Goal: Task Accomplishment & Management: Manage account settings

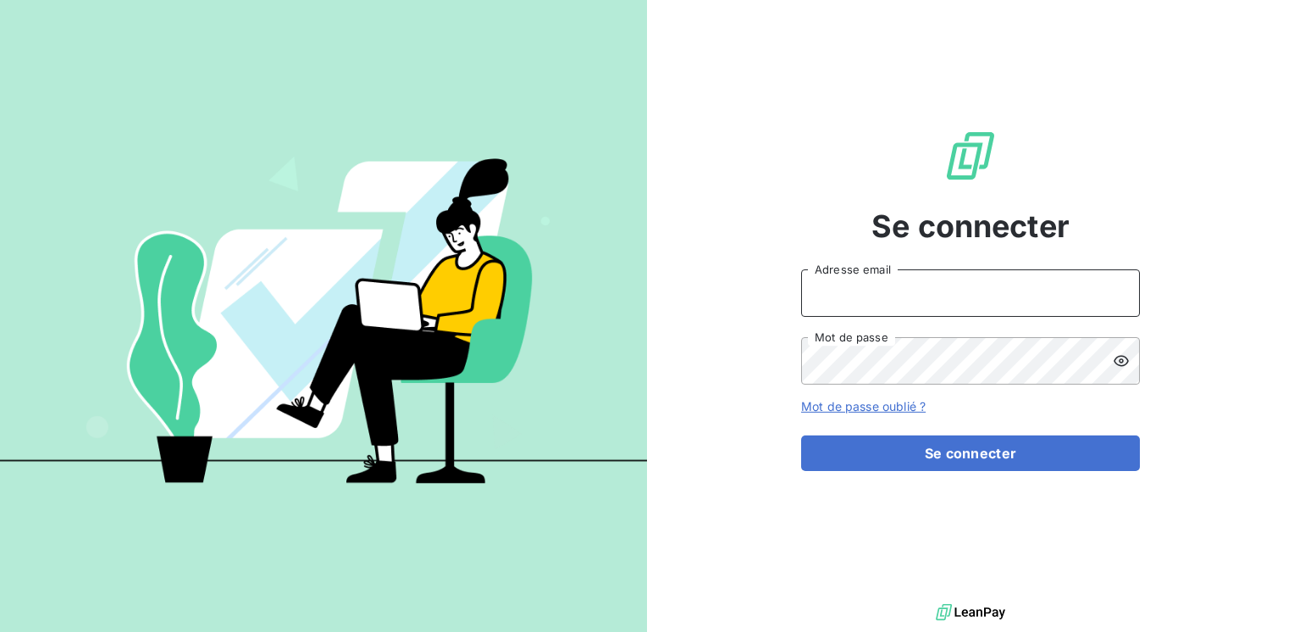
click at [849, 290] on input "Adresse email" at bounding box center [970, 292] width 339 height 47
type input "[EMAIL_ADDRESS][PERSON_NAME][DOMAIN_NAME]"
click at [801, 435] on button "Se connecter" at bounding box center [970, 453] width 339 height 36
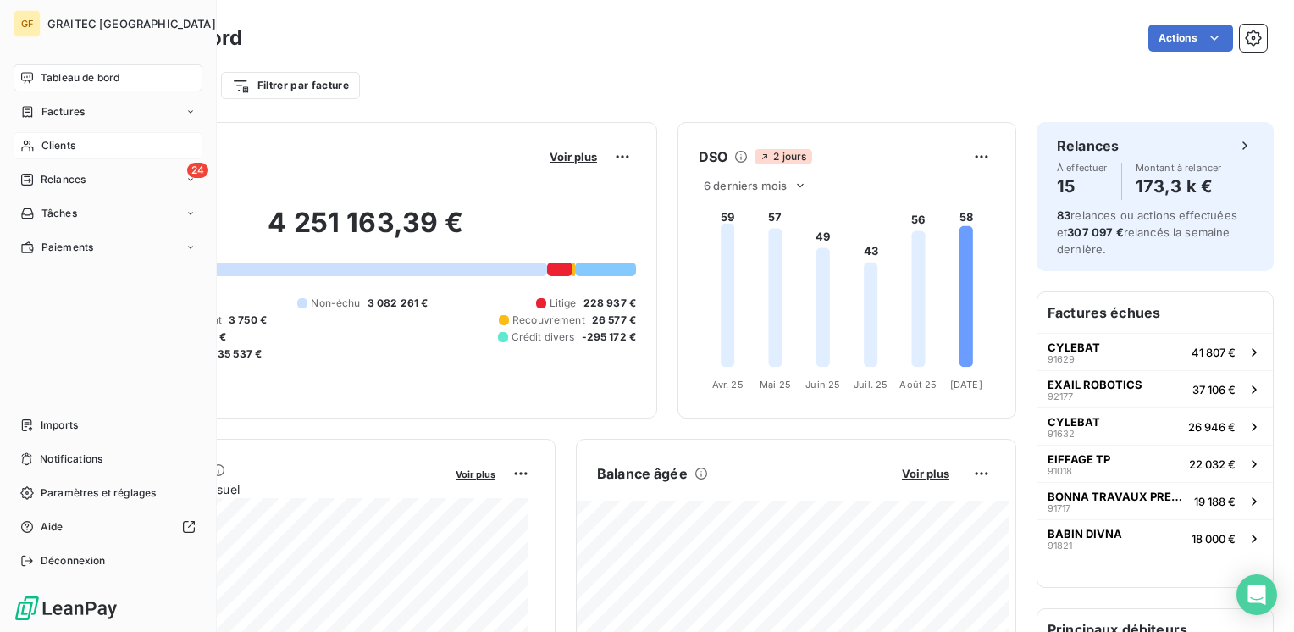
click at [61, 150] on span "Clients" at bounding box center [58, 145] width 34 height 15
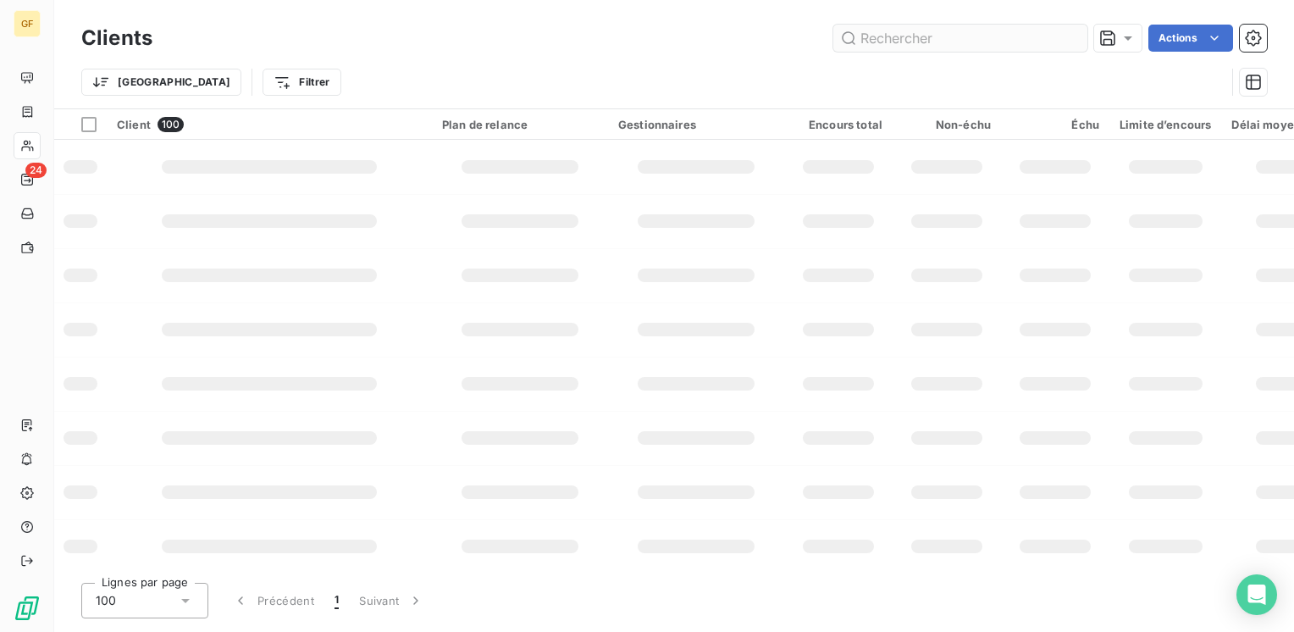
click at [953, 41] on input "text" at bounding box center [960, 38] width 254 height 27
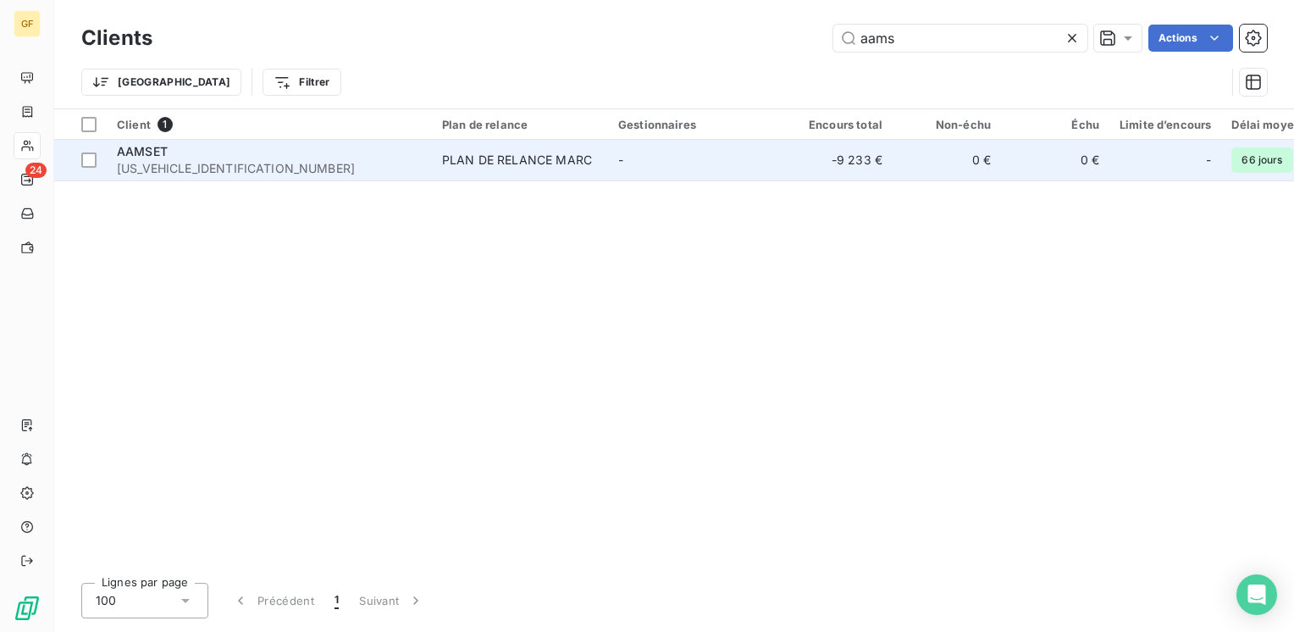
type input "aams"
click at [220, 156] on div "AAMSET" at bounding box center [269, 151] width 305 height 17
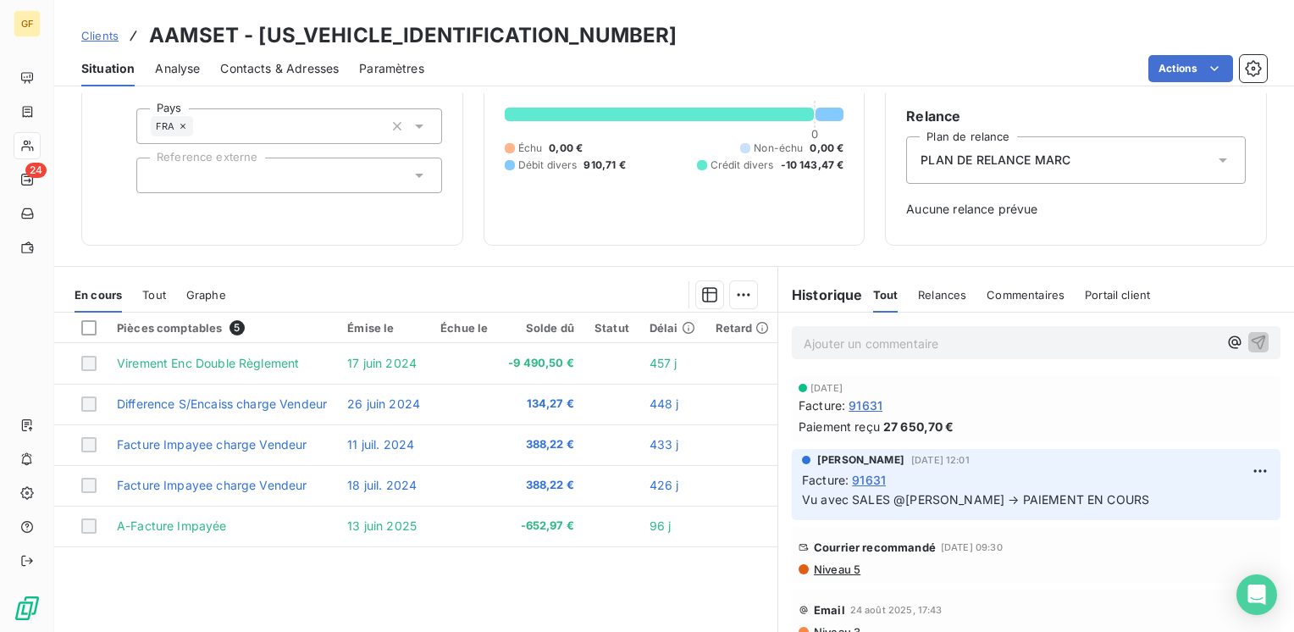
scroll to position [169, 0]
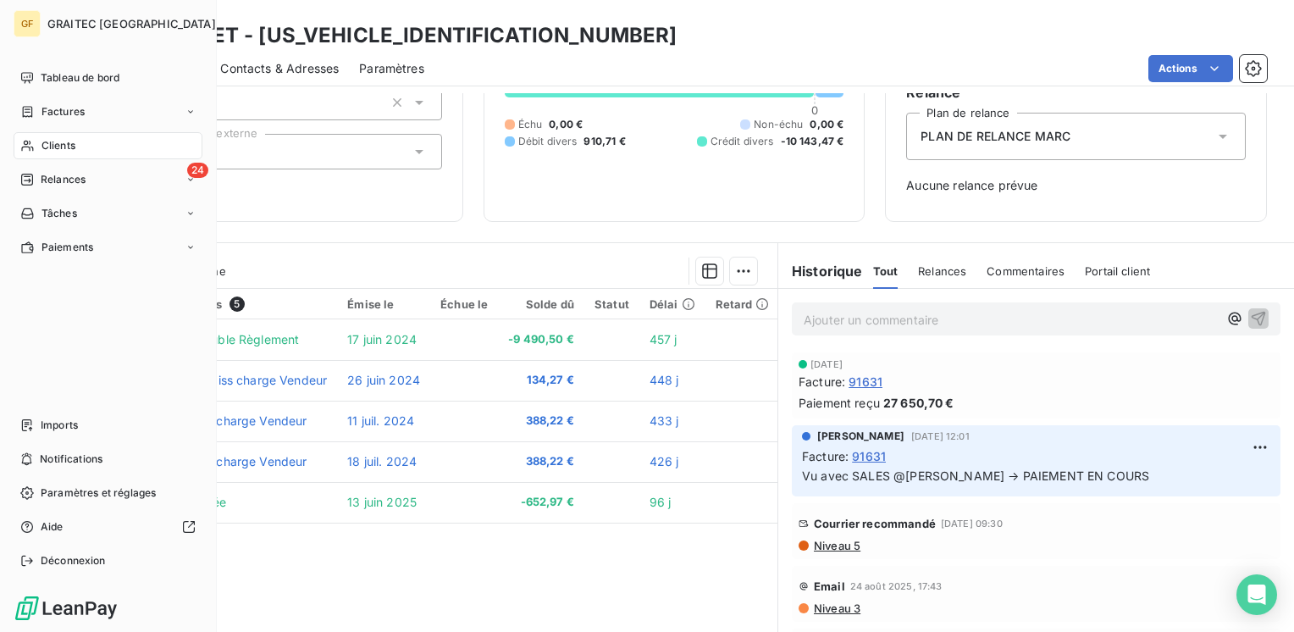
click at [53, 154] on div "Clients" at bounding box center [108, 145] width 189 height 27
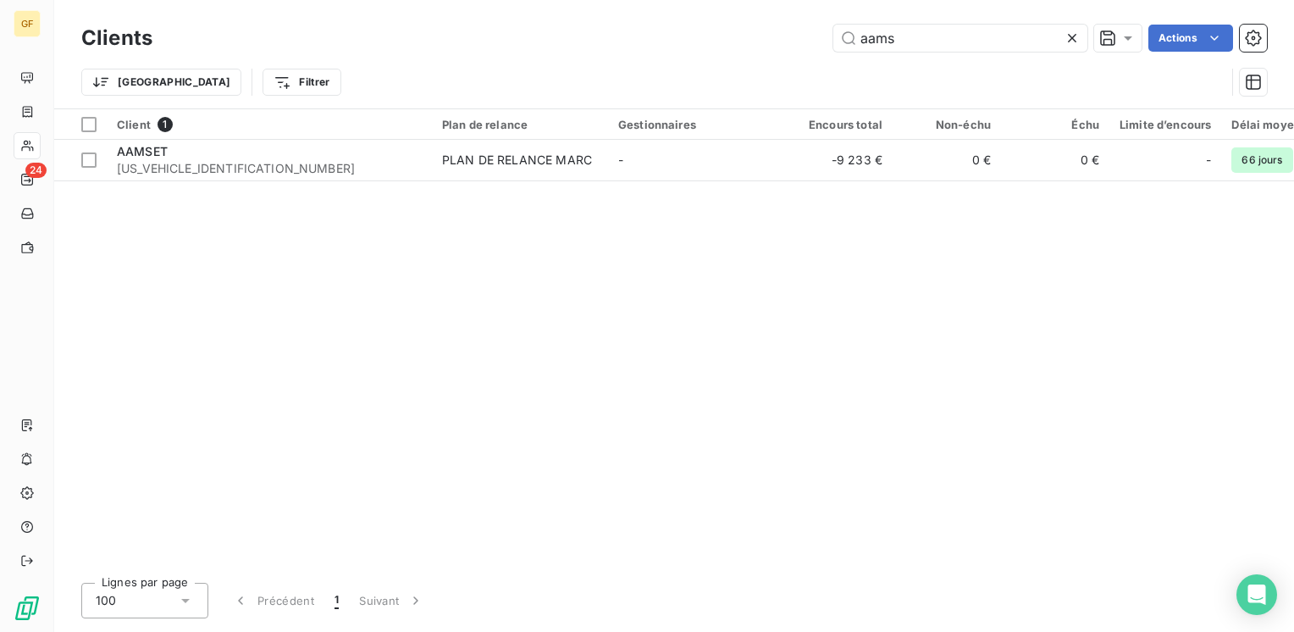
drag, startPoint x: 920, startPoint y: 32, endPoint x: 528, endPoint y: 85, distance: 395.5
click at [528, 85] on div "Clients aams Actions Trier Filtrer" at bounding box center [673, 64] width 1185 height 88
drag, startPoint x: 903, startPoint y: 39, endPoint x: 769, endPoint y: 48, distance: 134.9
click at [769, 48] on div "cfi Actions" at bounding box center [720, 38] width 1094 height 27
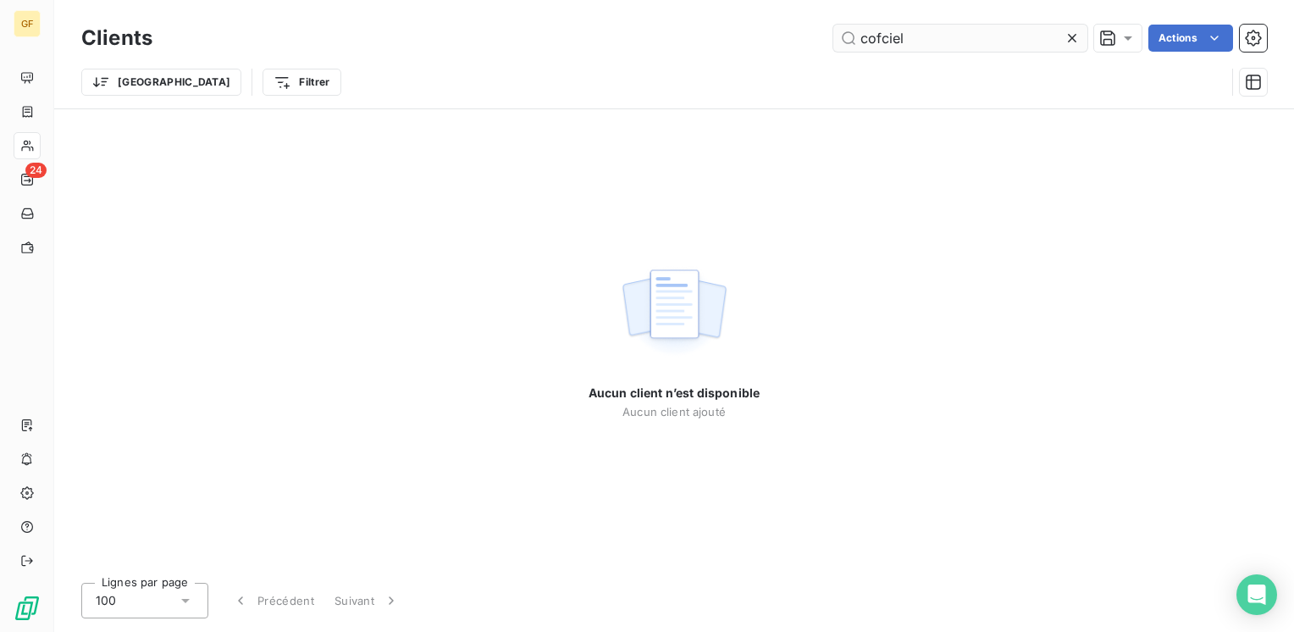
click at [881, 33] on input "cofciel" at bounding box center [960, 38] width 254 height 27
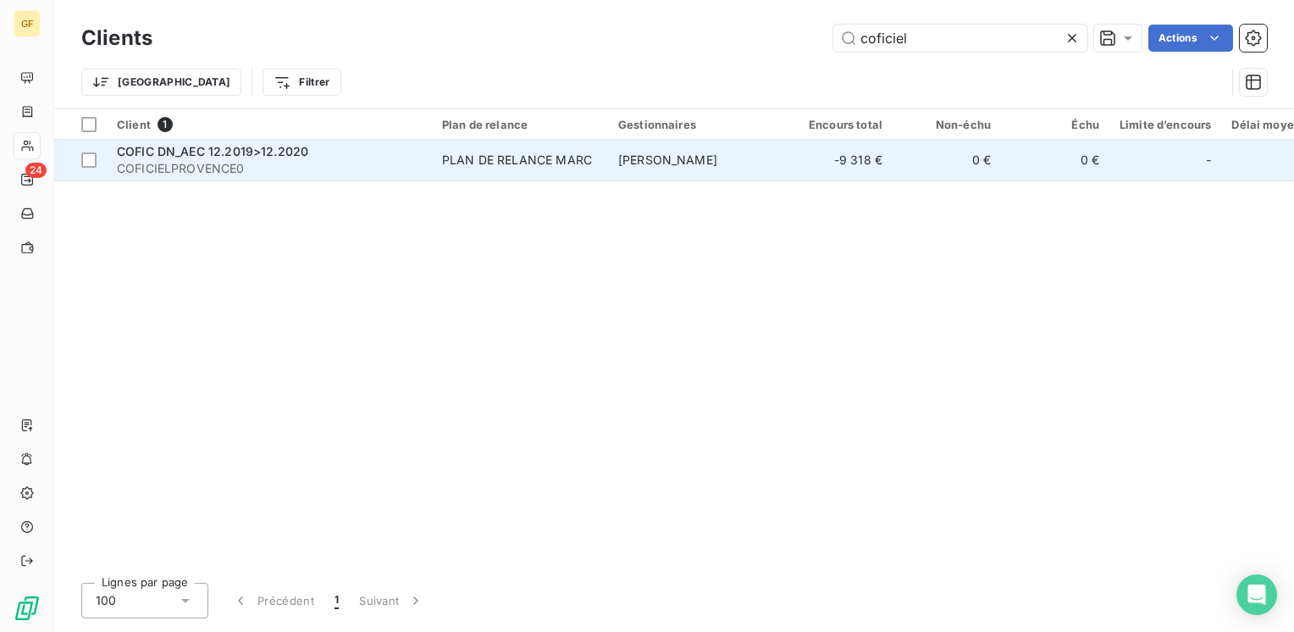
type input "coficiel"
click at [417, 169] on span "COFICIELPROVENCE0" at bounding box center [269, 168] width 305 height 17
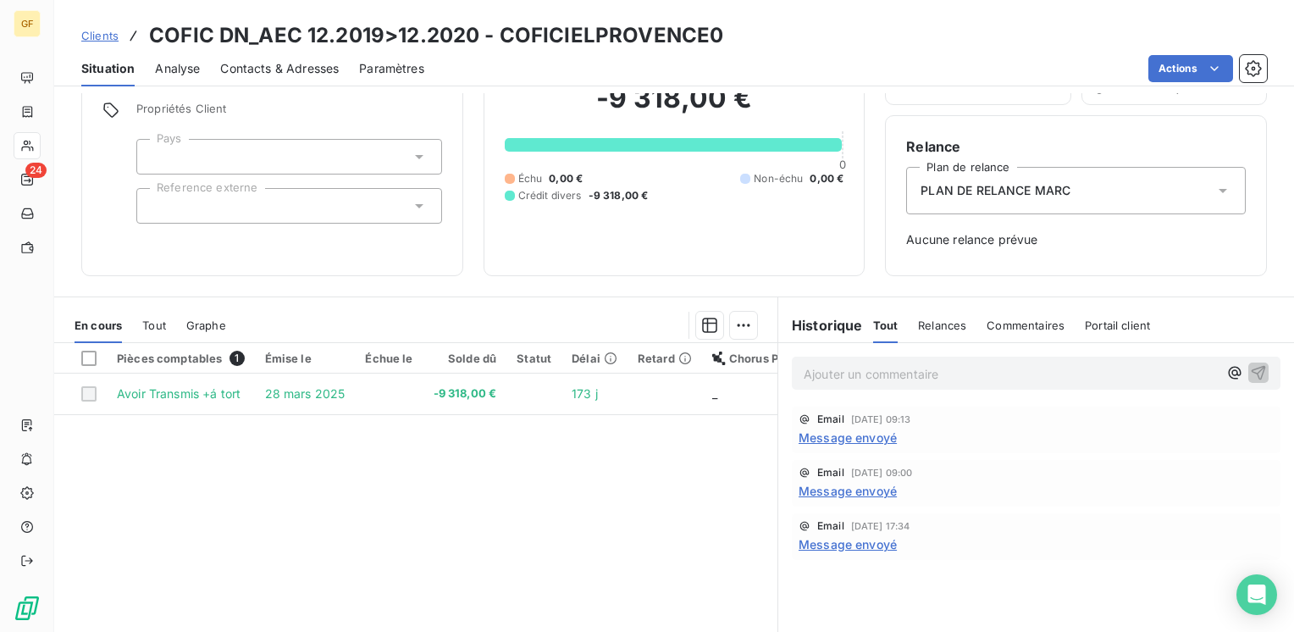
scroll to position [169, 0]
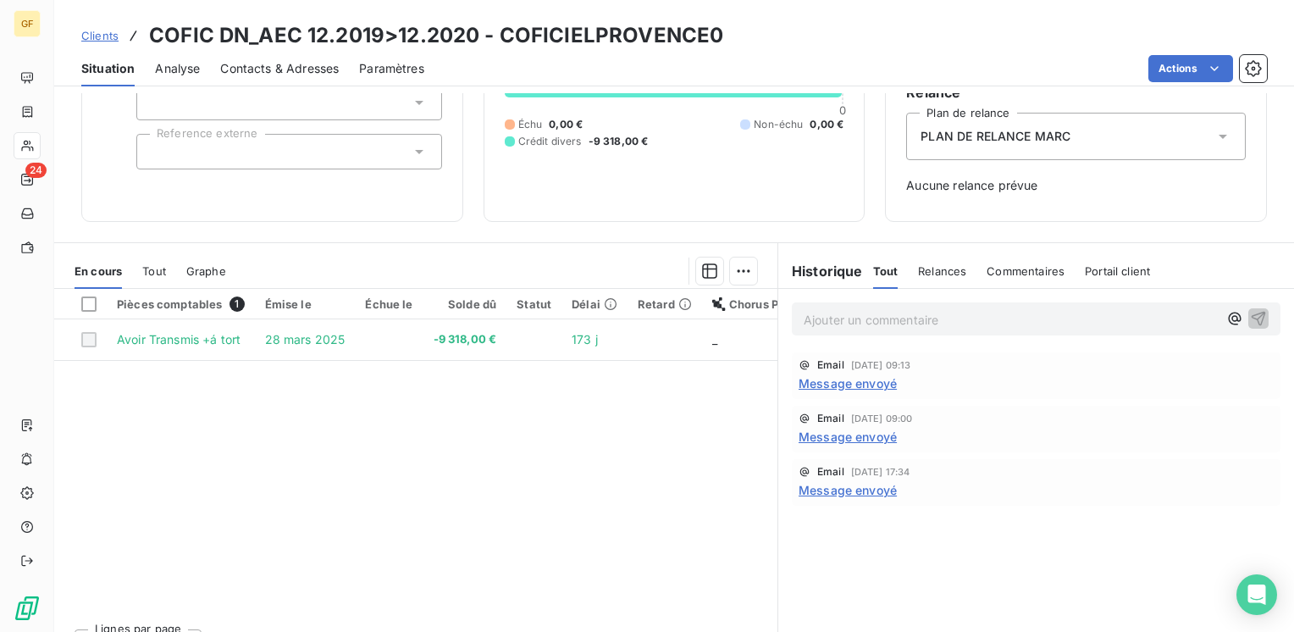
click at [823, 378] on span "Message envoyé" at bounding box center [847, 383] width 98 height 18
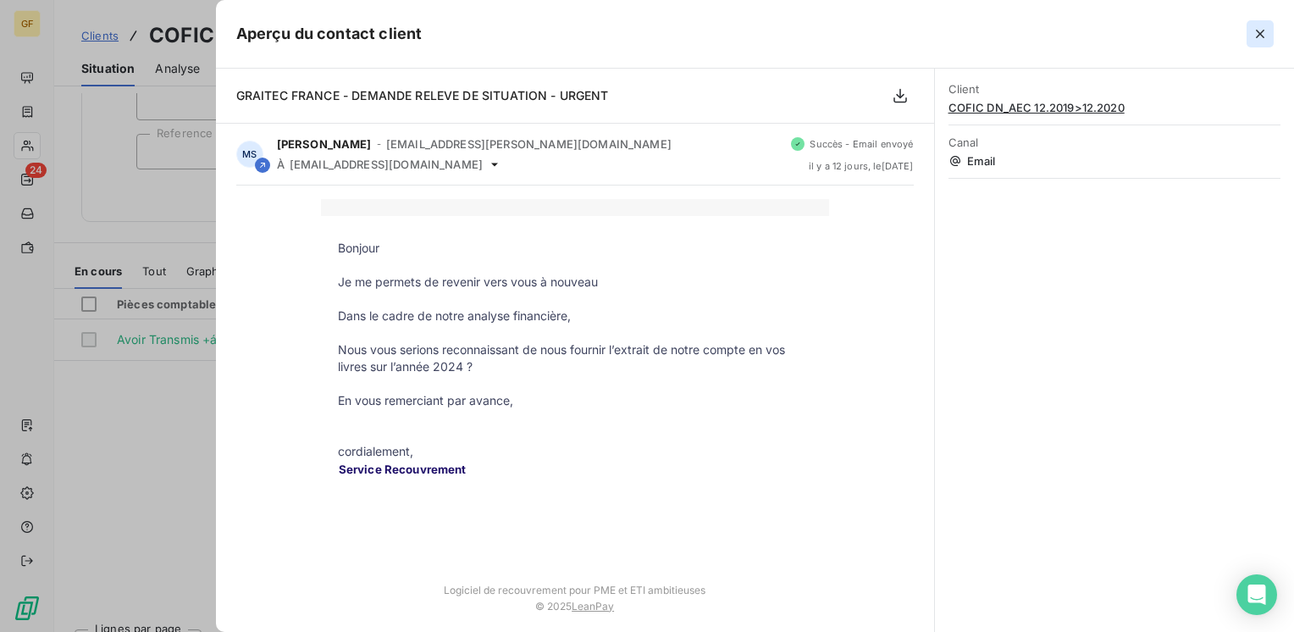
click at [1262, 30] on icon "button" at bounding box center [1259, 33] width 17 height 17
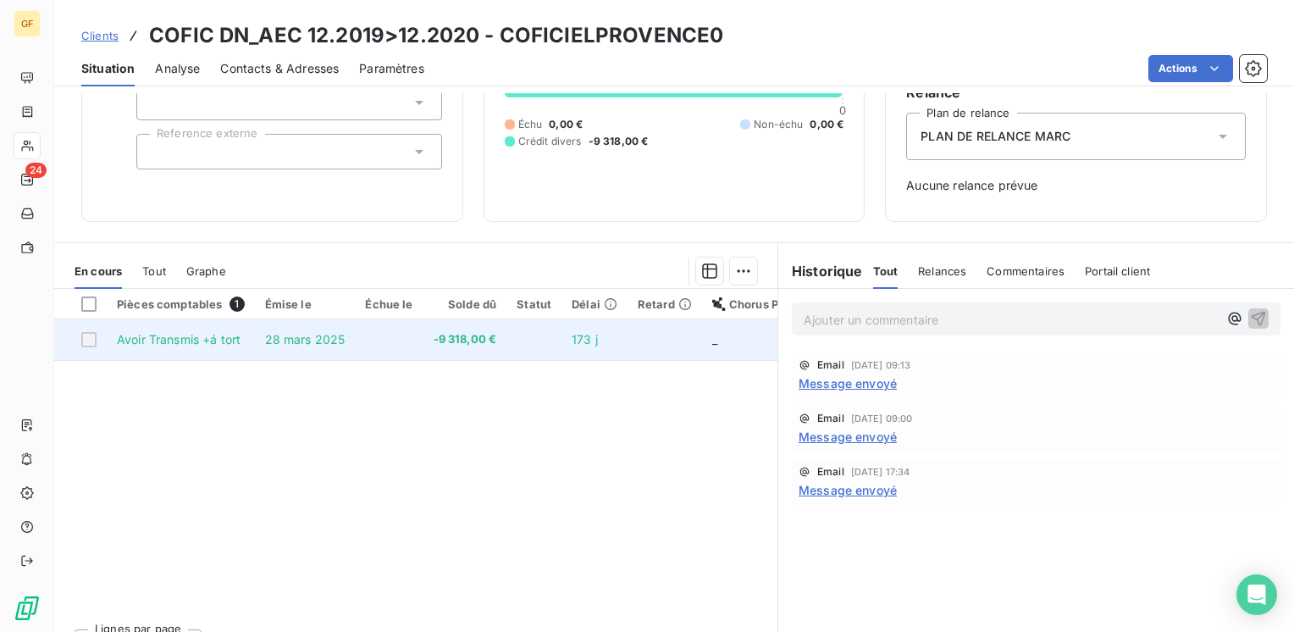
scroll to position [0, 0]
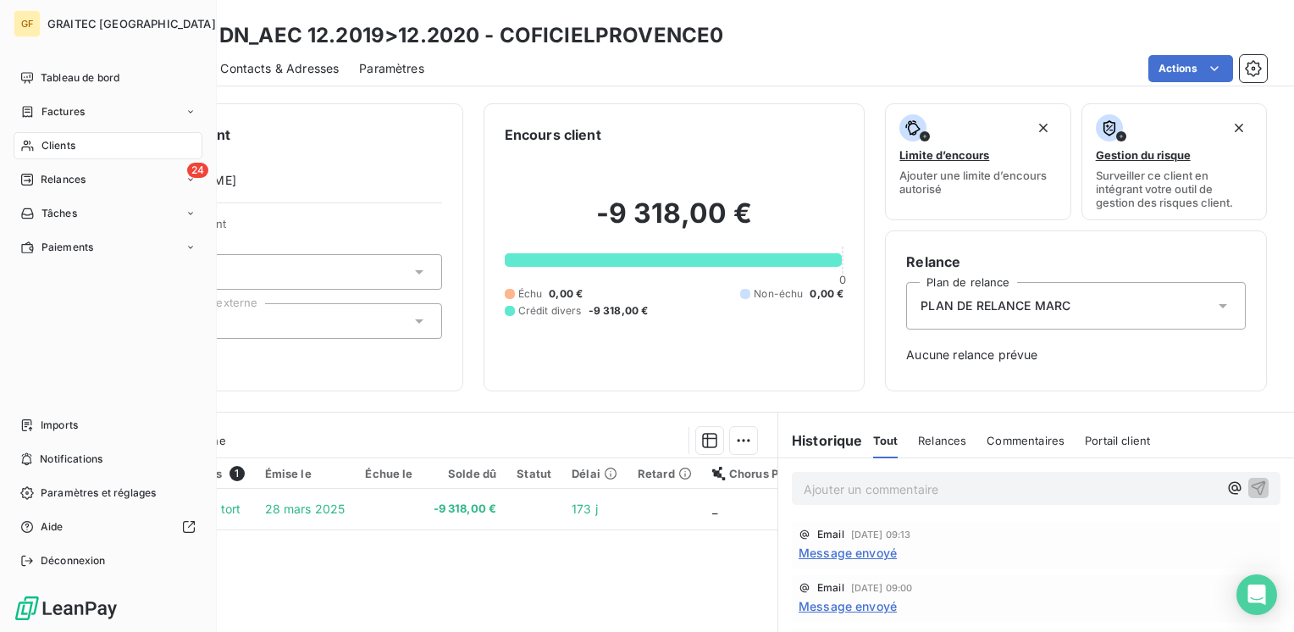
click at [48, 147] on span "Clients" at bounding box center [58, 145] width 34 height 15
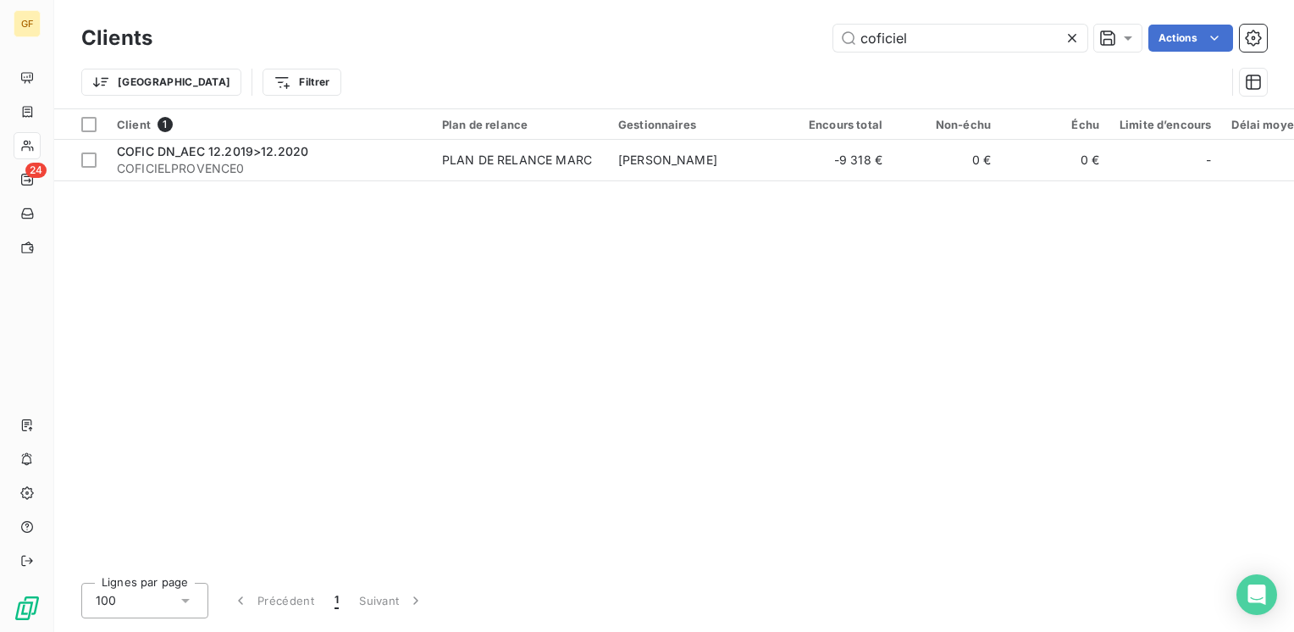
drag, startPoint x: 922, startPoint y: 33, endPoint x: 494, endPoint y: 75, distance: 429.7
click at [494, 75] on div "Clients coficiel Actions Trier Filtrer" at bounding box center [673, 64] width 1185 height 88
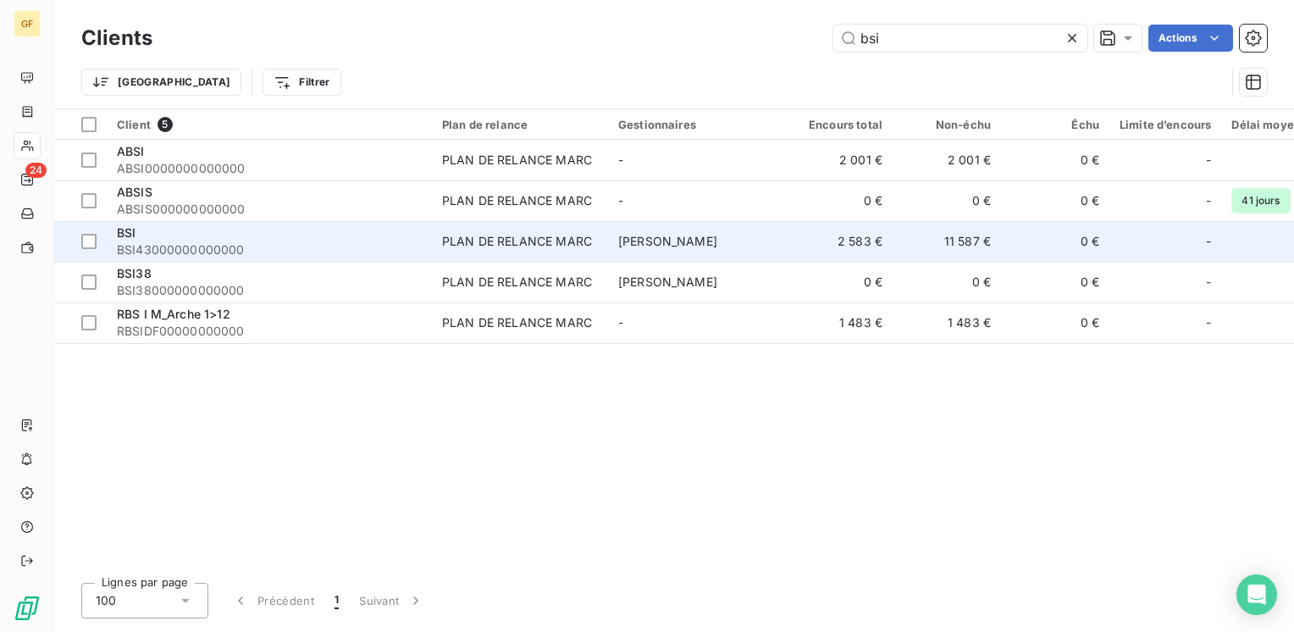
type input "bsi"
click at [198, 246] on span "BSI43000000000000" at bounding box center [269, 249] width 305 height 17
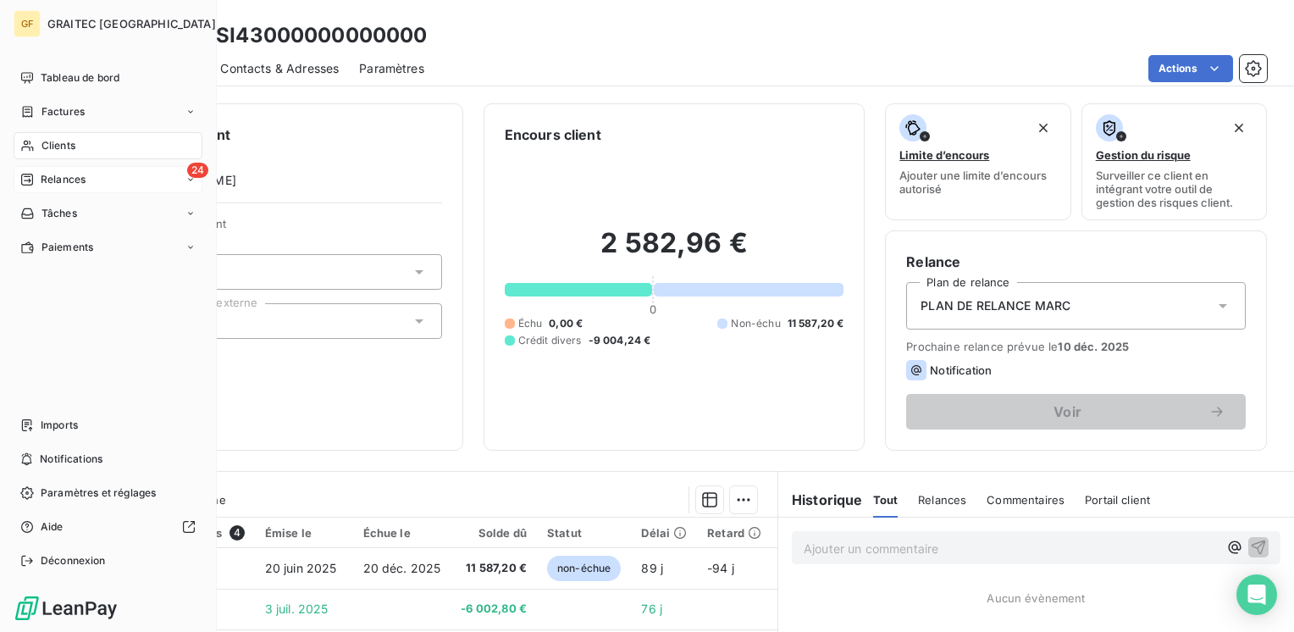
click at [39, 172] on div "Relances" at bounding box center [52, 179] width 65 height 15
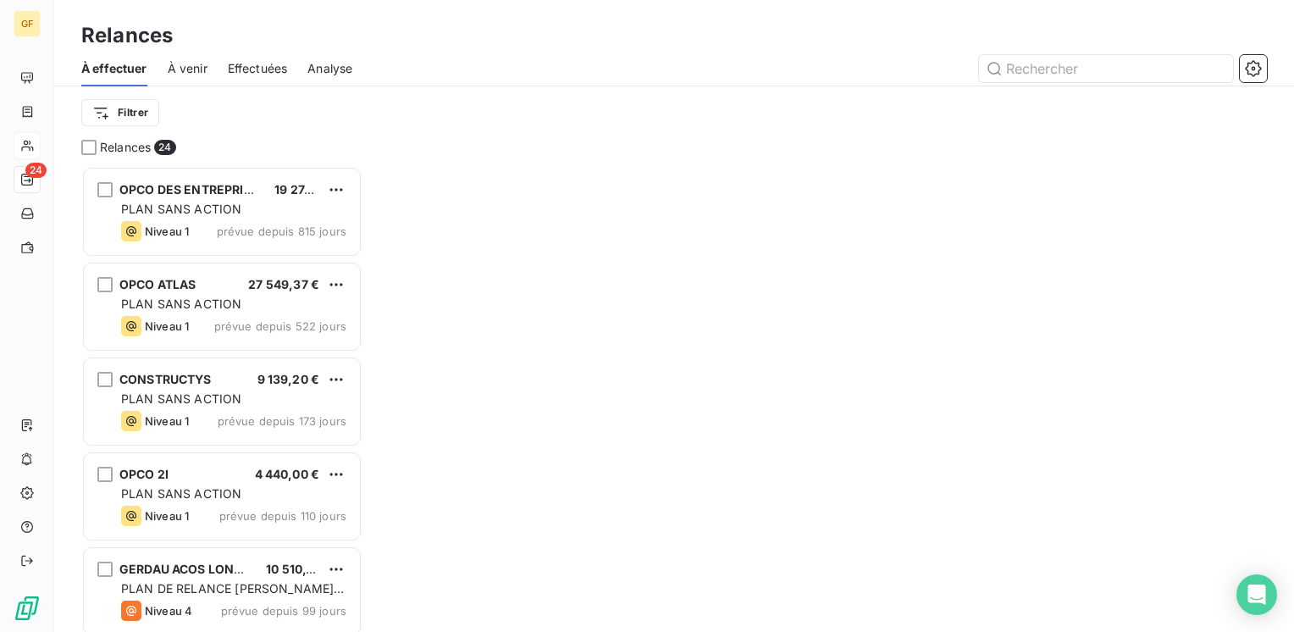
scroll to position [453, 268]
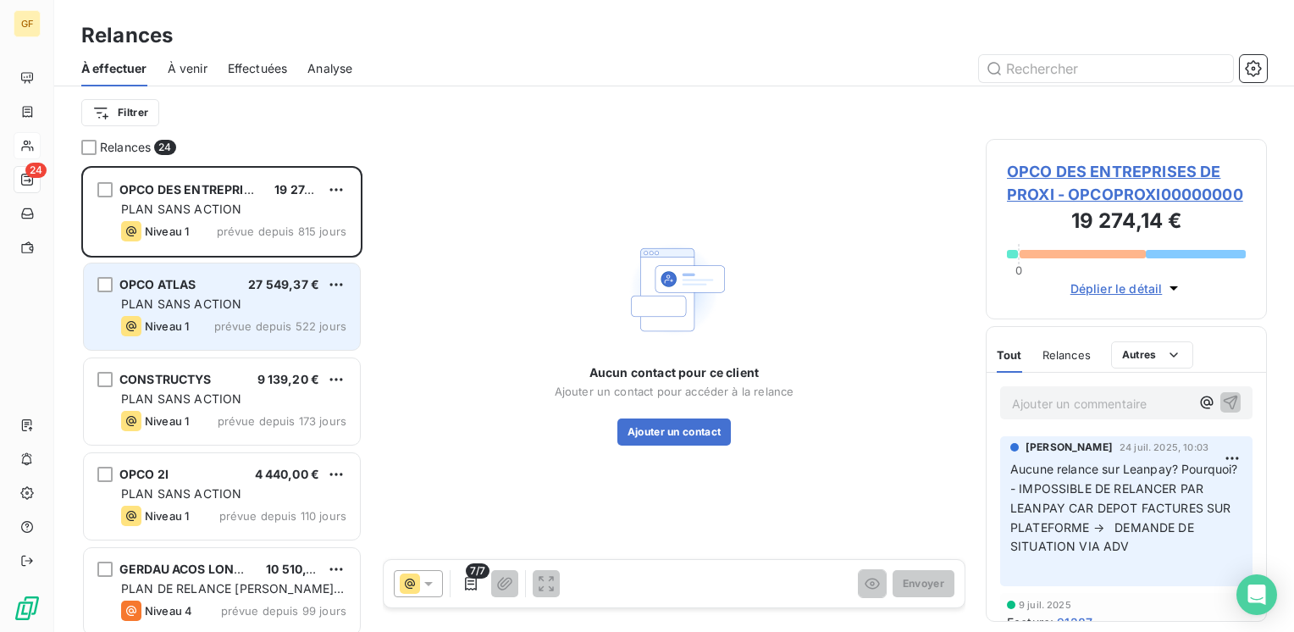
click at [261, 317] on div "Niveau 1 prévue depuis 522 jours" at bounding box center [233, 326] width 225 height 20
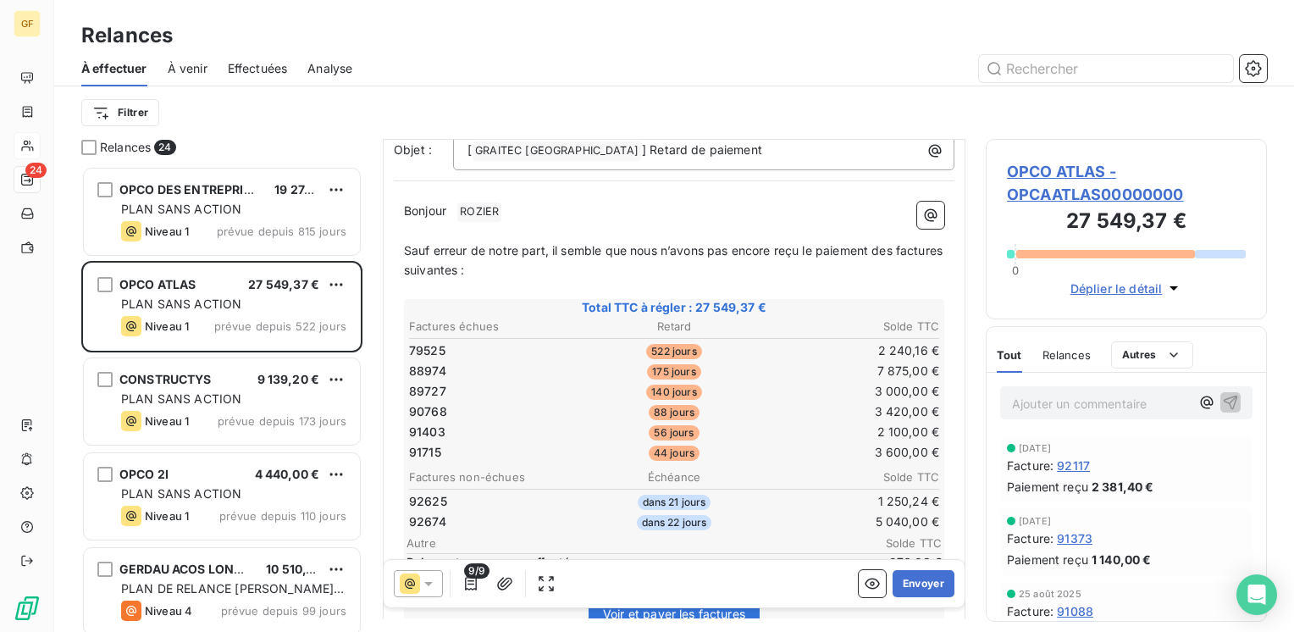
scroll to position [169, 0]
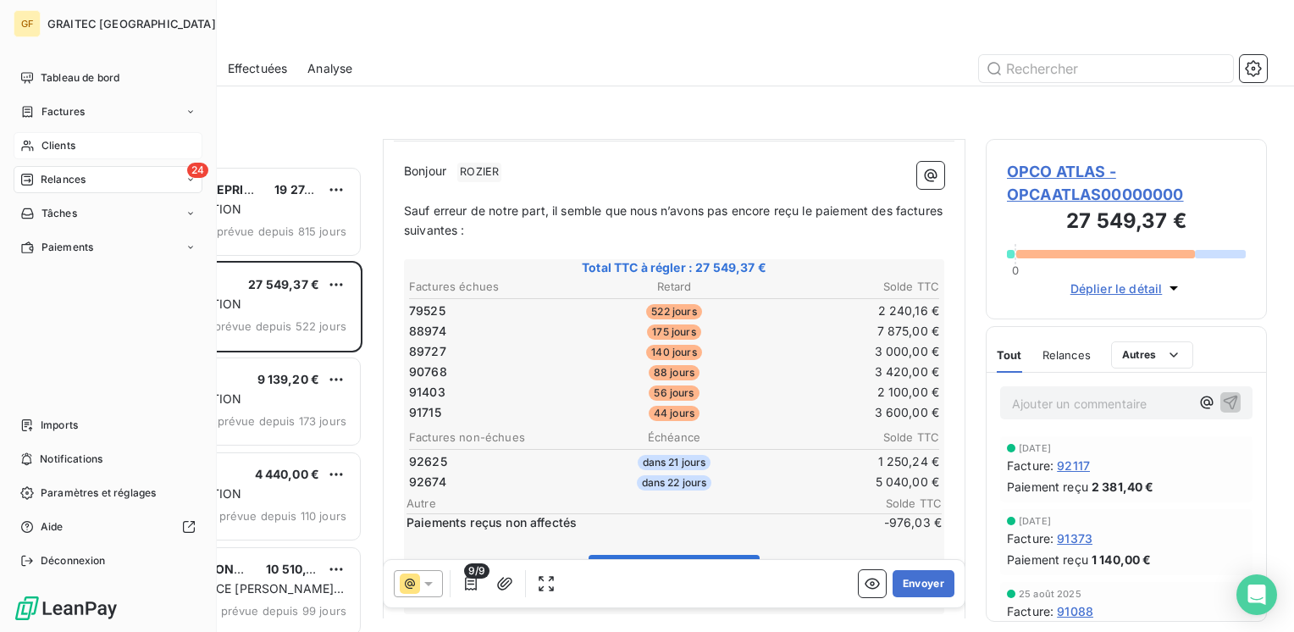
click at [47, 146] on span "Clients" at bounding box center [58, 145] width 34 height 15
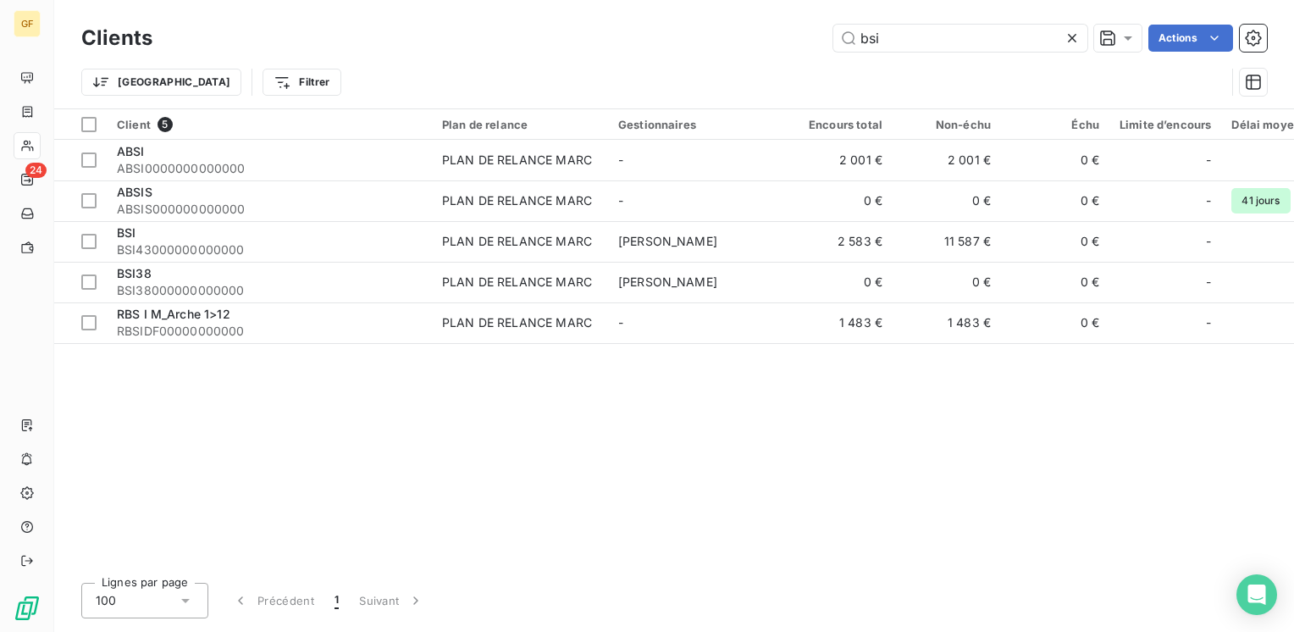
drag, startPoint x: 832, startPoint y: 46, endPoint x: 515, endPoint y: 46, distance: 317.5
click at [519, 45] on div "bsi Actions" at bounding box center [720, 38] width 1094 height 27
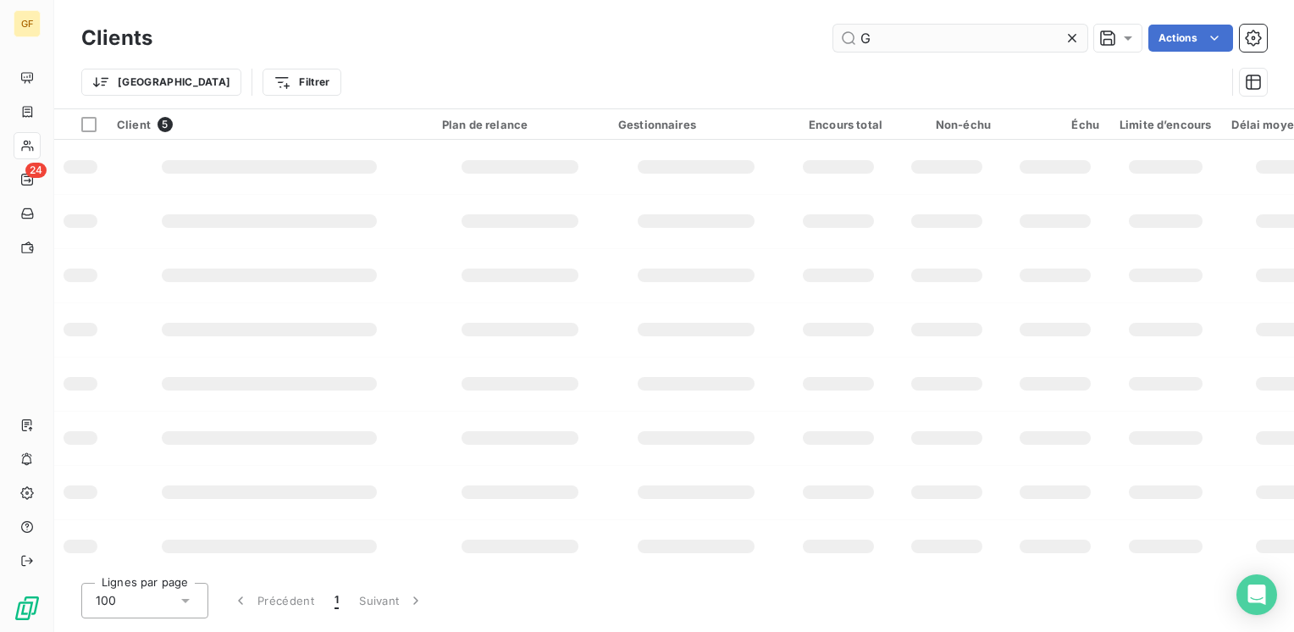
click at [730, 42] on div "G Actions" at bounding box center [720, 38] width 1094 height 27
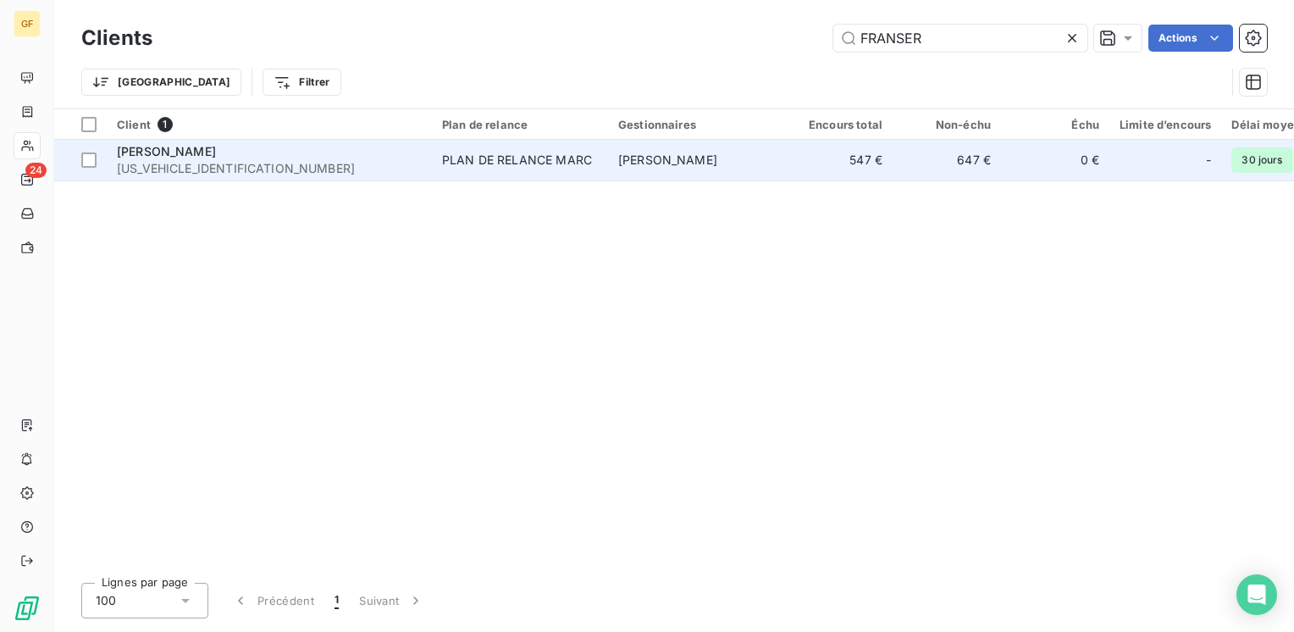
type input "FRANSER"
click at [559, 157] on div "PLAN DE RELANCE MARC" at bounding box center [517, 160] width 150 height 17
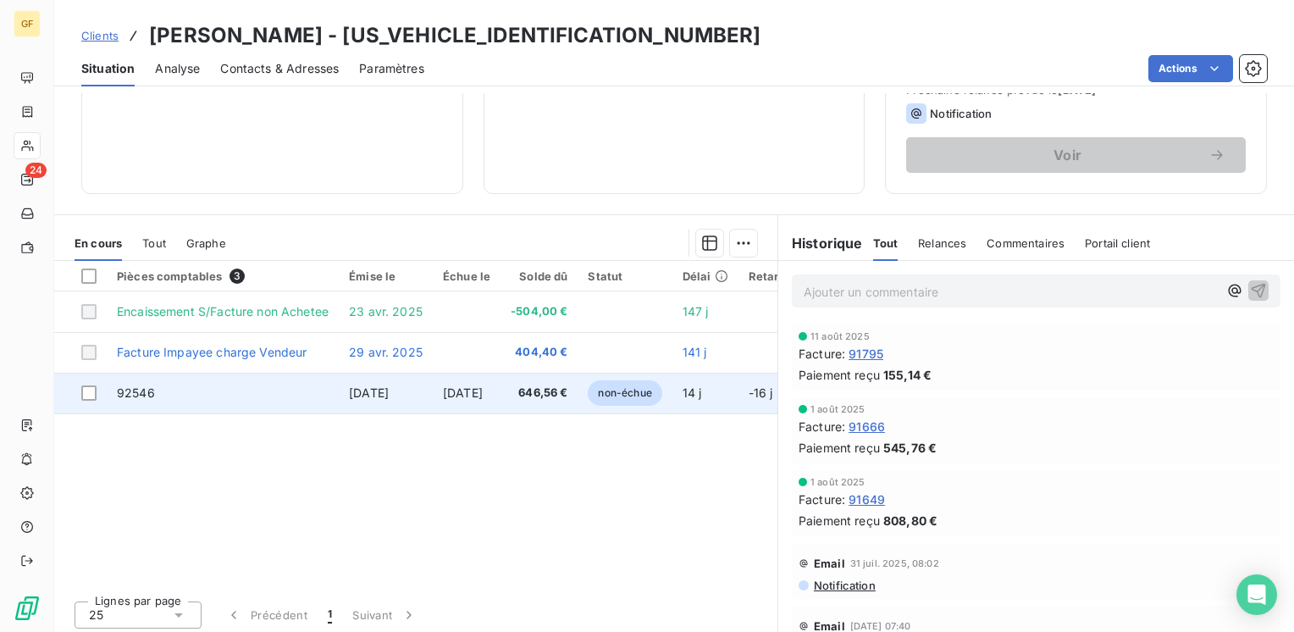
scroll to position [261, 0]
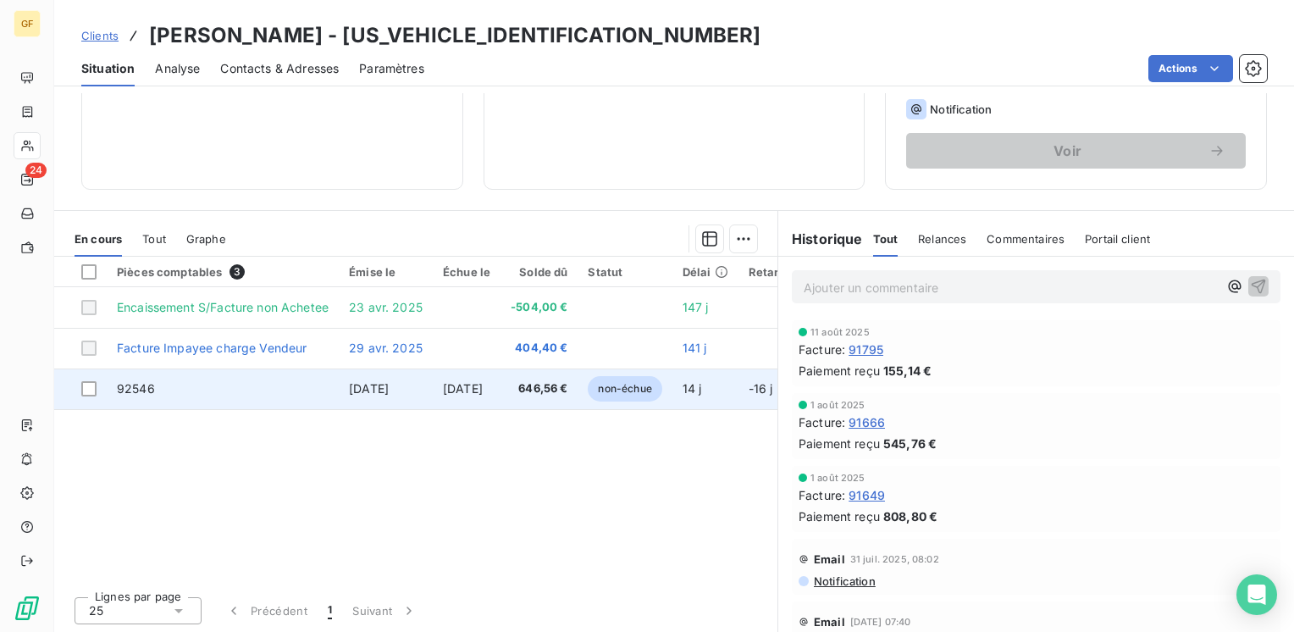
click at [426, 383] on td "[DATE]" at bounding box center [386, 388] width 94 height 41
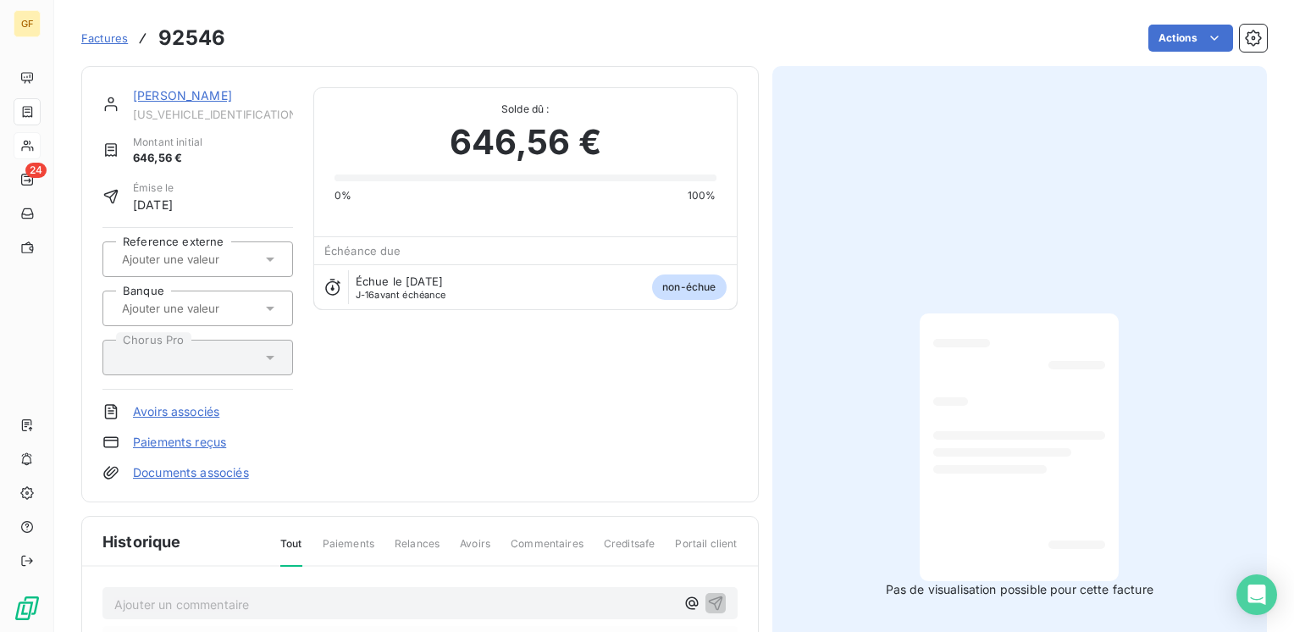
click at [232, 100] on link "[PERSON_NAME]" at bounding box center [182, 95] width 99 height 14
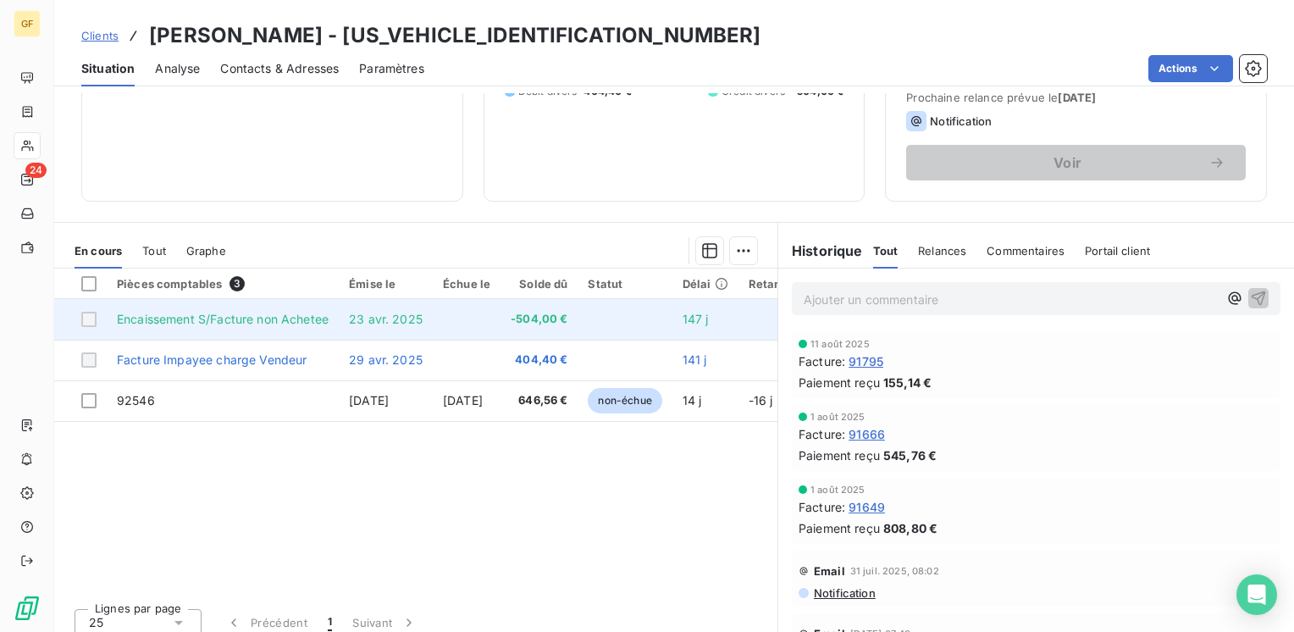
scroll to position [254, 0]
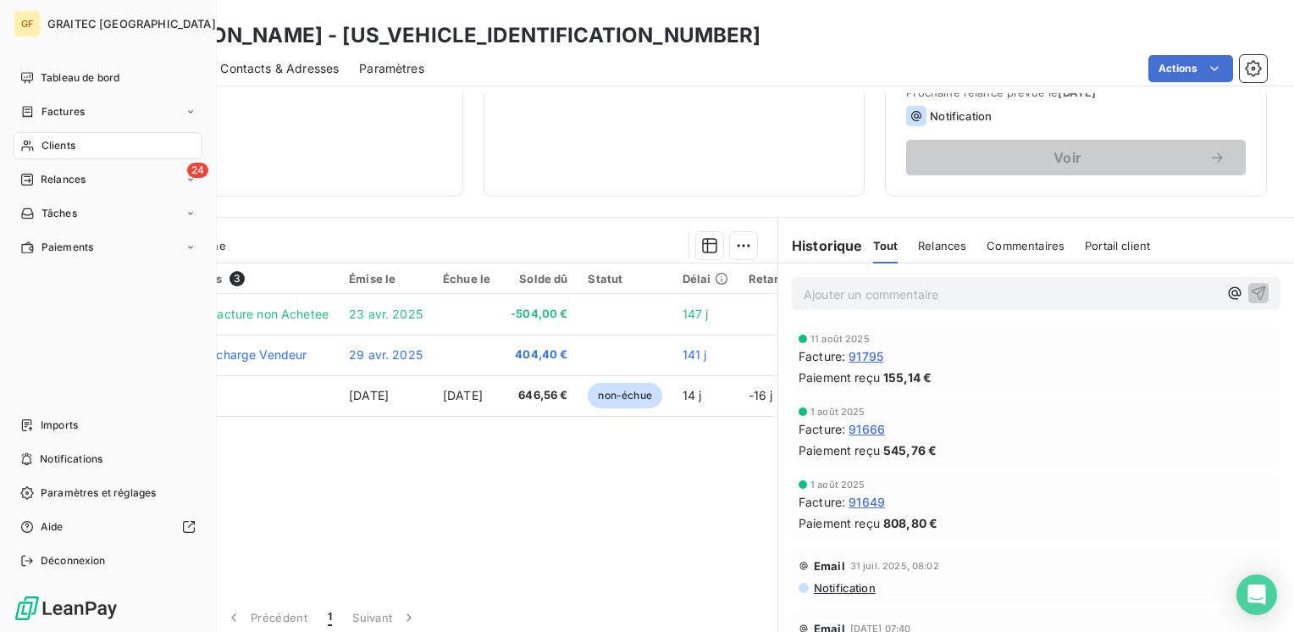
click at [61, 143] on span "Clients" at bounding box center [58, 145] width 34 height 15
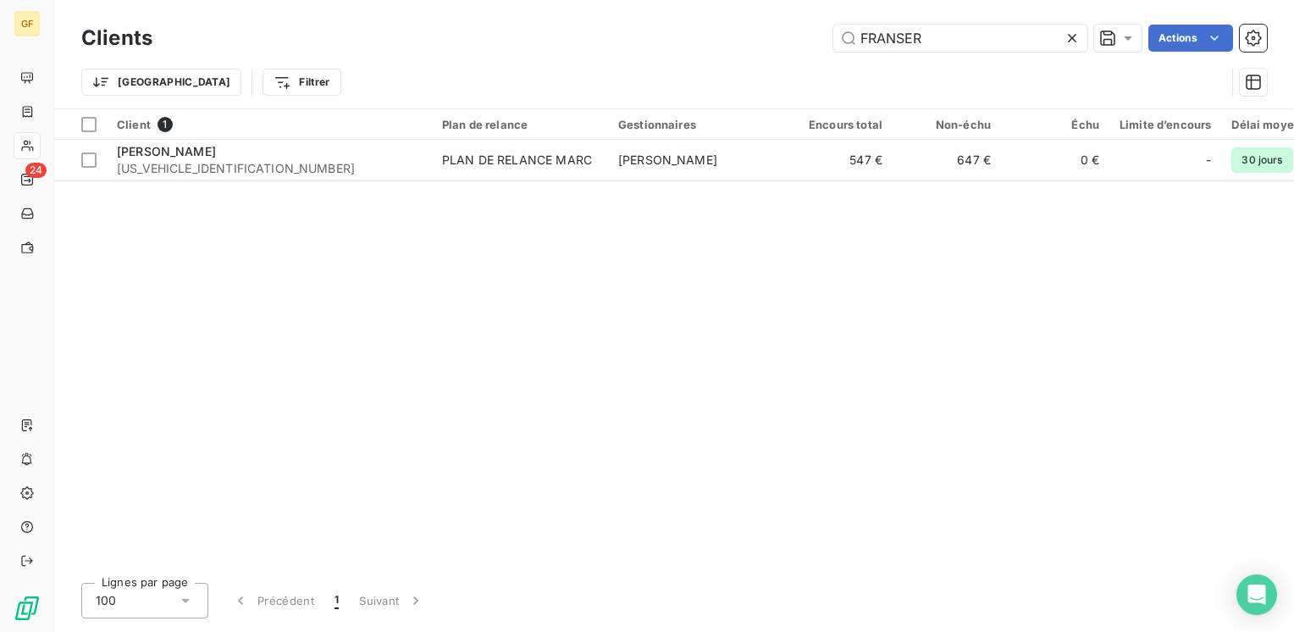
drag, startPoint x: 925, startPoint y: 36, endPoint x: 782, endPoint y: 50, distance: 142.9
click at [782, 50] on div "FRANSER Actions" at bounding box center [720, 38] width 1094 height 27
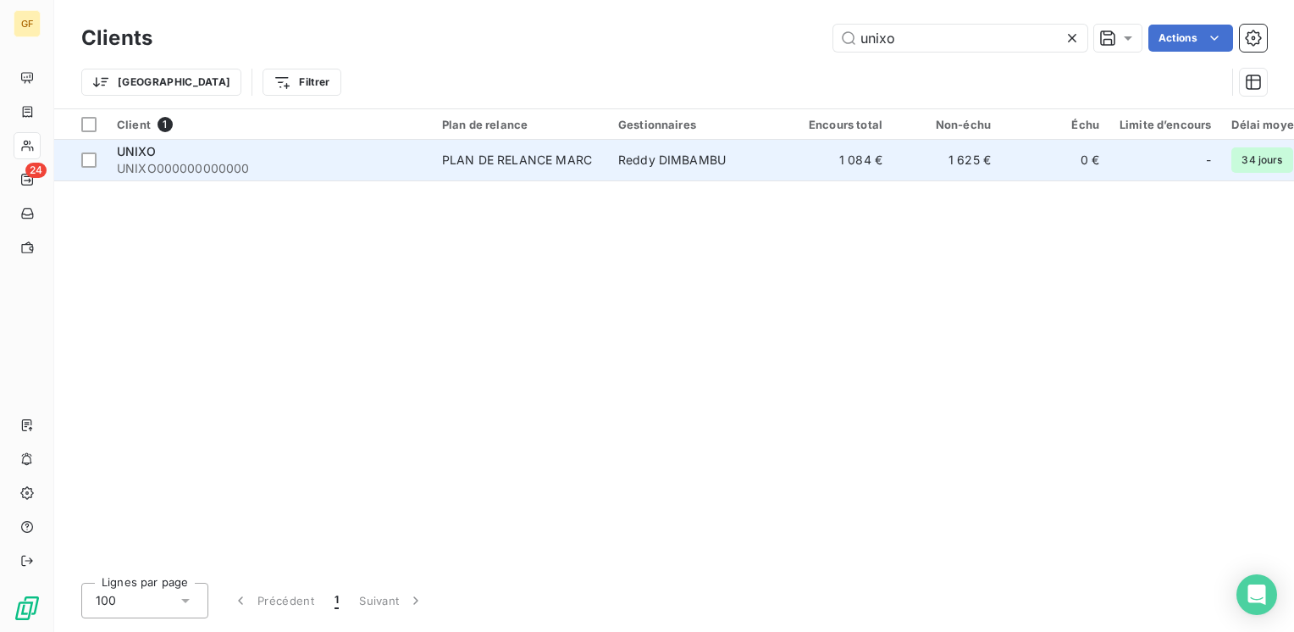
type input "unixo"
click at [704, 143] on td "Reddy DIMBAMBU" at bounding box center [696, 160] width 176 height 41
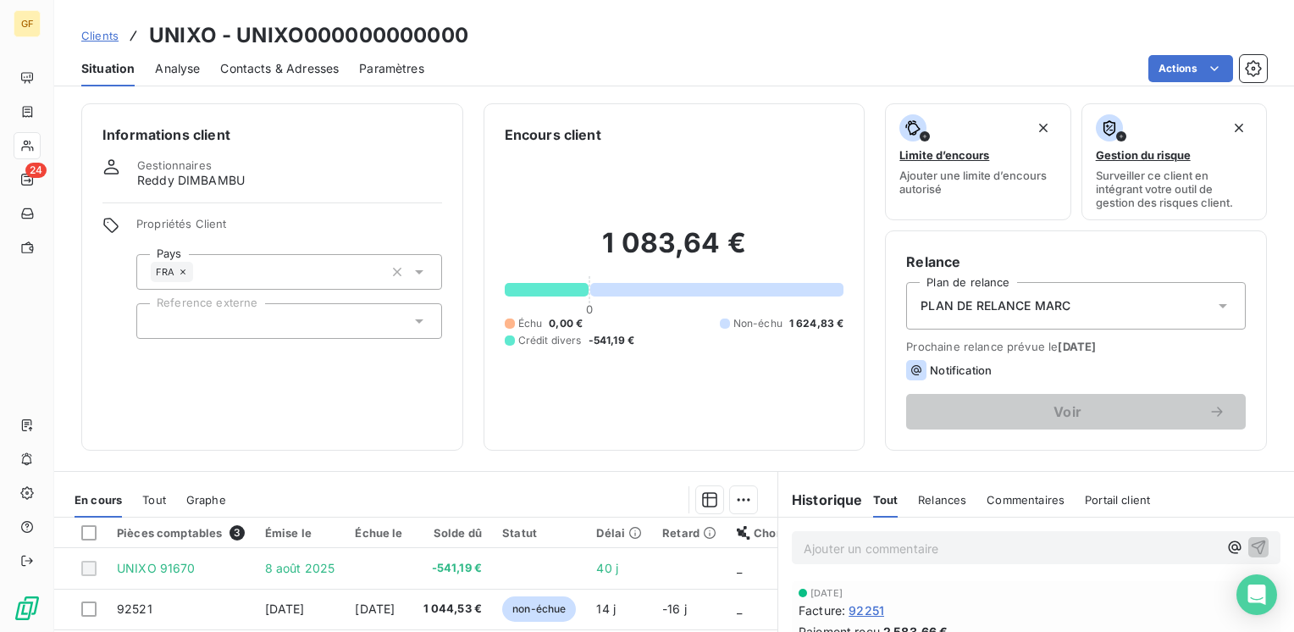
scroll to position [169, 0]
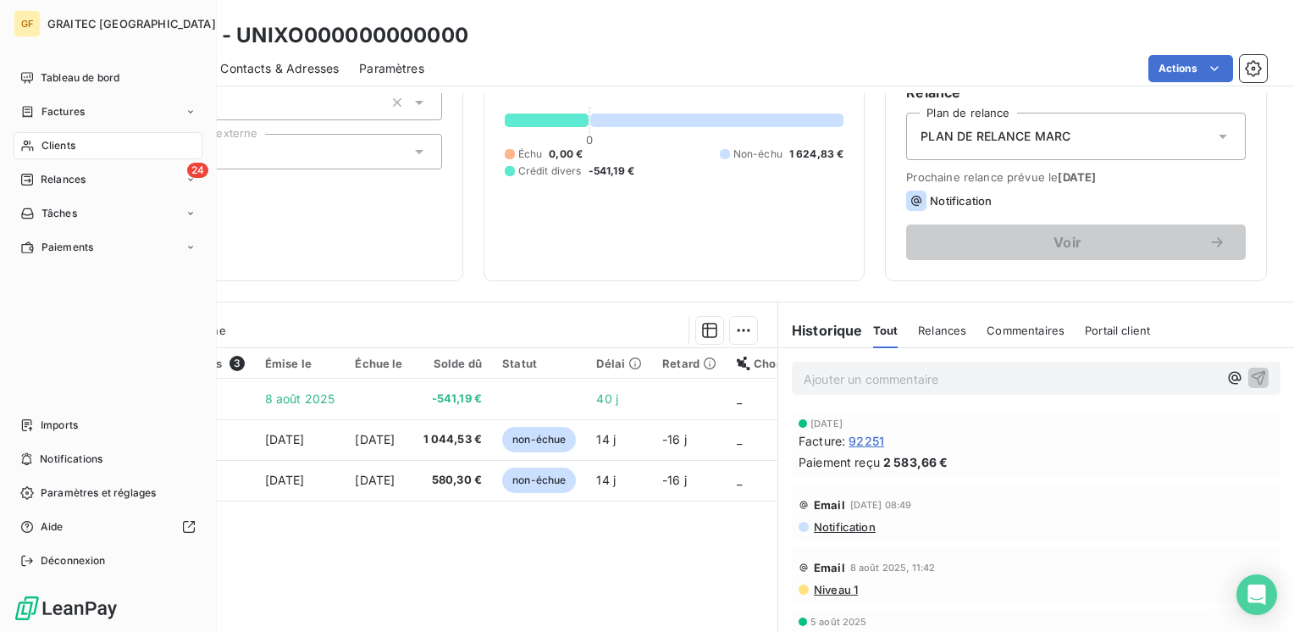
click at [56, 151] on span "Clients" at bounding box center [58, 145] width 34 height 15
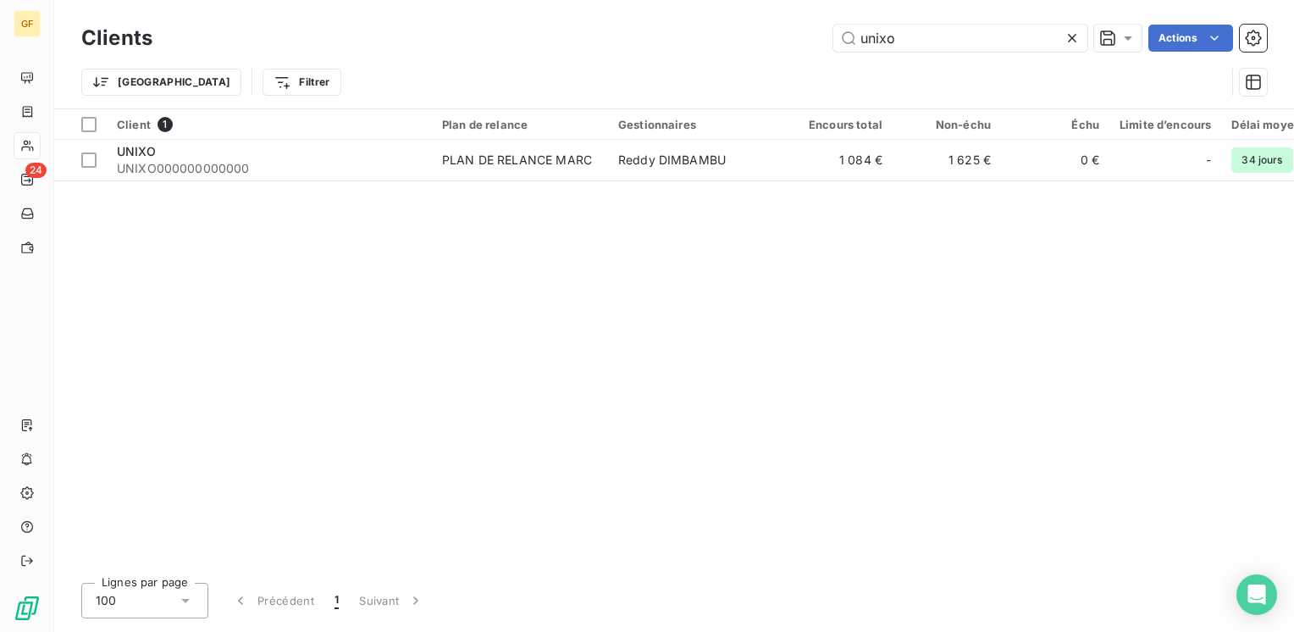
drag, startPoint x: 923, startPoint y: 46, endPoint x: 382, endPoint y: 66, distance: 541.4
click at [383, 66] on div "Clients unixo Actions Trier Filtrer" at bounding box center [673, 64] width 1185 height 88
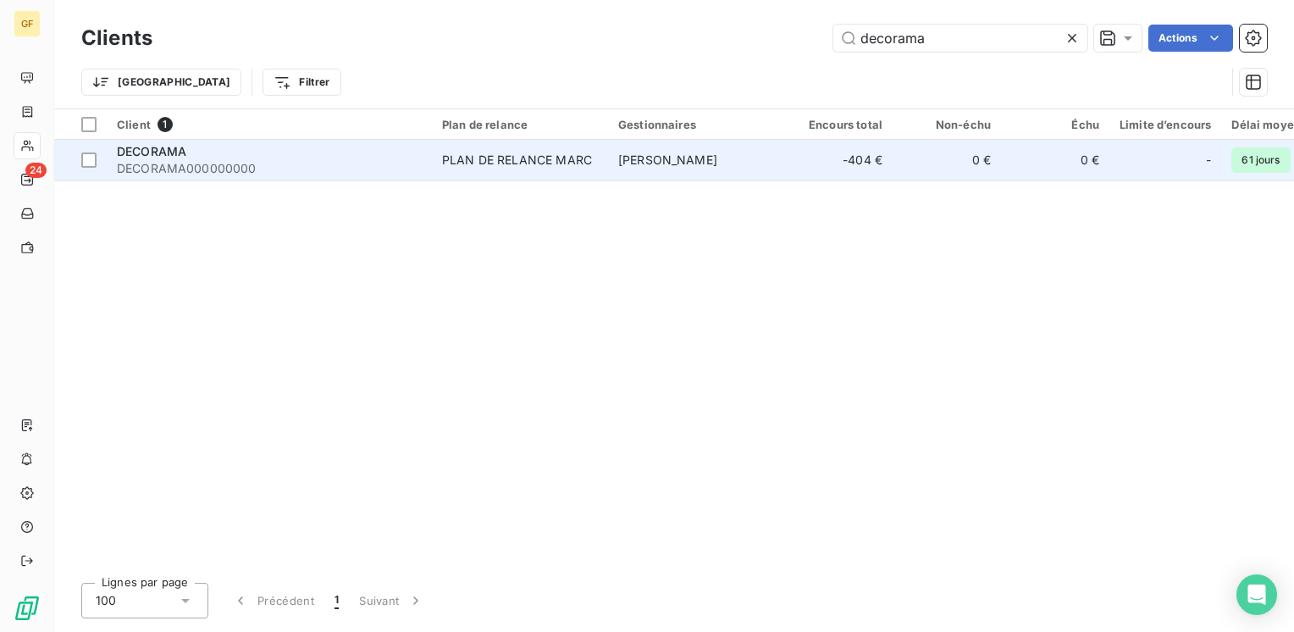
type input "decorama"
click at [330, 168] on span "DECORAMA000000000" at bounding box center [269, 168] width 305 height 17
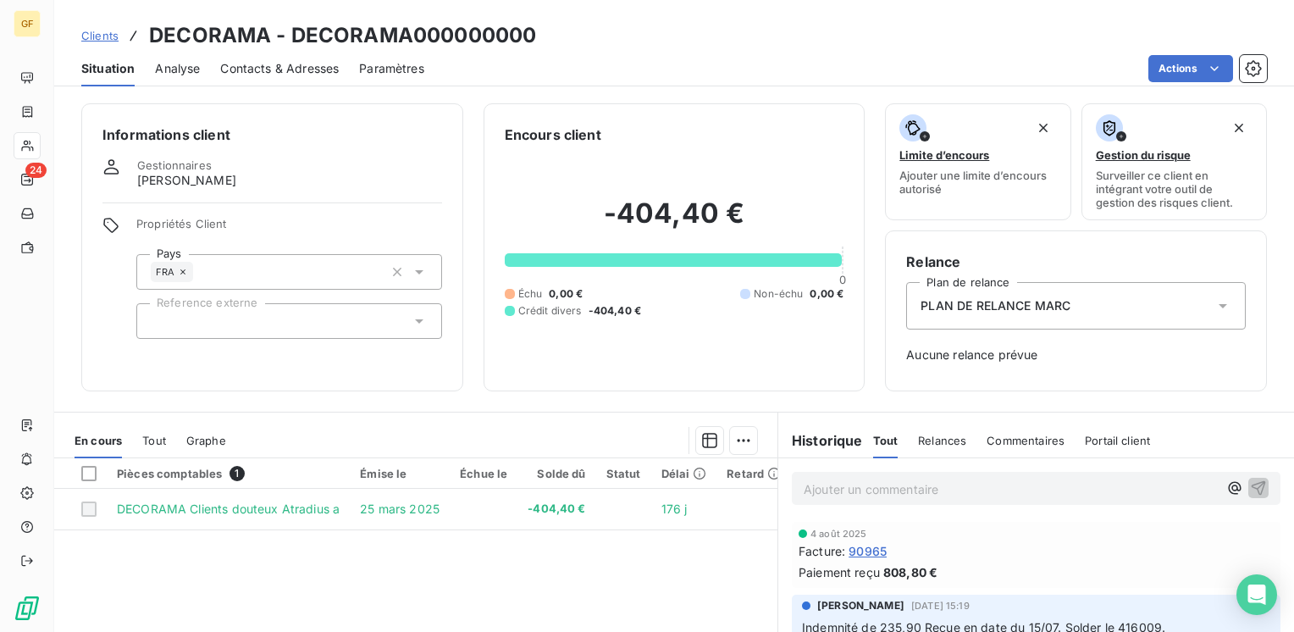
scroll to position [85, 0]
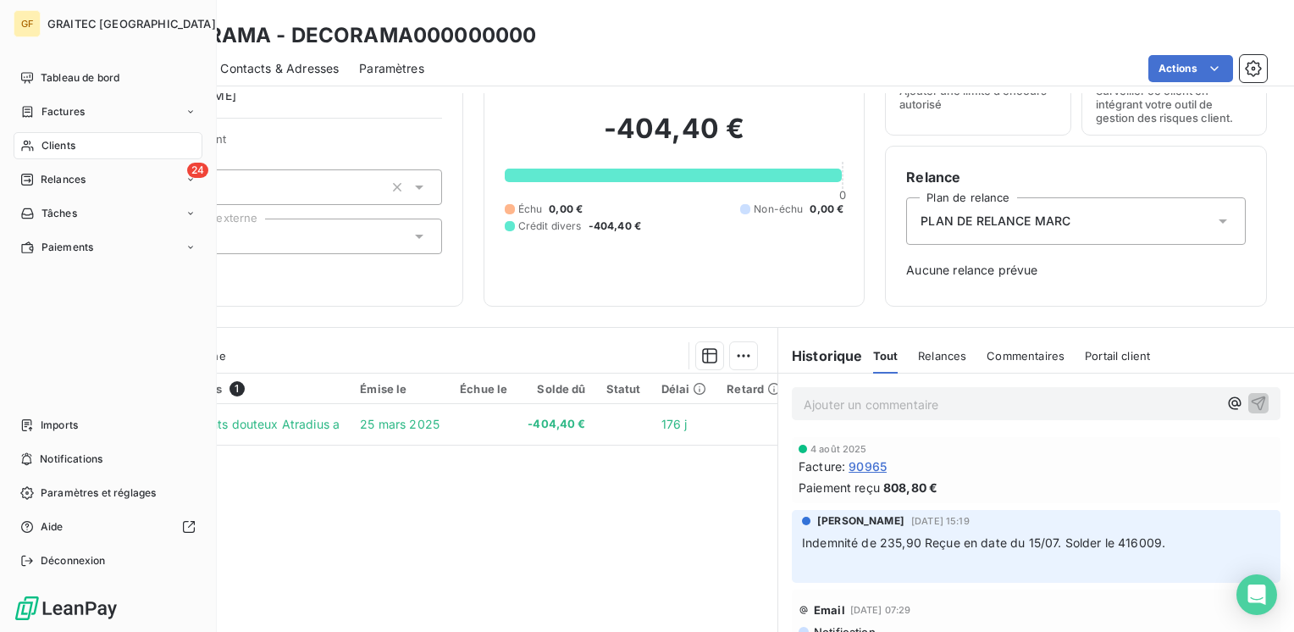
click at [57, 151] on span "Clients" at bounding box center [58, 145] width 34 height 15
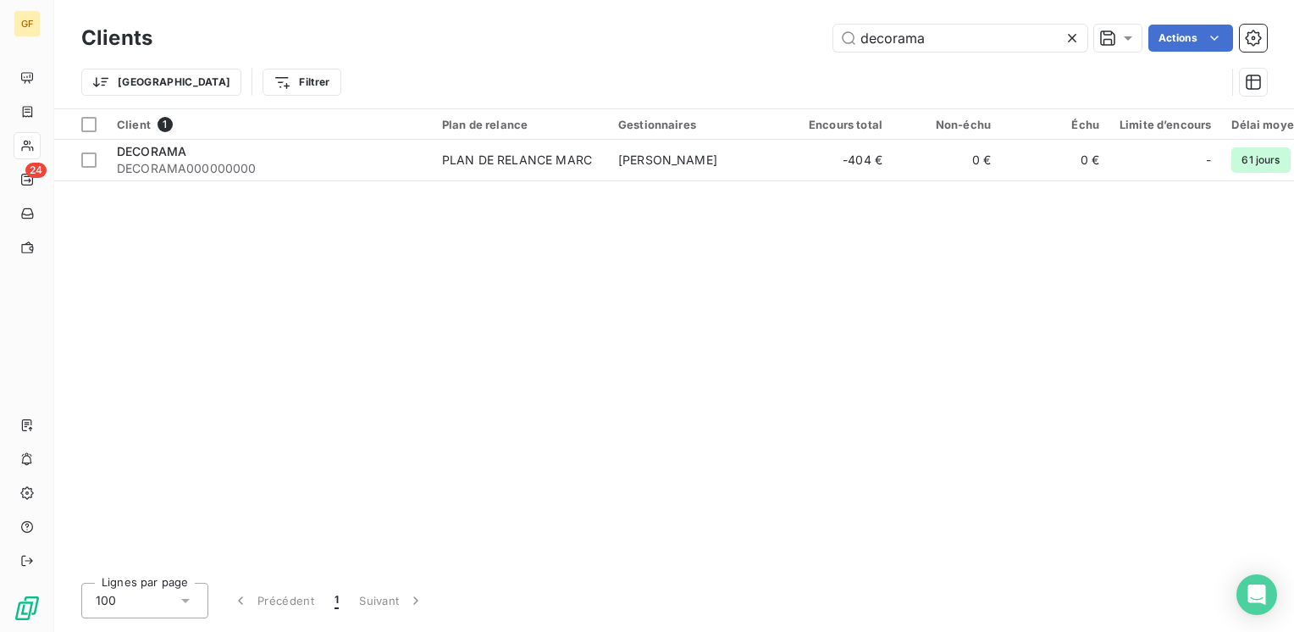
drag, startPoint x: 945, startPoint y: 38, endPoint x: 468, endPoint y: 82, distance: 478.7
click at [463, 84] on div "Clients decorama Actions Trier Filtrer" at bounding box center [673, 64] width 1185 height 88
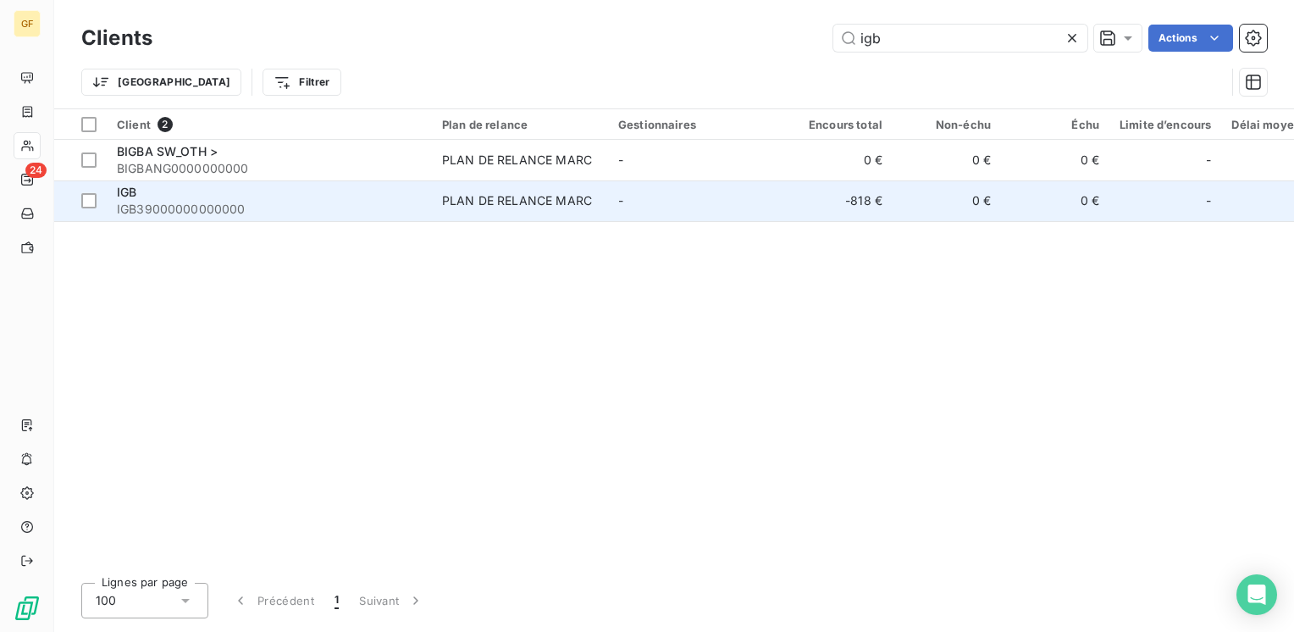
type input "igb"
click at [419, 214] on span "IGB39000000000000" at bounding box center [269, 209] width 305 height 17
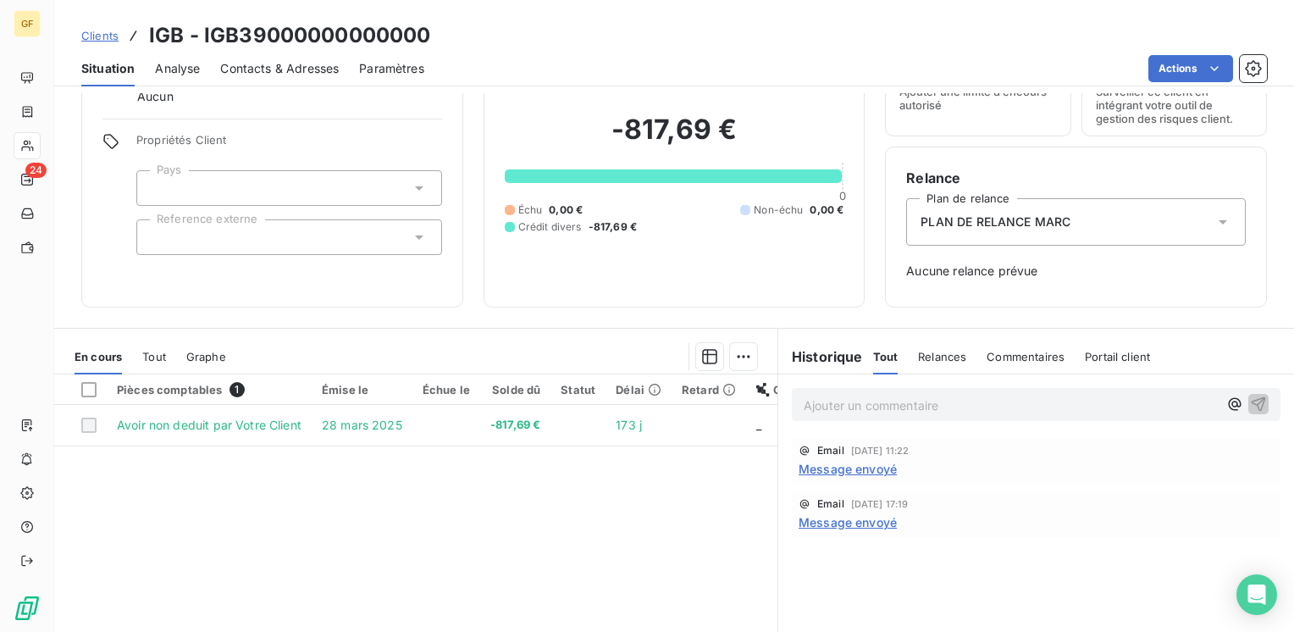
scroll to position [85, 0]
click at [875, 469] on span "Message envoyé" at bounding box center [847, 468] width 98 height 18
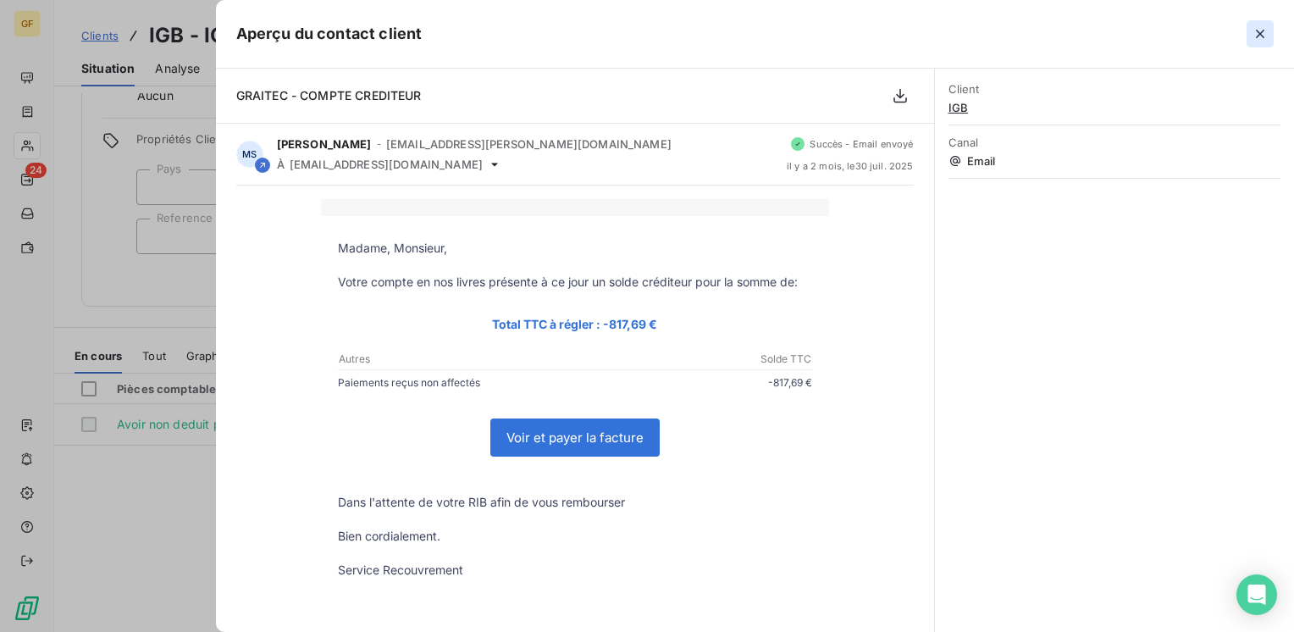
click at [1260, 29] on icon "button" at bounding box center [1259, 33] width 17 height 17
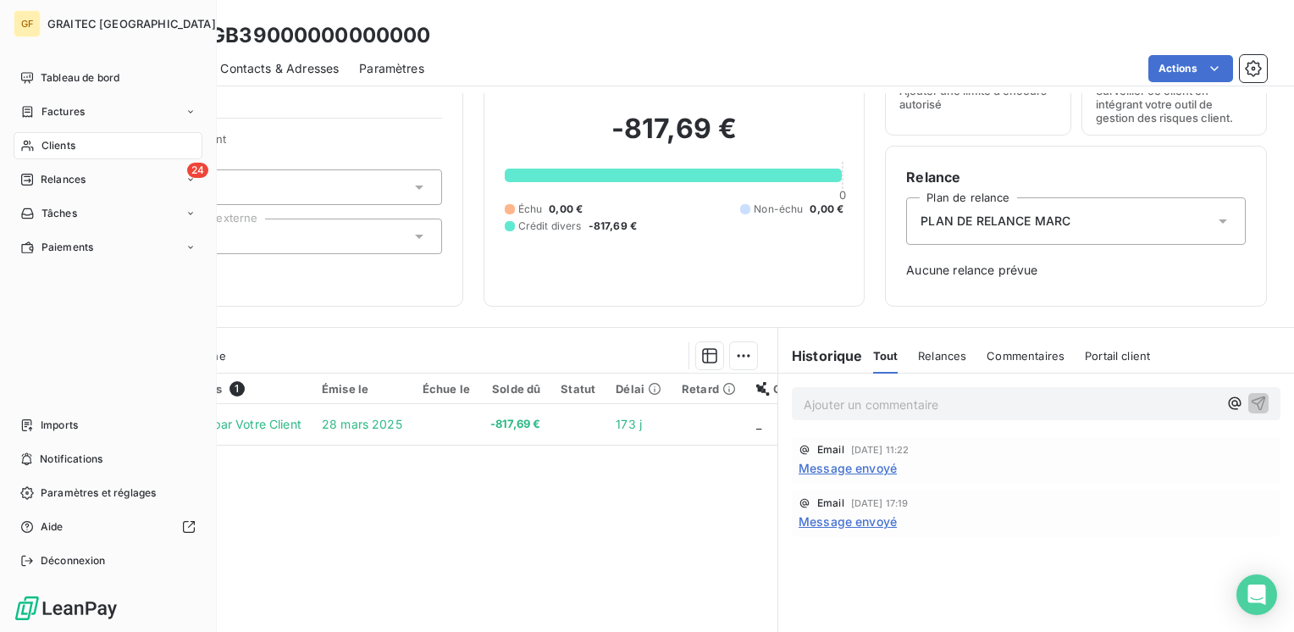
click at [53, 144] on span "Clients" at bounding box center [58, 145] width 34 height 15
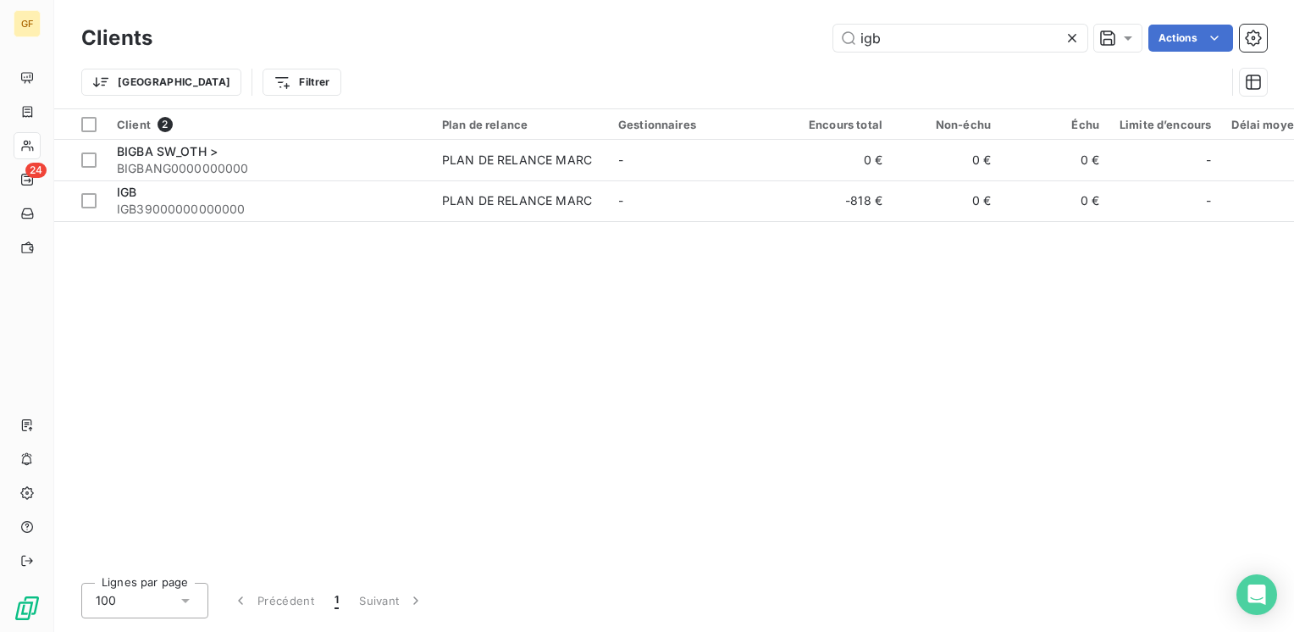
drag, startPoint x: 896, startPoint y: 39, endPoint x: 802, endPoint y: 59, distance: 96.2
click at [802, 59] on div "Clients igb Actions Trier Filtrer" at bounding box center [673, 64] width 1185 height 88
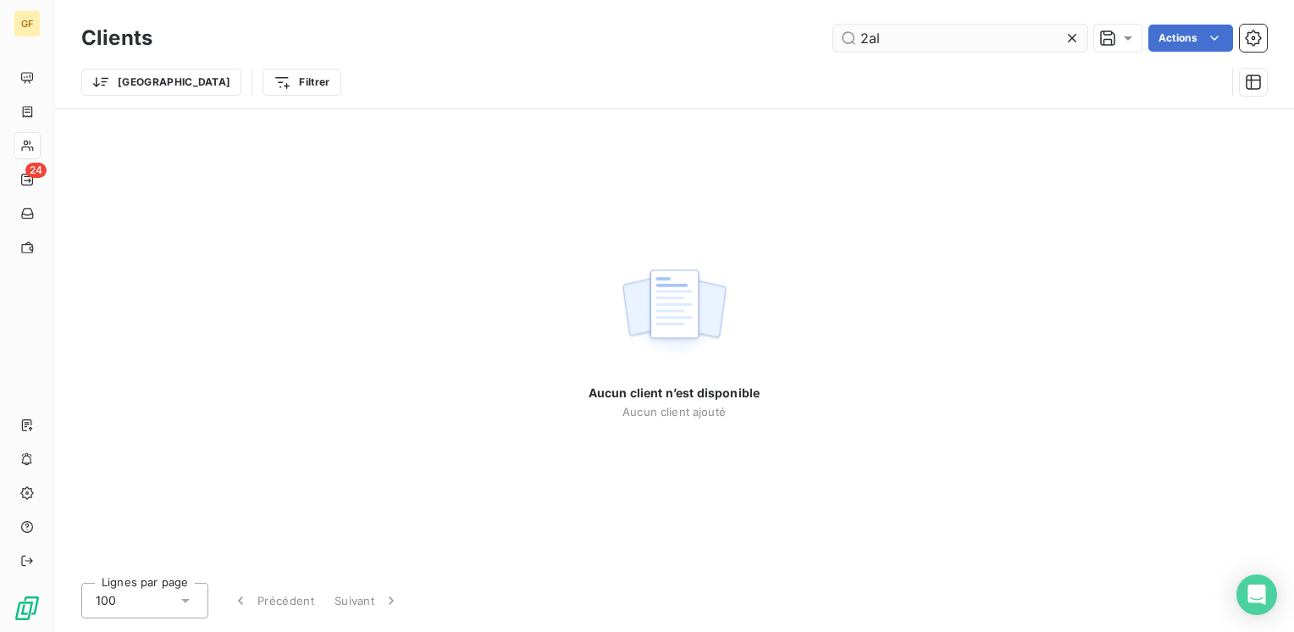
drag, startPoint x: 878, startPoint y: 37, endPoint x: 887, endPoint y: 36, distance: 9.5
click at [886, 36] on input "2al" at bounding box center [960, 38] width 254 height 27
drag, startPoint x: 874, startPoint y: 32, endPoint x: 945, endPoint y: 12, distance: 74.0
click at [891, 29] on input "2al" at bounding box center [960, 38] width 254 height 27
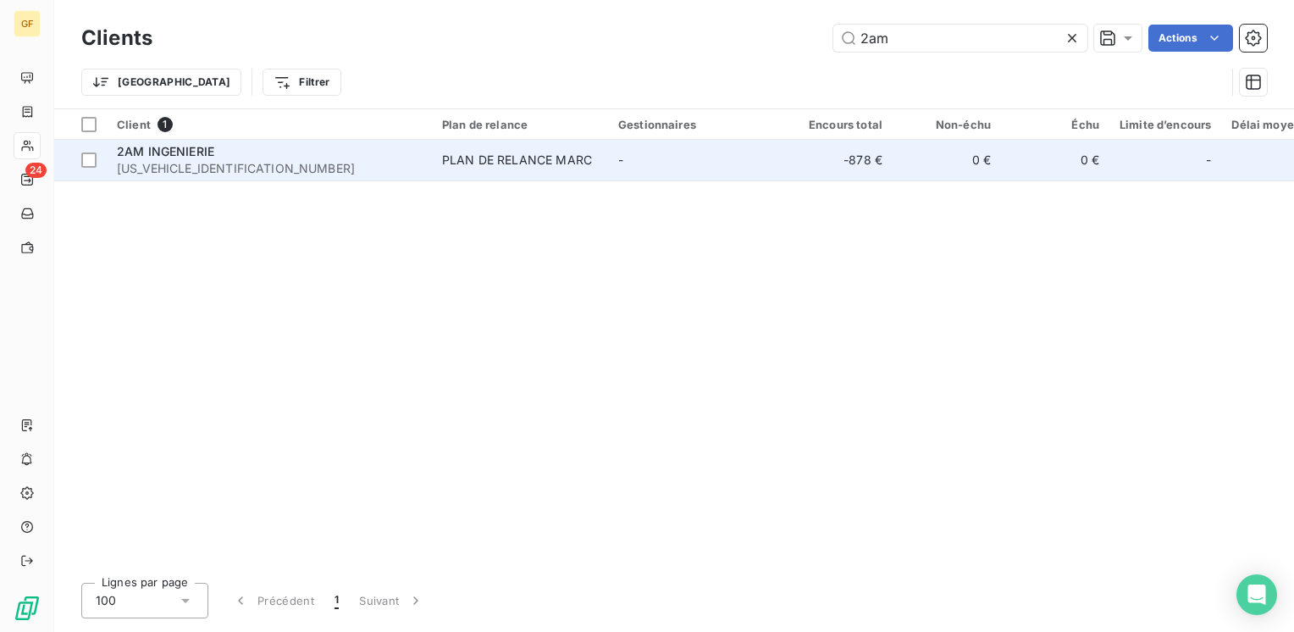
type input "2am"
click at [517, 166] on div "PLAN DE RELANCE MARC" at bounding box center [517, 160] width 150 height 17
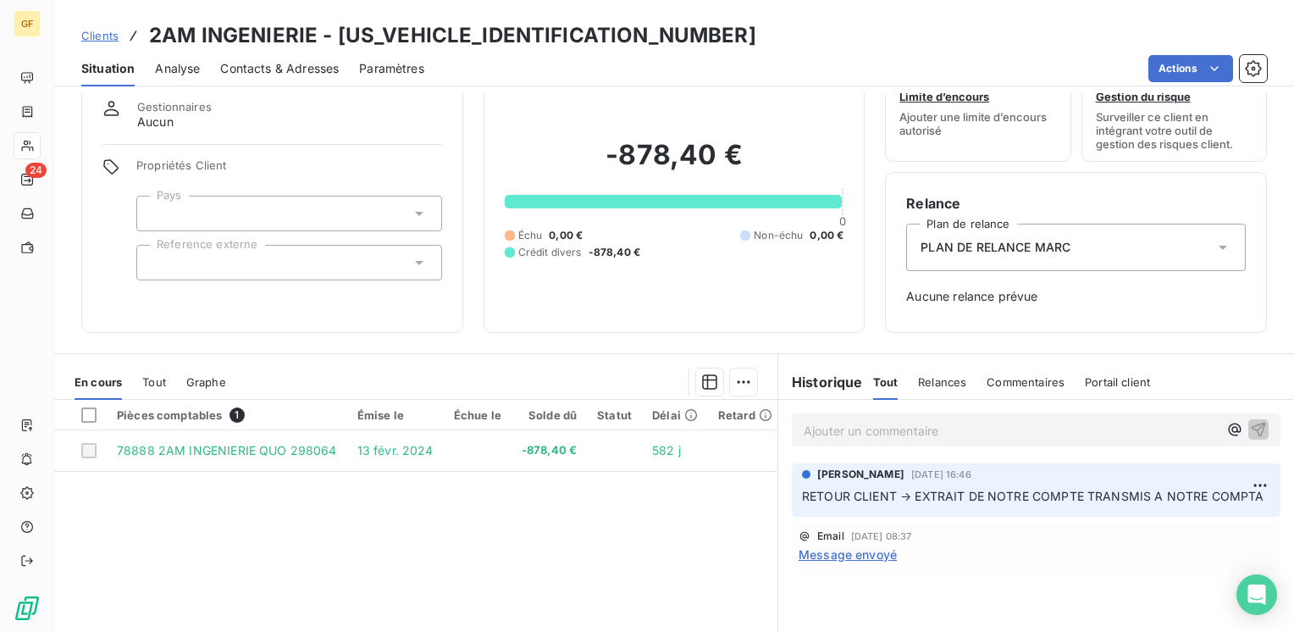
scroll to position [85, 0]
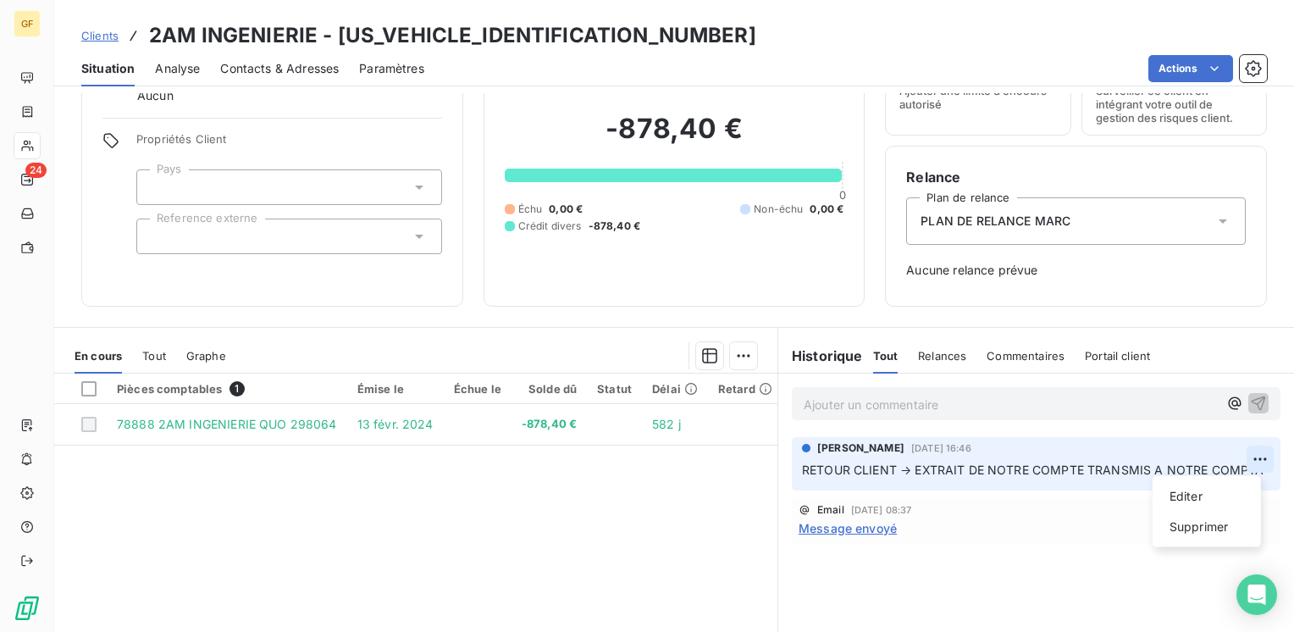
click at [833, 462] on html "GF 24 Clients 2AM INGENIERIE - [US_VEHICLE_IDENTIFICATION_NUMBER] Situation Ana…" at bounding box center [647, 316] width 1294 height 632
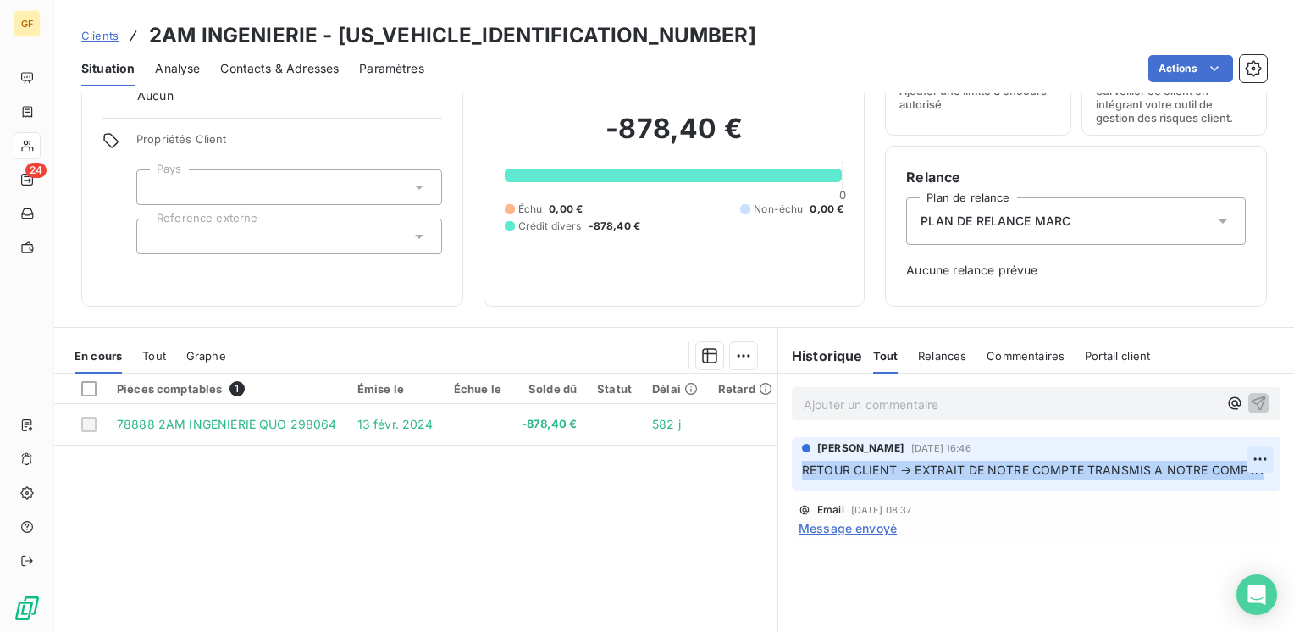
drag, startPoint x: 793, startPoint y: 470, endPoint x: 1251, endPoint y: 470, distance: 458.1
click at [1251, 470] on html "GF 24 Clients 2AM INGENIERIE - [US_VEHICLE_IDENTIFICATION_NUMBER] Situation Ana…" at bounding box center [647, 316] width 1294 height 632
copy div "RETOUR CLIENT → EXTRAIT DE NOTRE COMPTE TRANSMIS A NOTRE COMPTA"
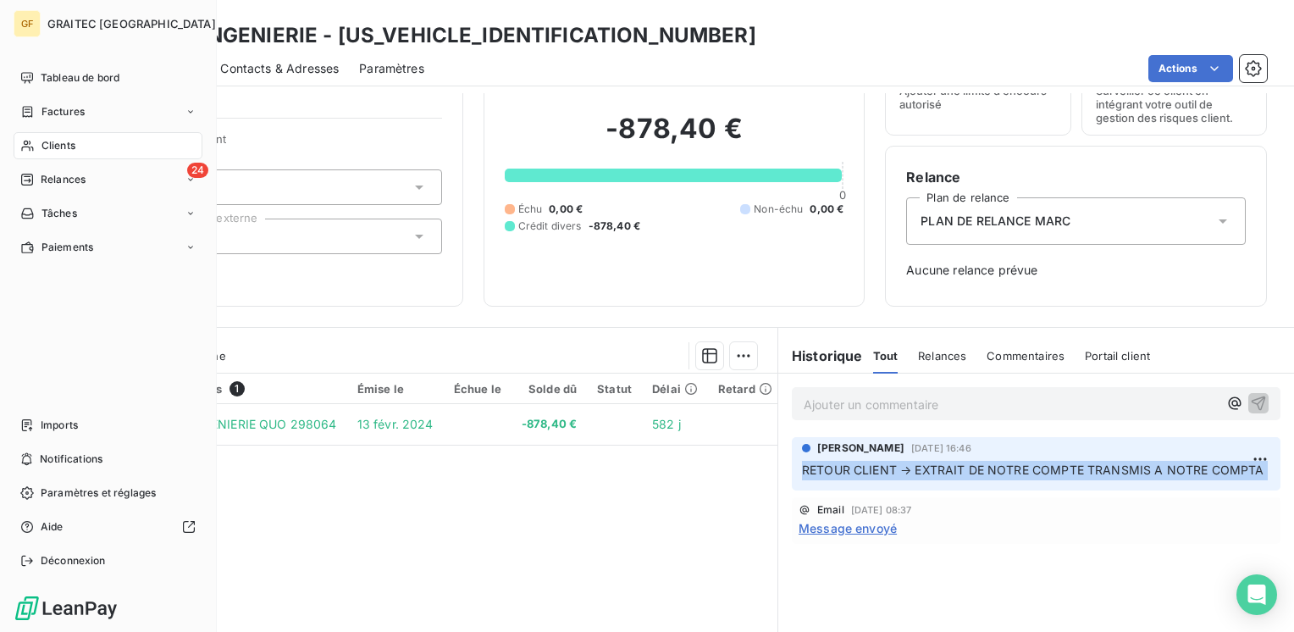
click at [62, 144] on span "Clients" at bounding box center [58, 145] width 34 height 15
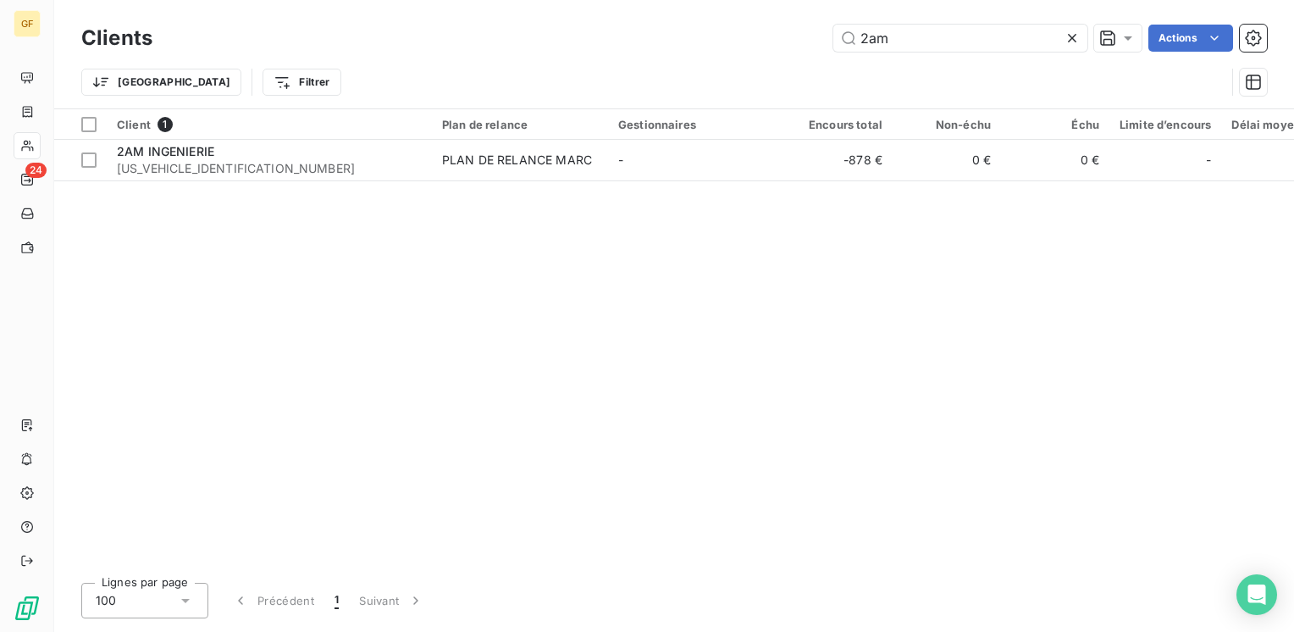
drag, startPoint x: 911, startPoint y: 41, endPoint x: 440, endPoint y: 80, distance: 472.4
click at [440, 80] on div "Clients 2am Actions Trier Filtrer" at bounding box center [673, 64] width 1185 height 88
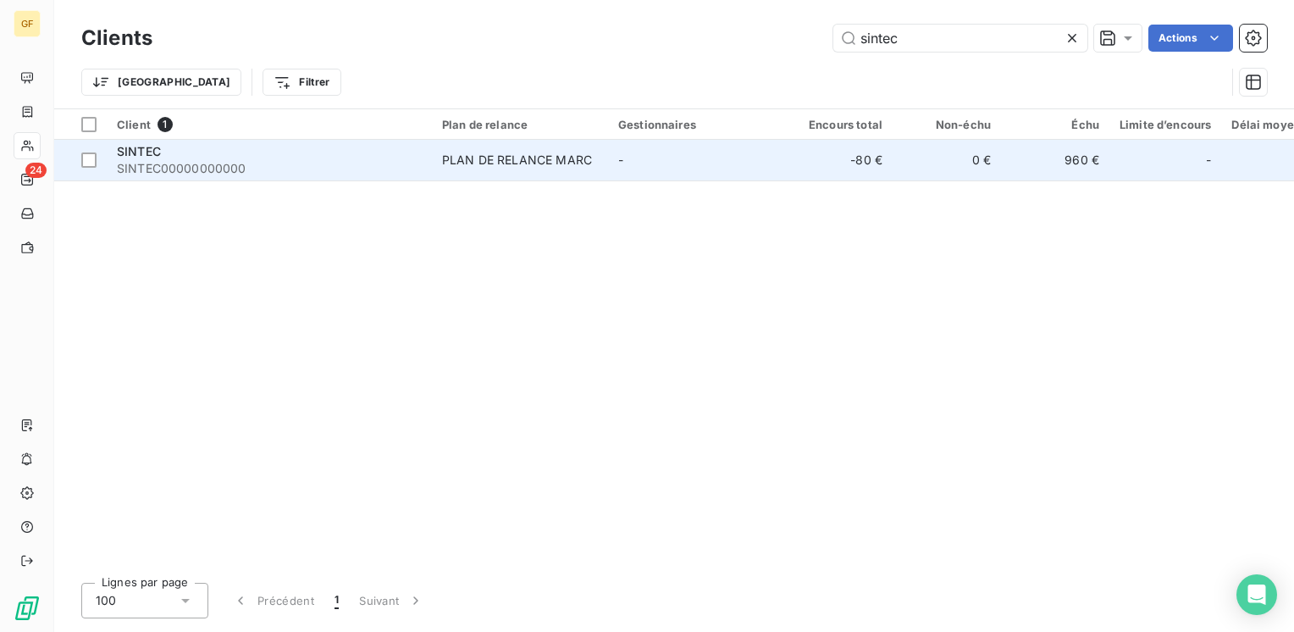
type input "sintec"
click at [333, 168] on span "SINTEC00000000000" at bounding box center [269, 168] width 305 height 17
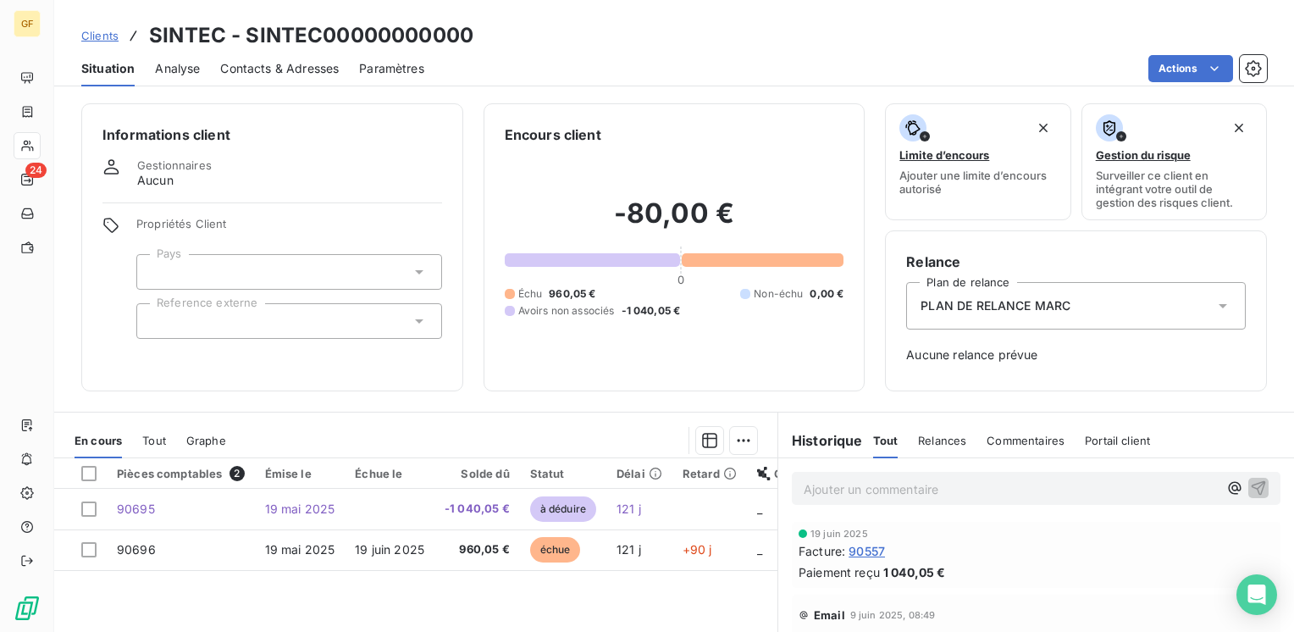
scroll to position [85, 0]
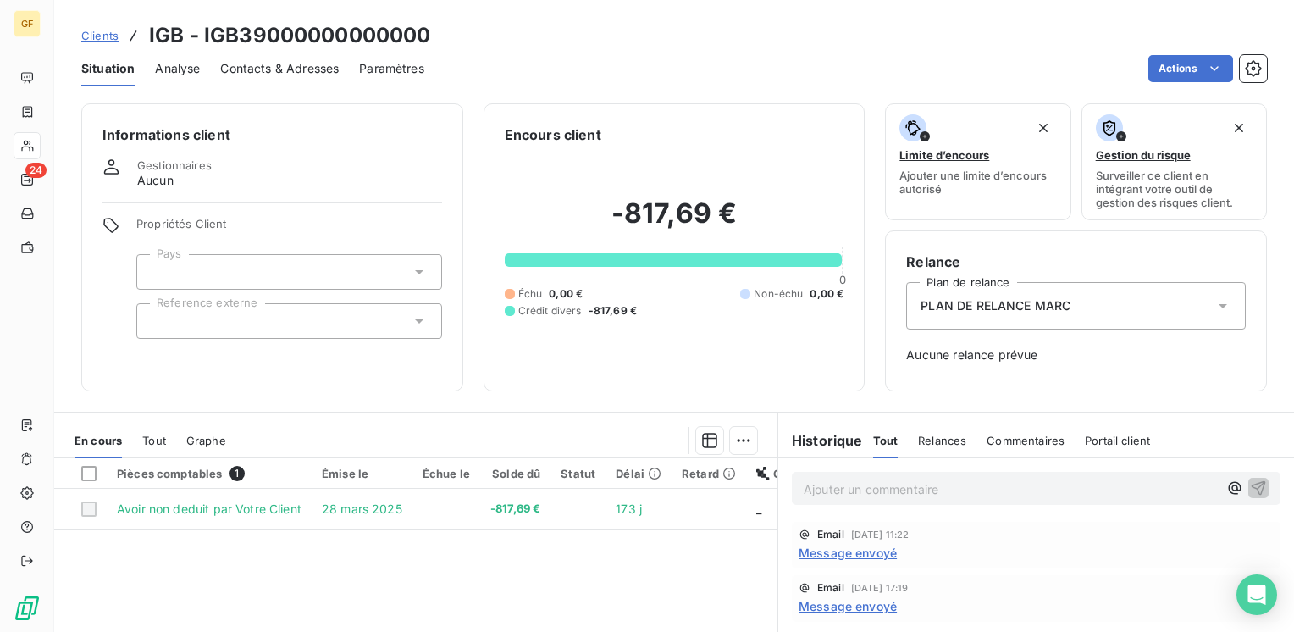
click at [816, 552] on span "Message envoyé" at bounding box center [847, 553] width 98 height 18
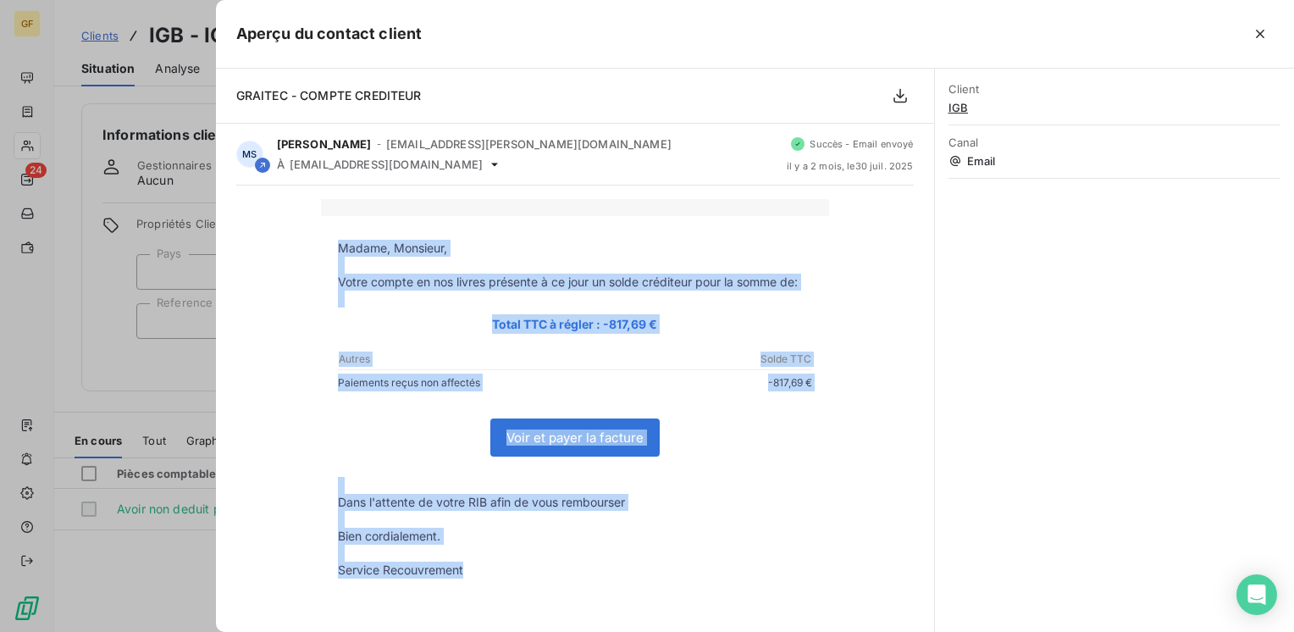
drag, startPoint x: 467, startPoint y: 571, endPoint x: 325, endPoint y: 240, distance: 360.3
click at [325, 240] on tbody "Madame, Monsieur, Votre compte en nos livres présente à ce jour un solde crédit…" at bounding box center [575, 426] width 508 height 373
click at [757, 282] on p "Votre compte en nos livres présente à ce jour un solde créditeur pour la somme …" at bounding box center [575, 281] width 474 height 17
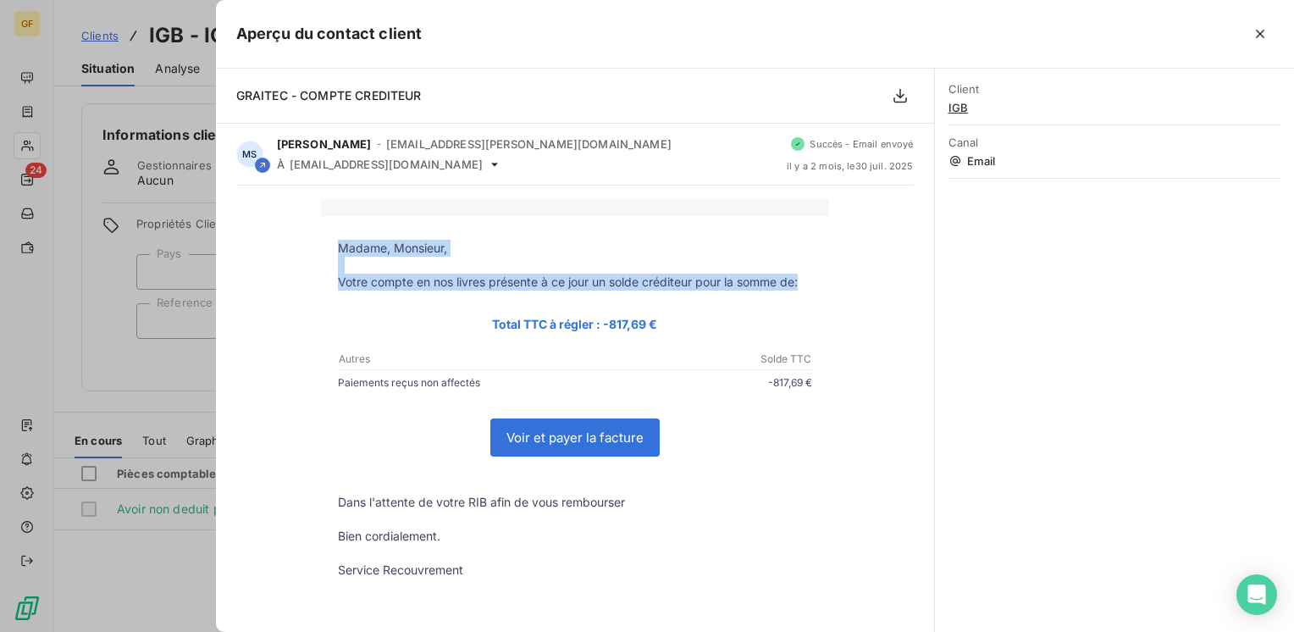
drag, startPoint x: 802, startPoint y: 284, endPoint x: 325, endPoint y: 235, distance: 479.3
click at [325, 235] on td "Madame, Monsieur, Votre compte en nos livres présente à ce jour un solde crédit…" at bounding box center [575, 422] width 508 height 413
copy td "Madame, Monsieur, [PERSON_NAME] compte en nos livres présente à ce jour un sold…"
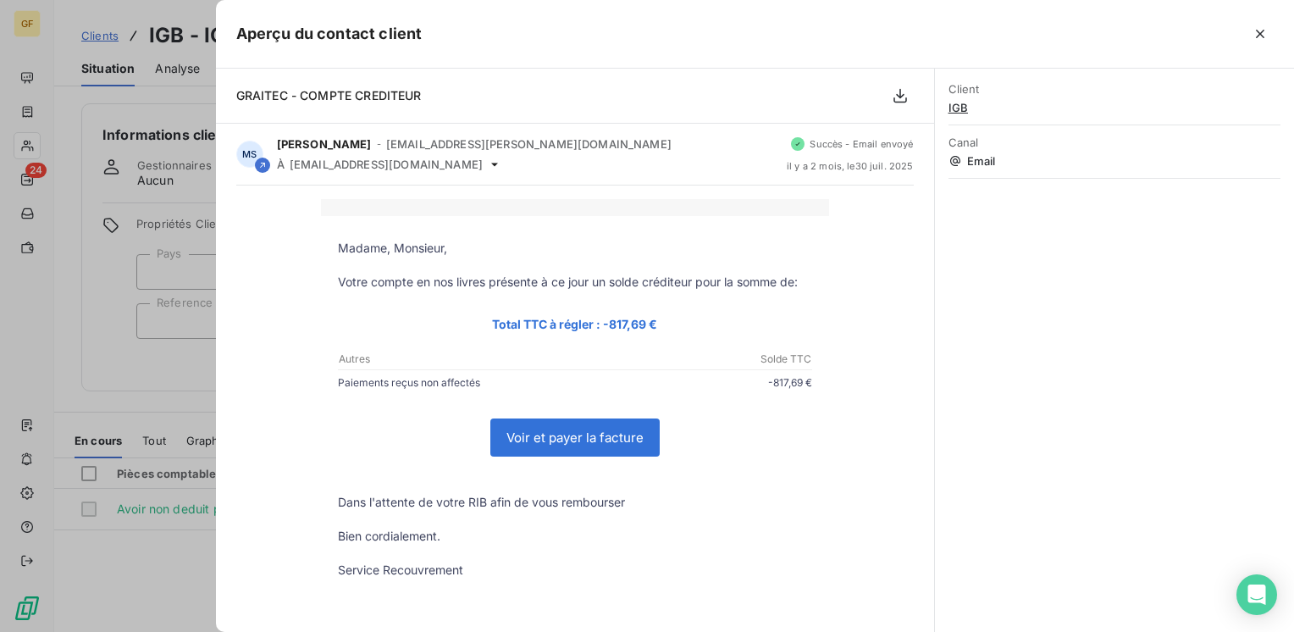
click at [104, 362] on div at bounding box center [647, 316] width 1294 height 632
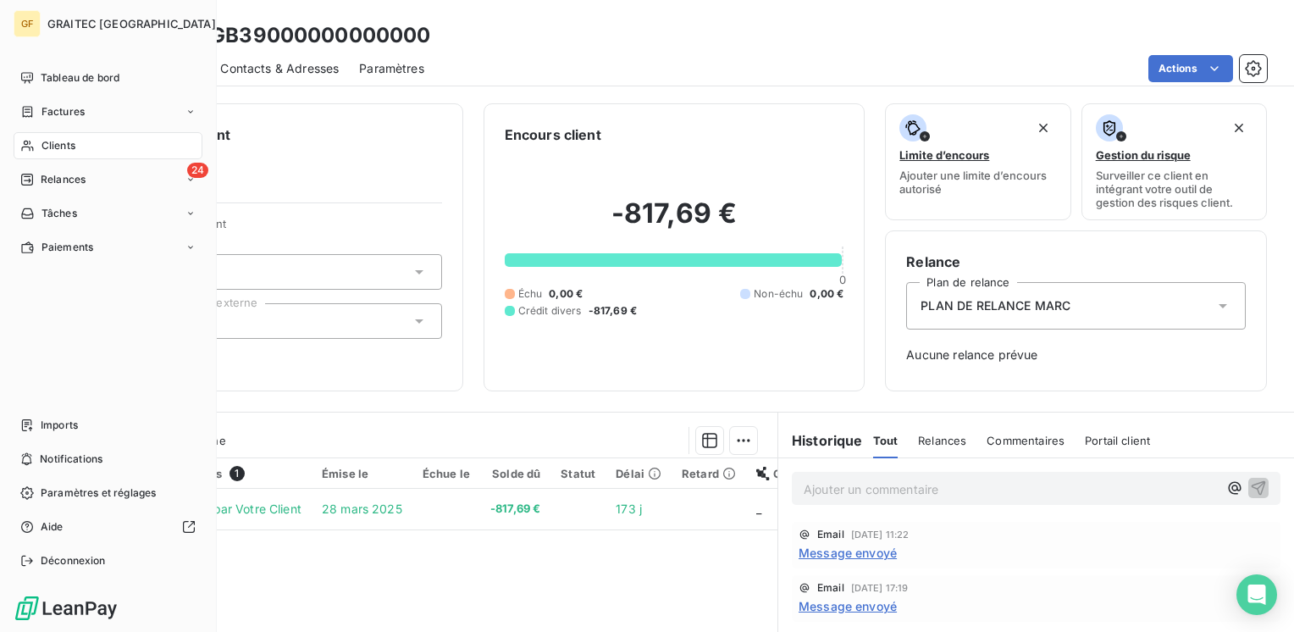
click at [73, 140] on span "Clients" at bounding box center [58, 145] width 34 height 15
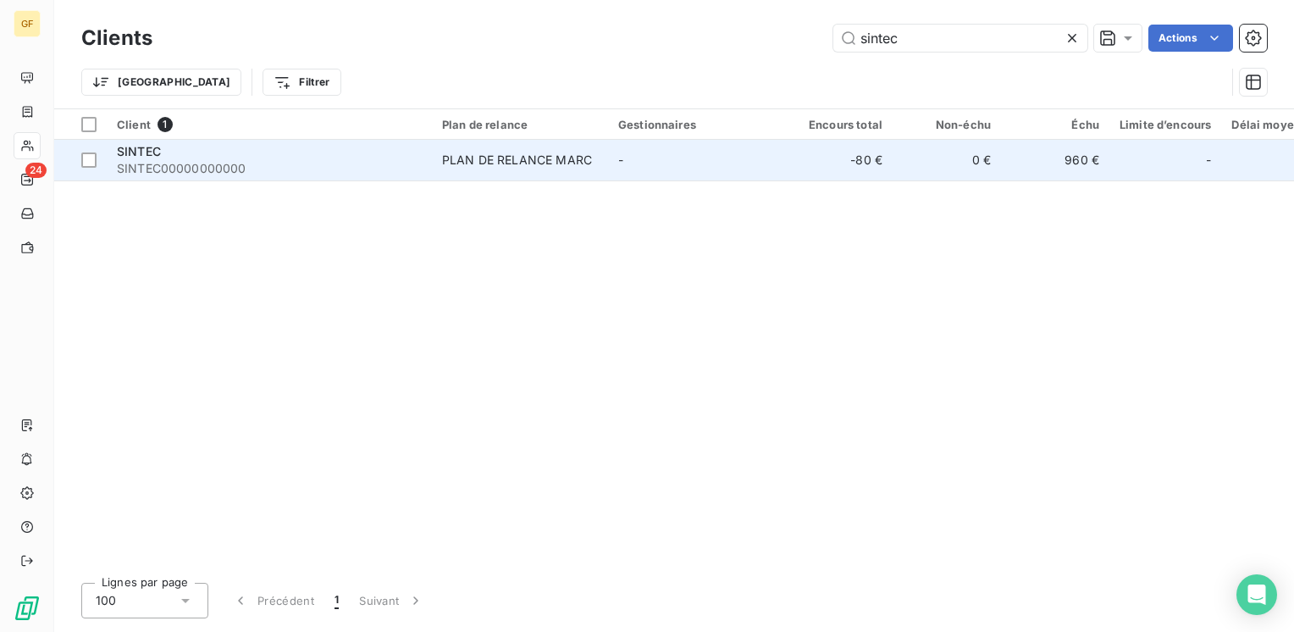
click at [352, 168] on span "SINTEC00000000000" at bounding box center [269, 168] width 305 height 17
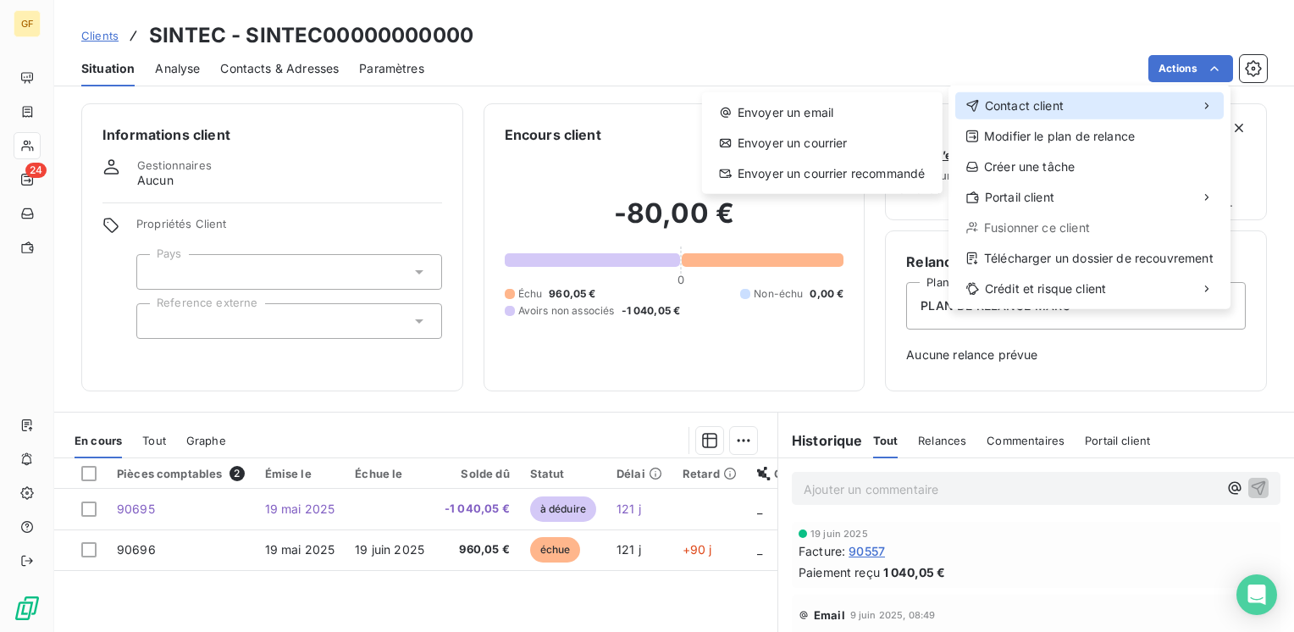
click at [1113, 96] on div "Contact client" at bounding box center [1089, 105] width 268 height 27
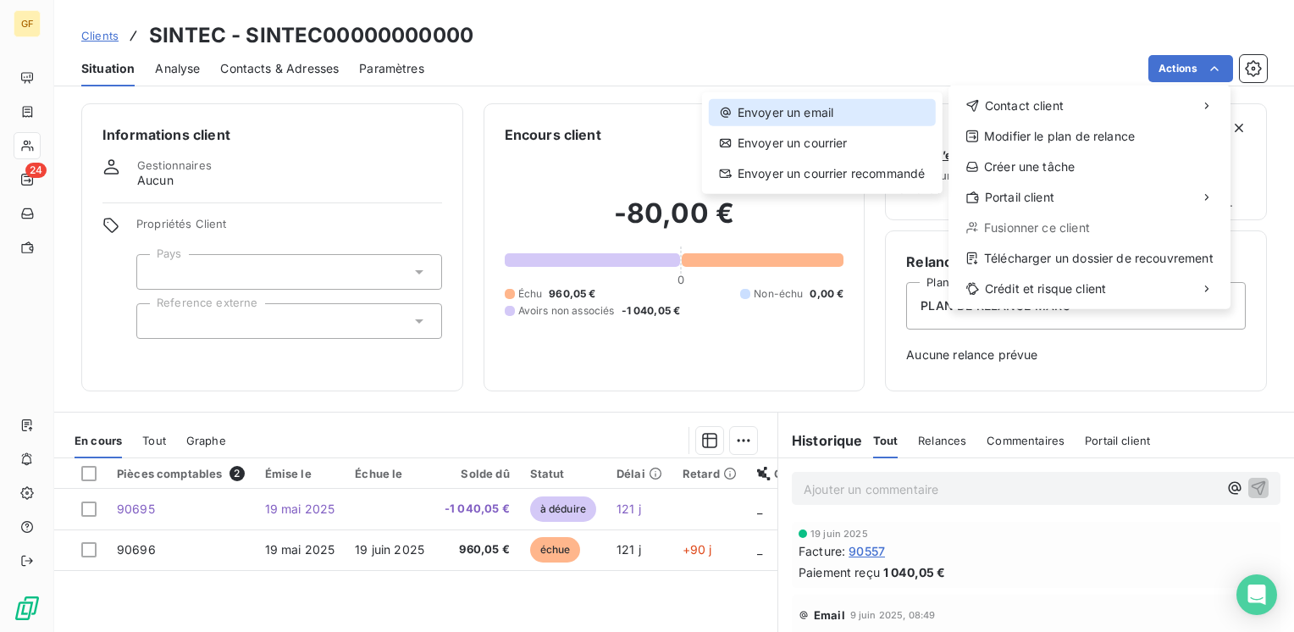
click at [823, 109] on div "Envoyer un email" at bounding box center [822, 112] width 227 height 27
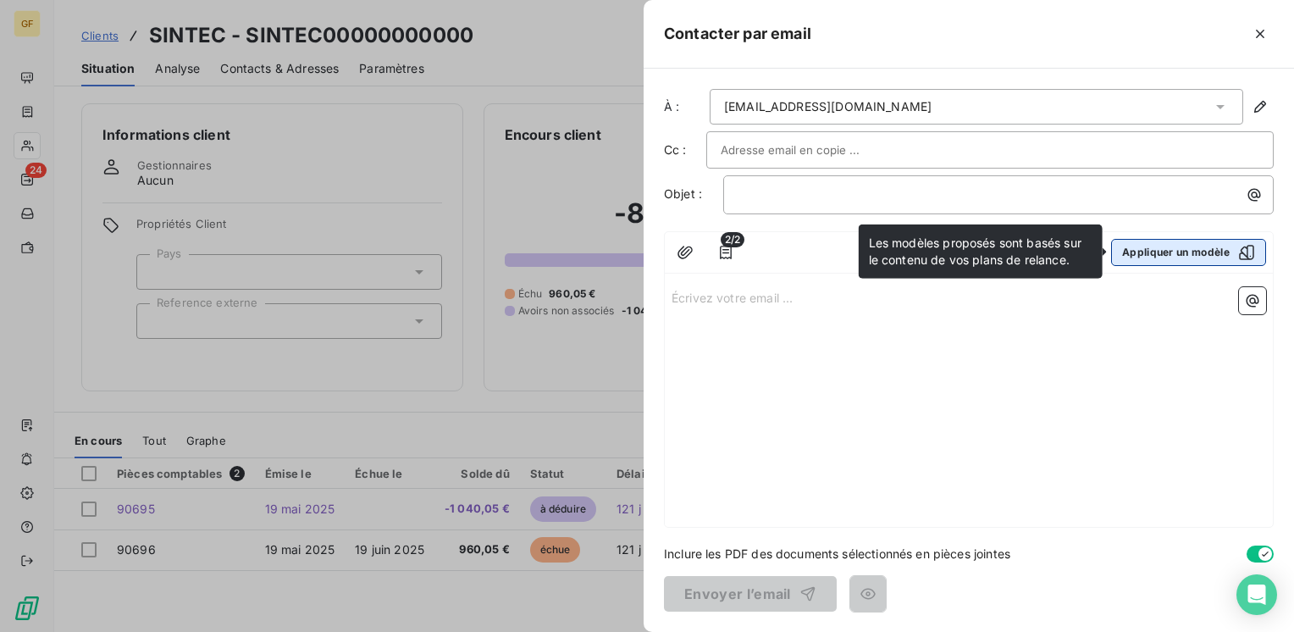
click at [1169, 245] on button "Appliquer un modèle" at bounding box center [1188, 252] width 155 height 27
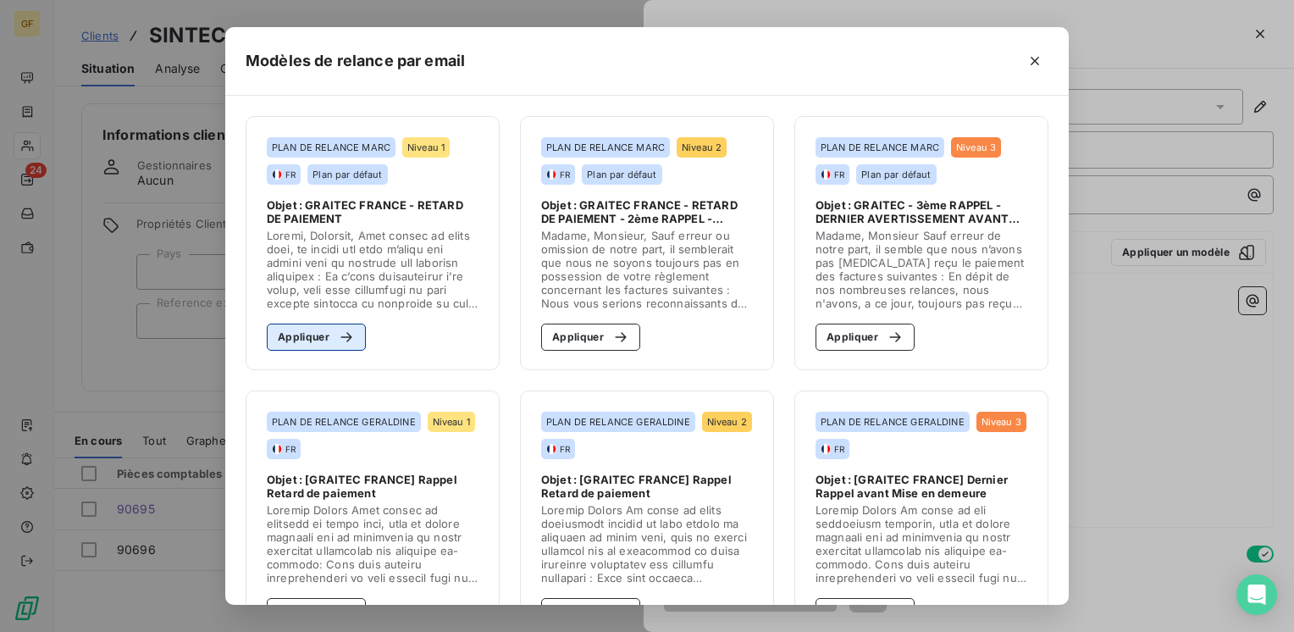
click at [329, 334] on div "button" at bounding box center [341, 337] width 25 height 17
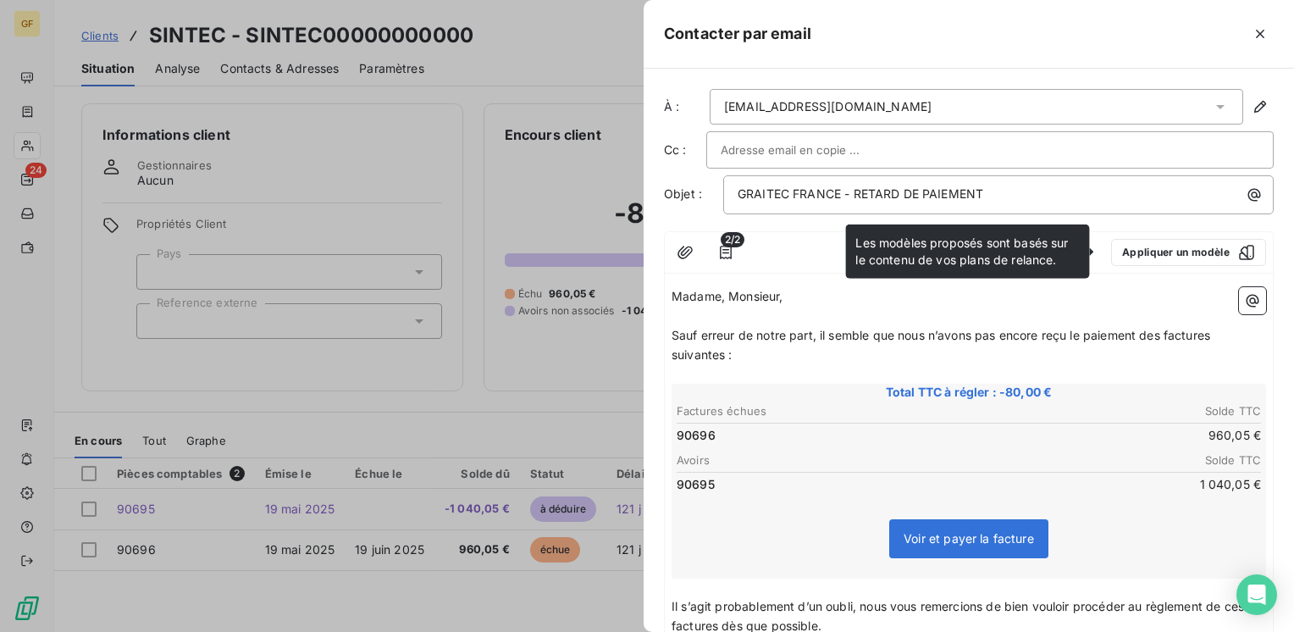
click at [787, 310] on p "﻿" at bounding box center [968, 316] width 594 height 19
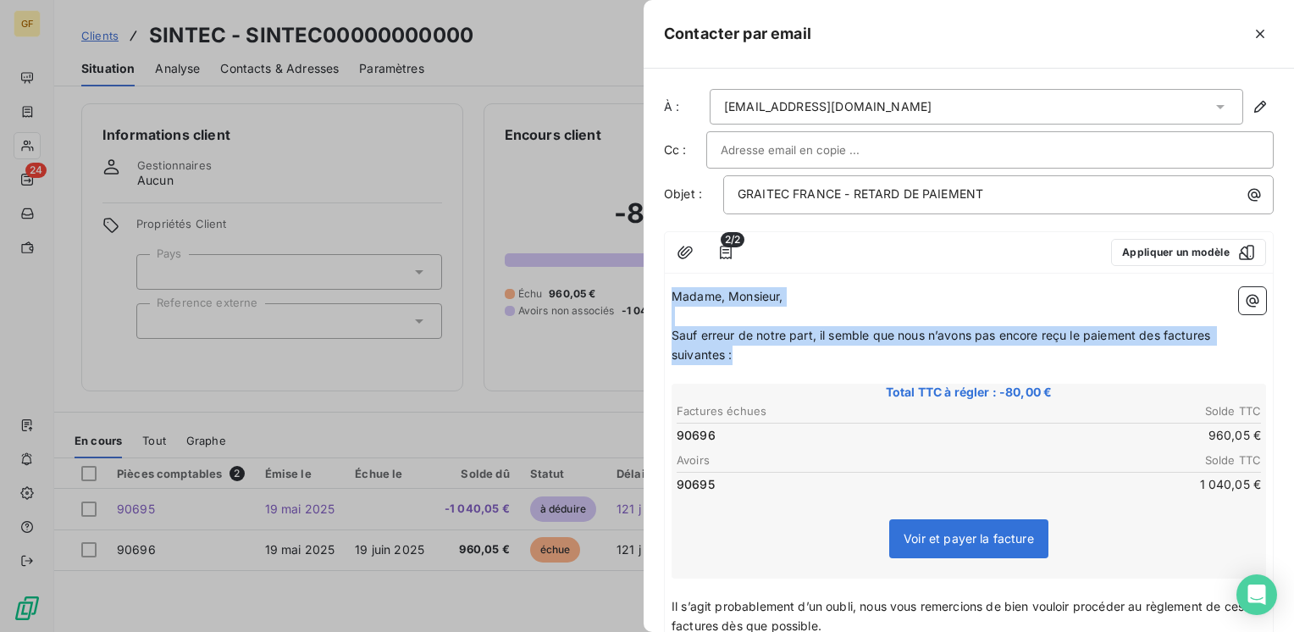
drag, startPoint x: 750, startPoint y: 356, endPoint x: 660, endPoint y: 293, distance: 110.6
click at [660, 293] on div "À : [EMAIL_ADDRESS][DOMAIN_NAME] Cc : Objet : GRAITEC FRANCE - RETARD DE PAIEME…" at bounding box center [968, 350] width 650 height 563
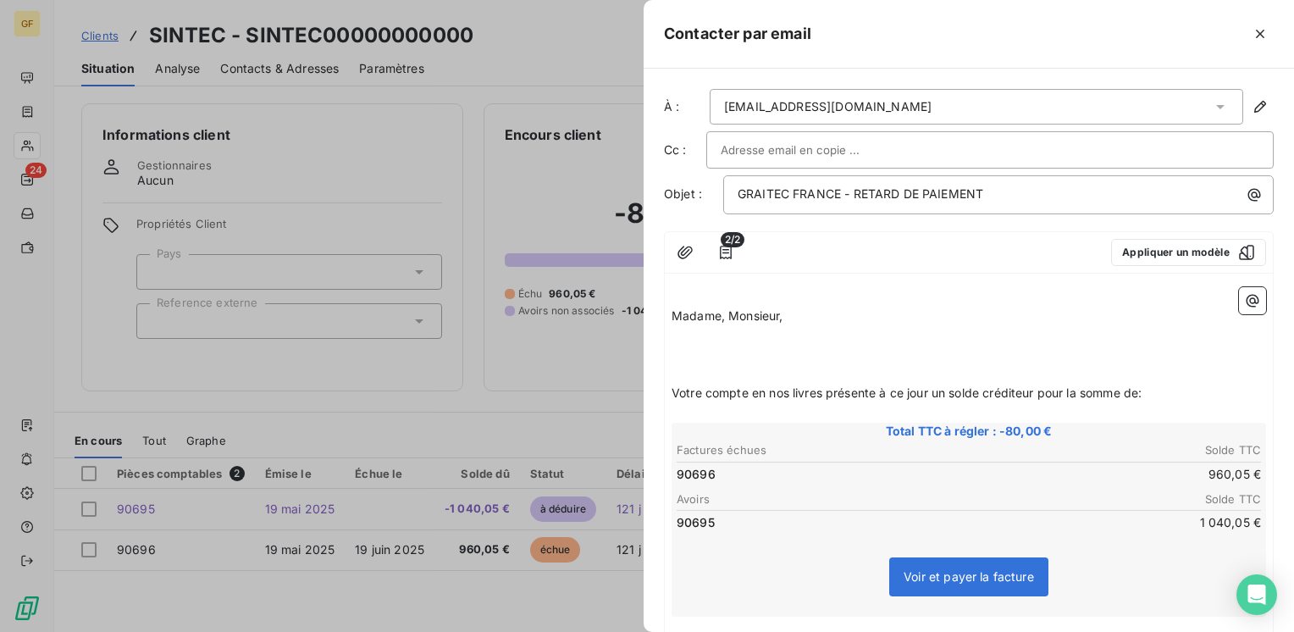
click at [793, 312] on p "Madame, Monsieur," at bounding box center [968, 316] width 594 height 19
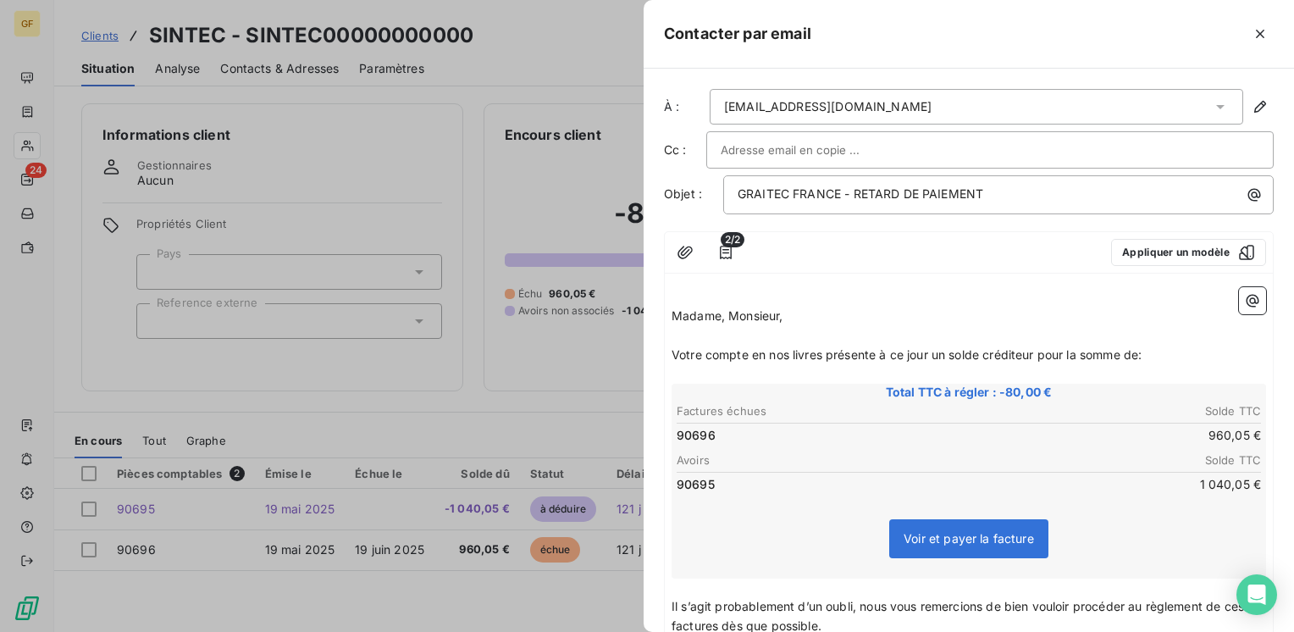
click at [822, 347] on span "Votre compte en nos livres présente à ce jour un solde créditeur pour la somme …" at bounding box center [906, 354] width 470 height 14
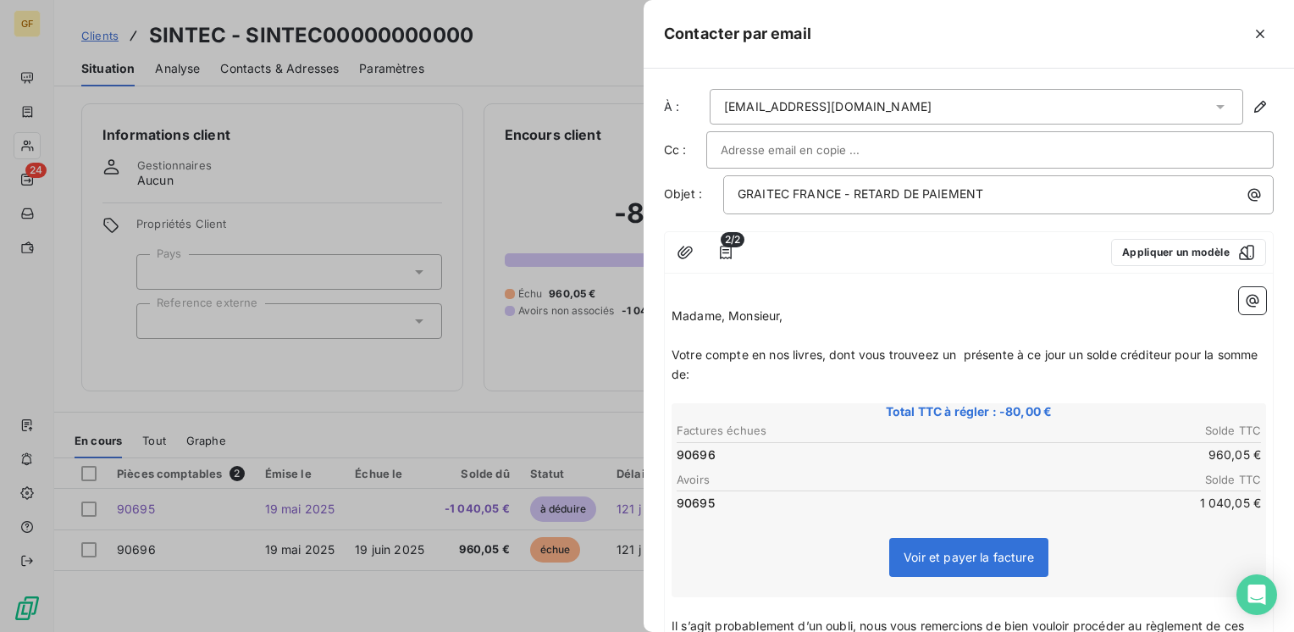
click at [928, 348] on span "Votre compte en nos livres, dont vous trouveez un présente à ce jour un solde c…" at bounding box center [965, 364] width 589 height 34
click at [964, 351] on span "Votre compte en nos livres, dont vous trouverez un présente à ce jour un solde …" at bounding box center [968, 364] width 594 height 34
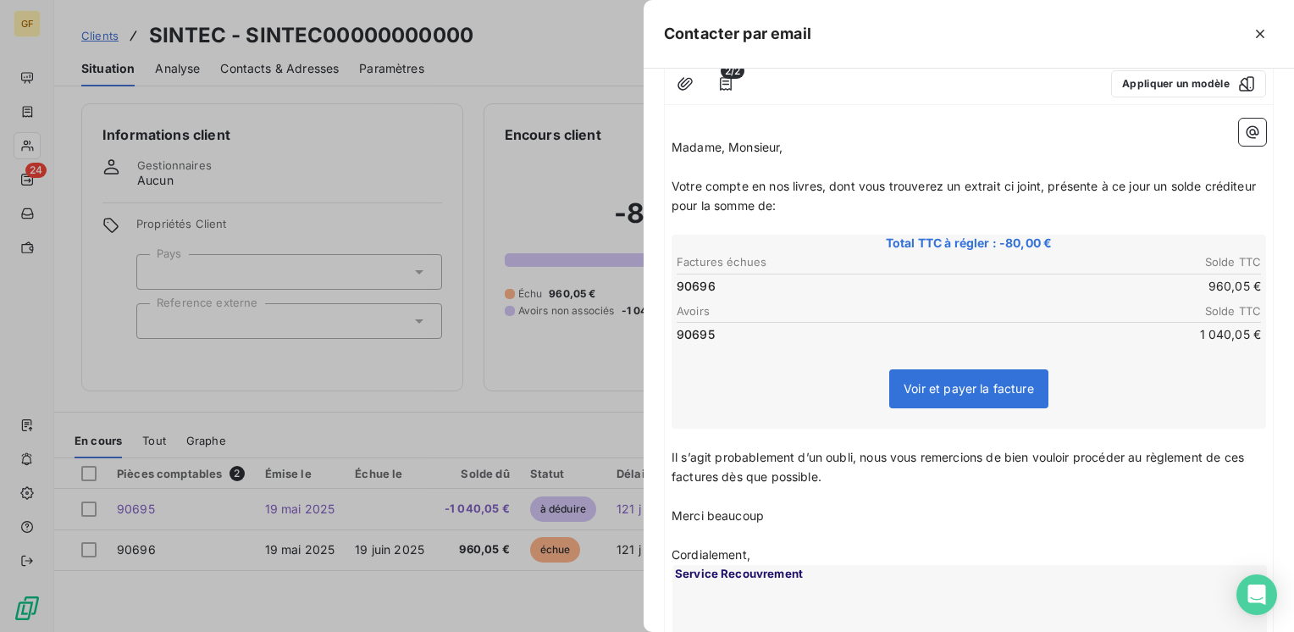
scroll to position [169, 0]
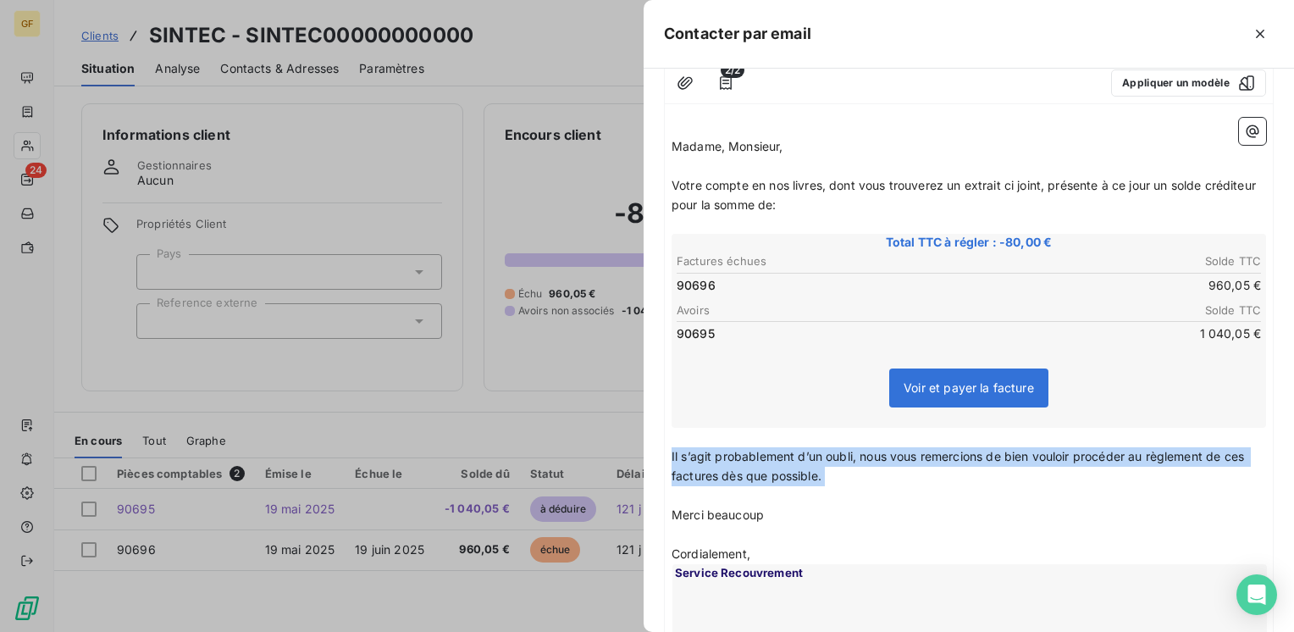
drag, startPoint x: 834, startPoint y: 483, endPoint x: 638, endPoint y: 457, distance: 198.1
click at [638, 631] on div "Contacter par email À : [EMAIL_ADDRESS][DOMAIN_NAME] Cc : Objet : GRAITEC FRANC…" at bounding box center [647, 632] width 1294 height 0
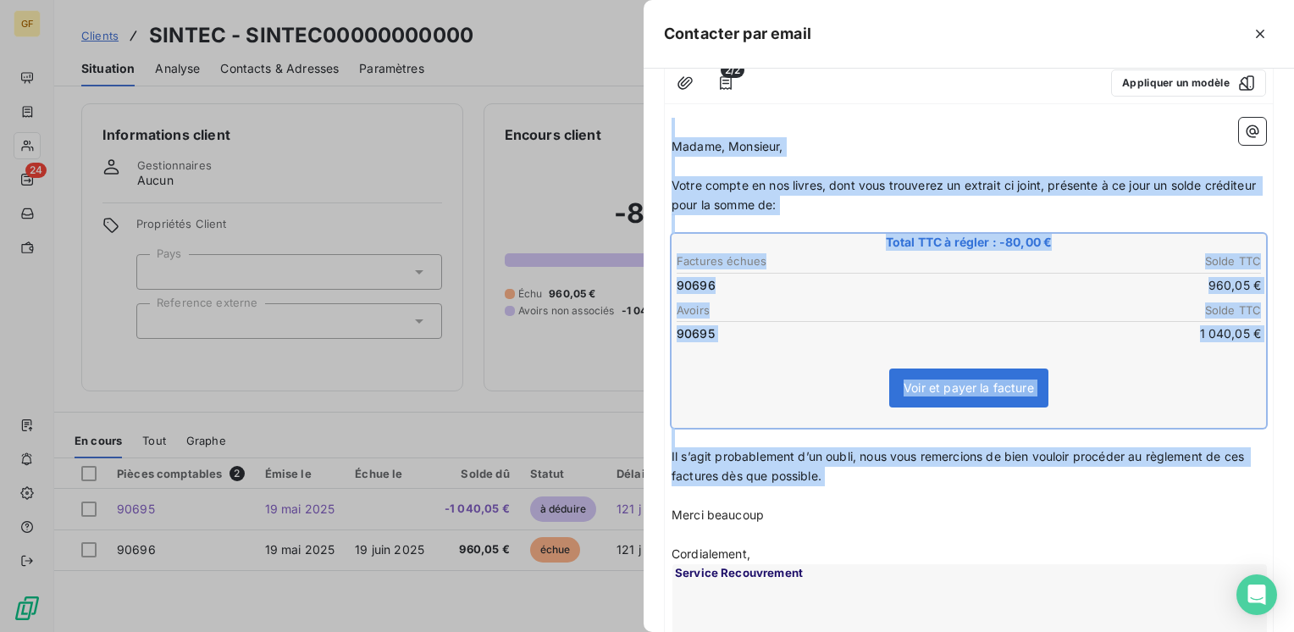
click at [633, 456] on div at bounding box center [647, 316] width 1294 height 632
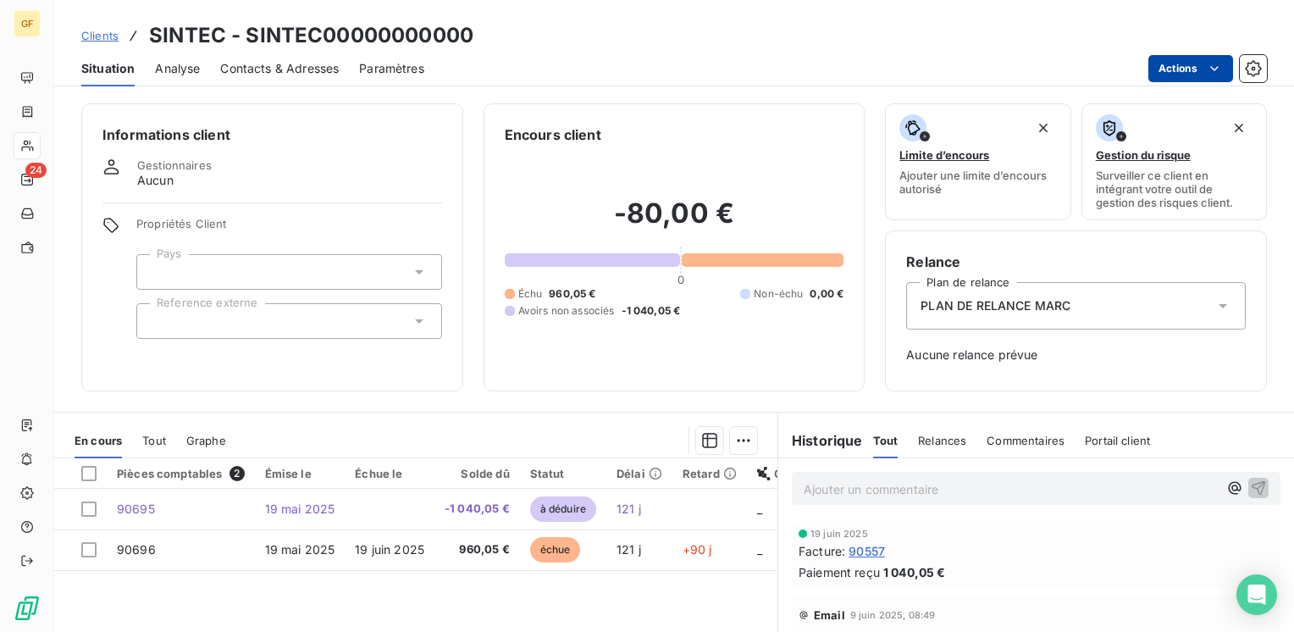
click at [1192, 55] on html "GF 24 Clients SINTEC - SINTEC00000000000 Situation Analyse Contacts & Adresses …" at bounding box center [647, 316] width 1294 height 632
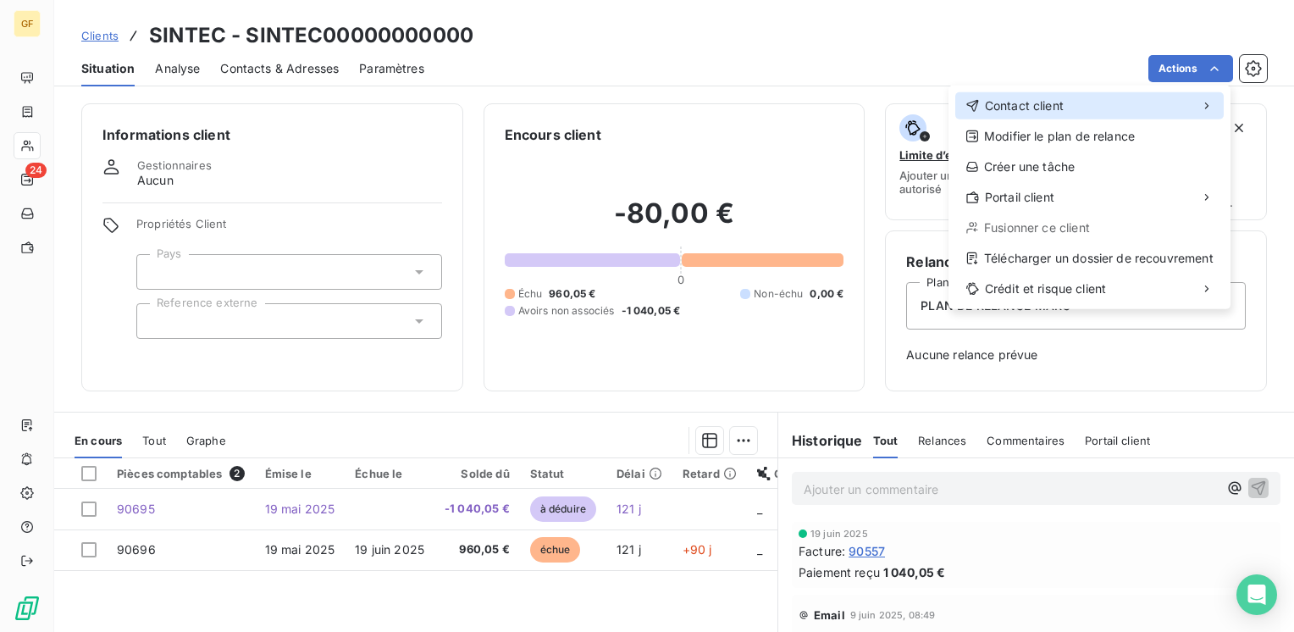
click at [1129, 107] on div "Contact client" at bounding box center [1089, 105] width 268 height 27
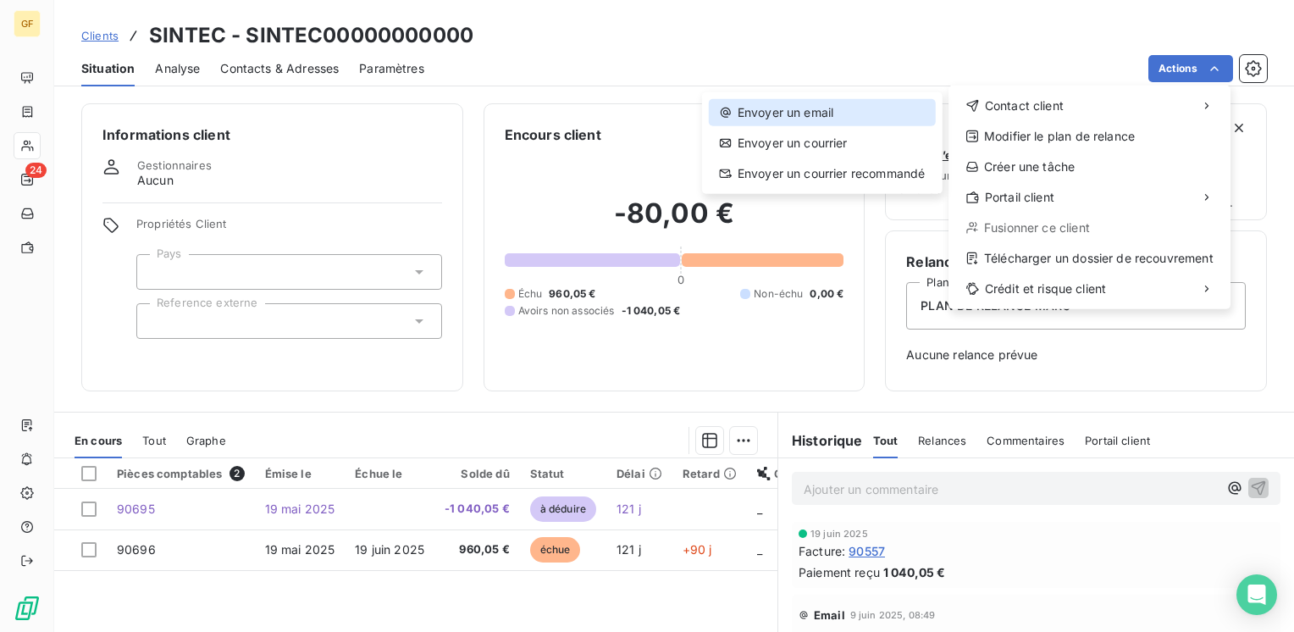
click at [804, 118] on div "Envoyer un email" at bounding box center [822, 112] width 227 height 27
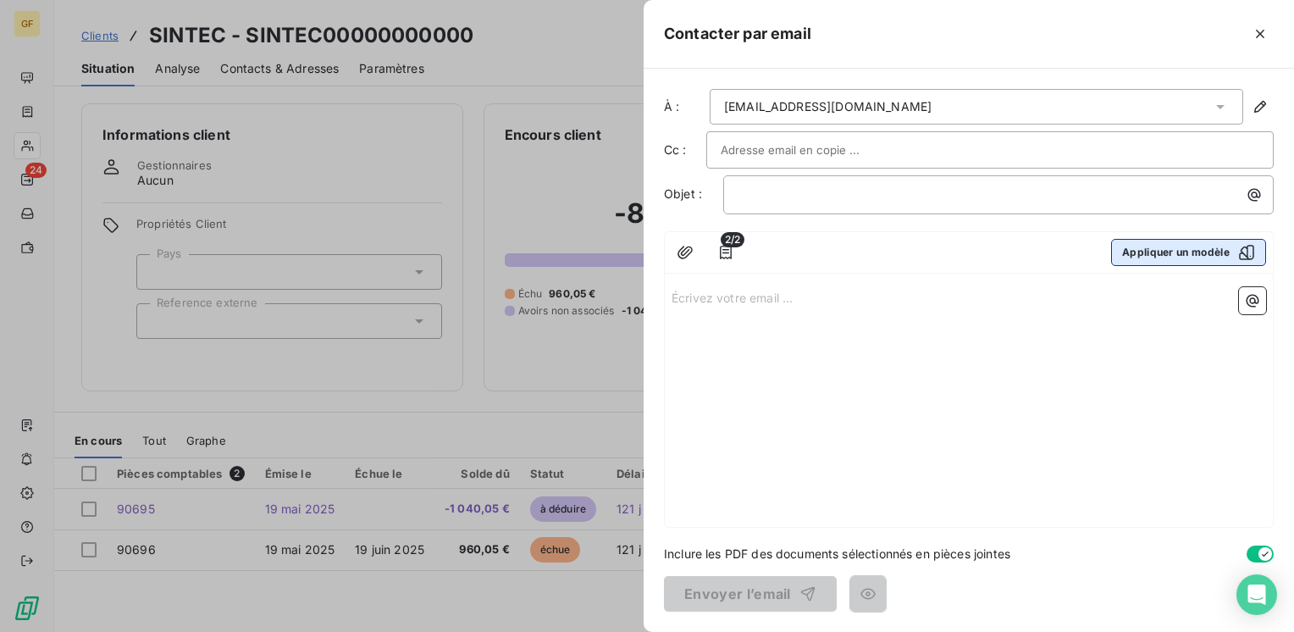
click at [1152, 251] on button "Appliquer un modèle" at bounding box center [1188, 252] width 155 height 27
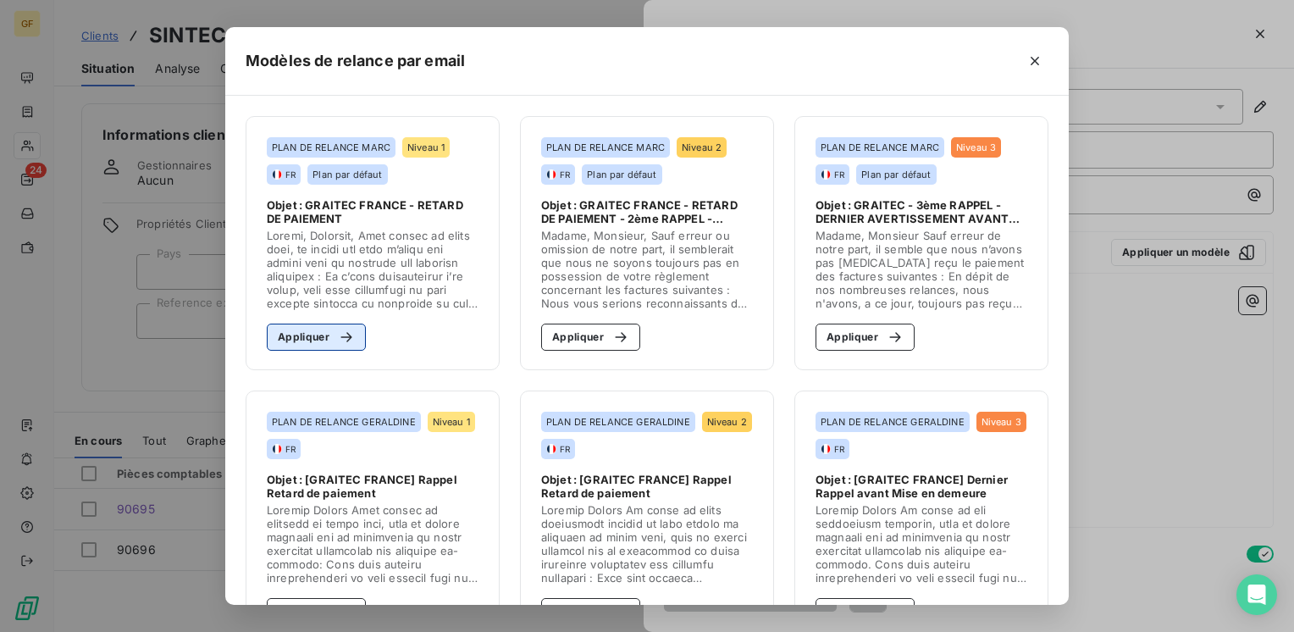
click at [315, 341] on button "Appliquer" at bounding box center [316, 336] width 99 height 27
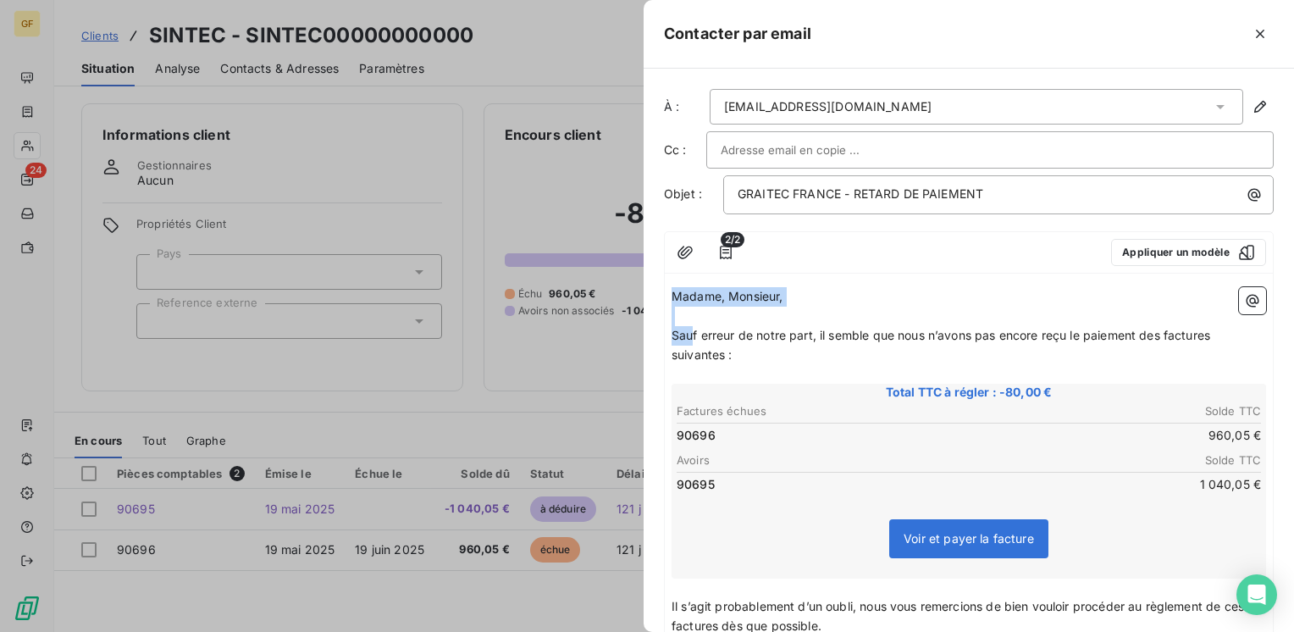
drag, startPoint x: 759, startPoint y: 356, endPoint x: 664, endPoint y: 296, distance: 111.8
click at [665, 296] on div "Madame, Monsieur, ﻿ Sauf erreur de notre part, il semble que nous n’avons pas e…" at bounding box center [969, 587] width 608 height 615
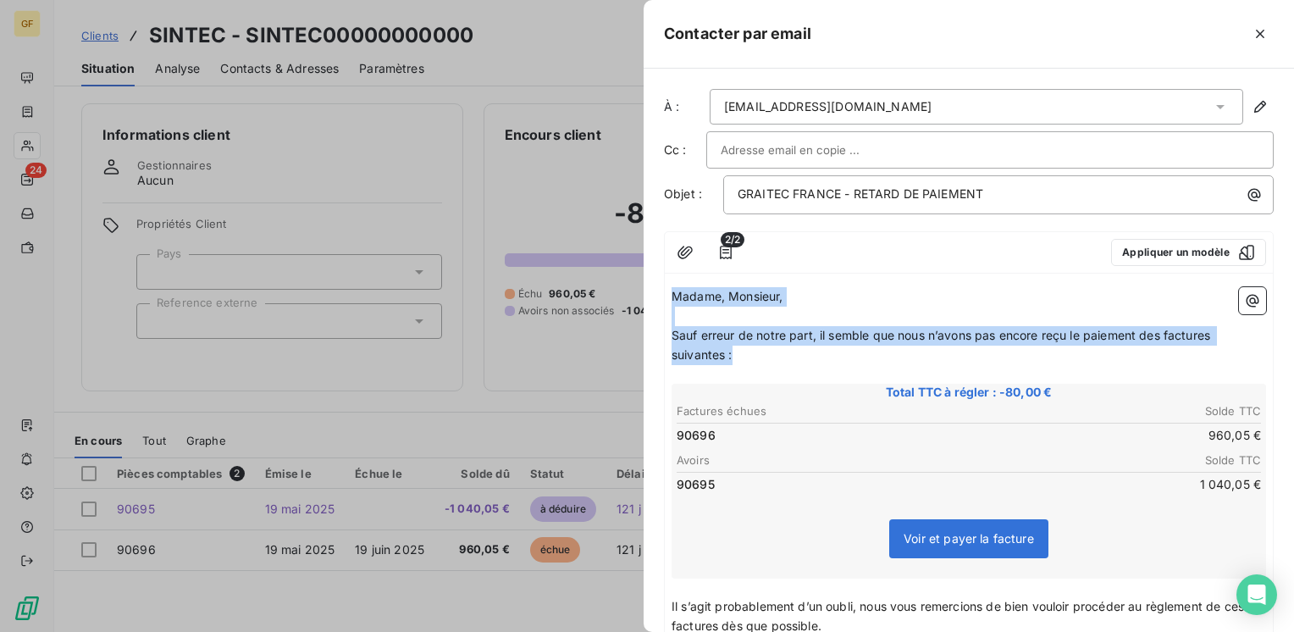
drag, startPoint x: 732, startPoint y: 354, endPoint x: 658, endPoint y: 296, distance: 94.2
click at [658, 296] on div "À : [EMAIL_ADDRESS][DOMAIN_NAME] Cc : Objet : GRAITEC FRANCE - RETARD DE PAIEME…" at bounding box center [968, 350] width 650 height 563
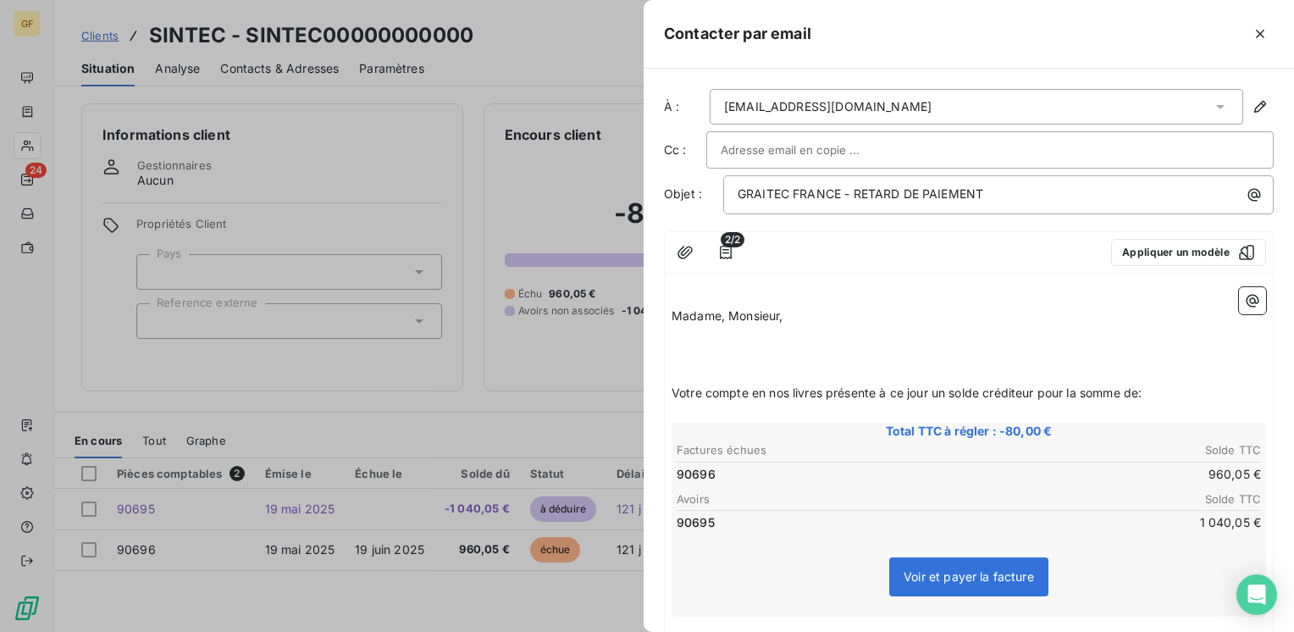
click at [798, 309] on p "Madame, Monsieur," at bounding box center [968, 316] width 594 height 19
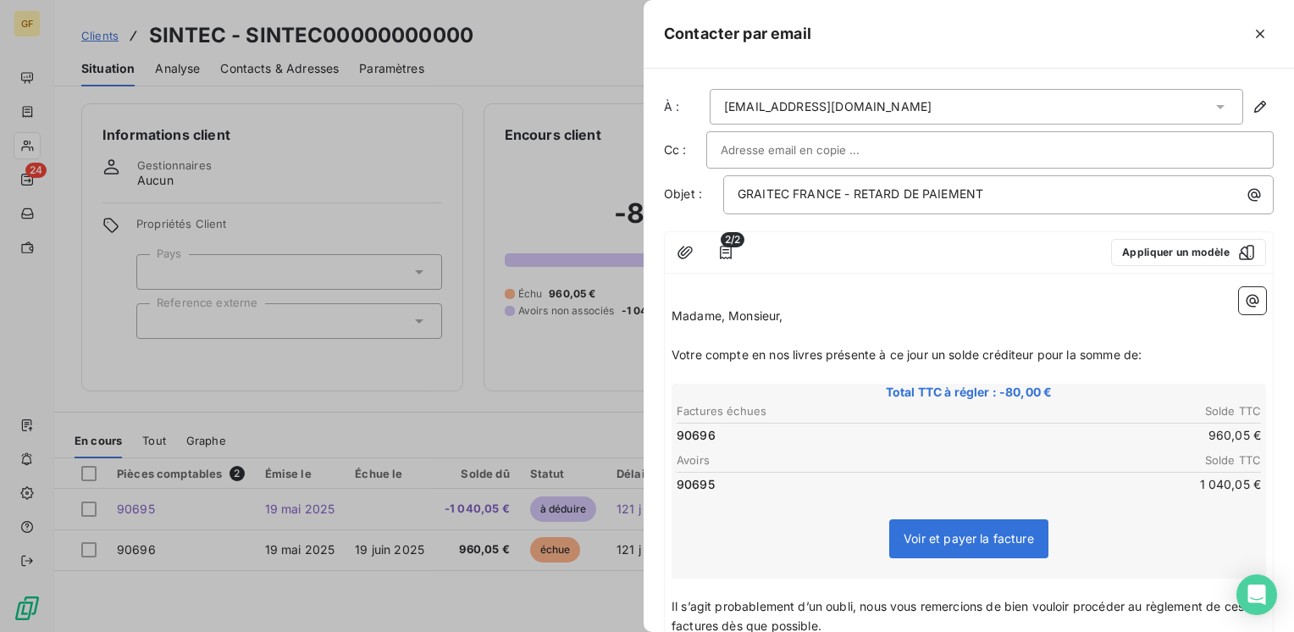
click at [818, 351] on span "Votre compte en nos livres présente à ce jour un solde créditeur pour la somme …" at bounding box center [906, 354] width 470 height 14
click at [823, 345] on p "Votre compte en nos livres présente à ce jour un solde créditeur pour la somme …" at bounding box center [968, 354] width 594 height 19
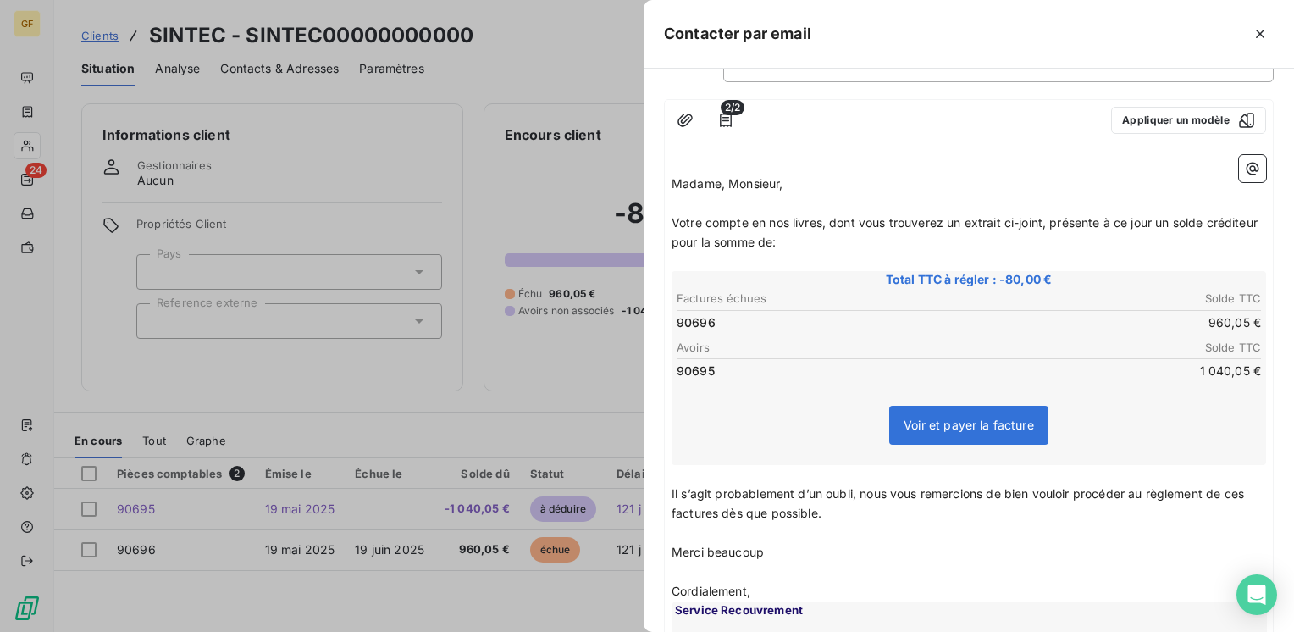
scroll to position [339, 0]
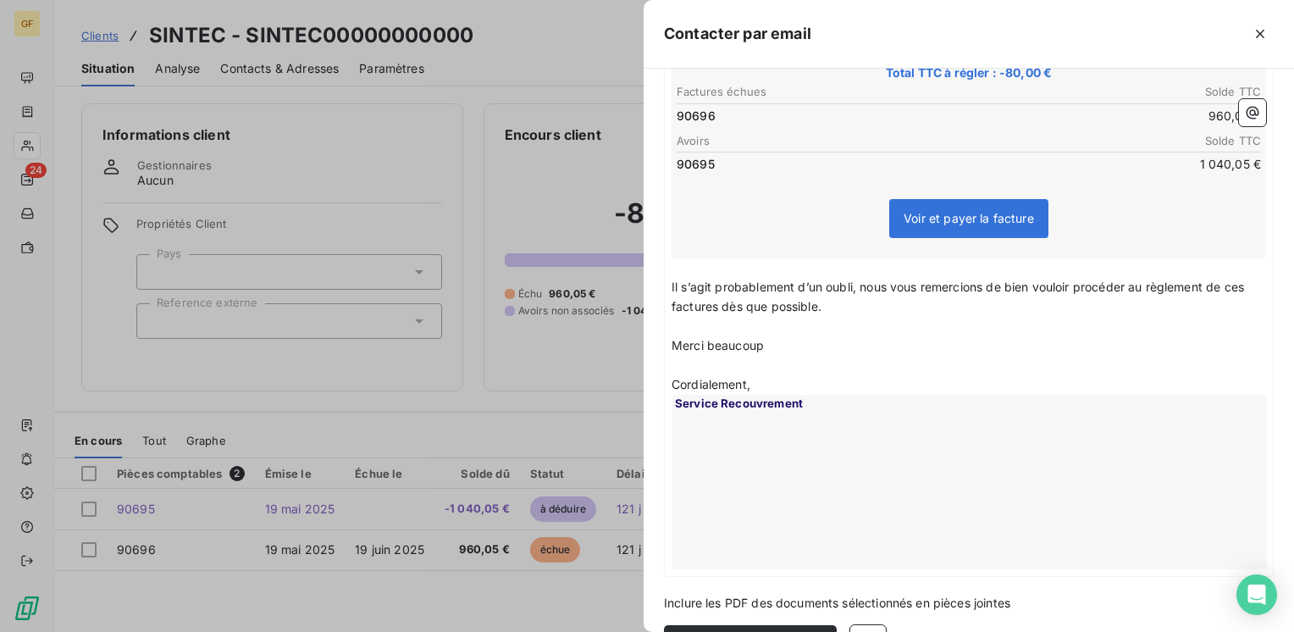
click at [670, 279] on div "﻿ Madame, Monsieur, ﻿ Votre compte en nos livres, dont vous trouverez un extrai…" at bounding box center [969, 259] width 608 height 634
click at [672, 282] on span "Il s’agit probablement d’un oubli, nous vous remercions de bien vouloir procéde…" at bounding box center [959, 296] width 576 height 34
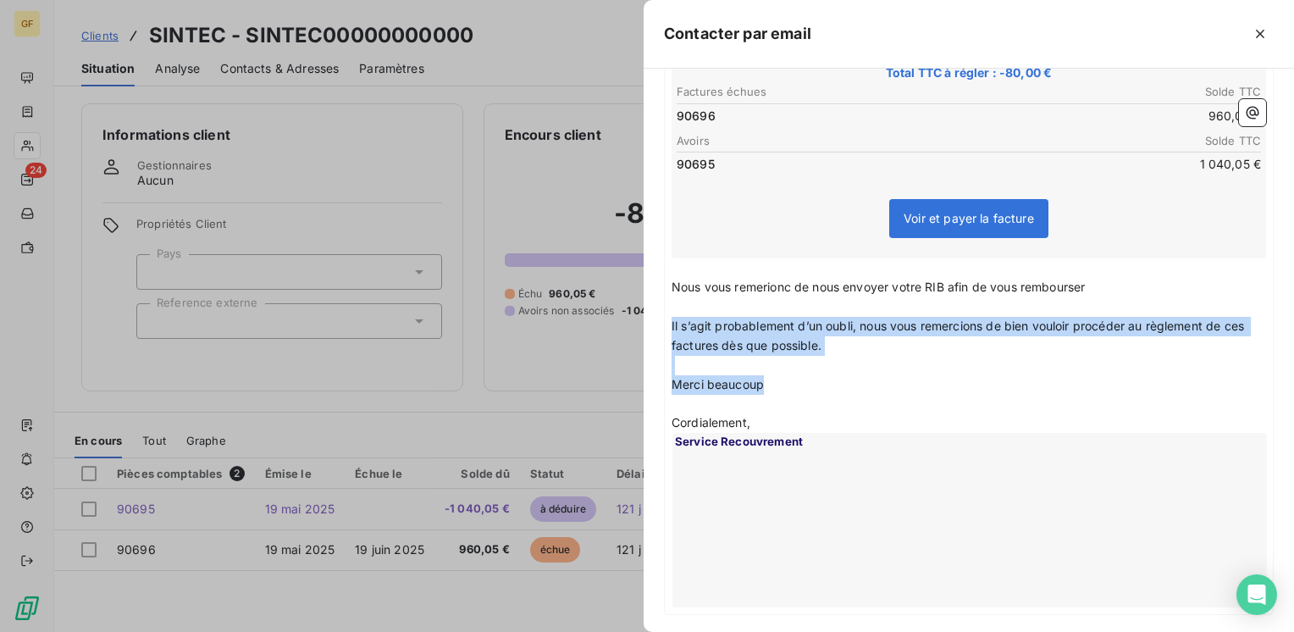
drag, startPoint x: 766, startPoint y: 378, endPoint x: 665, endPoint y: 323, distance: 114.8
click at [665, 323] on div "﻿ Madame, Monsieur, ﻿ Votre compte en nos livres, dont vous trouverez un extrai…" at bounding box center [969, 278] width 608 height 672
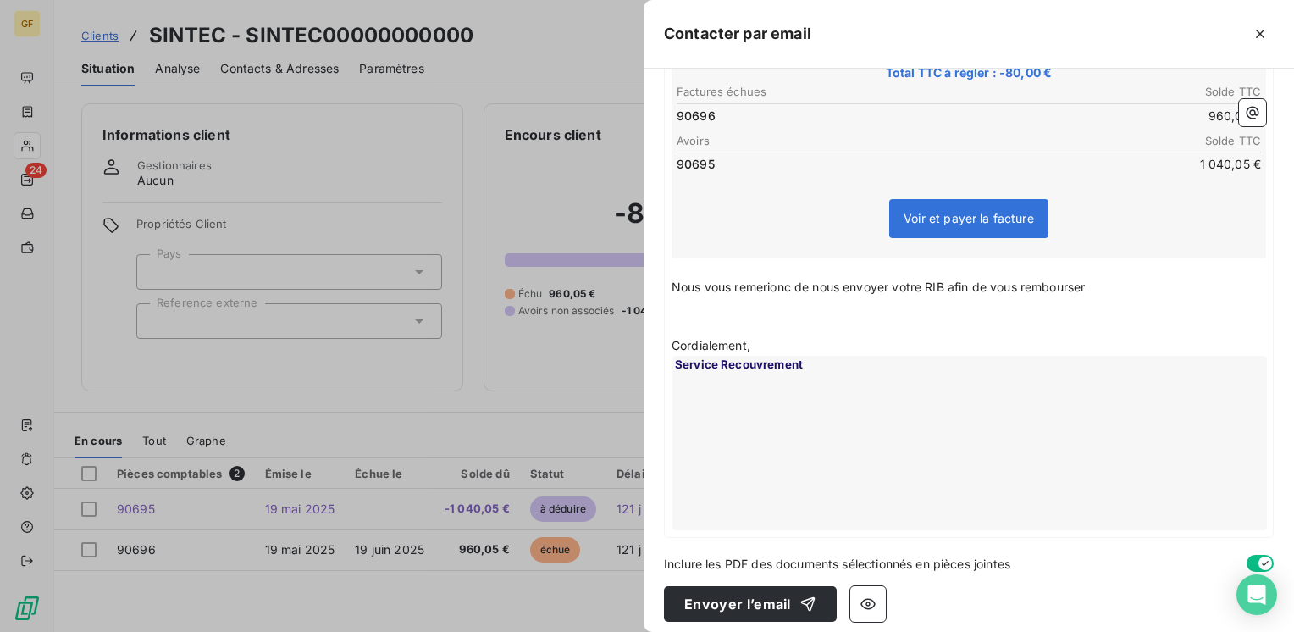
scroll to position [325, 0]
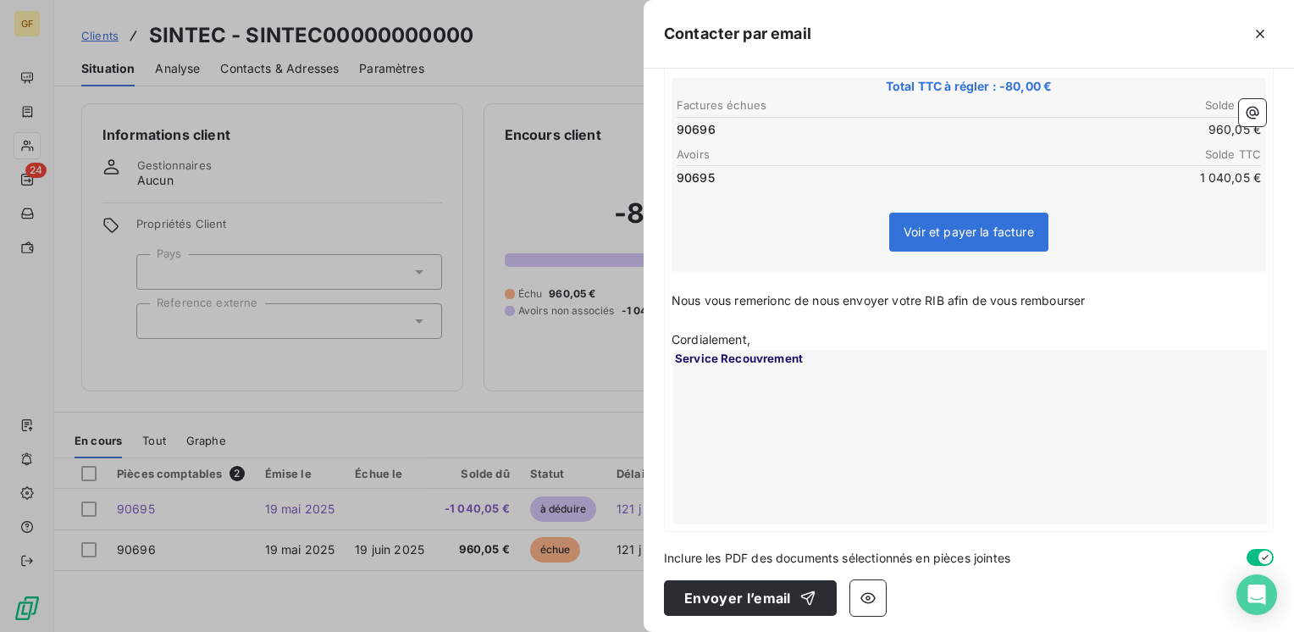
drag, startPoint x: 768, startPoint y: 290, endPoint x: 818, endPoint y: 320, distance: 58.1
click at [818, 320] on p "﻿" at bounding box center [968, 320] width 594 height 19
click at [769, 293] on span "Nous vous remerionc de nous envoyer votre RIB afin de vous rembourser" at bounding box center [877, 300] width 413 height 14
click at [1091, 294] on span "Nous vous remercions de nous envoyer votre RIB afin de vous rembourser" at bounding box center [881, 300] width 420 height 14
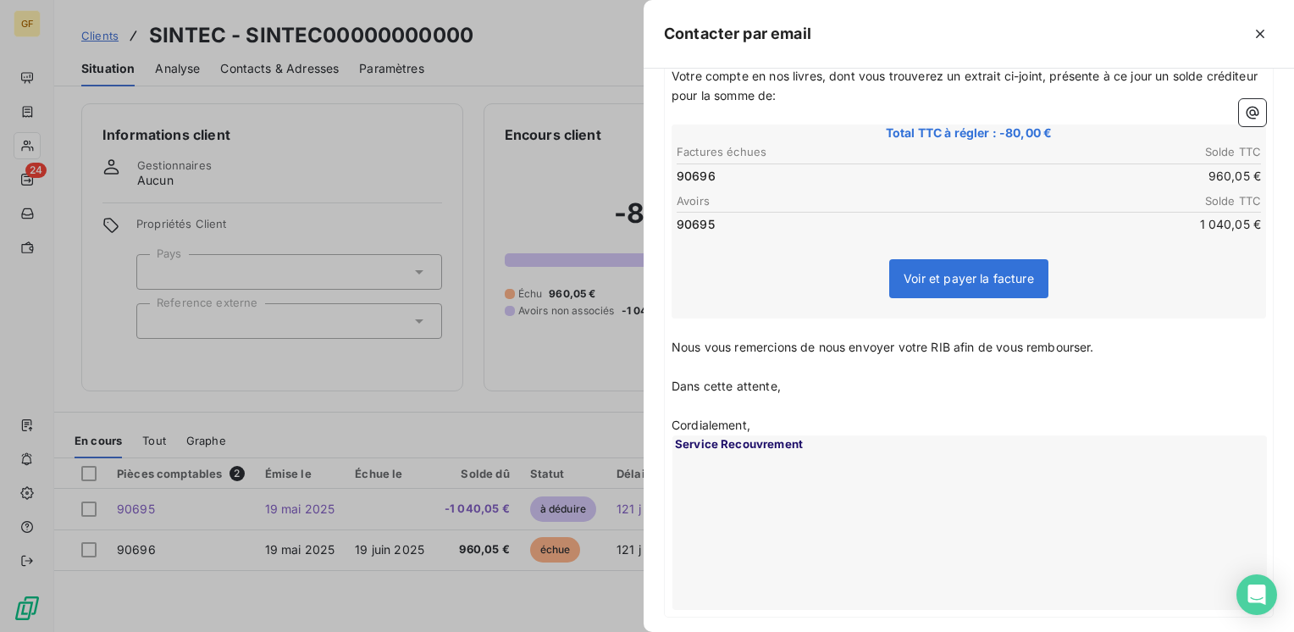
scroll to position [0, 0]
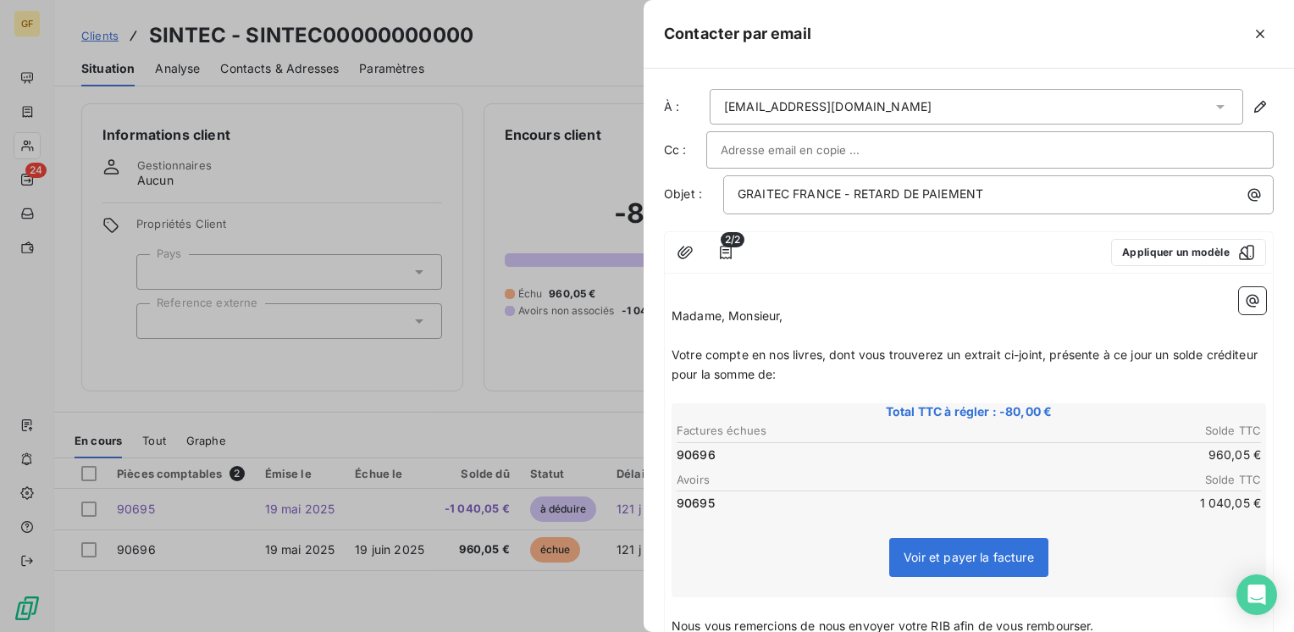
click at [857, 137] on input "text" at bounding box center [812, 149] width 182 height 25
click at [853, 140] on input "text" at bounding box center [990, 149] width 538 height 25
click at [894, 107] on div "[EMAIL_ADDRESS][DOMAIN_NAME]" at bounding box center [976, 107] width 533 height 36
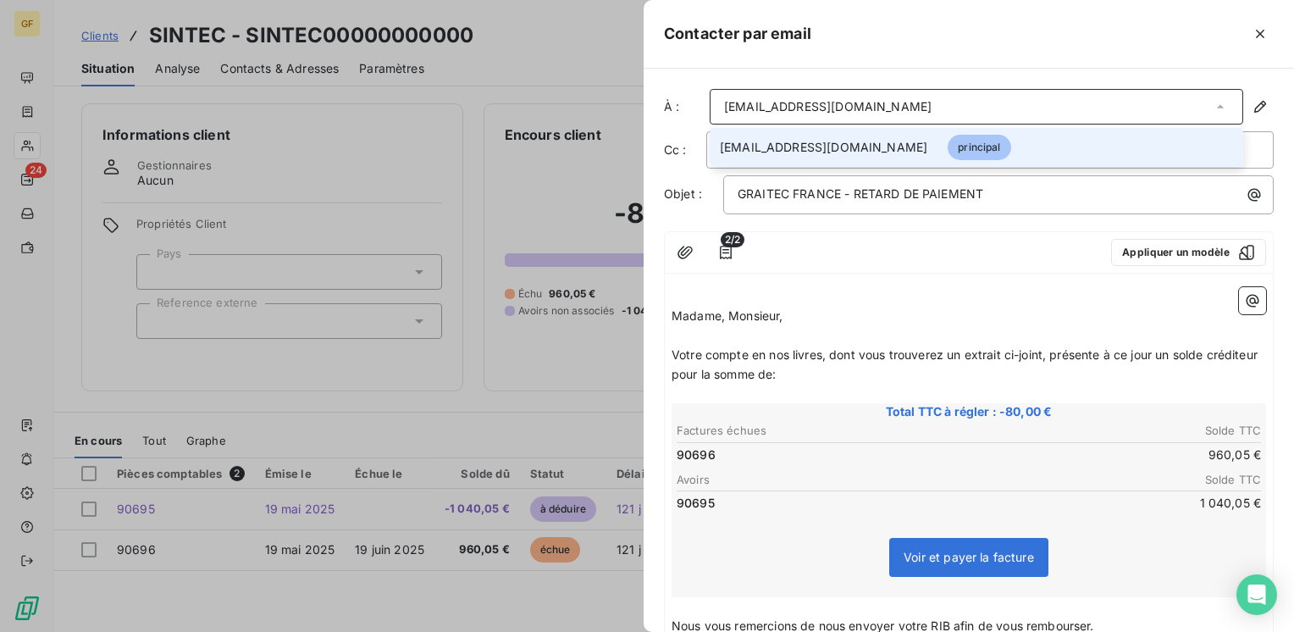
click at [896, 107] on div "[EMAIL_ADDRESS][DOMAIN_NAME]" at bounding box center [976, 107] width 533 height 36
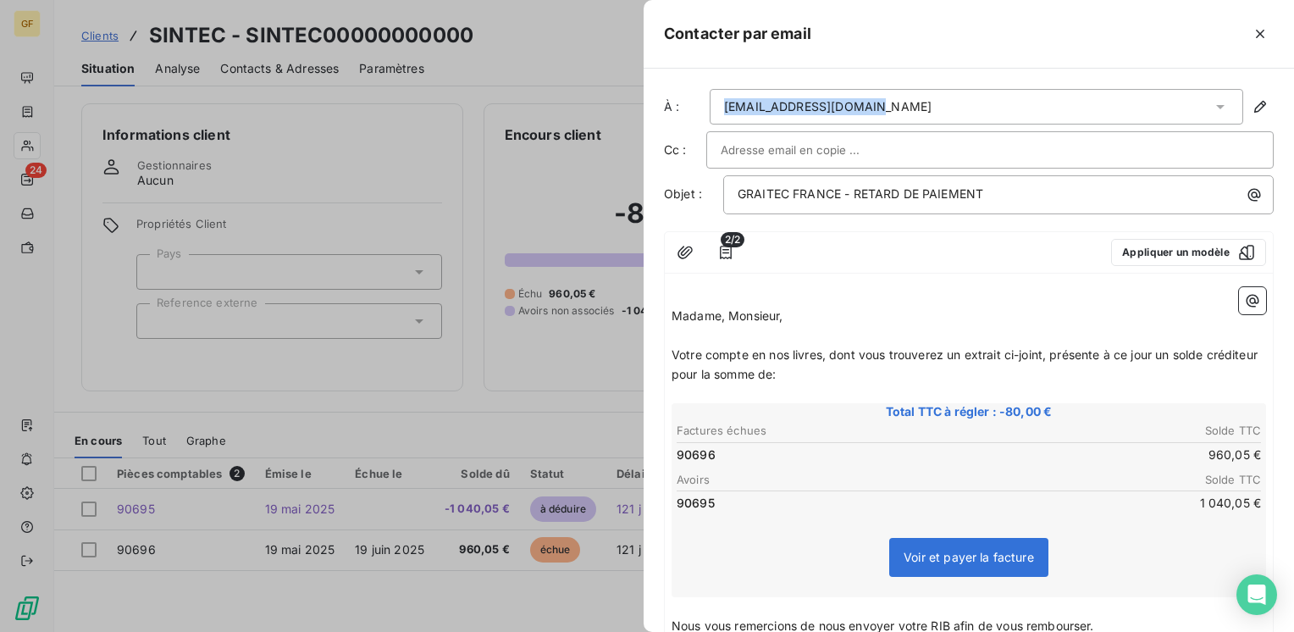
drag, startPoint x: 881, startPoint y: 110, endPoint x: 705, endPoint y: 124, distance: 176.7
click at [705, 124] on div "À : [EMAIL_ADDRESS][DOMAIN_NAME] Cc : Objet : GRAITEC FRANCE - RETARD DE PAIEME…" at bounding box center [968, 350] width 650 height 563
drag, startPoint x: 705, startPoint y: 124, endPoint x: 904, endPoint y: 117, distance: 199.1
click at [904, 117] on div "[EMAIL_ADDRESS][DOMAIN_NAME]" at bounding box center [976, 107] width 533 height 36
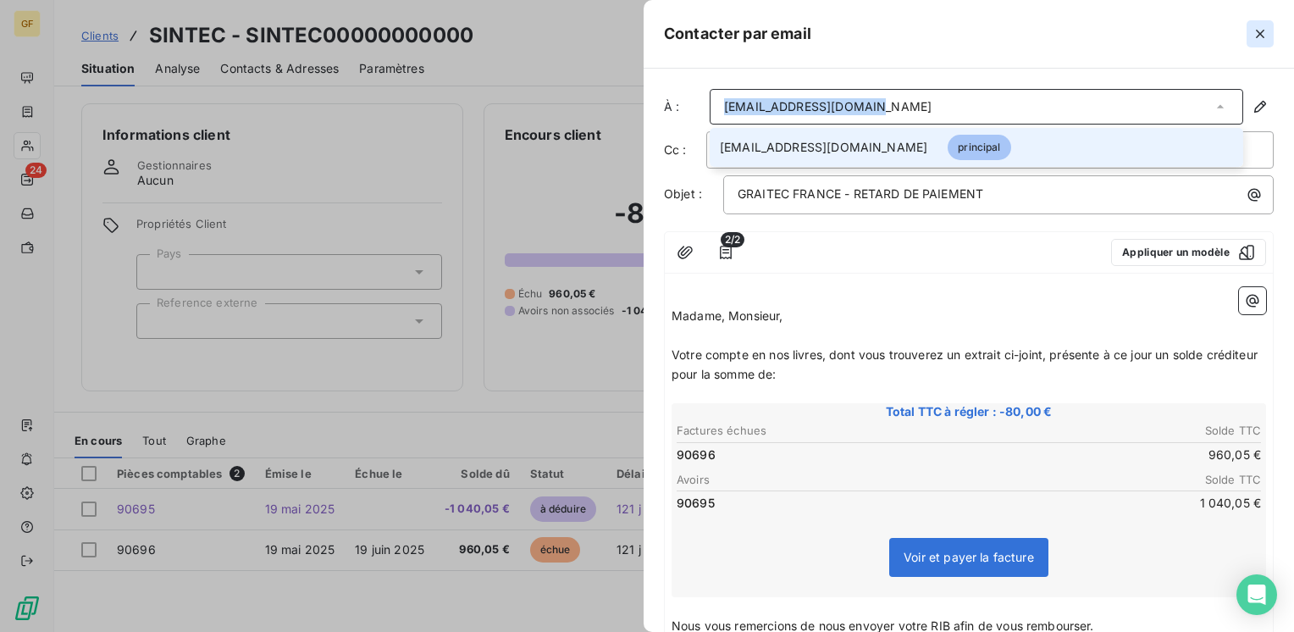
click at [1262, 29] on icon "button" at bounding box center [1259, 33] width 17 height 17
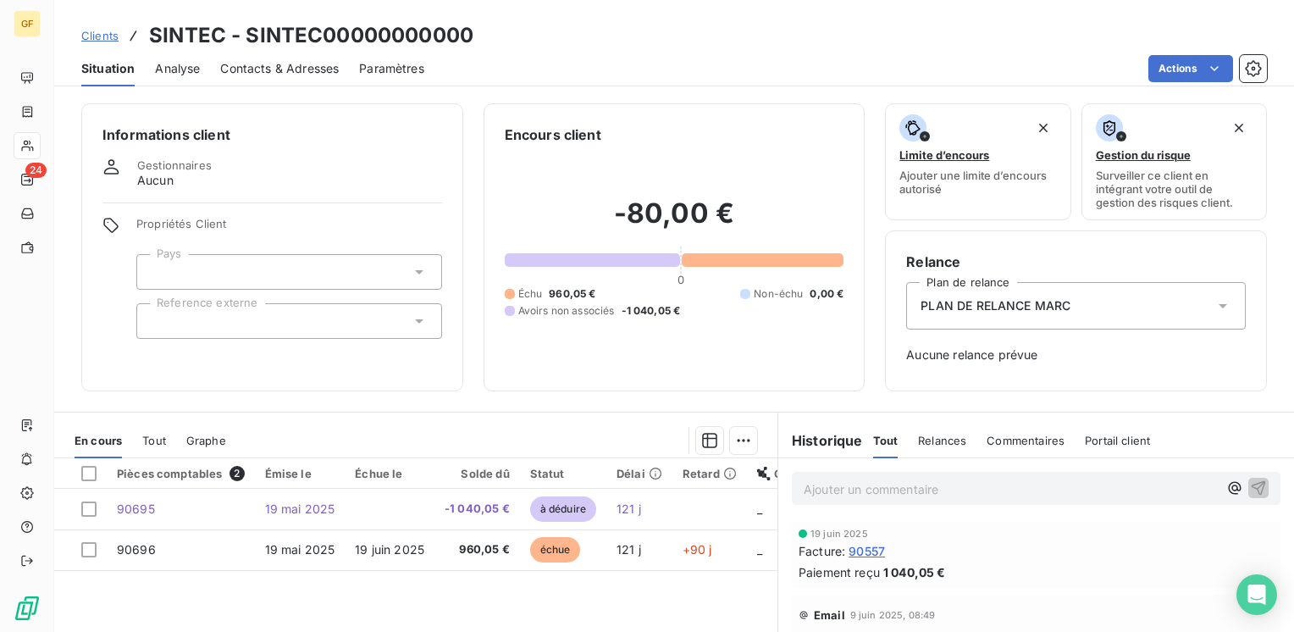
click at [307, 64] on span "Contacts & Adresses" at bounding box center [279, 68] width 119 height 17
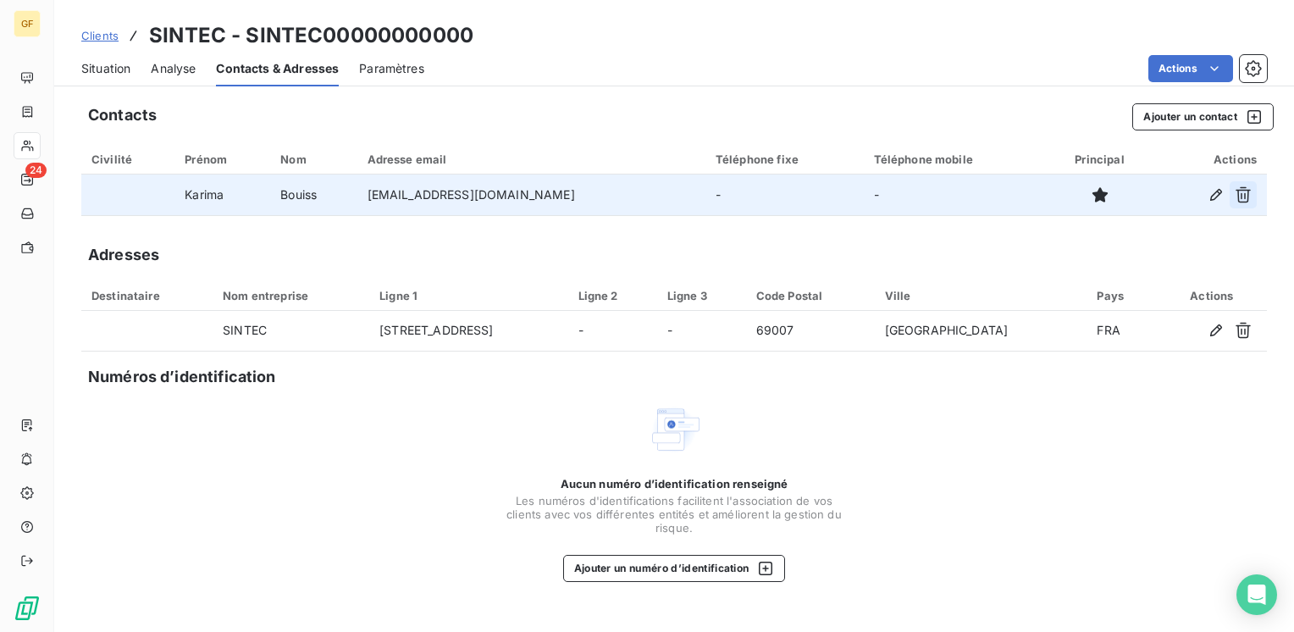
click at [1242, 191] on icon "button" at bounding box center [1242, 194] width 17 height 17
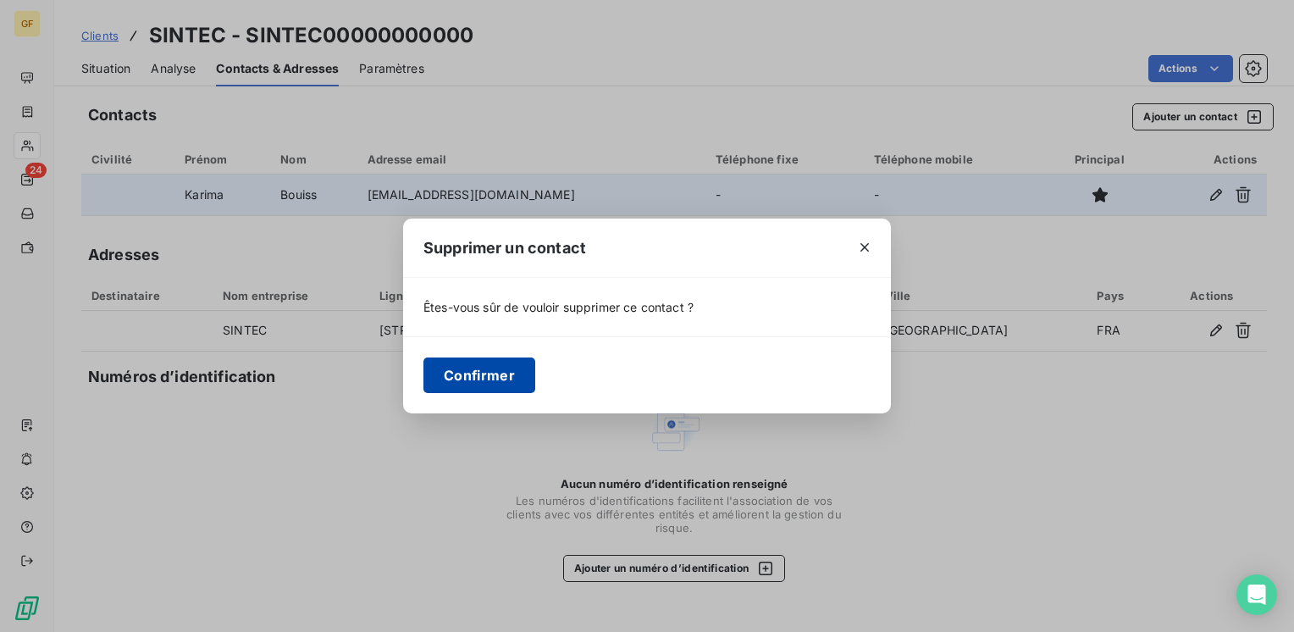
click at [482, 368] on button "Confirmer" at bounding box center [479, 375] width 112 height 36
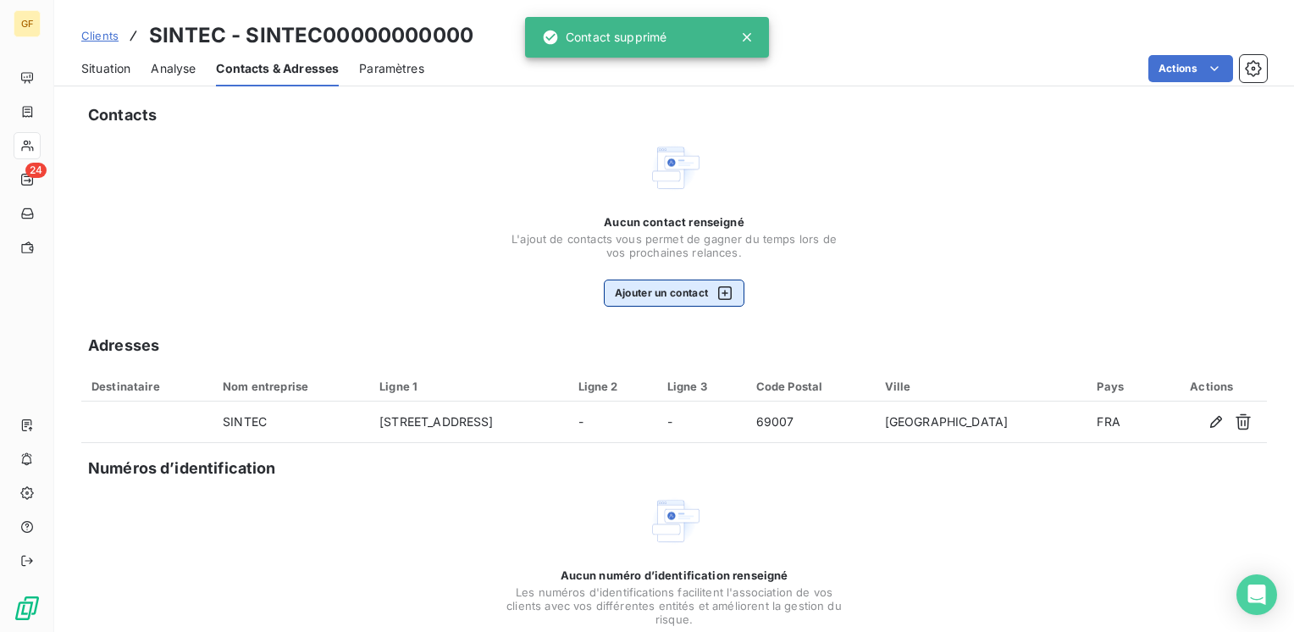
click at [649, 291] on button "Ajouter un contact" at bounding box center [674, 292] width 141 height 27
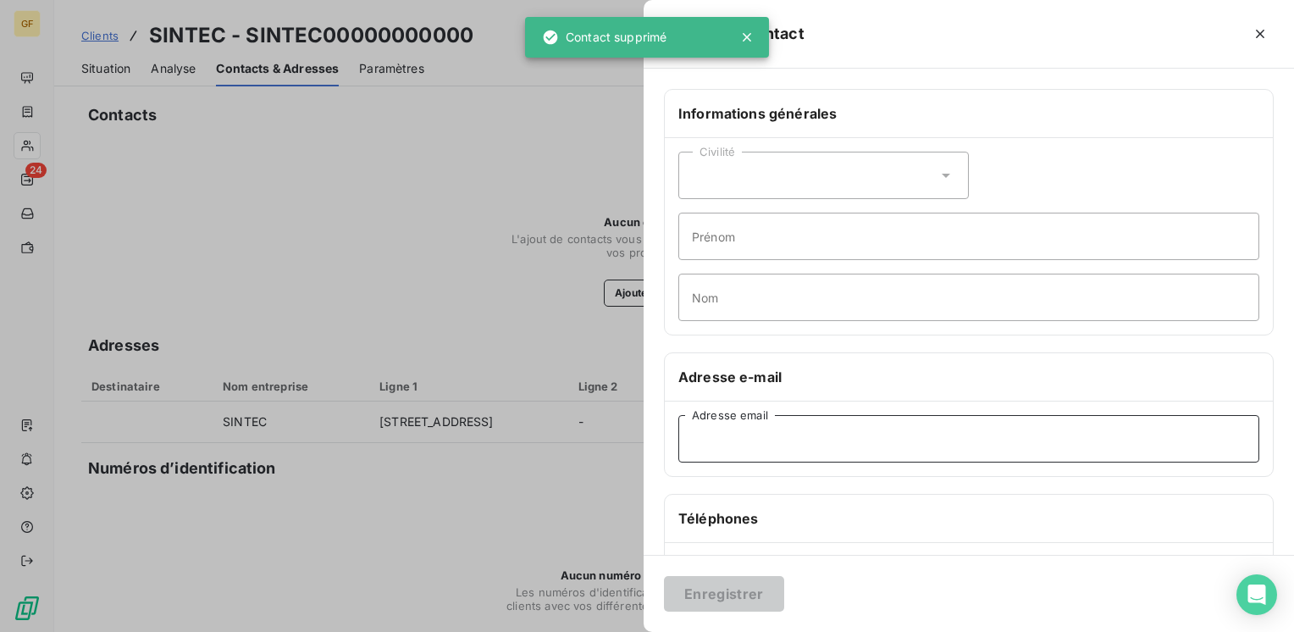
click at [705, 442] on input "Adresse email" at bounding box center [968, 438] width 581 height 47
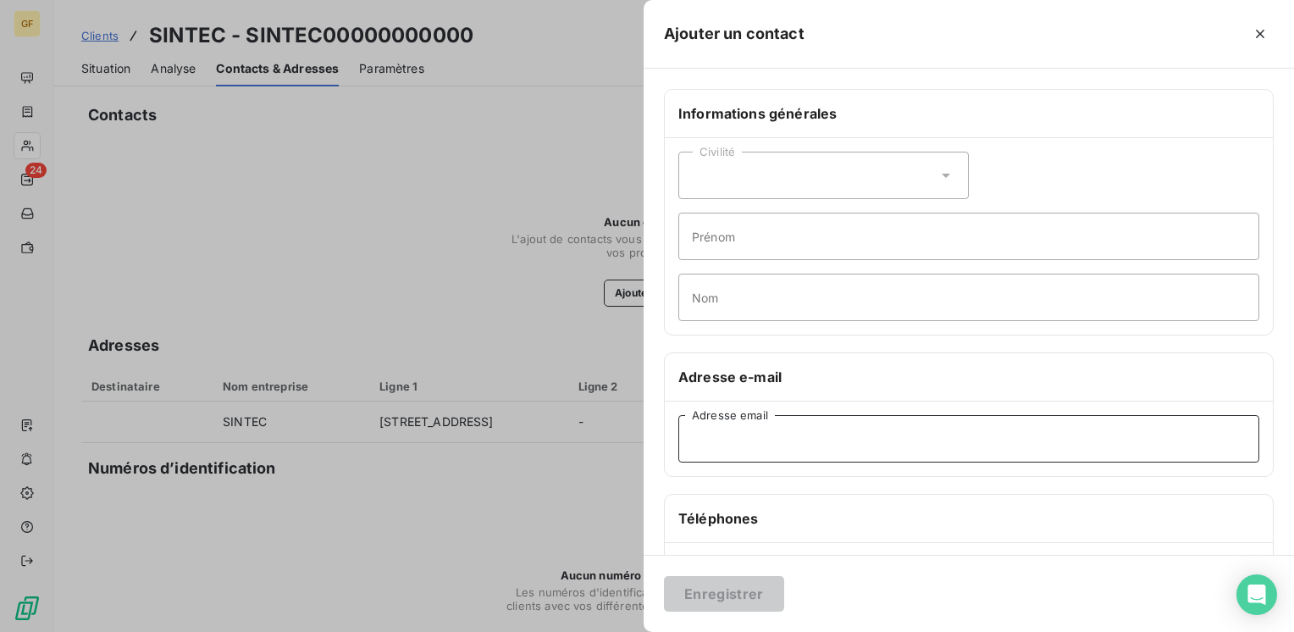
paste input "[EMAIL_ADDRESS][DOMAIN_NAME]"
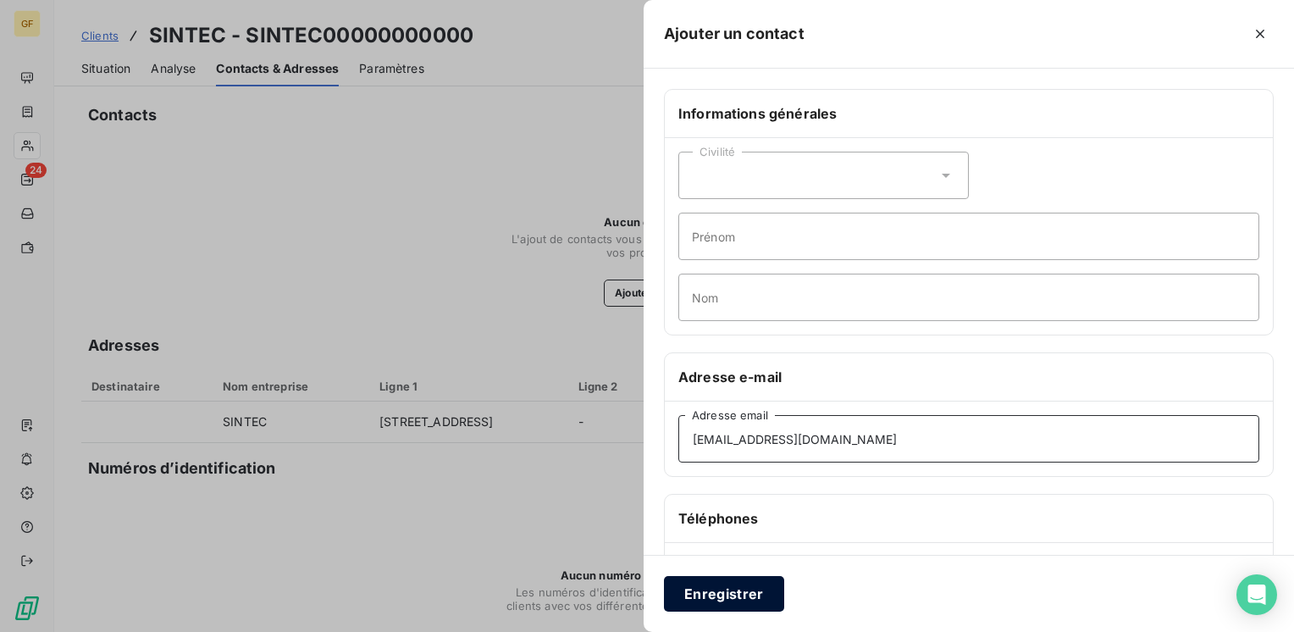
type input "[EMAIL_ADDRESS][DOMAIN_NAME]"
click at [737, 589] on button "Enregistrer" at bounding box center [724, 594] width 120 height 36
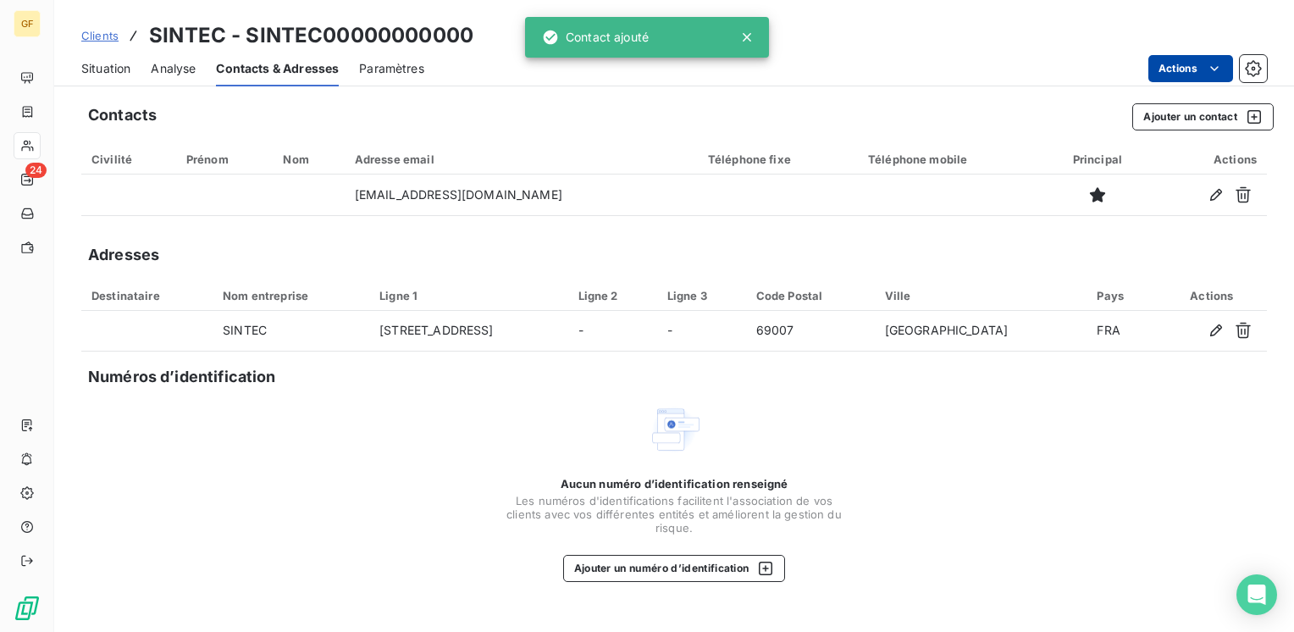
click at [1189, 66] on html "GF 24 Clients SINTEC - SINTEC00000000000 Situation Analyse Contacts & Adresses …" at bounding box center [647, 316] width 1294 height 632
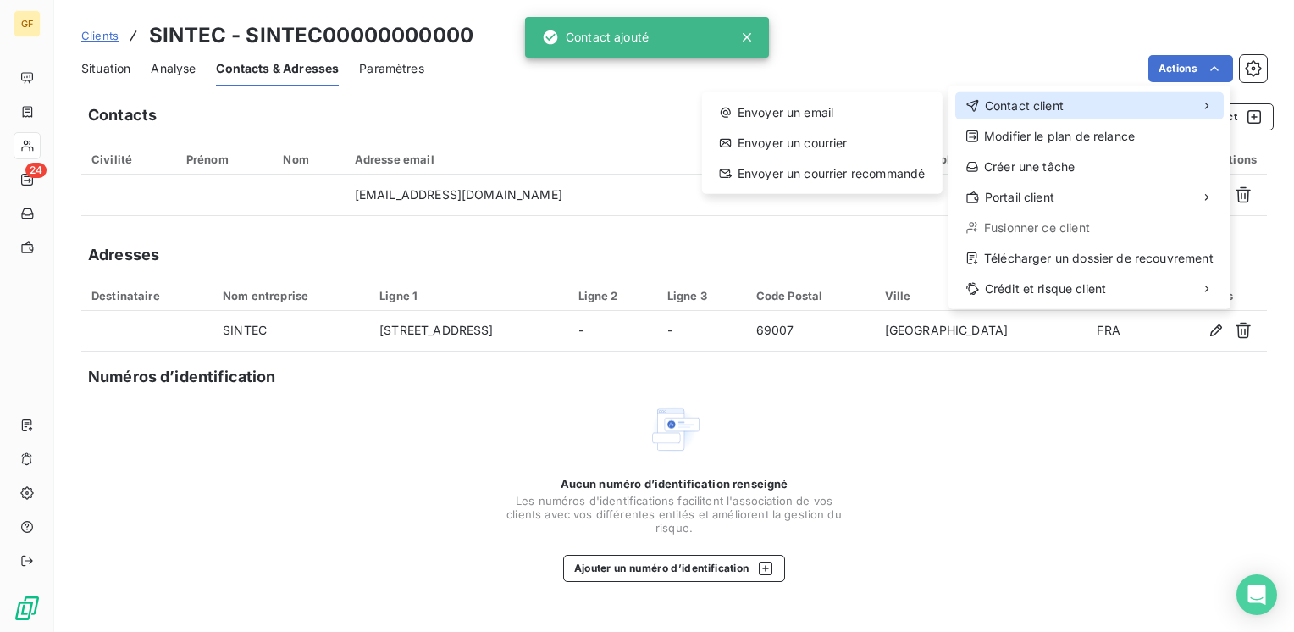
click at [1111, 105] on div "Contact client" at bounding box center [1089, 105] width 268 height 27
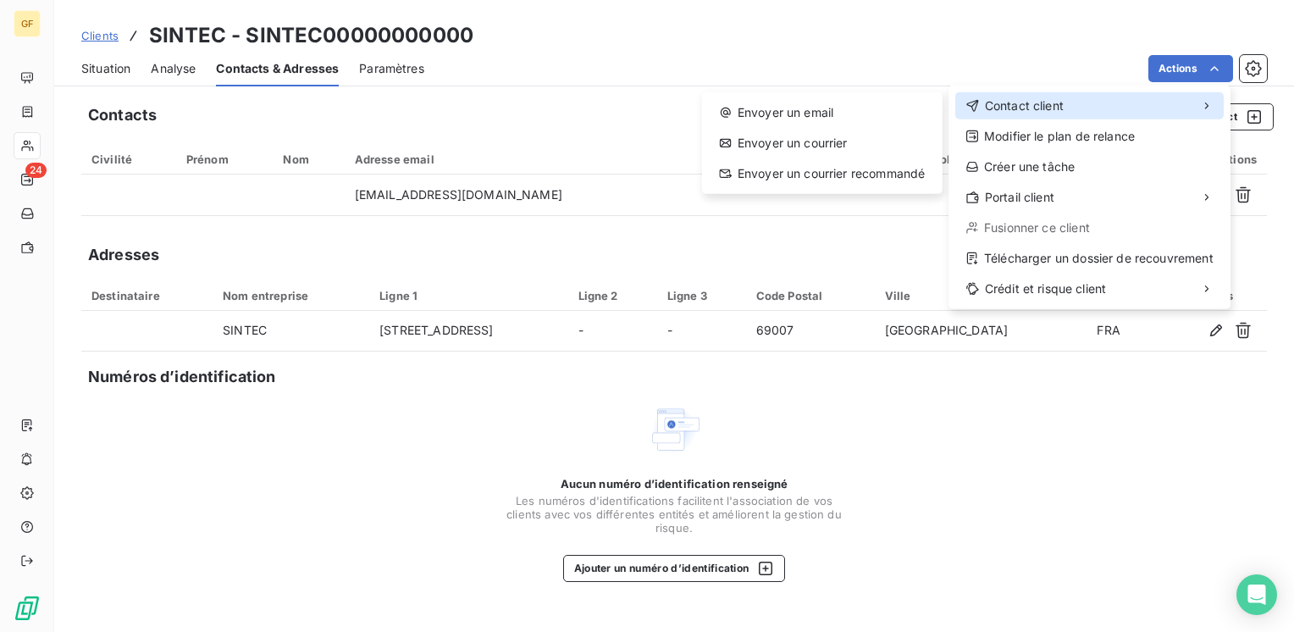
click at [1016, 108] on span "Contact client" at bounding box center [1024, 105] width 79 height 17
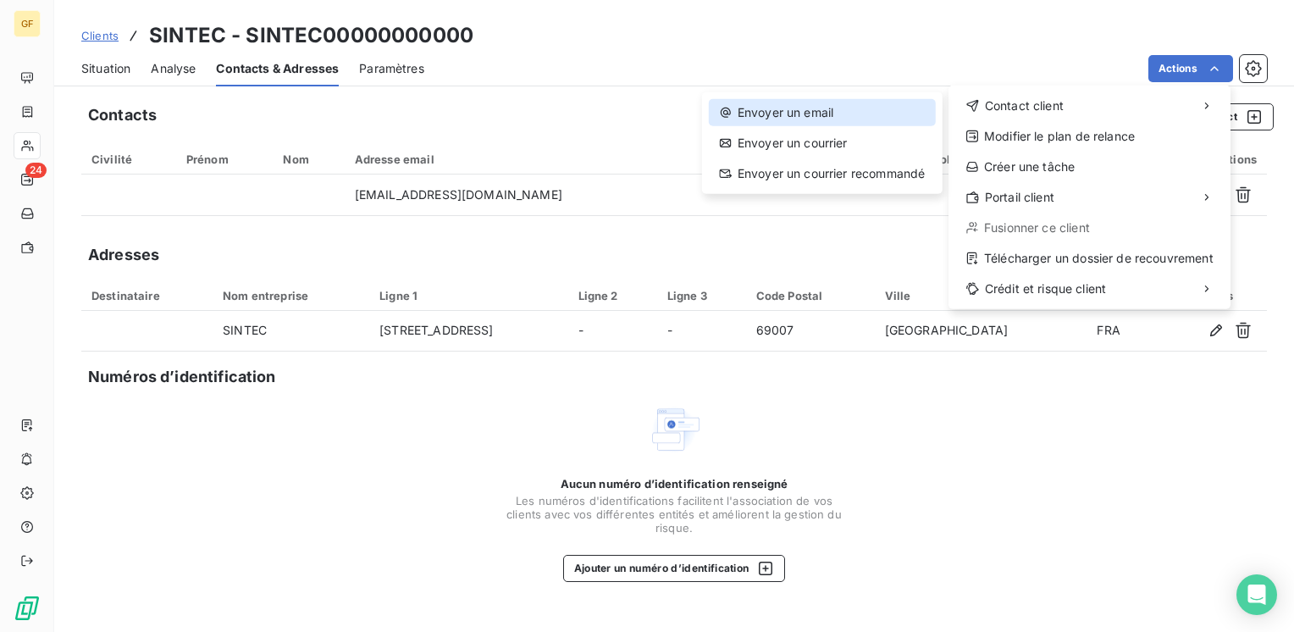
click at [848, 106] on div "Envoyer un email" at bounding box center [822, 112] width 227 height 27
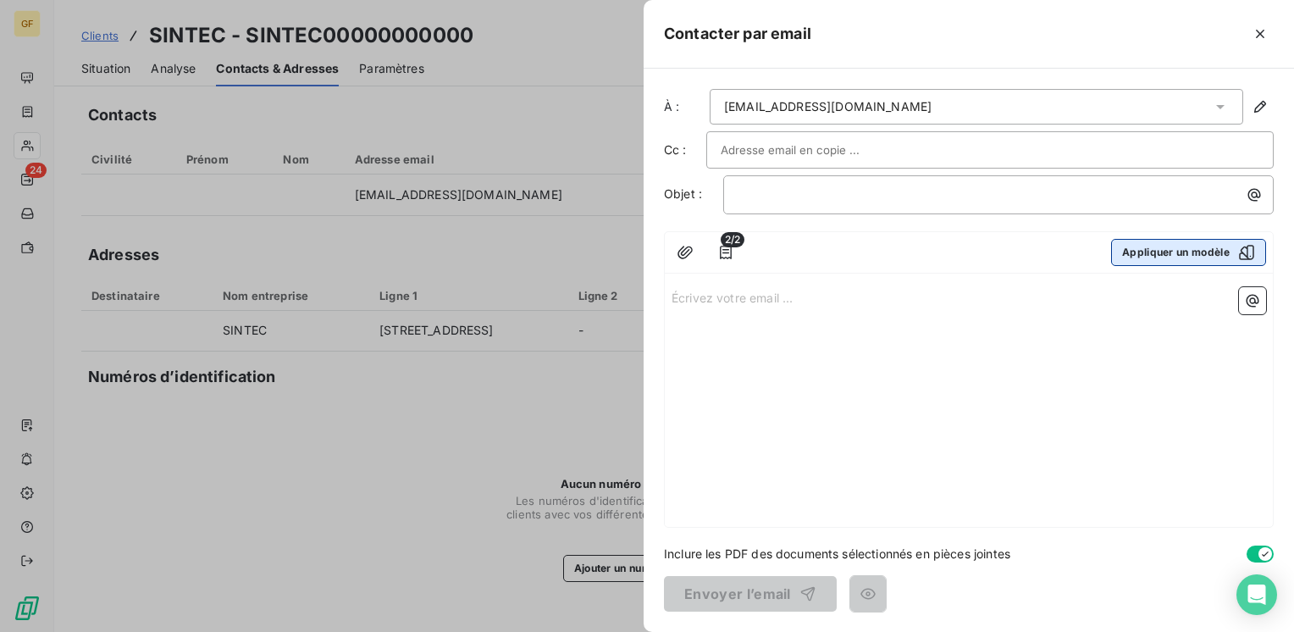
click at [1141, 248] on button "Appliquer un modèle" at bounding box center [1188, 252] width 155 height 27
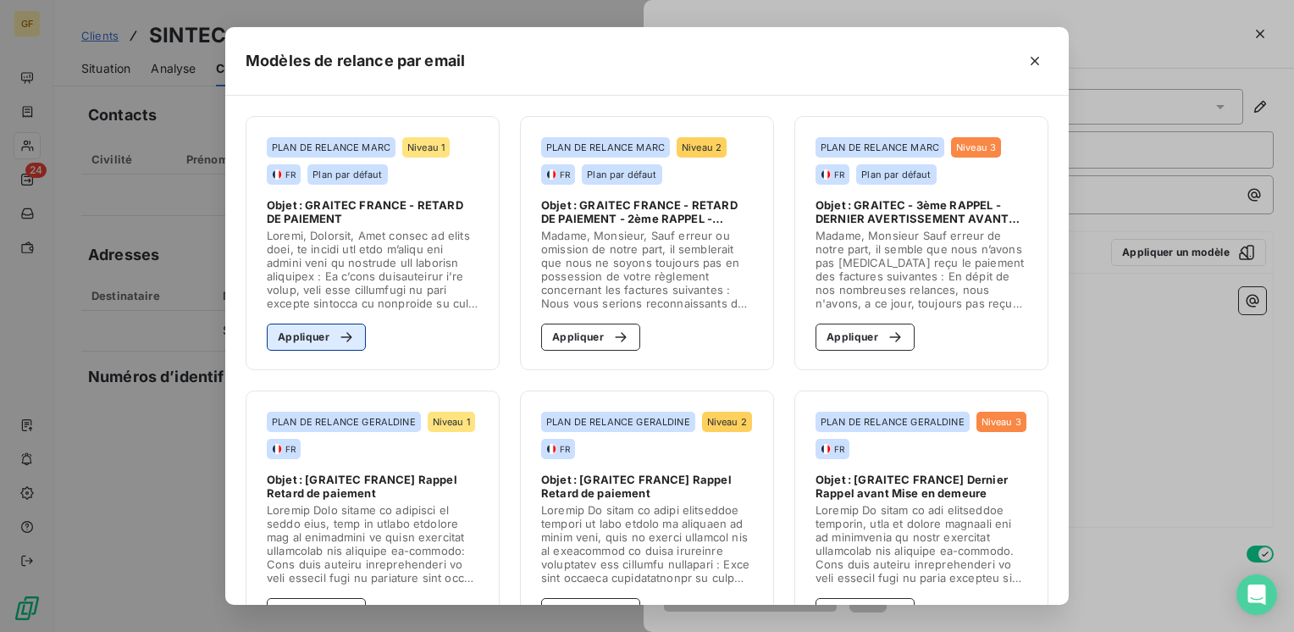
click at [309, 341] on button "Appliquer" at bounding box center [316, 336] width 99 height 27
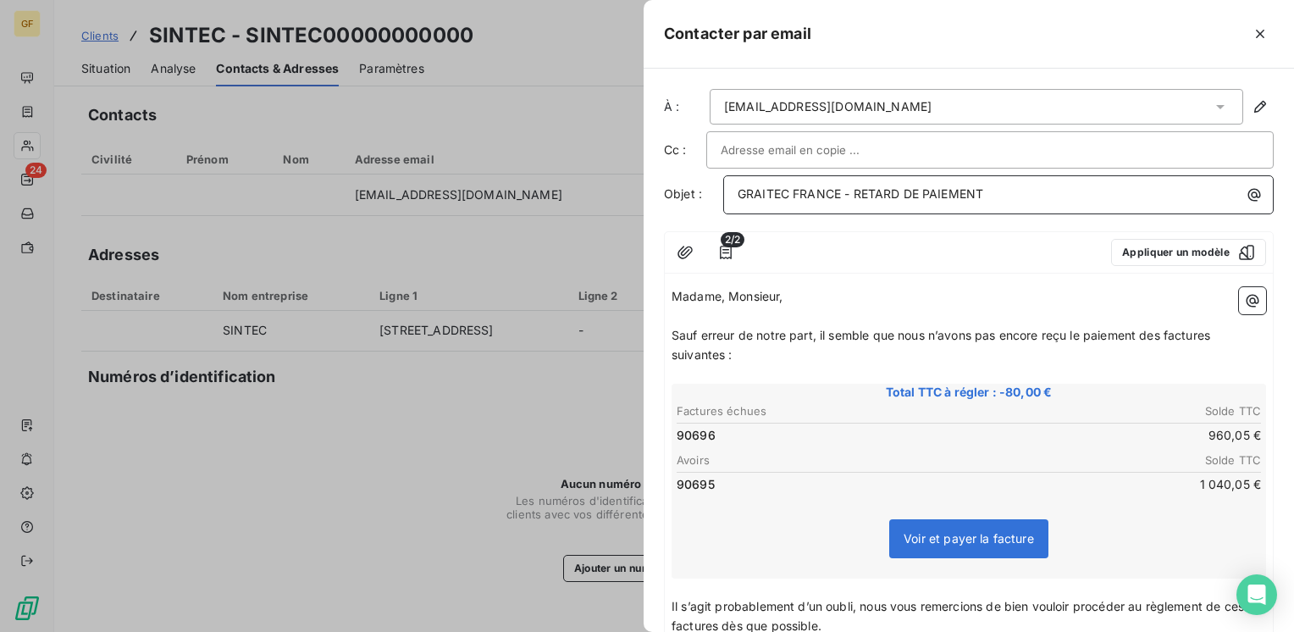
drag, startPoint x: 853, startPoint y: 192, endPoint x: 1095, endPoint y: 176, distance: 241.8
click at [1095, 176] on div "GRAITEC FRANCE - RETARD DE PAIEMENT" at bounding box center [998, 194] width 550 height 39
click at [821, 332] on span "Sauf erreur de notre part, il semble que nous n’avons pas encore reçu le paieme…" at bounding box center [942, 345] width 542 height 34
click at [825, 328] on span "Sauf erreur de notre part, VOTREil semble que nous n’avons pas encore reçu le p…" at bounding box center [962, 345] width 583 height 34
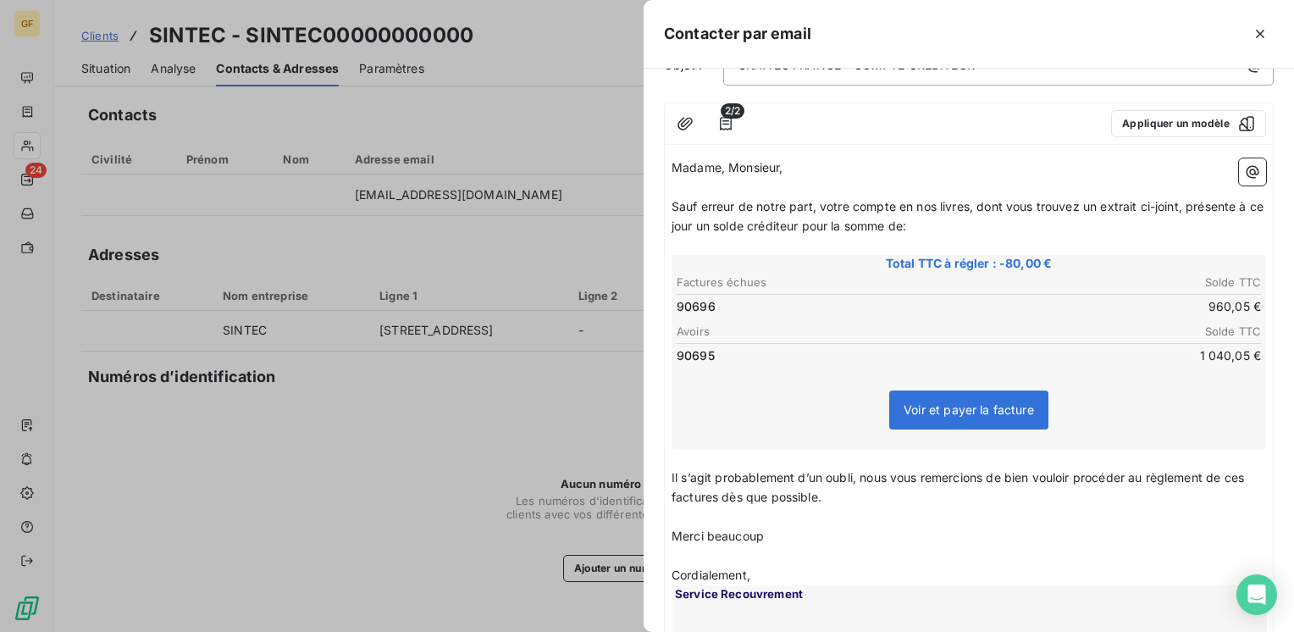
scroll to position [169, 0]
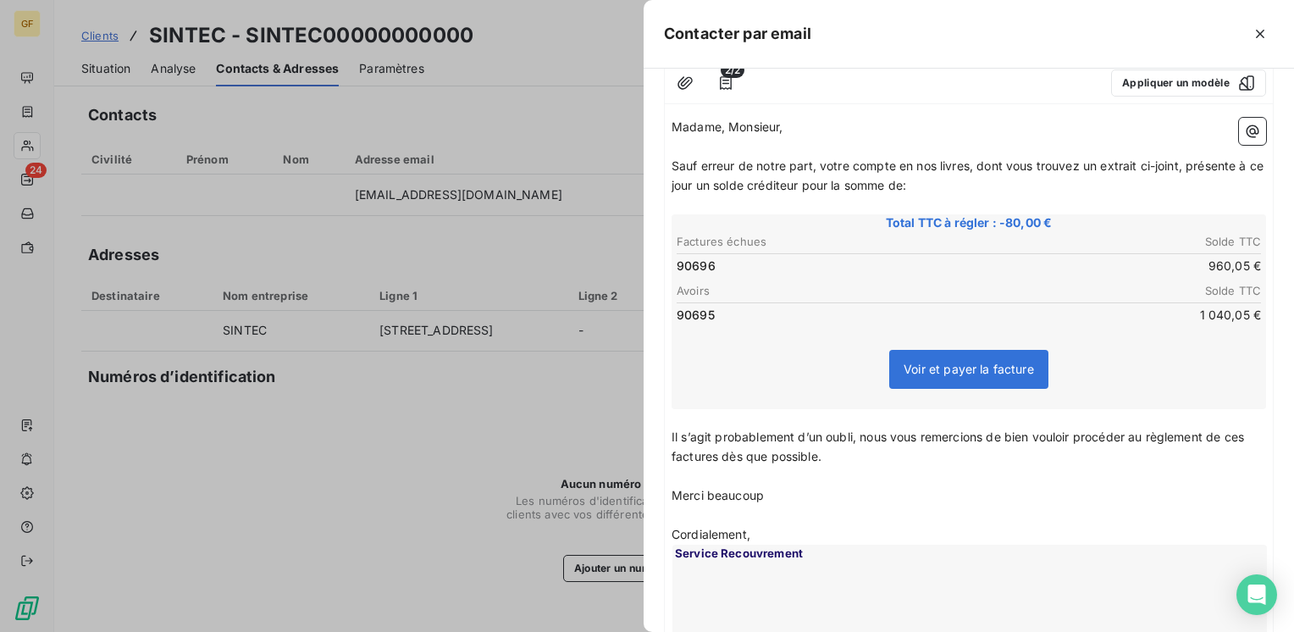
click at [671, 433] on span "Il s’agit probablement d’un oubli, nous vous remercions de bien vouloir procéde…" at bounding box center [959, 446] width 576 height 34
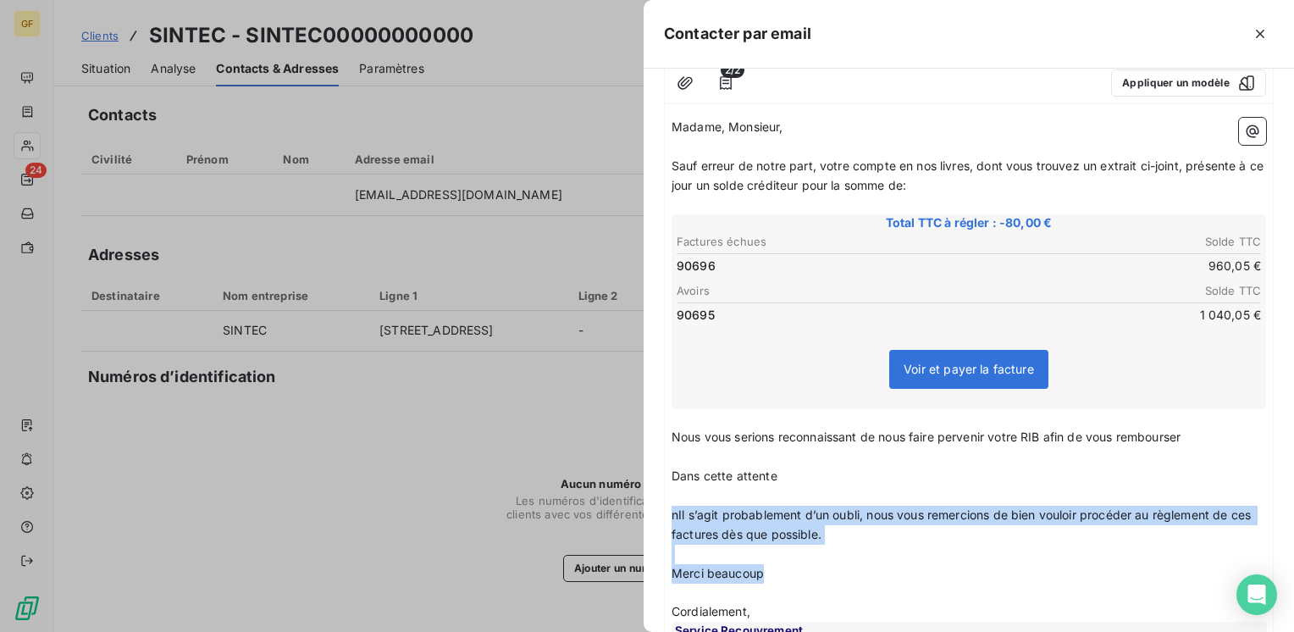
drag, startPoint x: 796, startPoint y: 571, endPoint x: 667, endPoint y: 507, distance: 143.5
click at [667, 507] on div "Madame, Monsieur, ﻿ Sauf erreur de notre part, votre compte en nos livres, dont…" at bounding box center [969, 457] width 608 height 692
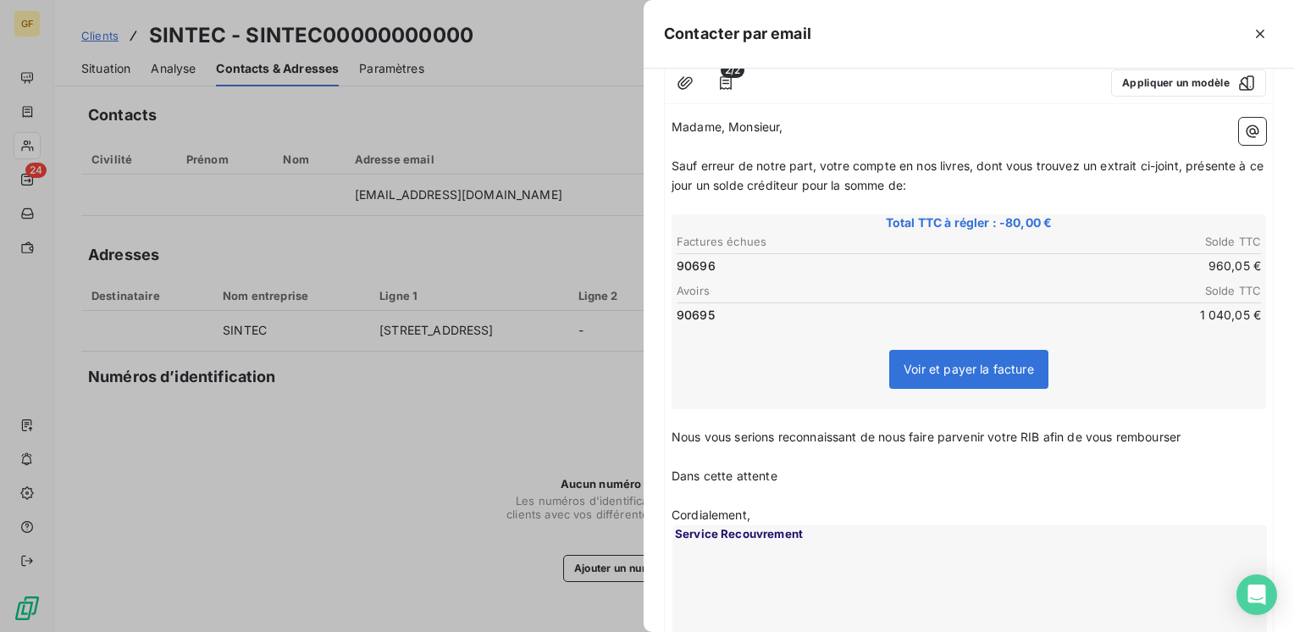
scroll to position [0, 0]
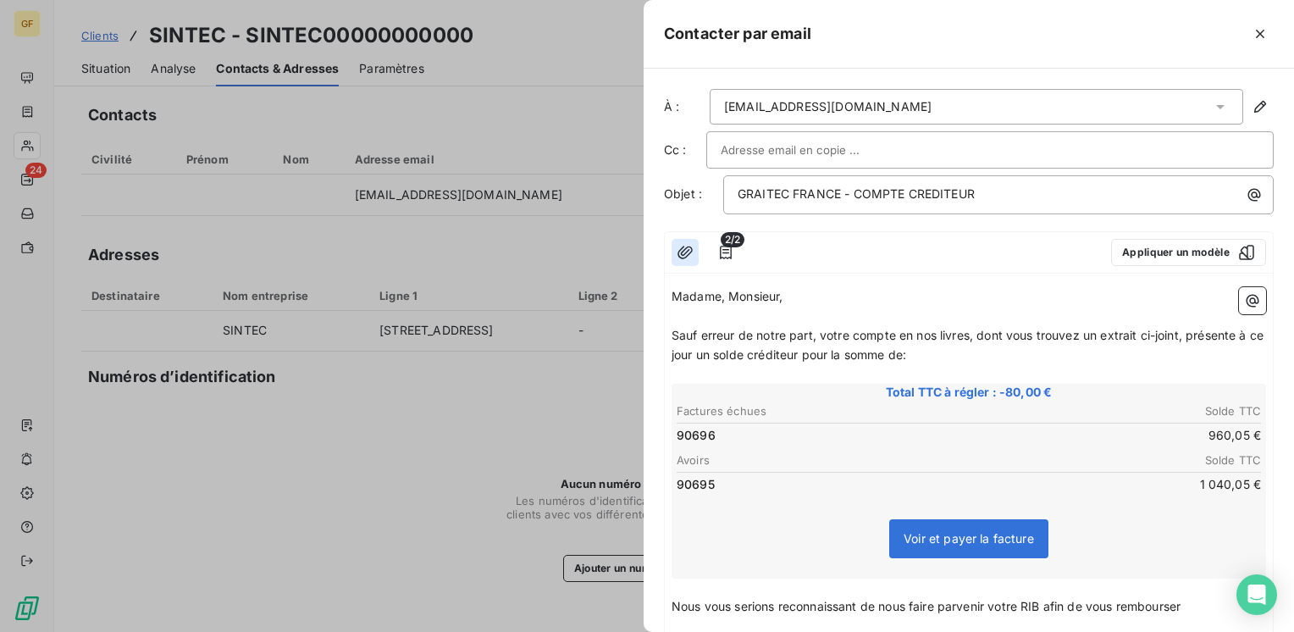
click at [683, 244] on icon "button" at bounding box center [685, 252] width 17 height 17
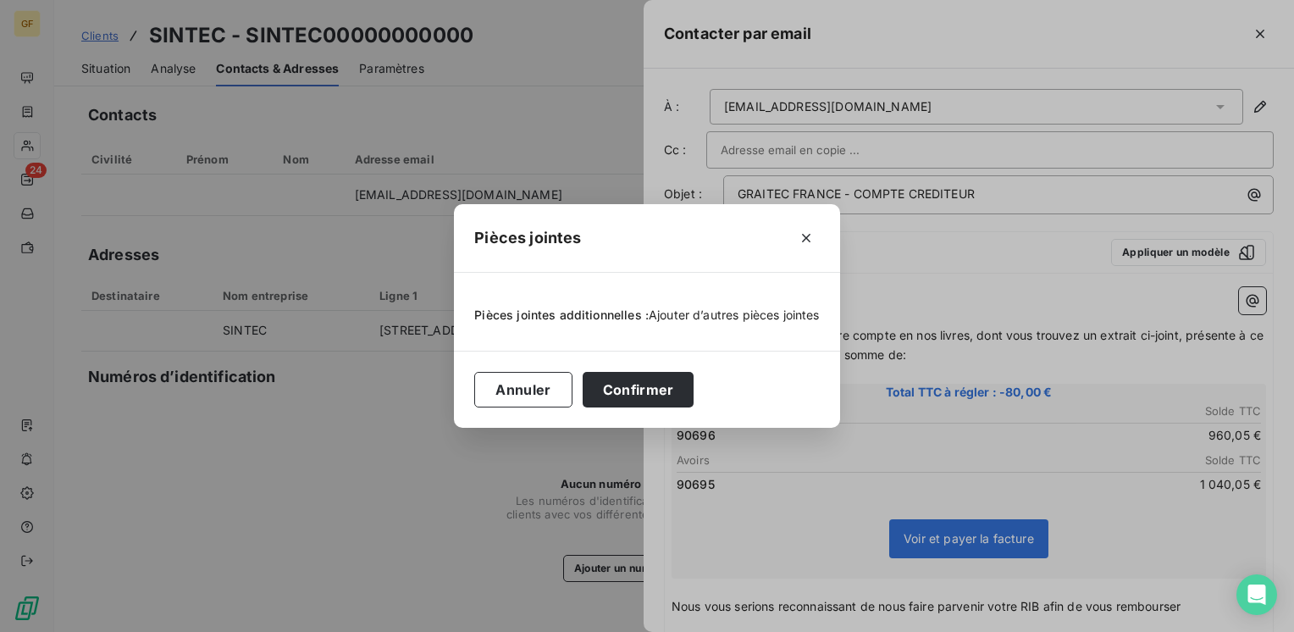
click at [673, 320] on span "Ajouter d’autres pièces jointes" at bounding box center [734, 314] width 171 height 14
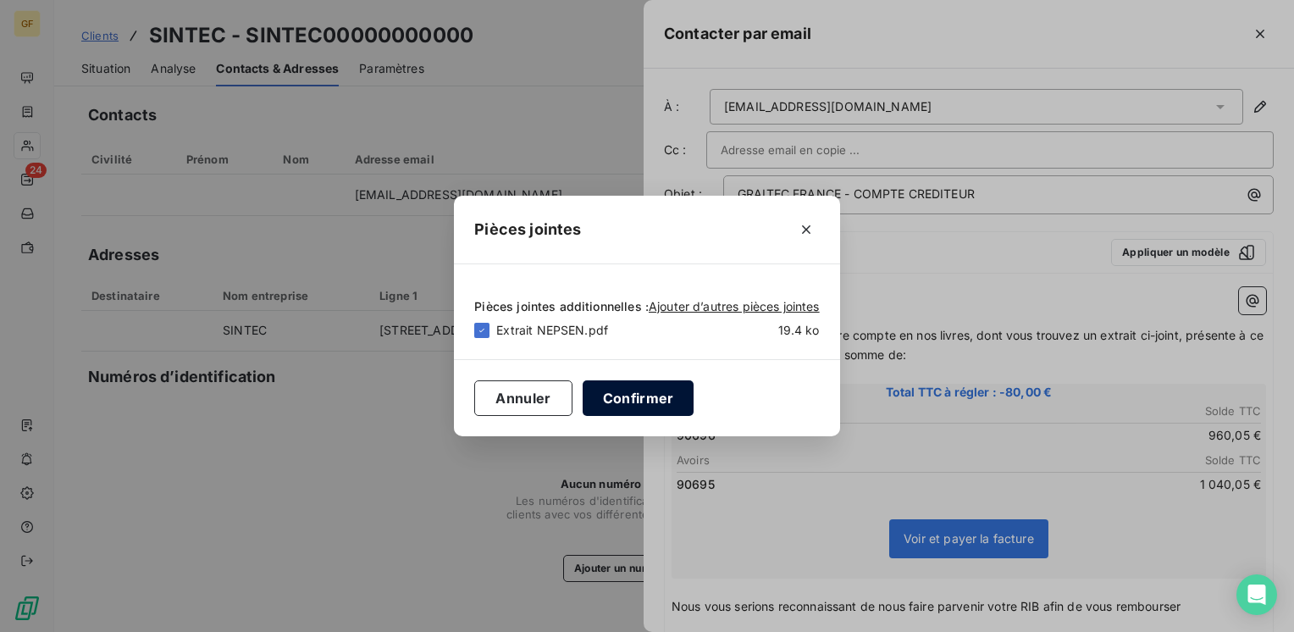
click at [646, 403] on button "Confirmer" at bounding box center [639, 398] width 112 height 36
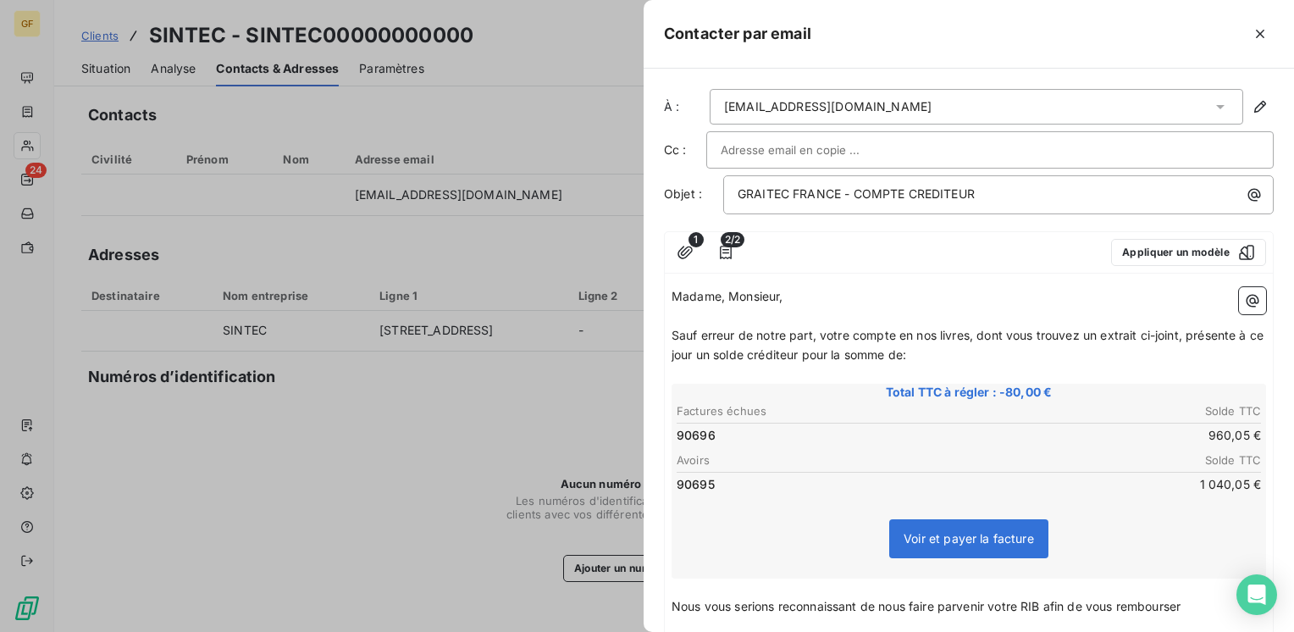
scroll to position [345, 0]
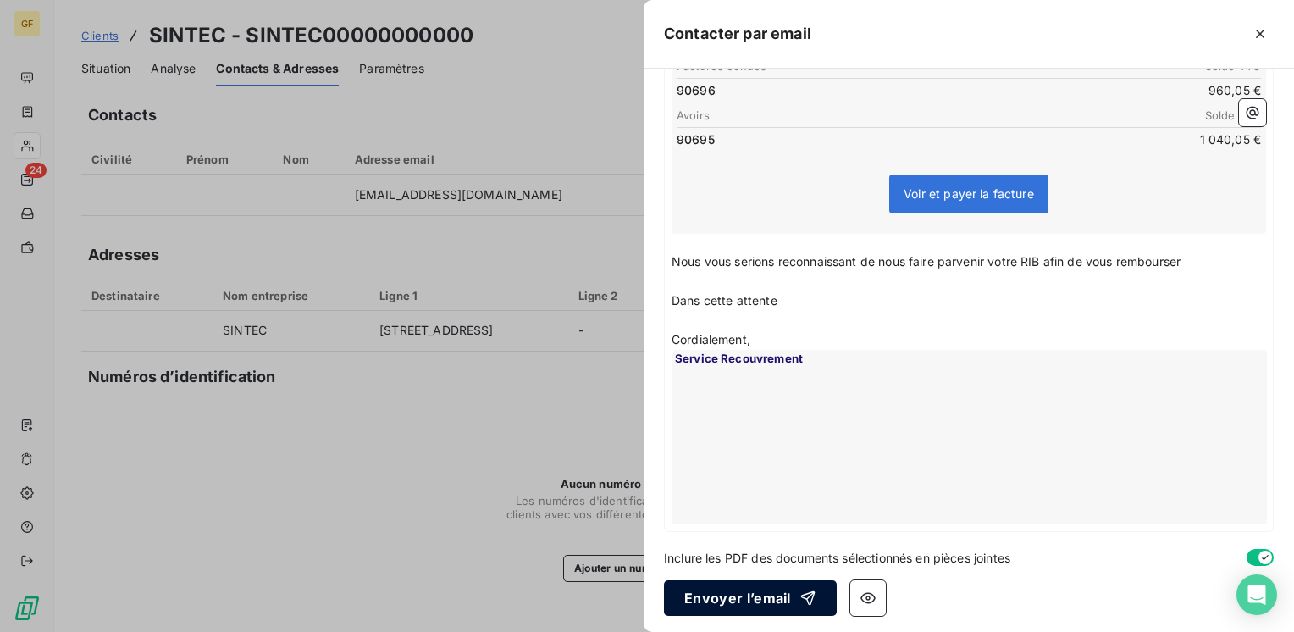
click at [741, 590] on button "Envoyer l’email" at bounding box center [750, 598] width 173 height 36
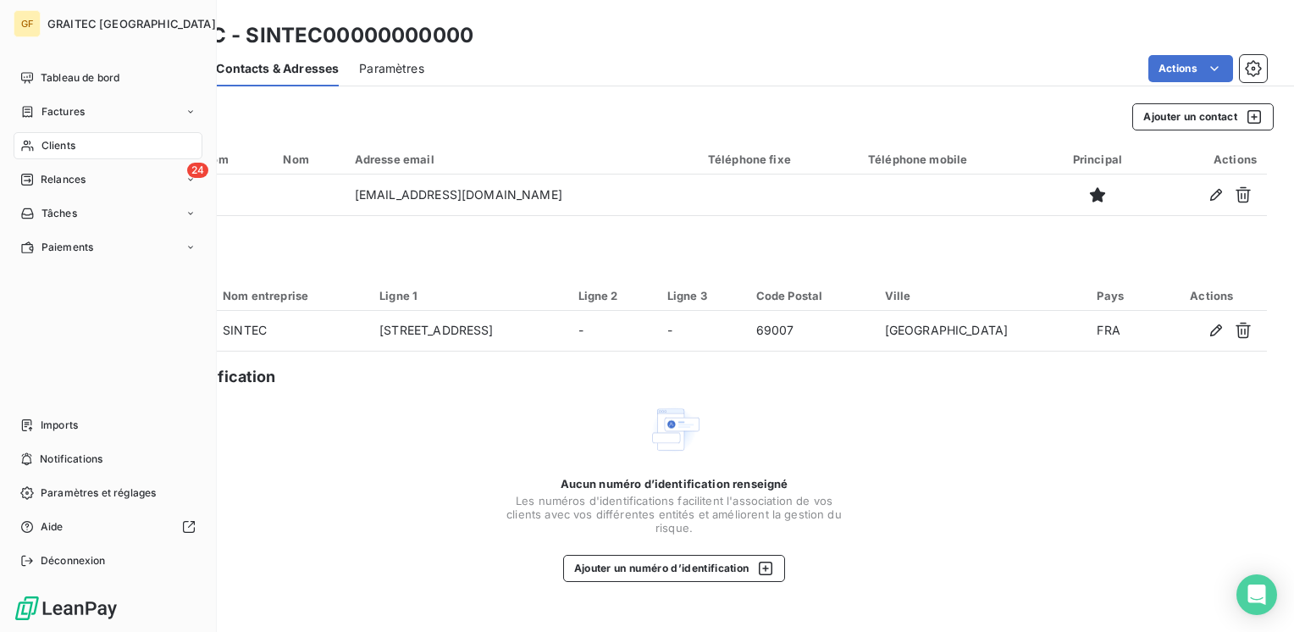
click at [53, 147] on span "Clients" at bounding box center [58, 145] width 34 height 15
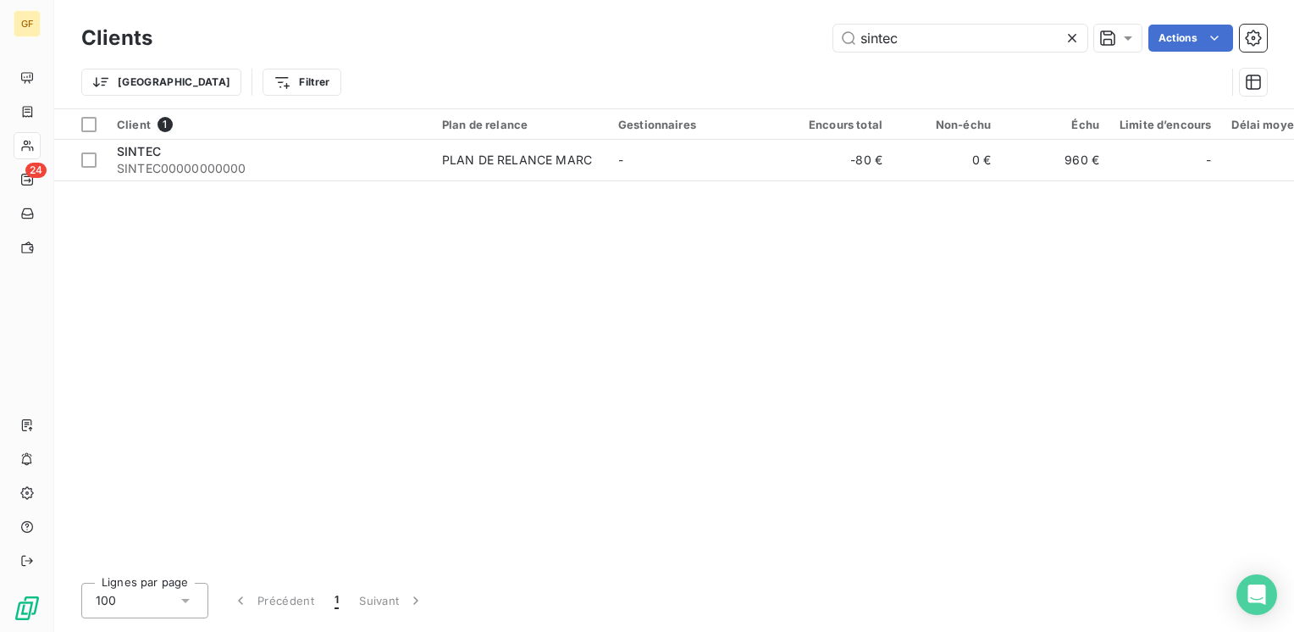
drag, startPoint x: 922, startPoint y: 38, endPoint x: 666, endPoint y: 59, distance: 256.6
click at [666, 59] on div "Clients sintec Actions Trier Filtrer" at bounding box center [673, 64] width 1185 height 88
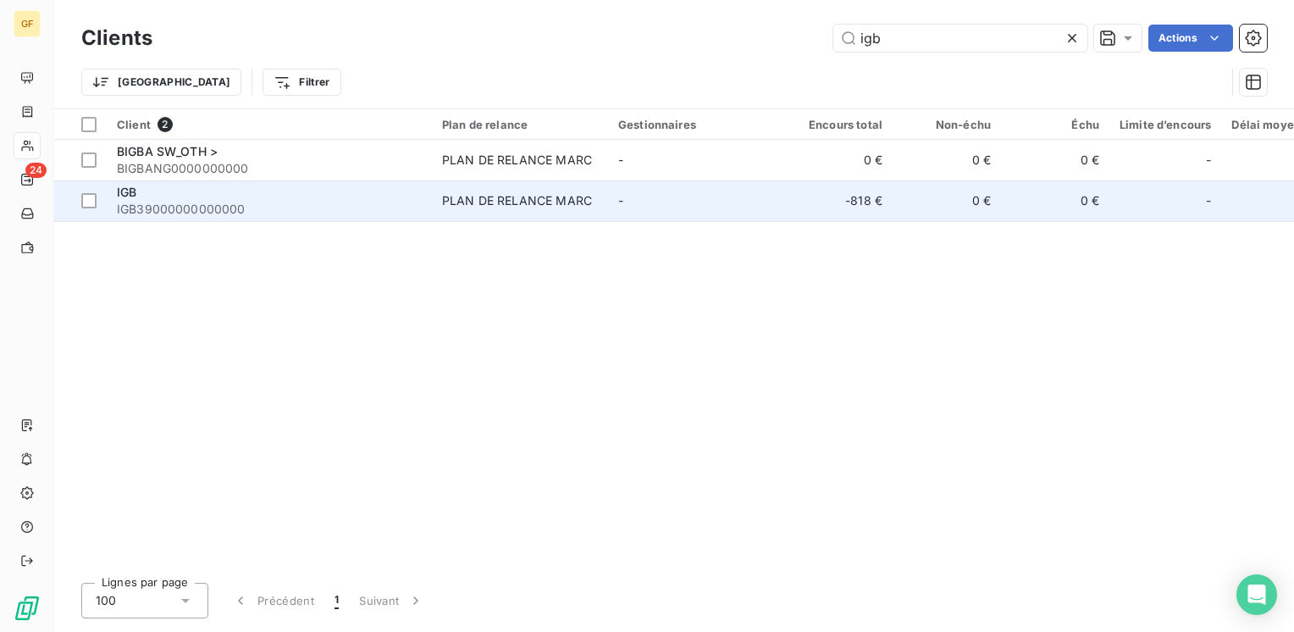
type input "igb"
click at [144, 190] on div "IGB" at bounding box center [269, 192] width 305 height 17
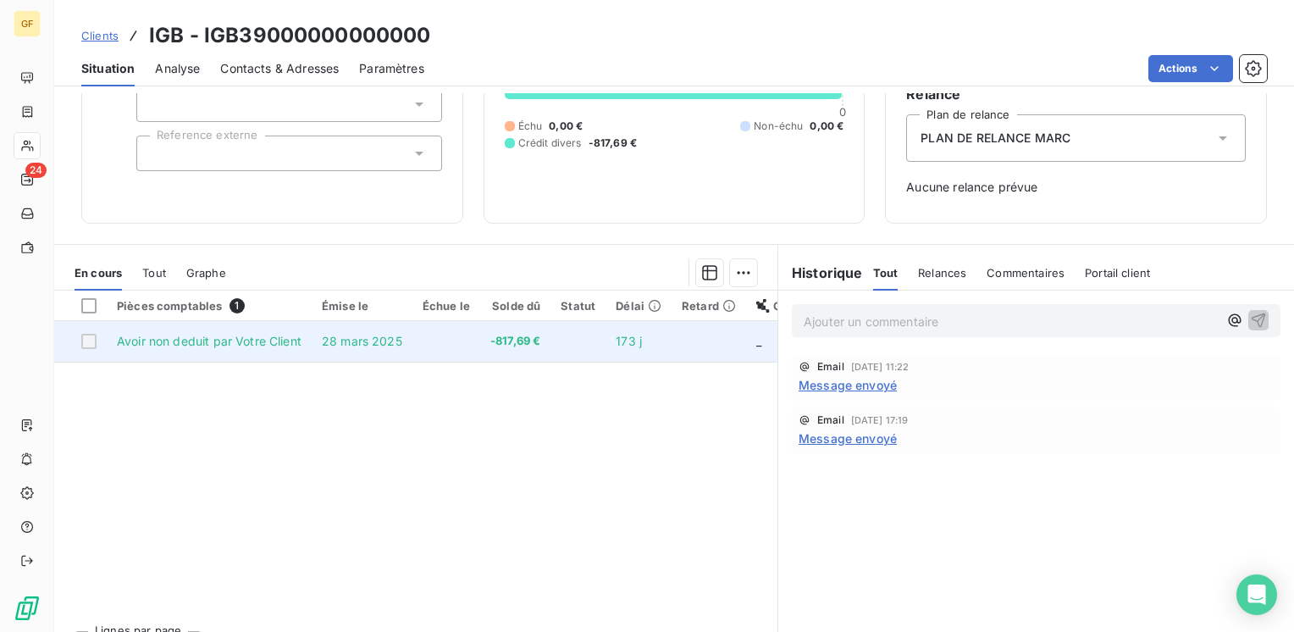
scroll to position [169, 0]
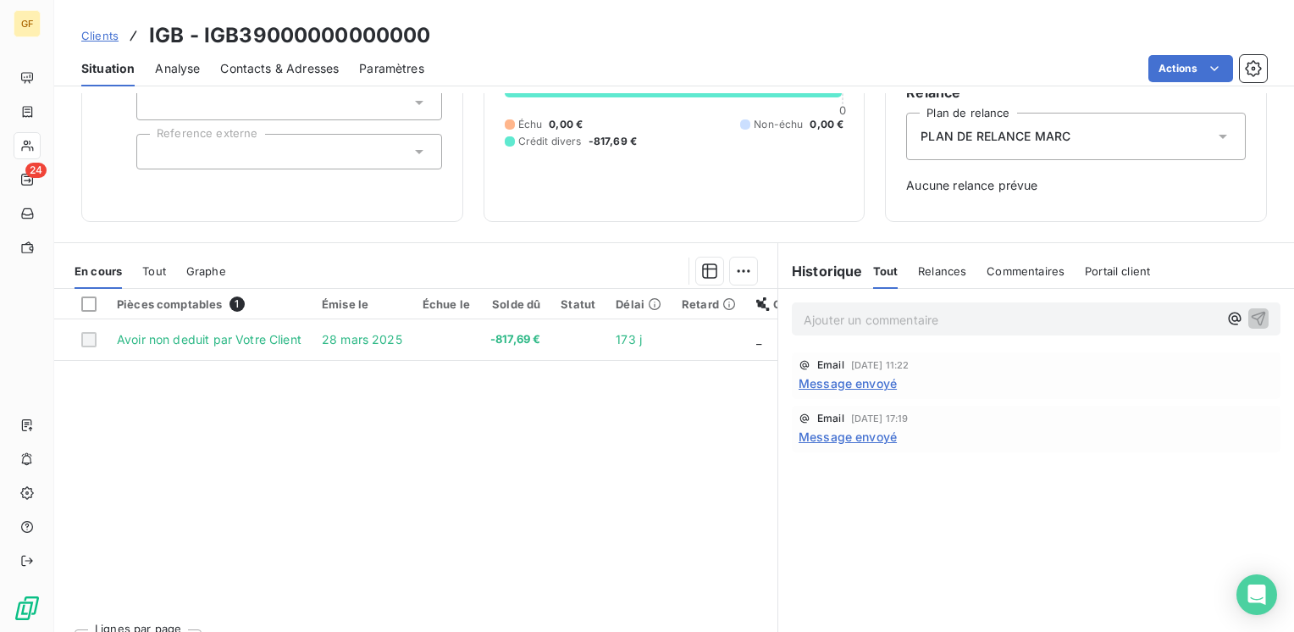
click at [827, 384] on span "Message envoyé" at bounding box center [847, 383] width 98 height 18
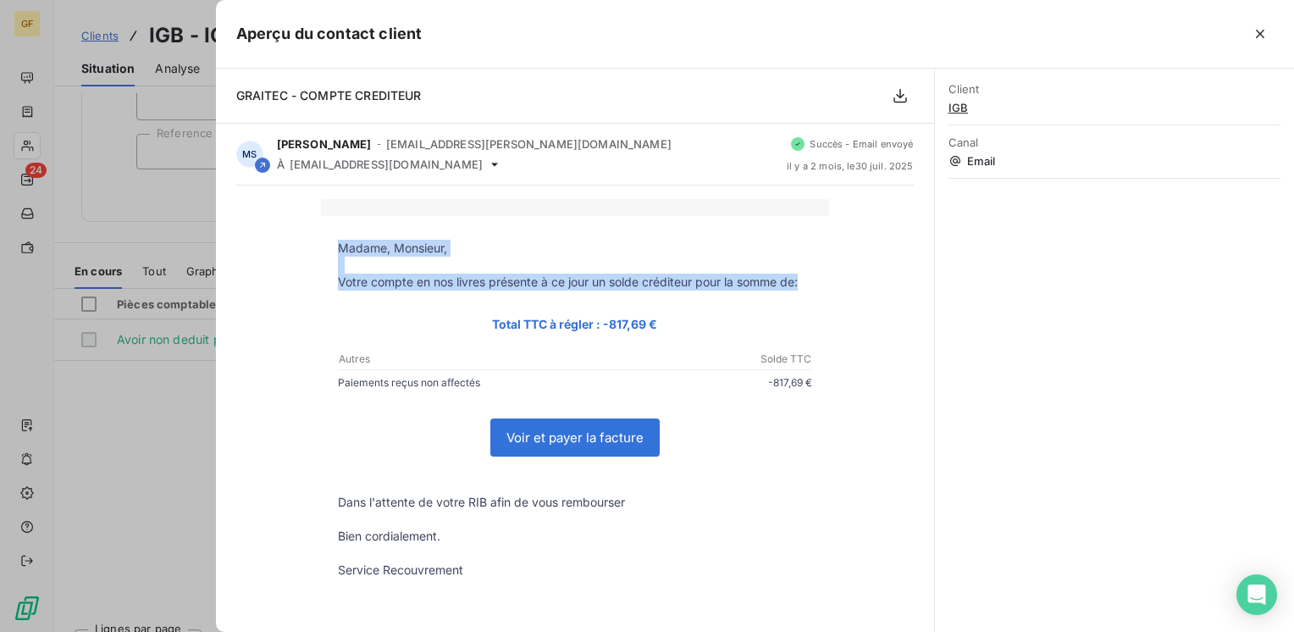
drag, startPoint x: 760, startPoint y: 287, endPoint x: 318, endPoint y: 232, distance: 445.4
click at [321, 232] on td "Madame, Monsieur, Votre compte en nos livres présente à ce jour un solde crédit…" at bounding box center [575, 422] width 508 height 413
copy td "Madame, Monsieur, [PERSON_NAME] compte en nos livres présente à ce jour un sold…"
click at [1256, 30] on icon "button" at bounding box center [1260, 34] width 8 height 8
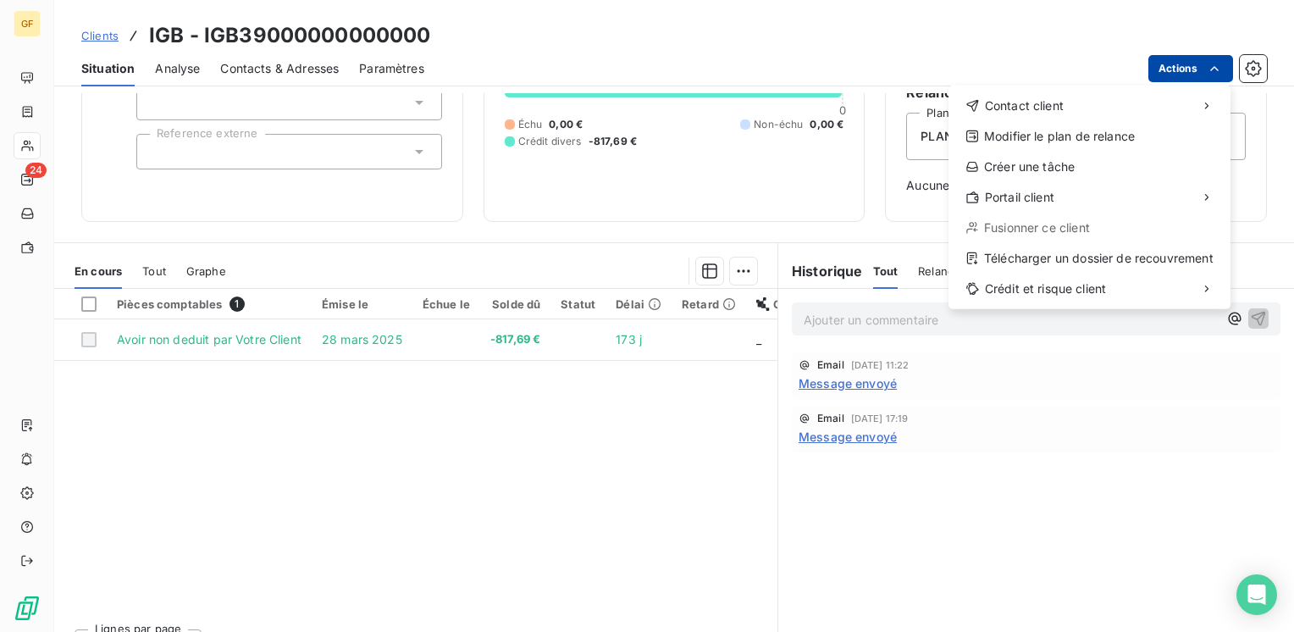
click at [1199, 60] on html "GF 24 Clients IGB - IGB39000000000000 Situation Analyse Contacts & Adresses Par…" at bounding box center [647, 316] width 1294 height 632
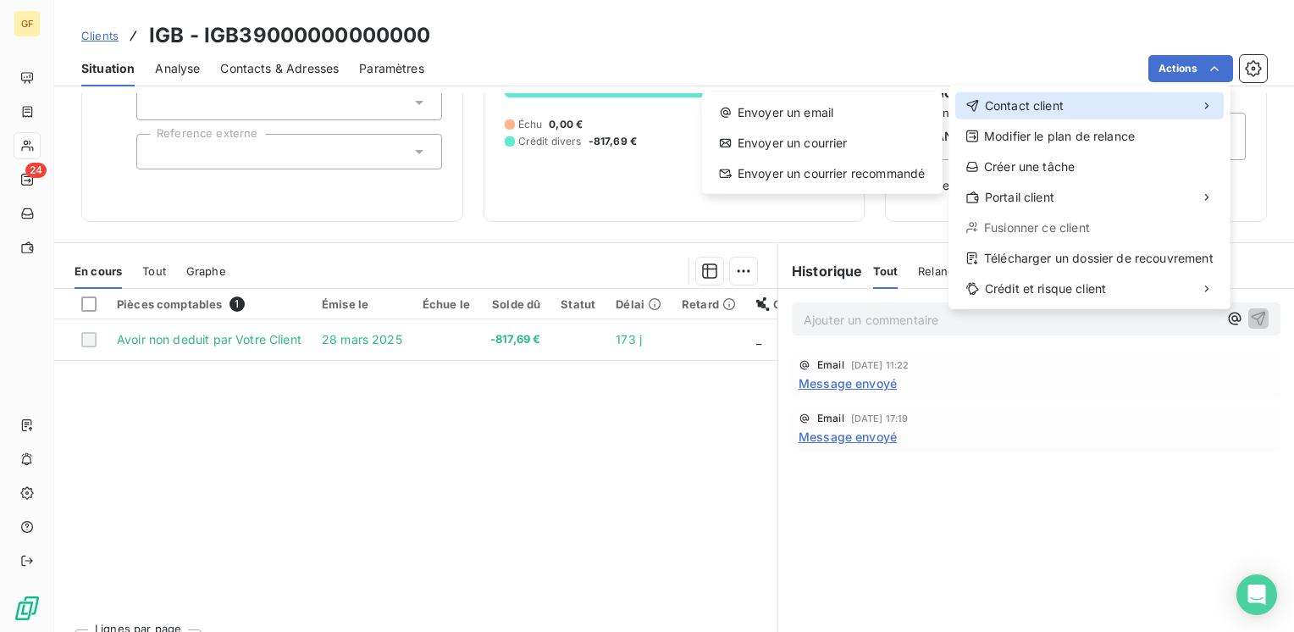
click at [1001, 103] on span "Contact client" at bounding box center [1024, 105] width 79 height 17
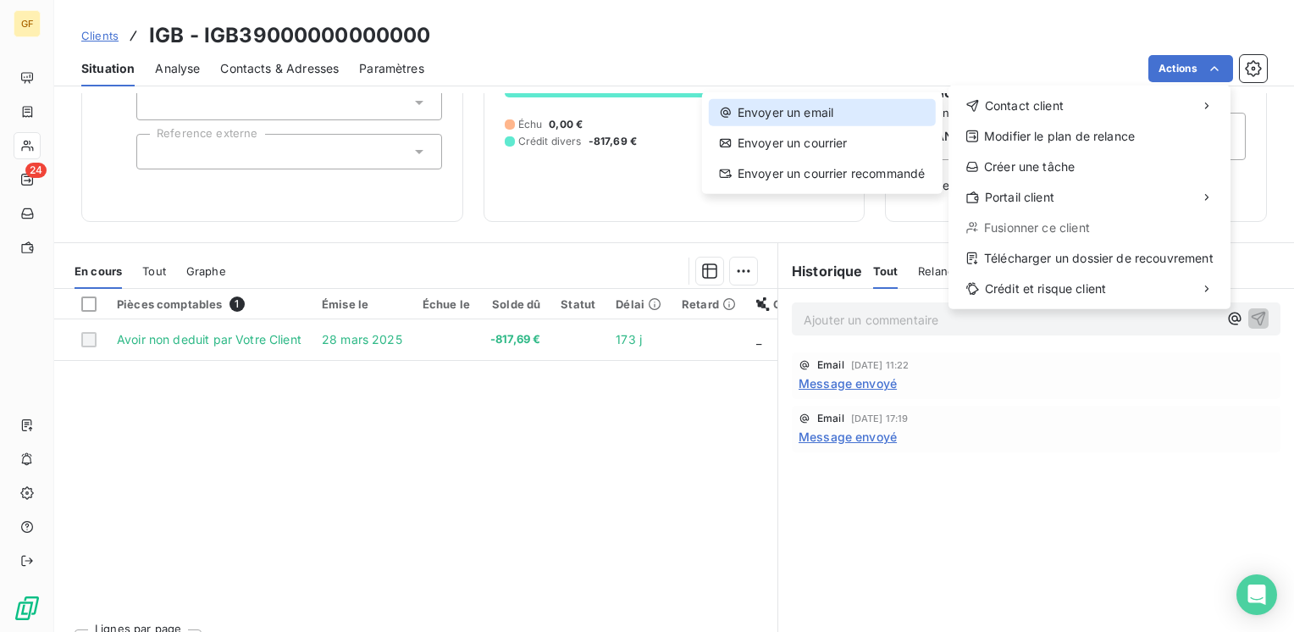
click at [817, 109] on div "Envoyer un email" at bounding box center [822, 112] width 227 height 27
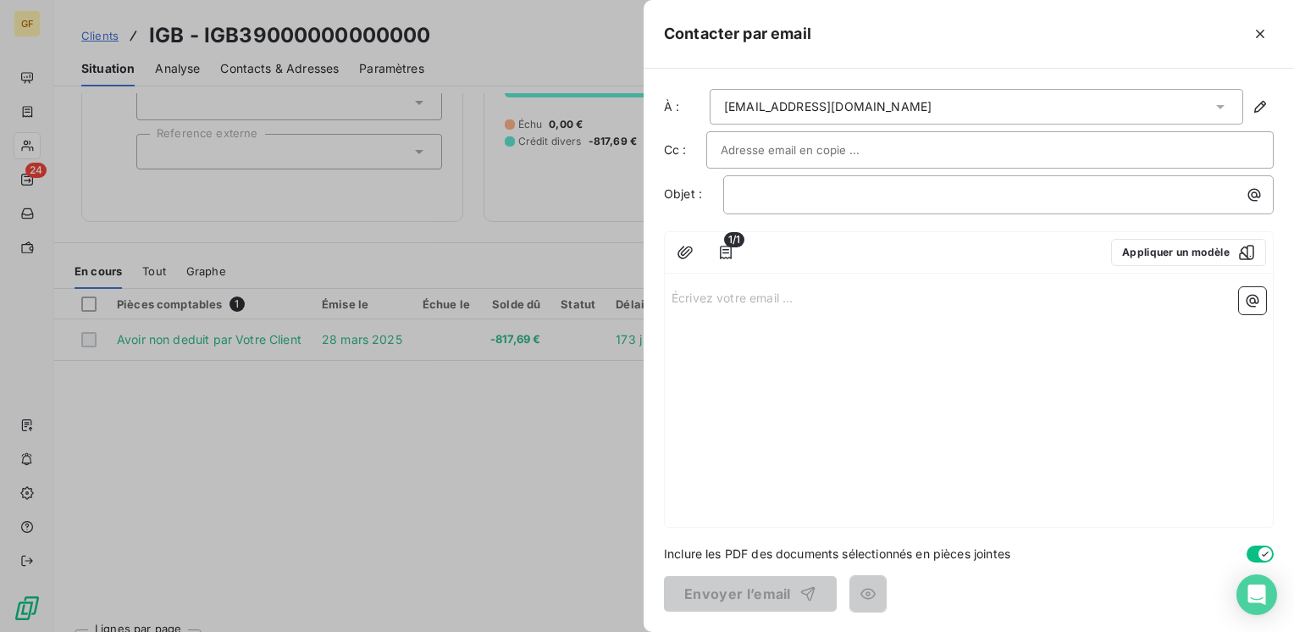
click at [851, 135] on div at bounding box center [989, 149] width 567 height 37
click at [849, 141] on input "text" at bounding box center [990, 149] width 538 height 25
click at [1155, 248] on button "Appliquer un modèle" at bounding box center [1188, 252] width 155 height 27
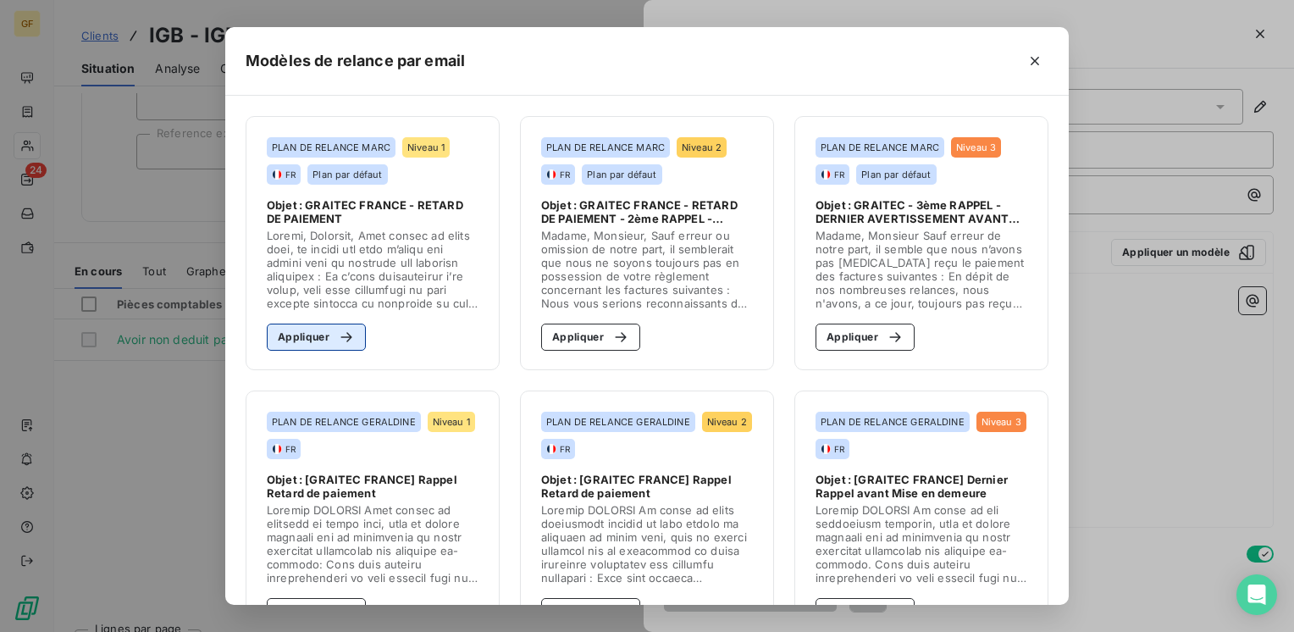
click at [317, 335] on button "Appliquer" at bounding box center [316, 336] width 99 height 27
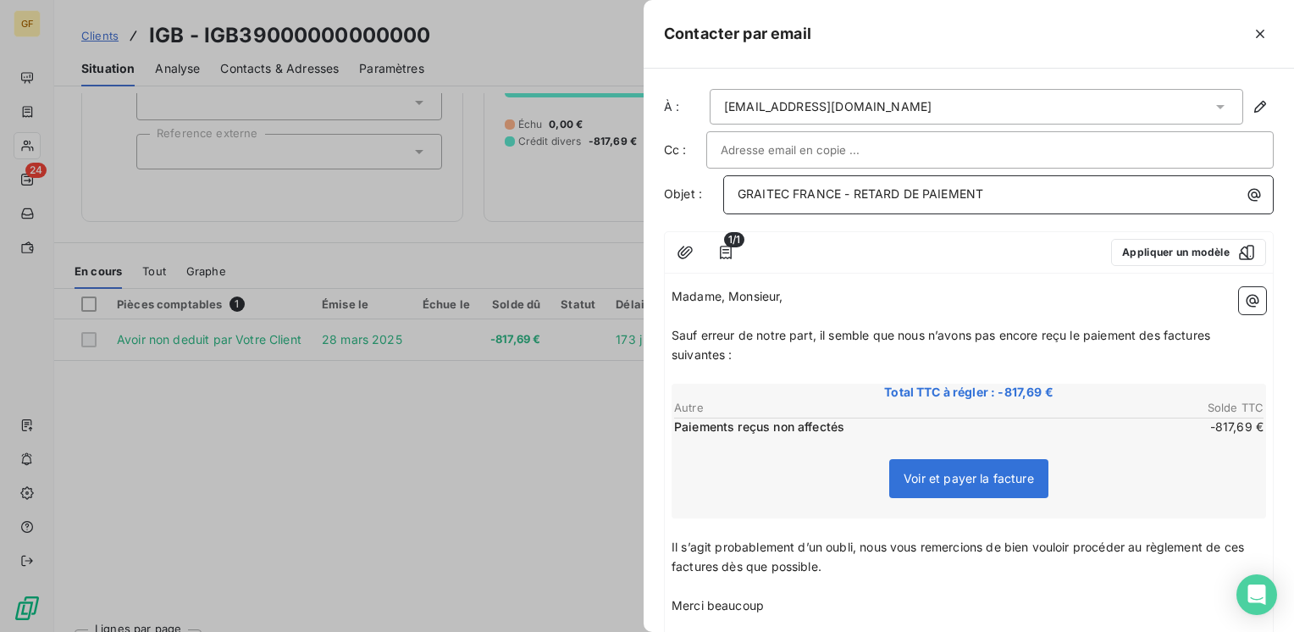
drag, startPoint x: 852, startPoint y: 189, endPoint x: 1089, endPoint y: 174, distance: 237.5
click at [1089, 175] on div "GRAITEC FRANCE - RETARD DE PAIEMENT" at bounding box center [998, 194] width 550 height 39
click at [851, 193] on span "GRAITEC FRANCE - com" at bounding box center [807, 193] width 140 height 14
drag, startPoint x: 854, startPoint y: 191, endPoint x: 889, endPoint y: 187, distance: 35.0
click at [889, 187] on p "GRAITEC FRANCE - com" at bounding box center [1002, 194] width 530 height 19
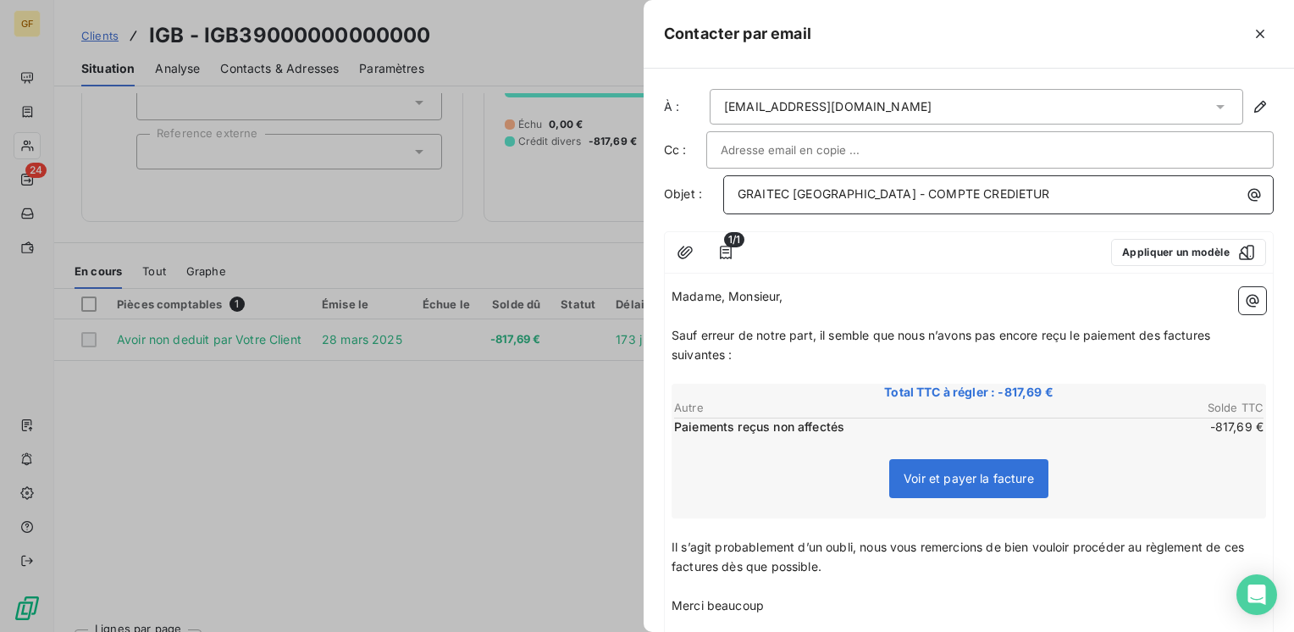
click at [948, 189] on span "GRAITEC [GEOGRAPHIC_DATA] - COMPTE CREDIETUR" at bounding box center [893, 193] width 312 height 14
click at [945, 191] on span "GRAITEC [GEOGRAPHIC_DATA] - COMPTE CREDIETUR" at bounding box center [893, 193] width 312 height 14
click at [819, 334] on span "Sauf erreur de notre part, il semble que nous n’avons pas encore reçu le paieme…" at bounding box center [942, 345] width 542 height 34
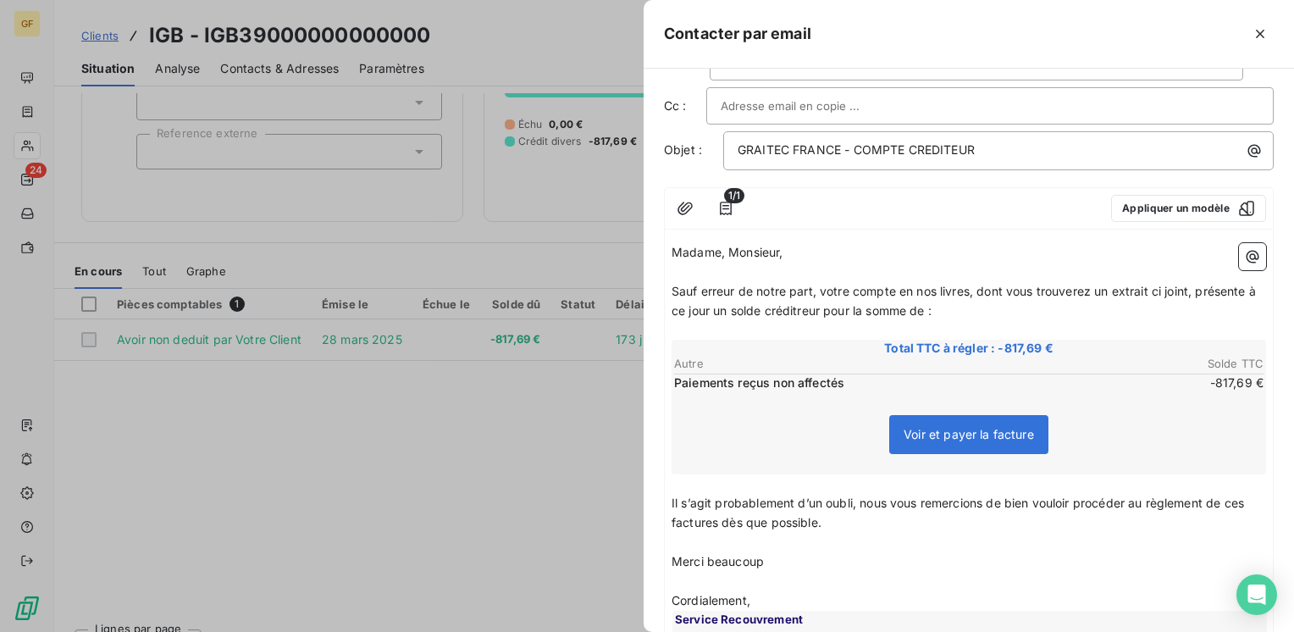
scroll to position [85, 0]
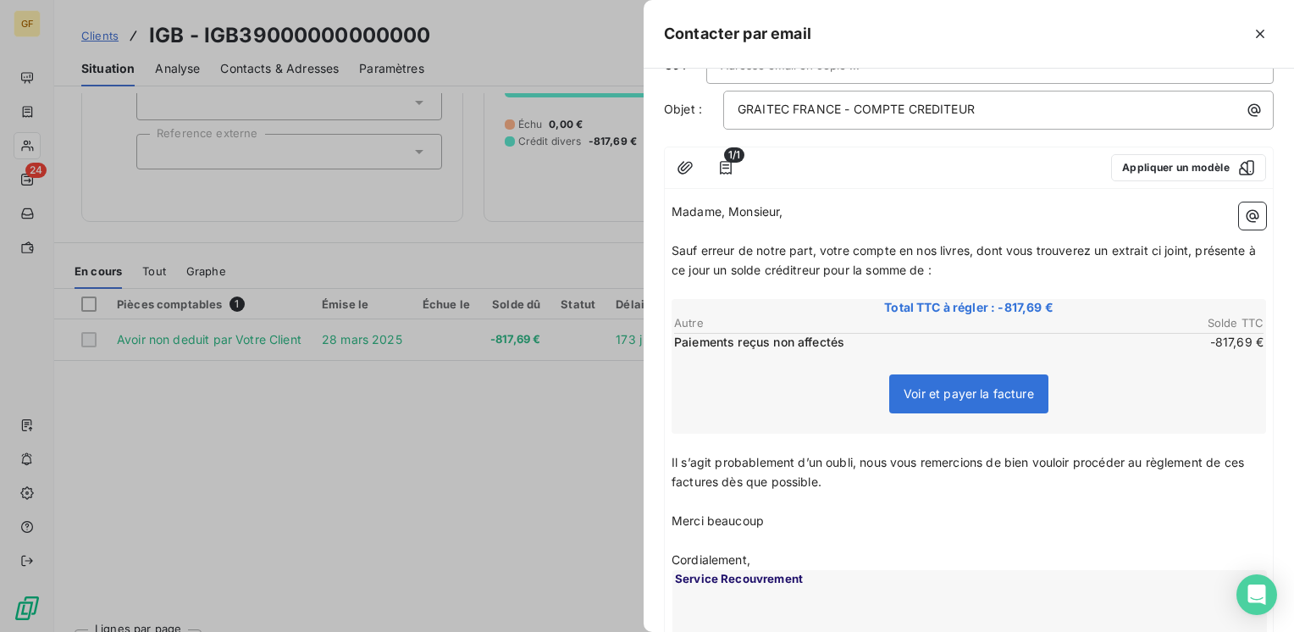
click at [671, 462] on span "Il s’agit probablement d’un oubli, nous vous remercions de bien vouloir procéde…" at bounding box center [959, 472] width 576 height 34
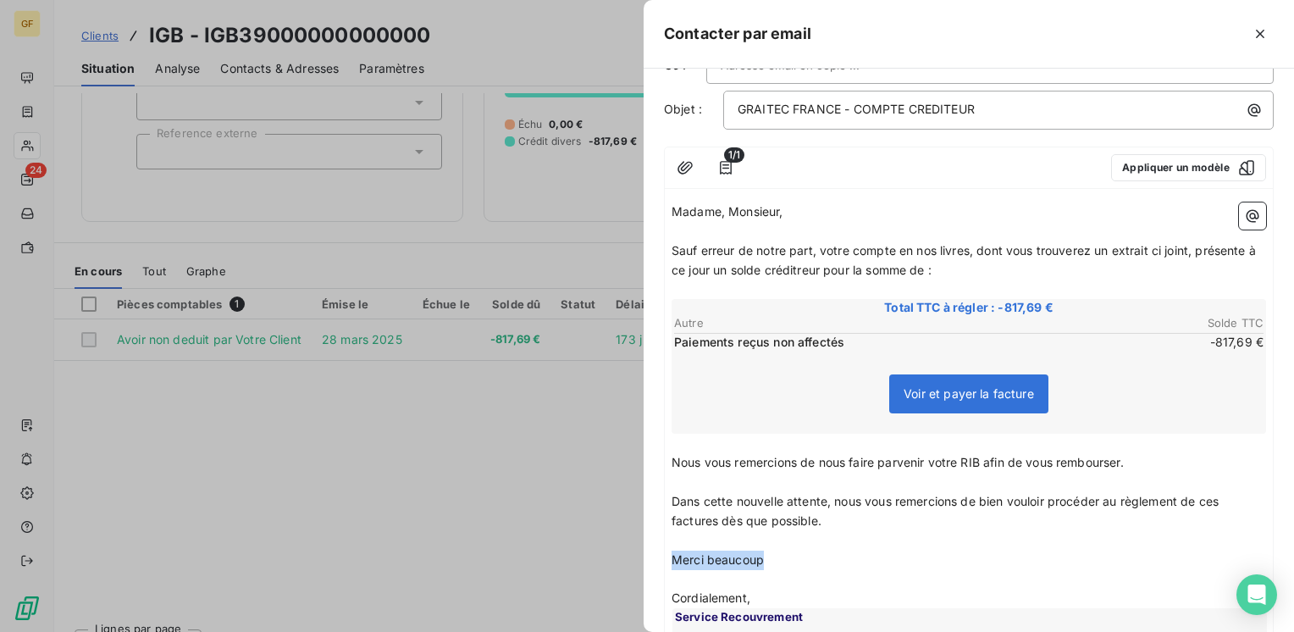
drag, startPoint x: 804, startPoint y: 563, endPoint x: 658, endPoint y: 550, distance: 147.0
click at [657, 551] on div "À : [PERSON_NAME][EMAIL_ADDRESS][DOMAIN_NAME] Cc : Objet : GRAITEC FRANCE - COM…" at bounding box center [968, 350] width 650 height 563
drag, startPoint x: 841, startPoint y: 516, endPoint x: 638, endPoint y: 522, distance: 202.4
click at [638, 631] on div "Contacter par email À : [PERSON_NAME][EMAIL_ADDRESS][DOMAIN_NAME] Cc : Objet : …" at bounding box center [647, 632] width 1294 height 0
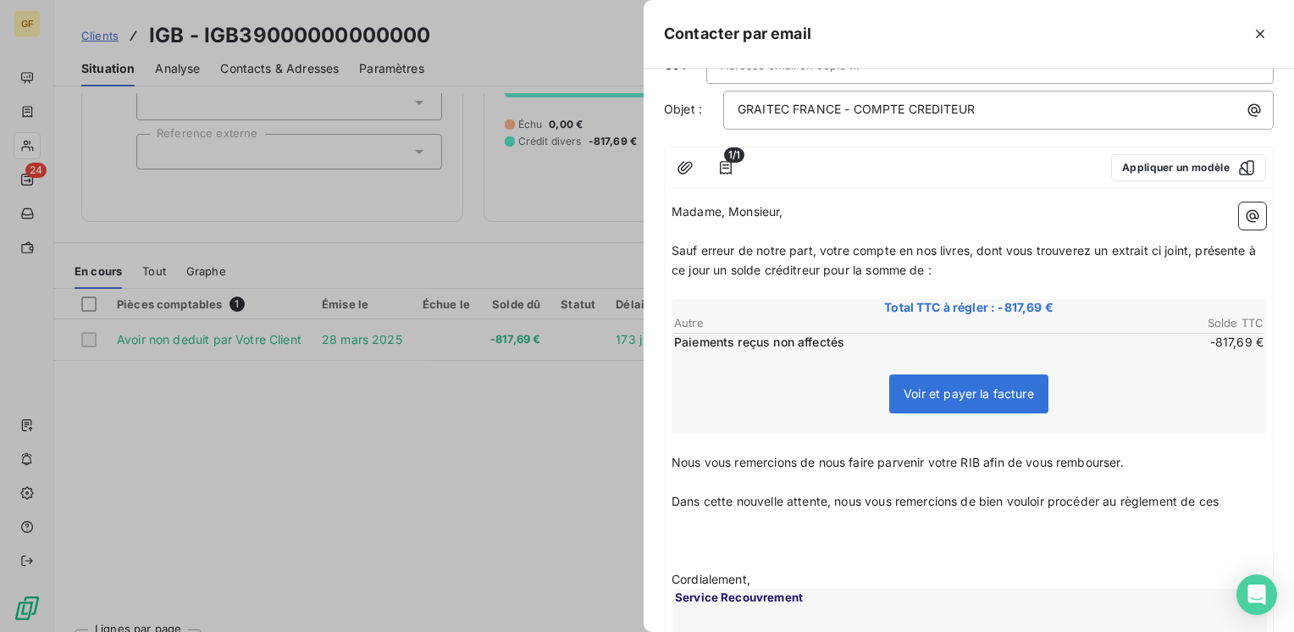
click at [832, 496] on span "Dans cette nouvelle attente, nous vous remercions de bien vouloir procéder au r…" at bounding box center [944, 501] width 547 height 14
click at [833, 496] on span "Dans cette nouvelle attente, nous vous remercions de bien vouloir procéder au r…" at bounding box center [944, 501] width 547 height 14
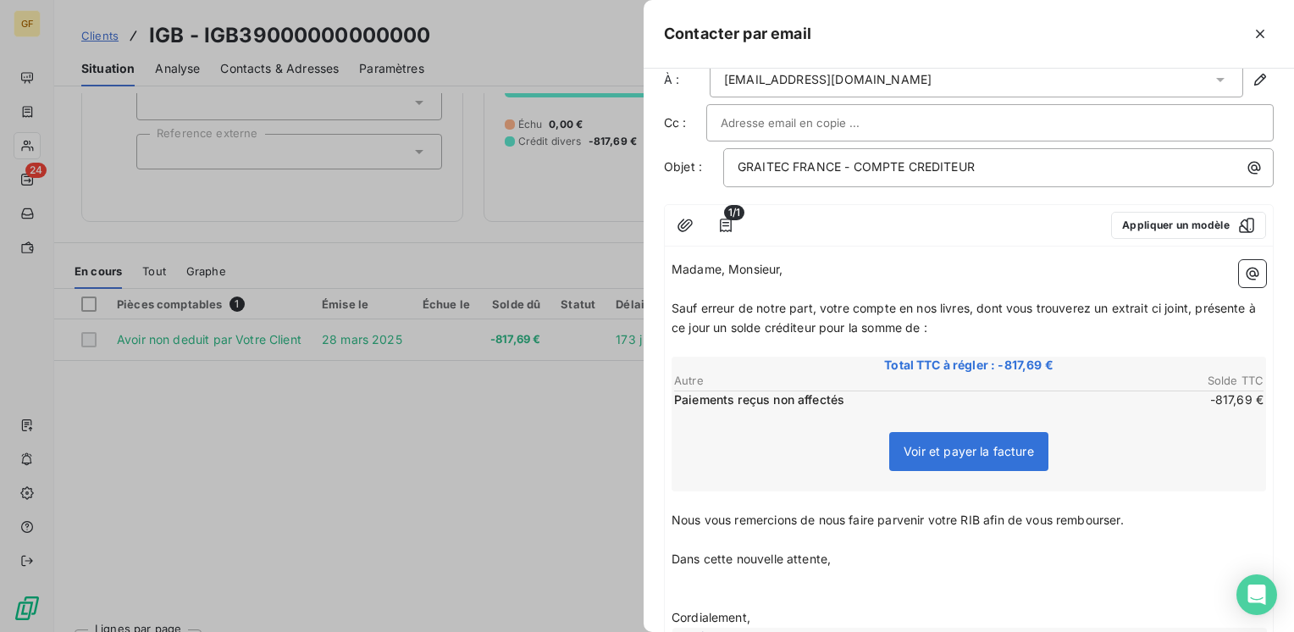
scroll to position [0, 0]
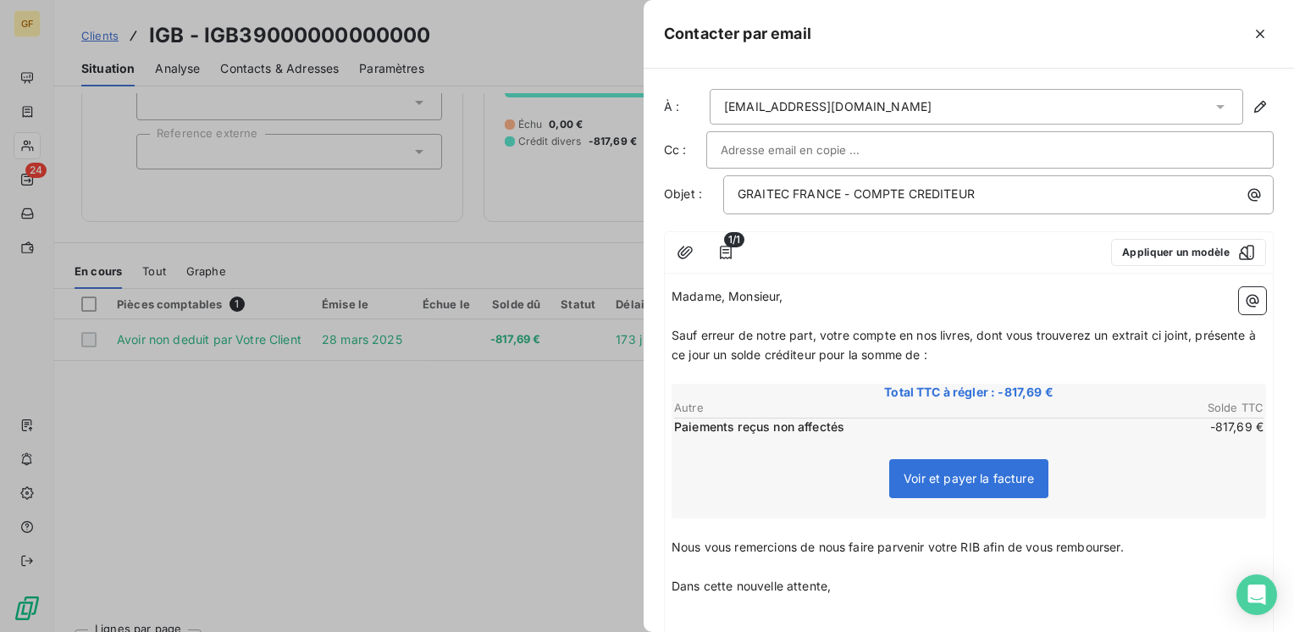
click at [741, 139] on input "text" at bounding box center [812, 149] width 182 height 25
paste input "[EMAIL_ADDRESS][DOMAIN_NAME]"
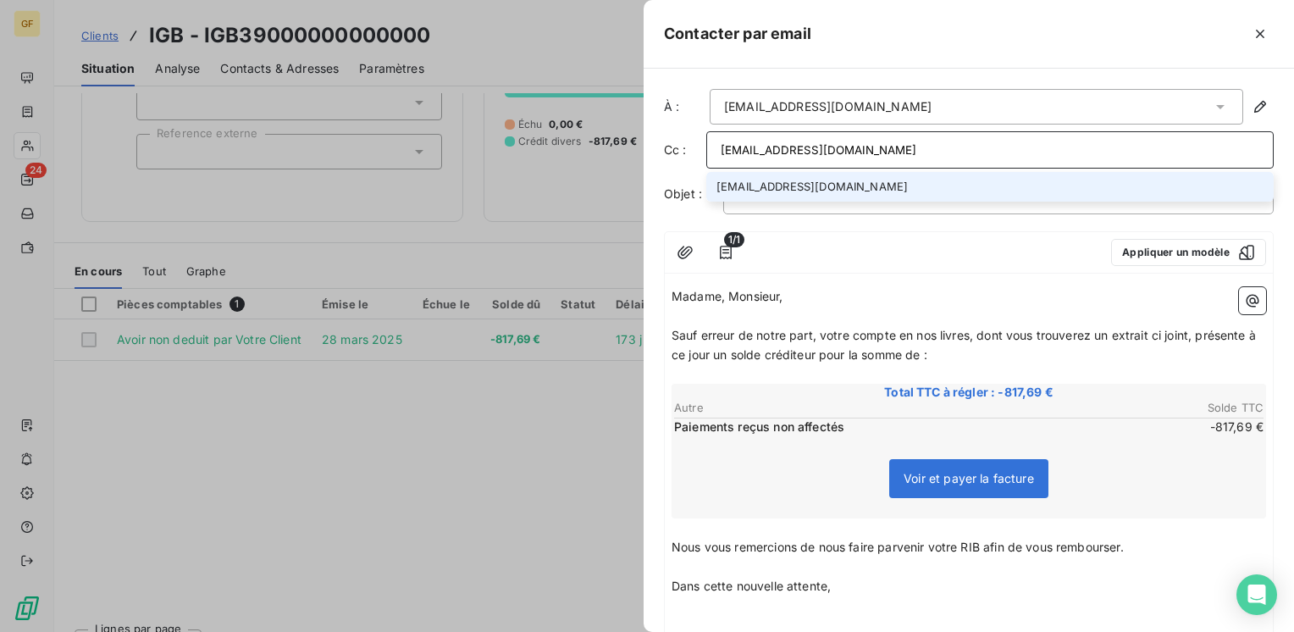
type input "[EMAIL_ADDRESS][DOMAIN_NAME]"
click at [795, 188] on li "[EMAIL_ADDRESS][DOMAIN_NAME]" at bounding box center [989, 187] width 567 height 30
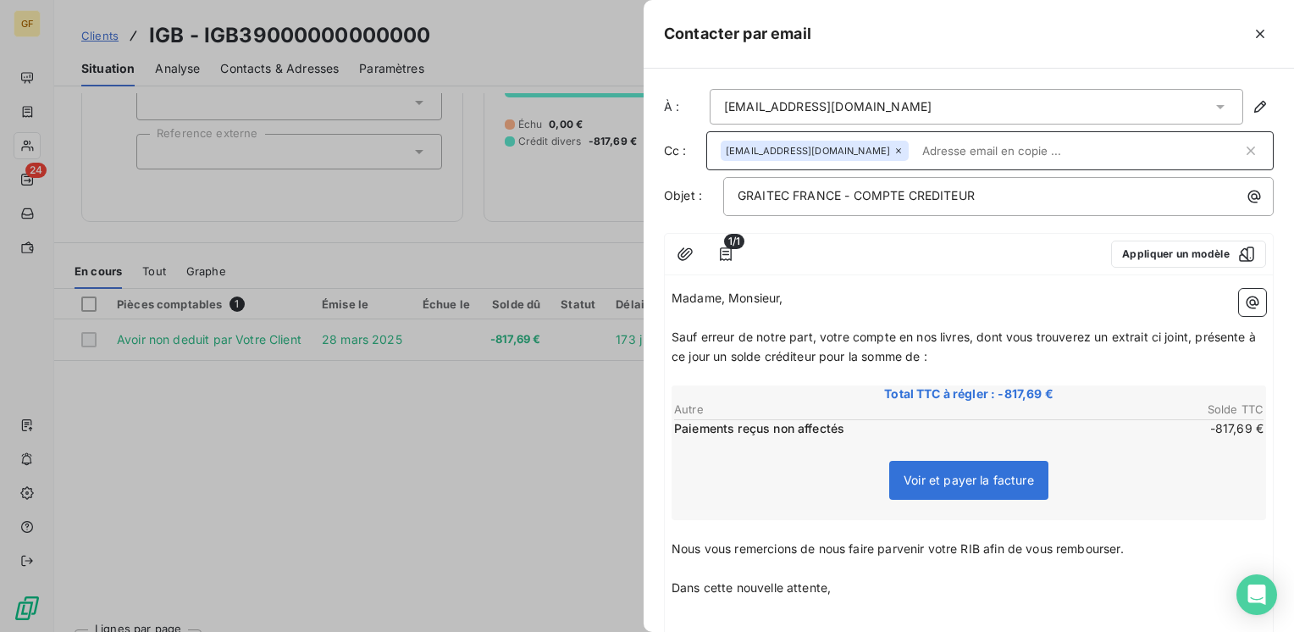
click at [893, 240] on div at bounding box center [925, 253] width 345 height 27
click at [688, 251] on icon "button" at bounding box center [684, 253] width 15 height 13
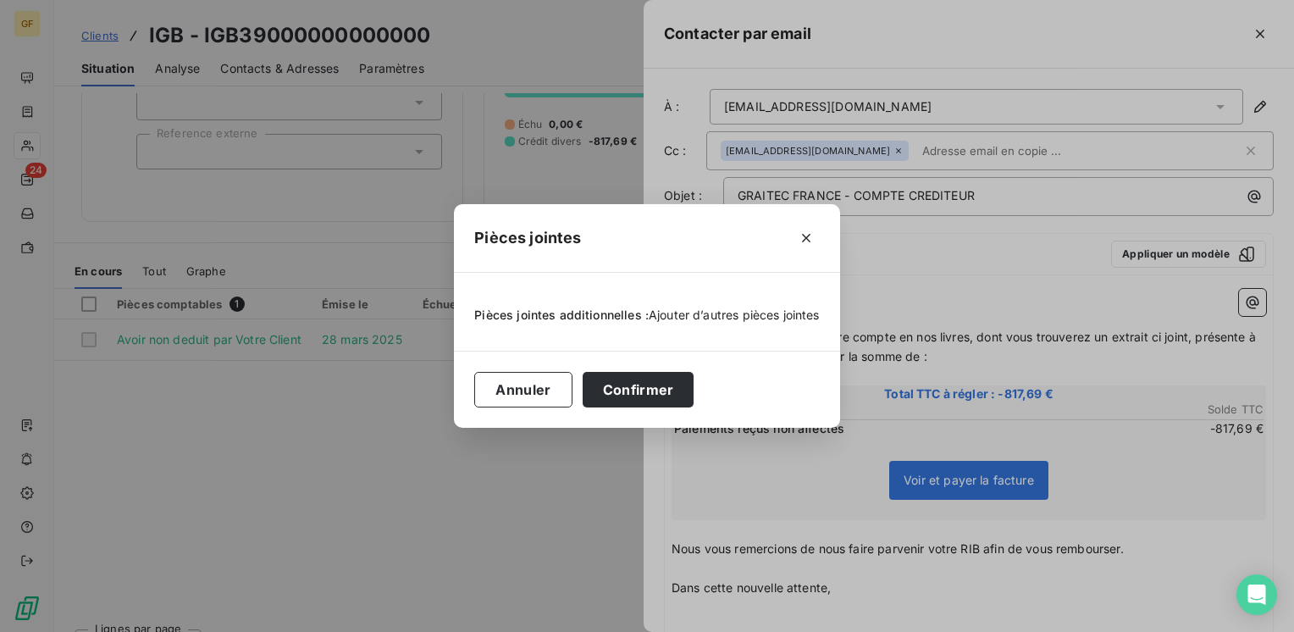
click at [683, 312] on span "Ajouter d’autres pièces jointes" at bounding box center [734, 314] width 171 height 14
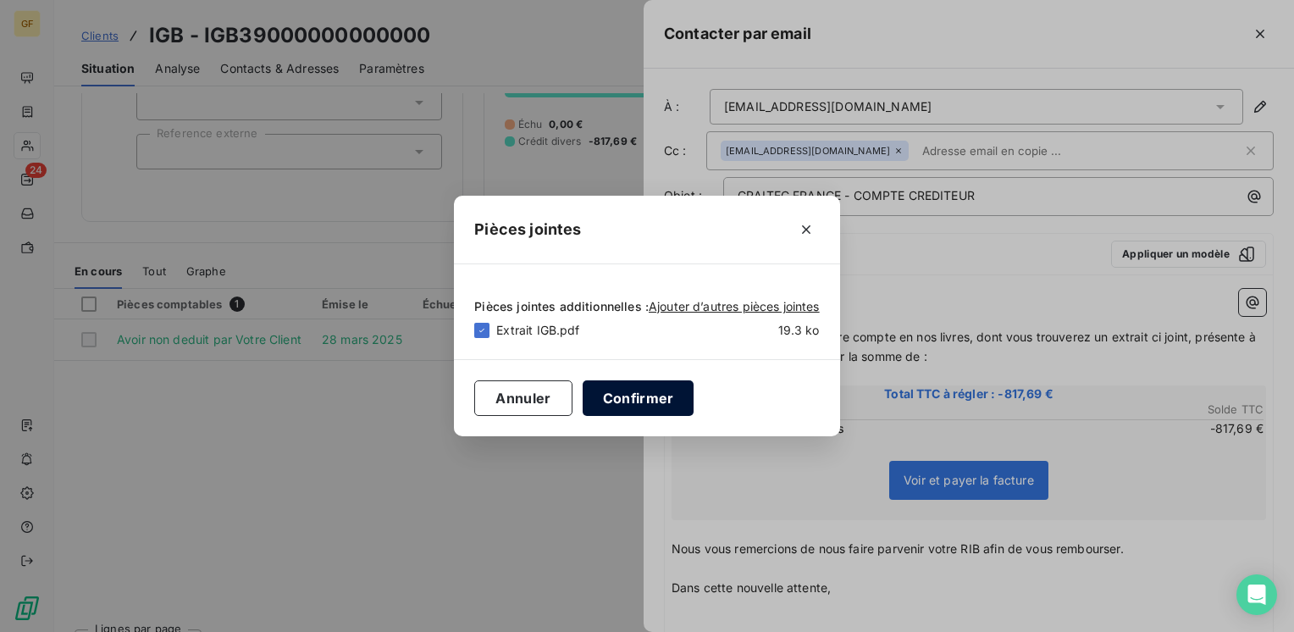
click at [610, 391] on button "Confirmer" at bounding box center [639, 398] width 112 height 36
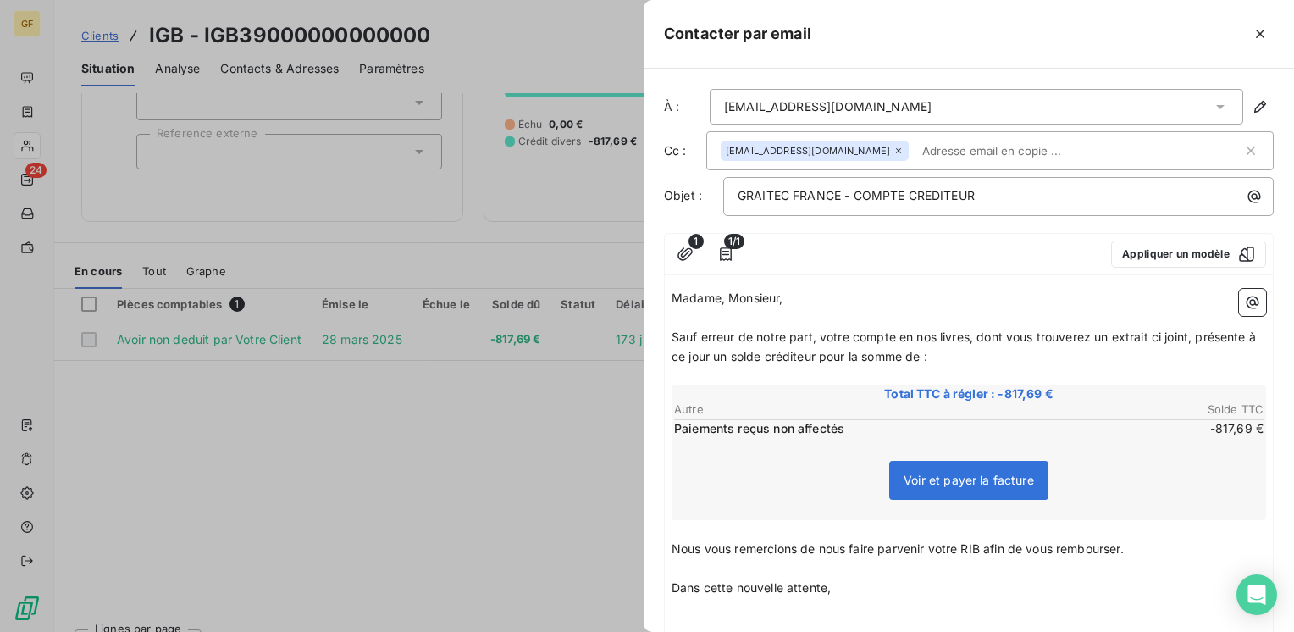
click at [958, 239] on div "1 1/1 Appliquer un modèle" at bounding box center [969, 254] width 608 height 41
click at [915, 154] on input "text" at bounding box center [1013, 150] width 196 height 25
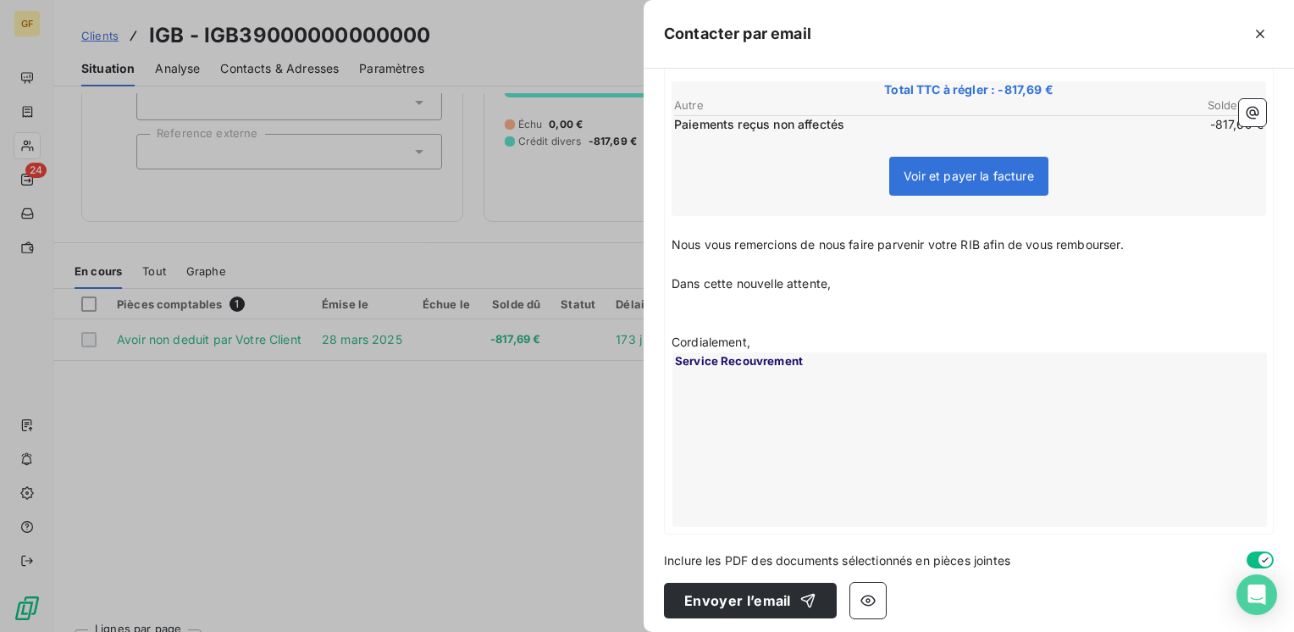
scroll to position [309, 0]
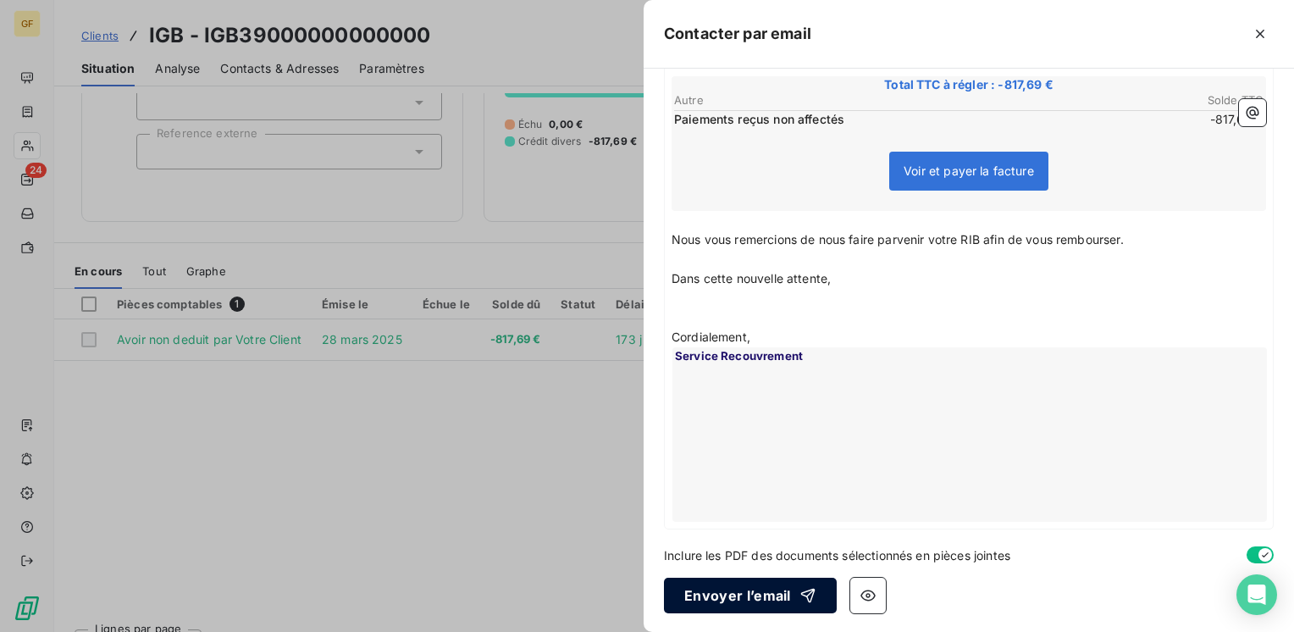
click at [736, 596] on button "Envoyer l’email" at bounding box center [750, 595] width 173 height 36
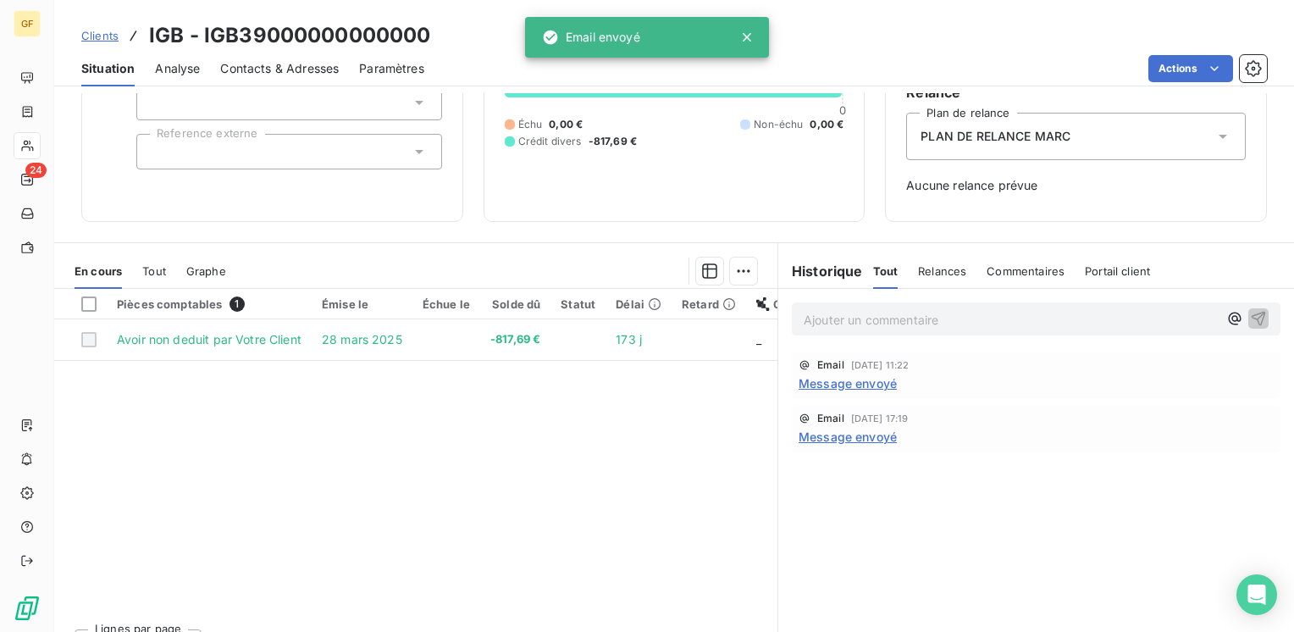
click at [257, 67] on span "Contacts & Adresses" at bounding box center [279, 68] width 119 height 17
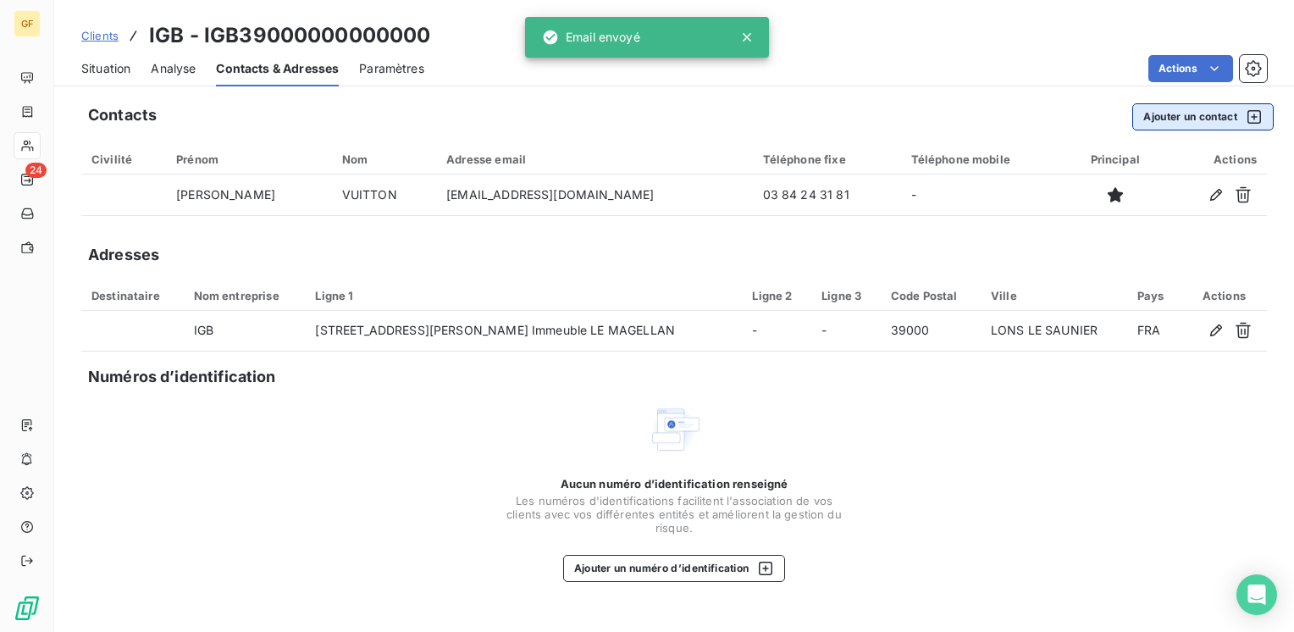
click at [1172, 105] on button "Ajouter un contact" at bounding box center [1202, 116] width 141 height 27
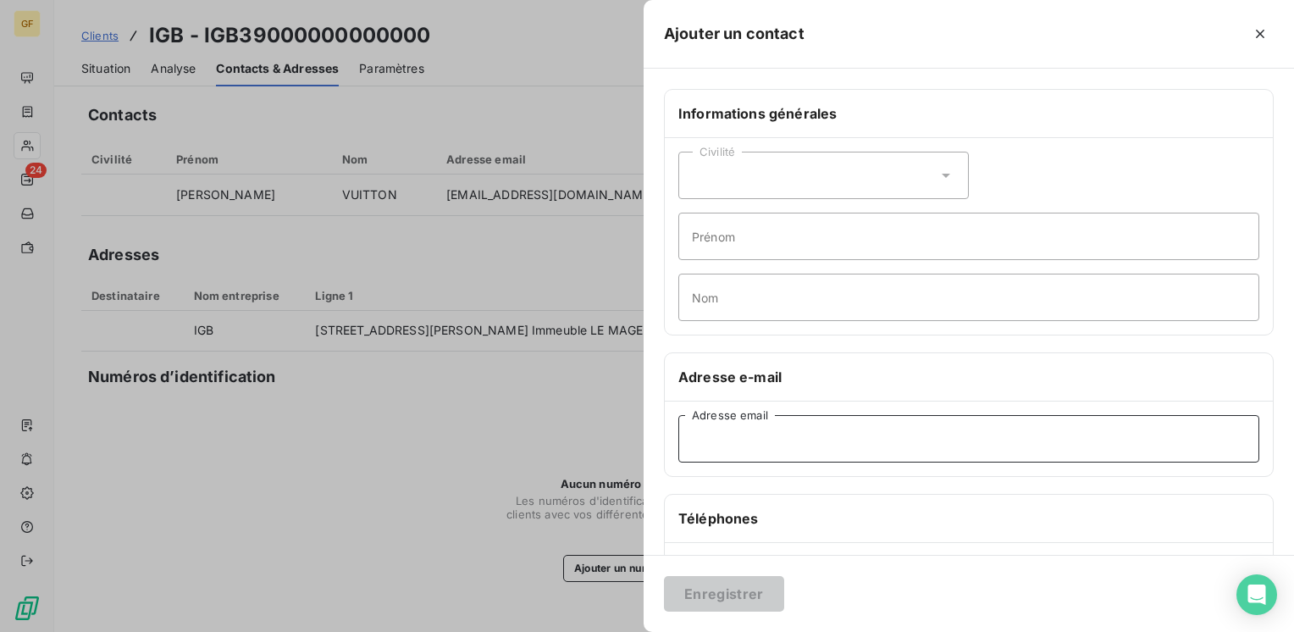
click at [752, 452] on input "Adresse email" at bounding box center [968, 438] width 581 height 47
paste input "[EMAIL_ADDRESS][DOMAIN_NAME]"
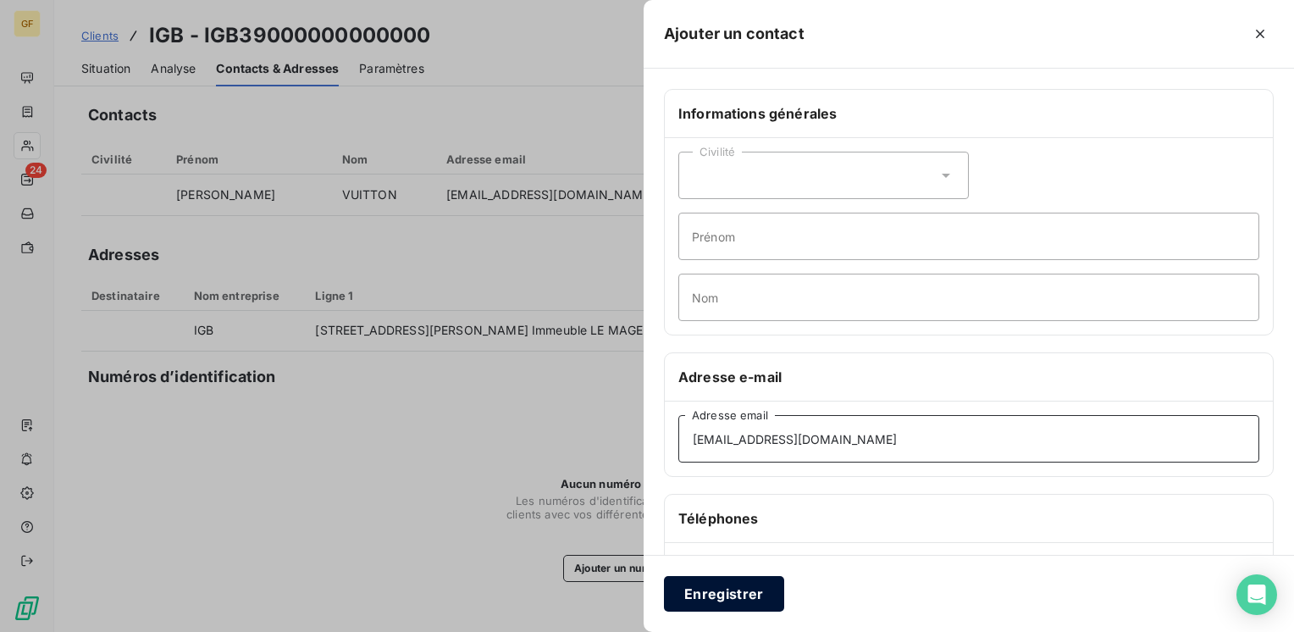
type input "[EMAIL_ADDRESS][DOMAIN_NAME]"
click at [742, 577] on button "Enregistrer" at bounding box center [724, 594] width 120 height 36
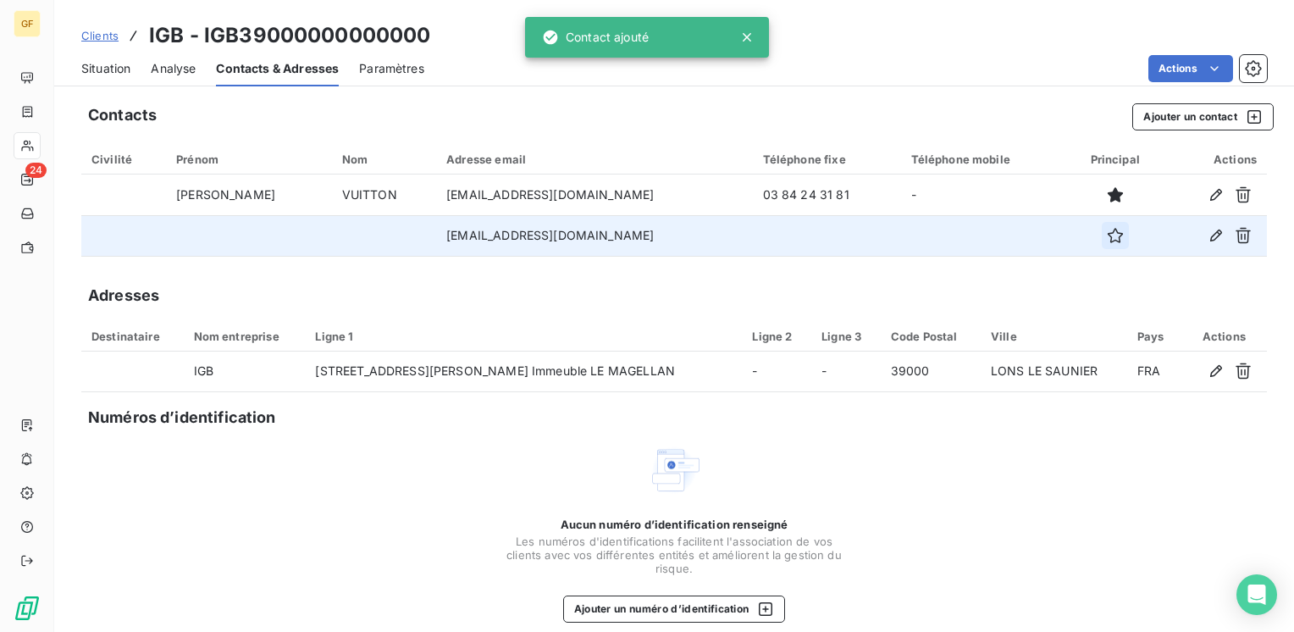
click at [1107, 238] on icon "button" at bounding box center [1115, 235] width 17 height 17
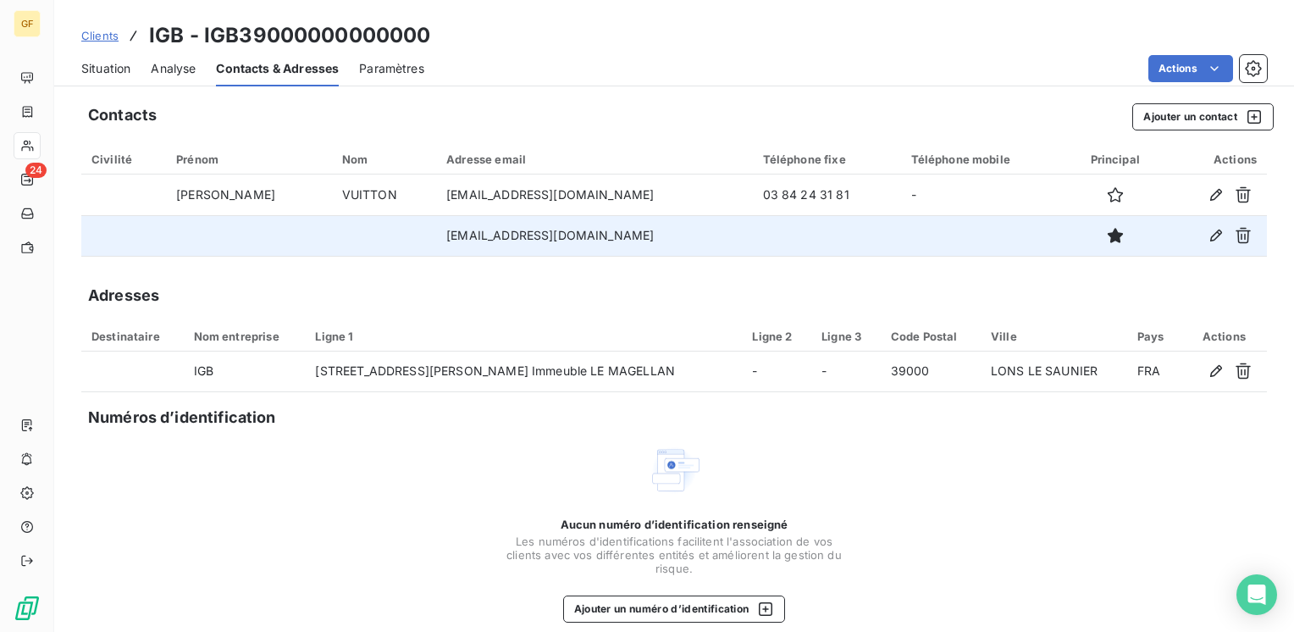
click at [85, 70] on span "Situation" at bounding box center [105, 68] width 49 height 17
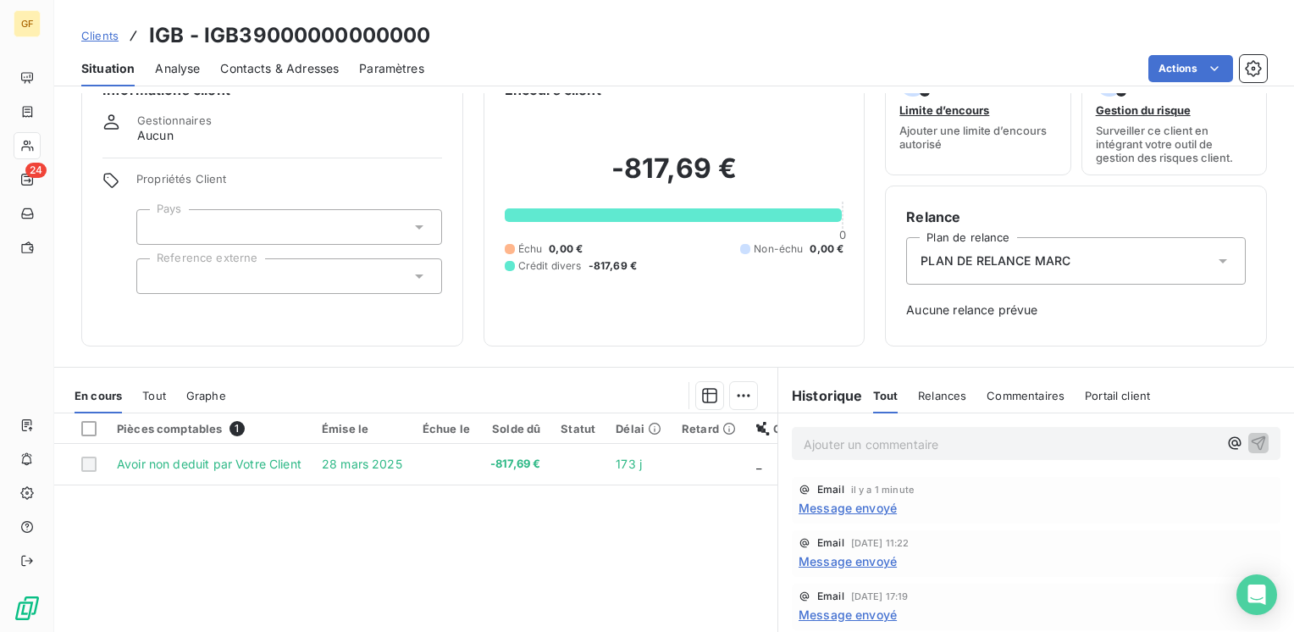
scroll to position [85, 0]
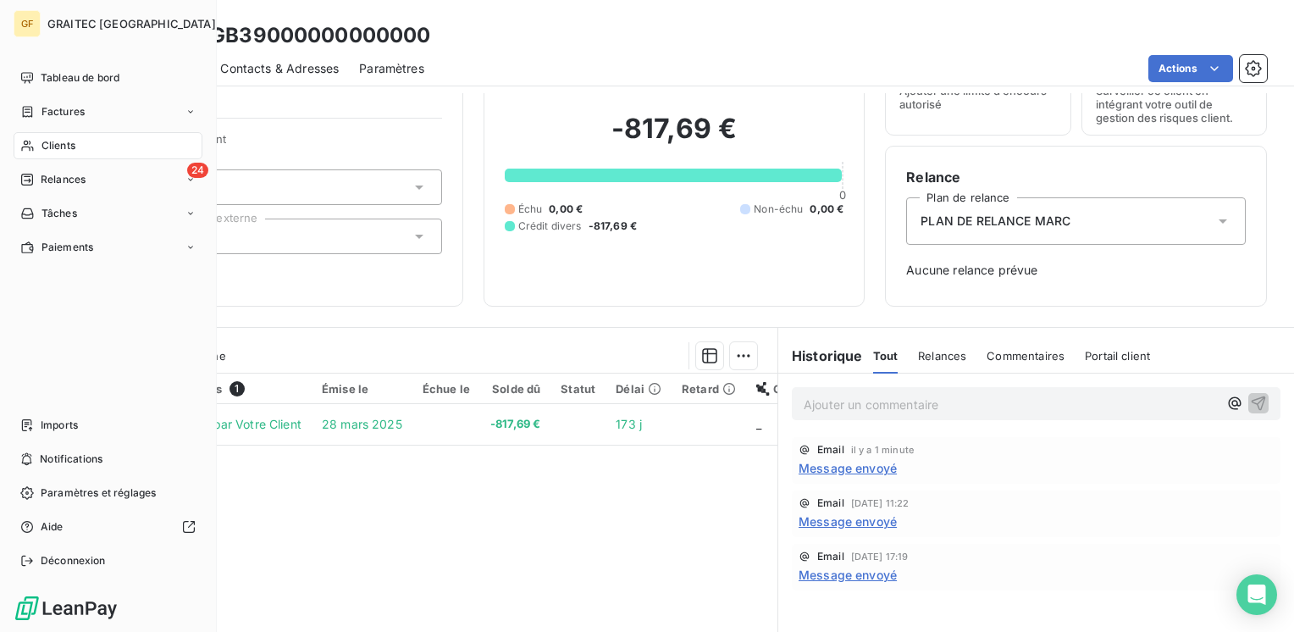
click at [80, 147] on div "Clients" at bounding box center [108, 145] width 189 height 27
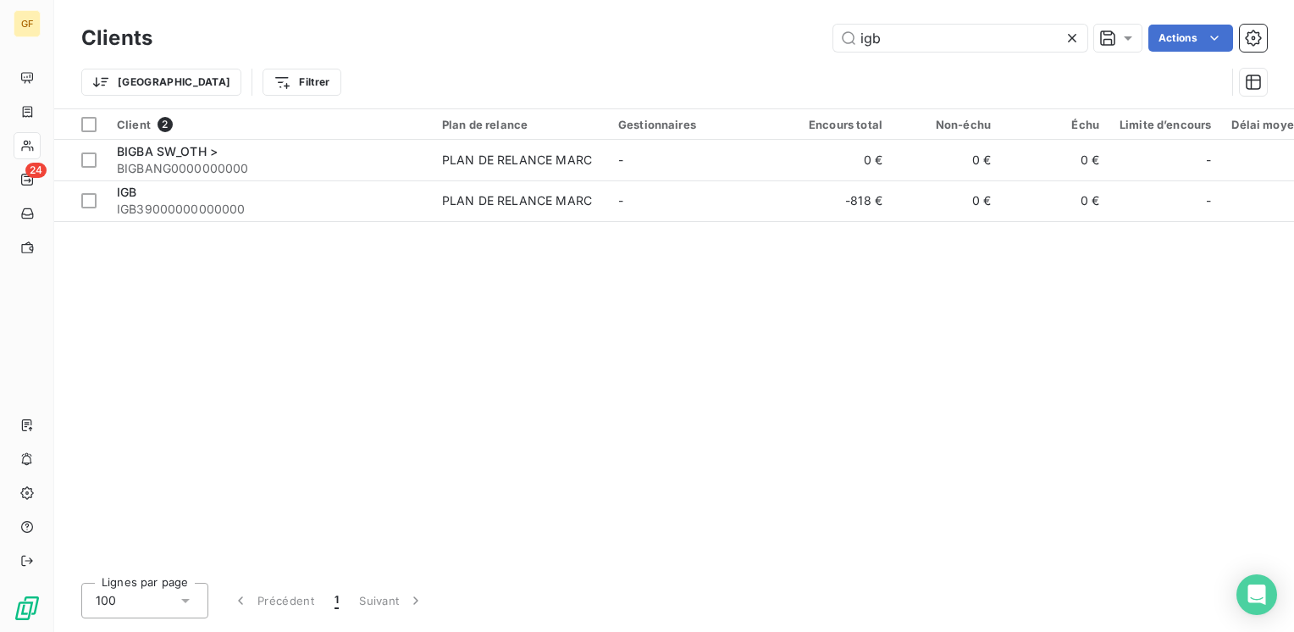
drag, startPoint x: 937, startPoint y: 41, endPoint x: 586, endPoint y: 91, distance: 355.0
click at [585, 93] on div "Clients igb Actions Trier Filtrer" at bounding box center [673, 64] width 1185 height 88
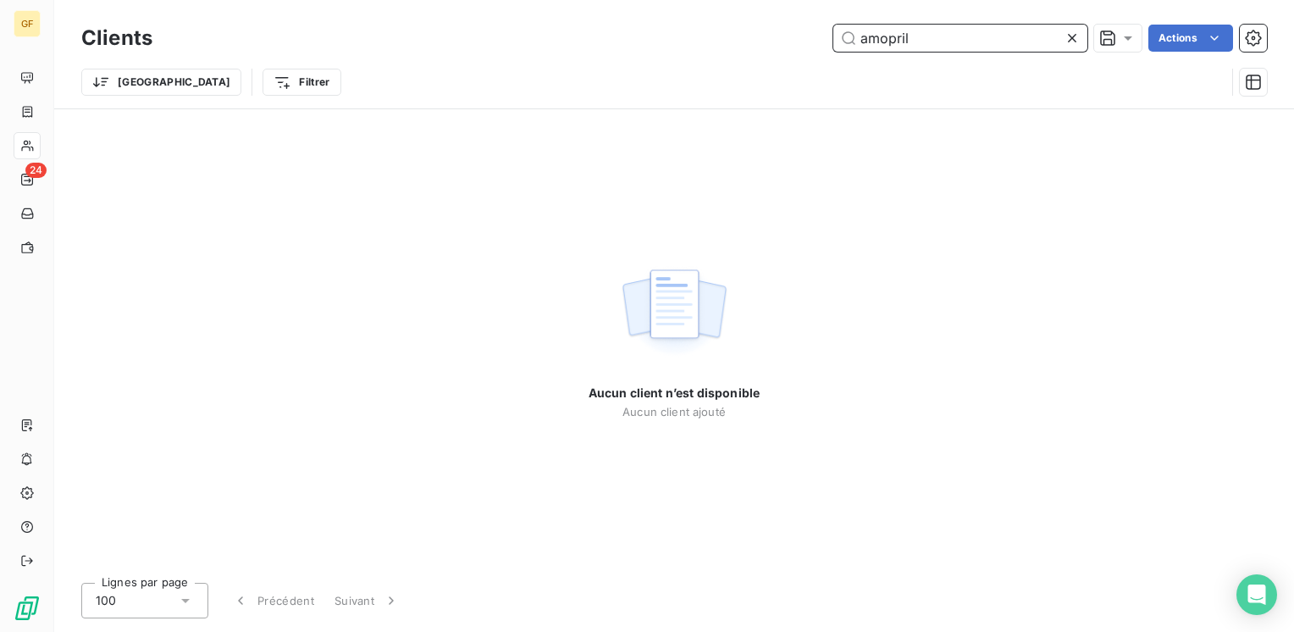
drag, startPoint x: 423, startPoint y: 66, endPoint x: 409, endPoint y: 70, distance: 15.0
click at [406, 70] on div "Clients amopril Actions Trier Filtrer" at bounding box center [673, 64] width 1185 height 88
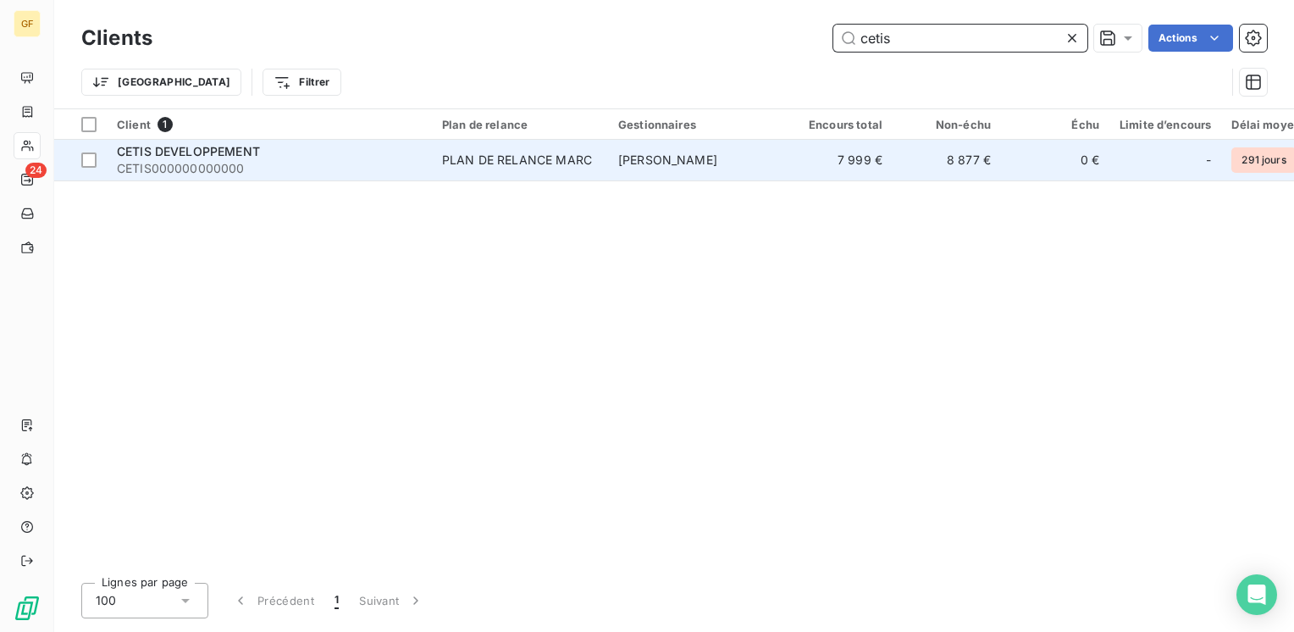
type input "cetis"
click at [409, 164] on span "CETIS000000000000" at bounding box center [269, 168] width 305 height 17
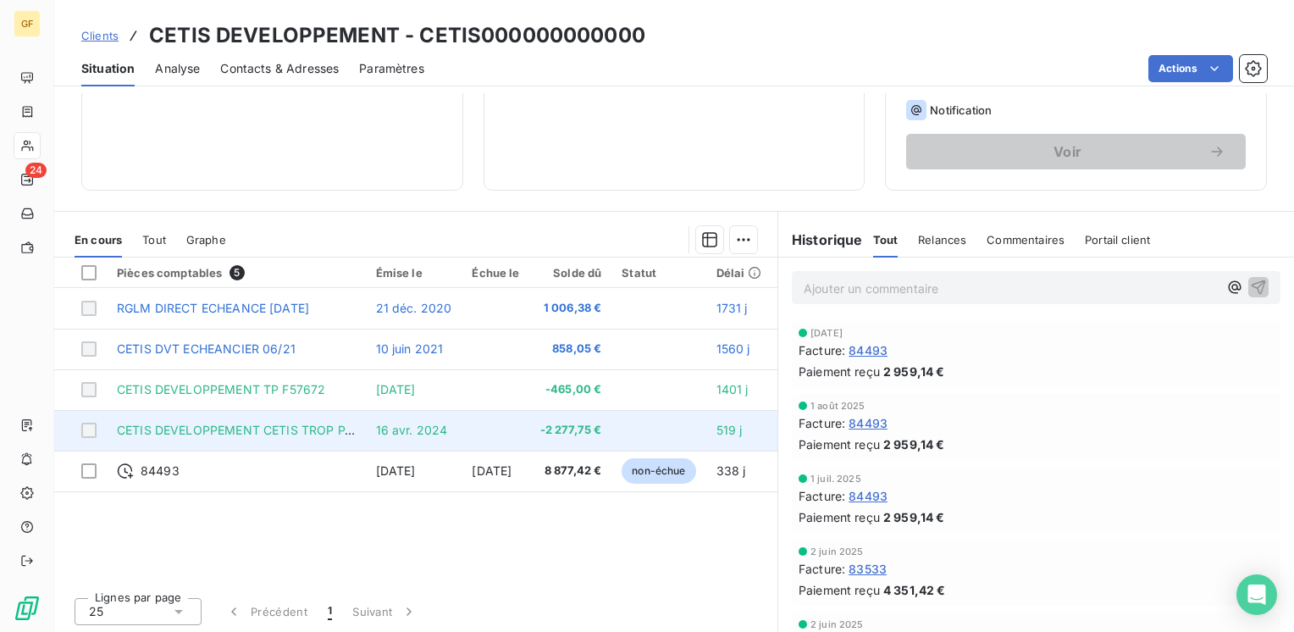
scroll to position [261, 0]
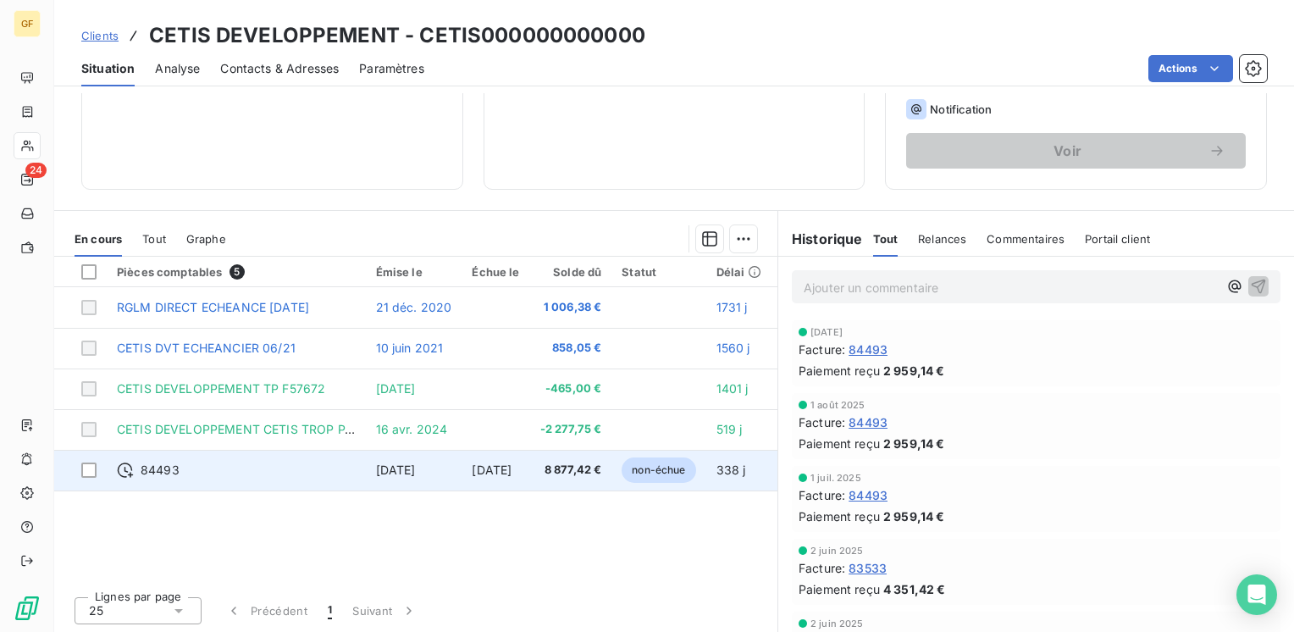
click at [416, 468] on span "[DATE]" at bounding box center [396, 469] width 40 height 14
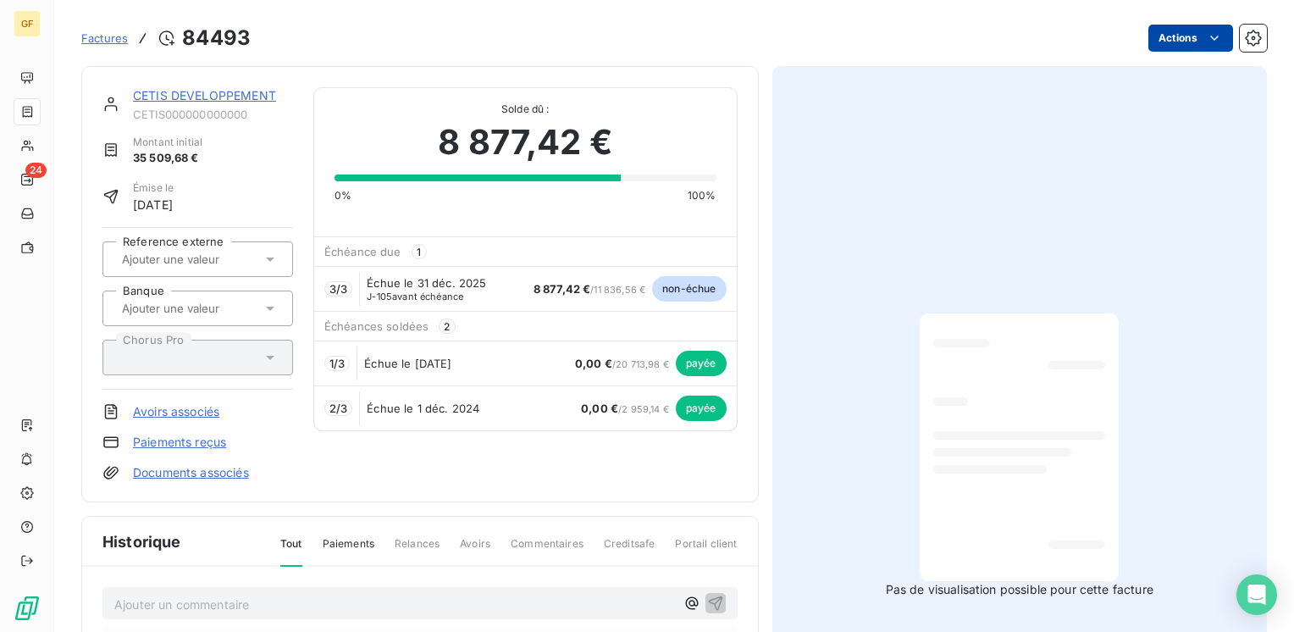
click at [1186, 41] on html "GF 24 Factures 84493 Actions CETIS DEVELOPPEMENT CETIS000000000000 Montant init…" at bounding box center [647, 316] width 1294 height 632
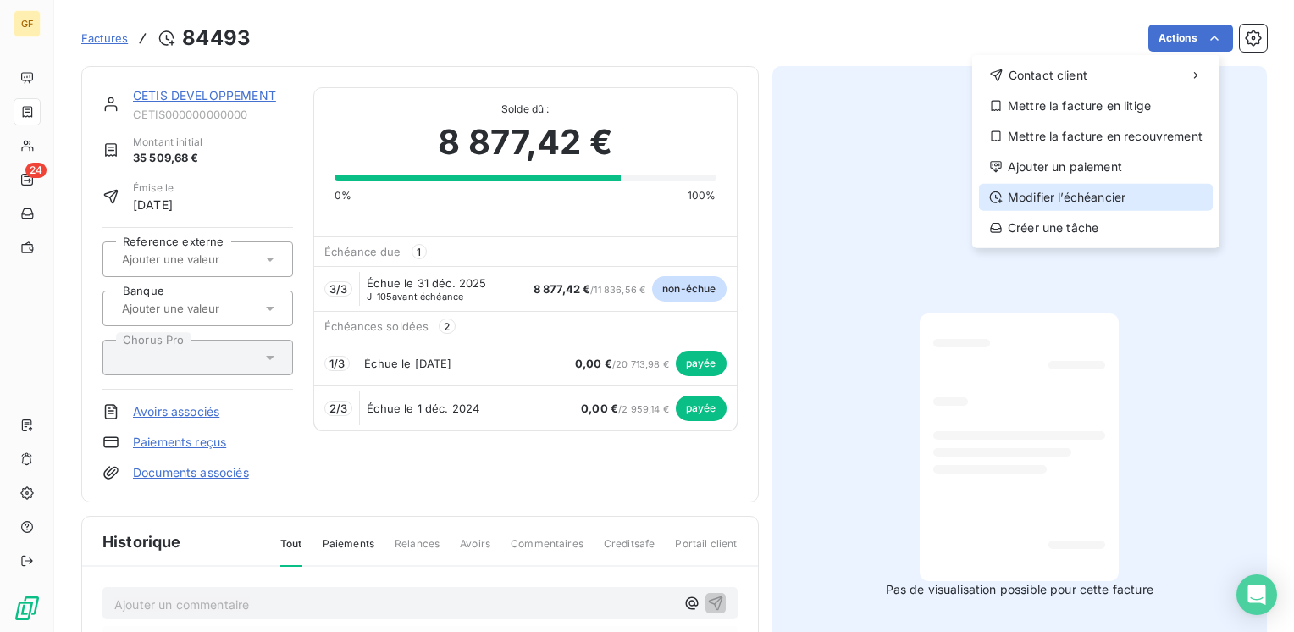
click at [1071, 195] on div "Modifier l’échéancier" at bounding box center [1096, 197] width 234 height 27
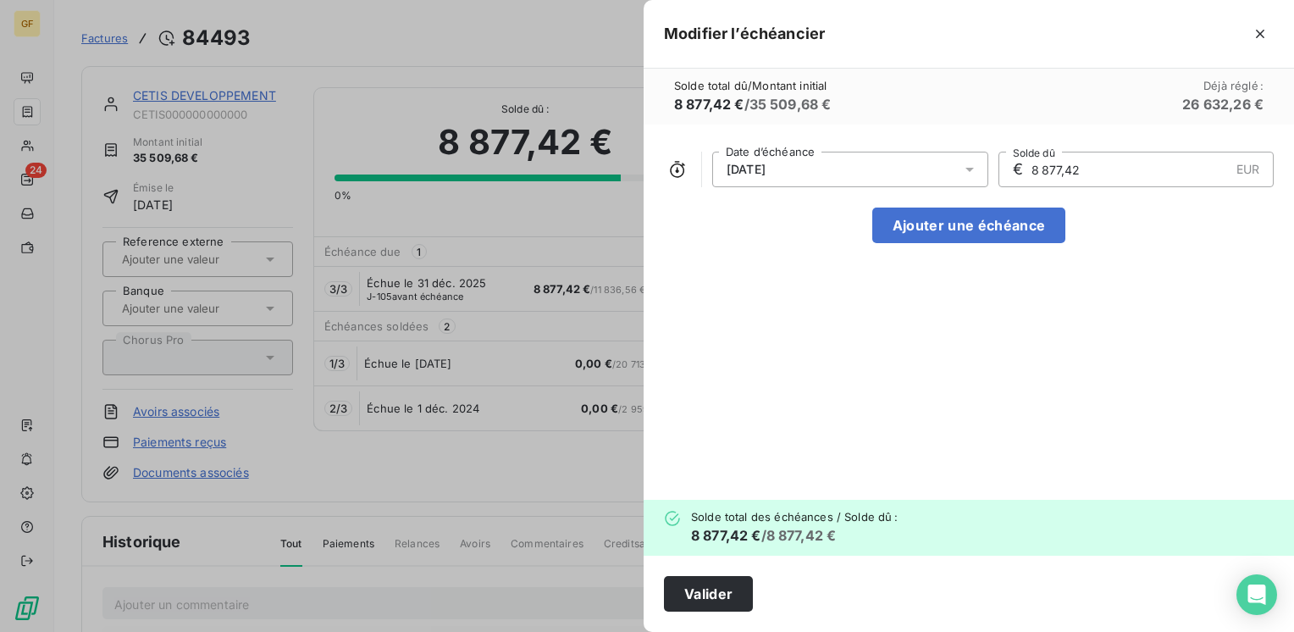
click at [969, 175] on icon at bounding box center [969, 169] width 17 height 17
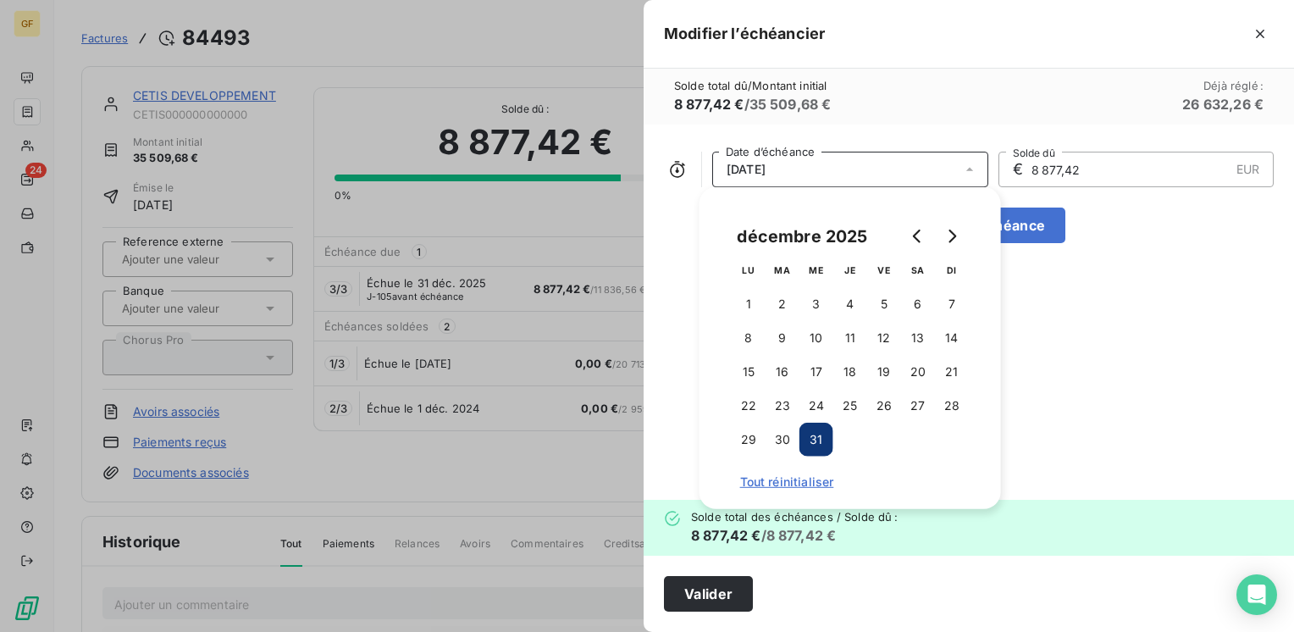
click at [969, 175] on icon at bounding box center [969, 169] width 17 height 17
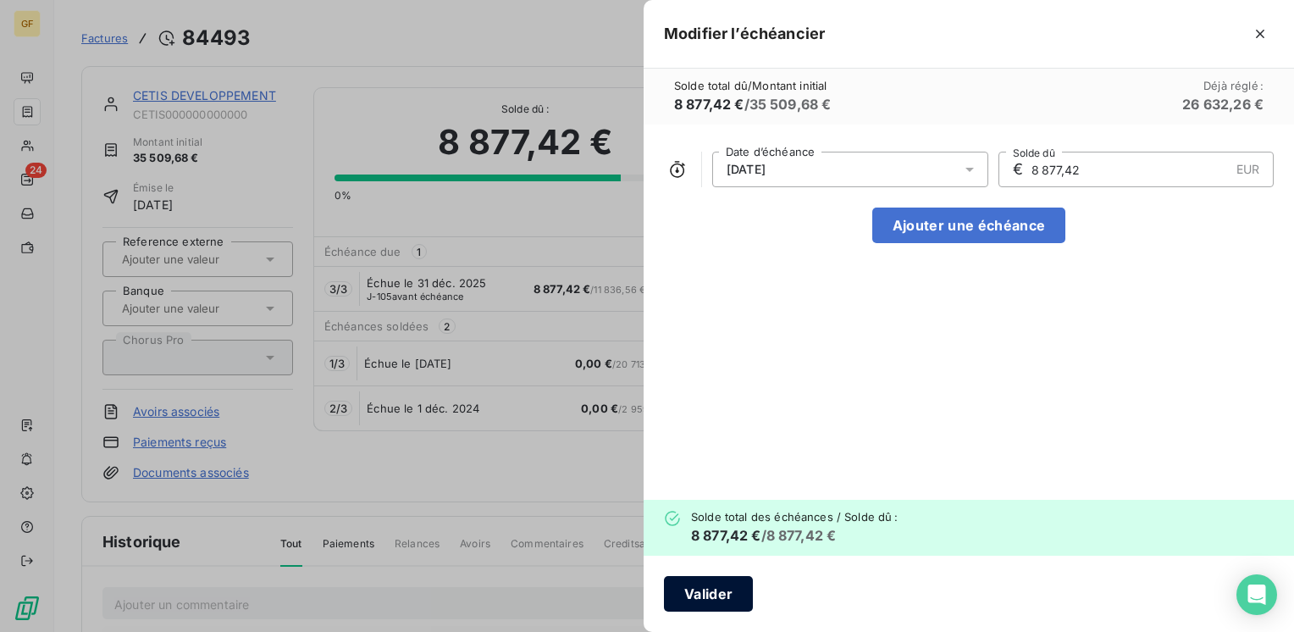
click at [694, 591] on button "Valider" at bounding box center [708, 594] width 89 height 36
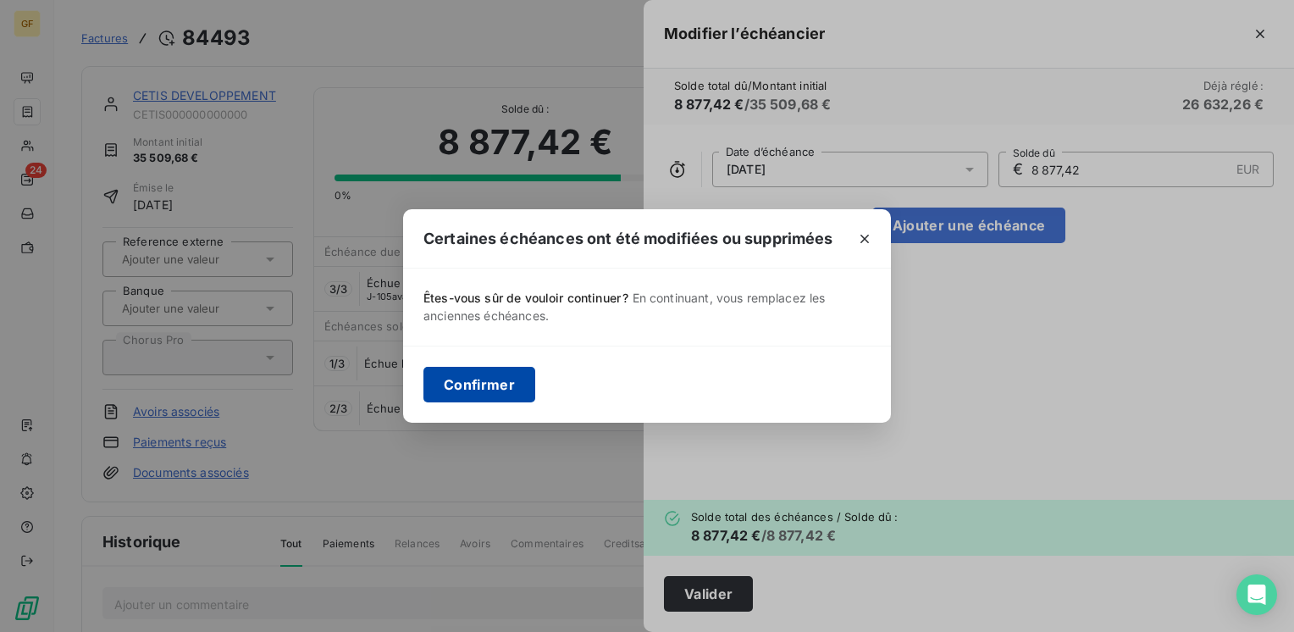
click at [486, 391] on button "Confirmer" at bounding box center [479, 385] width 112 height 36
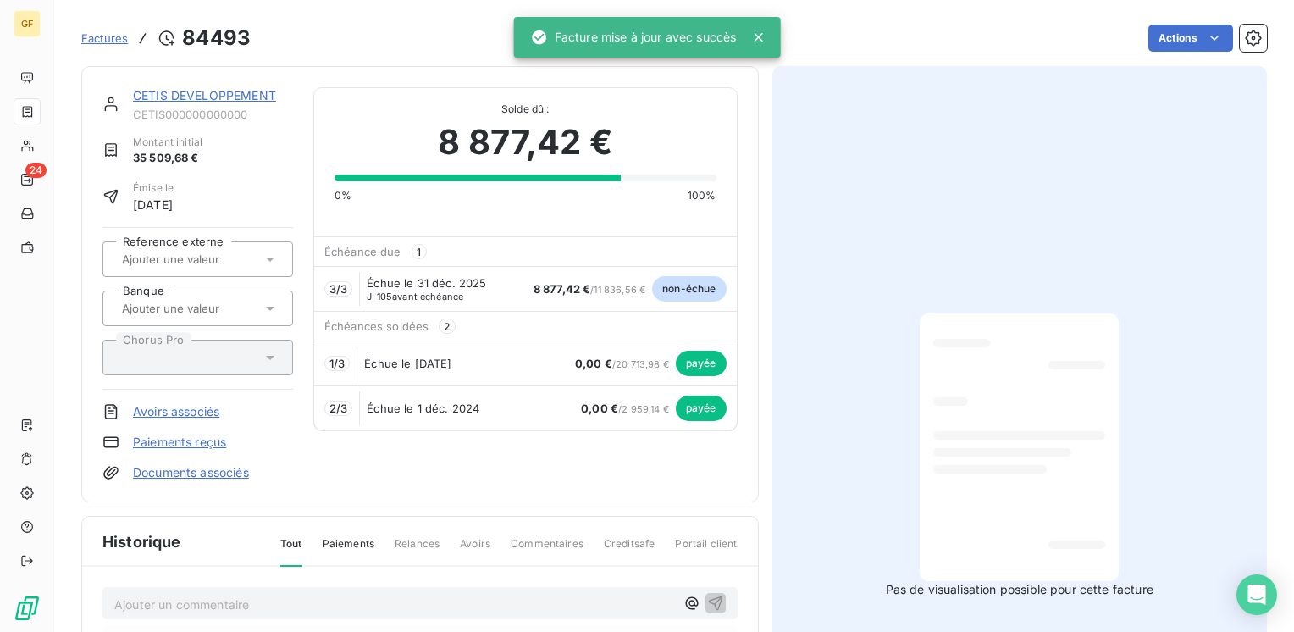
click at [201, 99] on link "CETIS DEVELOPPEMENT" at bounding box center [204, 95] width 143 height 14
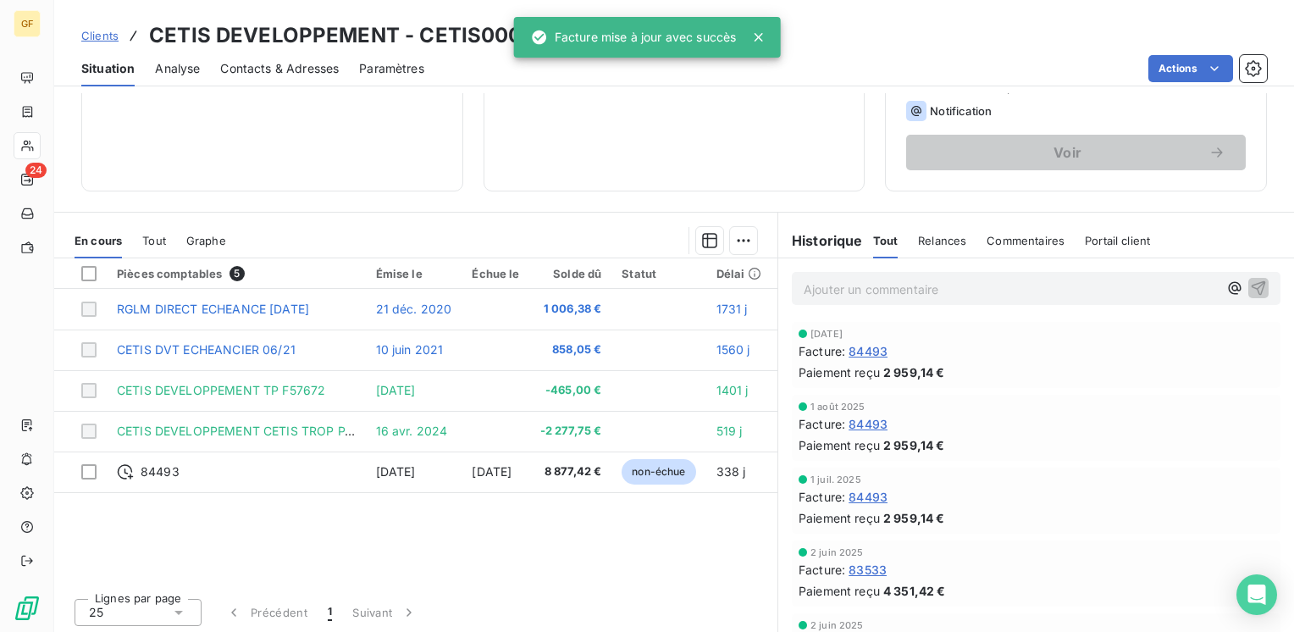
scroll to position [261, 0]
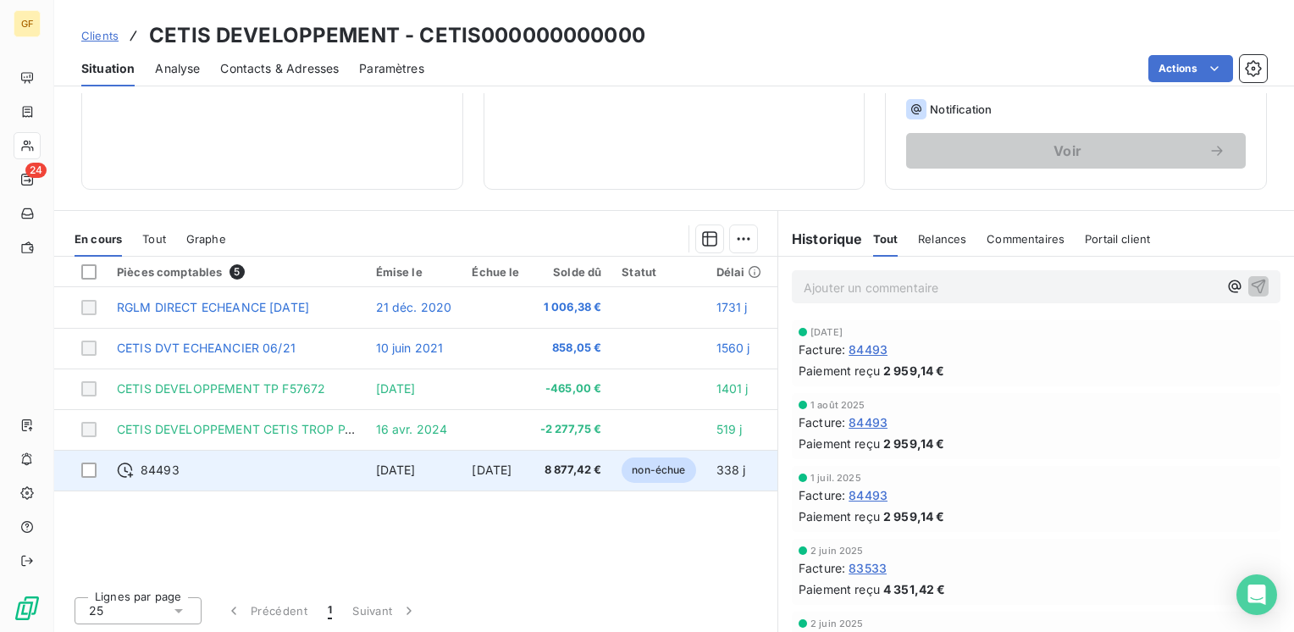
click at [505, 459] on td "[DATE]" at bounding box center [495, 470] width 68 height 41
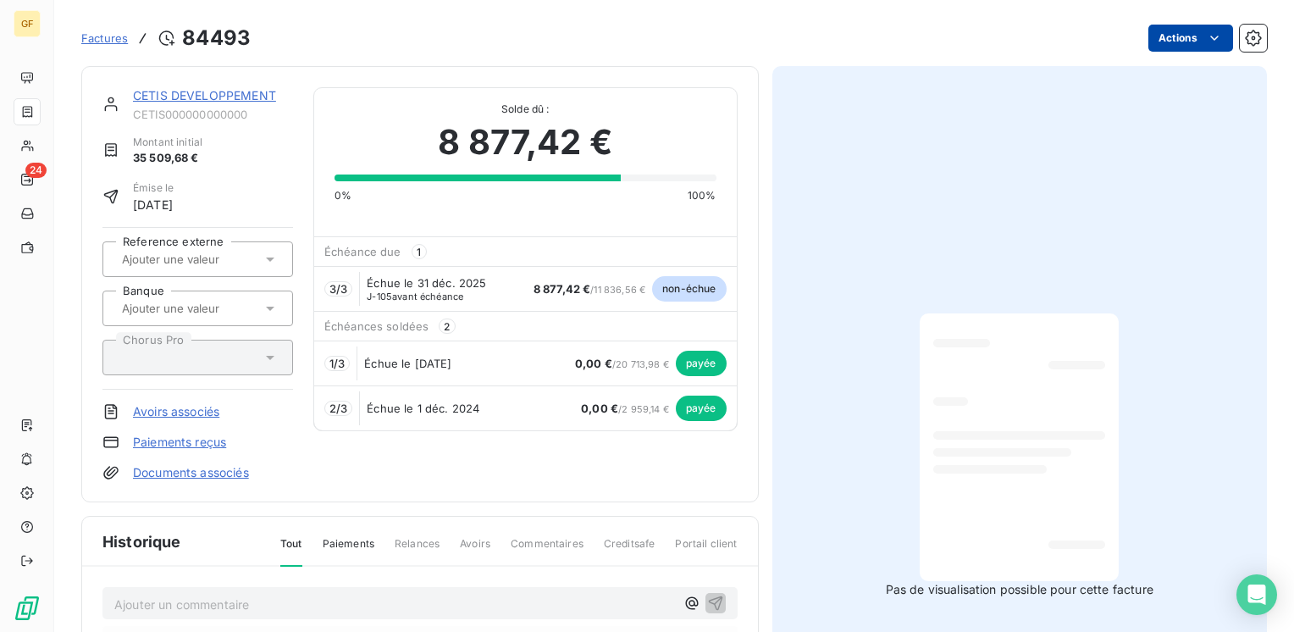
click at [1205, 47] on html "GF 24 Factures 84493 Actions CETIS DEVELOPPEMENT CETIS000000000000 Montant init…" at bounding box center [647, 316] width 1294 height 632
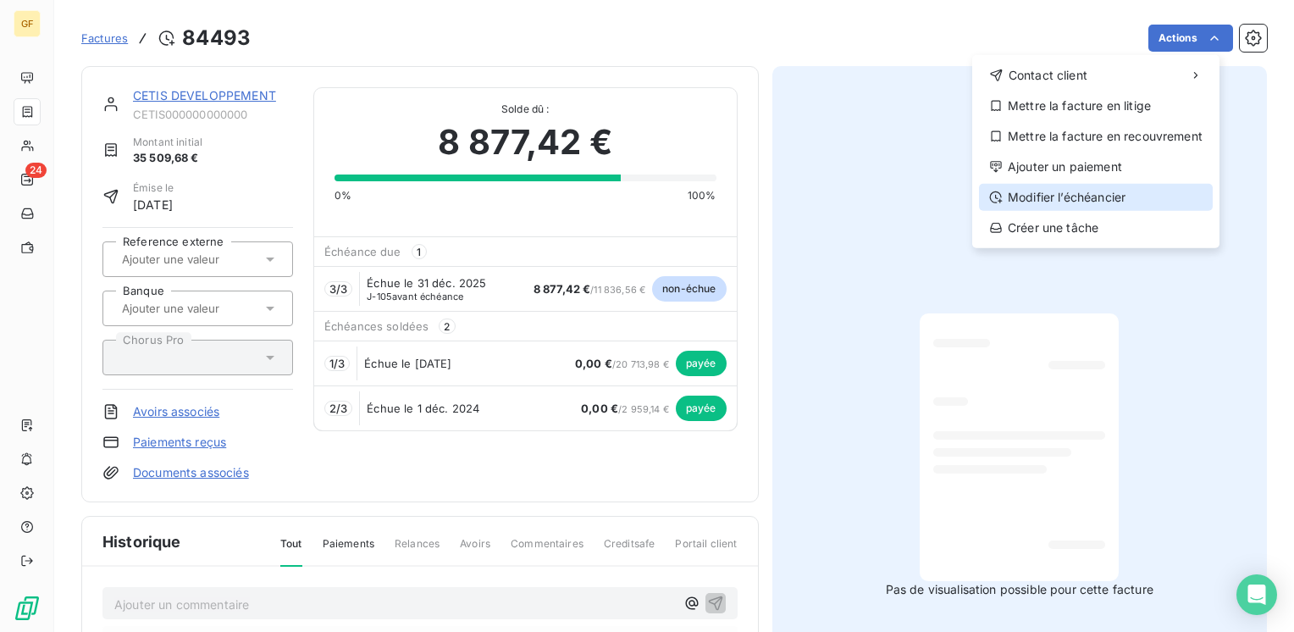
click at [1068, 191] on div "Modifier l’échéancier" at bounding box center [1096, 197] width 234 height 27
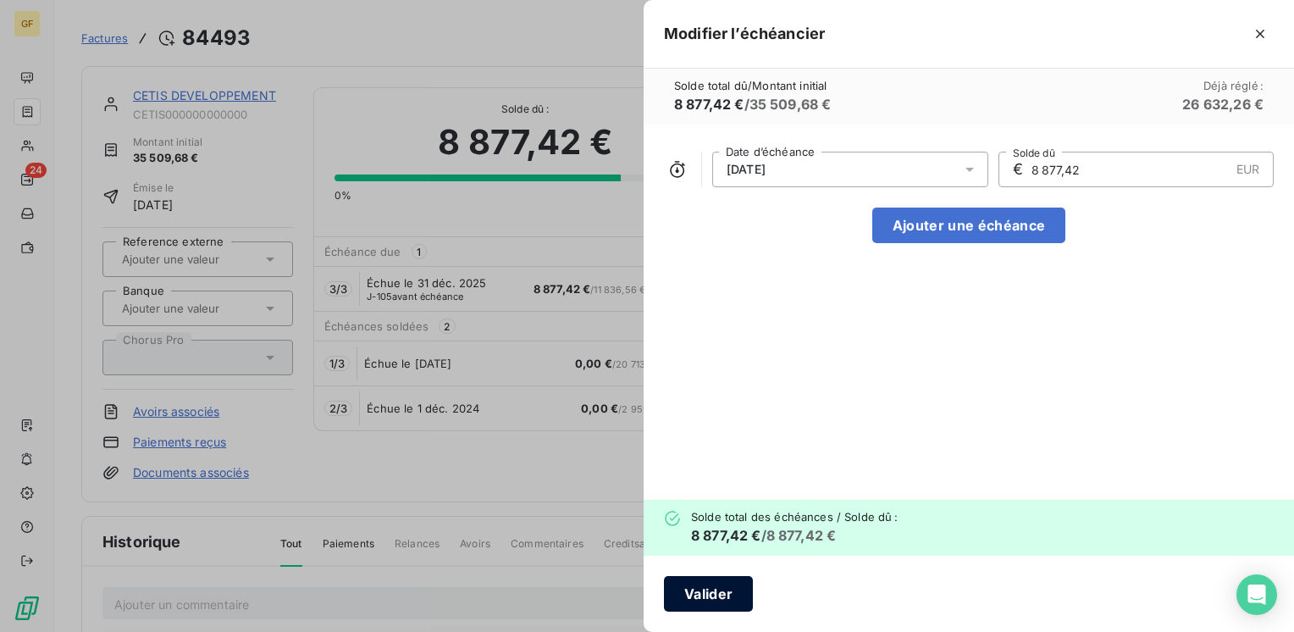
click at [731, 588] on button "Valider" at bounding box center [708, 594] width 89 height 36
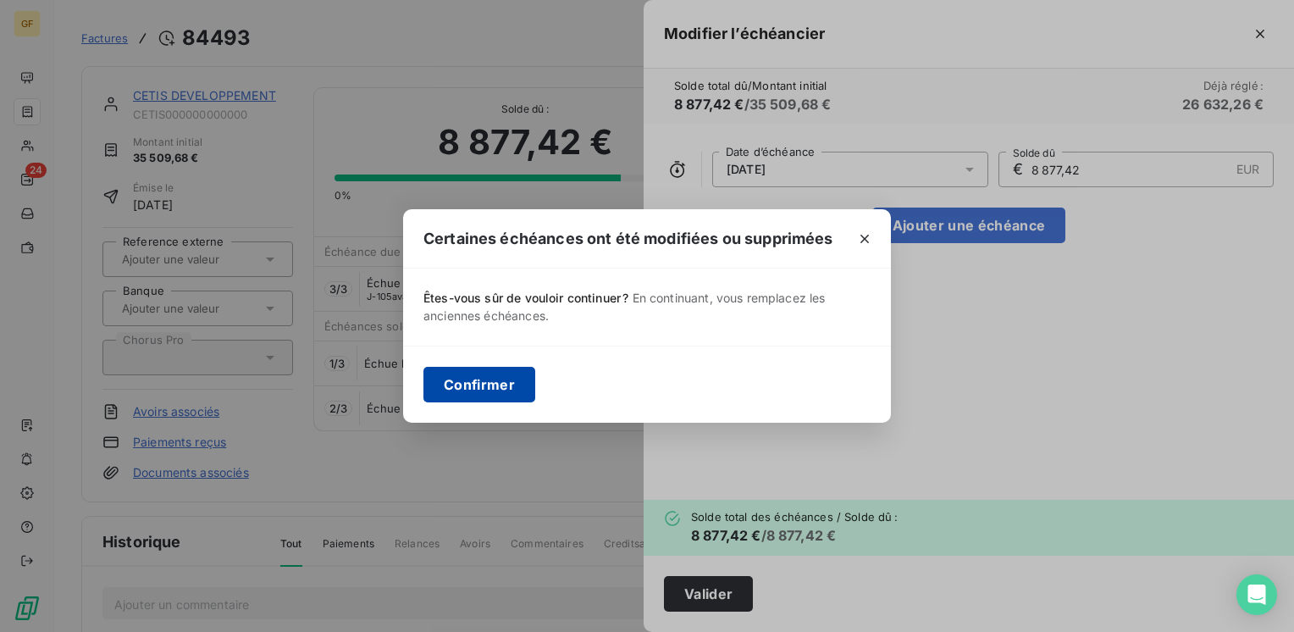
click at [499, 386] on button "Confirmer" at bounding box center [479, 385] width 112 height 36
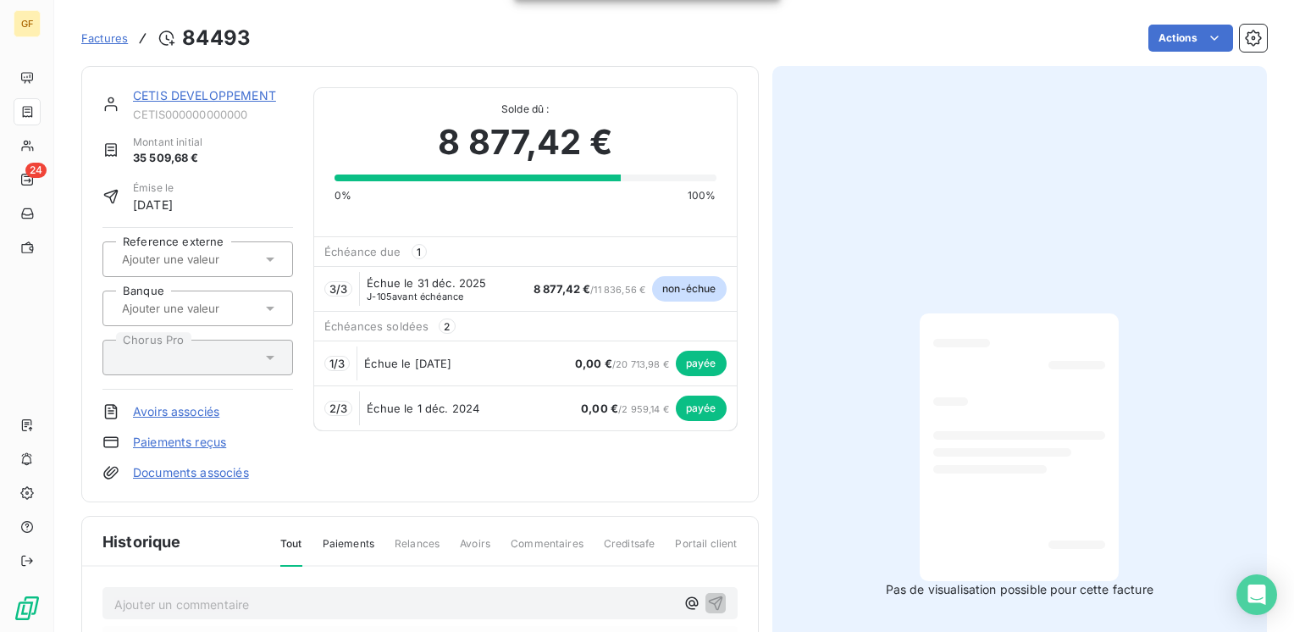
click at [217, 99] on link "CETIS DEVELOPPEMENT" at bounding box center [204, 95] width 143 height 14
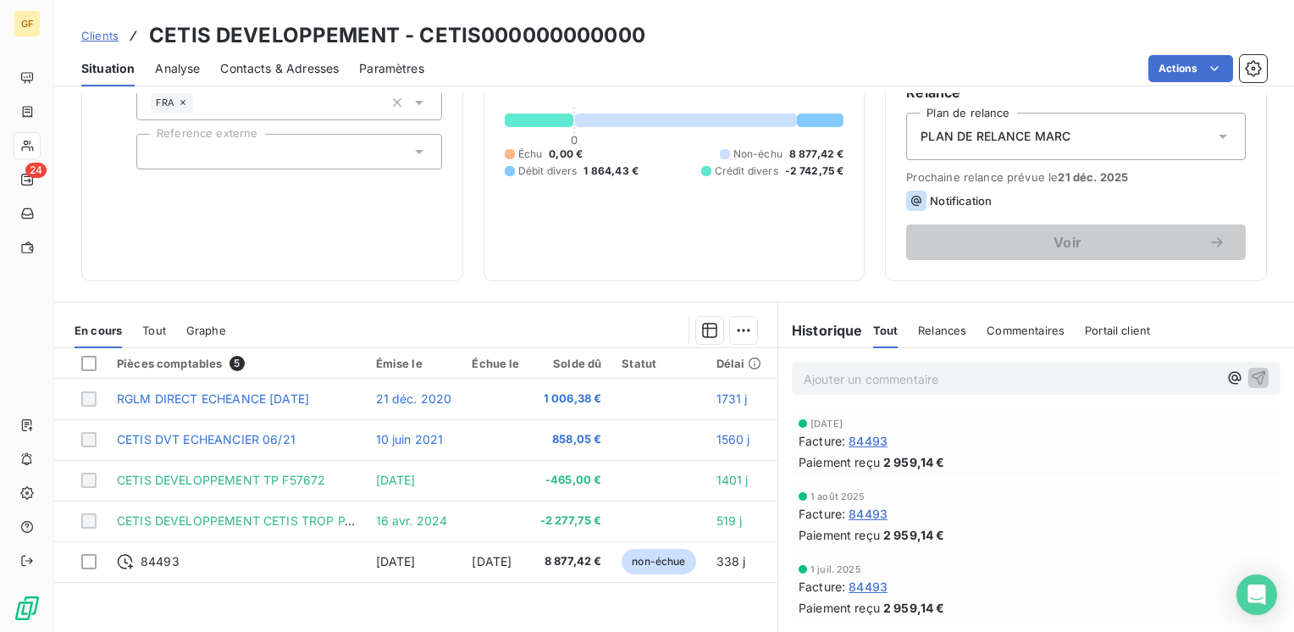
scroll to position [85, 0]
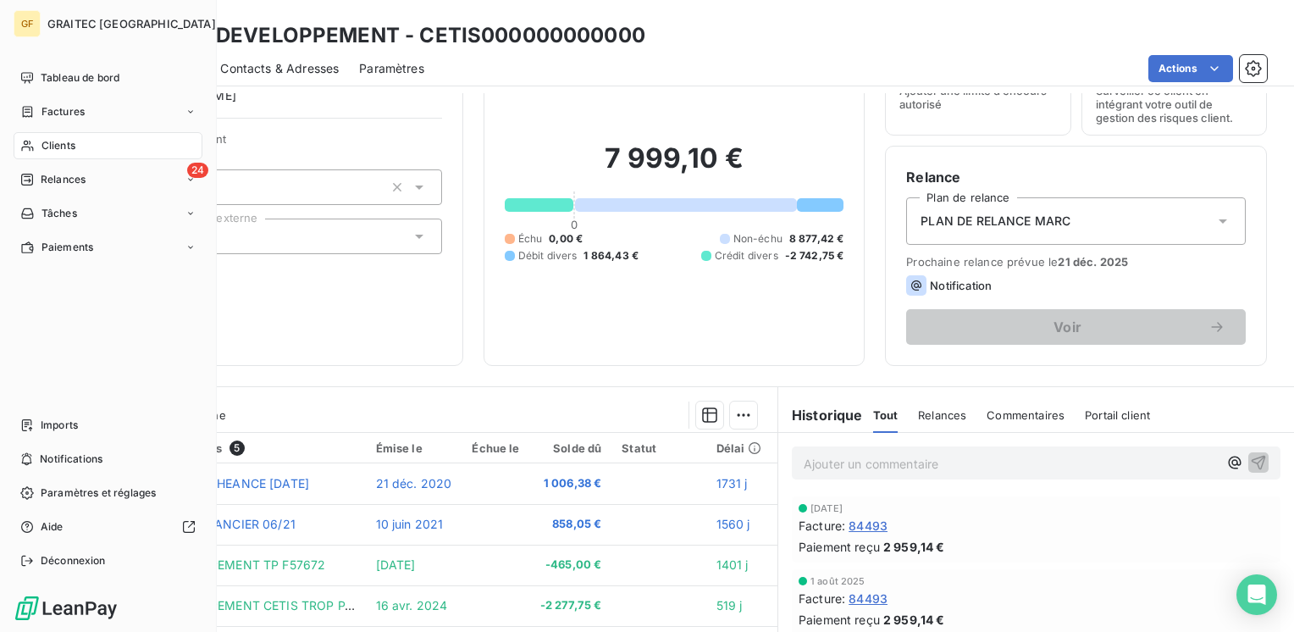
click at [70, 141] on span "Clients" at bounding box center [58, 145] width 34 height 15
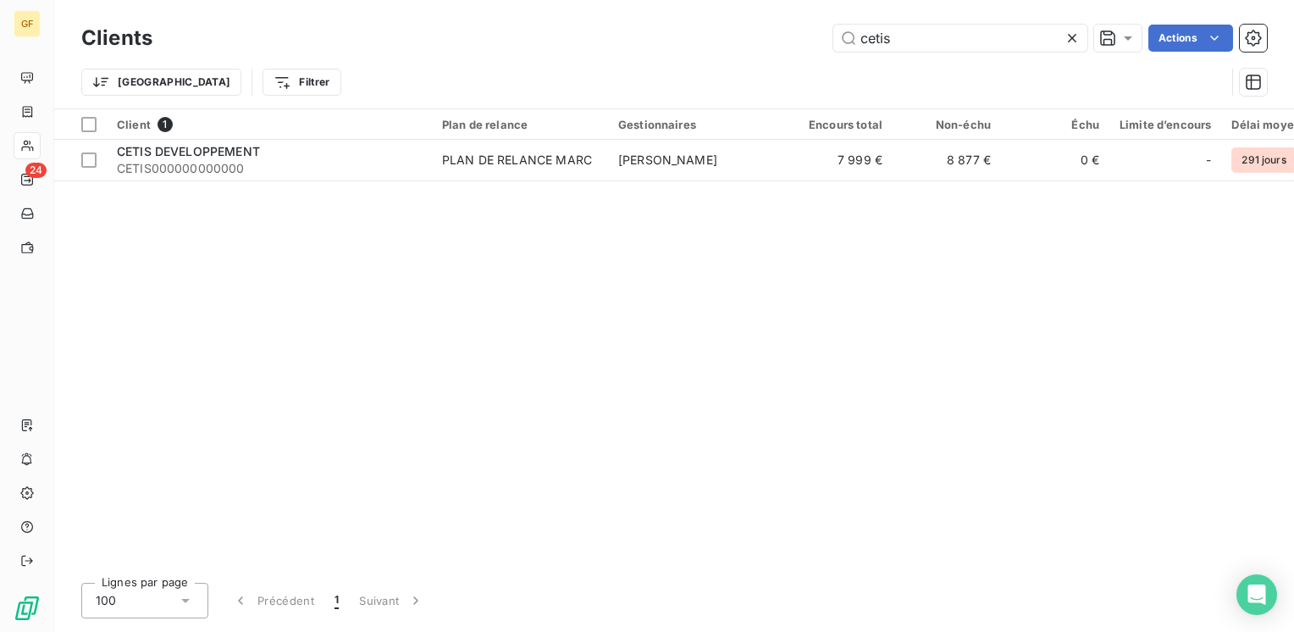
drag, startPoint x: 968, startPoint y: 39, endPoint x: 464, endPoint y: 93, distance: 506.7
click at [459, 96] on div "Clients cetis Actions Trier Filtrer" at bounding box center [673, 64] width 1185 height 88
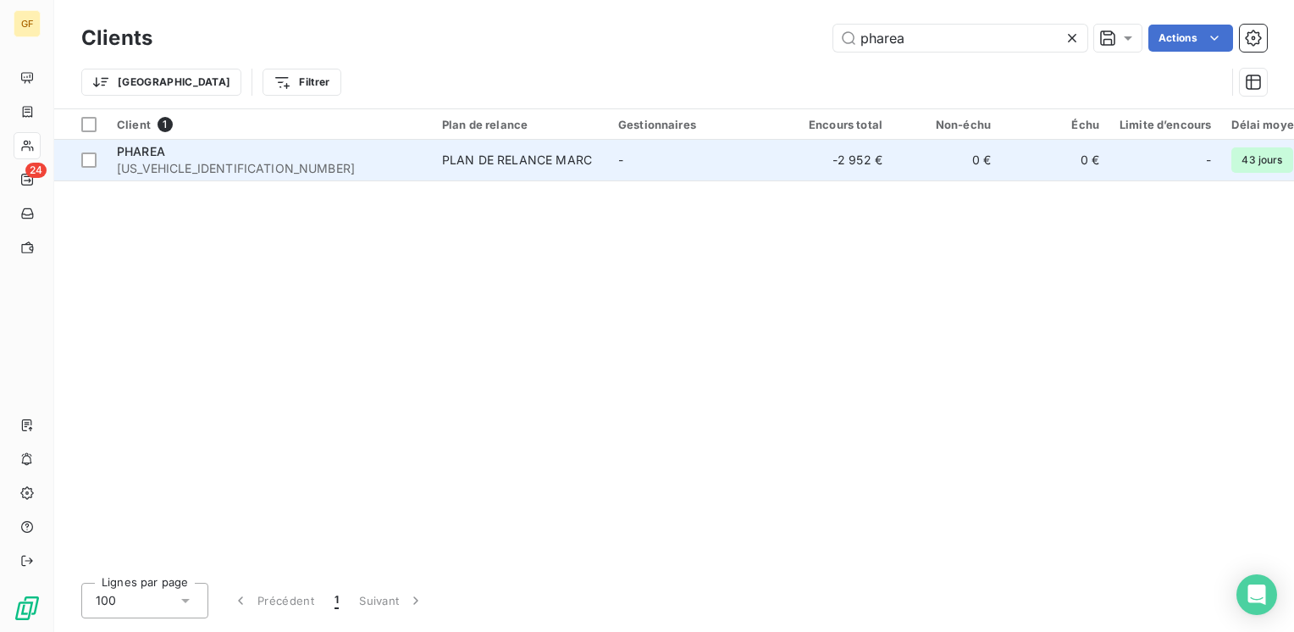
type input "pharea"
click at [428, 162] on td "PHAREA [US_VEHICLE_IDENTIFICATION_NUMBER]" at bounding box center [269, 160] width 325 height 41
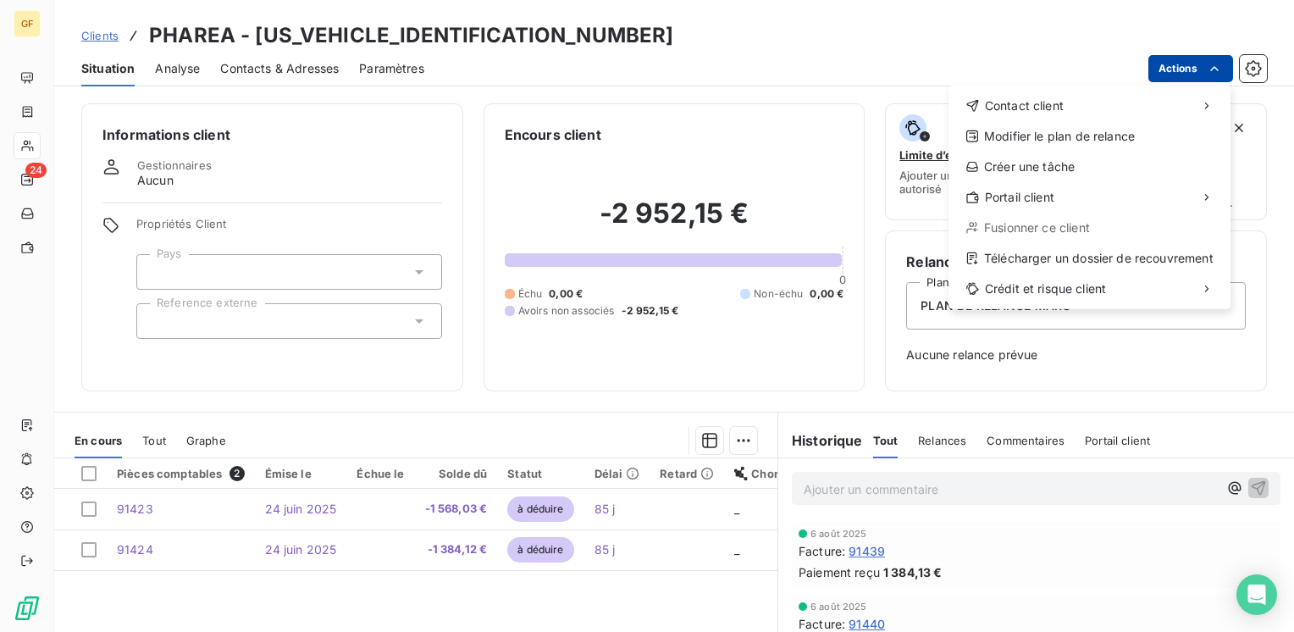
click at [1187, 69] on html "GF 24 Clients PHAREA - [US_VEHICLE_IDENTIFICATION_NUMBER] Situation Analyse Con…" at bounding box center [647, 316] width 1294 height 632
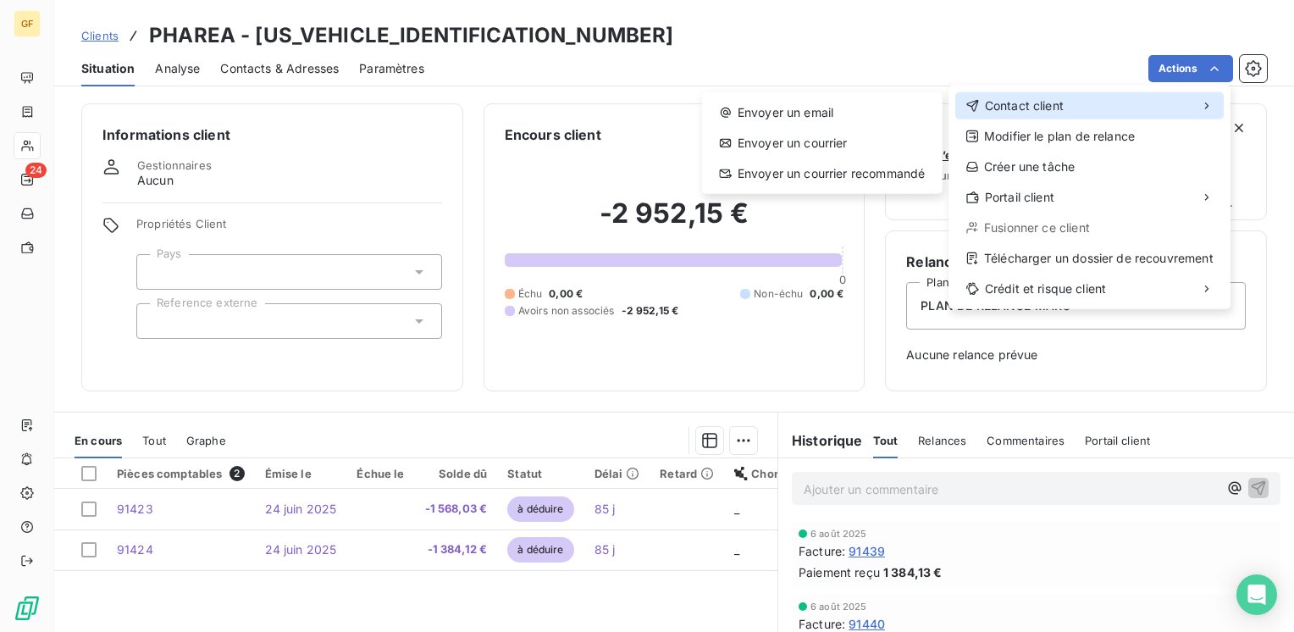
drag, startPoint x: 1175, startPoint y: 107, endPoint x: 903, endPoint y: 97, distance: 272.0
click at [1174, 107] on div "Contact client" at bounding box center [1089, 105] width 268 height 27
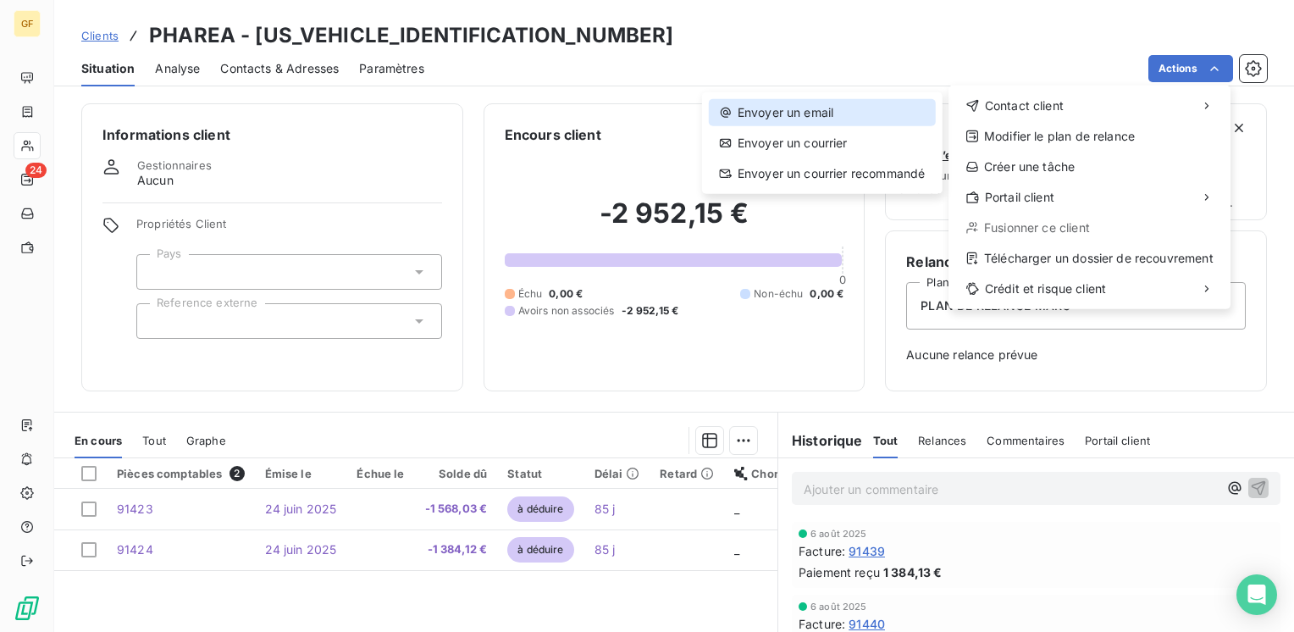
click at [842, 103] on div "Envoyer un email" at bounding box center [822, 112] width 227 height 27
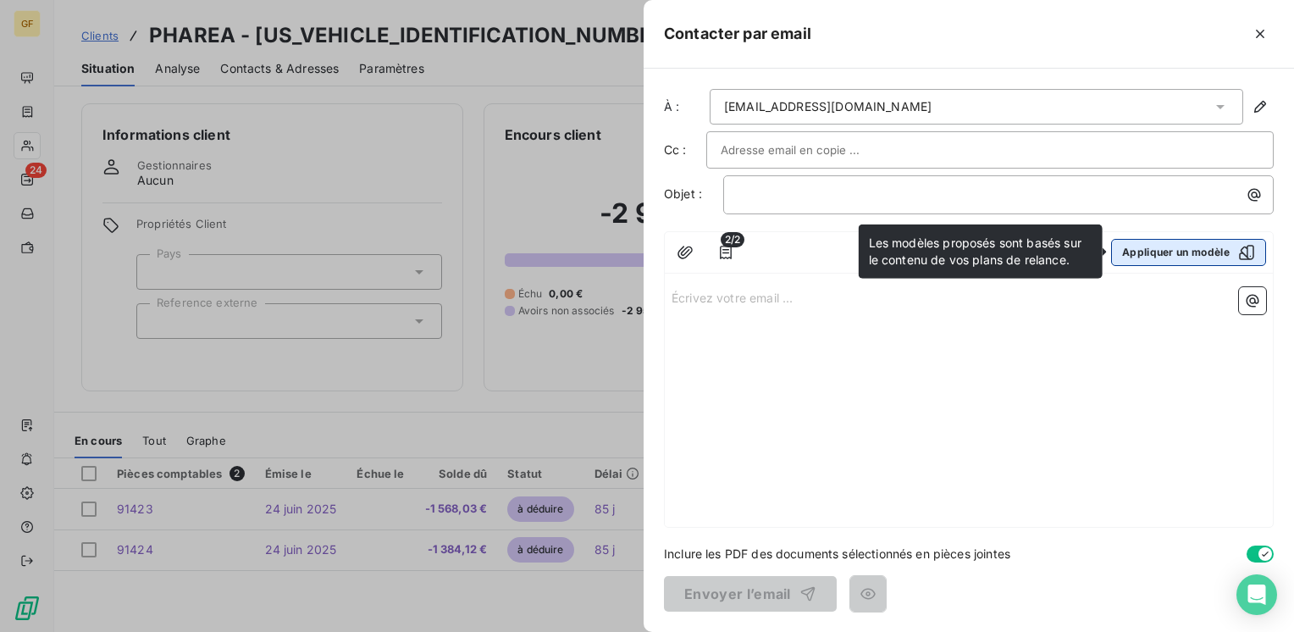
click at [1159, 244] on button "Appliquer un modèle" at bounding box center [1188, 252] width 155 height 27
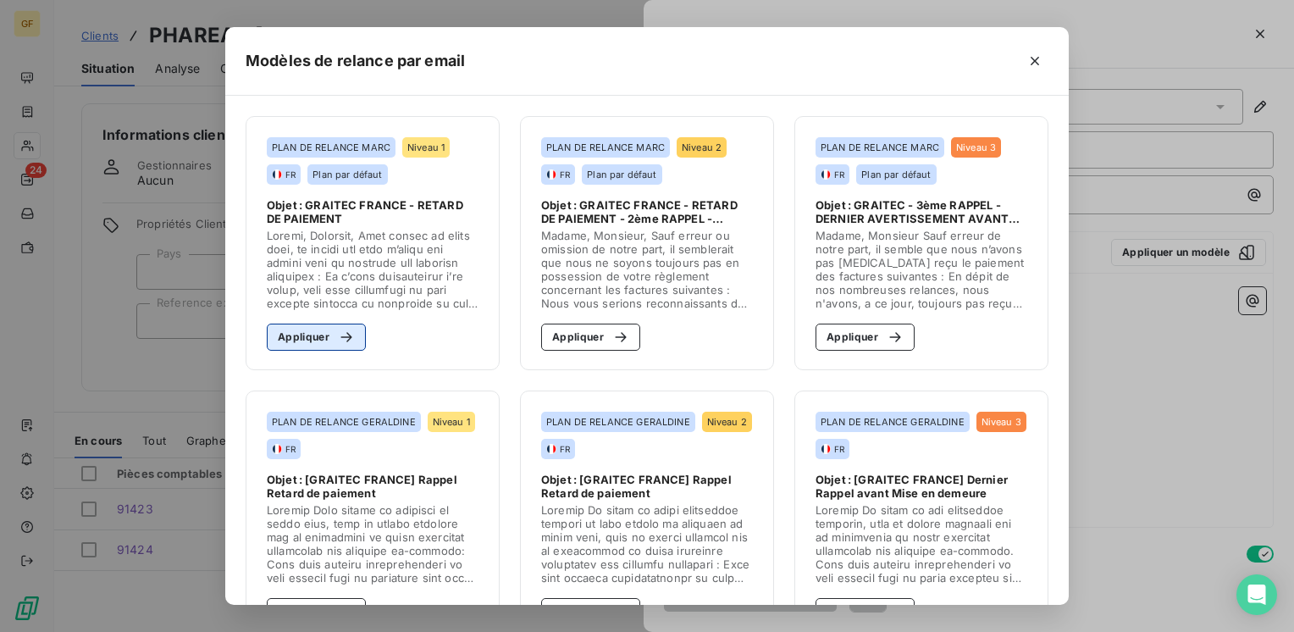
click at [338, 342] on icon "button" at bounding box center [346, 337] width 17 height 17
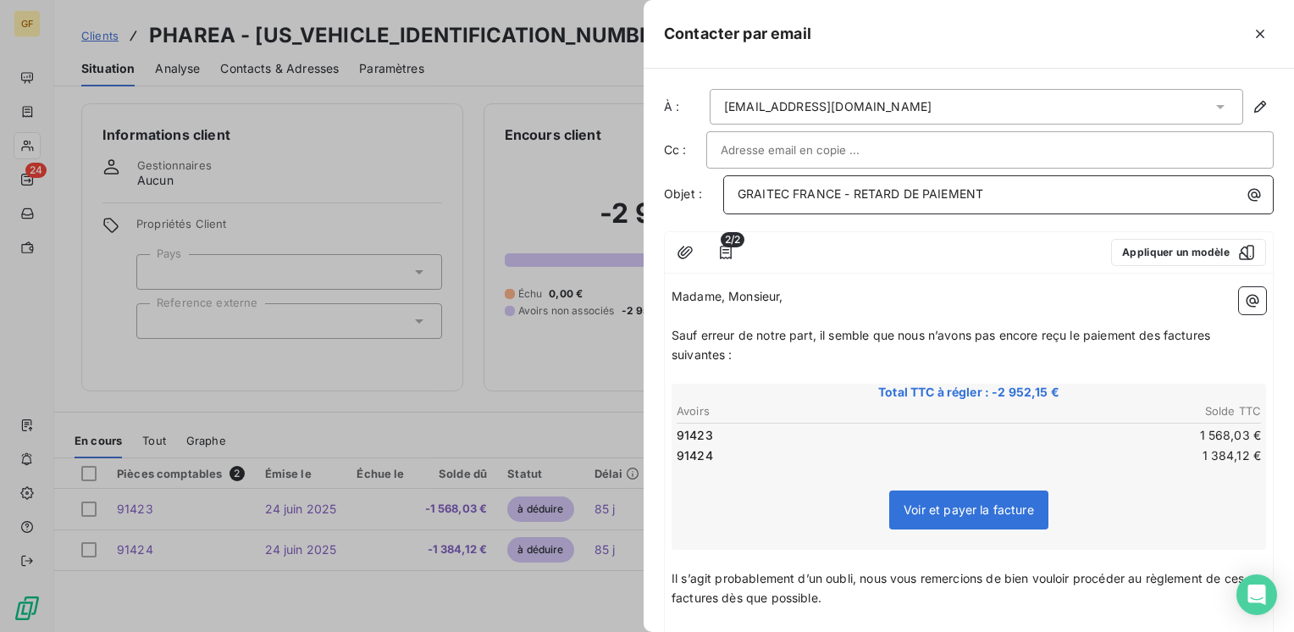
drag, startPoint x: 853, startPoint y: 190, endPoint x: 1017, endPoint y: 189, distance: 163.4
click at [1017, 189] on p "GRAITEC FRANCE - RETARD DE PAIEMENT" at bounding box center [1002, 194] width 530 height 19
click at [823, 328] on span "Sauf erreur de notre part, il semble que nous n’avons pas encore reçu le paieme…" at bounding box center [942, 345] width 542 height 34
click at [820, 329] on span "Sauf erreur de notre part, il semble que nous n’avons pas encore reçu le paieme…" at bounding box center [942, 345] width 542 height 34
click at [688, 251] on icon "button" at bounding box center [685, 252] width 17 height 17
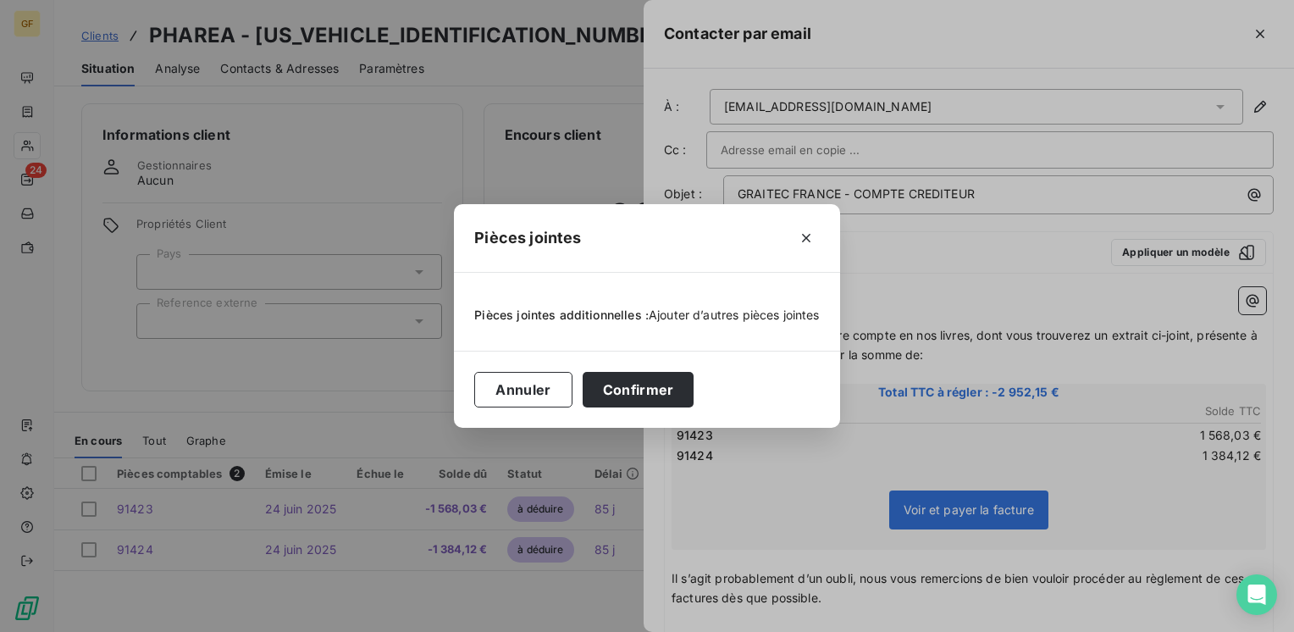
click at [704, 308] on span "Ajouter d’autres pièces jointes" at bounding box center [734, 314] width 171 height 14
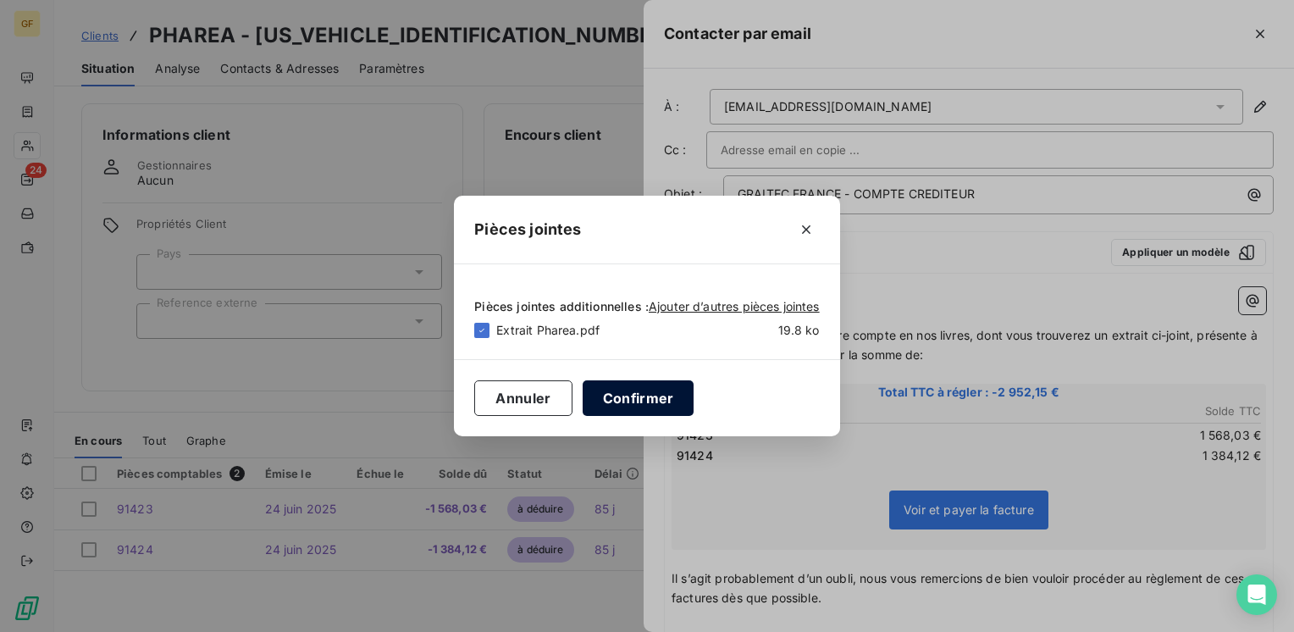
click at [623, 398] on button "Confirmer" at bounding box center [639, 398] width 112 height 36
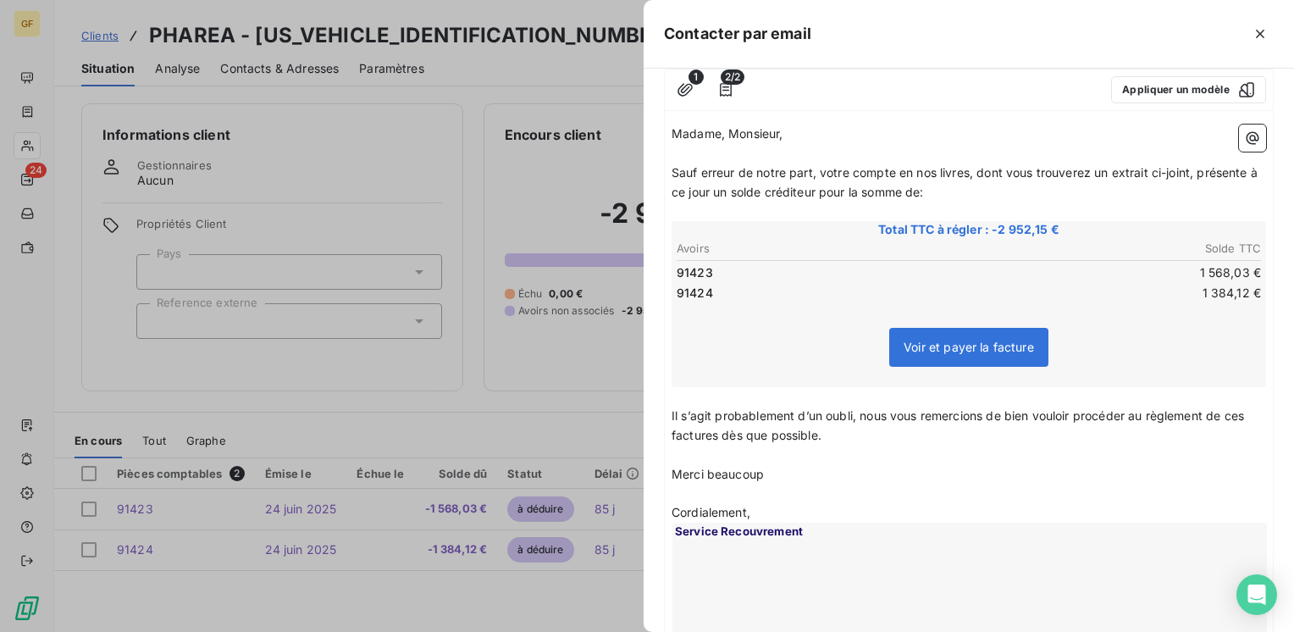
scroll to position [169, 0]
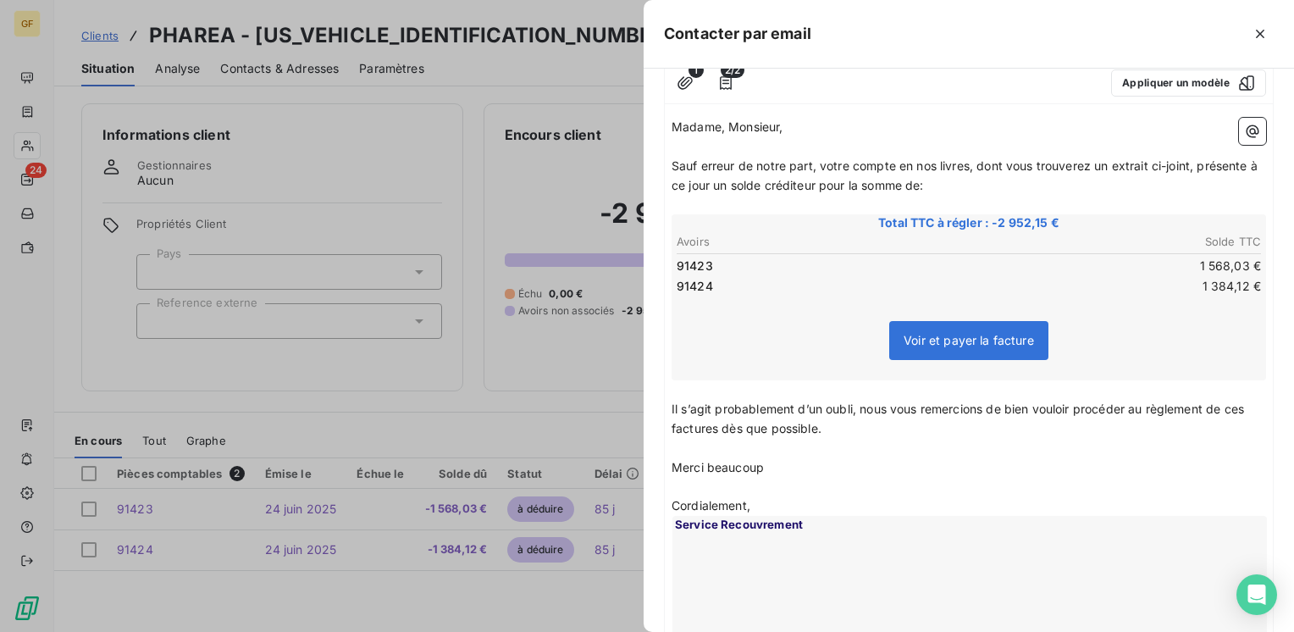
click at [672, 404] on span "Il s’agit probablement d’un oubli, nous vous remercions de bien vouloir procéde…" at bounding box center [959, 418] width 576 height 34
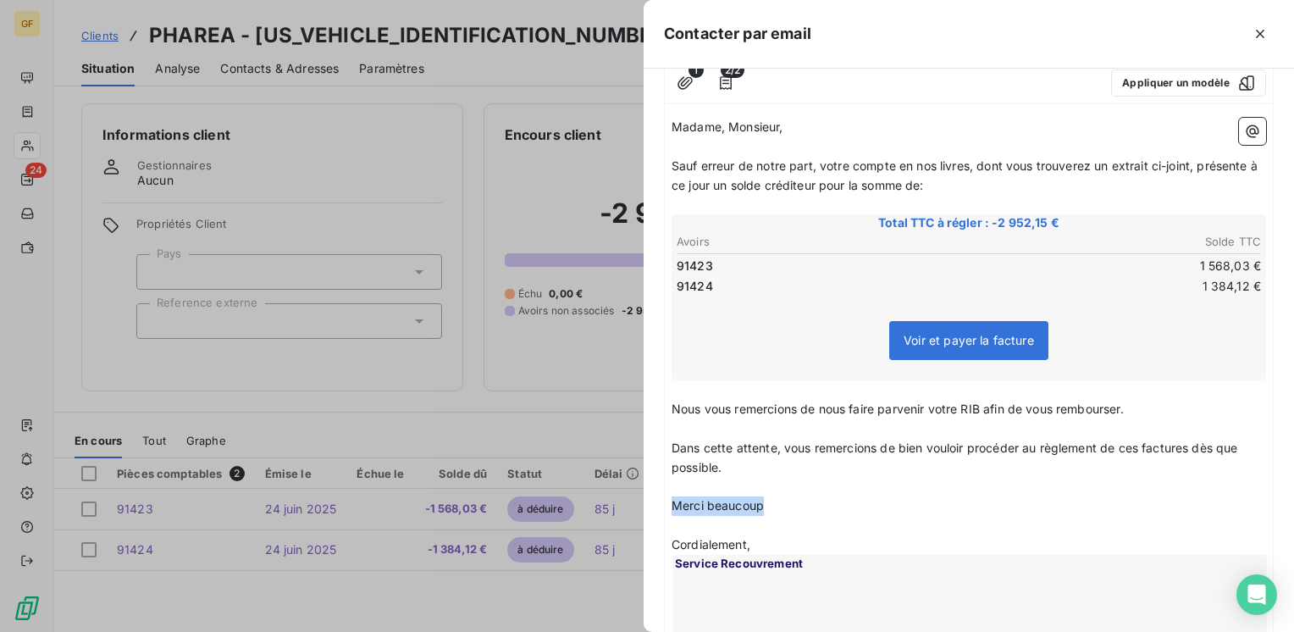
drag, startPoint x: 806, startPoint y: 501, endPoint x: 667, endPoint y: 497, distance: 138.9
click at [667, 497] on div "Madame, Monsieur, ﻿ Sauf erreur de notre part, votre compte en nos livres, dont…" at bounding box center [969, 423] width 608 height 625
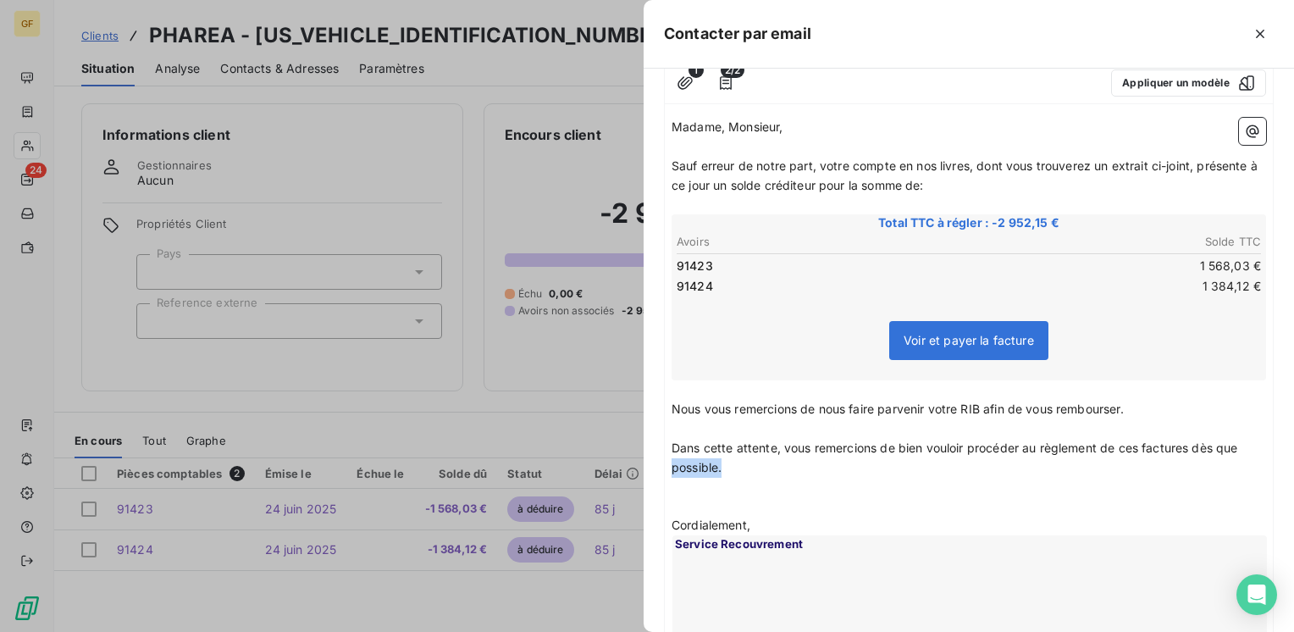
drag, startPoint x: 742, startPoint y: 463, endPoint x: 660, endPoint y: 465, distance: 81.3
click at [660, 465] on div "À : [EMAIL_ADDRESS][DOMAIN_NAME] Cc : Objet : GRAITEC FRANCE - COMPTE CREDITEUR…" at bounding box center [968, 350] width 650 height 563
click at [783, 442] on span "Dans cette attente, vous remercions de bien vouloir procéder au règlement de ce…" at bounding box center [954, 447] width 566 height 14
click at [1132, 426] on p "﻿" at bounding box center [968, 428] width 594 height 19
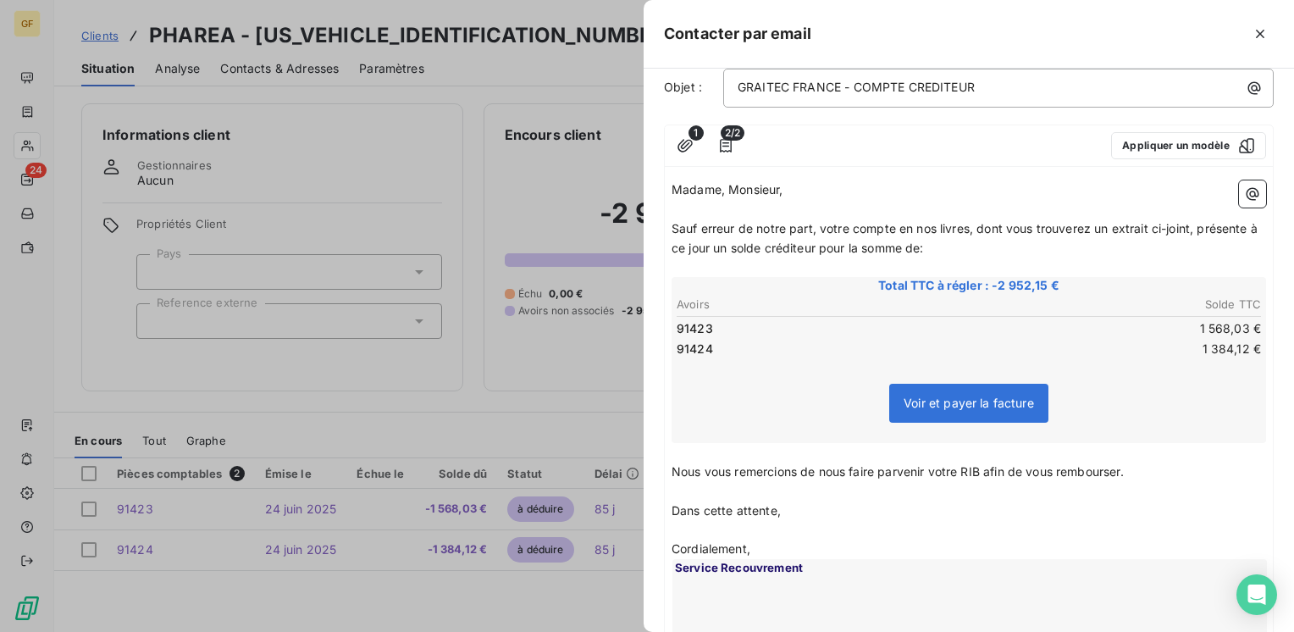
scroll to position [318, 0]
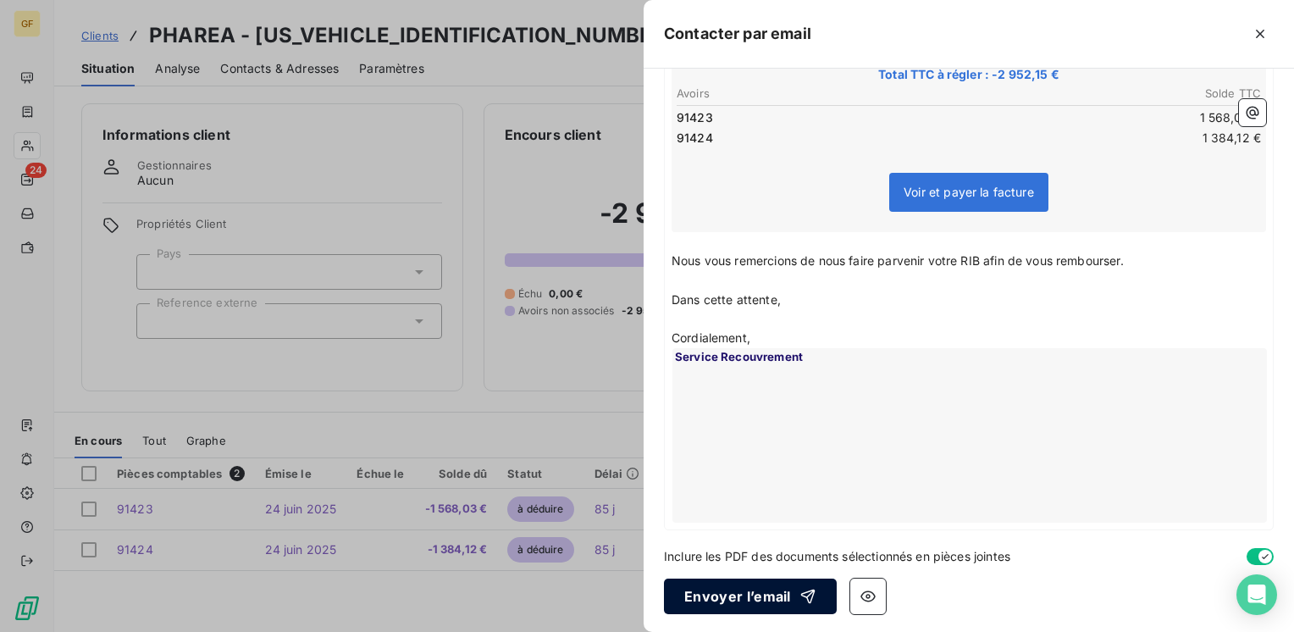
click at [725, 588] on button "Envoyer l’email" at bounding box center [750, 596] width 173 height 36
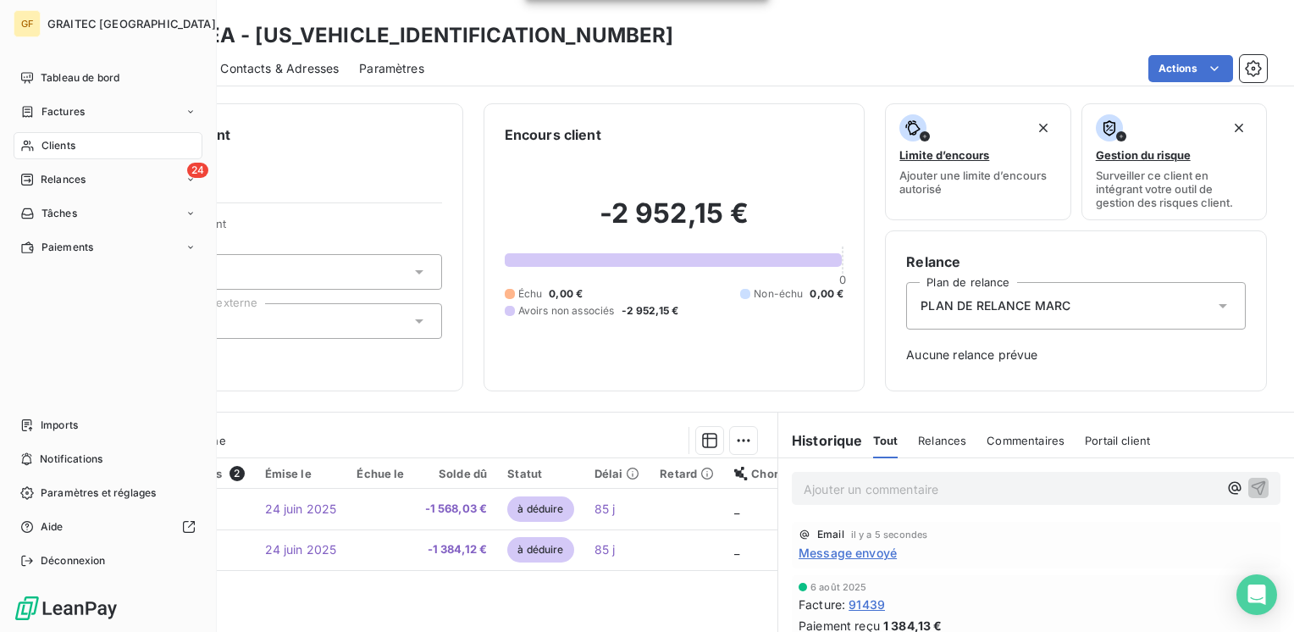
click at [55, 141] on span "Clients" at bounding box center [58, 145] width 34 height 15
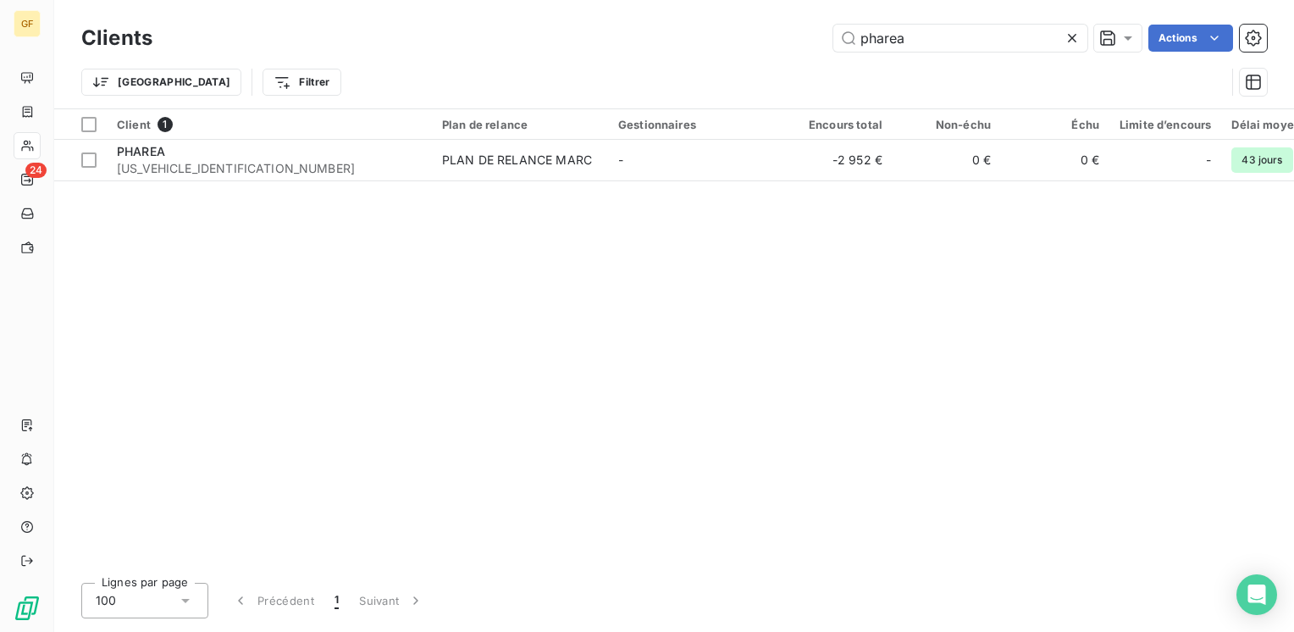
drag, startPoint x: 522, startPoint y: 42, endPoint x: 384, endPoint y: 45, distance: 137.2
click at [384, 45] on div "pharea Actions" at bounding box center [720, 38] width 1094 height 27
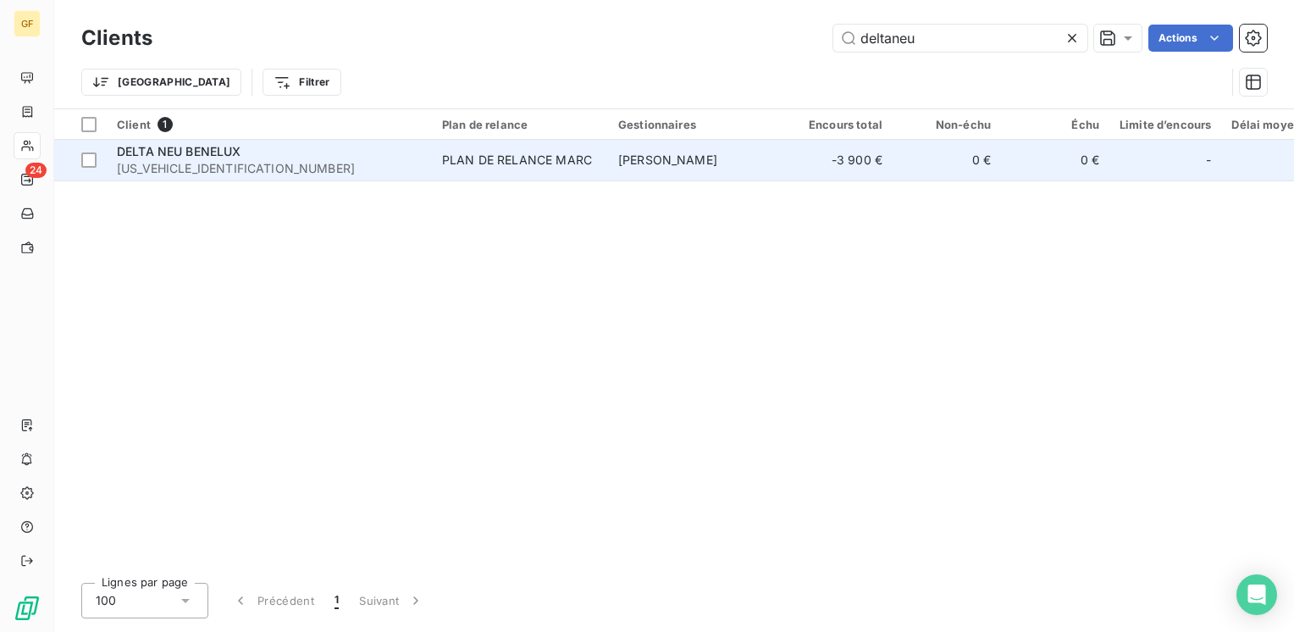
type input "deltaneu"
click at [335, 147] on div "DELTA NEU BENELUX" at bounding box center [269, 151] width 305 height 17
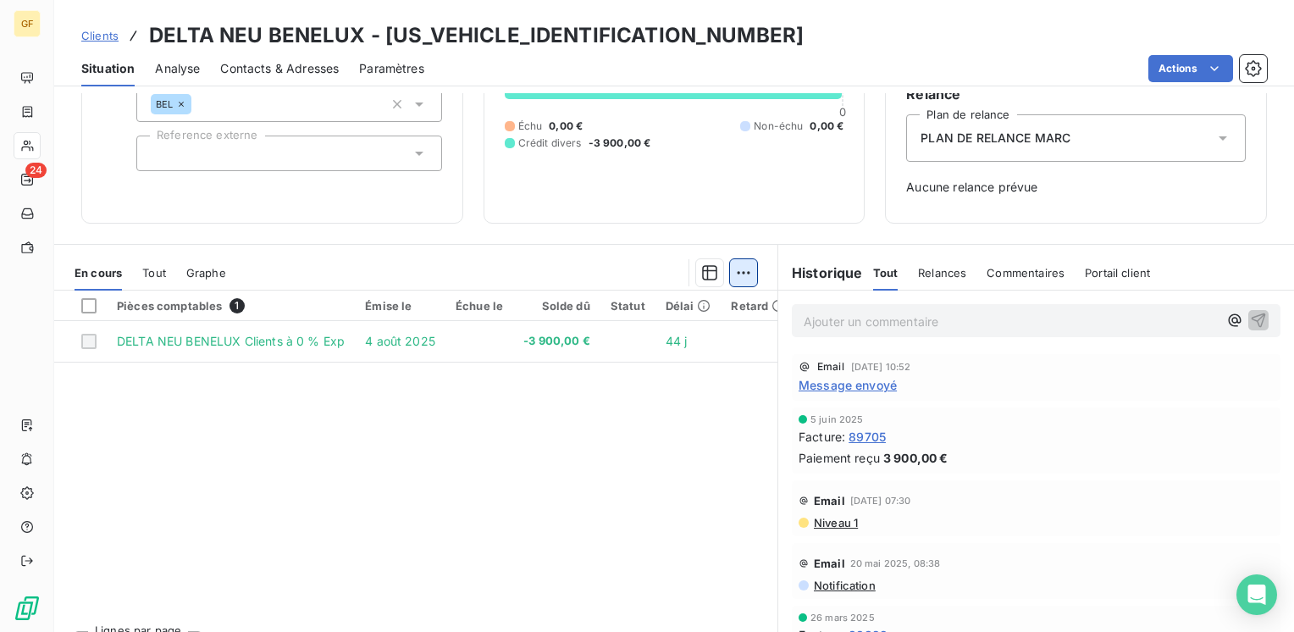
scroll to position [169, 0]
click at [821, 385] on span "Message envoyé" at bounding box center [847, 383] width 98 height 18
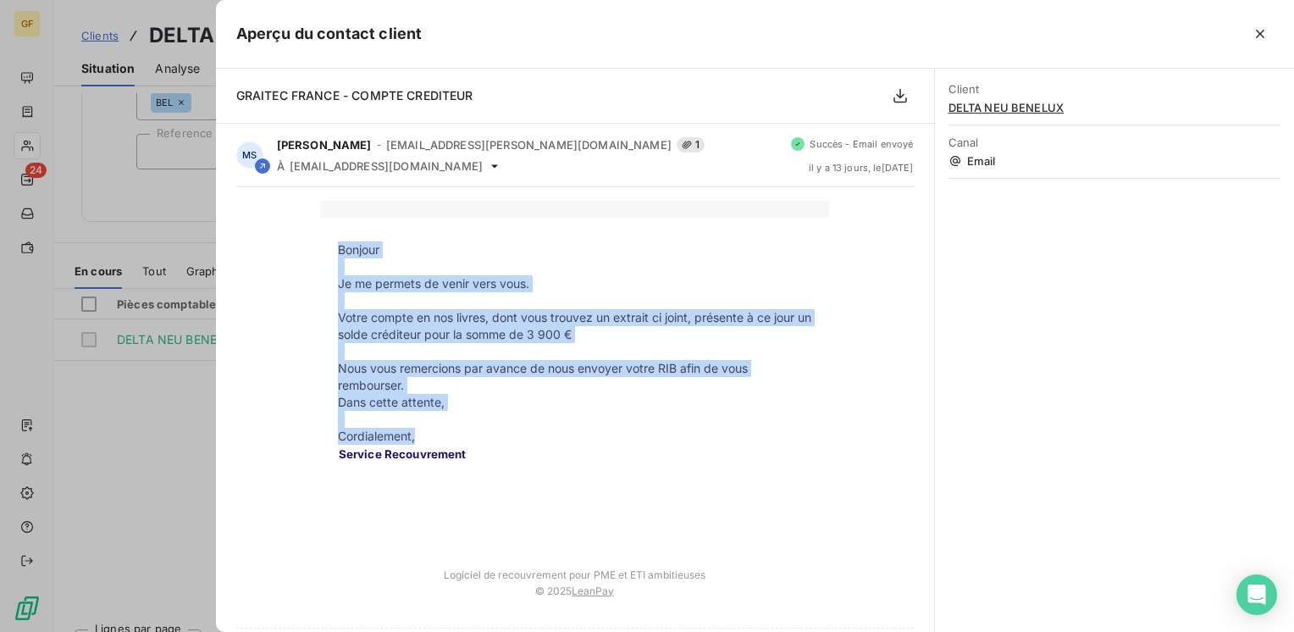
drag, startPoint x: 420, startPoint y: 434, endPoint x: 322, endPoint y: 235, distance: 221.9
click at [322, 235] on td "Bonjour Je me permets de venir vers vous. Votre compte en nos livres, dont vous…" at bounding box center [575, 385] width 508 height 334
copy td "Bonjour Je me permets de venir vers vous. Votre compte en nos livres, dont vous…"
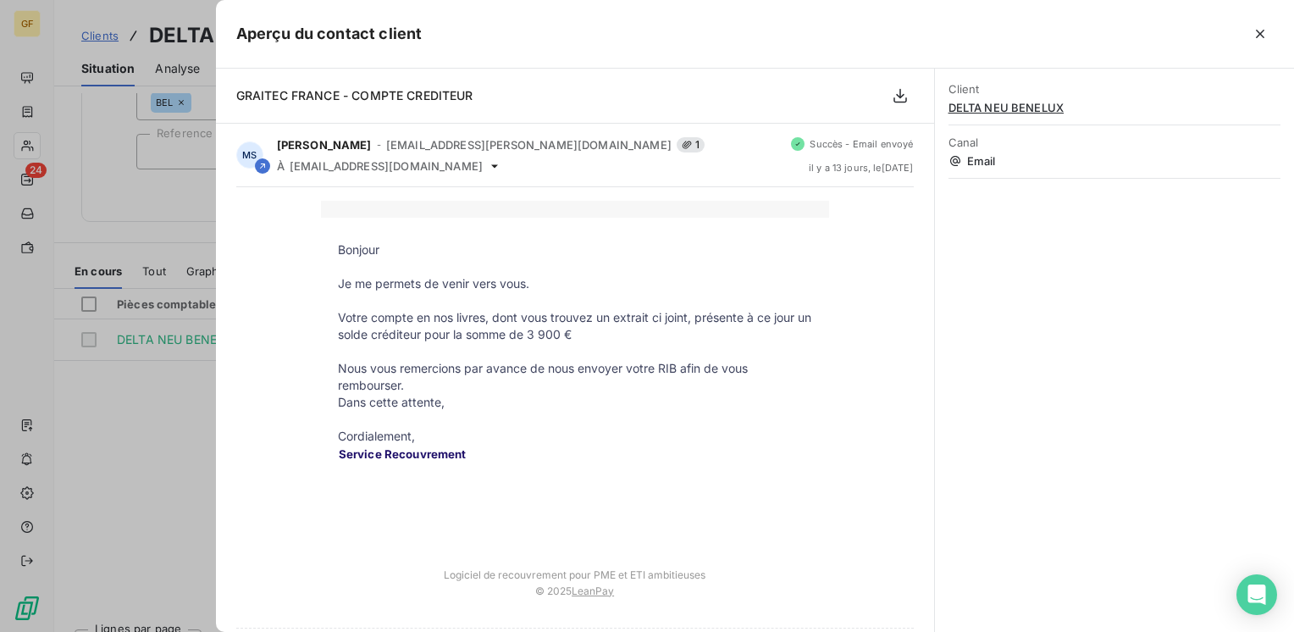
click at [111, 417] on div at bounding box center [647, 316] width 1294 height 632
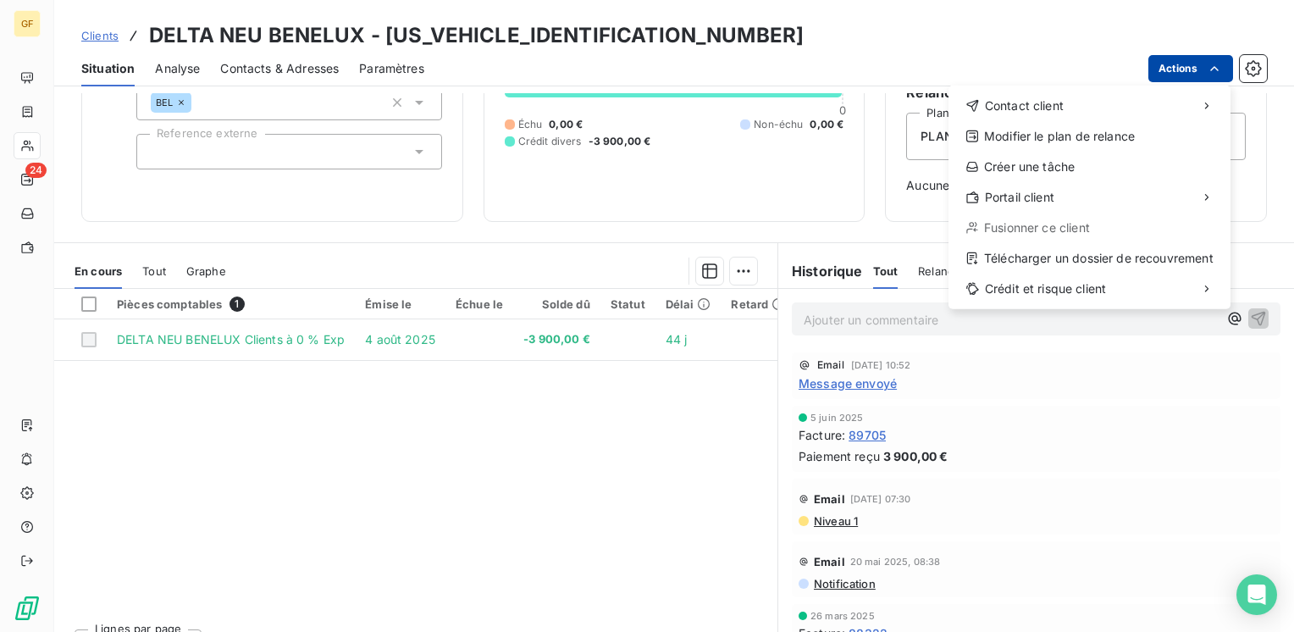
click at [1163, 62] on html "GF 24 Clients DELTA NEU BENELUX - [US_VEHICLE_IDENTIFICATION_NUMBER] Situation …" at bounding box center [647, 316] width 1294 height 632
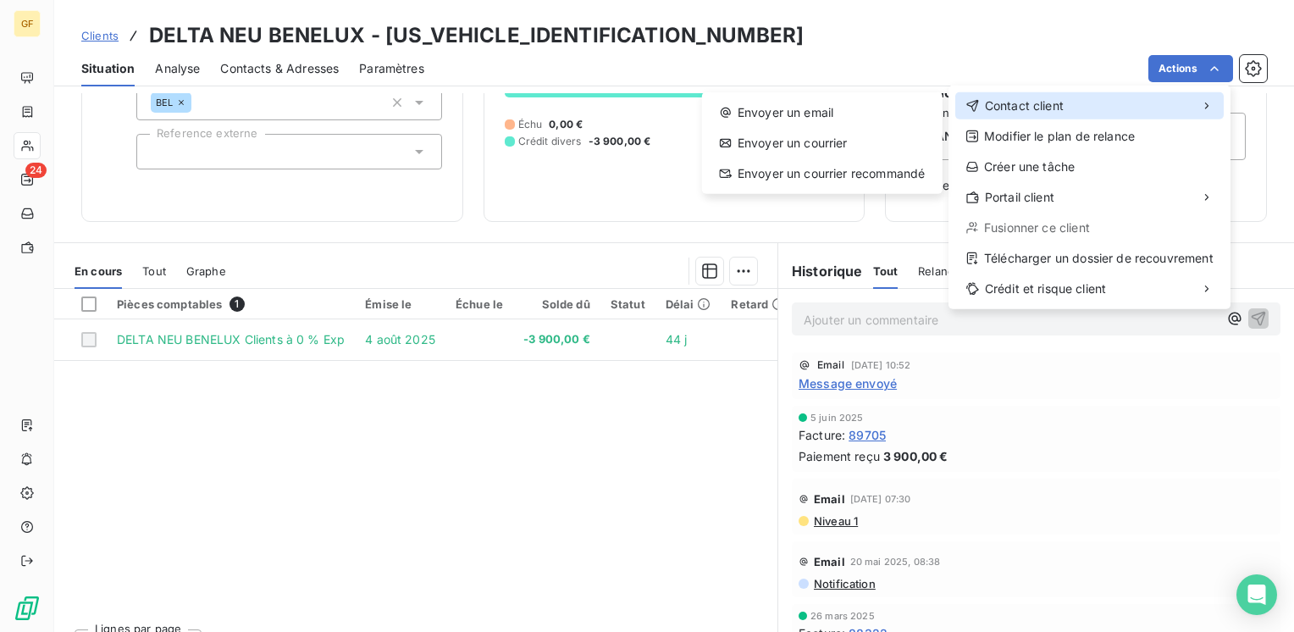
click at [1118, 102] on div "Contact client" at bounding box center [1089, 105] width 268 height 27
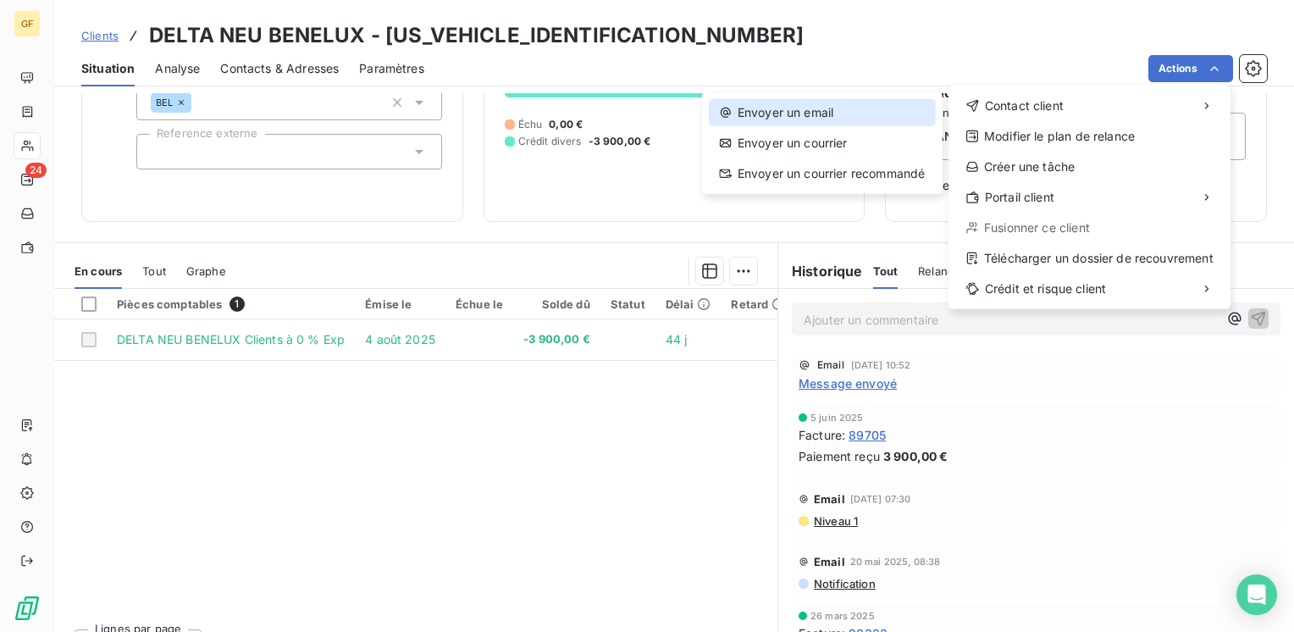
click at [832, 102] on div "Envoyer un email" at bounding box center [822, 112] width 227 height 27
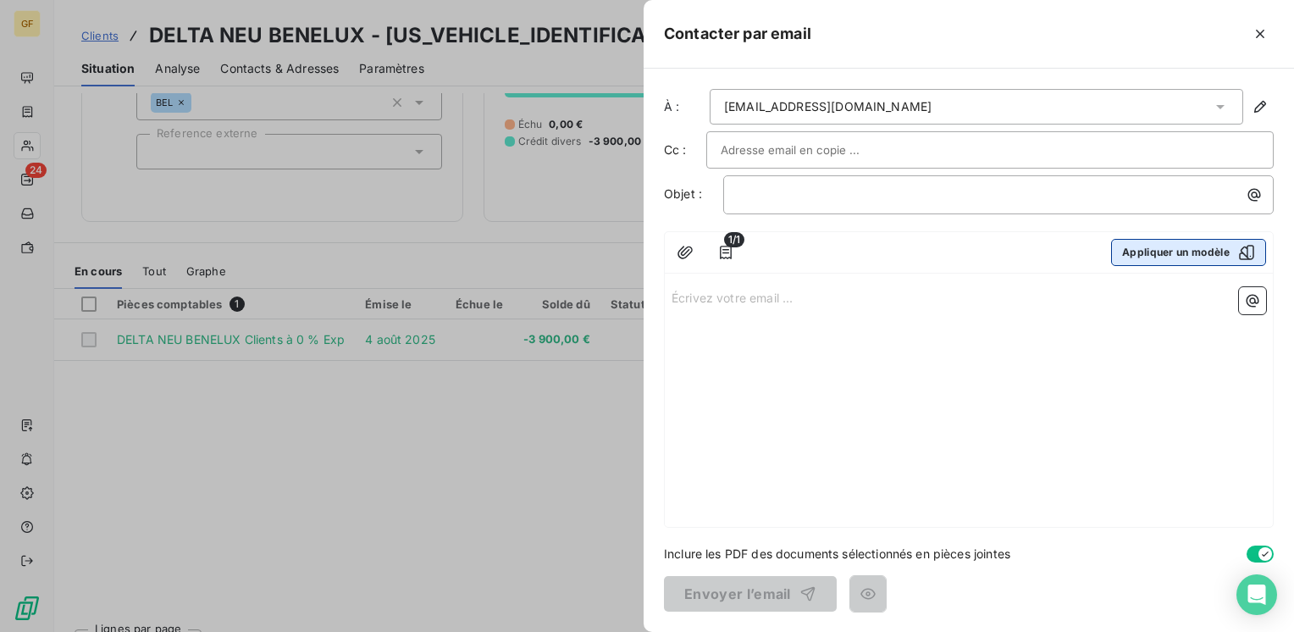
click at [1157, 245] on button "Appliquer un modèle" at bounding box center [1188, 252] width 155 height 27
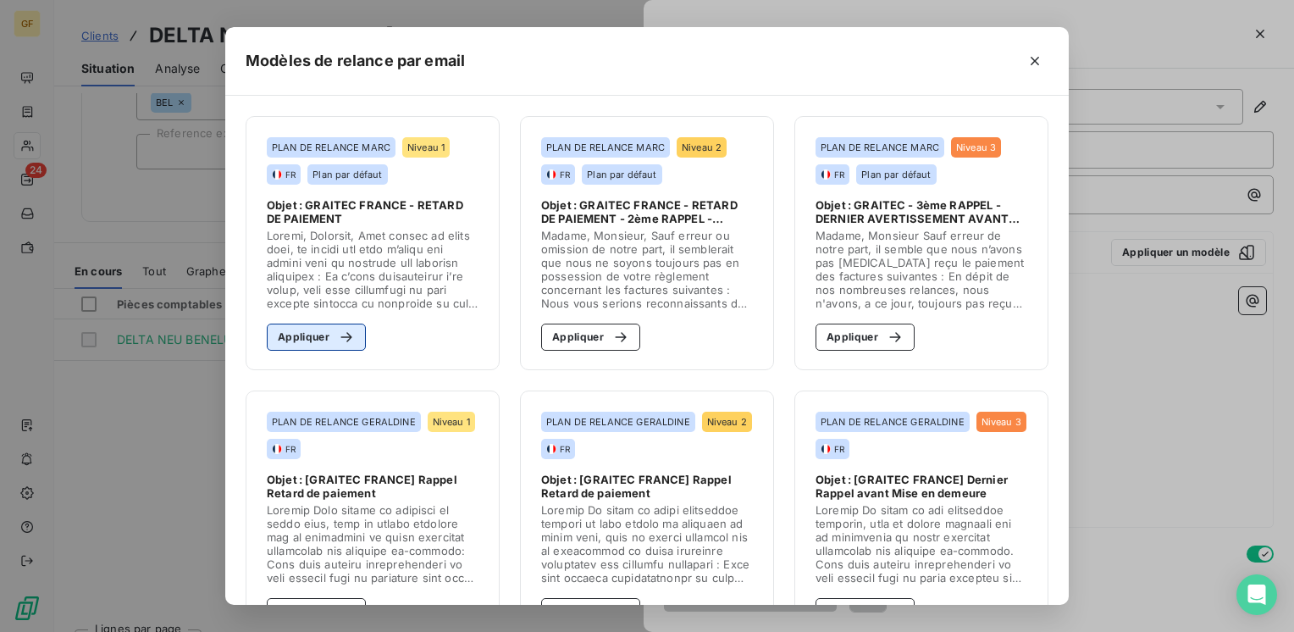
click at [321, 337] on button "Appliquer" at bounding box center [316, 336] width 99 height 27
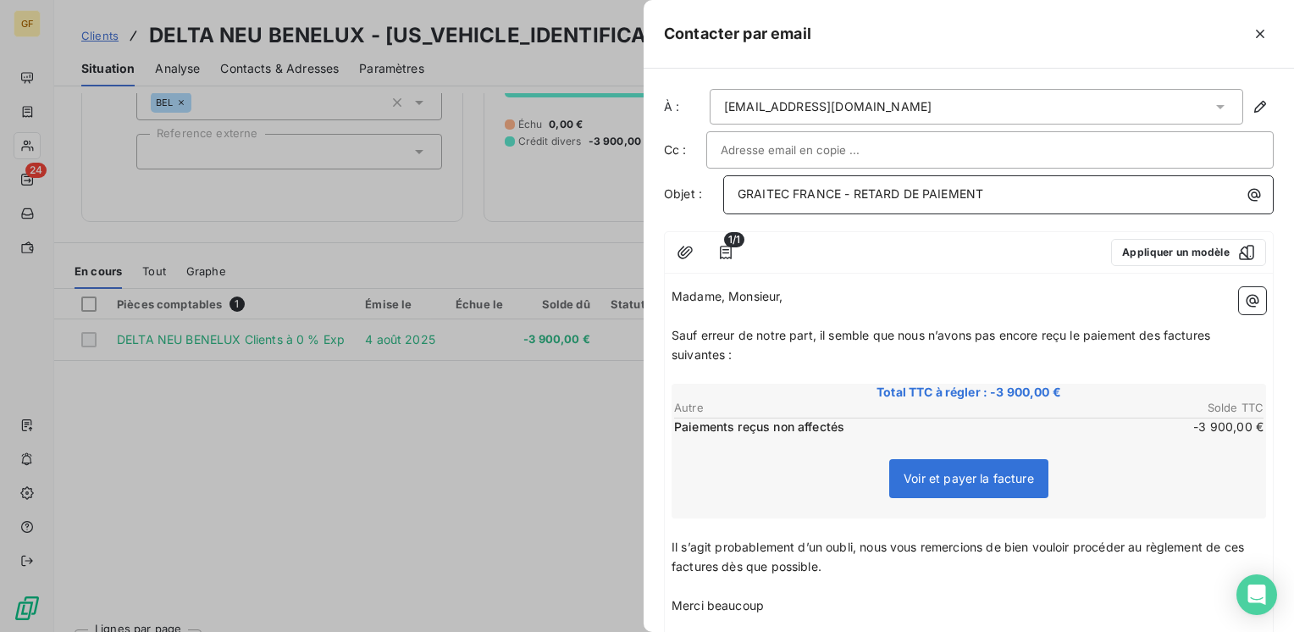
drag, startPoint x: 857, startPoint y: 192, endPoint x: 1010, endPoint y: 186, distance: 153.4
click at [1010, 186] on p "GRAITEC FRANCE - RETARD DE PAIEMENT" at bounding box center [1002, 194] width 530 height 19
drag, startPoint x: 854, startPoint y: 191, endPoint x: 1041, endPoint y: 192, distance: 186.3
click at [1041, 192] on p "GRAITEC FRANCE - Compte" at bounding box center [1002, 194] width 530 height 19
click at [682, 254] on icon "button" at bounding box center [684, 252] width 15 height 13
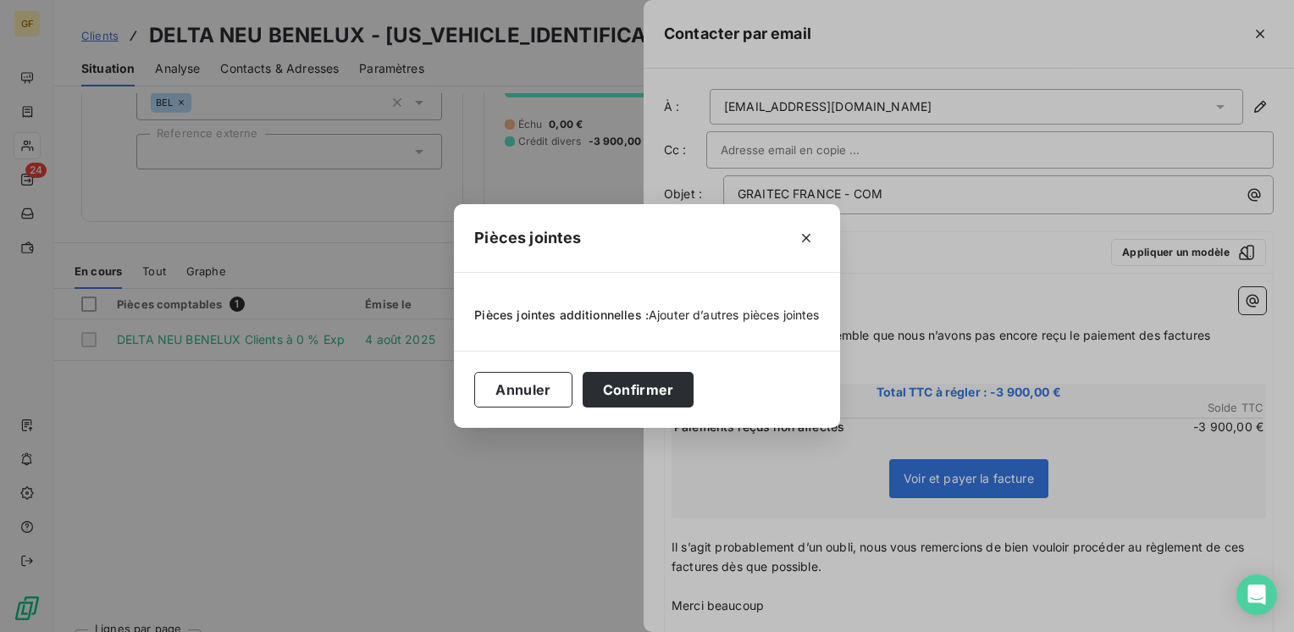
click at [730, 320] on span "Ajouter d’autres pièces jointes" at bounding box center [734, 314] width 171 height 14
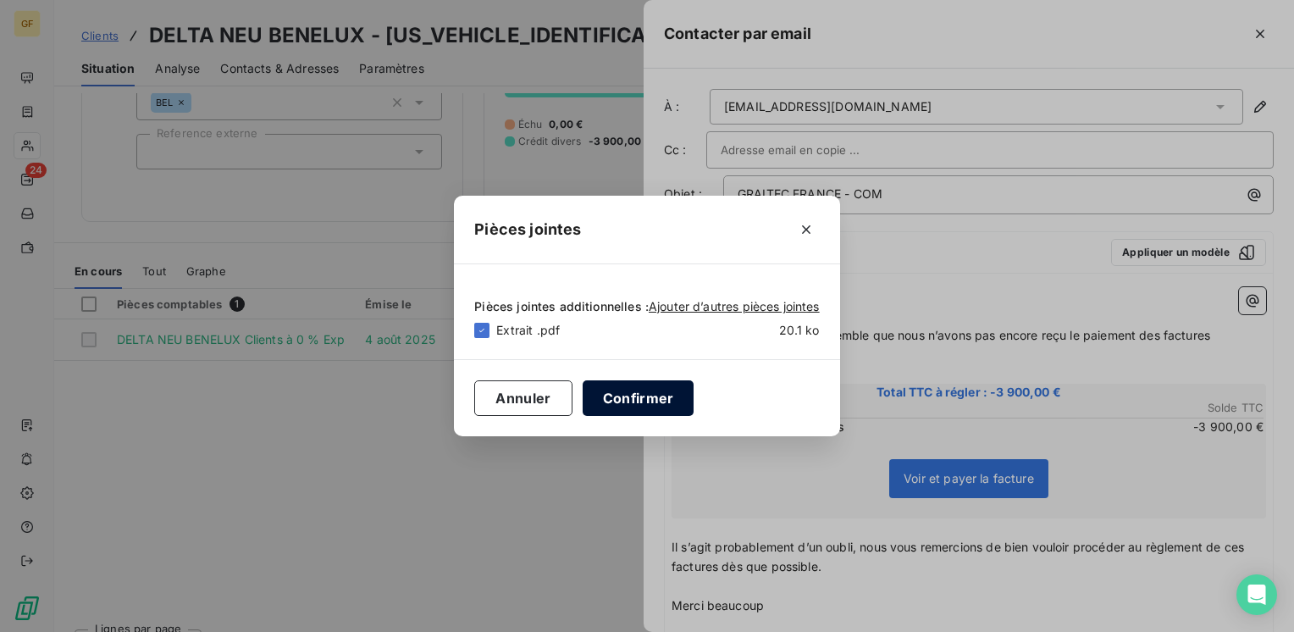
drag, startPoint x: 643, startPoint y: 401, endPoint x: 651, endPoint y: 400, distance: 8.5
click at [643, 401] on button "Confirmer" at bounding box center [639, 398] width 112 height 36
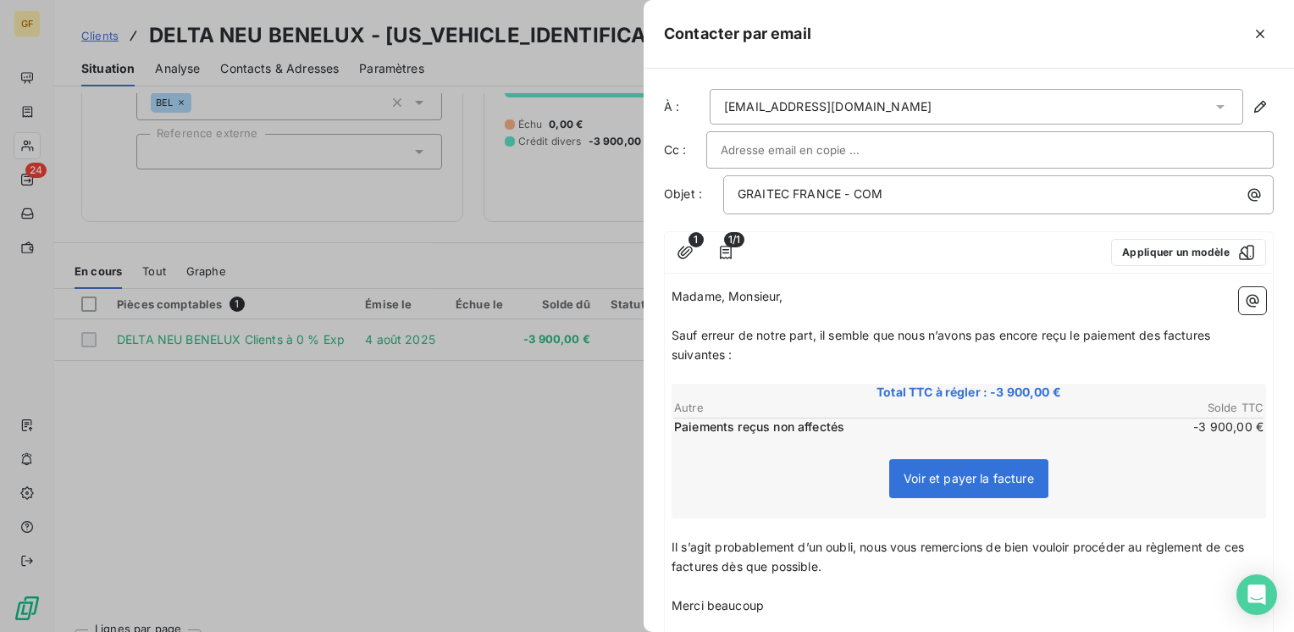
click at [820, 328] on span "Sauf erreur de notre part, il semble que nous n’avons pas encore reçu le paieme…" at bounding box center [942, 345] width 542 height 34
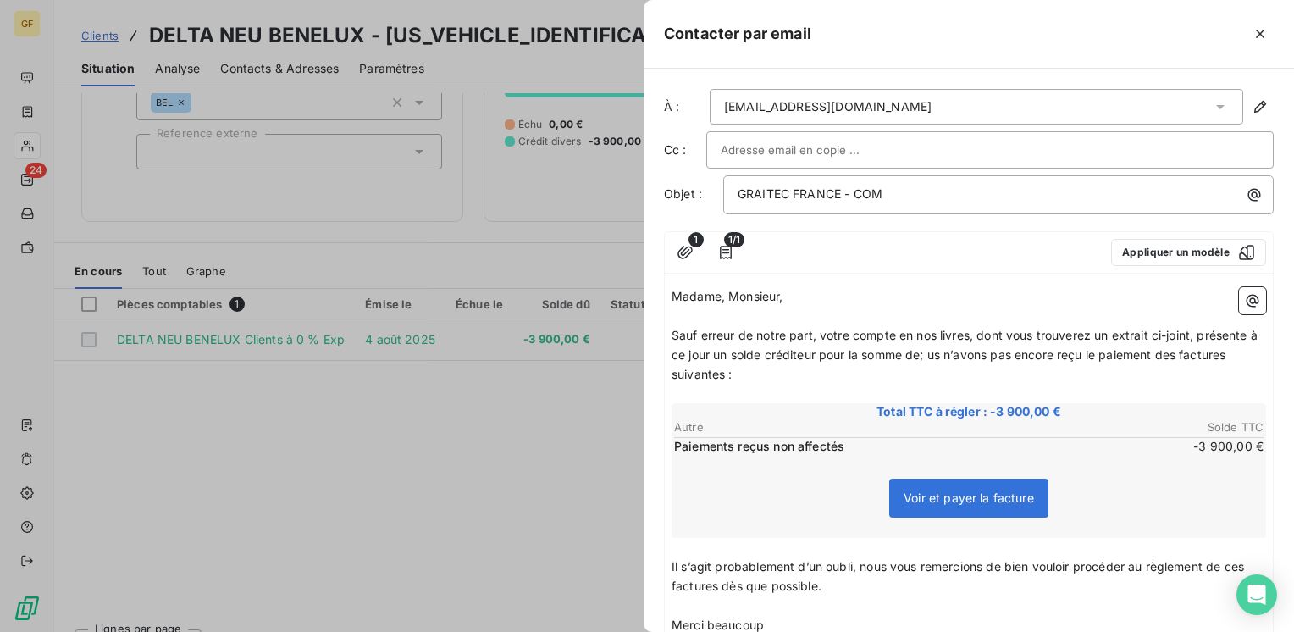
click at [933, 351] on span "Sauf erreur de notre part, votre compte en nos livres, dont vous trouverez un e…" at bounding box center [965, 354] width 589 height 53
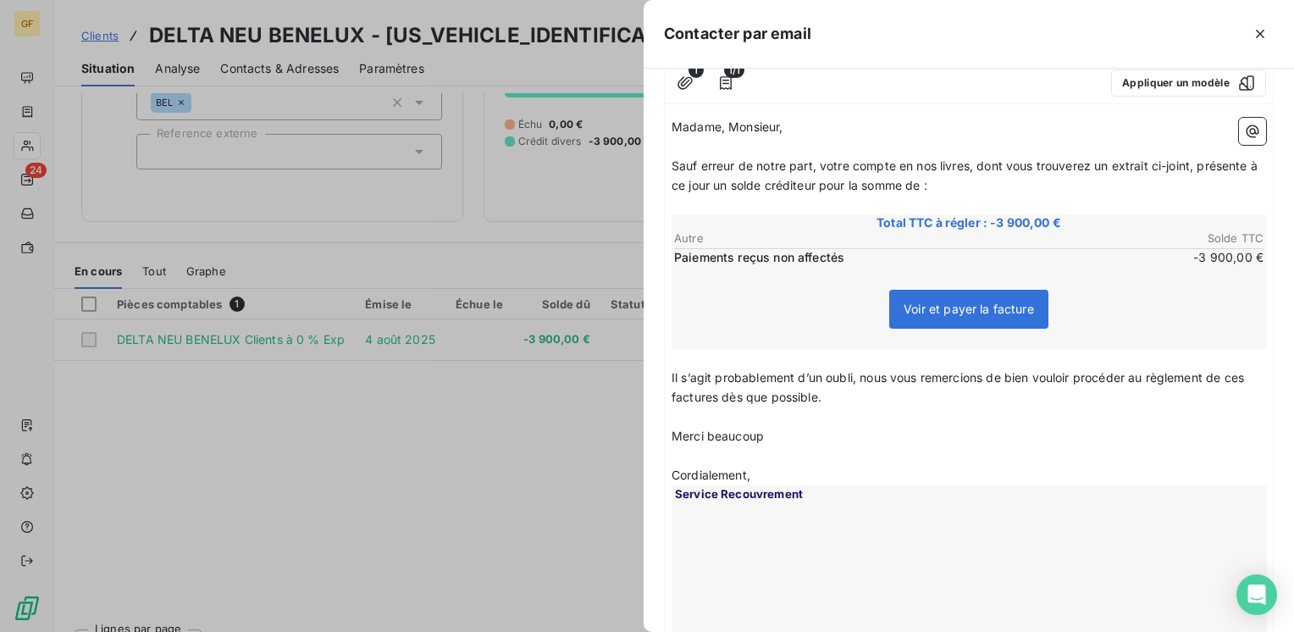
click at [670, 377] on div "Madame, Monsieur, ﻿ Sauf erreur de notre part, votre compte en nos livres, dont…" at bounding box center [969, 388] width 608 height 555
click at [671, 374] on span "Il s’agit probablement d’un oubli, nous vous remercions de bien vouloir procéde…" at bounding box center [959, 387] width 576 height 34
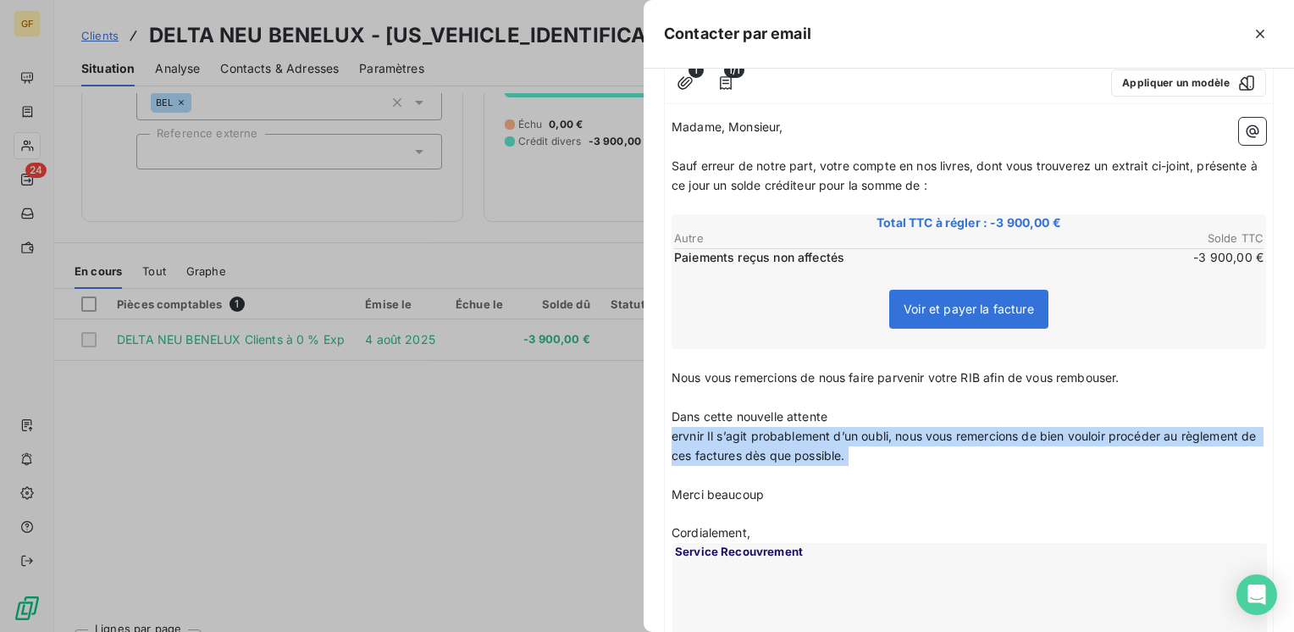
drag, startPoint x: 888, startPoint y: 466, endPoint x: 650, endPoint y: 438, distance: 239.6
click at [650, 439] on div "À : [EMAIL_ADDRESS][DOMAIN_NAME] Cc : Objet : GRAITEC FRANCE - COM 1 1/1 Appliq…" at bounding box center [968, 350] width 650 height 563
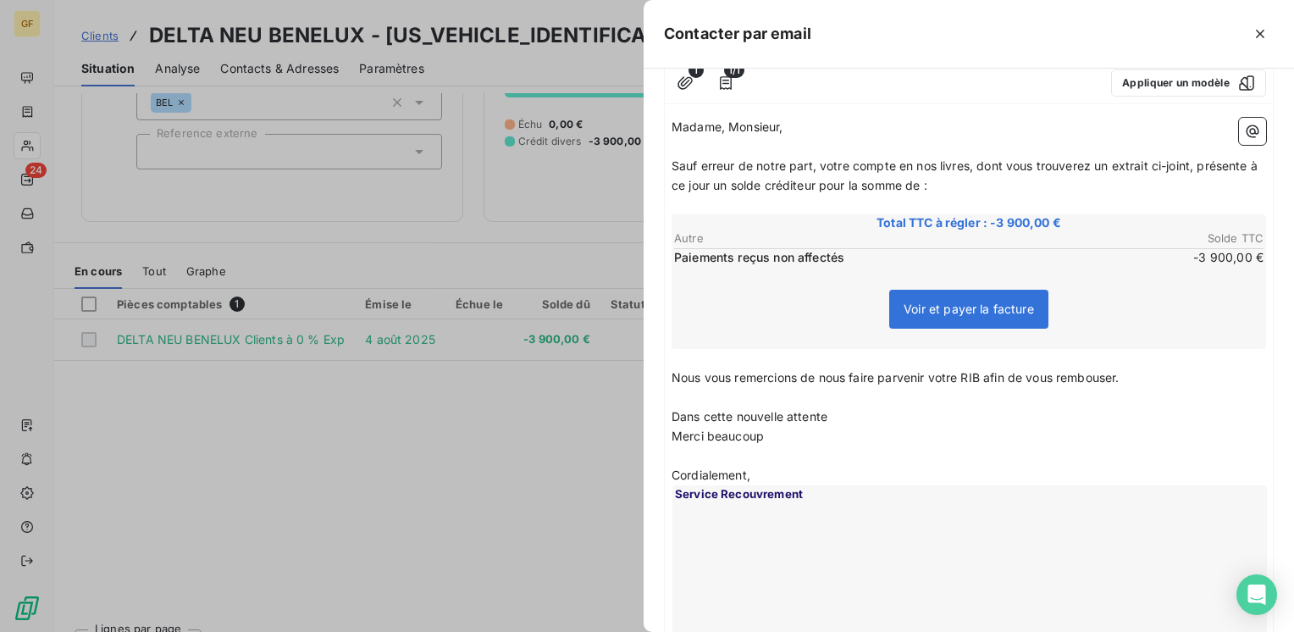
drag, startPoint x: 754, startPoint y: 438, endPoint x: 686, endPoint y: 429, distance: 68.3
click at [586, 631] on div "Contacter par email À : [EMAIL_ADDRESS][DOMAIN_NAME] Cc : Objet : GRAITEC FRANC…" at bounding box center [647, 632] width 1294 height 0
drag, startPoint x: 779, startPoint y: 428, endPoint x: 627, endPoint y: 439, distance: 152.8
click at [627, 631] on div "Contacter par email À : [EMAIL_ADDRESS][DOMAIN_NAME] Cc : Objet : GRAITEC FRANC…" at bounding box center [647, 632] width 1294 height 0
click at [827, 411] on span "Dans cette nouvelle attente" at bounding box center [749, 416] width 156 height 14
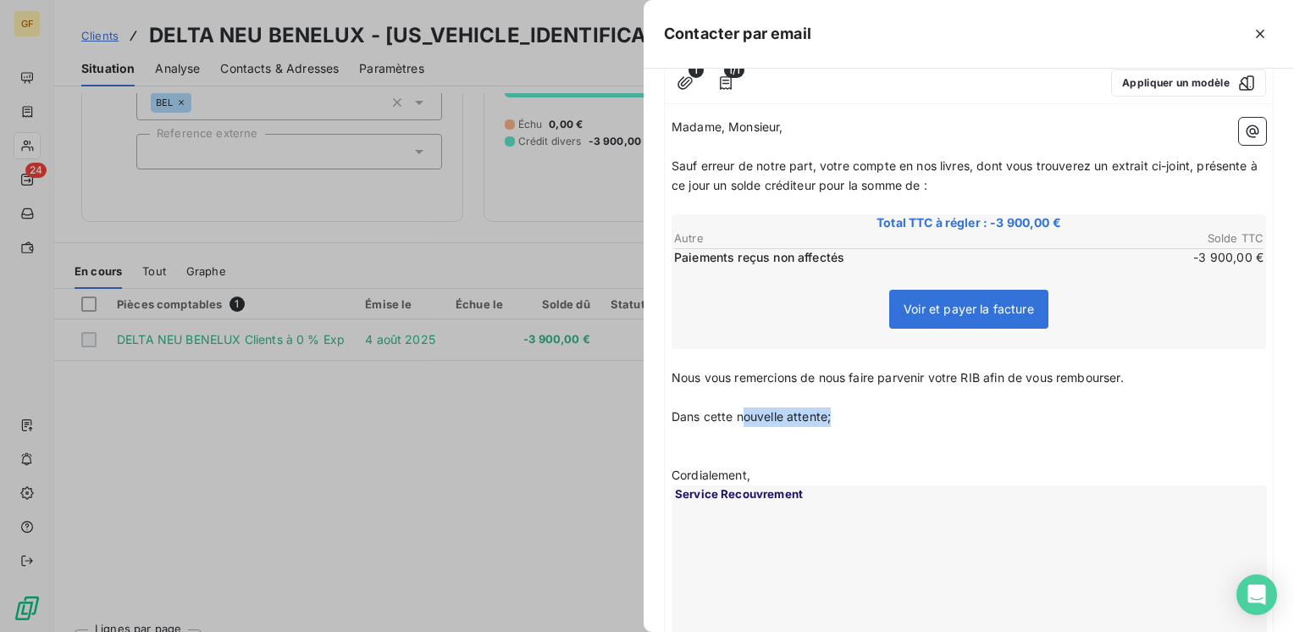
drag, startPoint x: 831, startPoint y: 415, endPoint x: 745, endPoint y: 417, distance: 86.4
click at [740, 417] on span "Dans cette nouvelle attente;" at bounding box center [750, 416] width 159 height 14
click at [747, 419] on span "Dans cette nouvelle attente;" at bounding box center [750, 416] width 159 height 14
drag, startPoint x: 786, startPoint y: 413, endPoint x: 740, endPoint y: 410, distance: 45.8
click at [737, 415] on span "Dans cette nouvelle attente;" at bounding box center [750, 416] width 159 height 14
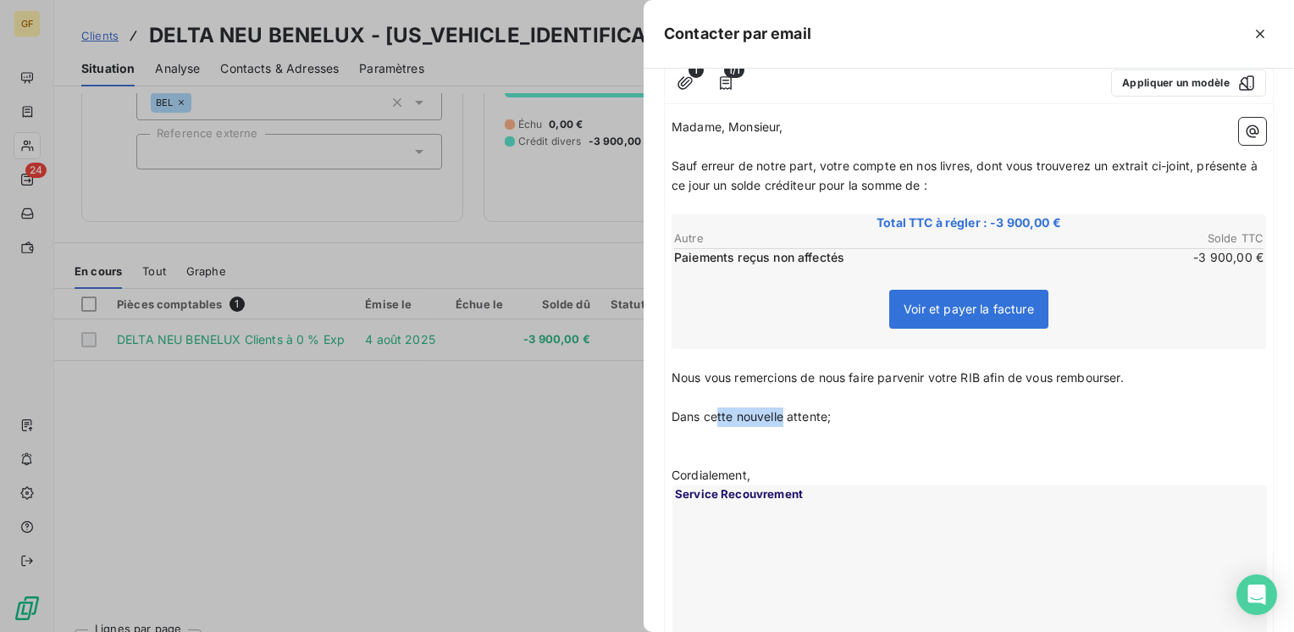
drag, startPoint x: 784, startPoint y: 412, endPoint x: 721, endPoint y: 411, distance: 62.7
click at [715, 412] on span "Dans cette nouvelle attente;" at bounding box center [750, 416] width 159 height 14
click at [777, 415] on span "Dans cette attente;" at bounding box center [725, 416] width 109 height 14
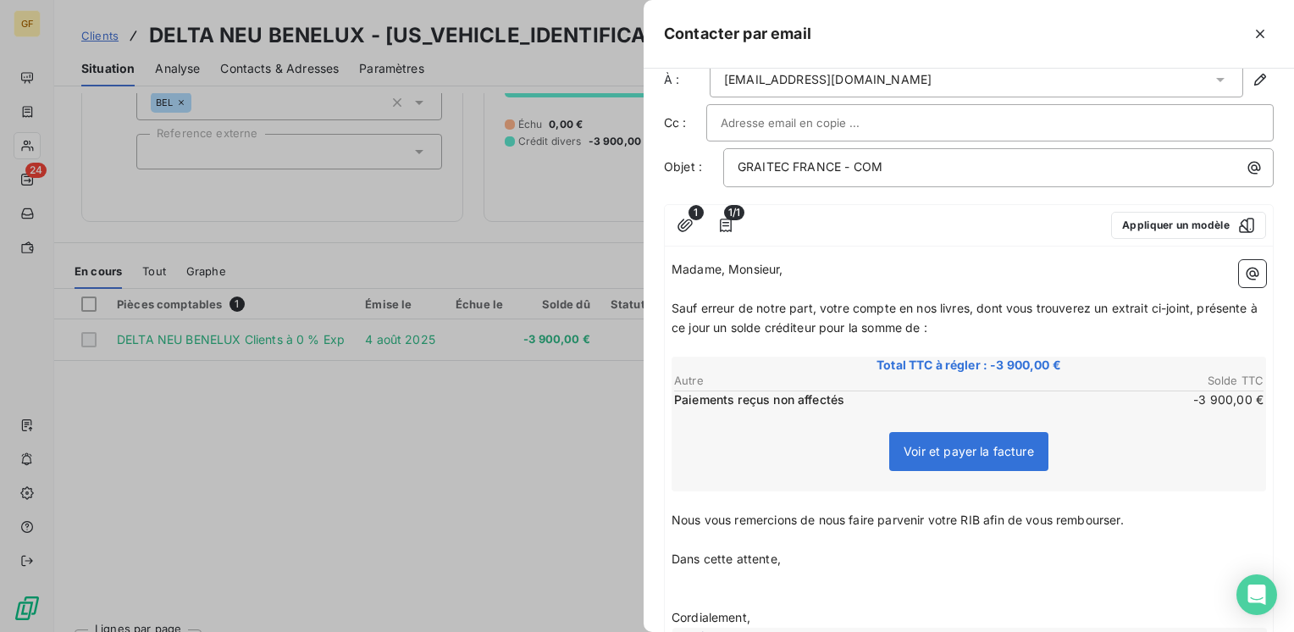
scroll to position [0, 0]
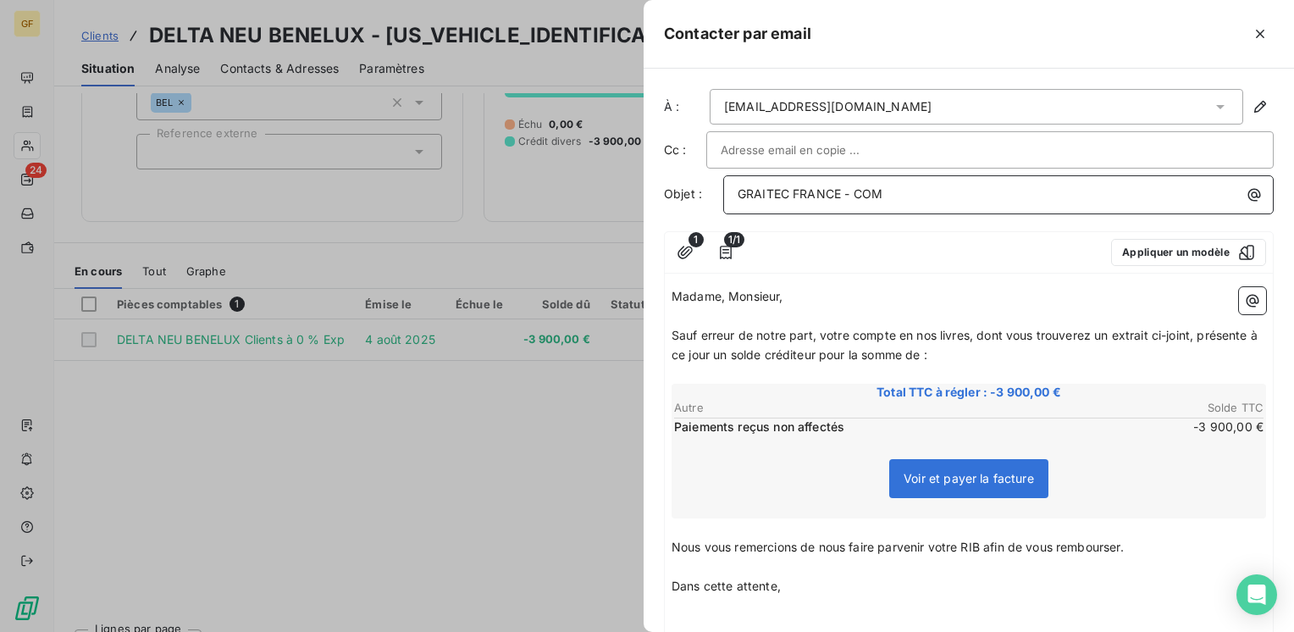
click at [888, 190] on p "GRAITEC FRANCE - COM" at bounding box center [1002, 194] width 530 height 19
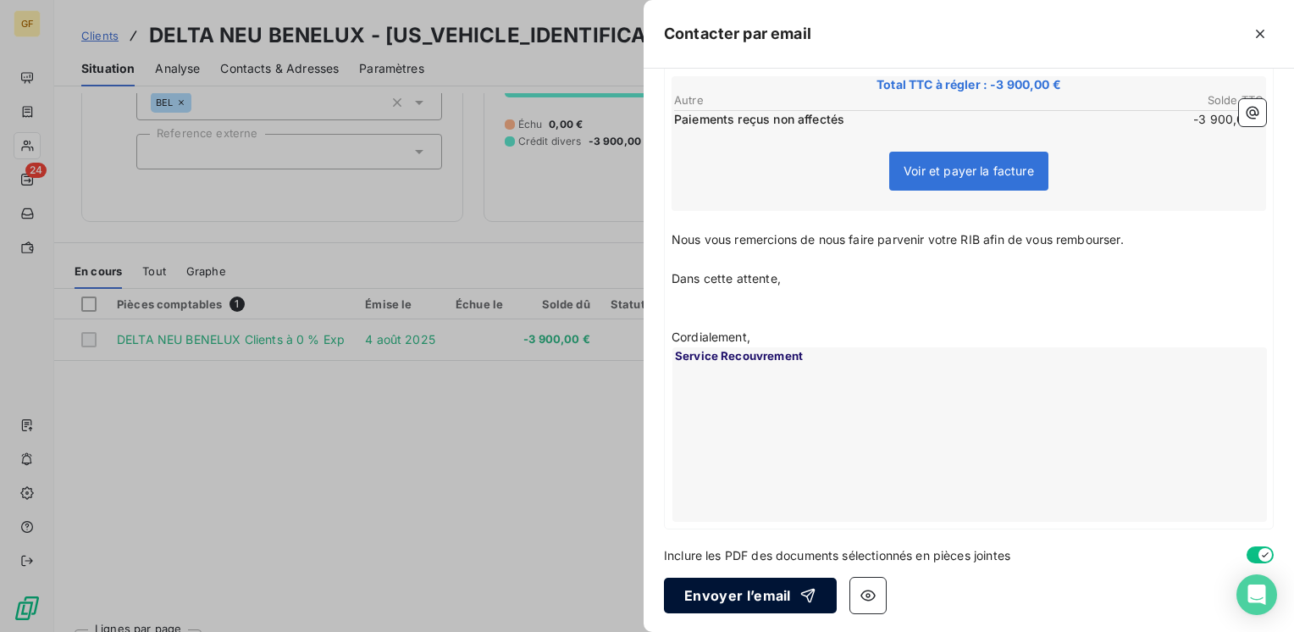
click at [756, 588] on button "Envoyer l’email" at bounding box center [750, 595] width 173 height 36
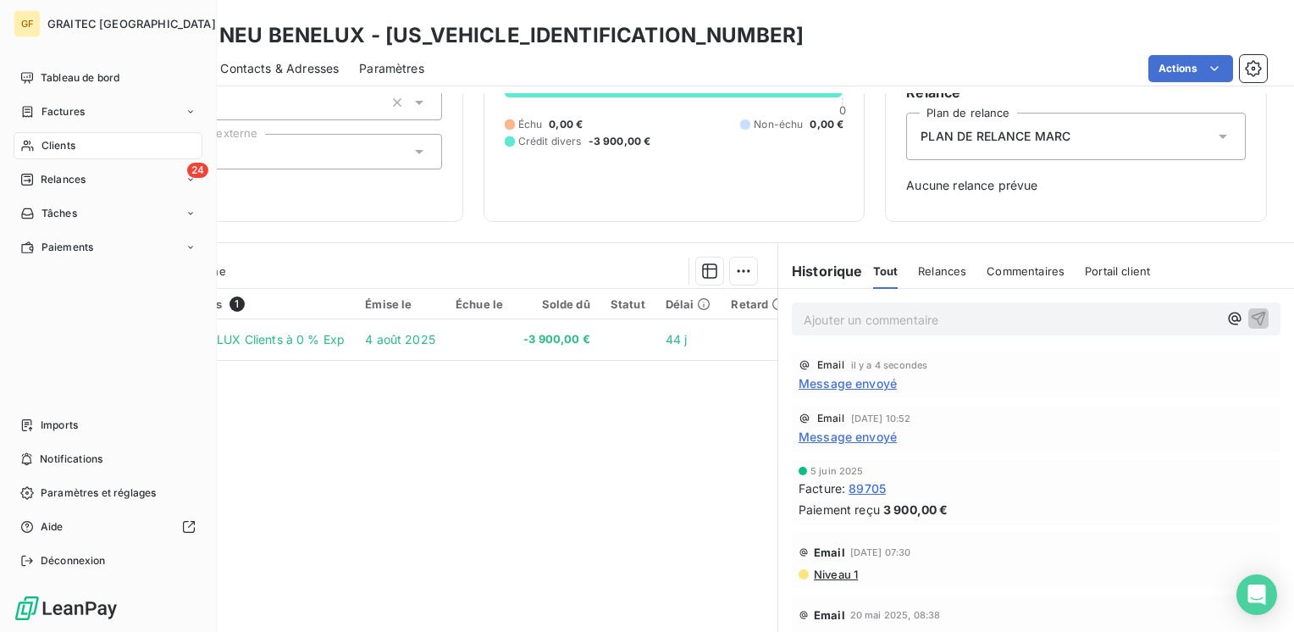
click at [59, 138] on span "Clients" at bounding box center [58, 145] width 34 height 15
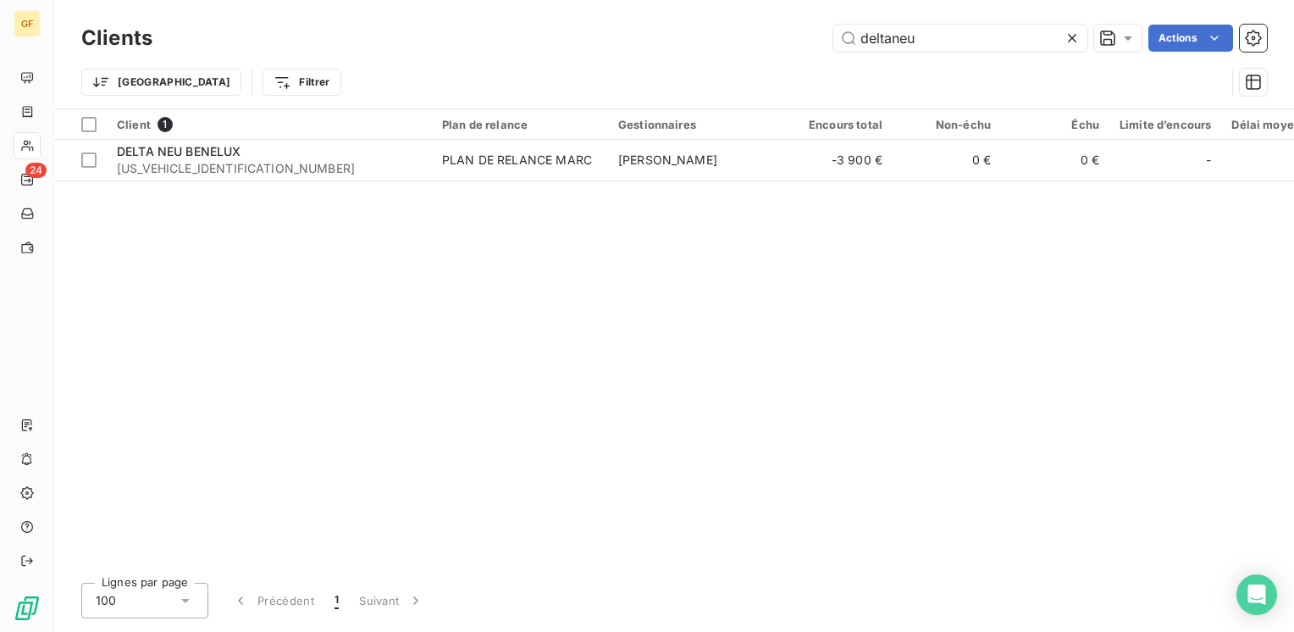
drag, startPoint x: 853, startPoint y: 47, endPoint x: 349, endPoint y: 88, distance: 506.3
click at [351, 89] on div "Clients deltaneu Actions Trier Filtrer" at bounding box center [673, 64] width 1185 height 88
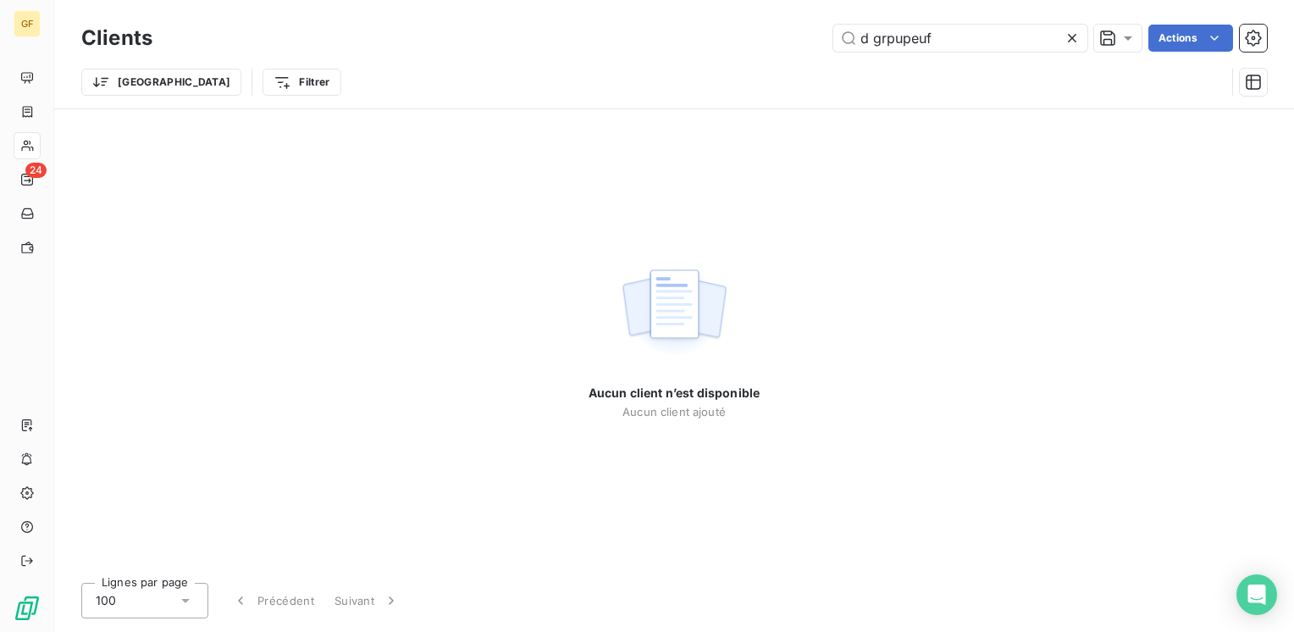
drag, startPoint x: 987, startPoint y: 36, endPoint x: 269, endPoint y: 52, distance: 718.2
click at [268, 53] on div "Clients d grpupeuf Actions" at bounding box center [673, 38] width 1185 height 36
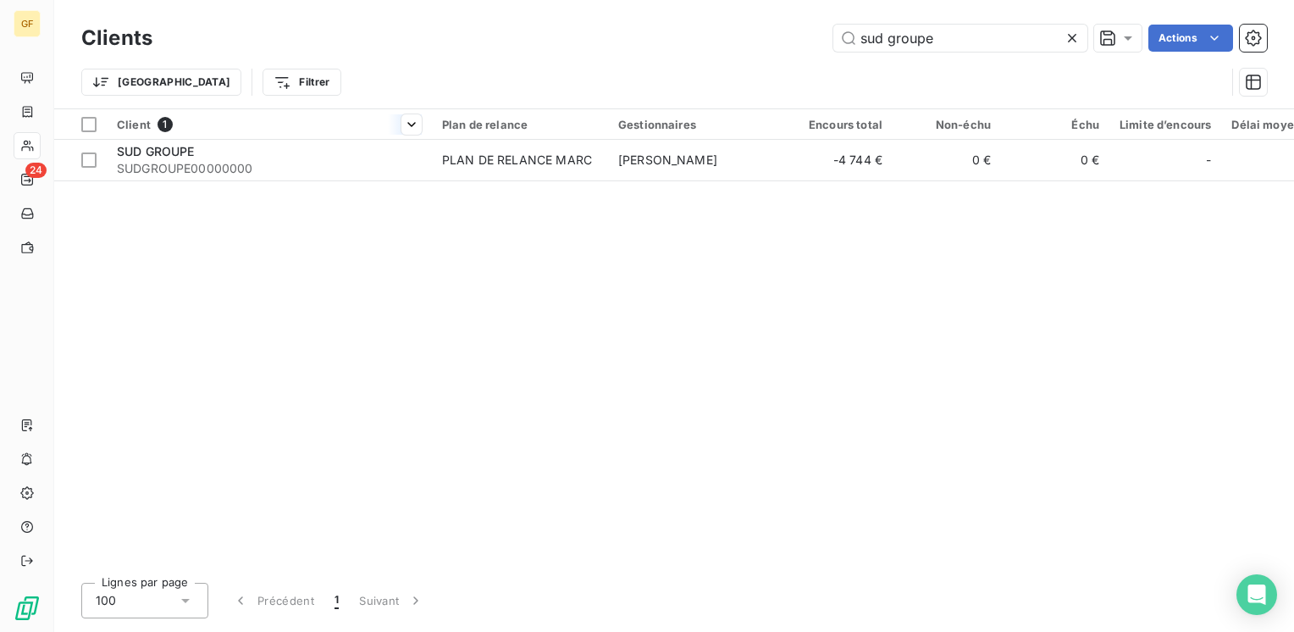
type input "sud groupe"
click at [356, 128] on div "Client 1" at bounding box center [269, 124] width 305 height 15
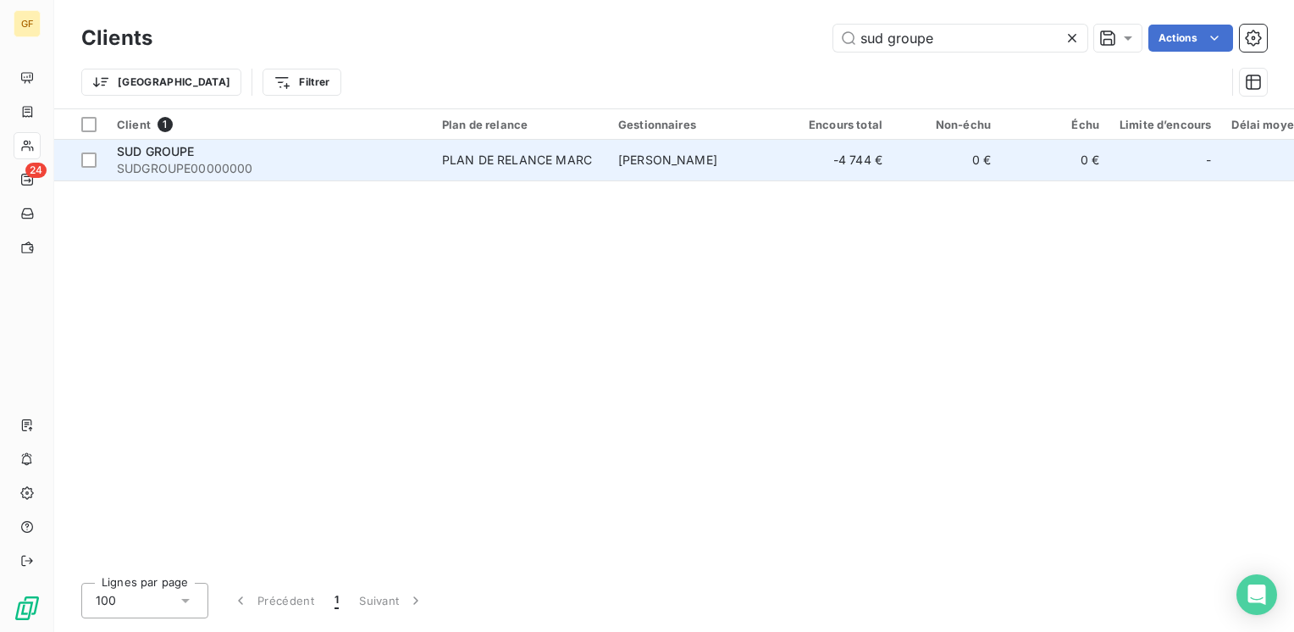
drag, startPoint x: 352, startPoint y: 154, endPoint x: 367, endPoint y: 149, distance: 15.3
click at [353, 154] on div "SUD GROUPE" at bounding box center [269, 151] width 305 height 17
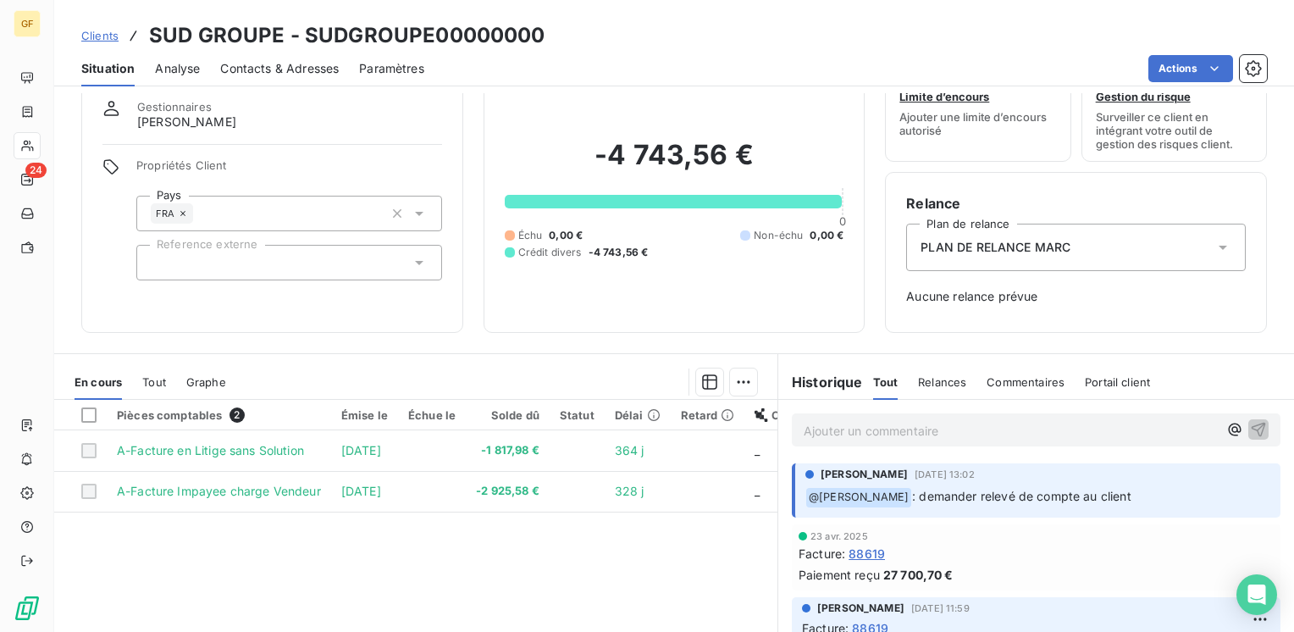
scroll to position [33, 0]
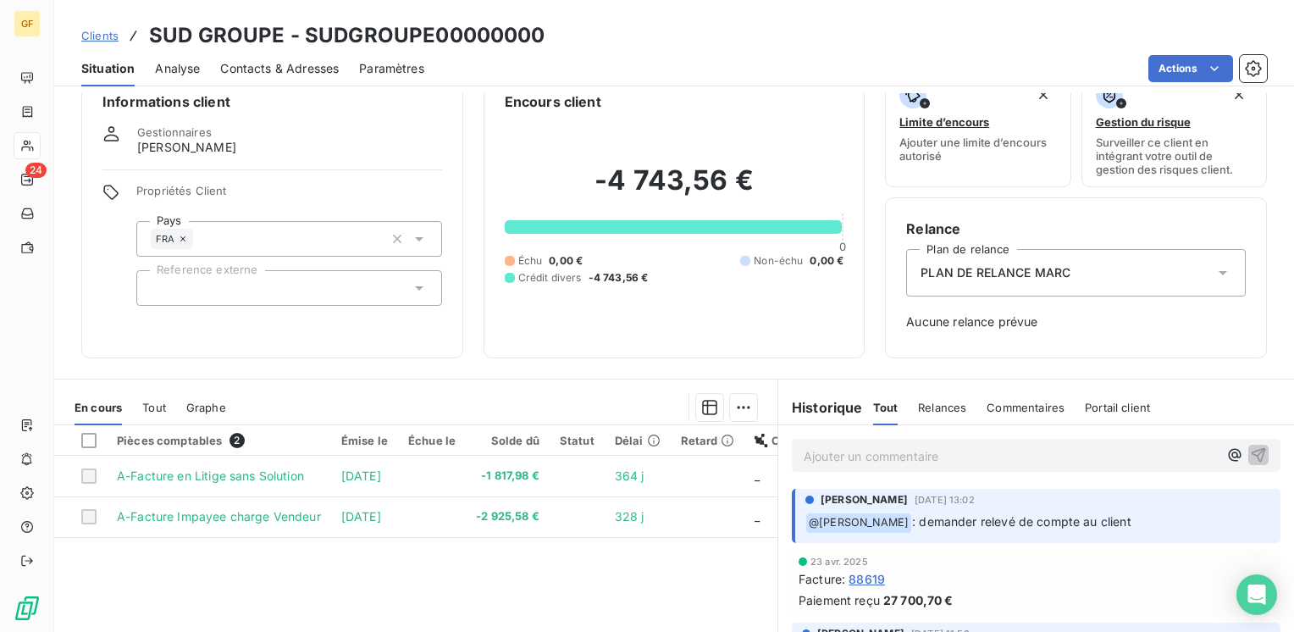
click at [323, 69] on span "Contacts & Adresses" at bounding box center [279, 68] width 119 height 17
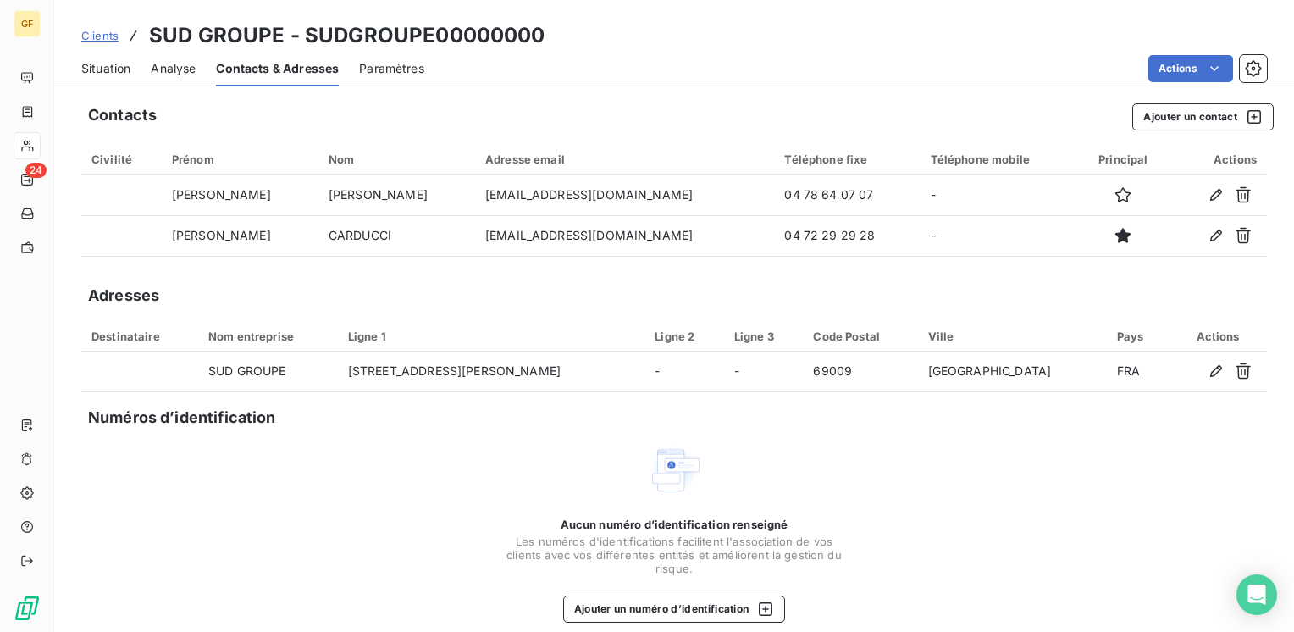
click at [89, 70] on span "Situation" at bounding box center [105, 68] width 49 height 17
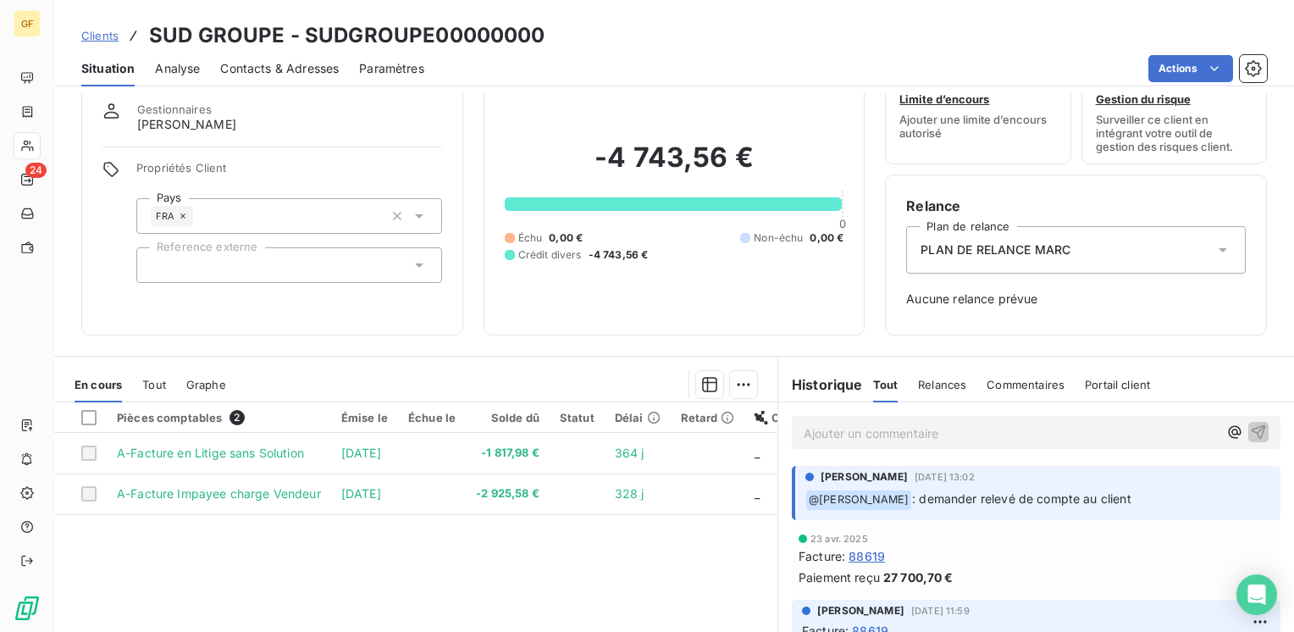
scroll to position [85, 0]
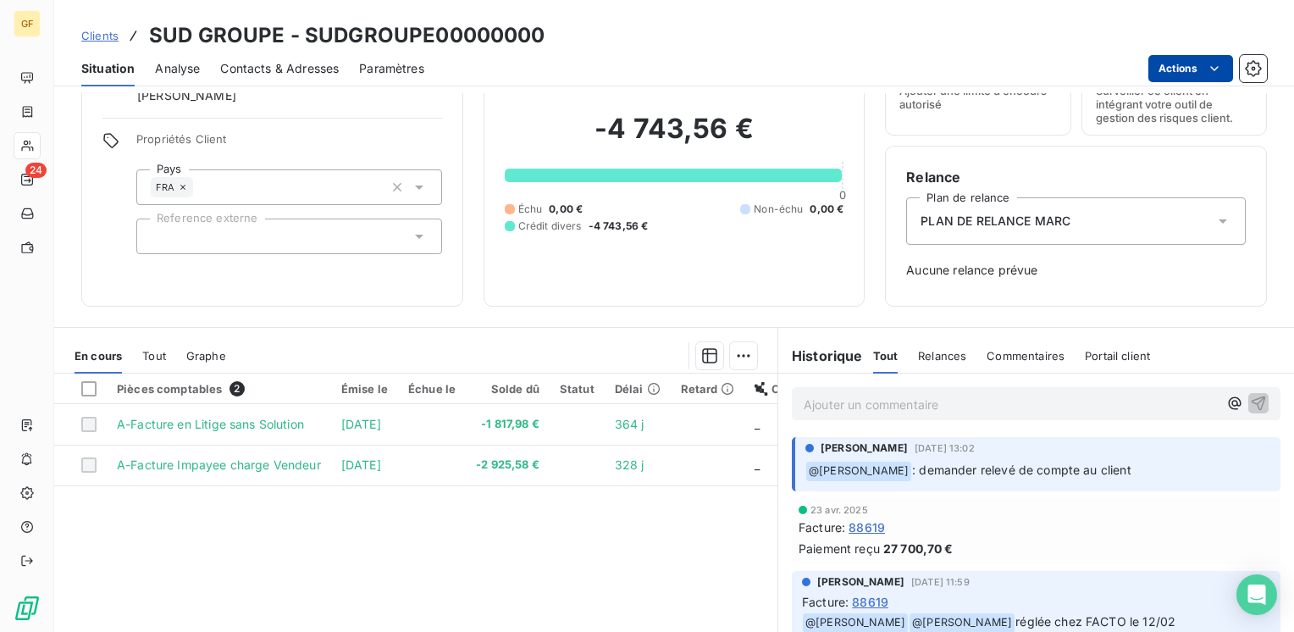
click at [1204, 69] on html "GF 24 Clients SUD GROUPE - SUDGROUPE00000000 Situation Analyse Contacts & Adres…" at bounding box center [647, 316] width 1294 height 632
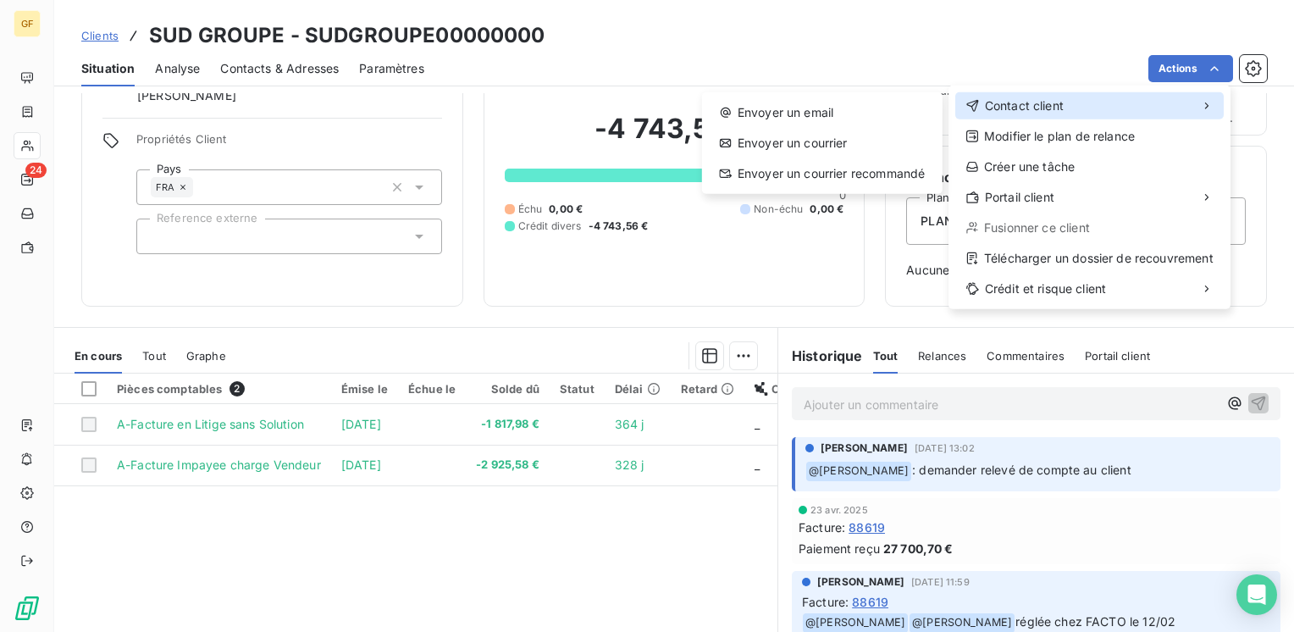
click at [1068, 117] on div "Contact client" at bounding box center [1089, 105] width 268 height 27
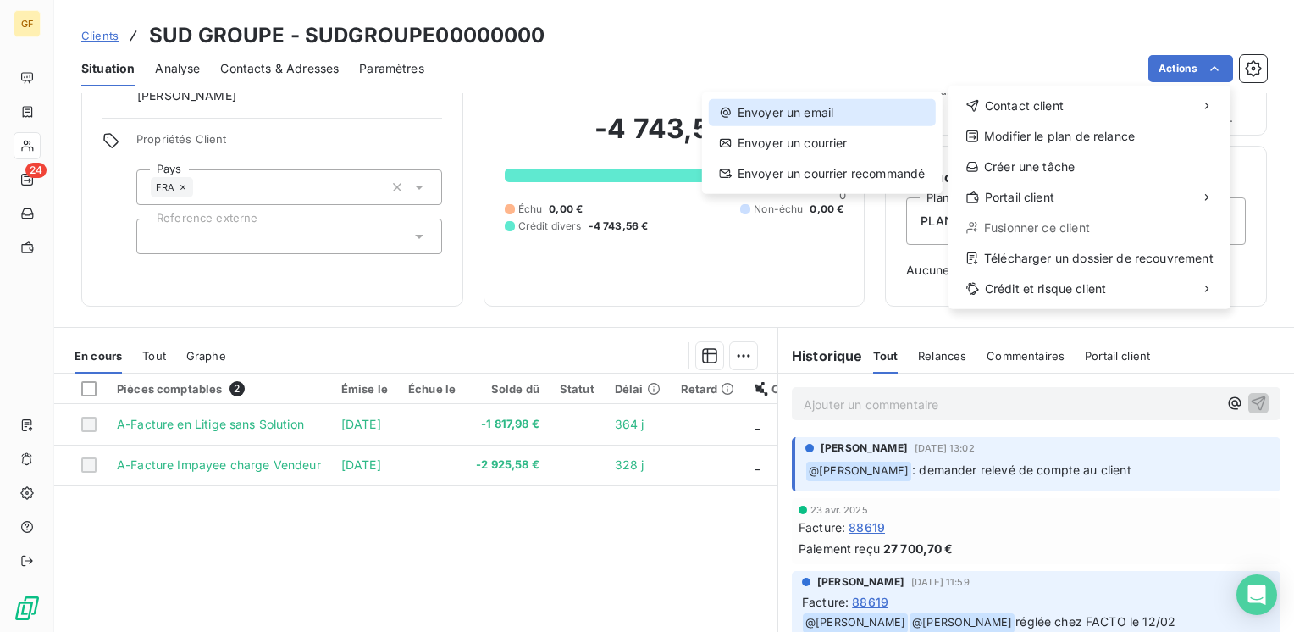
click at [777, 117] on div "Envoyer un email" at bounding box center [822, 112] width 227 height 27
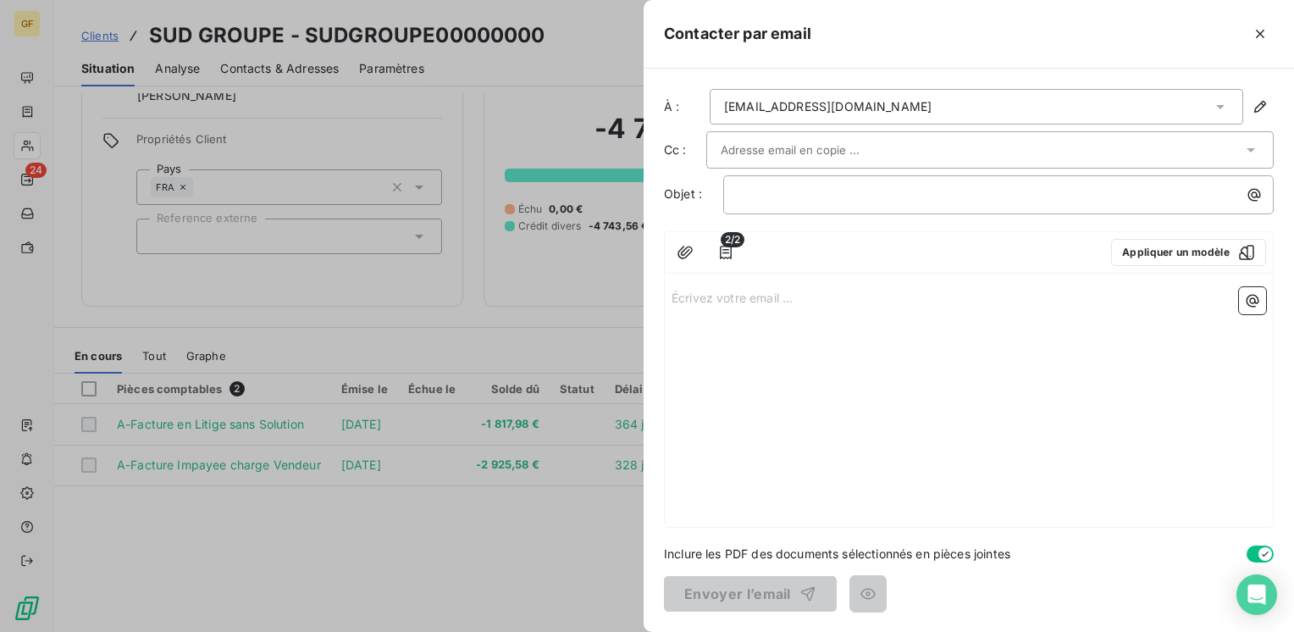
click at [756, 146] on input "text" at bounding box center [812, 149] width 182 height 25
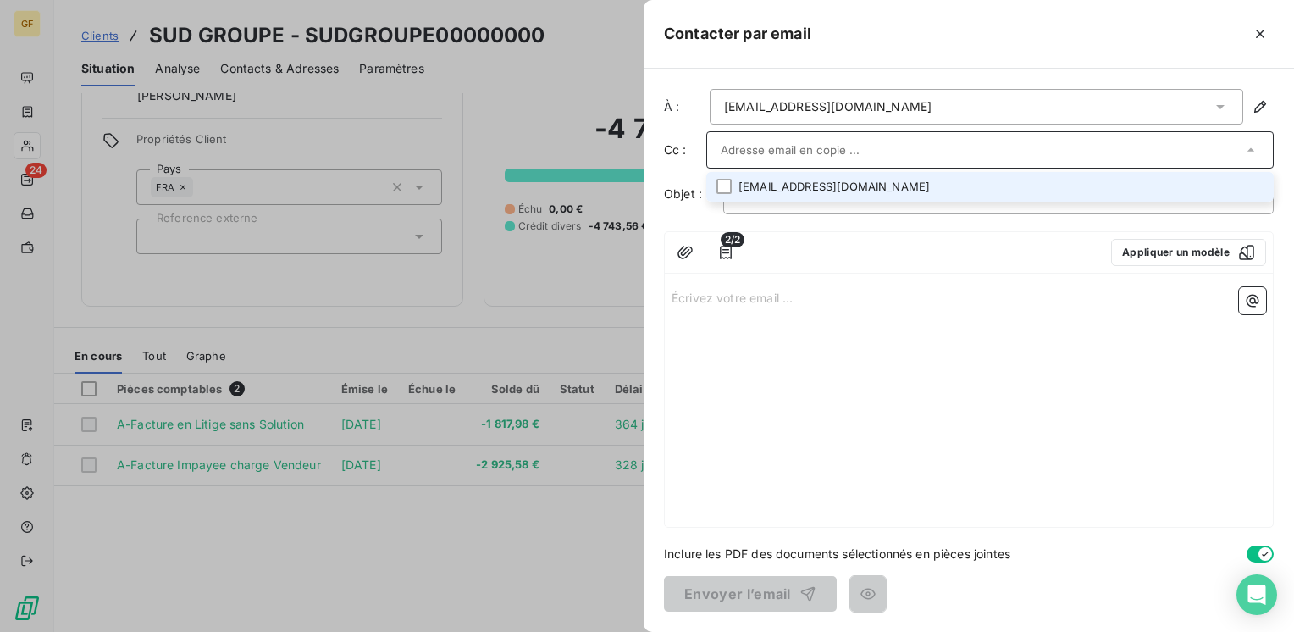
click at [782, 179] on li "[EMAIL_ADDRESS][DOMAIN_NAME]" at bounding box center [989, 187] width 567 height 30
click at [879, 186] on li "[EMAIL_ADDRESS][DOMAIN_NAME]" at bounding box center [989, 189] width 567 height 30
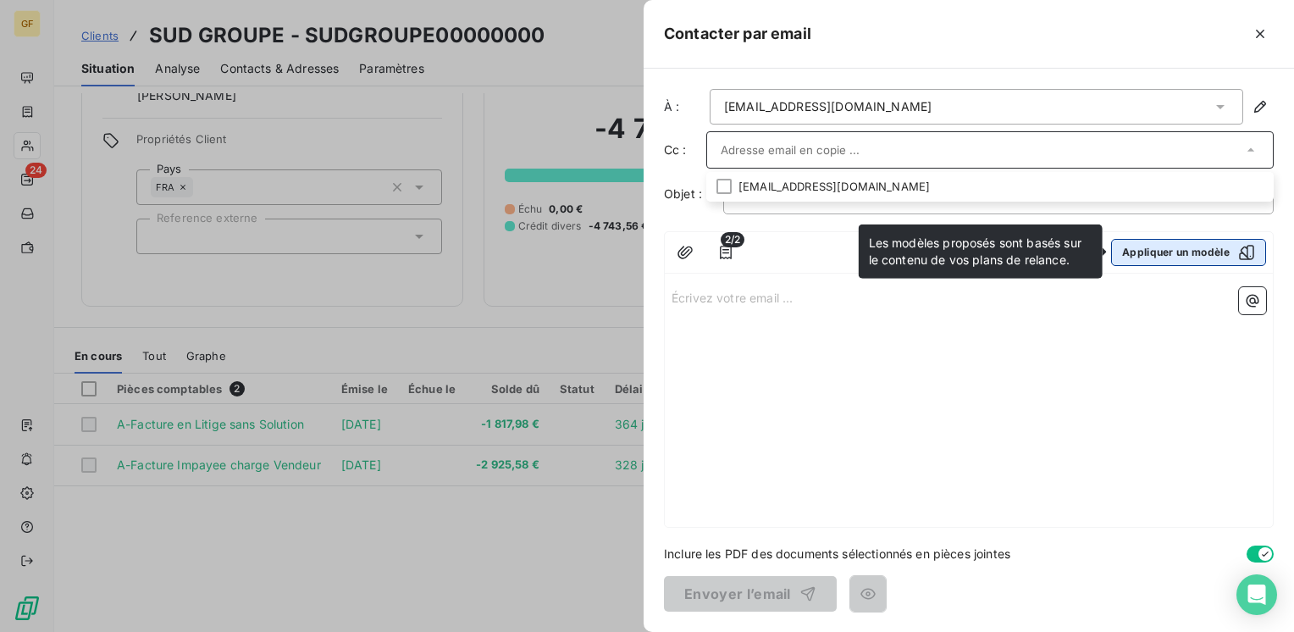
click at [1189, 251] on button "Appliquer un modèle" at bounding box center [1188, 252] width 155 height 27
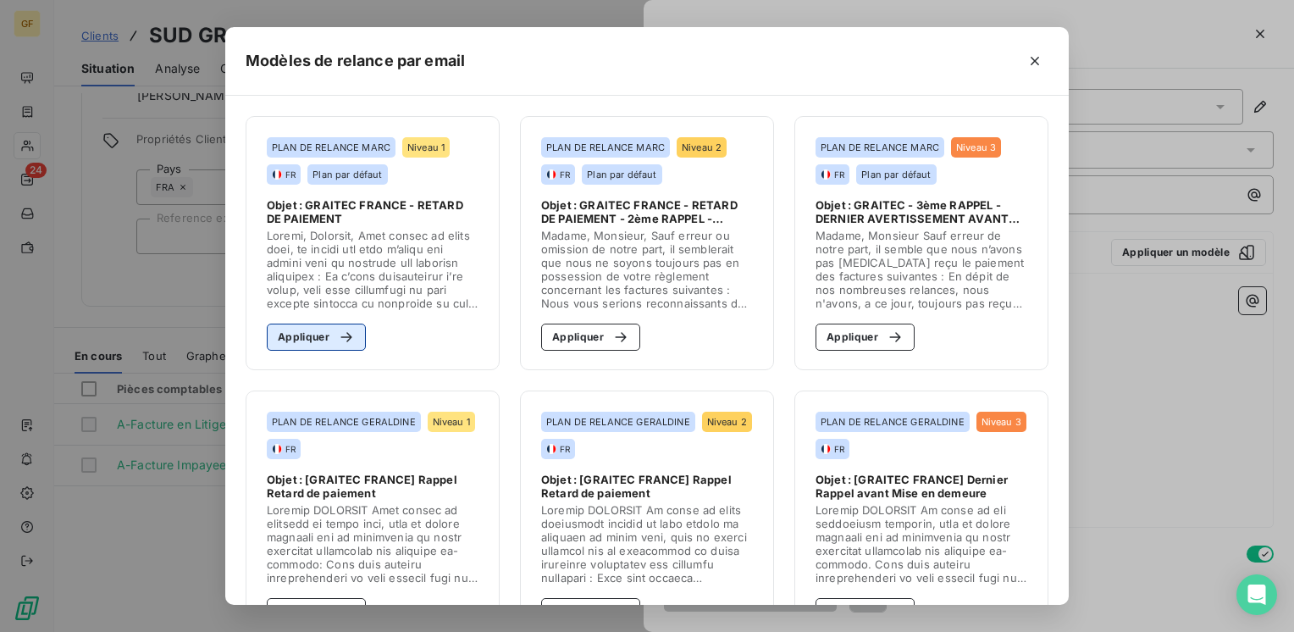
click at [307, 337] on button "Appliquer" at bounding box center [316, 336] width 99 height 27
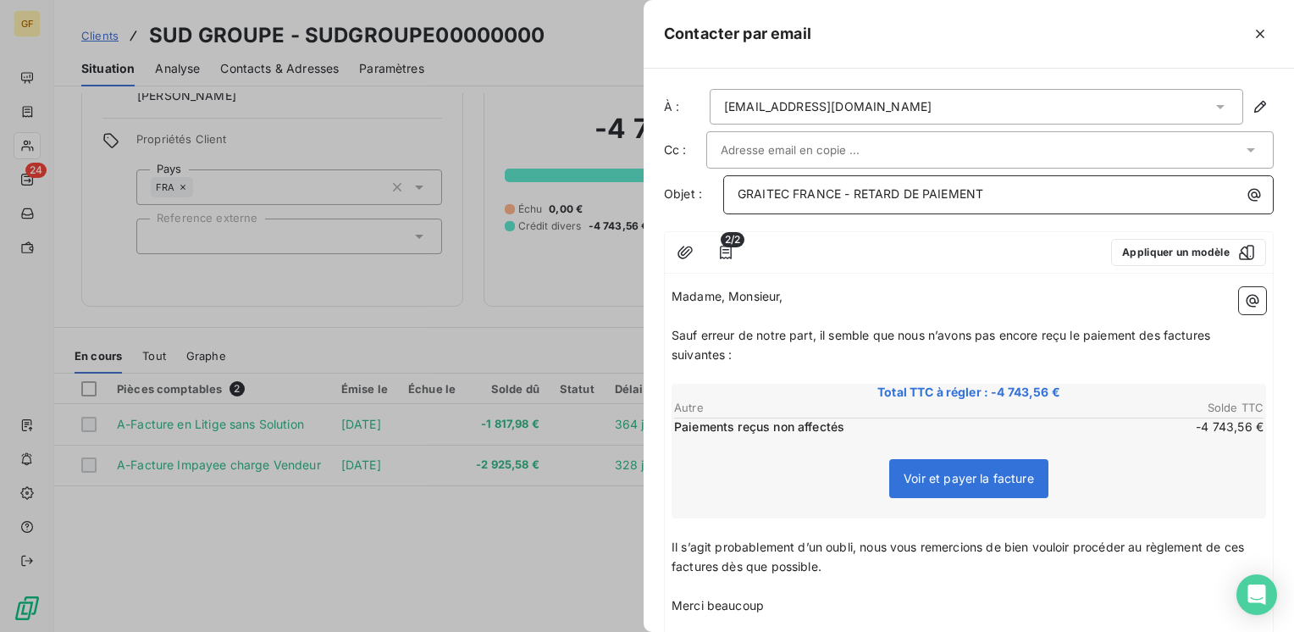
drag, startPoint x: 853, startPoint y: 191, endPoint x: 1171, endPoint y: 174, distance: 318.0
click at [1171, 175] on div "GRAITEC FRANCE - RETARD DE PAIEMENT" at bounding box center [998, 194] width 550 height 39
click at [674, 330] on span "Sauf erreur de notre part, il semble que nous n’avons pas encore reçu le paieme…" at bounding box center [942, 345] width 542 height 34
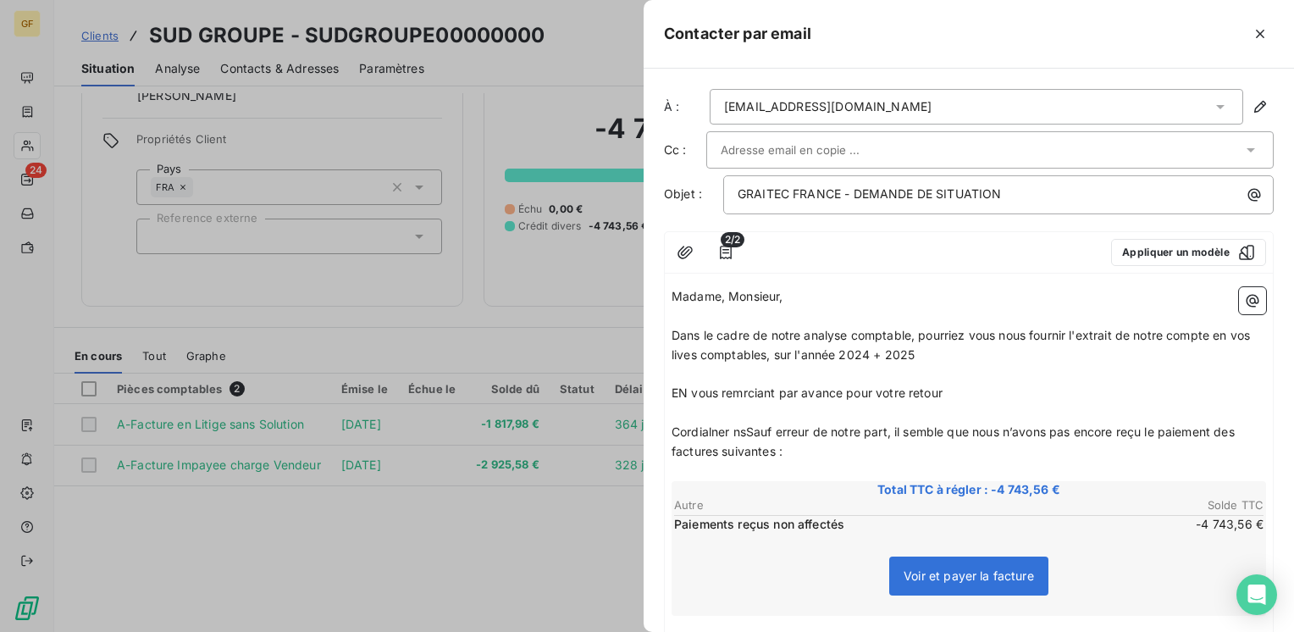
click at [933, 540] on div "Total TTC à régler : -4 743,56 € Autre Solde TTC Paiements reçus non affectés -…" at bounding box center [968, 548] width 594 height 135
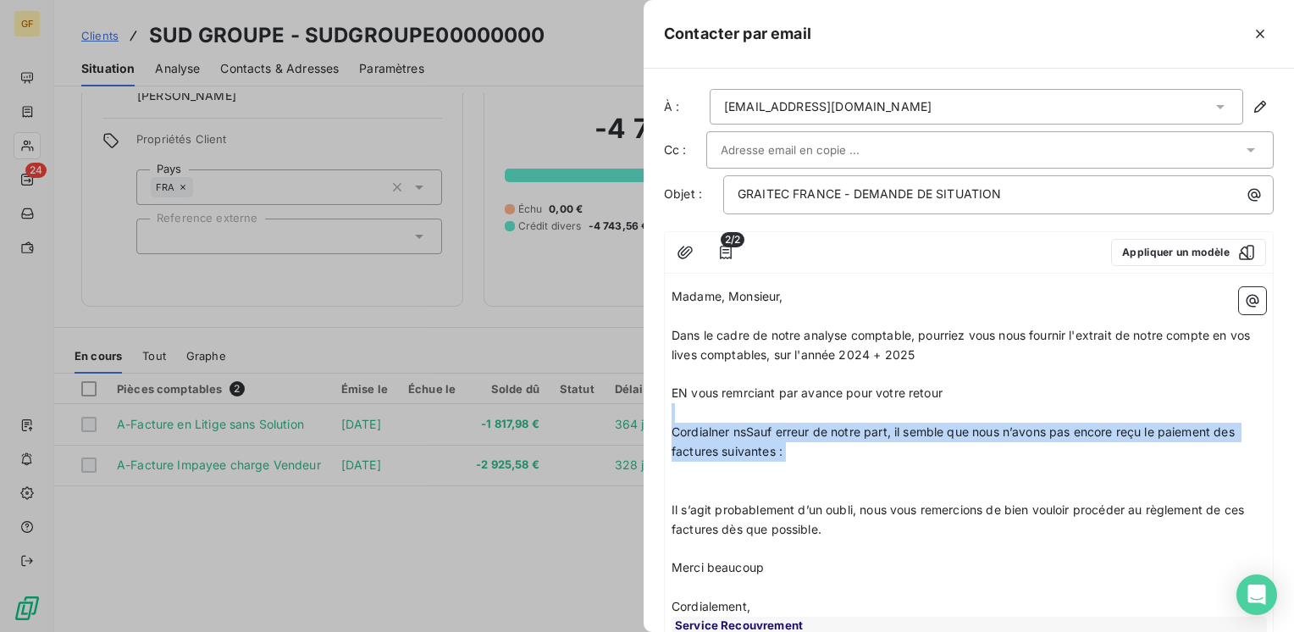
drag, startPoint x: 798, startPoint y: 468, endPoint x: 656, endPoint y: 418, distance: 150.8
click at [654, 418] on div "À : [EMAIL_ADDRESS][DOMAIN_NAME] Cc : Objet : GRAITEC FRANCE - DEMANDE DE SITUA…" at bounding box center [968, 350] width 650 height 563
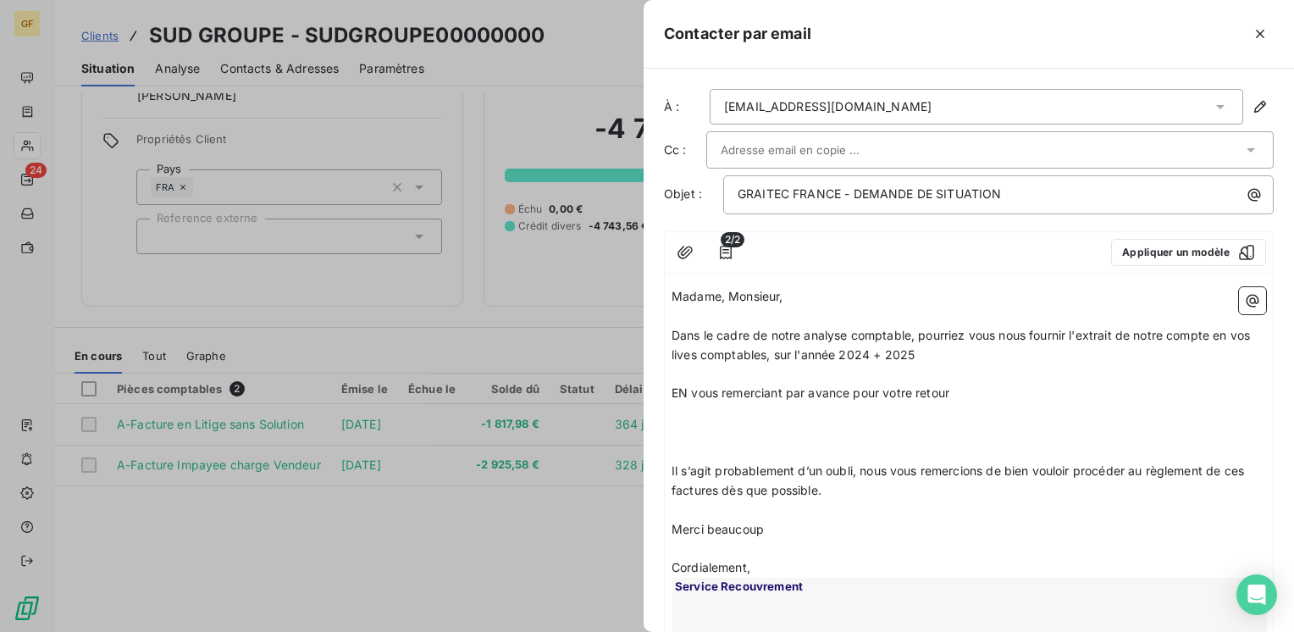
click at [677, 385] on span "EN vous remerciant par avance pour votre retour" at bounding box center [810, 392] width 278 height 14
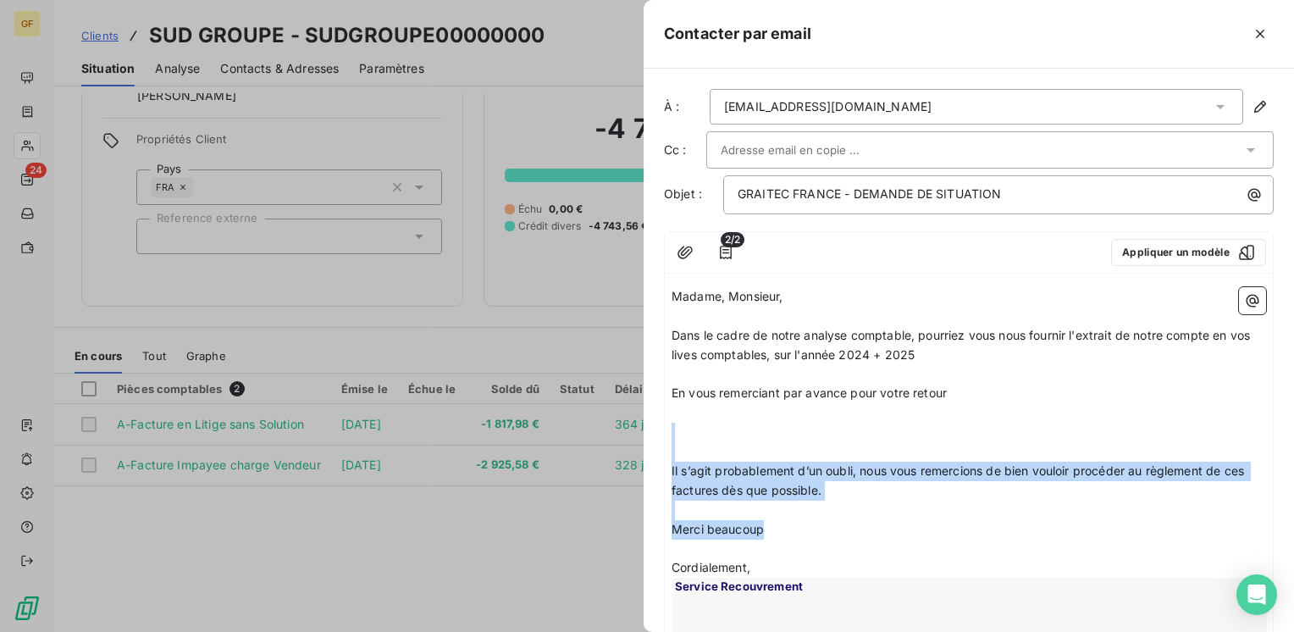
drag, startPoint x: 794, startPoint y: 530, endPoint x: 665, endPoint y: 438, distance: 158.4
click at [665, 438] on div "Madame, Monsieur, ﻿ Dans le cadre de notre analyse comptable, pourriez vous nou…" at bounding box center [969, 519] width 608 height 478
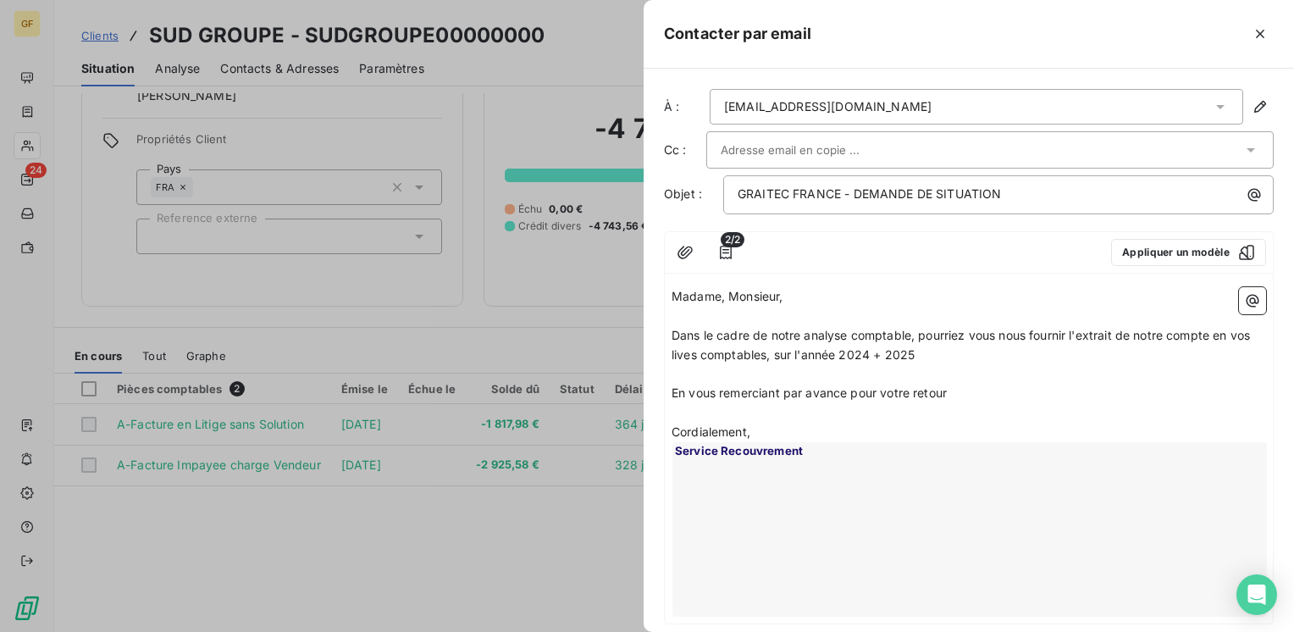
click at [947, 393] on span "En vous remerciant par avance pour votre retour" at bounding box center [808, 392] width 275 height 14
click at [819, 141] on input "text" at bounding box center [812, 149] width 182 height 25
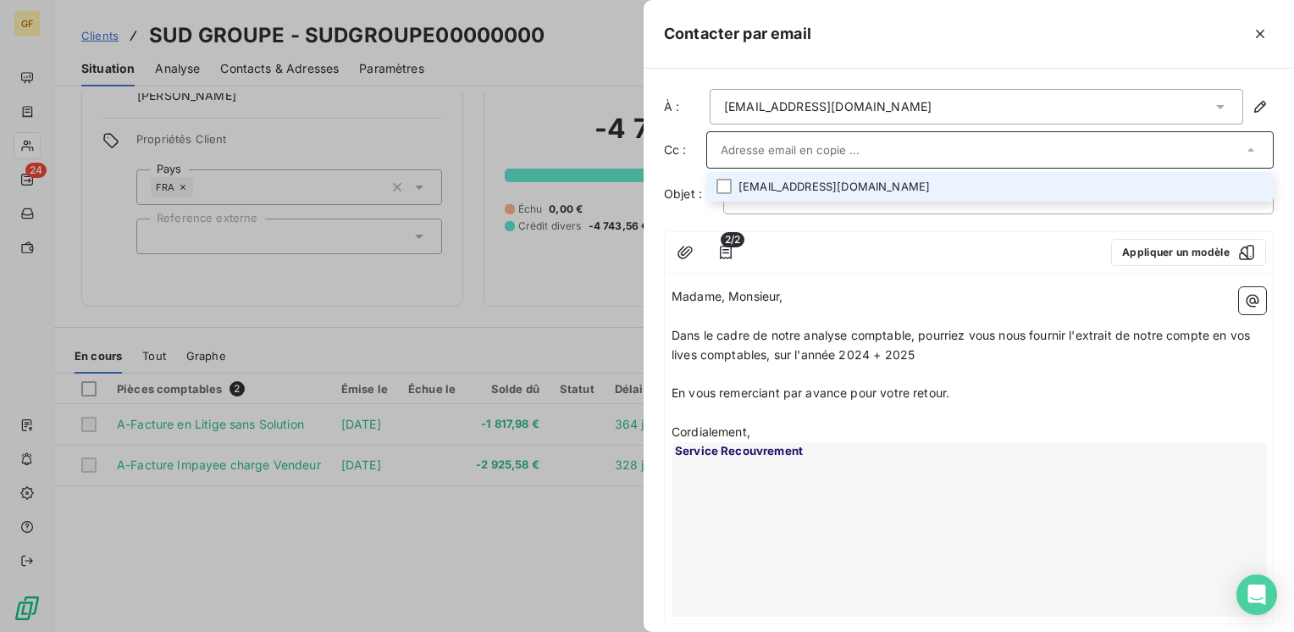
paste input "[EMAIL_ADDRESS][DOMAIN_NAME]"
type input "[EMAIL_ADDRESS][DOMAIN_NAME]"
click at [823, 183] on li "[EMAIL_ADDRESS][DOMAIN_NAME]" at bounding box center [989, 187] width 567 height 30
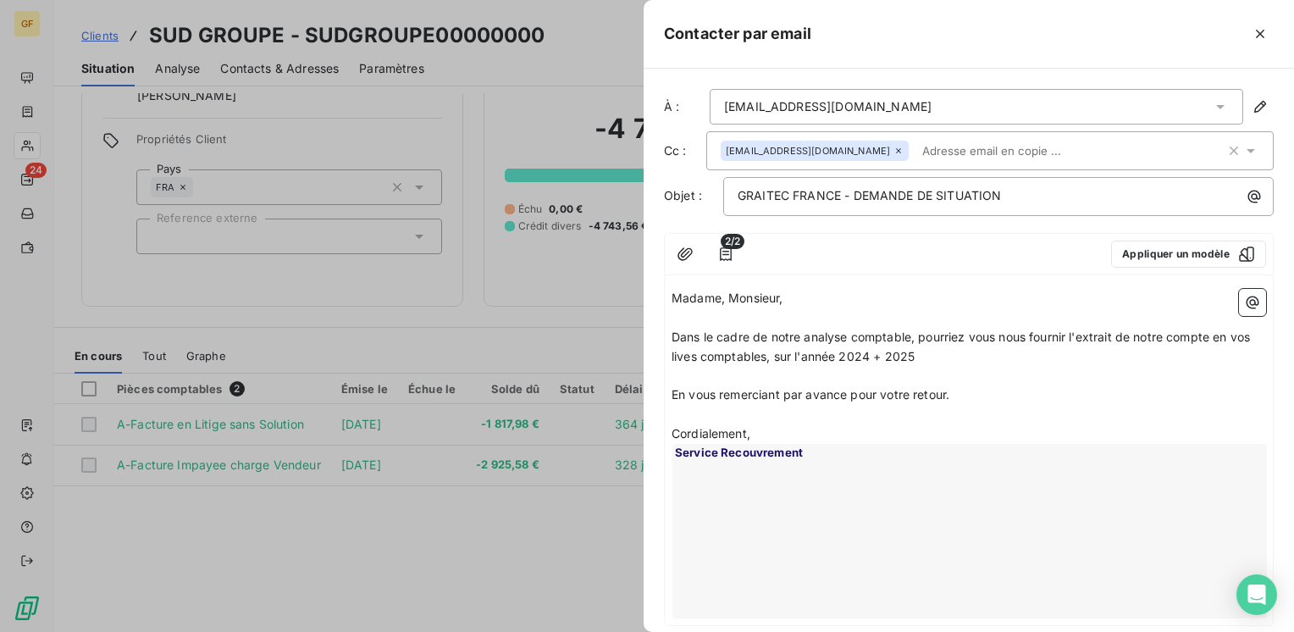
click at [871, 242] on div at bounding box center [925, 253] width 345 height 27
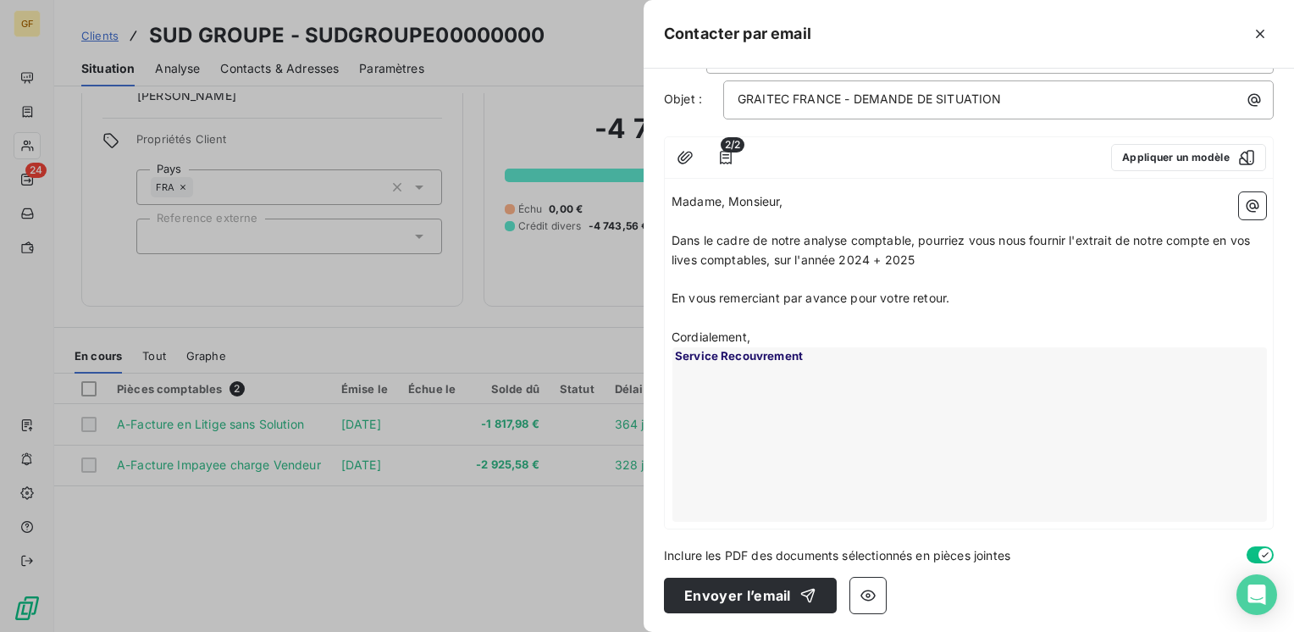
scroll to position [0, 0]
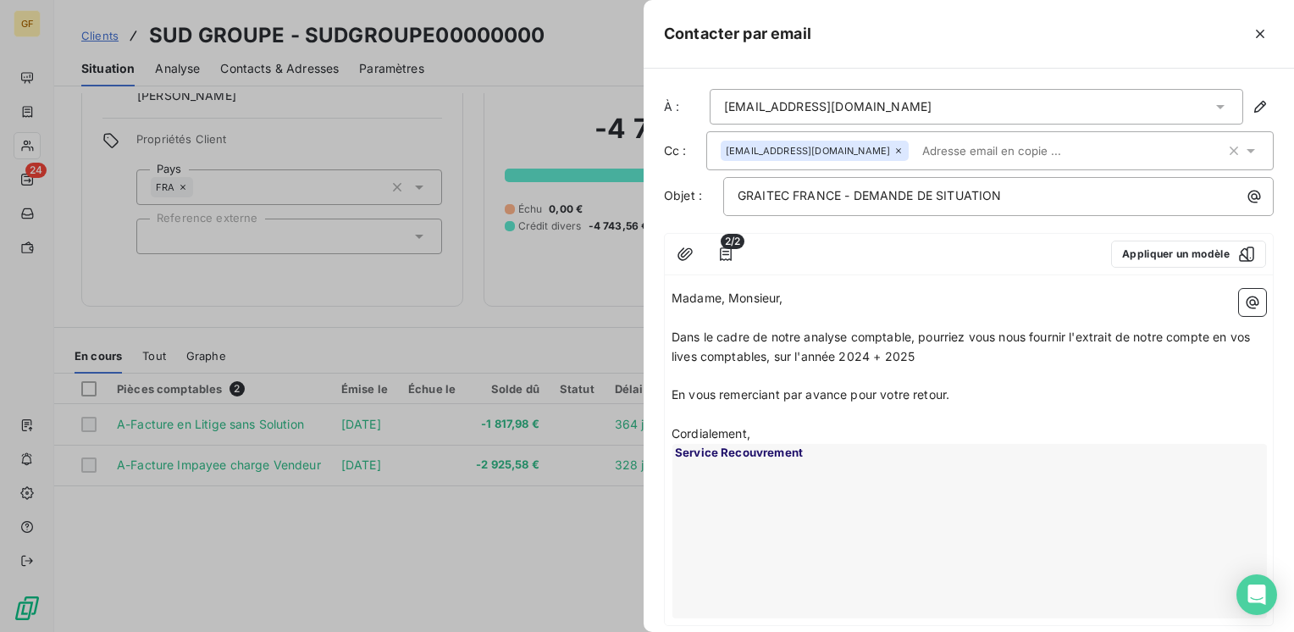
click at [789, 351] on span "Dans le cadre de notre analyse comptable, pourriez vous nous fournir l'extrait …" at bounding box center [962, 346] width 582 height 34
click at [936, 351] on p "Dans le cadre de notre analyse comptable, pourriez vous nous fournir l'extrait …" at bounding box center [968, 347] width 594 height 39
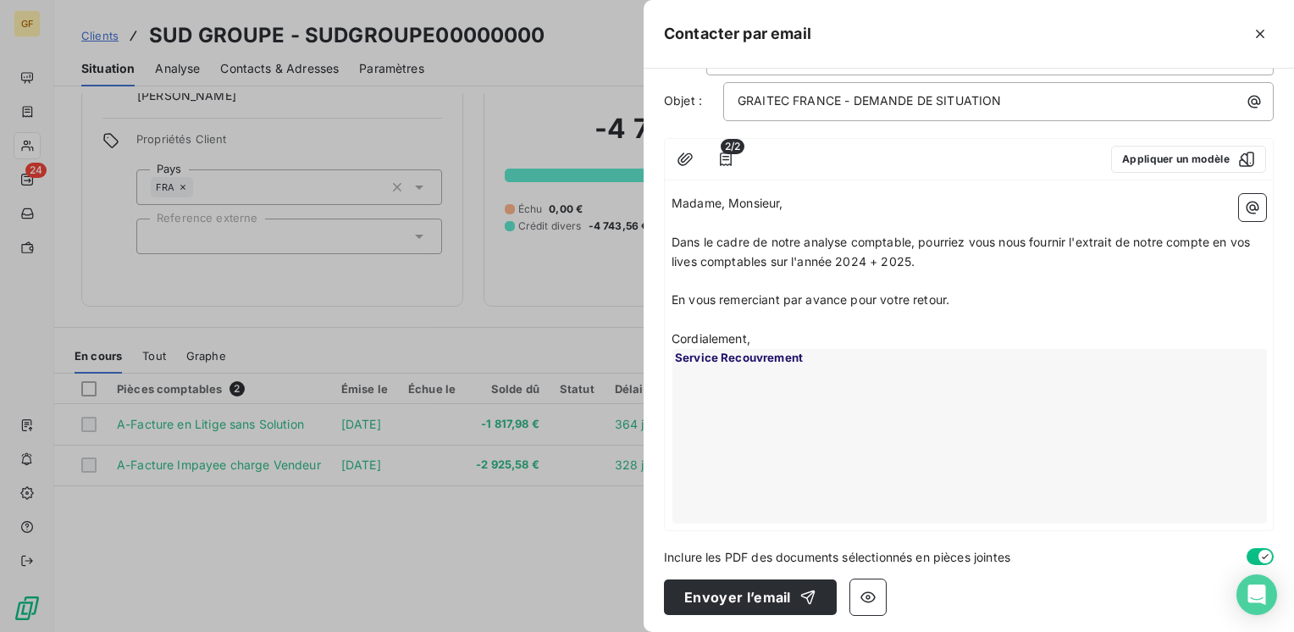
scroll to position [97, 0]
click at [721, 594] on button "Envoyer l’email" at bounding box center [750, 595] width 173 height 36
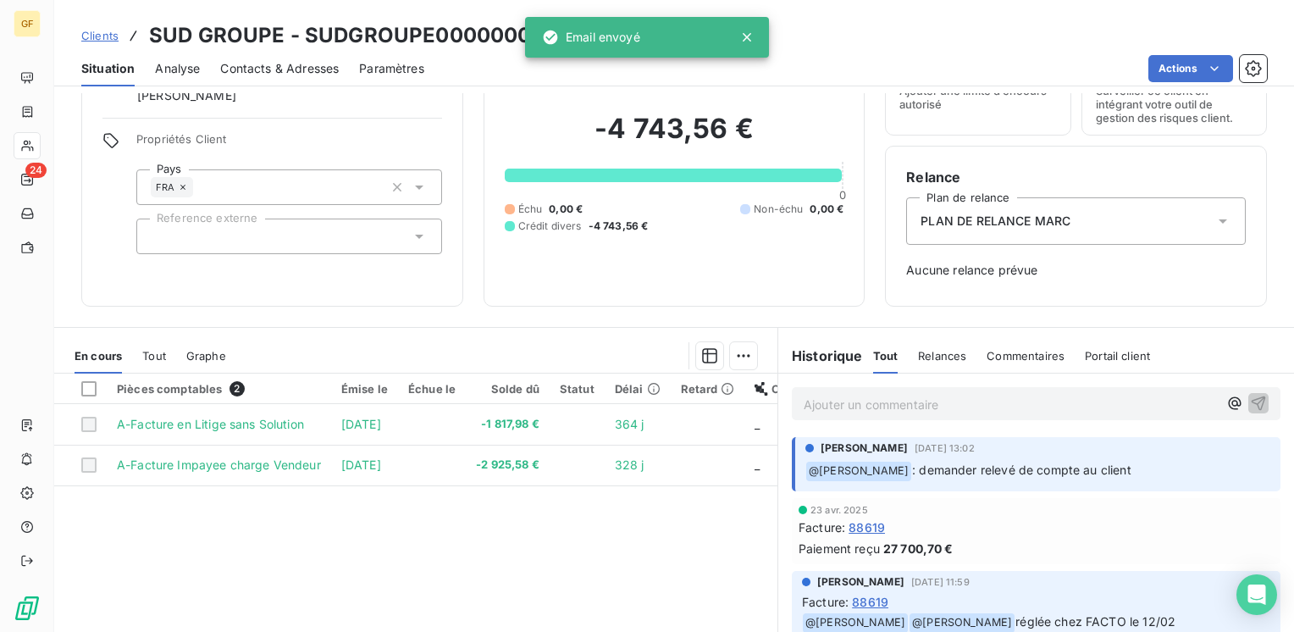
click at [299, 62] on span "Contacts & Adresses" at bounding box center [279, 68] width 119 height 17
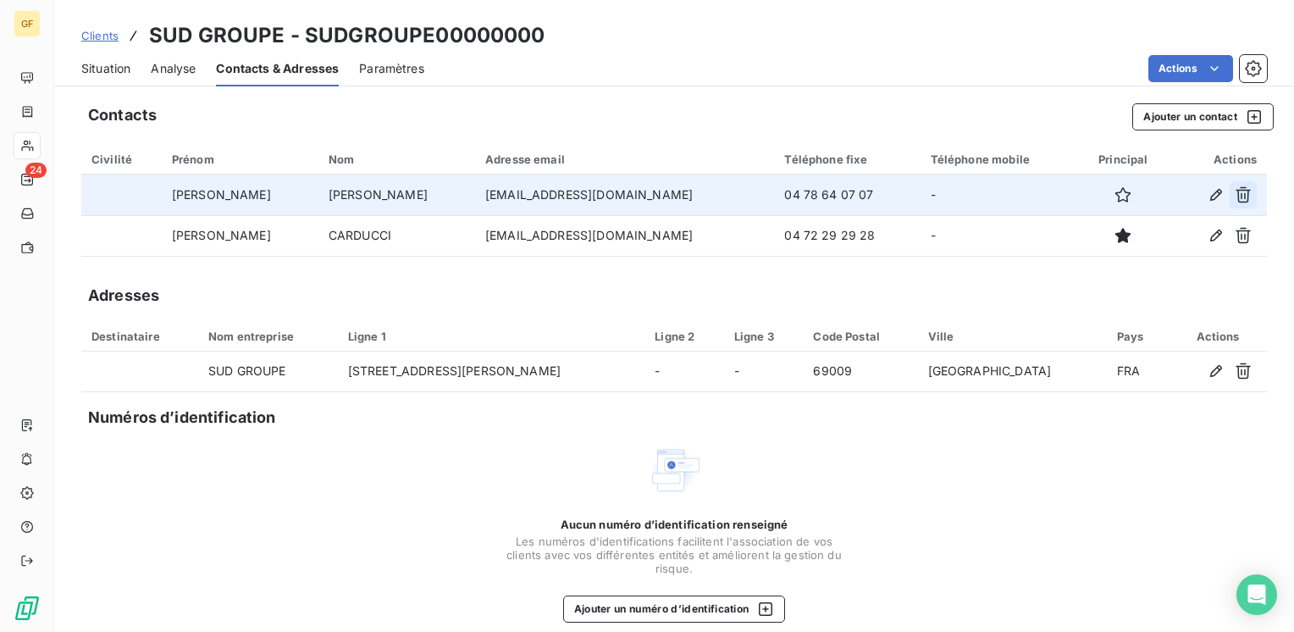
click at [1234, 194] on icon "button" at bounding box center [1242, 194] width 17 height 17
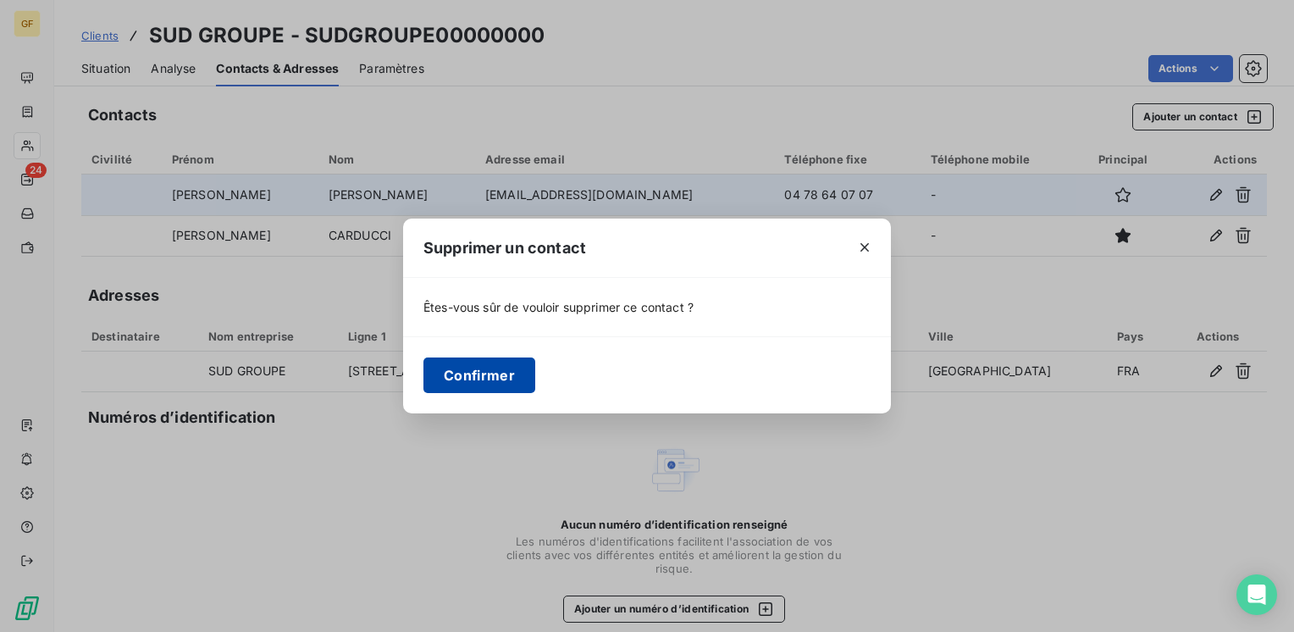
click at [469, 374] on button "Confirmer" at bounding box center [479, 375] width 112 height 36
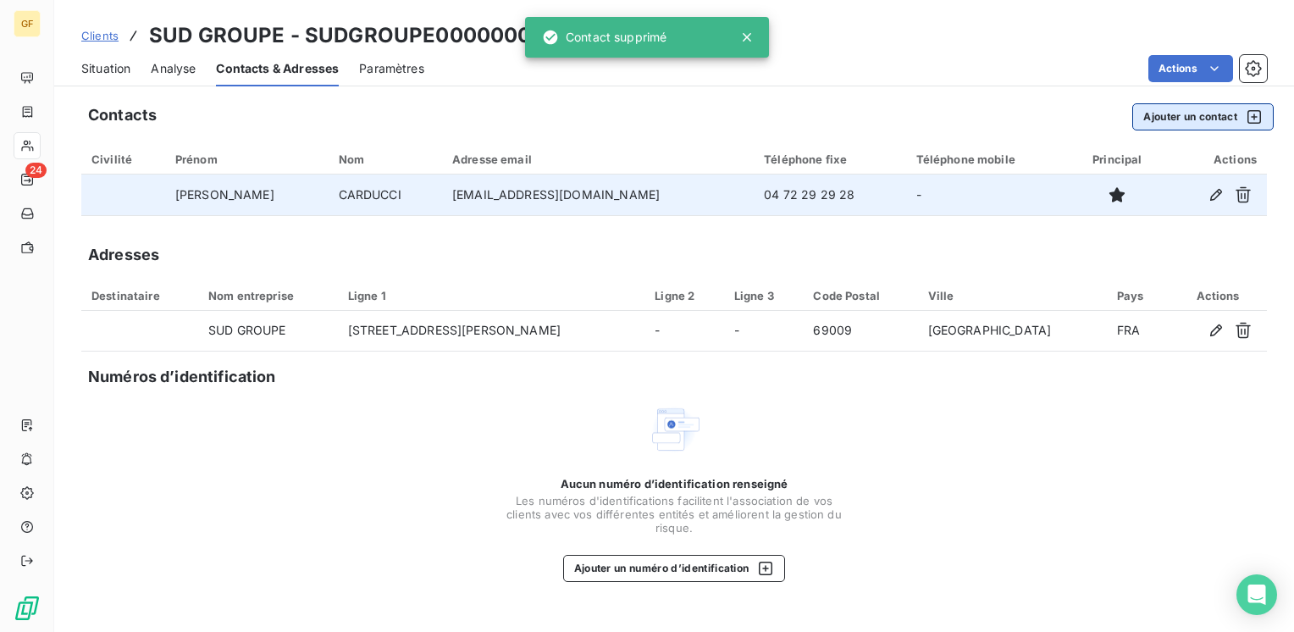
click at [1155, 113] on button "Ajouter un contact" at bounding box center [1202, 116] width 141 height 27
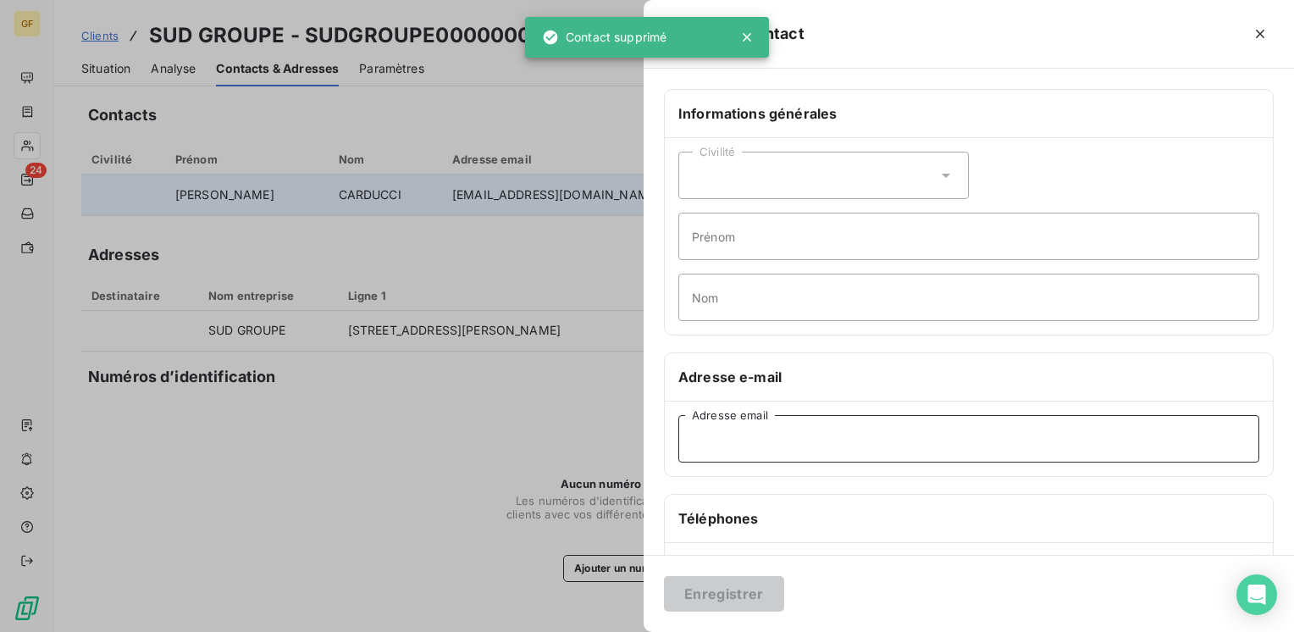
click at [786, 444] on input "Adresse email" at bounding box center [968, 438] width 581 height 47
paste input "[EMAIL_ADDRESS][DOMAIN_NAME]"
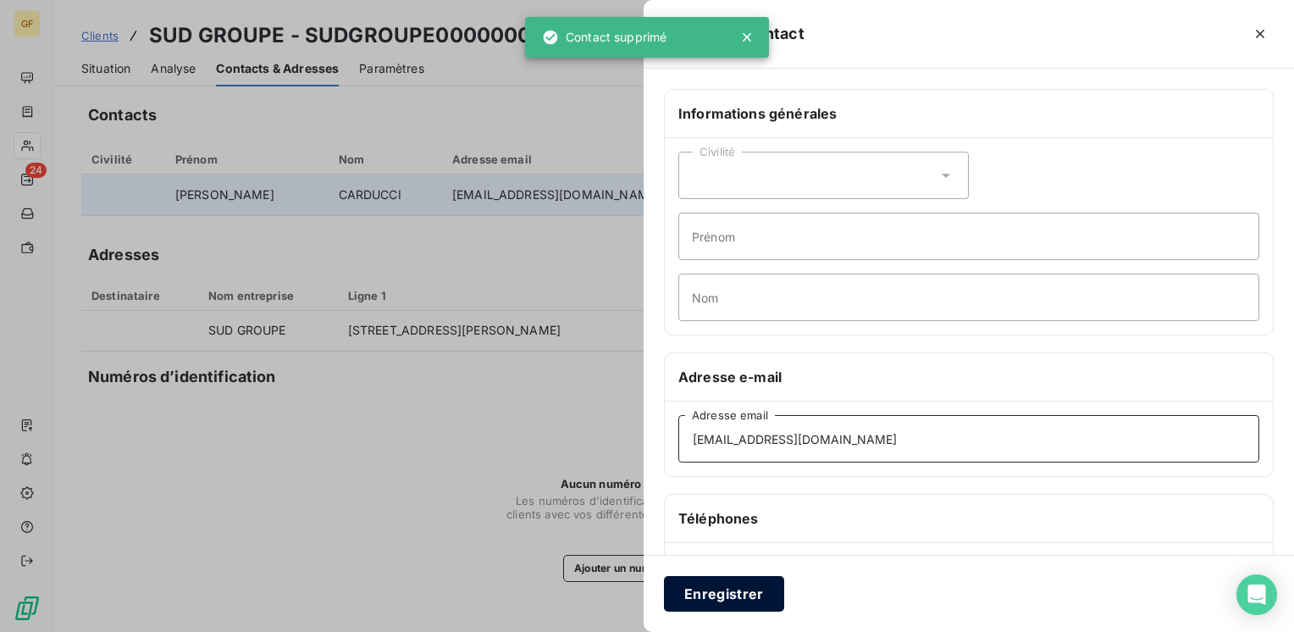
type input "[EMAIL_ADDRESS][DOMAIN_NAME]"
drag, startPoint x: 715, startPoint y: 596, endPoint x: 728, endPoint y: 583, distance: 18.6
click at [716, 598] on button "Enregistrer" at bounding box center [724, 594] width 120 height 36
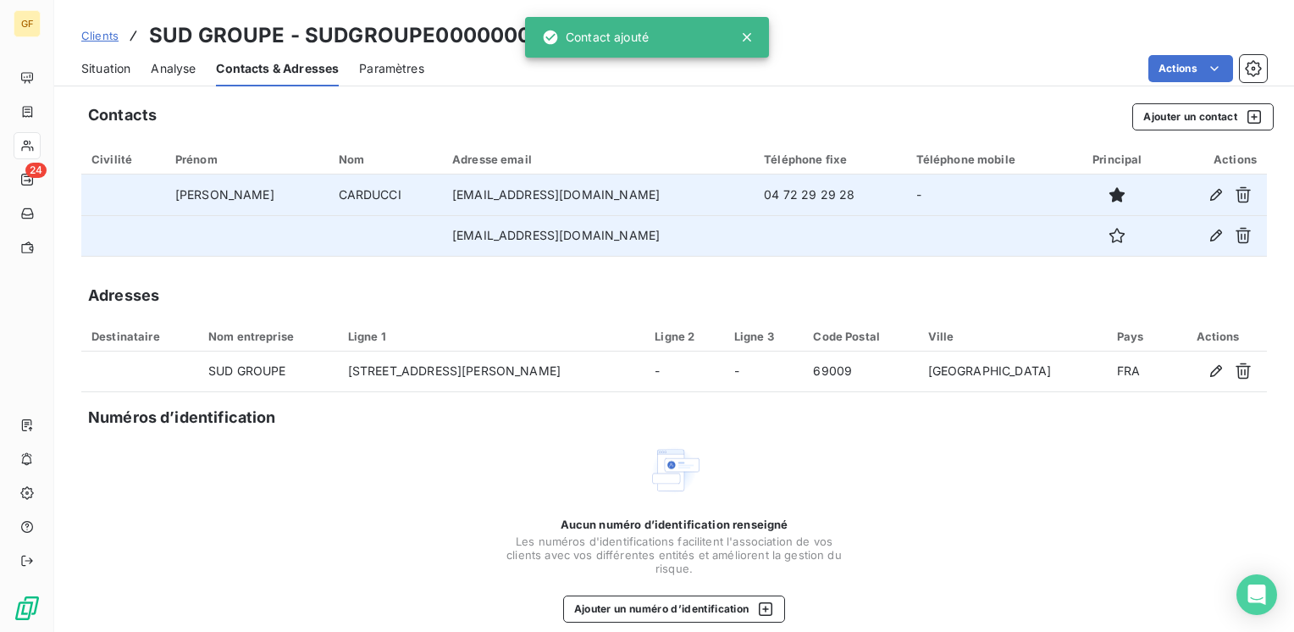
click at [1097, 230] on div at bounding box center [1117, 235] width 75 height 27
click at [1108, 240] on icon "button" at bounding box center [1116, 235] width 17 height 17
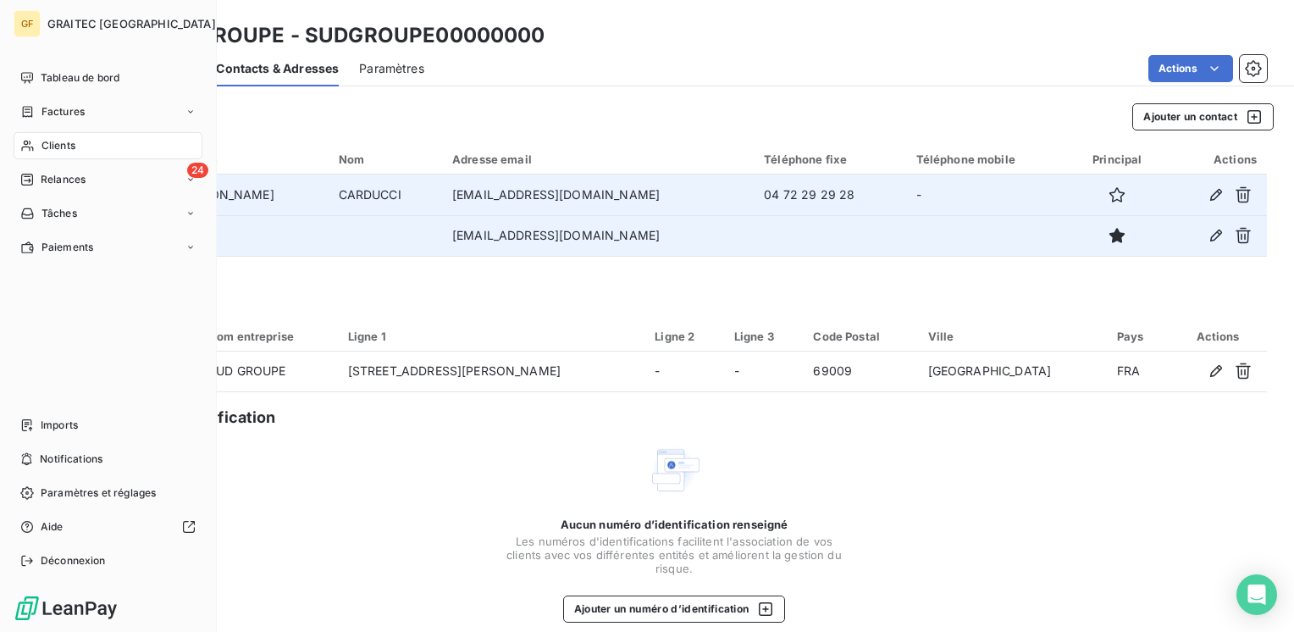
click at [58, 136] on div "Clients" at bounding box center [108, 145] width 189 height 27
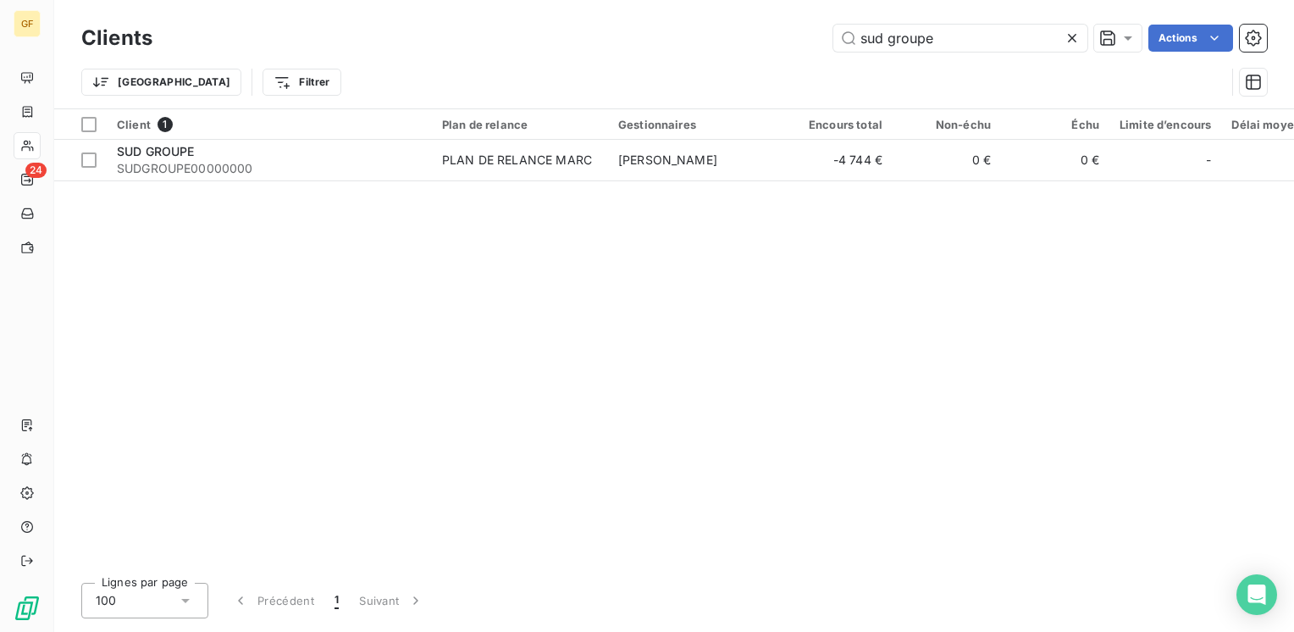
drag, startPoint x: 633, startPoint y: 60, endPoint x: 435, endPoint y: 69, distance: 198.3
click at [436, 69] on div "Clients sud groupe Actions Trier Filtrer" at bounding box center [673, 64] width 1185 height 88
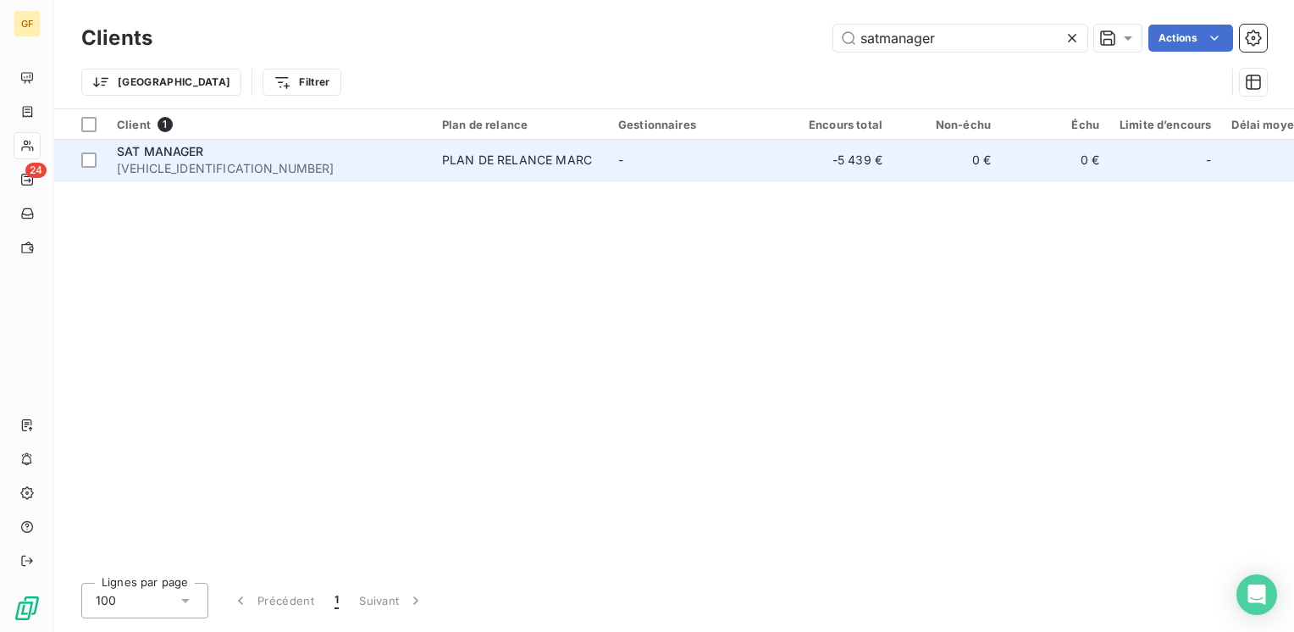
type input "satmanager"
click at [206, 166] on span "[VEHICLE_IDENTIFICATION_NUMBER]" at bounding box center [269, 168] width 305 height 17
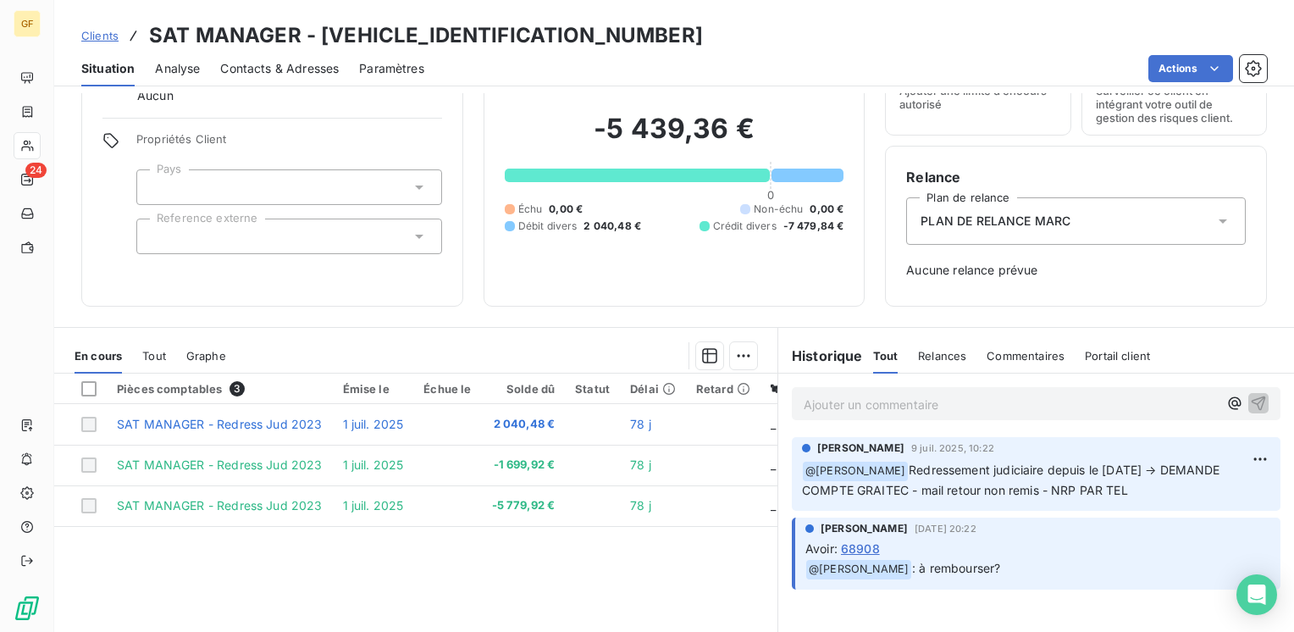
scroll to position [169, 0]
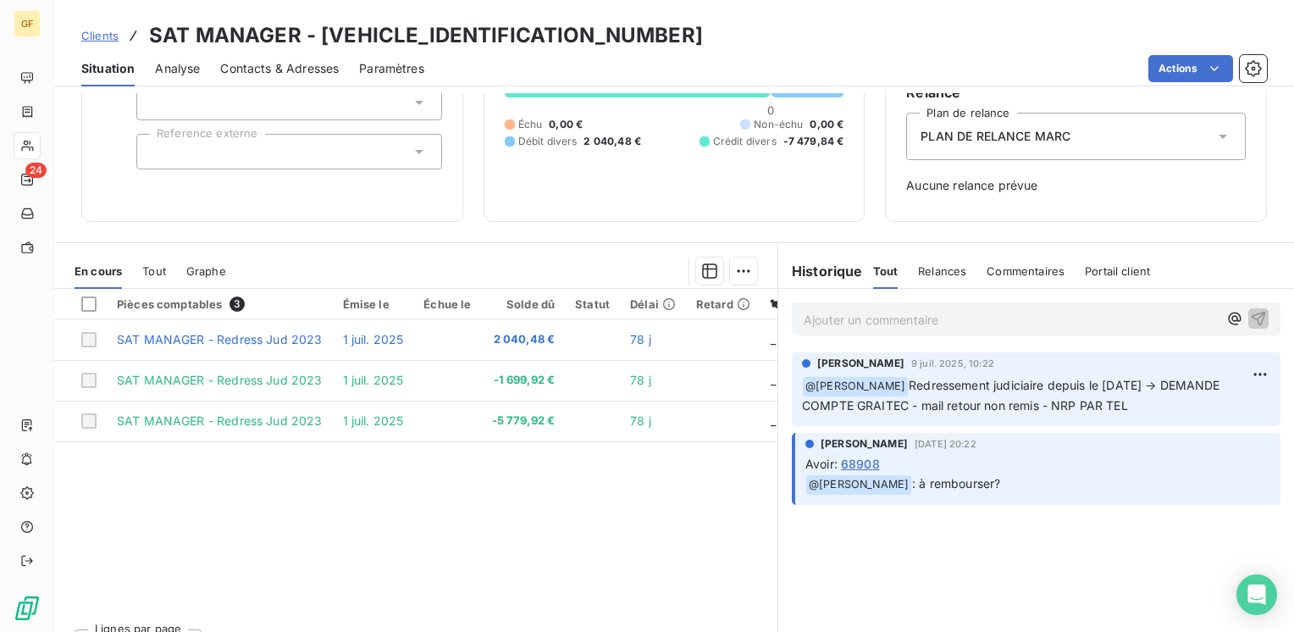
click at [896, 381] on span "Redressement judiciaire depuis le [DATE] → DEMANDE COMPTE GRAITEC - mail retour…" at bounding box center [1013, 395] width 422 height 35
drag, startPoint x: 896, startPoint y: 381, endPoint x: 1140, endPoint y: 374, distance: 244.8
click at [1140, 376] on p "﻿ @ [PERSON_NAME] Redressement judiciaire depuis le [DATE] → DEMANDE COMPTE GRA…" at bounding box center [1036, 396] width 468 height 40
copy span "Redressement judiciaire depuis le [DATE]"
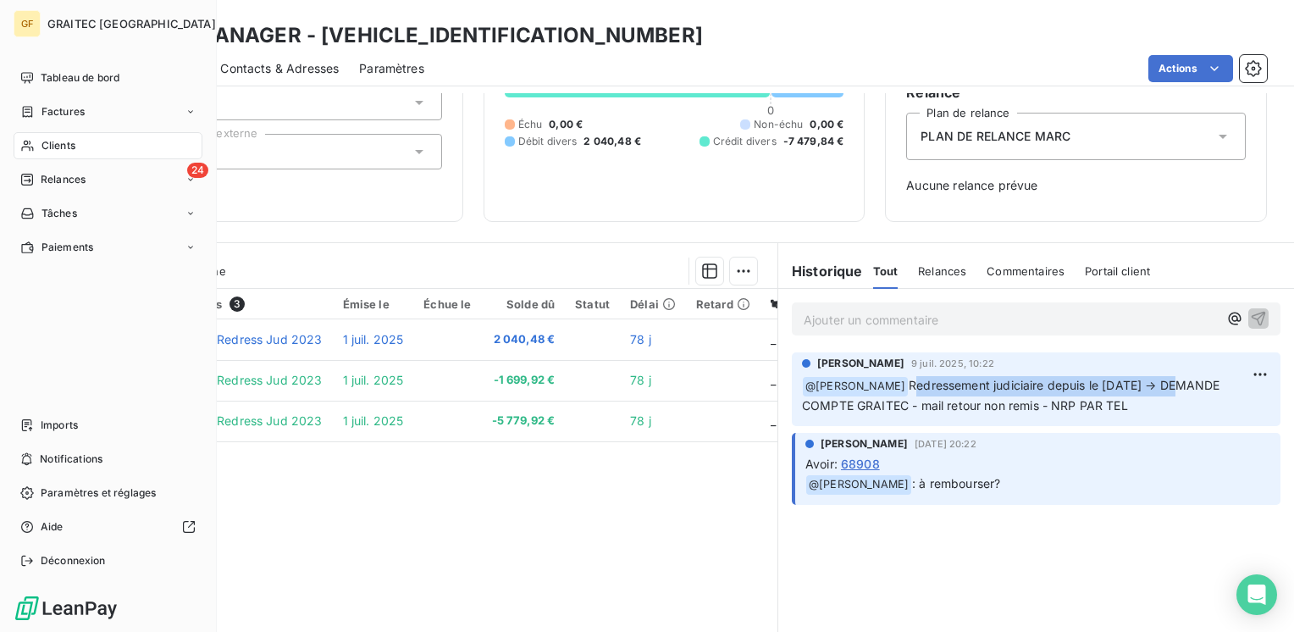
click at [51, 143] on span "Clients" at bounding box center [58, 145] width 34 height 15
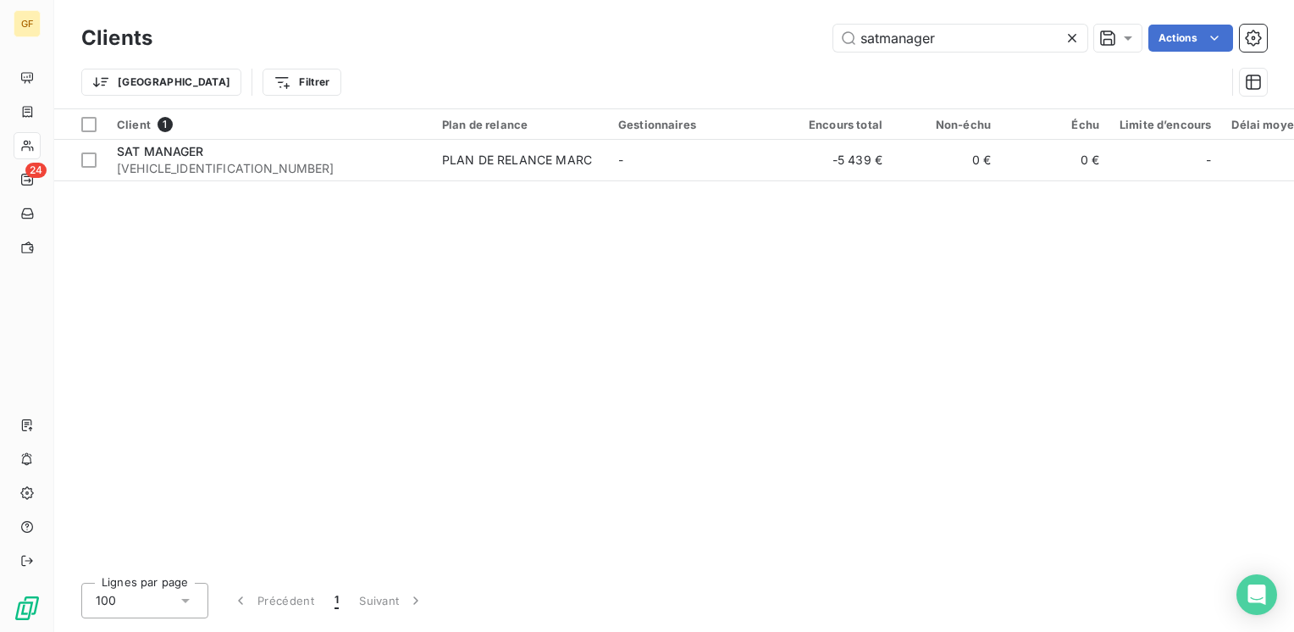
drag, startPoint x: 956, startPoint y: 39, endPoint x: 579, endPoint y: 75, distance: 378.5
click at [577, 75] on div "Clients satmanager Actions Trier Filtrer" at bounding box center [673, 64] width 1185 height 88
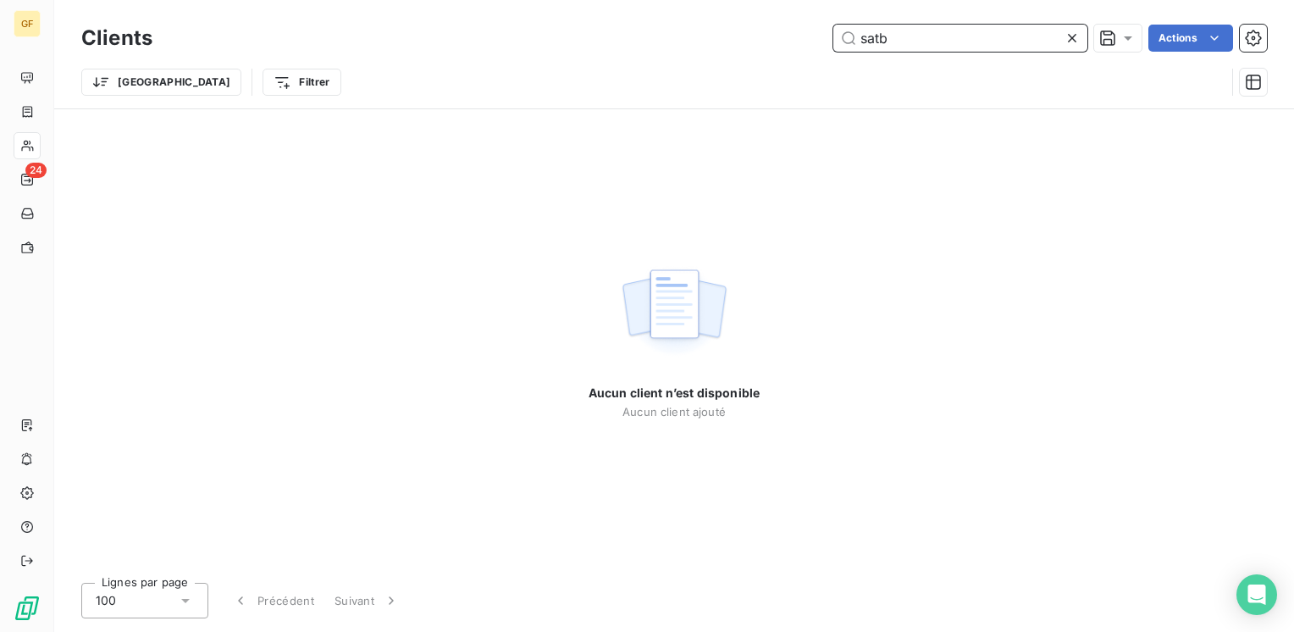
click at [874, 35] on input "satb" at bounding box center [960, 38] width 254 height 27
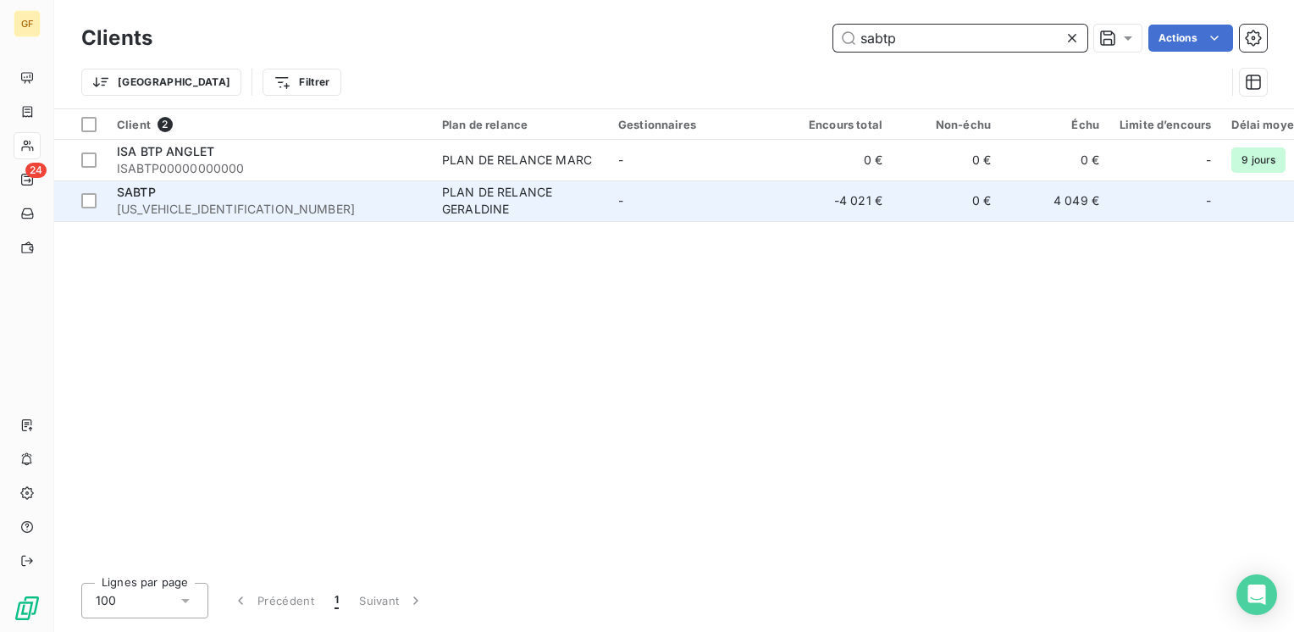
type input "sabtp"
click at [512, 213] on div "PLAN DE RELANCE GERALDINE" at bounding box center [520, 201] width 156 height 34
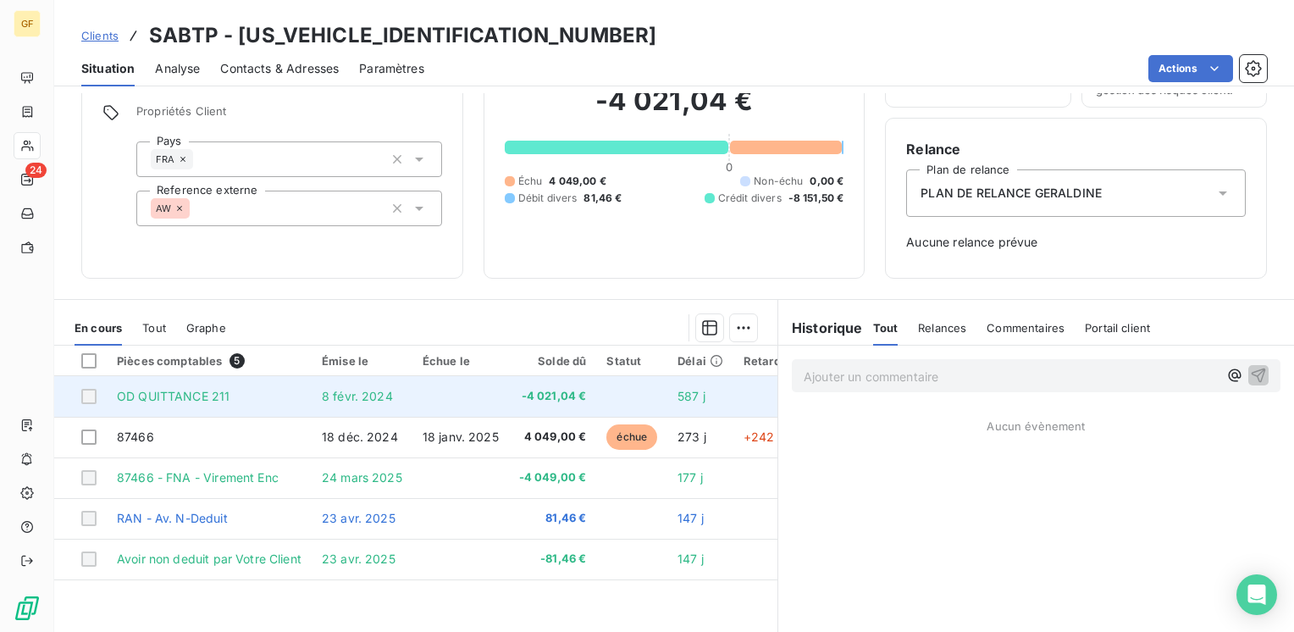
scroll to position [85, 0]
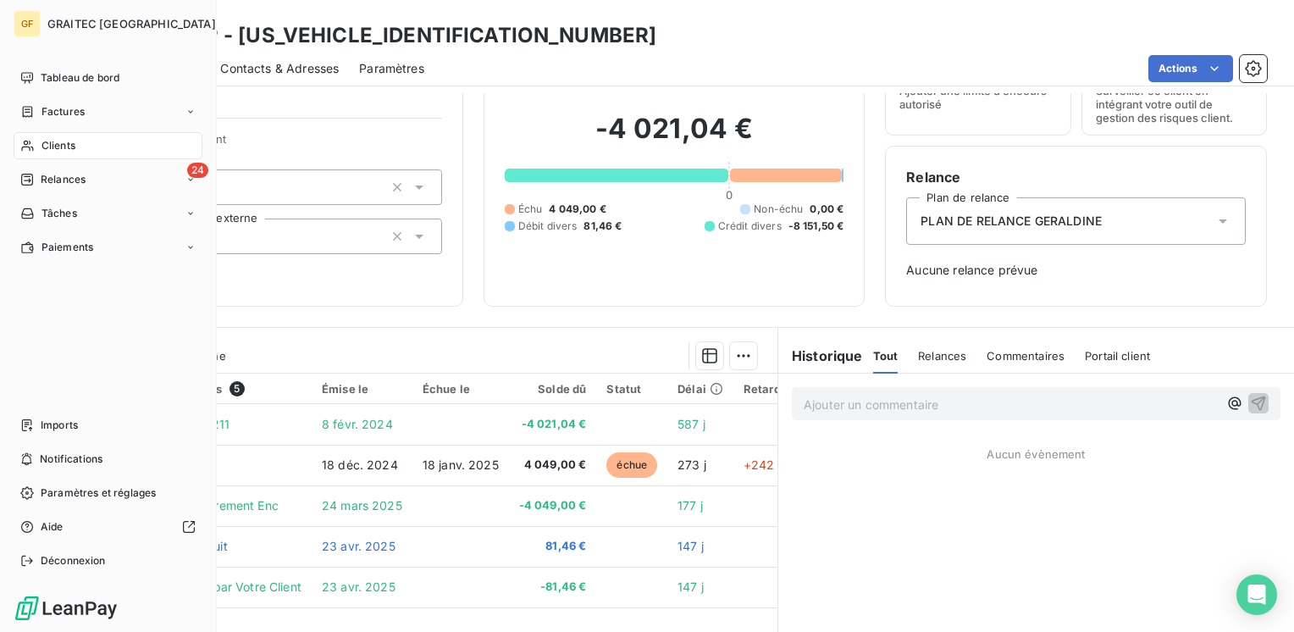
click at [65, 144] on span "Clients" at bounding box center [58, 145] width 34 height 15
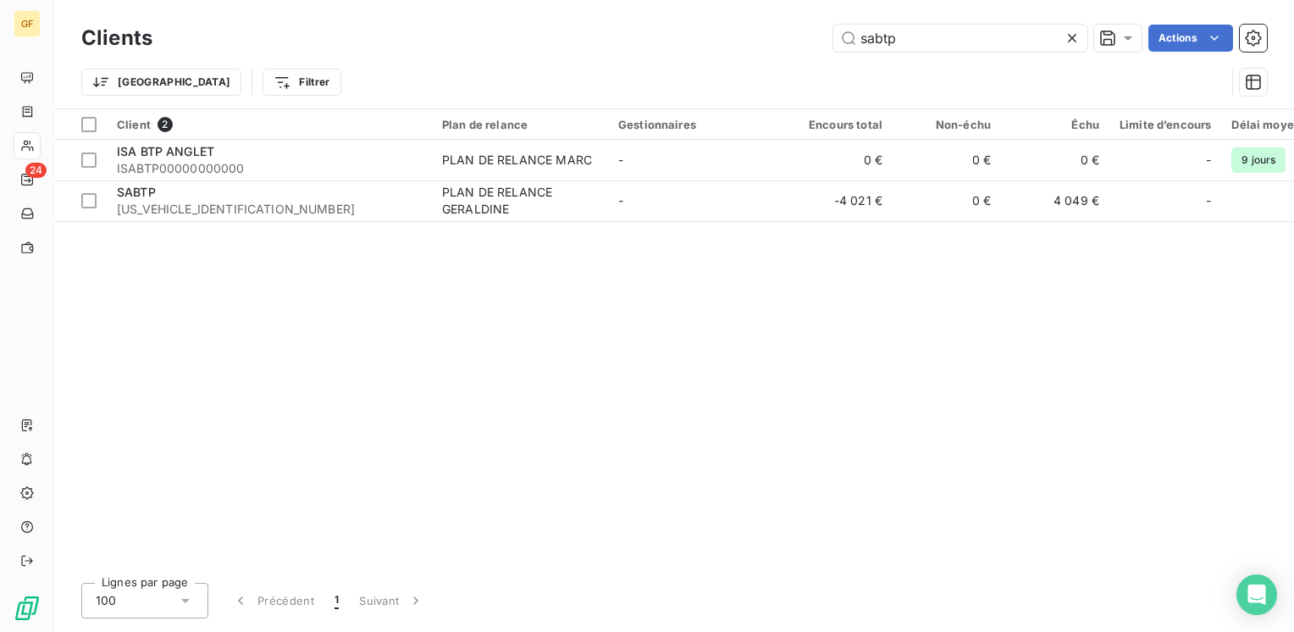
drag, startPoint x: 953, startPoint y: 38, endPoint x: 487, endPoint y: 100, distance: 470.6
click at [484, 99] on div "Clients sabtp Actions Trier Filtrer" at bounding box center [673, 64] width 1185 height 88
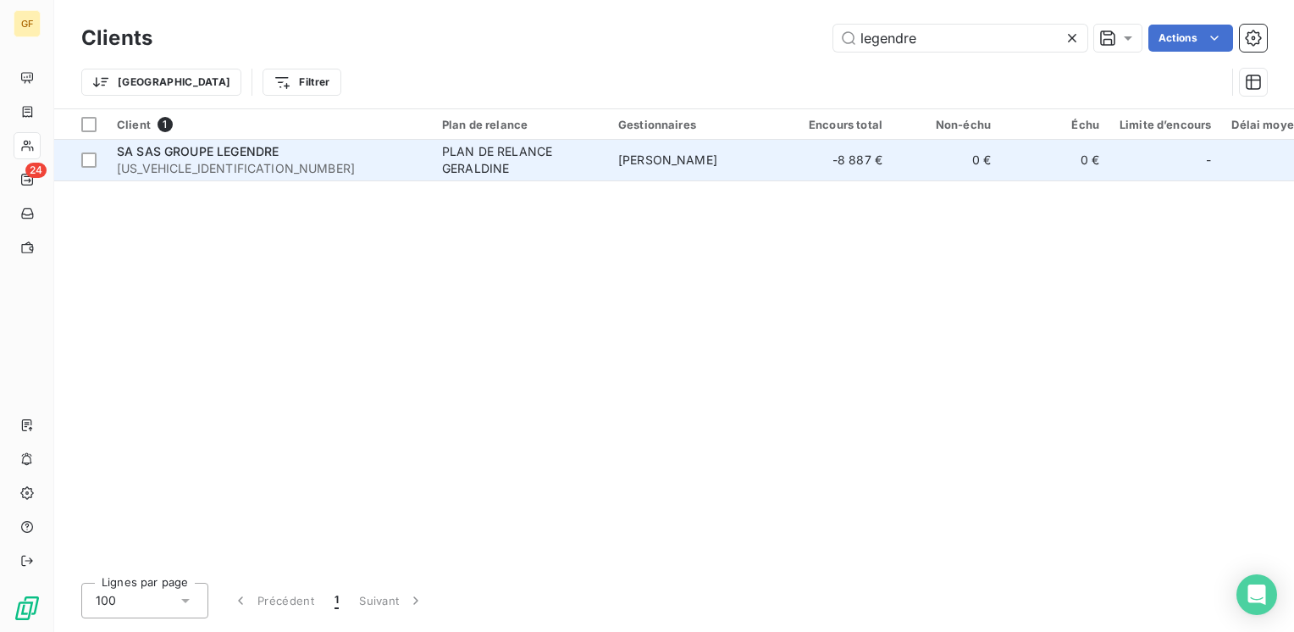
type input "legendre"
click at [574, 157] on div "PLAN DE RELANCE GERALDINE" at bounding box center [520, 160] width 156 height 34
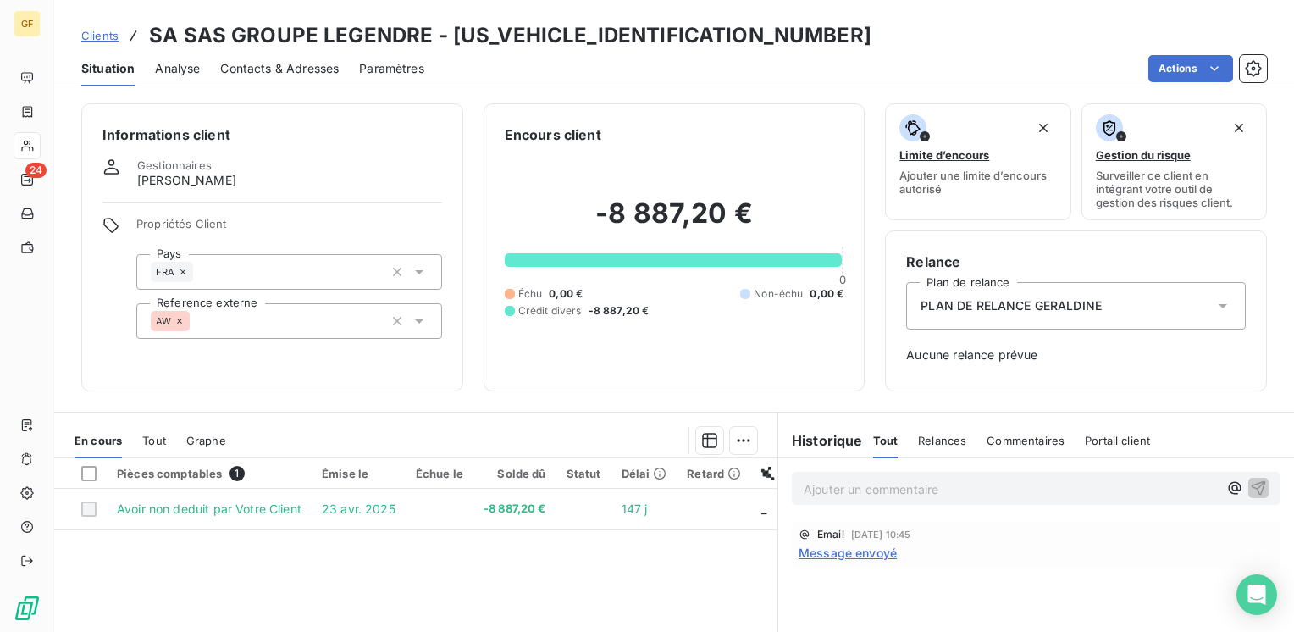
scroll to position [85, 0]
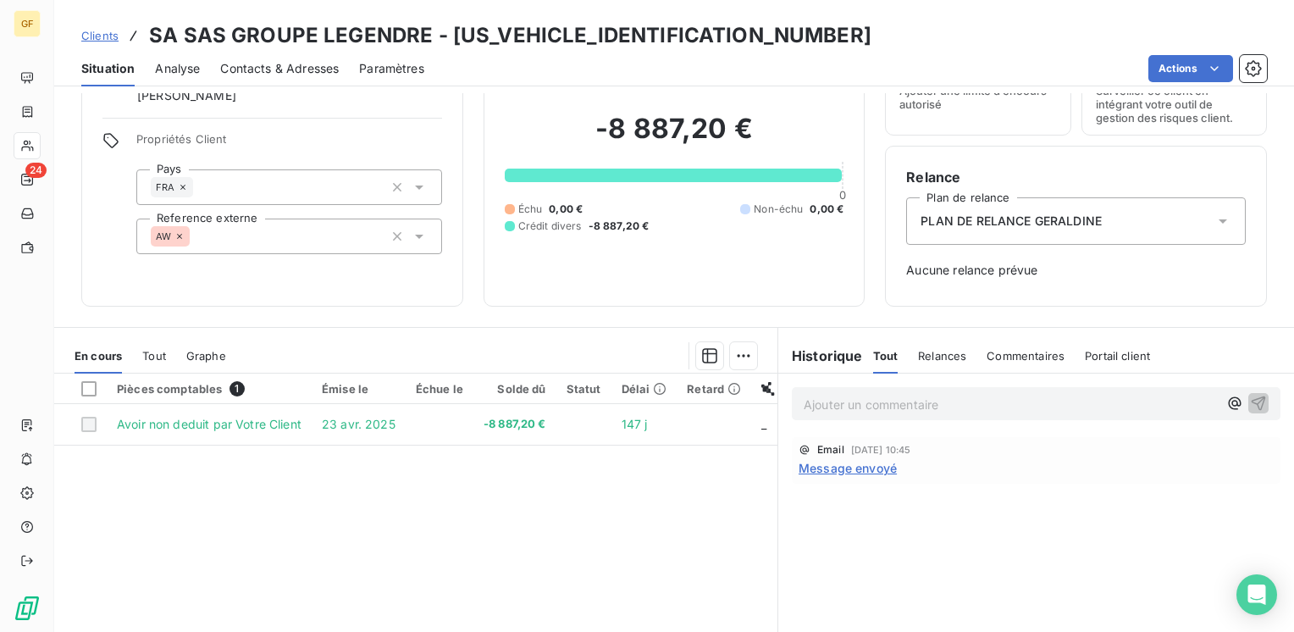
click at [838, 466] on span "Message envoyé" at bounding box center [847, 468] width 98 height 18
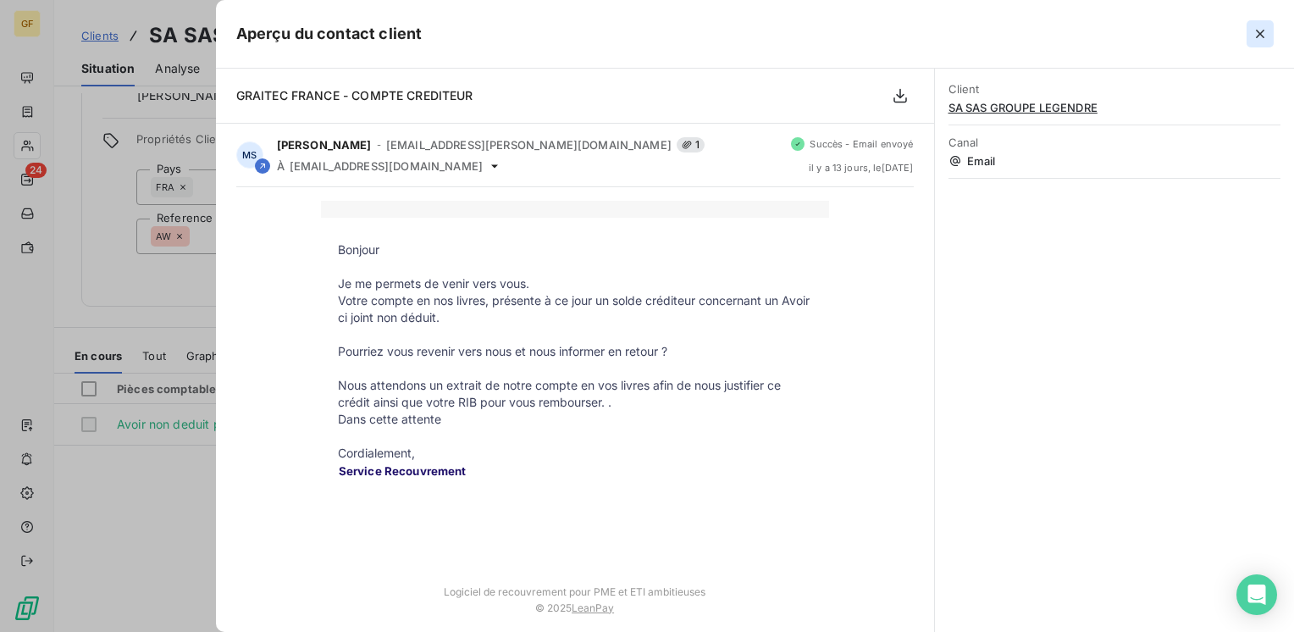
click at [1263, 26] on icon "button" at bounding box center [1259, 33] width 17 height 17
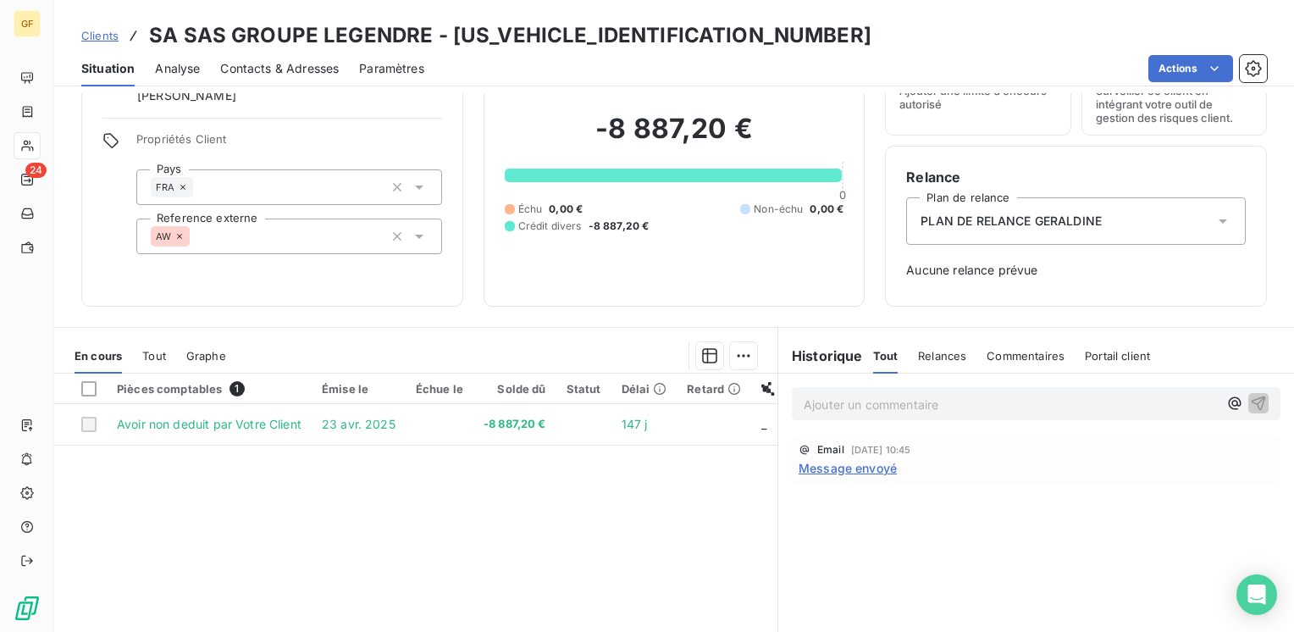
click at [318, 69] on span "Contacts & Adresses" at bounding box center [279, 68] width 119 height 17
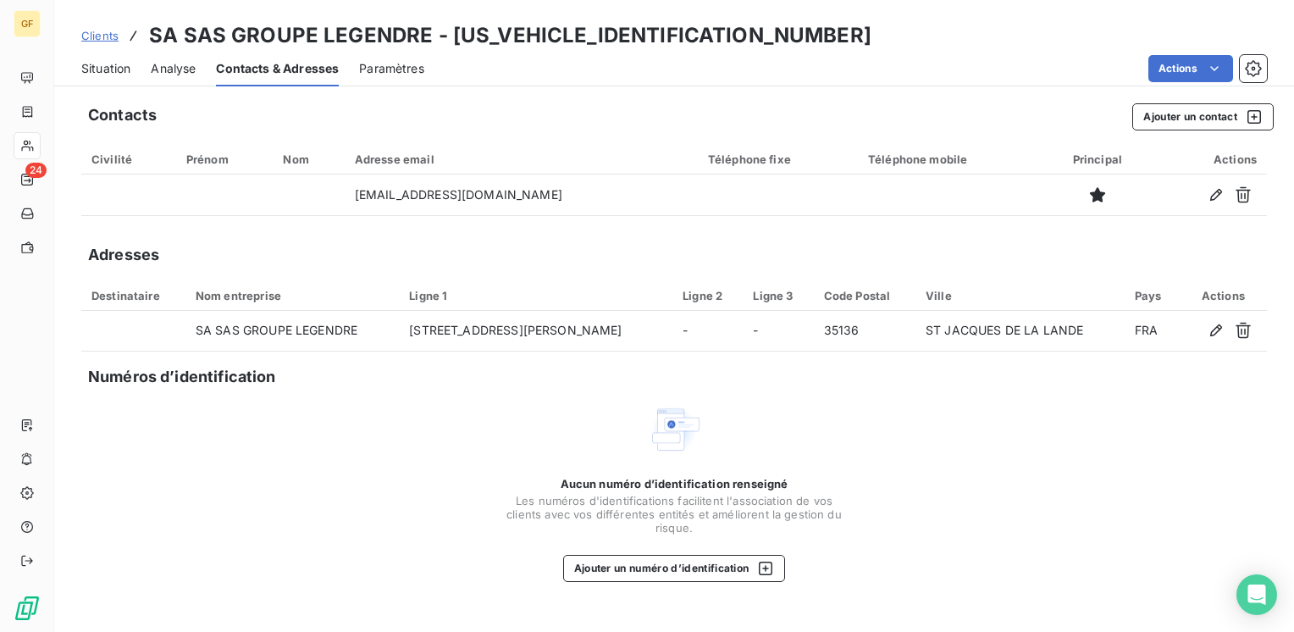
click at [87, 64] on span "Situation" at bounding box center [105, 68] width 49 height 17
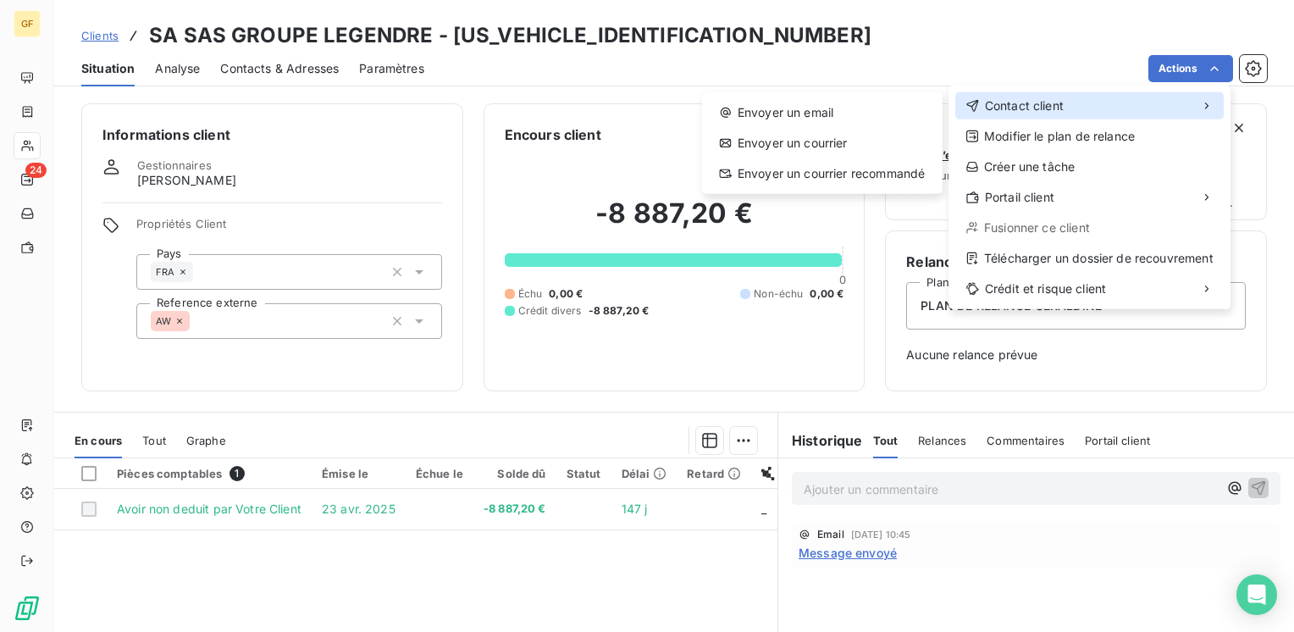
click at [1038, 97] on div "Contact client" at bounding box center [1089, 105] width 268 height 27
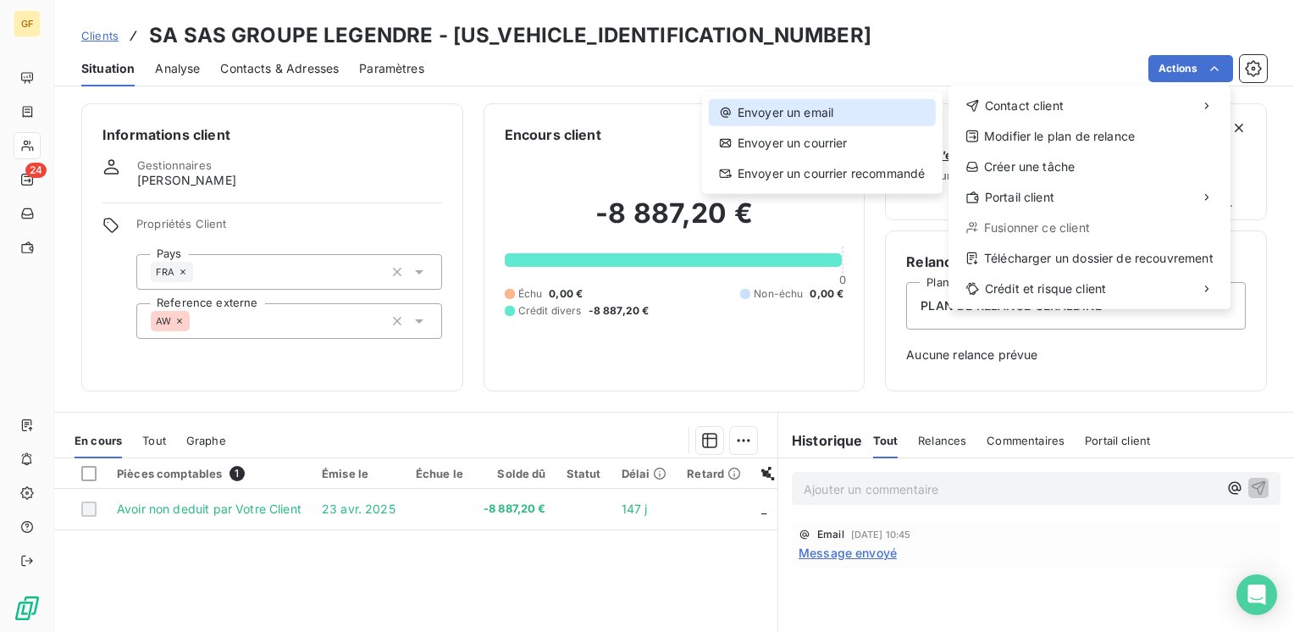
click at [782, 102] on div "Envoyer un email" at bounding box center [822, 112] width 227 height 27
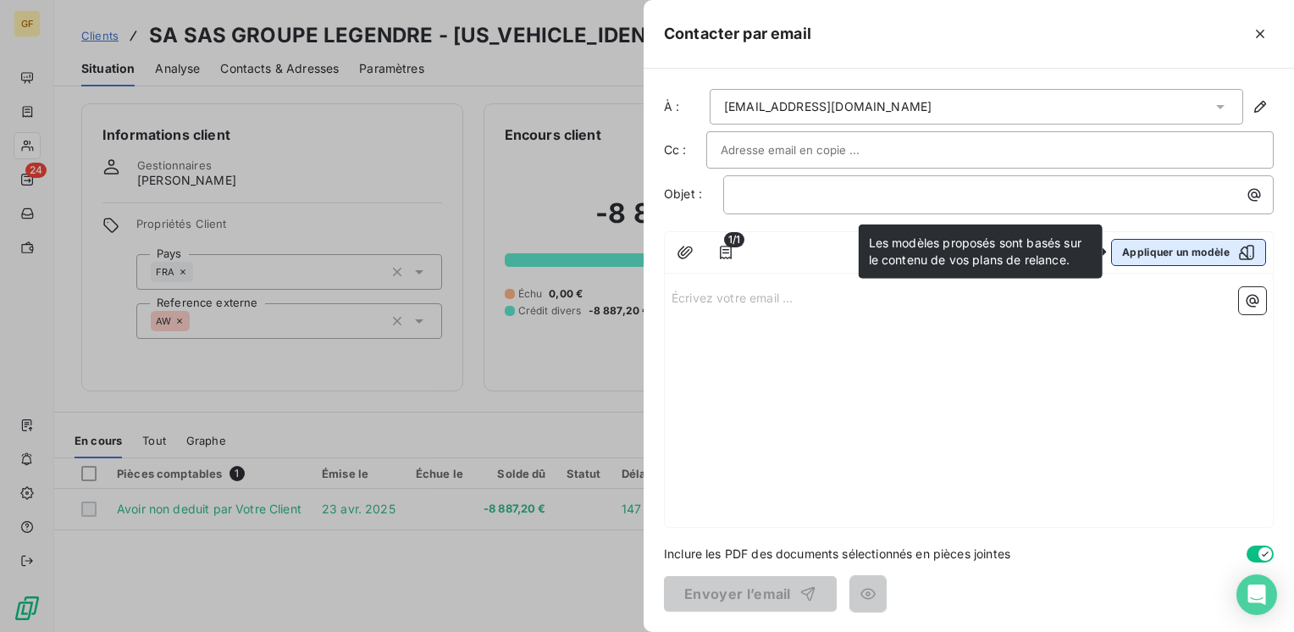
click at [1212, 249] on button "Appliquer un modèle" at bounding box center [1188, 252] width 155 height 27
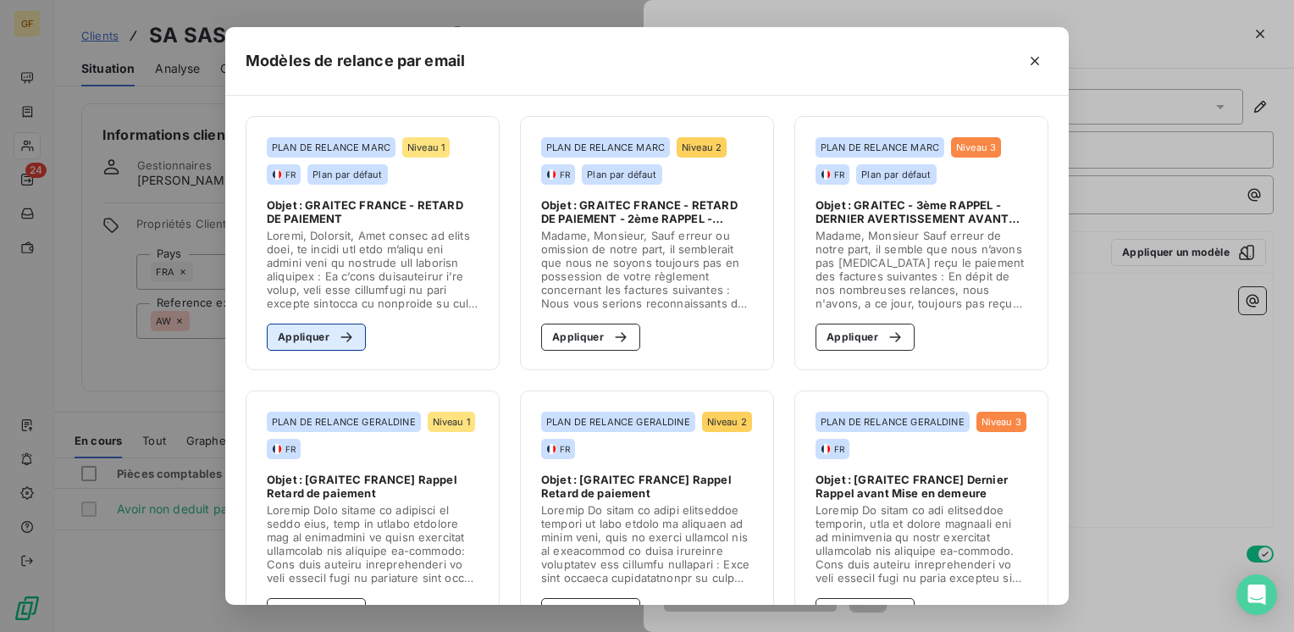
click at [343, 335] on icon "button" at bounding box center [345, 337] width 11 height 10
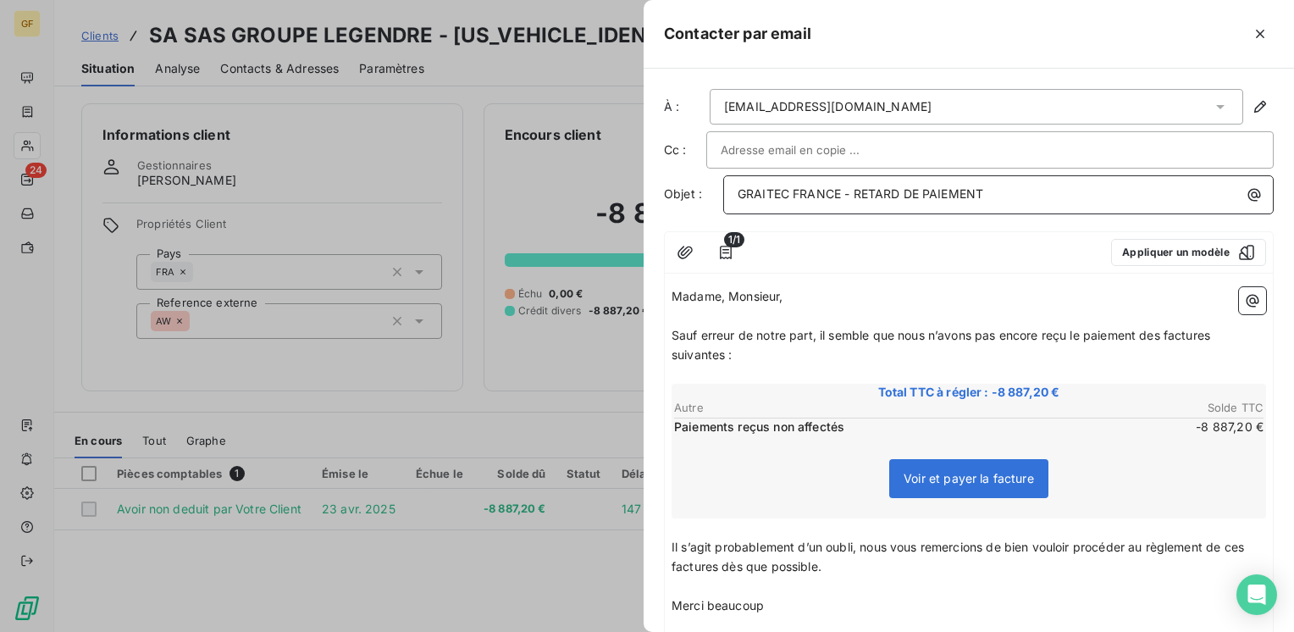
drag, startPoint x: 853, startPoint y: 191, endPoint x: 1096, endPoint y: 193, distance: 242.2
click at [1096, 193] on p "GRAITEC FRANCE - RETARD DE PAIEMENT" at bounding box center [1002, 194] width 530 height 19
click at [820, 330] on span "Sauf erreur de notre part, il semble que nous n’avons pas encore reçu le paieme…" at bounding box center [942, 345] width 542 height 34
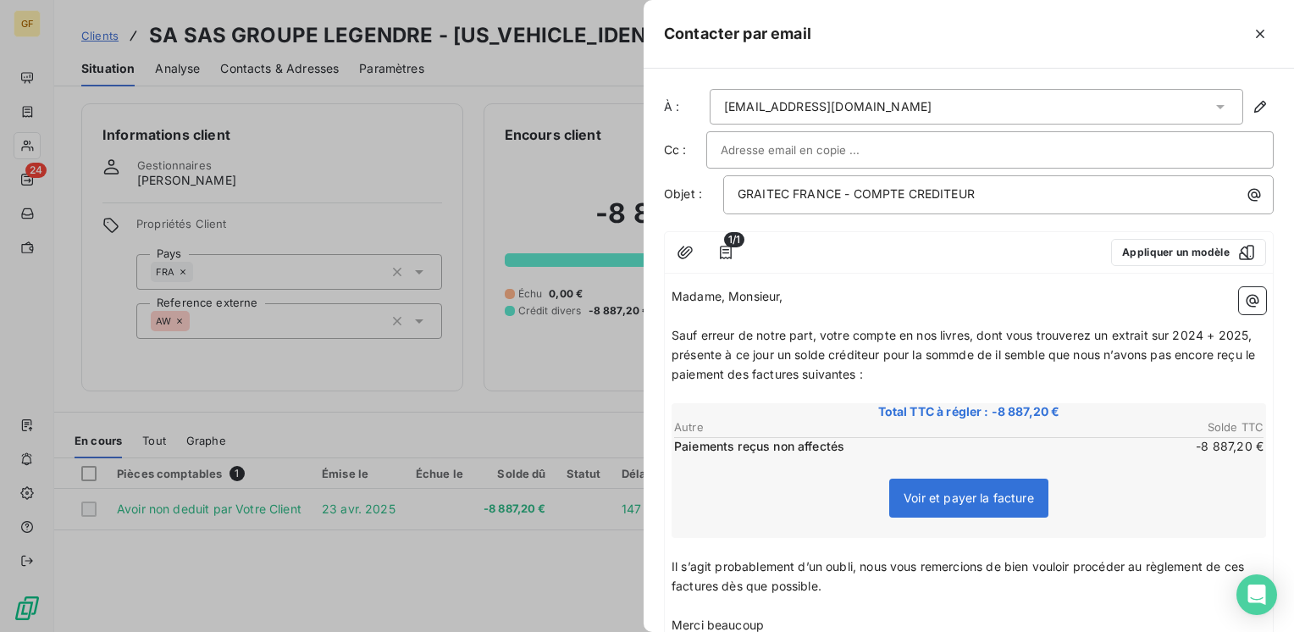
click at [962, 351] on span "Sauf erreur de notre part, votre compte en nos livres, dont vous trouverez un e…" at bounding box center [964, 354] width 587 height 53
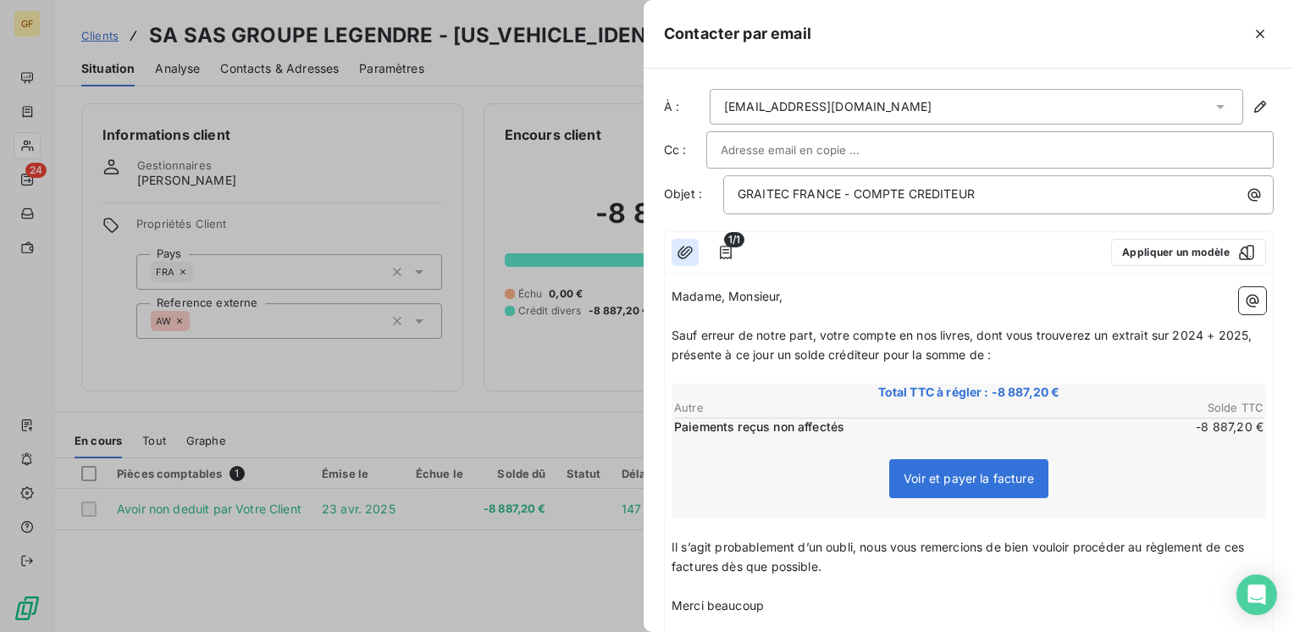
click at [687, 253] on icon "button" at bounding box center [685, 252] width 17 height 17
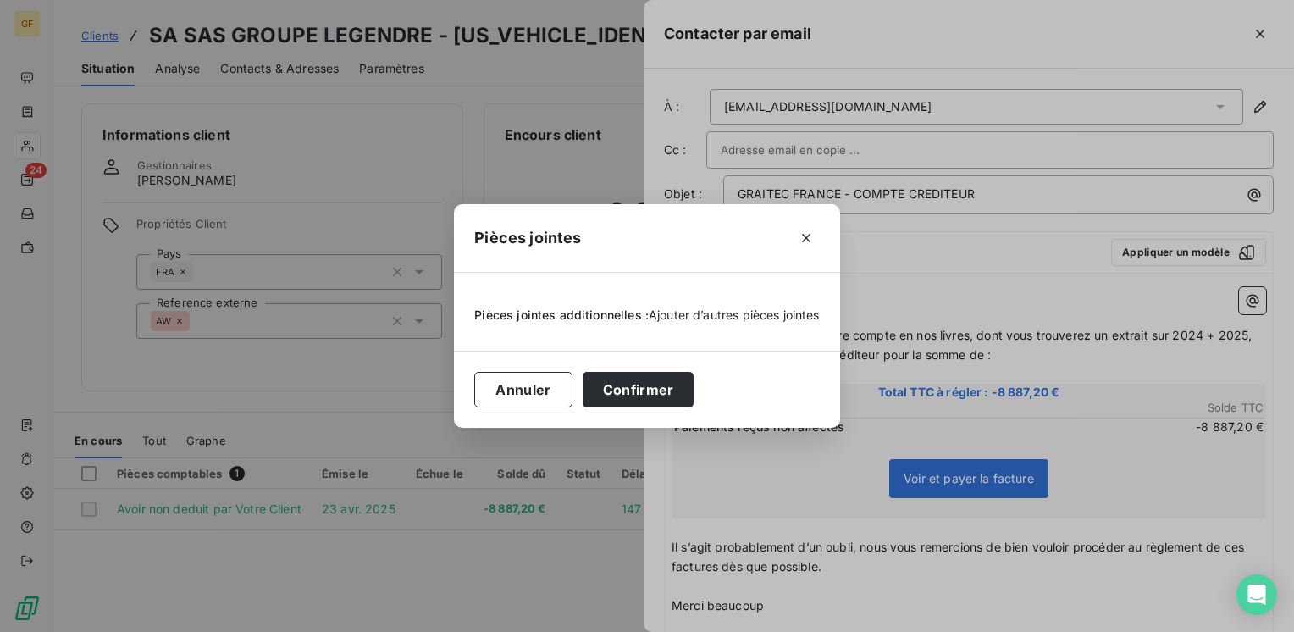
click at [714, 315] on span "Ajouter d’autres pièces jointes" at bounding box center [734, 314] width 171 height 14
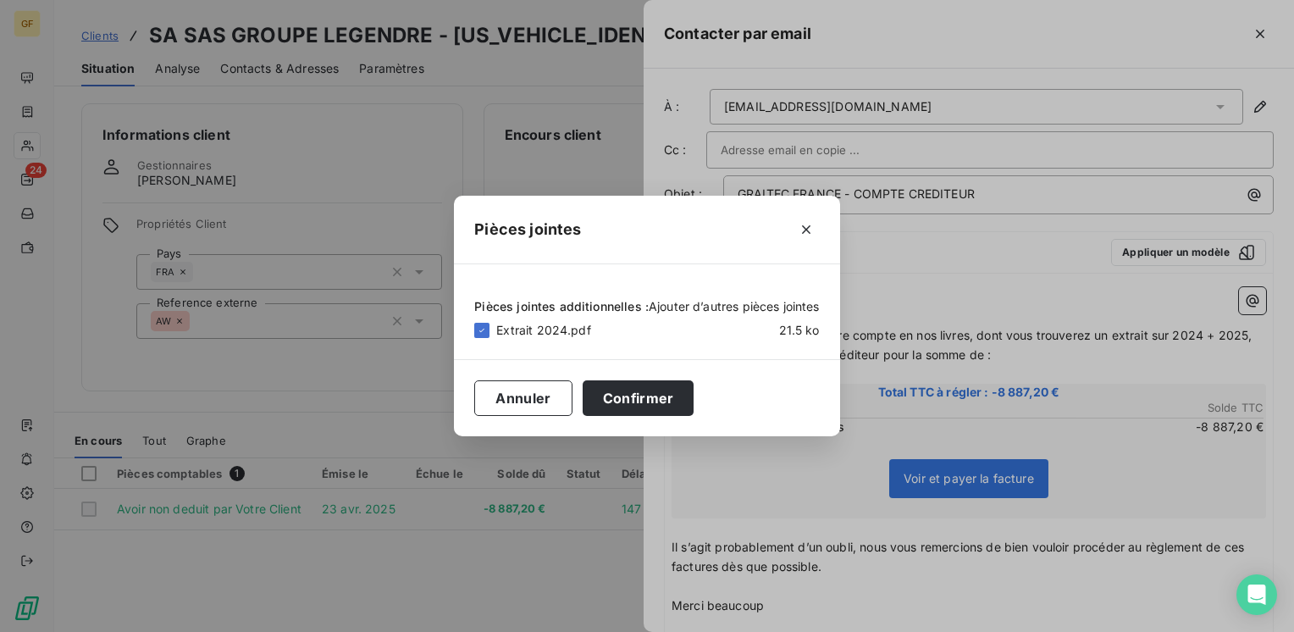
click at [688, 308] on span "Ajouter d’autres pièces jointes" at bounding box center [734, 306] width 171 height 14
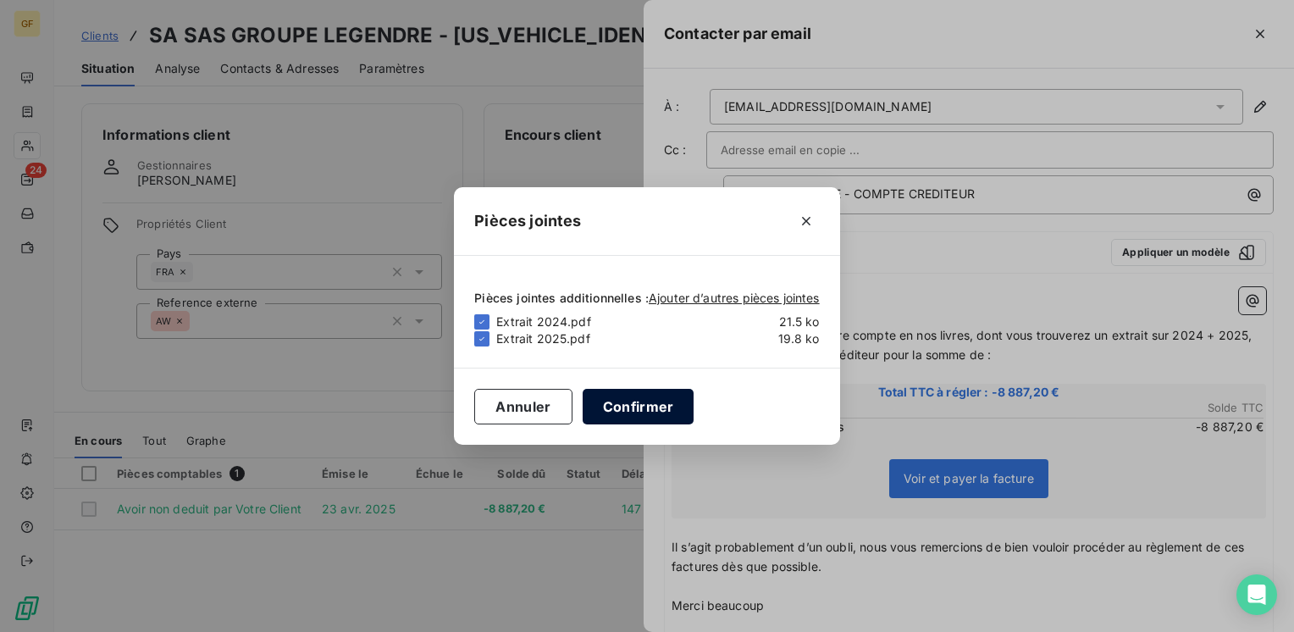
click at [639, 404] on button "Confirmer" at bounding box center [639, 407] width 112 height 36
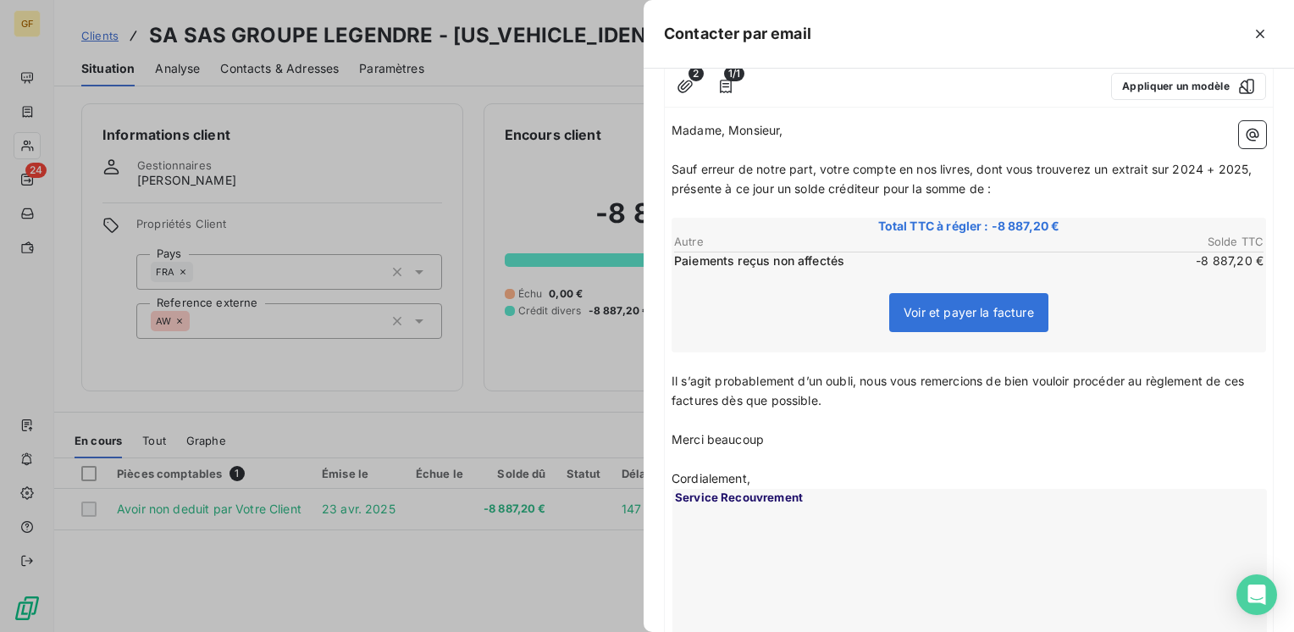
scroll to position [169, 0]
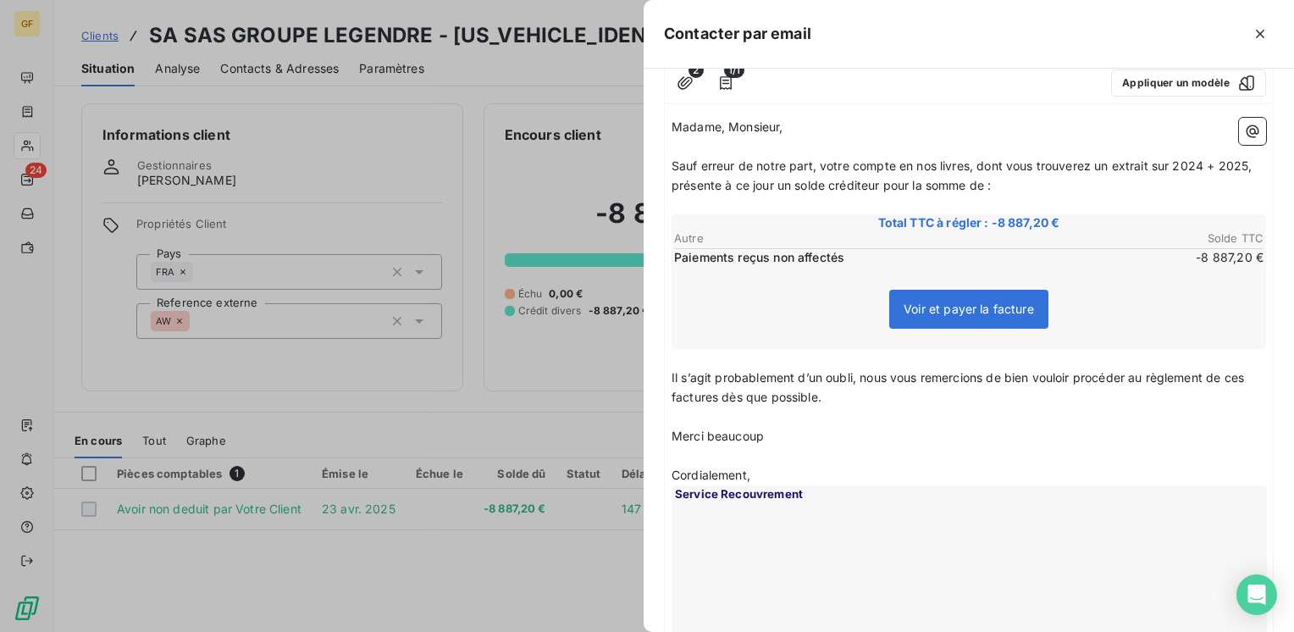
click at [671, 376] on span "Il s’agit probablement d’un oubli, nous vous remercions de bien vouloir procéde…" at bounding box center [959, 387] width 576 height 34
click at [679, 384] on p "Il s’agit probablement d’un oubli, nous vous remercions de bien vouloir procéde…" at bounding box center [968, 387] width 594 height 39
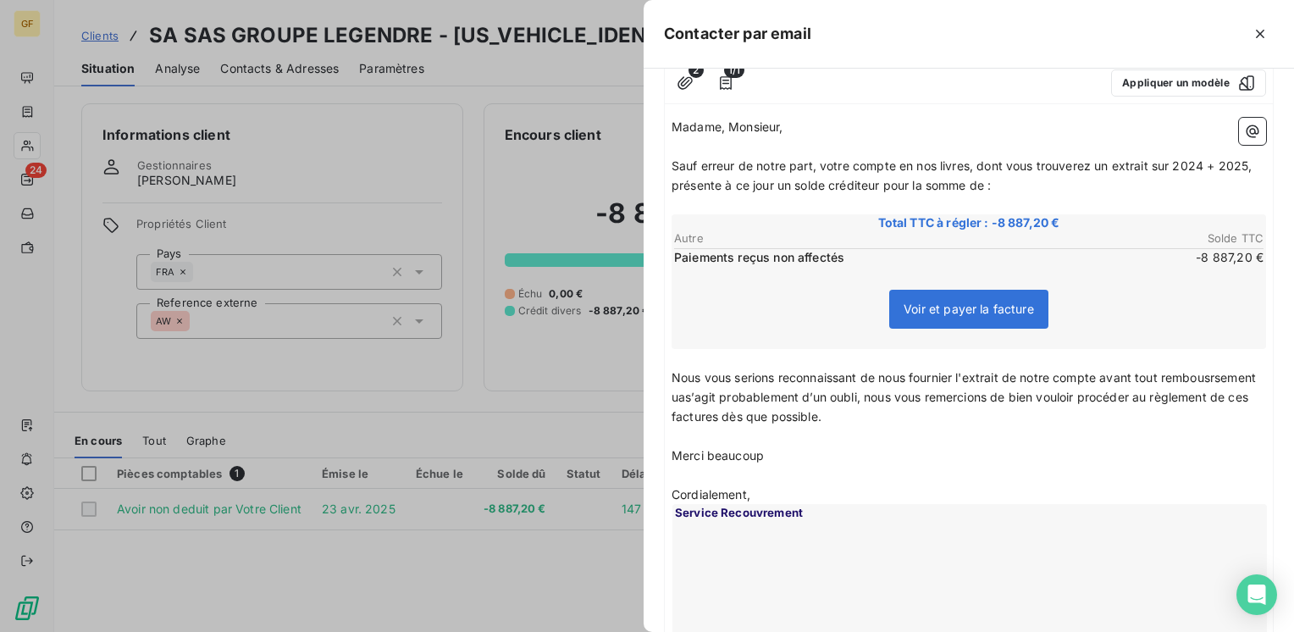
click at [719, 391] on span "Nous vous serions reconnaissant de nous fournier l'extrait de notre compte avan…" at bounding box center [965, 396] width 588 height 53
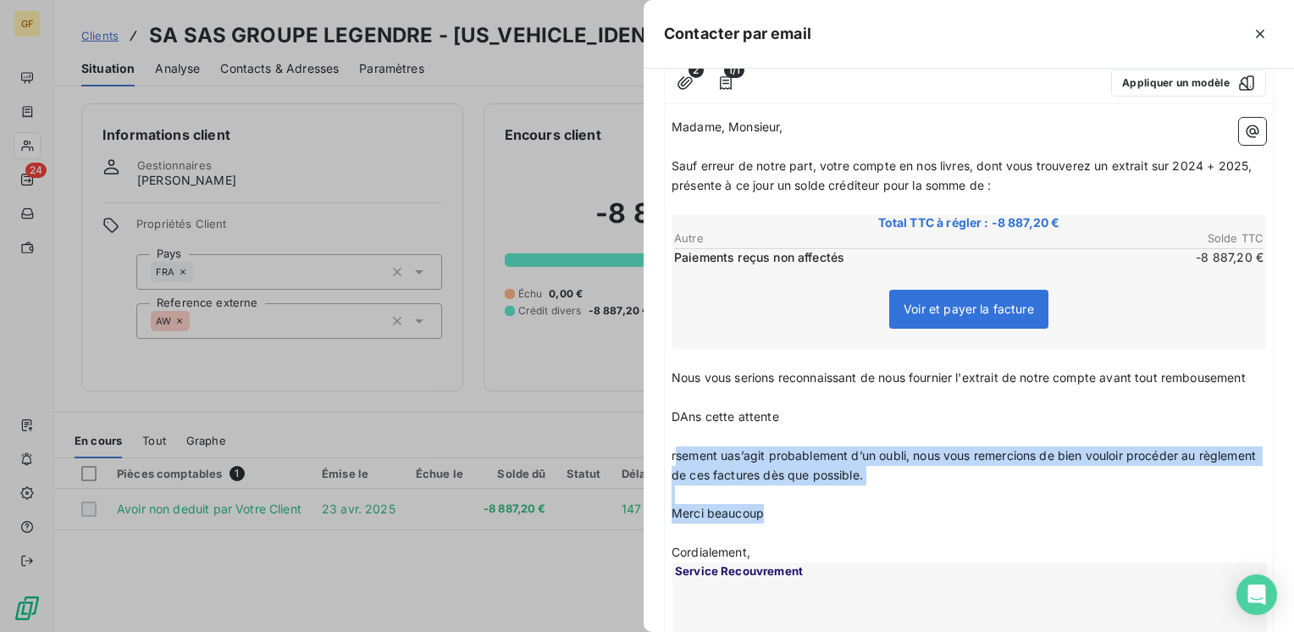
drag, startPoint x: 808, startPoint y: 514, endPoint x: 677, endPoint y: 449, distance: 146.5
click at [676, 451] on div "Madame, Monsieur, ﻿ Sauf erreur de notre part, votre compte en nos livres, dont…" at bounding box center [968, 427] width 594 height 619
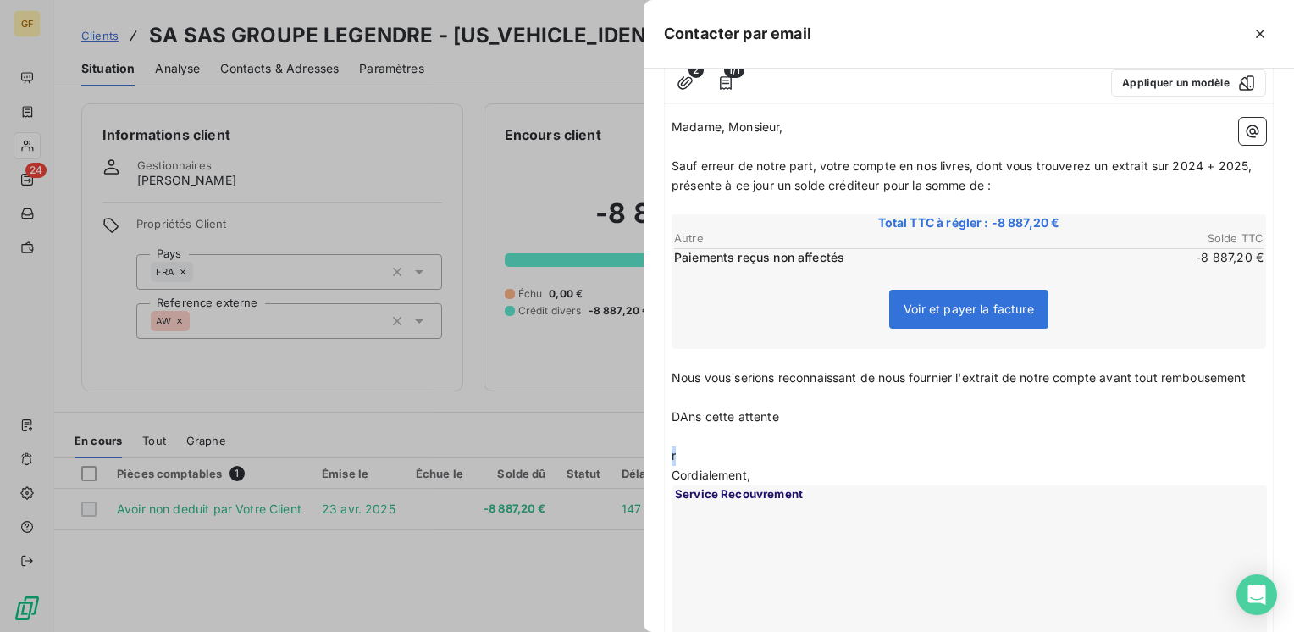
drag, startPoint x: 688, startPoint y: 450, endPoint x: 654, endPoint y: 449, distance: 34.7
click at [646, 452] on div "À : [EMAIL_ADDRESS][DOMAIN_NAME] Cc : Objet : GRAITEC FRANCE - COMPTE CREDITEUR…" at bounding box center [968, 350] width 650 height 563
click at [738, 417] on span "Dans cette attente" at bounding box center [724, 416] width 106 height 14
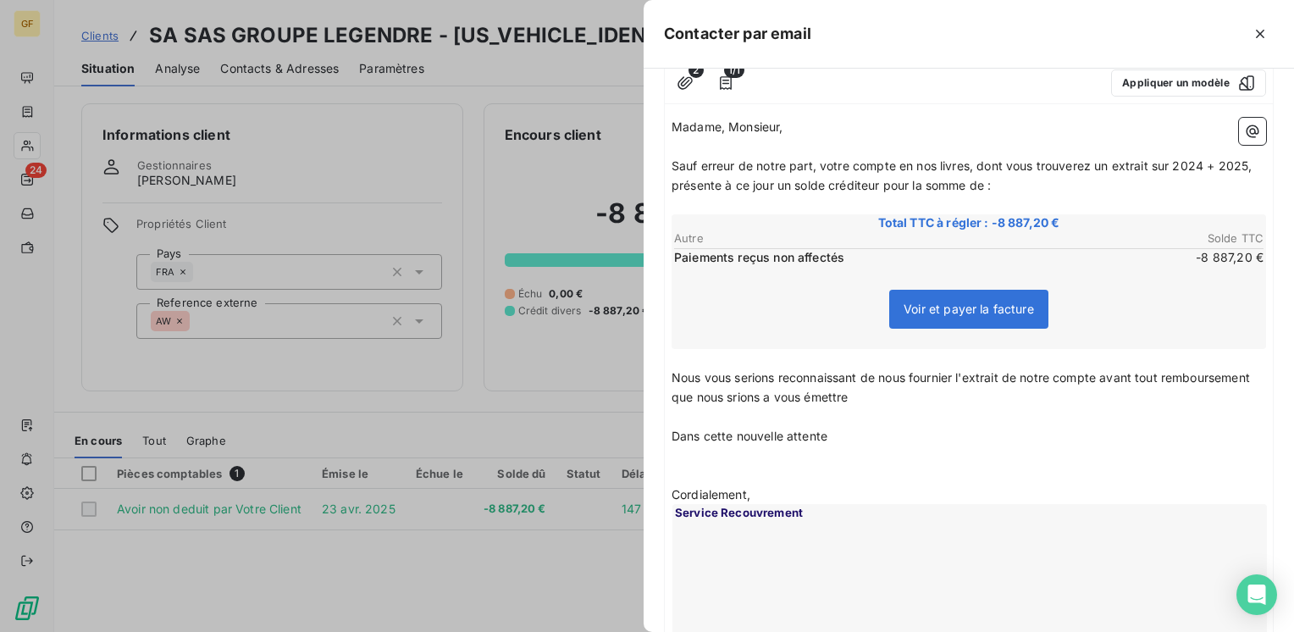
click at [828, 391] on span "Nous vous serions reconnaissant de nous fournier l'extrait de notre compte avan…" at bounding box center [962, 387] width 582 height 34
click at [956, 399] on p "Nous vous serions reconnaissant de nous fournier l'extrait de notre compte avan…" at bounding box center [968, 387] width 594 height 39
click at [958, 384] on p "Nous vous serions reconnaissant de nous fournier l'extrait de notre compte avan…" at bounding box center [968, 387] width 594 height 39
click at [952, 395] on span "Nous vous serions reconnaissant de nous fournier l'extrait de notre compte avan…" at bounding box center [962, 387] width 582 height 34
click at [951, 368] on p "Nous vous serions reconnaissant de nous fournier l'extrait de notre compte avan…" at bounding box center [968, 387] width 594 height 39
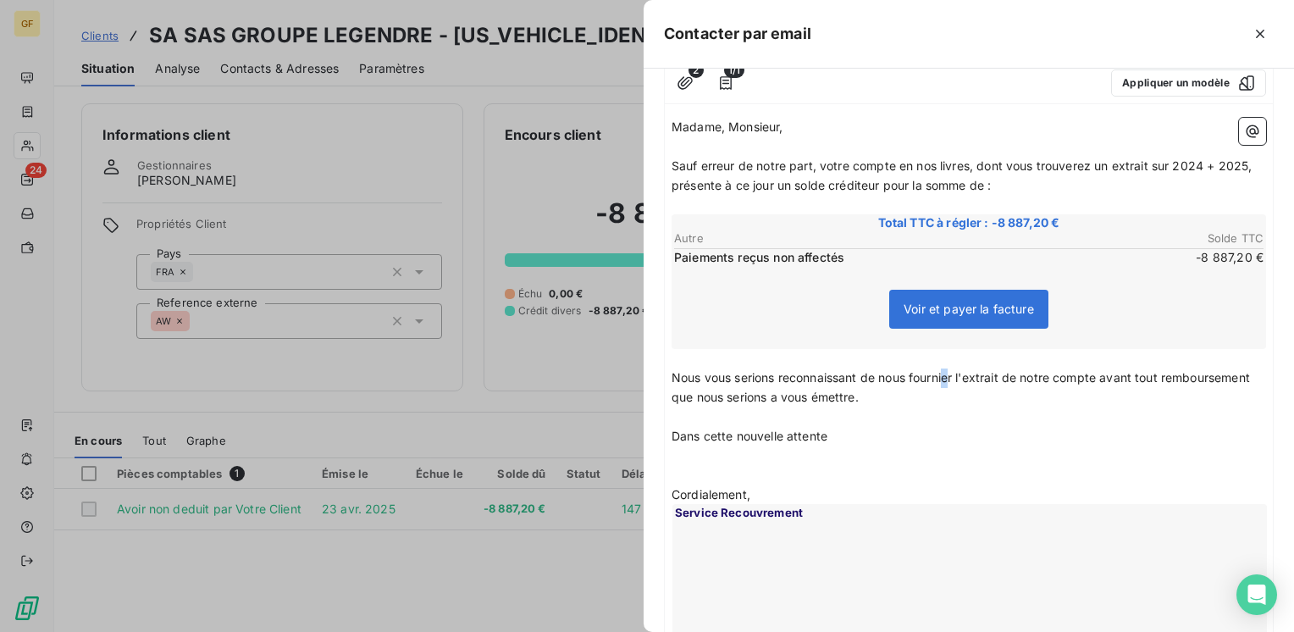
click at [950, 372] on span "Nous vous serions reconnaissant de nous fournier l'extrait de notre compte avan…" at bounding box center [962, 387] width 582 height 34
click at [774, 393] on span "Nous vous serions reconnaissant de nous fournir l'extrait de notre compte avant…" at bounding box center [958, 387] width 575 height 34
drag, startPoint x: 897, startPoint y: 392, endPoint x: 657, endPoint y: 399, distance: 240.6
click at [657, 399] on div "À : [EMAIL_ADDRESS][DOMAIN_NAME] Cc : Objet : GRAITEC FRANCE - COMPTE CREDITEUR…" at bounding box center [968, 350] width 650 height 563
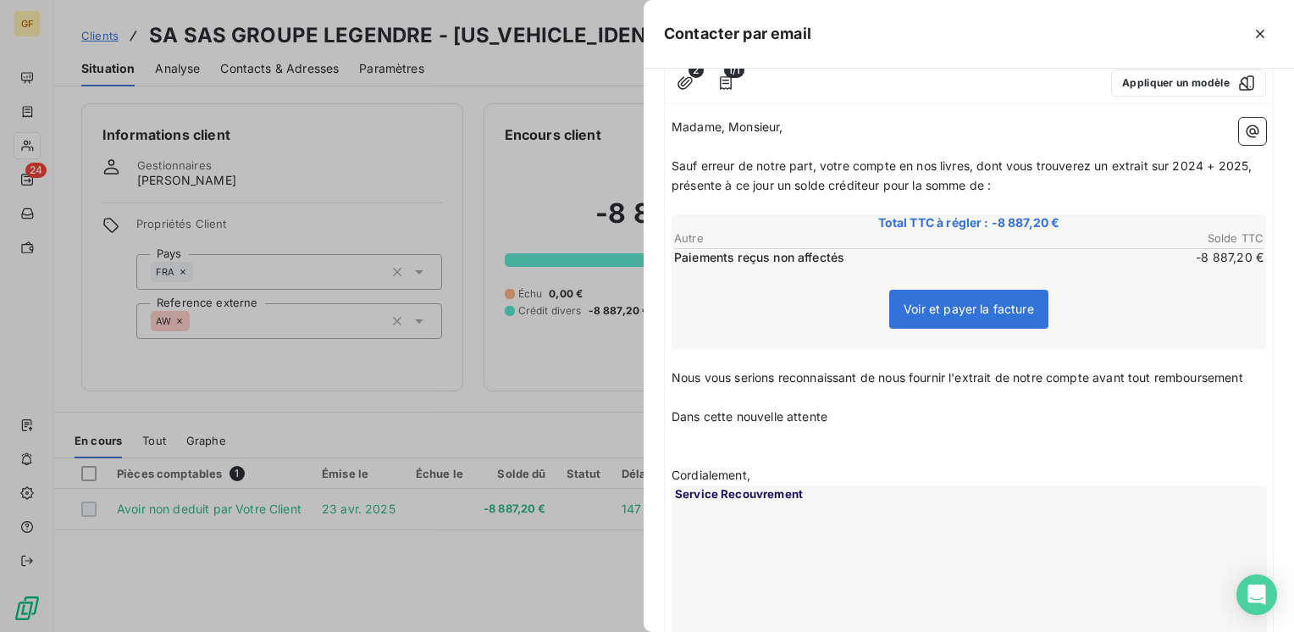
click at [1243, 370] on span "Nous vous serions reconnaissant de nous fournir l'extrait de notre compte avant…" at bounding box center [957, 377] width 572 height 14
click at [1100, 377] on span "Nous vous serions reconnaissant de nous fournir l'extrait de notre compte avant…" at bounding box center [958, 377] width 575 height 14
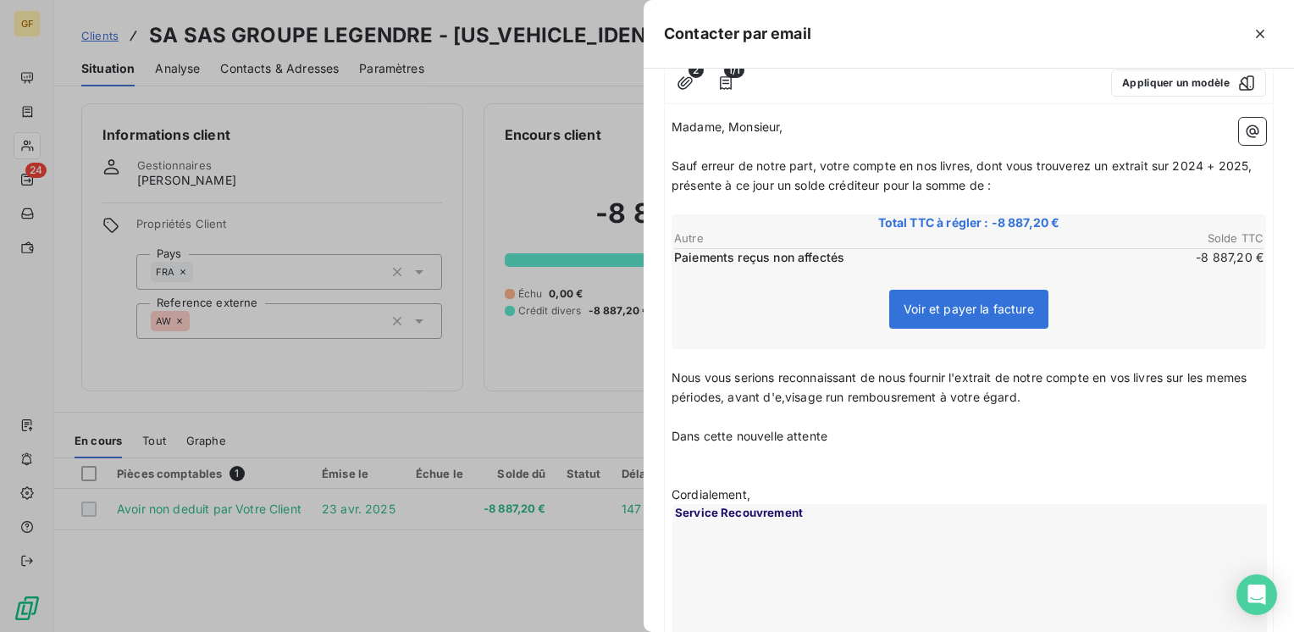
click at [825, 395] on span "Nous vous serions reconnaissant de nous fournir l'extrait de notre compte en vo…" at bounding box center [960, 387] width 578 height 34
click at [826, 435] on span "Dans cette nouvelle attente" at bounding box center [749, 435] width 156 height 14
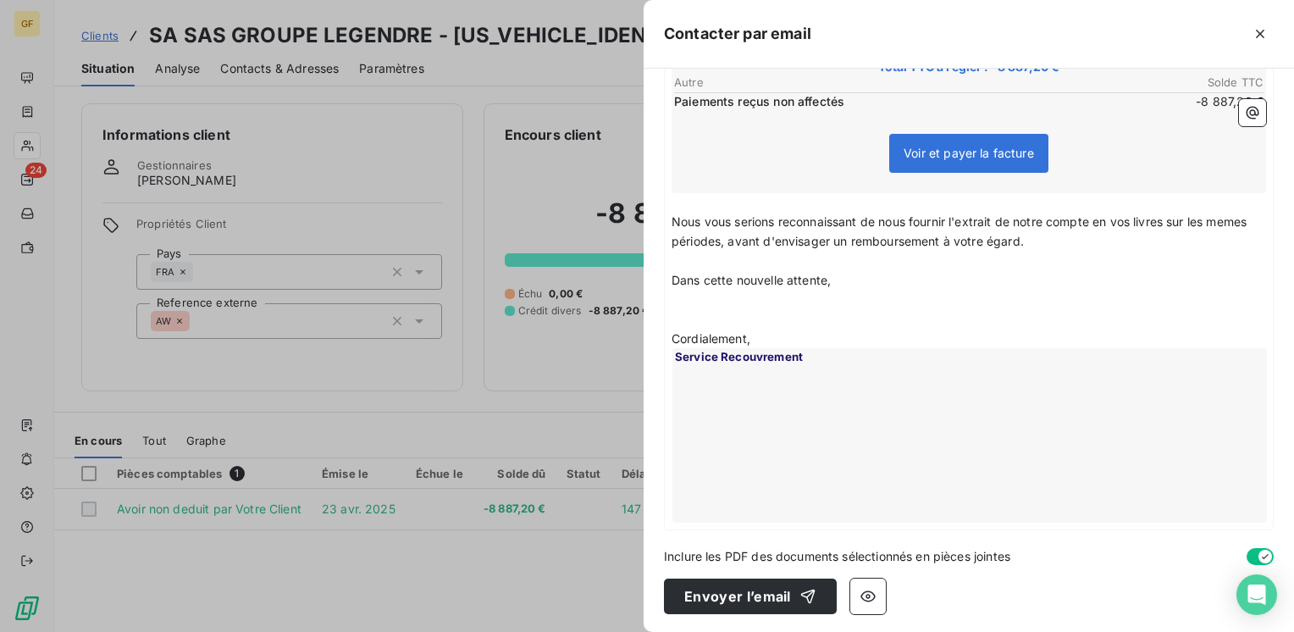
scroll to position [327, 0]
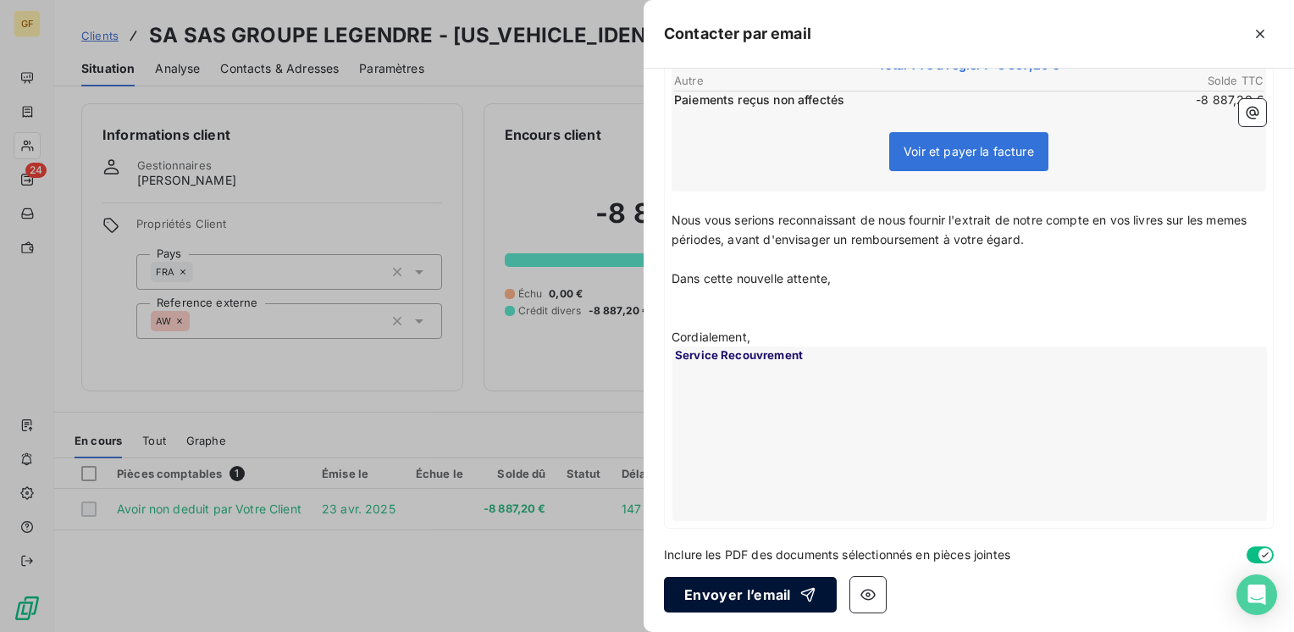
click at [765, 589] on button "Envoyer l’email" at bounding box center [750, 595] width 173 height 36
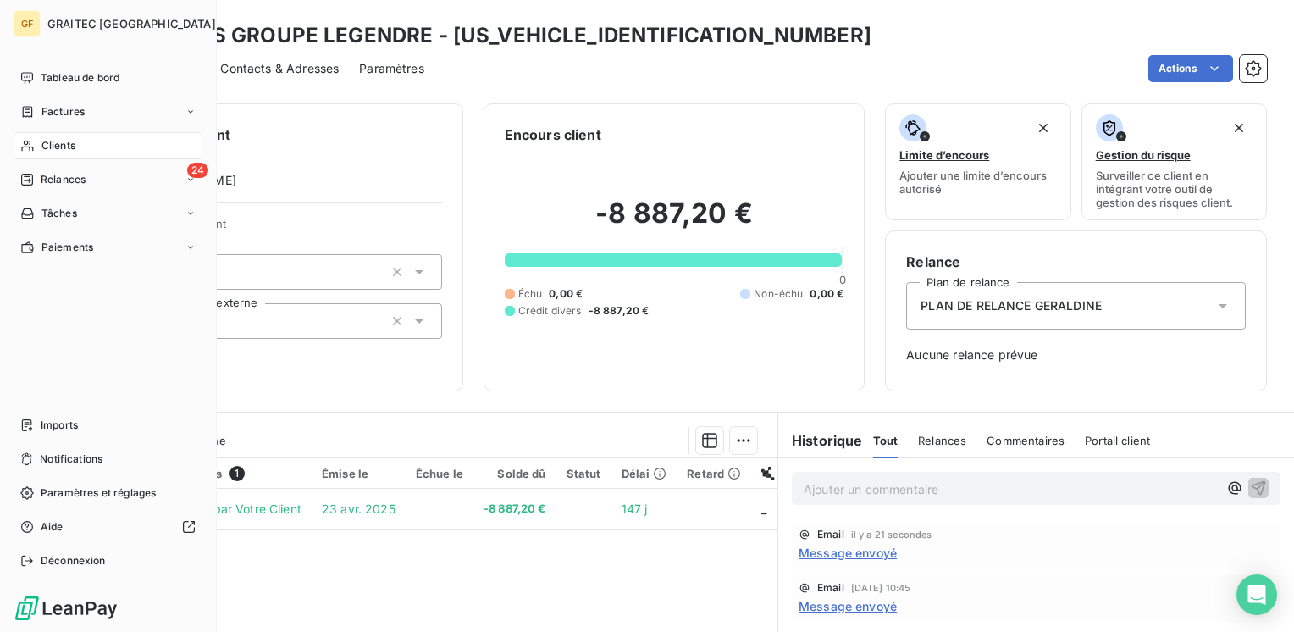
click at [47, 140] on span "Clients" at bounding box center [58, 145] width 34 height 15
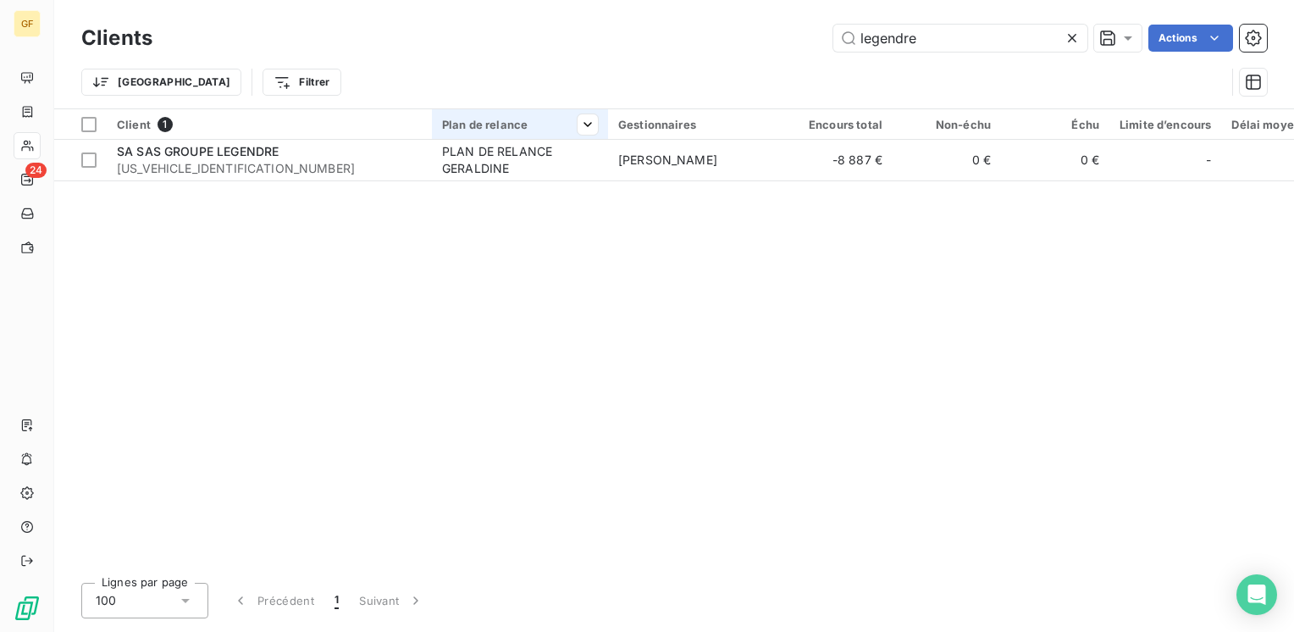
drag, startPoint x: 950, startPoint y: 32, endPoint x: 550, endPoint y: 115, distance: 408.2
click at [551, 116] on div "Clients legendre Actions Trier Filtrer Client 1 Plan de relance Gestionnaires E…" at bounding box center [674, 316] width 1240 height 632
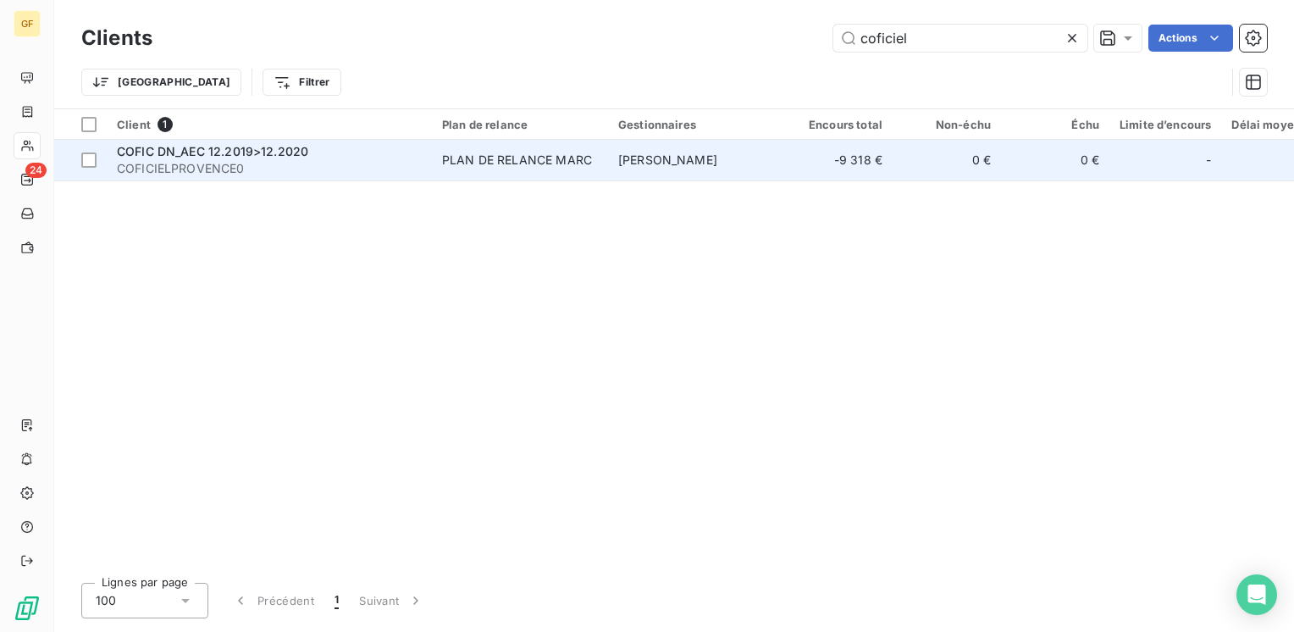
type input "coficiel"
click at [532, 168] on td "PLAN DE RELANCE MARC" at bounding box center [520, 160] width 176 height 41
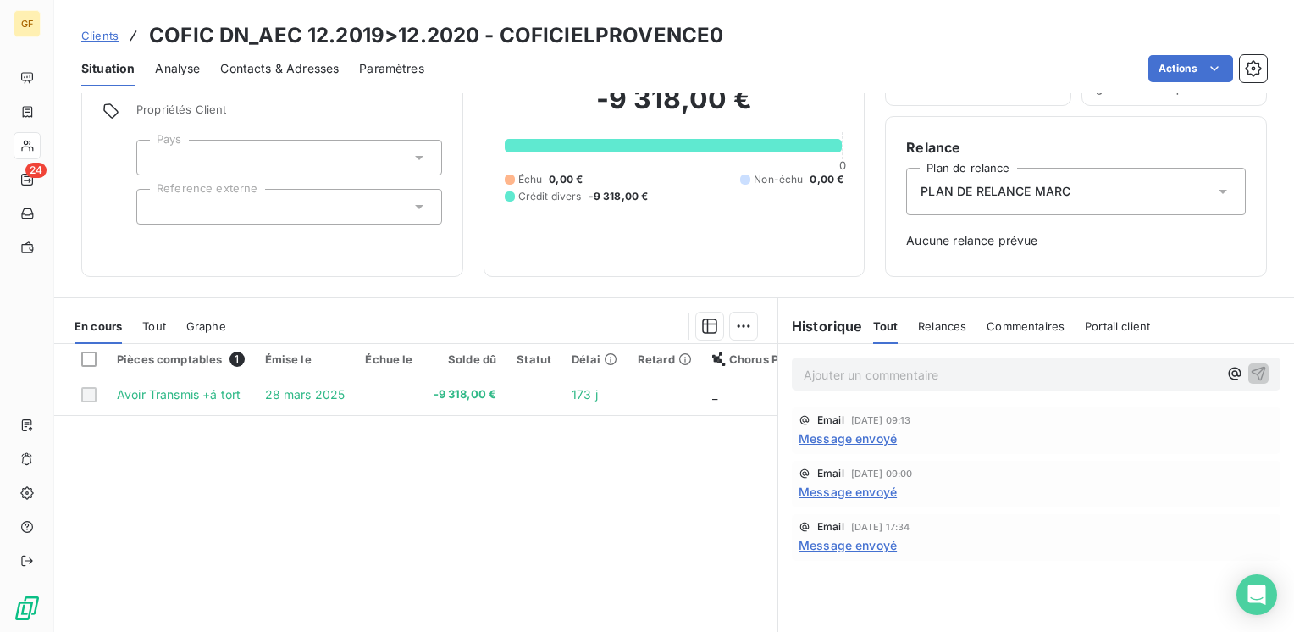
scroll to position [169, 0]
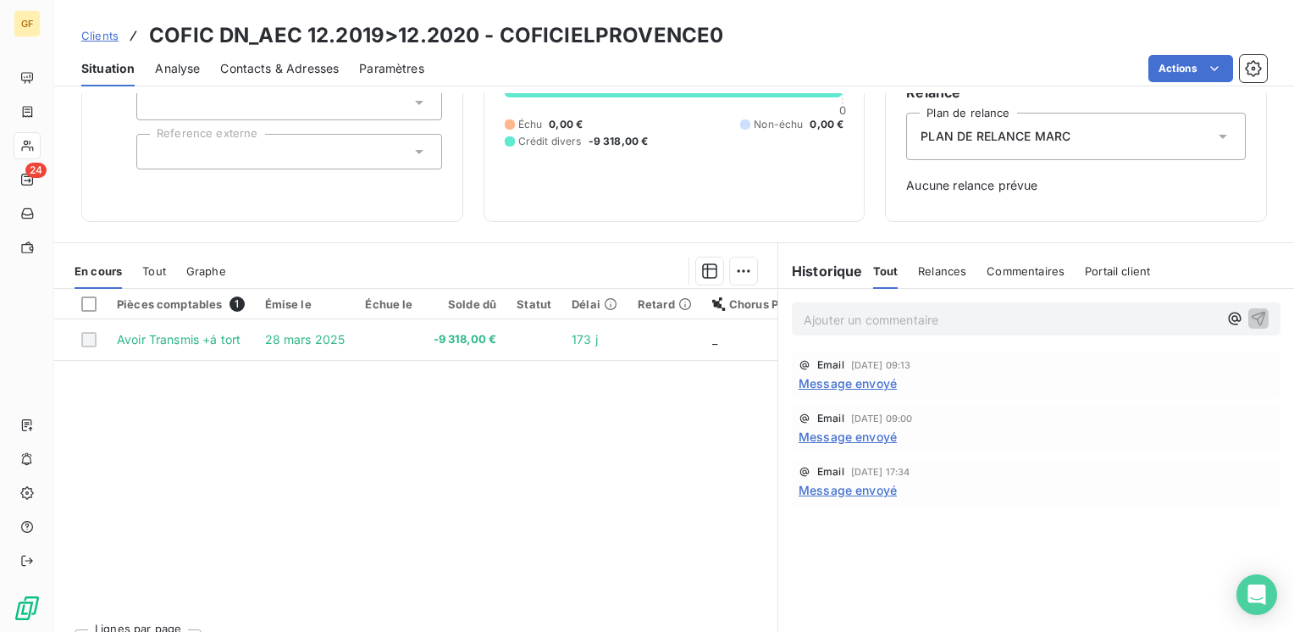
click at [858, 378] on span "Message envoyé" at bounding box center [847, 383] width 98 height 18
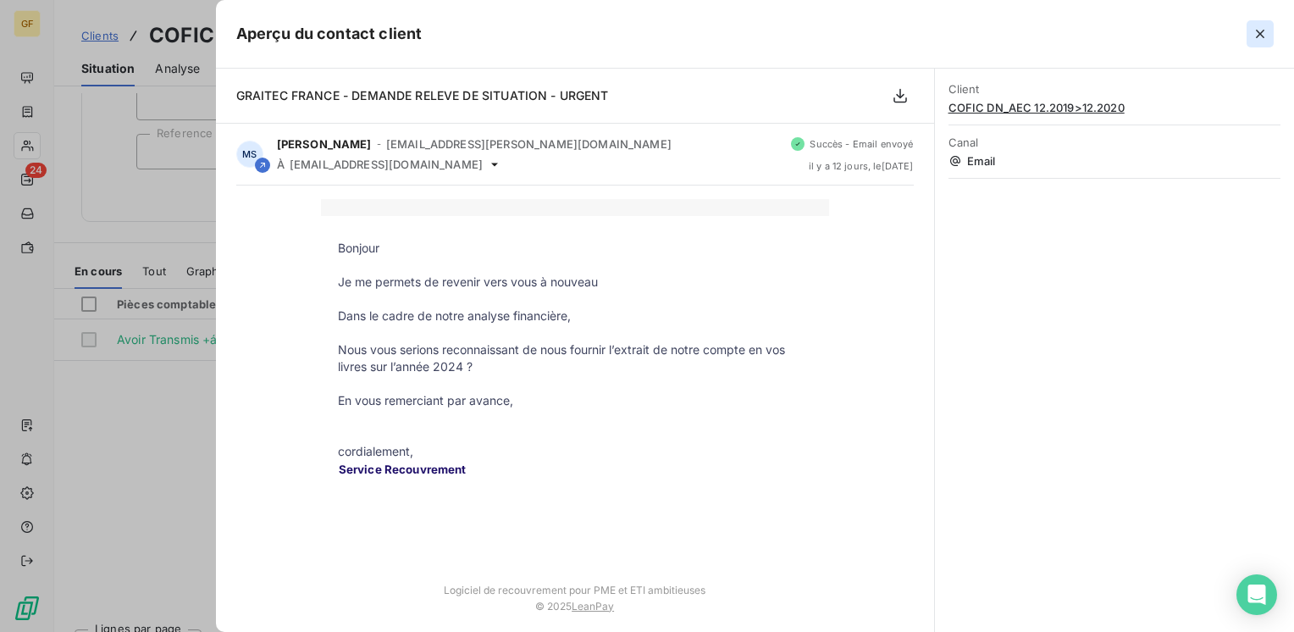
click at [1263, 30] on icon "button" at bounding box center [1260, 34] width 8 height 8
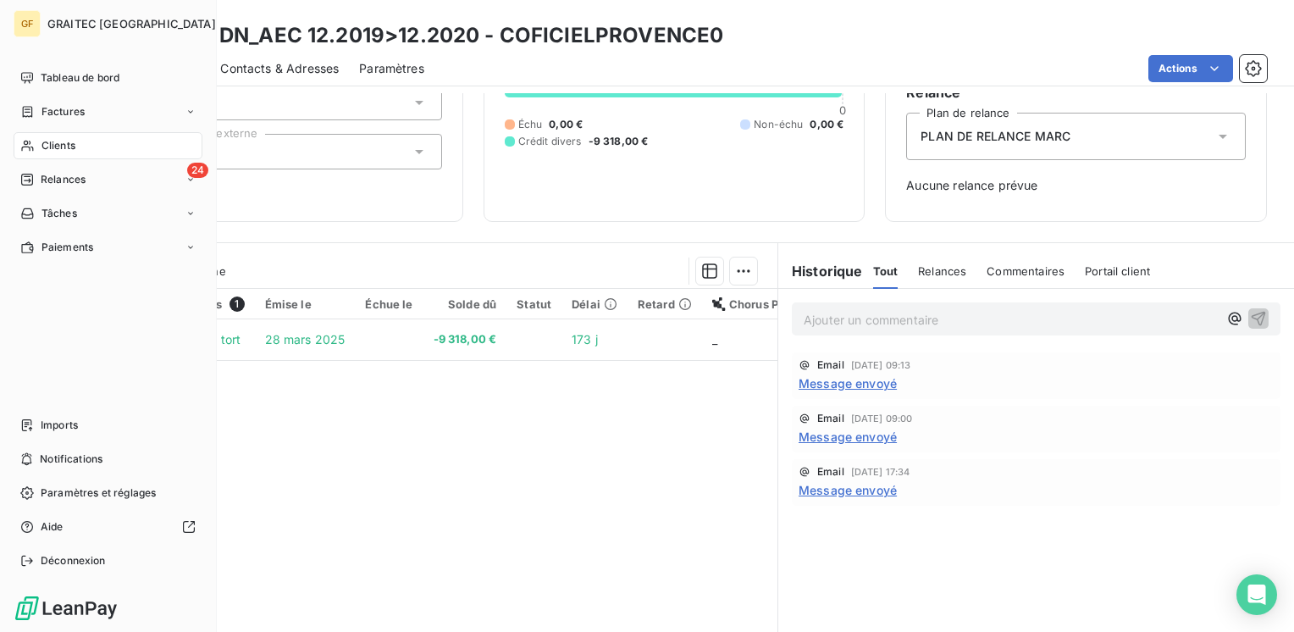
click at [52, 151] on span "Clients" at bounding box center [58, 145] width 34 height 15
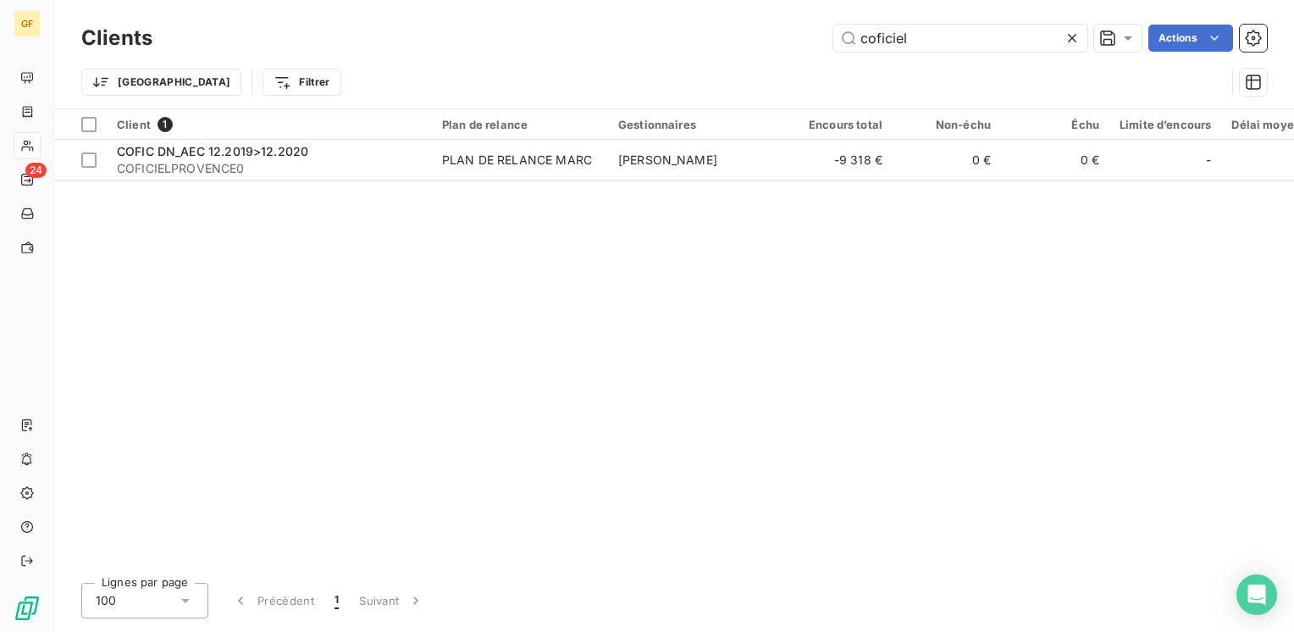
drag, startPoint x: 924, startPoint y: 32, endPoint x: 437, endPoint y: 57, distance: 487.5
click at [437, 57] on div "Clients coficiel Actions Trier Filtrer" at bounding box center [673, 64] width 1185 height 88
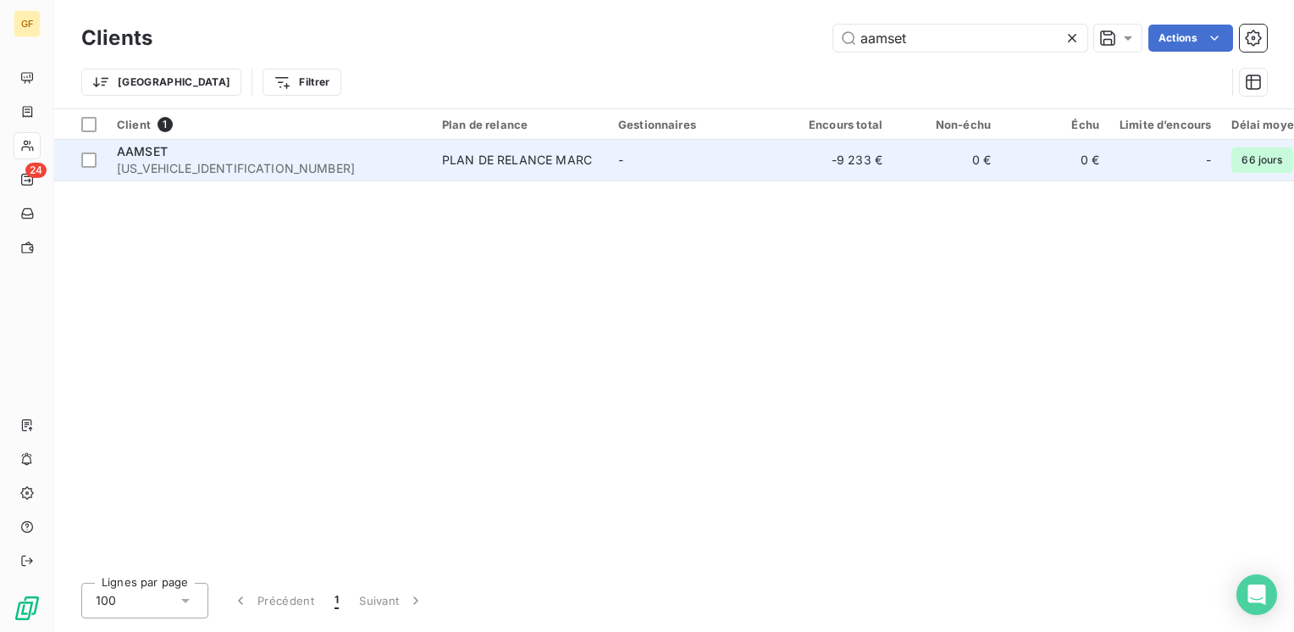
type input "aamset"
click at [473, 174] on td "PLAN DE RELANCE MARC" at bounding box center [520, 160] width 176 height 41
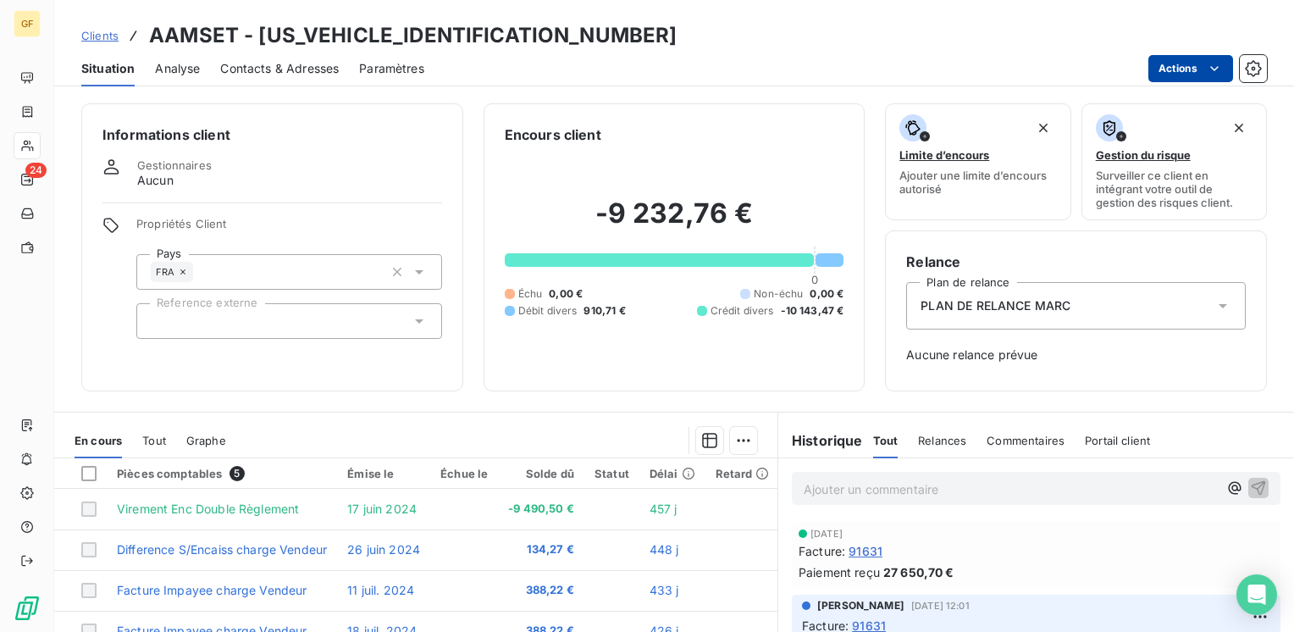
click at [1202, 65] on html "GF 24 Clients AAMSET - [US_VEHICLE_IDENTIFICATION_NUMBER] Situation Analyse Con…" at bounding box center [647, 316] width 1294 height 632
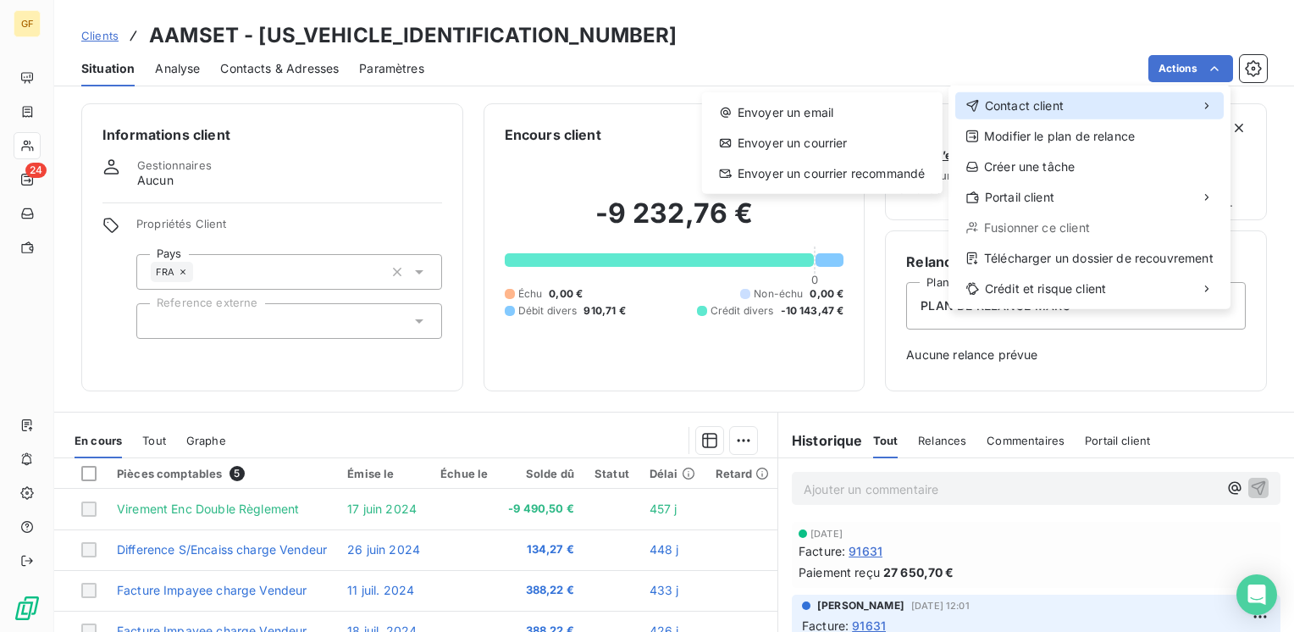
click at [1185, 101] on div "Contact client" at bounding box center [1089, 105] width 268 height 27
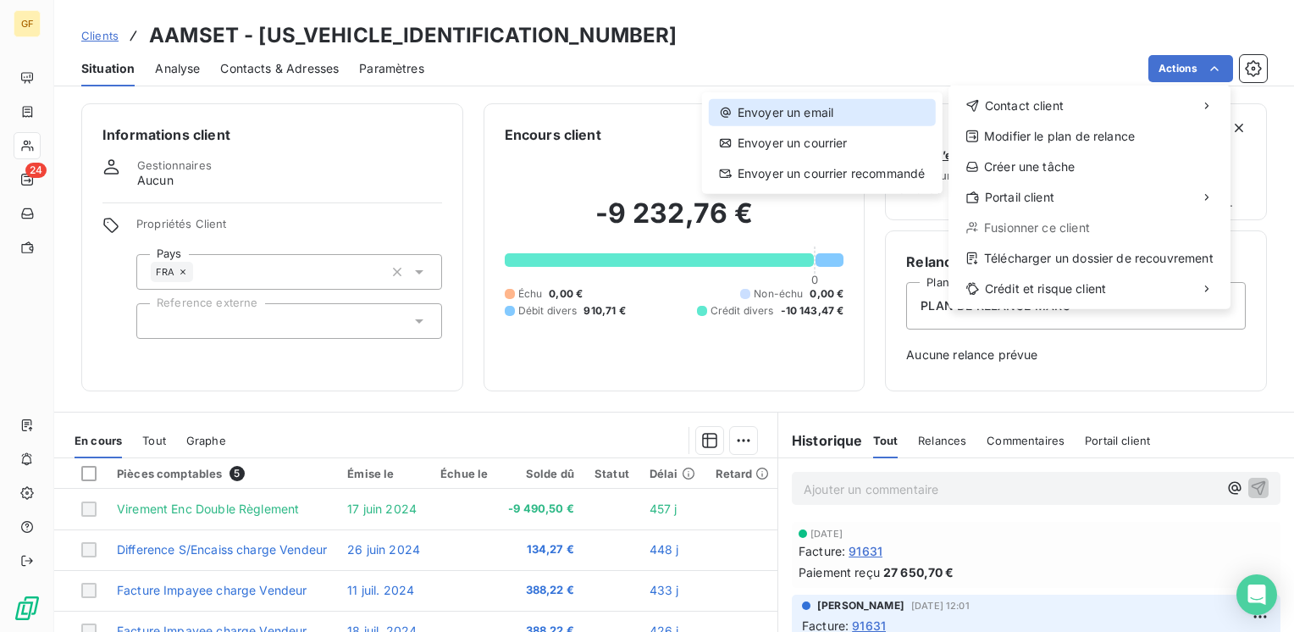
click at [826, 107] on div "Envoyer un email" at bounding box center [822, 112] width 227 height 27
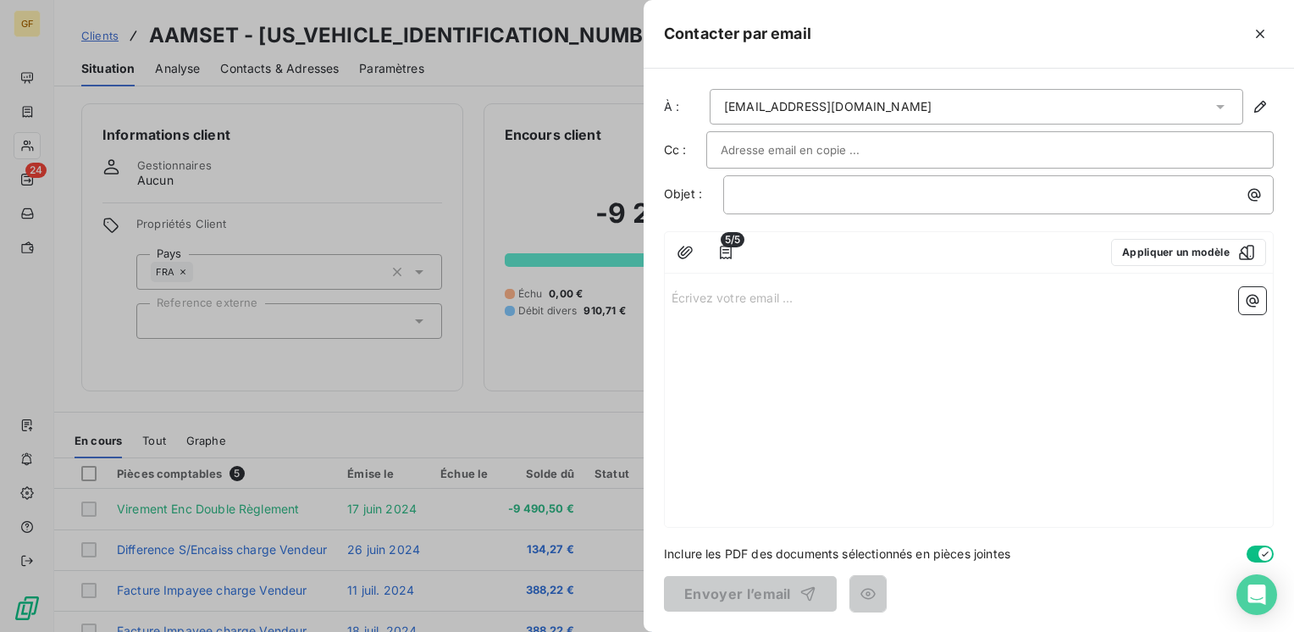
click at [819, 141] on input "text" at bounding box center [812, 149] width 182 height 25
click at [1136, 269] on div "5/5 Appliquer un modèle" at bounding box center [969, 252] width 608 height 41
click at [1138, 252] on button "Appliquer un modèle" at bounding box center [1188, 252] width 155 height 27
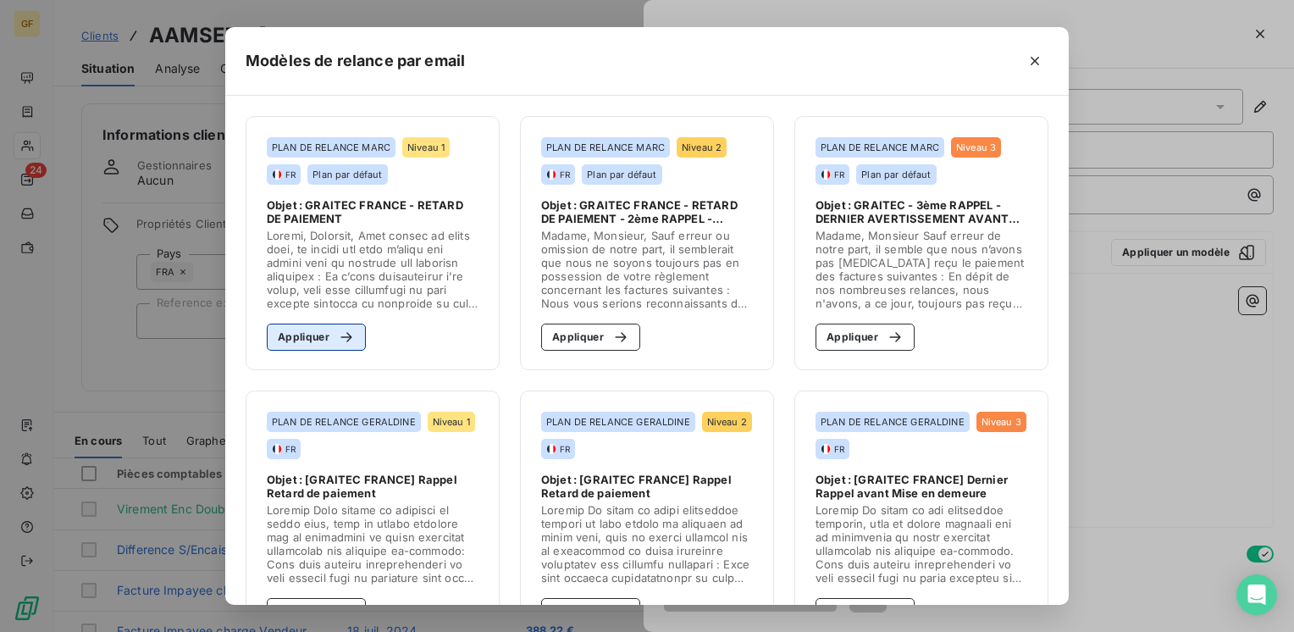
click at [312, 339] on button "Appliquer" at bounding box center [316, 336] width 99 height 27
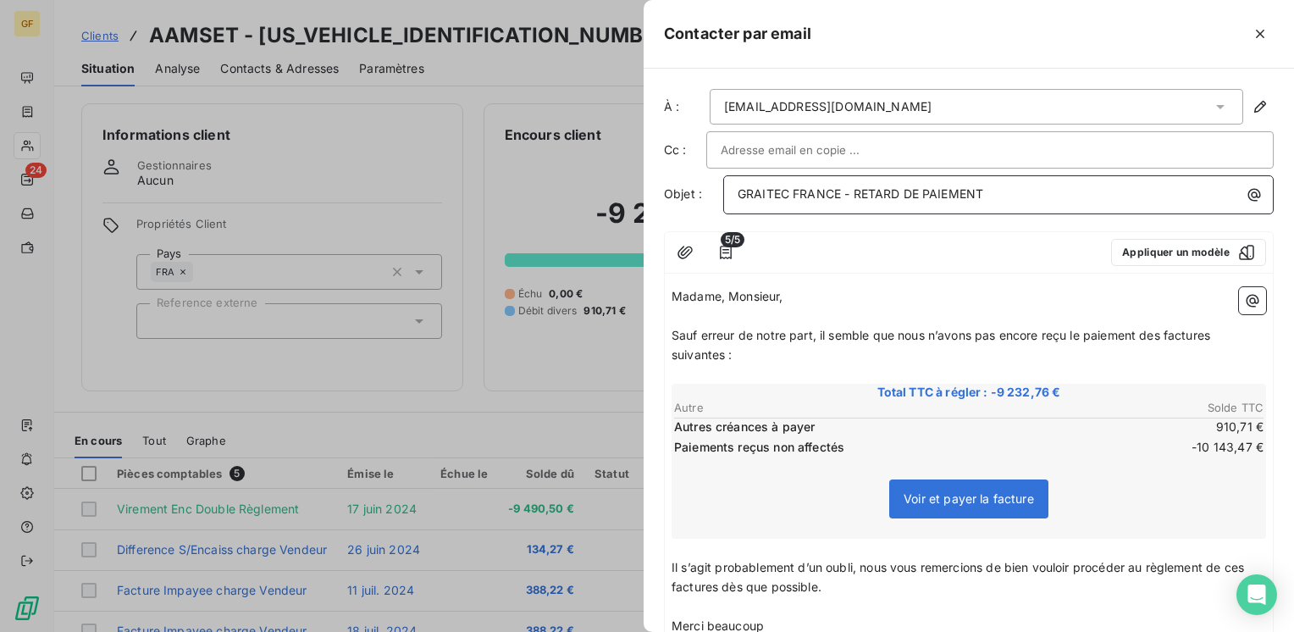
drag, startPoint x: 850, startPoint y: 191, endPoint x: 1135, endPoint y: 195, distance: 284.5
click at [1135, 195] on p "GRAITEC FRANCE - RETARD DE PAIEMENT" at bounding box center [1002, 194] width 530 height 19
click at [671, 331] on span "Sauf erreur de notre part, il semble que nous n’avons pas encore reçu le paieme…" at bounding box center [942, 345] width 542 height 34
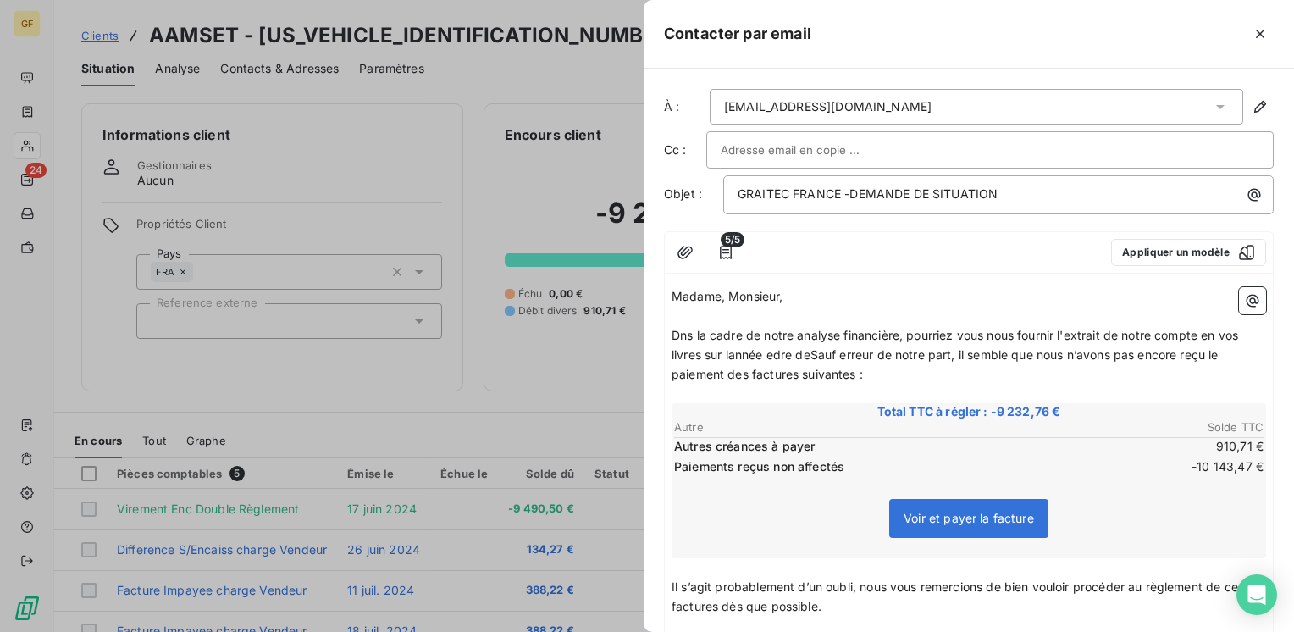
click at [730, 347] on span "Dns la cadre de notre analyse financière, pourriez vous nous fournir l'extrait …" at bounding box center [956, 354] width 570 height 53
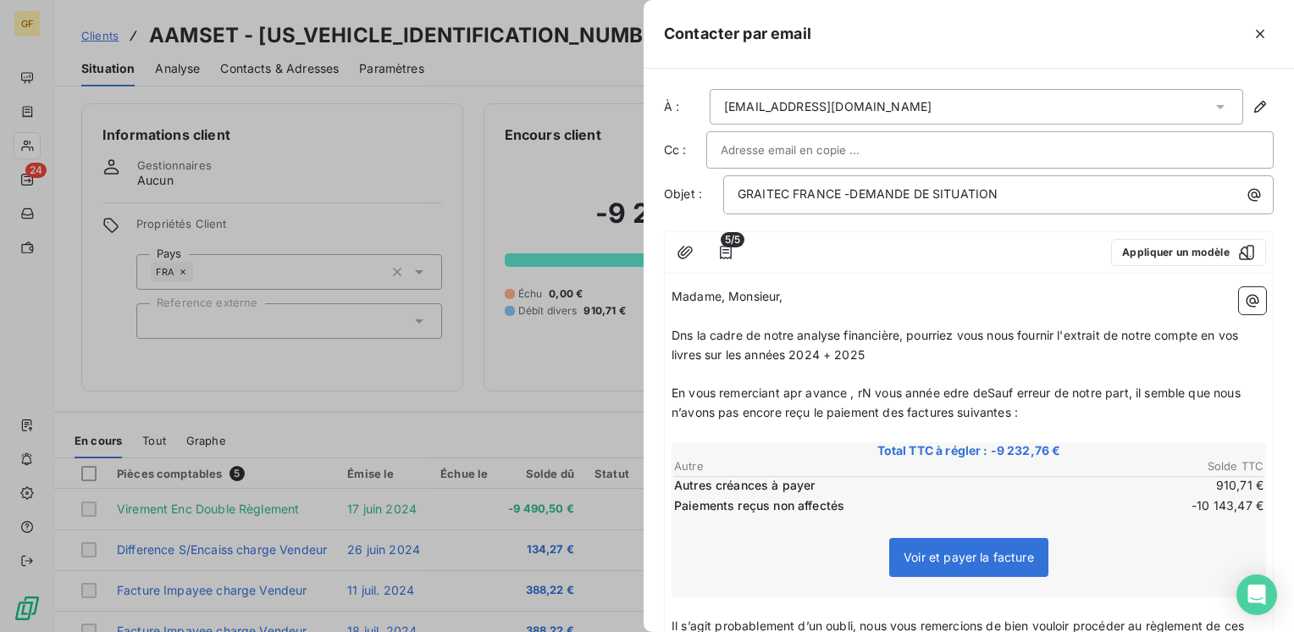
click at [871, 493] on div "Autres créances à payer 910,71 € Paiements reçus non affectés -10 143,47 €" at bounding box center [968, 495] width 589 height 38
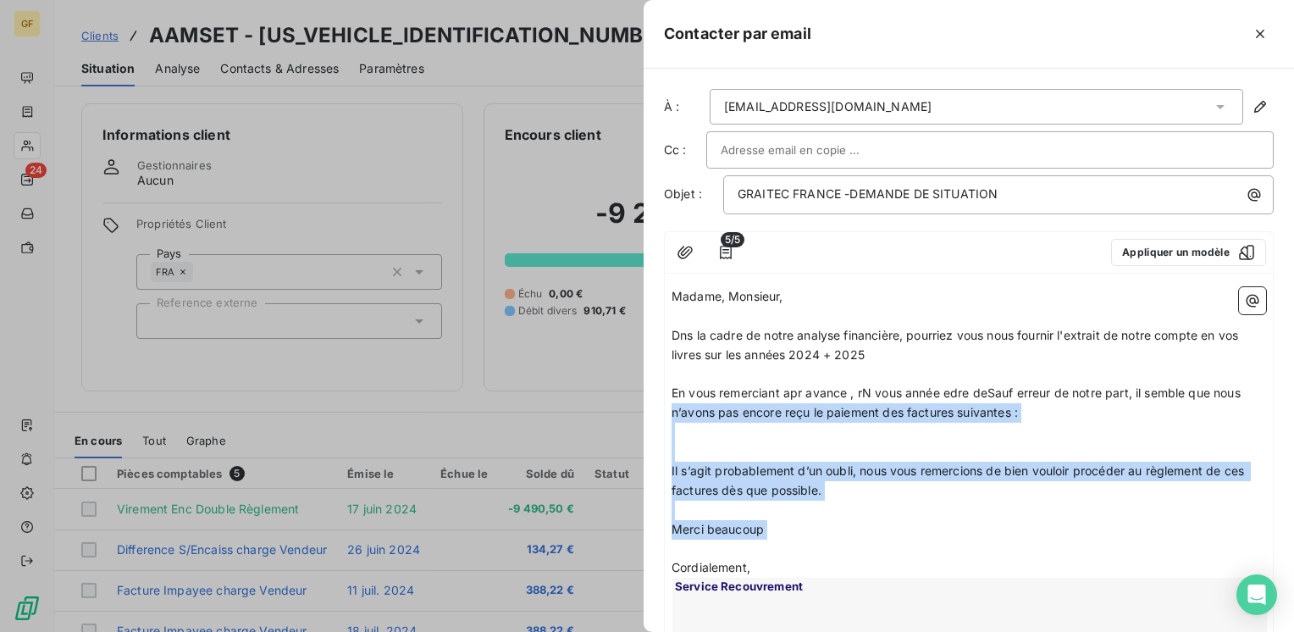
drag, startPoint x: 770, startPoint y: 538, endPoint x: 669, endPoint y: 415, distance: 160.0
click at [669, 415] on div "Madame, Monsieur, ﻿ Dns la cadre de notre analyse financière, pourriez vous nou…" at bounding box center [969, 519] width 608 height 478
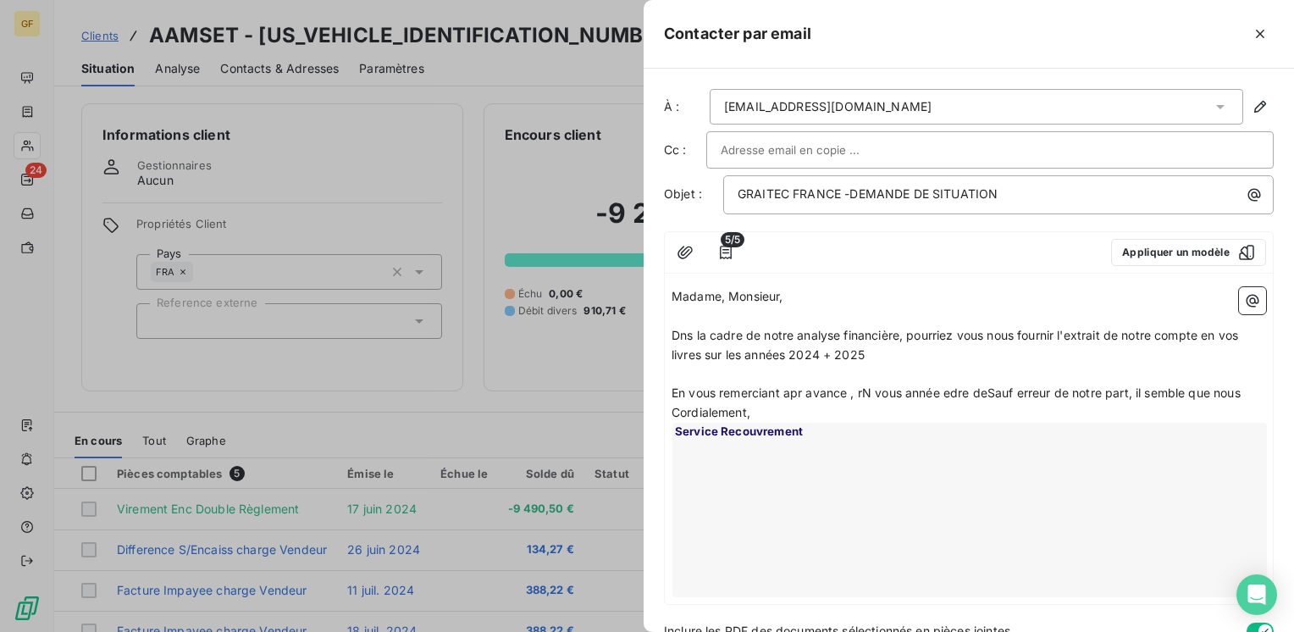
click at [786, 388] on span "En vous remerciant apr avance , rN vous année edre deSauf erreur de notre part,…" at bounding box center [955, 392] width 569 height 14
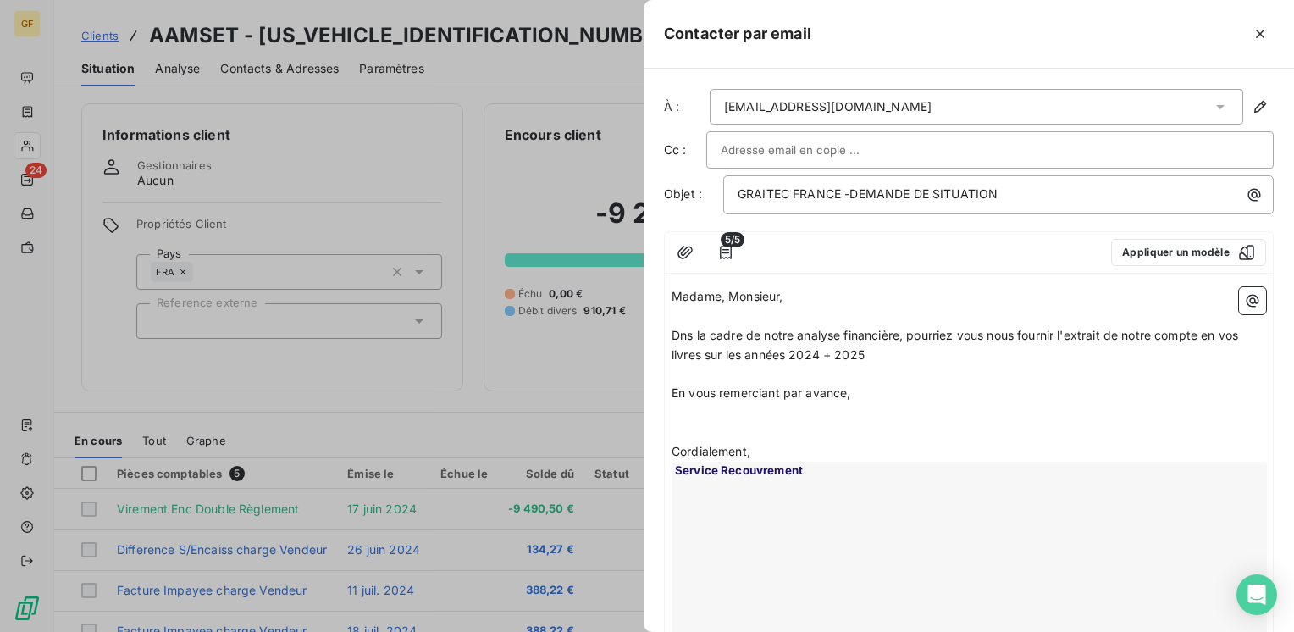
click at [848, 388] on span "En vous remerciant par avance," at bounding box center [760, 392] width 179 height 14
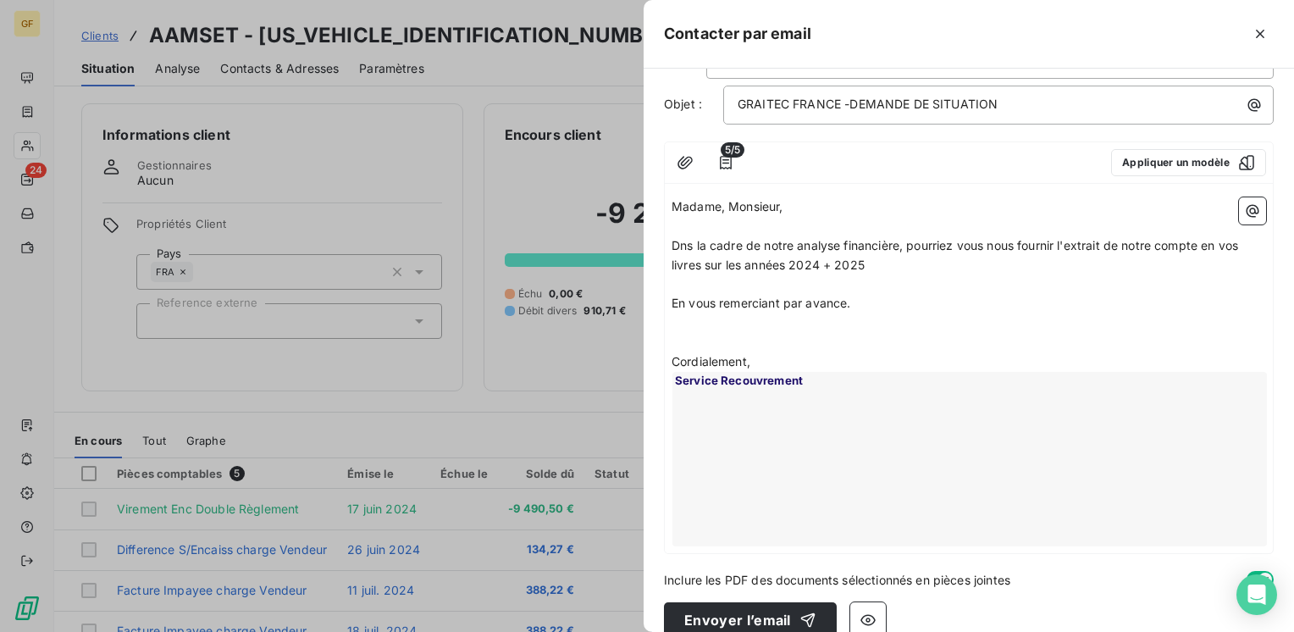
scroll to position [114, 0]
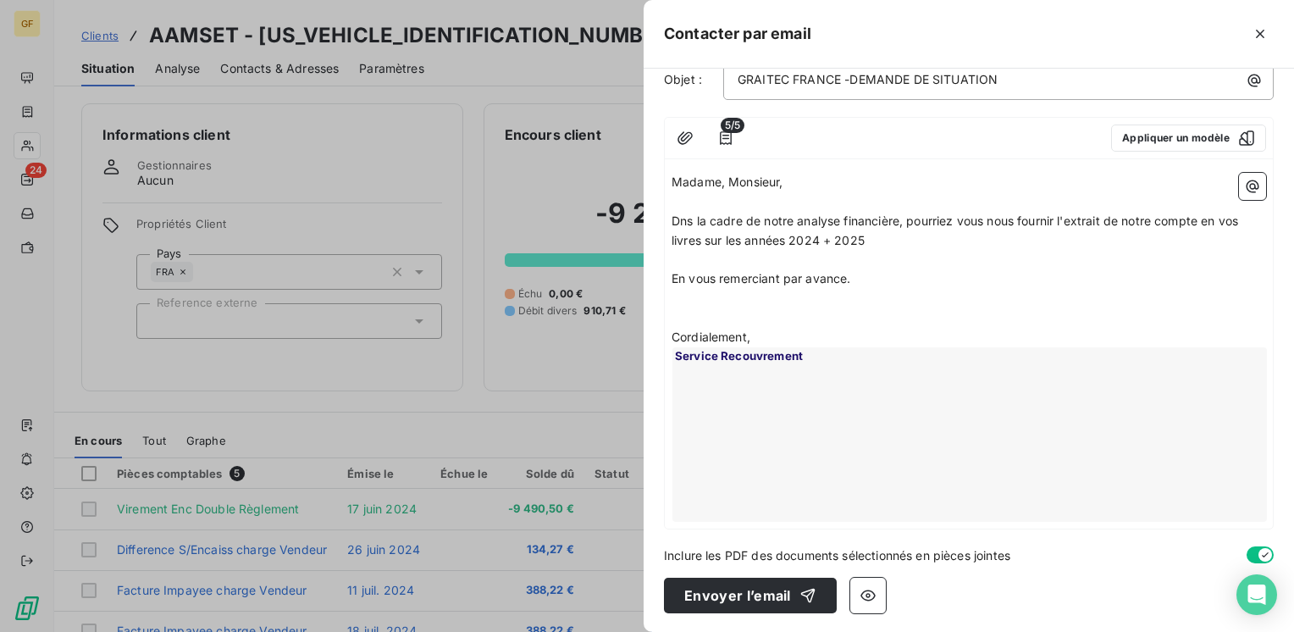
click at [681, 221] on span "Dns la cadre de notre analyse financière, pourriez vous nous fournir l'extrait …" at bounding box center [956, 230] width 570 height 34
click at [704, 238] on span "Dans la cadre de notre analyse financière, pourriez vous nous fournir l'extrait…" at bounding box center [959, 230] width 577 height 34
click at [739, 598] on button "Envoyer l’email" at bounding box center [750, 595] width 173 height 36
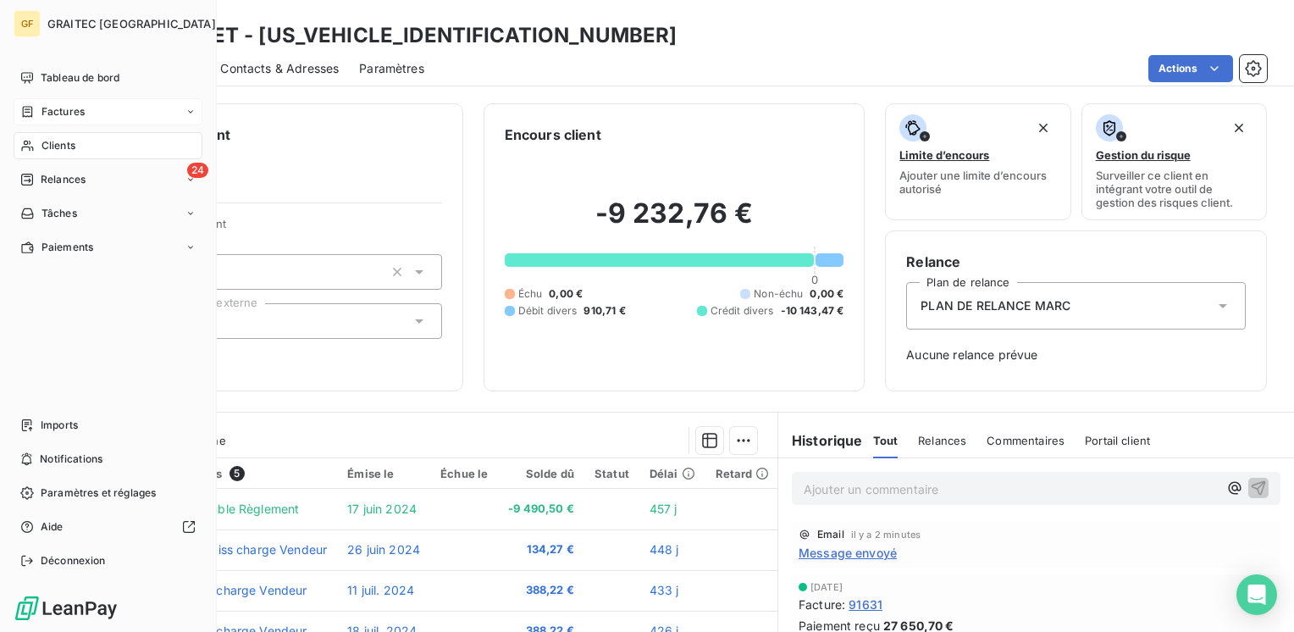
click at [67, 112] on span "Factures" at bounding box center [62, 111] width 43 height 15
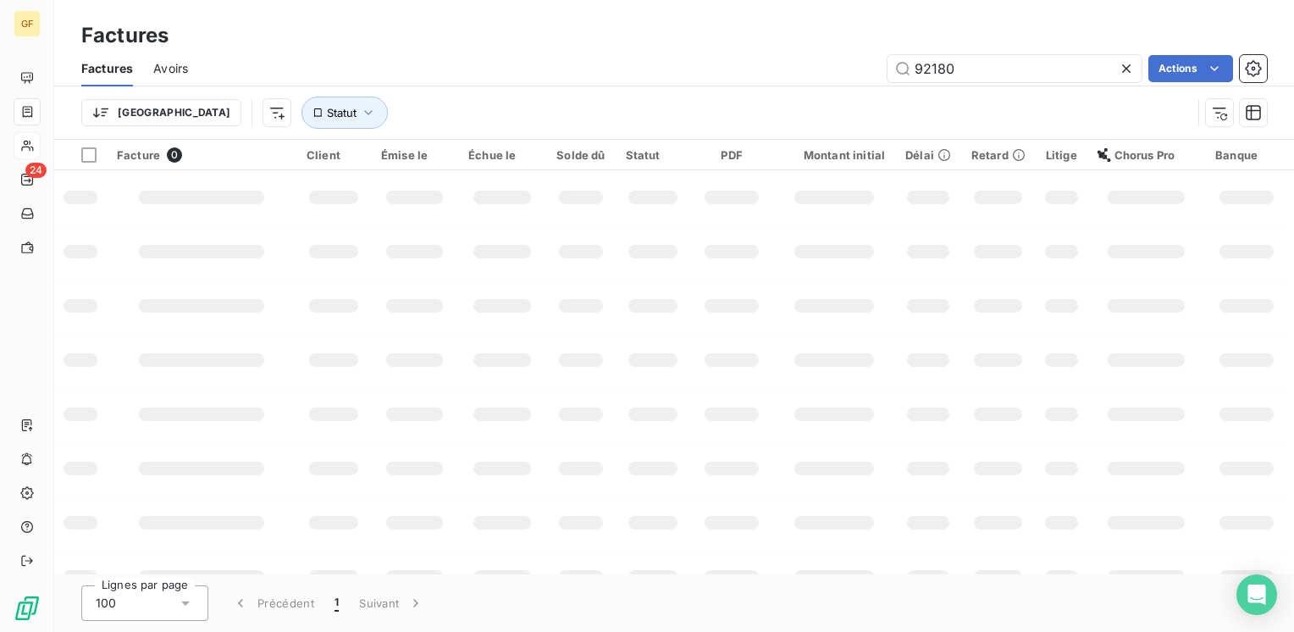
drag, startPoint x: 965, startPoint y: 64, endPoint x: 805, endPoint y: 80, distance: 160.8
click at [805, 80] on div "92180 Actions" at bounding box center [737, 68] width 1058 height 27
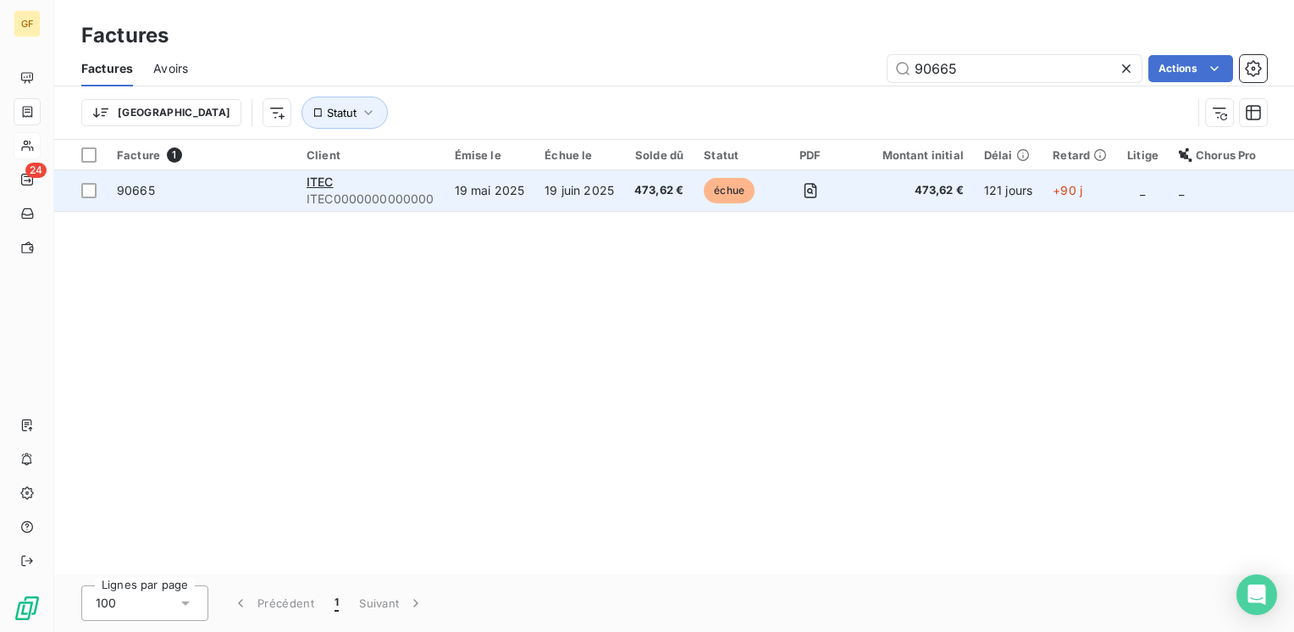
type input "90665"
click at [523, 180] on td "19 mai 2025" at bounding box center [490, 190] width 91 height 41
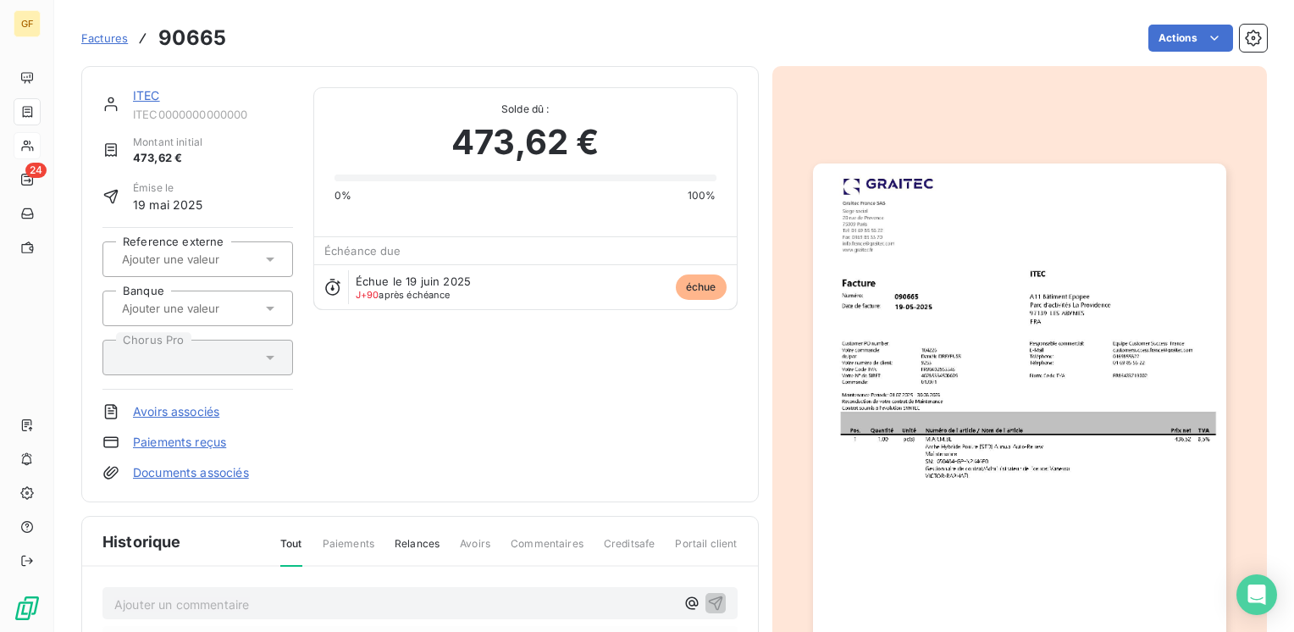
click at [145, 95] on link "ITEC" at bounding box center [146, 95] width 27 height 14
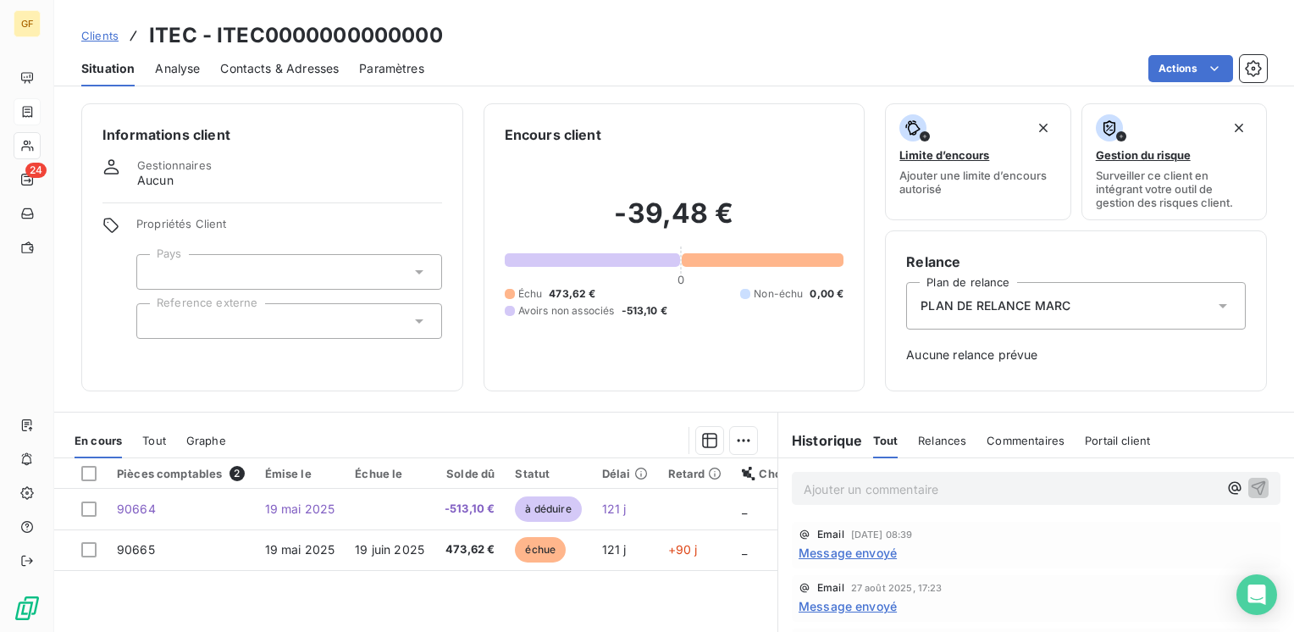
click at [828, 483] on p "Ajouter un commentaire ﻿" at bounding box center [1011, 488] width 414 height 21
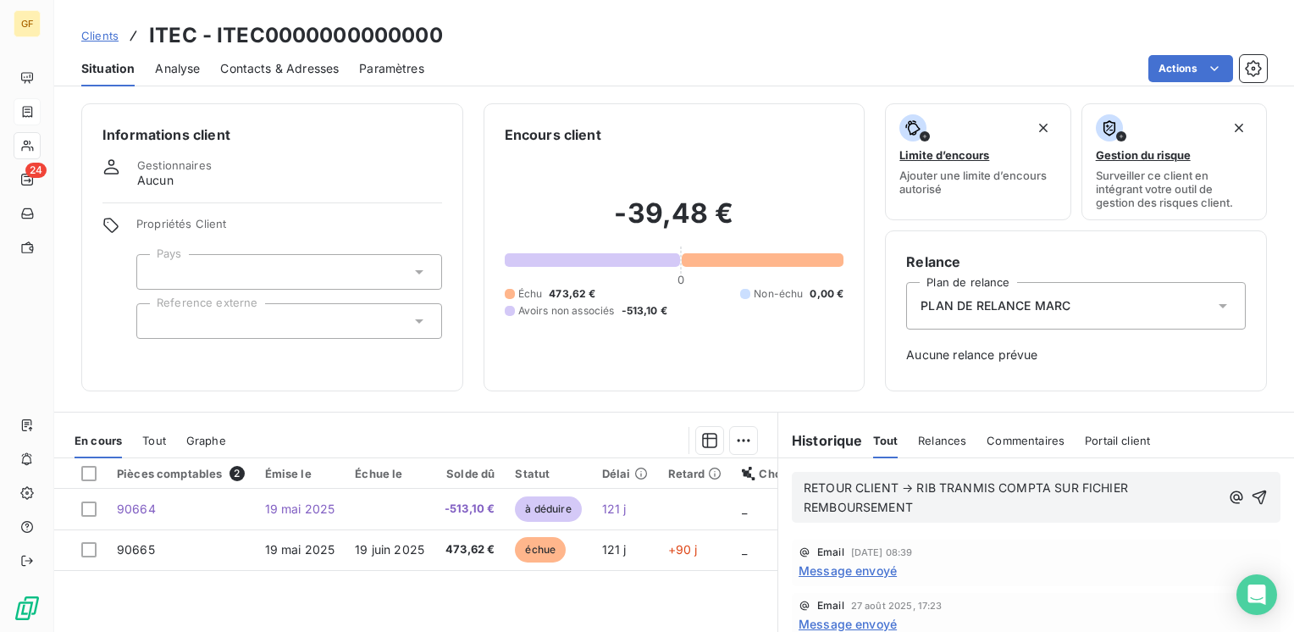
click at [964, 483] on span "RETOUR CLIENT → RIB TRANMIS COMPTA SUR FICHIER REMBOURSEMENT" at bounding box center [968, 497] width 328 height 34
click at [1050, 485] on span "RETOUR CLIENT → RIB TRANSMIS COMPTA SUR FICHIER REMBOURSEMENT" at bounding box center [971, 497] width 335 height 34
click at [1055, 480] on span "RETOUR CLIENT → RIB TRANSMIS COMPTA ☻6 SUR FICHIER REMBOURSEMENT" at bounding box center [985, 497] width 363 height 34
click at [905, 500] on span "RETOUR CLIENT → RIB TRANSMIS COMPTA →FICHIER REMBOURSEMENT" at bounding box center [963, 497] width 319 height 34
click at [1250, 496] on icon "button" at bounding box center [1258, 497] width 17 height 17
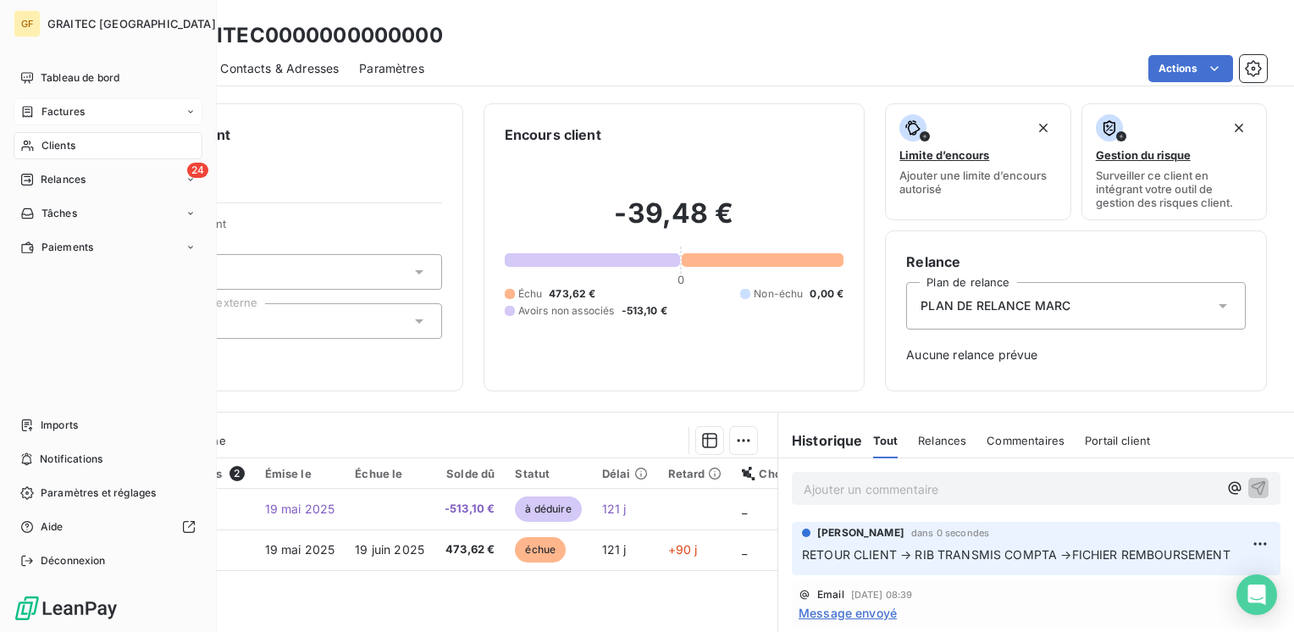
click at [52, 136] on div "Clients" at bounding box center [108, 145] width 189 height 27
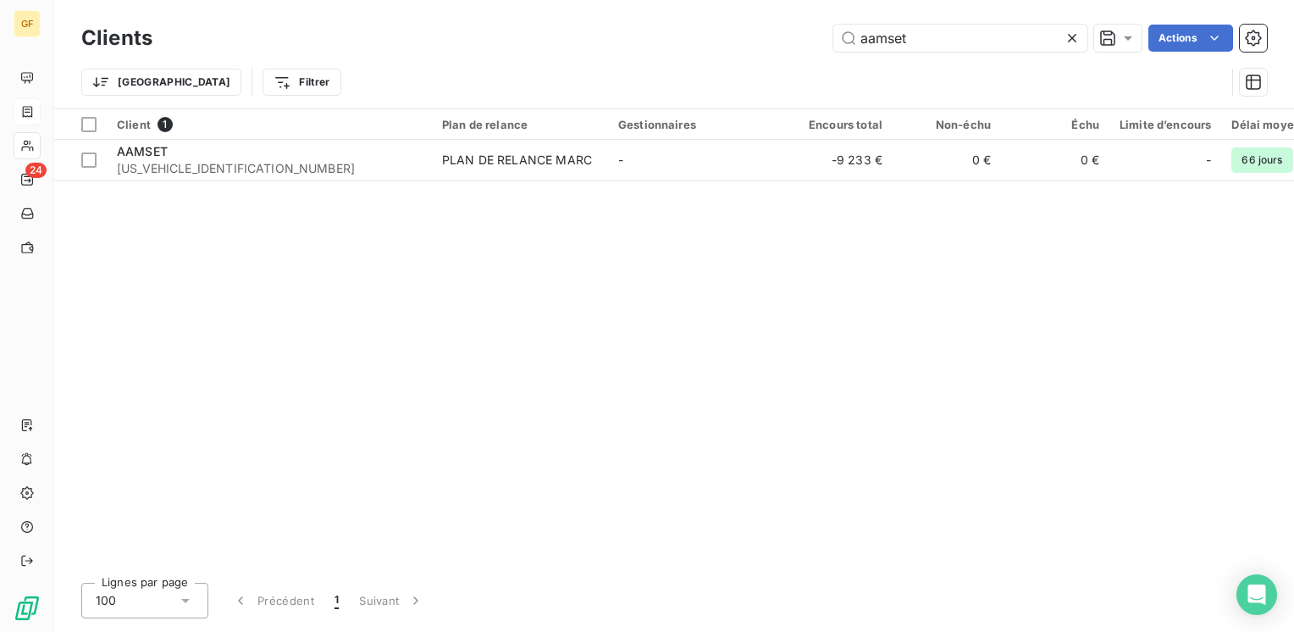
drag, startPoint x: 962, startPoint y: 33, endPoint x: 511, endPoint y: 65, distance: 451.6
click at [509, 66] on div "Clients aamset Actions Trier Filtrer" at bounding box center [673, 64] width 1185 height 88
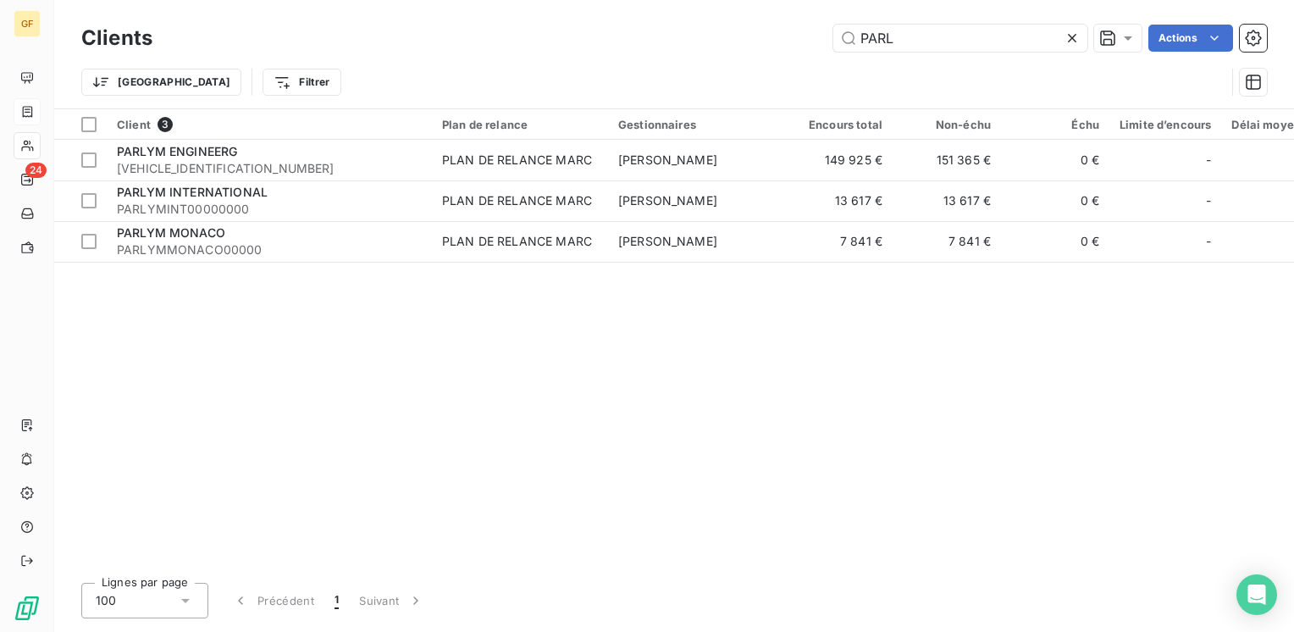
drag, startPoint x: 832, startPoint y: 35, endPoint x: 736, endPoint y: 43, distance: 96.9
click at [769, 40] on div "PARL Actions" at bounding box center [720, 38] width 1094 height 27
type input "PARL"
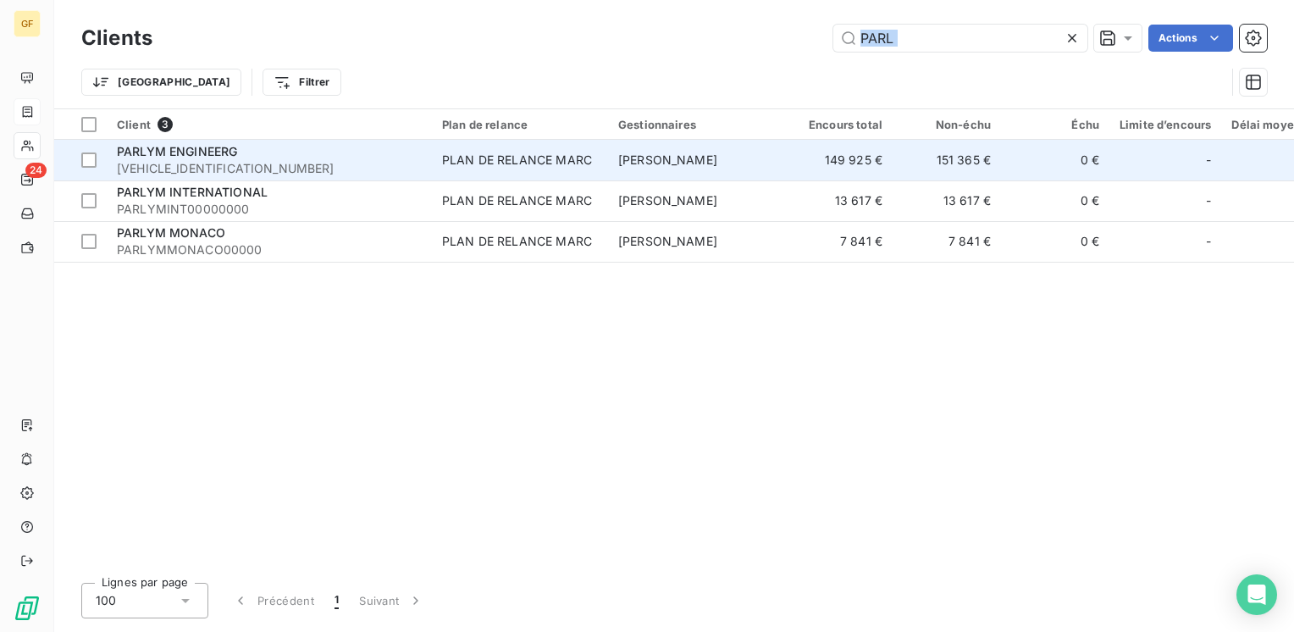
drag, startPoint x: 736, startPoint y: 43, endPoint x: 227, endPoint y: 144, distance: 518.7
click at [229, 144] on div "Clients PARL Actions Trier Filtrer Client 3 Plan de relance Gestionnaires Encou…" at bounding box center [674, 316] width 1240 height 632
click at [590, 163] on div "PLAN DE RELANCE MARC" at bounding box center [517, 160] width 150 height 17
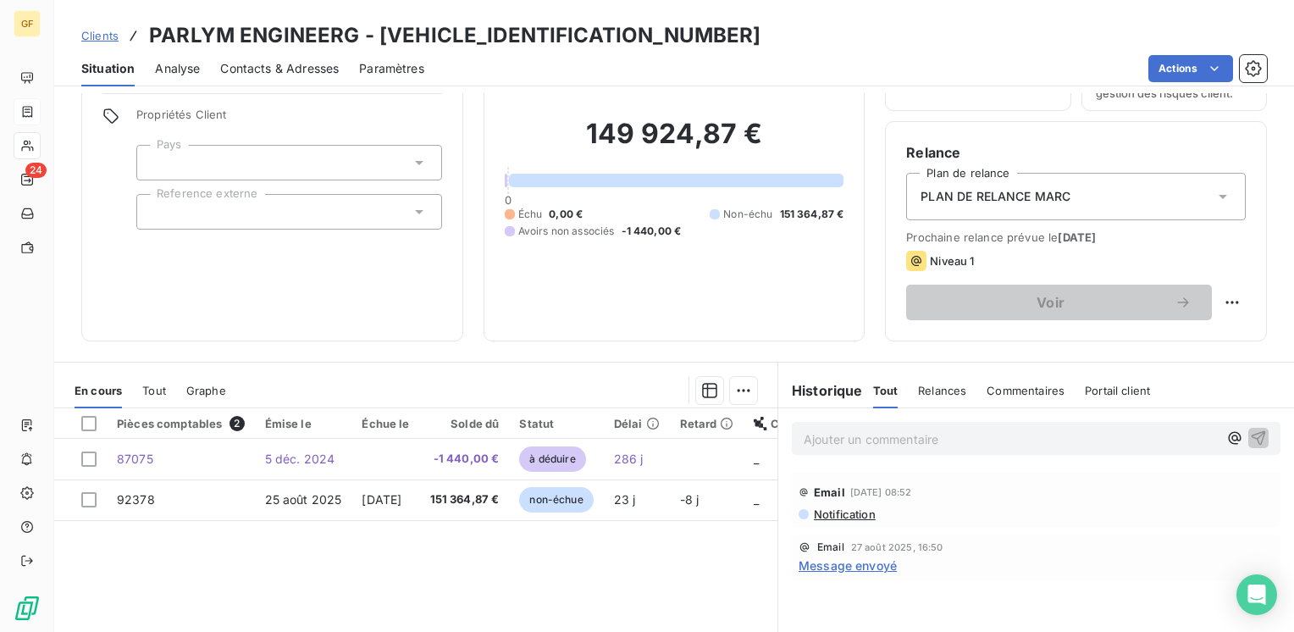
scroll to position [85, 0]
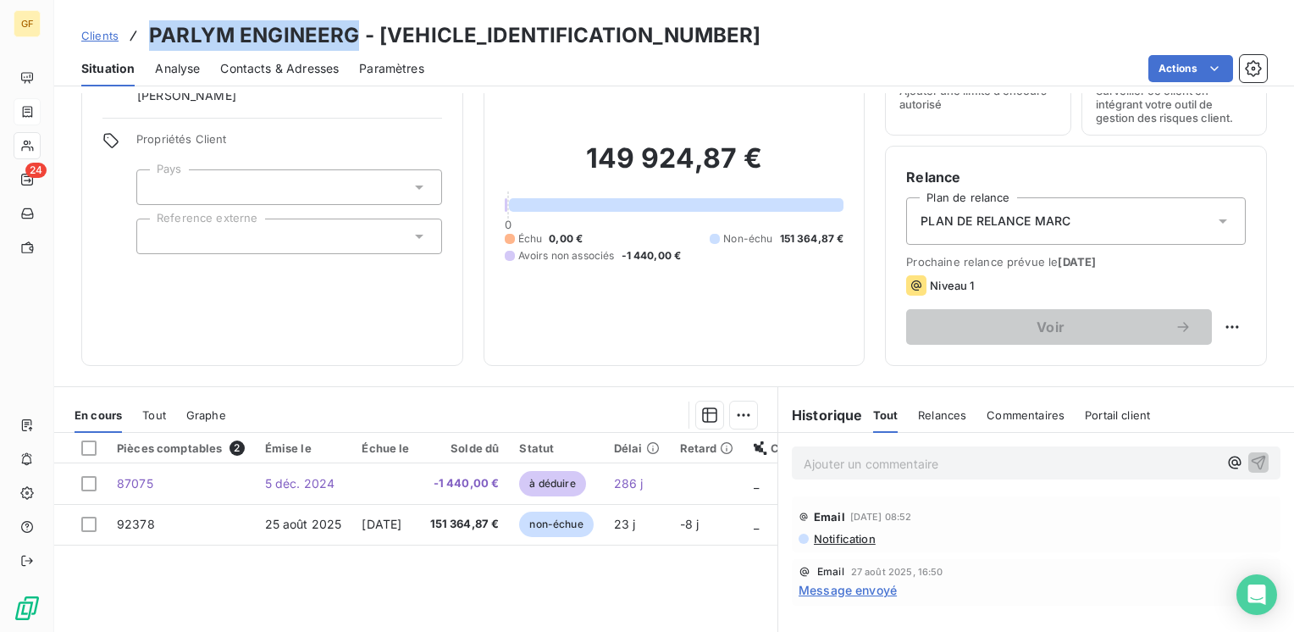
drag, startPoint x: 353, startPoint y: 31, endPoint x: 151, endPoint y: 35, distance: 202.4
click at [151, 35] on h3 "PARLYM ENGINEERG - [VEHICLE_IDENTIFICATION_NUMBER]" at bounding box center [455, 35] width 612 height 30
copy h3 "PARLYM ENGINEERG"
click at [804, 460] on p "Ajouter un commentaire ﻿" at bounding box center [1011, 463] width 414 height 21
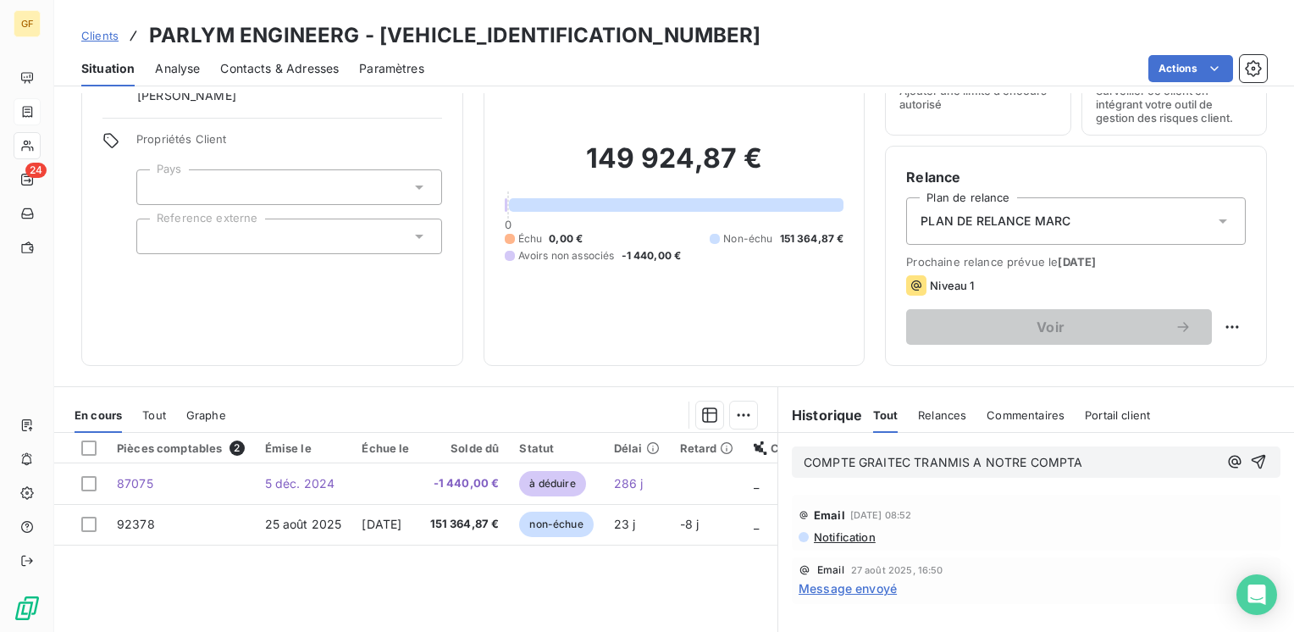
drag, startPoint x: 798, startPoint y: 459, endPoint x: 809, endPoint y: 459, distance: 10.2
click at [804, 459] on span "COMPTE GRAITEC TRANMIS A NOTRE COMPTA" at bounding box center [943, 462] width 279 height 14
click at [1250, 453] on icon "button" at bounding box center [1258, 461] width 17 height 17
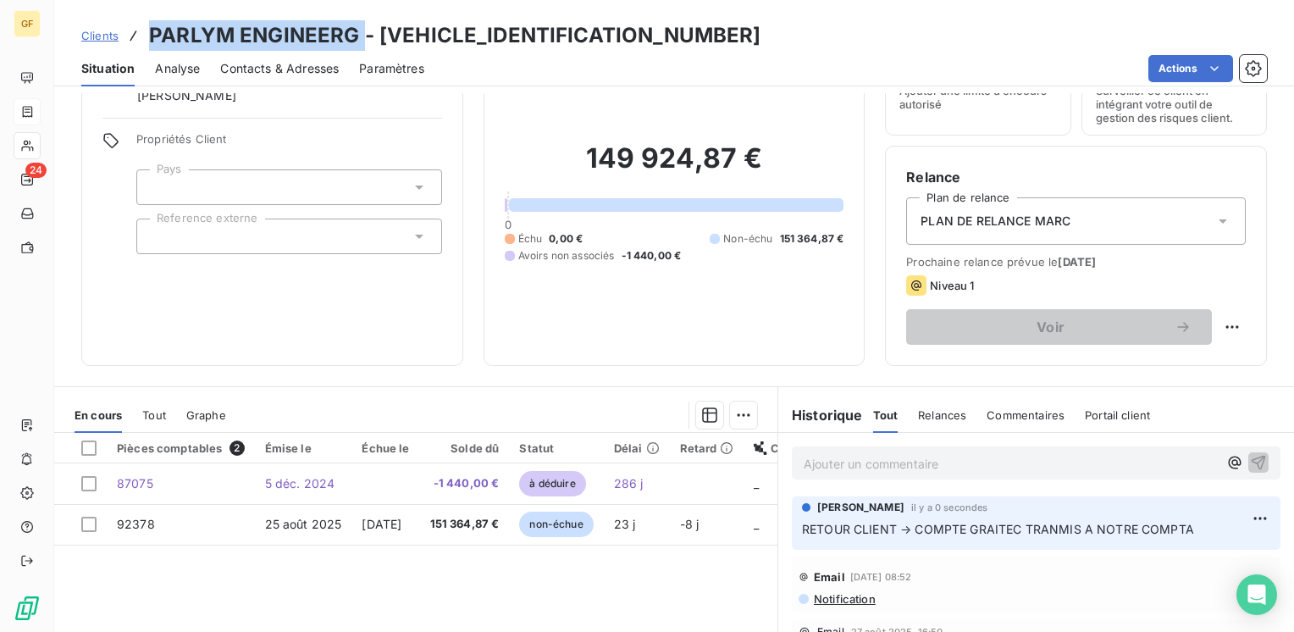
drag, startPoint x: 361, startPoint y: 36, endPoint x: 142, endPoint y: 36, distance: 218.4
click at [142, 36] on div "Clients PARLYM ENGINEERG - [VEHICLE_IDENTIFICATION_NUMBER]" at bounding box center [421, 35] width 680 height 30
copy h3 "PARLYM ENGINEERG"
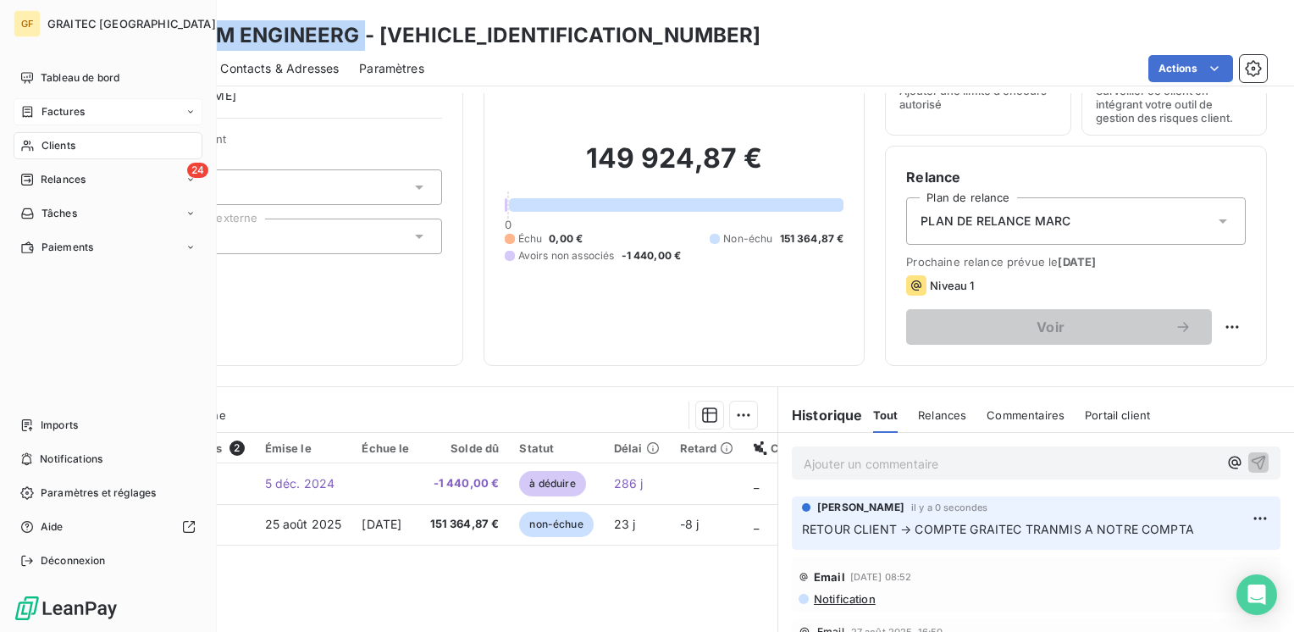
click at [84, 110] on span "Factures" at bounding box center [62, 111] width 43 height 15
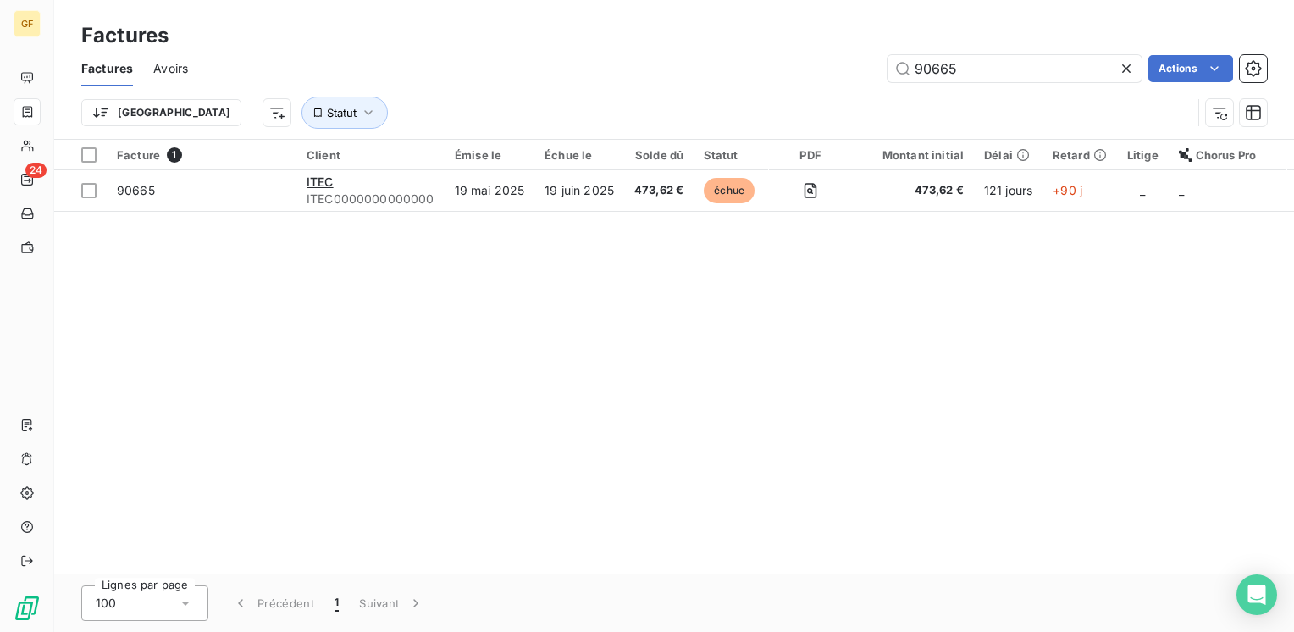
drag, startPoint x: 989, startPoint y: 69, endPoint x: 831, endPoint y: 86, distance: 158.3
click at [831, 86] on div "Factures Avoirs 90665 Actions" at bounding box center [674, 69] width 1240 height 36
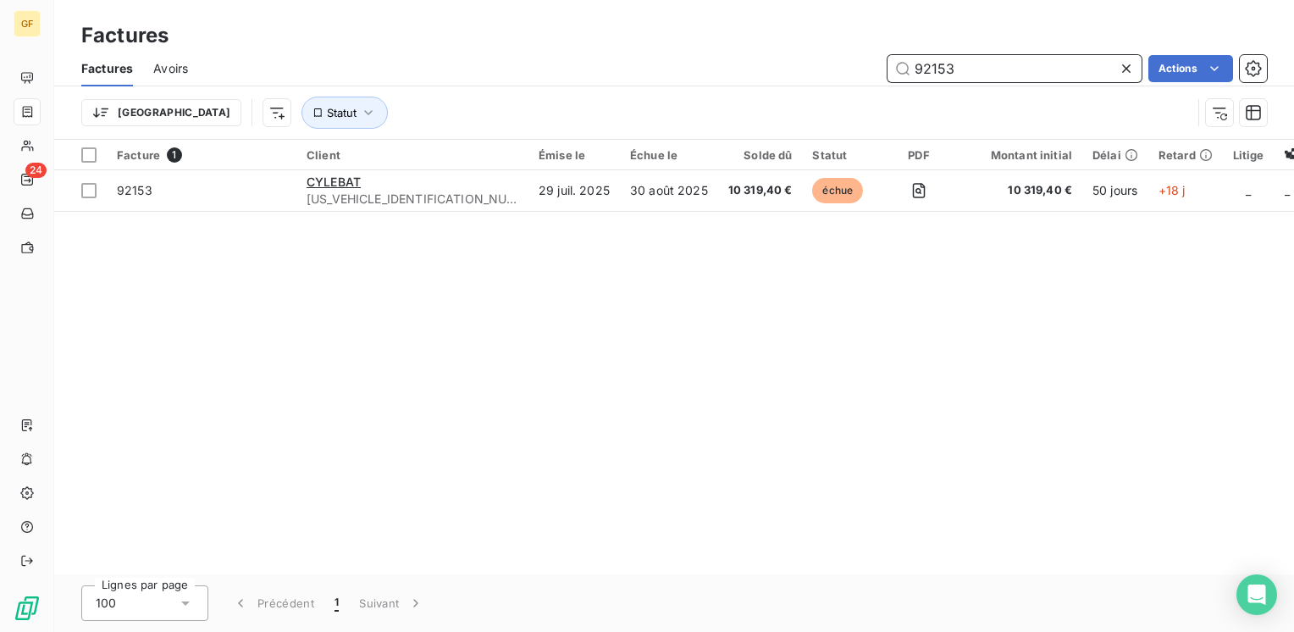
click at [937, 64] on input "92153" at bounding box center [1014, 68] width 254 height 27
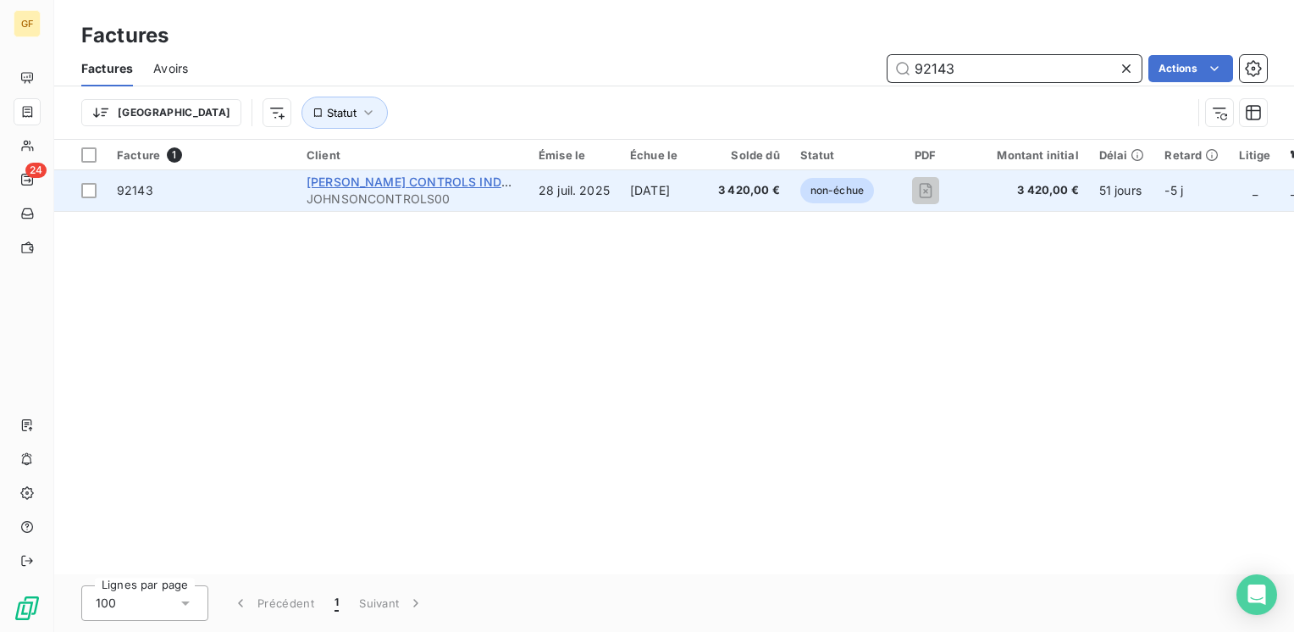
type input "92143"
click at [437, 188] on span "[PERSON_NAME] CONTROLS INDUSTRIES" at bounding box center [429, 181] width 245 height 14
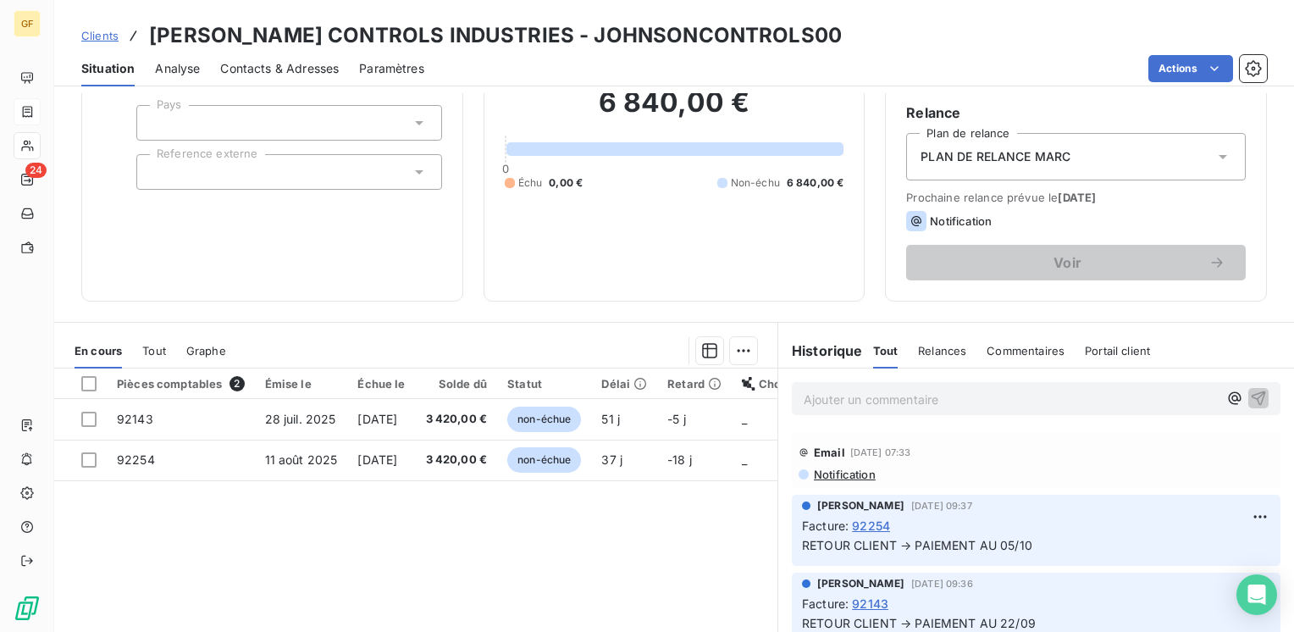
scroll to position [169, 0]
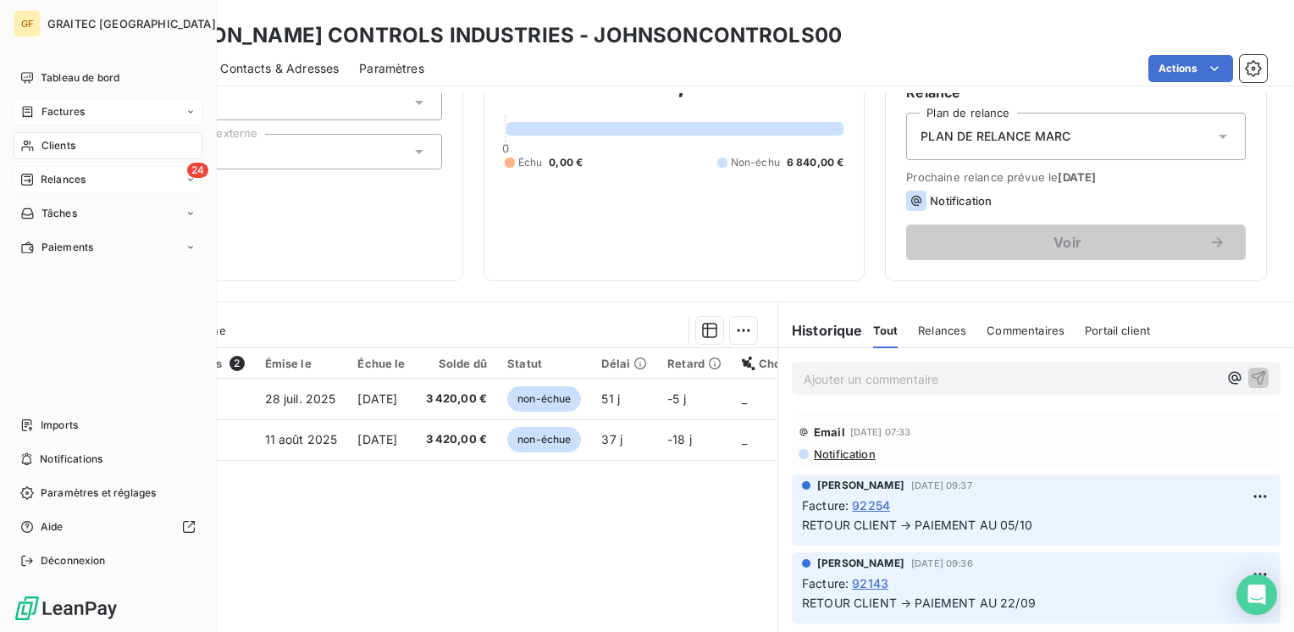
click at [41, 175] on span "Relances" at bounding box center [63, 179] width 45 height 15
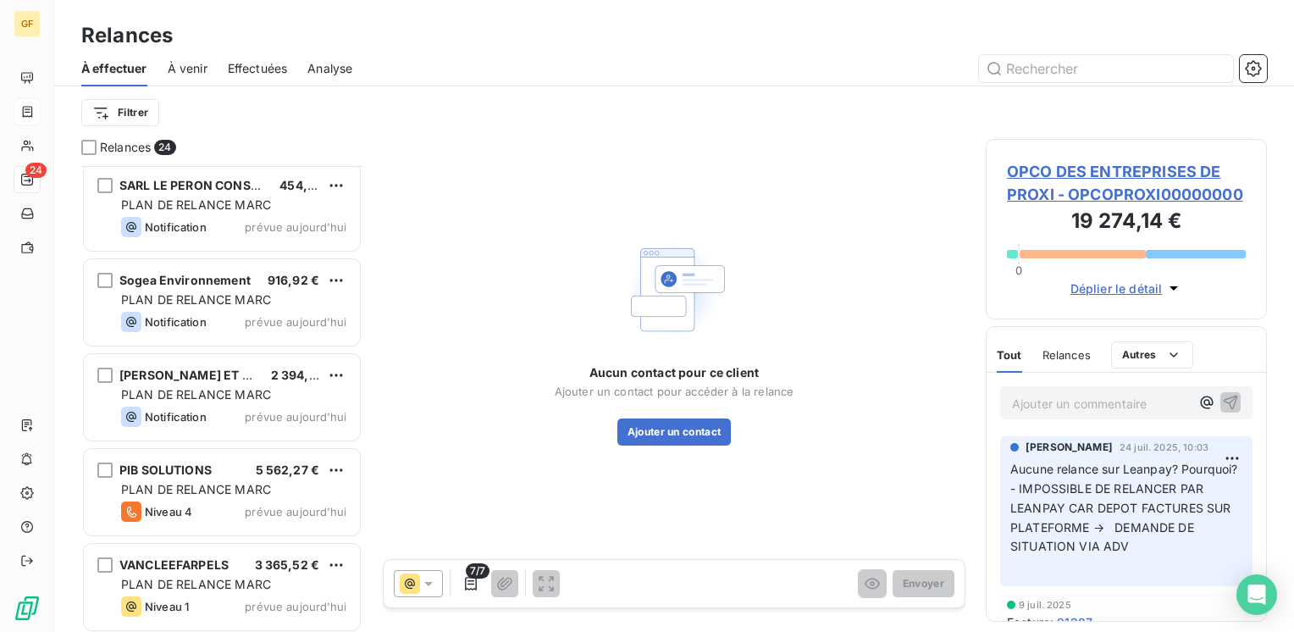
scroll to position [1810, 0]
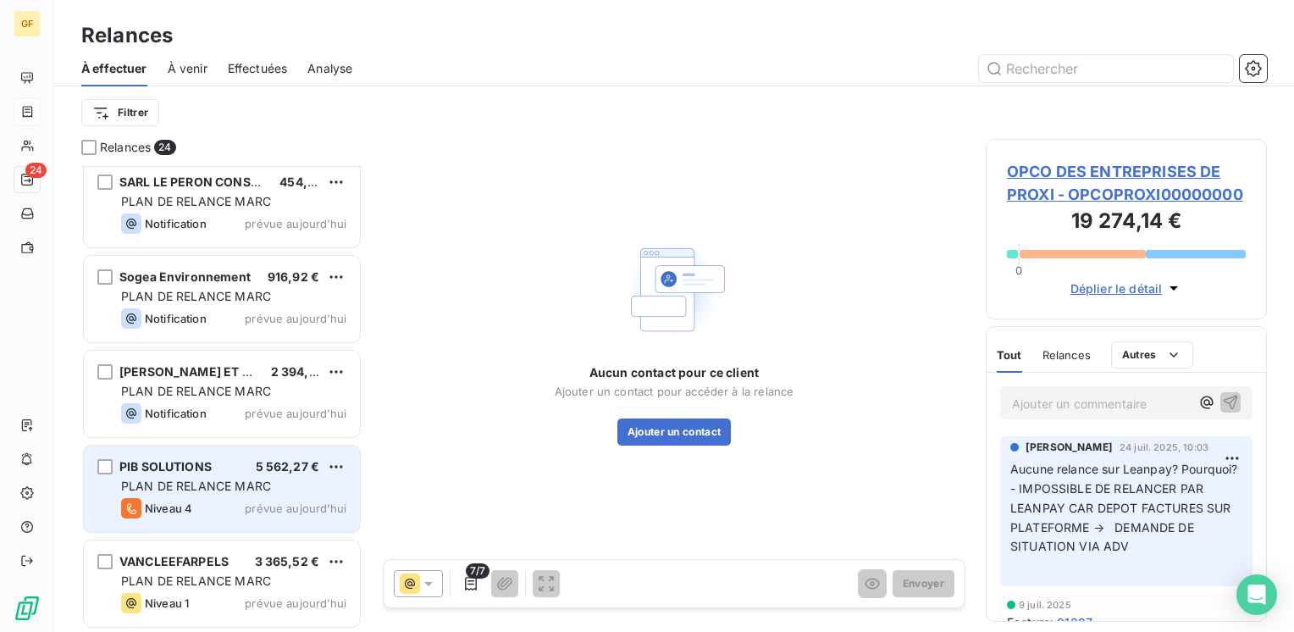
click at [226, 501] on div "Niveau 4 prévue aujourd’hui" at bounding box center [233, 508] width 225 height 20
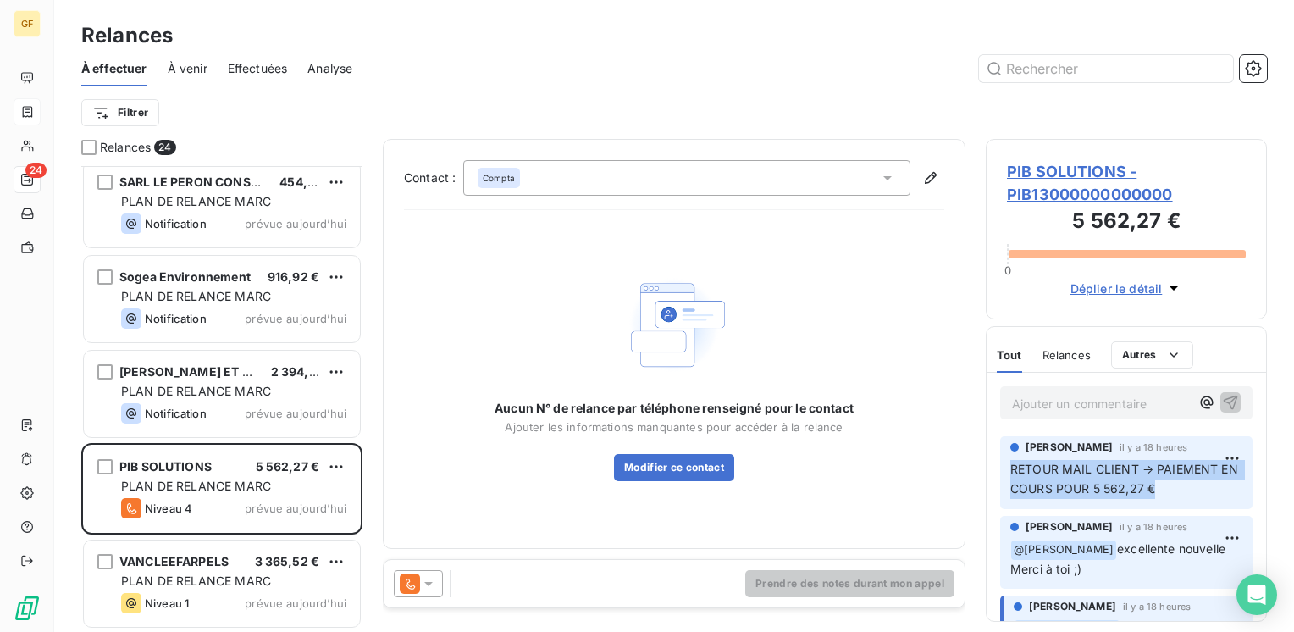
drag, startPoint x: 1156, startPoint y: 489, endPoint x: 1009, endPoint y: 469, distance: 147.8
click at [1010, 469] on p "RETOUR MAIL CLIENT → PAIEMENT EN COURS POUR 5 562,27 €" at bounding box center [1126, 479] width 232 height 39
copy span "RETOUR MAIL CLIENT → PAIEMENT EN COURS POUR 5 562,27 €"
click at [889, 178] on icon at bounding box center [887, 178] width 8 height 4
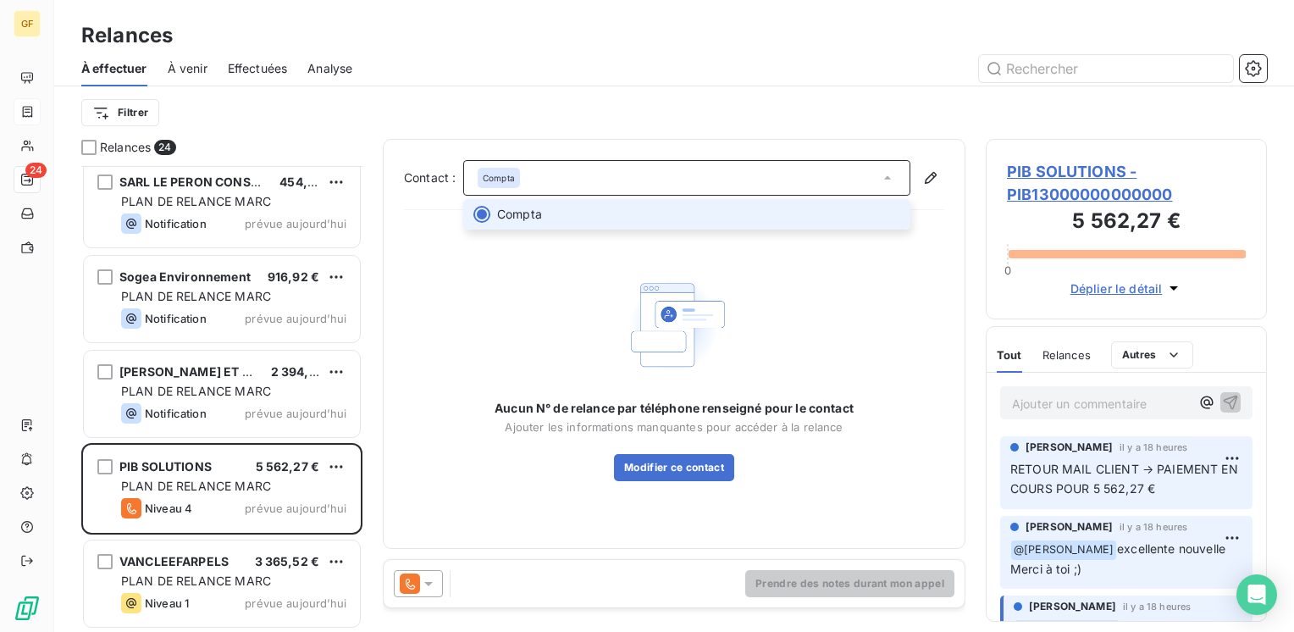
click at [532, 218] on span "Compta" at bounding box center [519, 214] width 45 height 17
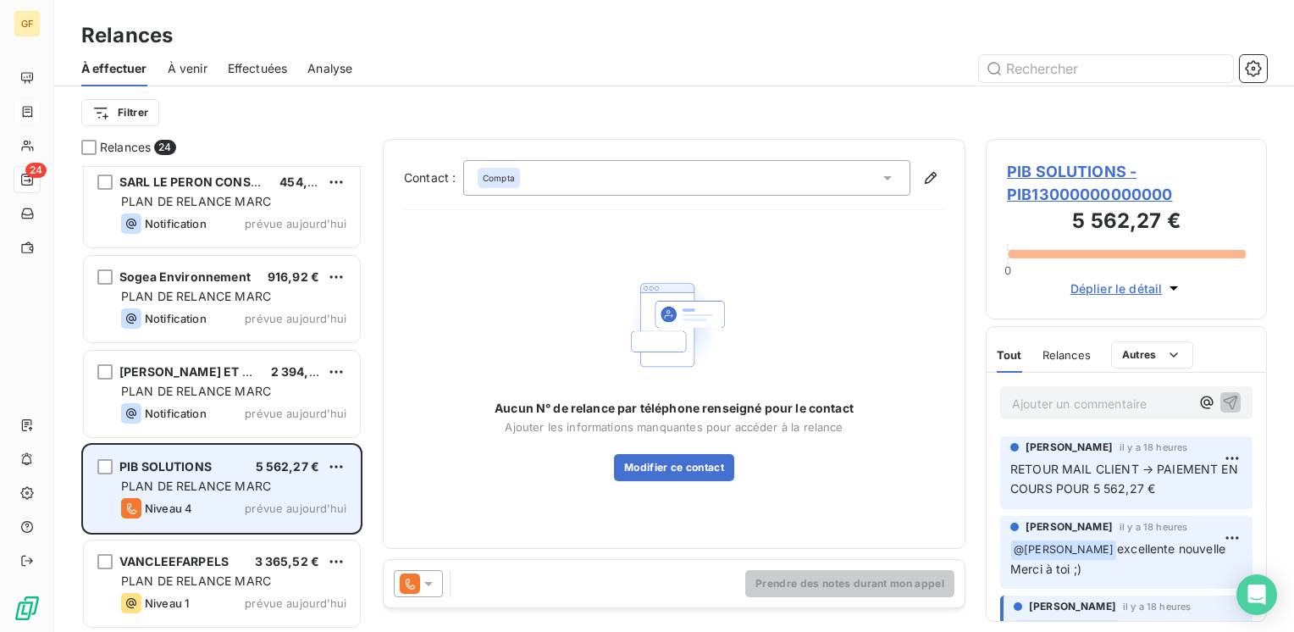
click at [173, 498] on div "Niveau 4" at bounding box center [156, 508] width 71 height 20
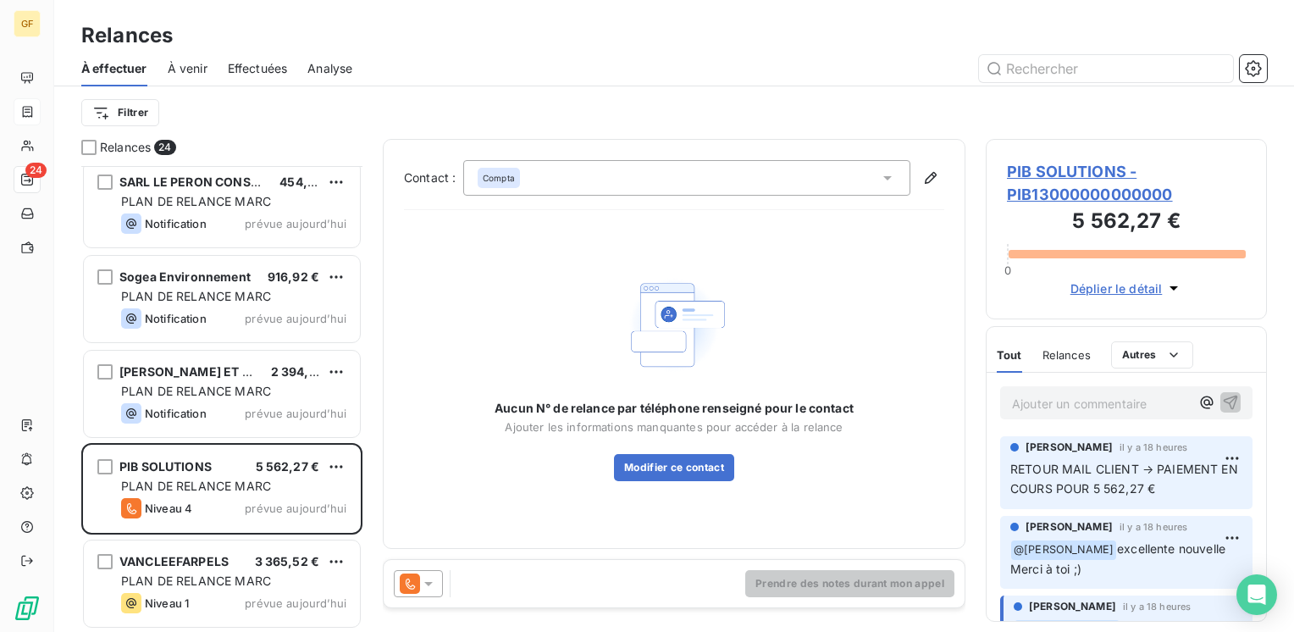
click at [1032, 168] on span "PIB SOLUTIONS - PIB13000000000000" at bounding box center [1126, 183] width 239 height 46
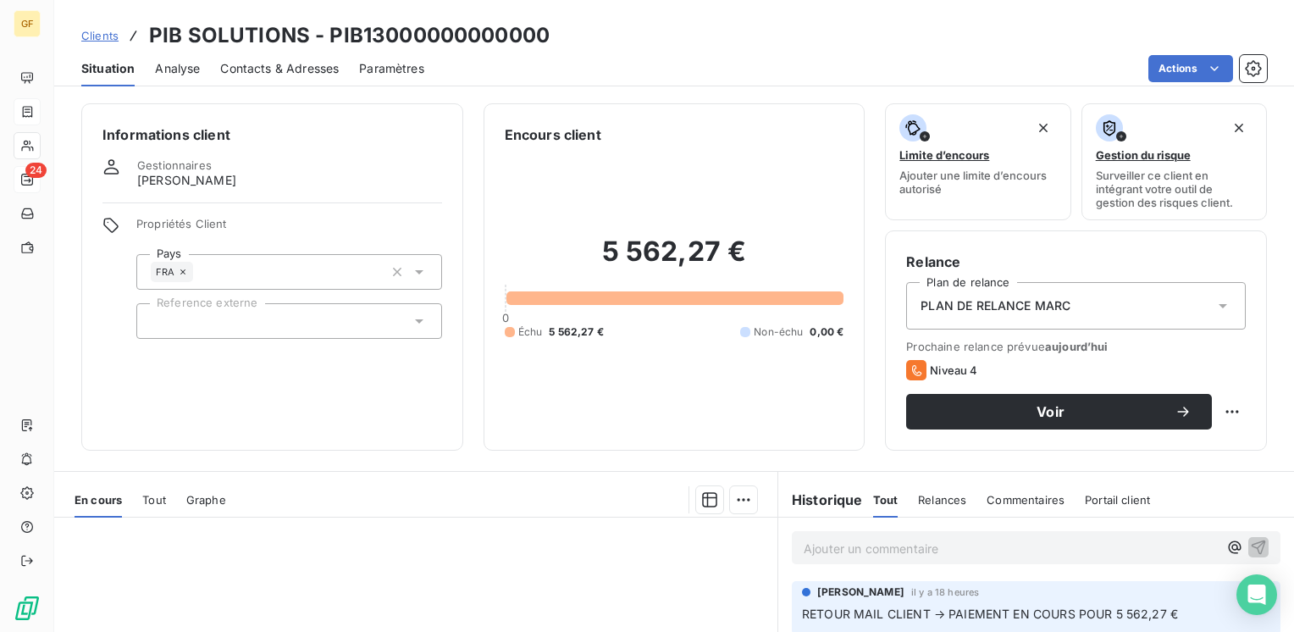
click at [281, 70] on span "Contacts & Adresses" at bounding box center [279, 68] width 119 height 17
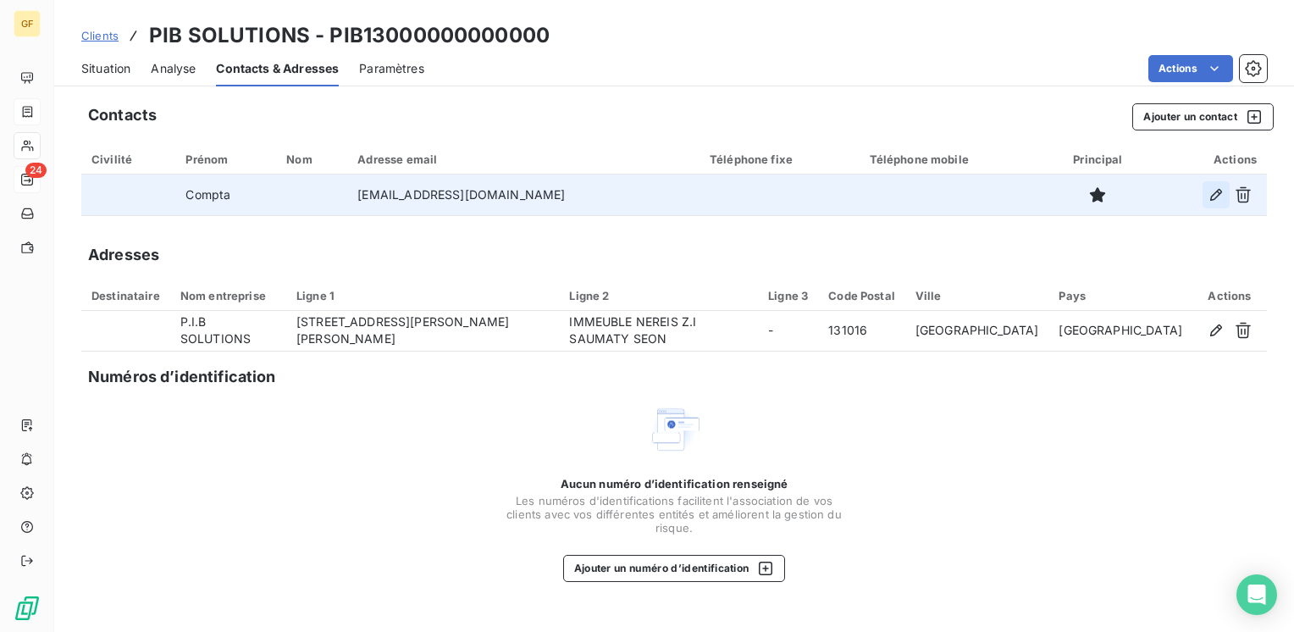
click at [1213, 193] on icon "button" at bounding box center [1216, 195] width 12 height 12
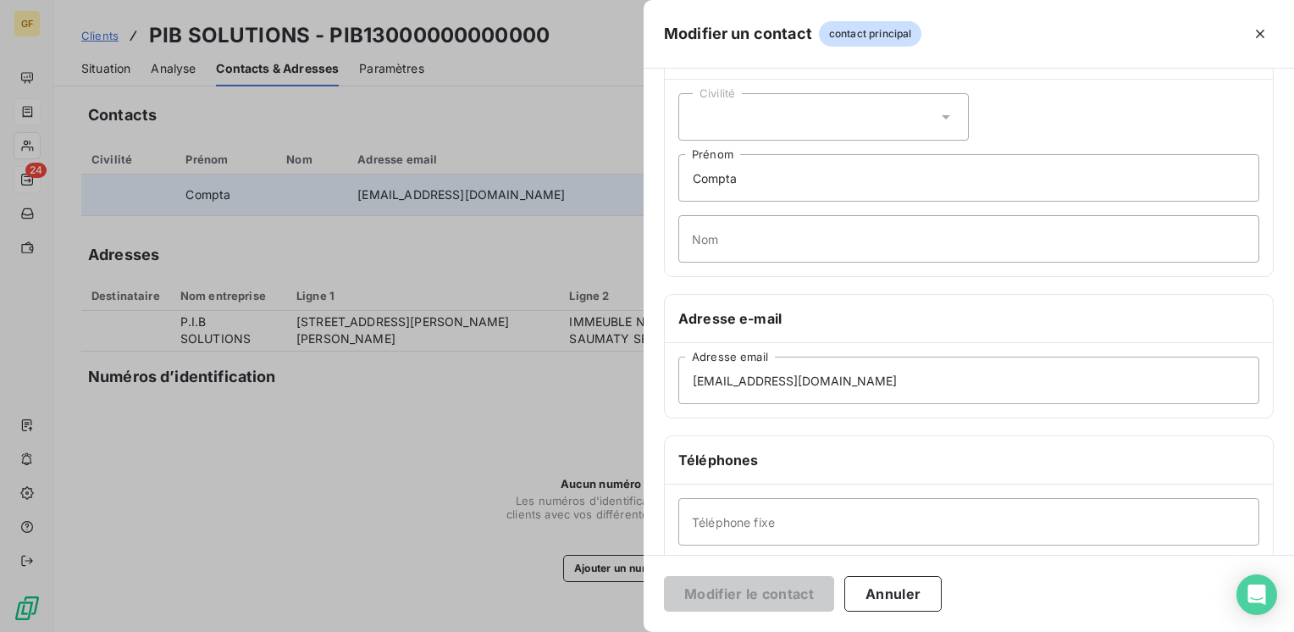
scroll to position [85, 0]
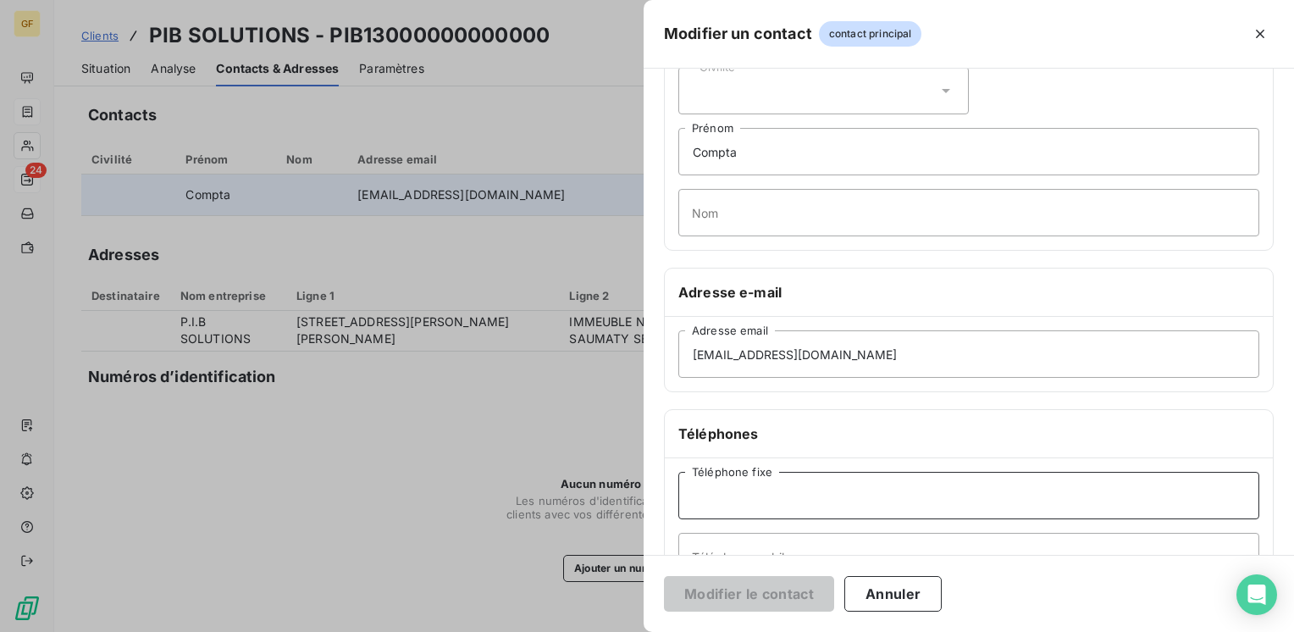
click at [732, 491] on input "Téléphone fixe" at bounding box center [968, 495] width 581 height 47
paste input "04 91 37 67 50"
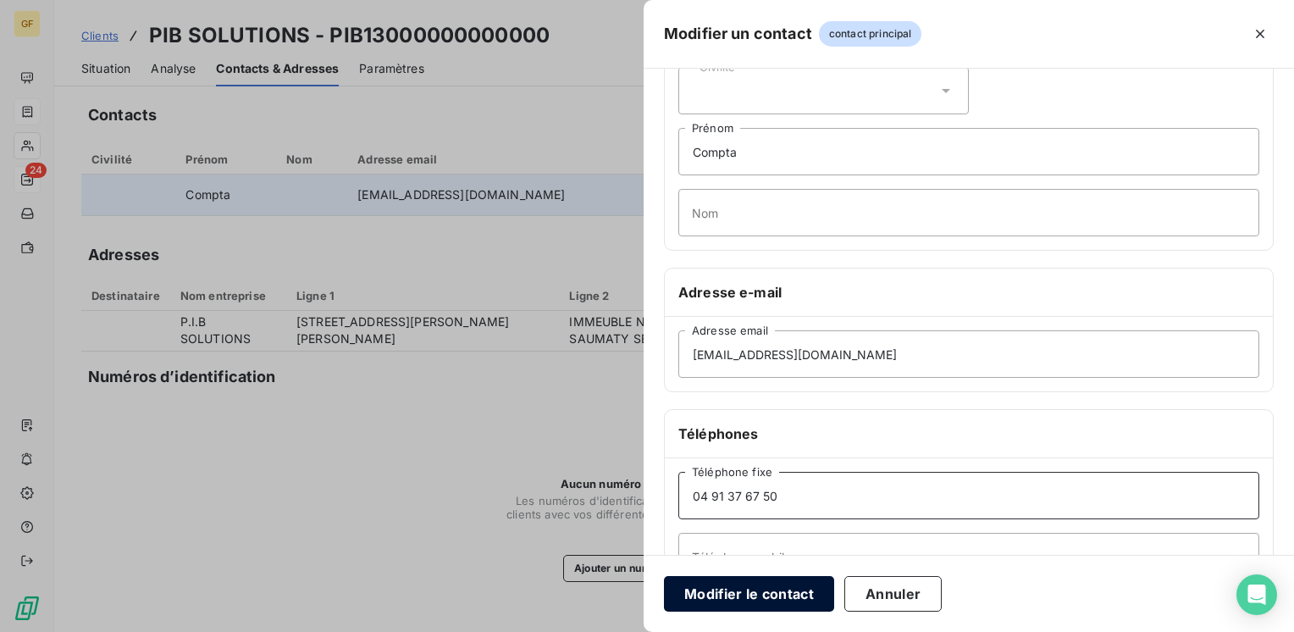
type input "04 91 37 67 50"
click at [739, 594] on button "Modifier le contact" at bounding box center [749, 594] width 170 height 36
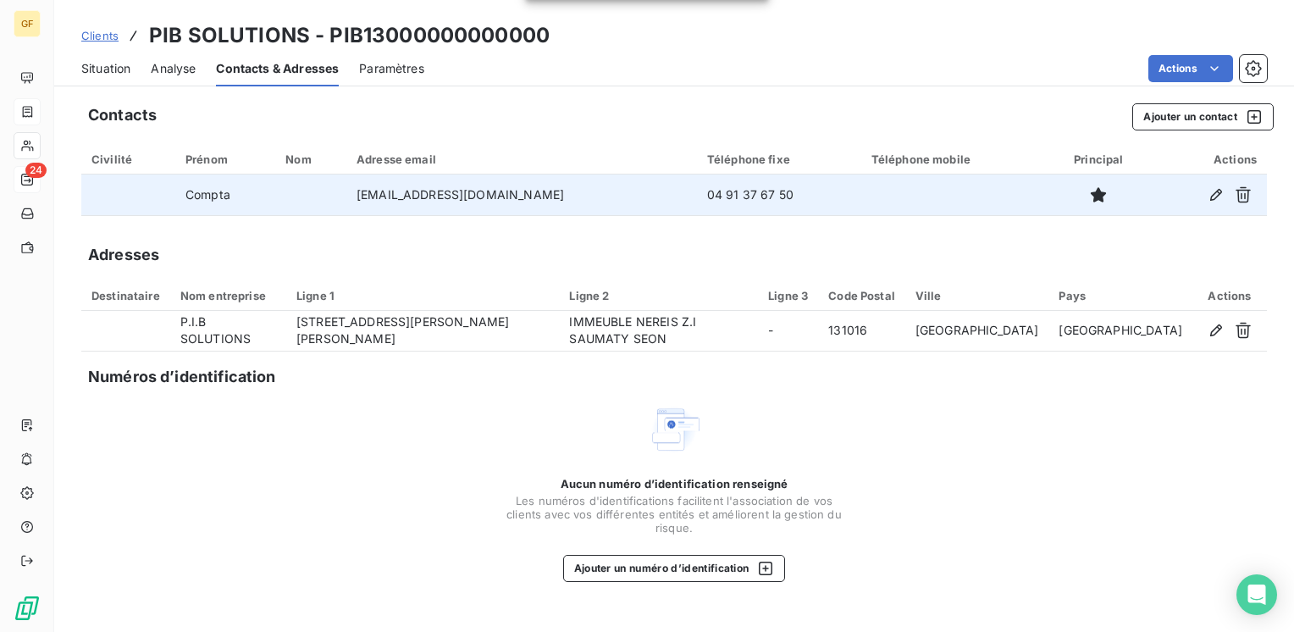
click at [121, 68] on span "Situation" at bounding box center [105, 68] width 49 height 17
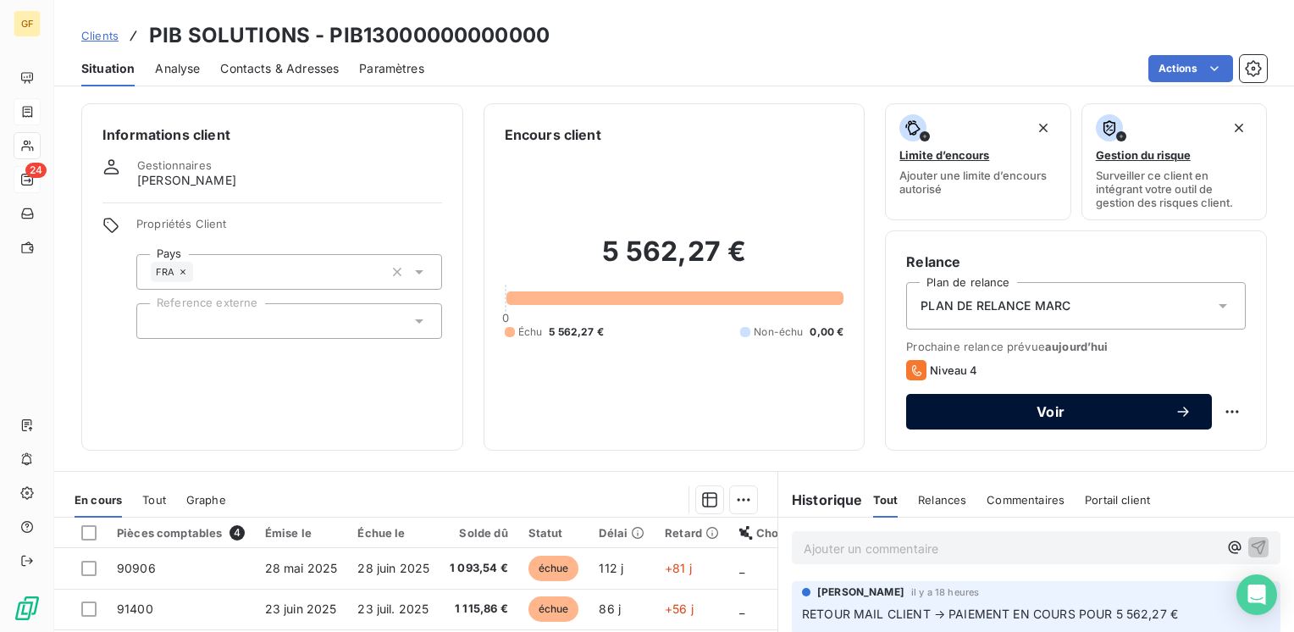
click at [976, 406] on span "Voir" at bounding box center [1050, 412] width 248 height 14
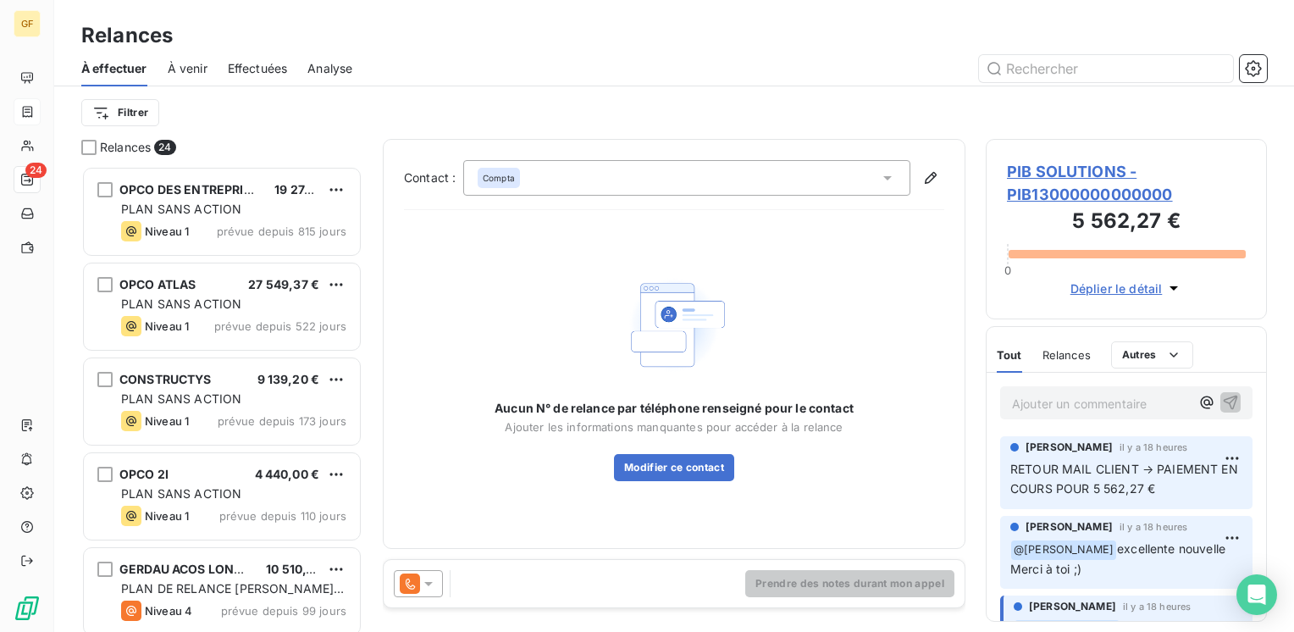
scroll to position [453, 268]
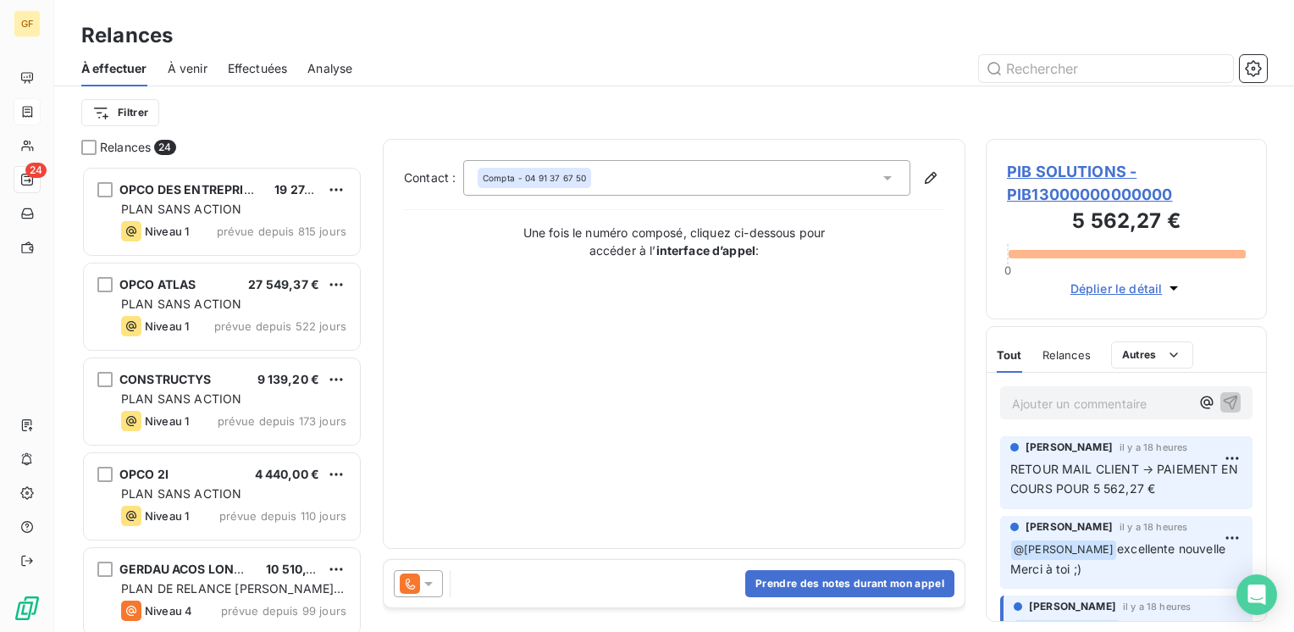
click at [546, 181] on div "Compta - 04 91 37 67 50" at bounding box center [534, 178] width 103 height 12
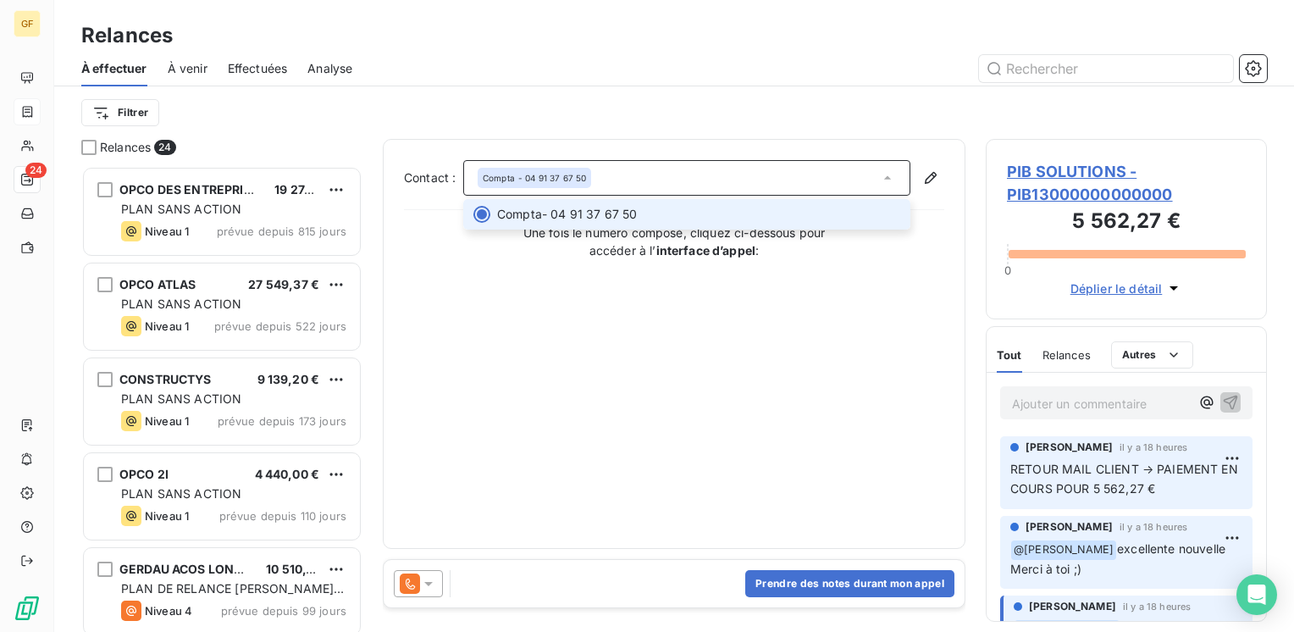
click at [566, 216] on span "Compta - 04 91 37 67 50" at bounding box center [698, 214] width 403 height 17
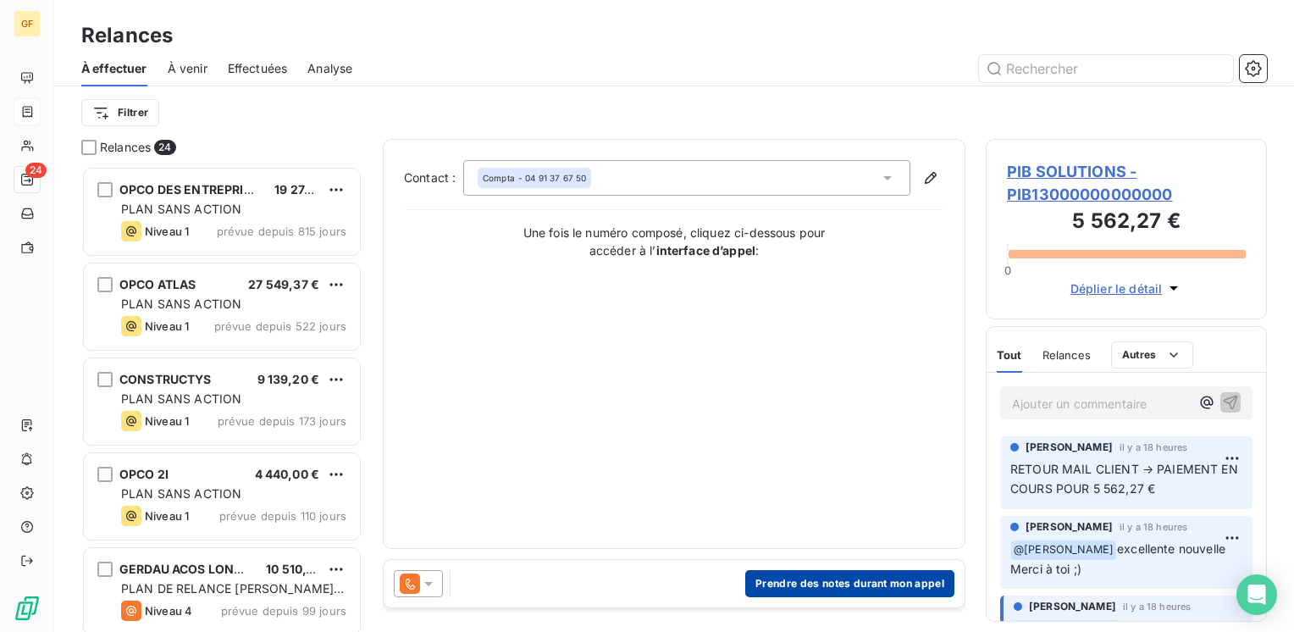
click at [826, 581] on button "Prendre des notes durant mon appel" at bounding box center [849, 583] width 209 height 27
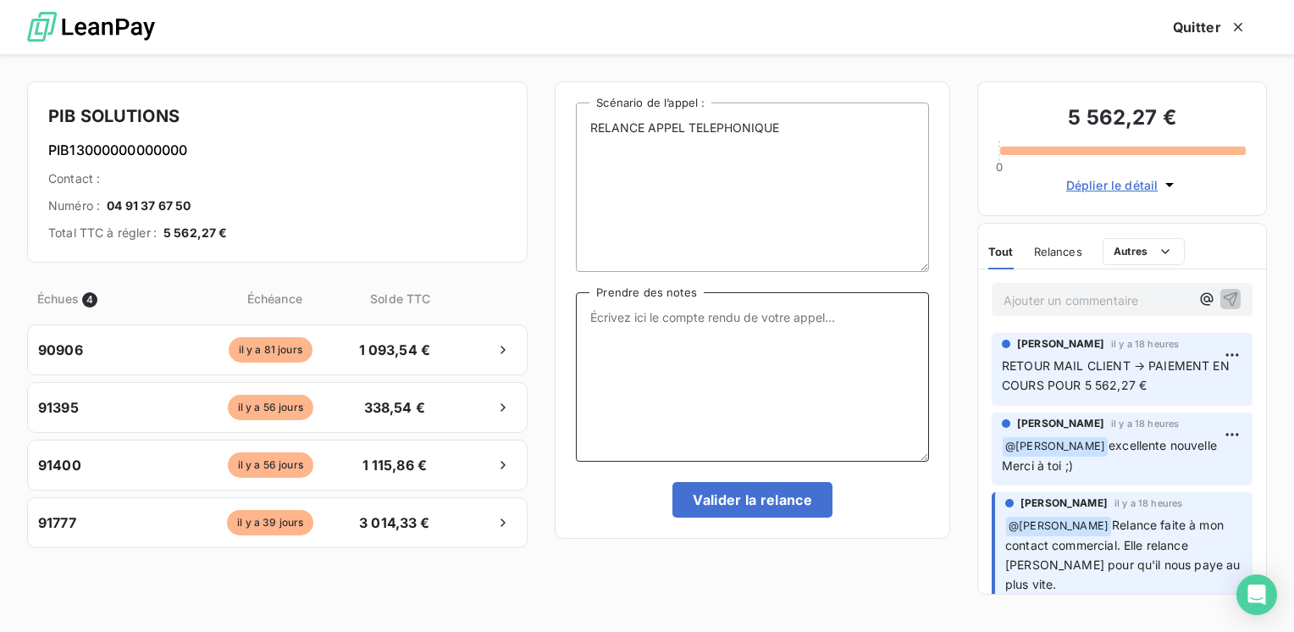
click at [623, 328] on textarea "Prendre des notes" at bounding box center [752, 376] width 353 height 169
click at [875, 313] on textarea "Vu avec [PERSON_NAME] (DAF) → virement emis pour 5 562.27 € e" at bounding box center [752, 376] width 353 height 169
click at [870, 314] on textarea "Vu avec [PERSON_NAME] (DAF) → virement emis pou 5 562.27 € e" at bounding box center [752, 376] width 353 height 169
click at [661, 333] on textarea "Vu avec [PERSON_NAME] (DAF) → virement emis pour 5 562.27 € e" at bounding box center [752, 376] width 353 height 169
click at [658, 331] on textarea "Vu avec [PERSON_NAME] (DAF) → virement emis pour 5 562.27 € e" at bounding box center [752, 376] width 353 height 169
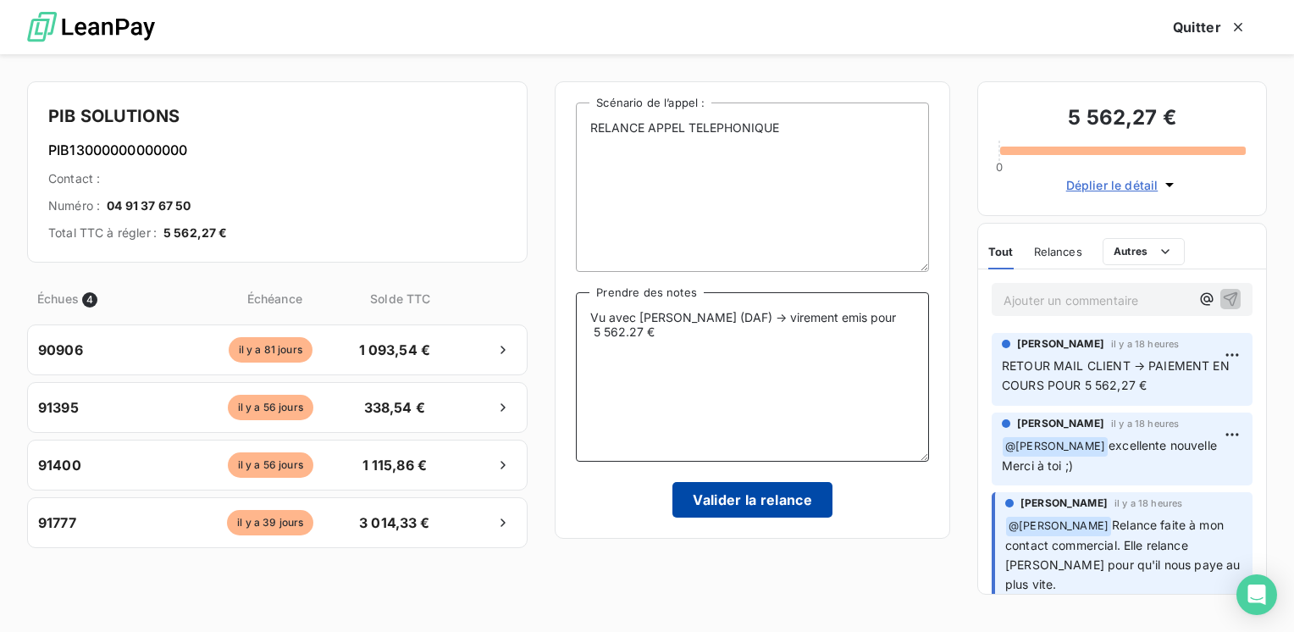
type textarea "Vu avec [PERSON_NAME] (DAF) → virement emis pour 5 562.27 €"
click at [765, 491] on button "Valider la relance" at bounding box center [752, 500] width 160 height 36
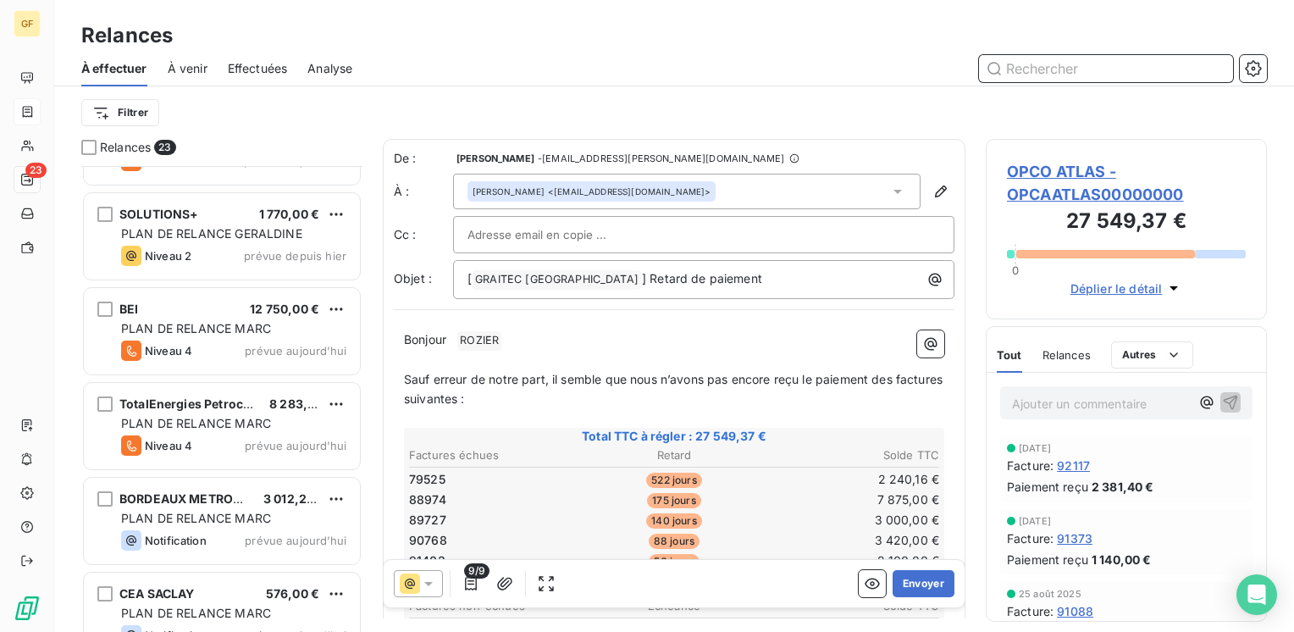
scroll to position [931, 0]
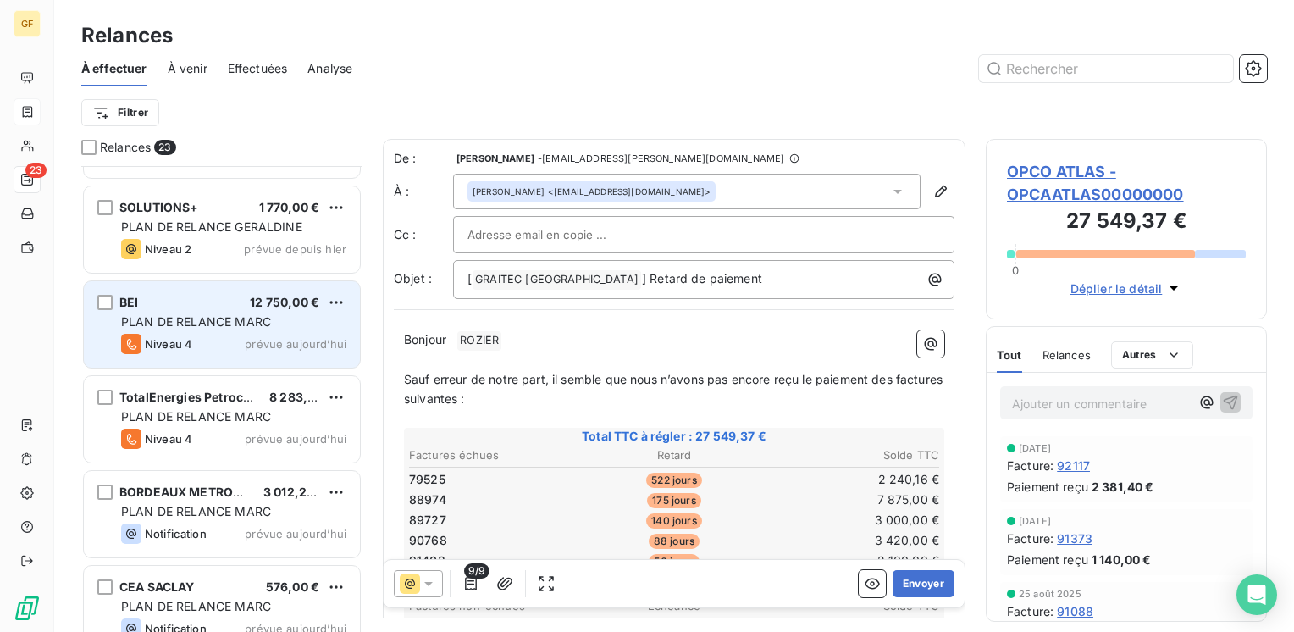
click at [265, 354] on div "BEI 12 750,00 € PLAN DE RELANCE [PERSON_NAME] 4 prévue [DATE]" at bounding box center [222, 324] width 276 height 86
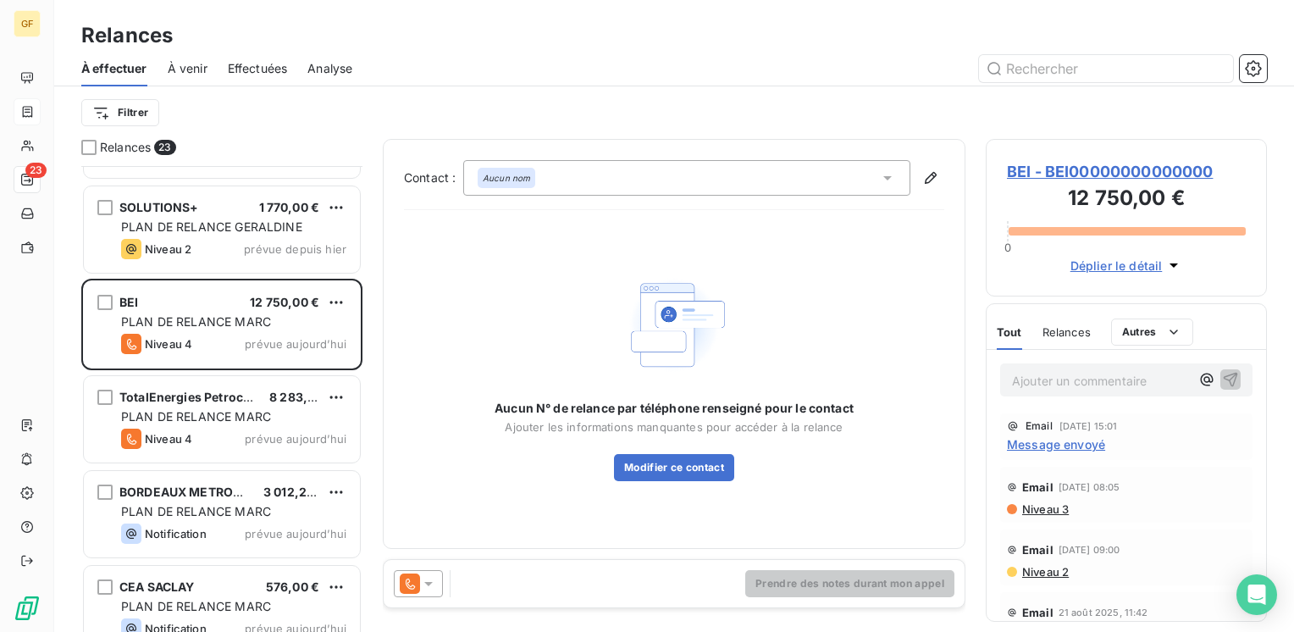
click at [430, 583] on icon at bounding box center [428, 584] width 8 height 4
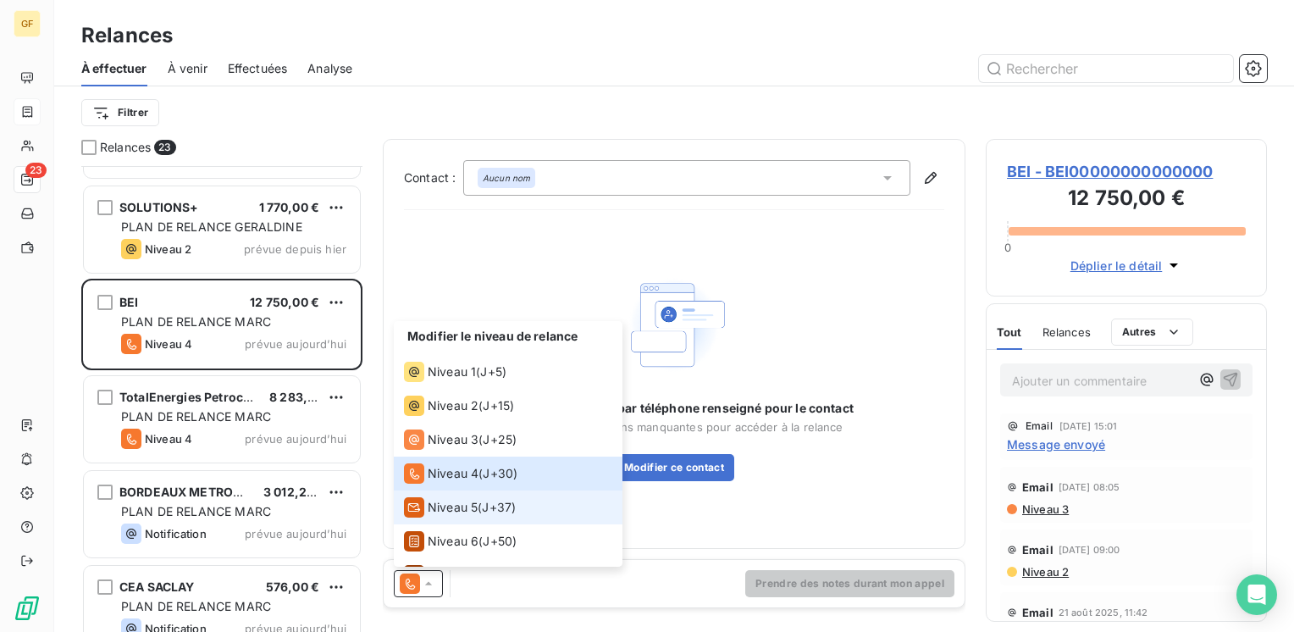
click at [457, 505] on span "Niveau 5" at bounding box center [453, 507] width 50 height 17
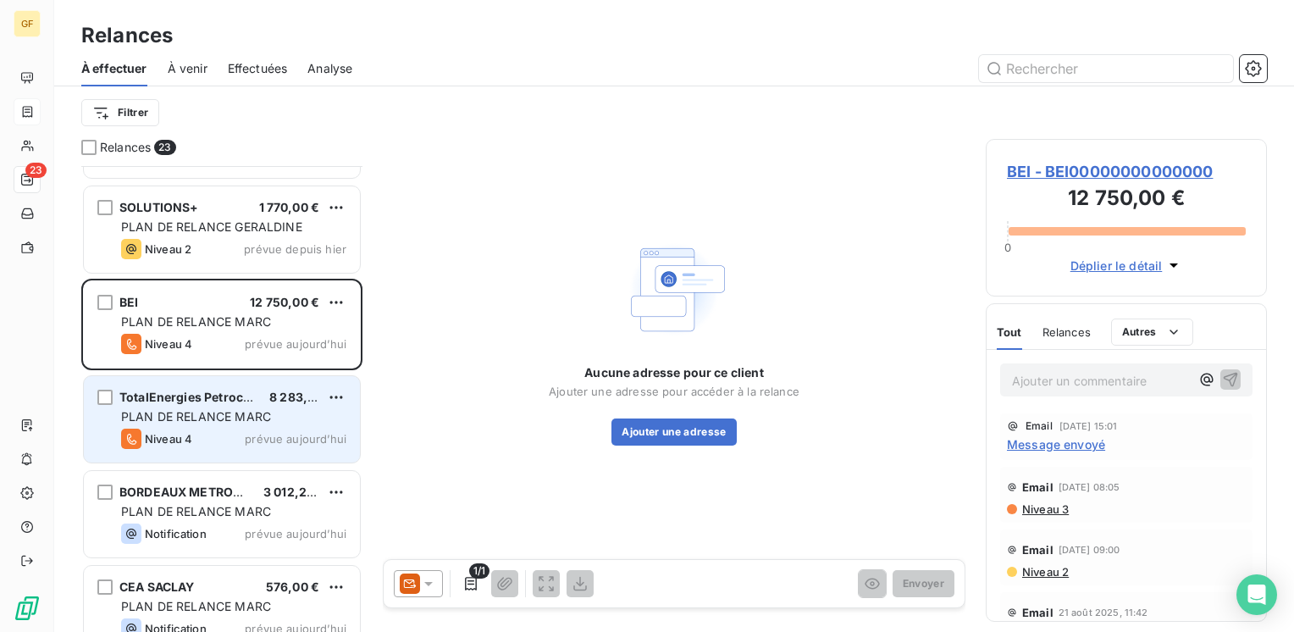
click at [235, 412] on span "PLAN DE RELANCE MARC" at bounding box center [196, 416] width 150 height 14
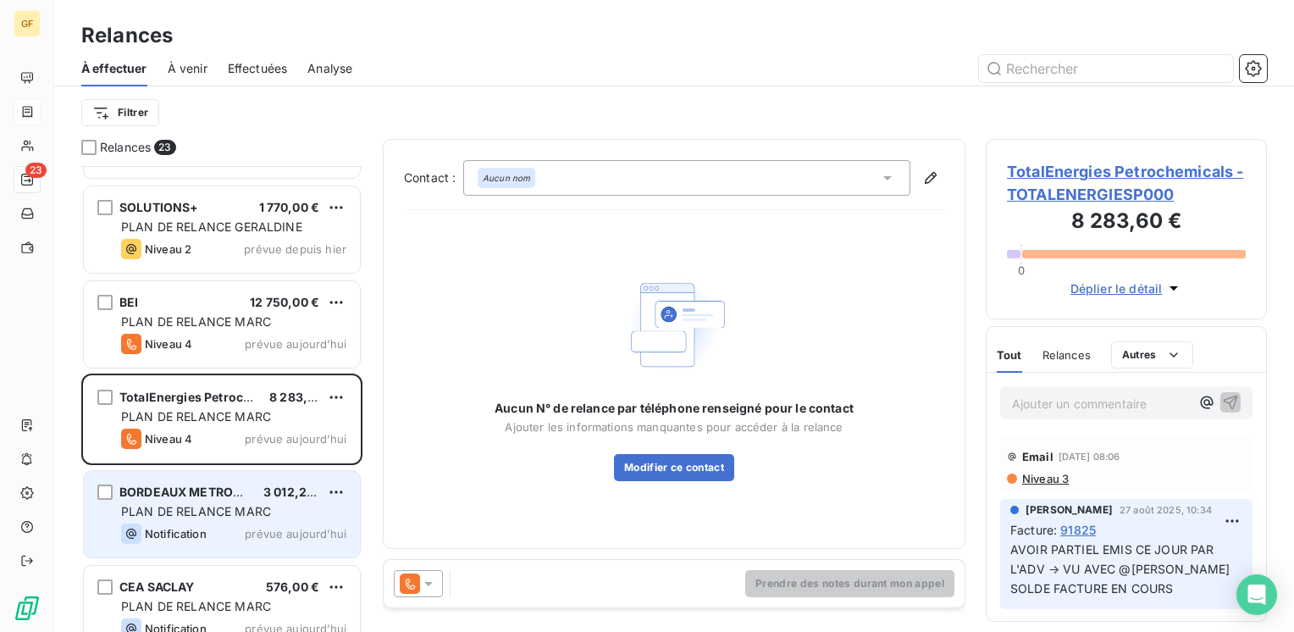
click at [214, 511] on span "PLAN DE RELANCE MARC" at bounding box center [196, 511] width 150 height 14
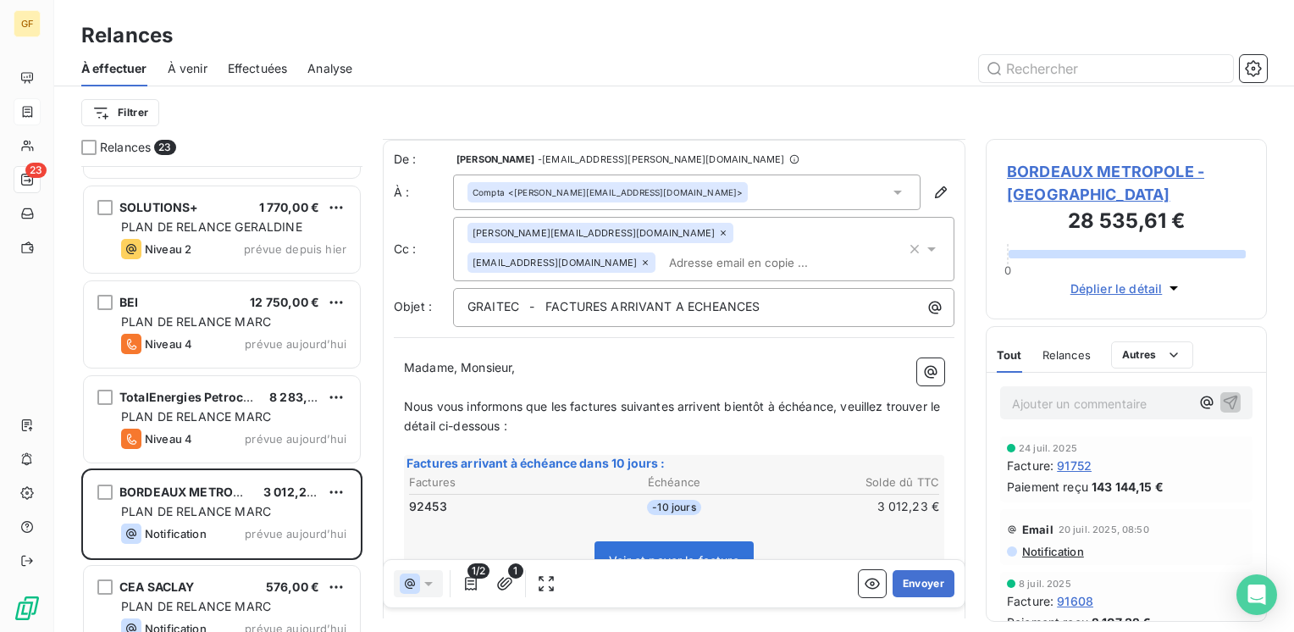
scroll to position [85, 0]
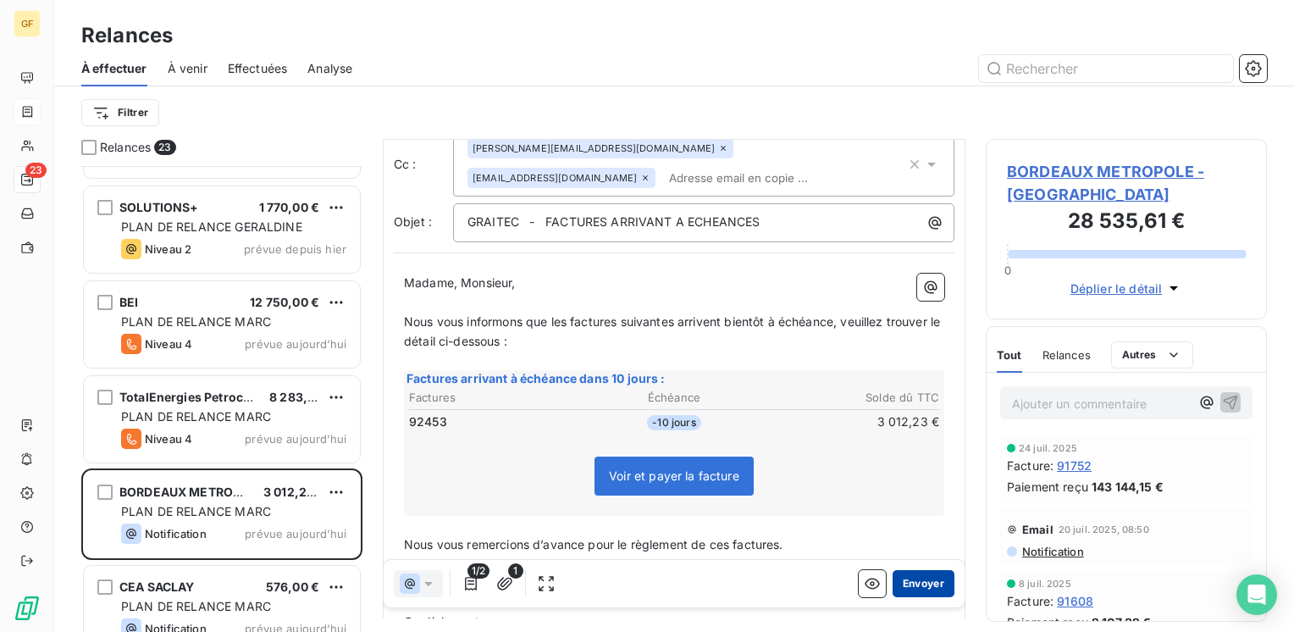
click at [919, 584] on button "Envoyer" at bounding box center [923, 583] width 62 height 27
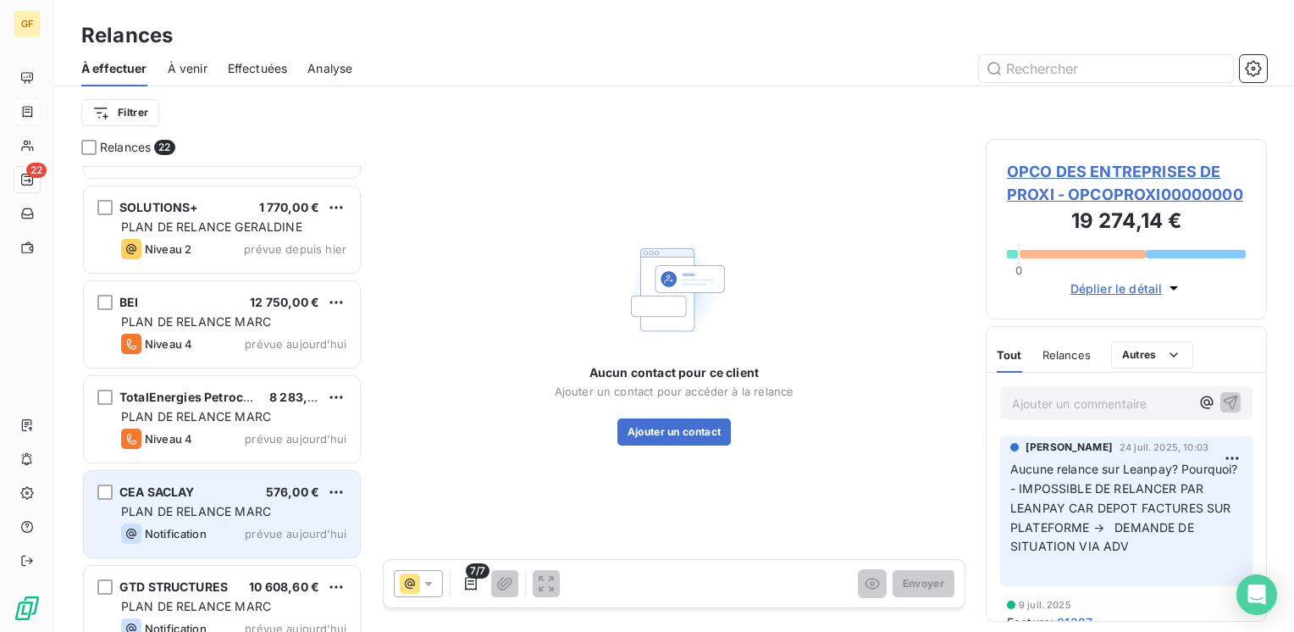
click at [278, 516] on div "PLAN DE RELANCE MARC" at bounding box center [233, 511] width 225 height 17
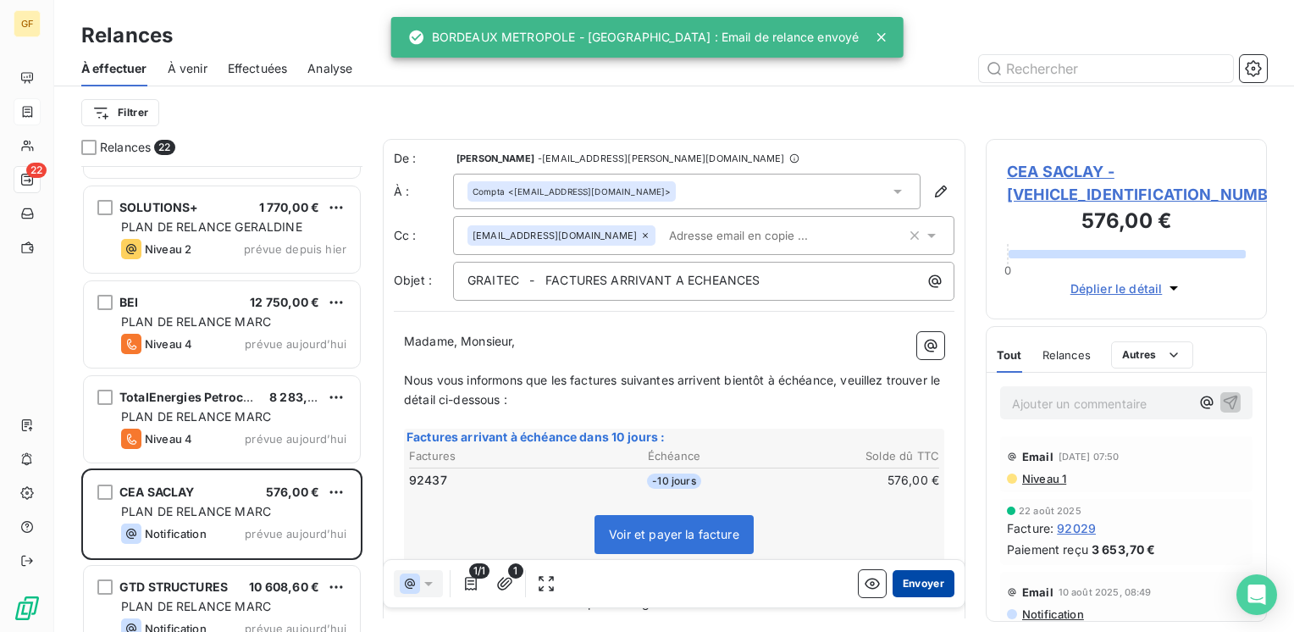
click at [910, 581] on button "Envoyer" at bounding box center [923, 583] width 62 height 27
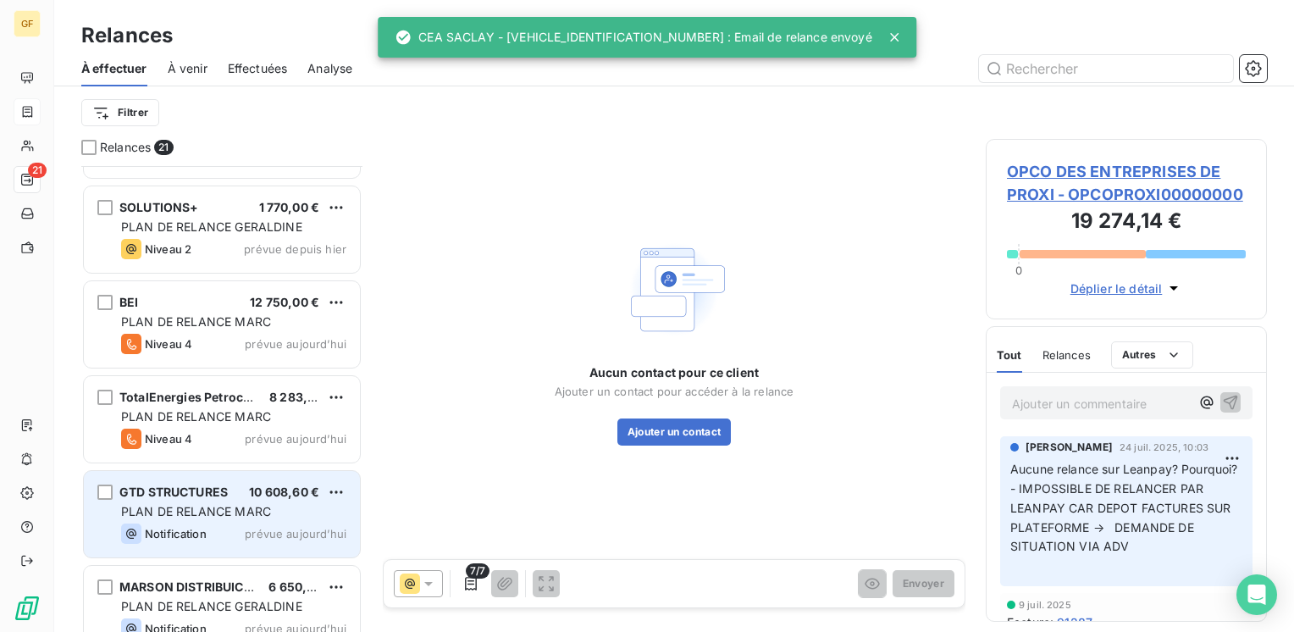
click at [252, 513] on span "PLAN DE RELANCE MARC" at bounding box center [196, 511] width 150 height 14
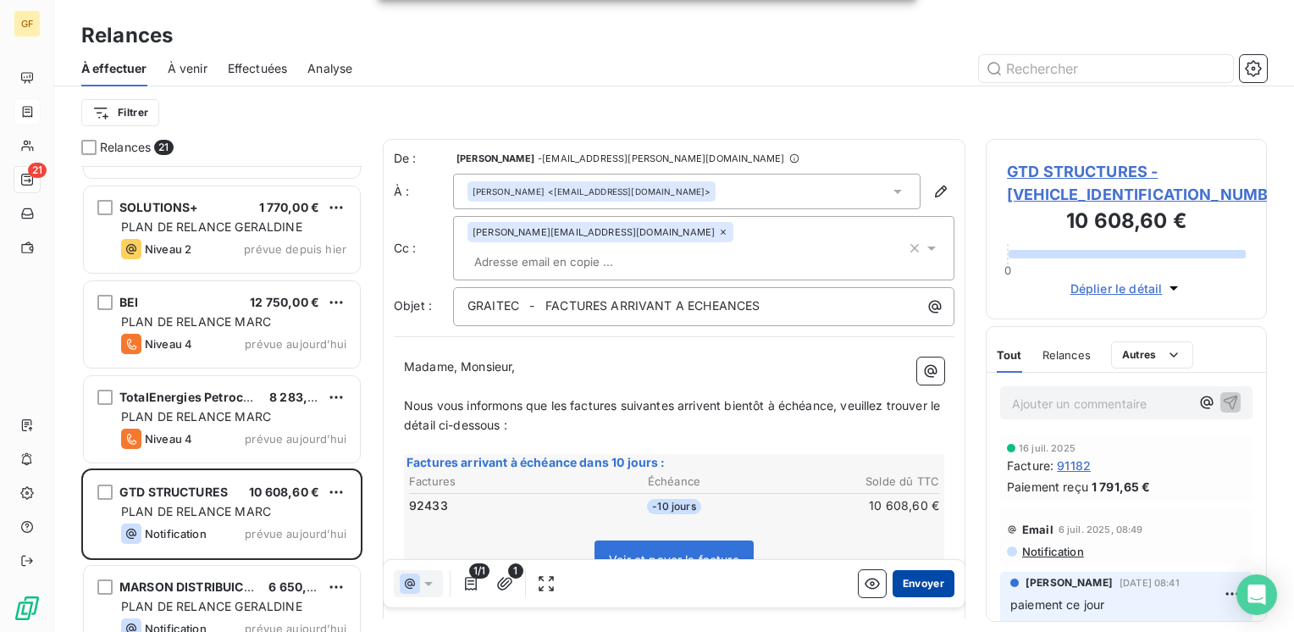
click at [892, 577] on button "Envoyer" at bounding box center [923, 583] width 62 height 27
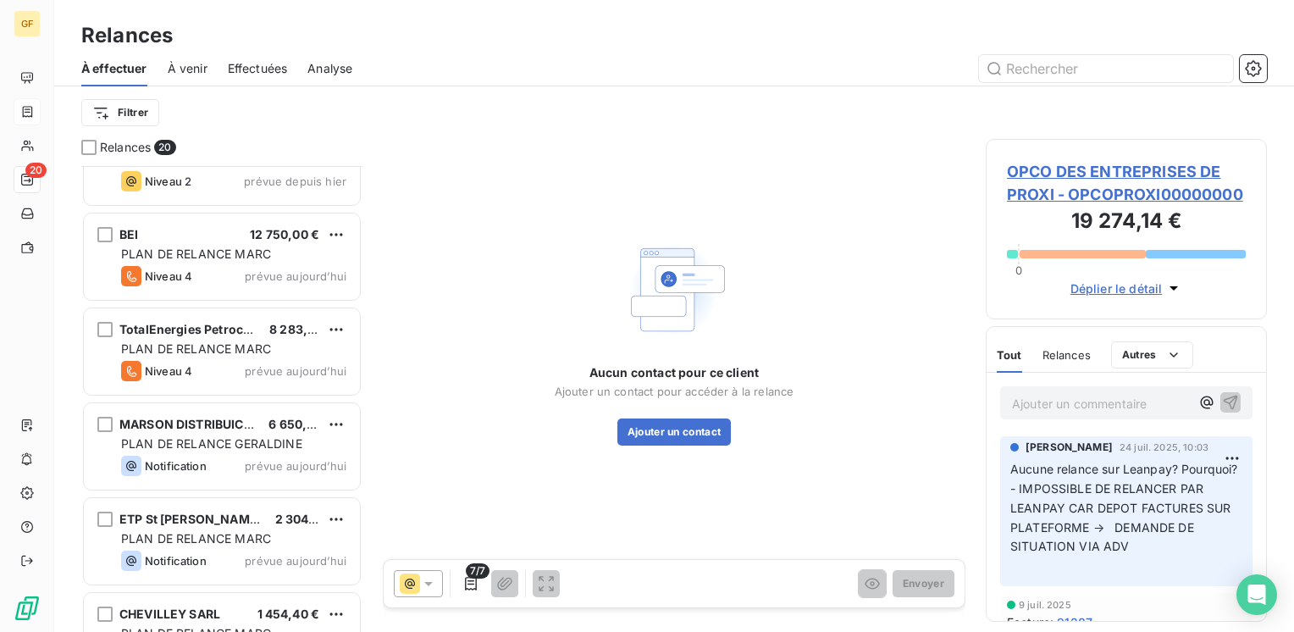
scroll to position [1016, 0]
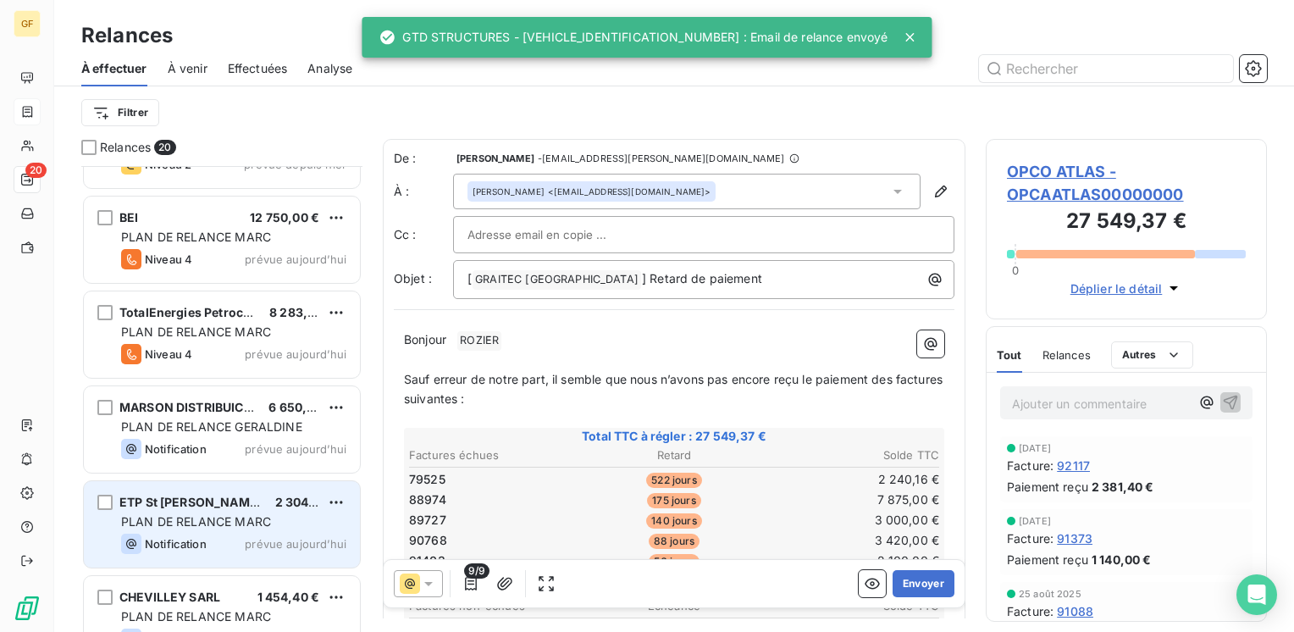
click at [245, 513] on div "PLAN DE RELANCE MARC" at bounding box center [233, 521] width 225 height 17
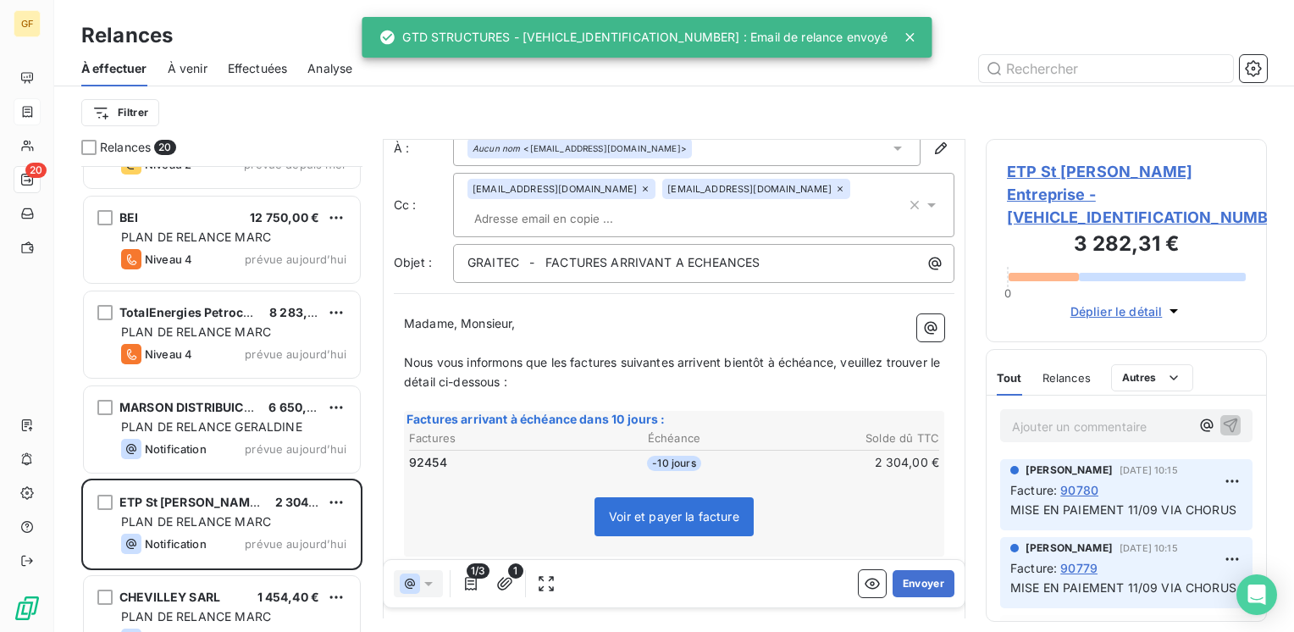
scroll to position [85, 0]
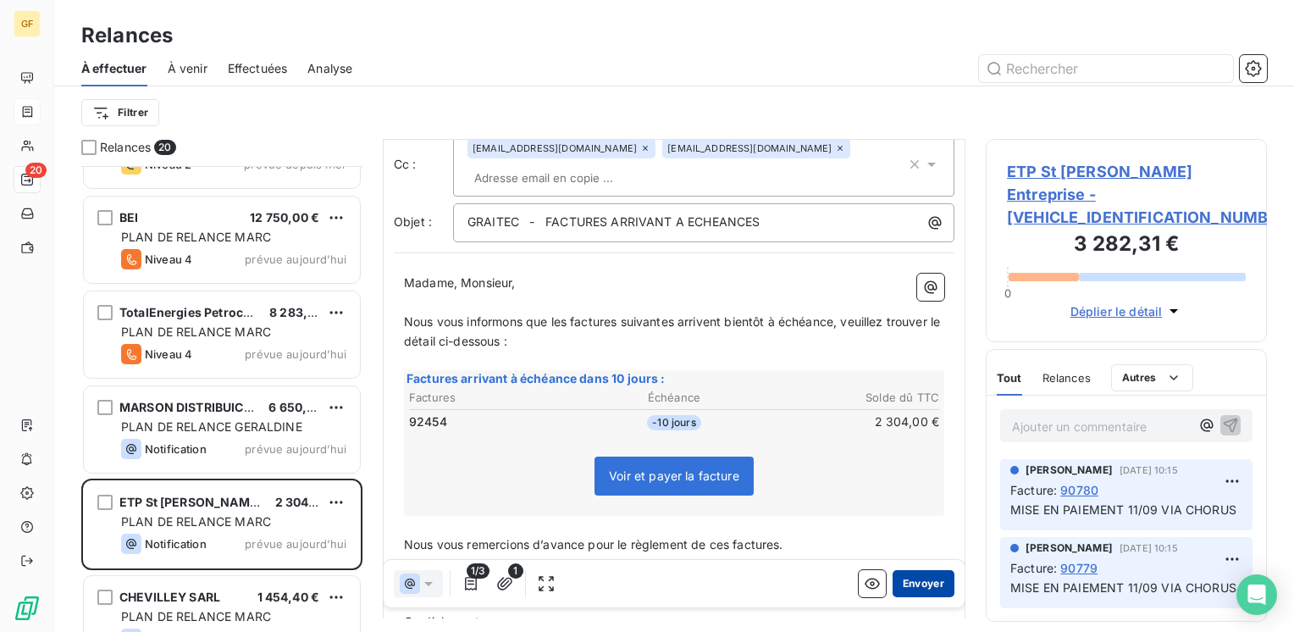
click at [907, 578] on button "Envoyer" at bounding box center [923, 583] width 62 height 27
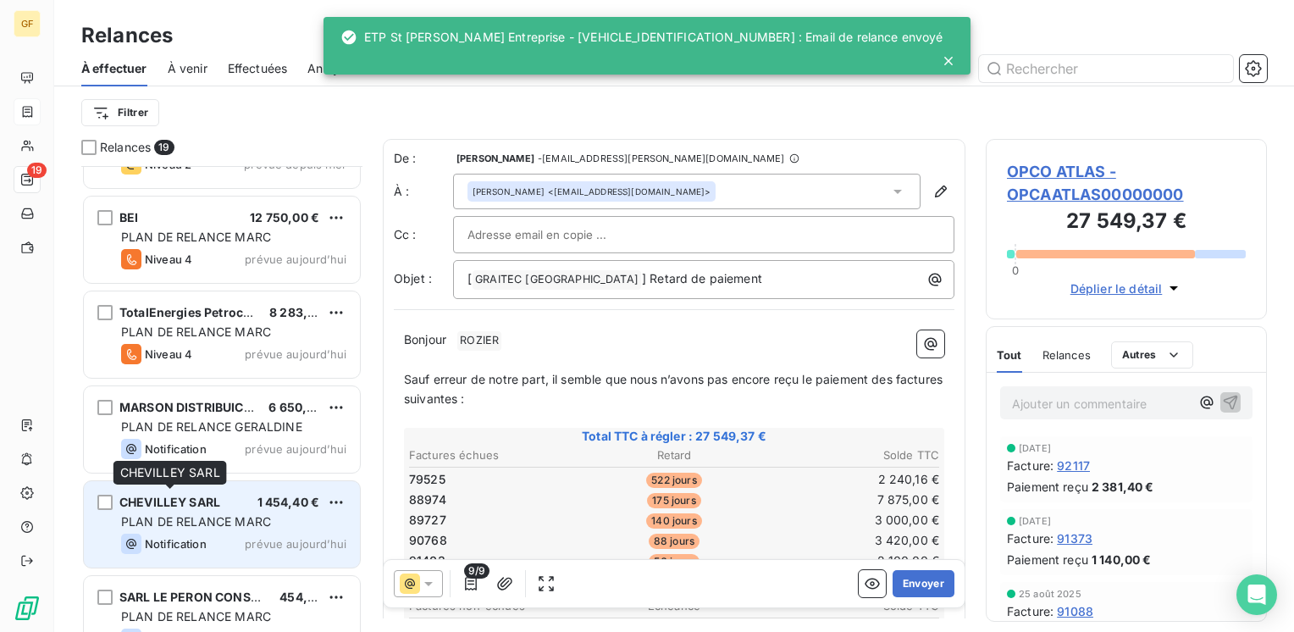
click at [207, 507] on span "CHEVILLEY SARL" at bounding box center [169, 501] width 101 height 14
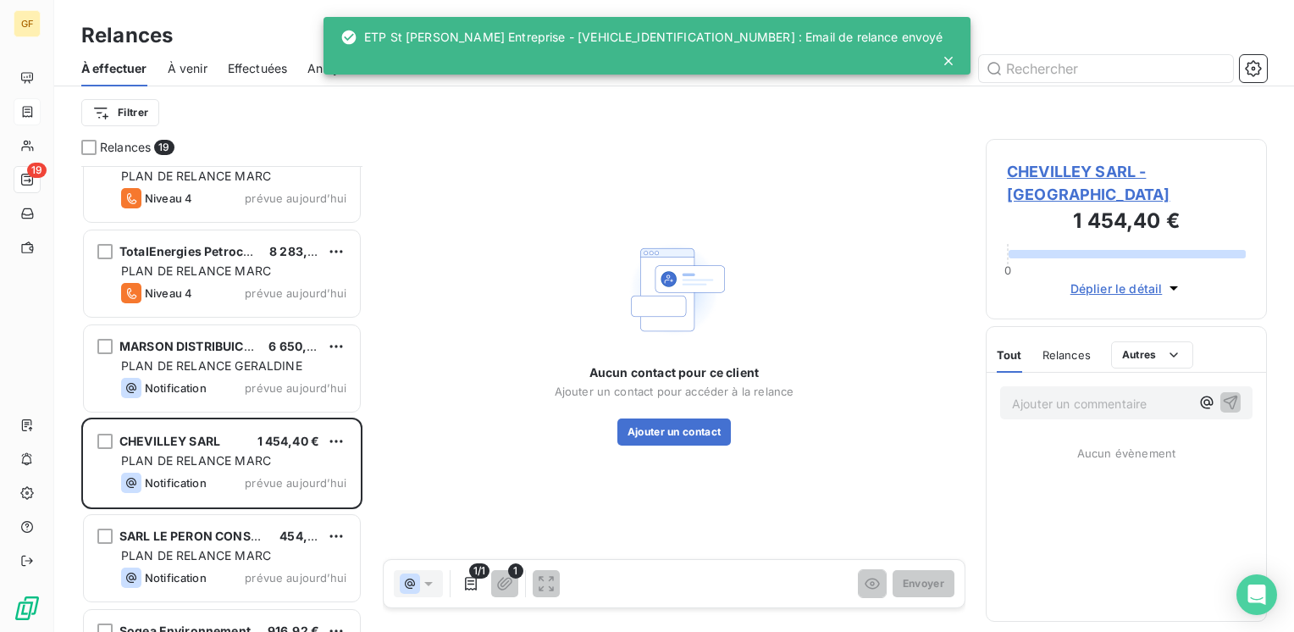
scroll to position [1185, 0]
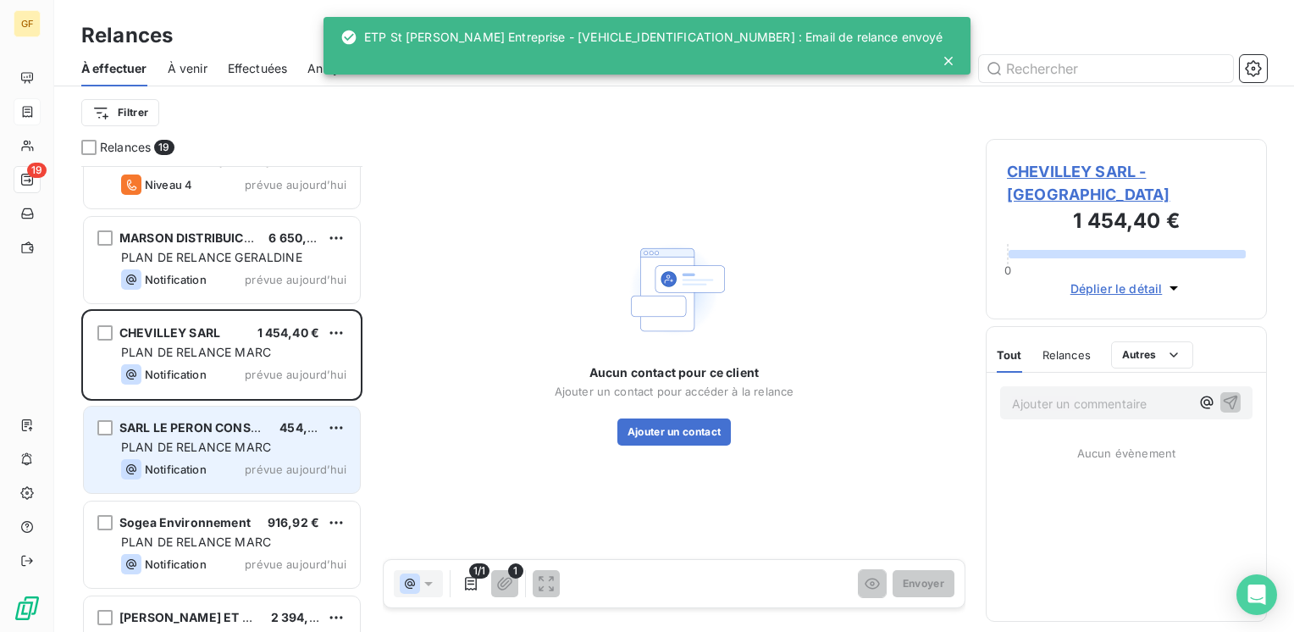
click at [234, 439] on span "PLAN DE RELANCE MARC" at bounding box center [196, 446] width 150 height 14
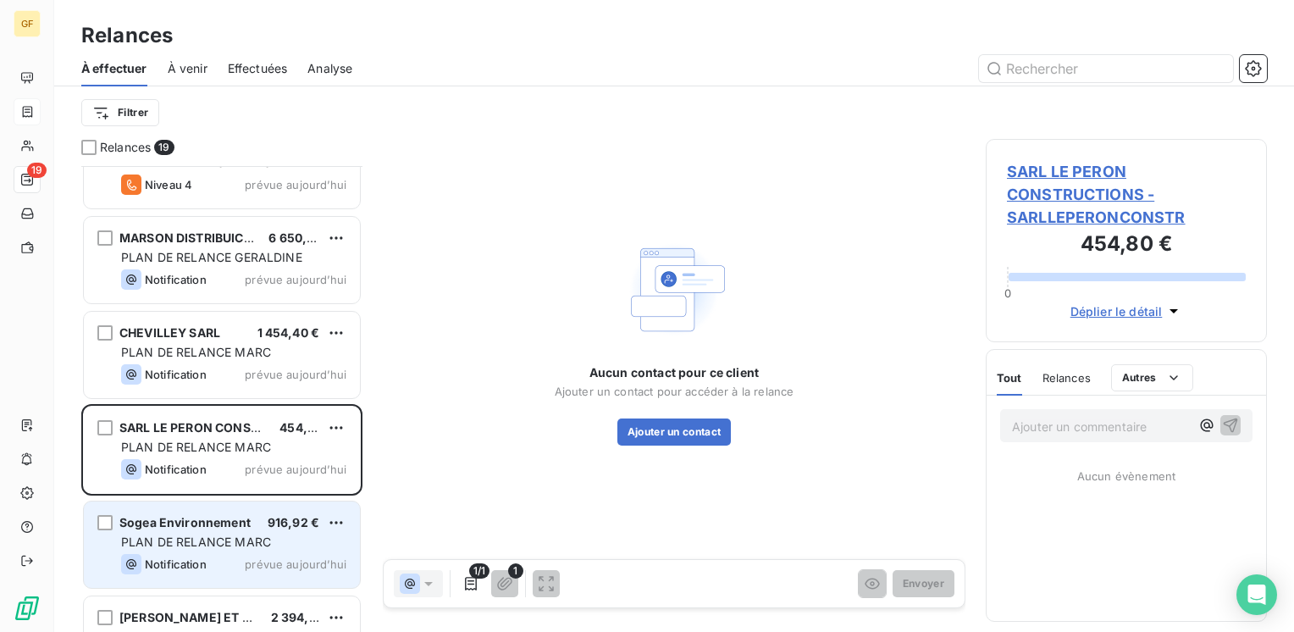
click at [226, 549] on div "PLAN DE RELANCE MARC" at bounding box center [233, 541] width 225 height 17
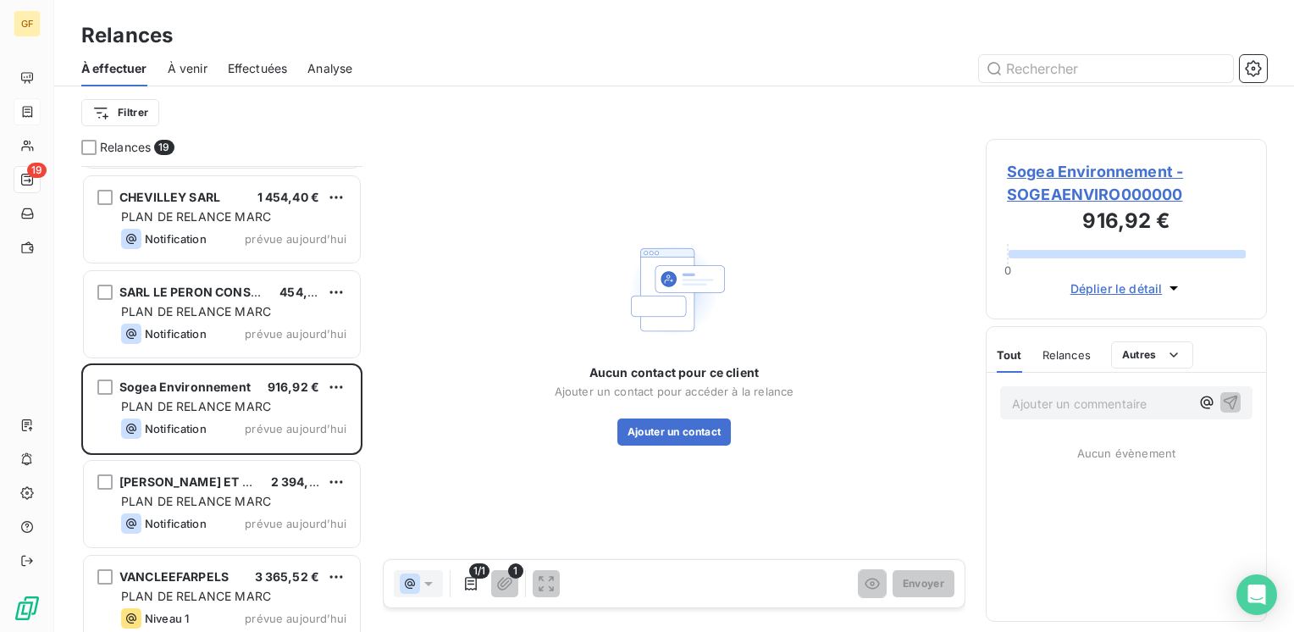
scroll to position [1336, 0]
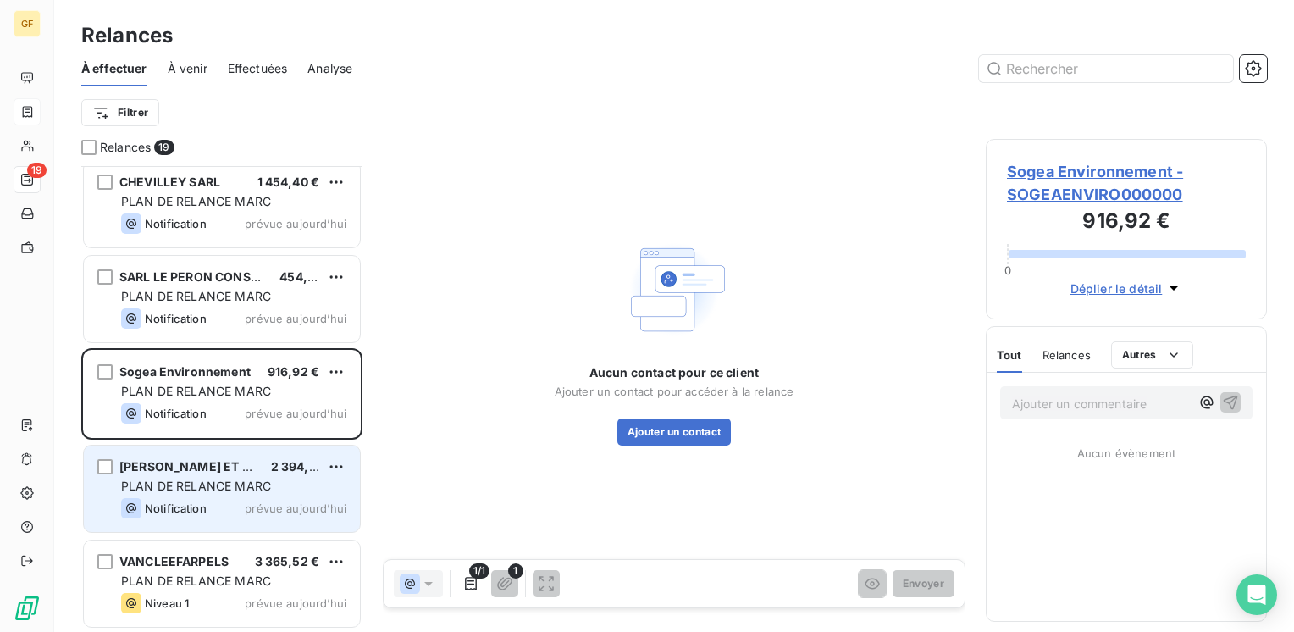
click at [284, 476] on div "[PERSON_NAME] ET ASSOCIES 2 394,00 € PLAN DE RELANCE MARC Notification prévue […" at bounding box center [222, 488] width 276 height 86
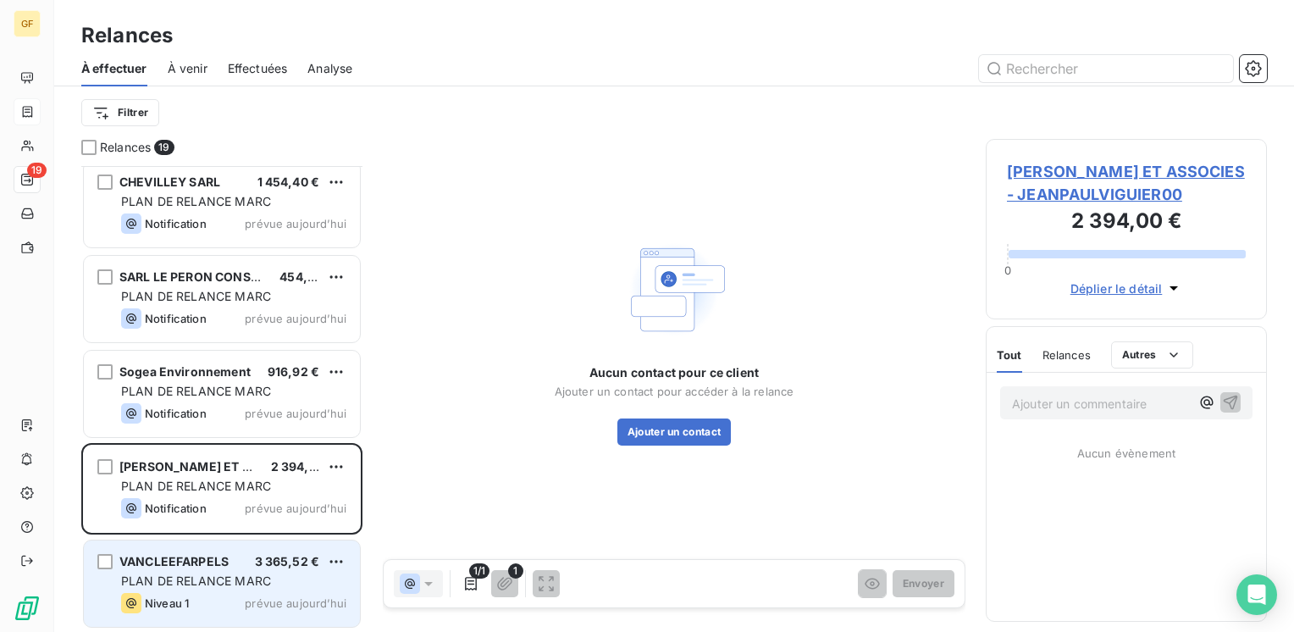
click at [261, 567] on span "3 365,52 €" at bounding box center [287, 561] width 65 height 14
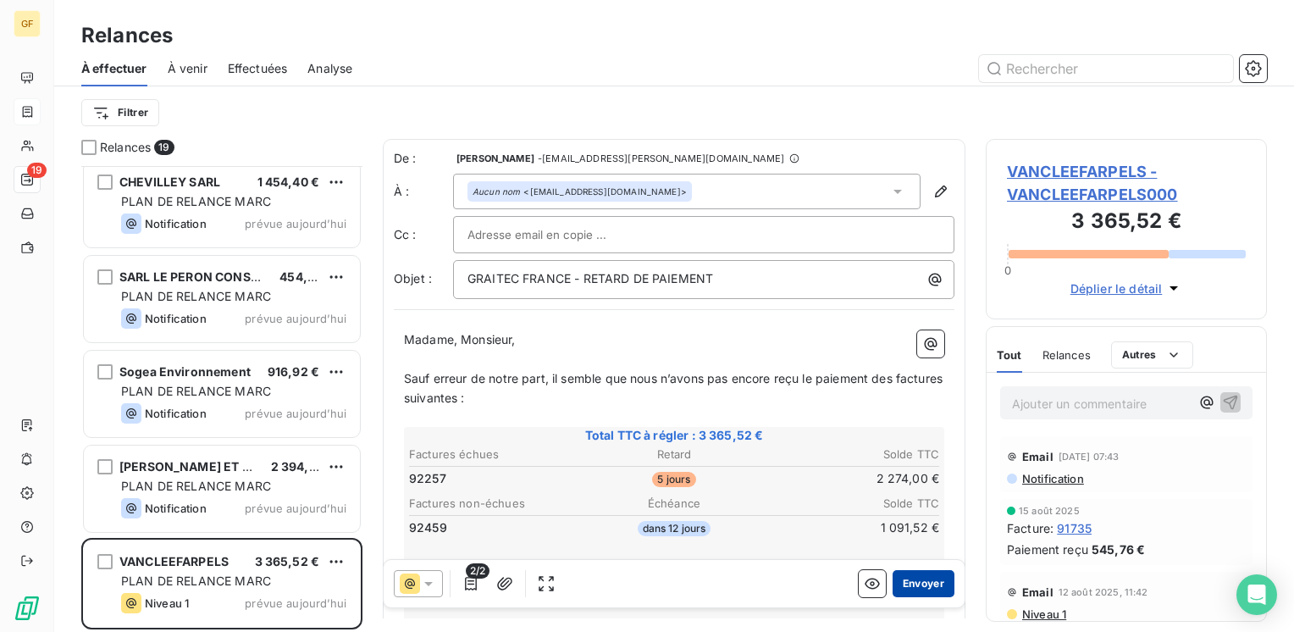
click at [920, 578] on button "Envoyer" at bounding box center [923, 583] width 62 height 27
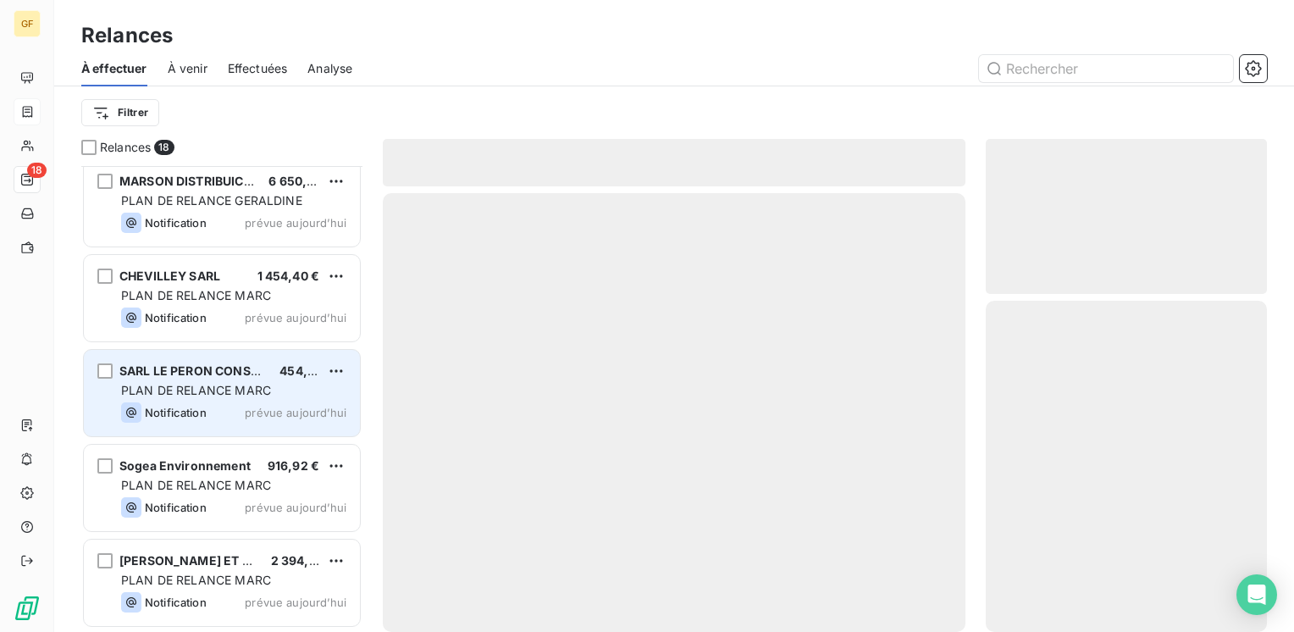
scroll to position [1241, 0]
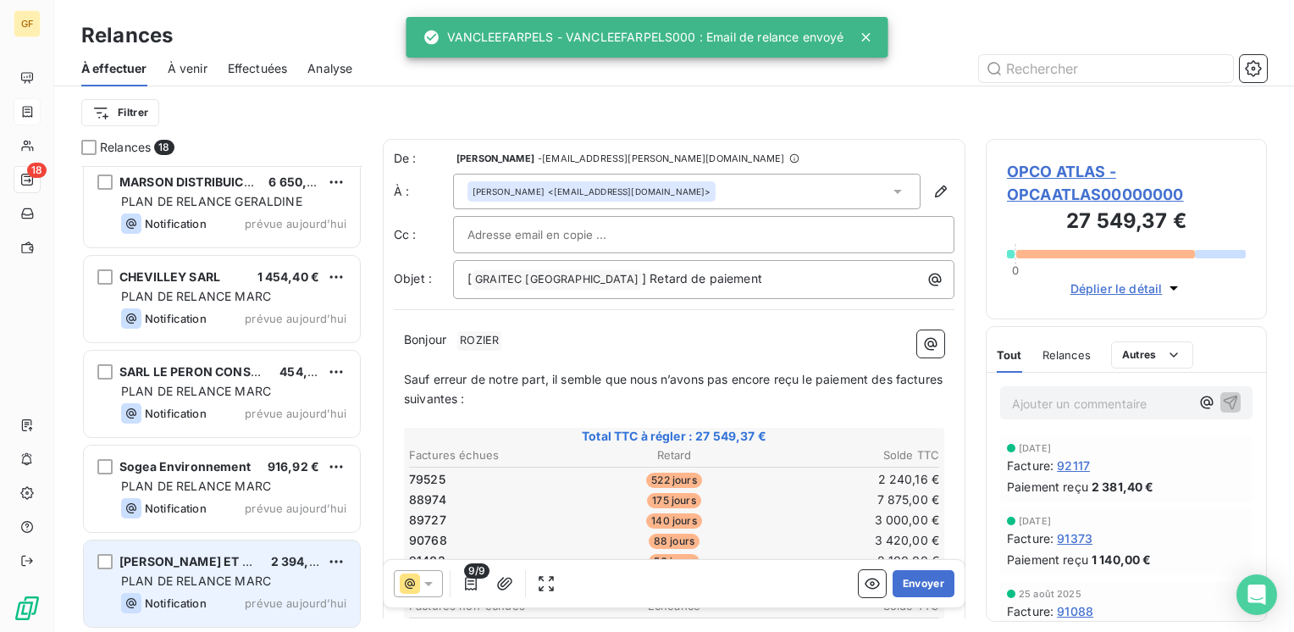
click at [257, 560] on span "[PERSON_NAME] ET ASSOCIES" at bounding box center [211, 561] width 184 height 14
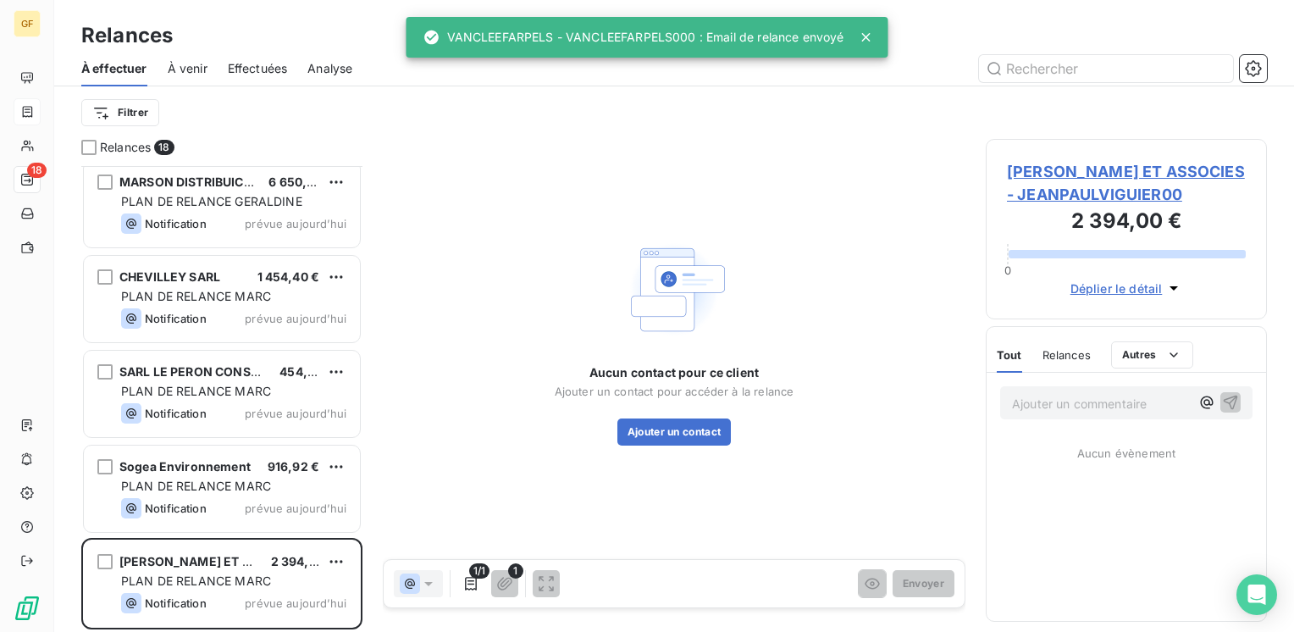
click at [1047, 164] on span "[PERSON_NAME] ET ASSOCIES - JEANPAULVIGUIER00" at bounding box center [1126, 183] width 239 height 46
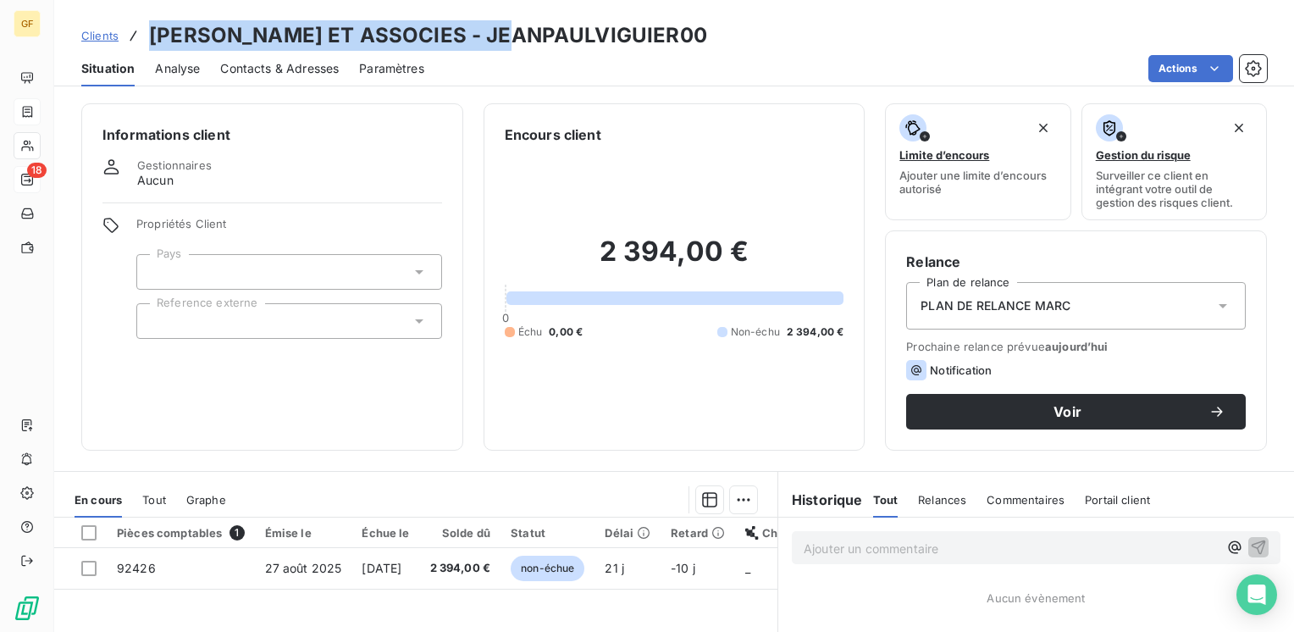
drag, startPoint x: 493, startPoint y: 31, endPoint x: 151, endPoint y: 41, distance: 342.2
click at [151, 41] on h3 "[PERSON_NAME] ET ASSOCIES - JEANPAULVIGUIER00" at bounding box center [428, 35] width 558 height 30
copy h3 "[PERSON_NAME] ET ASSOCIES"
click at [281, 63] on span "Contacts & Adresses" at bounding box center [279, 68] width 119 height 17
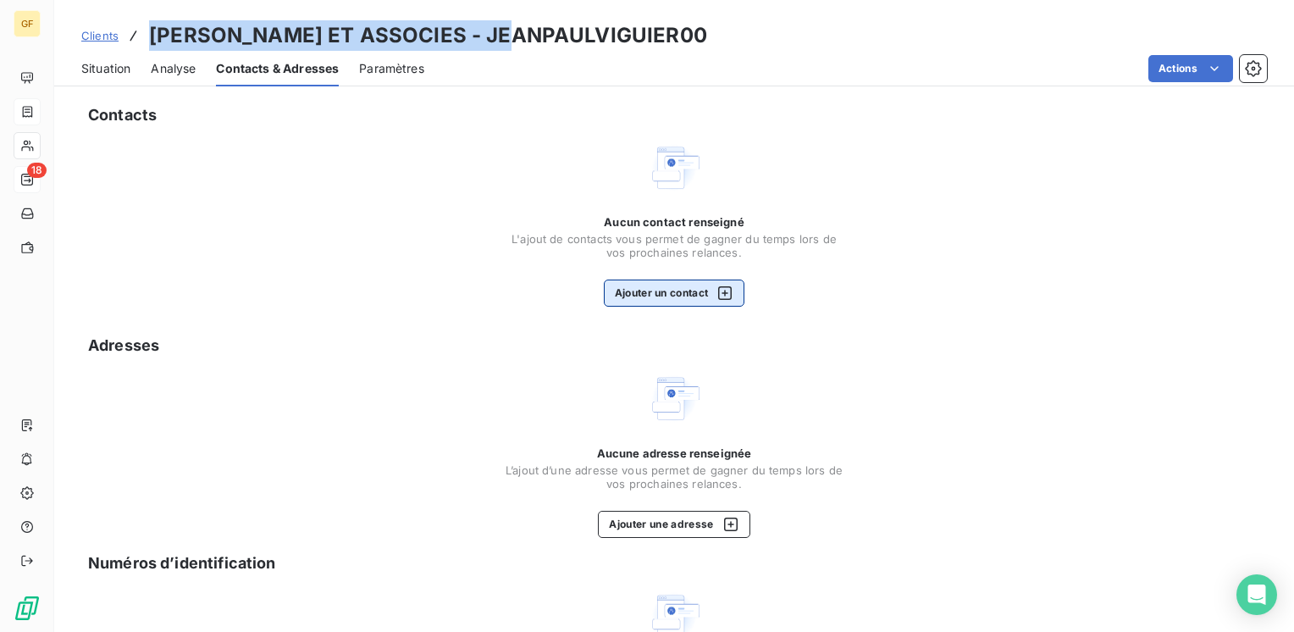
click at [654, 295] on button "Ajouter un contact" at bounding box center [674, 292] width 141 height 27
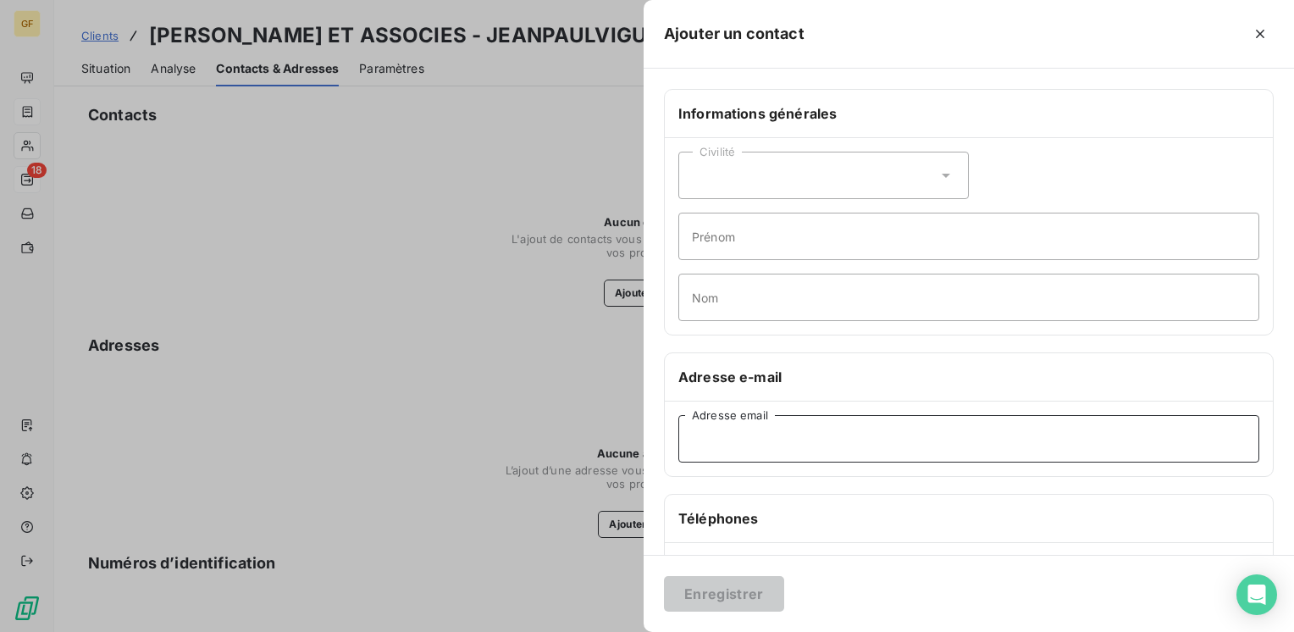
click at [723, 435] on input "Adresse email" at bounding box center [968, 438] width 581 height 47
paste input "[EMAIL_ADDRESS][DOMAIN_NAME]"
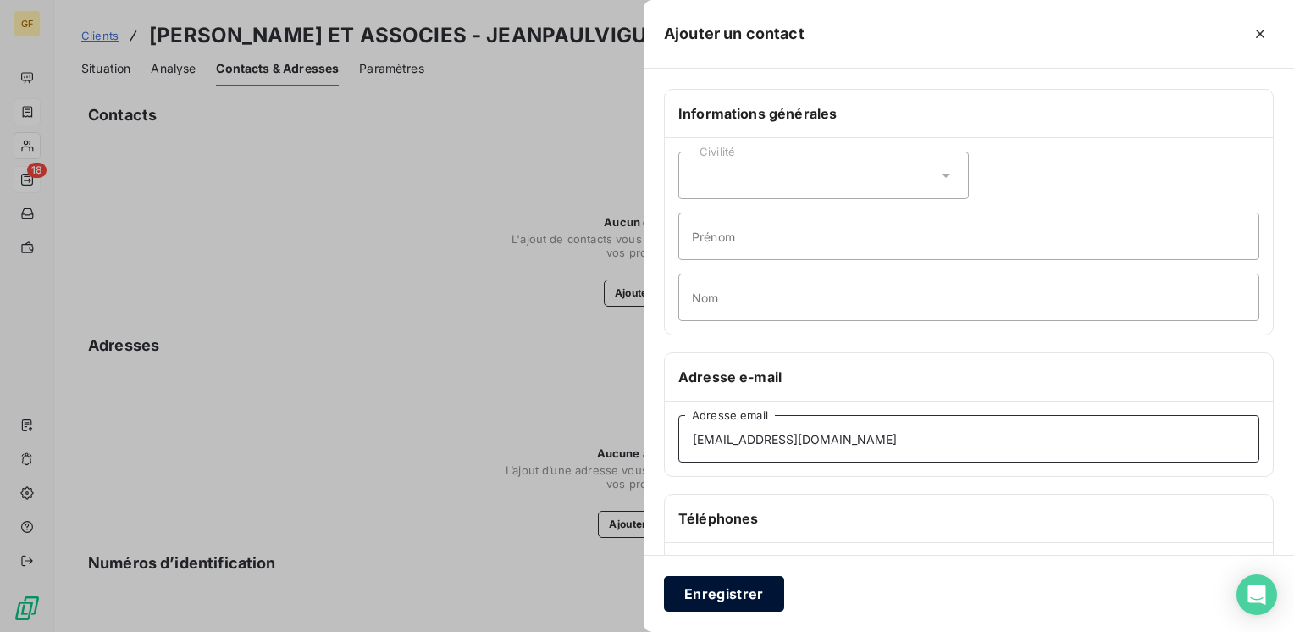
type input "[EMAIL_ADDRESS][DOMAIN_NAME]"
click at [733, 584] on button "Enregistrer" at bounding box center [724, 594] width 120 height 36
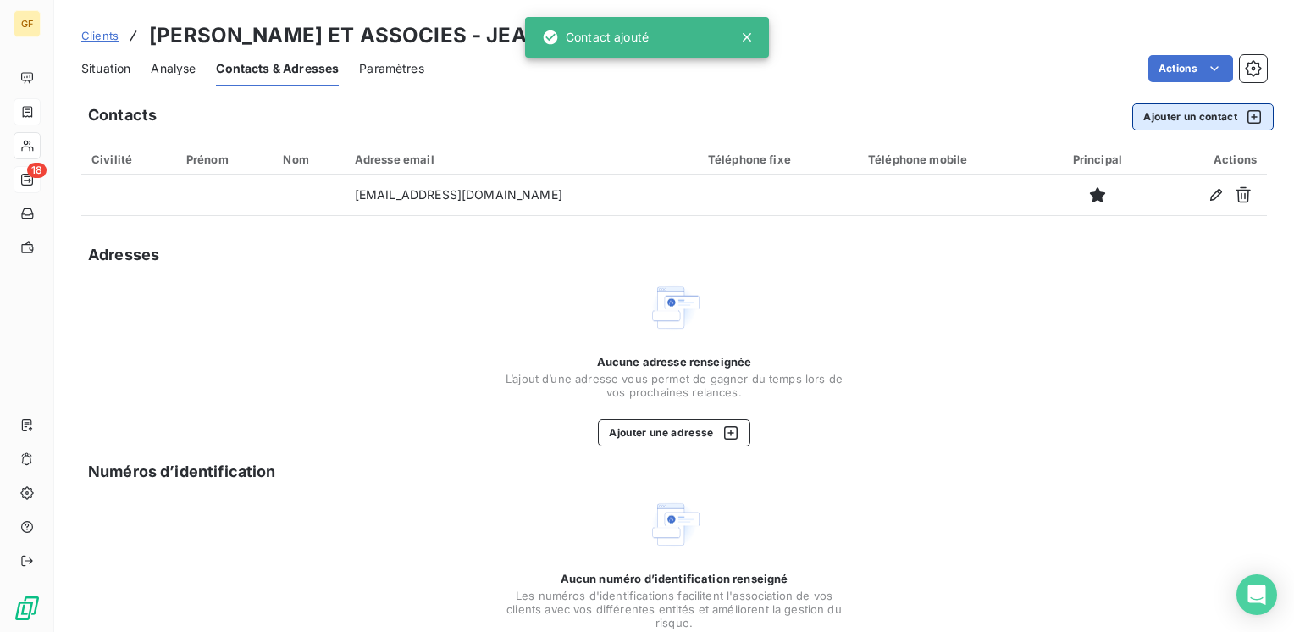
click at [1154, 113] on button "Ajouter un contact" at bounding box center [1202, 116] width 141 height 27
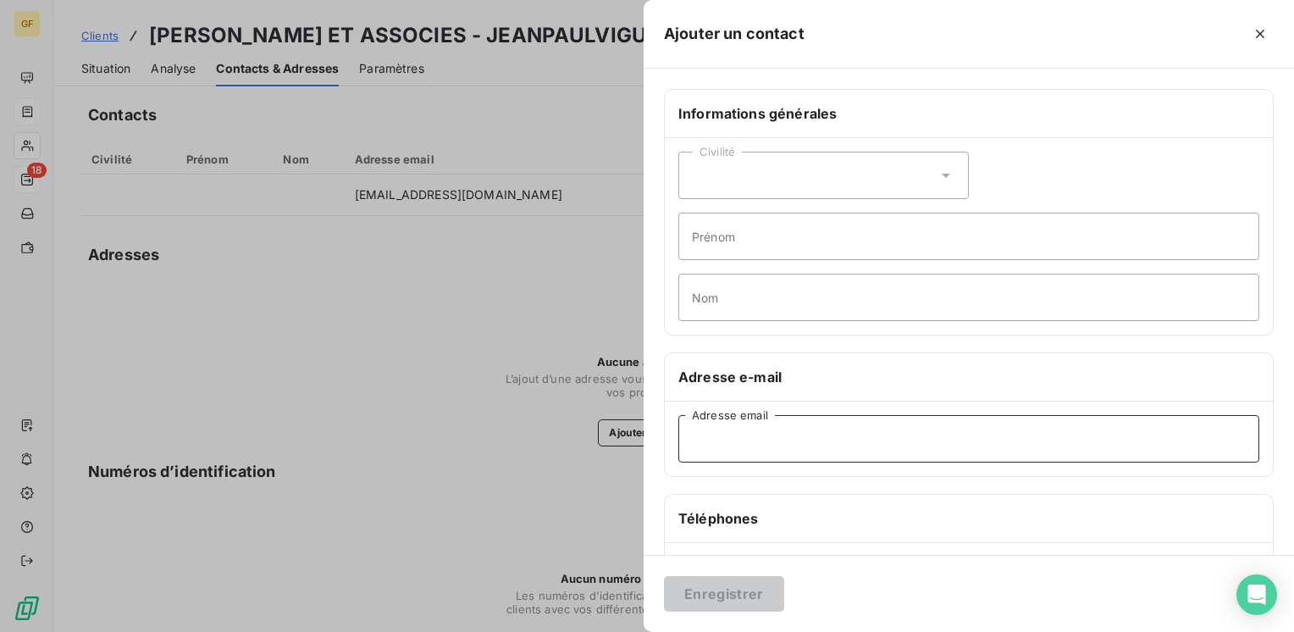
click at [759, 425] on input "Adresse email" at bounding box center [968, 438] width 581 height 47
paste input "[EMAIL_ADDRESS][DOMAIN_NAME]"
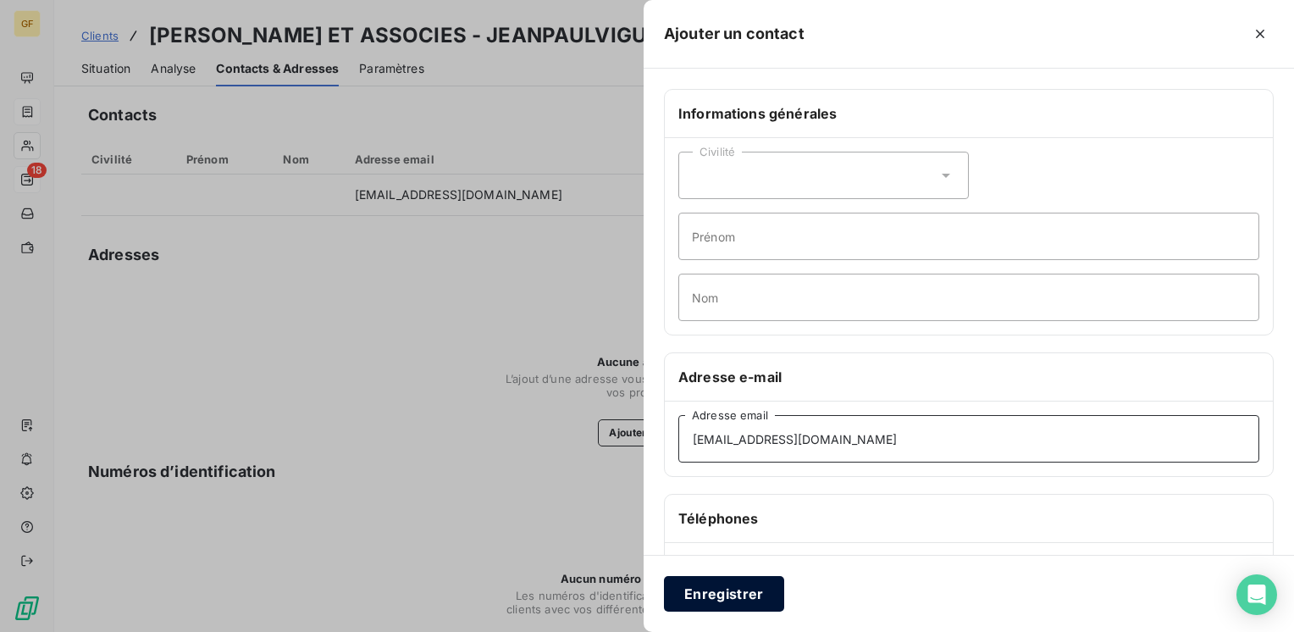
type input "[EMAIL_ADDRESS][DOMAIN_NAME]"
click at [721, 589] on button "Enregistrer" at bounding box center [724, 594] width 120 height 36
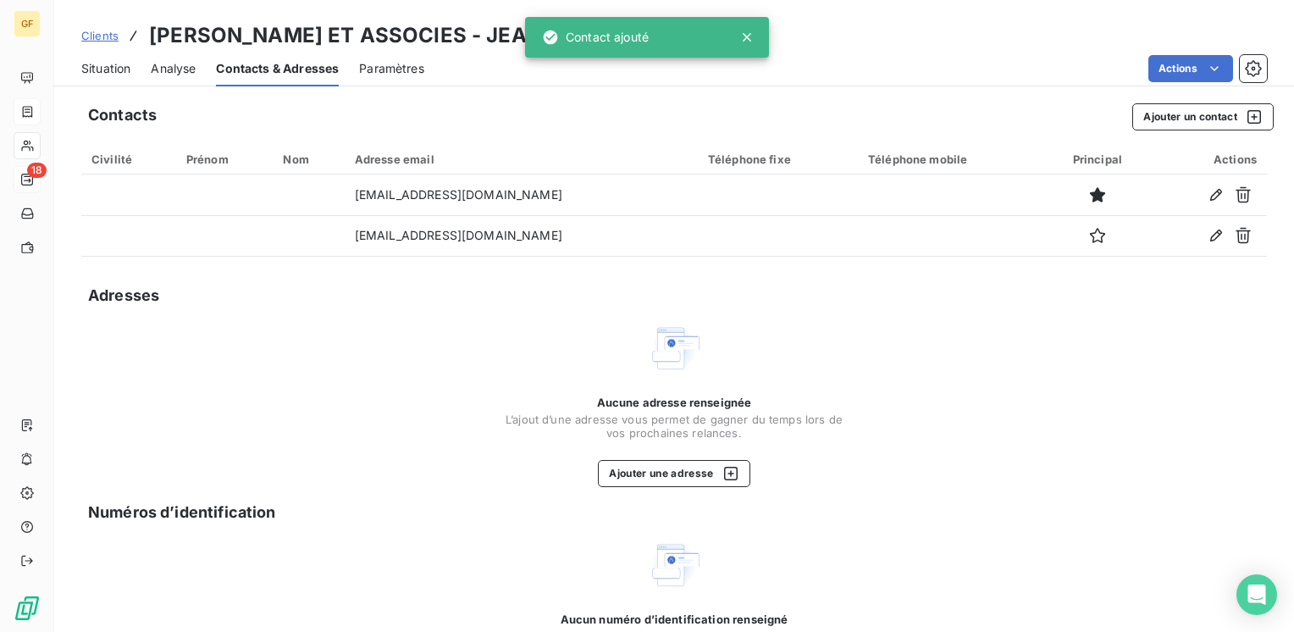
click at [98, 63] on span "Situation" at bounding box center [105, 68] width 49 height 17
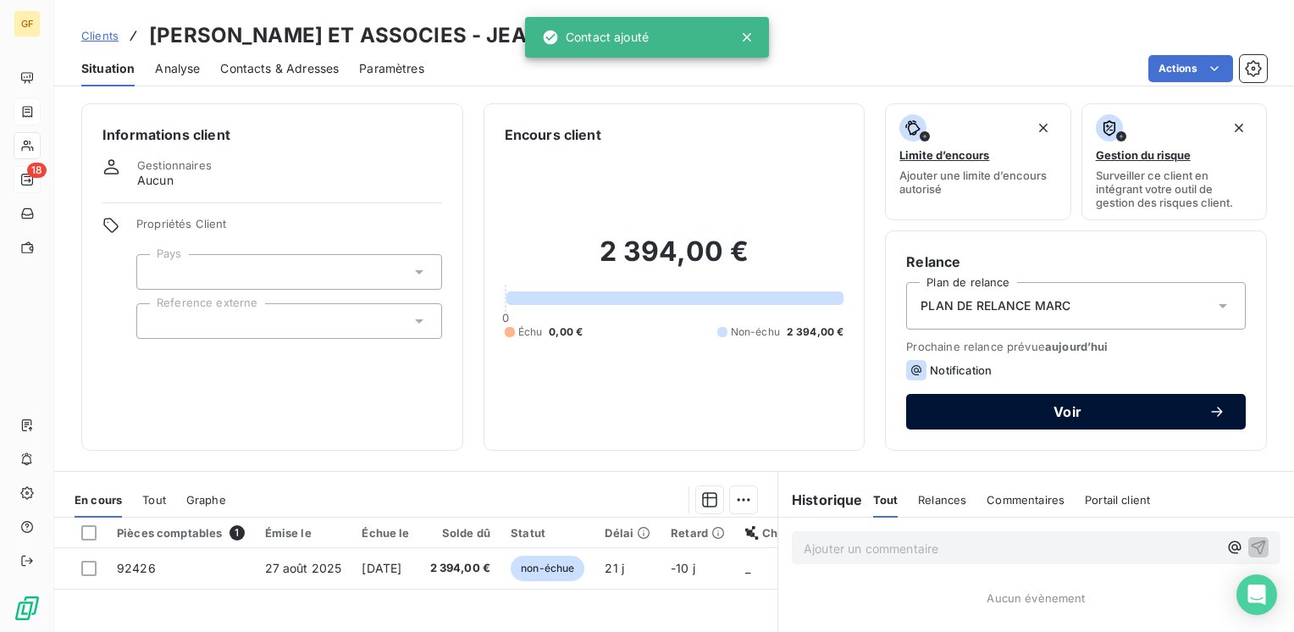
click at [926, 413] on span "Voir" at bounding box center [1067, 412] width 282 height 14
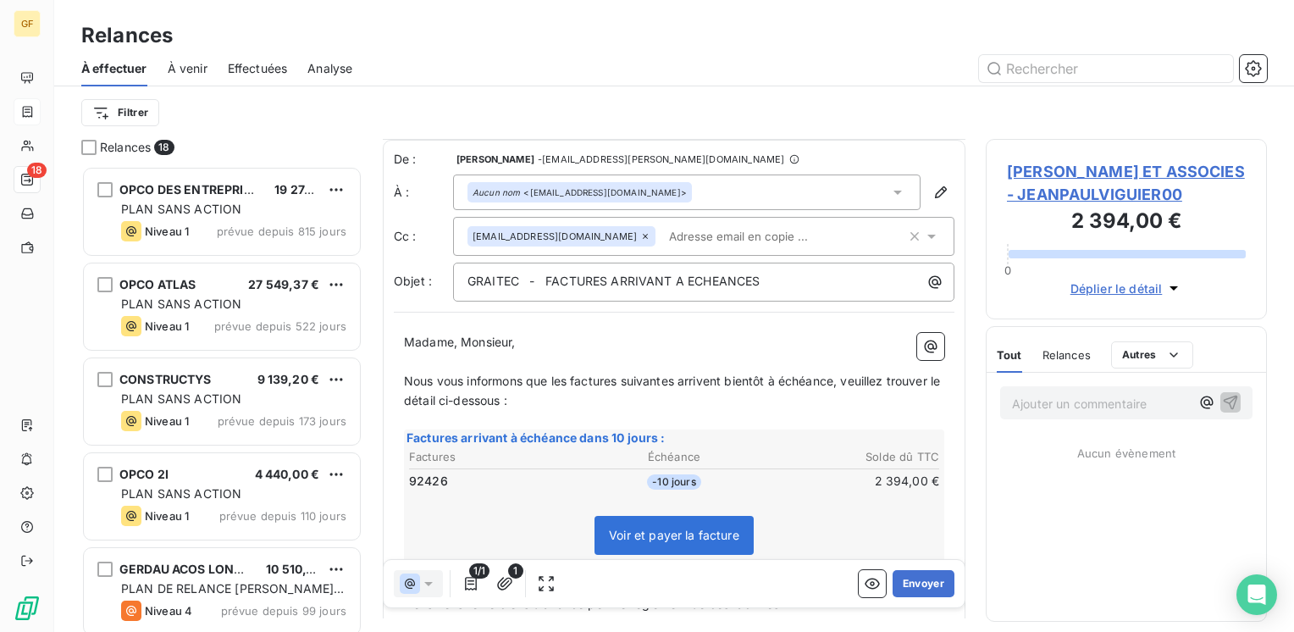
scroll to position [85, 0]
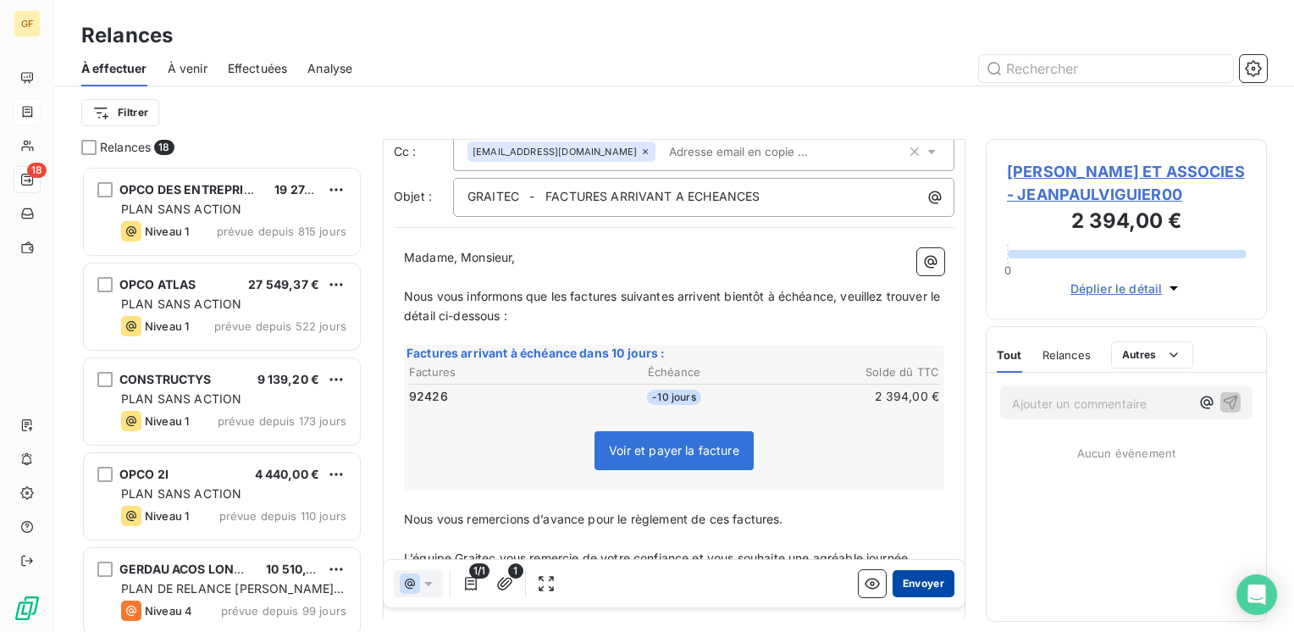
click at [906, 588] on button "Envoyer" at bounding box center [923, 583] width 62 height 27
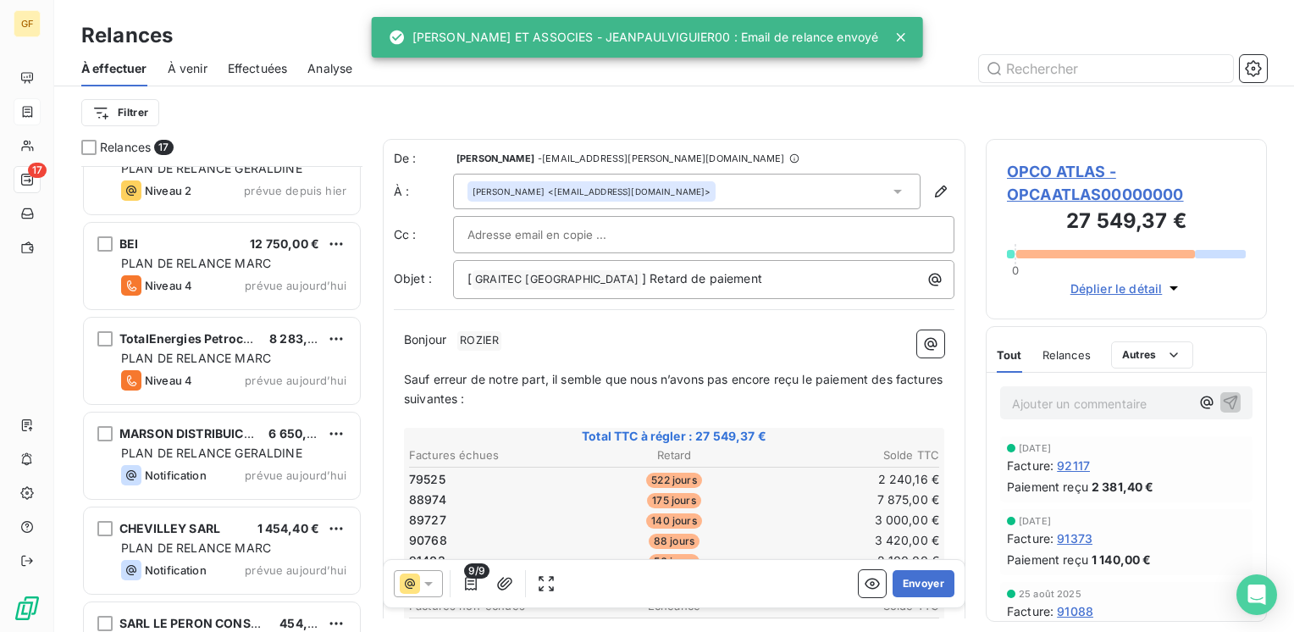
scroll to position [1146, 0]
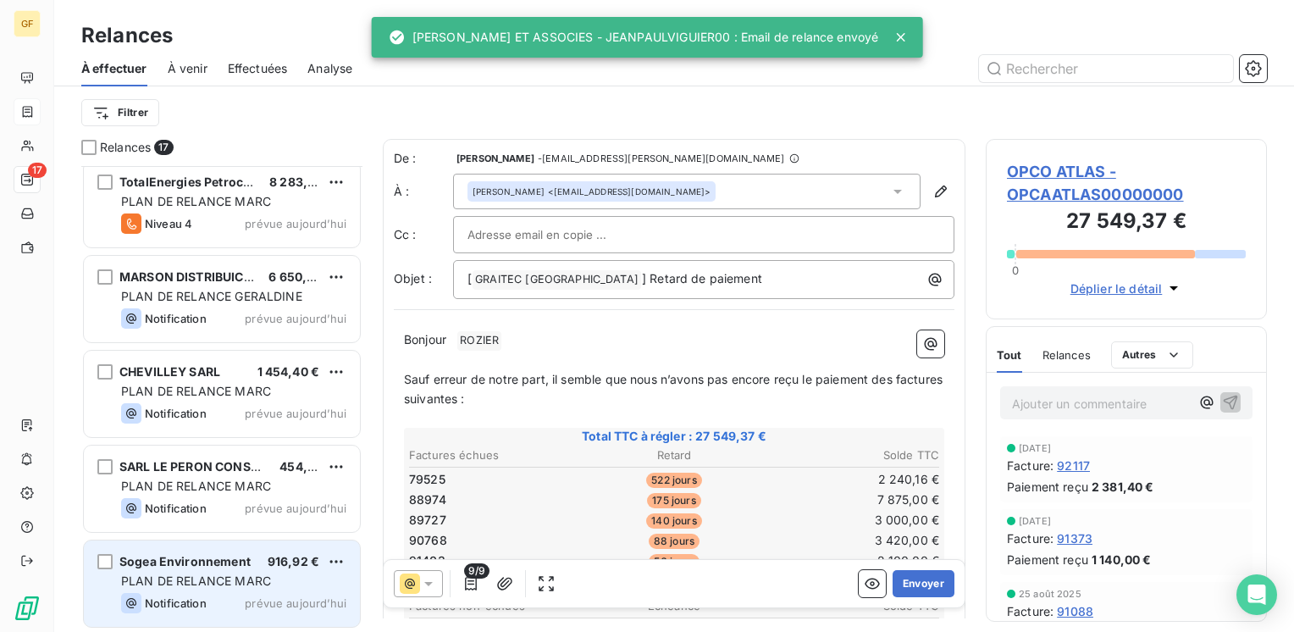
click at [215, 574] on span "PLAN DE RELANCE MARC" at bounding box center [196, 580] width 150 height 14
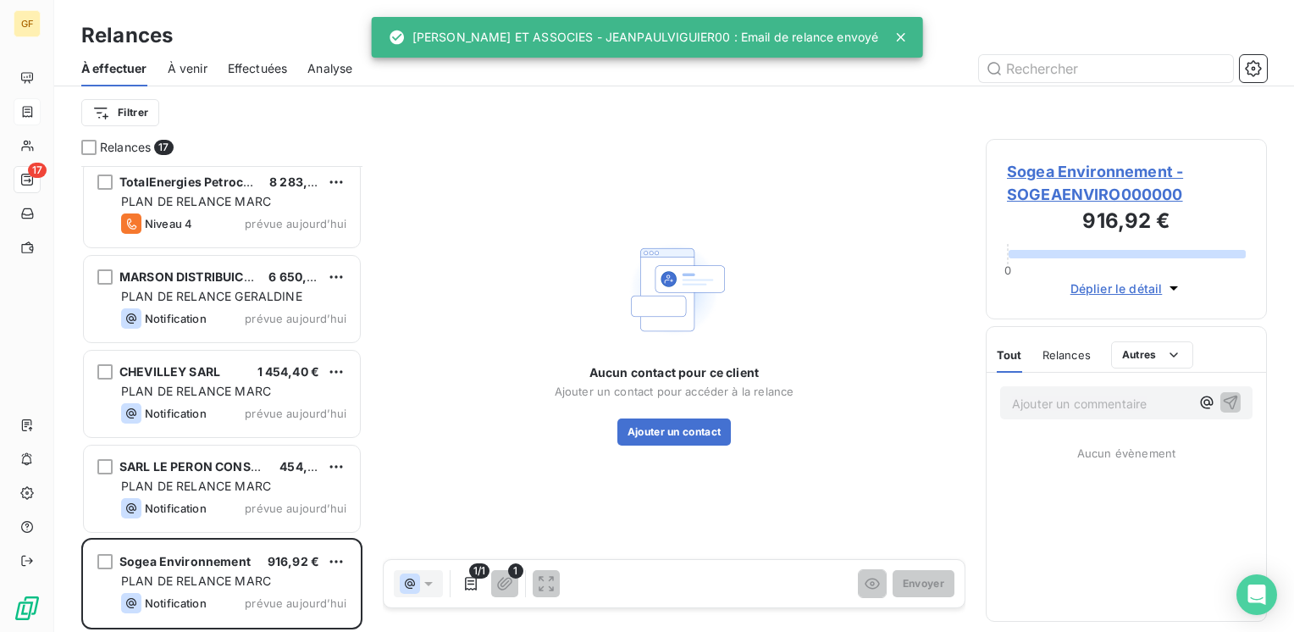
click at [1029, 174] on span "Sogea Environnement - SOGEAENVIRO000000" at bounding box center [1126, 183] width 239 height 46
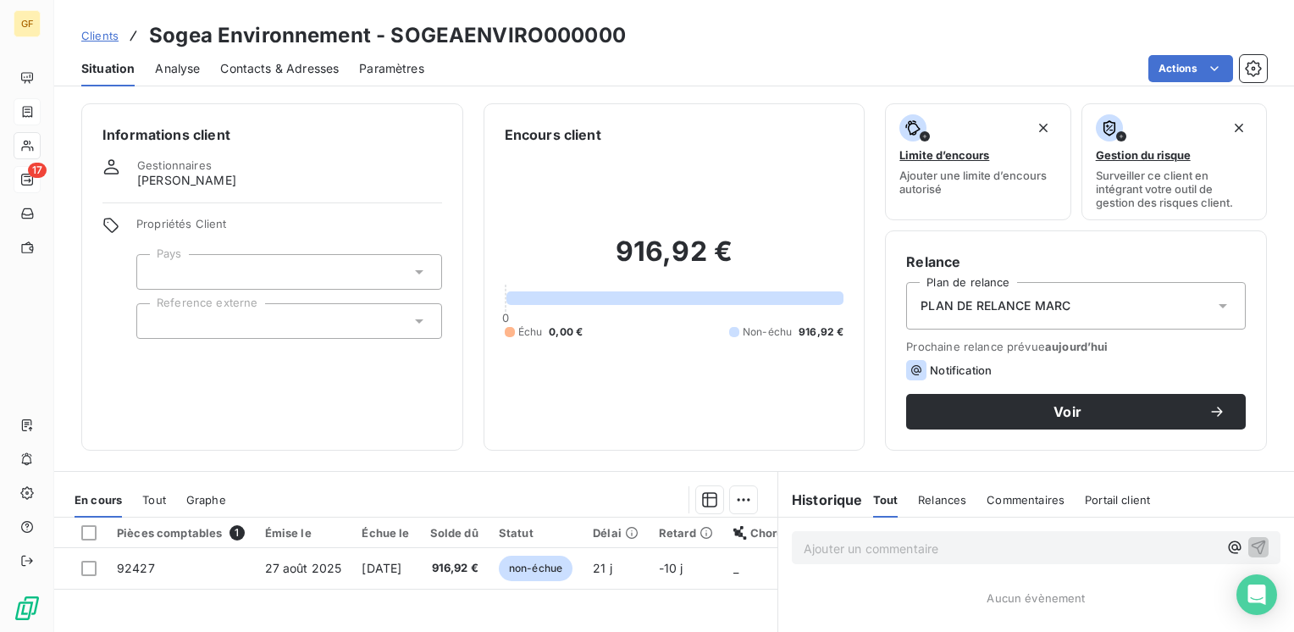
click at [280, 64] on span "Contacts & Adresses" at bounding box center [279, 68] width 119 height 17
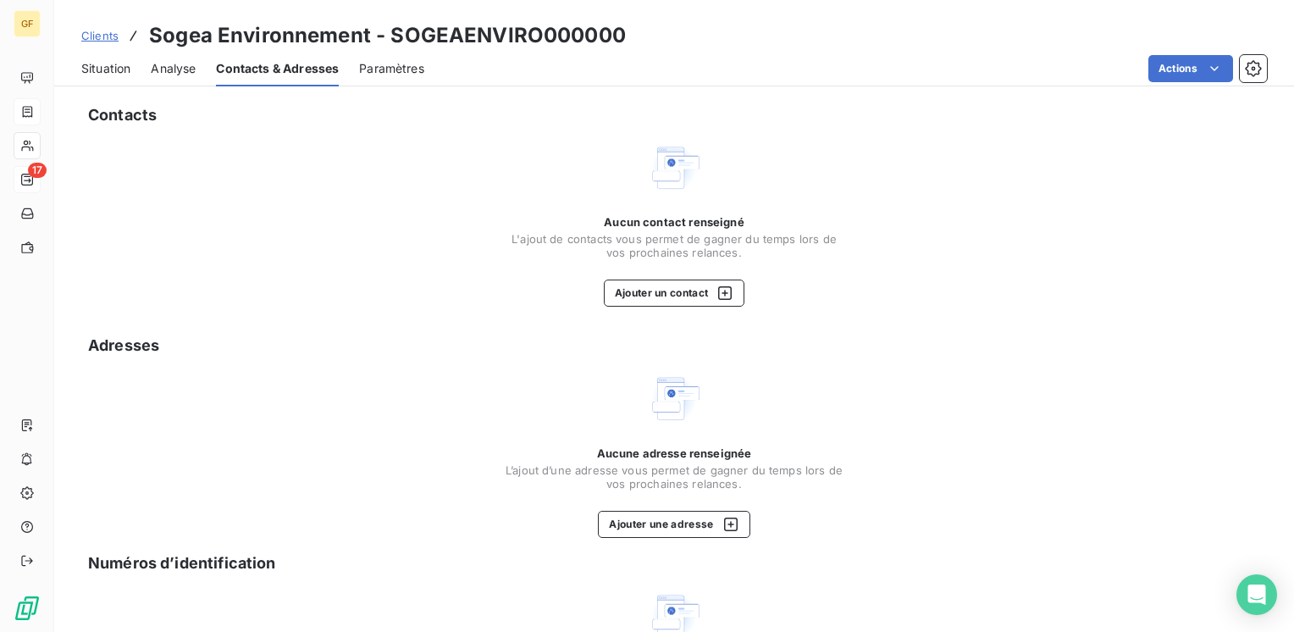
click at [693, 234] on span "L'ajout de contacts vous permet de gagner du temps lors de vos prochaines relan…" at bounding box center [674, 245] width 339 height 27
click at [643, 292] on button "Ajouter un contact" at bounding box center [674, 292] width 141 height 27
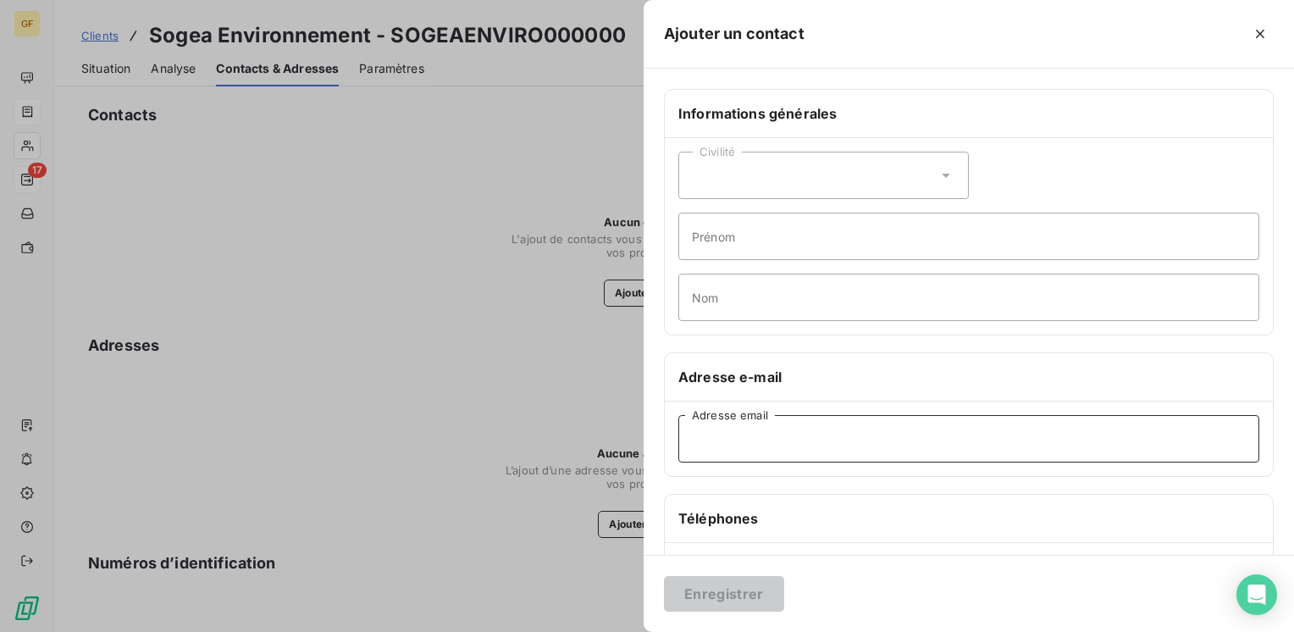
click at [758, 449] on input "Adresse email" at bounding box center [968, 438] width 581 height 47
paste input "[EMAIL_ADDRESS][DOMAIN_NAME]"
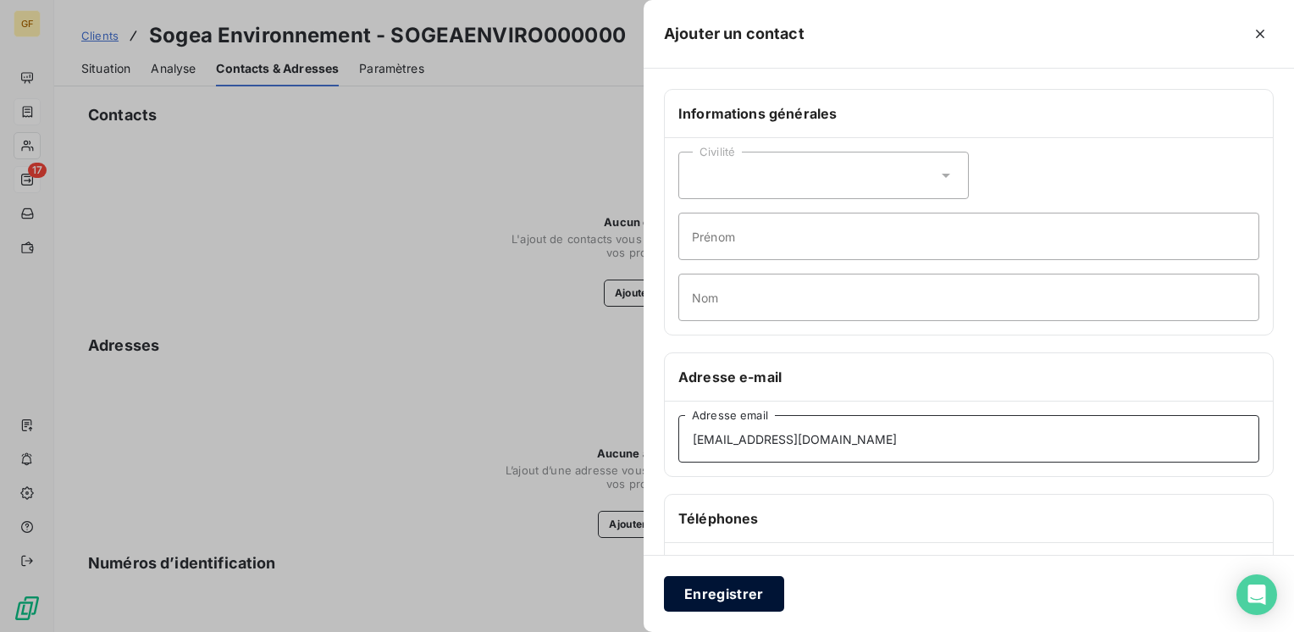
type input "[EMAIL_ADDRESS][DOMAIN_NAME]"
click at [712, 588] on button "Enregistrer" at bounding box center [724, 594] width 120 height 36
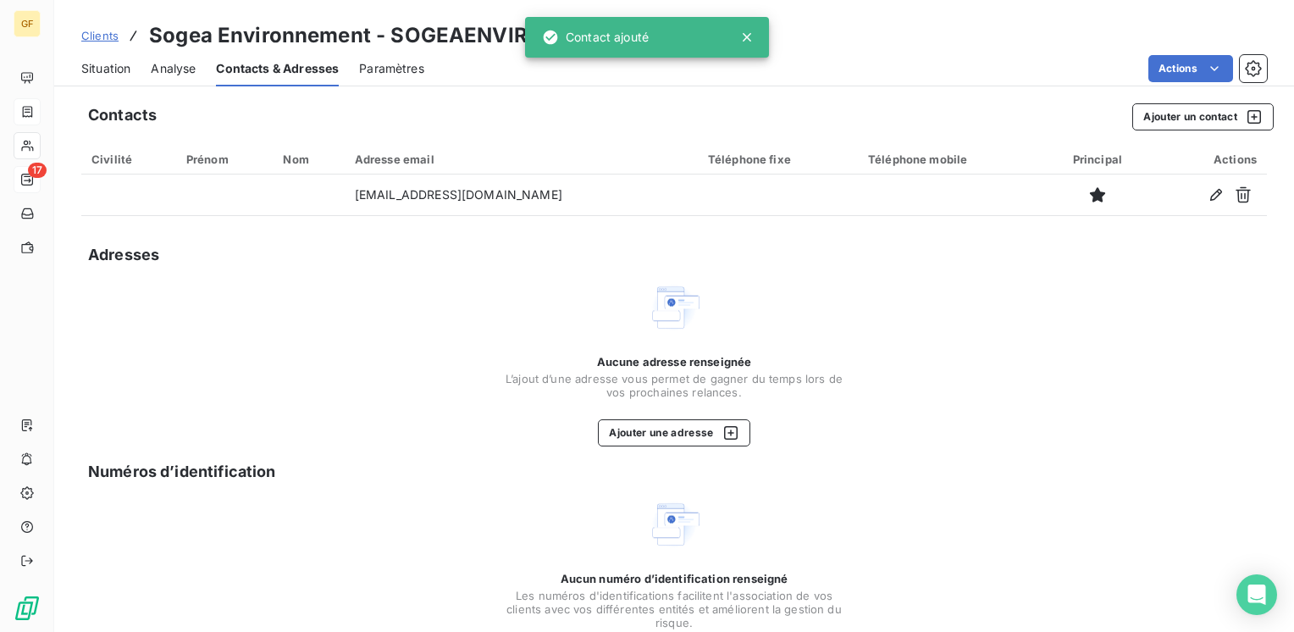
click at [108, 70] on span "Situation" at bounding box center [105, 68] width 49 height 17
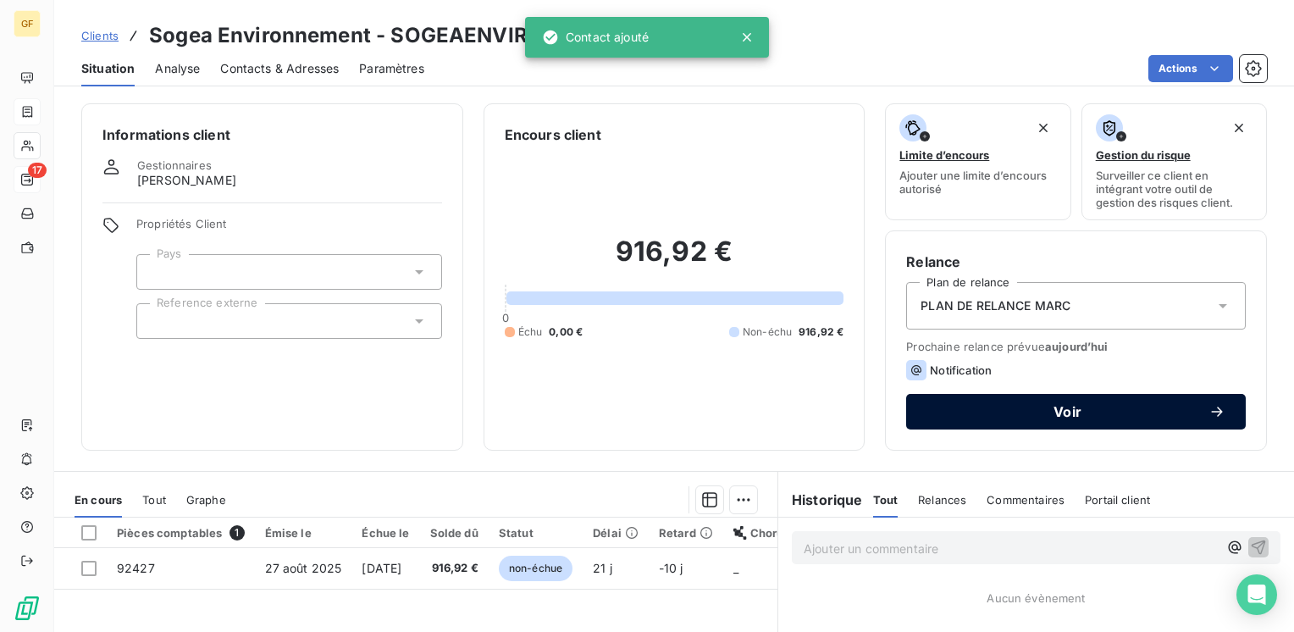
click at [1010, 401] on button "Voir" at bounding box center [1076, 412] width 340 height 36
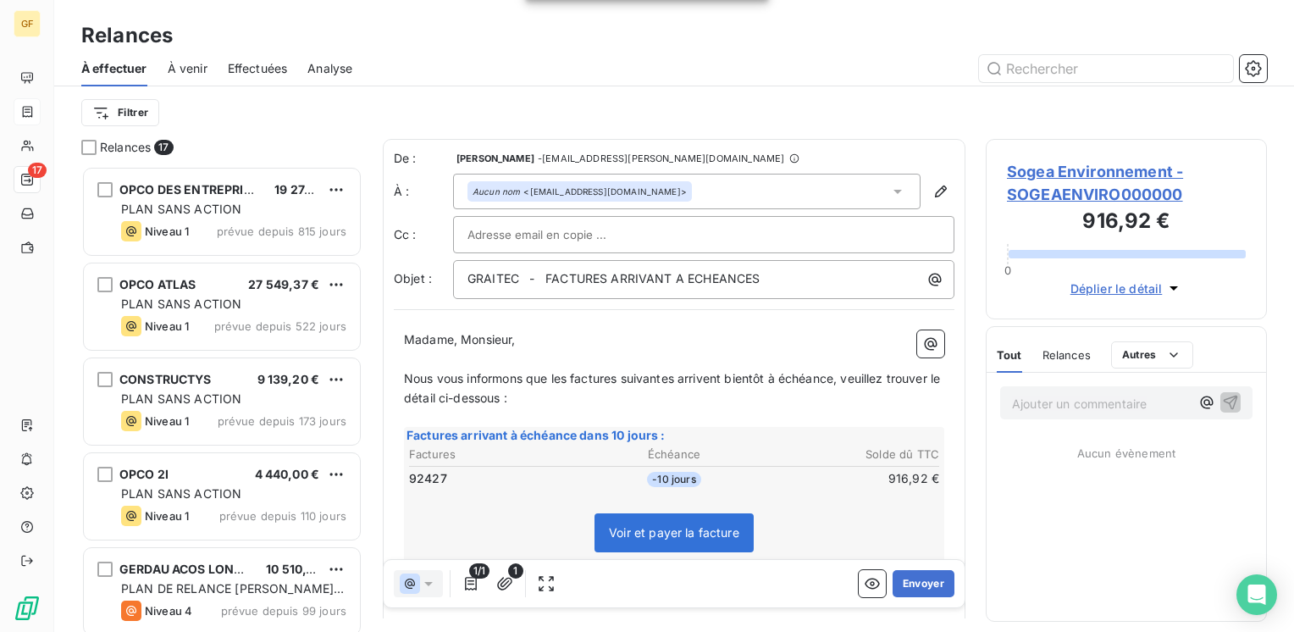
scroll to position [453, 268]
click at [908, 583] on button "Envoyer" at bounding box center [923, 583] width 62 height 27
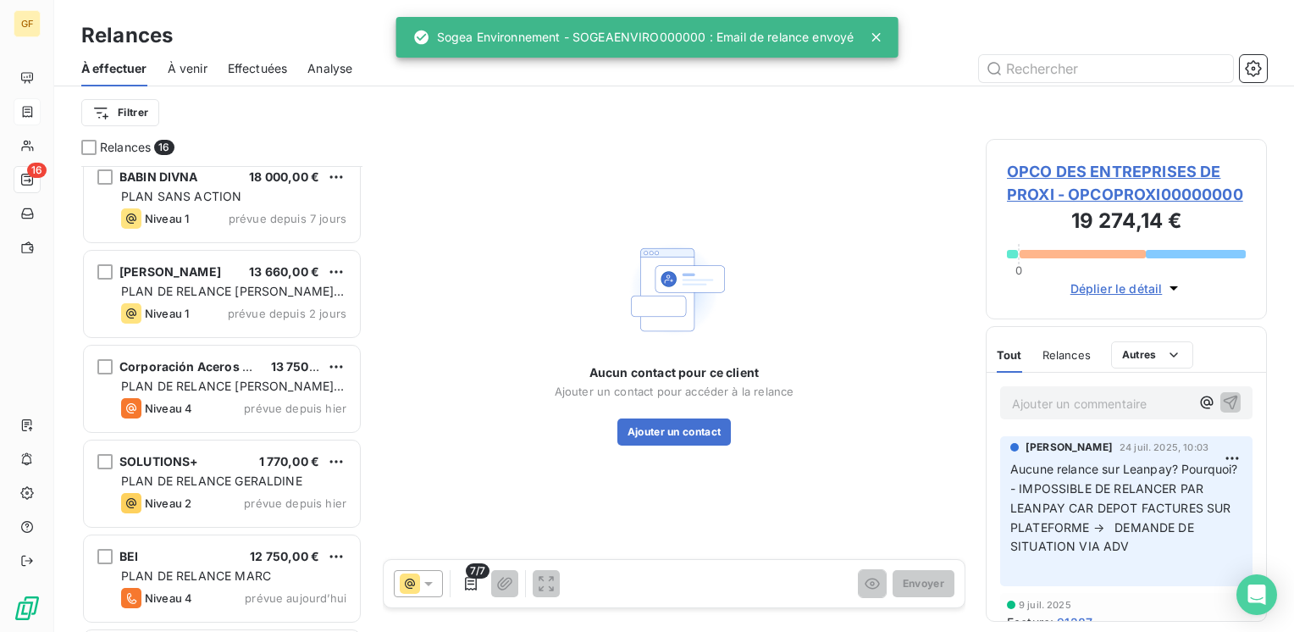
scroll to position [1052, 0]
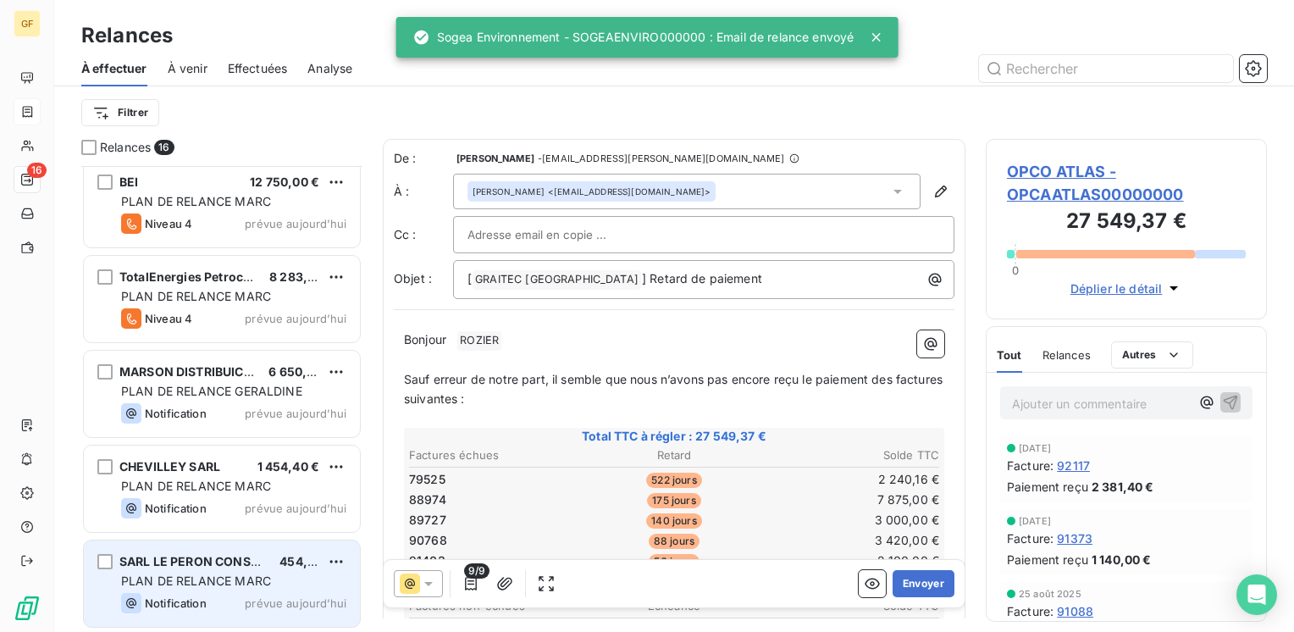
click at [251, 596] on span "prévue aujourd’hui" at bounding box center [296, 603] width 102 height 14
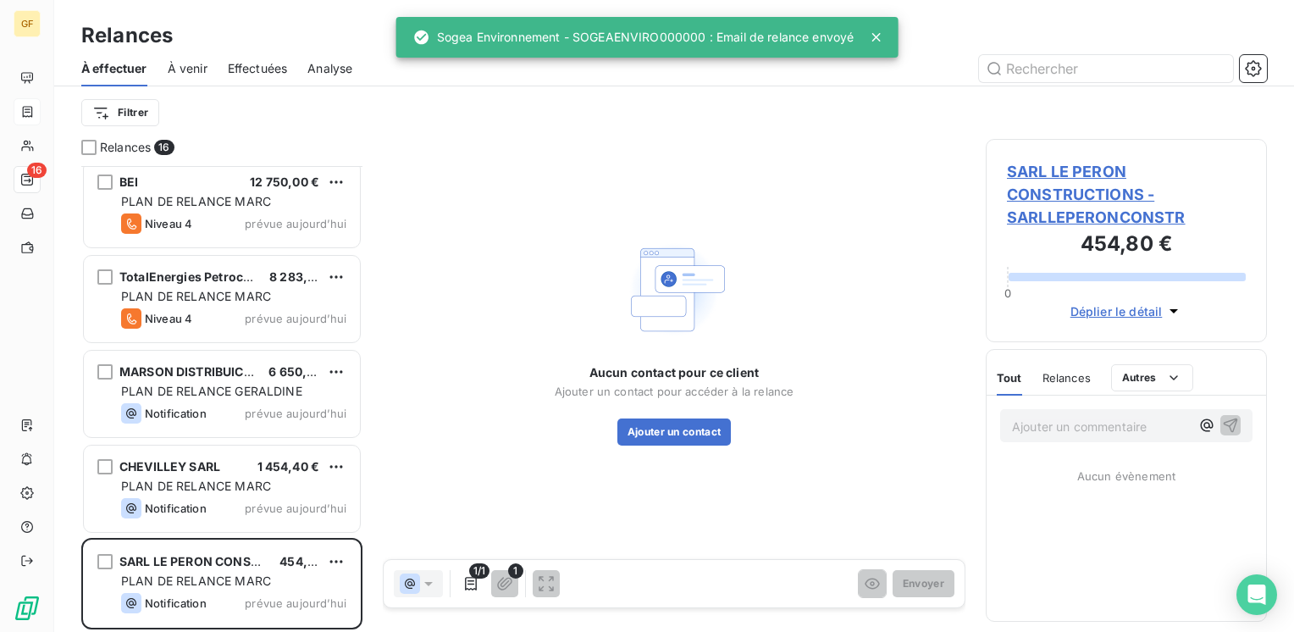
click at [1096, 175] on span "SARL LE PERON CONSTRUCTIONS - SARLLEPERONCONSTR" at bounding box center [1126, 194] width 239 height 69
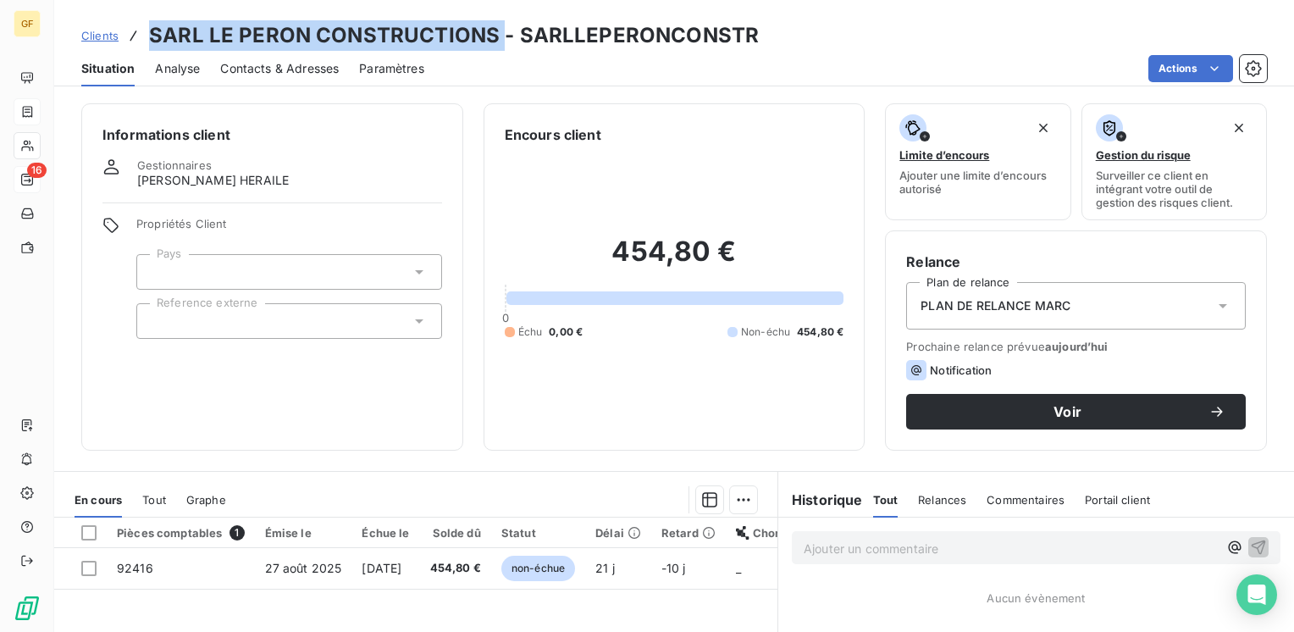
drag, startPoint x: 499, startPoint y: 36, endPoint x: 152, endPoint y: 42, distance: 346.4
click at [152, 42] on h3 "SARL LE PERON CONSTRUCTIONS - SARLLEPERONCONSTR" at bounding box center [454, 35] width 610 height 30
copy h3 "SARL LE PERON CONSTRUCTIONS"
click at [288, 64] on span "Contacts & Adresses" at bounding box center [279, 68] width 119 height 17
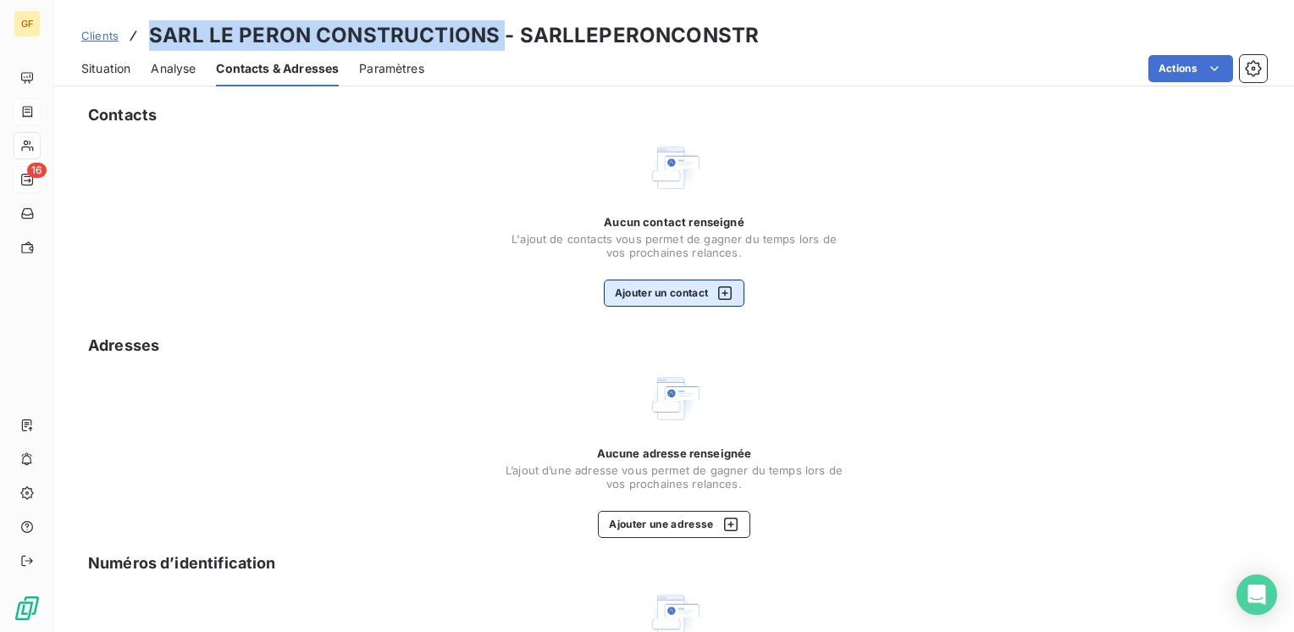
click at [682, 290] on button "Ajouter un contact" at bounding box center [674, 292] width 141 height 27
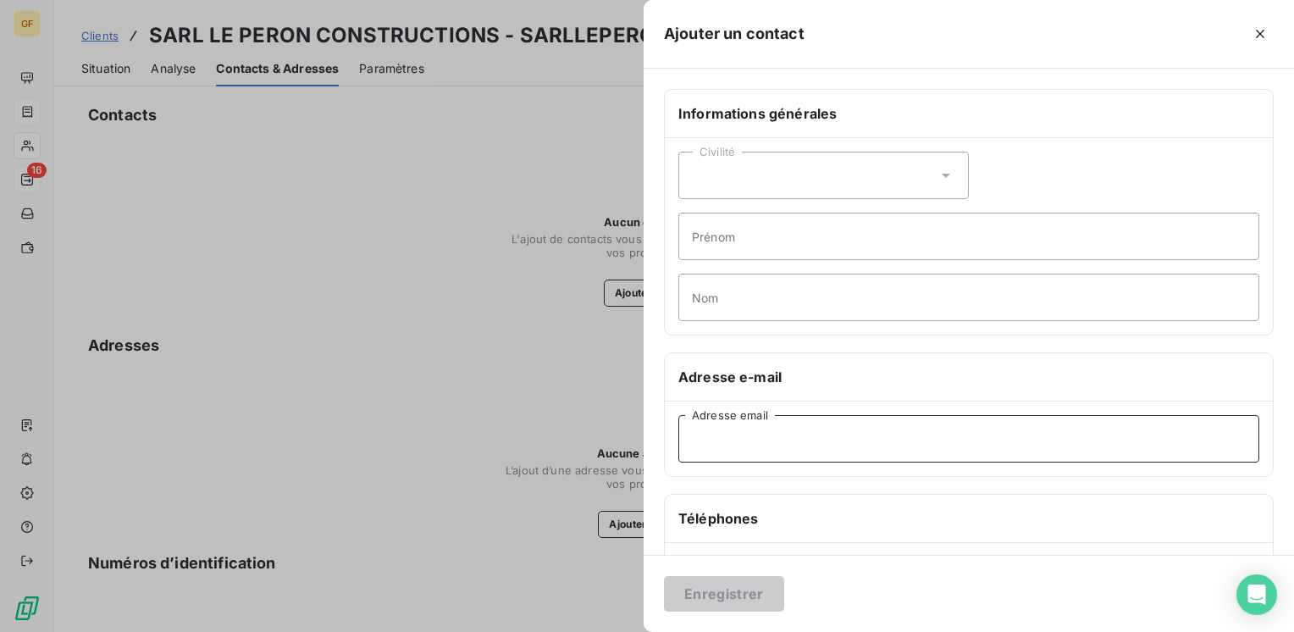
click at [754, 434] on input "Adresse email" at bounding box center [968, 438] width 581 height 47
paste input "[PERSON_NAME][EMAIL_ADDRESS][DOMAIN_NAME]"
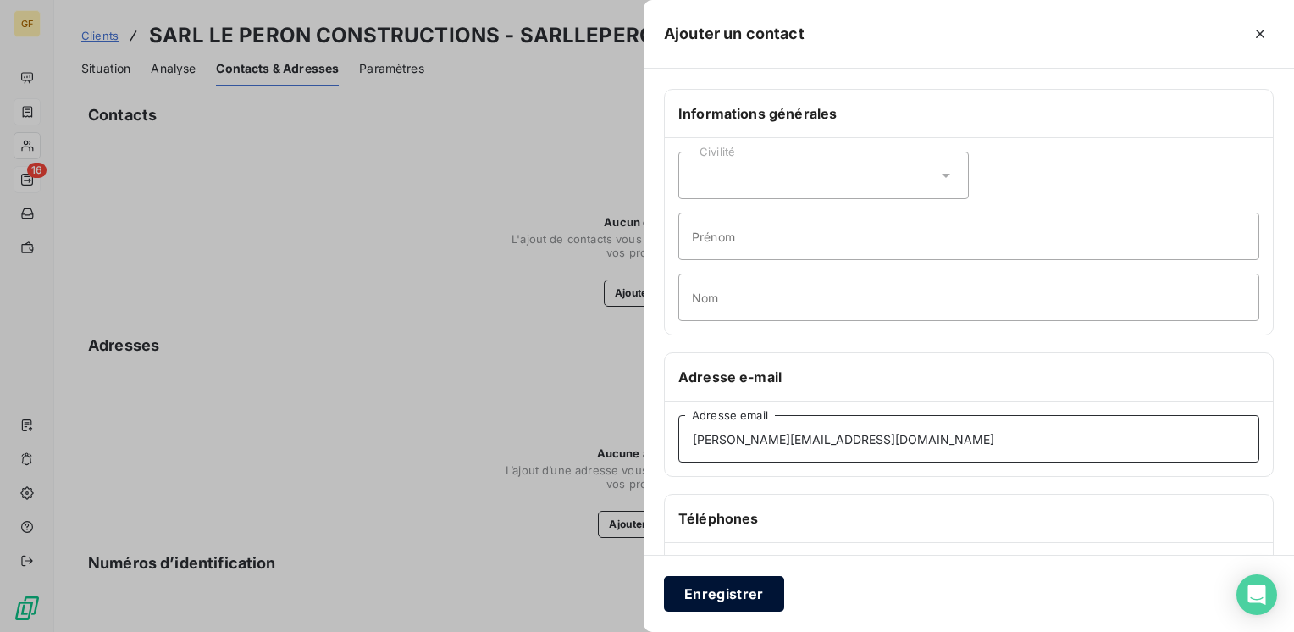
type input "[PERSON_NAME][EMAIL_ADDRESS][DOMAIN_NAME]"
click at [717, 583] on button "Enregistrer" at bounding box center [724, 594] width 120 height 36
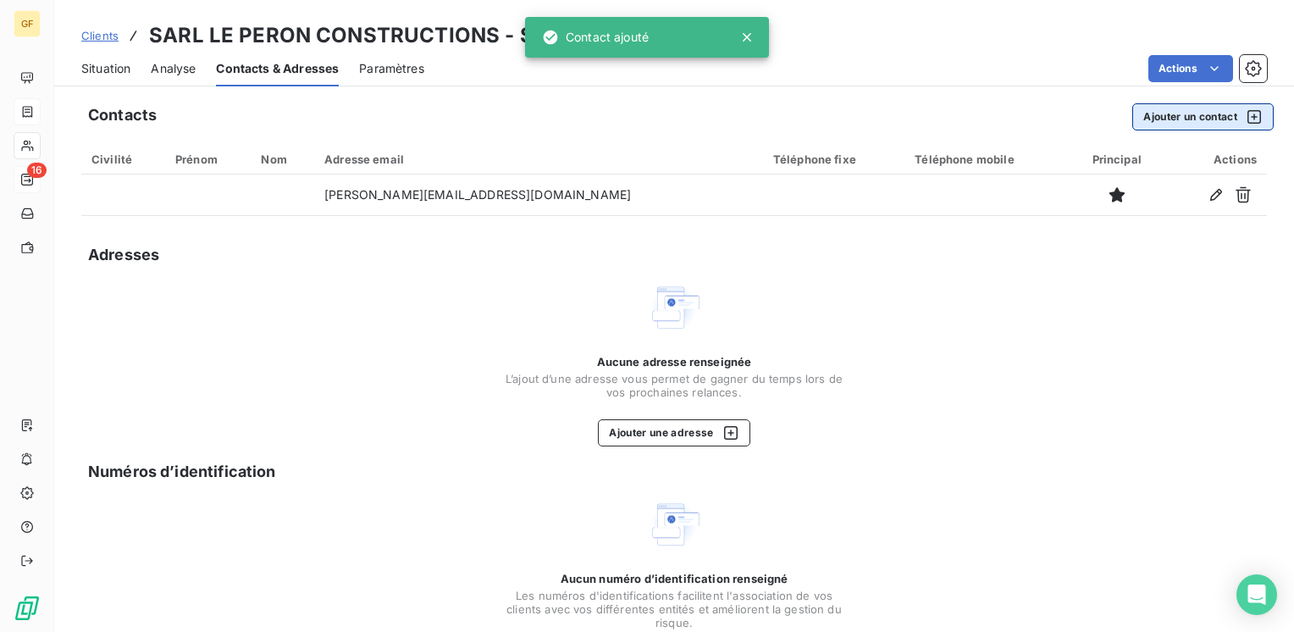
click at [1189, 113] on button "Ajouter un contact" at bounding box center [1202, 116] width 141 height 27
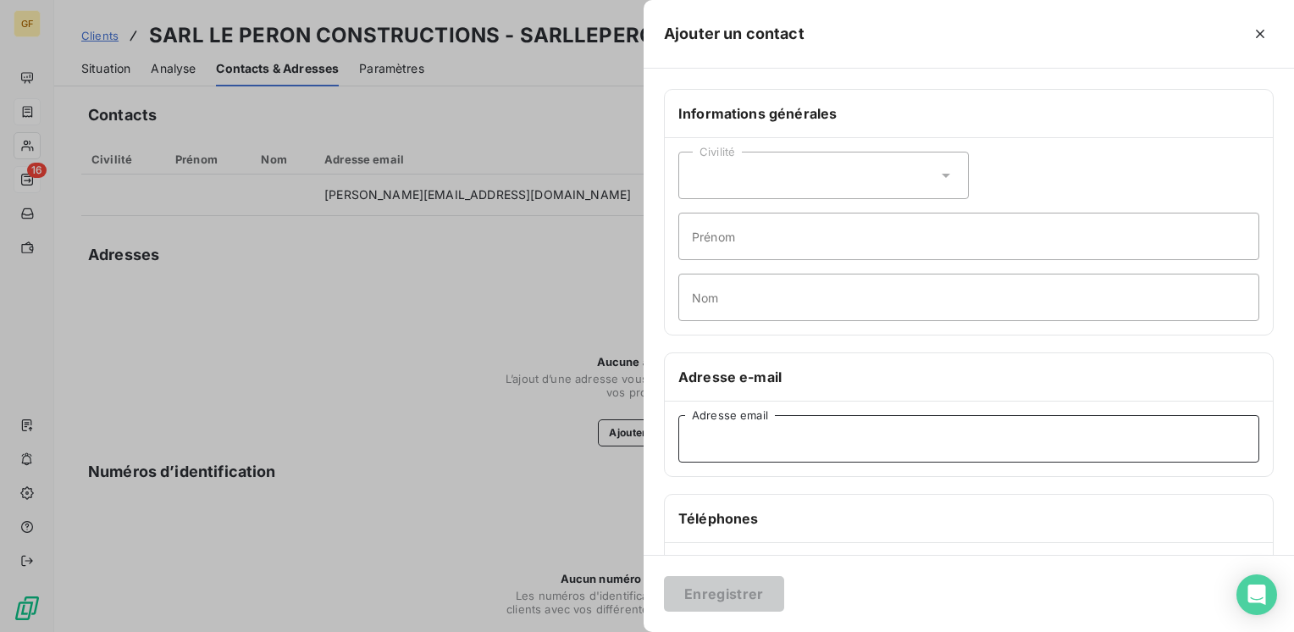
click at [755, 421] on input "Adresse email" at bounding box center [968, 438] width 581 height 47
paste input "[PERSON_NAME][EMAIL_ADDRESS][DOMAIN_NAME]"
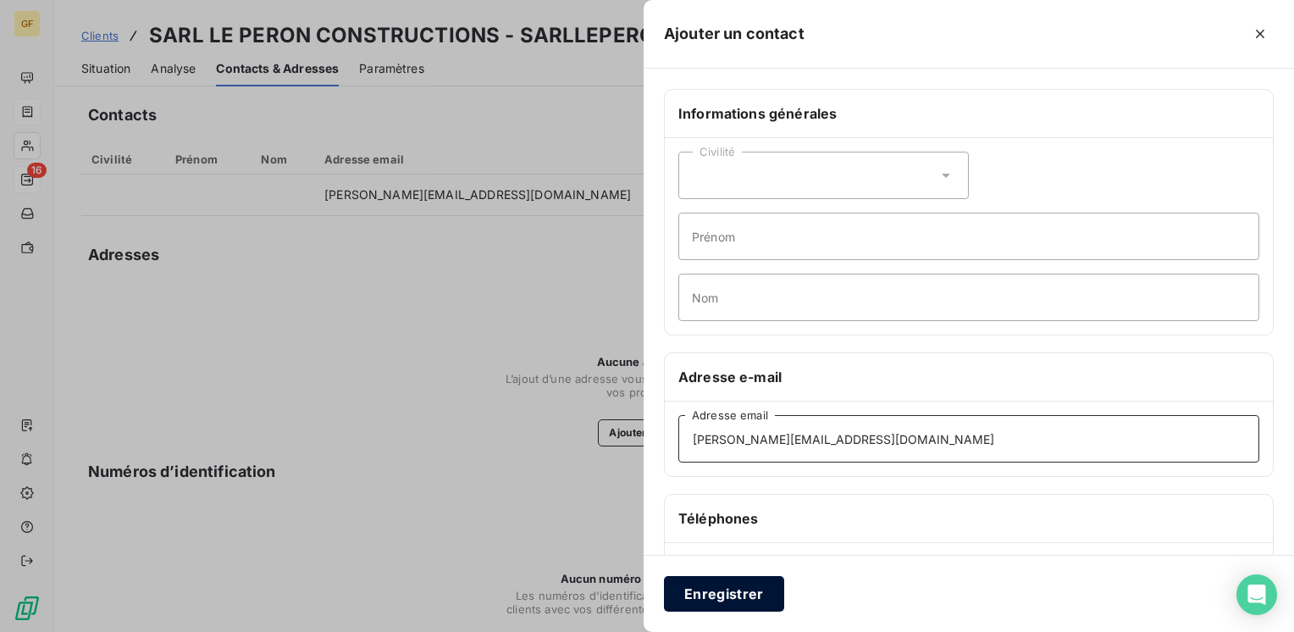
type input "[PERSON_NAME][EMAIL_ADDRESS][DOMAIN_NAME]"
click at [733, 587] on button "Enregistrer" at bounding box center [724, 594] width 120 height 36
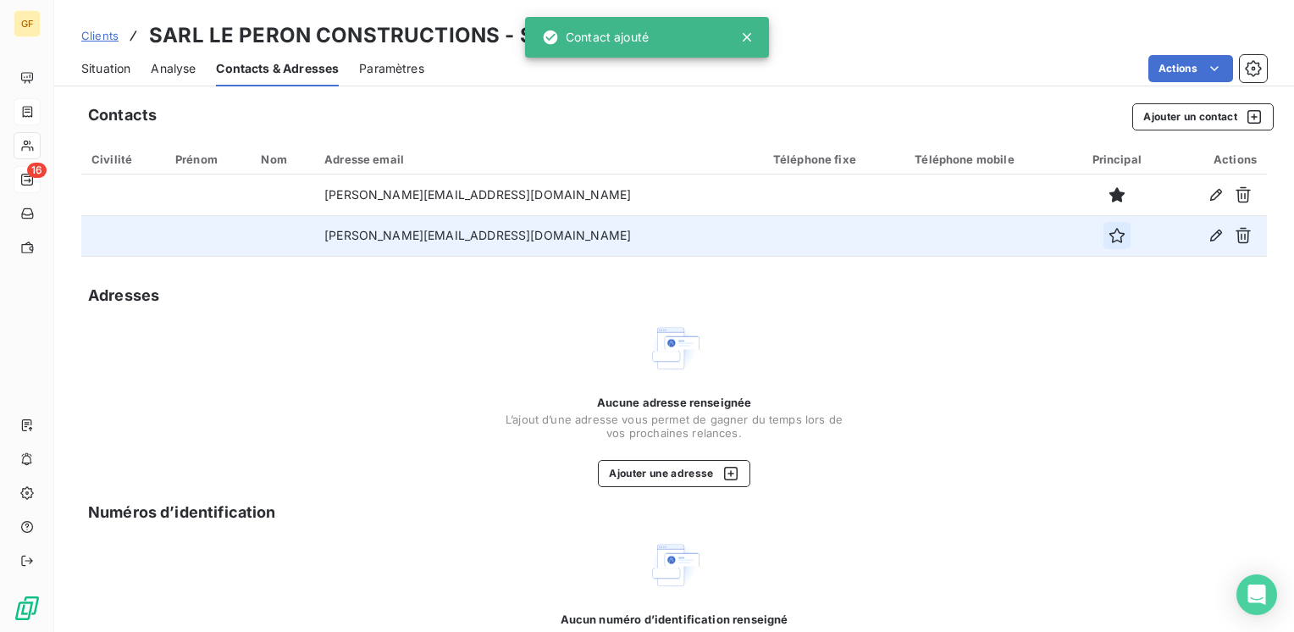
click at [1109, 233] on icon "button" at bounding box center [1116, 235] width 15 height 15
click at [81, 63] on span "Situation" at bounding box center [105, 68] width 49 height 17
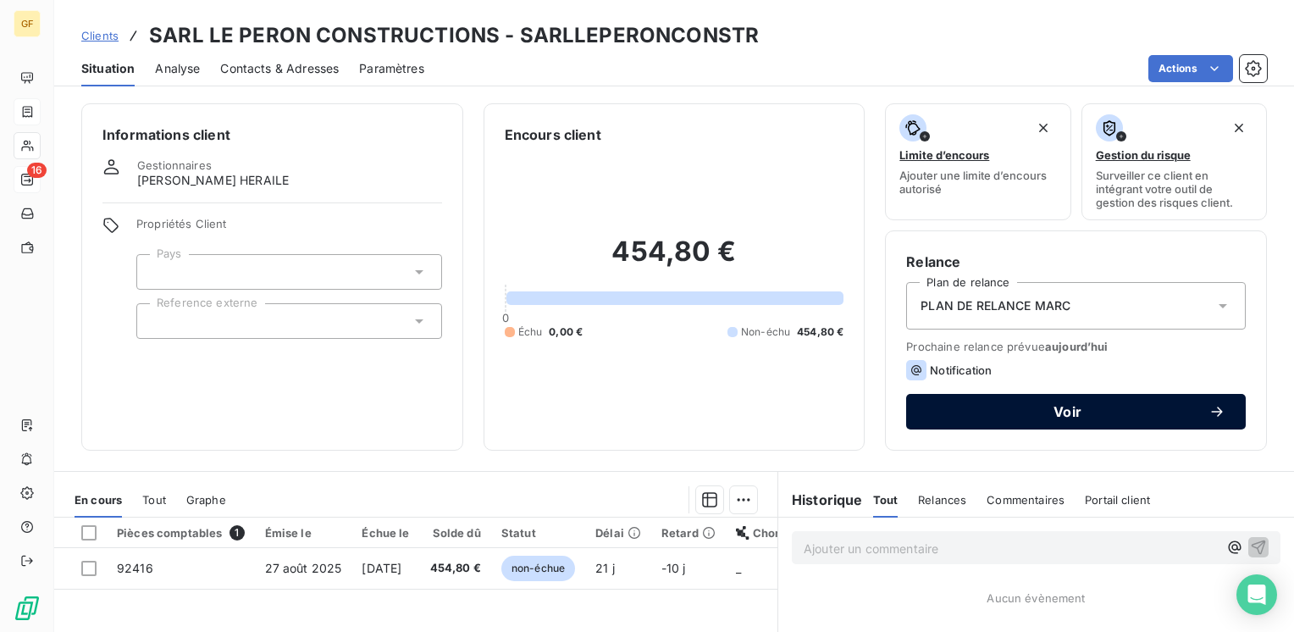
click at [1083, 411] on span "Voir" at bounding box center [1067, 412] width 282 height 14
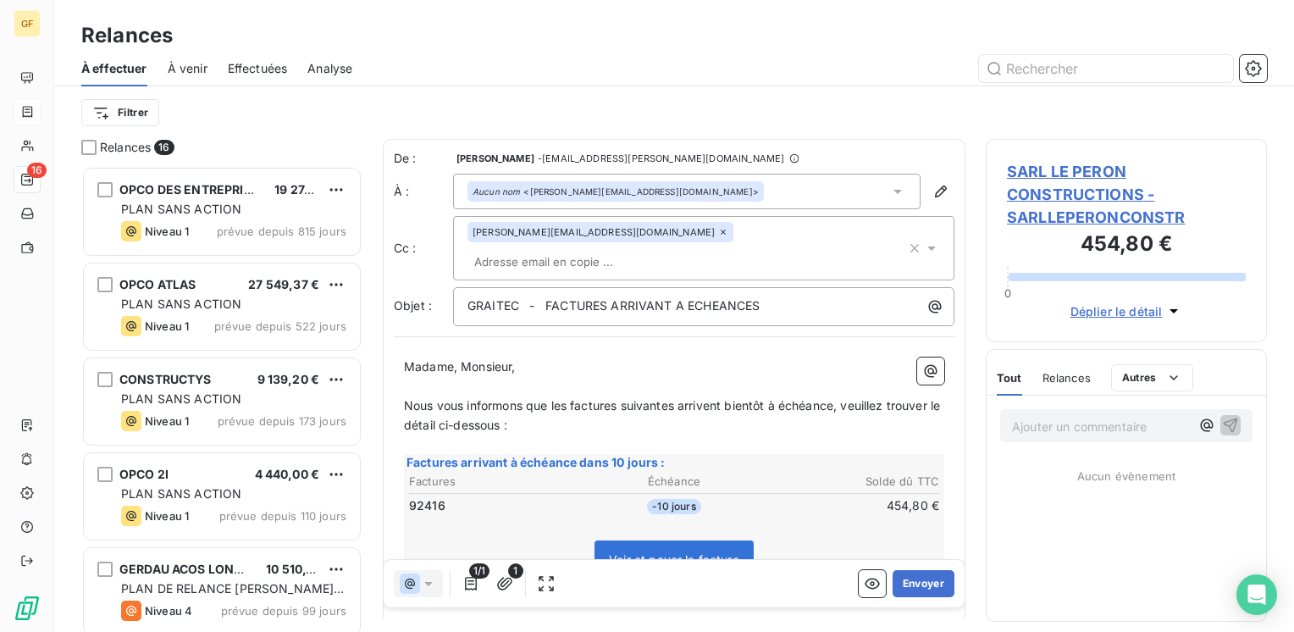
scroll to position [453, 268]
click at [1083, 177] on span "SARL LE PERON CONSTRUCTIONS - SARLLEPERONCONSTR" at bounding box center [1126, 194] width 239 height 69
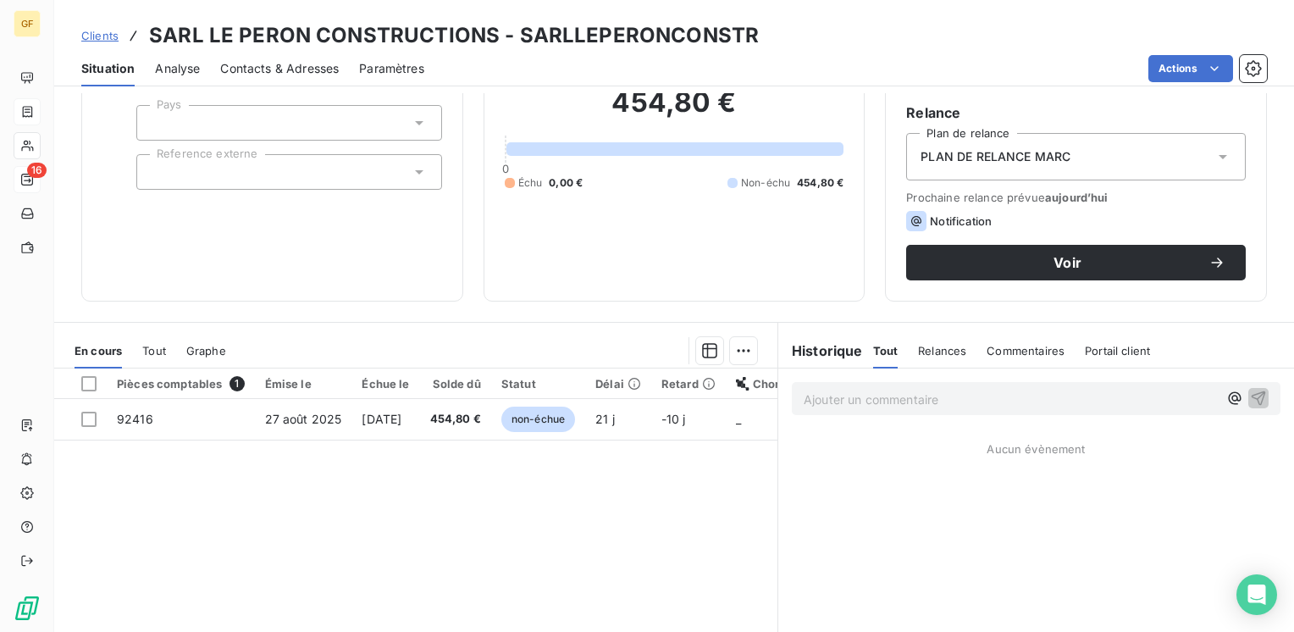
scroll to position [254, 0]
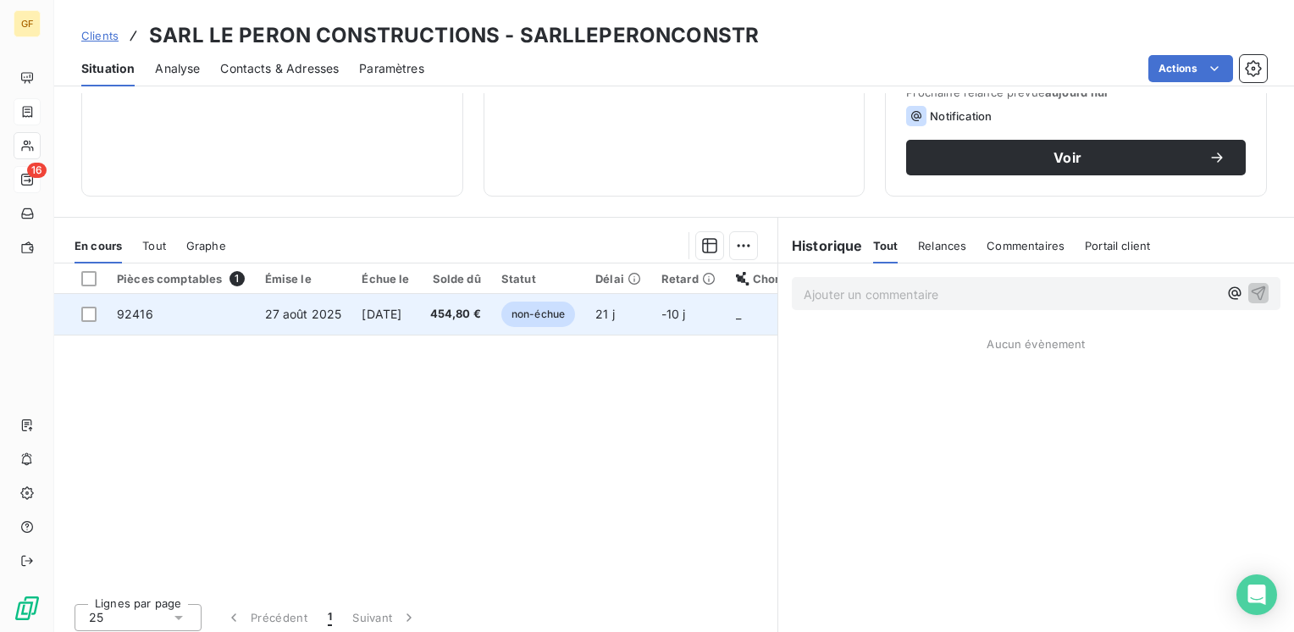
click at [455, 318] on td "454,80 €" at bounding box center [455, 314] width 71 height 41
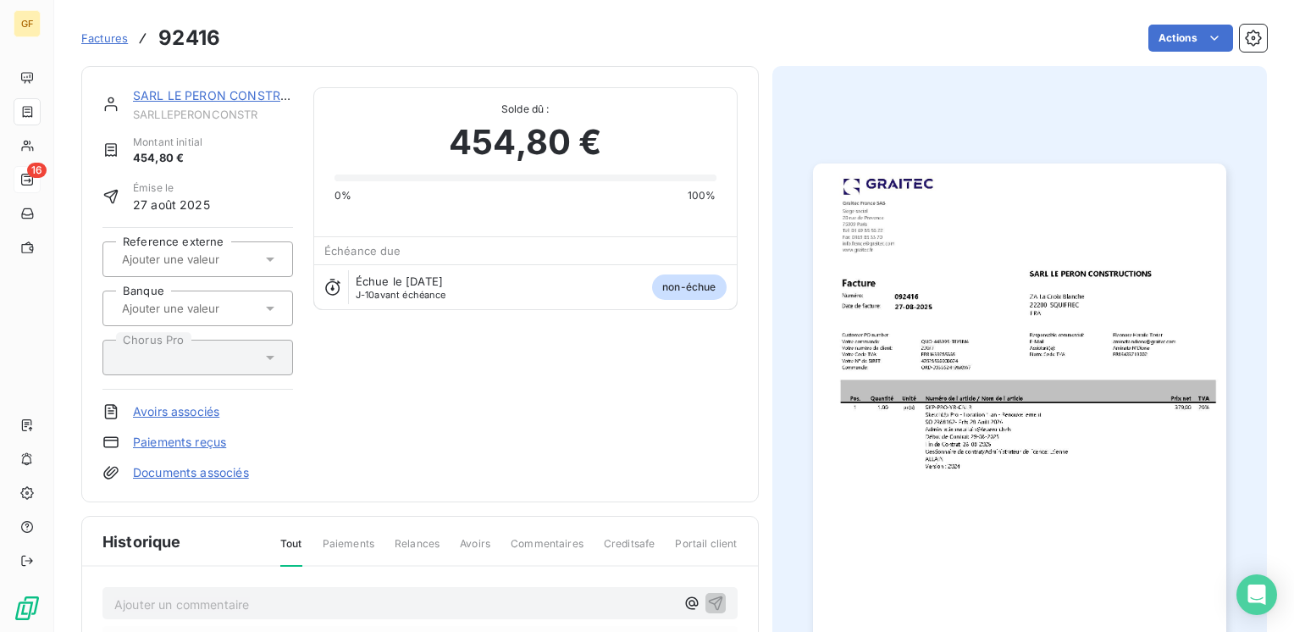
click at [927, 352] on img "button" at bounding box center [1019, 454] width 413 height 583
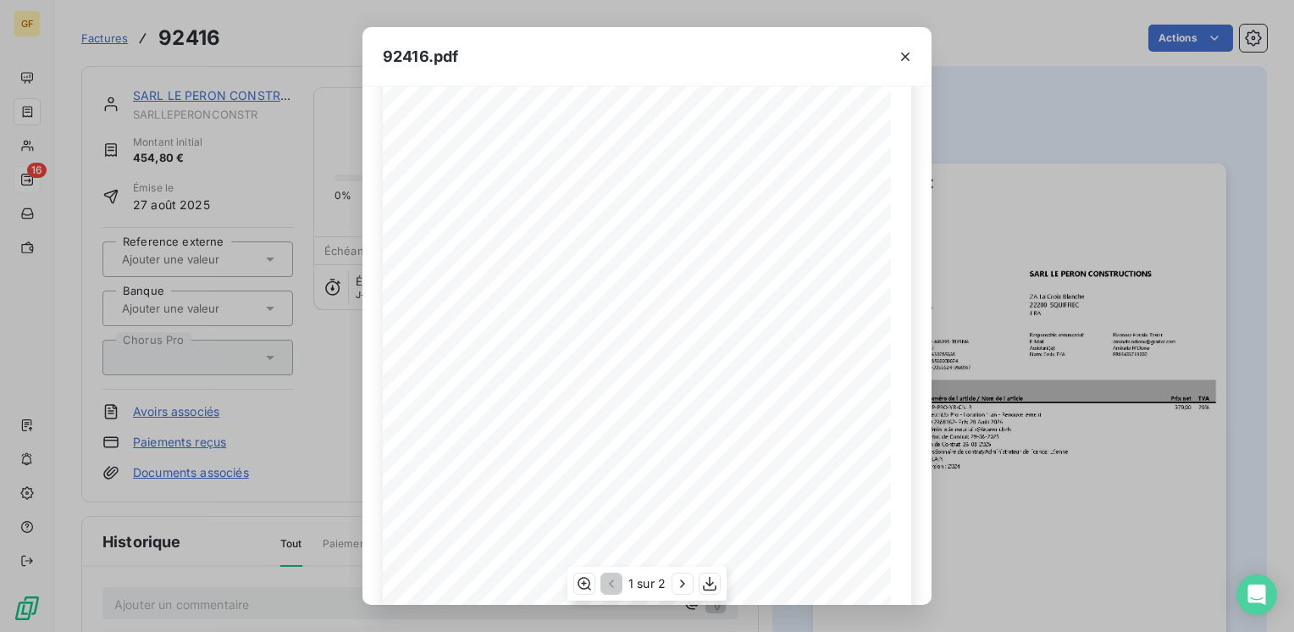
scroll to position [240, 0]
click at [677, 580] on icon "button" at bounding box center [682, 583] width 17 height 17
click at [908, 53] on icon "button" at bounding box center [905, 56] width 8 height 8
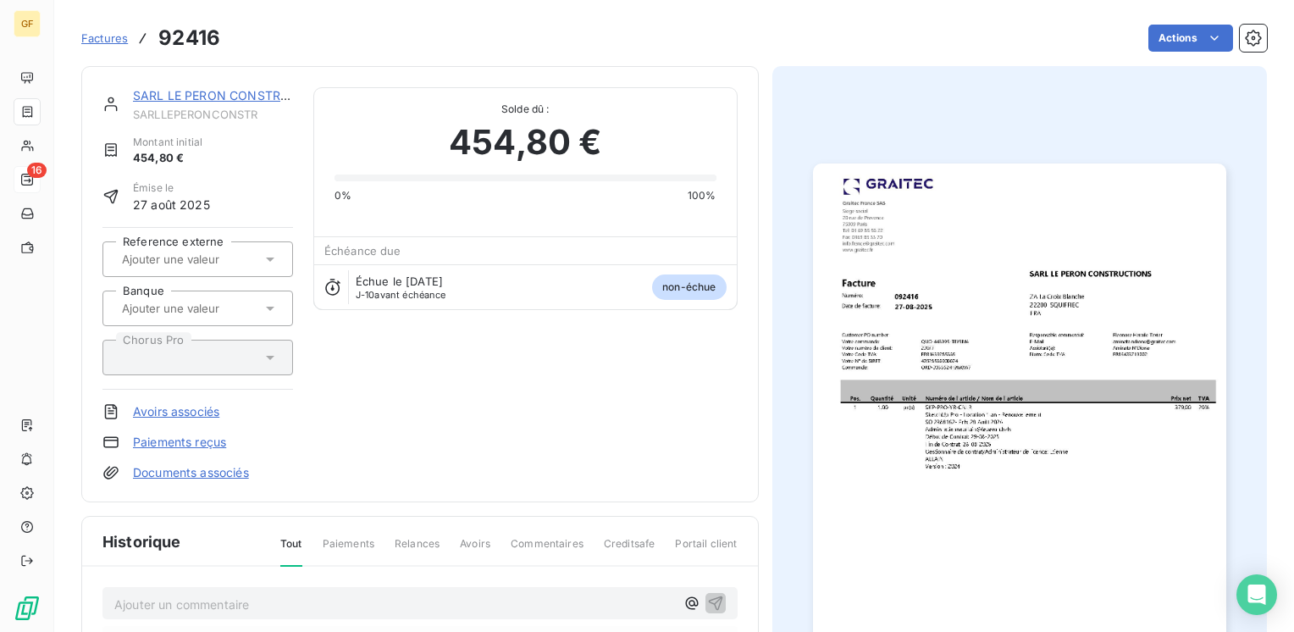
click at [210, 90] on link "SARL LE PERON CONSTRUCTIONS" at bounding box center [234, 95] width 202 height 14
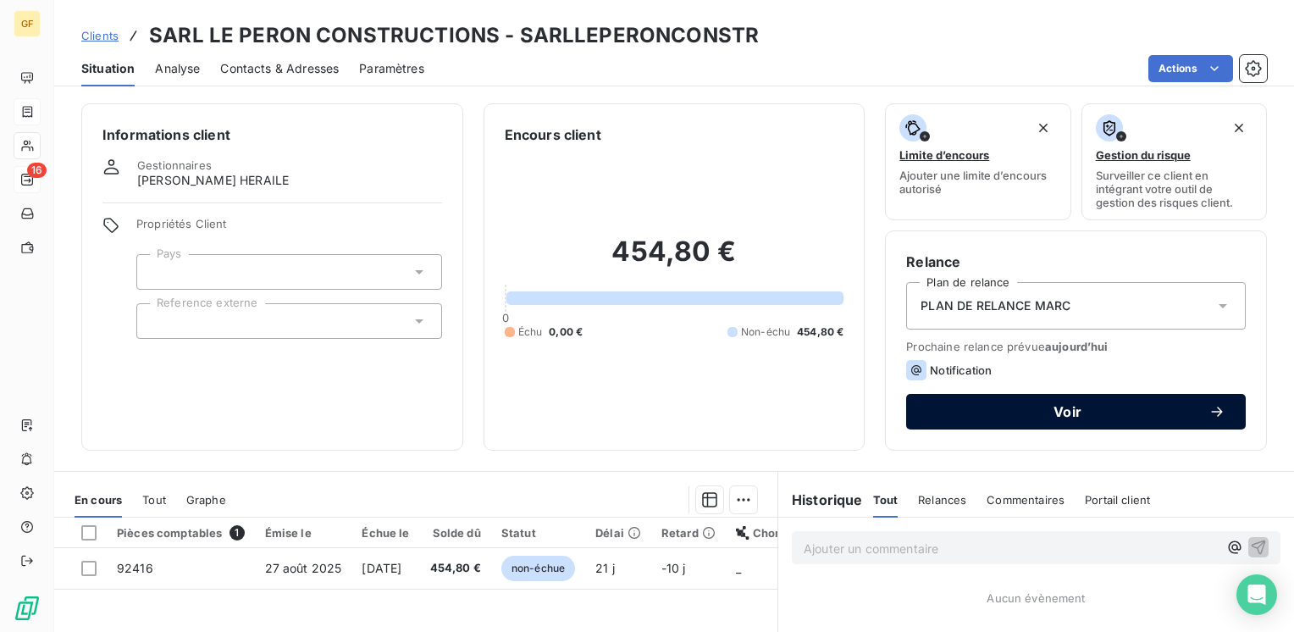
click at [1023, 416] on span "Voir" at bounding box center [1067, 412] width 282 height 14
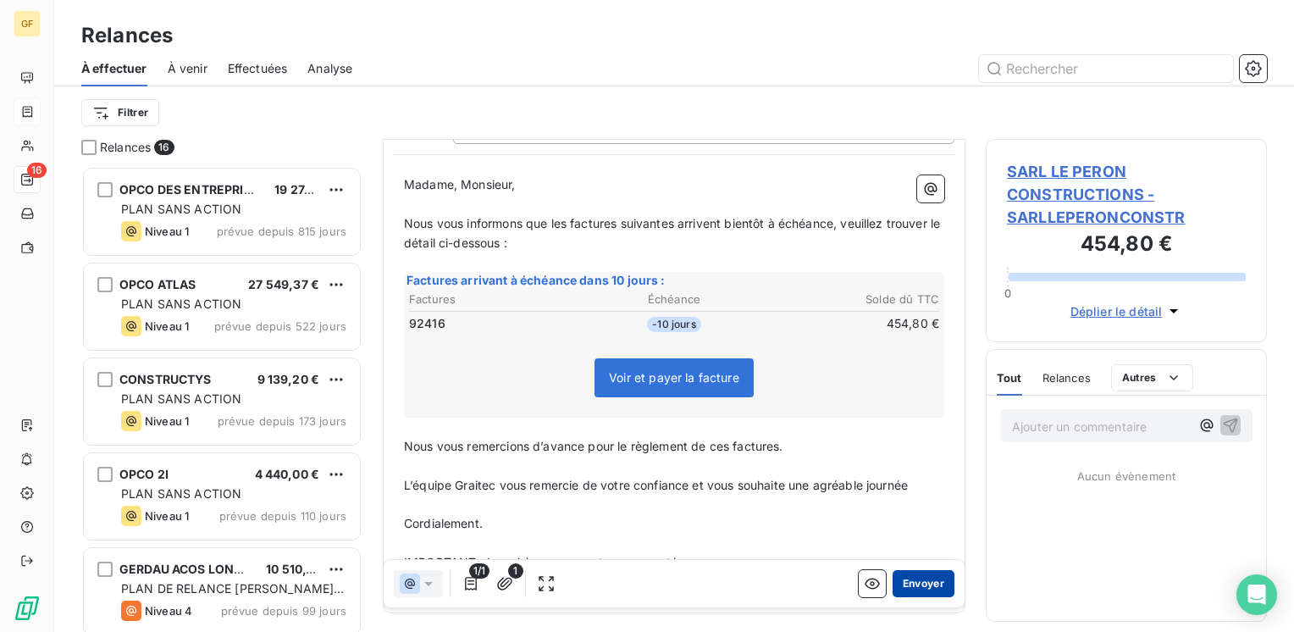
scroll to position [218, 0]
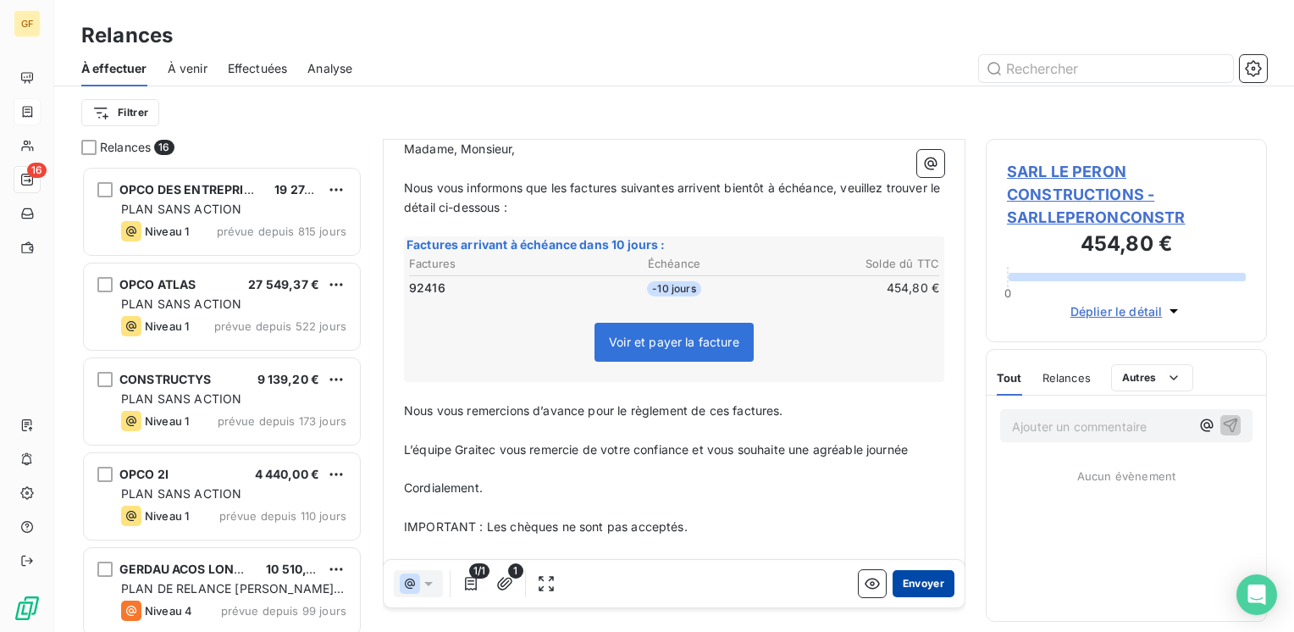
click at [903, 588] on button "Envoyer" at bounding box center [923, 583] width 62 height 27
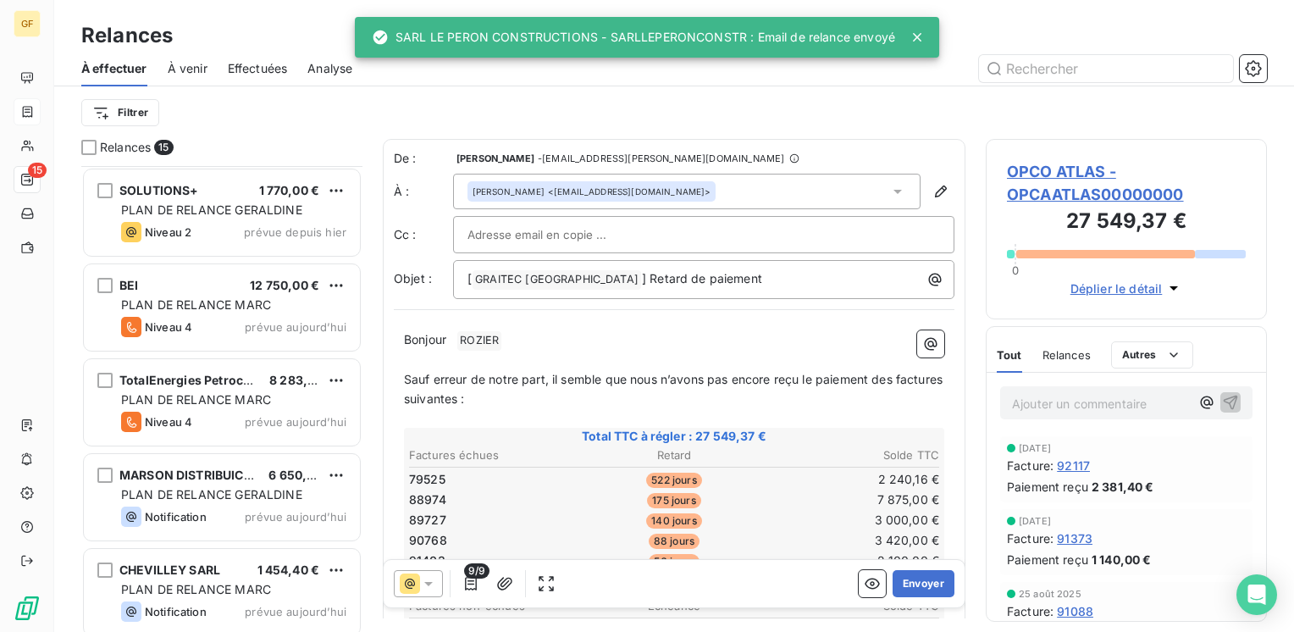
scroll to position [957, 0]
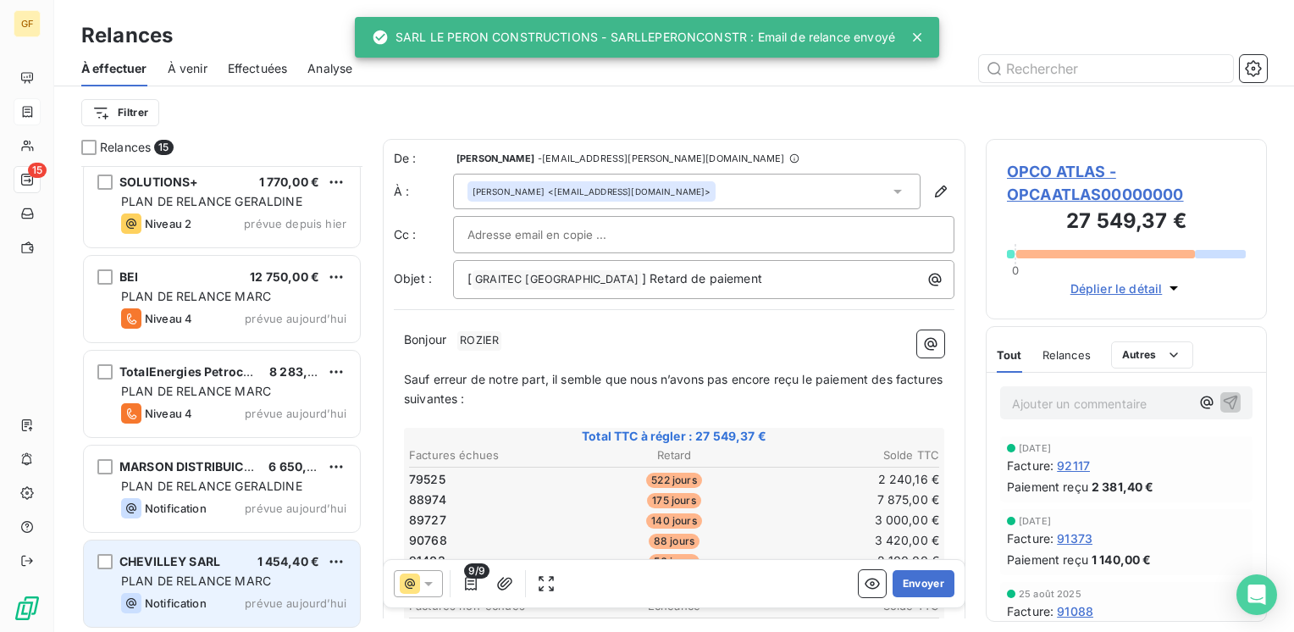
click at [236, 574] on span "PLAN DE RELANCE MARC" at bounding box center [196, 580] width 150 height 14
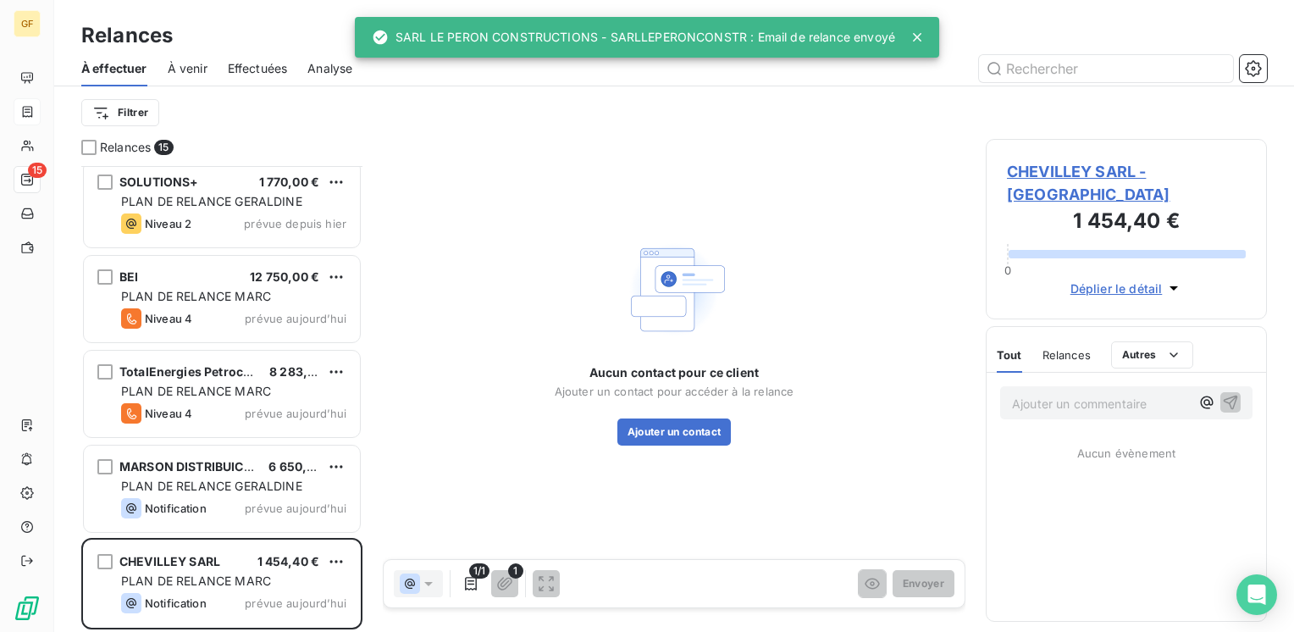
click at [1040, 166] on span "CHEVILLEY SARL - [GEOGRAPHIC_DATA]" at bounding box center [1126, 183] width 239 height 46
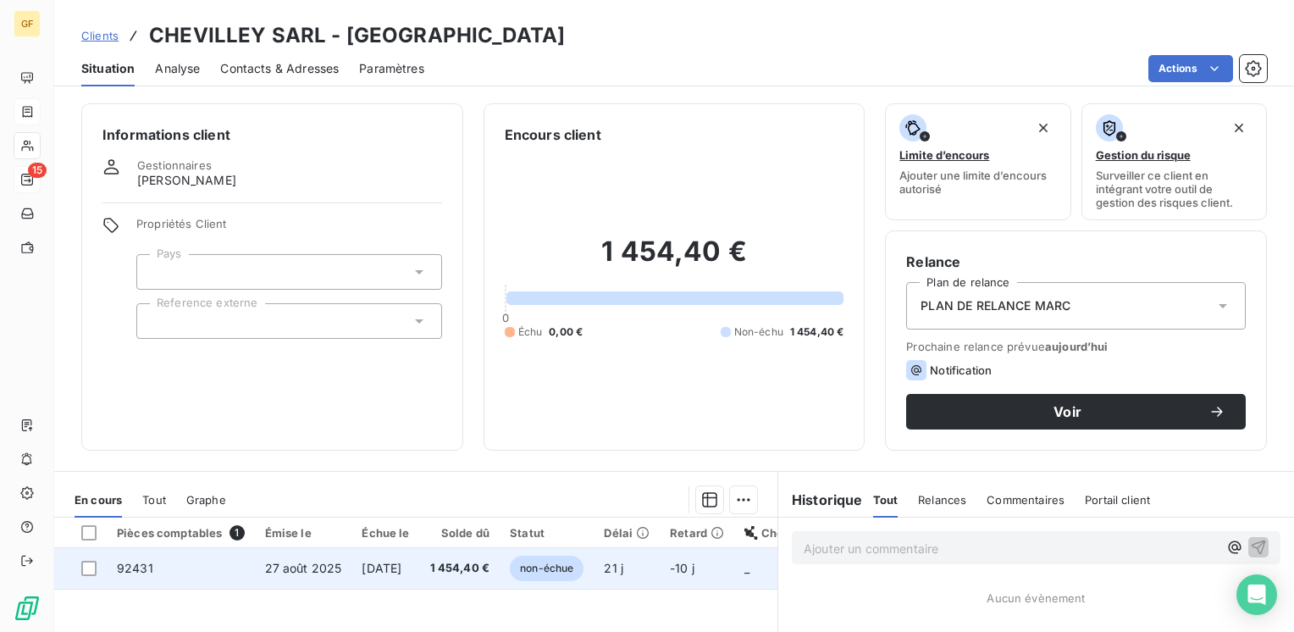
click at [476, 567] on span "1 454,40 €" at bounding box center [460, 568] width 60 height 17
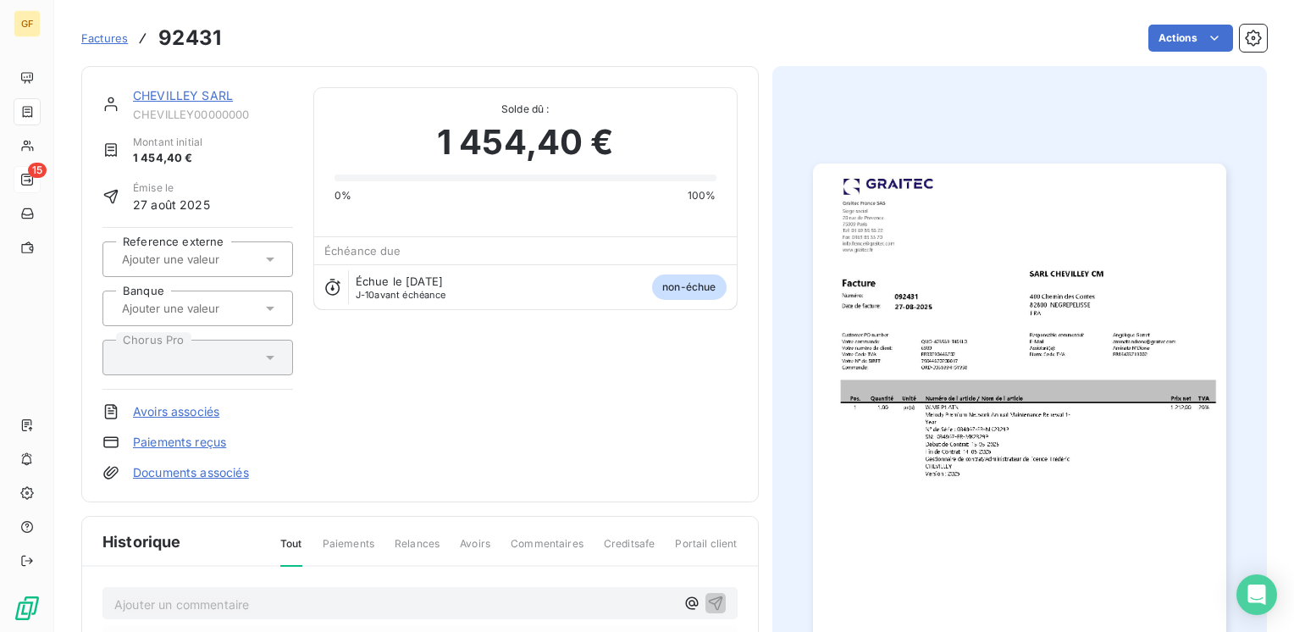
click at [911, 398] on img "button" at bounding box center [1019, 454] width 413 height 583
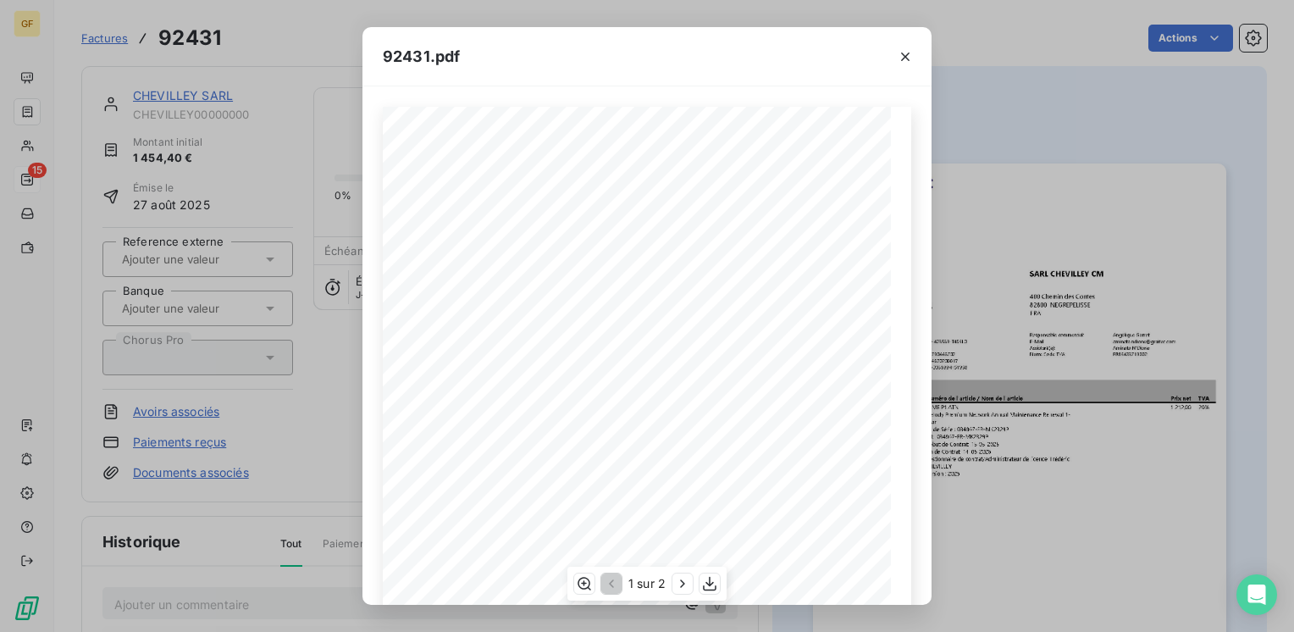
scroll to position [240, 0]
click at [686, 577] on icon "button" at bounding box center [682, 583] width 17 height 17
click at [901, 56] on icon "button" at bounding box center [905, 56] width 17 height 17
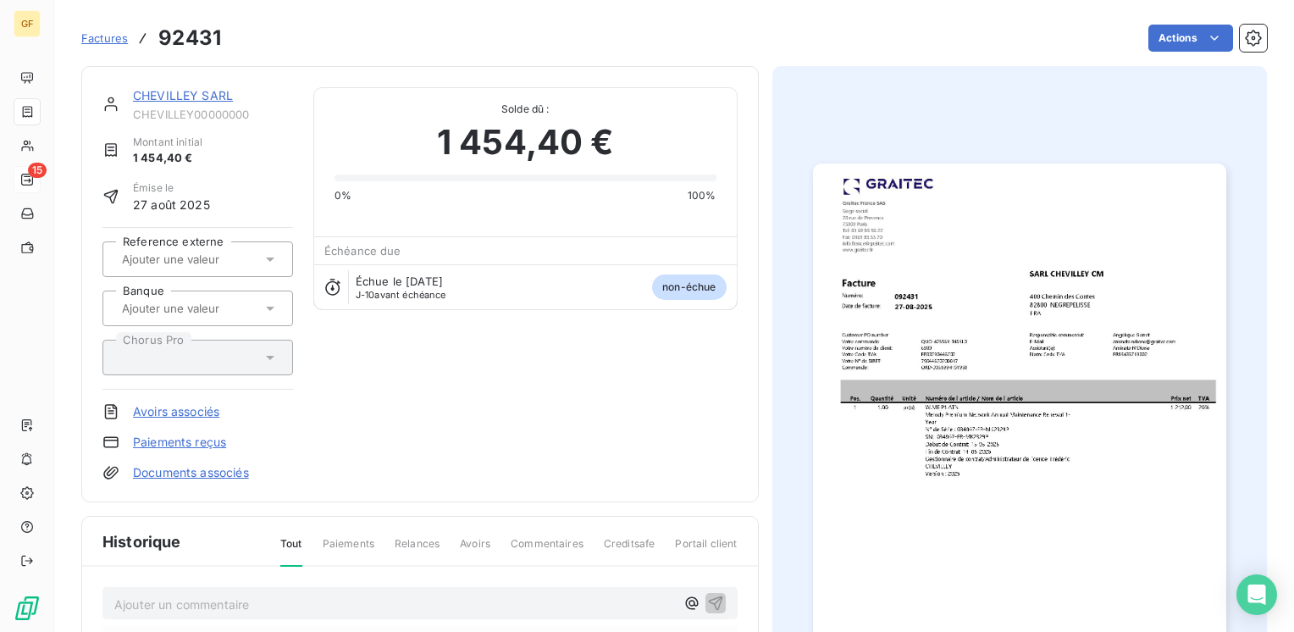
click at [206, 100] on link "CHEVILLEY SARL" at bounding box center [183, 95] width 100 height 14
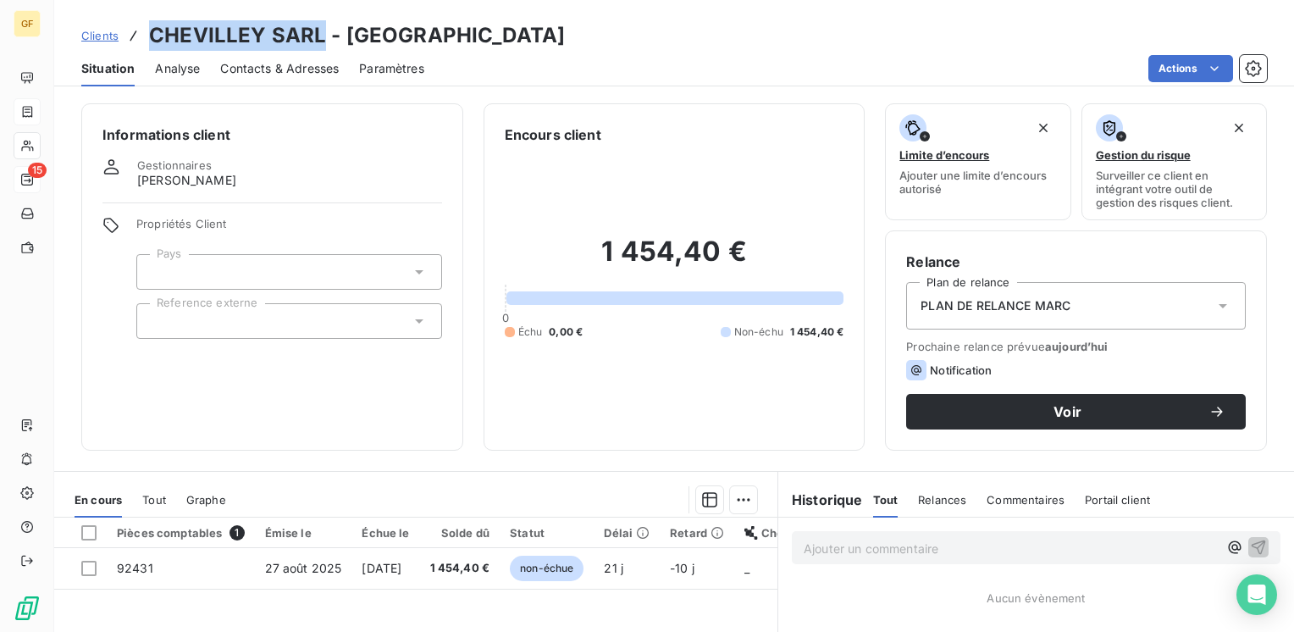
drag, startPoint x: 322, startPoint y: 39, endPoint x: 152, endPoint y: 41, distance: 169.3
click at [152, 41] on h3 "CHEVILLEY SARL - [GEOGRAPHIC_DATA]" at bounding box center [357, 35] width 416 height 30
drag, startPoint x: 279, startPoint y: 73, endPoint x: 514, endPoint y: 85, distance: 234.8
click at [281, 73] on span "Contacts & Adresses" at bounding box center [279, 68] width 119 height 17
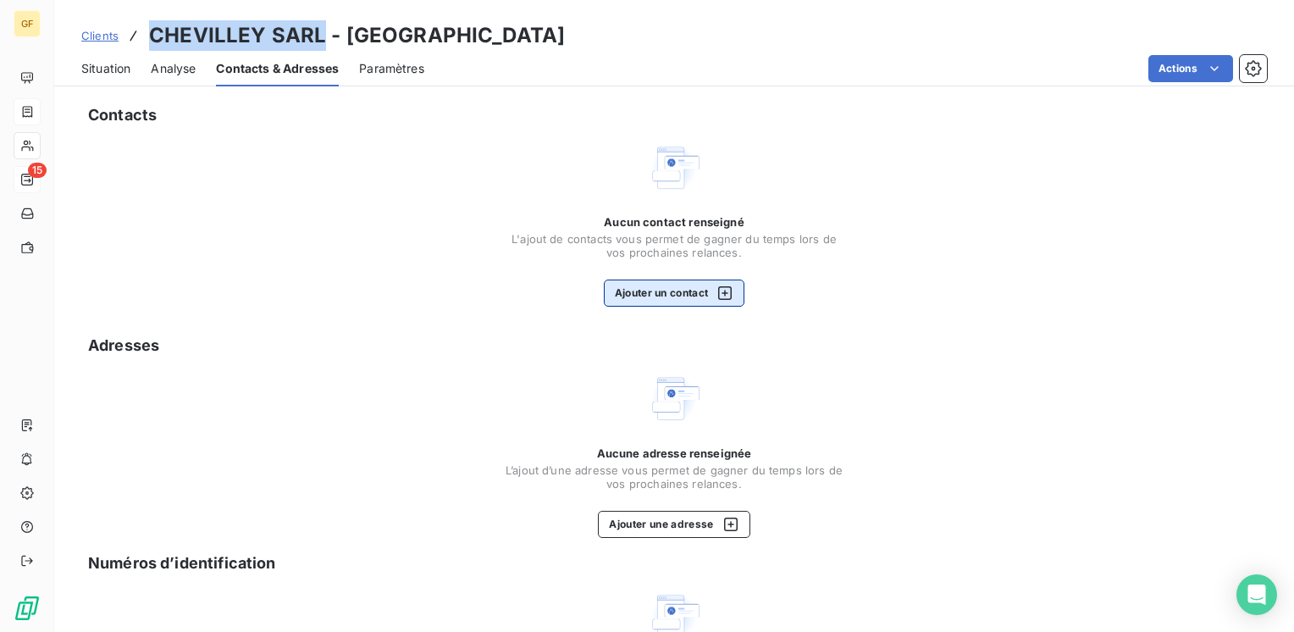
click at [650, 286] on button "Ajouter un contact" at bounding box center [674, 292] width 141 height 27
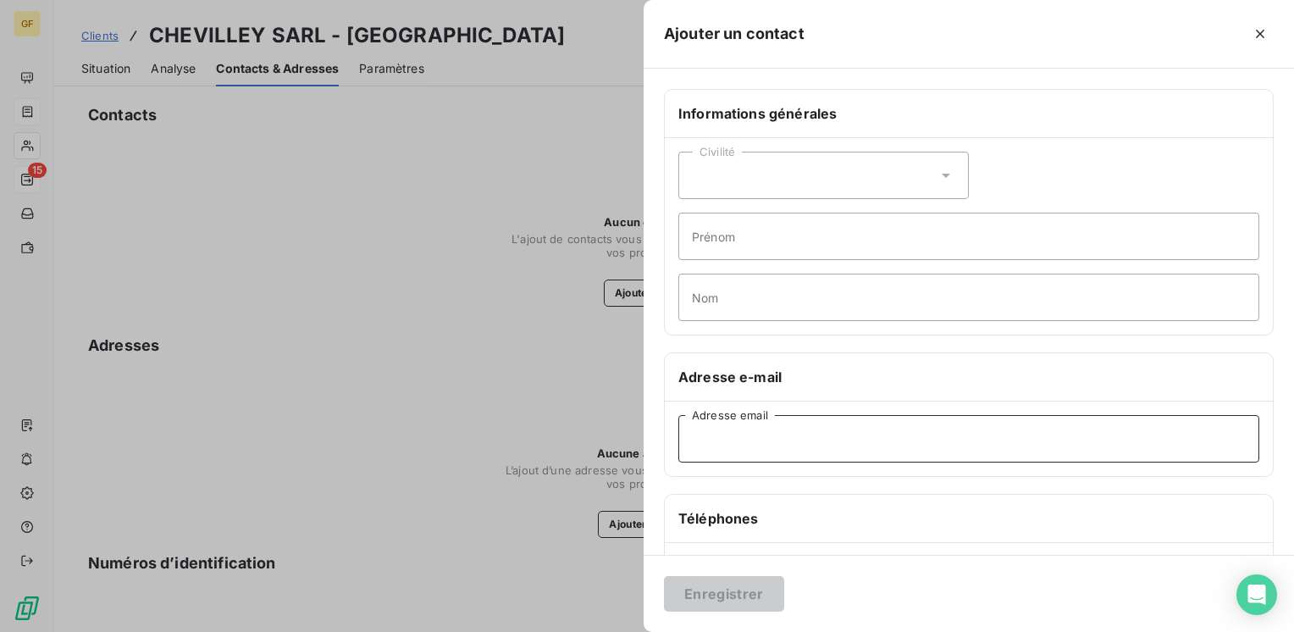
click at [716, 455] on input "Adresse email" at bounding box center [968, 438] width 581 height 47
paste input "[EMAIL_ADDRESS][DOMAIN_NAME]"
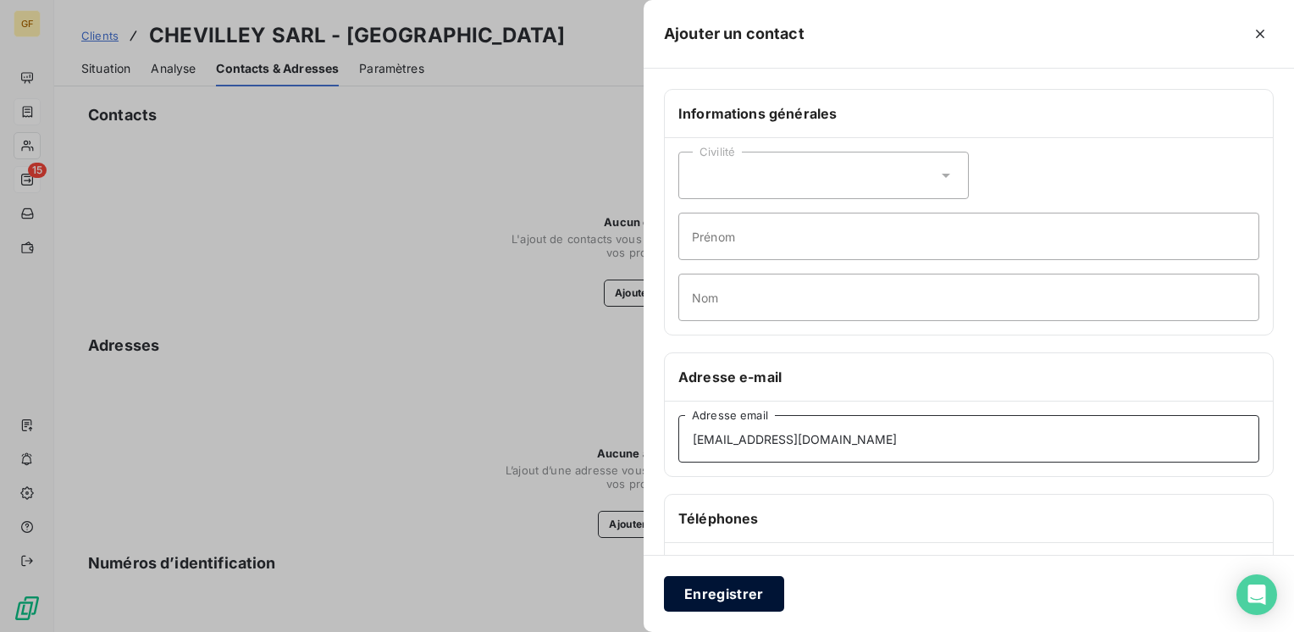
type input "[EMAIL_ADDRESS][DOMAIN_NAME]"
click at [734, 580] on button "Enregistrer" at bounding box center [724, 594] width 120 height 36
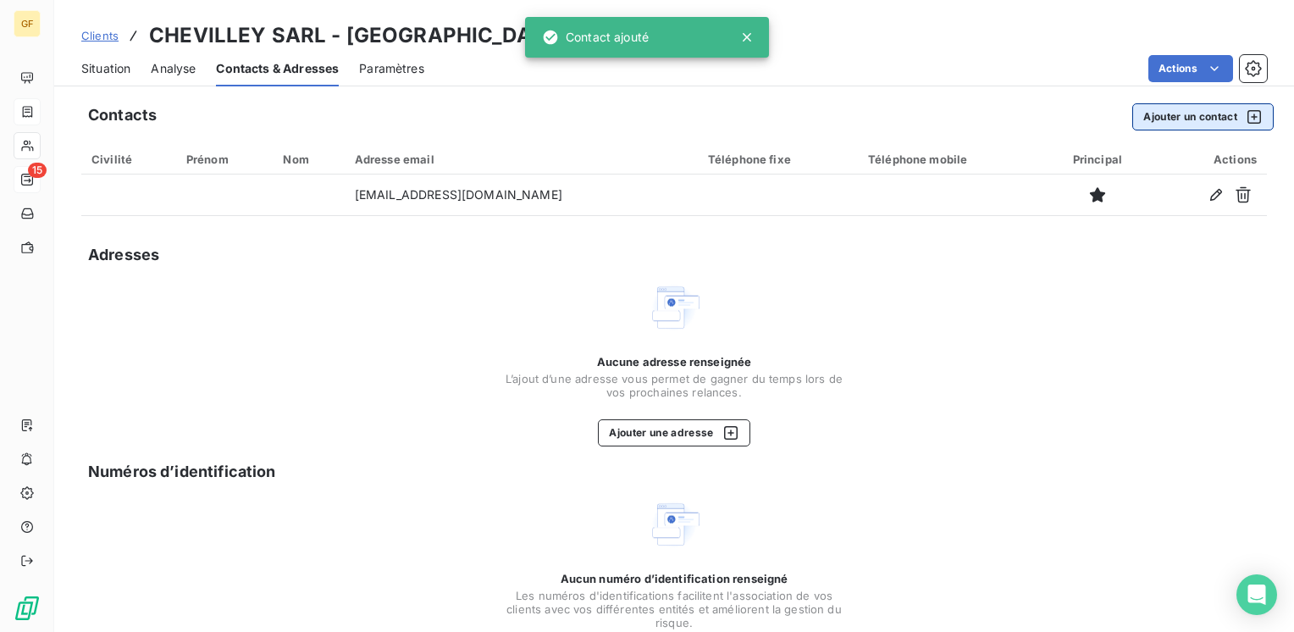
click at [1183, 106] on button "Ajouter un contact" at bounding box center [1202, 116] width 141 height 27
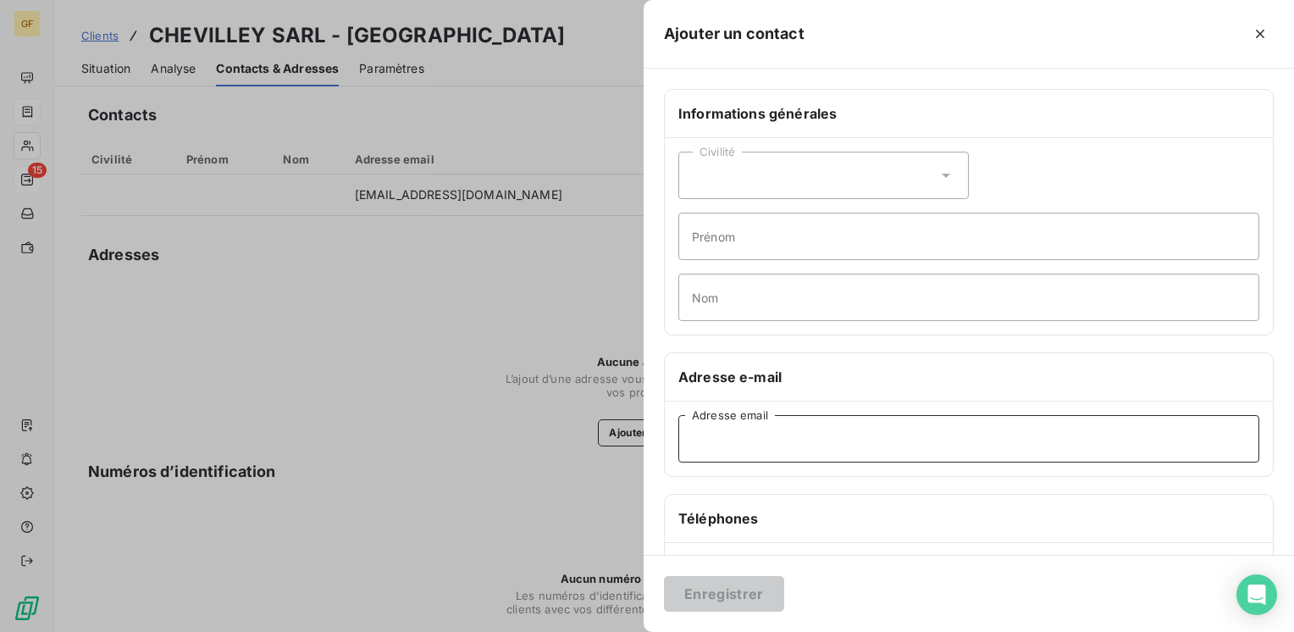
click at [744, 455] on input "Adresse email" at bounding box center [968, 438] width 581 height 47
paste input "[EMAIL_ADDRESS][DOMAIN_NAME]"
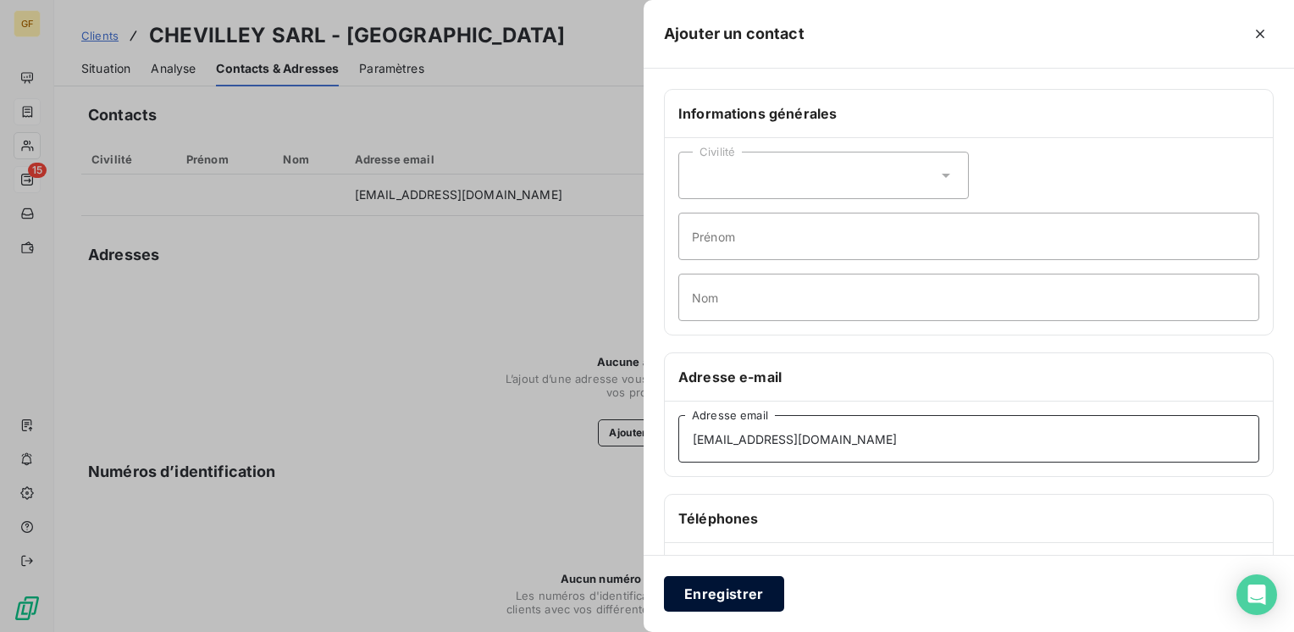
type input "[EMAIL_ADDRESS][DOMAIN_NAME]"
click at [735, 581] on button "Enregistrer" at bounding box center [724, 594] width 120 height 36
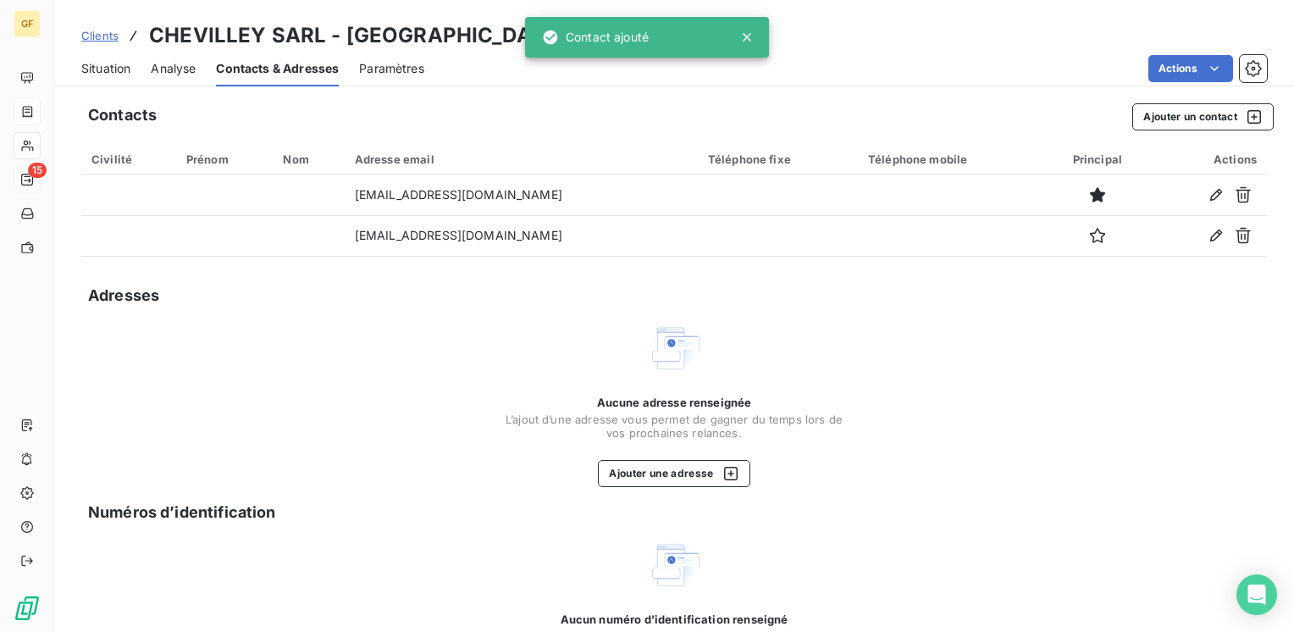
click at [107, 63] on span "Situation" at bounding box center [105, 68] width 49 height 17
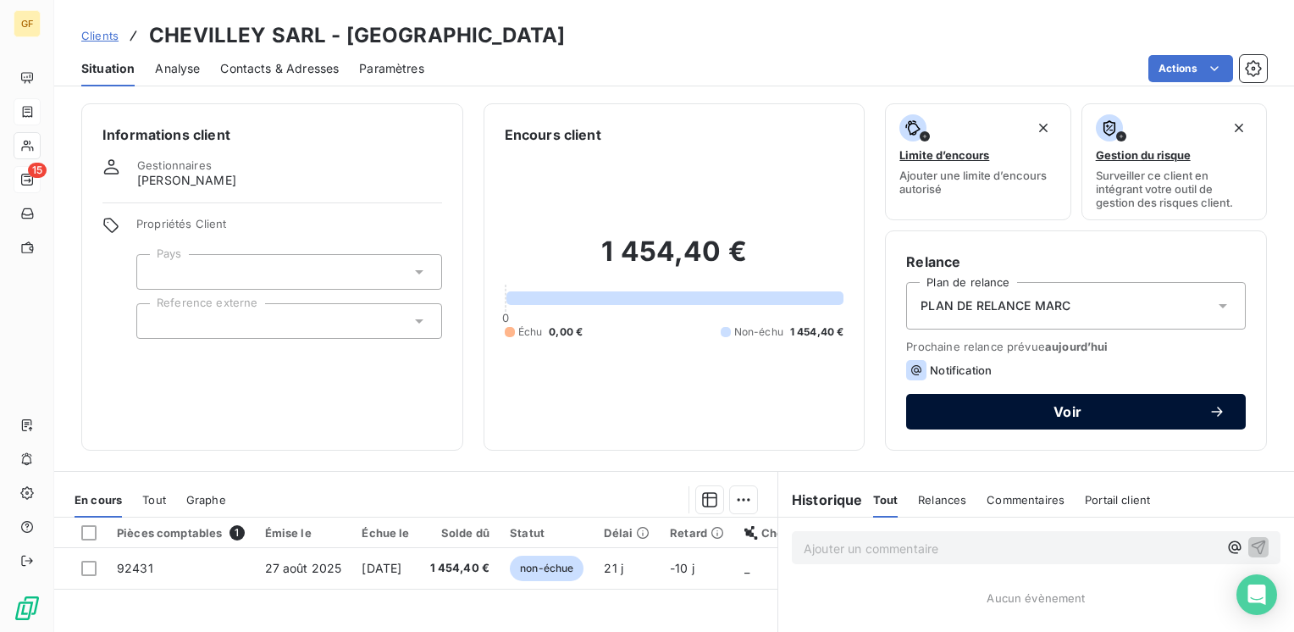
click at [963, 408] on span "Voir" at bounding box center [1067, 412] width 282 height 14
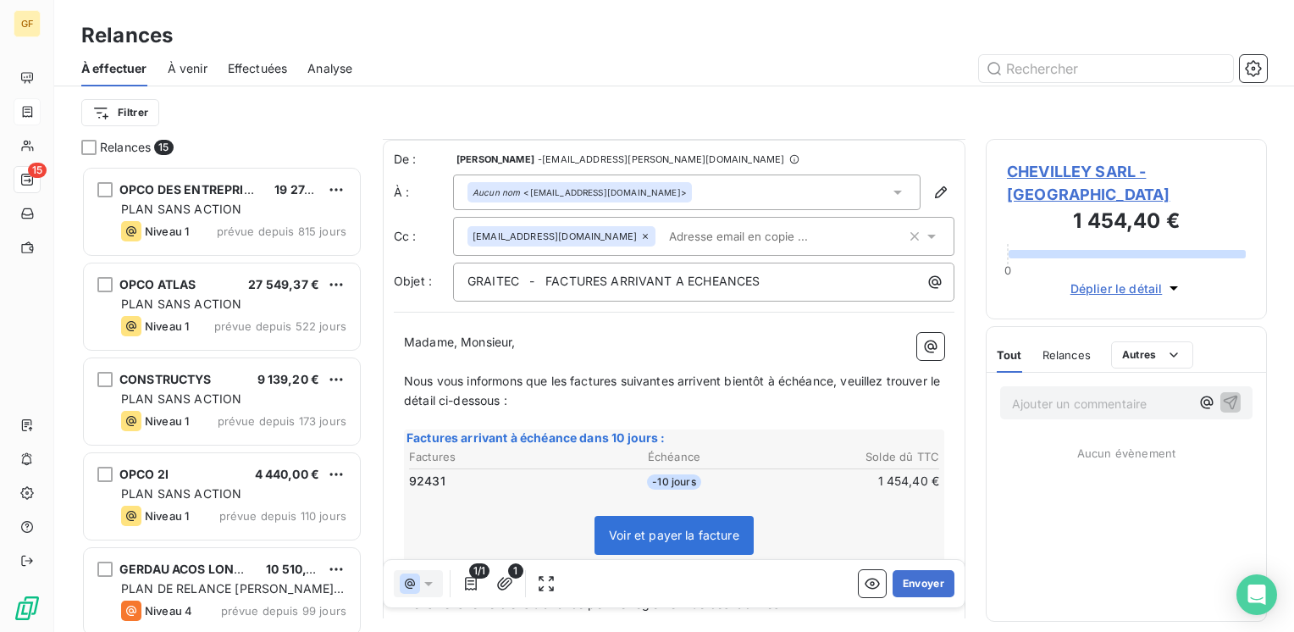
scroll to position [85, 0]
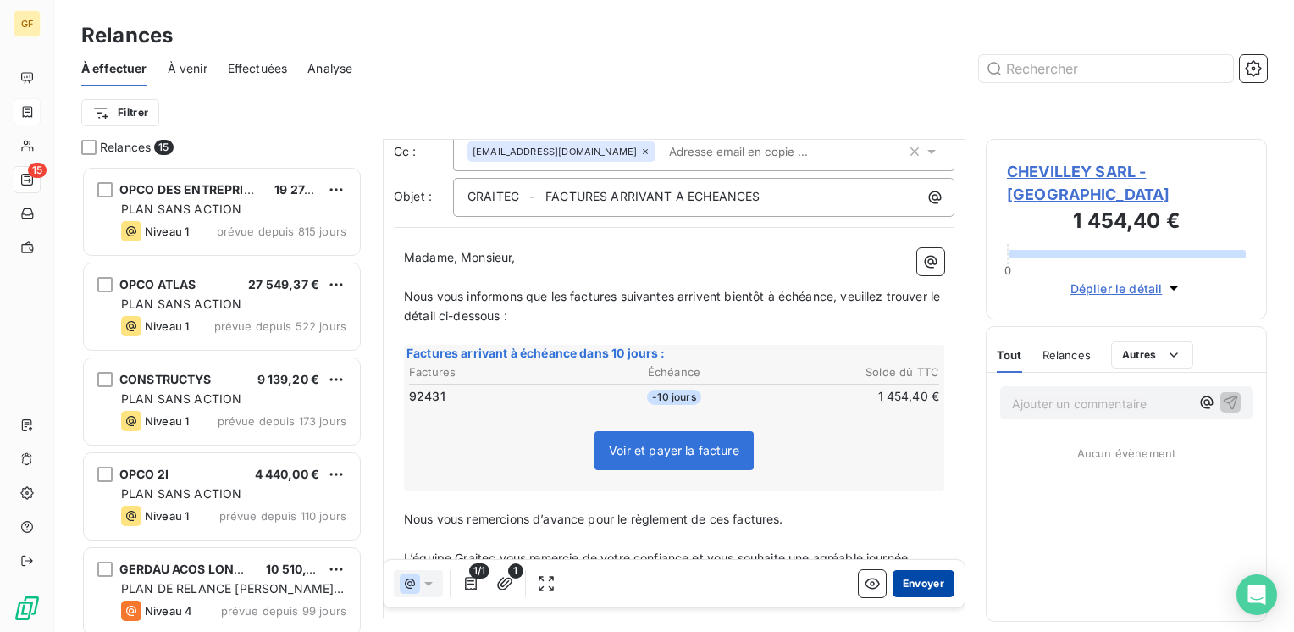
click at [903, 581] on button "Envoyer" at bounding box center [923, 583] width 62 height 27
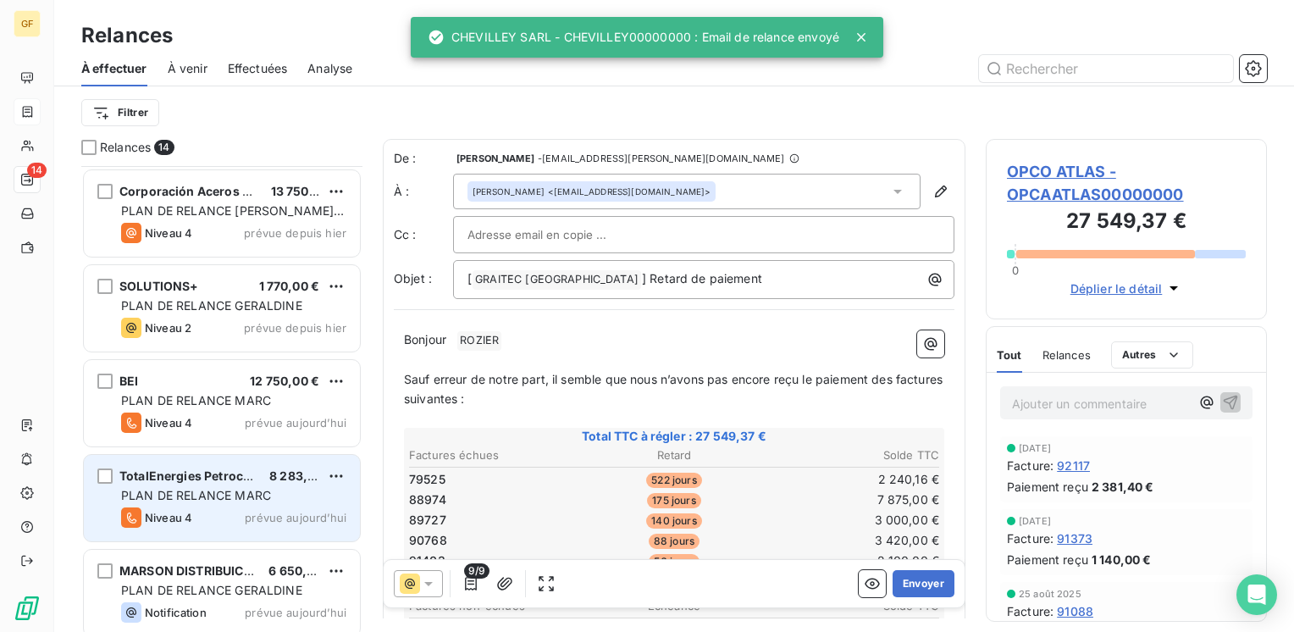
scroll to position [862, 0]
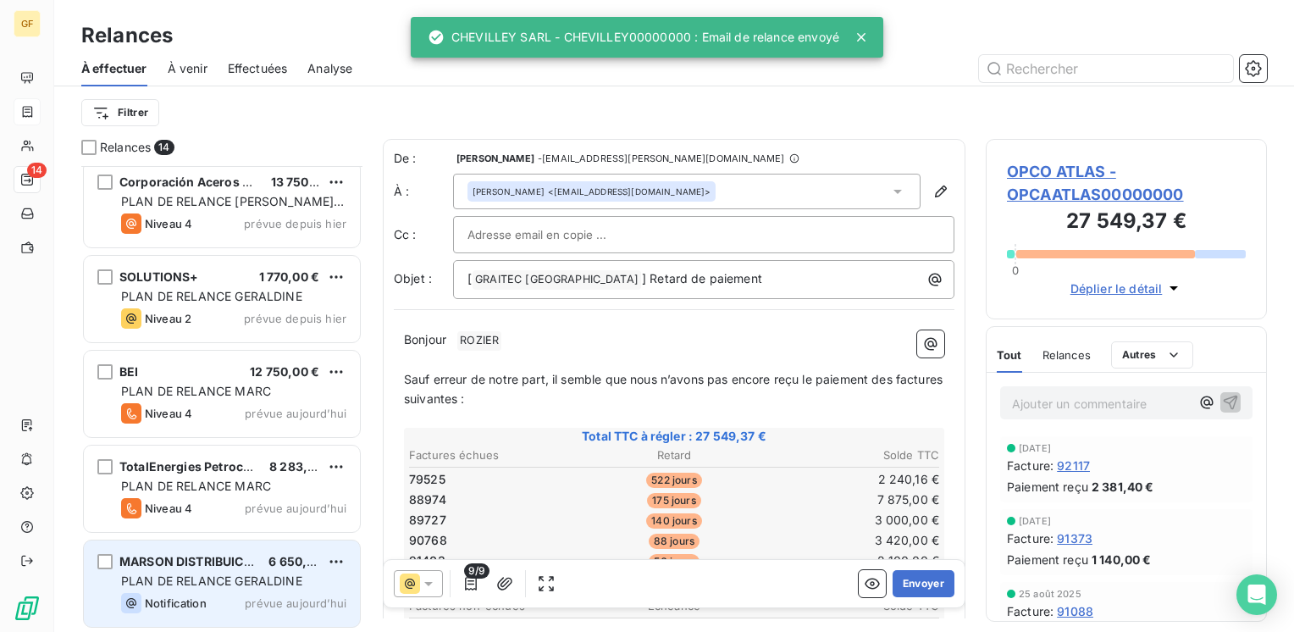
click at [237, 594] on div "Notification prévue aujourd’hui" at bounding box center [233, 603] width 225 height 20
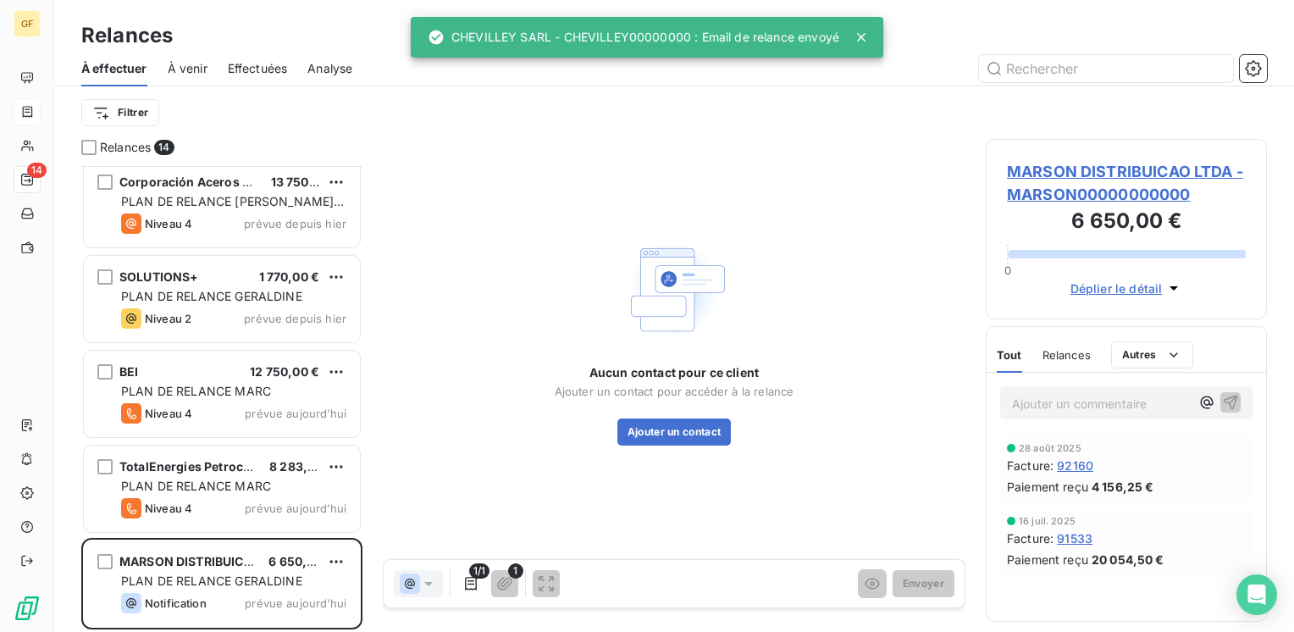
click at [1051, 161] on span "MARSON DISTRIBUICAO LTDA - MARSON00000000000" at bounding box center [1126, 183] width 239 height 46
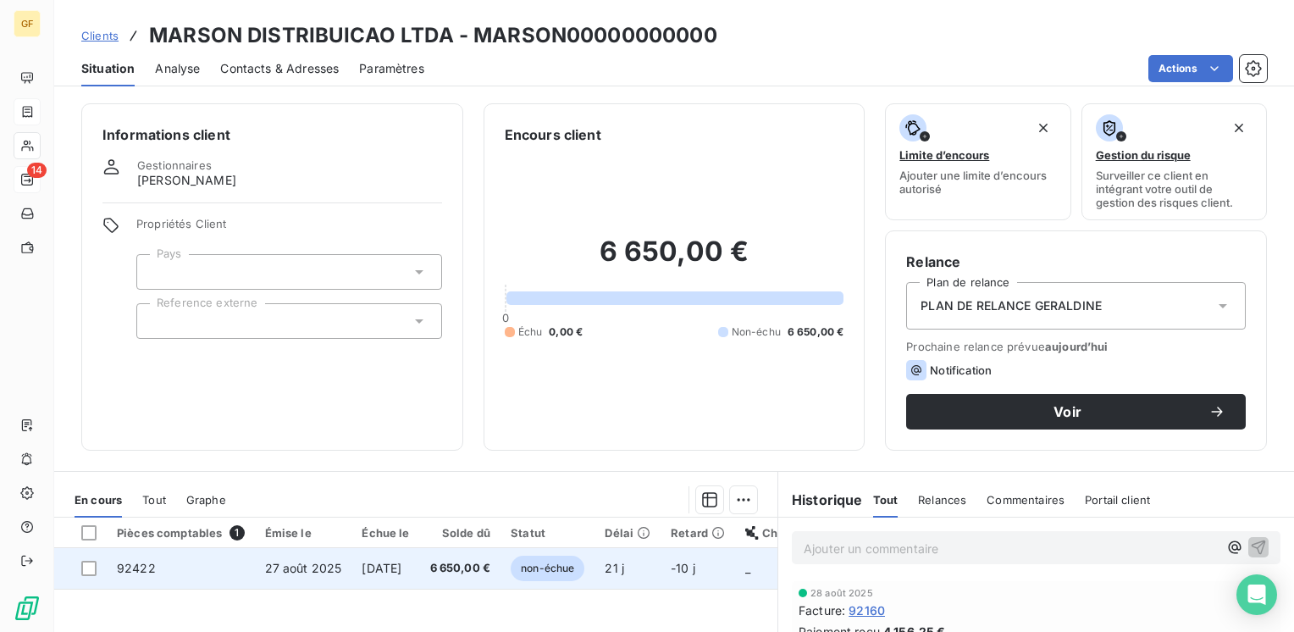
click at [460, 566] on span "6 650,00 €" at bounding box center [460, 568] width 61 height 17
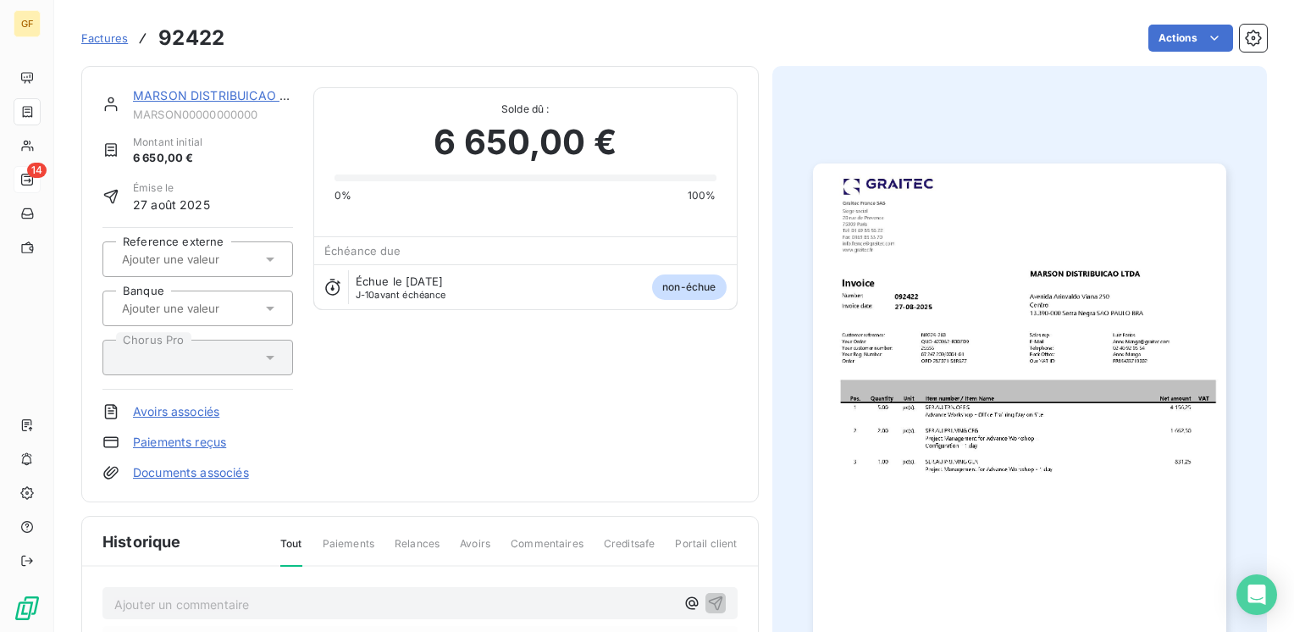
click at [958, 305] on img "button" at bounding box center [1019, 454] width 413 height 583
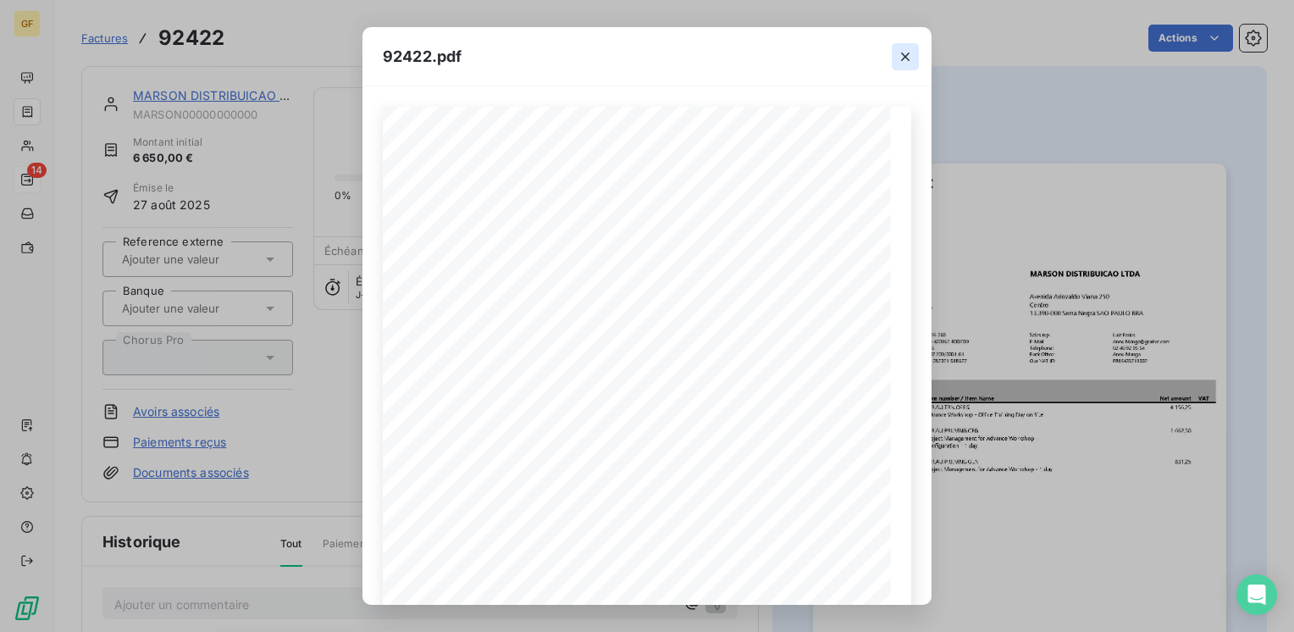
click at [908, 51] on icon "button" at bounding box center [905, 56] width 17 height 17
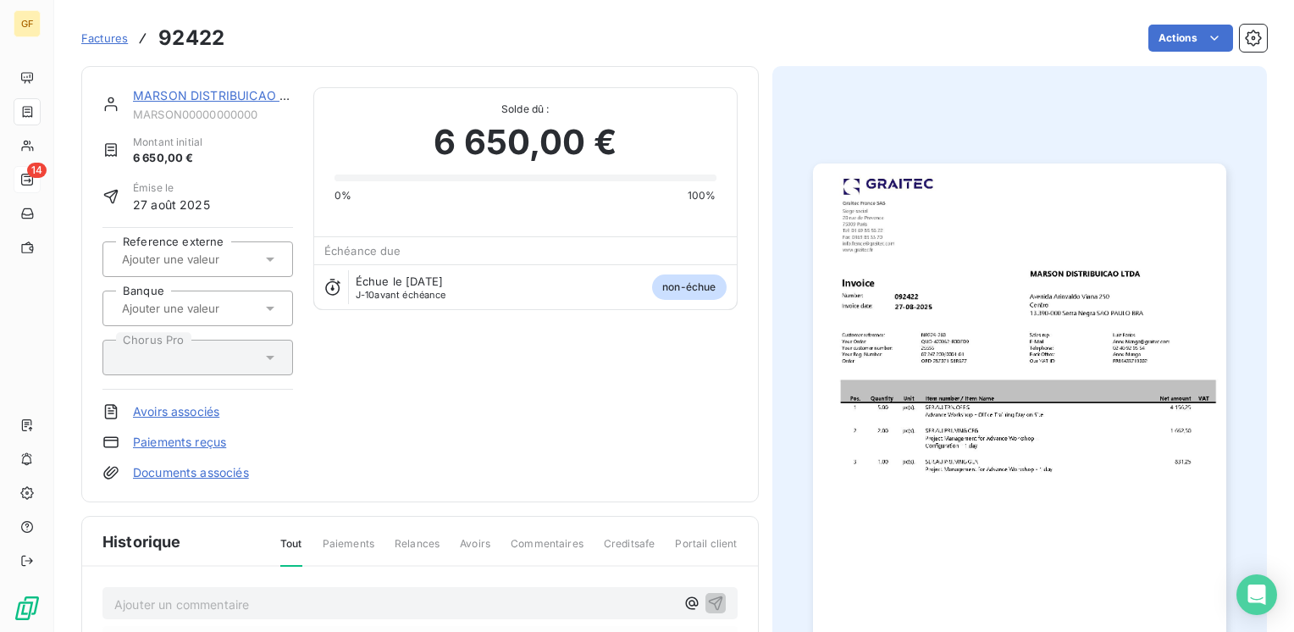
click at [191, 91] on link "MARSON DISTRIBUICAO LTDA" at bounding box center [222, 95] width 178 height 14
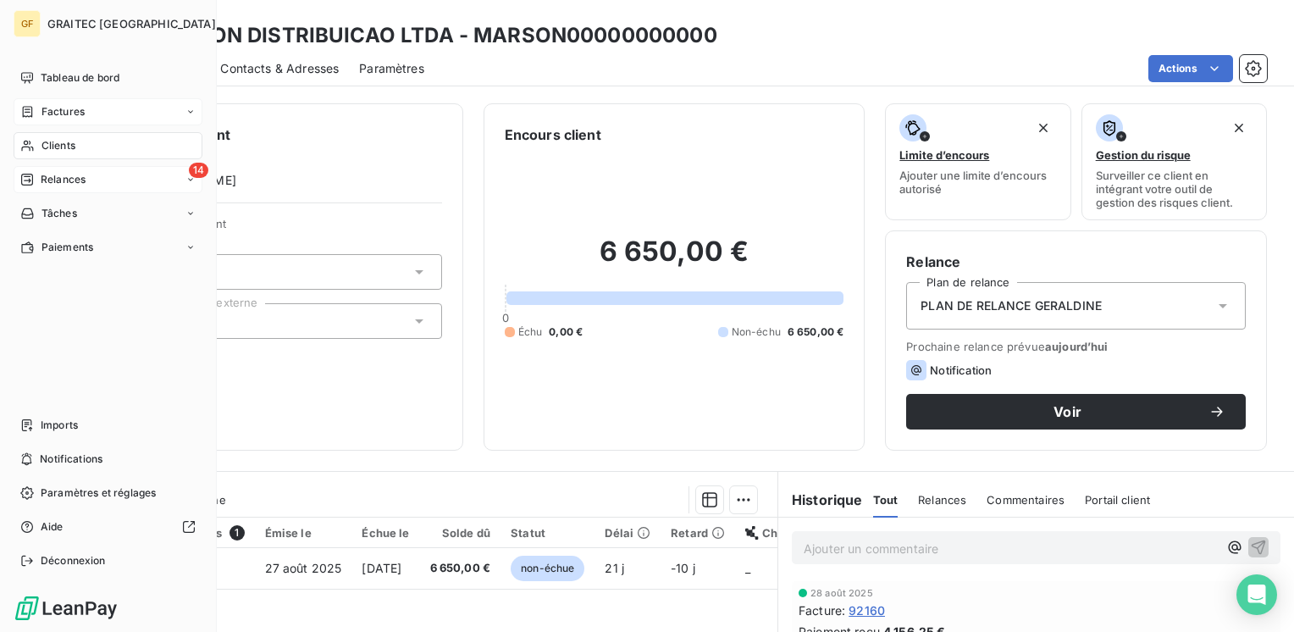
click at [60, 177] on span "Relances" at bounding box center [63, 179] width 45 height 15
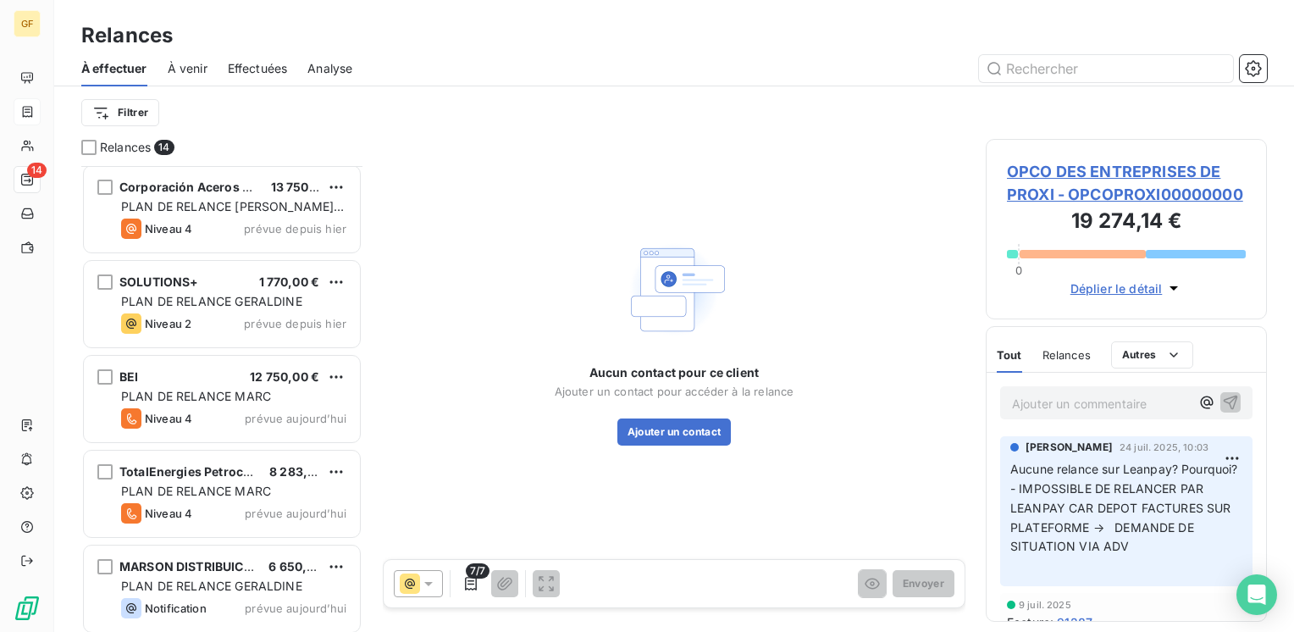
scroll to position [777, 0]
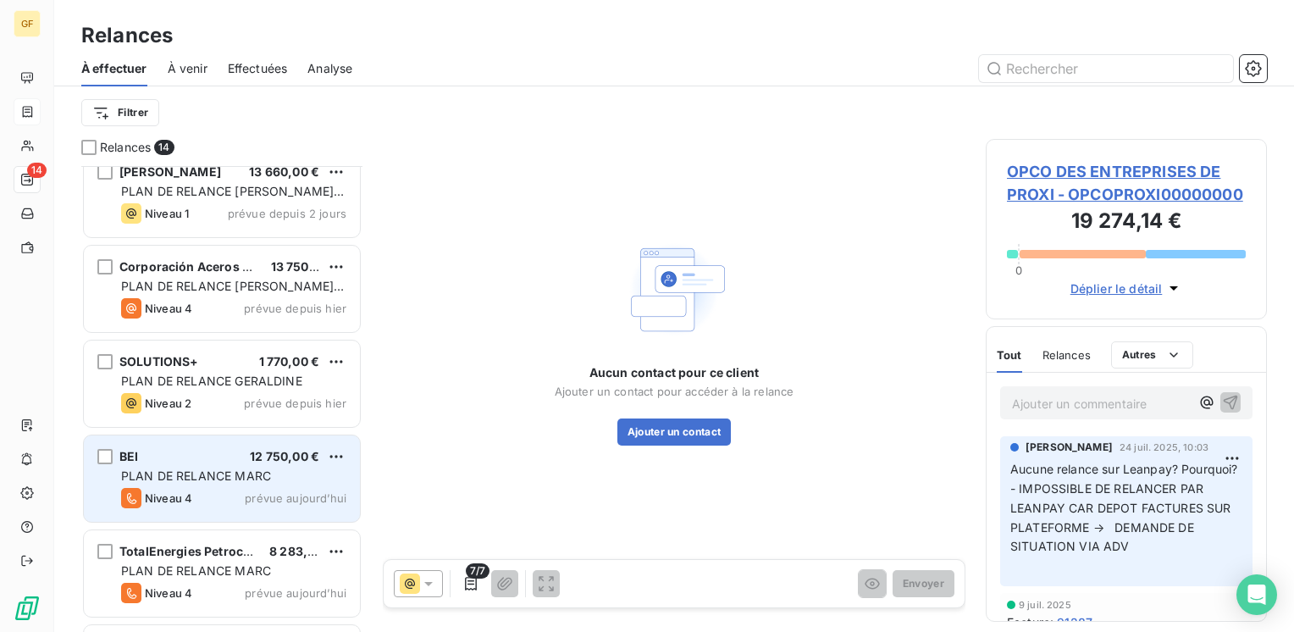
click at [246, 465] on div "BEI 12 750,00 € PLAN DE RELANCE [PERSON_NAME] 4 prévue [DATE]" at bounding box center [222, 478] width 276 height 86
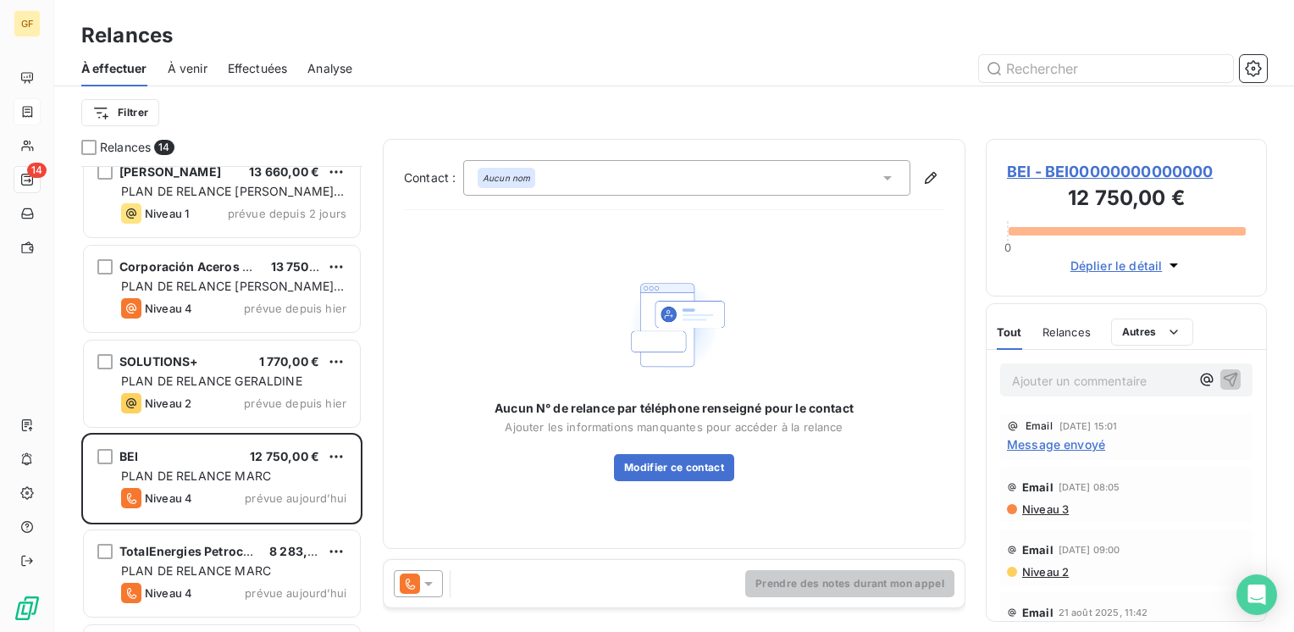
click at [1050, 166] on span "BEI - BEI00000000000000" at bounding box center [1126, 171] width 239 height 23
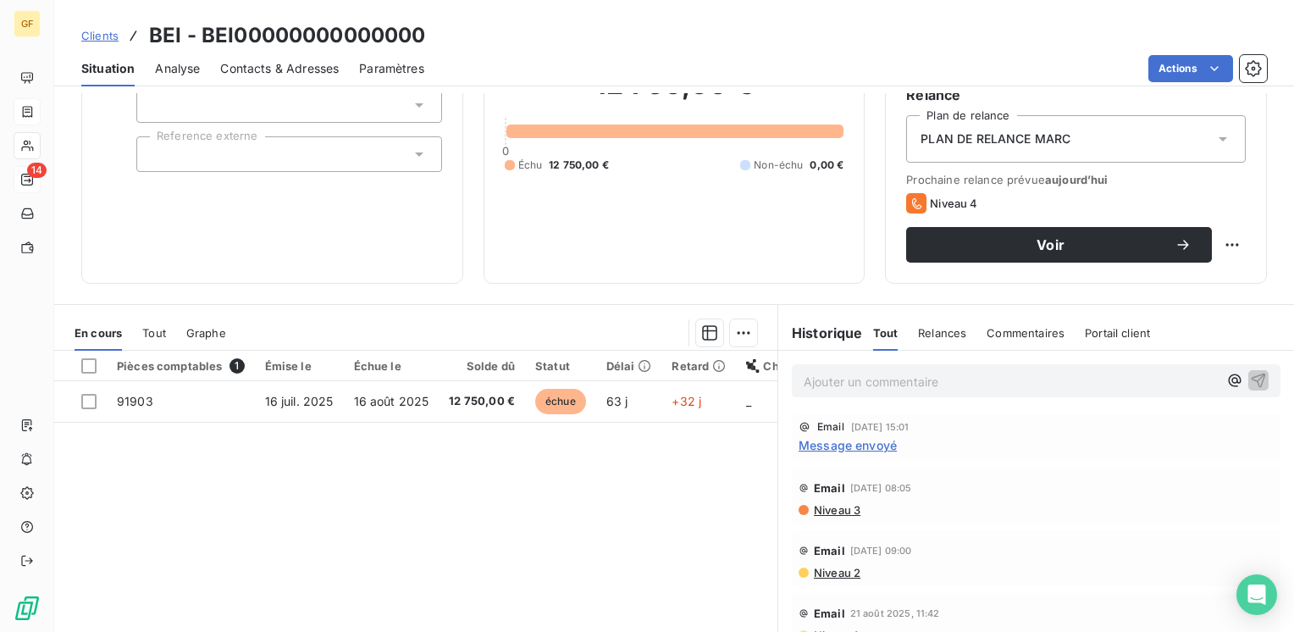
scroll to position [169, 0]
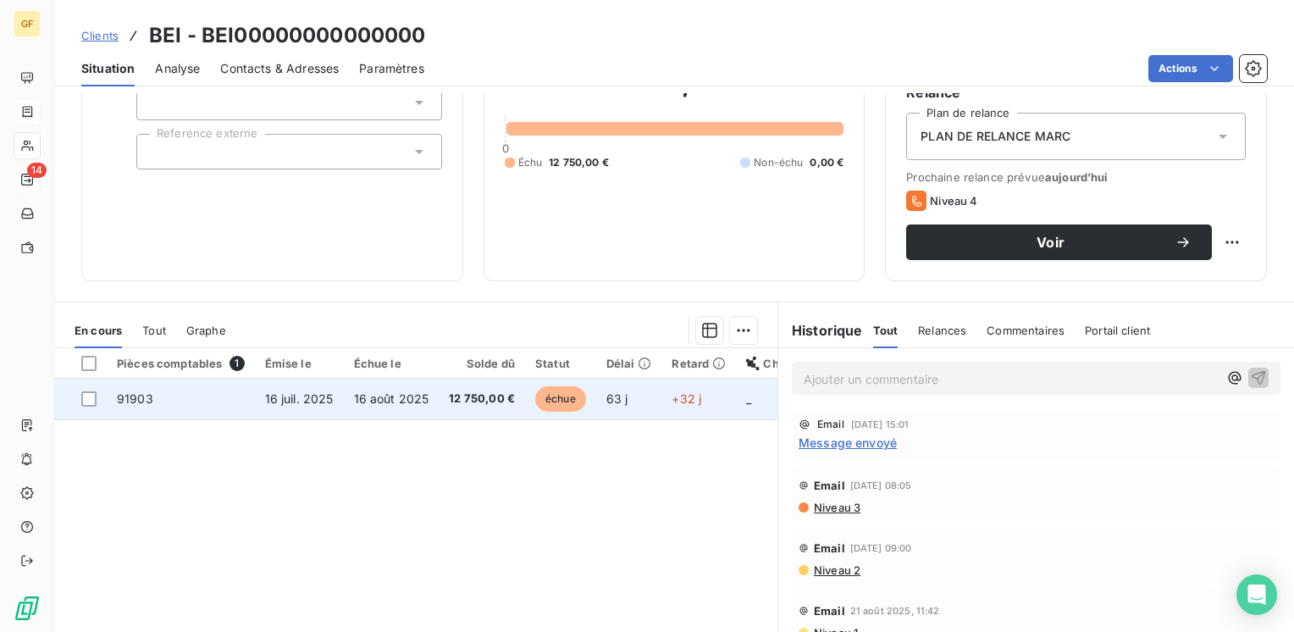
click at [449, 401] on span "12 750,00 €" at bounding box center [482, 398] width 66 height 17
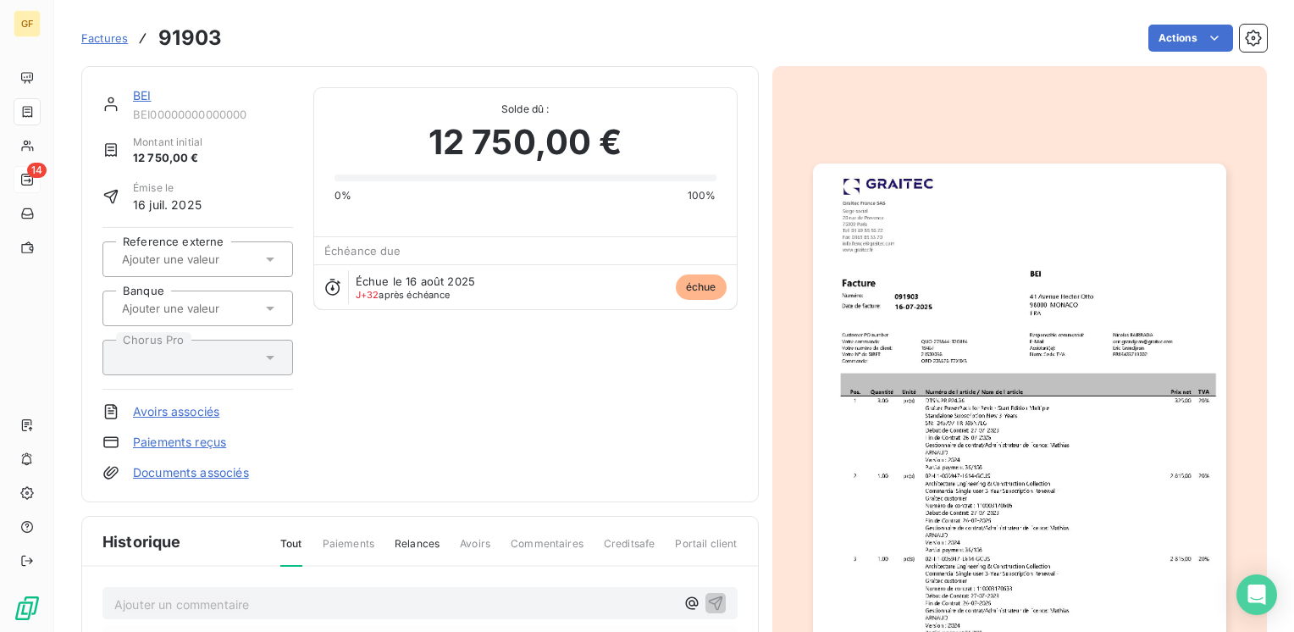
click at [980, 378] on img "button" at bounding box center [1019, 454] width 413 height 583
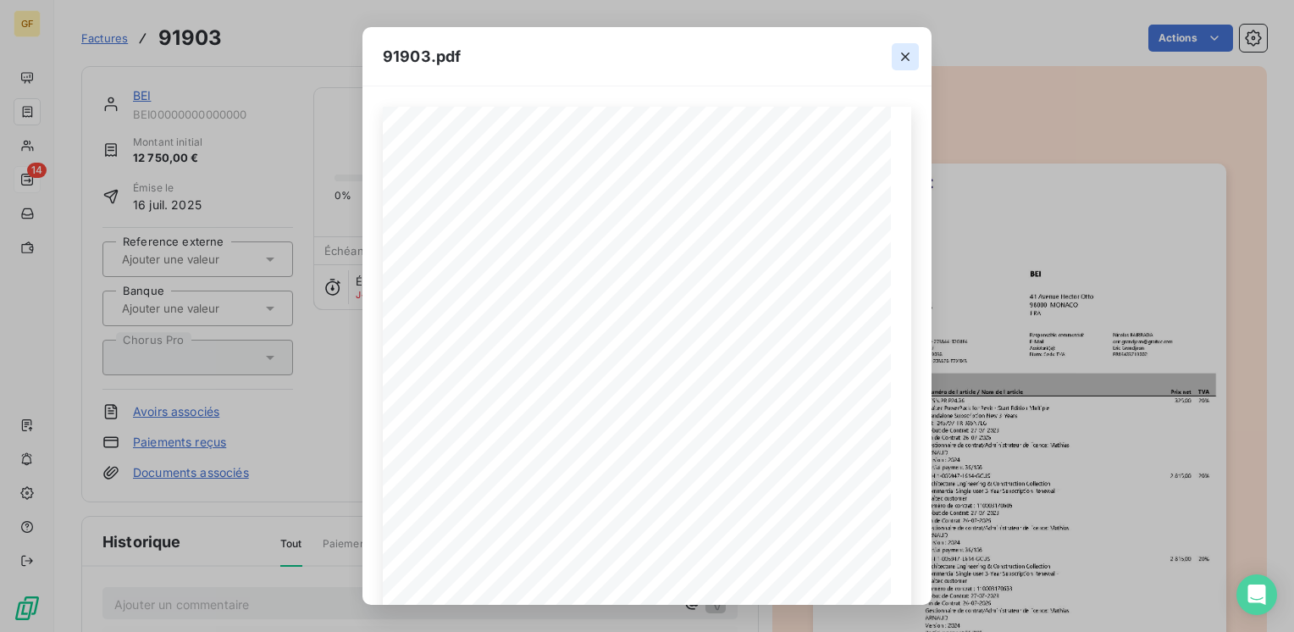
click at [903, 52] on icon "button" at bounding box center [905, 56] width 17 height 17
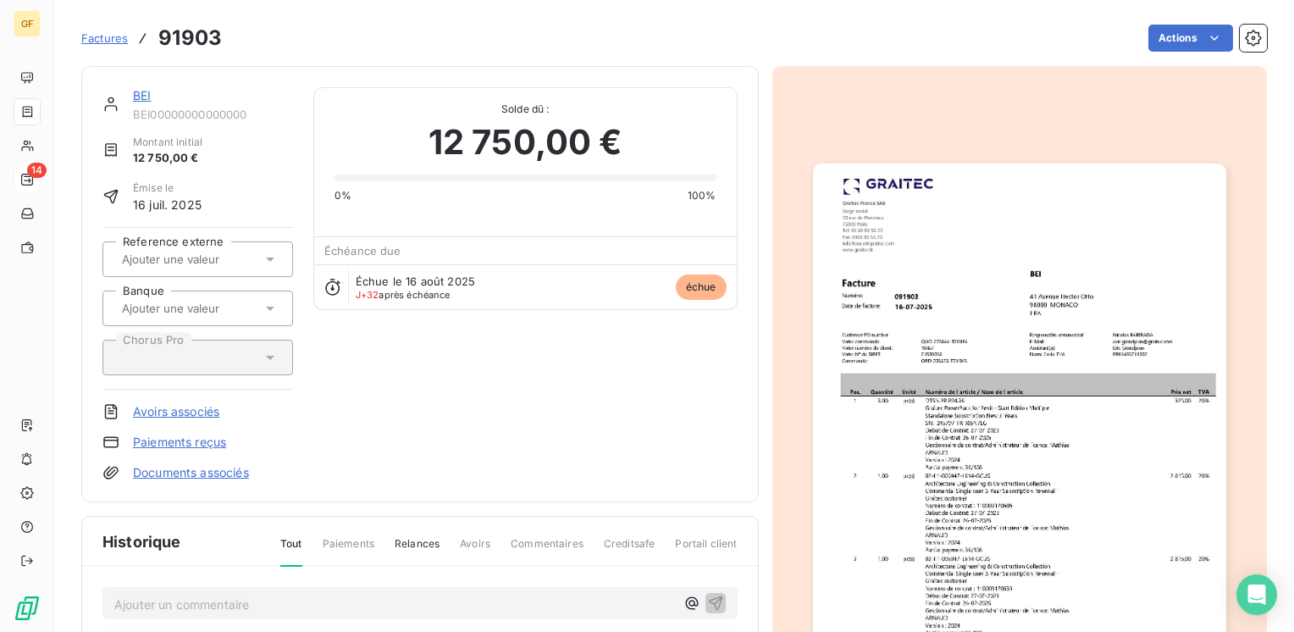
click at [141, 93] on link "BEI" at bounding box center [142, 95] width 18 height 14
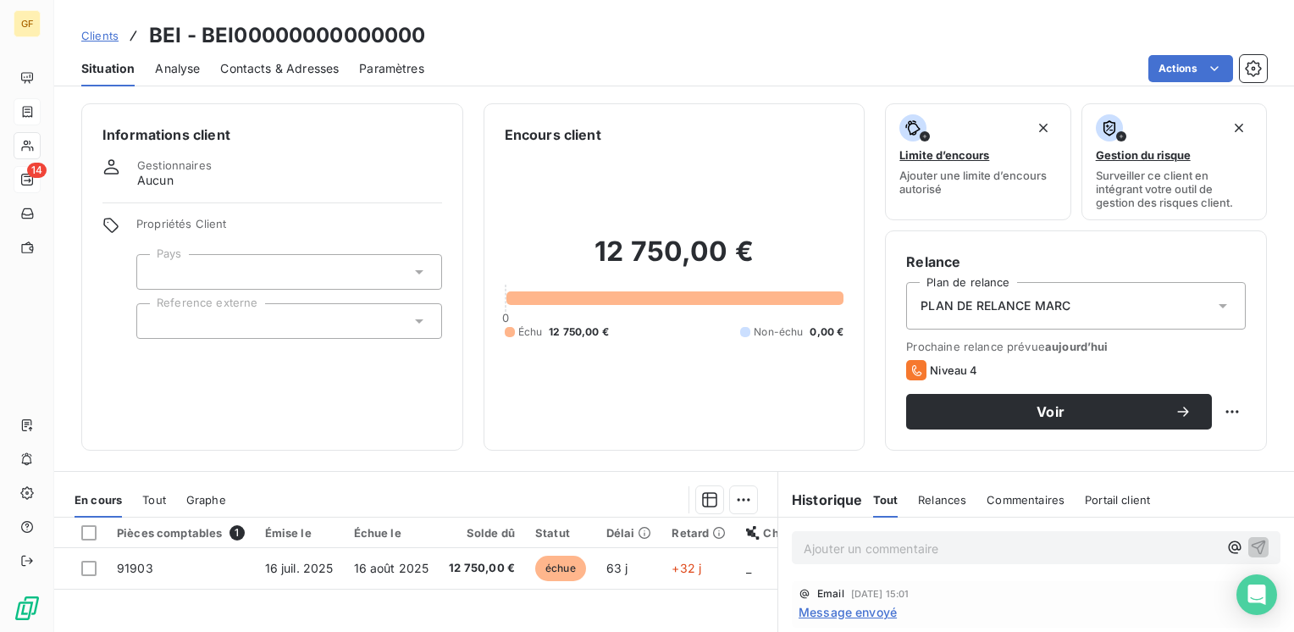
drag, startPoint x: 298, startPoint y: 72, endPoint x: 333, endPoint y: 76, distance: 35.0
click at [301, 72] on span "Contacts & Adresses" at bounding box center [279, 68] width 119 height 17
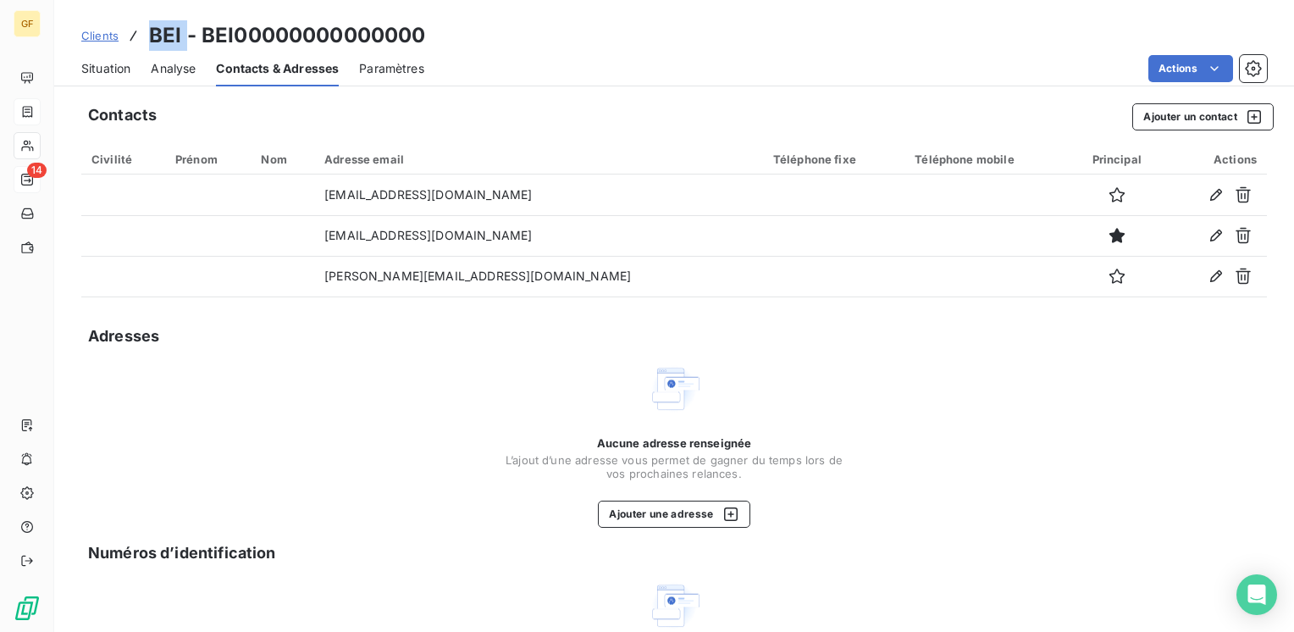
drag, startPoint x: 185, startPoint y: 36, endPoint x: 146, endPoint y: 25, distance: 40.3
click at [146, 25] on div "Clients BEI - BEI00000000000000" at bounding box center [253, 35] width 345 height 30
click at [643, 505] on button "Ajouter une adresse" at bounding box center [674, 513] width 152 height 27
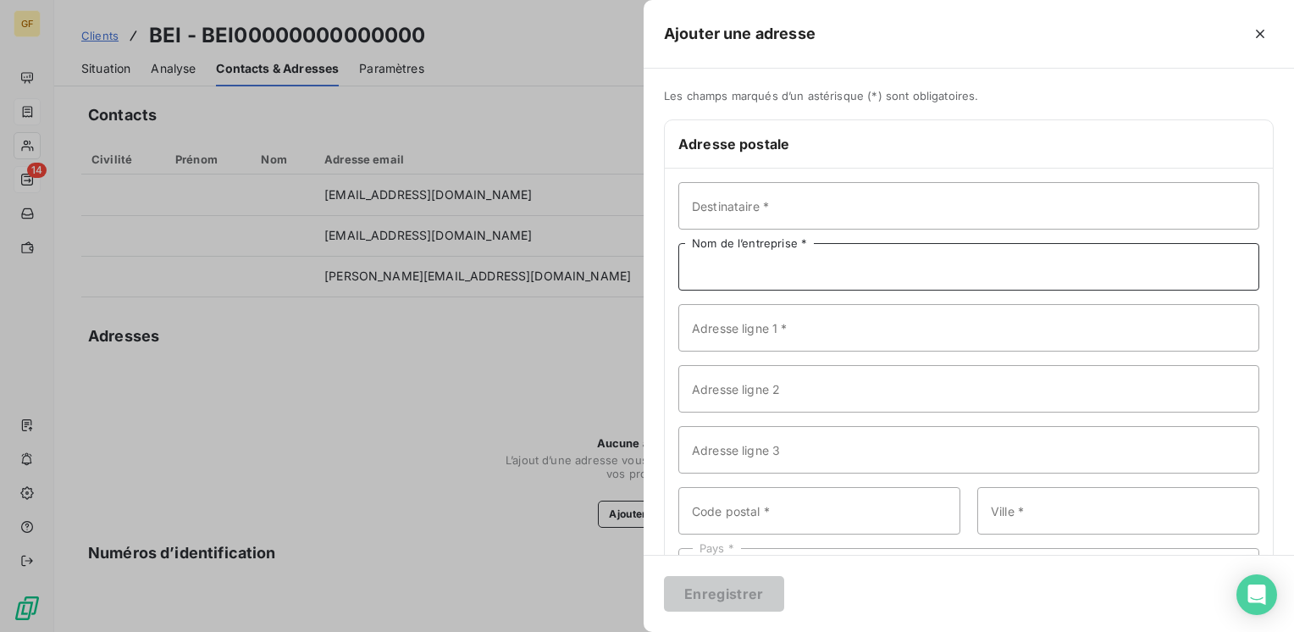
click at [751, 266] on input "Nom de l’entreprise *" at bounding box center [968, 266] width 581 height 47
paste input "BEI"
type input "BEI"
click at [704, 324] on input "Adresse ligne 1 *" at bounding box center [968, 327] width 581 height 47
type input "[STREET_ADDRESS][PERSON_NAME]"
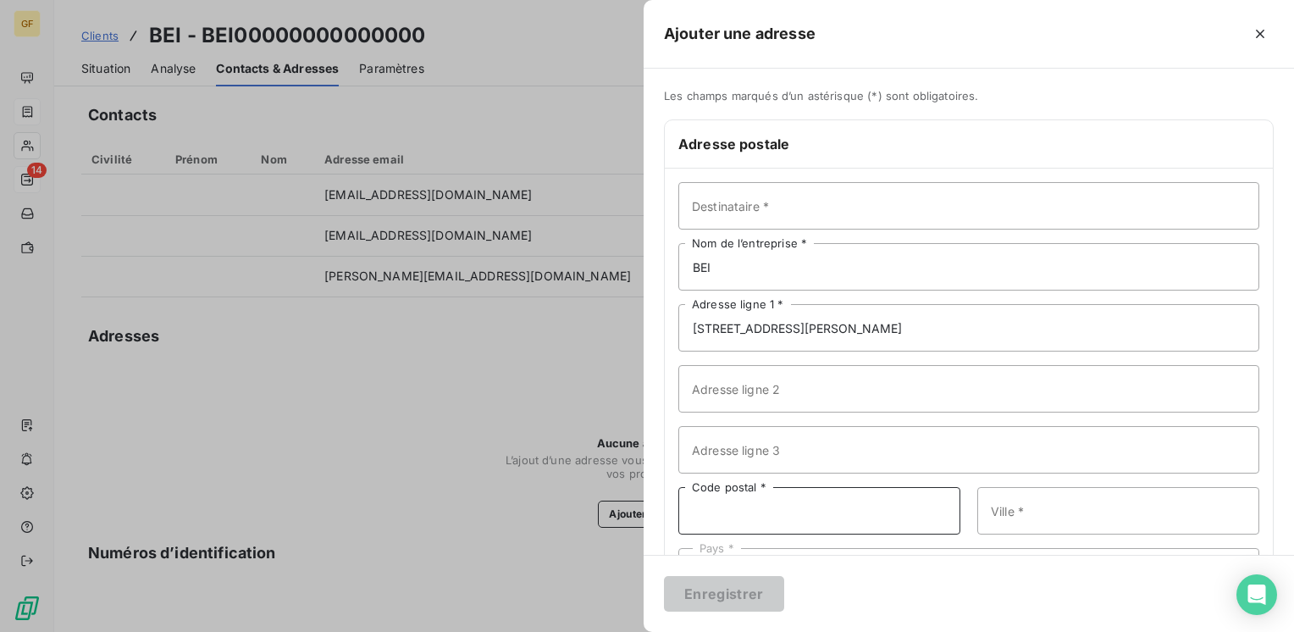
click at [711, 527] on input "Code postal *" at bounding box center [819, 510] width 282 height 47
type input "98000"
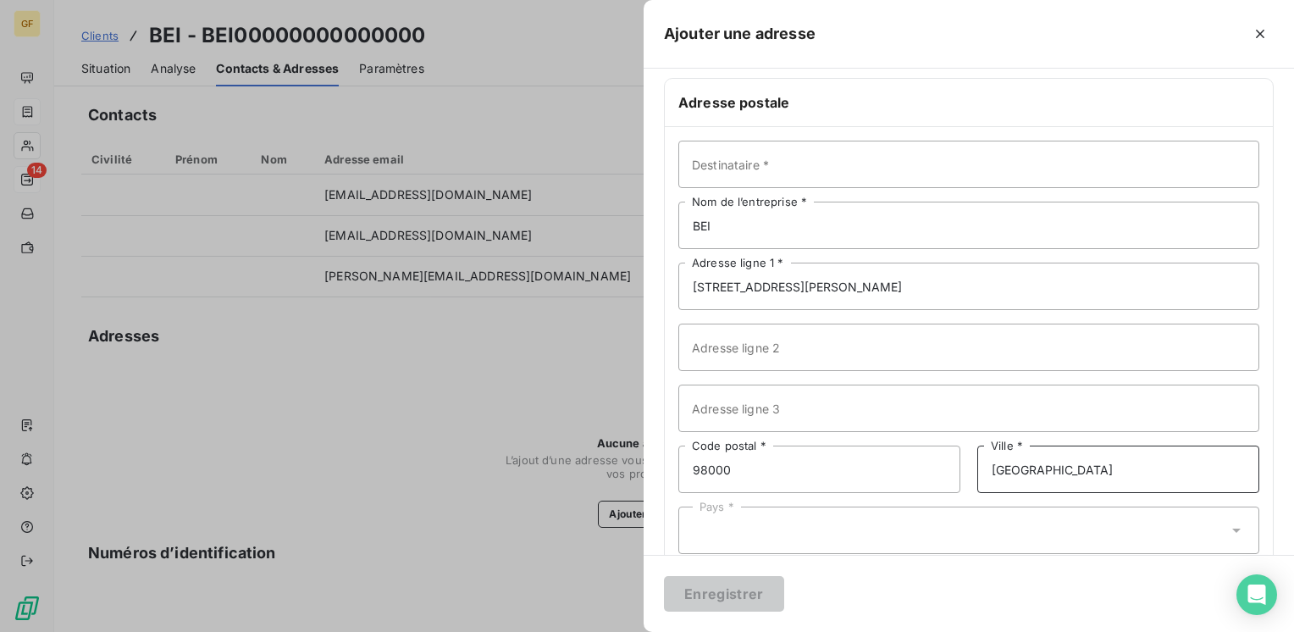
scroll to position [74, 0]
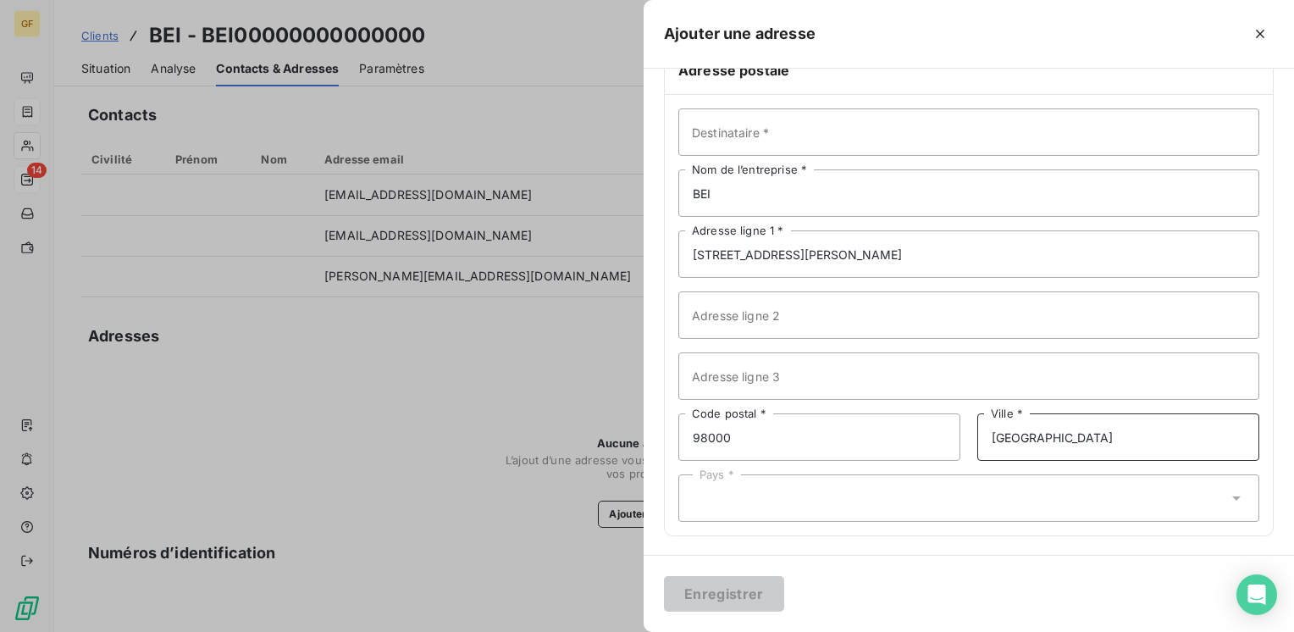
type input "[GEOGRAPHIC_DATA]"
click at [741, 498] on div "Pays *" at bounding box center [968, 497] width 581 height 47
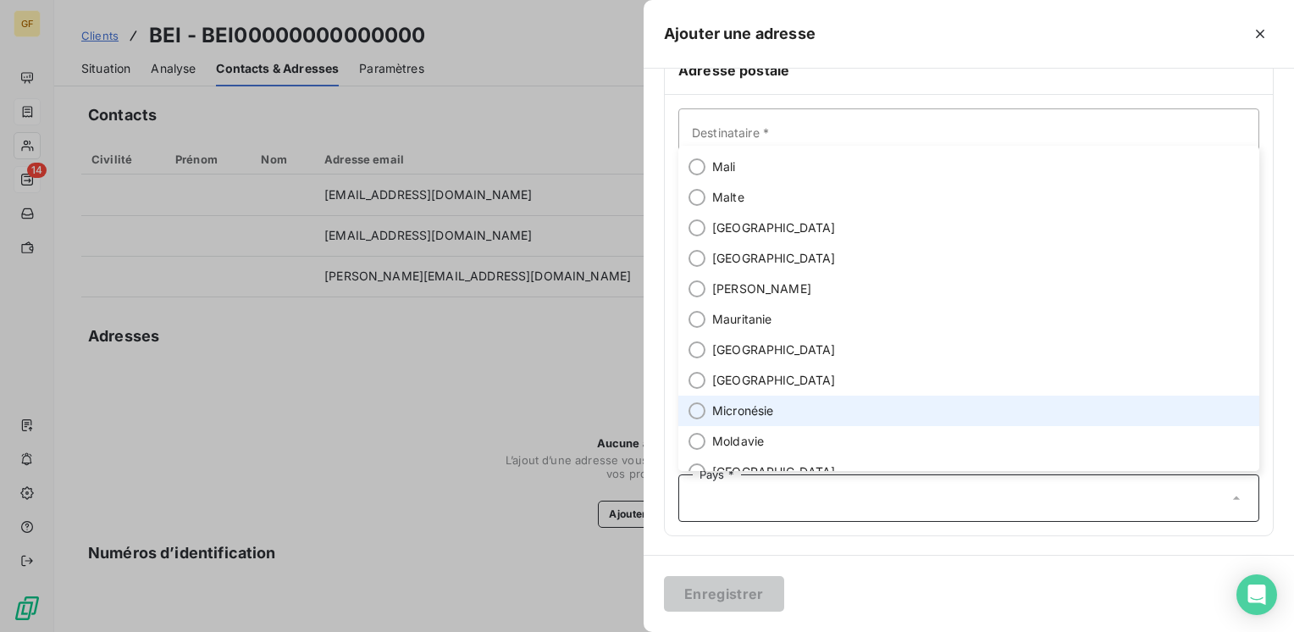
scroll to position [4318, 0]
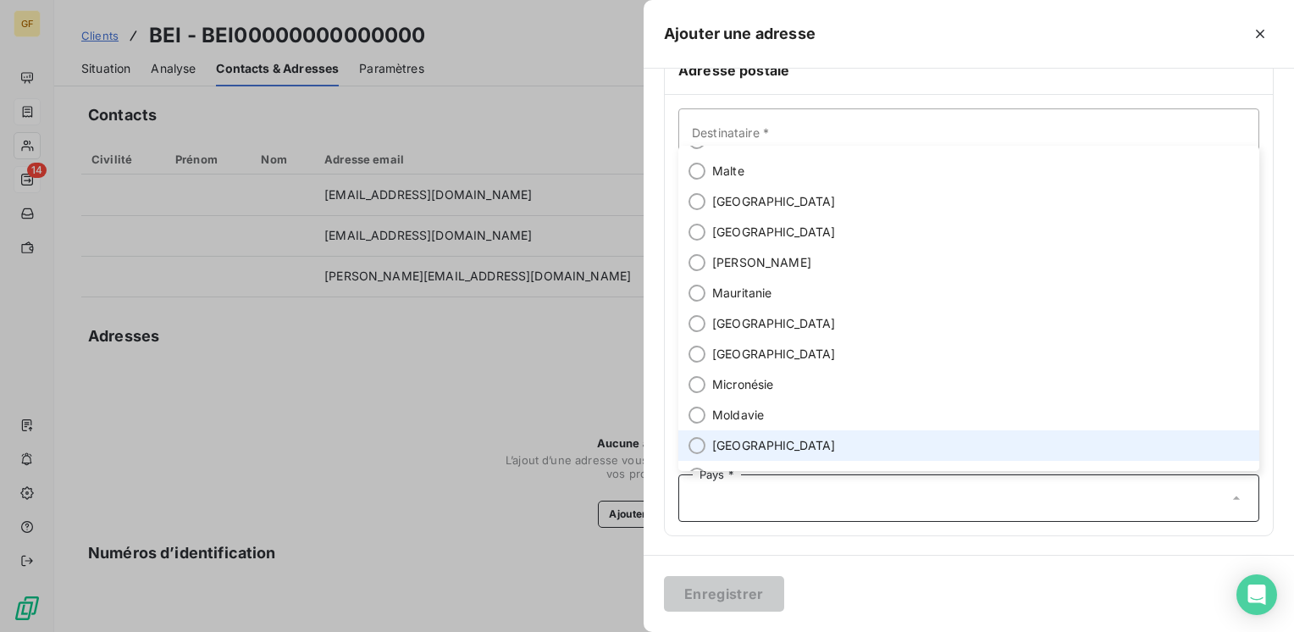
click at [740, 450] on span "[GEOGRAPHIC_DATA]" at bounding box center [774, 445] width 124 height 17
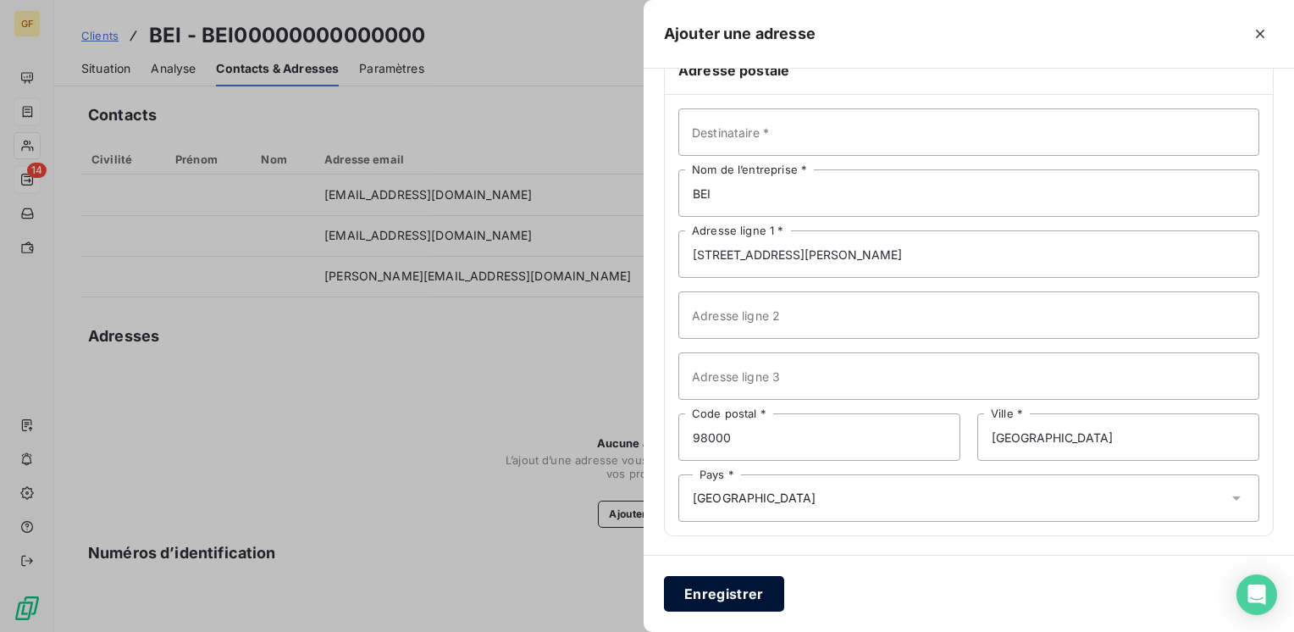
click at [735, 585] on button "Enregistrer" at bounding box center [724, 594] width 120 height 36
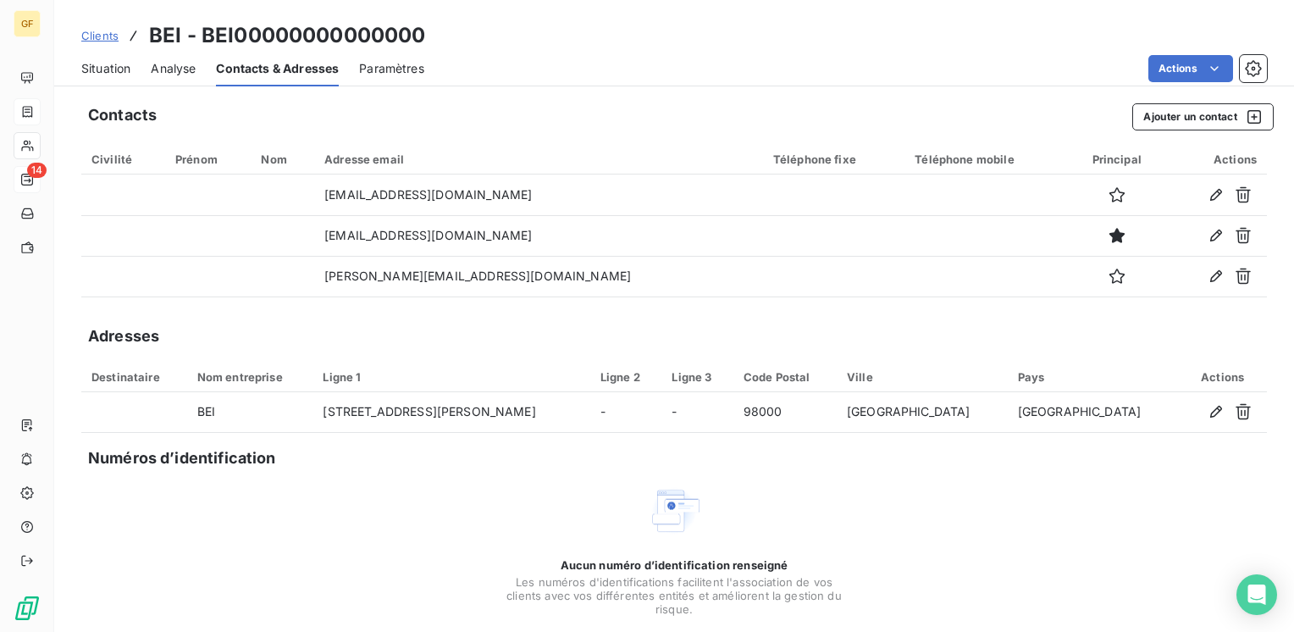
click at [120, 69] on span "Situation" at bounding box center [105, 68] width 49 height 17
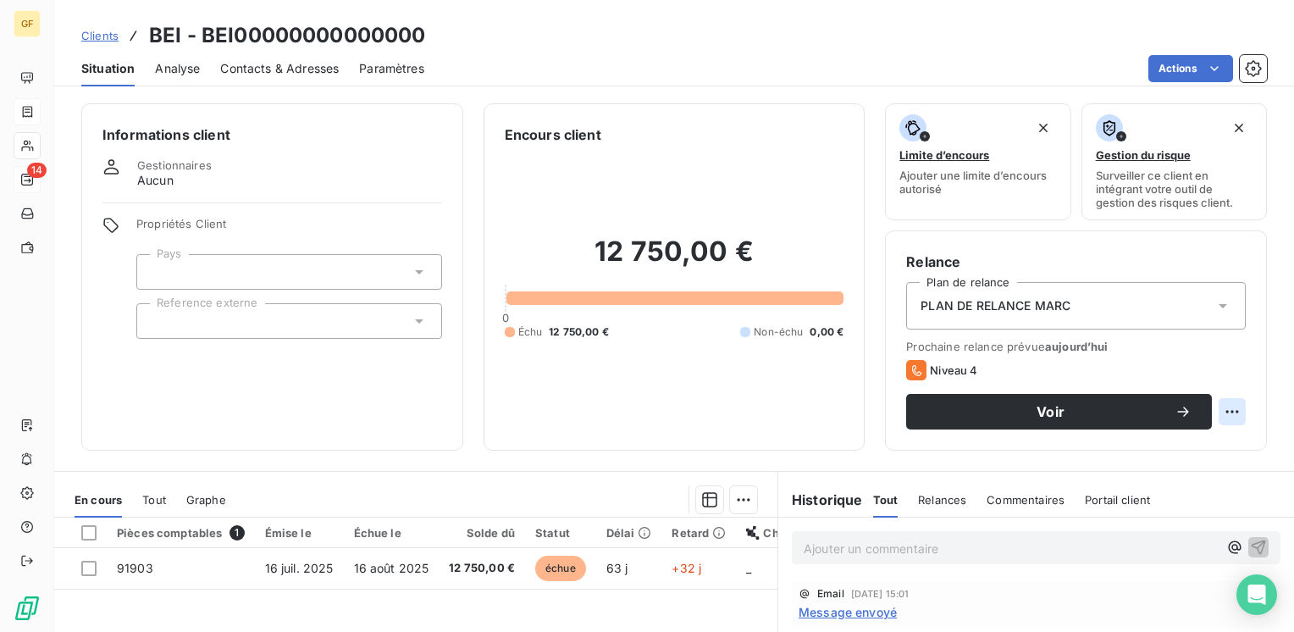
click at [1222, 408] on html "GF 14 Clients BEI - BEI00000000000000 Situation Analyse Contacts & Adresses Par…" at bounding box center [647, 316] width 1294 height 632
click at [1074, 414] on html "GF 14 Clients BEI - BEI00000000000000 Situation Analyse Contacts & Adresses Par…" at bounding box center [647, 316] width 1294 height 632
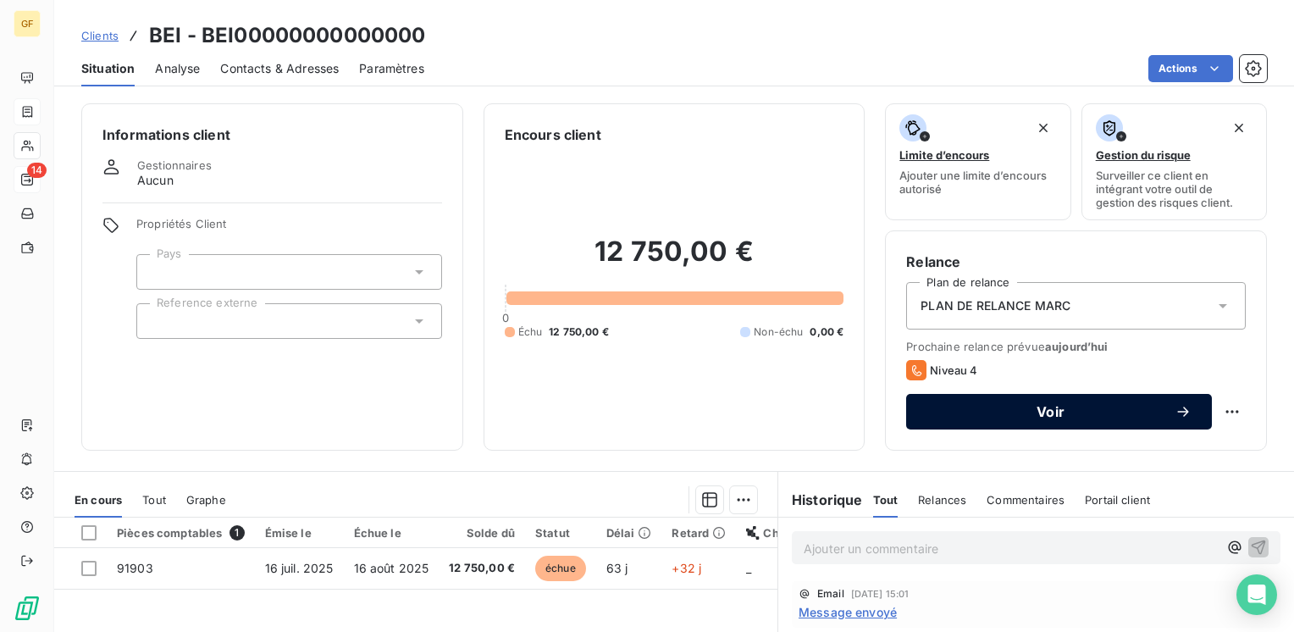
click at [938, 401] on button "Voir" at bounding box center [1059, 412] width 306 height 36
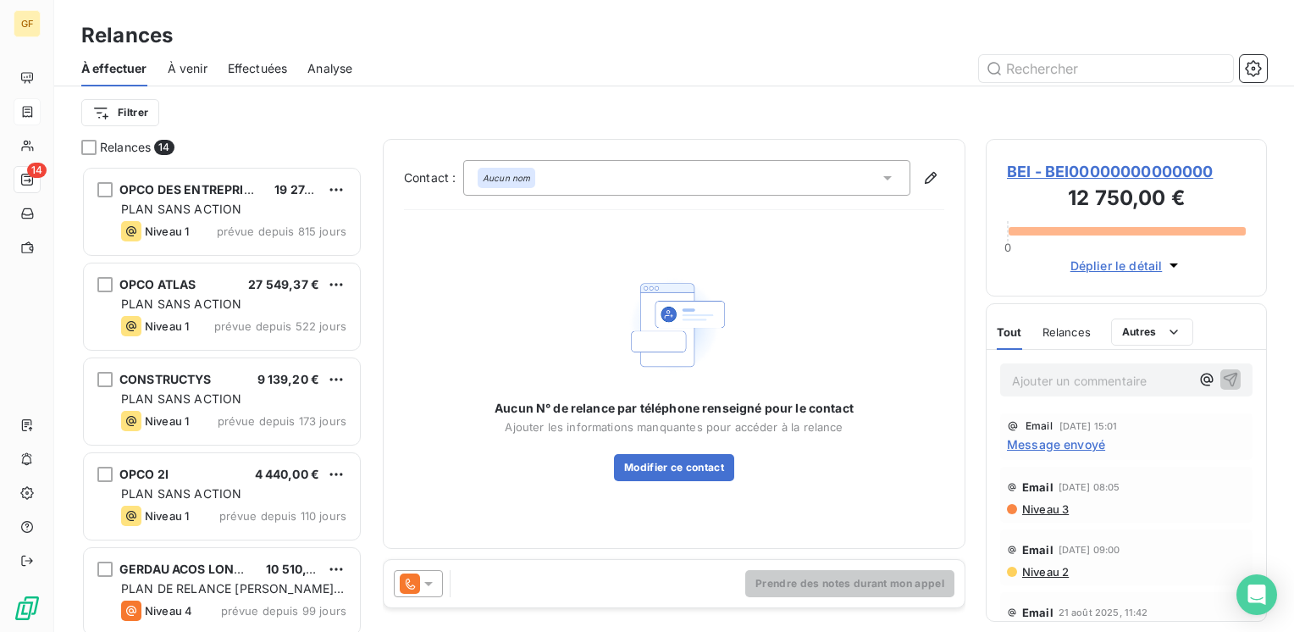
scroll to position [453, 268]
click at [554, 181] on div "Aucun nom" at bounding box center [686, 178] width 447 height 36
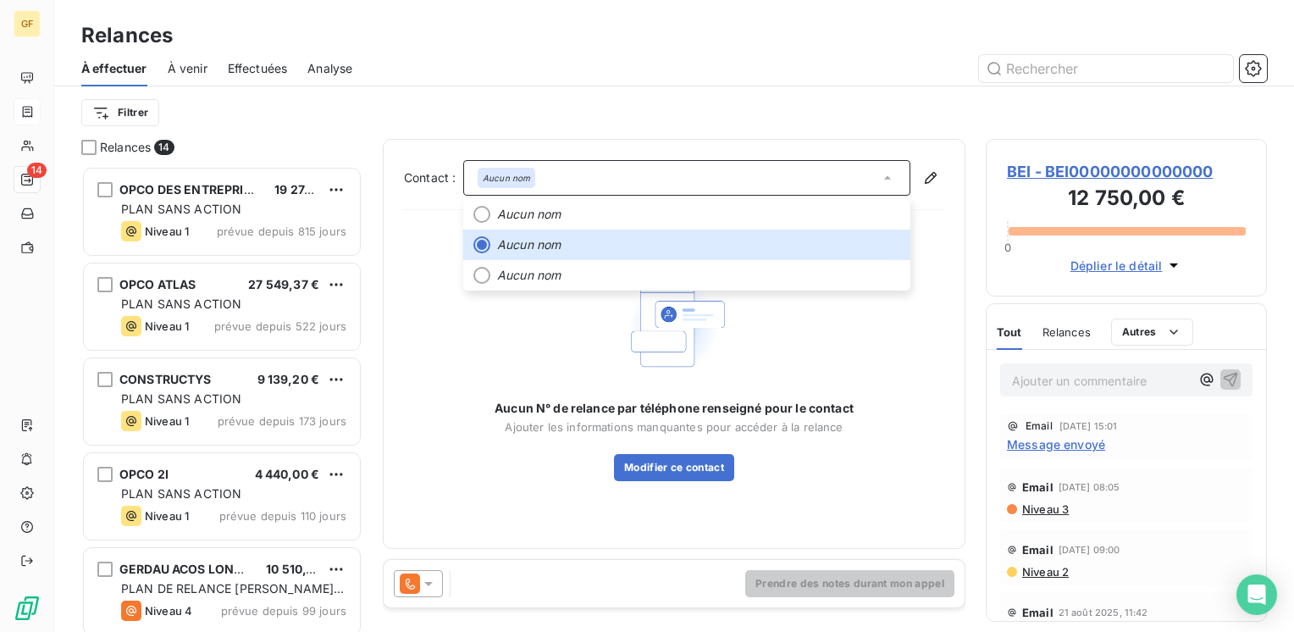
click at [1023, 177] on span "BEI - BEI00000000000000" at bounding box center [1126, 171] width 239 height 23
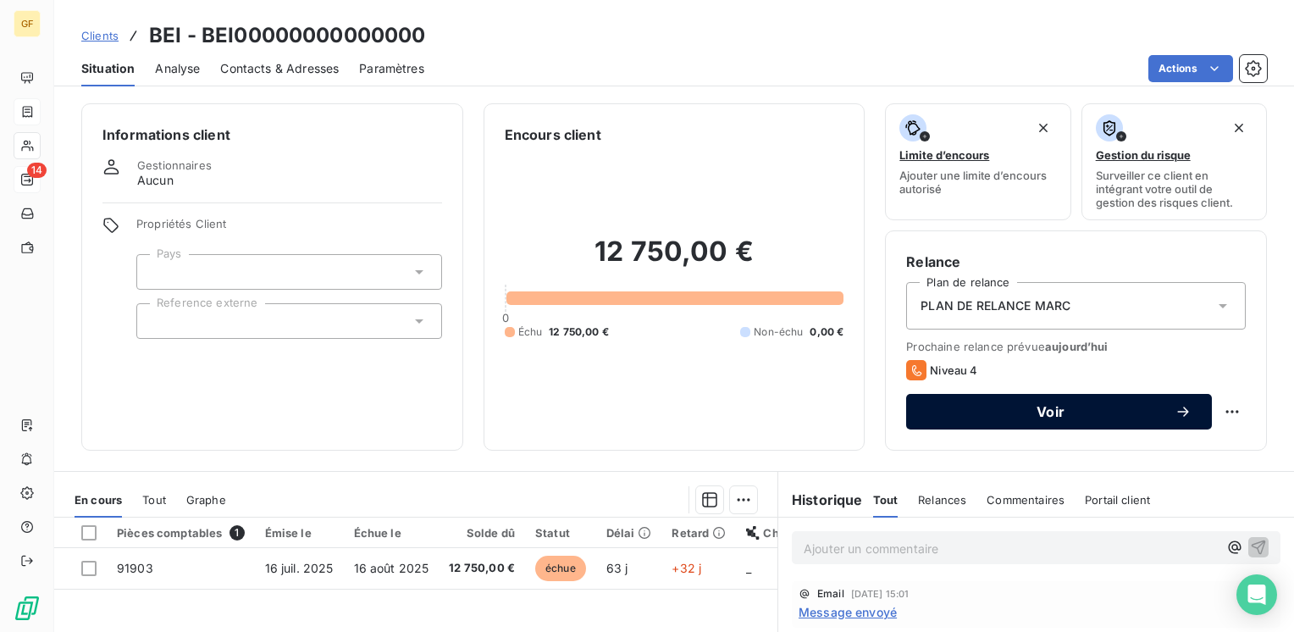
click at [955, 407] on span "Voir" at bounding box center [1050, 412] width 248 height 14
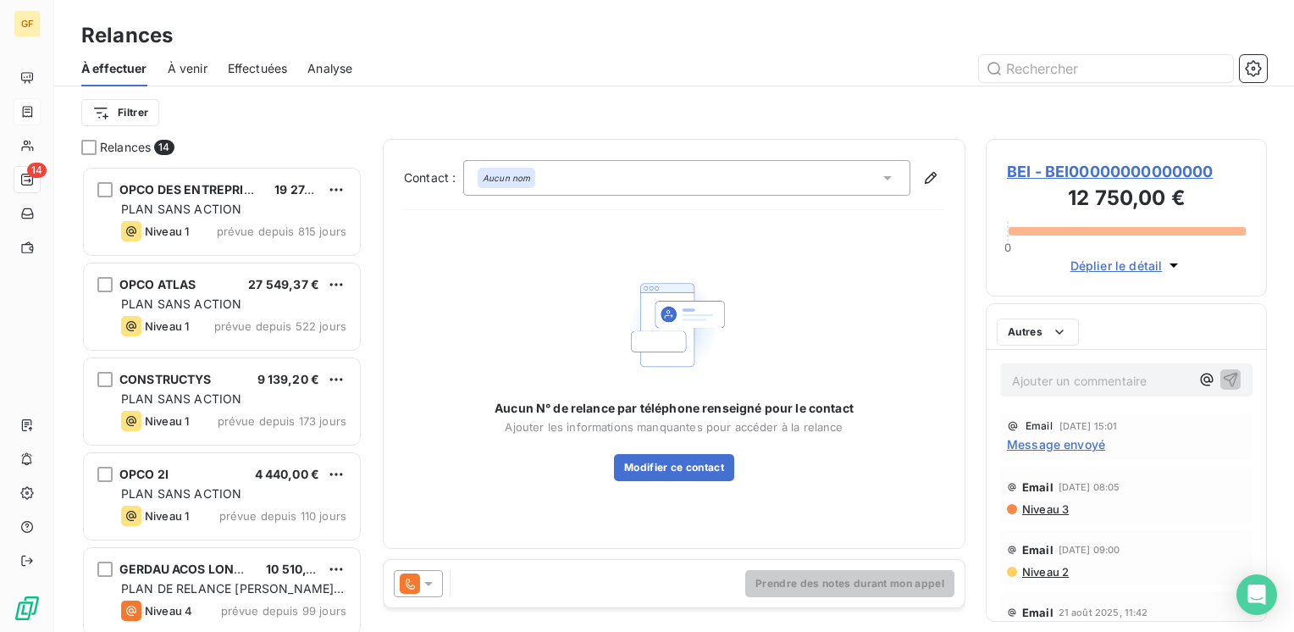
scroll to position [453, 268]
click at [426, 584] on icon at bounding box center [428, 584] width 8 height 4
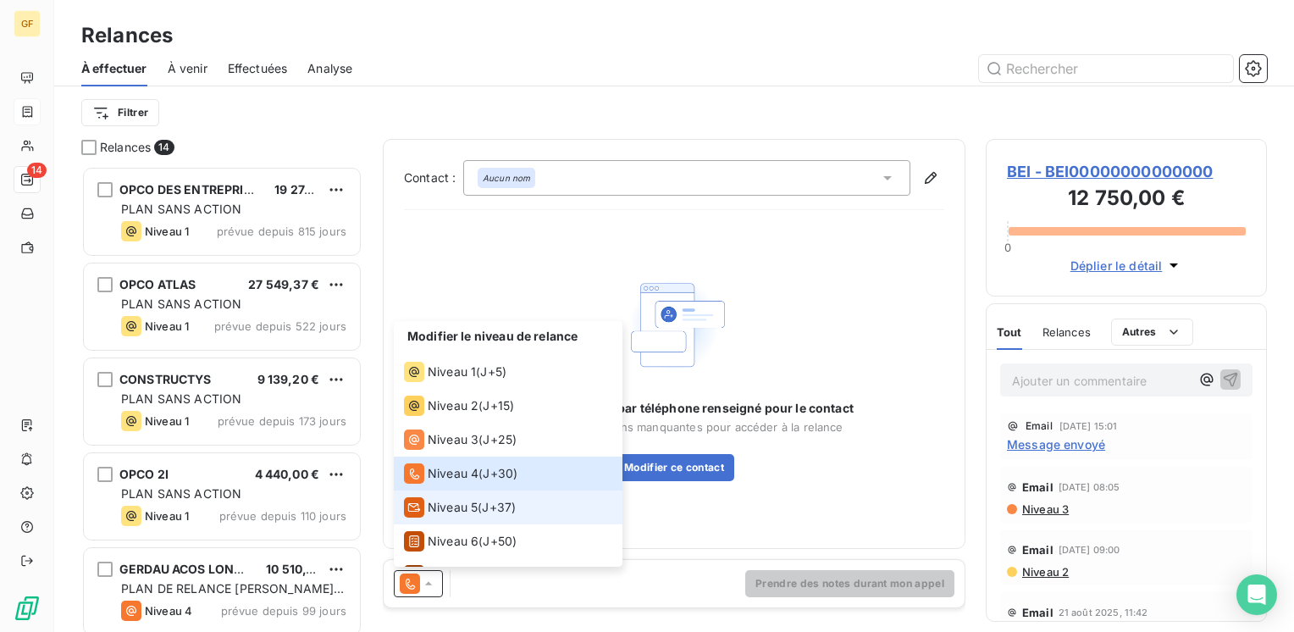
click at [462, 505] on span "Niveau 5" at bounding box center [453, 507] width 50 height 17
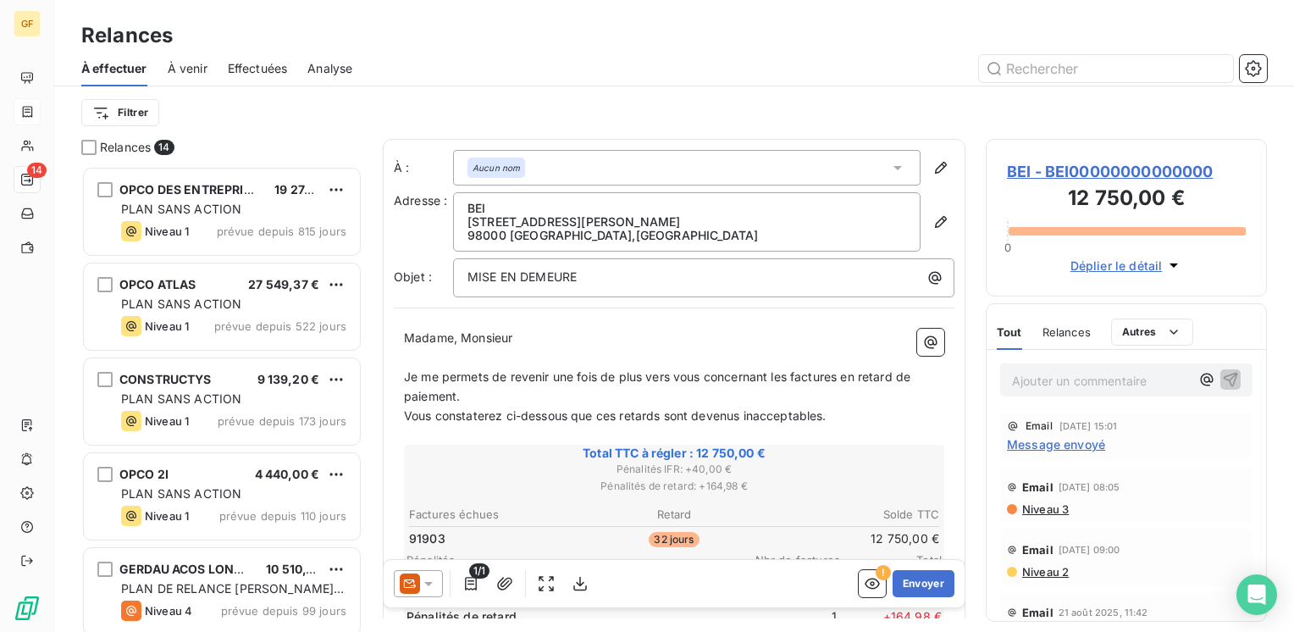
click at [1074, 177] on span "BEI - BEI00000000000000" at bounding box center [1126, 171] width 239 height 23
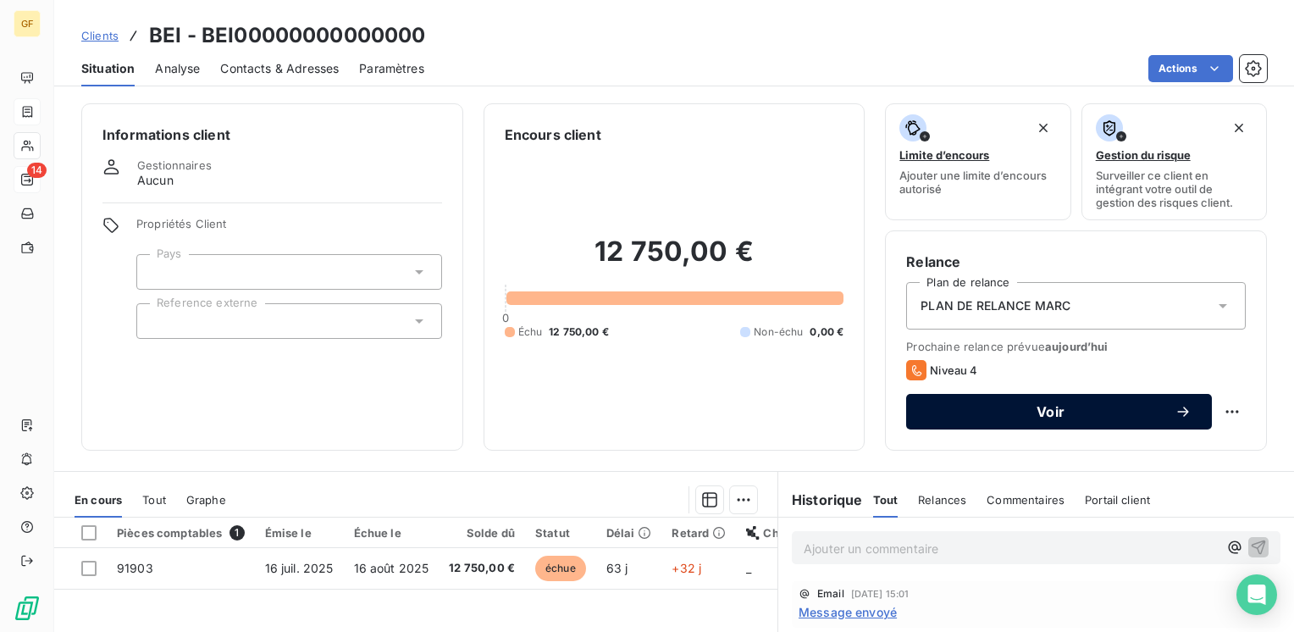
click at [968, 414] on span "Voir" at bounding box center [1050, 412] width 248 height 14
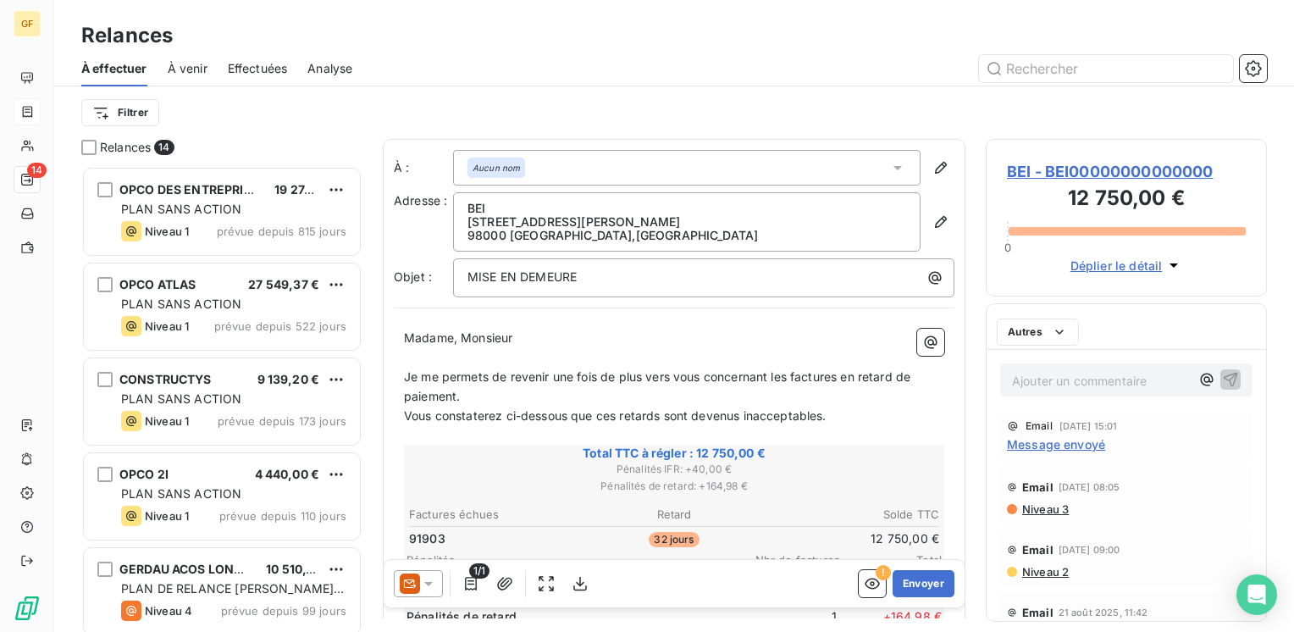
scroll to position [453, 268]
click at [431, 580] on icon at bounding box center [428, 583] width 17 height 17
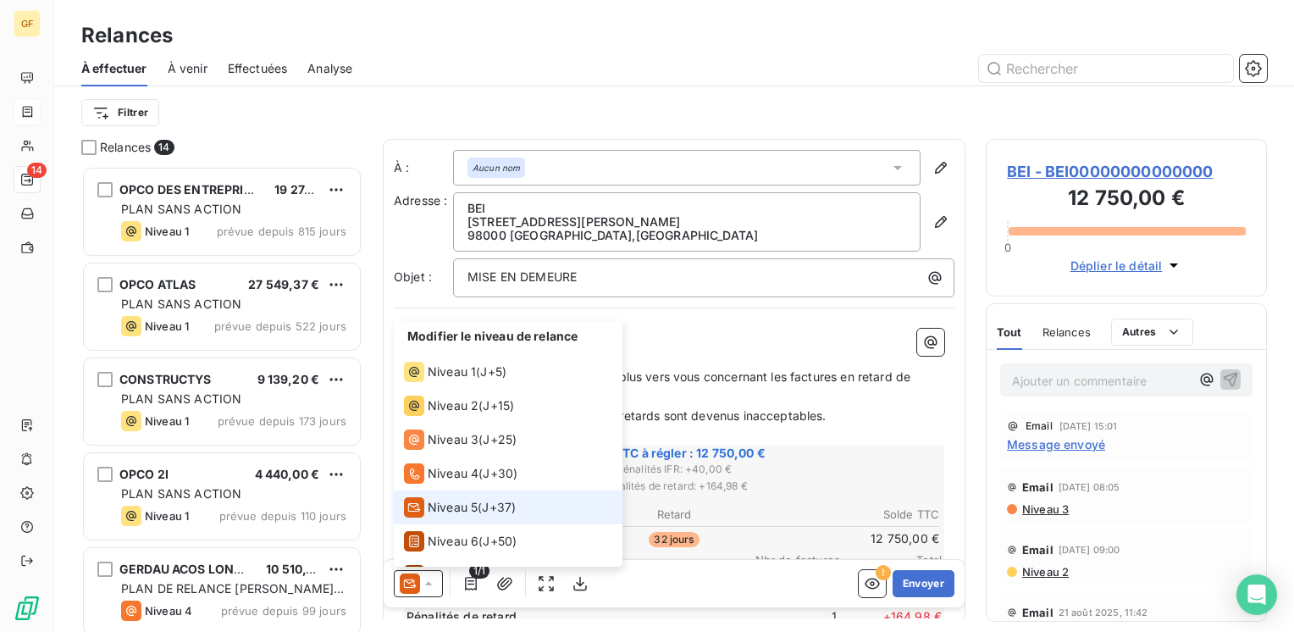
click at [438, 510] on span "Niveau 5" at bounding box center [453, 507] width 50 height 17
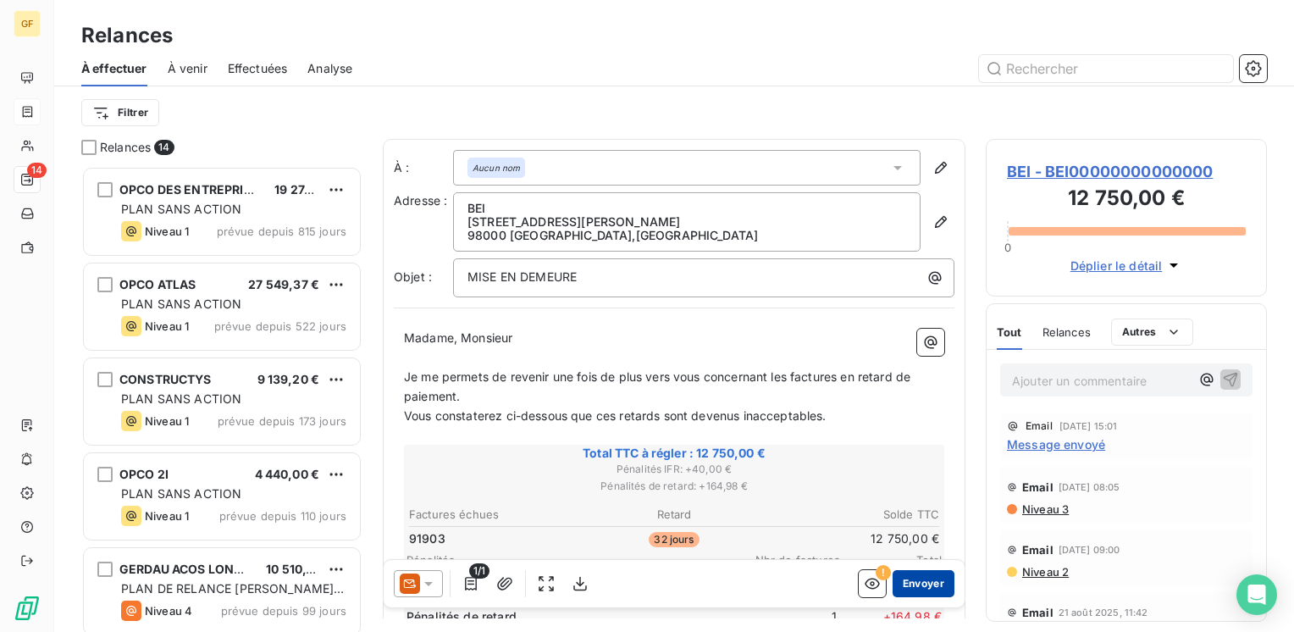
click at [903, 584] on button "Envoyer" at bounding box center [923, 583] width 62 height 27
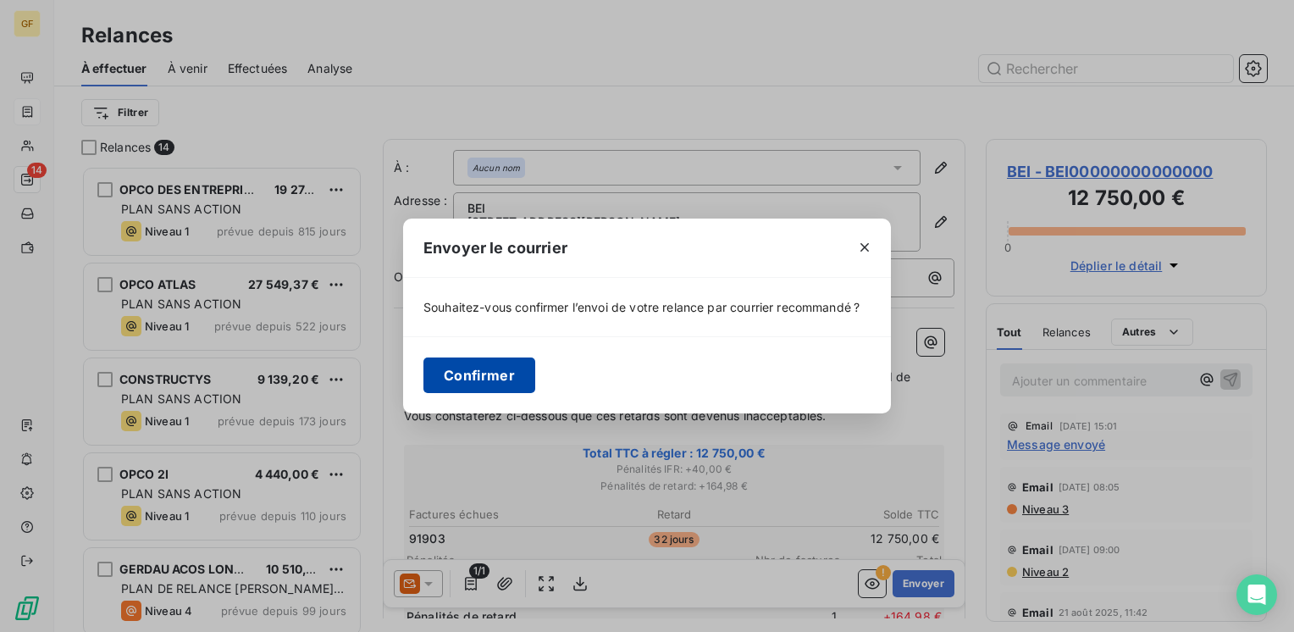
click at [475, 378] on button "Confirmer" at bounding box center [479, 375] width 112 height 36
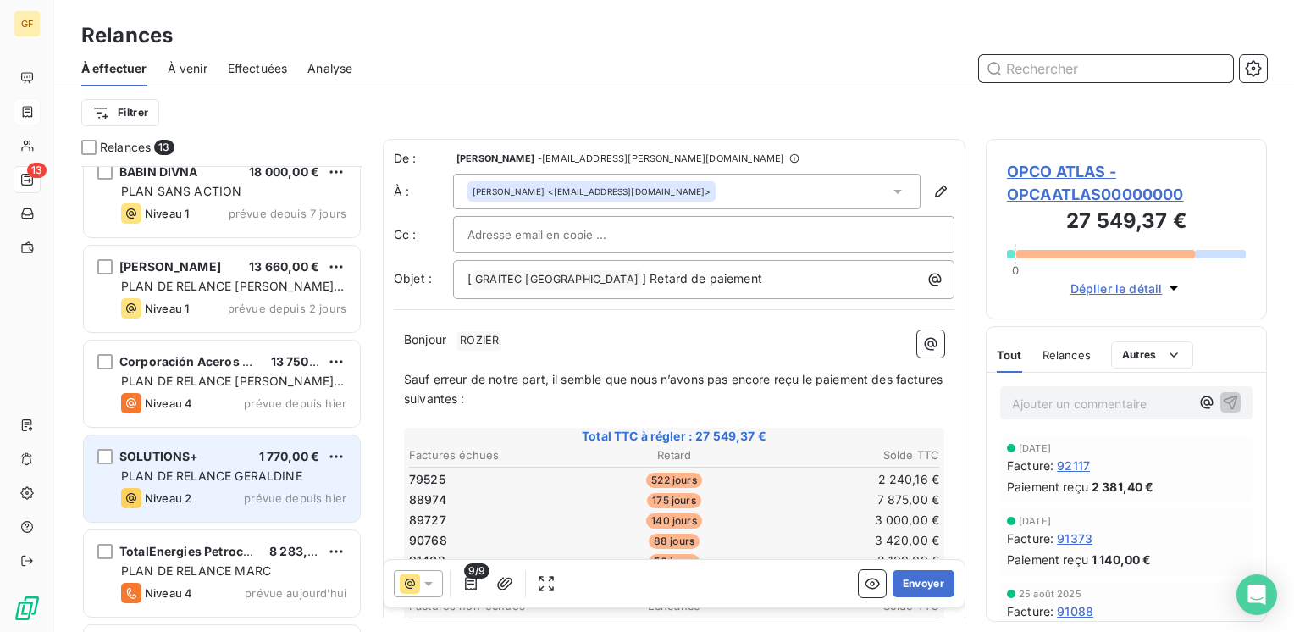
scroll to position [767, 0]
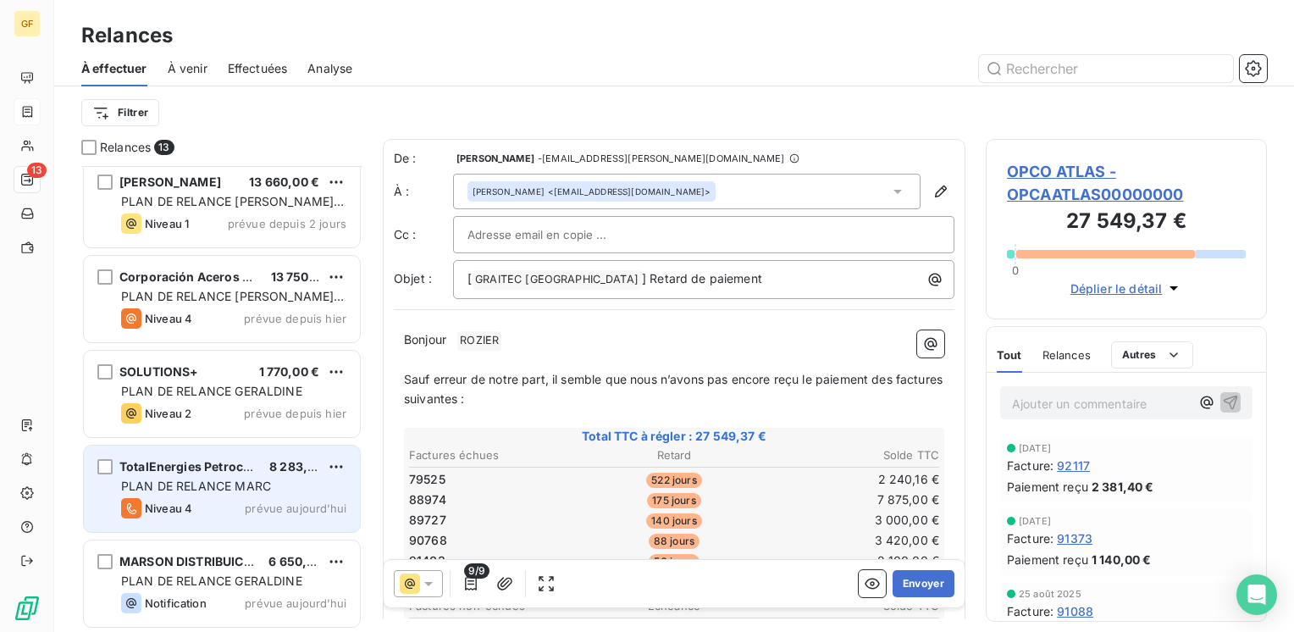
click at [268, 495] on div "TotalEnergies Petrochemicals 8 283,60 € PLAN DE RELANCE [PERSON_NAME] 4 prévue …" at bounding box center [222, 488] width 276 height 86
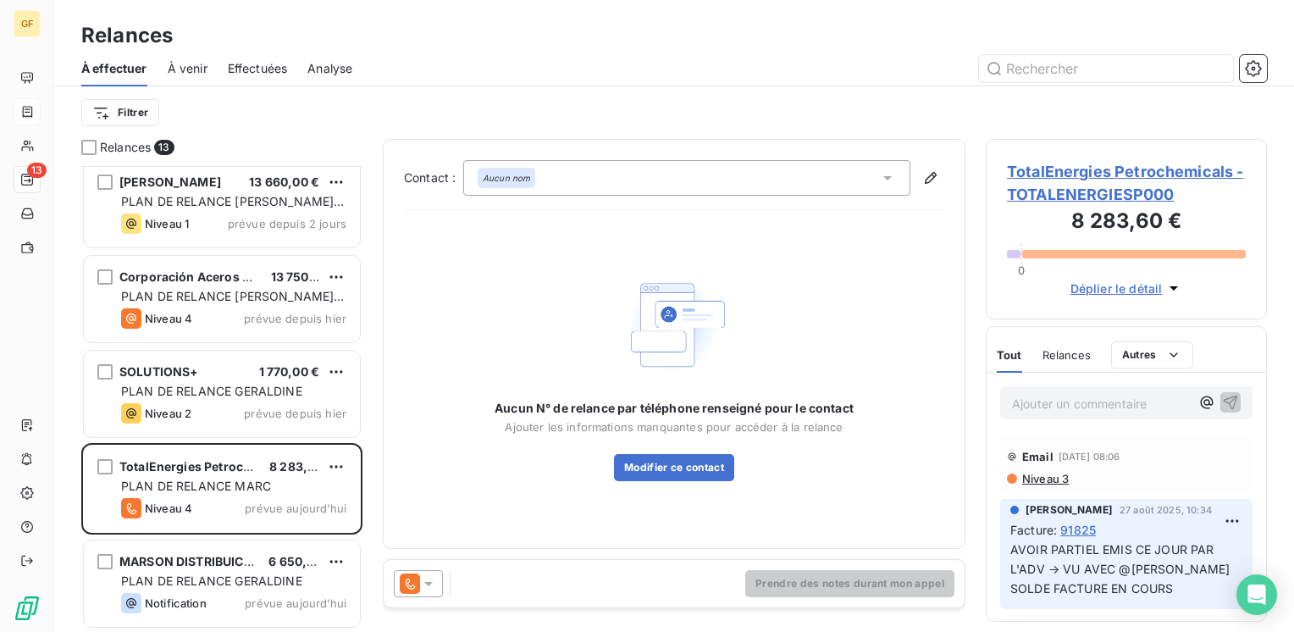
click at [1077, 171] on span "TotalEnergies Petrochemicals - TOTALENERGIESP000" at bounding box center [1126, 183] width 239 height 46
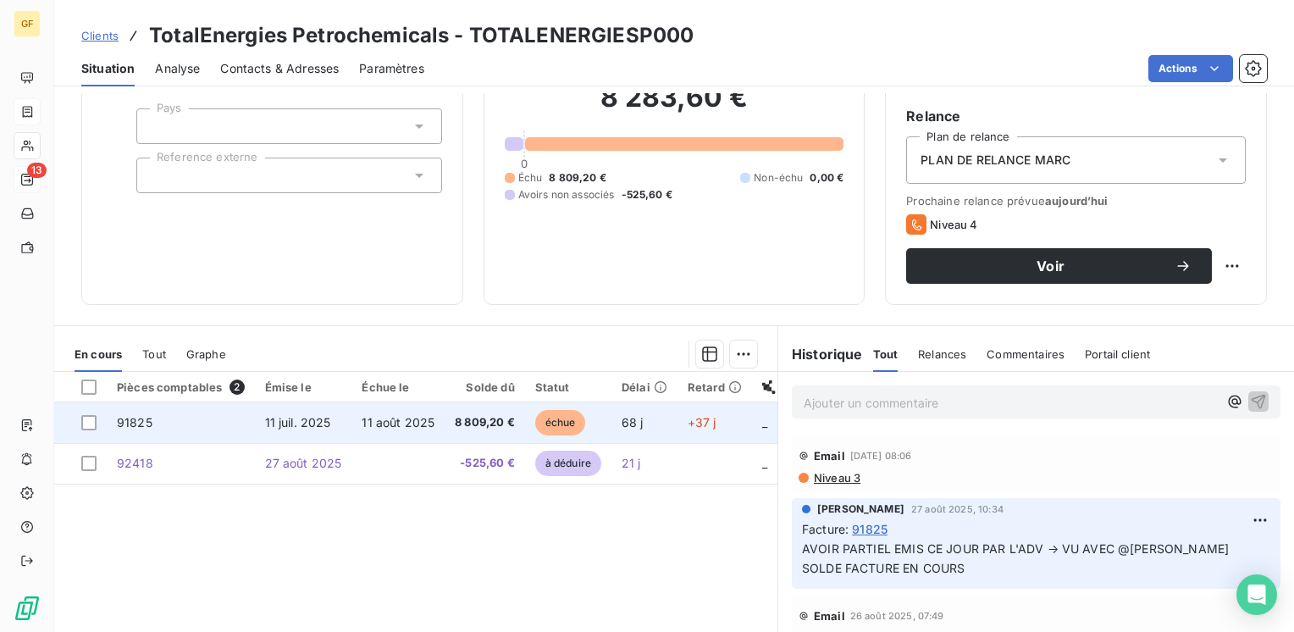
scroll to position [169, 0]
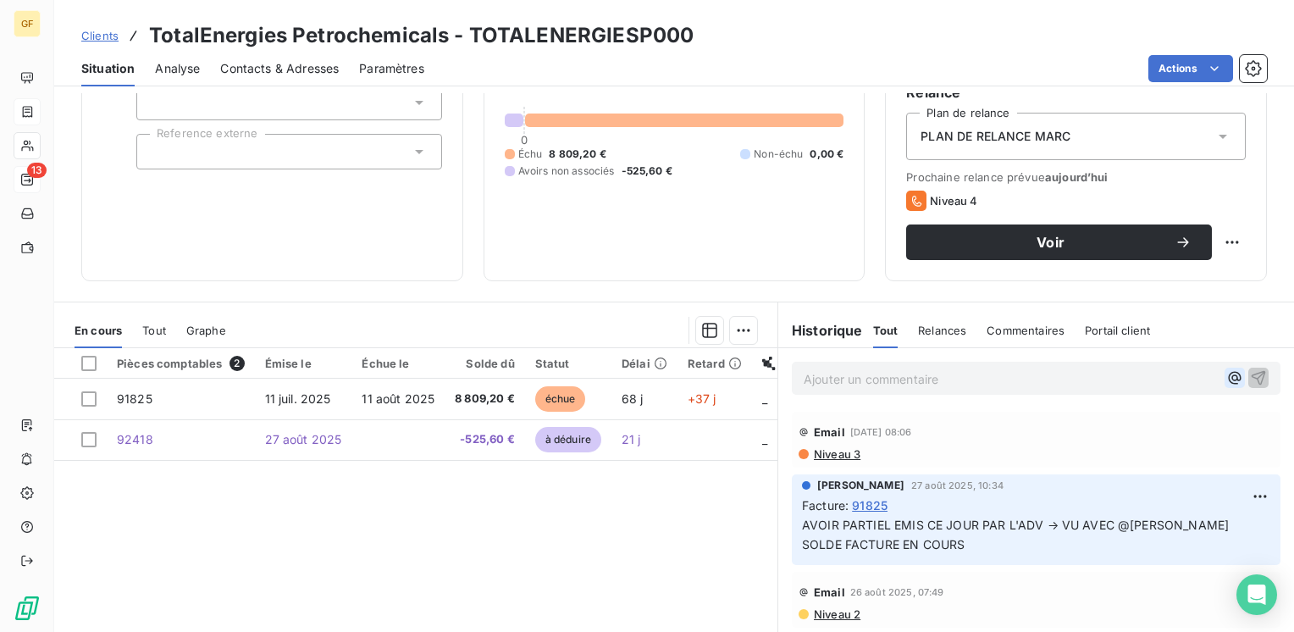
click at [1229, 378] on icon "button" at bounding box center [1235, 378] width 13 height 13
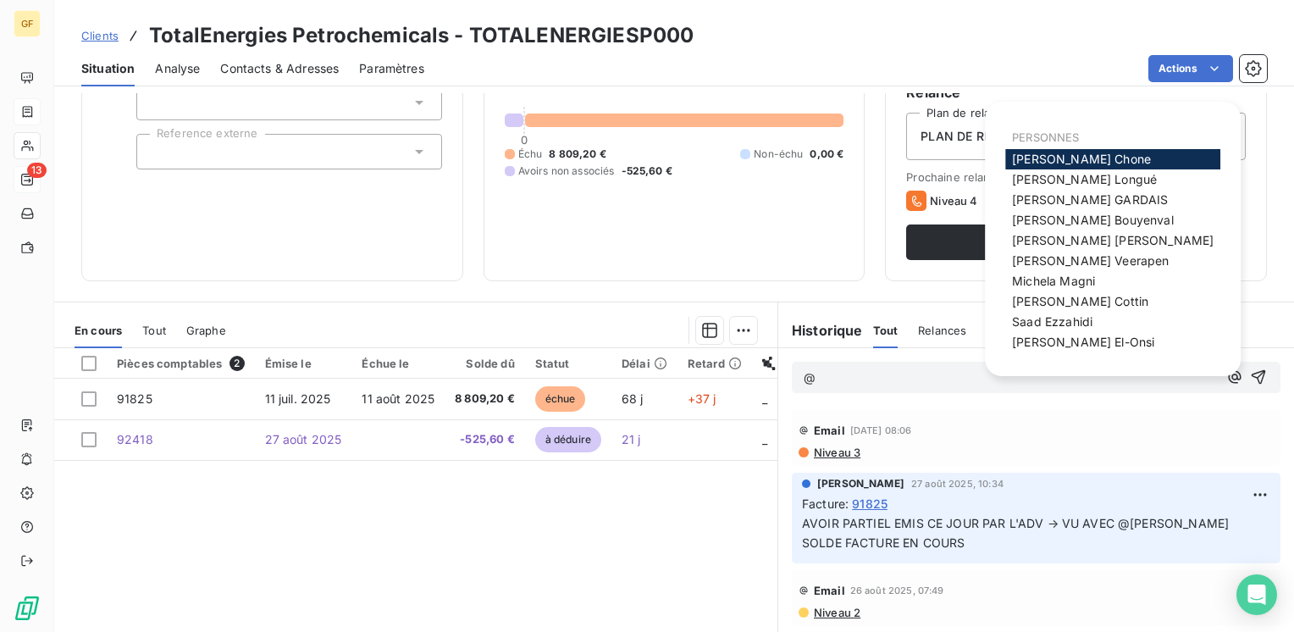
click at [373, 257] on div "Informations client Gestionnaires Aucun Propriétés Client Pays Reference externe" at bounding box center [272, 107] width 382 height 347
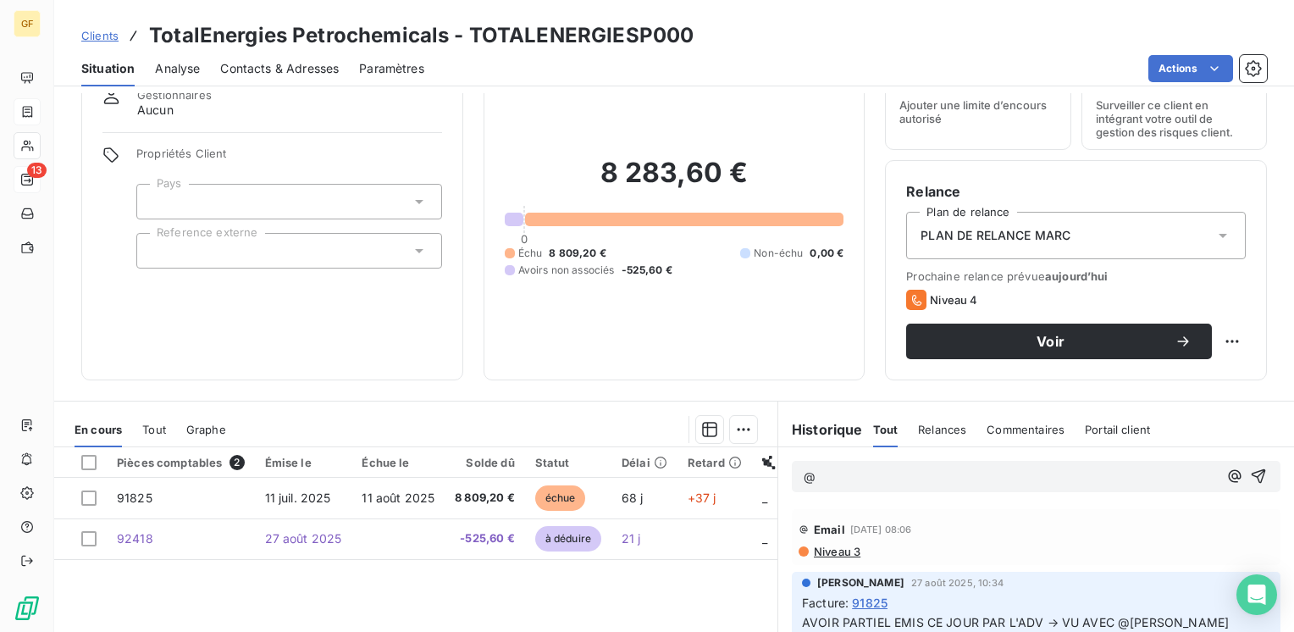
scroll to position [0, 0]
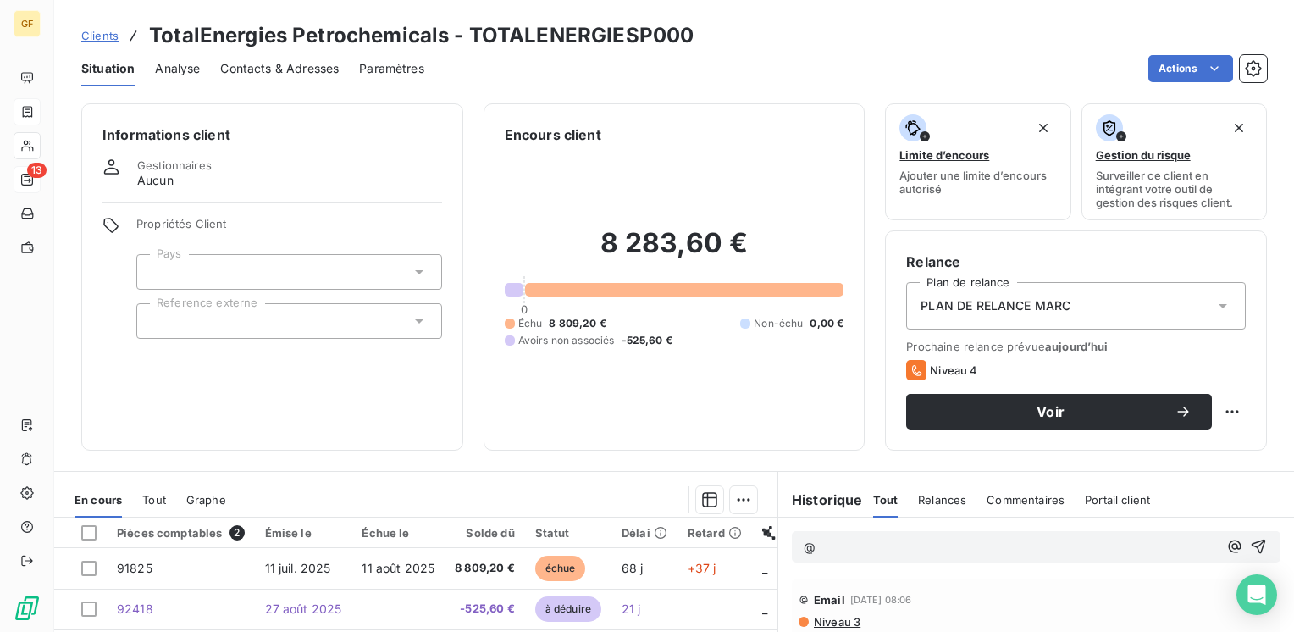
click at [163, 183] on span "Aucun" at bounding box center [155, 180] width 36 height 17
click at [114, 171] on icon at bounding box center [111, 166] width 18 height 17
click at [113, 172] on icon at bounding box center [111, 166] width 18 height 17
click at [395, 66] on span "Paramètres" at bounding box center [391, 68] width 65 height 17
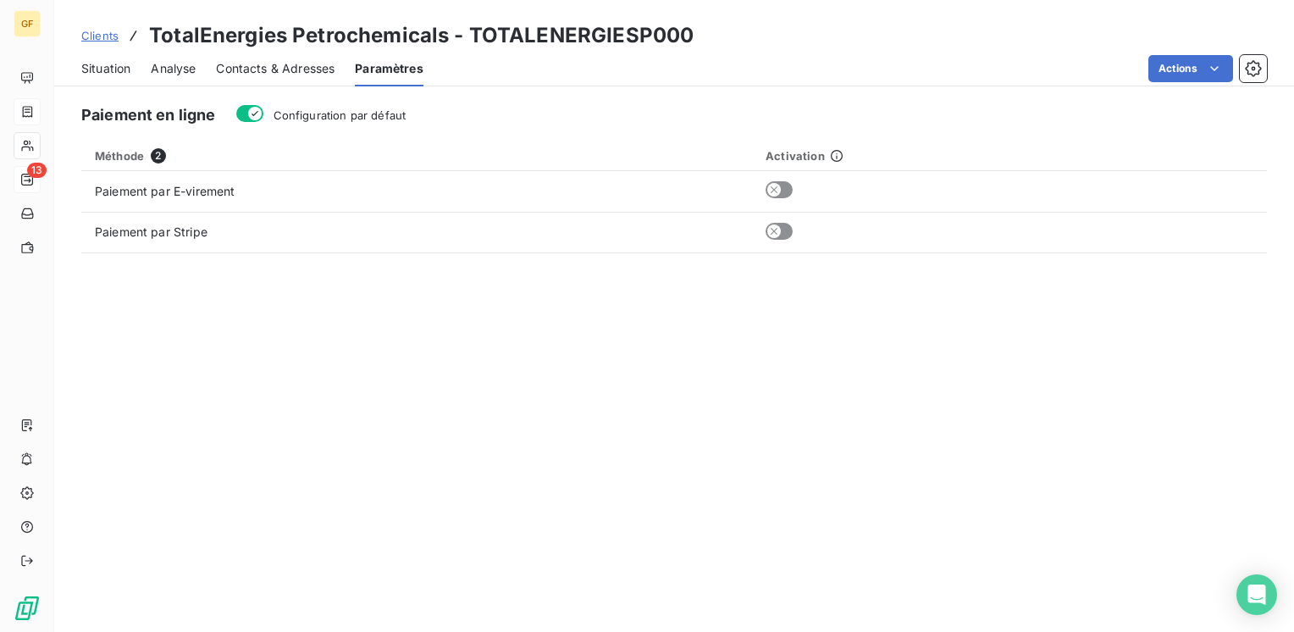
click at [104, 69] on span "Situation" at bounding box center [105, 68] width 49 height 17
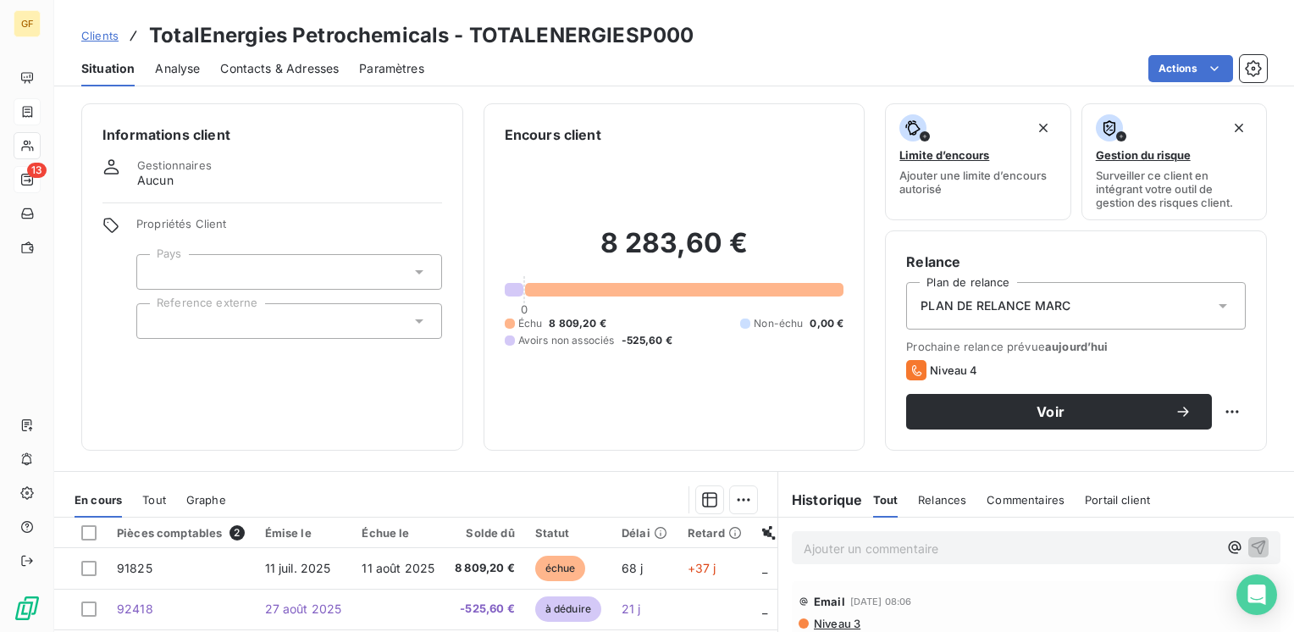
click at [180, 261] on div at bounding box center [289, 272] width 306 height 36
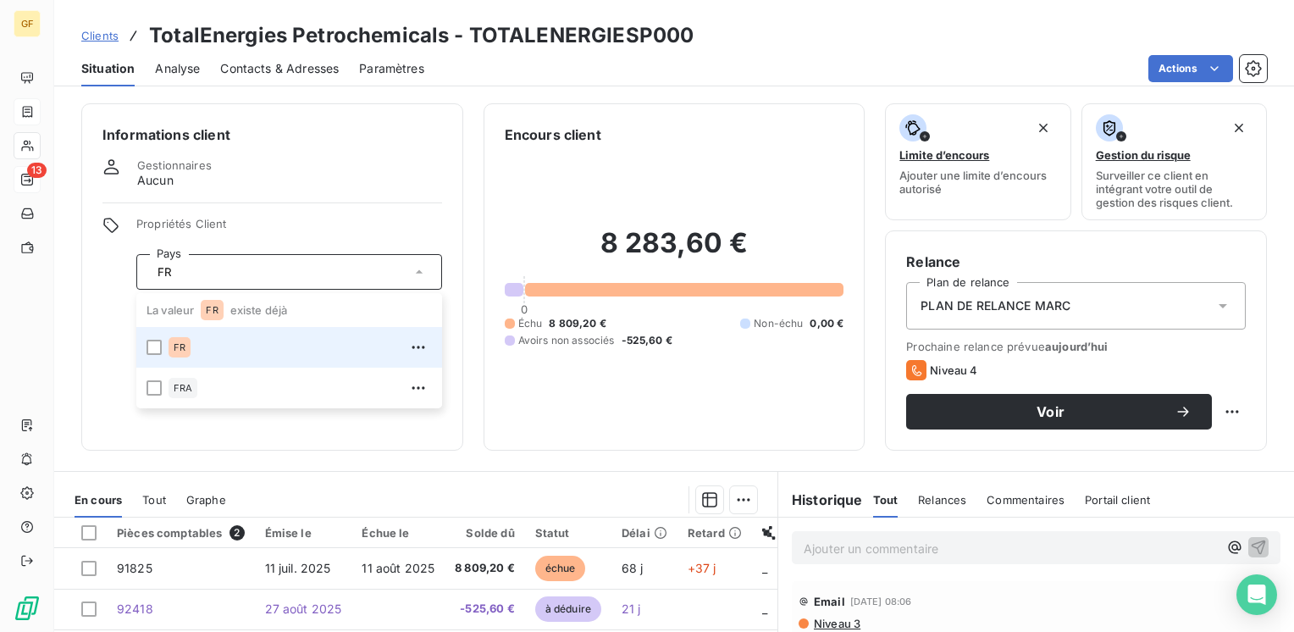
click at [182, 346] on span "FR" at bounding box center [180, 347] width 12 height 10
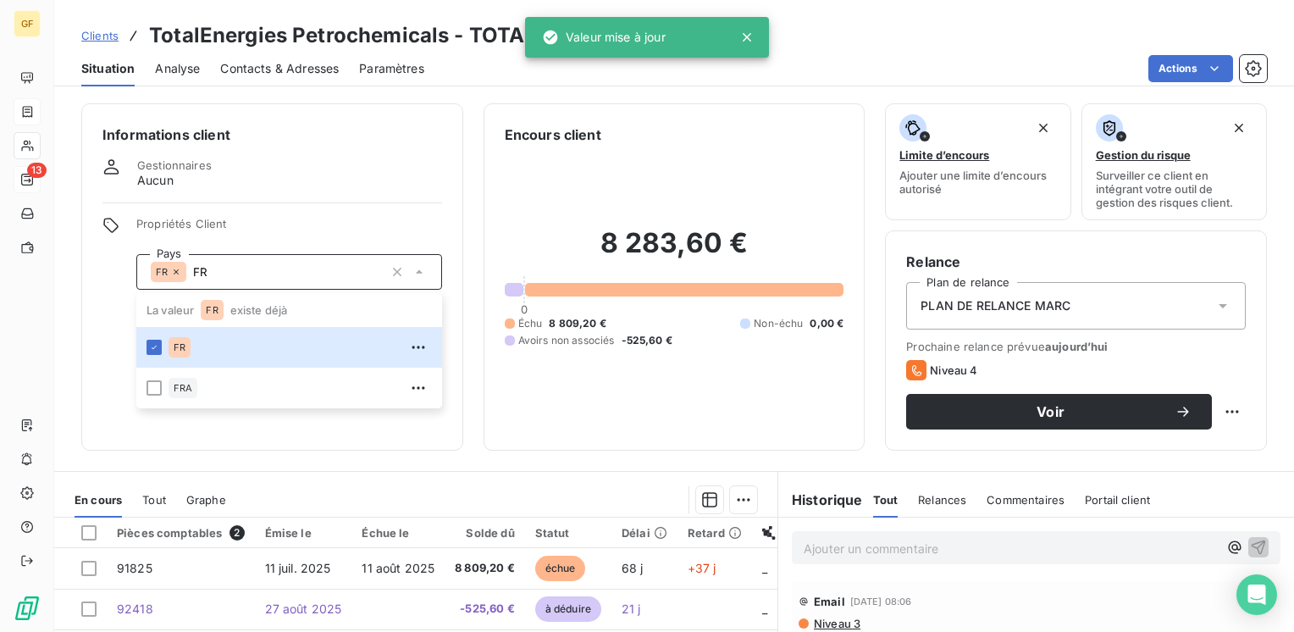
type input "FR"
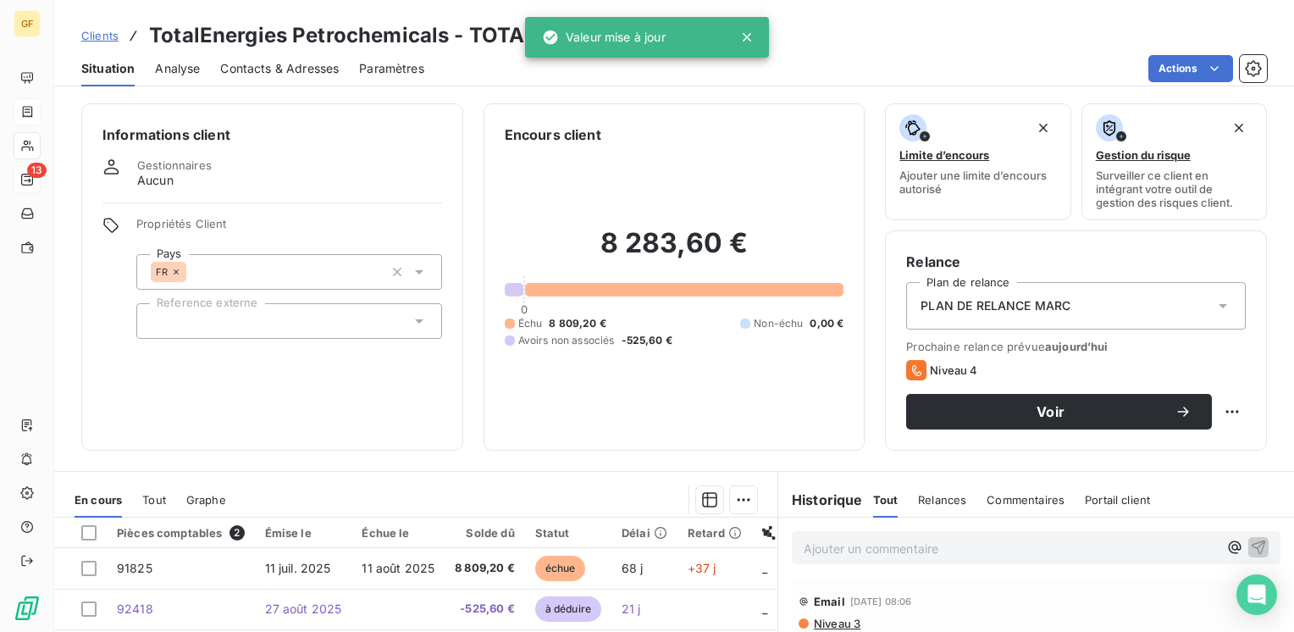
click at [265, 217] on span "Propriétés Client" at bounding box center [289, 229] width 306 height 24
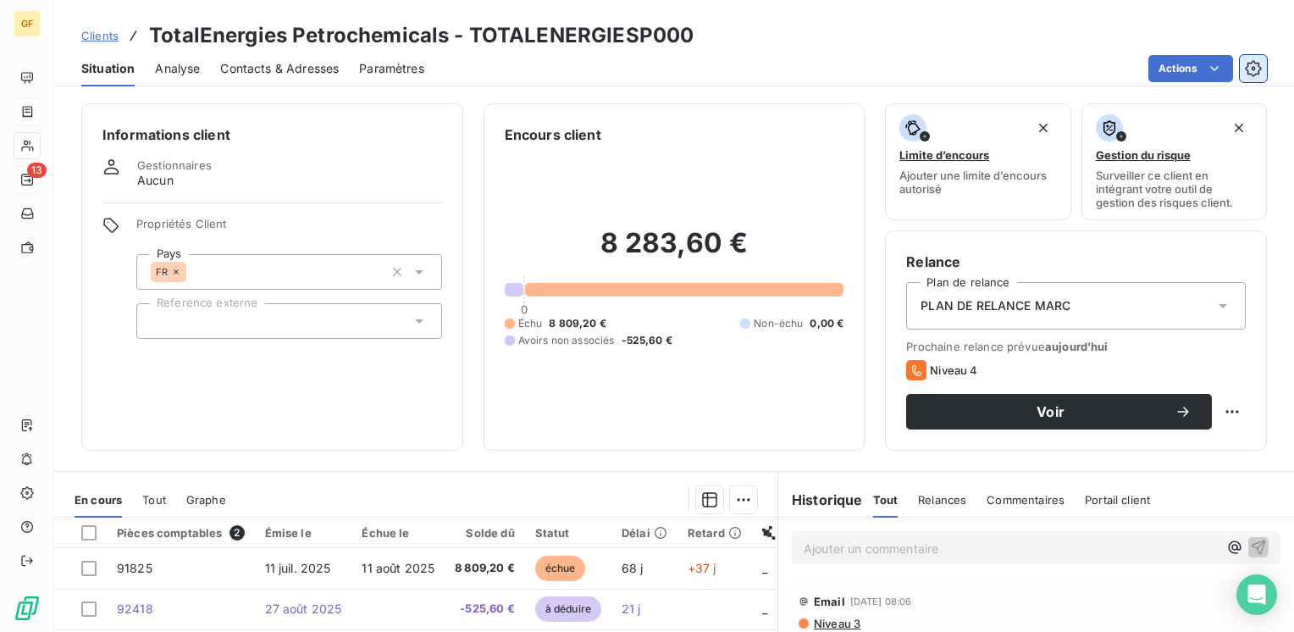
click at [1253, 75] on icon "button" at bounding box center [1253, 68] width 16 height 16
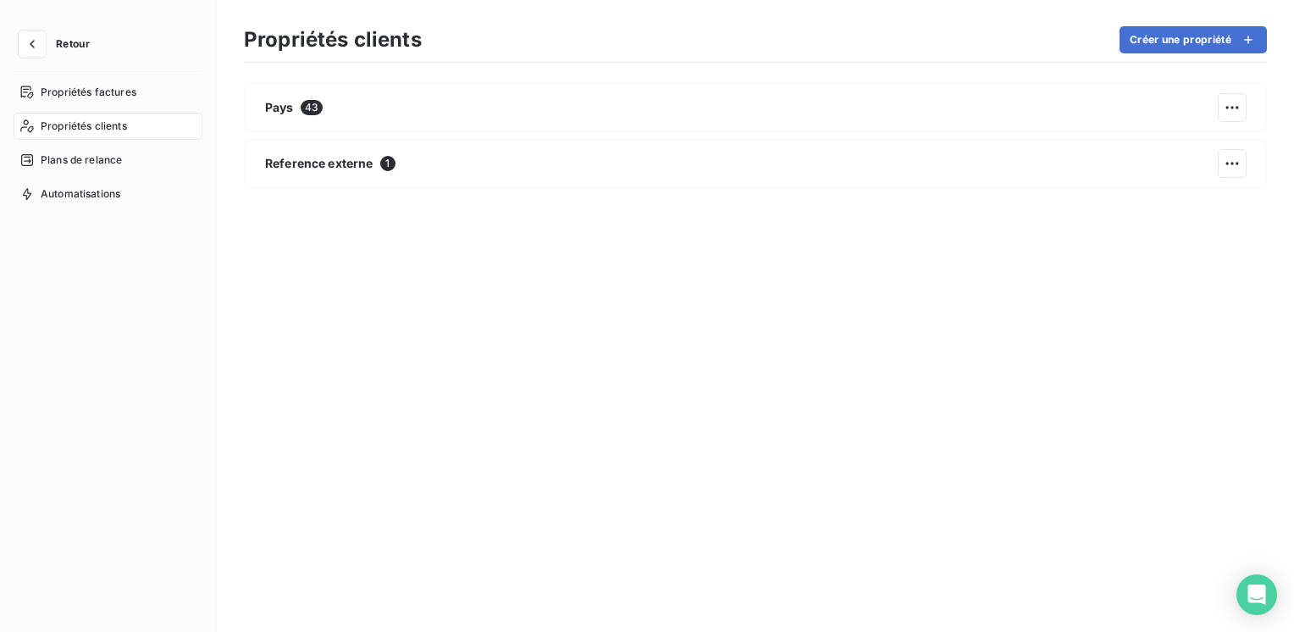
click at [85, 122] on span "Propriétés clients" at bounding box center [84, 126] width 86 height 15
click at [91, 122] on span "Propriétés clients" at bounding box center [84, 126] width 86 height 15
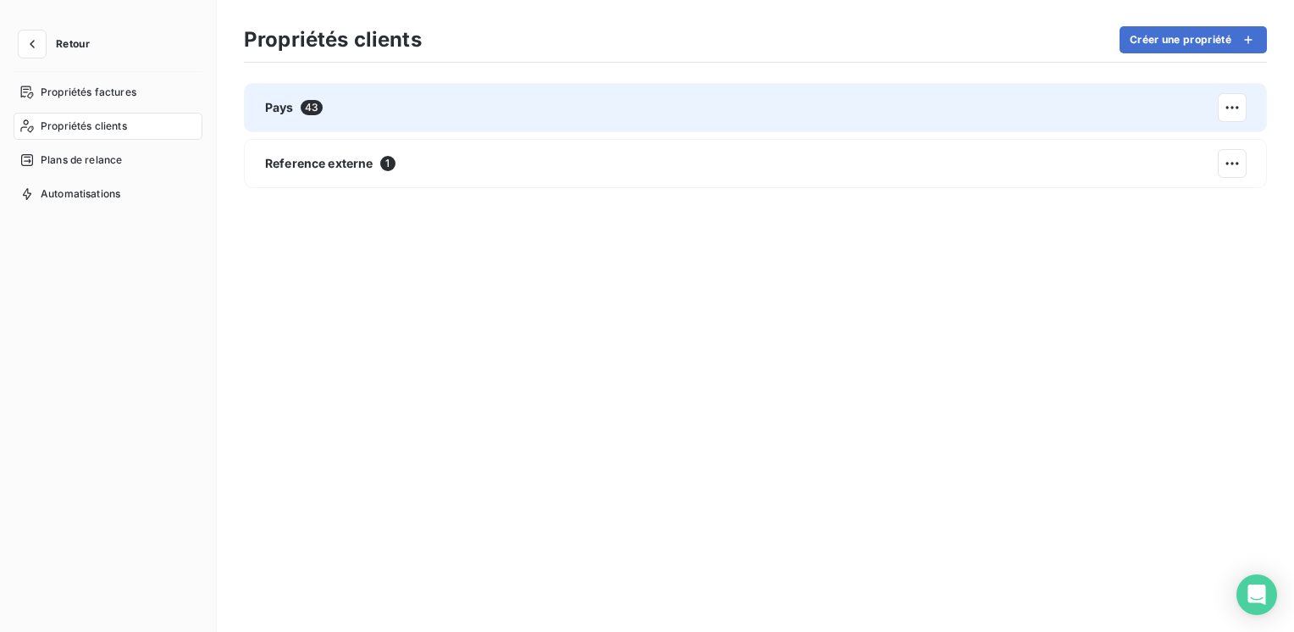
click at [290, 109] on span "Pays" at bounding box center [279, 107] width 29 height 17
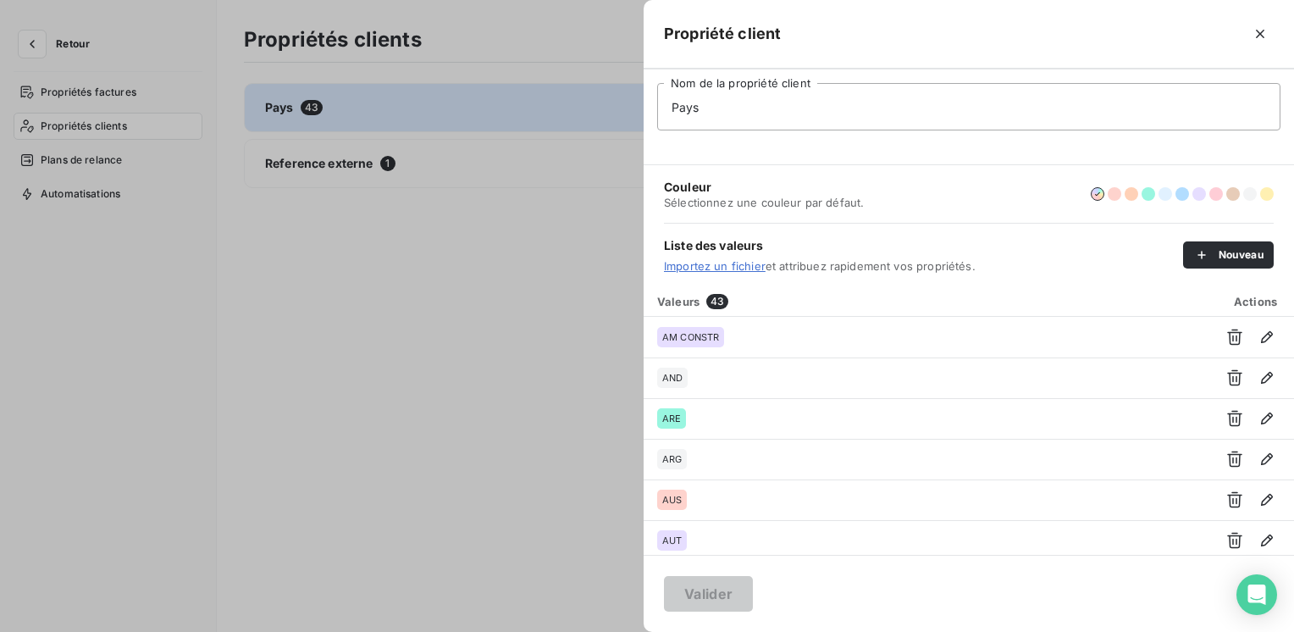
click at [708, 103] on input "Pays" at bounding box center [968, 106] width 623 height 47
drag, startPoint x: 708, startPoint y: 103, endPoint x: 614, endPoint y: 119, distance: 95.2
click at [614, 631] on div "Propriété client Pays Nom de la propriété client Couleur Sélectionnez une coule…" at bounding box center [647, 632] width 1294 height 0
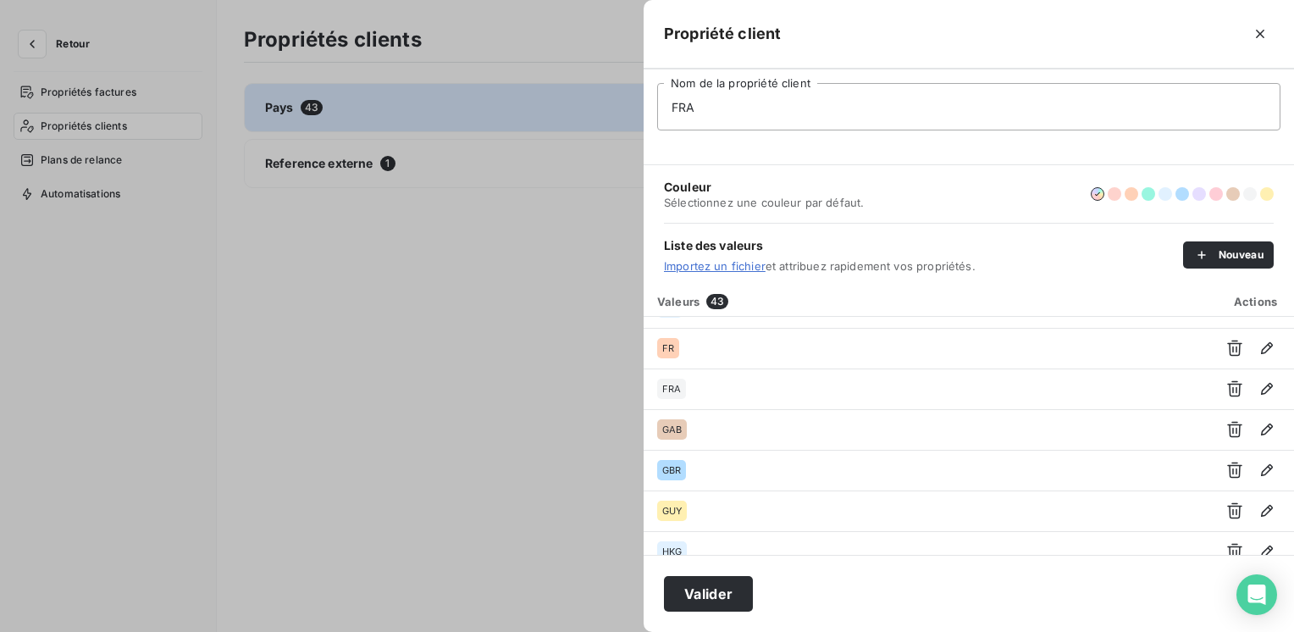
scroll to position [677, 0]
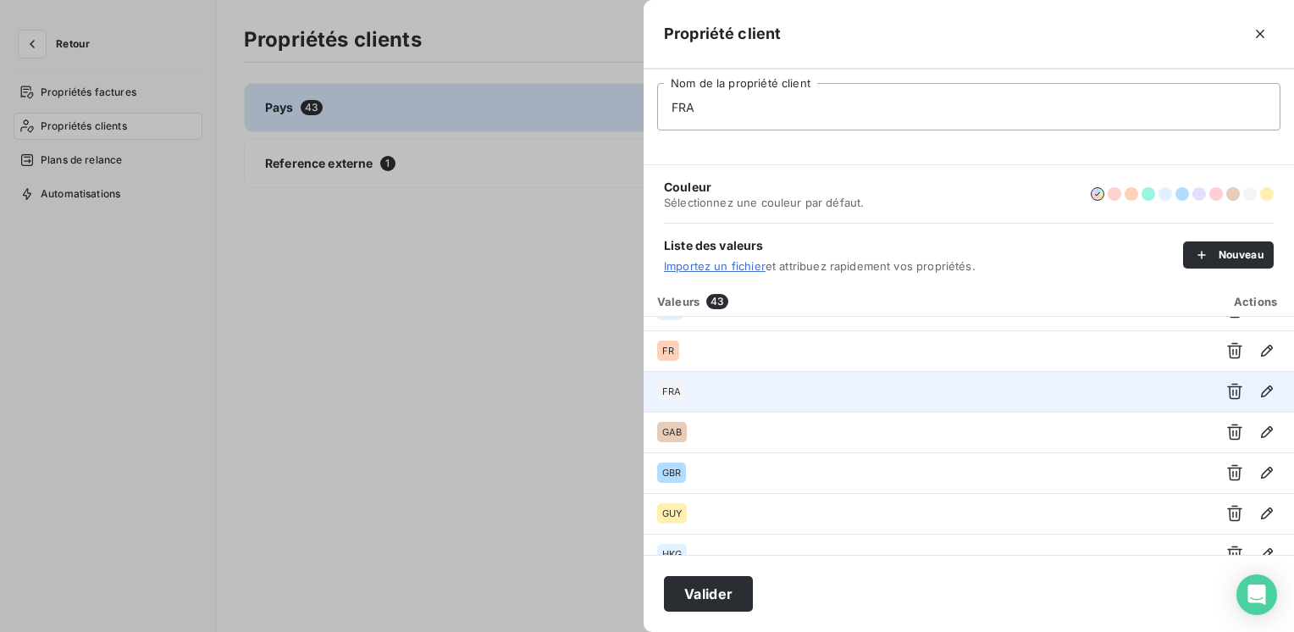
type input "FRA"
click at [656, 388] on td "FRA" at bounding box center [925, 391] width 564 height 41
click at [677, 390] on span "FRA" at bounding box center [671, 391] width 19 height 10
click at [768, 391] on div "FRA" at bounding box center [925, 391] width 537 height 20
click at [1262, 388] on icon "button" at bounding box center [1267, 391] width 12 height 12
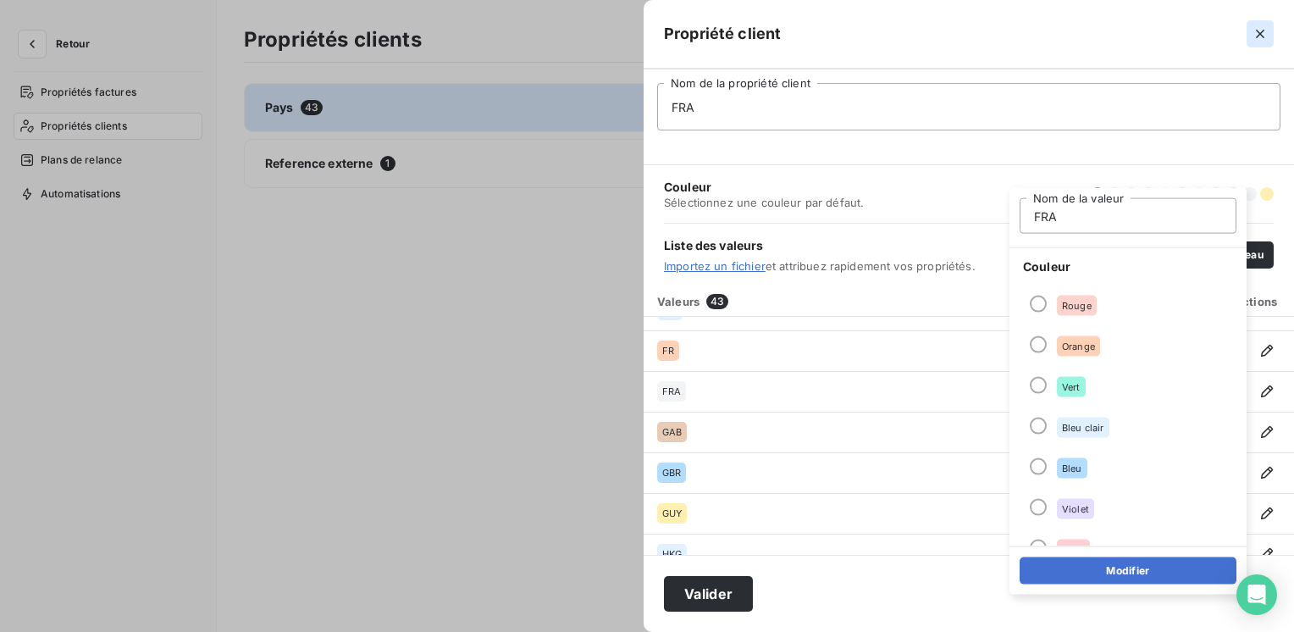
click at [1266, 29] on icon "button" at bounding box center [1259, 33] width 17 height 17
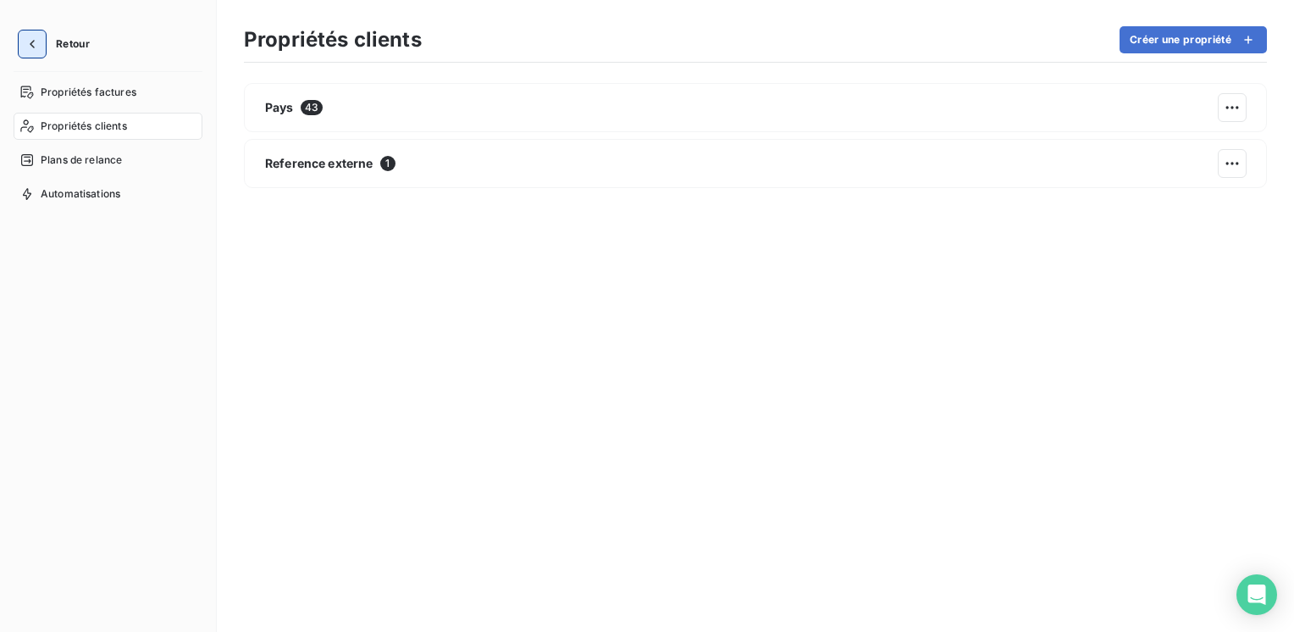
click at [23, 44] on button "button" at bounding box center [32, 43] width 27 height 27
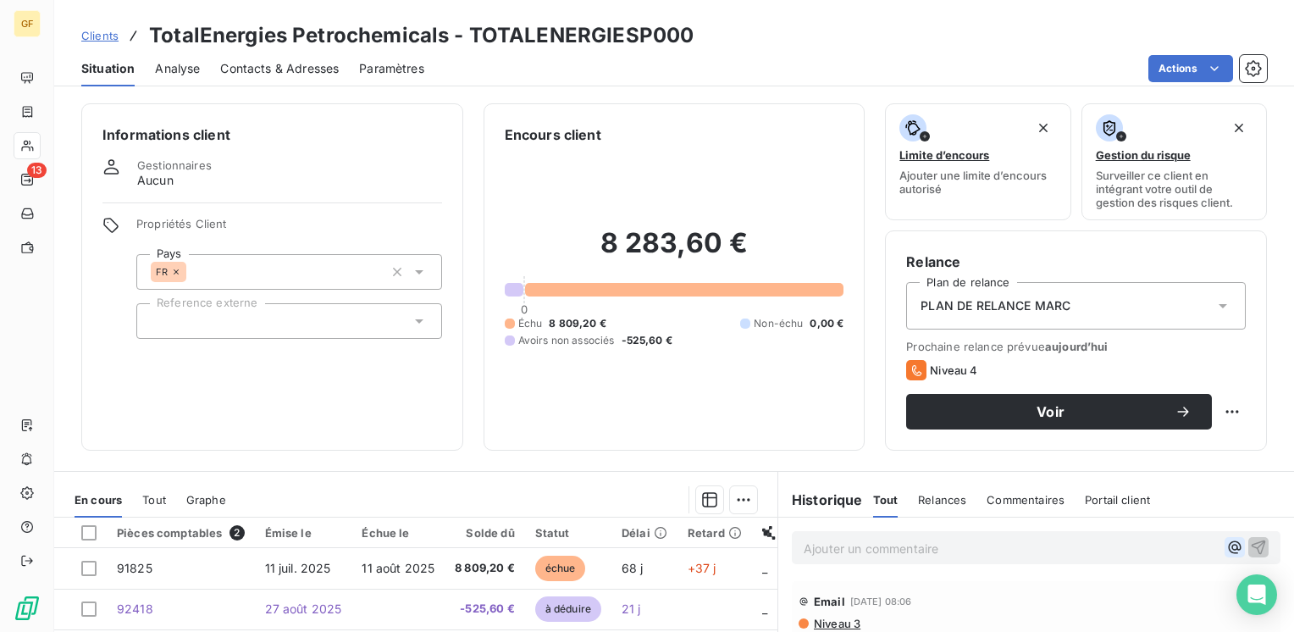
click at [1229, 546] on icon "button" at bounding box center [1235, 547] width 13 height 13
click at [440, 415] on div "Informations client Gestionnaires Aucun Propriétés Client Pays FR Reference ext…" at bounding box center [272, 276] width 382 height 347
click at [1251, 595] on icon "Open Intercom Messenger" at bounding box center [1255, 594] width 19 height 22
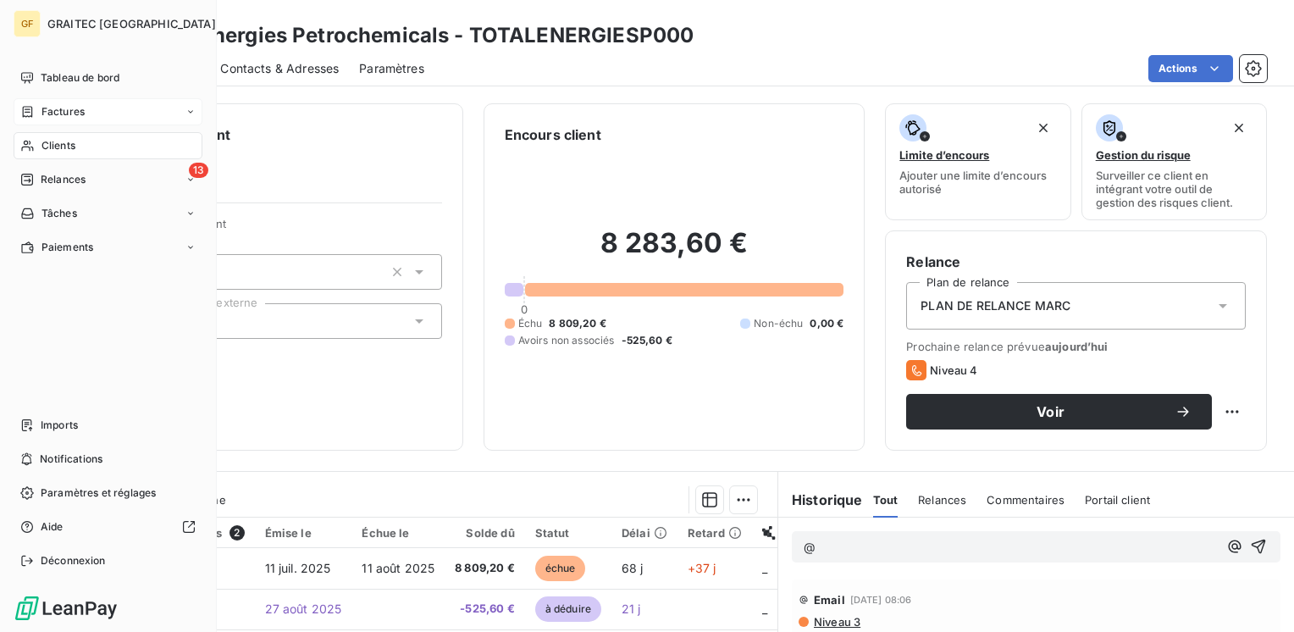
click at [56, 110] on span "Factures" at bounding box center [62, 111] width 43 height 15
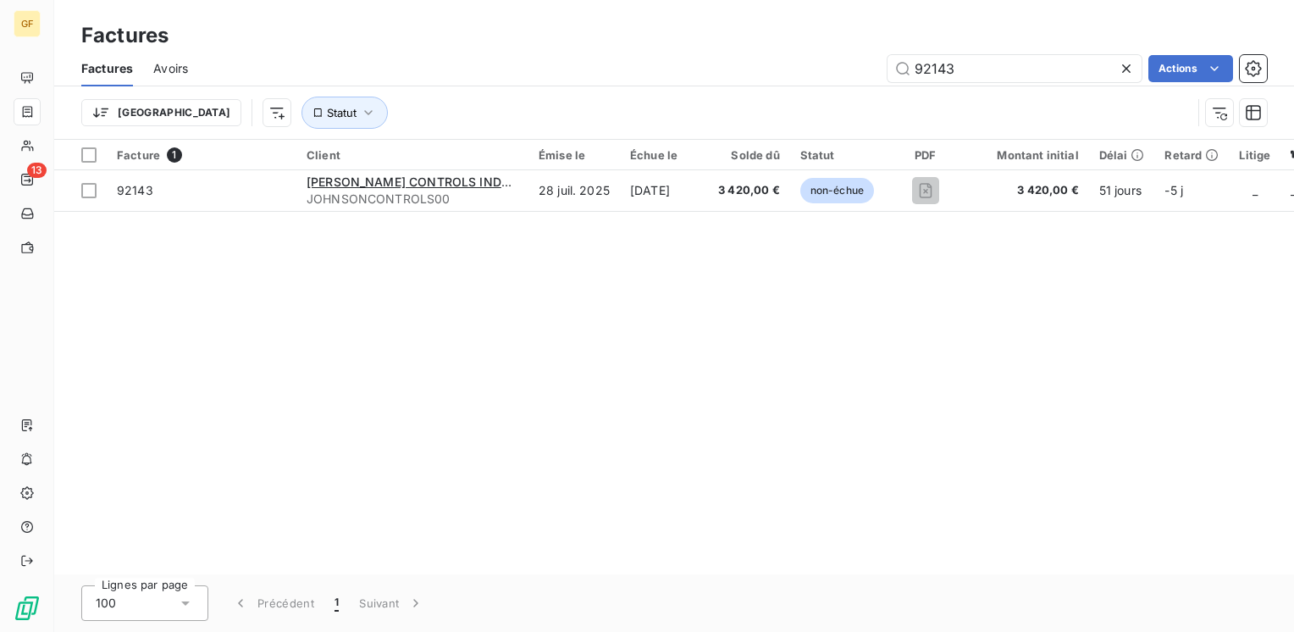
drag, startPoint x: 980, startPoint y: 69, endPoint x: 776, endPoint y: 69, distance: 203.2
click at [776, 69] on div "92143 Actions" at bounding box center [737, 68] width 1058 height 27
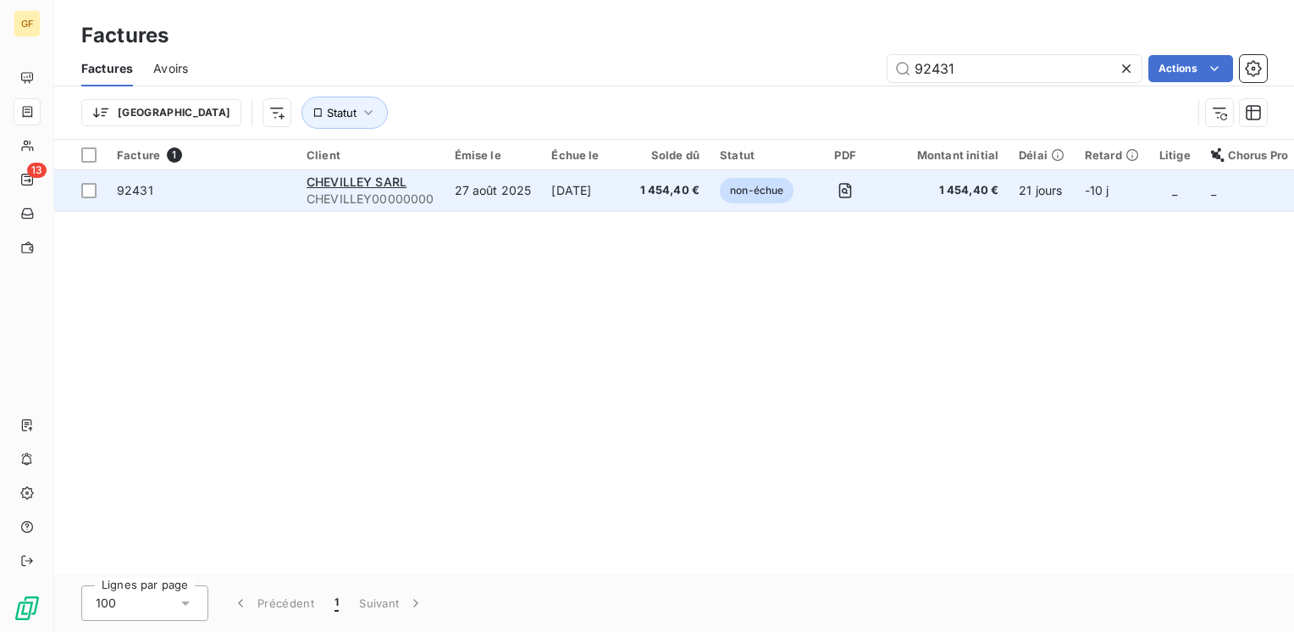
type input "92431"
click at [360, 191] on span "CHEVILLEY00000000" at bounding box center [371, 199] width 128 height 17
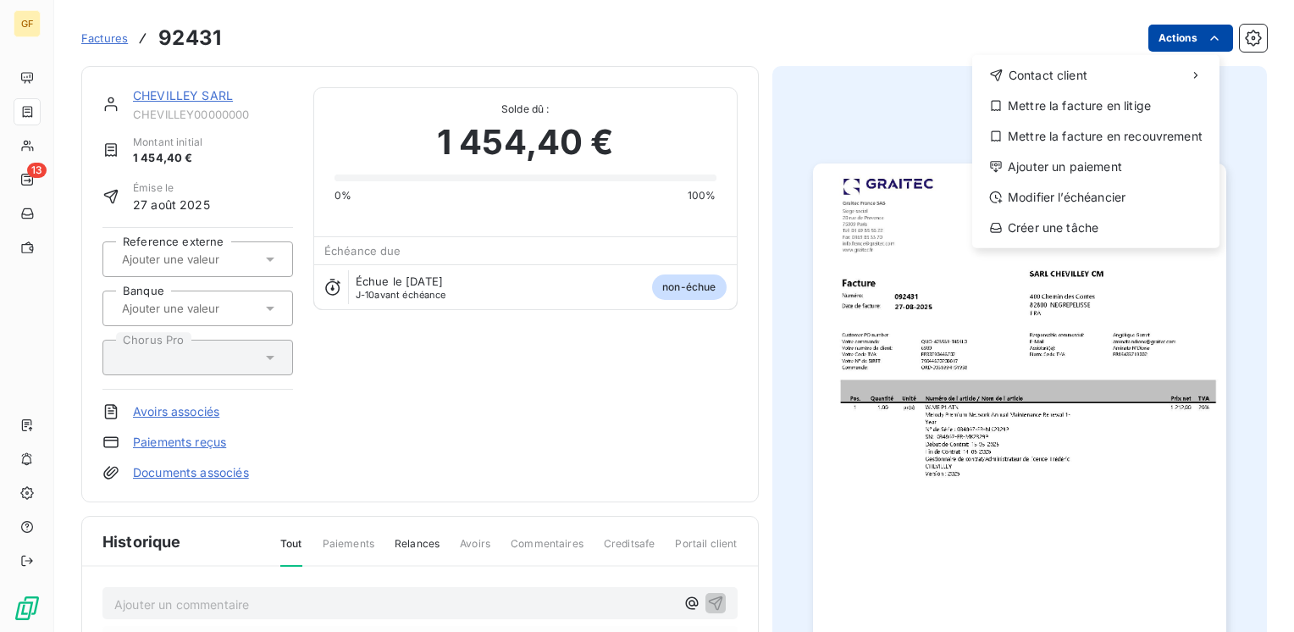
click at [1185, 40] on html "GF 13 Factures 92431 Actions Contact client Mettre la facture en litige Mettre …" at bounding box center [647, 316] width 1294 height 632
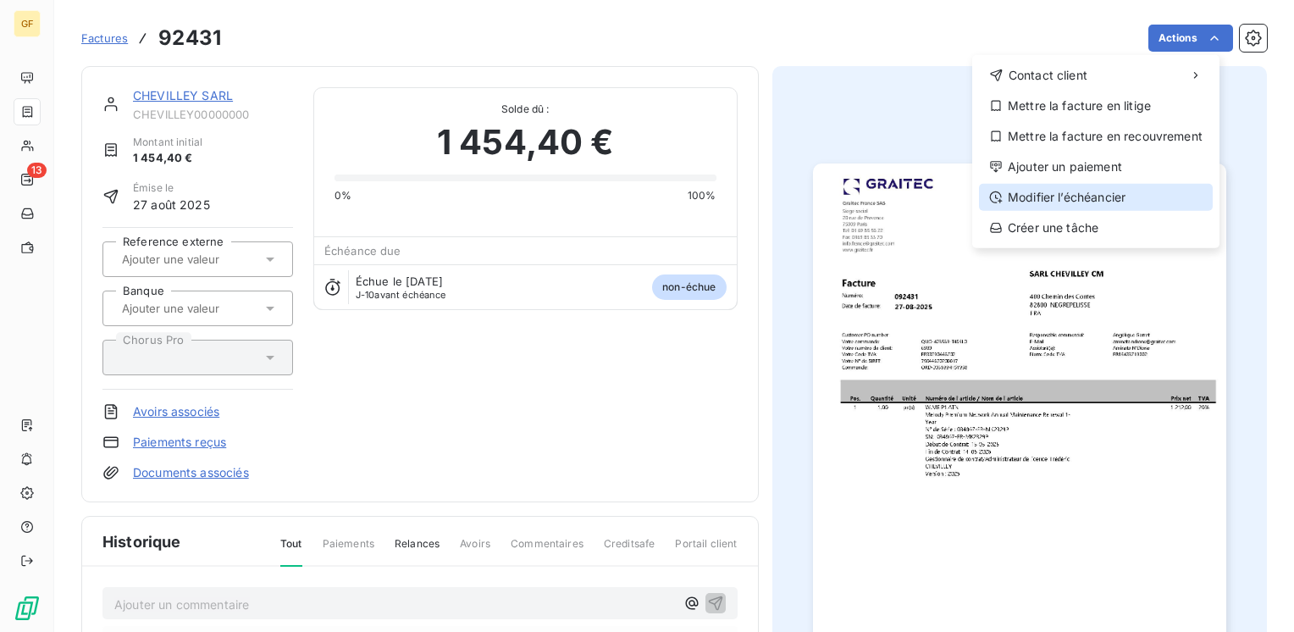
click at [1077, 201] on div "Modifier l’échéancier" at bounding box center [1096, 197] width 234 height 27
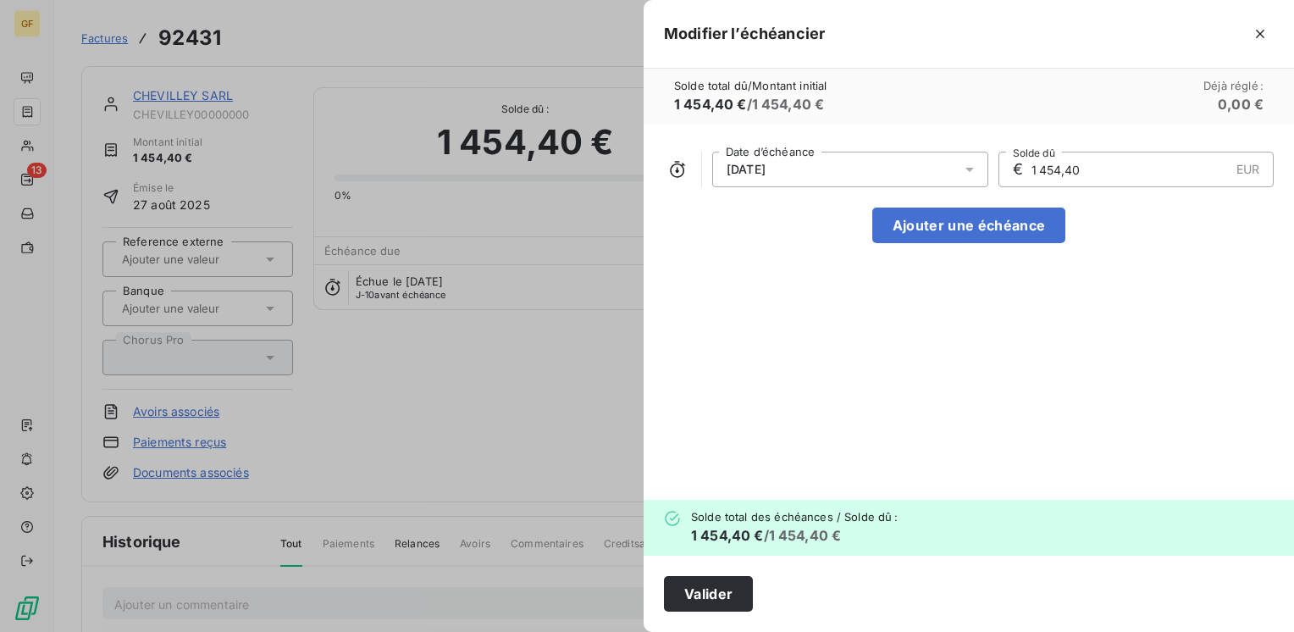
click at [976, 168] on icon at bounding box center [969, 169] width 17 height 17
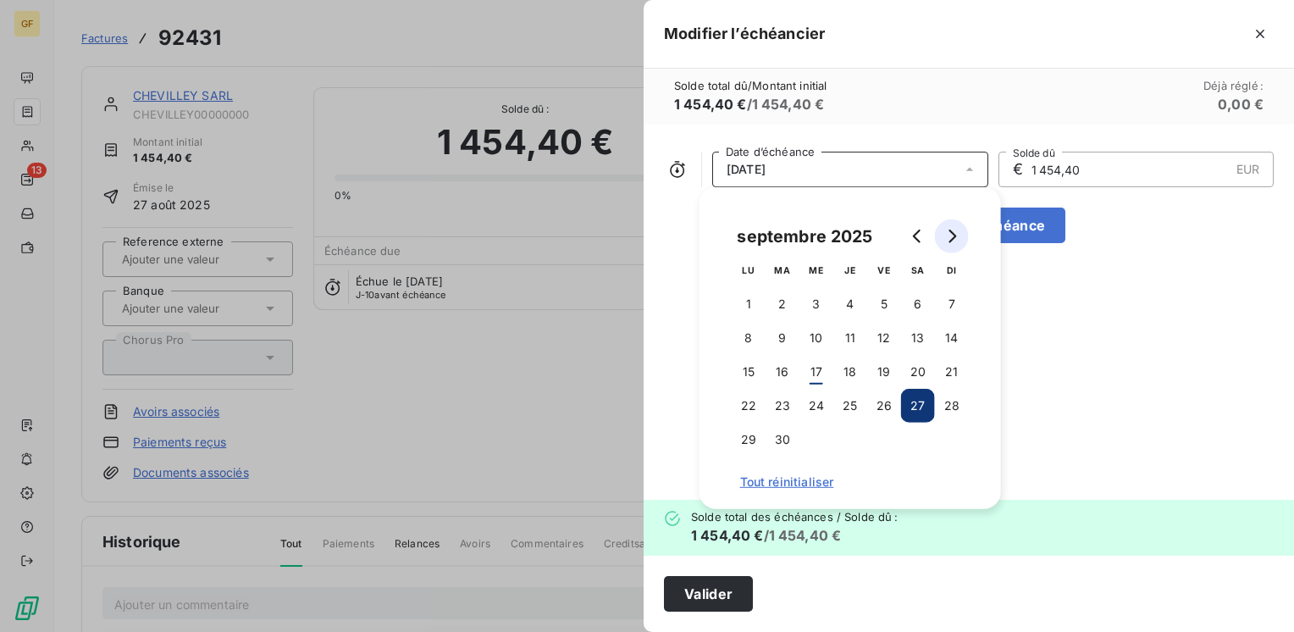
click at [956, 235] on icon "Go to next month" at bounding box center [952, 236] width 14 height 14
click at [813, 367] on button "15" at bounding box center [816, 372] width 34 height 34
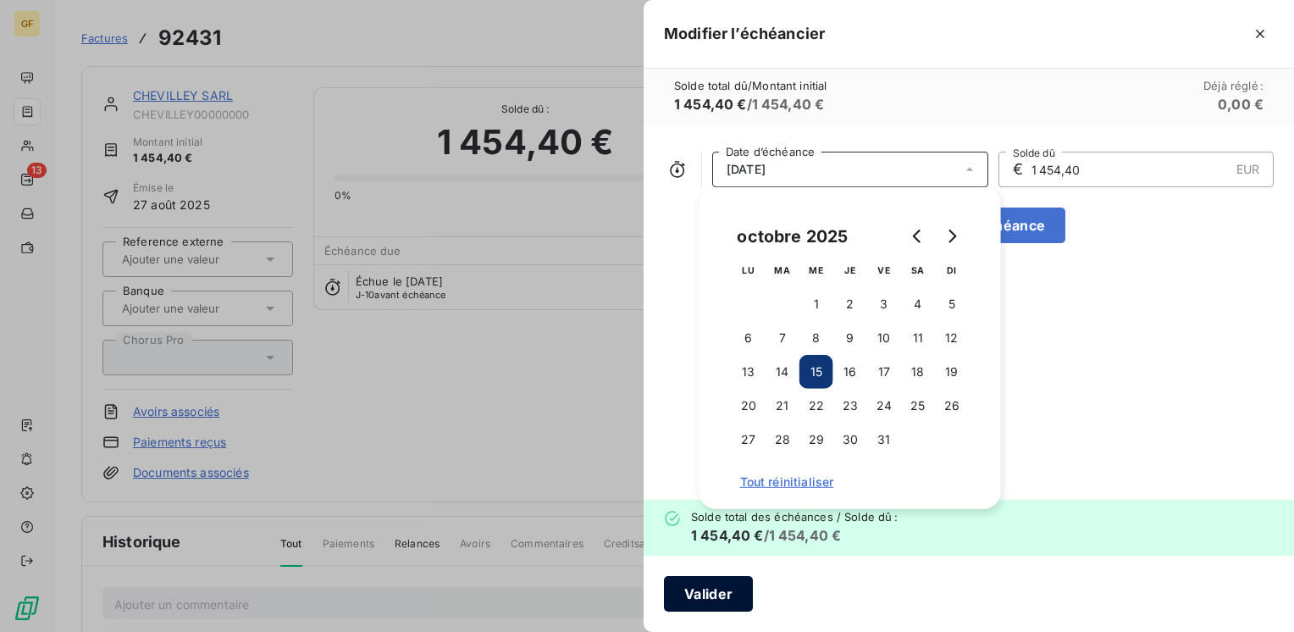
click at [714, 586] on button "Valider" at bounding box center [708, 594] width 89 height 36
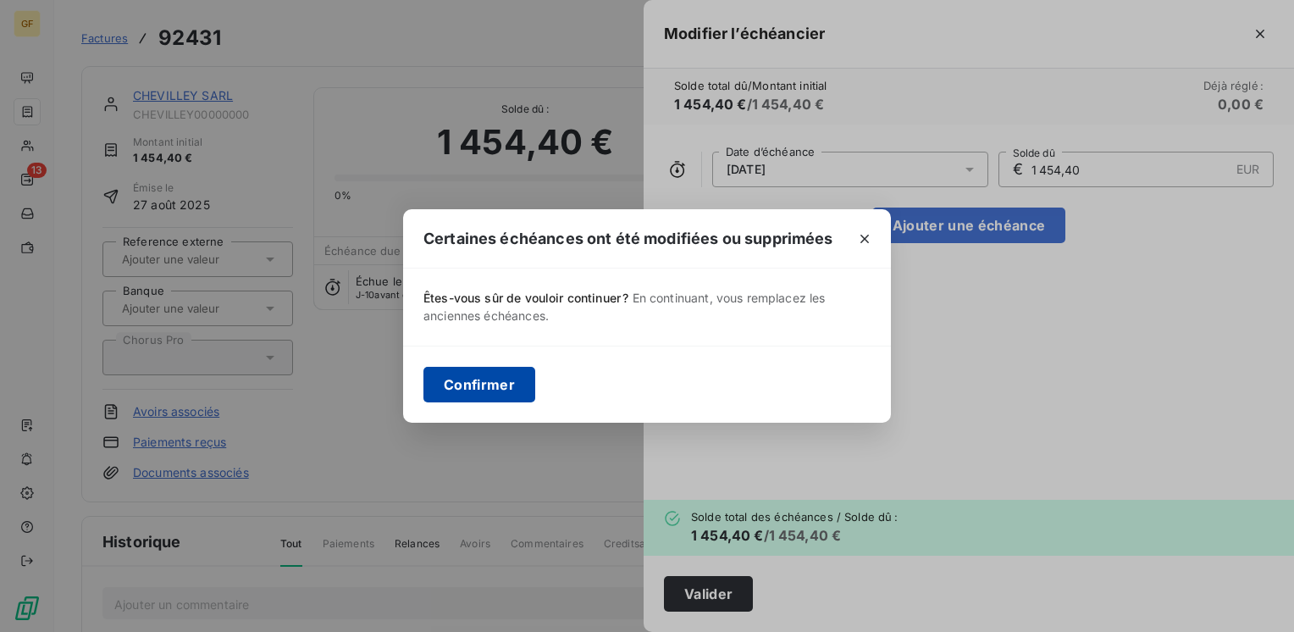
click at [494, 383] on button "Confirmer" at bounding box center [479, 385] width 112 height 36
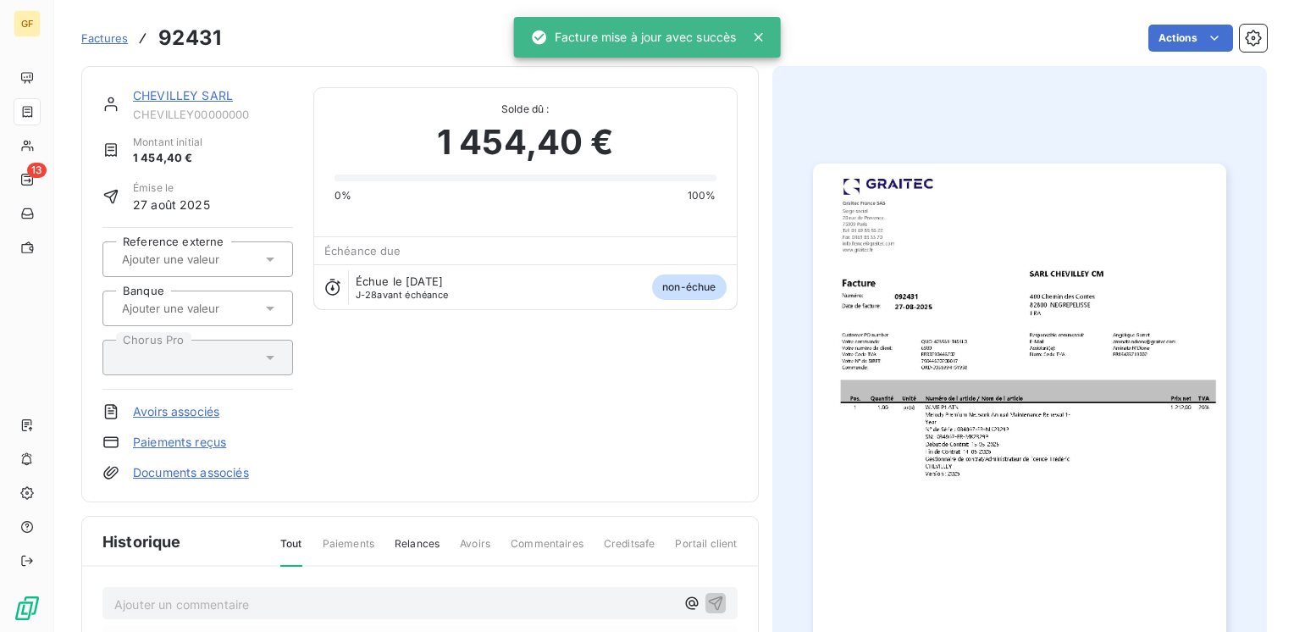
click at [186, 93] on link "CHEVILLEY SARL" at bounding box center [183, 95] width 100 height 14
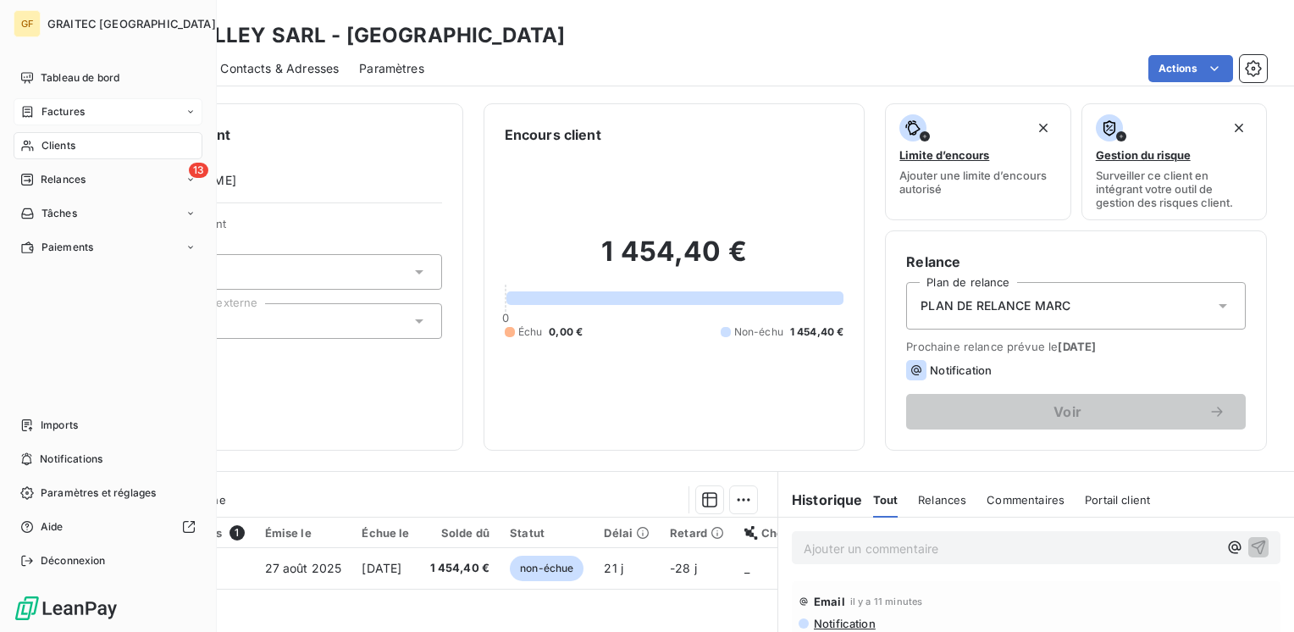
click at [43, 146] on span "Clients" at bounding box center [58, 145] width 34 height 15
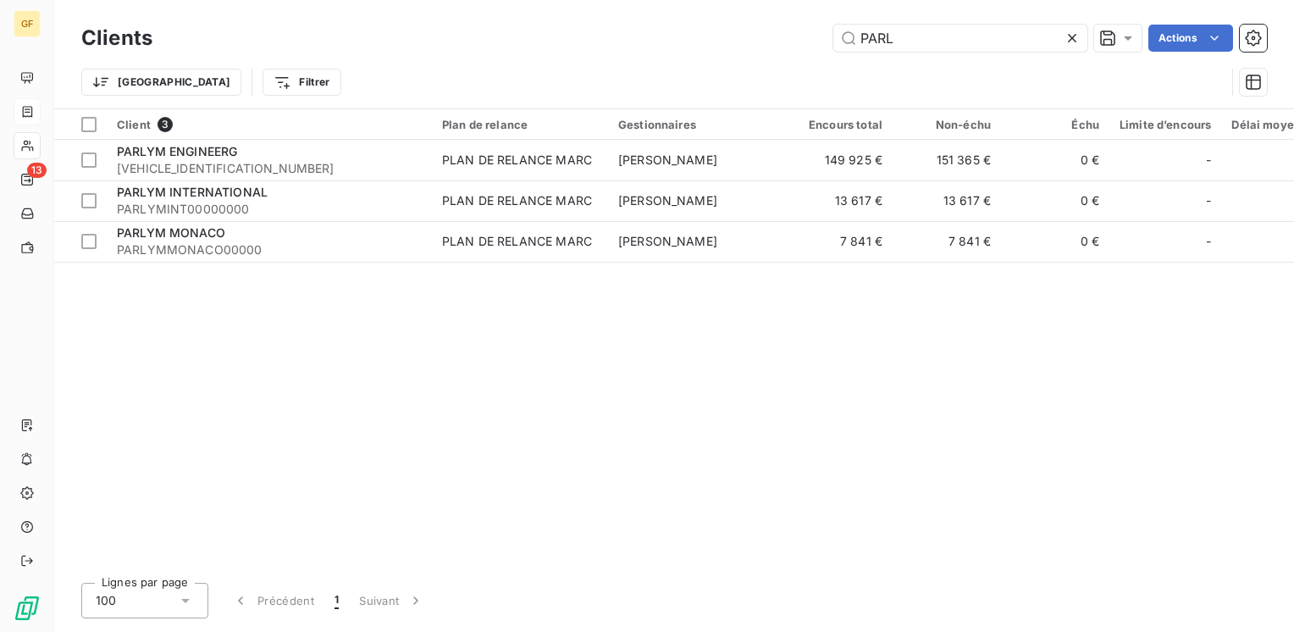
drag, startPoint x: 925, startPoint y: 44, endPoint x: 721, endPoint y: 80, distance: 208.1
click at [719, 80] on div "Clients PARL Actions Trier Filtrer" at bounding box center [673, 64] width 1185 height 88
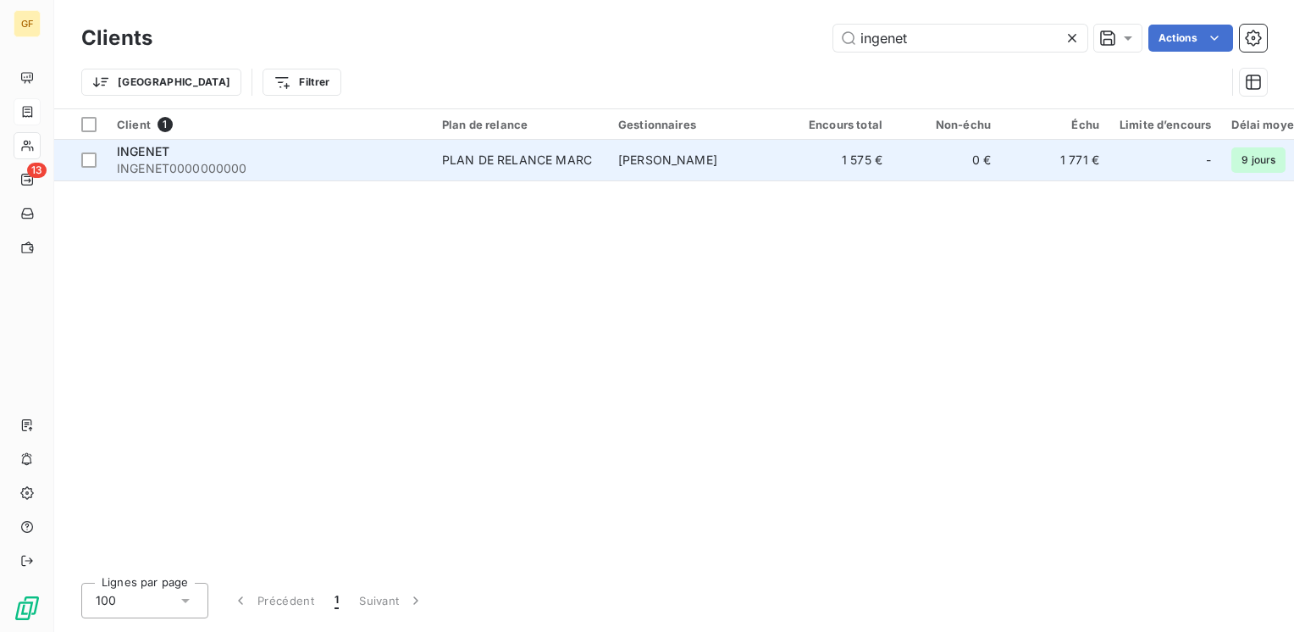
type input "ingenet"
click at [461, 167] on div "PLAN DE RELANCE MARC" at bounding box center [517, 160] width 150 height 17
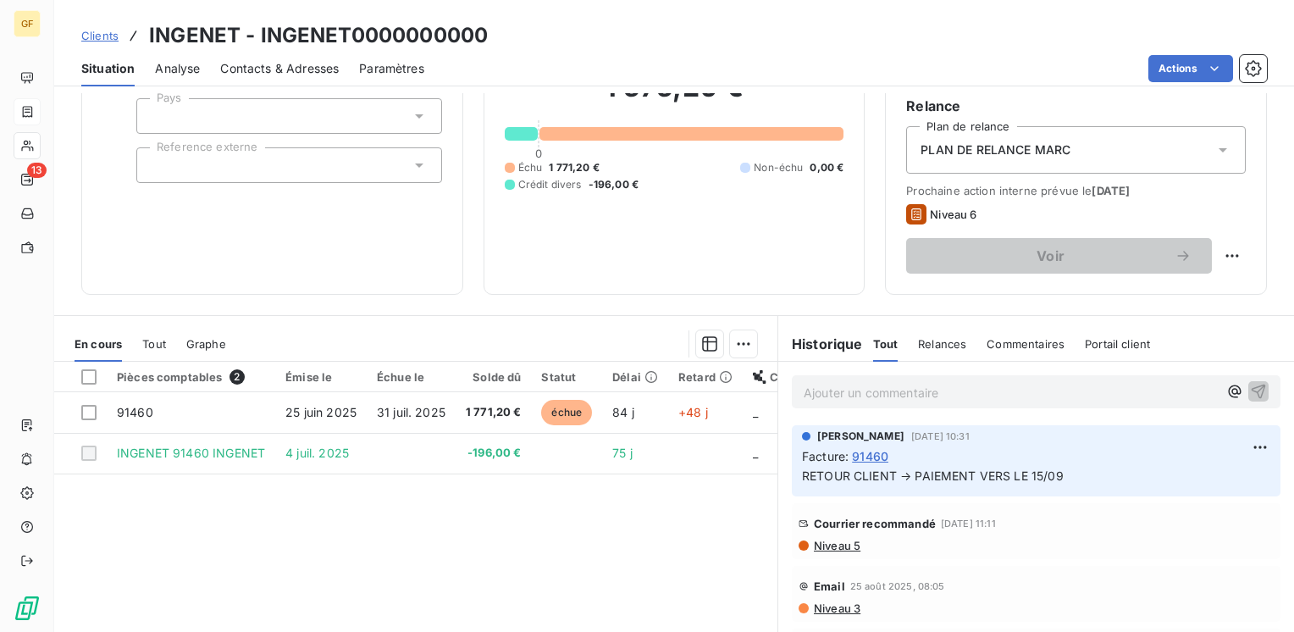
scroll to position [169, 0]
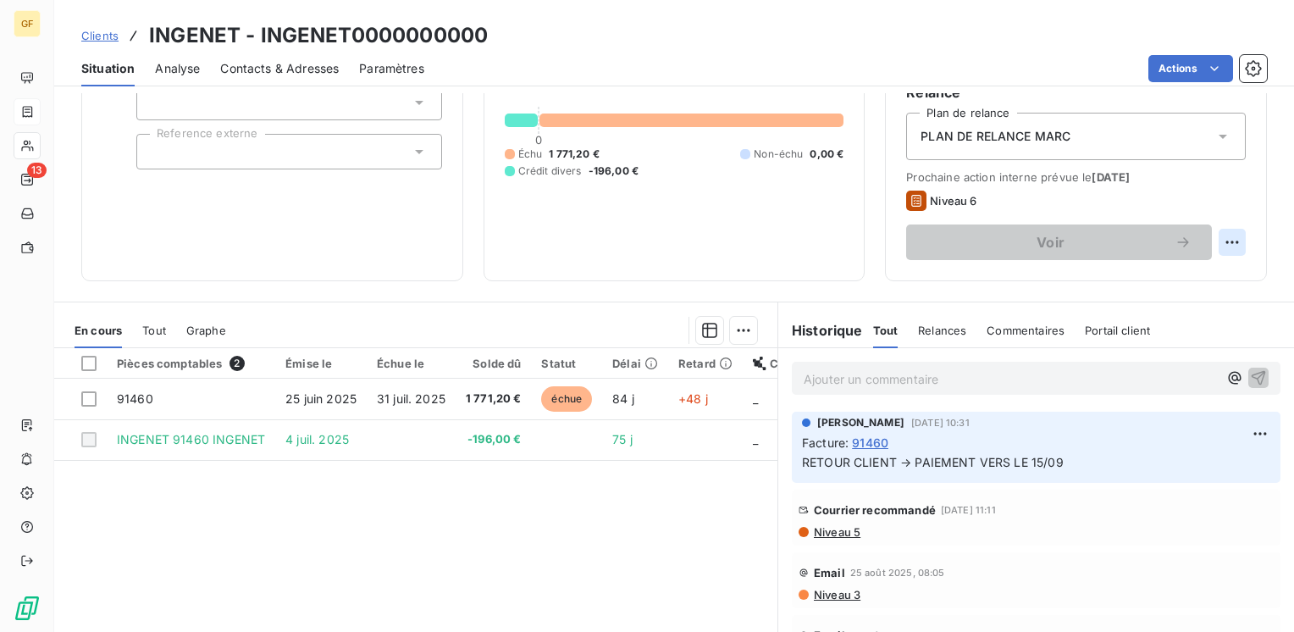
click at [1218, 242] on html "GF 13 Clients INGENET - INGENET0000000000 Situation Analyse Contacts & Adresses…" at bounding box center [647, 316] width 1294 height 632
click at [1202, 272] on div "Replanifier cette action" at bounding box center [1150, 279] width 152 height 27
select select "8"
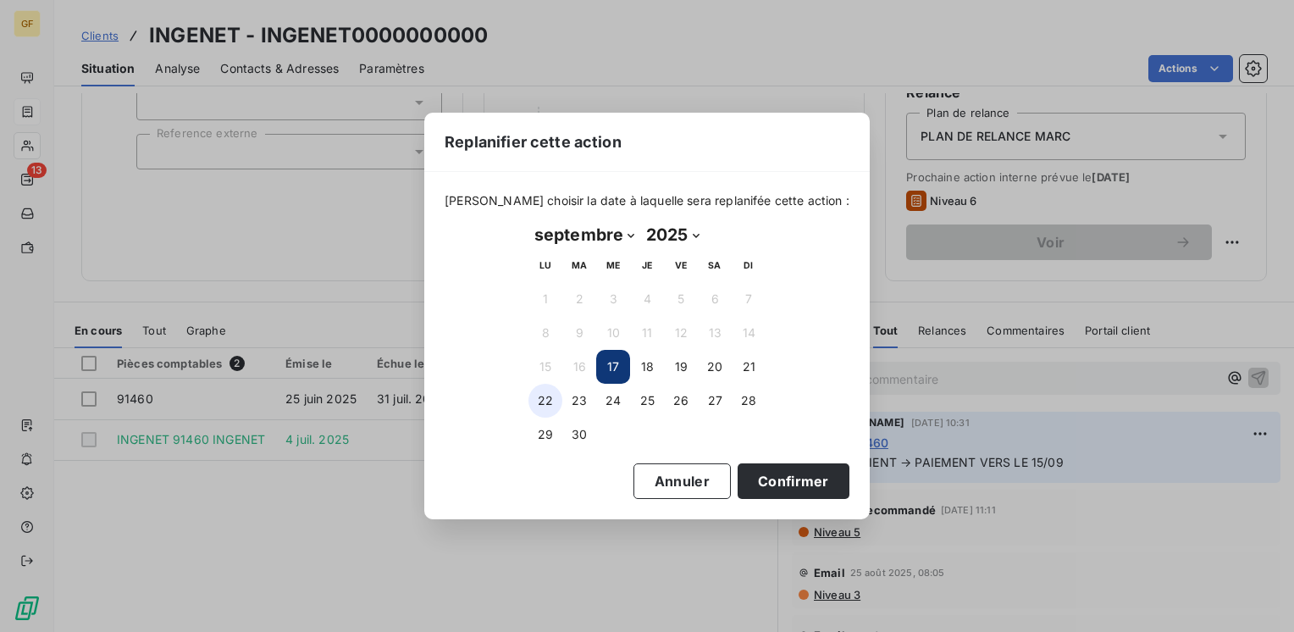
click at [551, 401] on button "22" at bounding box center [545, 401] width 34 height 34
click at [582, 404] on button "23" at bounding box center [579, 401] width 34 height 34
click at [756, 483] on button "Confirmer" at bounding box center [793, 481] width 112 height 36
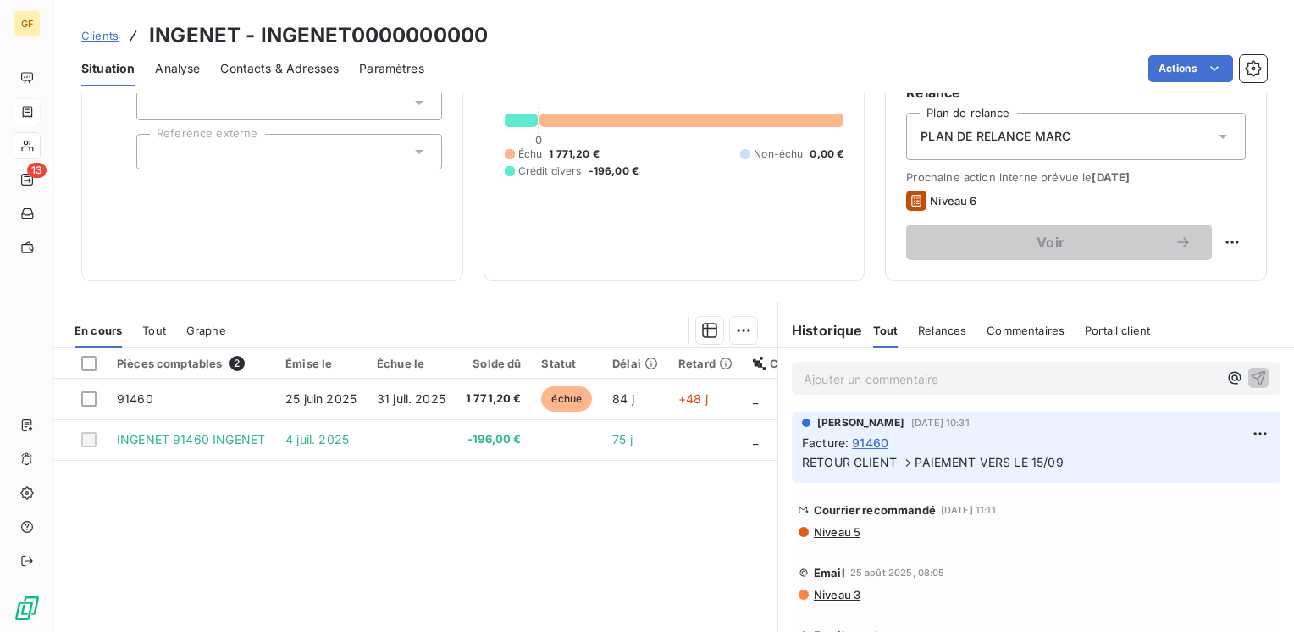
click at [809, 374] on p "Ajouter un commentaire ﻿" at bounding box center [1011, 378] width 414 height 21
click at [1250, 371] on icon "button" at bounding box center [1258, 376] width 17 height 17
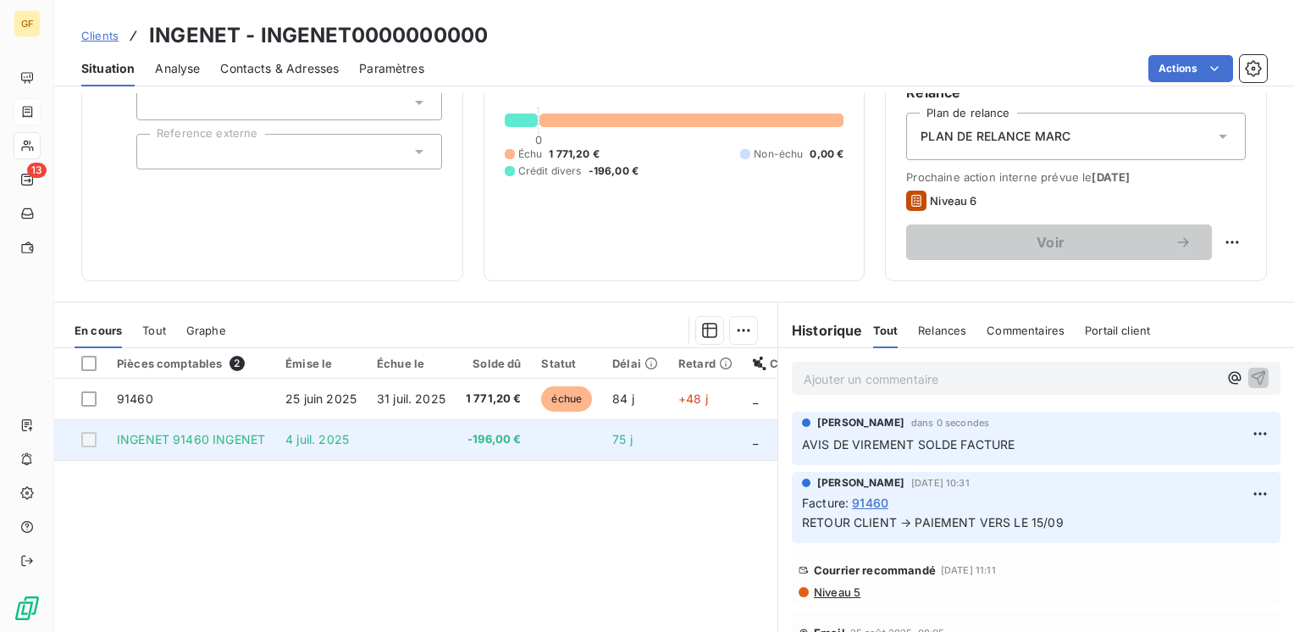
scroll to position [0, 0]
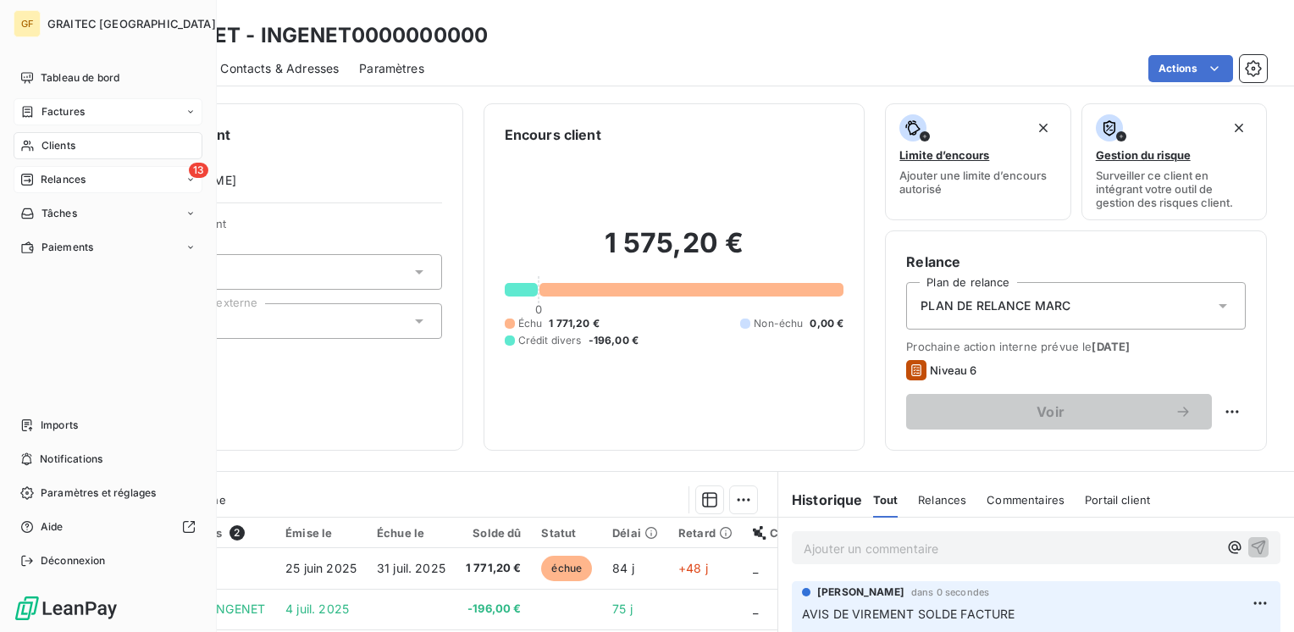
click at [64, 176] on span "Relances" at bounding box center [63, 179] width 45 height 15
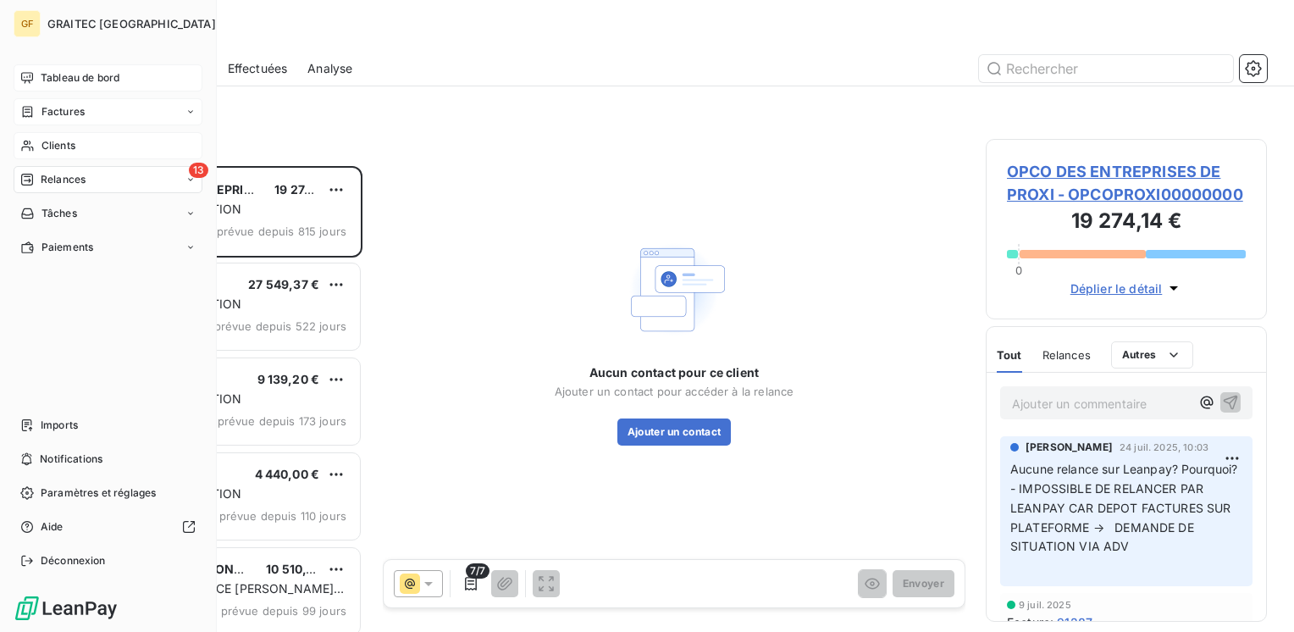
click at [73, 78] on span "Tableau de bord" at bounding box center [80, 77] width 79 height 15
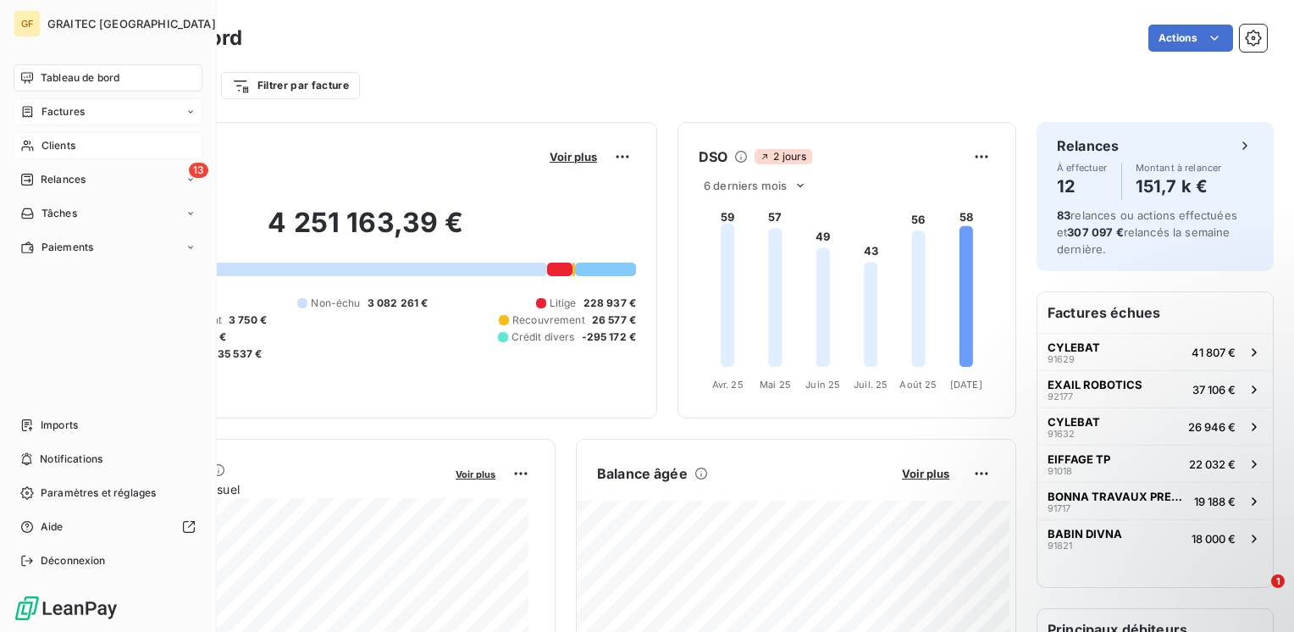
click at [48, 145] on span "Clients" at bounding box center [58, 145] width 34 height 15
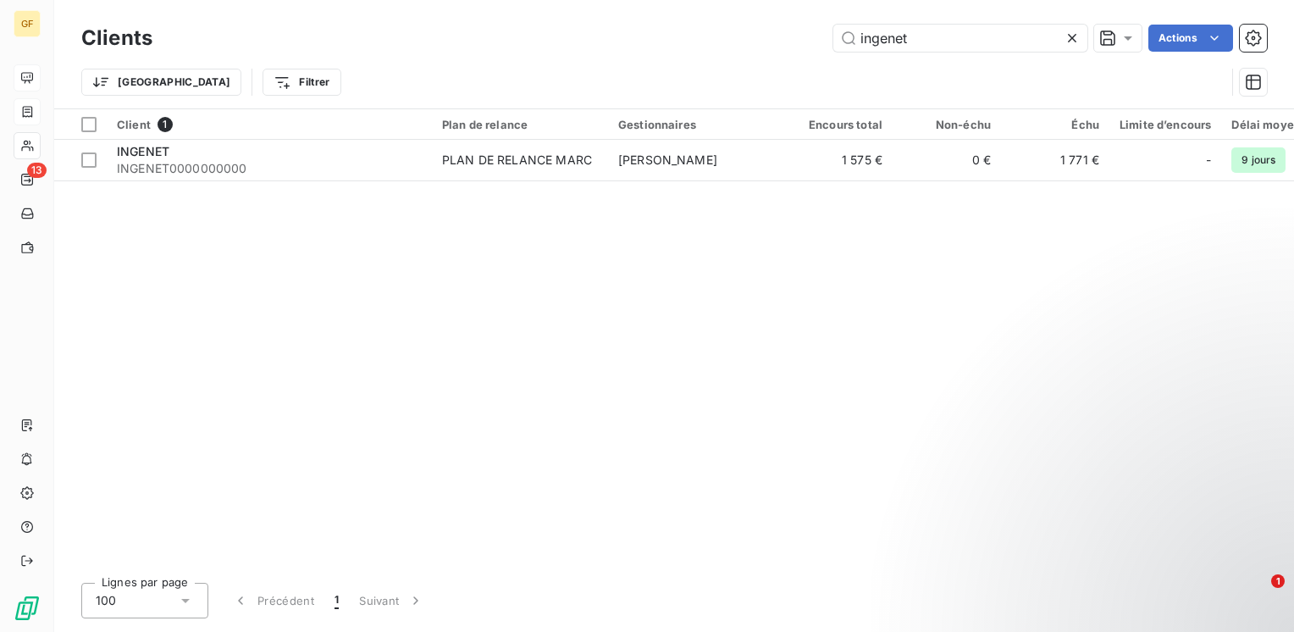
drag, startPoint x: 973, startPoint y: 39, endPoint x: 647, endPoint y: 74, distance: 327.8
click at [629, 69] on div "Clients ingenet Actions Trier Filtrer" at bounding box center [673, 64] width 1185 height 88
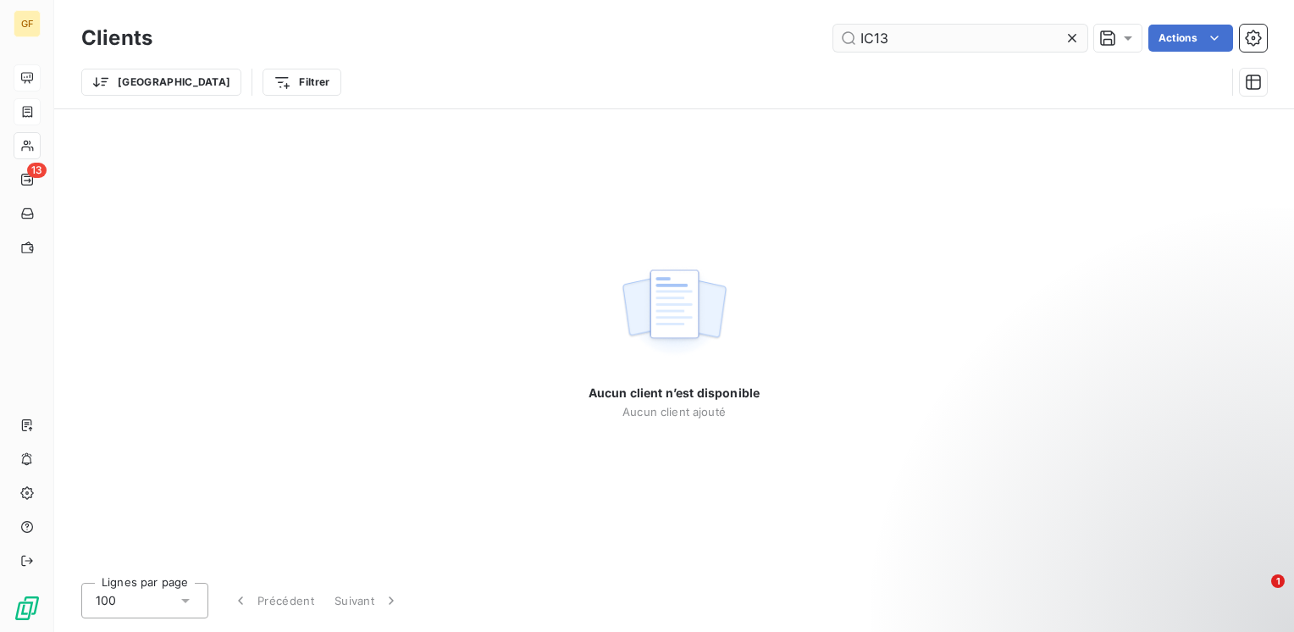
drag, startPoint x: 882, startPoint y: 33, endPoint x: 892, endPoint y: 31, distance: 9.5
click at [898, 30] on input "IC13" at bounding box center [960, 38] width 254 height 27
drag, startPoint x: 719, startPoint y: 55, endPoint x: 182, endPoint y: 53, distance: 536.8
click at [156, 103] on div "Clients IC1ICS Actions Trier Filtrer" at bounding box center [673, 64] width 1185 height 88
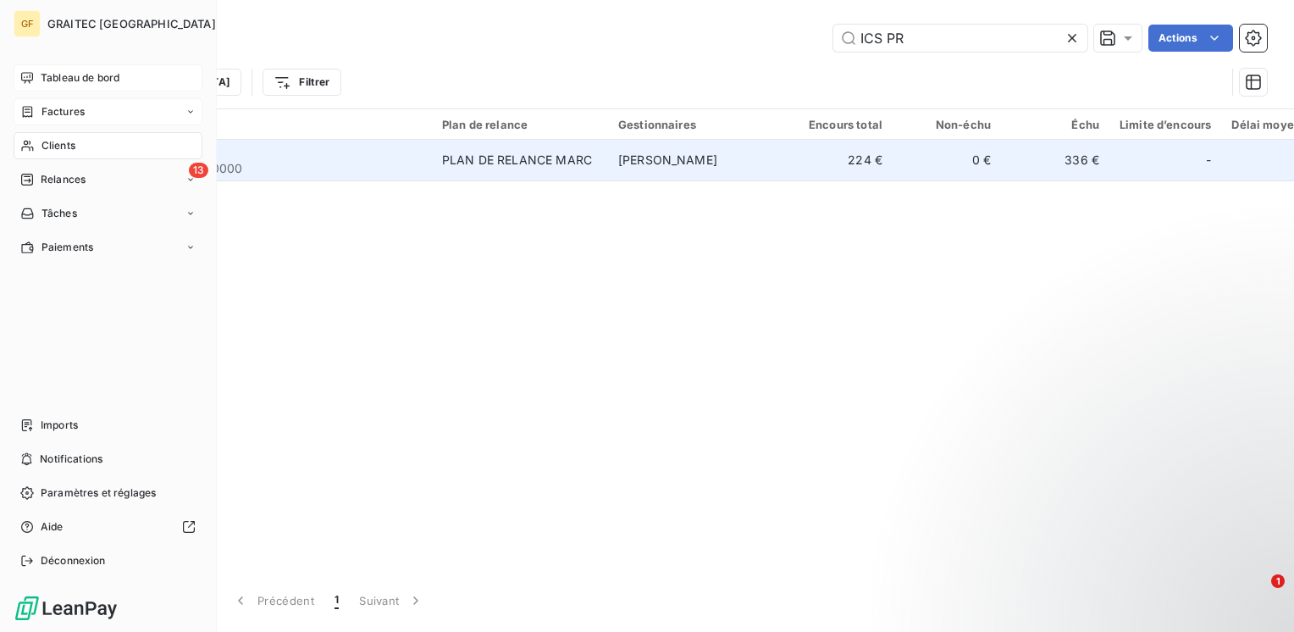
type input "ICS PR"
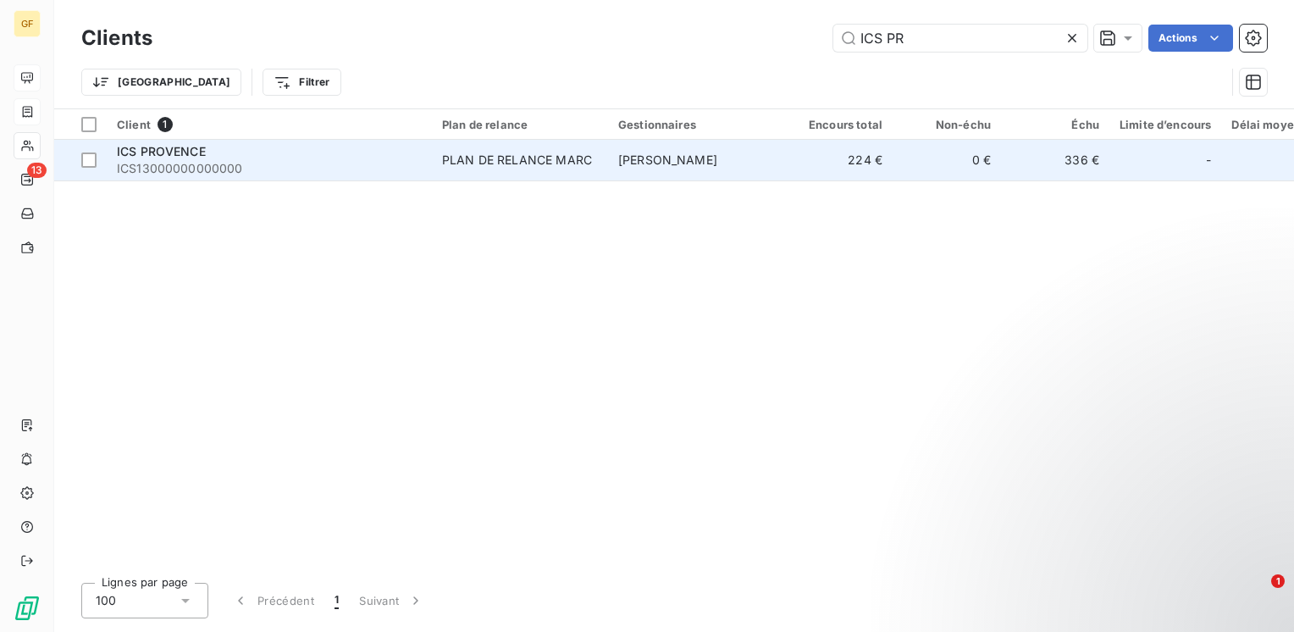
click at [244, 160] on span "ICS13000000000000" at bounding box center [269, 168] width 305 height 17
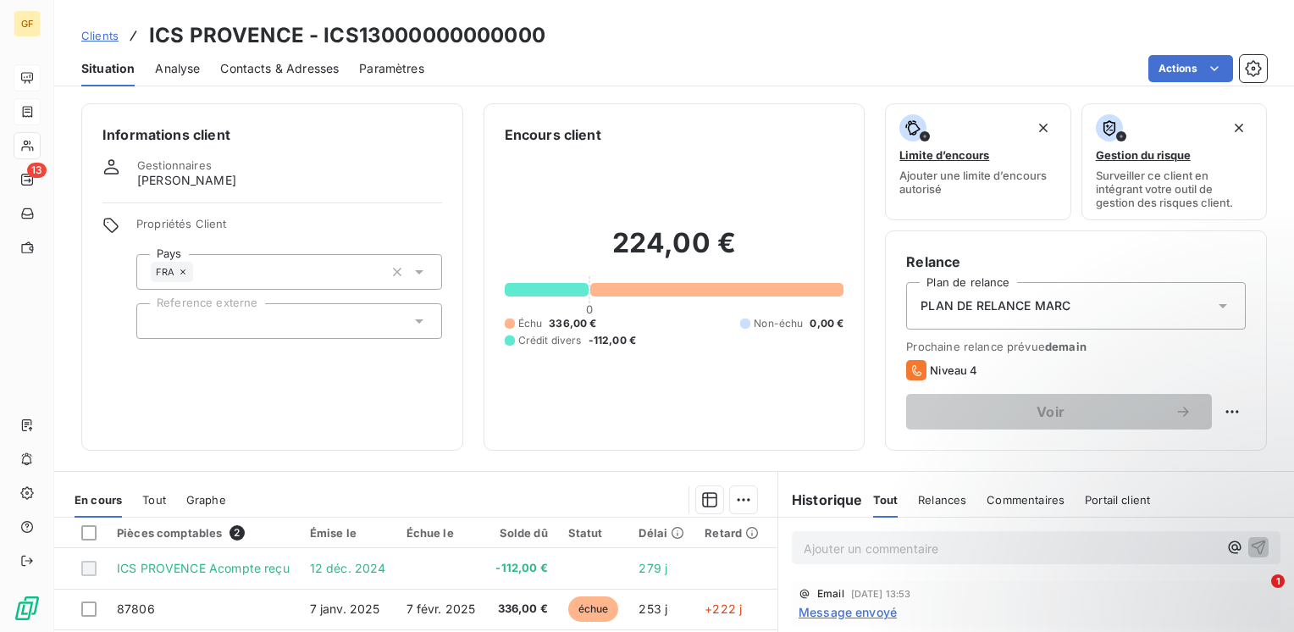
click at [303, 65] on span "Contacts & Adresses" at bounding box center [279, 68] width 119 height 17
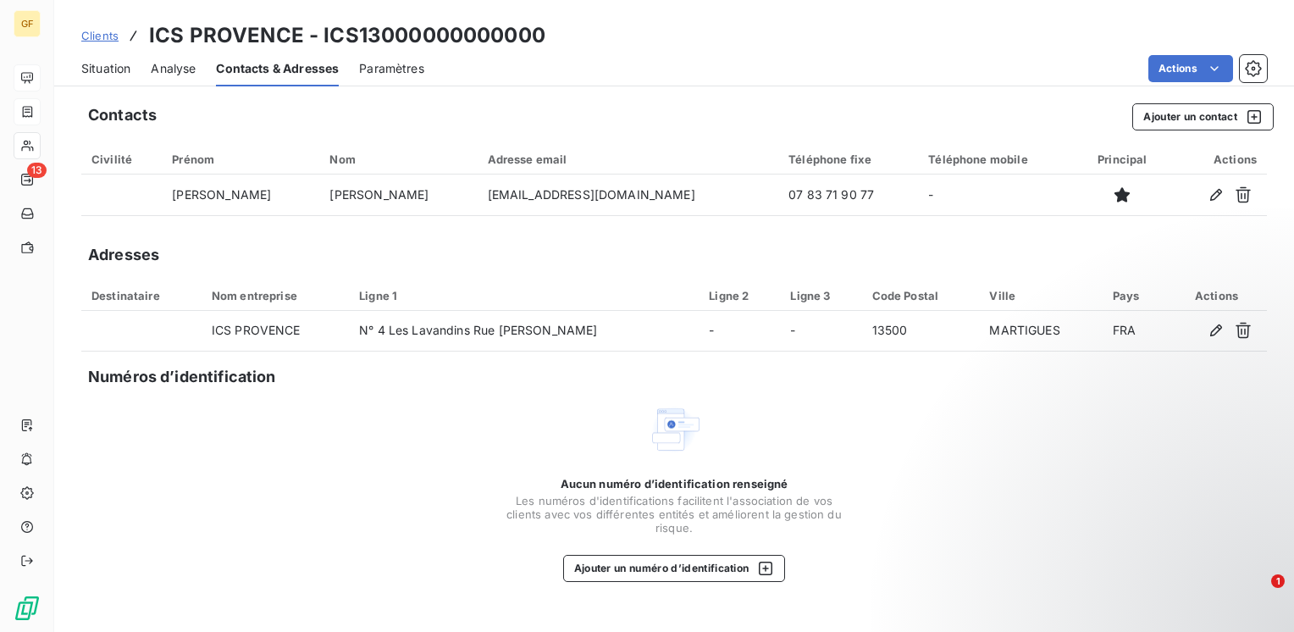
click at [104, 70] on span "Situation" at bounding box center [105, 68] width 49 height 17
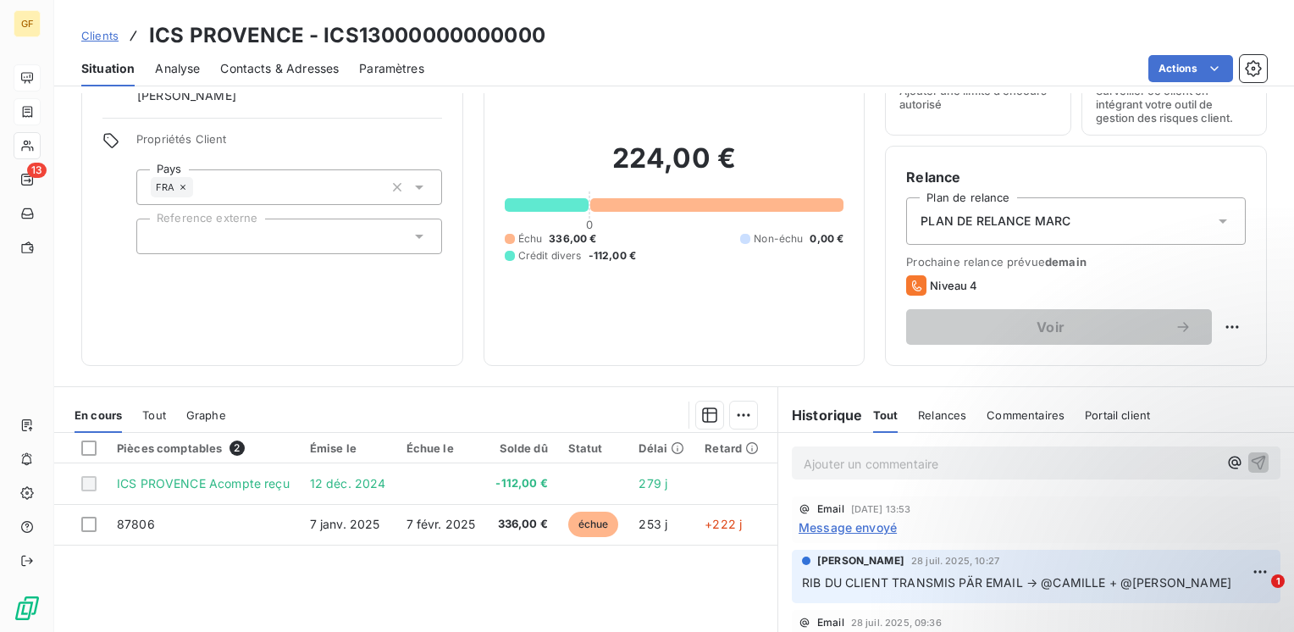
scroll to position [169, 0]
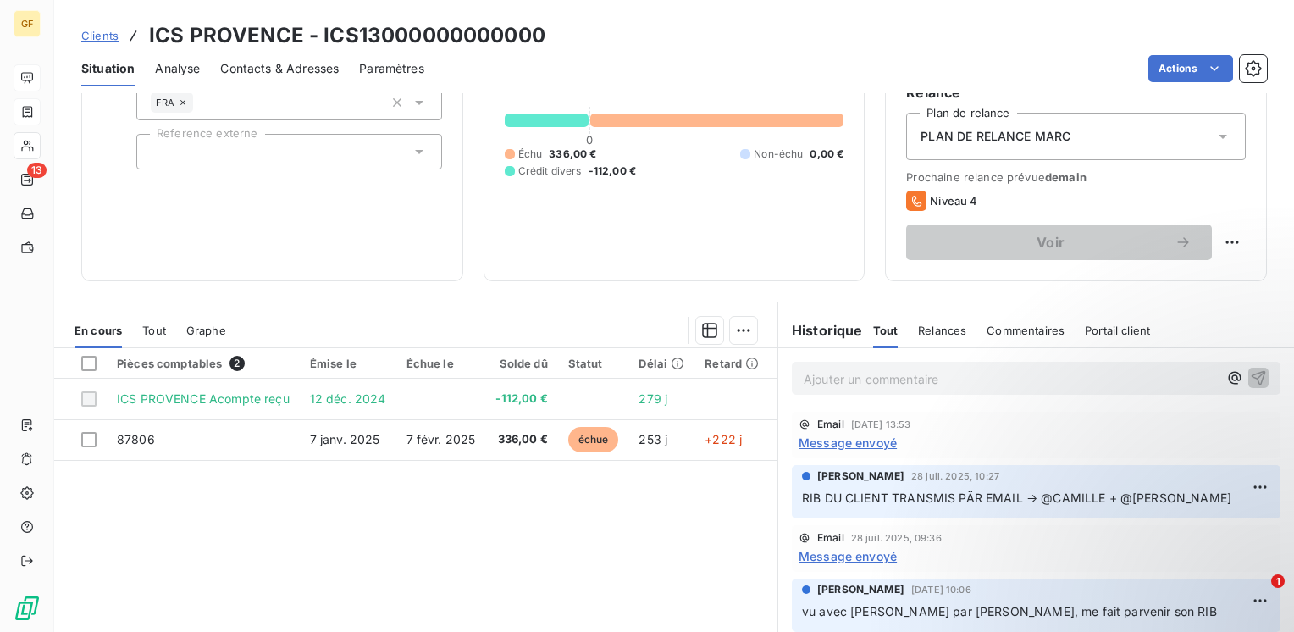
click at [826, 439] on span "Message envoyé" at bounding box center [847, 443] width 98 height 18
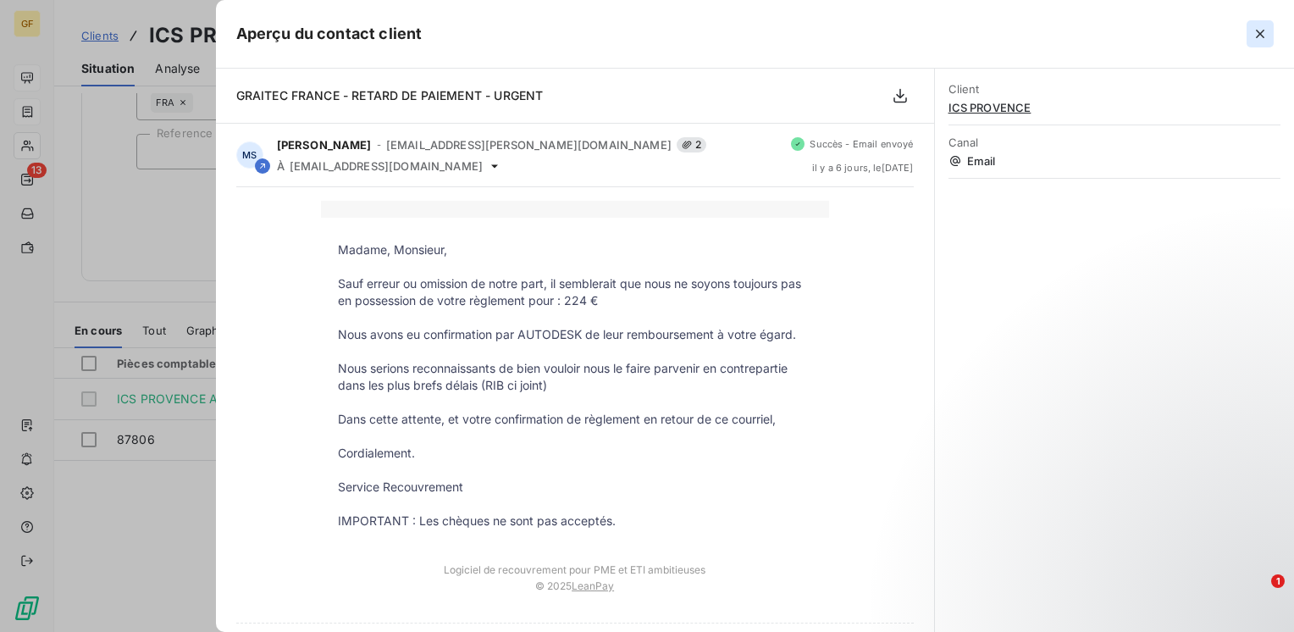
click at [1261, 28] on icon "button" at bounding box center [1259, 33] width 17 height 17
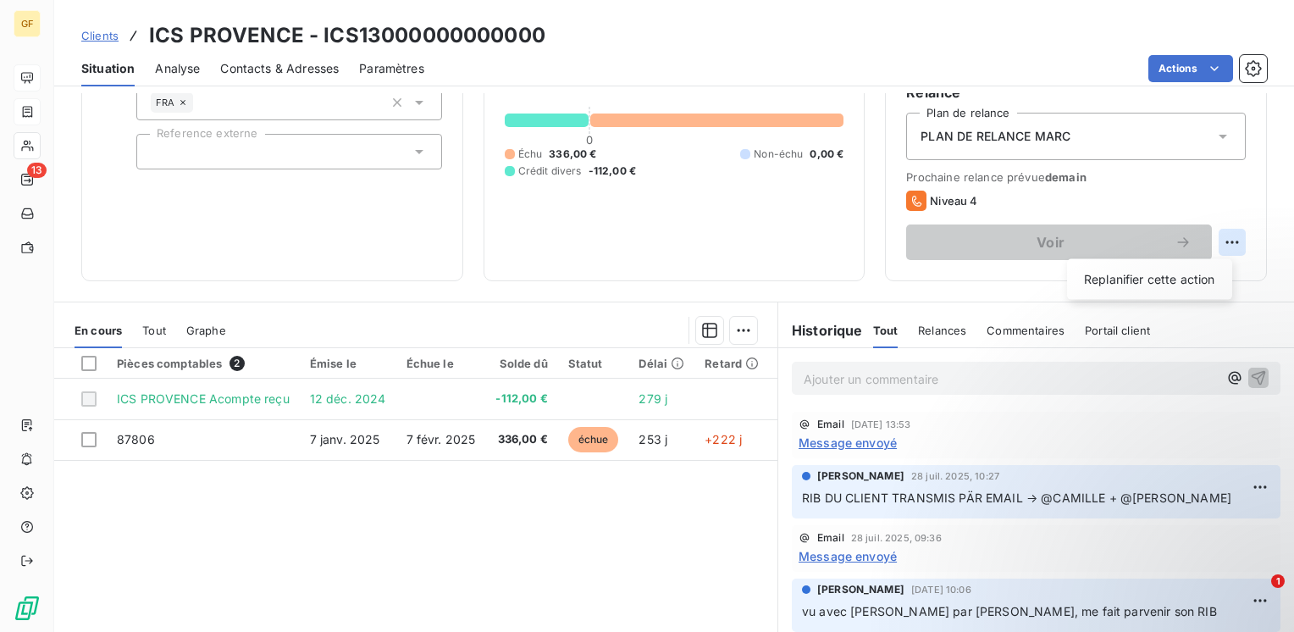
click at [1209, 239] on html "GF 13 Clients ICS PROVENCE - ICS13000000000000 Situation Analyse Contacts & Adr…" at bounding box center [647, 316] width 1294 height 632
click at [1077, 239] on html "GF 13 Clients ICS PROVENCE - ICS13000000000000 Situation Analyse Contacts & Adr…" at bounding box center [647, 316] width 1294 height 632
click at [1214, 235] on html "GF 13 Clients ICS PROVENCE - ICS13000000000000 Situation Analyse Contacts & Adr…" at bounding box center [647, 316] width 1294 height 632
drag, startPoint x: 1136, startPoint y: 284, endPoint x: 1125, endPoint y: 283, distance: 11.1
click at [1136, 284] on div "Replanifier cette action" at bounding box center [1150, 279] width 152 height 27
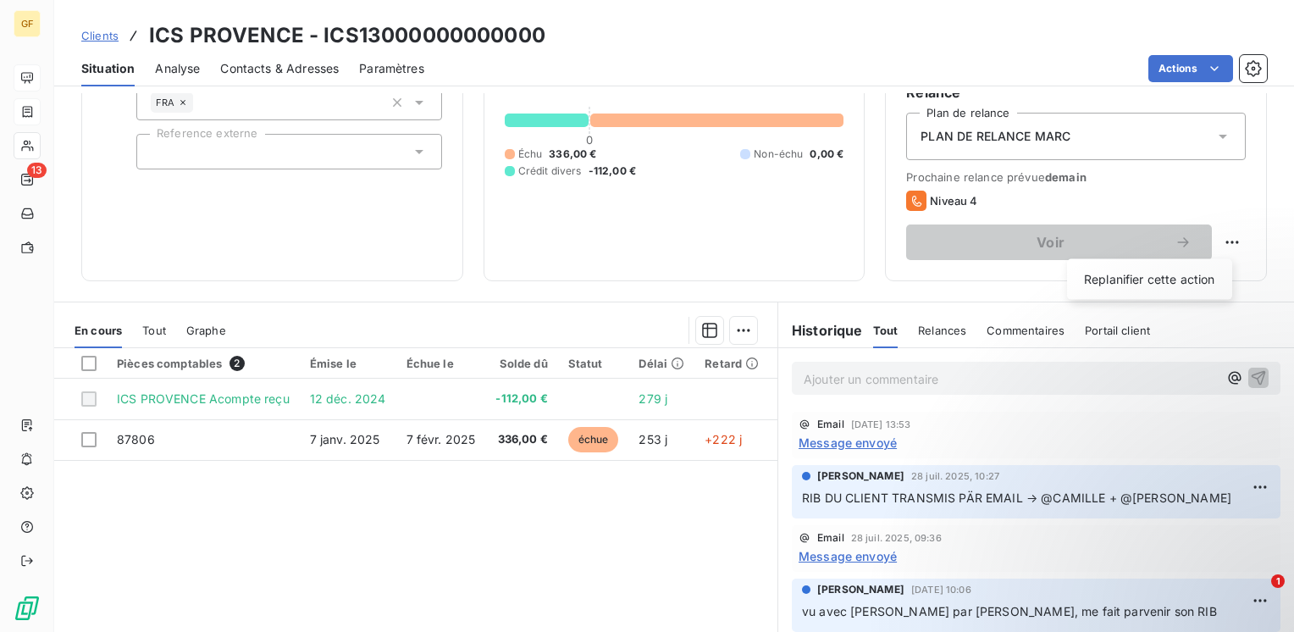
select select "8"
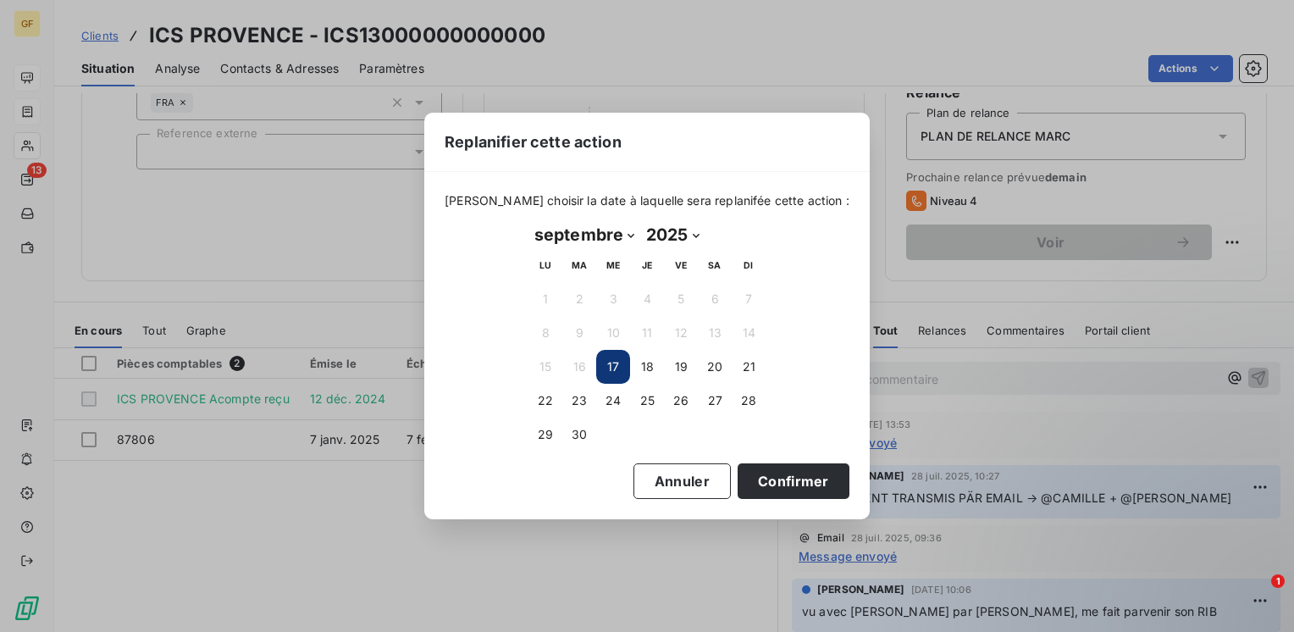
drag, startPoint x: 606, startPoint y: 374, endPoint x: 616, endPoint y: 374, distance: 10.2
click at [609, 374] on button "17" at bounding box center [613, 367] width 34 height 34
click at [615, 371] on button "17" at bounding box center [613, 367] width 34 height 34
click at [737, 489] on button "Confirmer" at bounding box center [793, 481] width 112 height 36
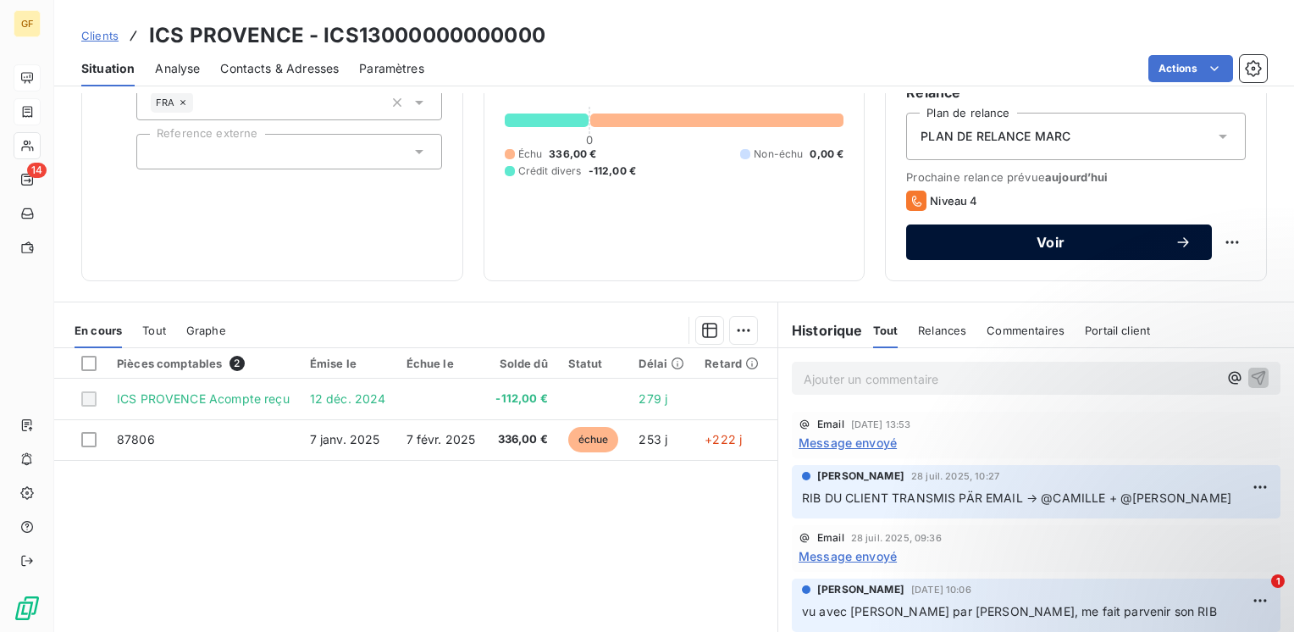
click at [1074, 240] on span "Voir" at bounding box center [1050, 242] width 248 height 14
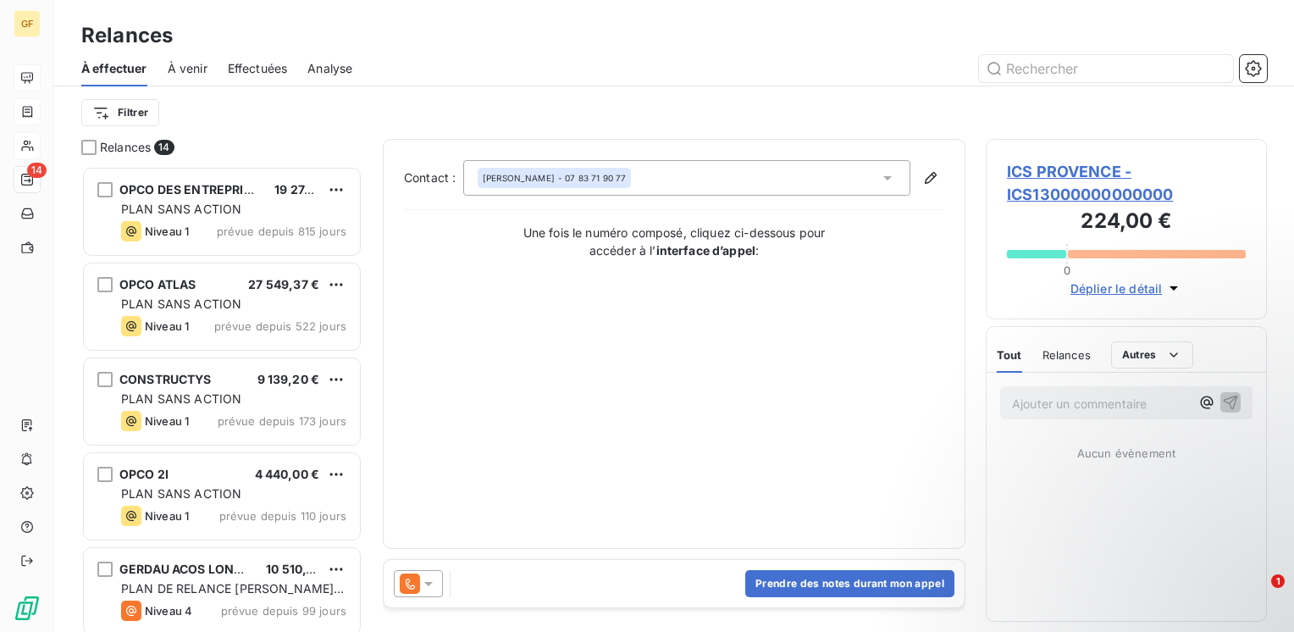
scroll to position [453, 268]
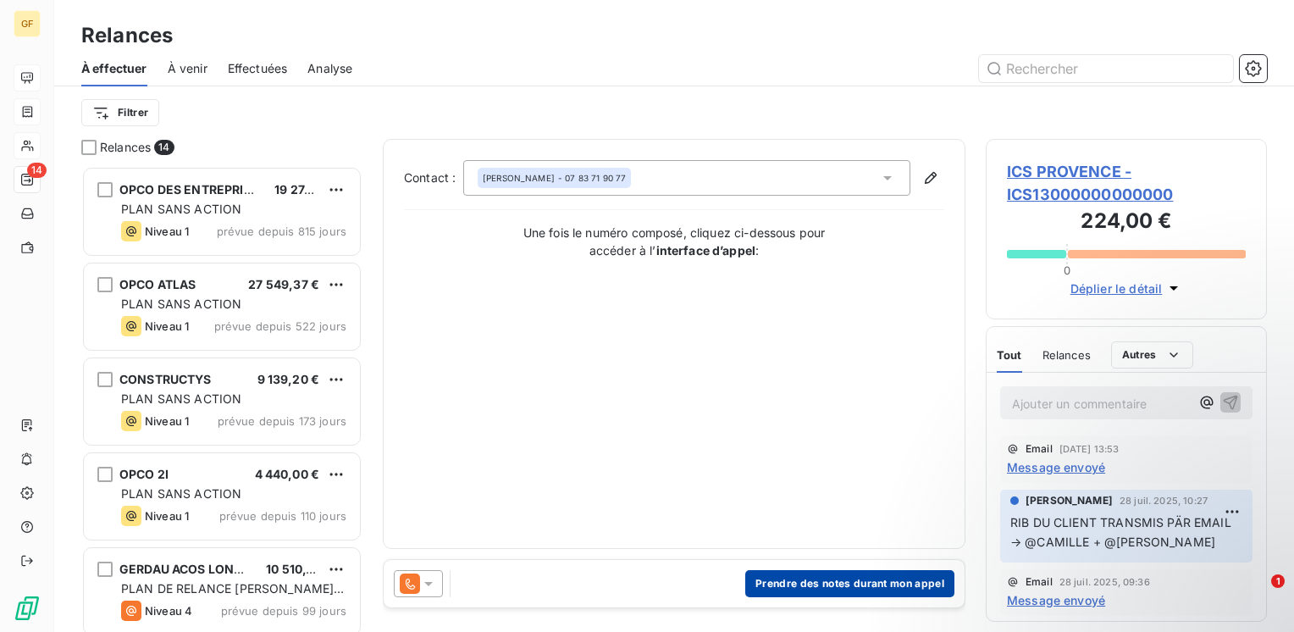
click at [831, 588] on button "Prendre des notes durant mon appel" at bounding box center [849, 583] width 209 height 27
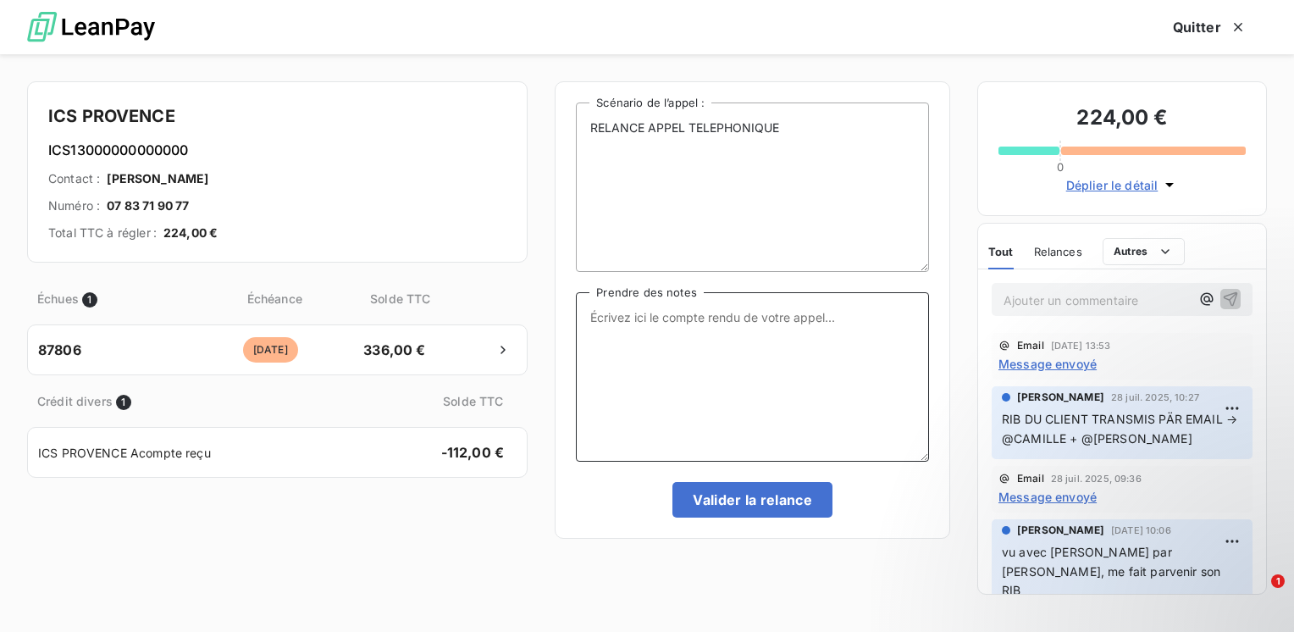
click at [616, 322] on textarea "Prendre des notes" at bounding box center [752, 376] width 353 height 169
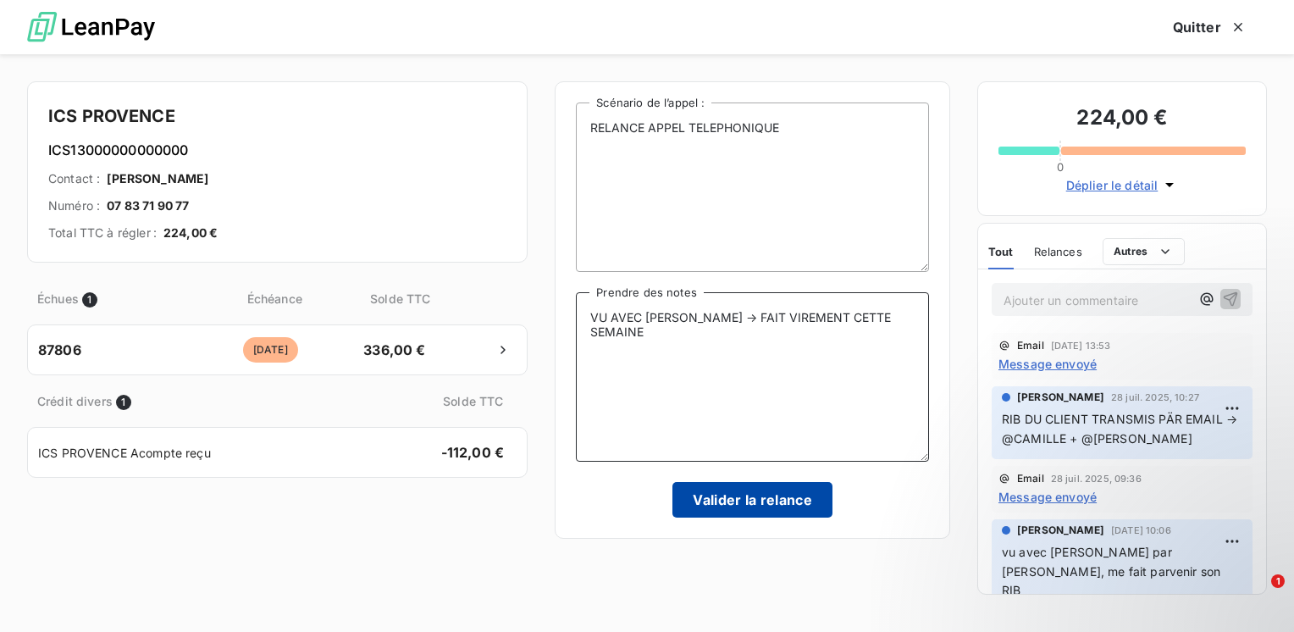
type textarea "VU AVEC [PERSON_NAME] → FAIT VIREMENT CETTE SEMAINE"
click at [738, 501] on button "Valider la relance" at bounding box center [752, 500] width 160 height 36
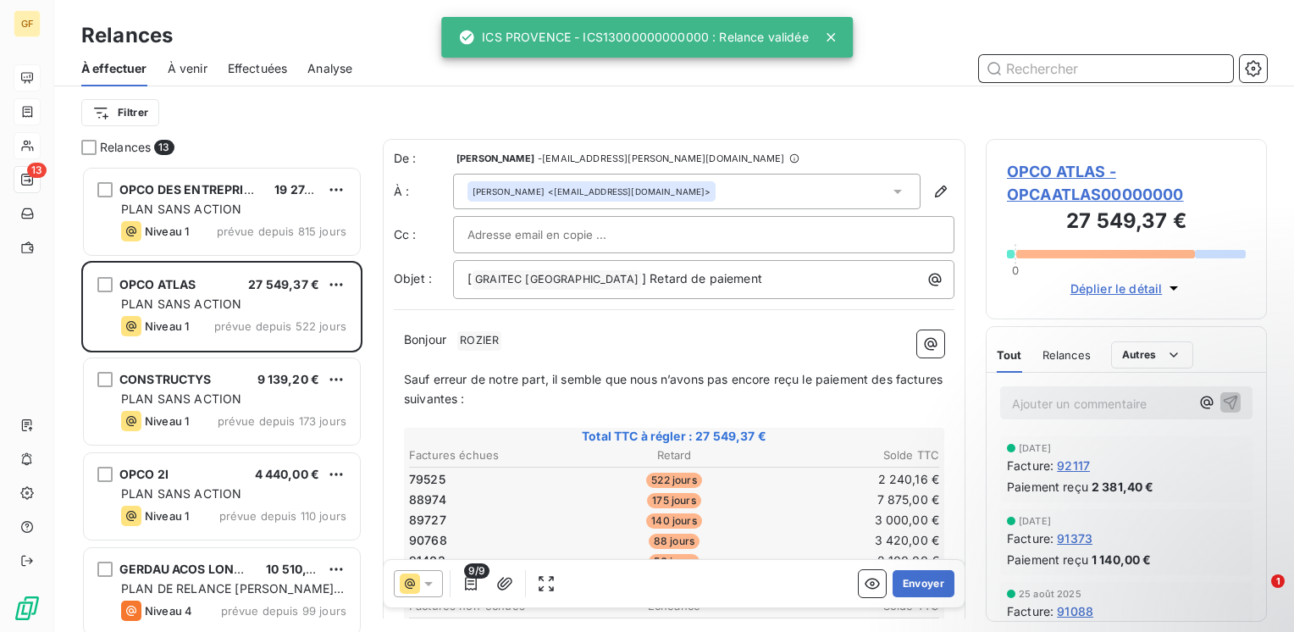
click at [242, 65] on span "Effectuées" at bounding box center [258, 68] width 60 height 17
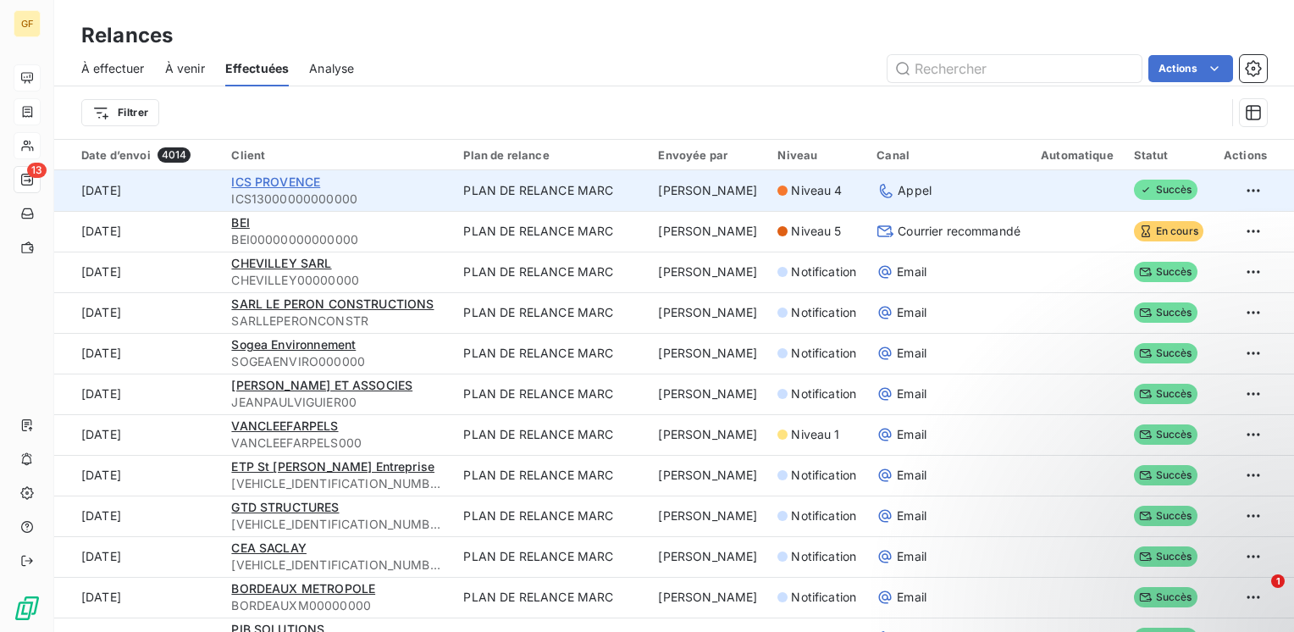
click at [305, 182] on span "ICS PROVENCE" at bounding box center [275, 181] width 89 height 14
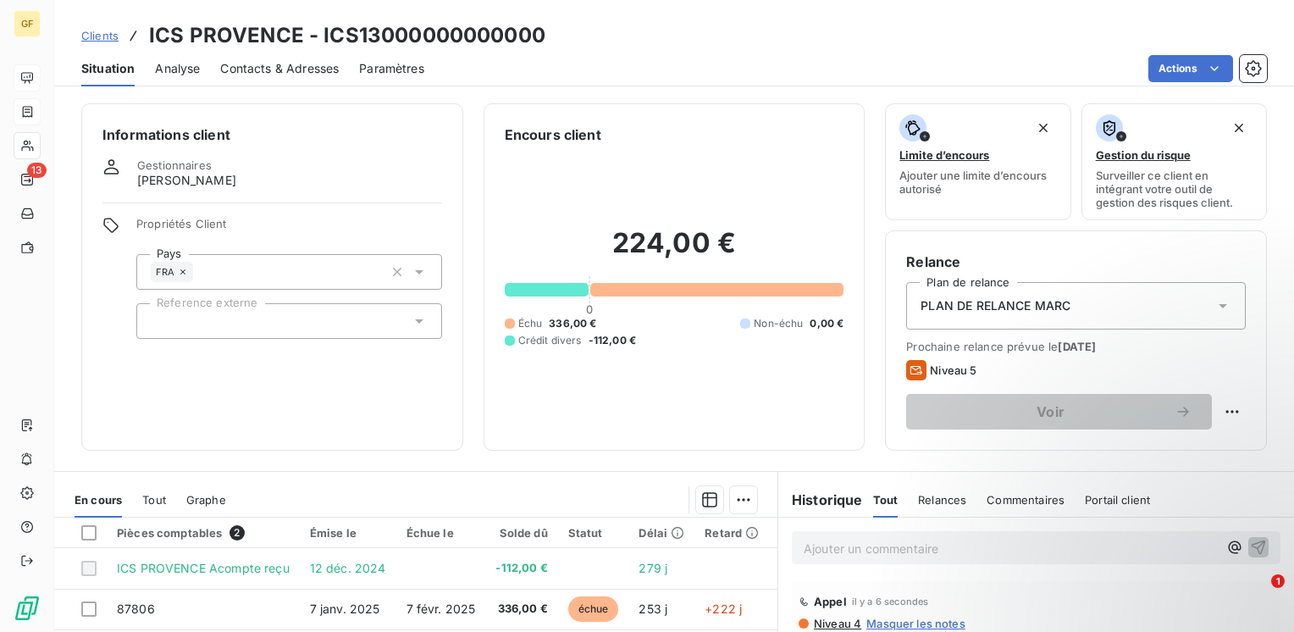
scroll to position [85, 0]
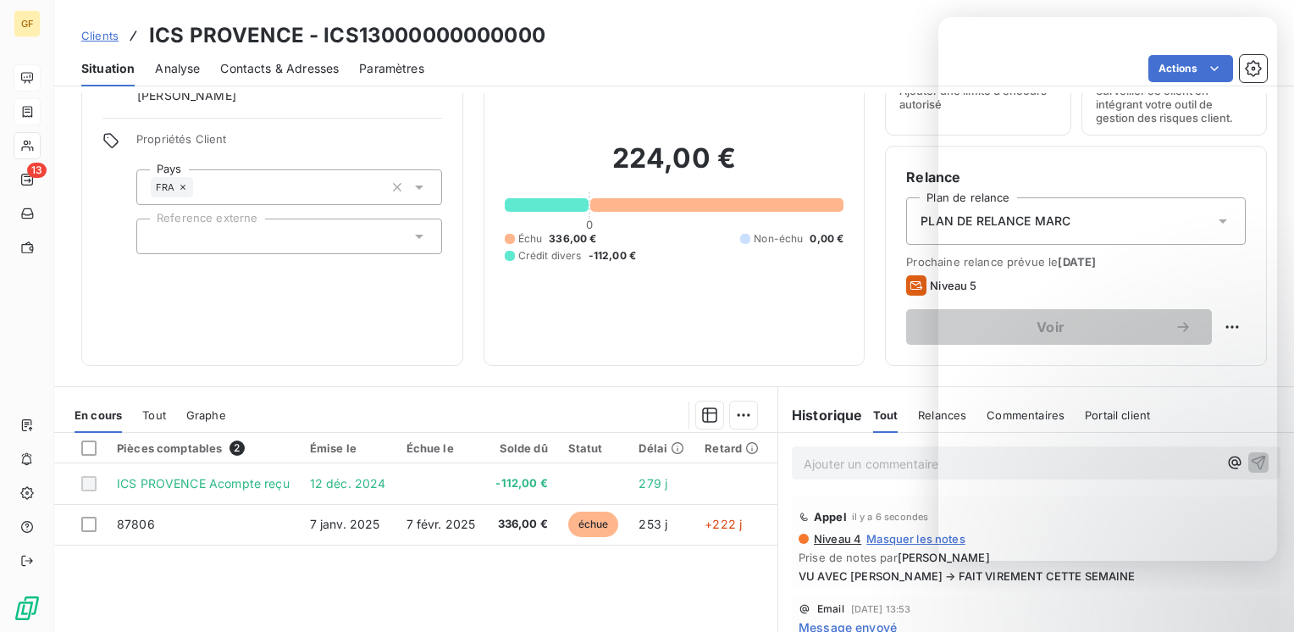
click at [784, 356] on div "Encours client 224,00 € 0 Échu 336,00 € Non-échu 0,00 € Crédit divers -112,00 €" at bounding box center [674, 192] width 382 height 347
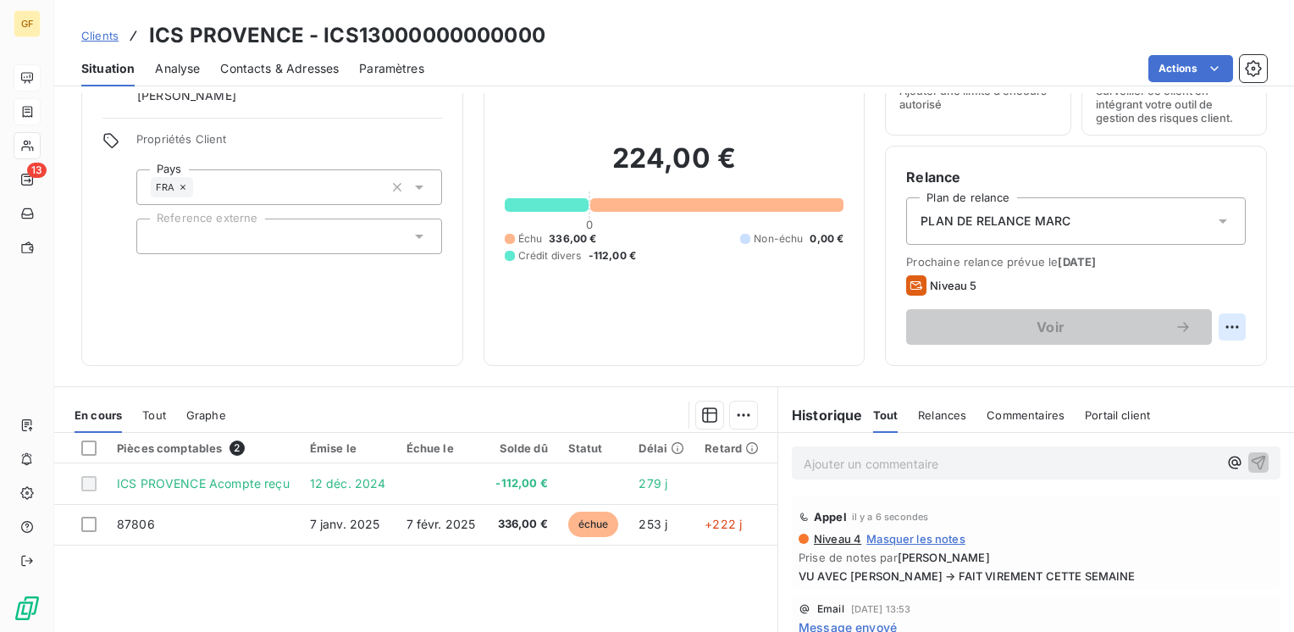
click at [1213, 329] on html "GF 13 Clients ICS PROVENCE - ICS13000000000000 Situation Analyse Contacts & Adr…" at bounding box center [647, 316] width 1294 height 632
click at [1135, 359] on div "Replanifier cette action" at bounding box center [1150, 364] width 152 height 27
select select "8"
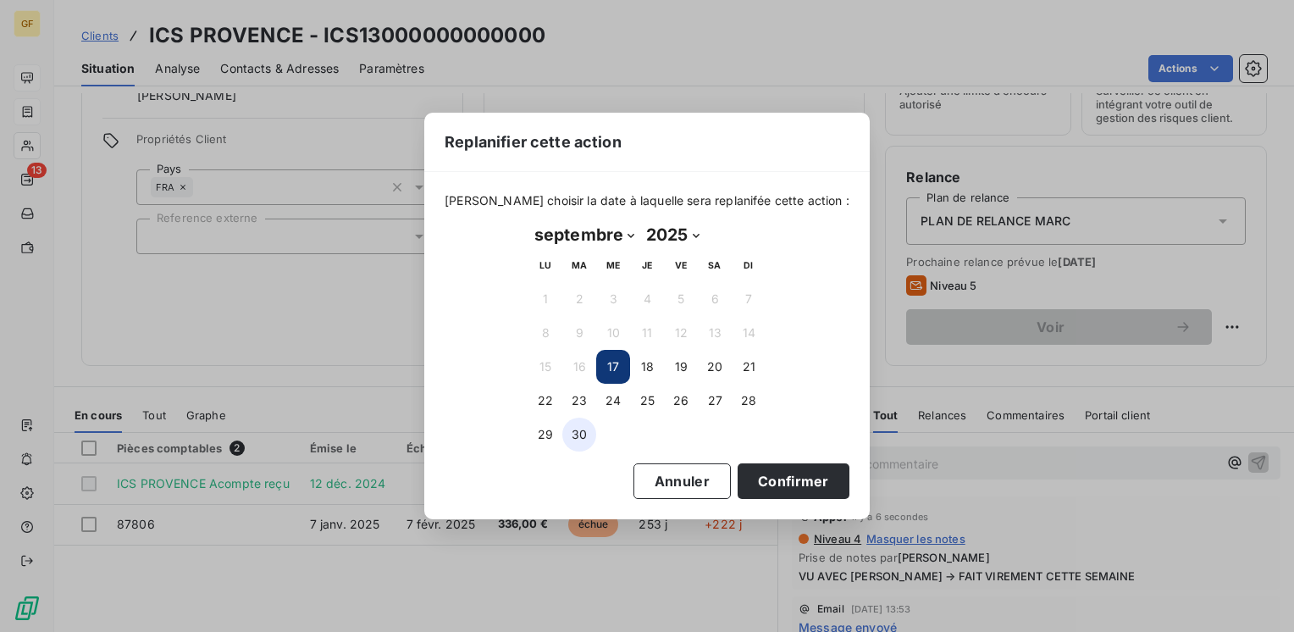
click at [580, 435] on button "30" at bounding box center [579, 434] width 34 height 34
click at [782, 477] on button "Confirmer" at bounding box center [793, 481] width 112 height 36
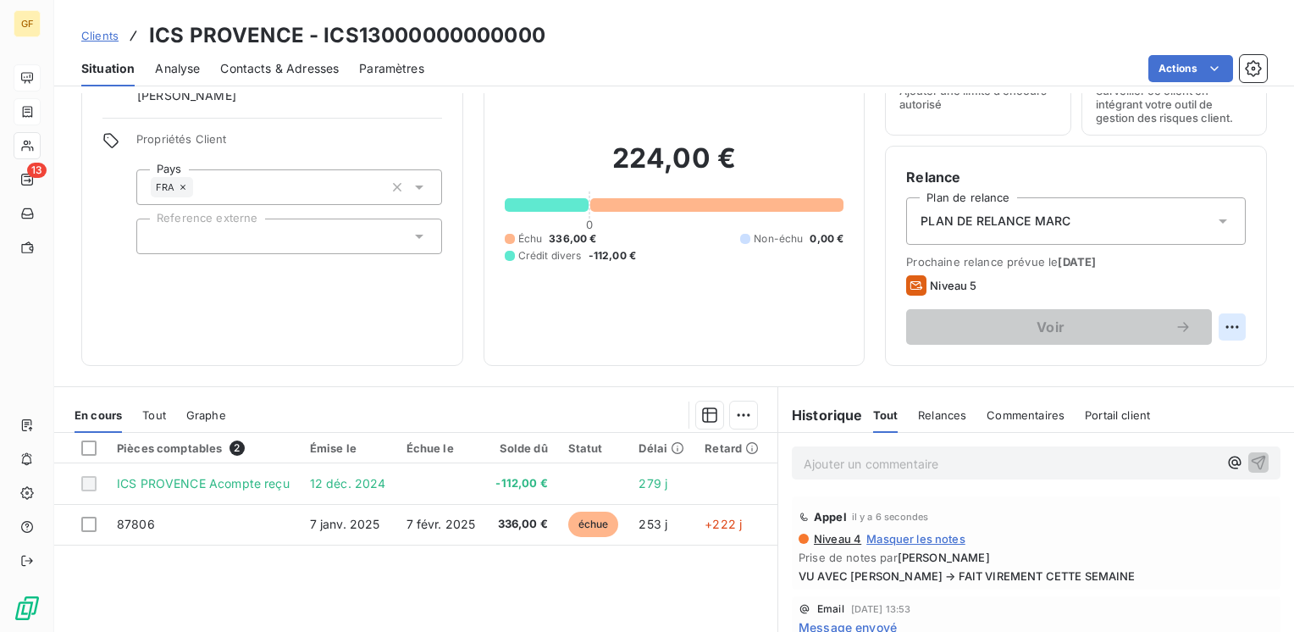
click at [1214, 323] on html "GF 13 Clients ICS PROVENCE - ICS13000000000000 Situation Analyse Contacts & Adr…" at bounding box center [647, 316] width 1294 height 632
click at [755, 346] on html "GF 13 Clients ICS PROVENCE - ICS13000000000000 Situation Analyse Contacts & Adr…" at bounding box center [647, 316] width 1294 height 632
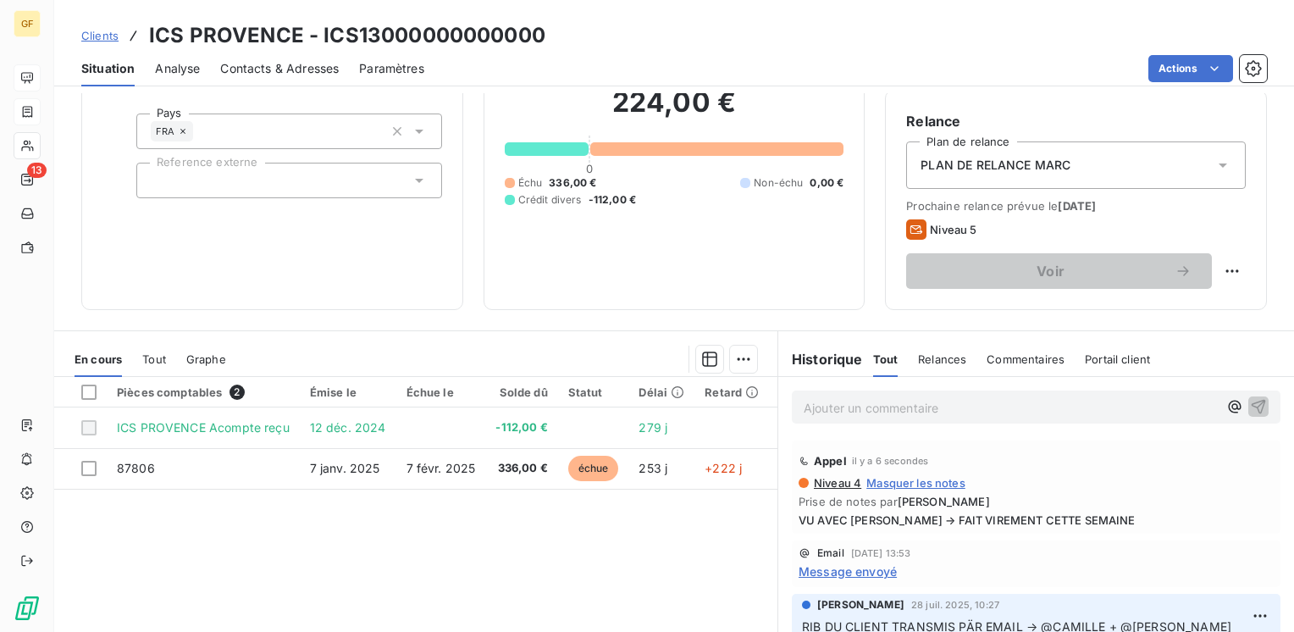
scroll to position [169, 0]
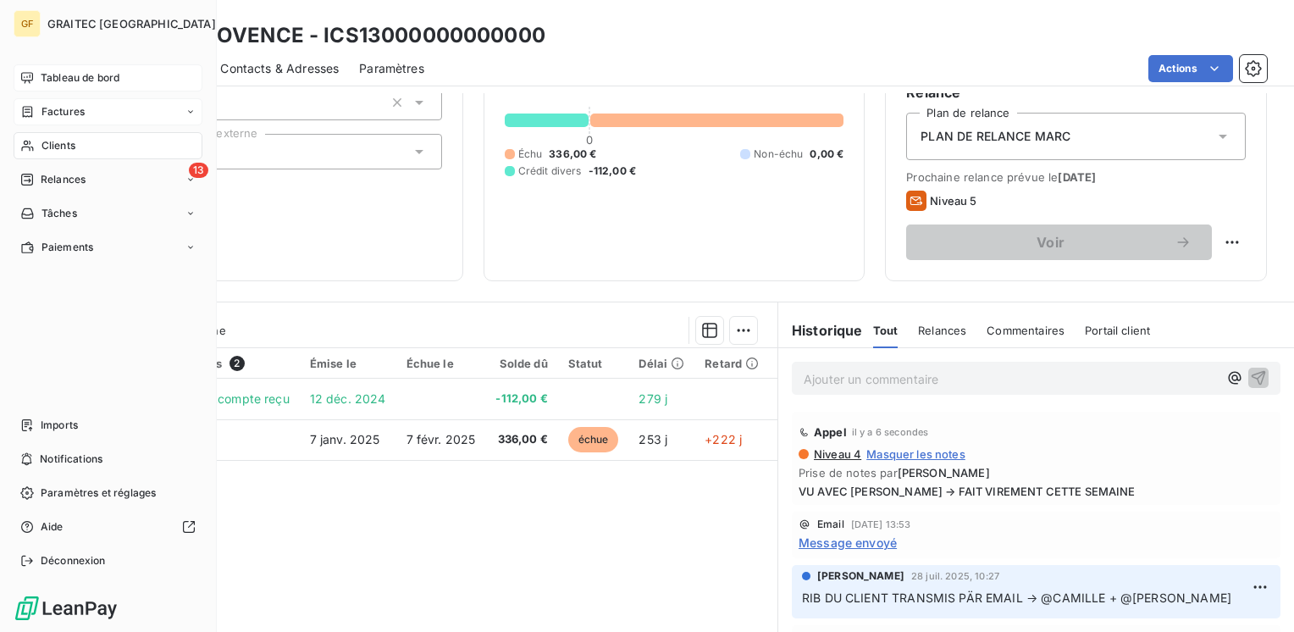
click at [58, 146] on span "Clients" at bounding box center [58, 145] width 34 height 15
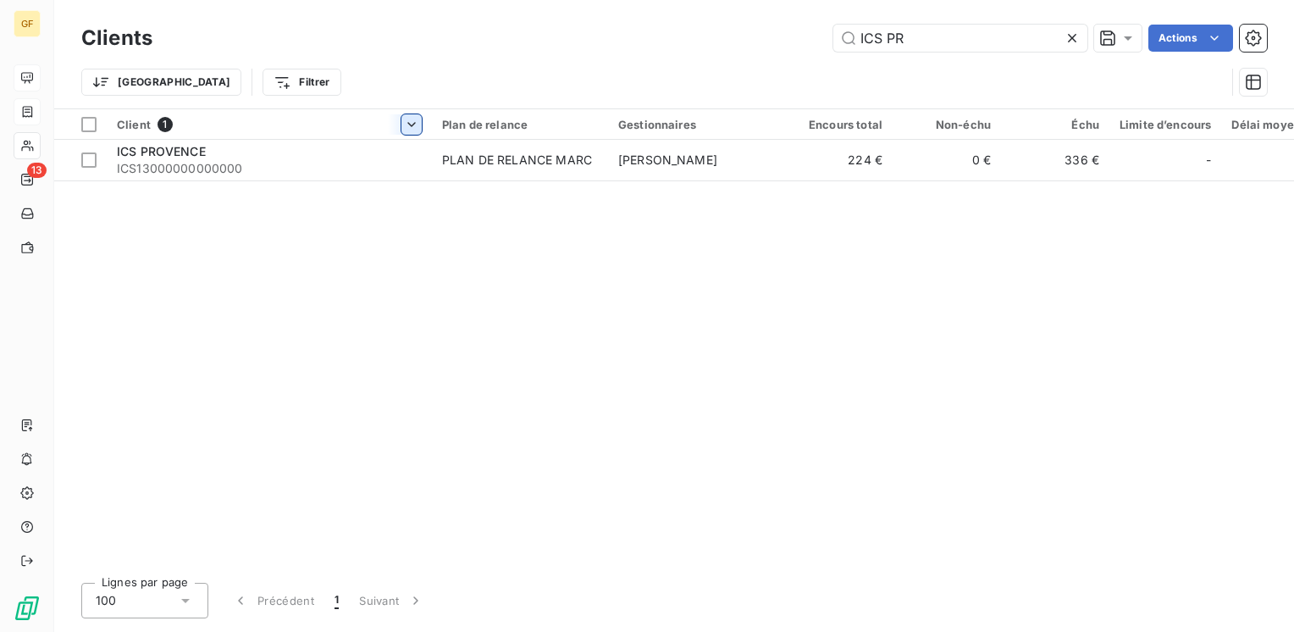
drag, startPoint x: 914, startPoint y: 46, endPoint x: 408, endPoint y: 124, distance: 512.3
click at [417, 124] on div "Clients ICS PR Actions Trier Filtrer Client 1 Plan de relance Gestionnaires Enc…" at bounding box center [674, 316] width 1240 height 632
type input "COFICIEL"
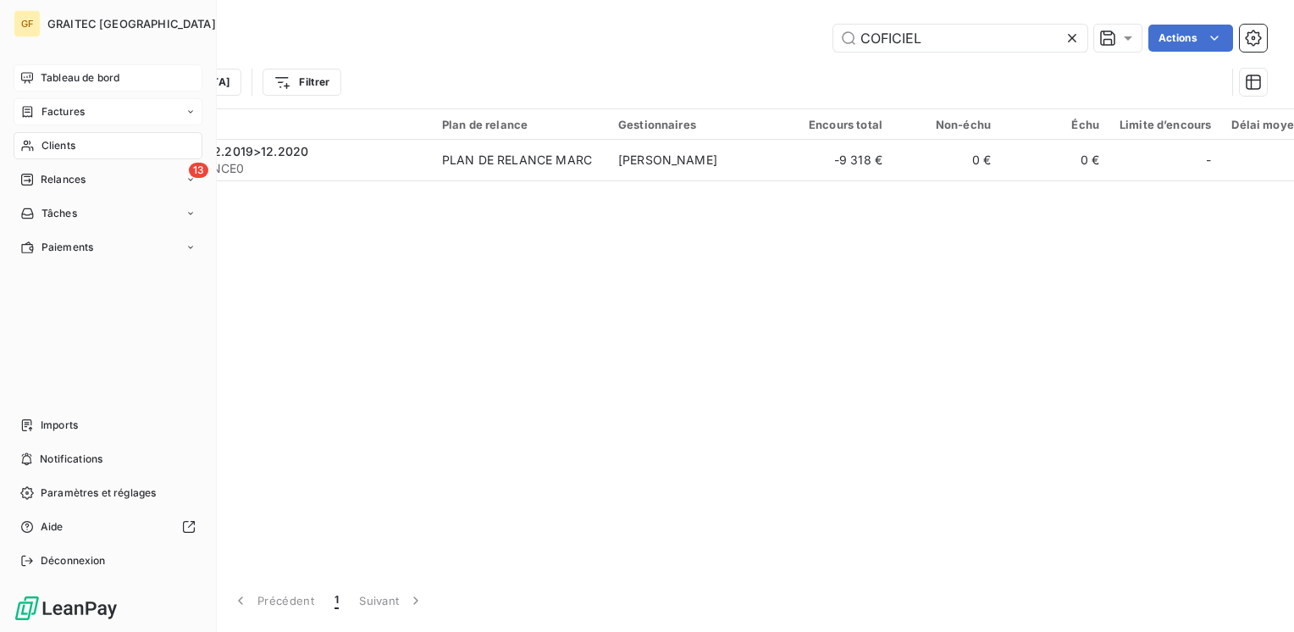
click at [41, 110] on span "Factures" at bounding box center [62, 111] width 43 height 15
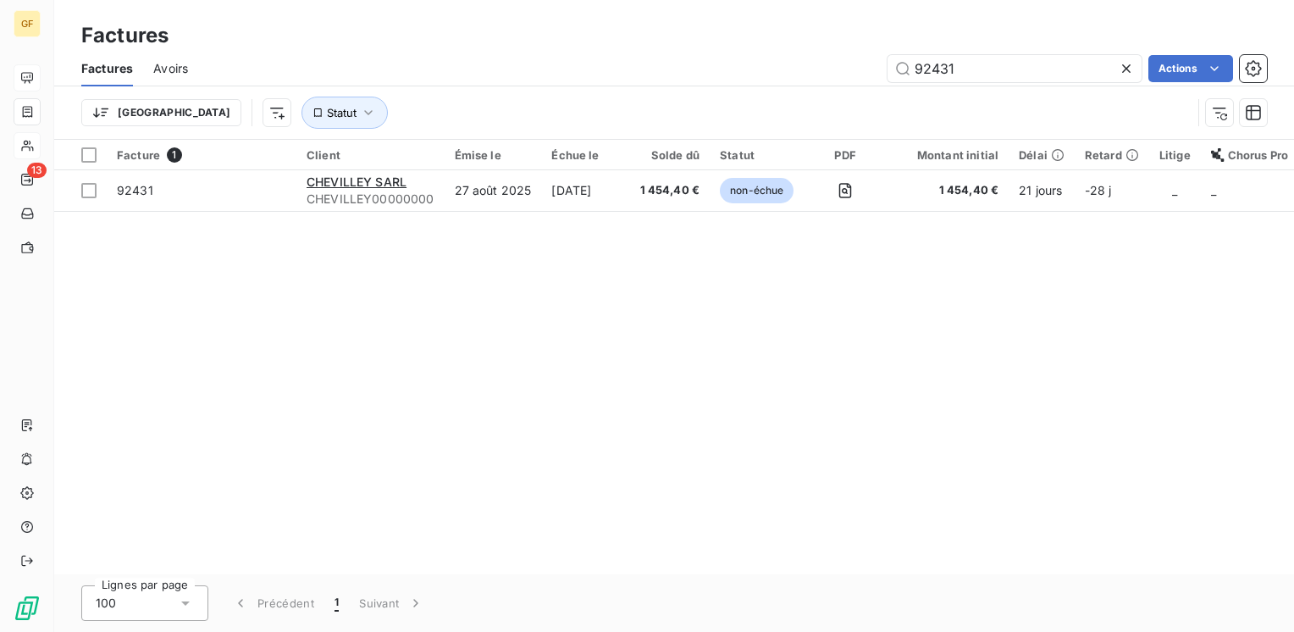
drag, startPoint x: 952, startPoint y: 63, endPoint x: 706, endPoint y: 103, distance: 248.9
click at [706, 103] on div "Factures Avoirs 92431 Actions Trier Statut" at bounding box center [674, 95] width 1240 height 88
type input "92277"
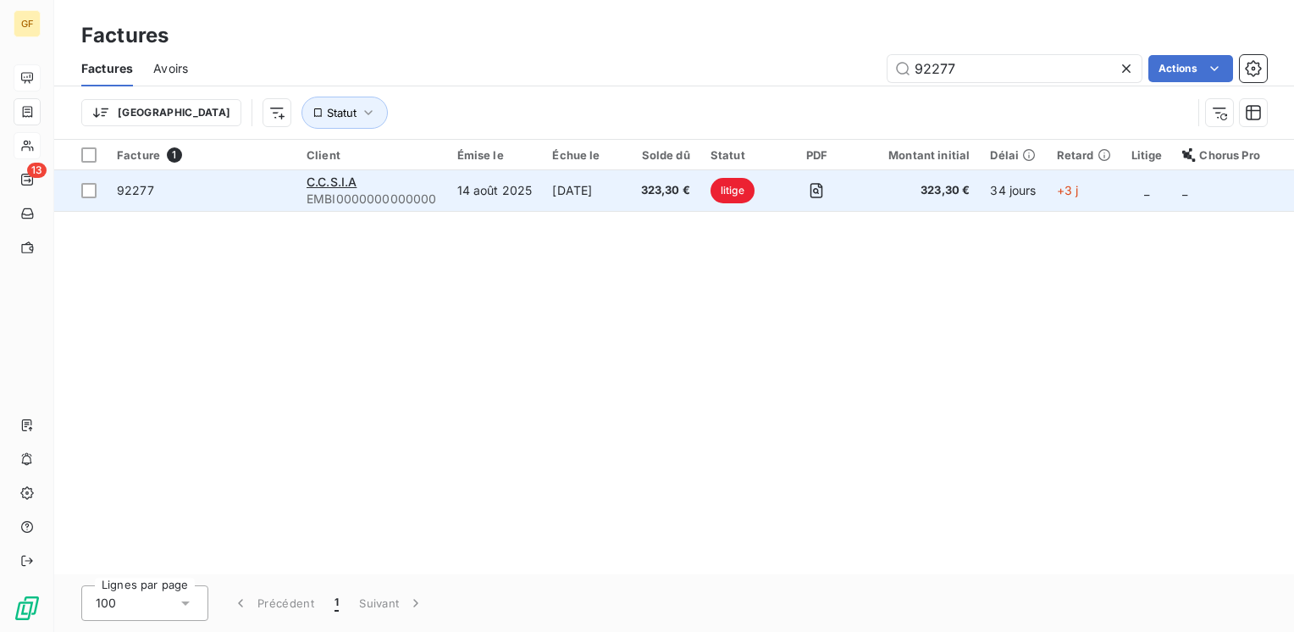
click at [396, 189] on div "C.C.S.I.A" at bounding box center [372, 182] width 130 height 17
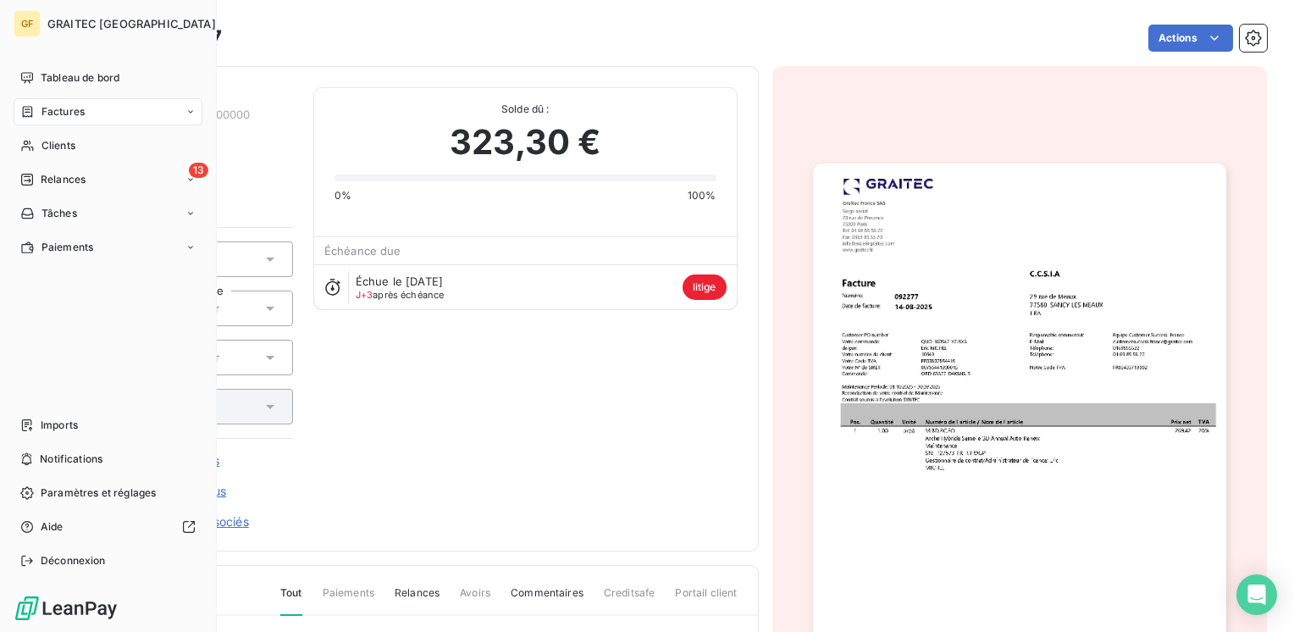
click at [74, 107] on span "Factures" at bounding box center [62, 111] width 43 height 15
click at [58, 112] on span "Factures" at bounding box center [62, 111] width 43 height 15
click at [64, 117] on span "Factures" at bounding box center [62, 111] width 43 height 15
click at [64, 148] on span "Factures" at bounding box center [62, 145] width 43 height 15
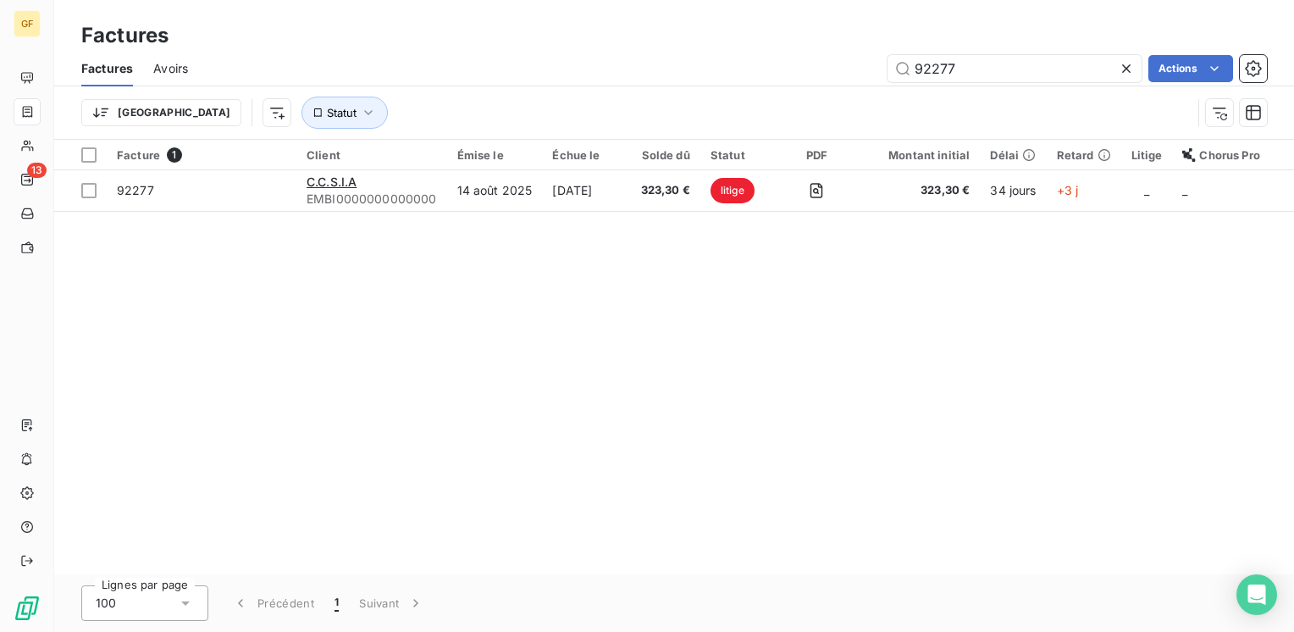
drag, startPoint x: 969, startPoint y: 72, endPoint x: 797, endPoint y: 86, distance: 172.5
click at [797, 86] on div "Factures Avoirs 92277 Actions Trier Statut" at bounding box center [674, 95] width 1240 height 88
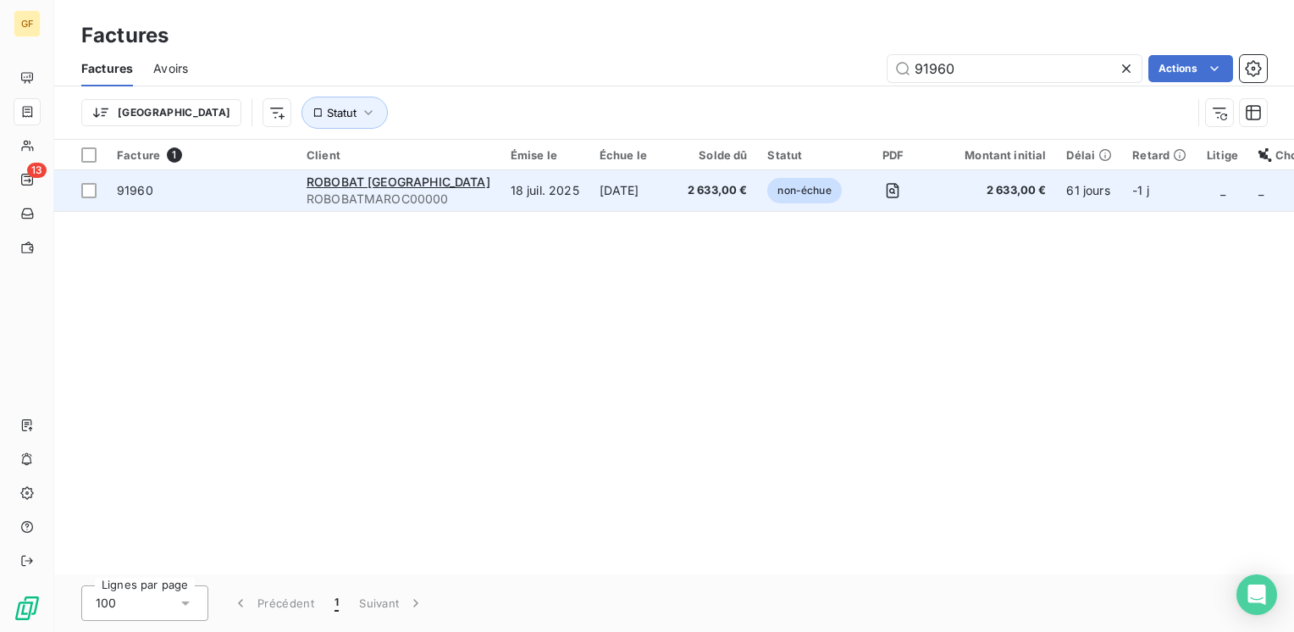
type input "91960"
click at [446, 188] on div "ROBOBAT MAROC" at bounding box center [399, 182] width 184 height 17
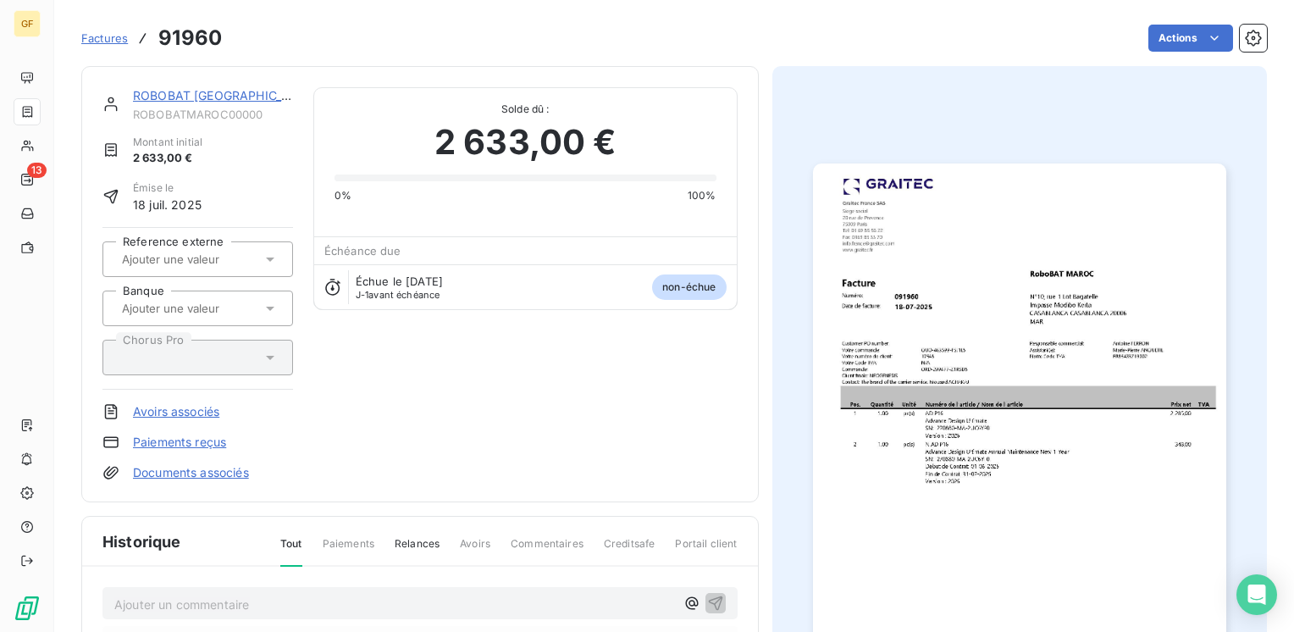
click at [100, 36] on span "Factures" at bounding box center [104, 38] width 47 height 14
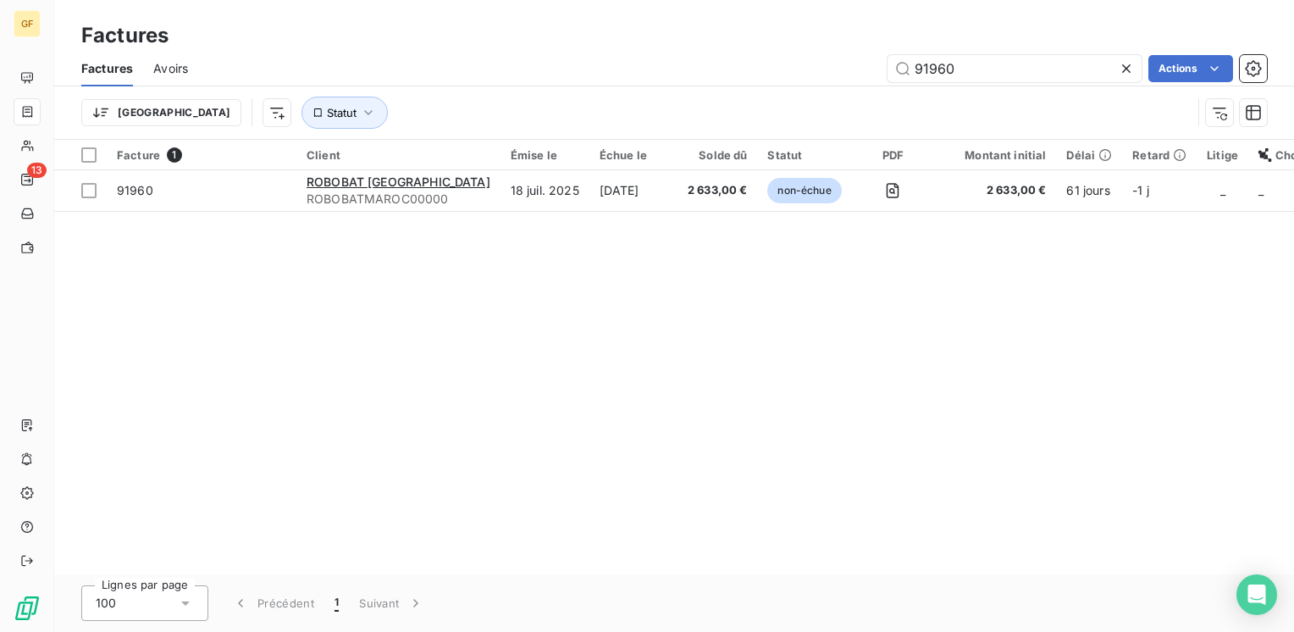
drag, startPoint x: 963, startPoint y: 69, endPoint x: 796, endPoint y: 91, distance: 168.1
click at [794, 91] on div "Factures Avoirs 91960 Actions Trier Statut" at bounding box center [674, 95] width 1240 height 88
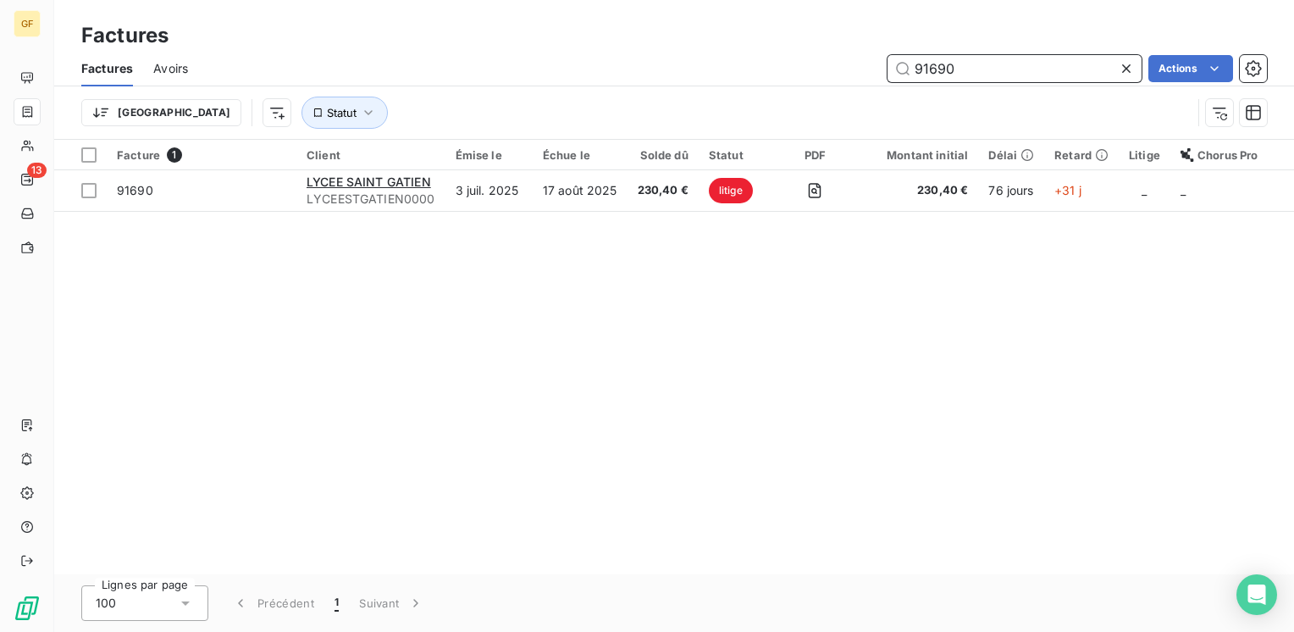
drag, startPoint x: 961, startPoint y: 67, endPoint x: 727, endPoint y: 78, distance: 233.9
click at [727, 78] on div "91690 Actions" at bounding box center [737, 68] width 1058 height 27
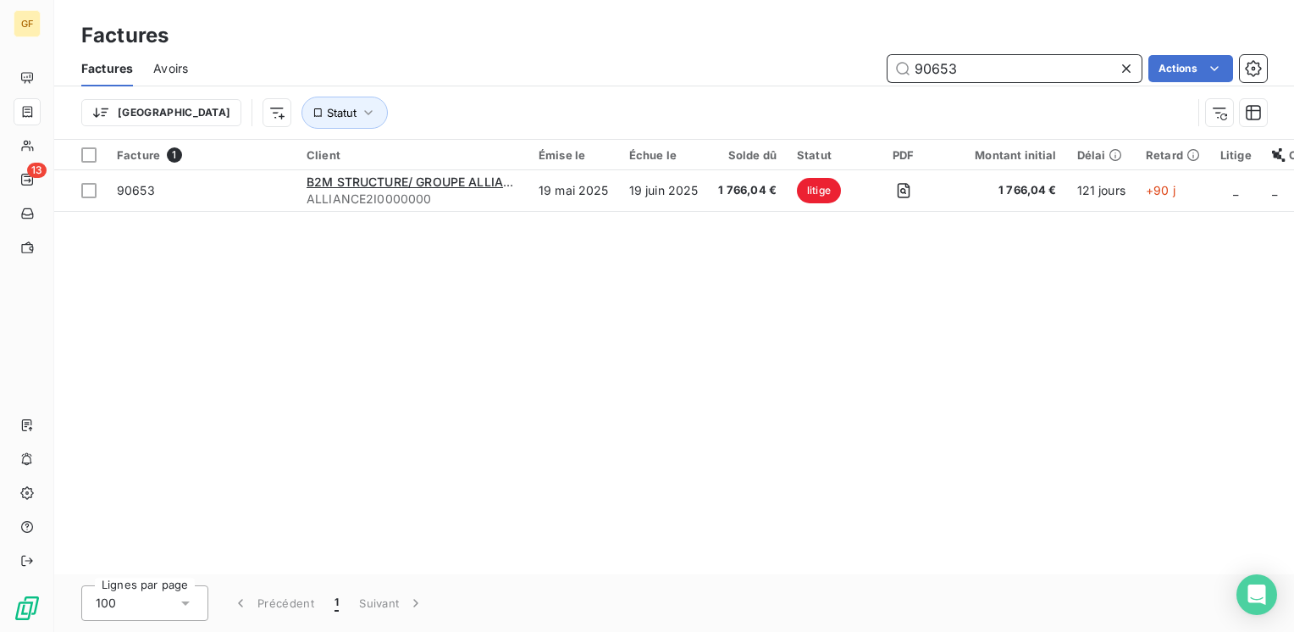
type input "90653"
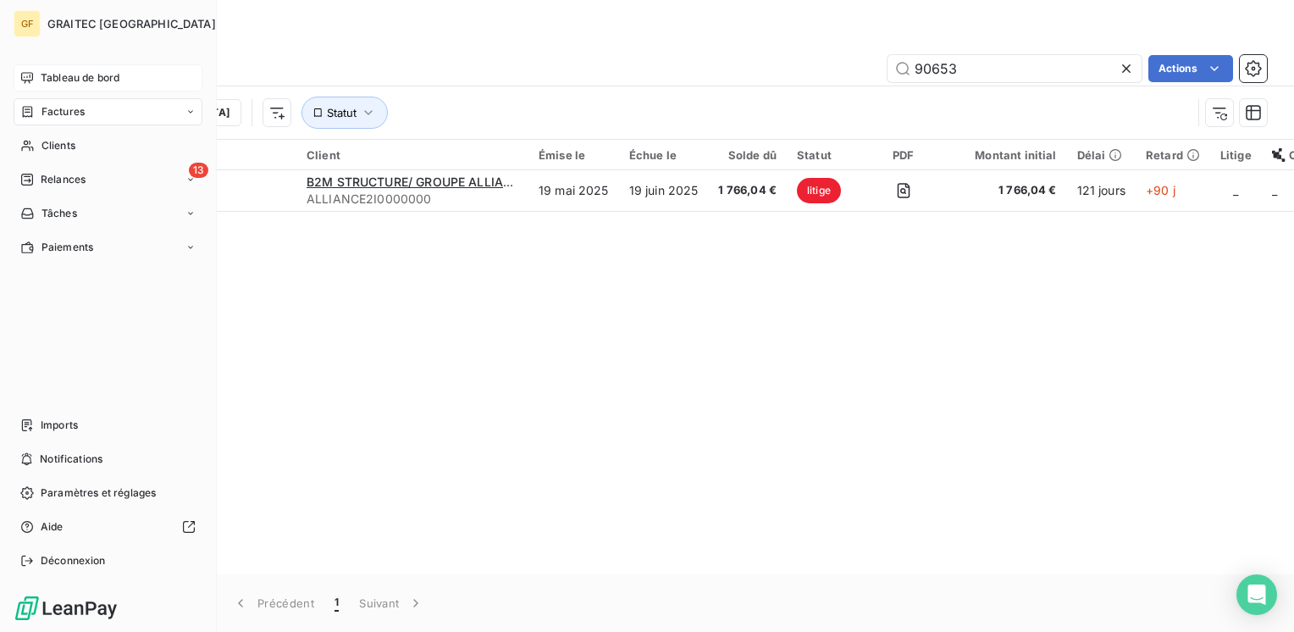
click at [49, 80] on span "Tableau de bord" at bounding box center [80, 77] width 79 height 15
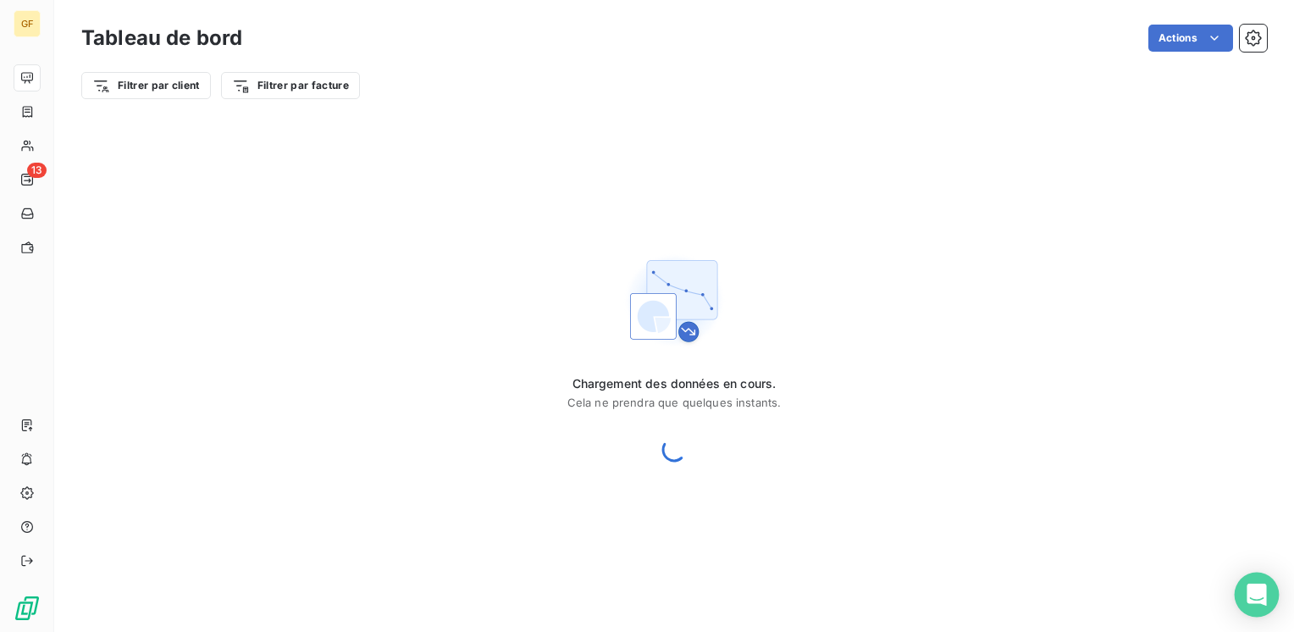
click at [1259, 591] on icon "Open Intercom Messenger" at bounding box center [1255, 594] width 19 height 22
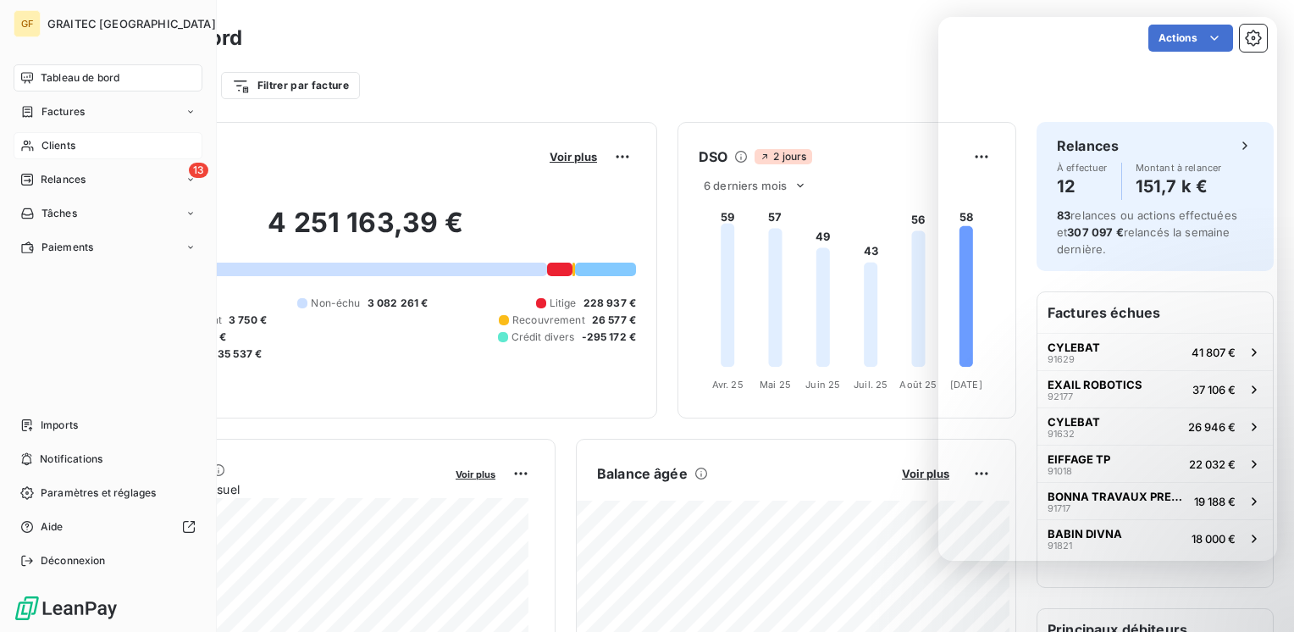
click at [43, 152] on span "Clients" at bounding box center [58, 145] width 34 height 15
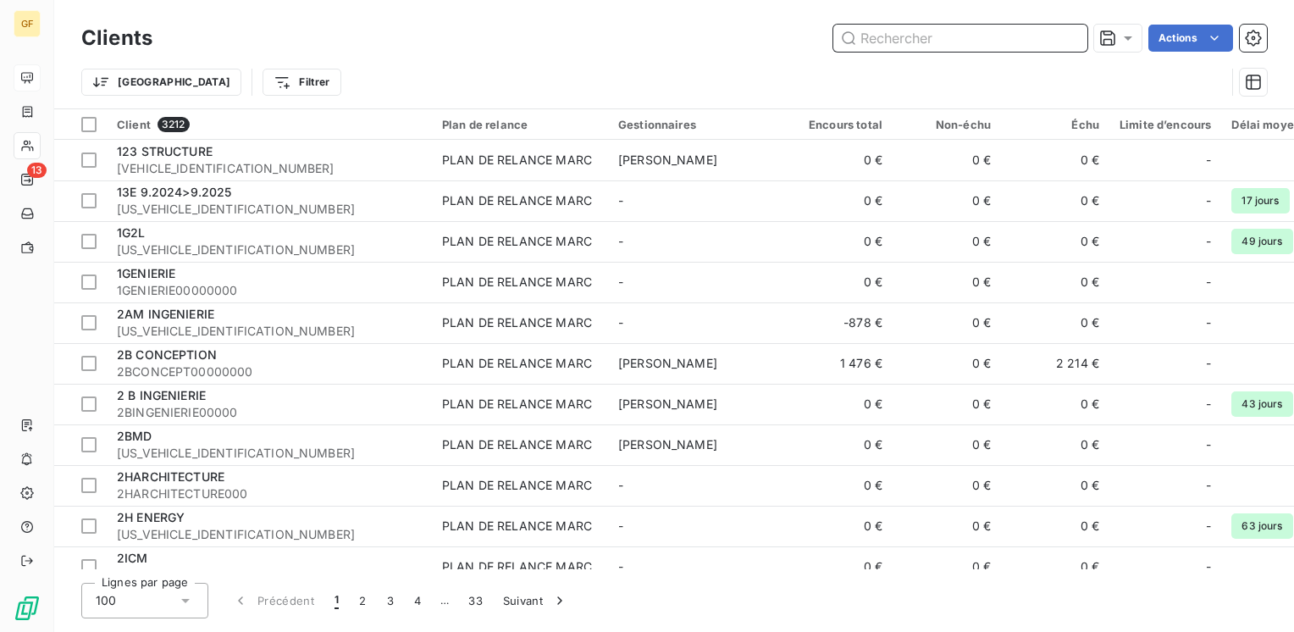
click at [964, 42] on input "text" at bounding box center [960, 38] width 254 height 27
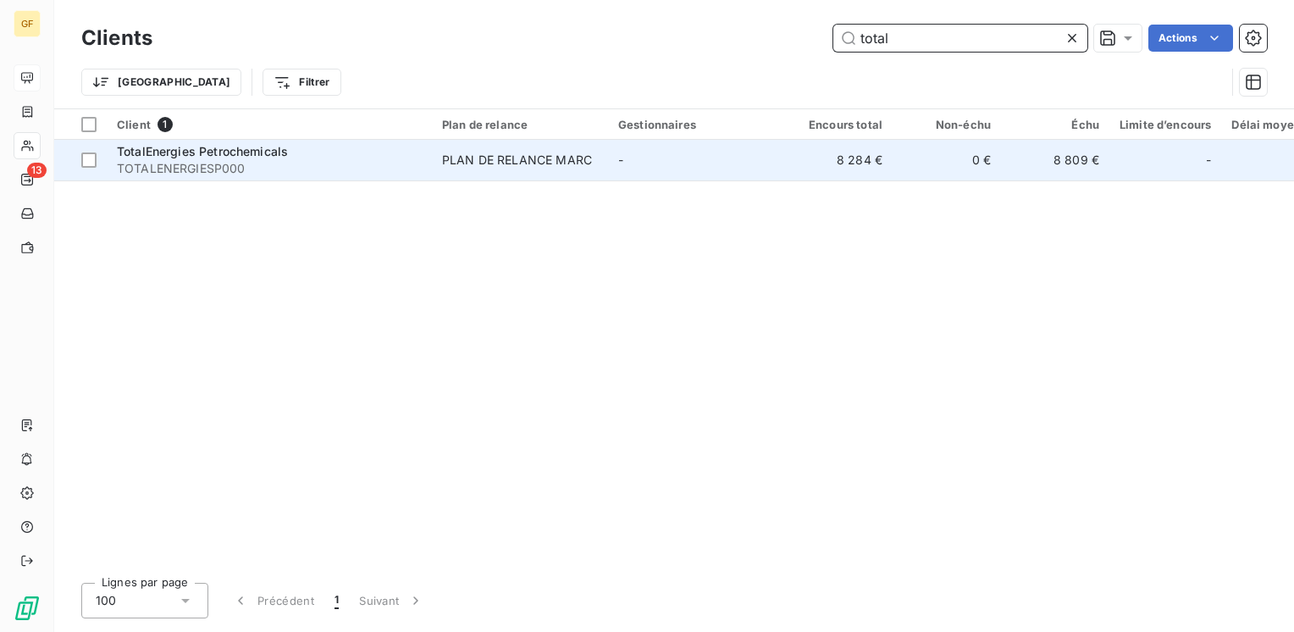
type input "total"
click at [208, 151] on span "TotalEnergies Petrochemicals" at bounding box center [202, 151] width 171 height 14
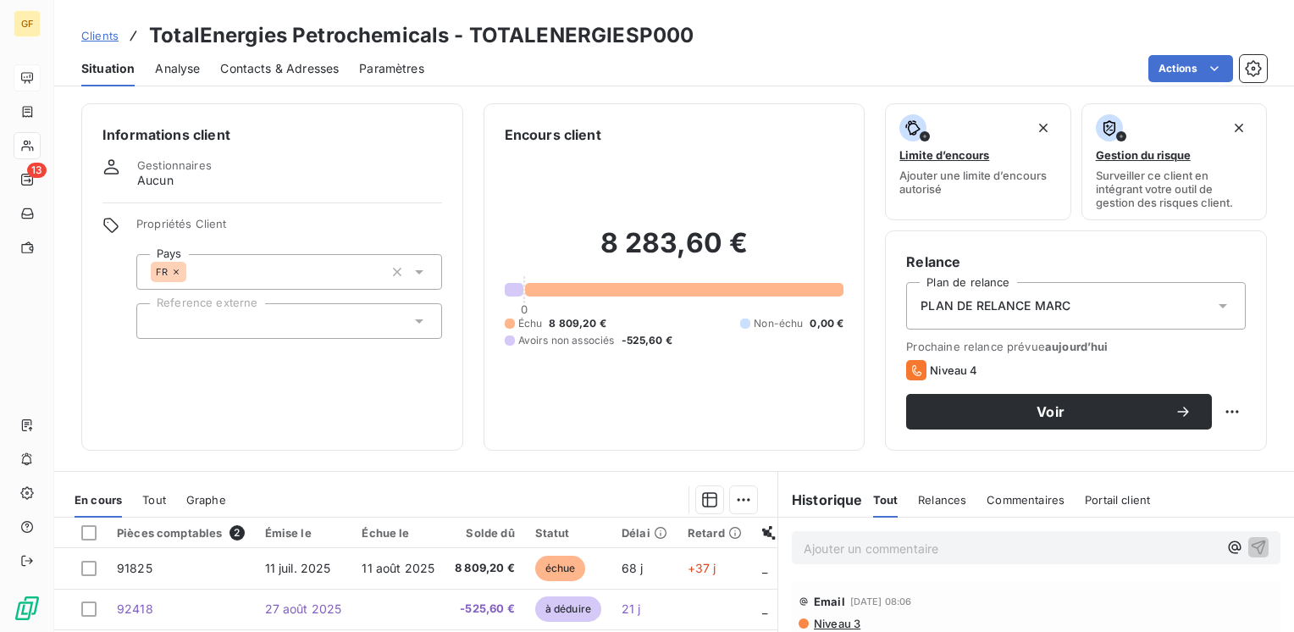
click at [170, 181] on span "Aucun" at bounding box center [155, 180] width 36 height 17
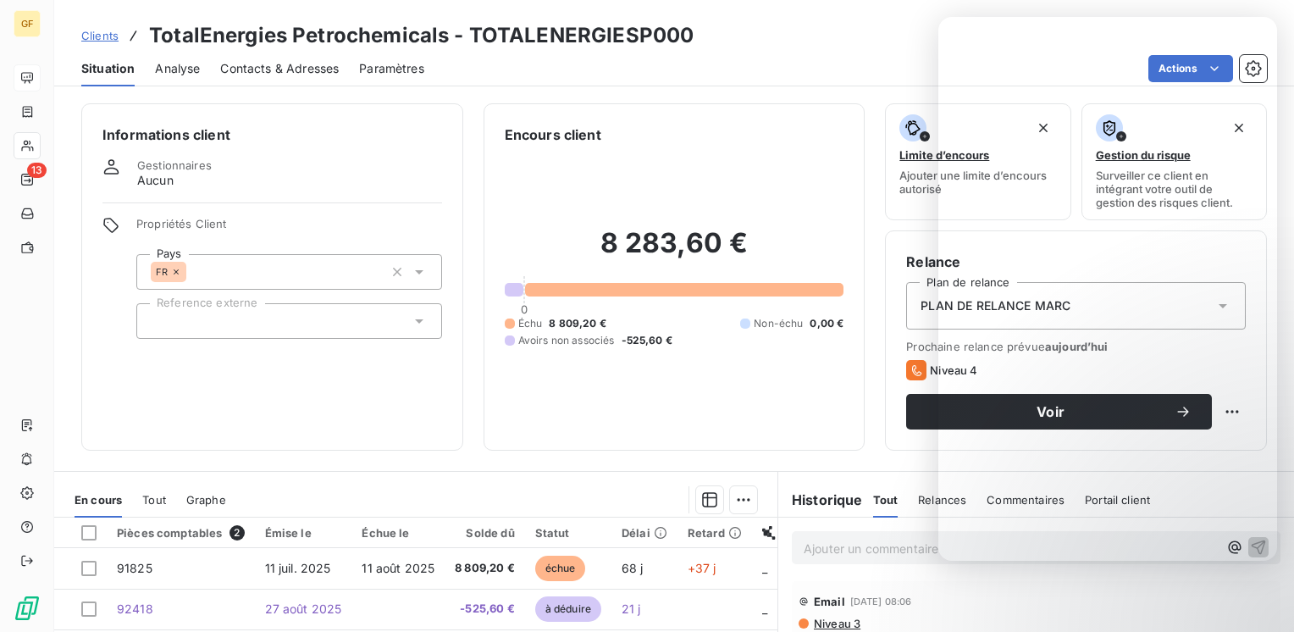
click at [114, 171] on icon at bounding box center [111, 166] width 18 height 17
click at [159, 185] on span "Aucun" at bounding box center [155, 180] width 36 height 17
click at [176, 179] on div "Gestionnaires Aucun" at bounding box center [174, 173] width 75 height 30
click at [213, 165] on div "Gestionnaires Aucun" at bounding box center [272, 173] width 340 height 30
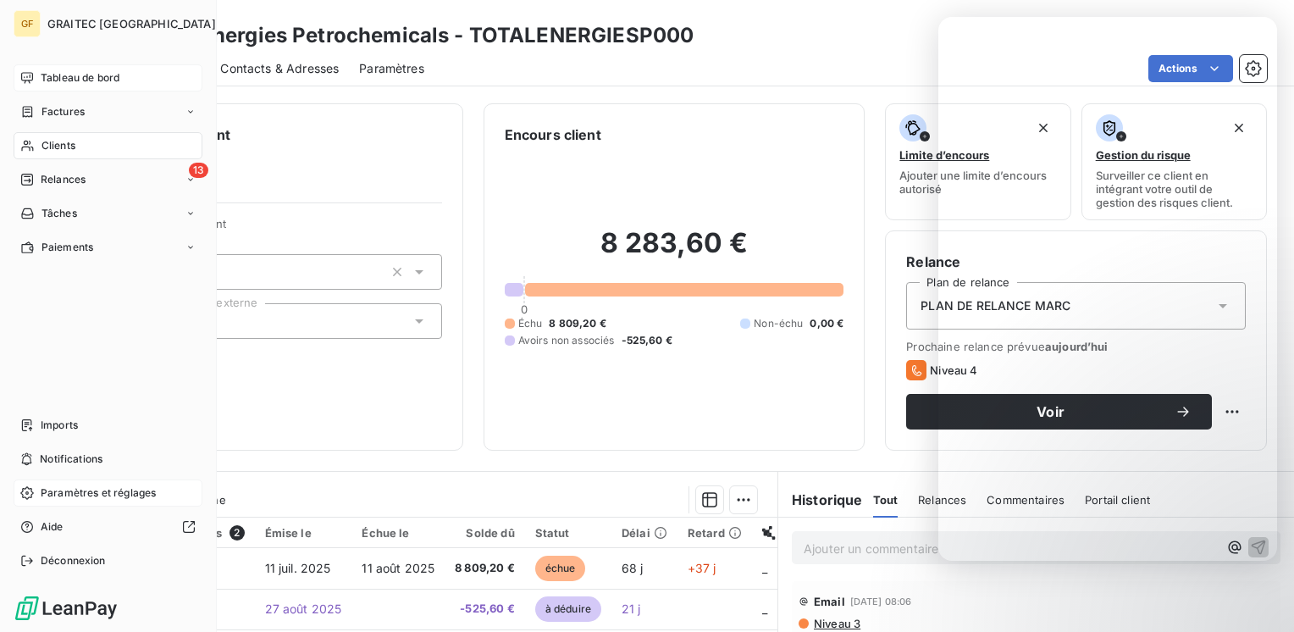
click at [78, 494] on span "Paramètres et réglages" at bounding box center [98, 492] width 115 height 15
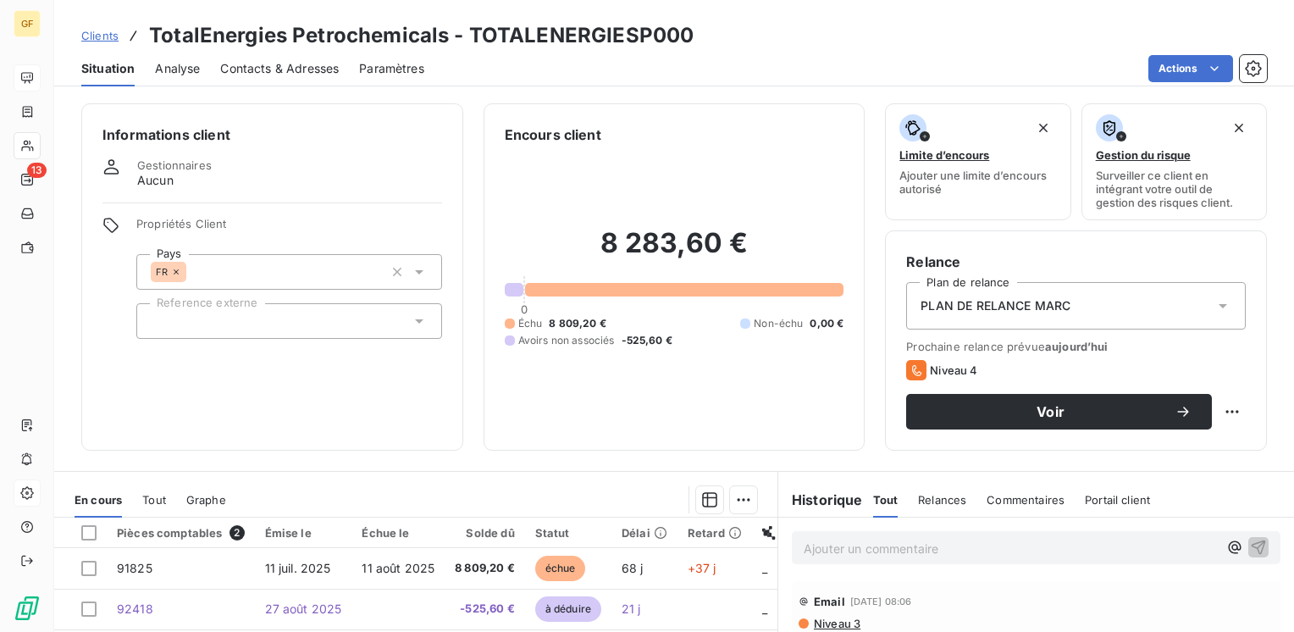
click at [254, 72] on span "Contacts & Adresses" at bounding box center [279, 68] width 119 height 17
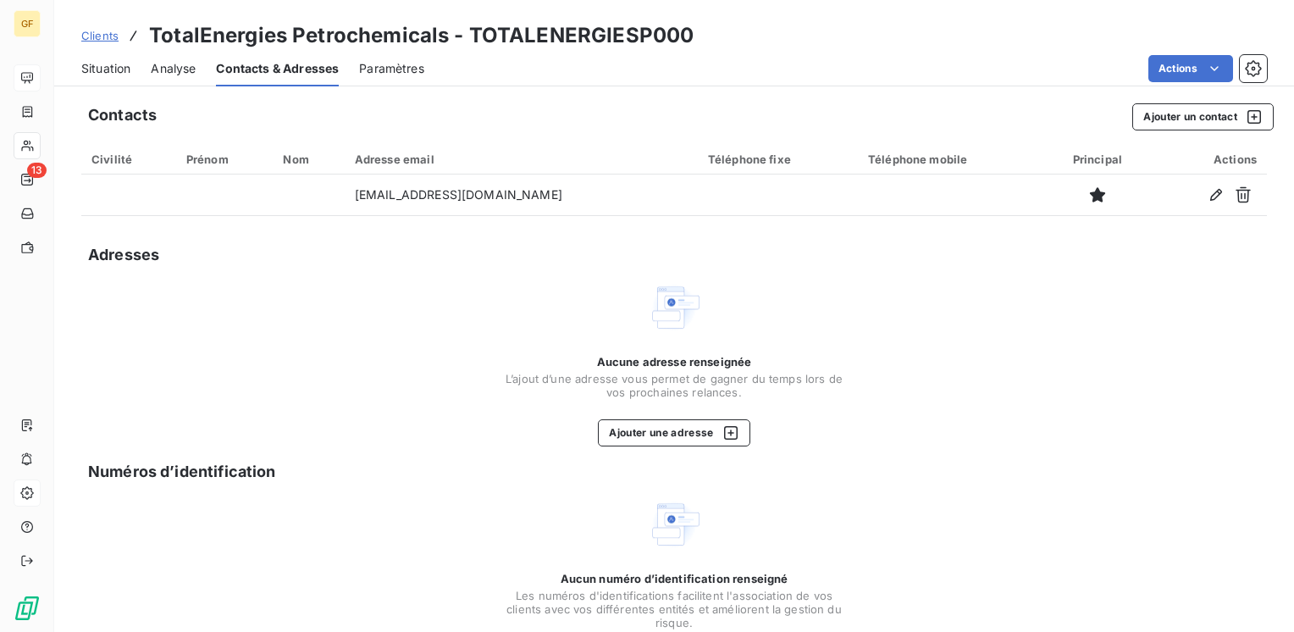
click at [391, 67] on span "Paramètres" at bounding box center [391, 68] width 65 height 17
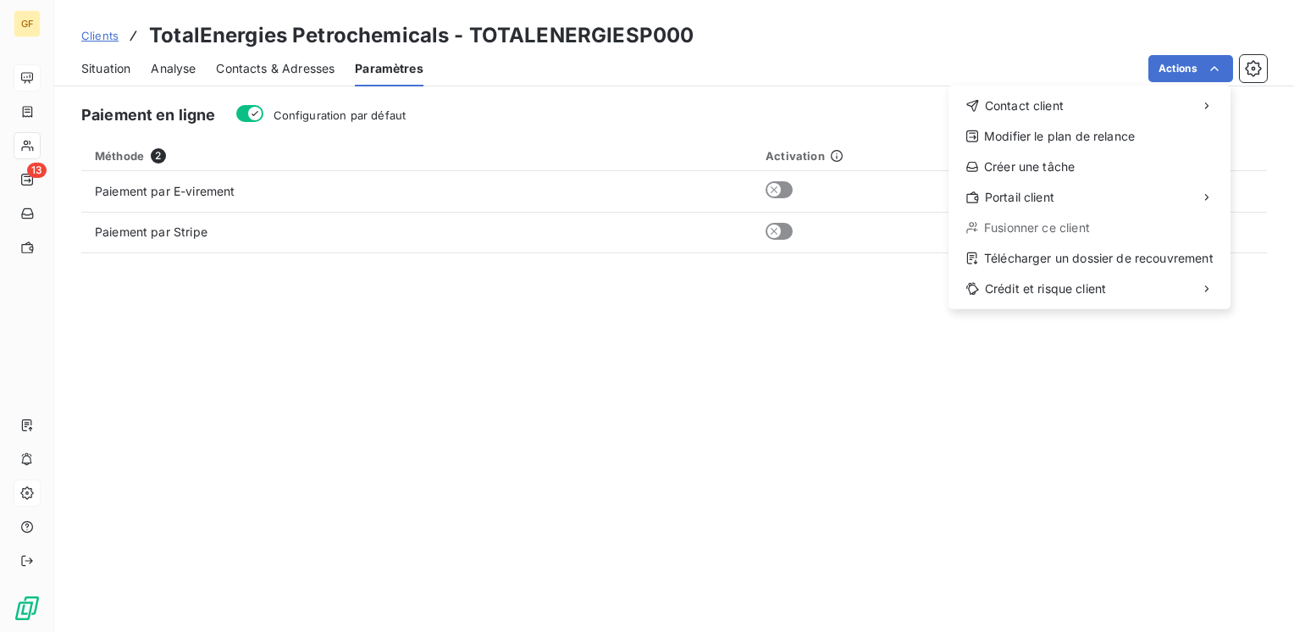
click at [1253, 66] on html "GF 13 Clients TotalEnergies Petrochemicals - TOTALENERGIESP000 Situation Analys…" at bounding box center [647, 316] width 1294 height 632
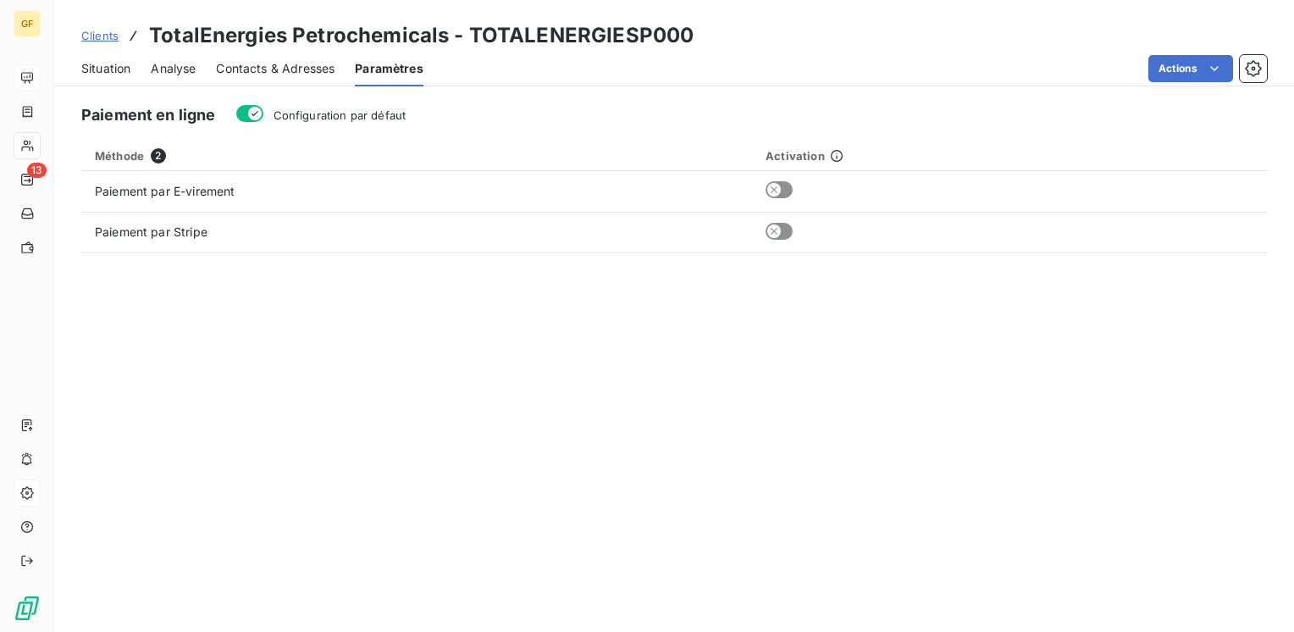
click at [1253, 66] on icon "button" at bounding box center [1253, 68] width 4 height 4
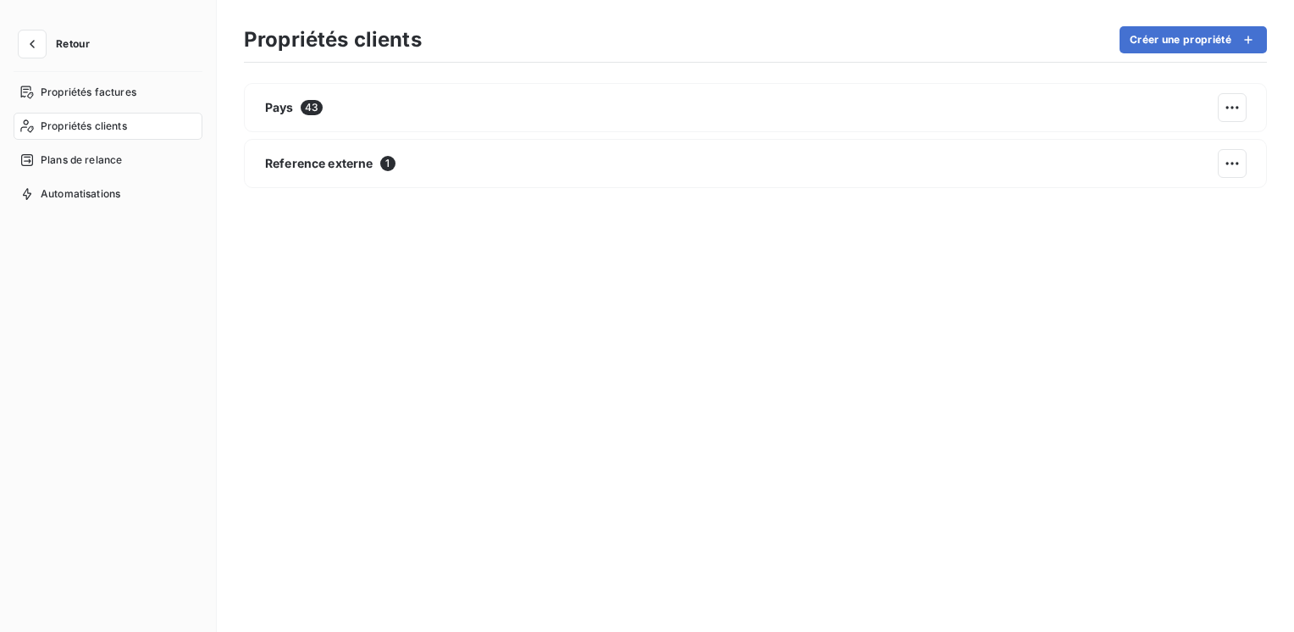
click at [1253, 66] on section "Propriétés clients Créer une propriété Pays 43 Reference externe 1" at bounding box center [755, 316] width 1077 height 632
click at [78, 50] on button "Retour" at bounding box center [59, 43] width 90 height 27
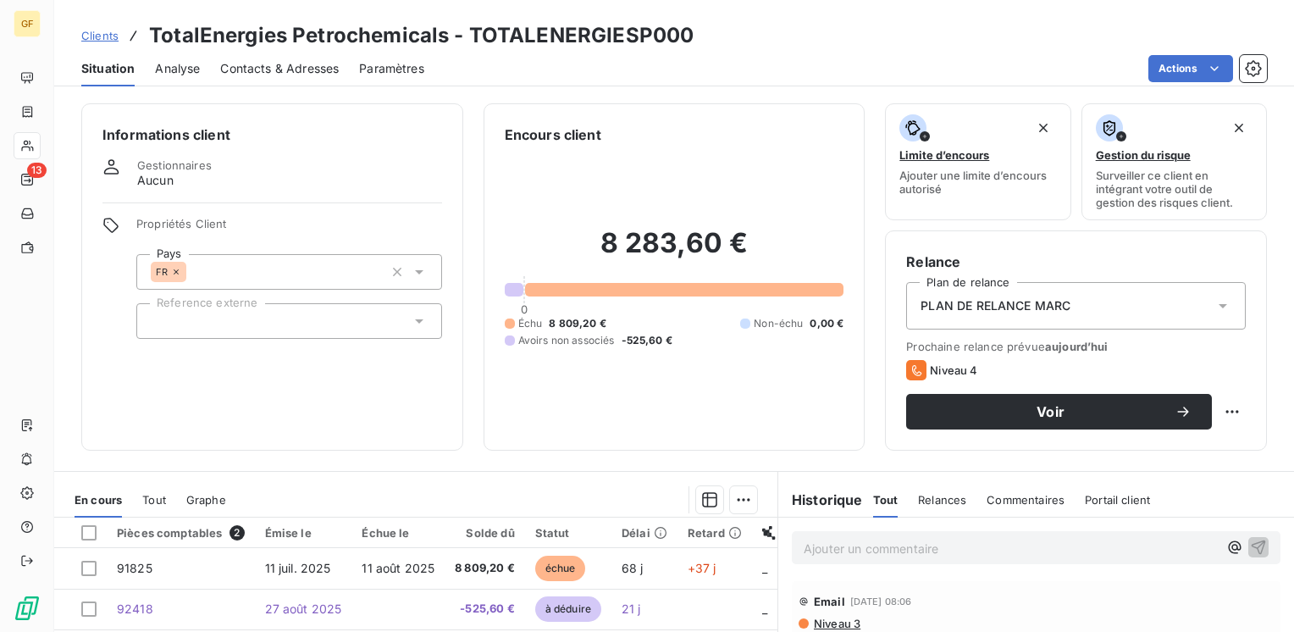
click at [190, 72] on span "Analyse" at bounding box center [177, 68] width 45 height 17
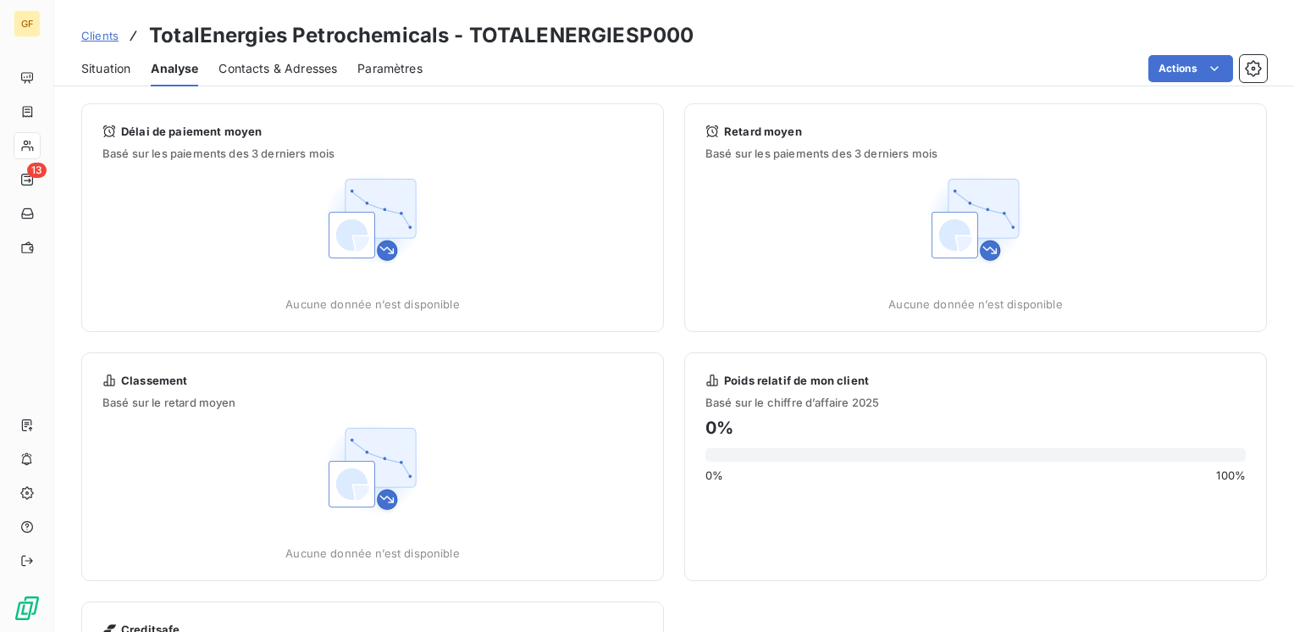
click at [265, 66] on span "Contacts & Adresses" at bounding box center [277, 68] width 119 height 17
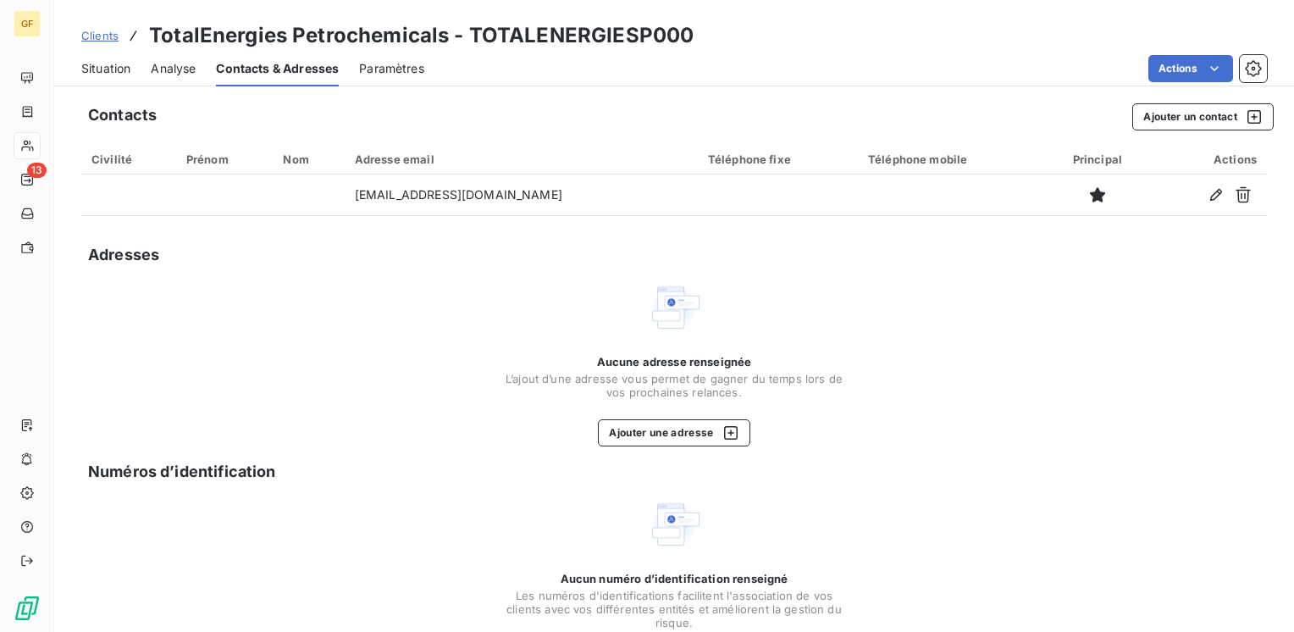
scroll to position [71, 0]
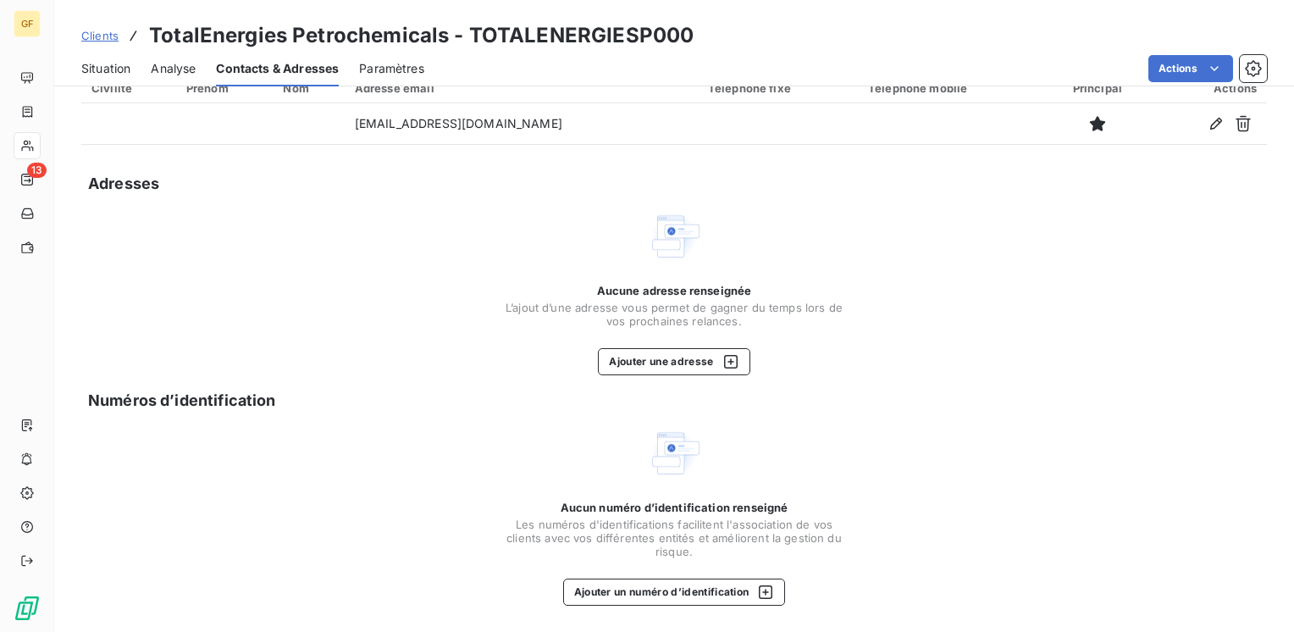
click at [379, 66] on span "Paramètres" at bounding box center [391, 68] width 65 height 17
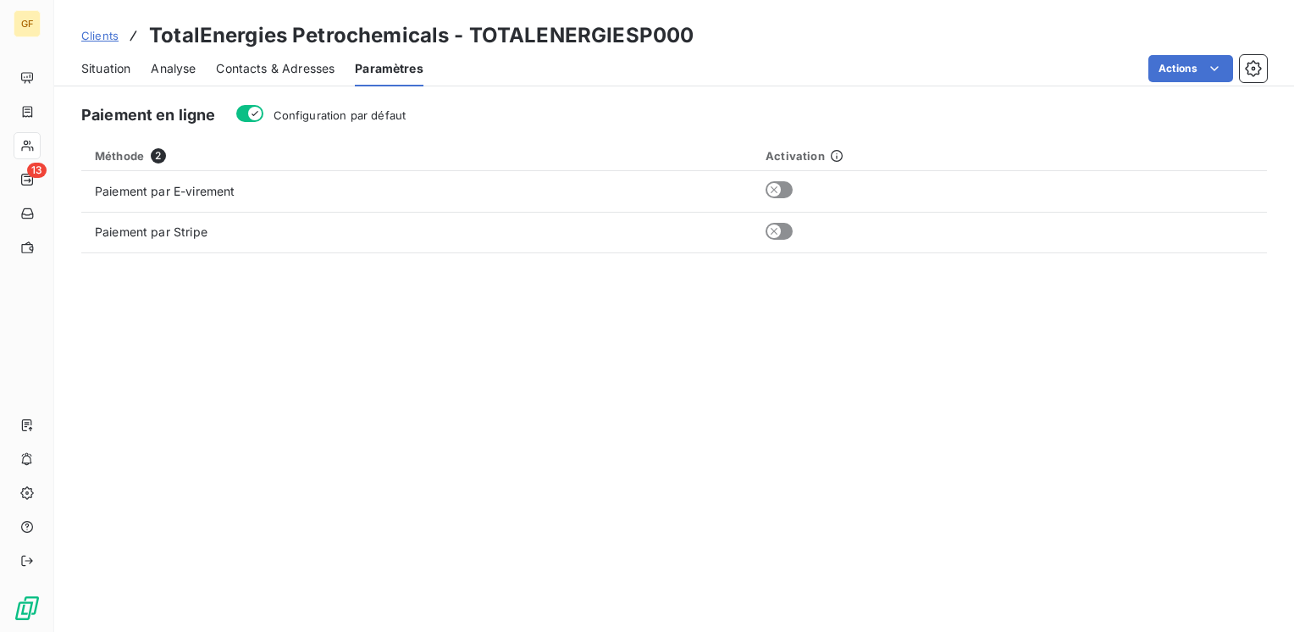
click at [105, 32] on span "Clients" at bounding box center [99, 36] width 37 height 14
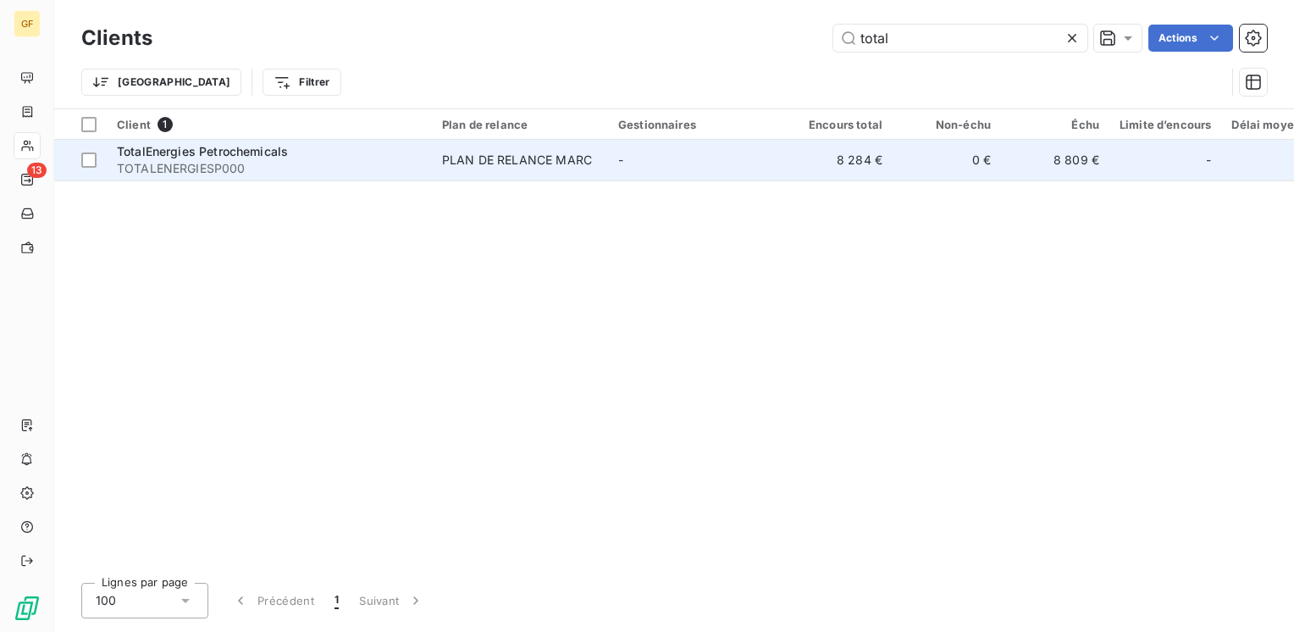
click at [312, 158] on div "TotalEnergies Petrochemicals" at bounding box center [269, 151] width 305 height 17
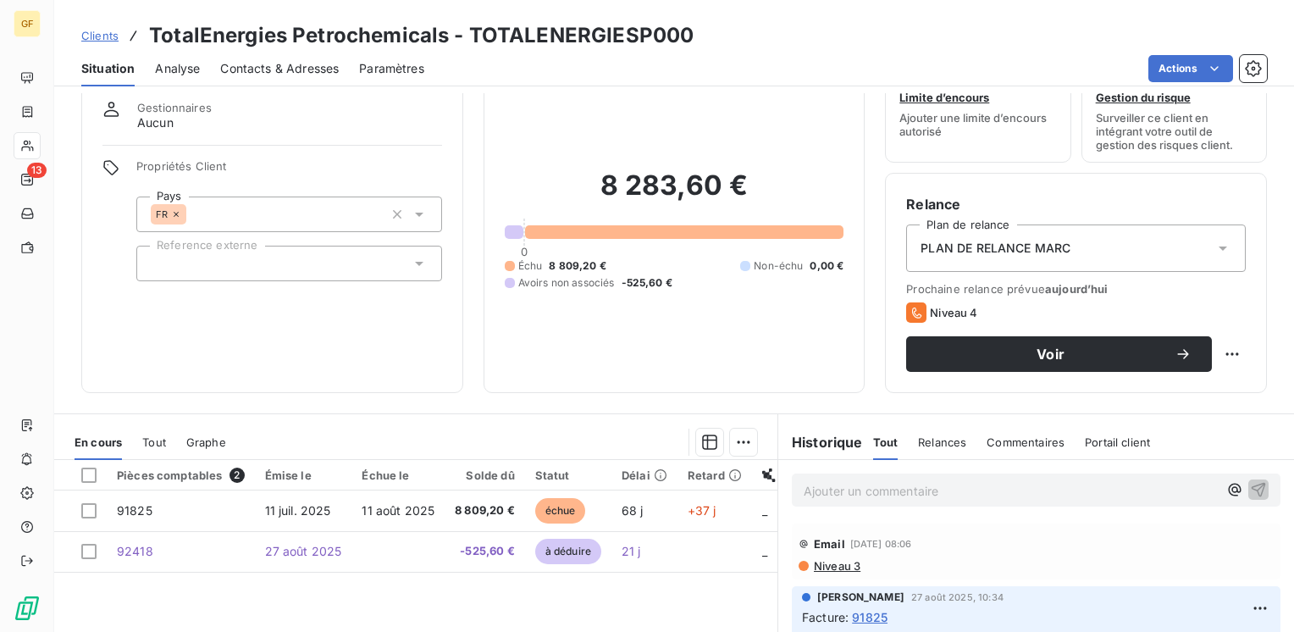
scroll to position [85, 0]
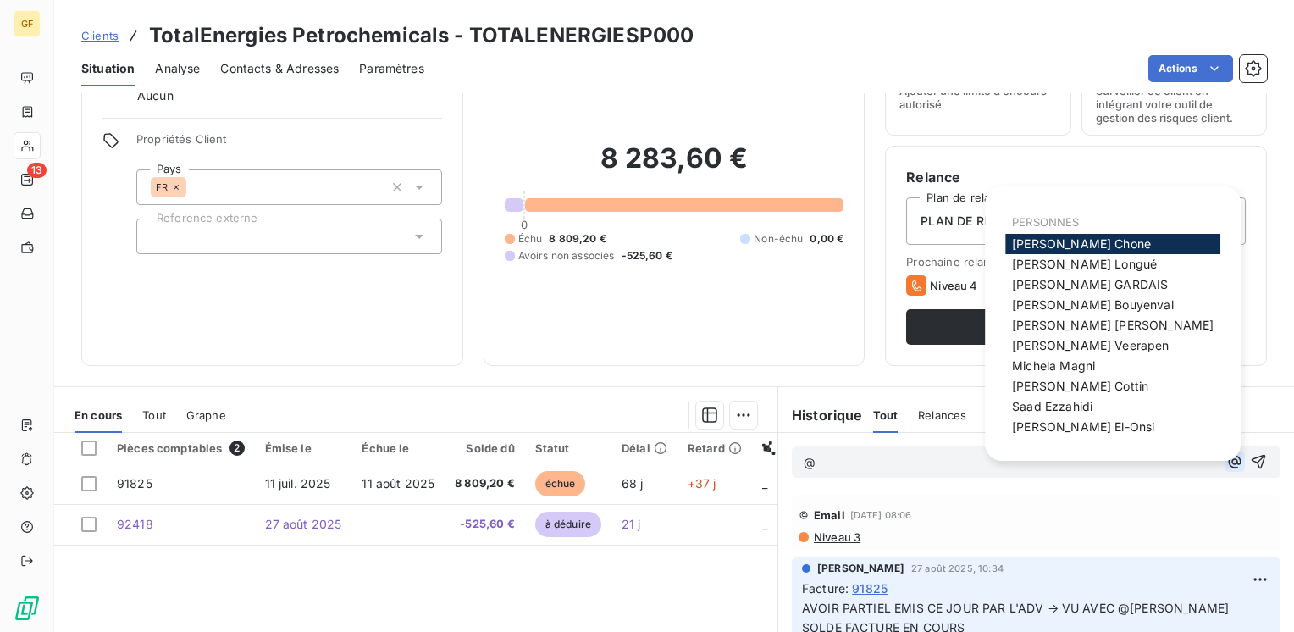
click at [1229, 466] on icon "button" at bounding box center [1235, 462] width 13 height 13
click at [1226, 467] on icon "button" at bounding box center [1234, 461] width 17 height 17
click at [577, 330] on div "8 283,60 € 0 Échu 8 809,20 € Non-échu 0,00 € Avoirs non associés -525,60 €" at bounding box center [675, 202] width 340 height 284
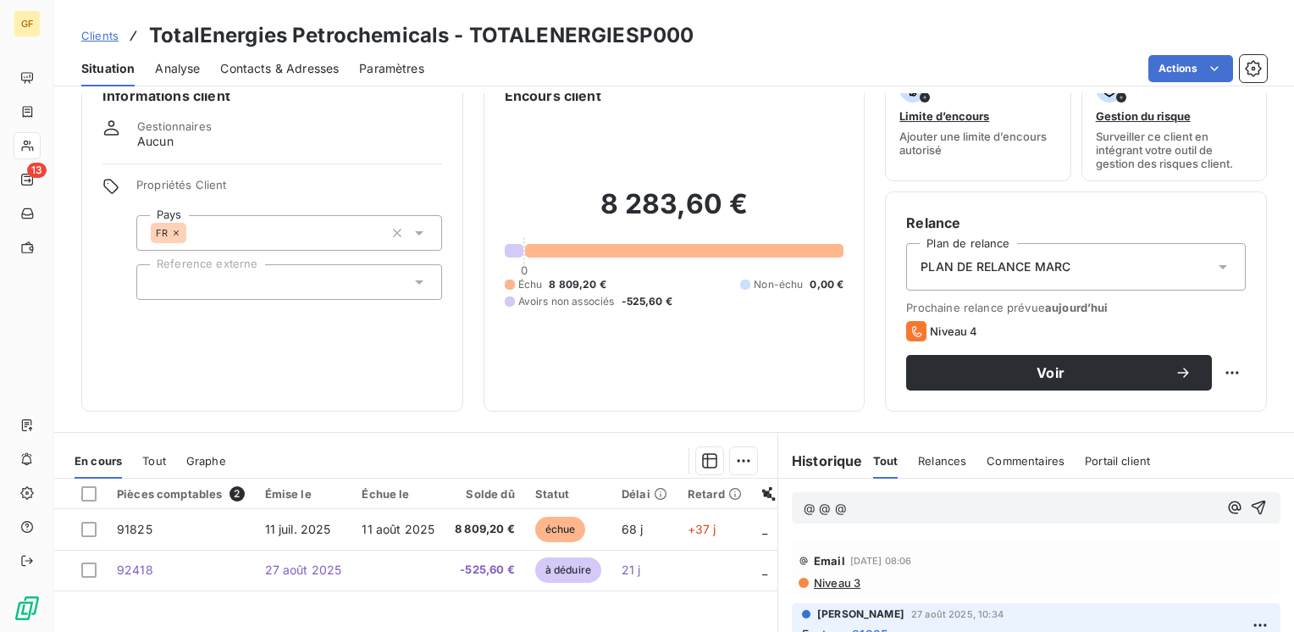
scroll to position [0, 0]
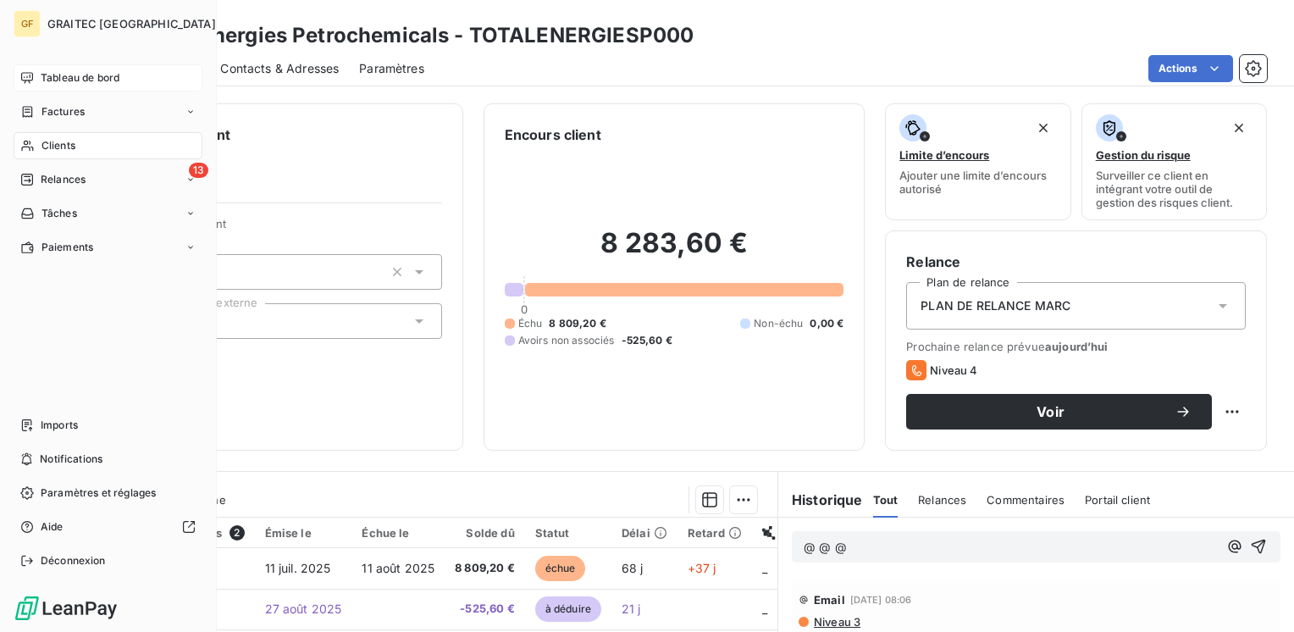
click at [64, 81] on span "Tableau de bord" at bounding box center [80, 77] width 79 height 15
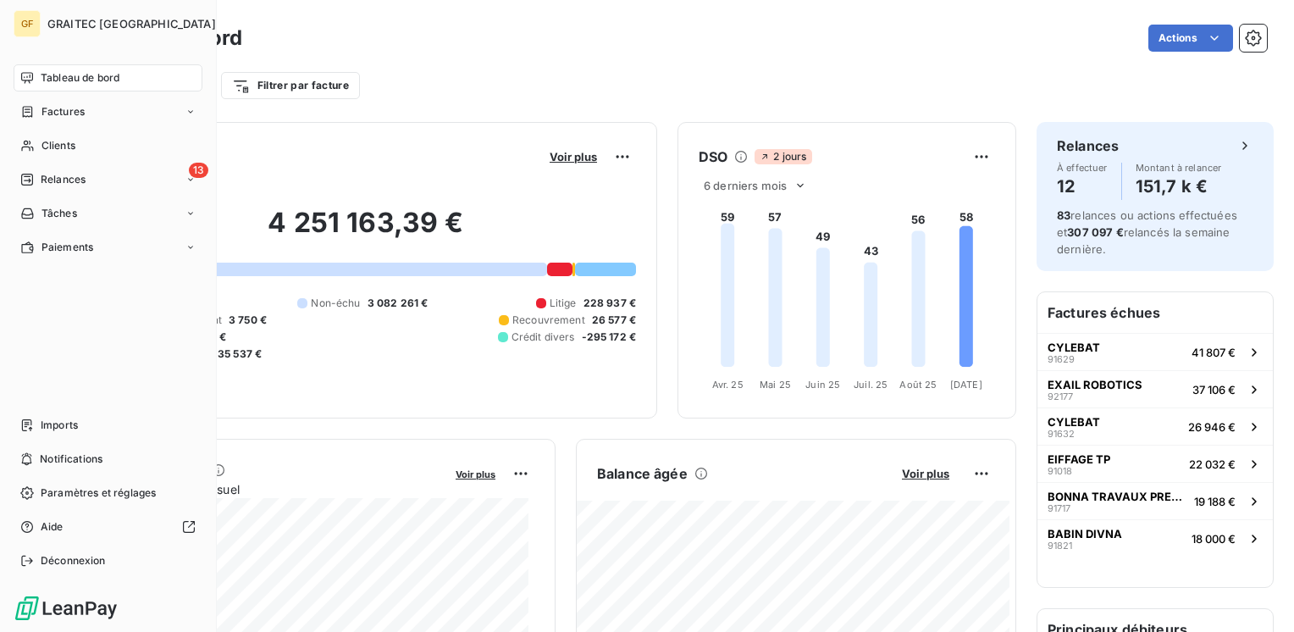
click at [66, 20] on span "GRAITEC [GEOGRAPHIC_DATA]" at bounding box center [131, 24] width 168 height 14
click at [226, 25] on icon "button" at bounding box center [234, 23] width 17 height 17
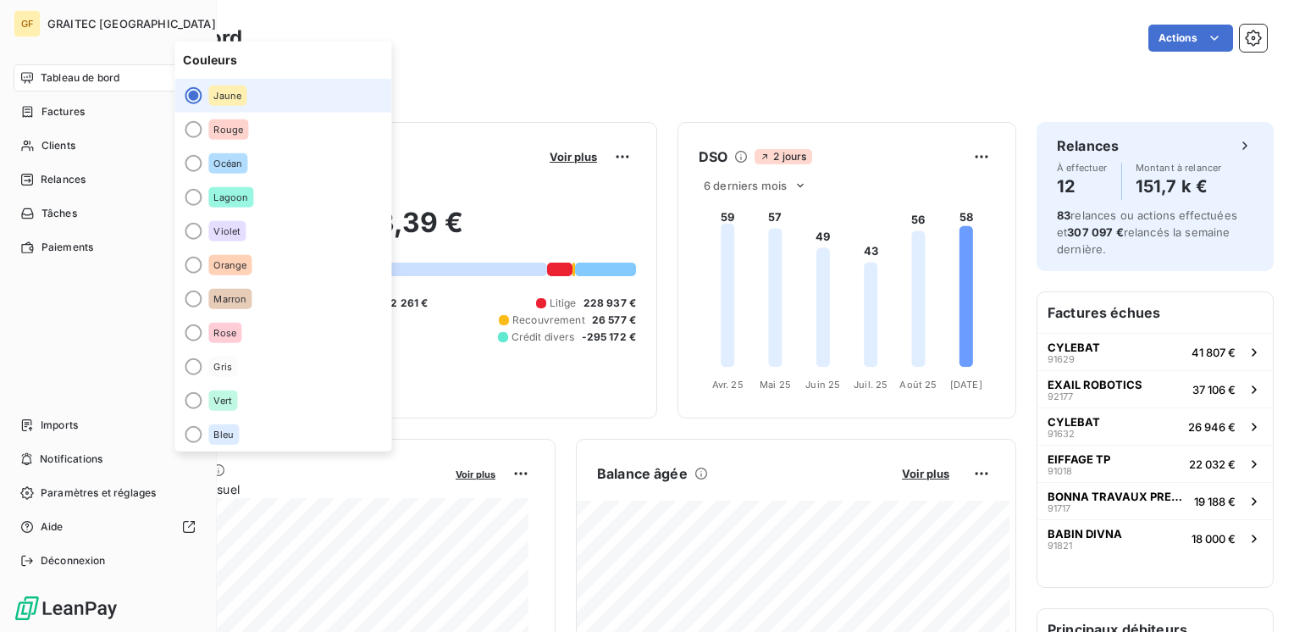
click at [226, 25] on icon "button" at bounding box center [234, 23] width 17 height 17
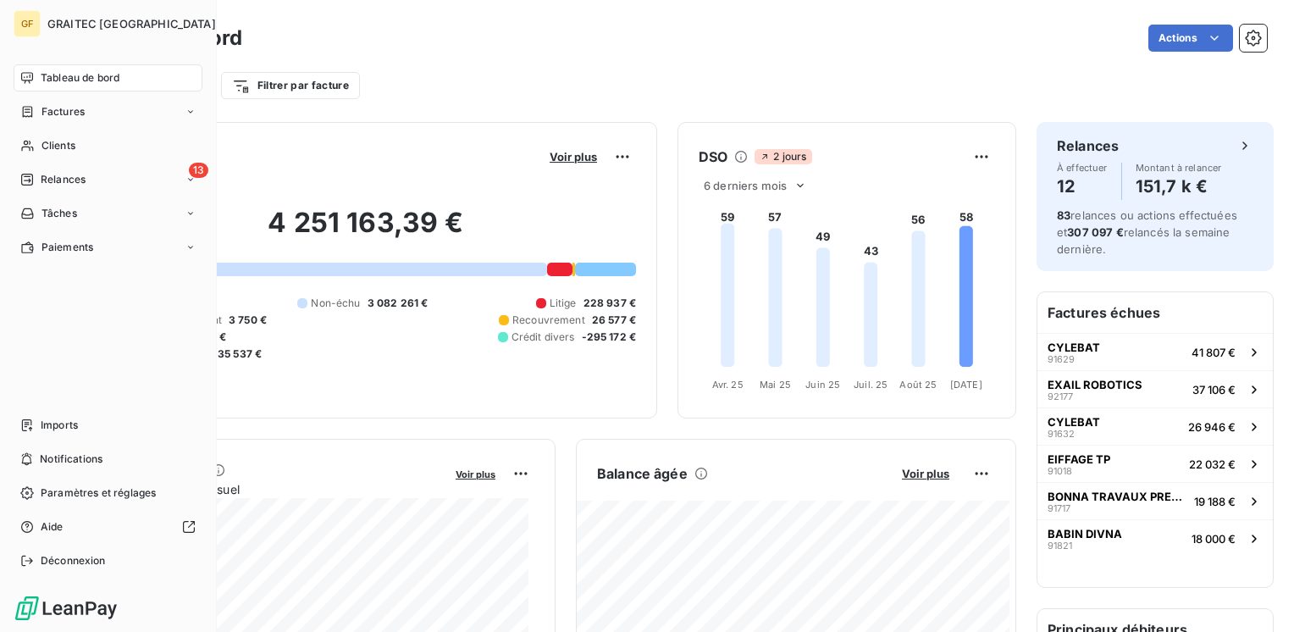
click at [32, 25] on div "GF" at bounding box center [27, 23] width 27 height 27
click at [105, 27] on span "GRAITEC [GEOGRAPHIC_DATA]" at bounding box center [131, 24] width 168 height 14
click at [226, 26] on icon "button" at bounding box center [234, 23] width 17 height 17
click at [58, 138] on span "Clients" at bounding box center [58, 145] width 34 height 15
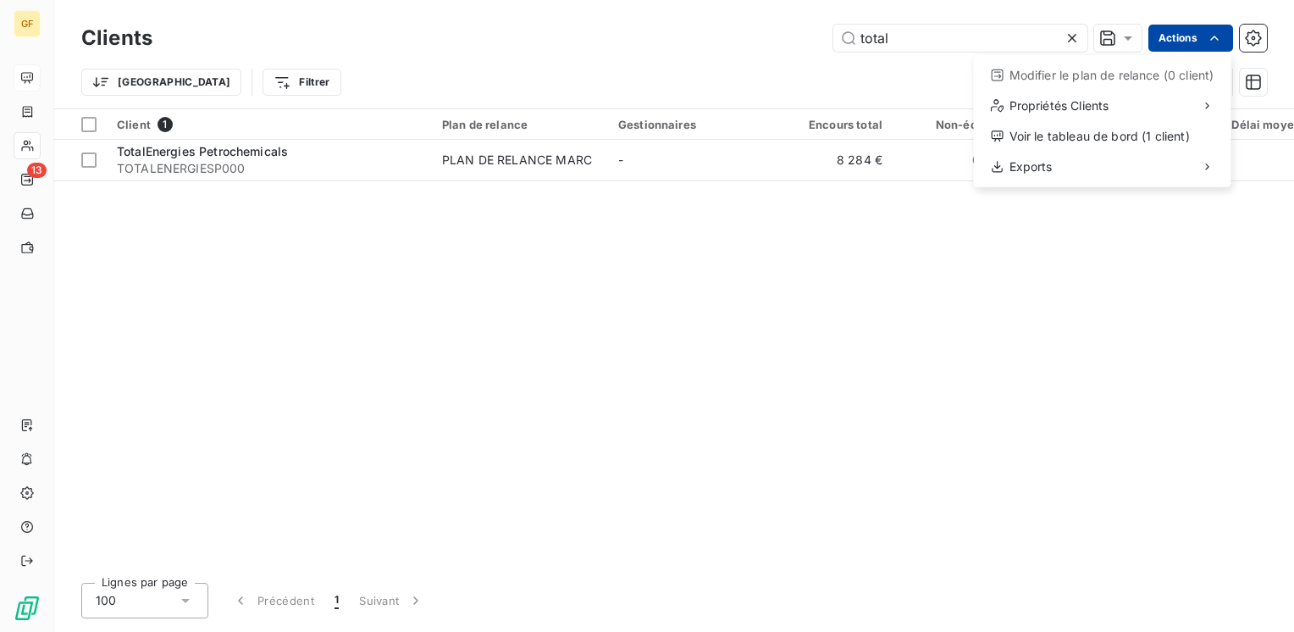
click at [1196, 41] on html "GF 13 Clients total Actions Modifier le plan de relance (0 client) Propriétés C…" at bounding box center [647, 316] width 1294 height 632
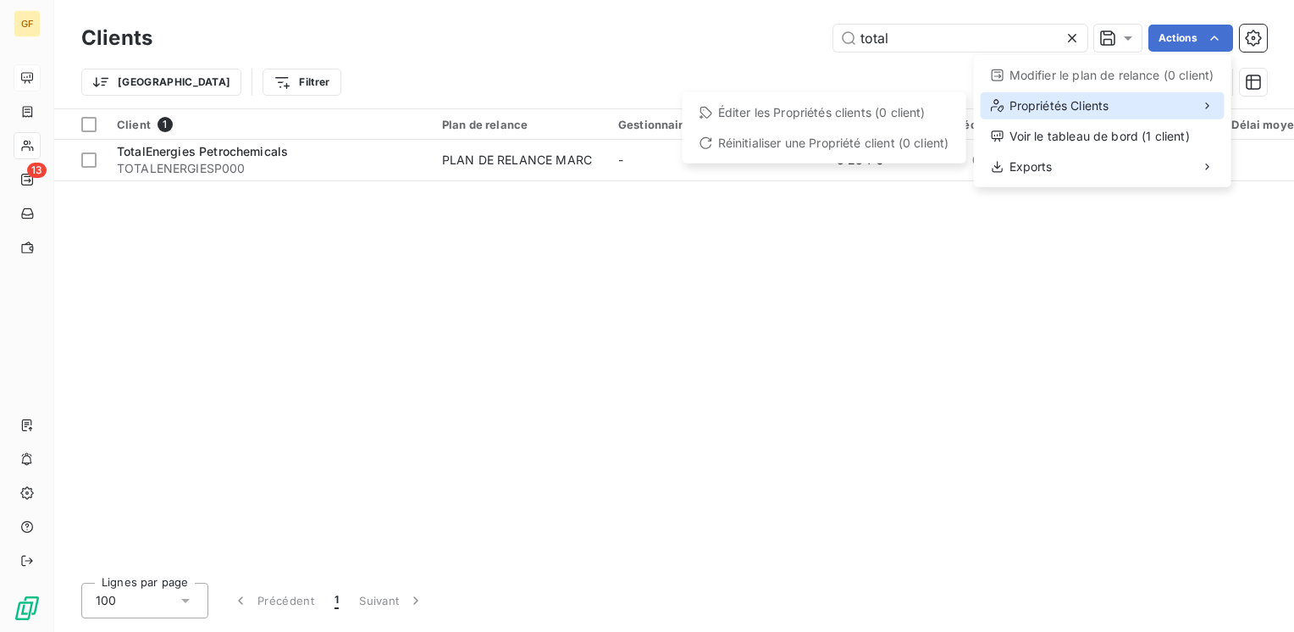
click at [1175, 109] on div "Propriétés Clients" at bounding box center [1102, 105] width 244 height 27
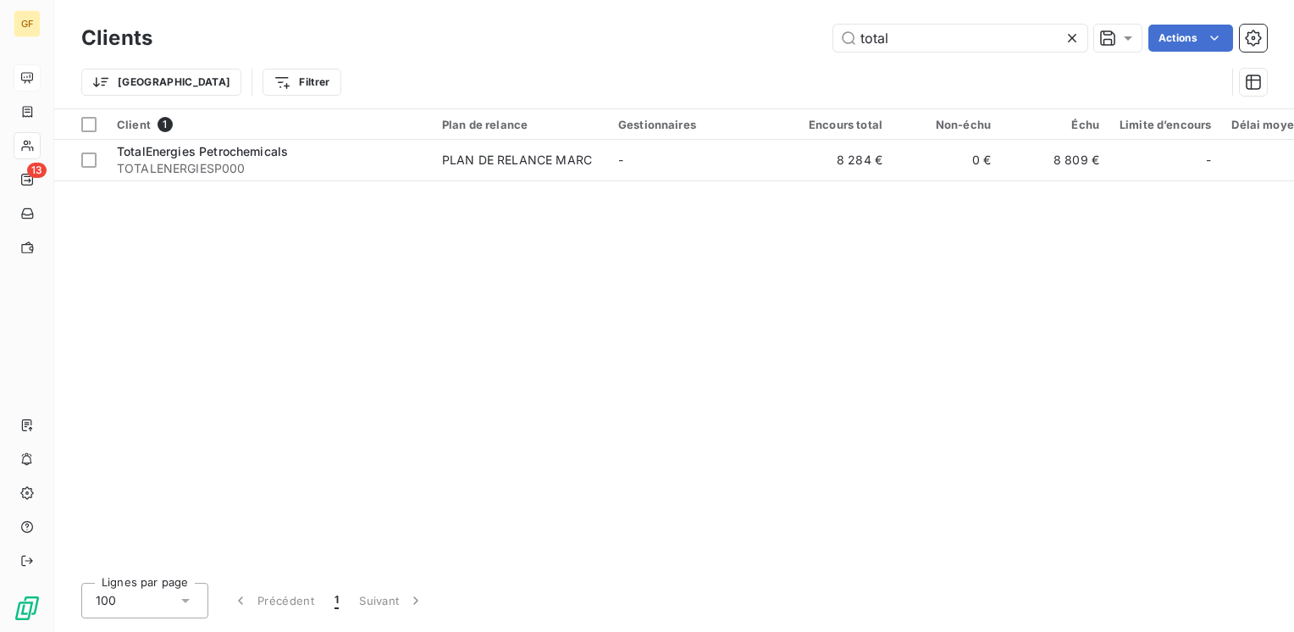
click at [1215, 40] on html "GF 13 Clients total Actions Trier Filtrer Client 1 Plan de relance Gestionnaire…" at bounding box center [647, 316] width 1294 height 632
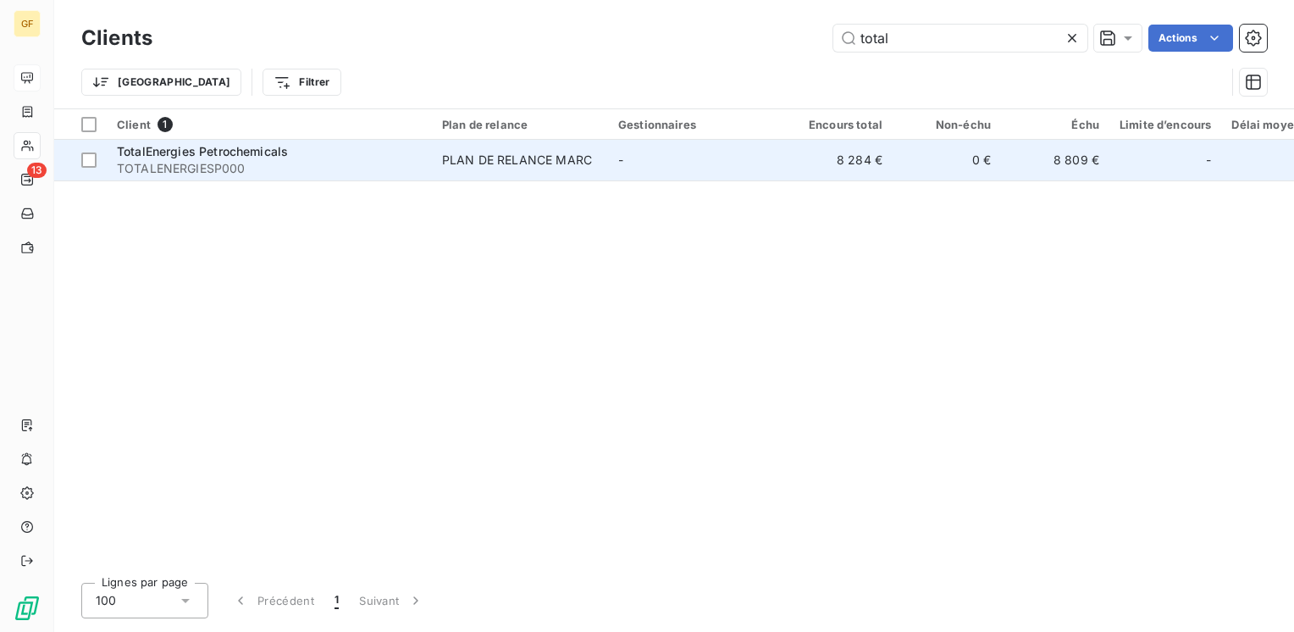
click at [557, 152] on div "PLAN DE RELANCE MARC" at bounding box center [517, 160] width 150 height 17
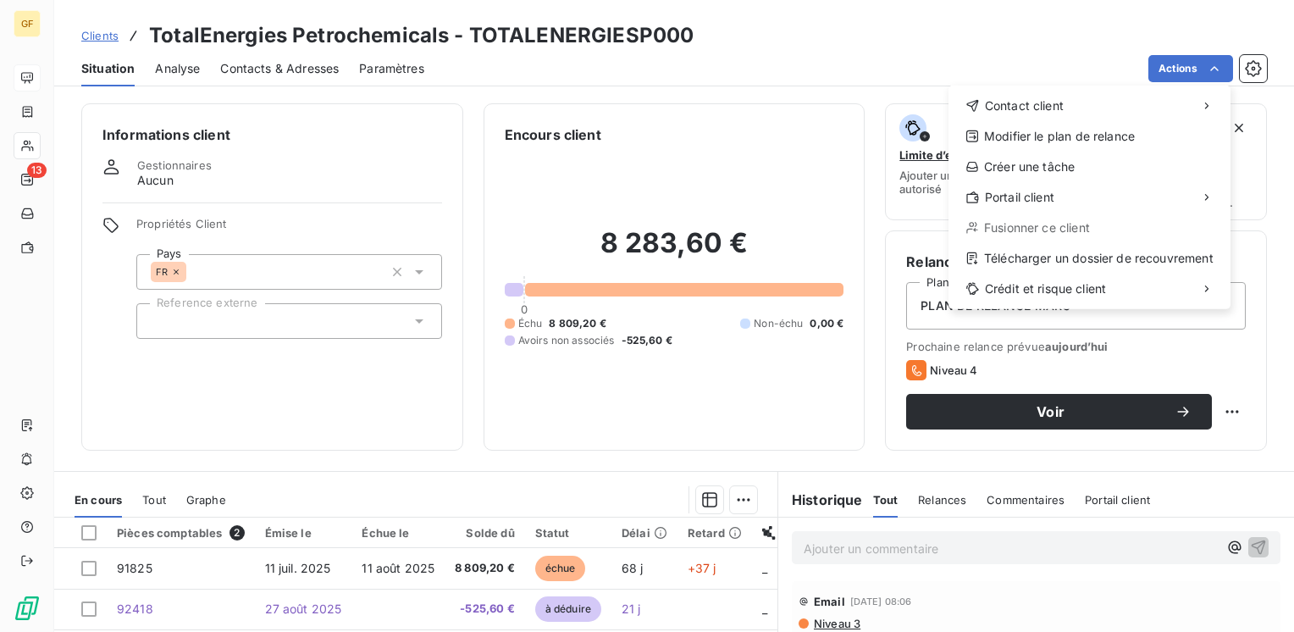
click at [827, 36] on html "GF 13 Clients TotalEnergies Petrochemicals - TOTALENERGIESP000 Situation Analys…" at bounding box center [647, 316] width 1294 height 632
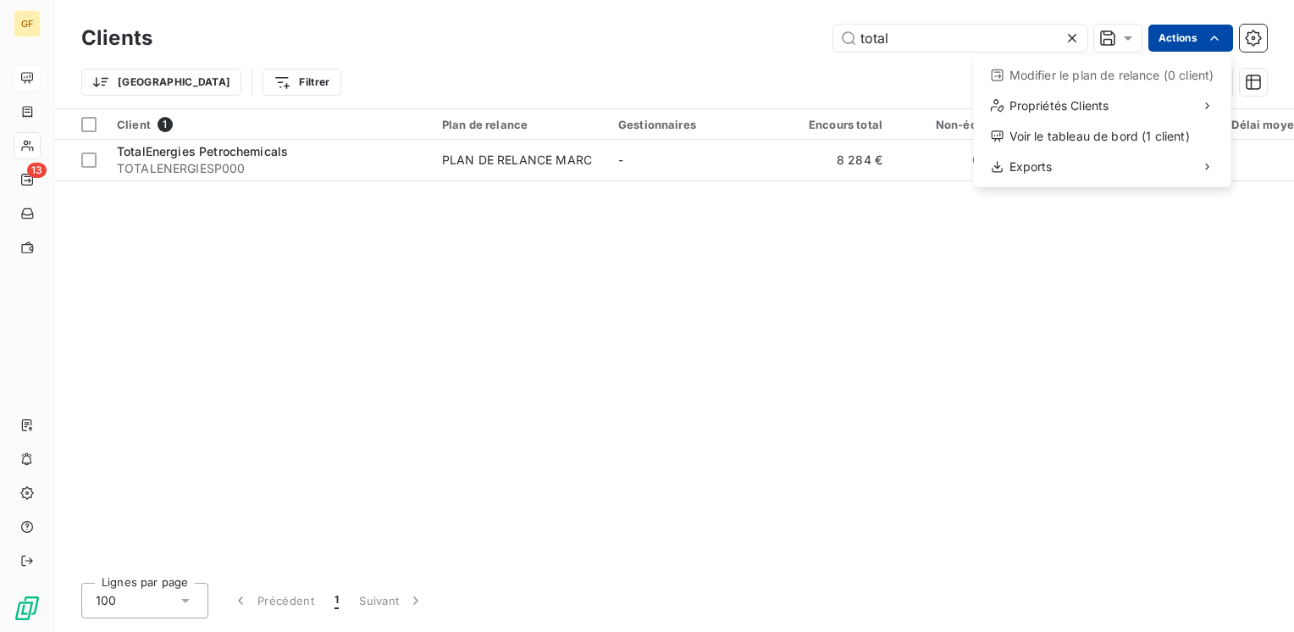
click at [1196, 46] on html "GF 13 Clients total Actions Modifier le plan de relance (0 client) Propriétés C…" at bounding box center [647, 316] width 1294 height 632
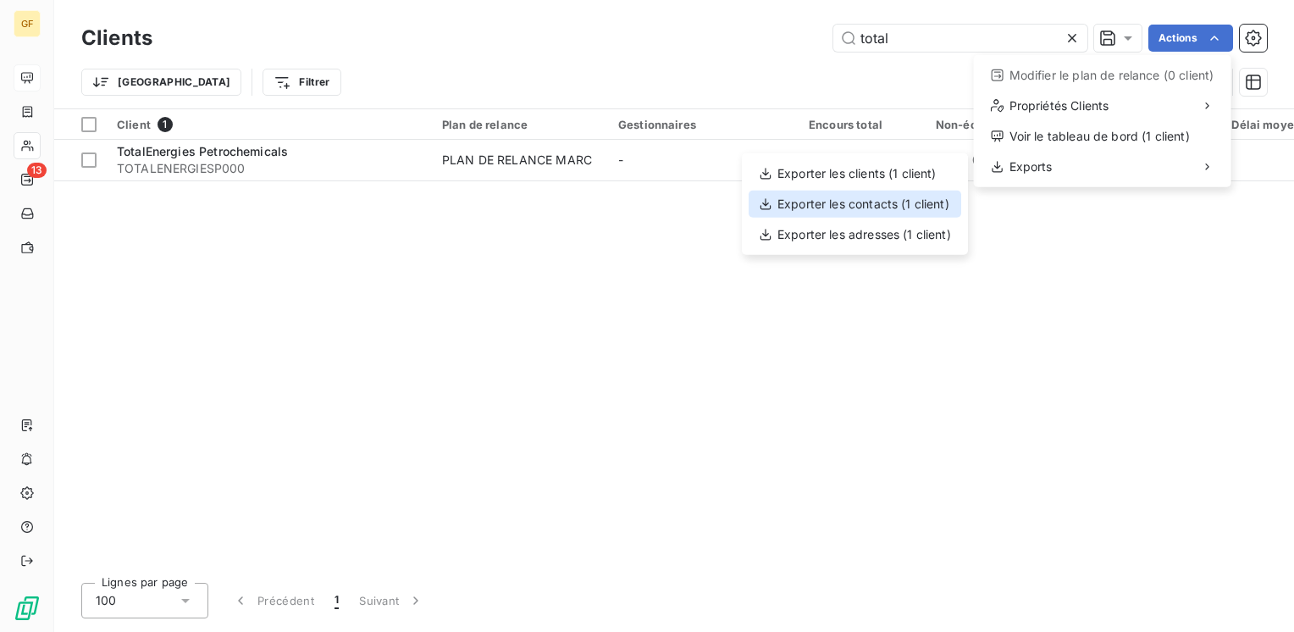
click at [870, 205] on div "Exporter les contacts (1 client)" at bounding box center [854, 204] width 213 height 27
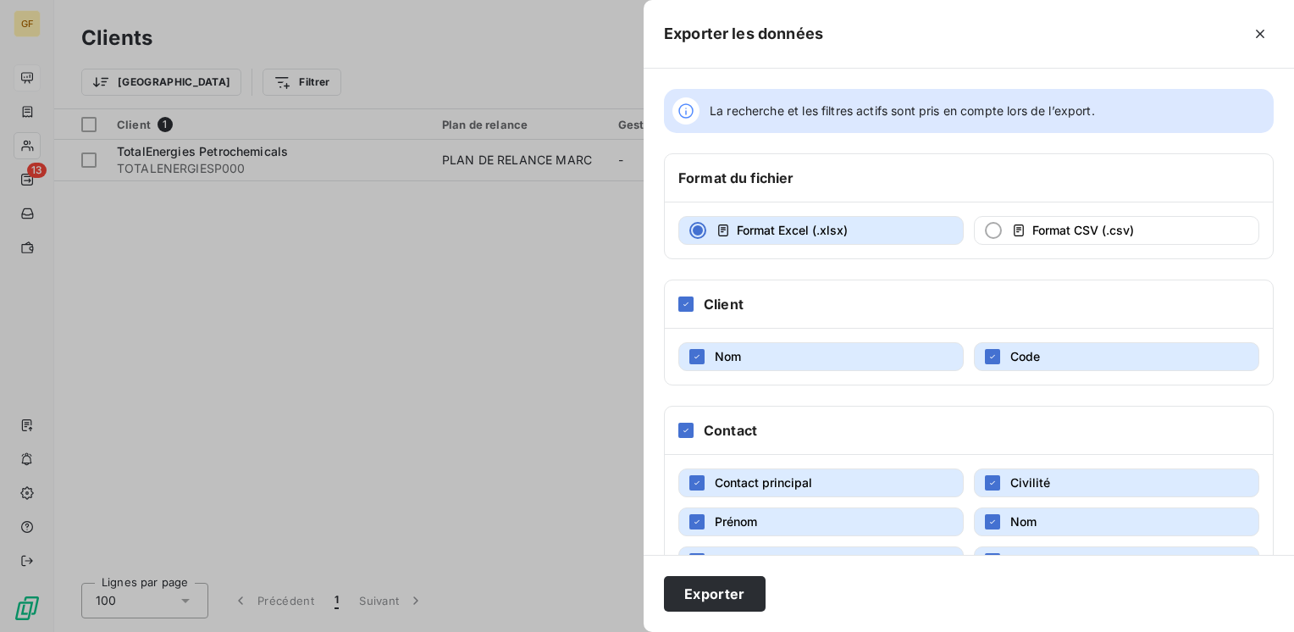
click at [510, 365] on div at bounding box center [647, 316] width 1294 height 632
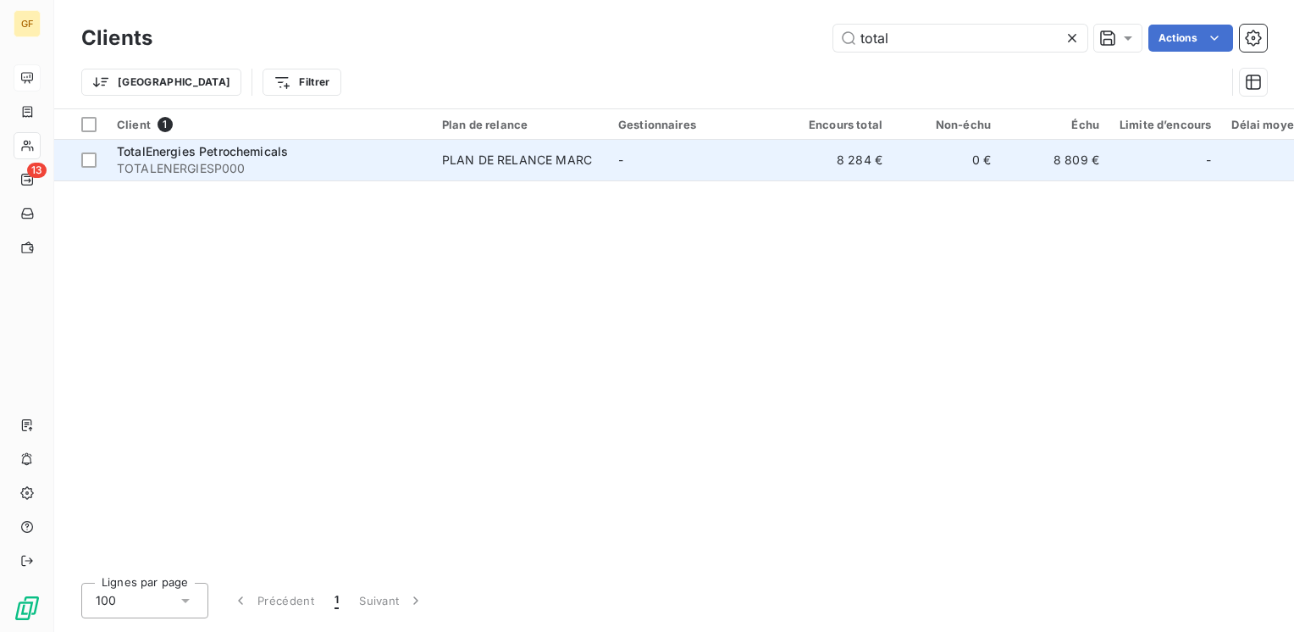
click at [178, 157] on span "TotalEnergies Petrochemicals" at bounding box center [202, 151] width 171 height 14
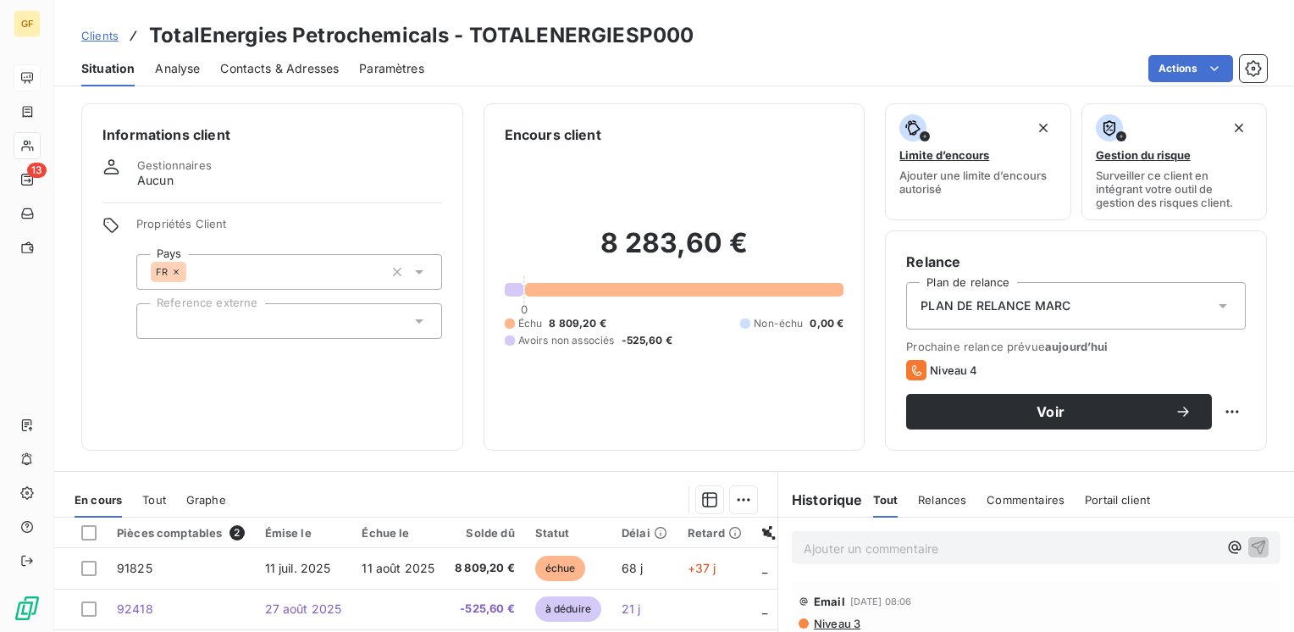
scroll to position [85, 0]
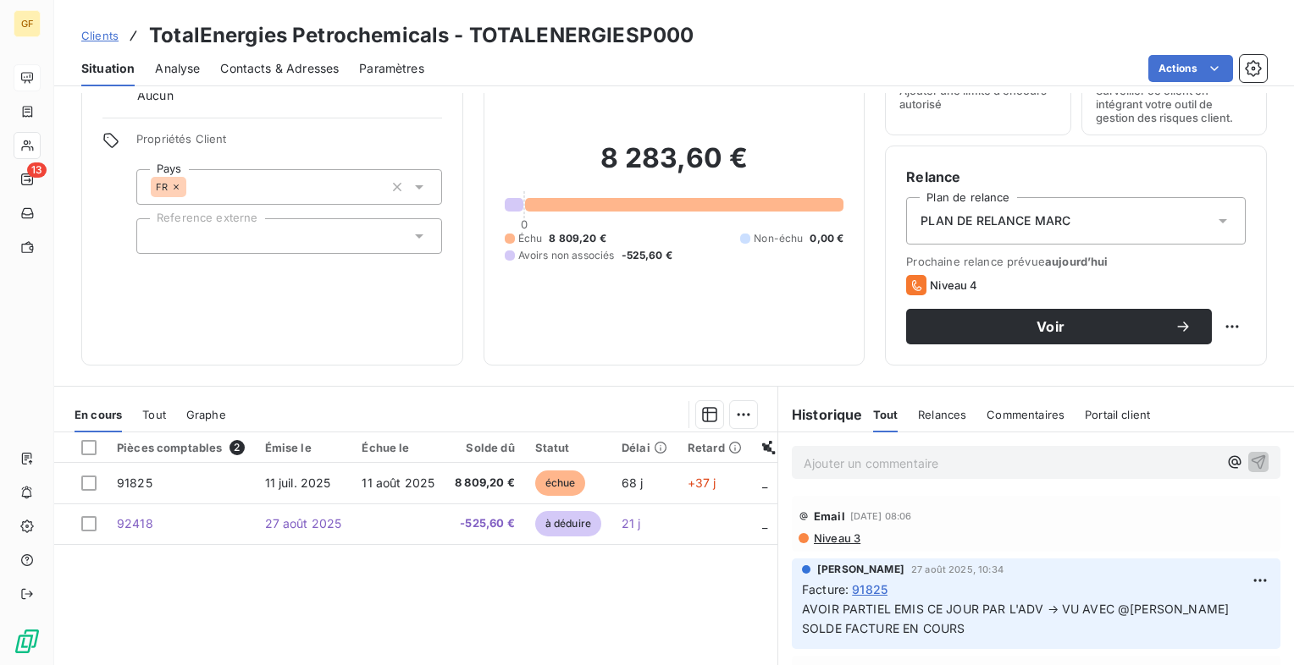
click at [251, 70] on span "Contacts & Adresses" at bounding box center [279, 68] width 119 height 17
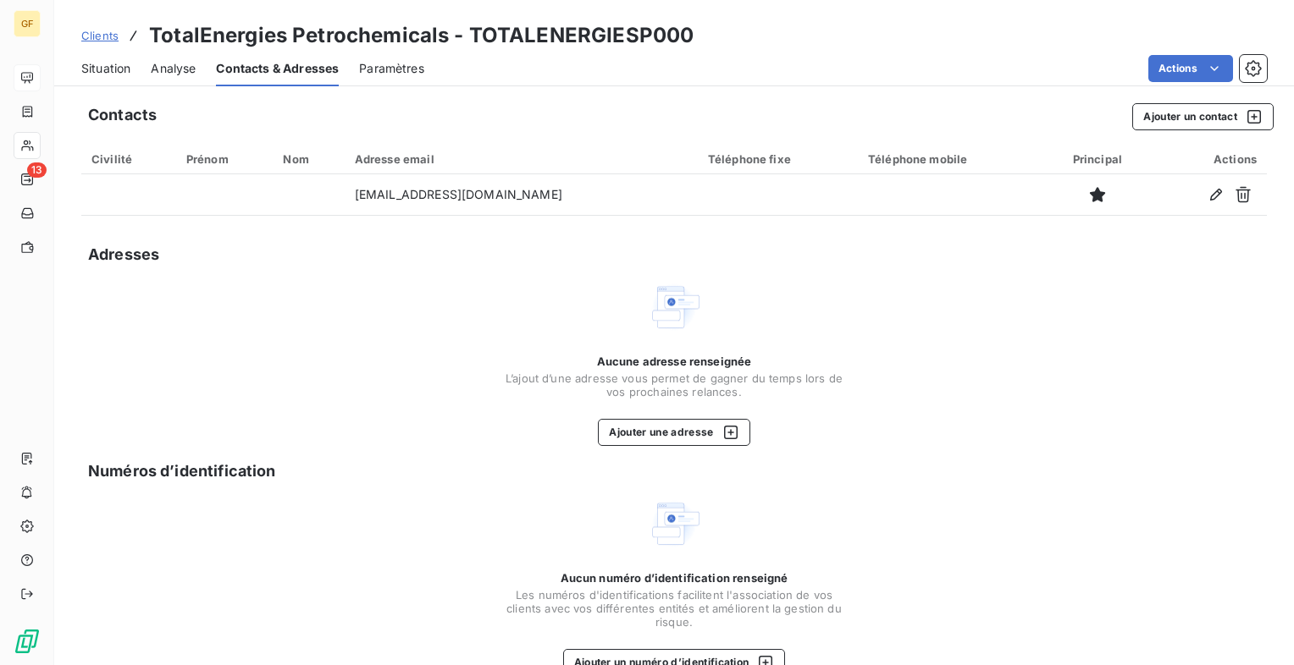
click at [97, 63] on span "Situation" at bounding box center [105, 68] width 49 height 17
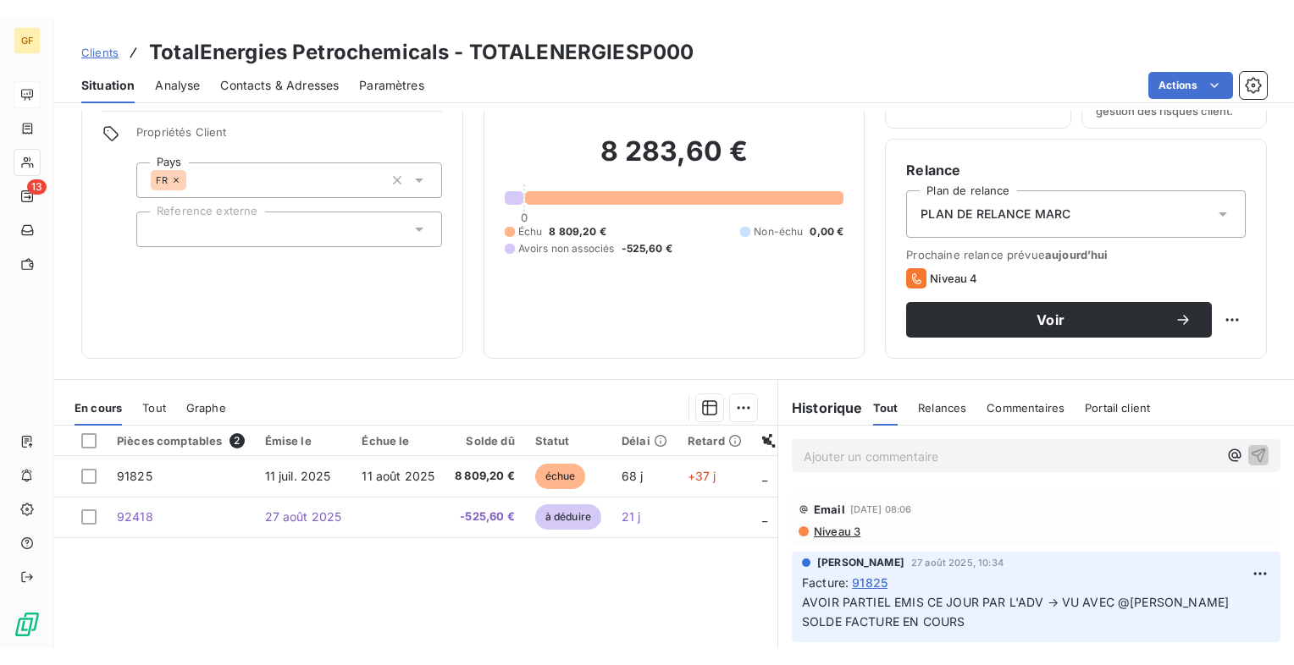
scroll to position [111, 0]
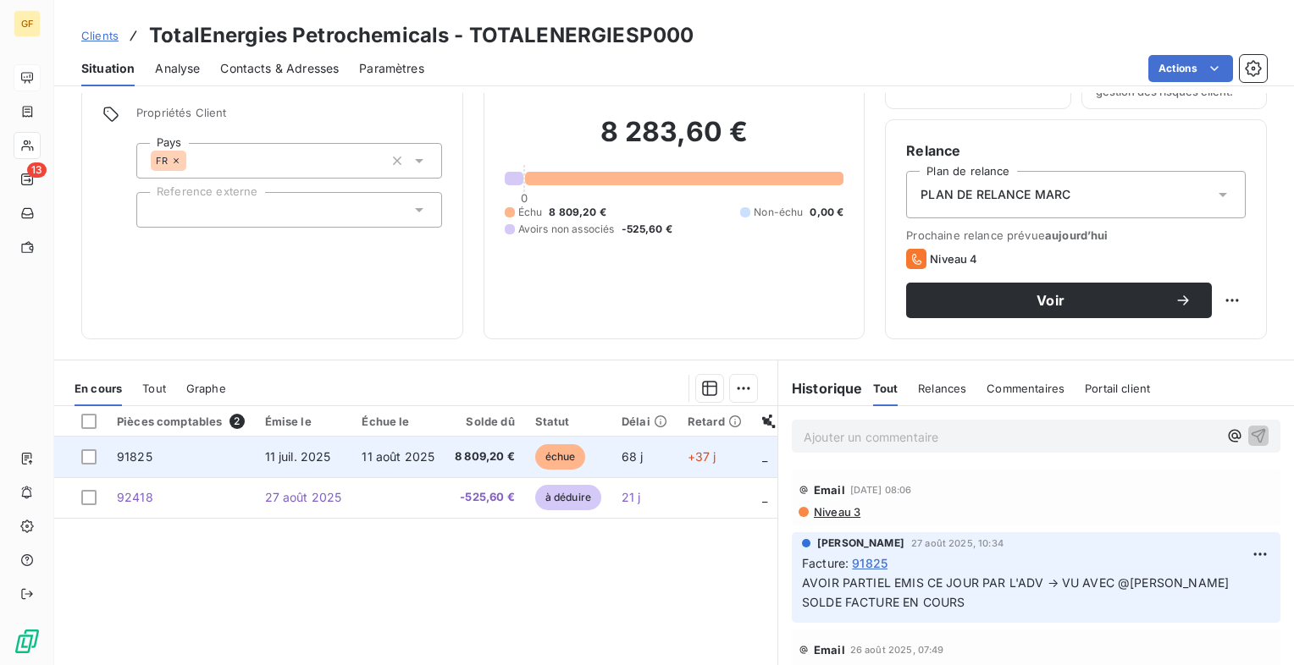
click at [291, 454] on span "11 juil. 2025" at bounding box center [298, 457] width 66 height 14
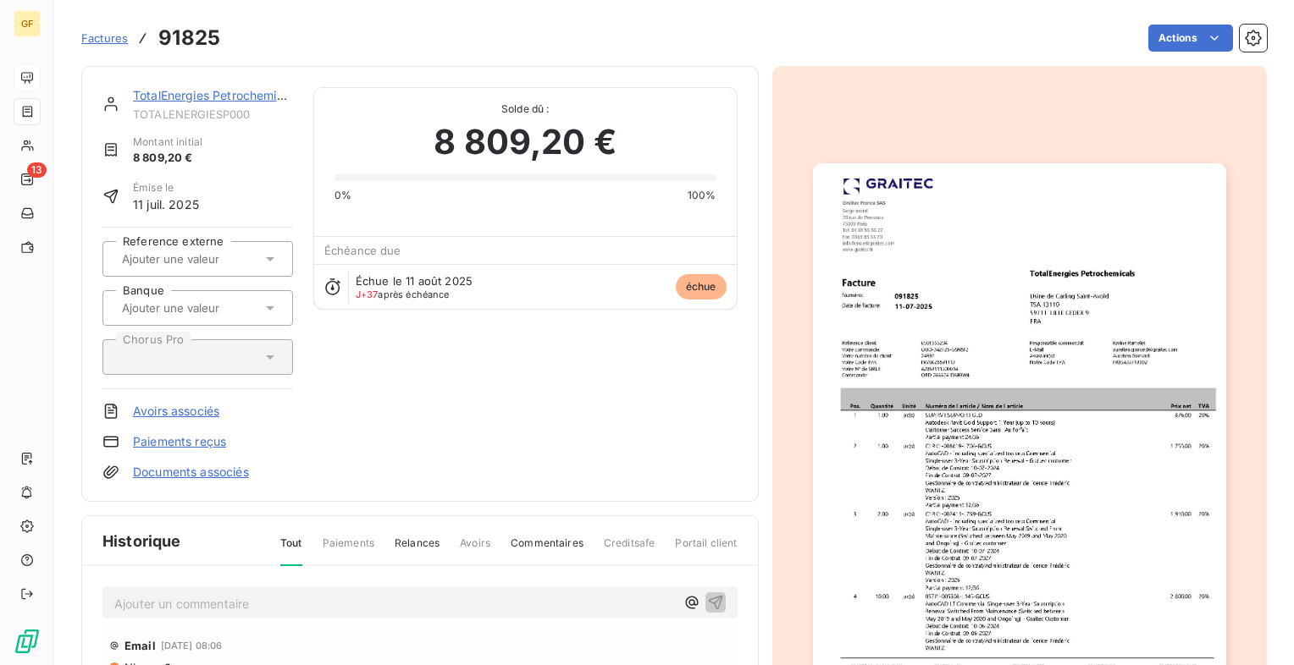
click at [1013, 395] on img "button" at bounding box center [1019, 454] width 413 height 583
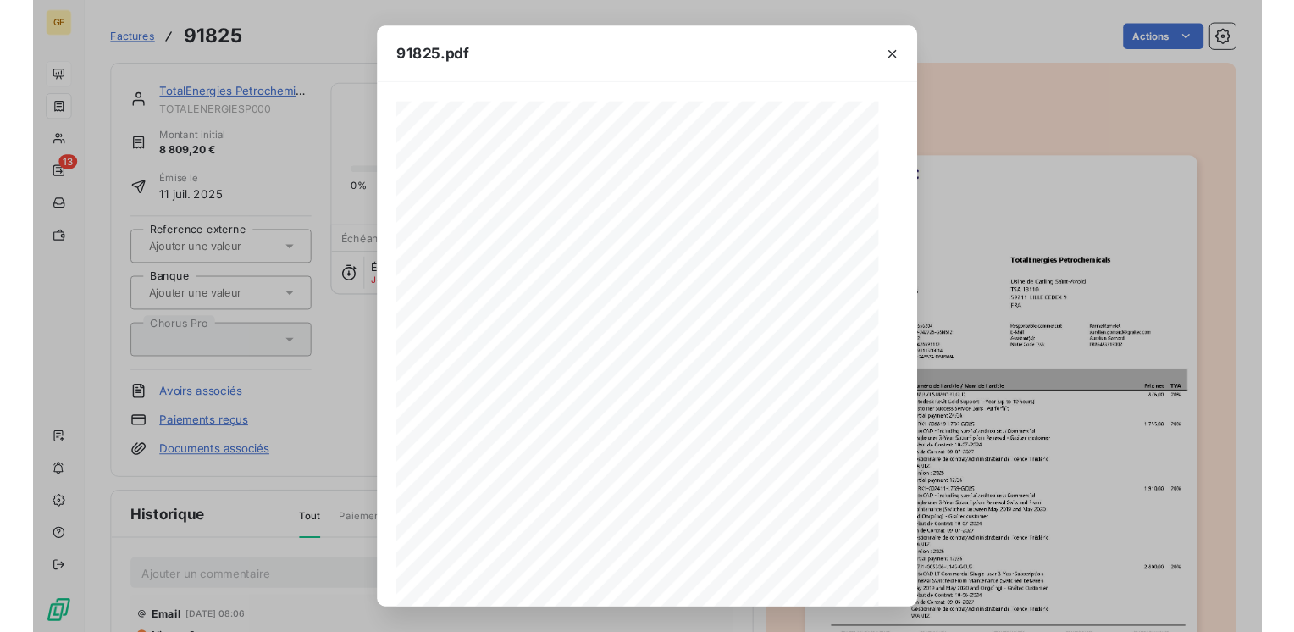
scroll to position [207, 0]
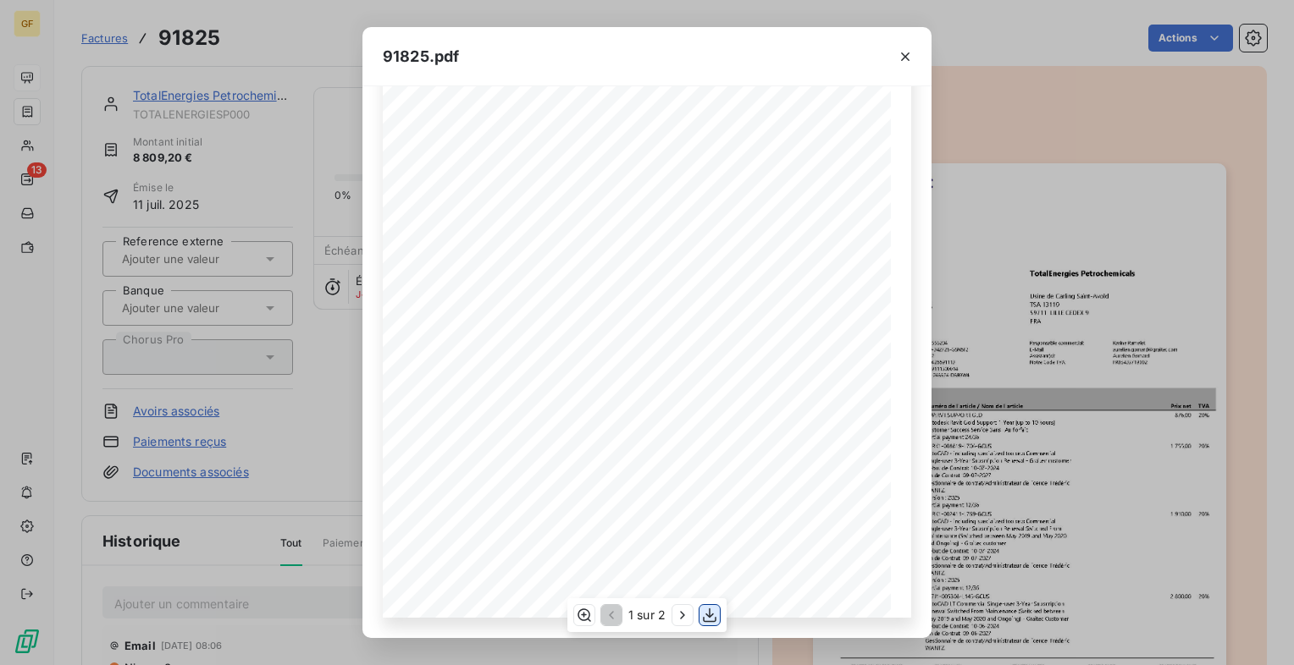
click at [703, 607] on icon "button" at bounding box center [709, 615] width 17 height 17
click at [909, 52] on icon "button" at bounding box center [905, 56] width 17 height 17
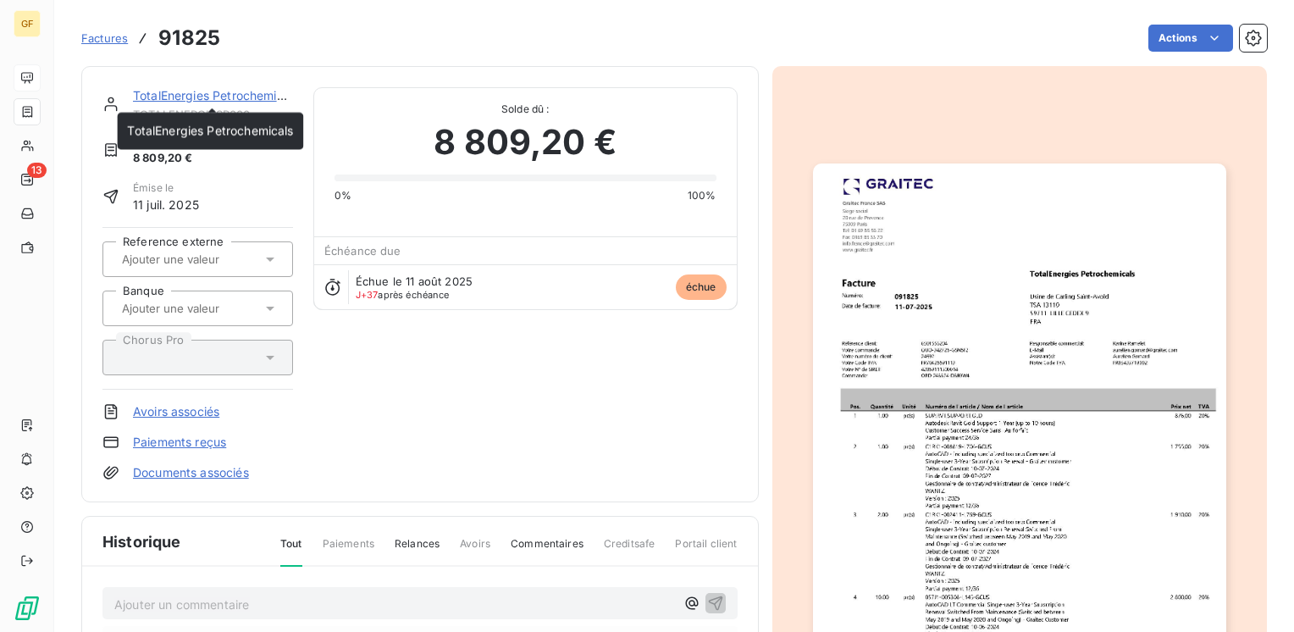
click at [227, 98] on link "TotalEnergies Petrochemicals" at bounding box center [216, 95] width 166 height 14
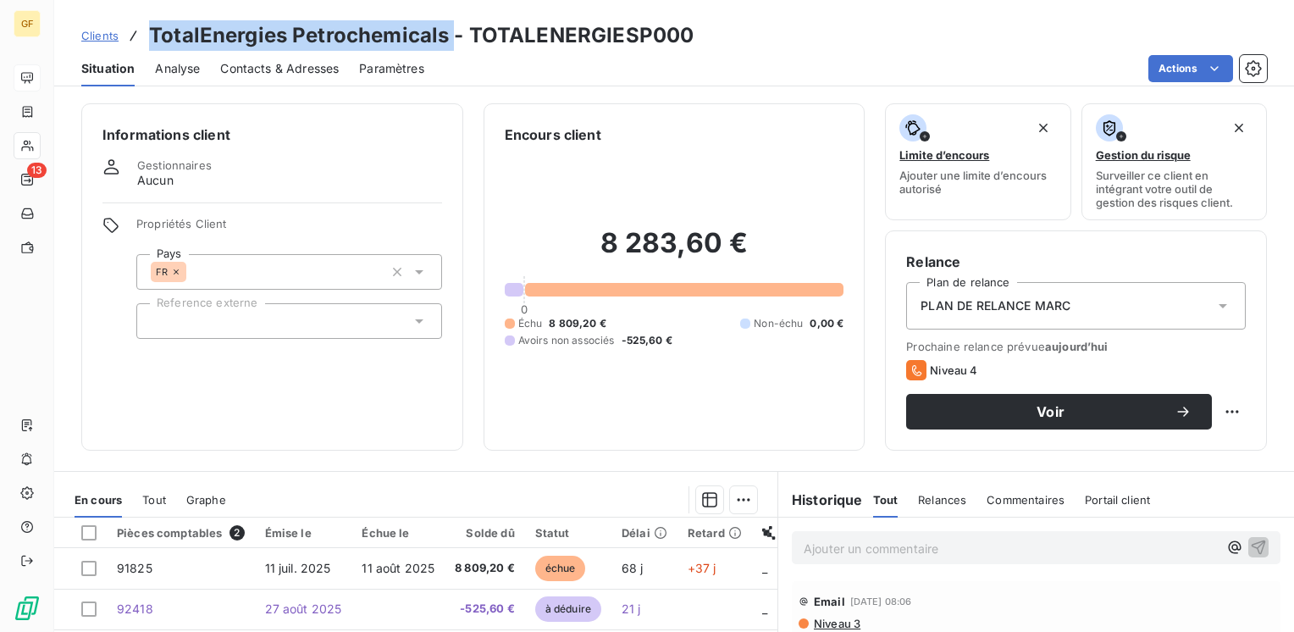
drag, startPoint x: 452, startPoint y: 33, endPoint x: 152, endPoint y: 38, distance: 299.8
click at [152, 38] on h3 "TotalEnergies Petrochemicals - TOTALENERGIESP000" at bounding box center [421, 35] width 544 height 30
copy h3 "TotalEnergies Petrochemicals"
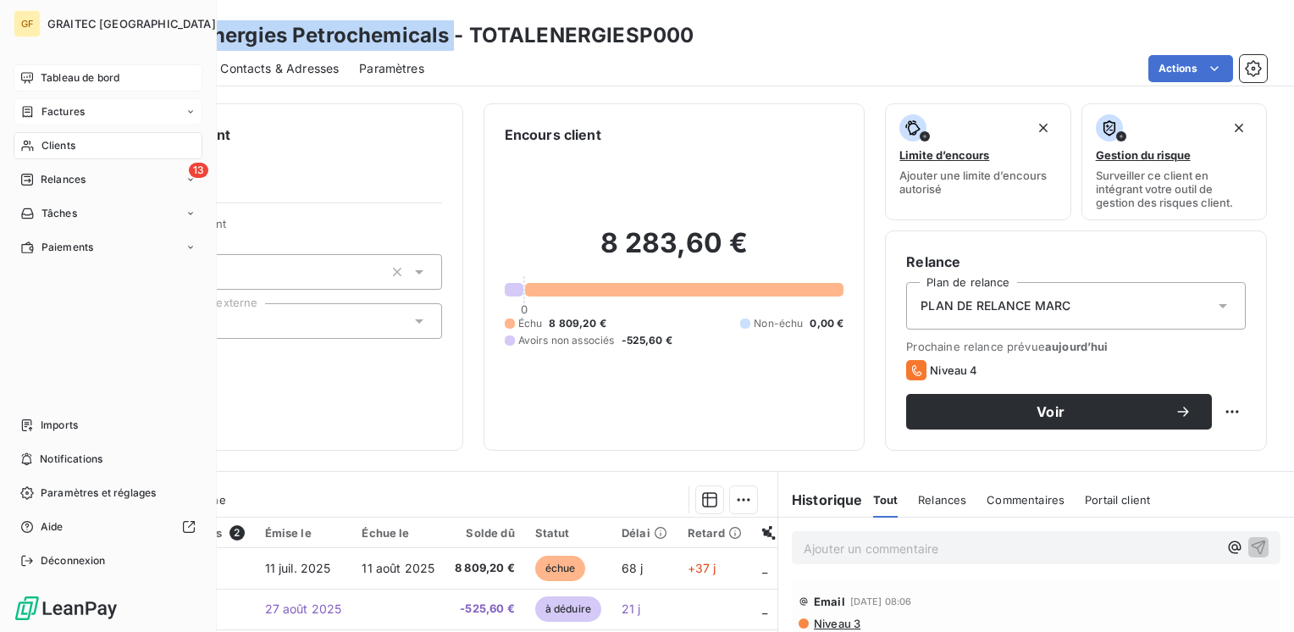
click at [81, 102] on div "Factures" at bounding box center [108, 111] width 189 height 27
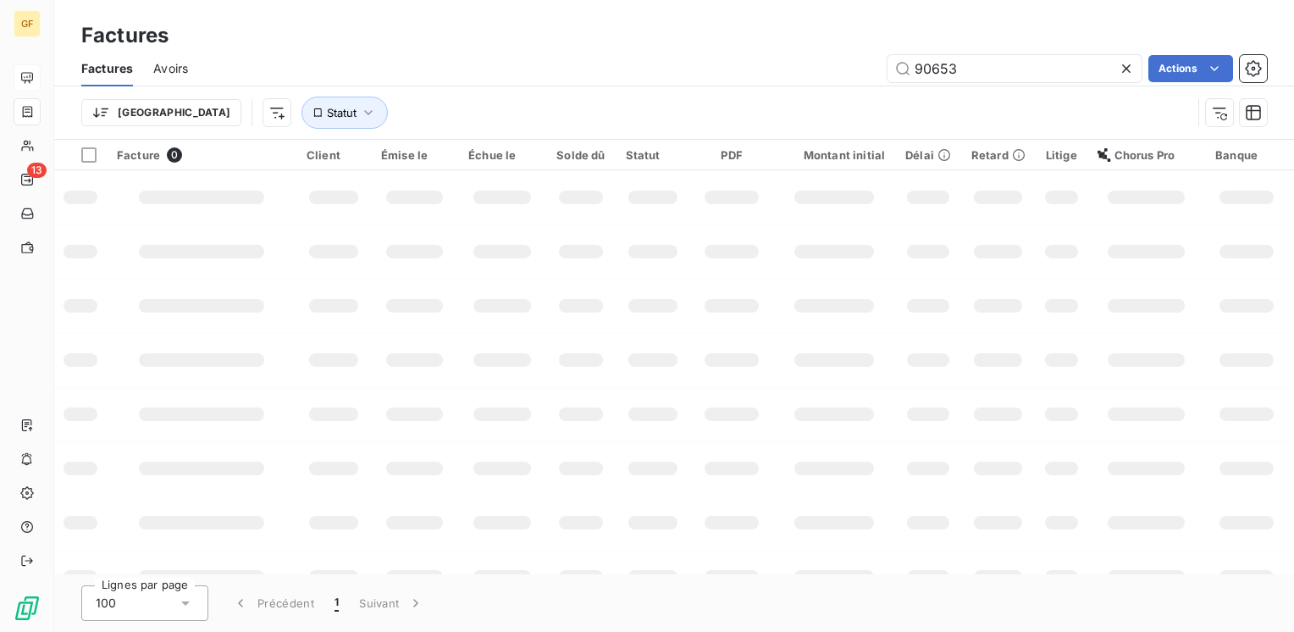
drag, startPoint x: 885, startPoint y: 81, endPoint x: 845, endPoint y: 86, distance: 40.1
click at [846, 86] on div "Factures Avoirs 90653 Actions Trier Statut" at bounding box center [674, 95] width 1240 height 88
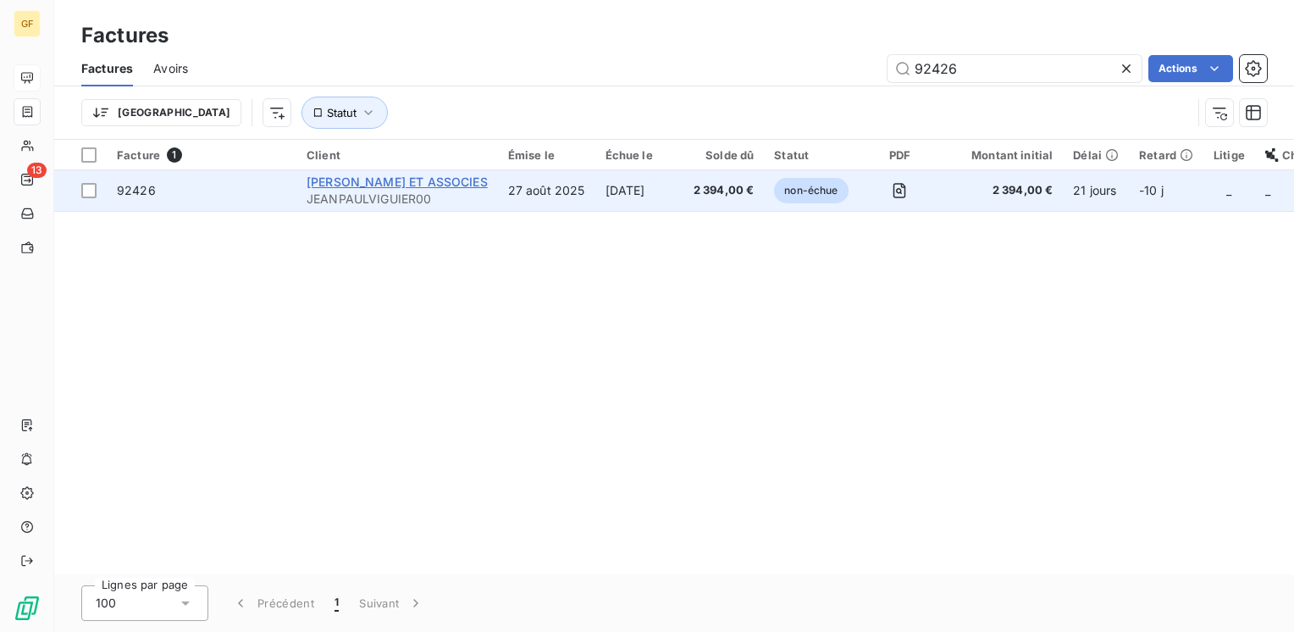
type input "92426"
click at [425, 184] on span "[PERSON_NAME] ET ASSOCIES" at bounding box center [397, 181] width 181 height 14
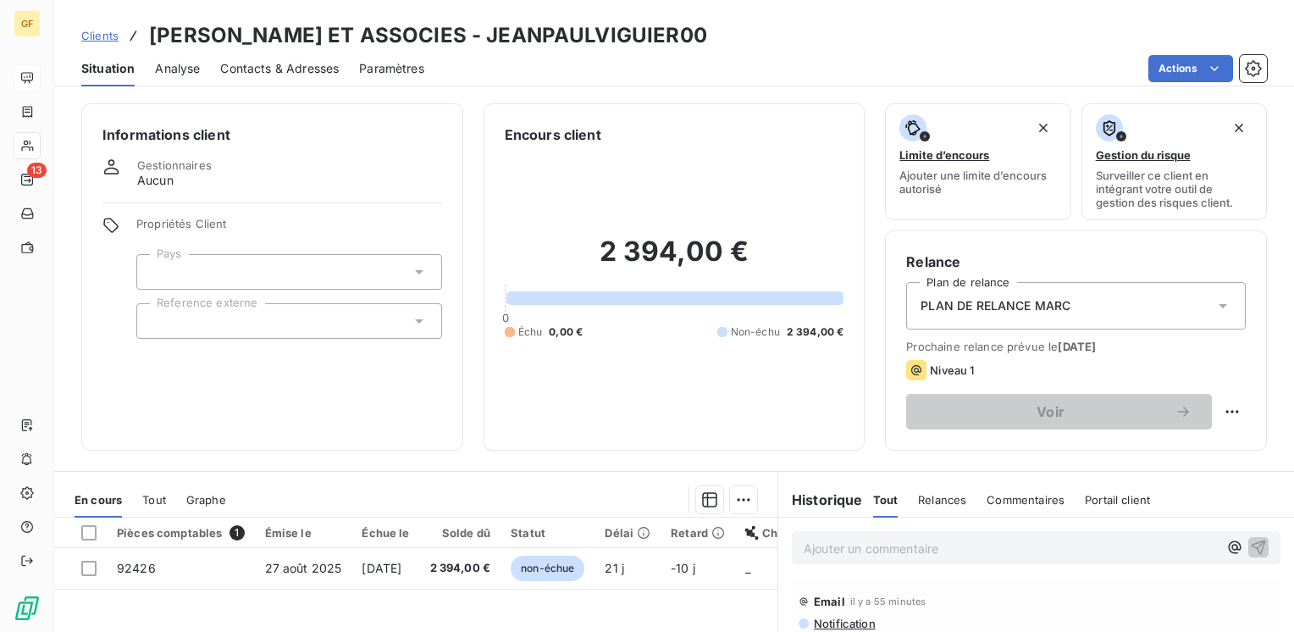
click at [319, 70] on span "Contacts & Adresses" at bounding box center [279, 68] width 119 height 17
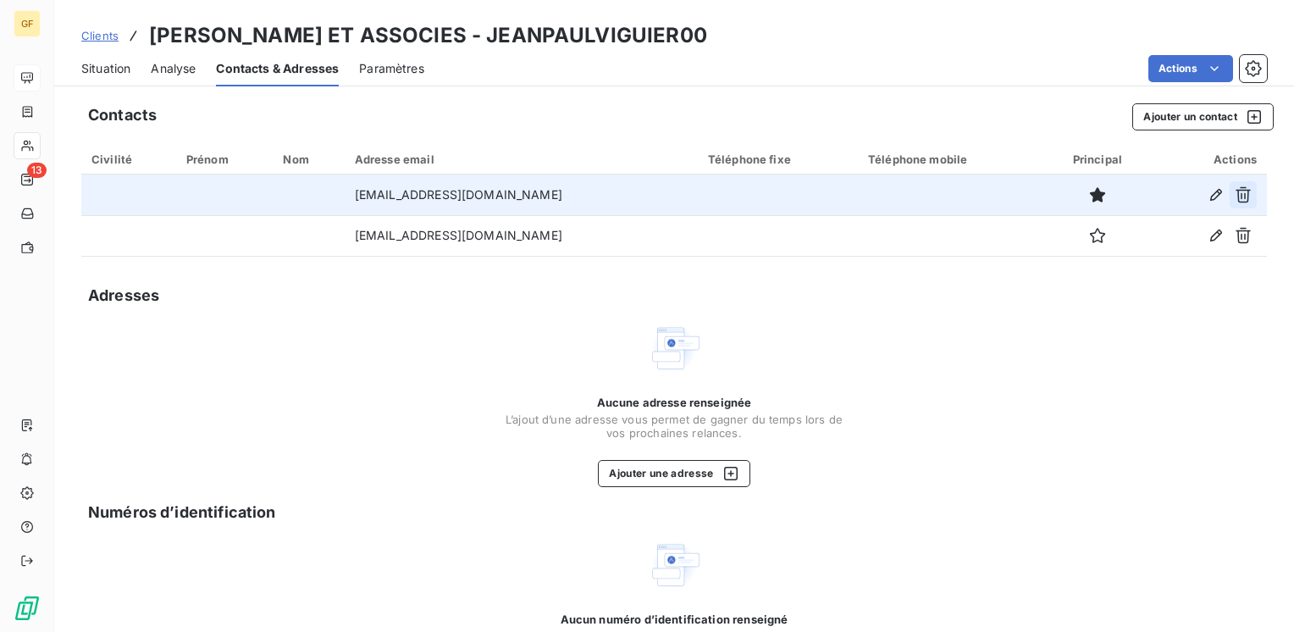
click at [1237, 190] on icon "button" at bounding box center [1242, 194] width 17 height 17
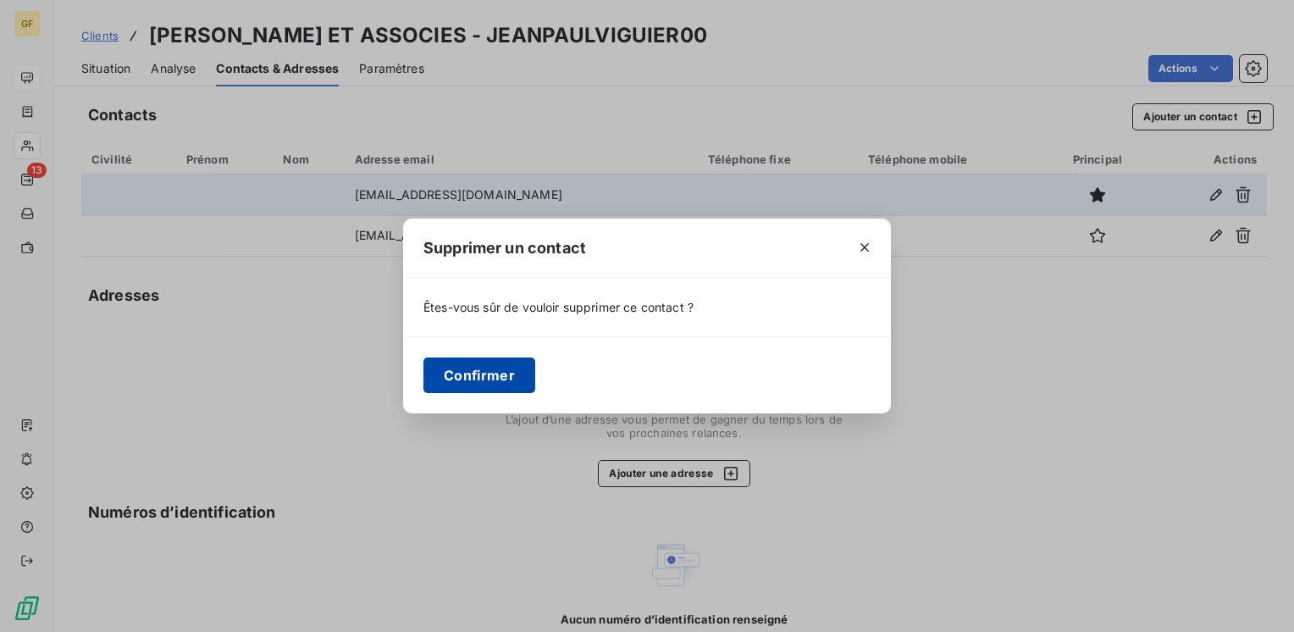
click at [488, 375] on button "Confirmer" at bounding box center [479, 375] width 112 height 36
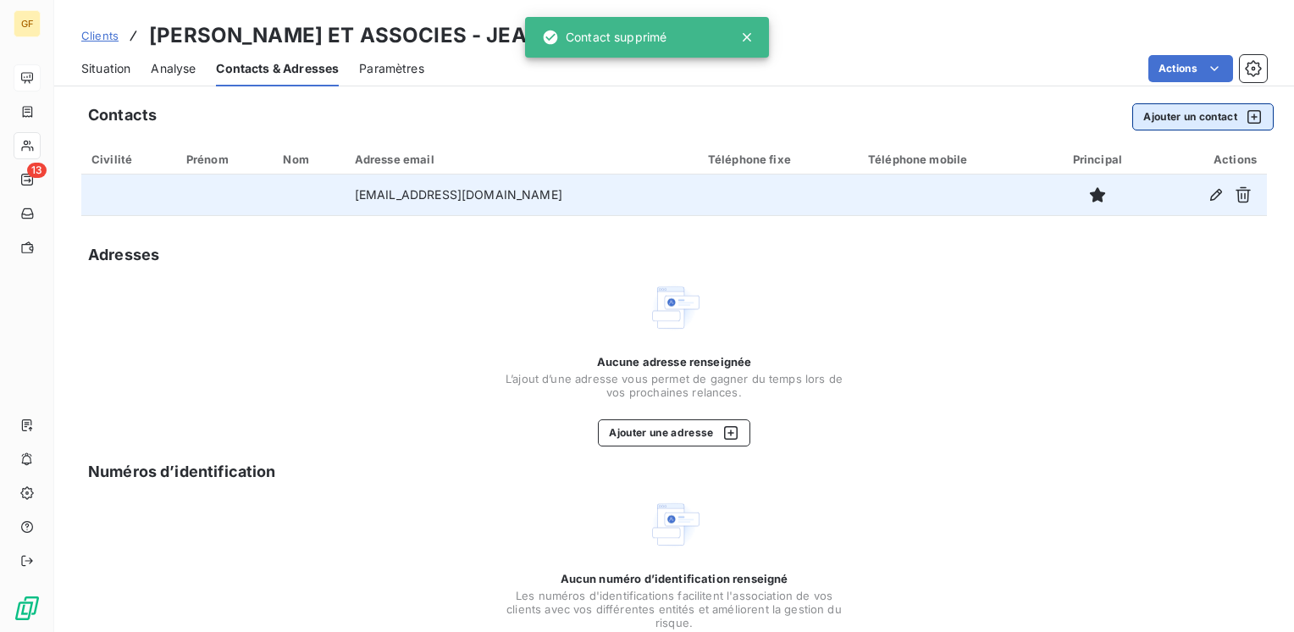
click at [1185, 108] on button "Ajouter un contact" at bounding box center [1202, 116] width 141 height 27
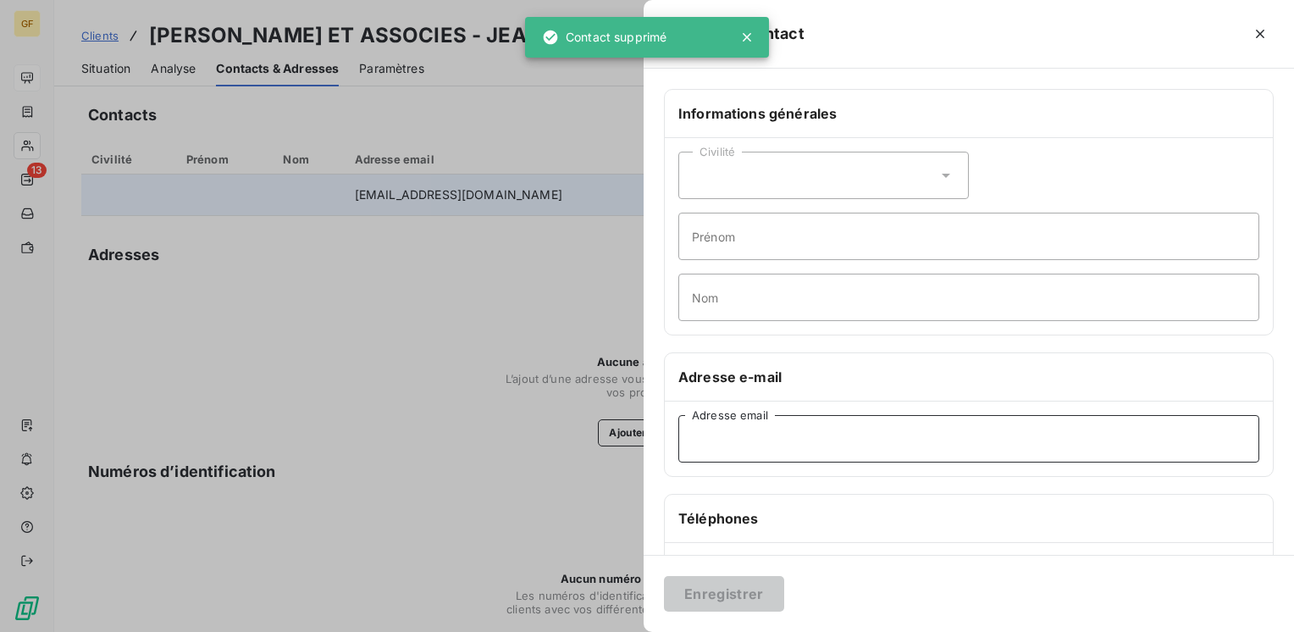
click at [716, 427] on input "Adresse email" at bounding box center [968, 438] width 581 height 47
paste input "factures@viguier.com"
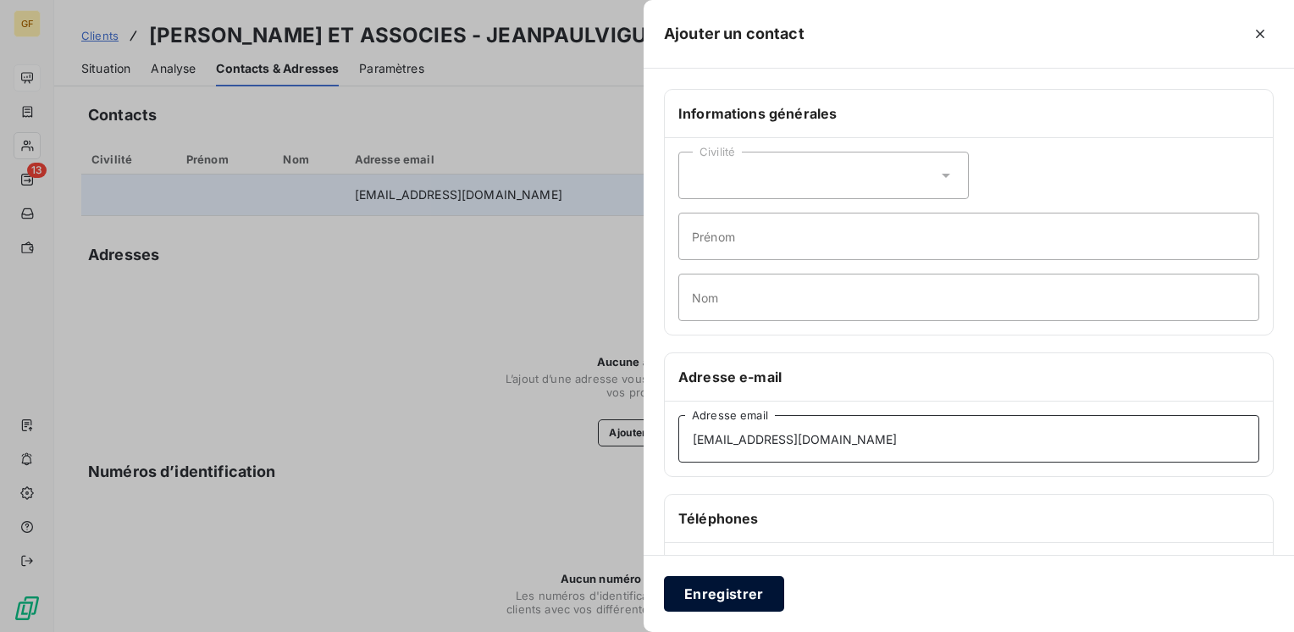
type input "factures@viguier.com"
click at [712, 596] on button "Enregistrer" at bounding box center [724, 594] width 120 height 36
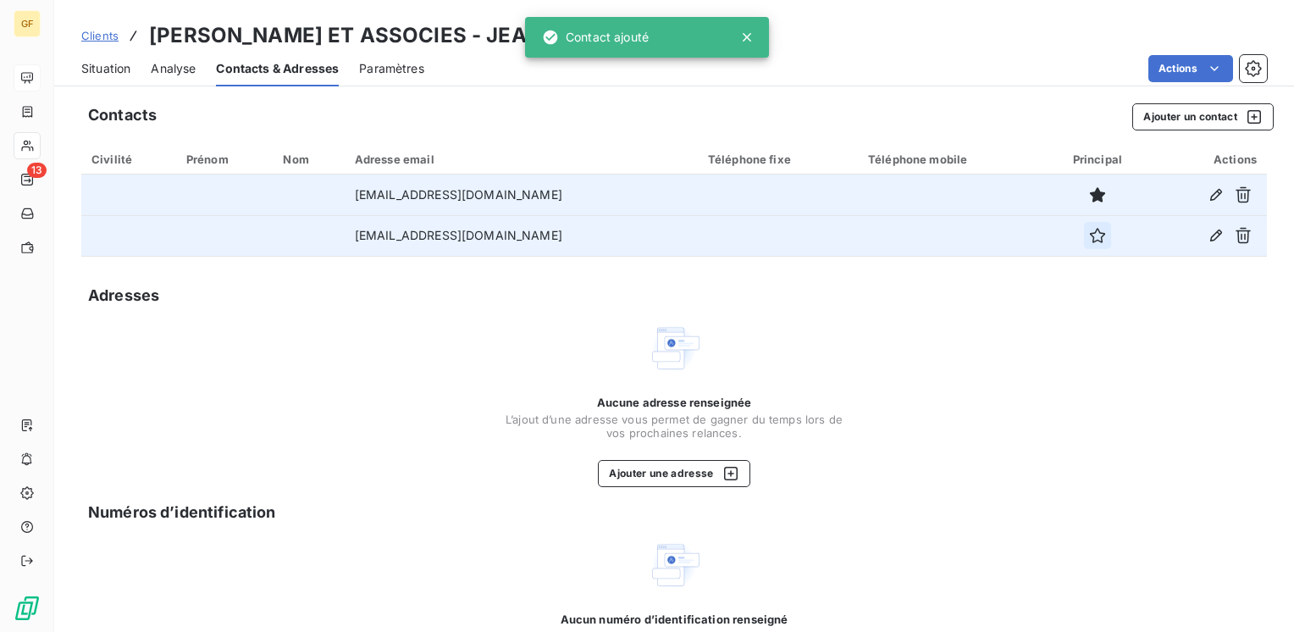
click at [1090, 237] on icon "button" at bounding box center [1097, 235] width 15 height 15
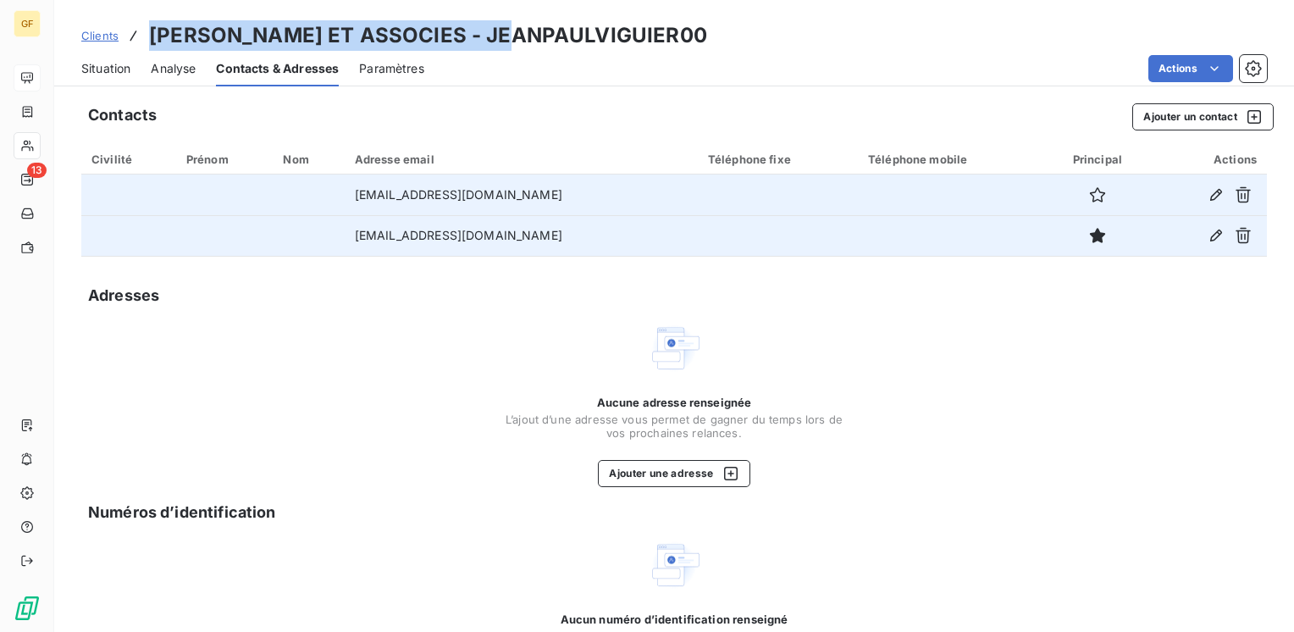
drag, startPoint x: 494, startPoint y: 32, endPoint x: 141, endPoint y: 42, distance: 353.2
click at [141, 42] on div "Clients JEAN PAUL VIGUIER ET ASSOCIES - JEANPAULVIGUIER00" at bounding box center [394, 35] width 626 height 30
copy h3 "[PERSON_NAME] ET ASSOCIES"
click at [108, 66] on span "Situation" at bounding box center [105, 68] width 49 height 17
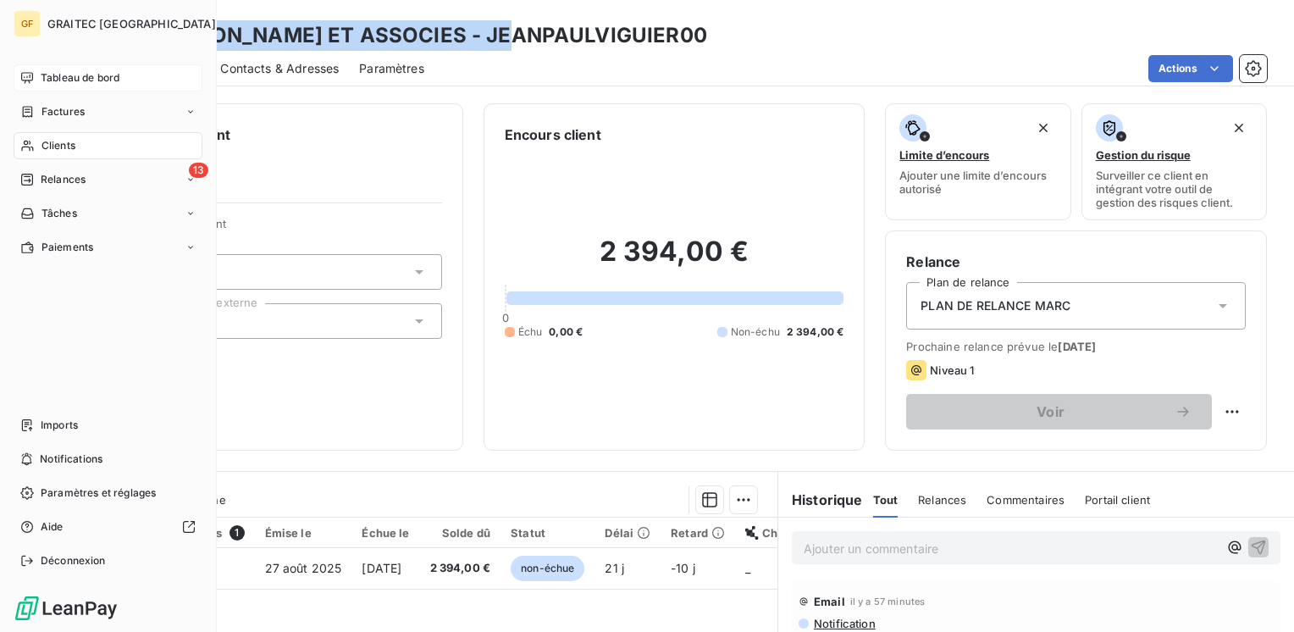
click at [41, 73] on span "Tableau de bord" at bounding box center [80, 77] width 79 height 15
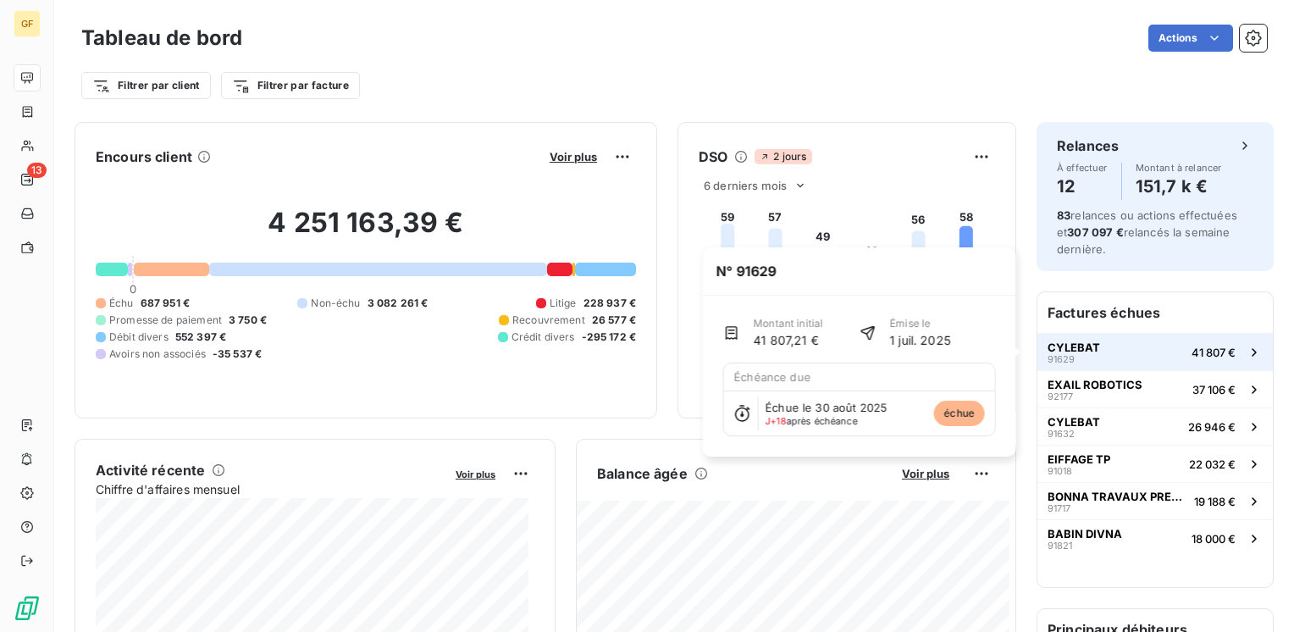
click at [1072, 350] on span "CYLEBAT" at bounding box center [1073, 347] width 52 height 14
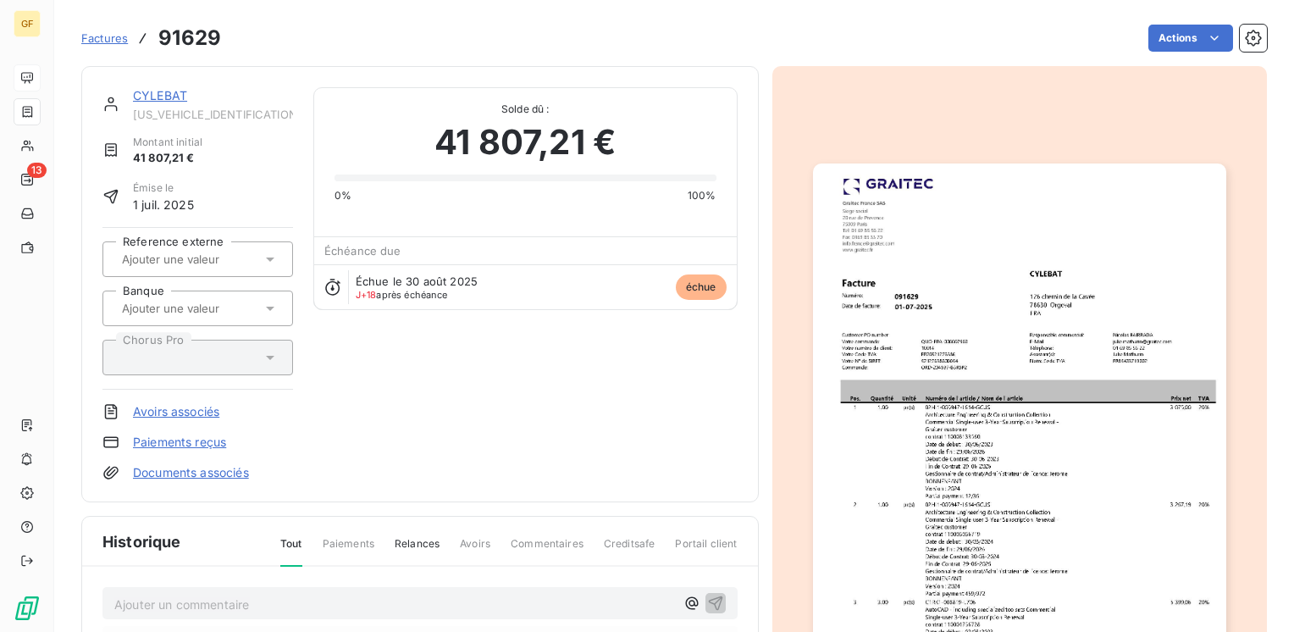
click at [158, 91] on link "CYLEBAT" at bounding box center [160, 95] width 54 height 14
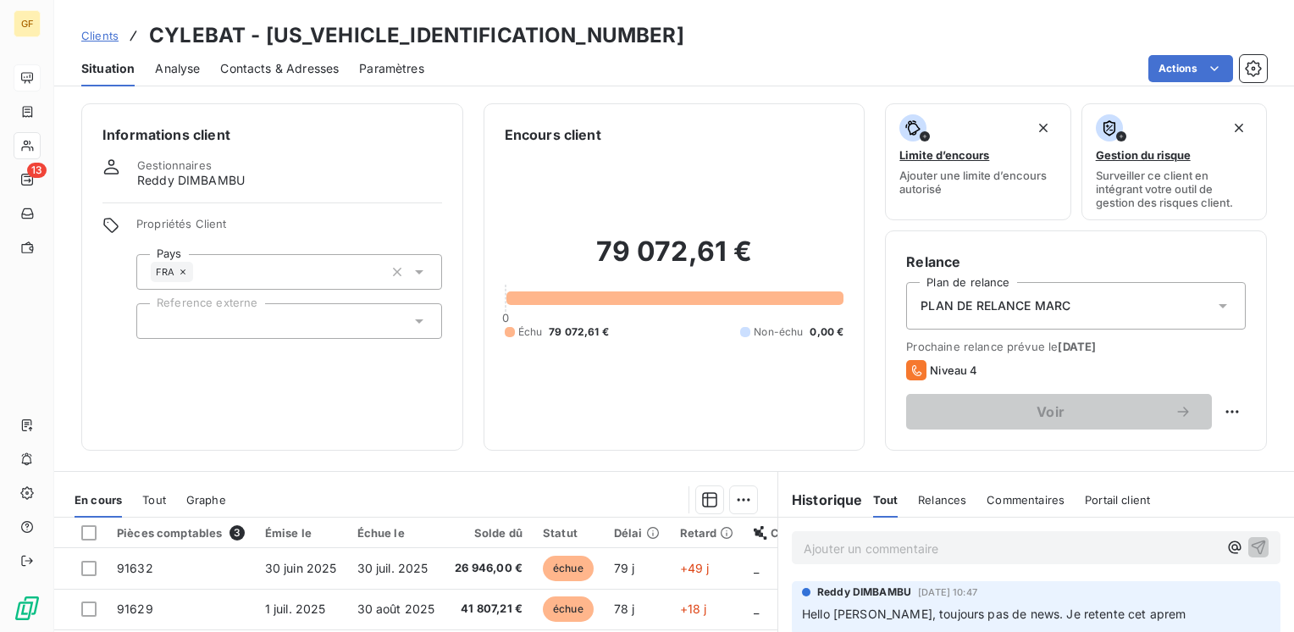
scroll to position [85, 0]
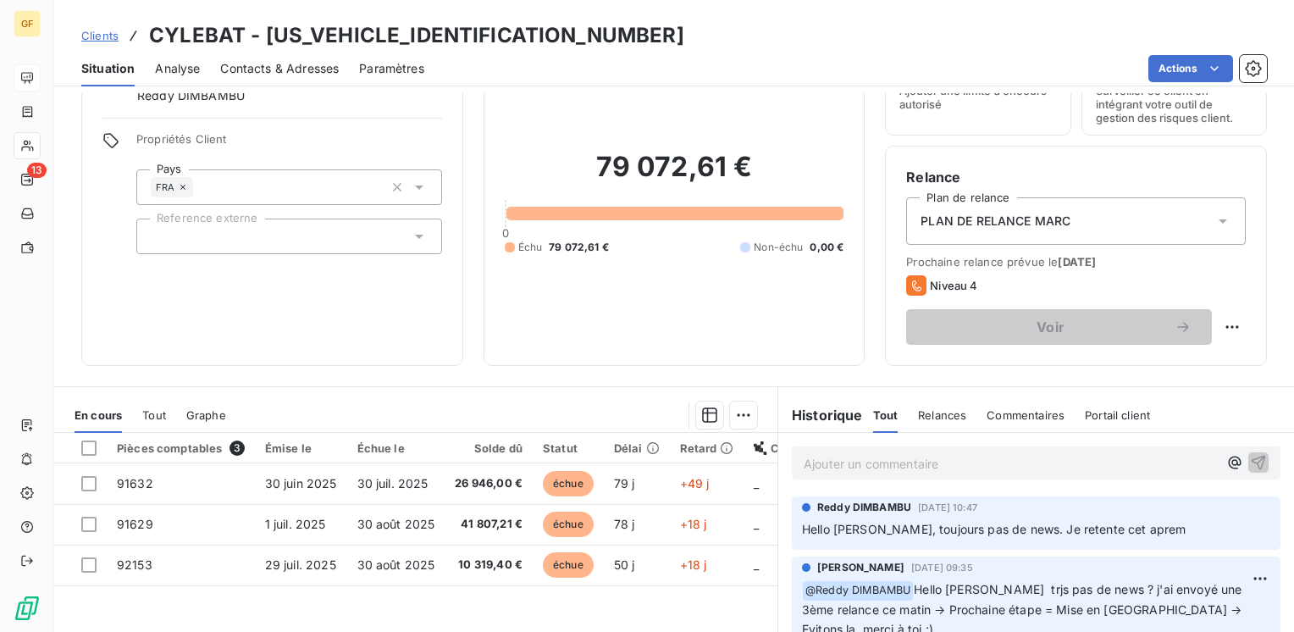
click at [850, 456] on p "Ajouter un commentaire ﻿" at bounding box center [1011, 463] width 414 height 21
click at [1226, 461] on icon "button" at bounding box center [1234, 462] width 17 height 17
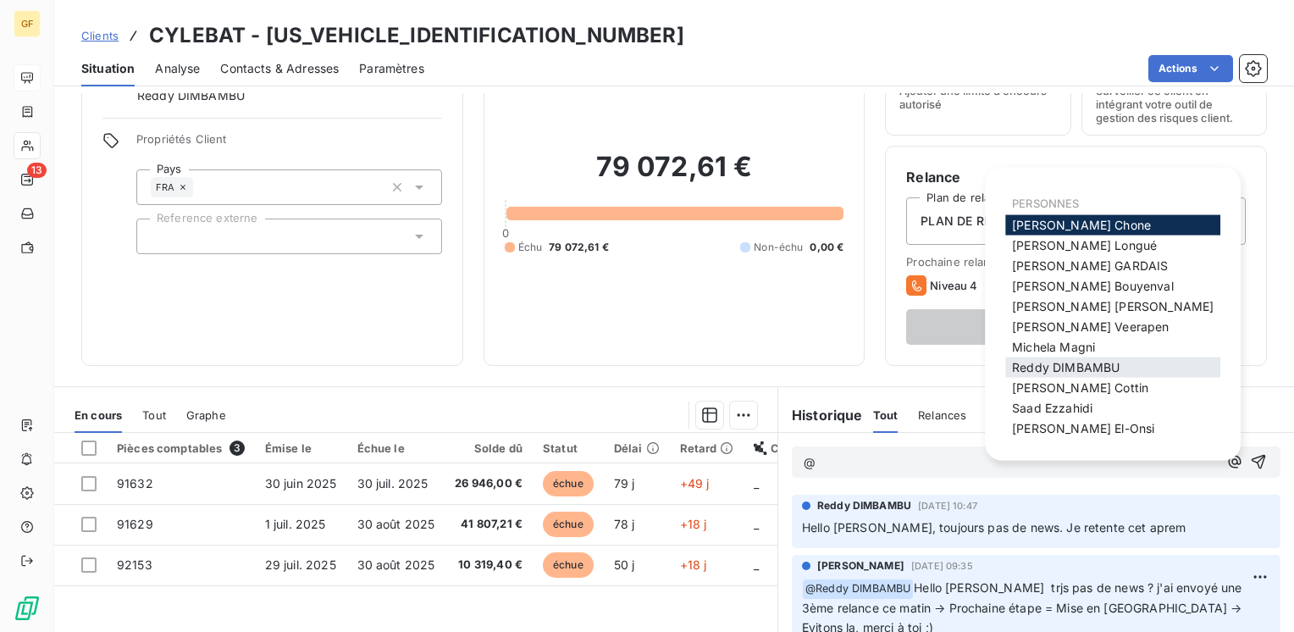
click at [1080, 369] on span "Reddy DIMBAMBU" at bounding box center [1066, 367] width 108 height 14
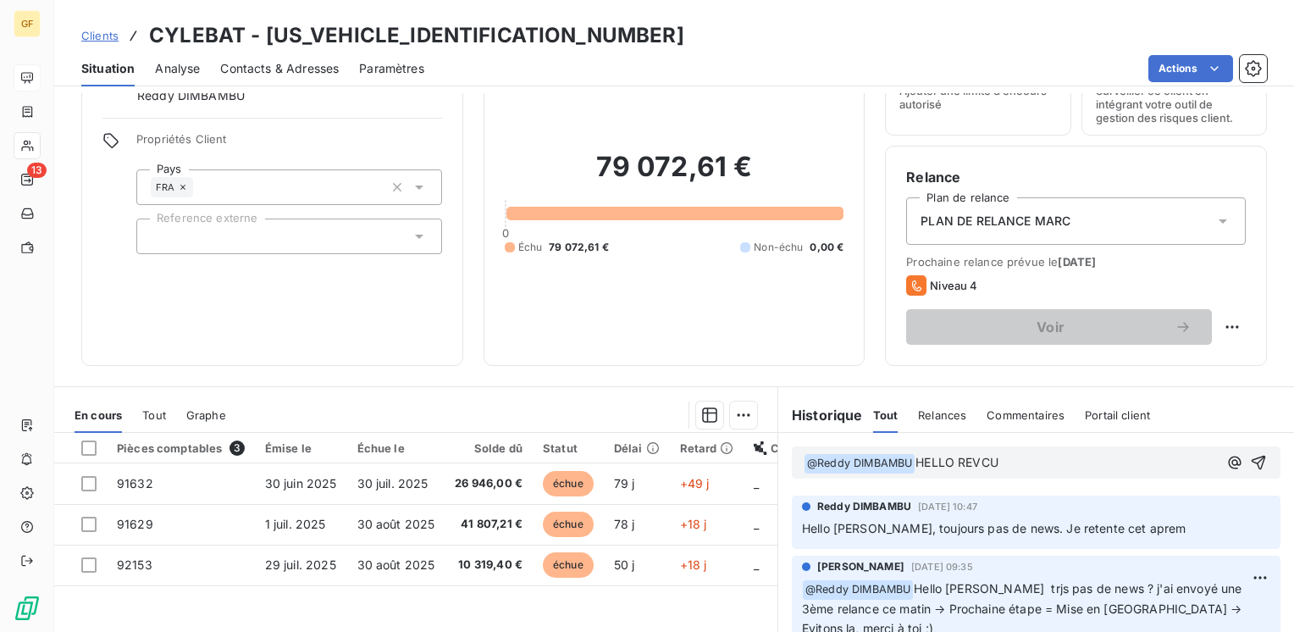
drag, startPoint x: 911, startPoint y: 461, endPoint x: 1096, endPoint y: 458, distance: 185.4
click at [1096, 458] on p "﻿ @ Reddy DIMBAMBU ﻿ HELLO REVCU" at bounding box center [1011, 463] width 414 height 20
click at [1070, 460] on span "Hello paiement reçu ce jour compte soldé ;)" at bounding box center [1038, 462] width 246 height 14
click at [1075, 457] on span "Hello paiement reçu ce jour ☻6 compte soldé ;)" at bounding box center [1050, 462] width 270 height 14
click at [1251, 458] on icon "button" at bounding box center [1258, 463] width 14 height 14
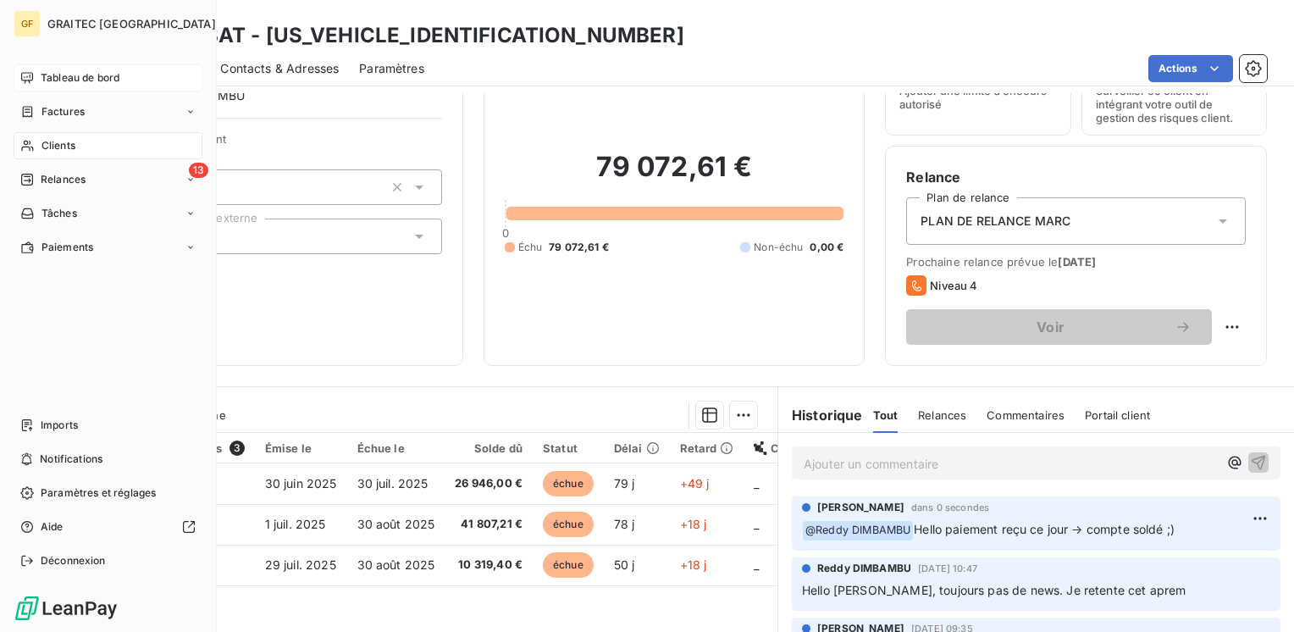
click at [86, 75] on span "Tableau de bord" at bounding box center [80, 77] width 79 height 15
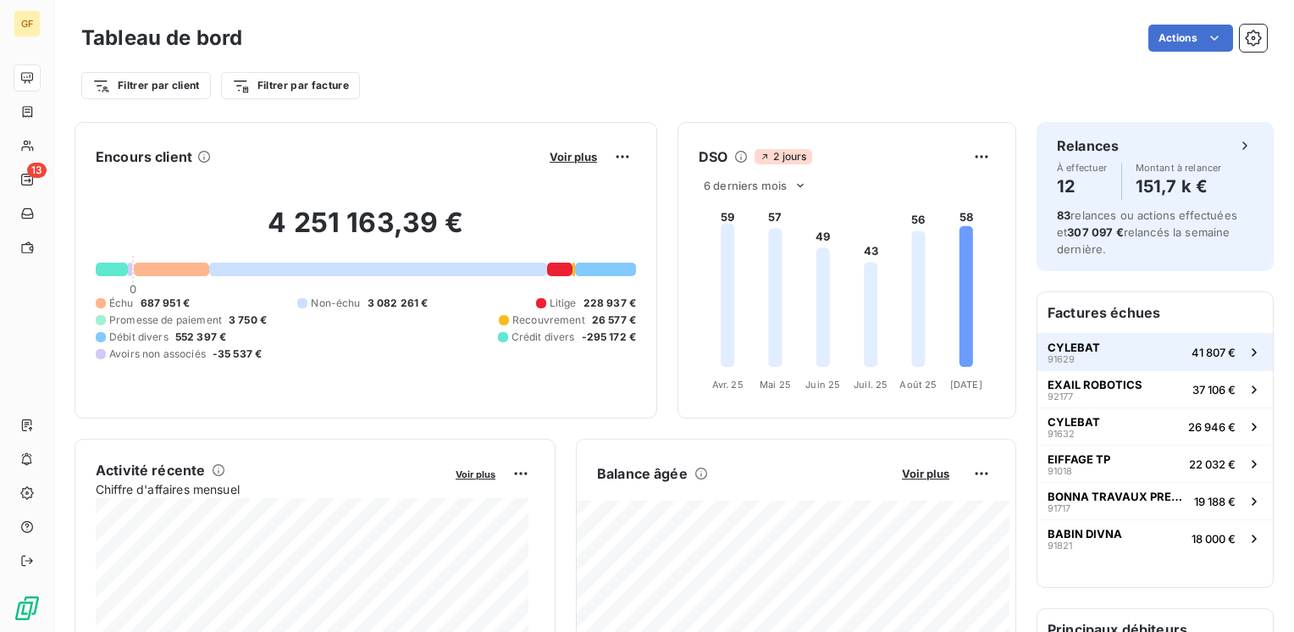
click at [1047, 343] on span "CYLEBAT" at bounding box center [1073, 347] width 52 height 14
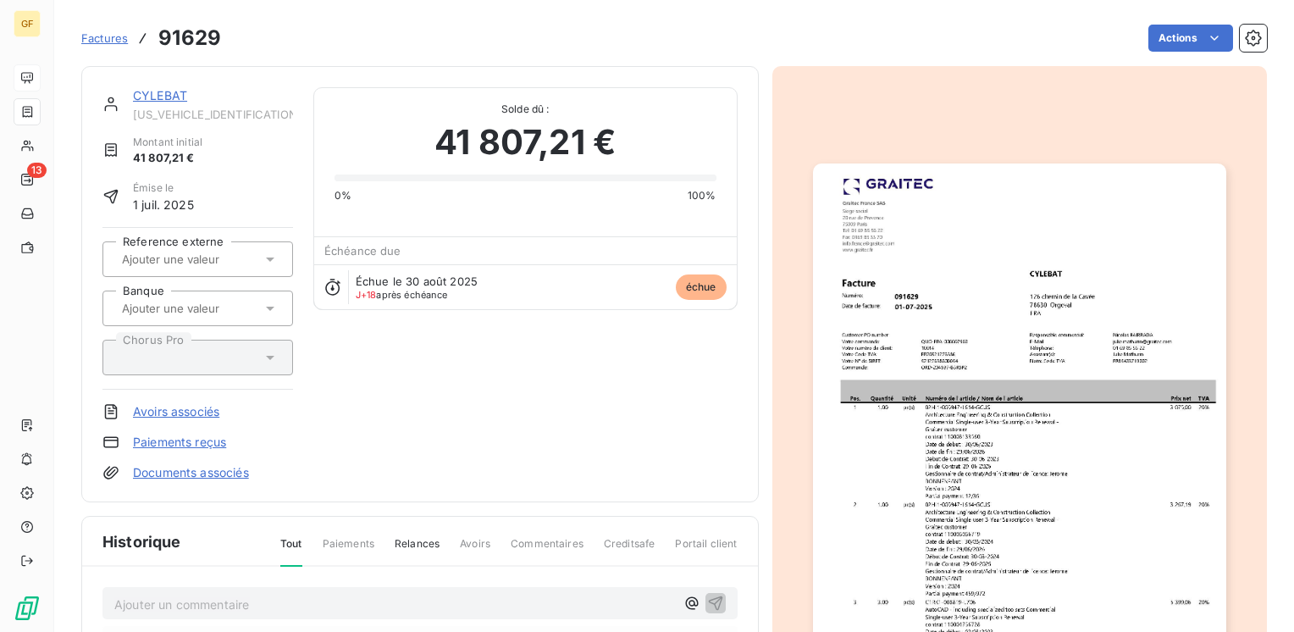
click at [174, 101] on link "CYLEBAT" at bounding box center [160, 95] width 54 height 14
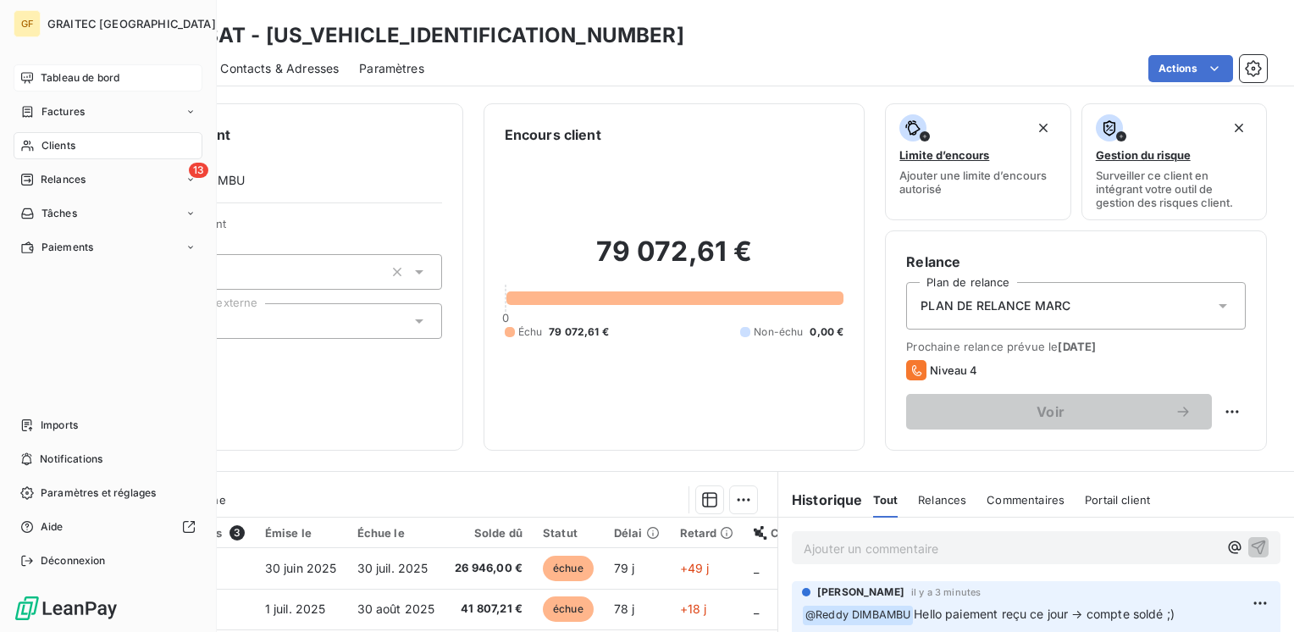
drag, startPoint x: 58, startPoint y: 73, endPoint x: 66, endPoint y: 74, distance: 8.5
click at [59, 73] on span "Tableau de bord" at bounding box center [80, 77] width 79 height 15
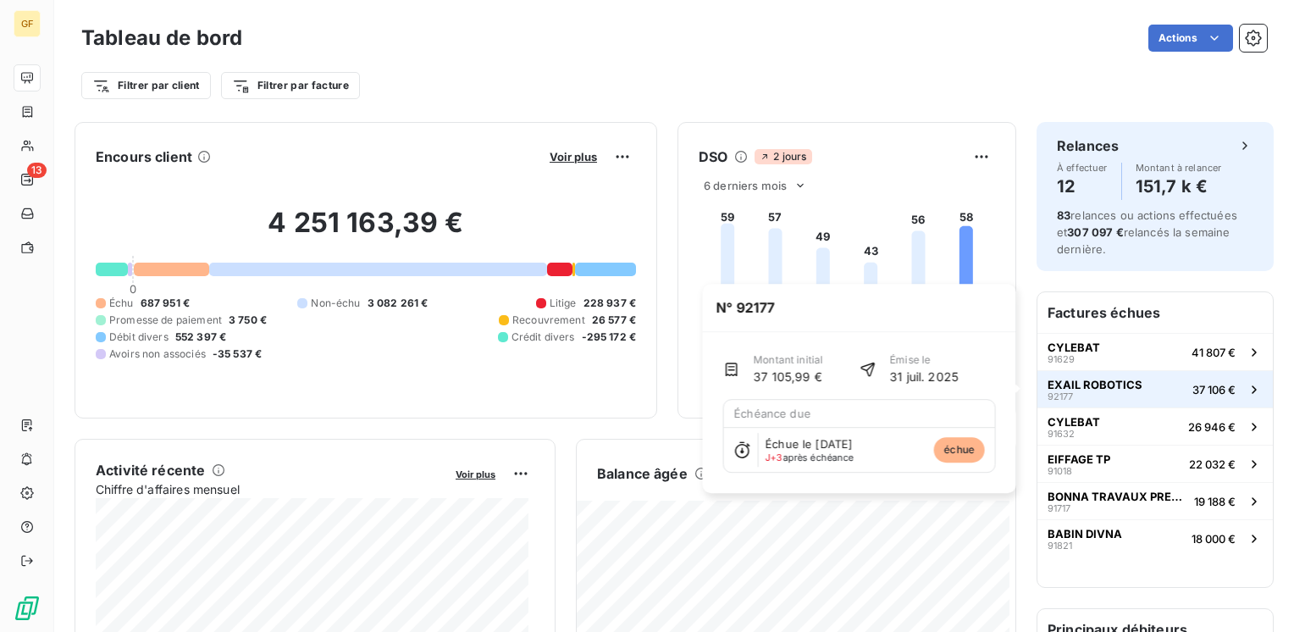
click at [1053, 374] on button "EXAIL ROBOTICS 92177 37 106 €" at bounding box center [1154, 388] width 235 height 37
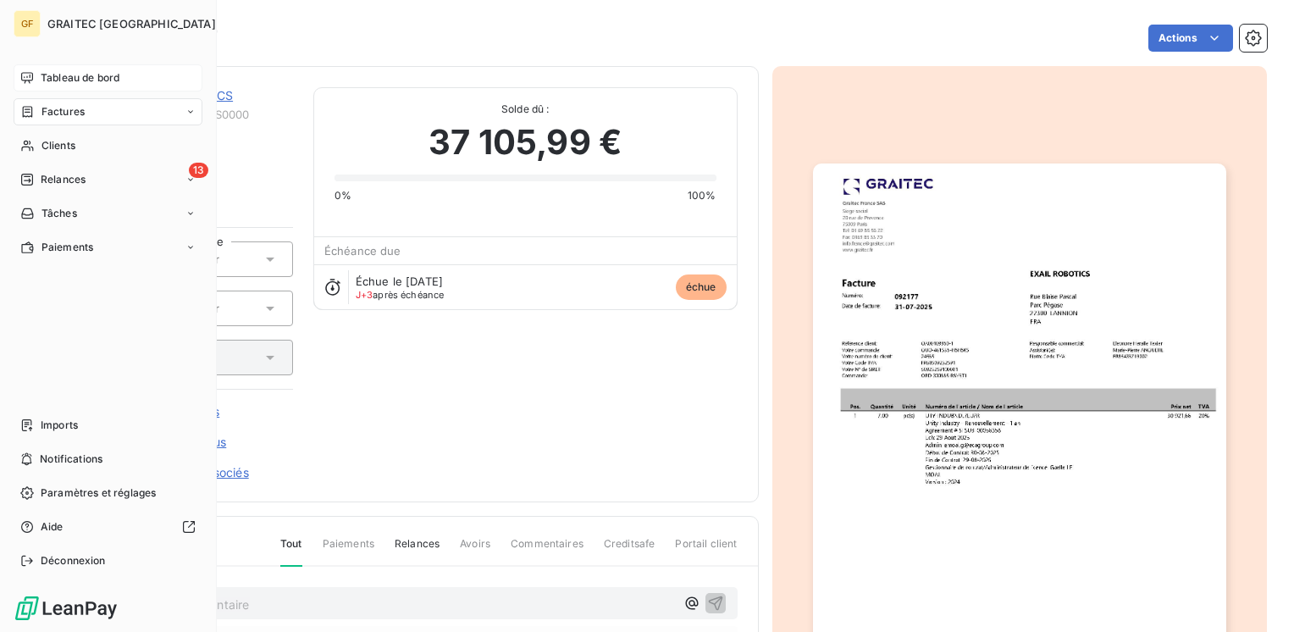
click at [58, 75] on span "Tableau de bord" at bounding box center [80, 77] width 79 height 15
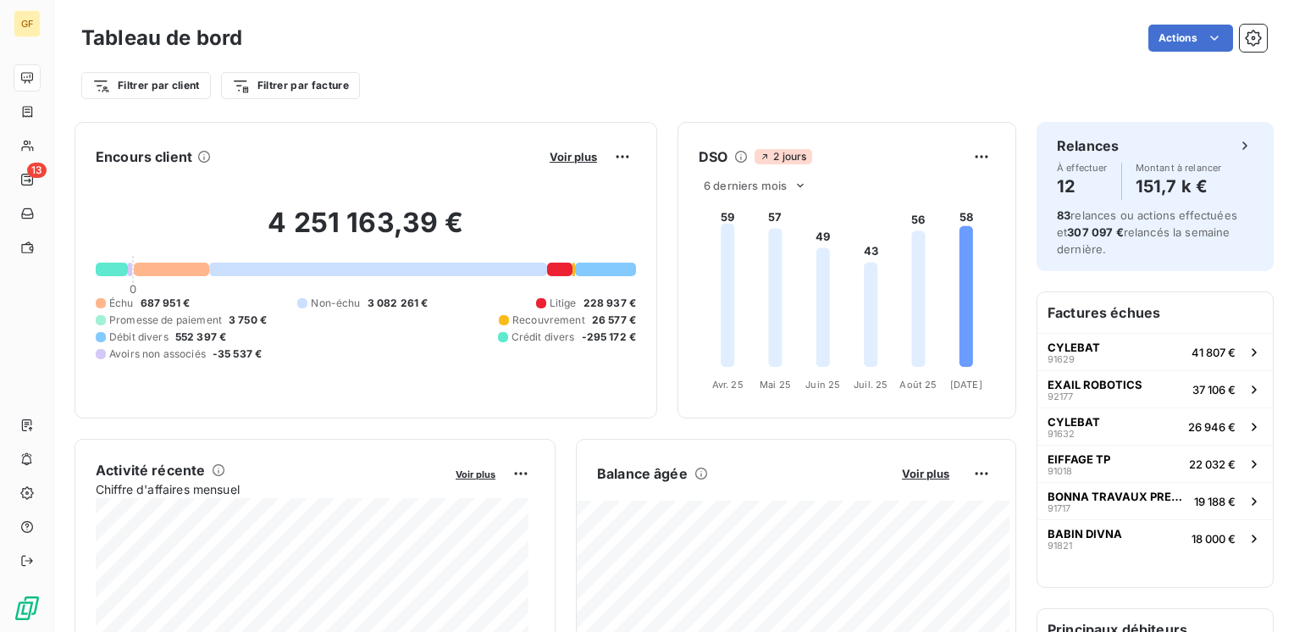
click at [944, 154] on div "2 jours" at bounding box center [857, 156] width 207 height 15
click at [958, 154] on html "GF 13 Tableau de bord Actions Filtrer par client Filtrer par facture Encours cl…" at bounding box center [647, 316] width 1294 height 632
click at [565, 157] on html "GF 13 Tableau de bord Actions Filtrer par client Filtrer par facture Encours cl…" at bounding box center [647, 316] width 1294 height 632
click at [572, 157] on span "Voir plus" at bounding box center [573, 157] width 47 height 14
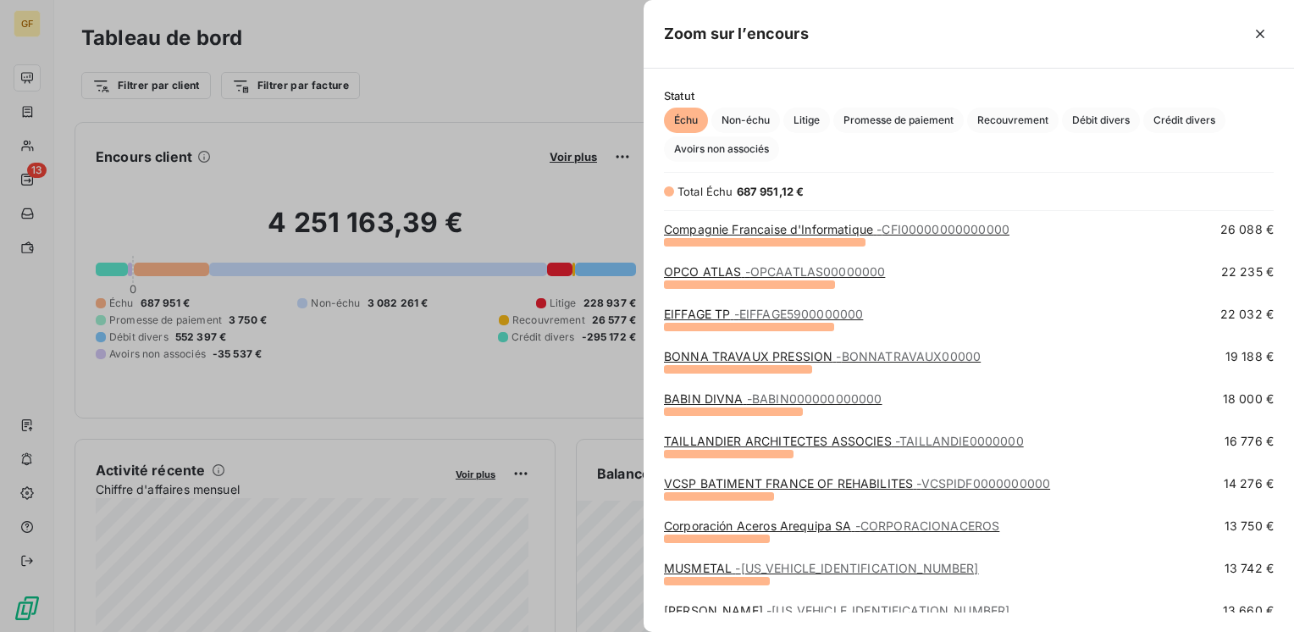
scroll to position [169, 0]
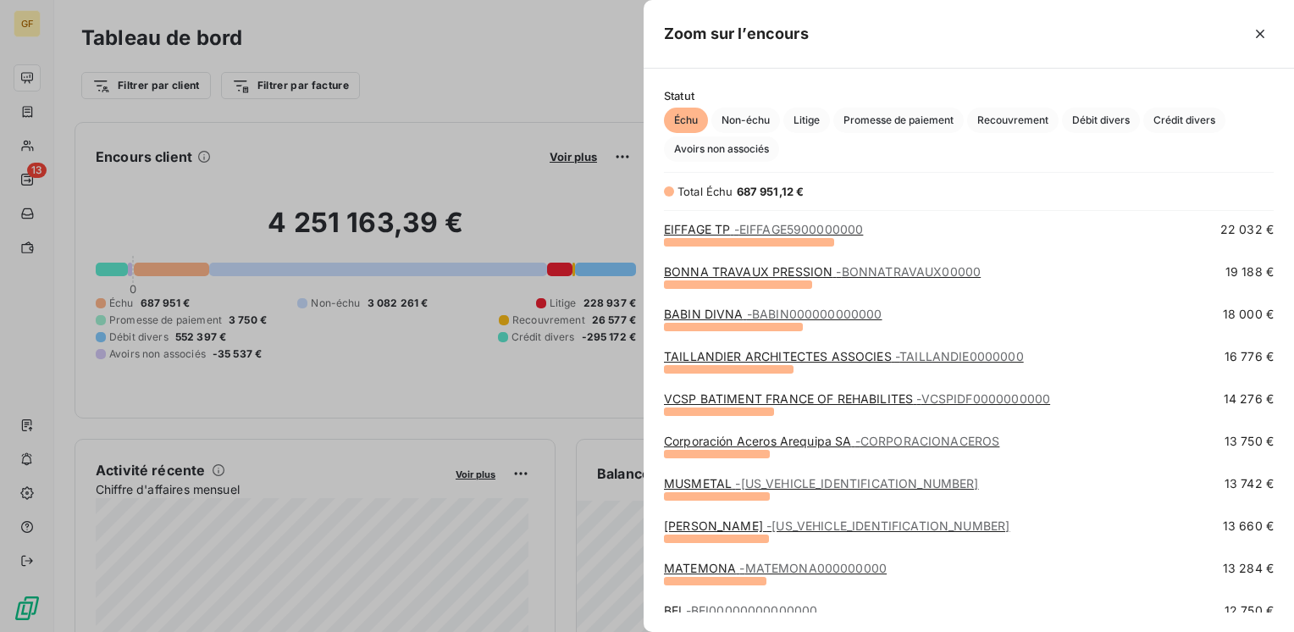
click at [757, 399] on link "VCSP BATIMENT FRANCE OF REHABILITES - VCSPIDF0000000000" at bounding box center [857, 398] width 386 height 14
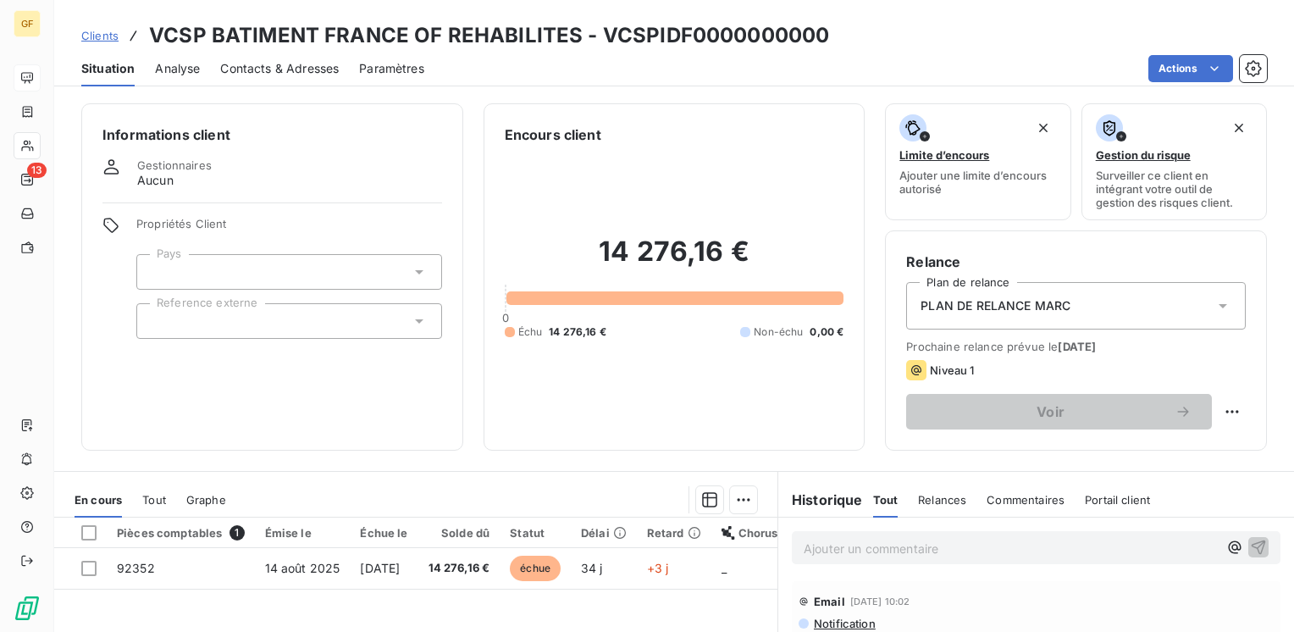
scroll to position [85, 0]
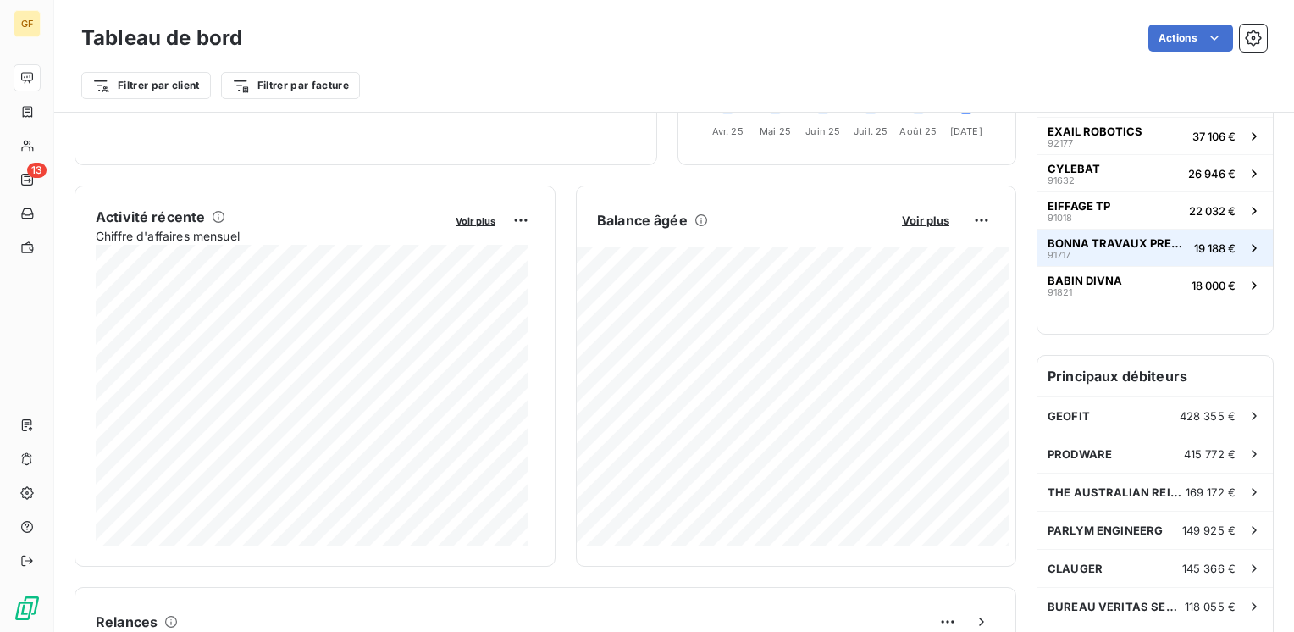
scroll to position [339, 0]
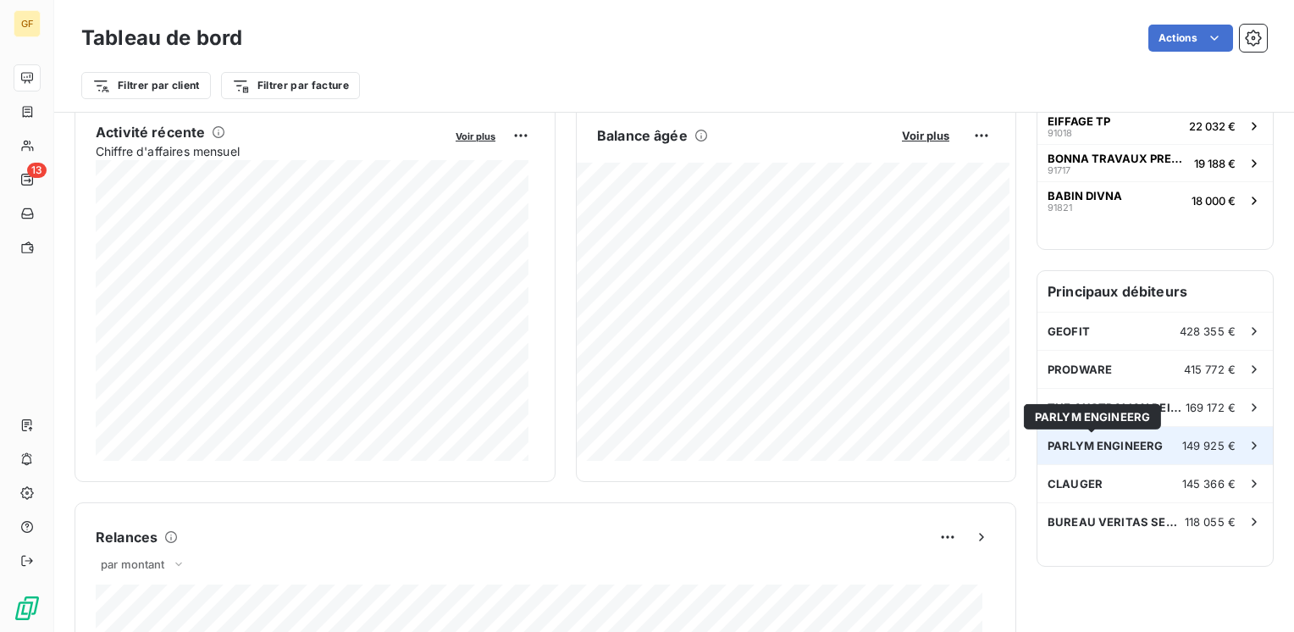
click at [1104, 444] on span "PARLYM ENGINEERG" at bounding box center [1104, 446] width 115 height 14
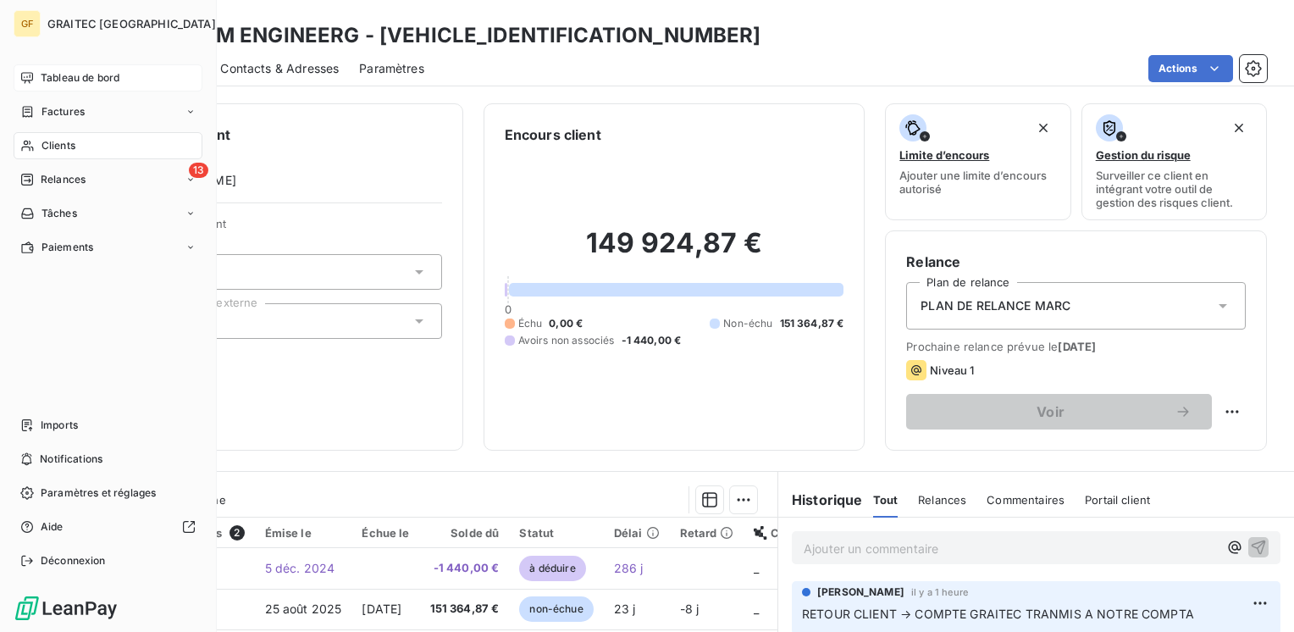
click at [59, 73] on span "Tableau de bord" at bounding box center [80, 77] width 79 height 15
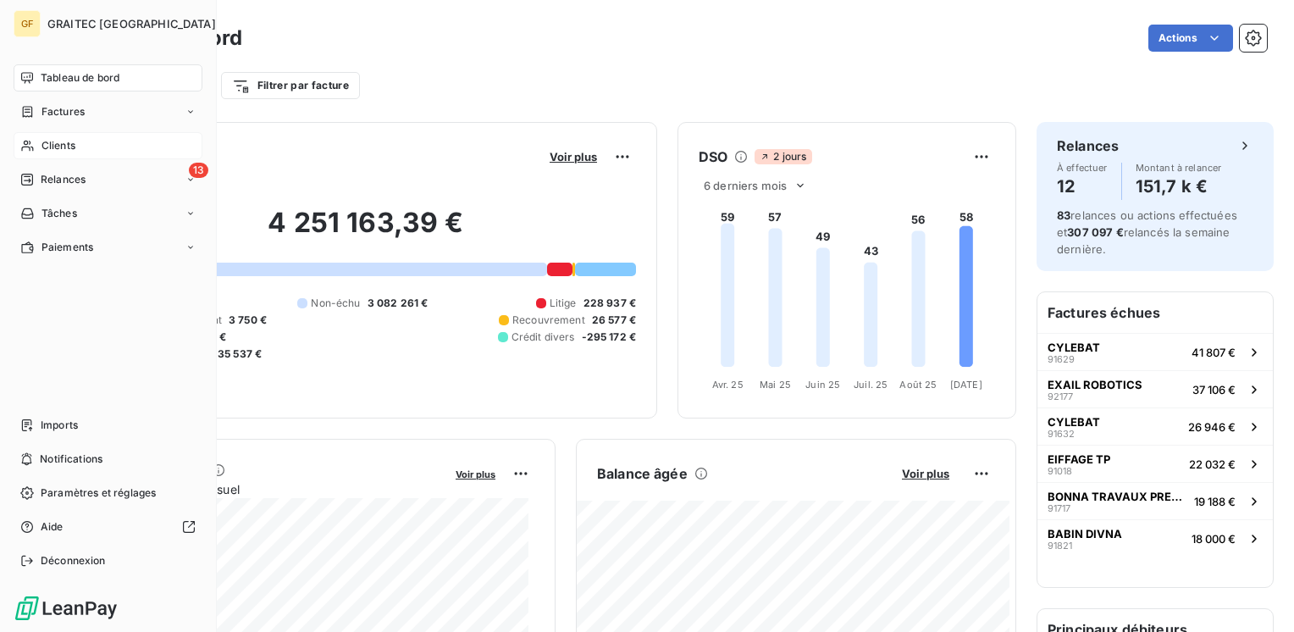
click at [75, 144] on span "Clients" at bounding box center [58, 145] width 34 height 15
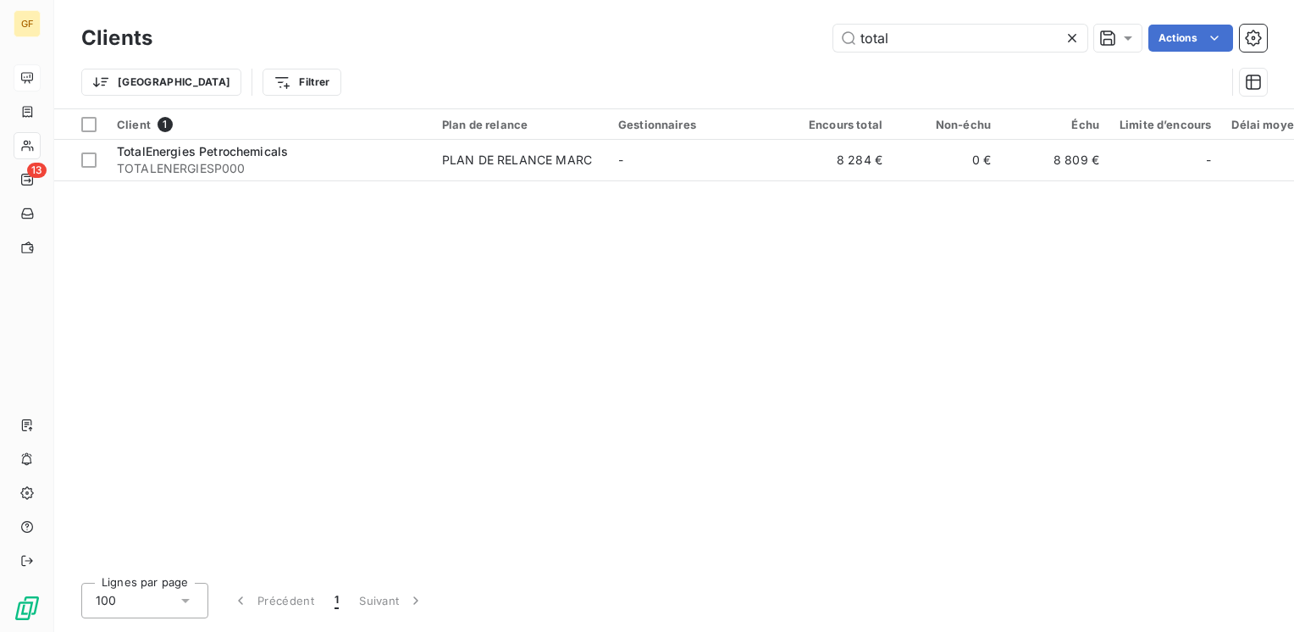
click at [1073, 39] on icon at bounding box center [1071, 38] width 17 height 17
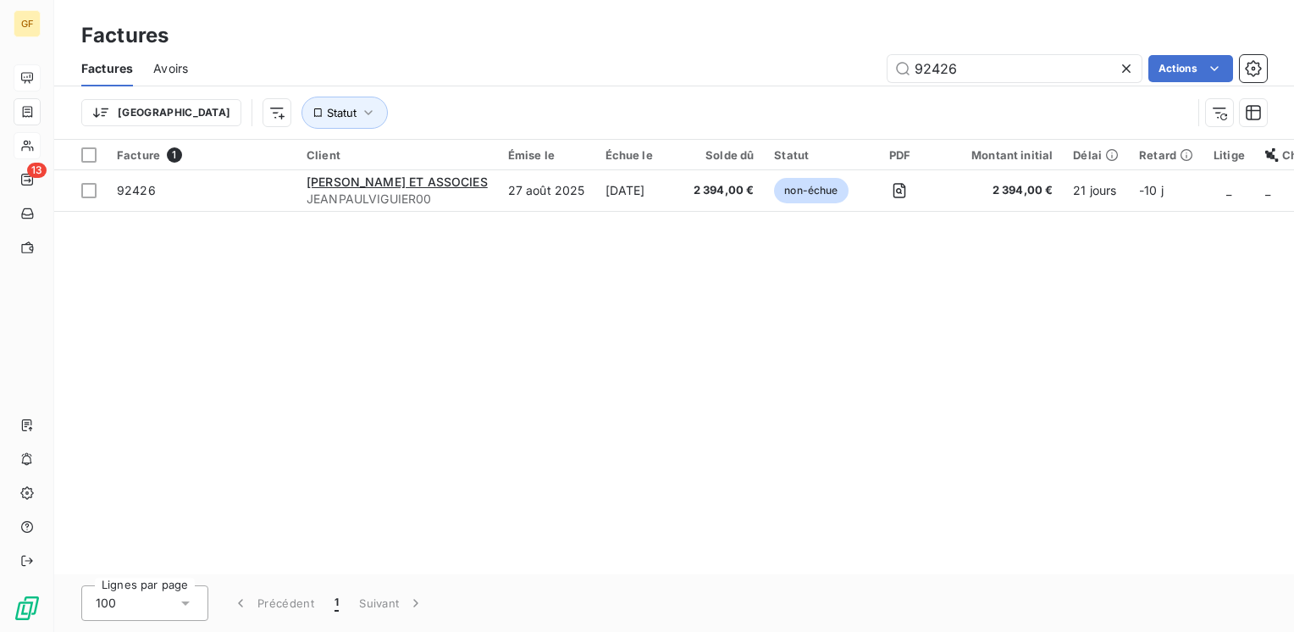
click at [1122, 66] on icon at bounding box center [1126, 68] width 17 height 17
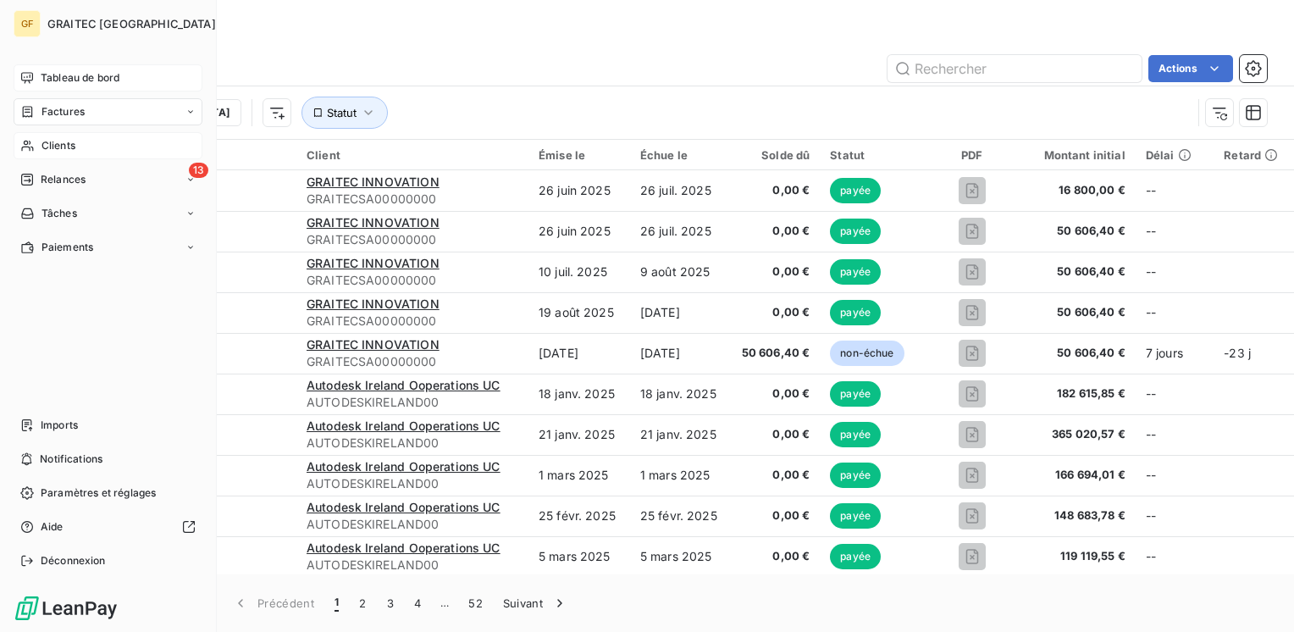
click at [54, 69] on div "Tableau de bord" at bounding box center [108, 77] width 189 height 27
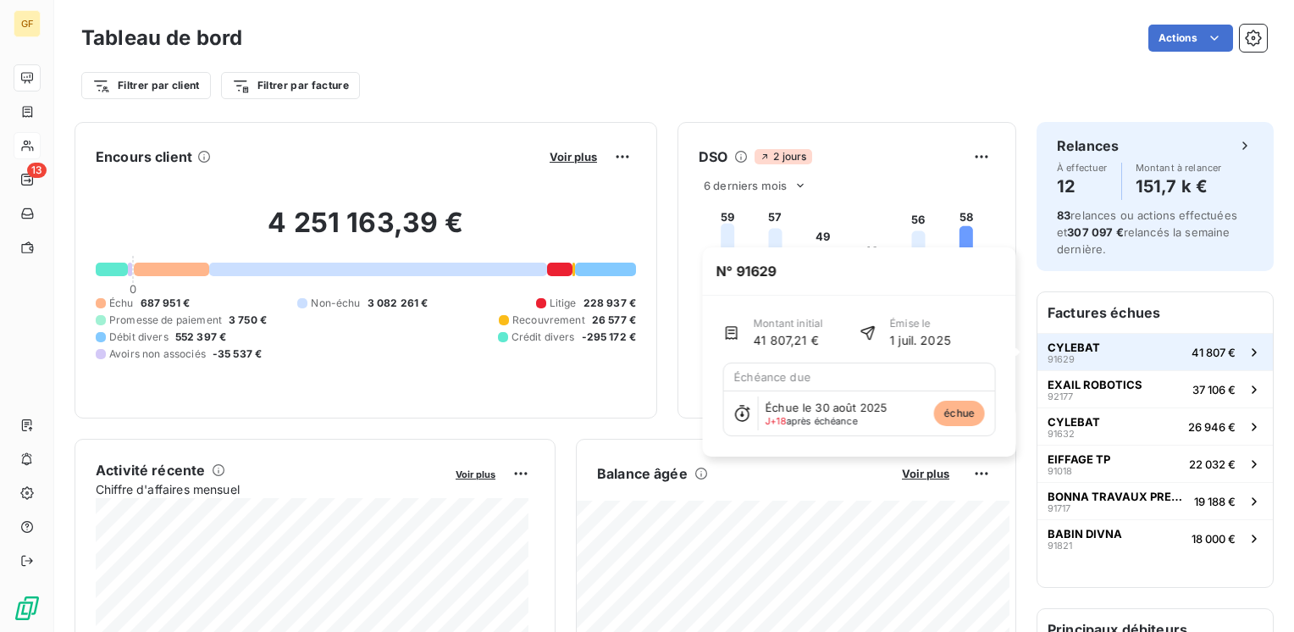
click at [1063, 340] on span "CYLEBAT" at bounding box center [1073, 347] width 52 height 14
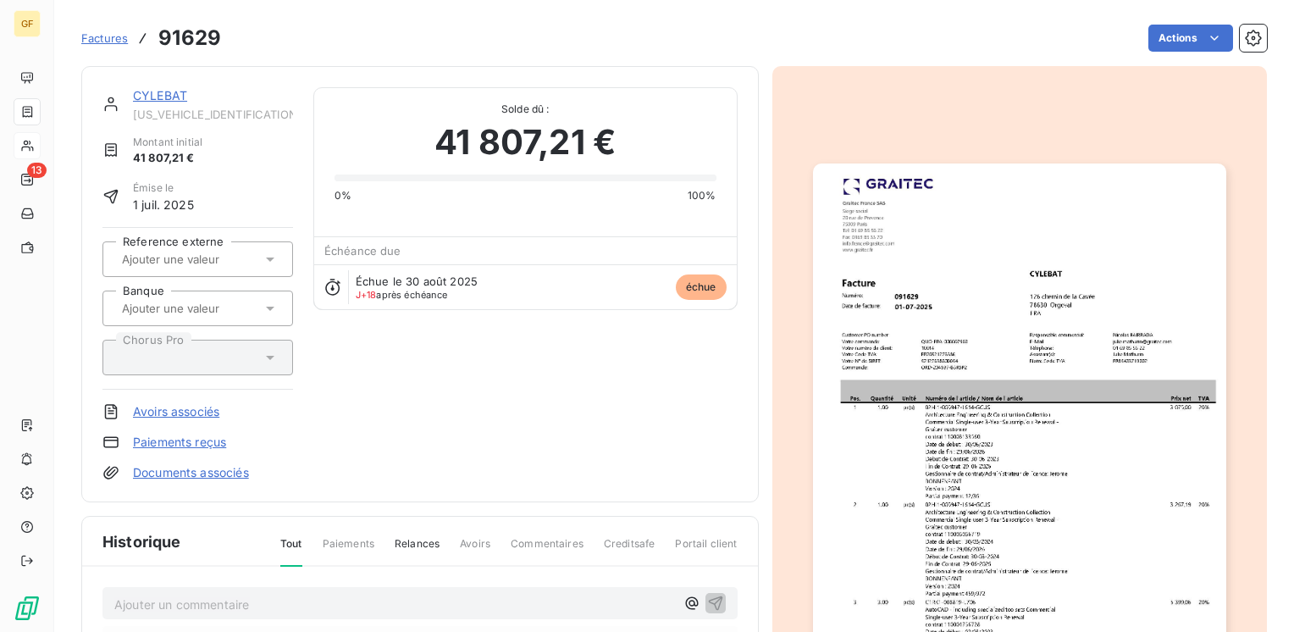
click at [179, 102] on link "CYLEBAT" at bounding box center [160, 95] width 54 height 14
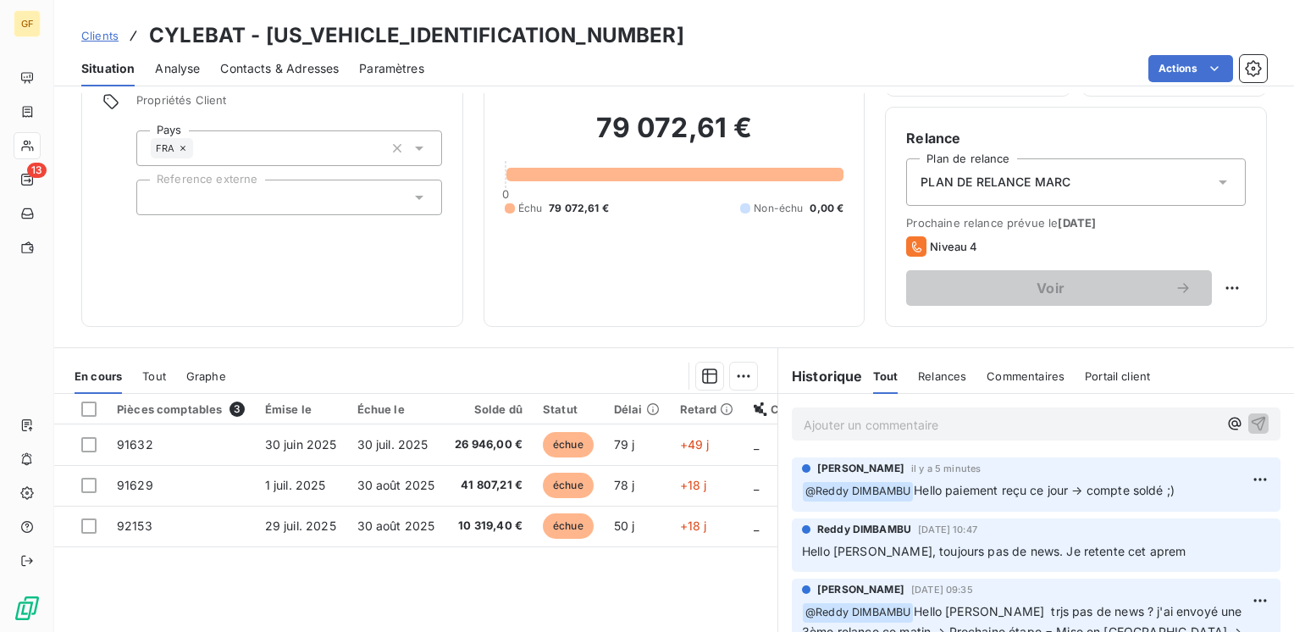
scroll to position [85, 0]
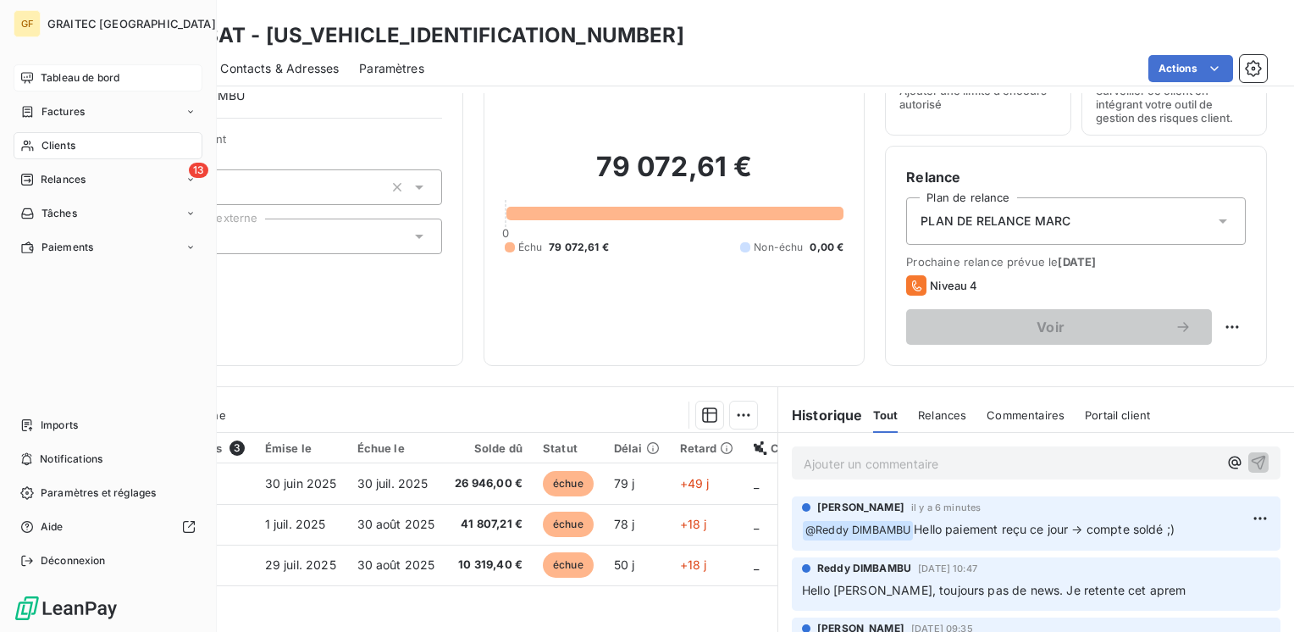
click at [61, 70] on span "Tableau de bord" at bounding box center [80, 77] width 79 height 15
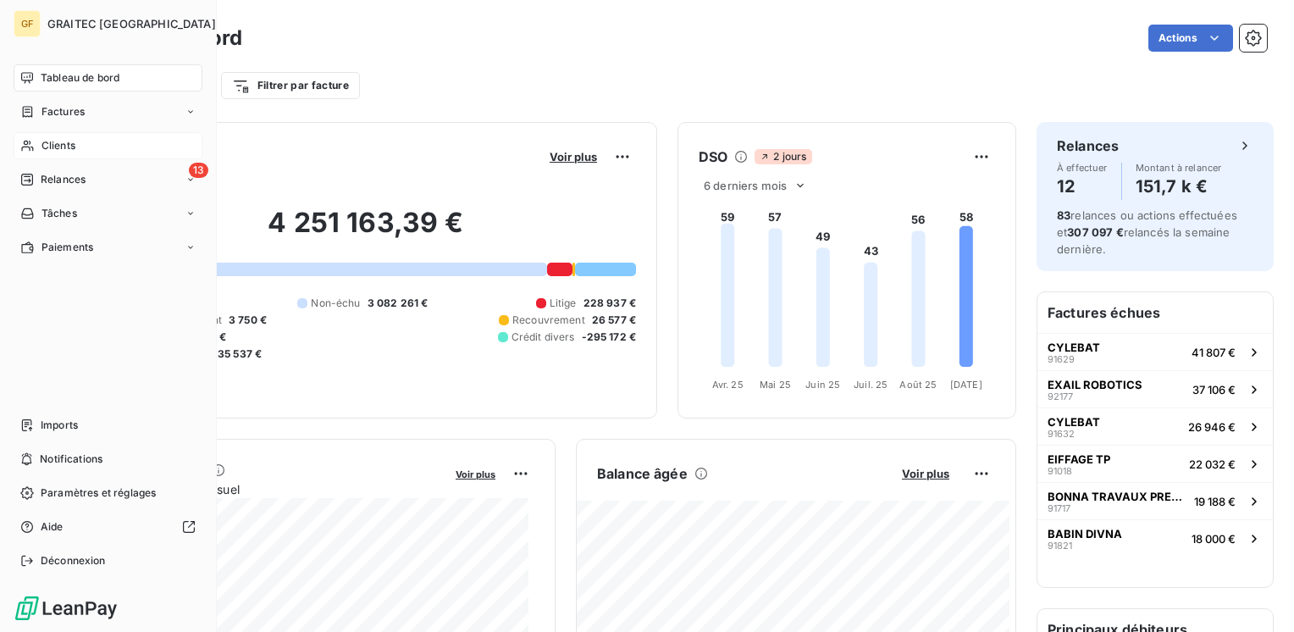
click at [68, 80] on span "Tableau de bord" at bounding box center [80, 77] width 79 height 15
click at [71, 106] on span "Factures" at bounding box center [62, 111] width 43 height 15
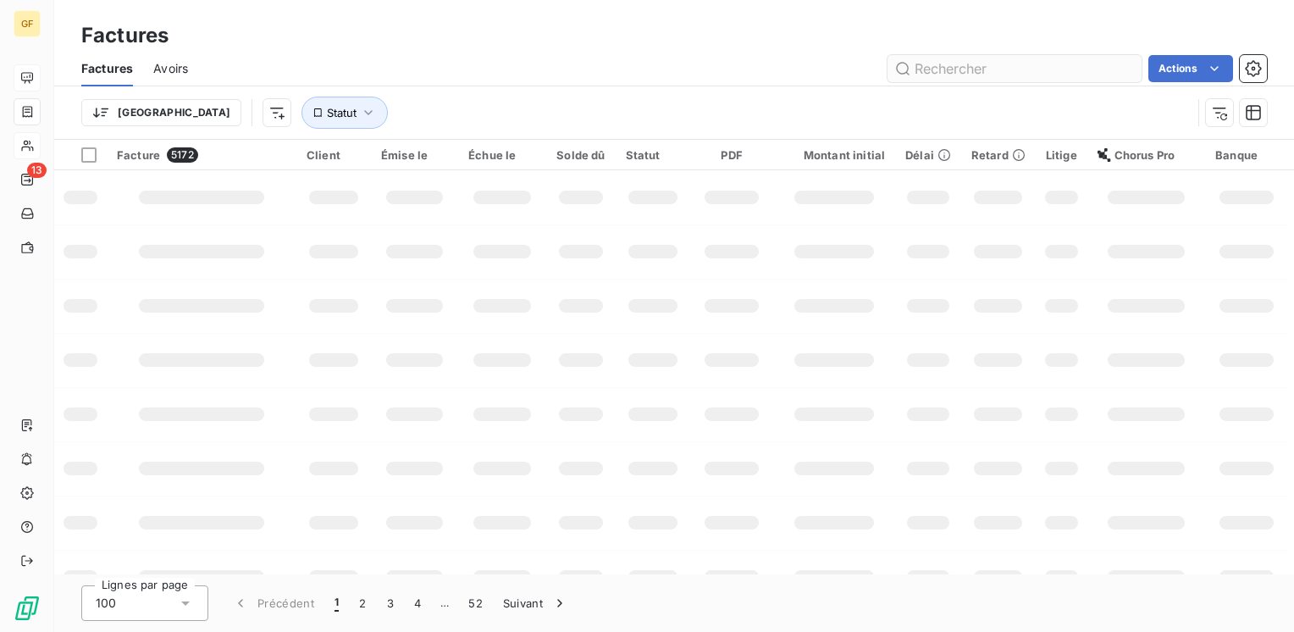
click at [1001, 75] on input "text" at bounding box center [1014, 68] width 254 height 27
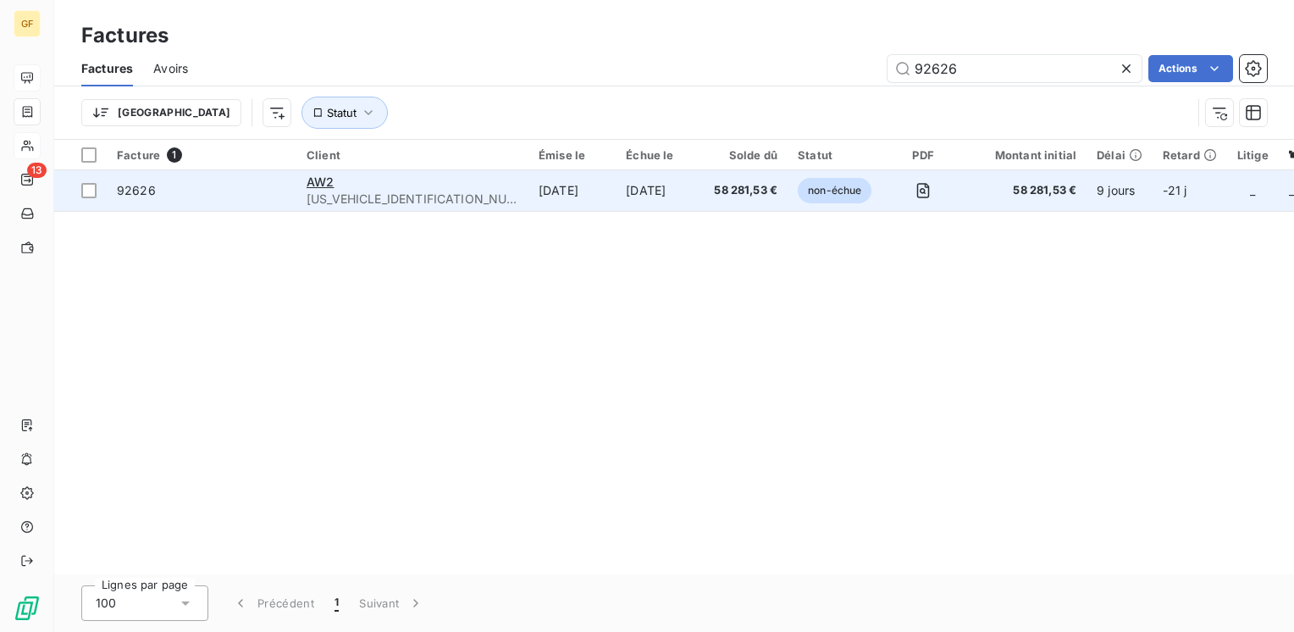
type input "92626"
click at [427, 185] on div "AW2" at bounding box center [413, 182] width 212 height 17
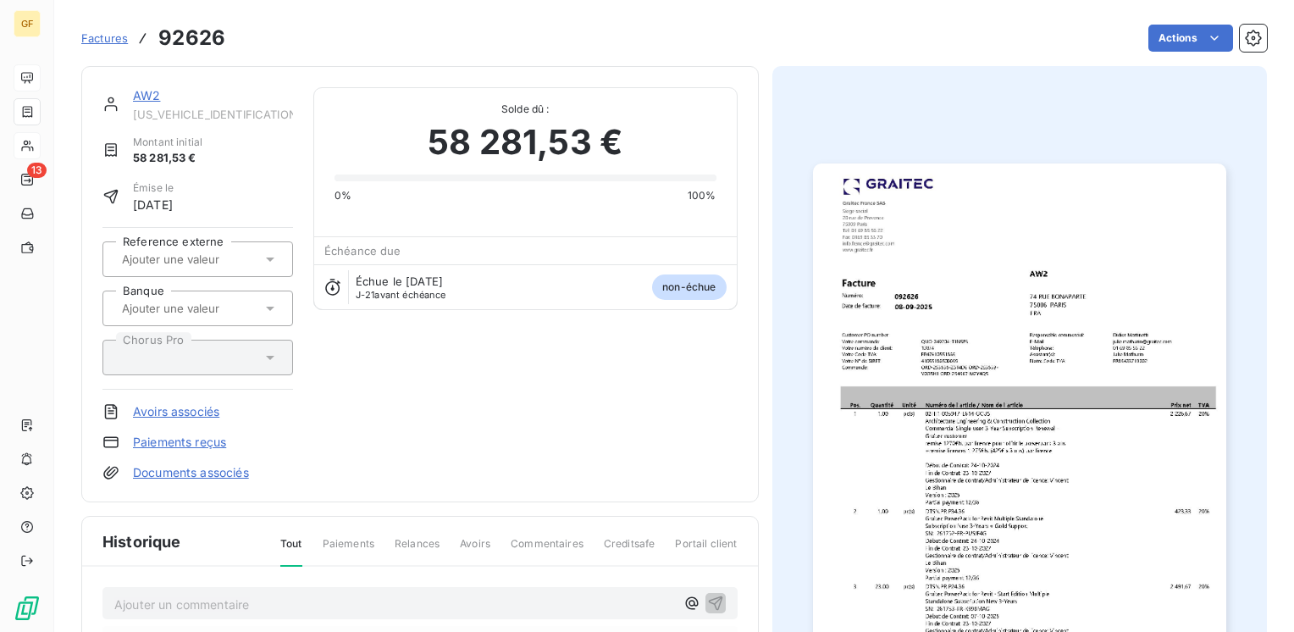
click at [139, 93] on link "AW2" at bounding box center [146, 95] width 27 height 14
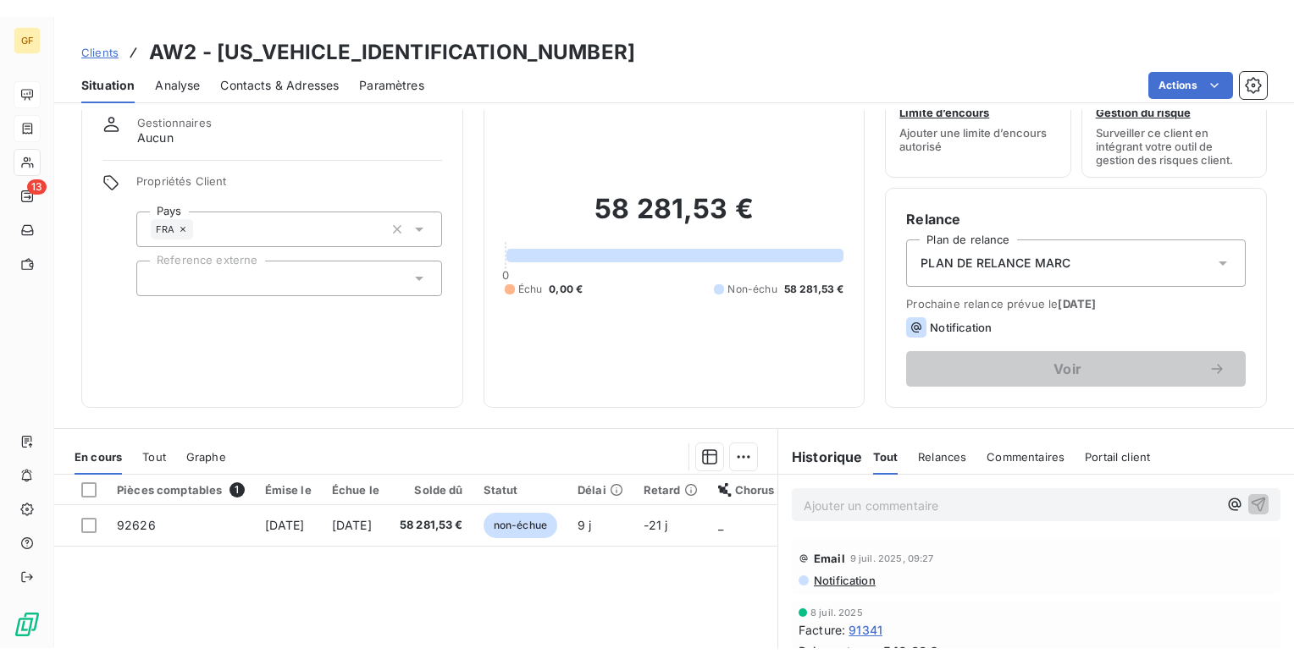
scroll to position [85, 0]
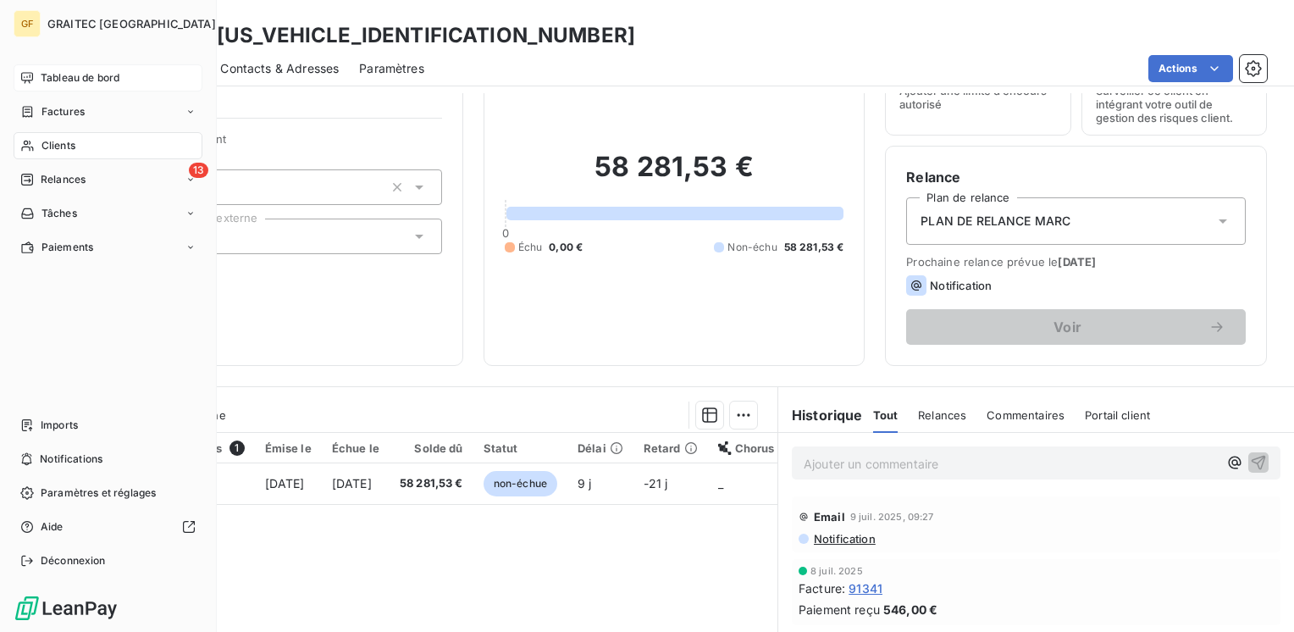
drag, startPoint x: 52, startPoint y: 110, endPoint x: 620, endPoint y: 47, distance: 570.8
click at [55, 109] on span "Factures" at bounding box center [62, 111] width 43 height 15
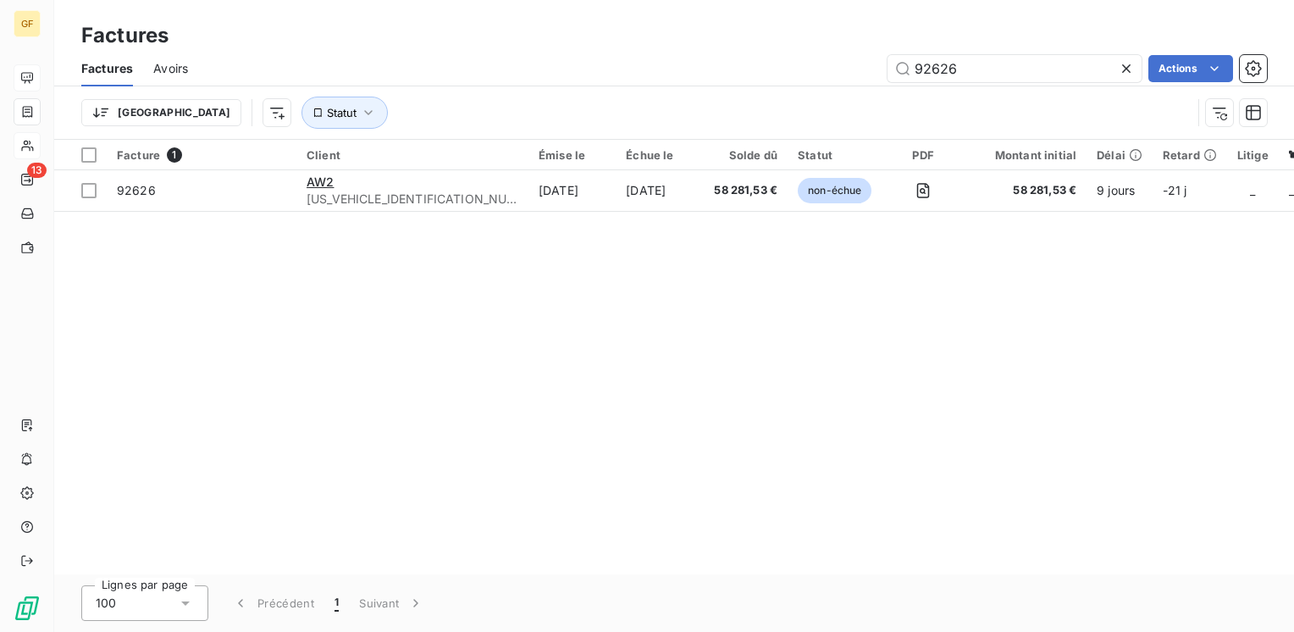
drag, startPoint x: 967, startPoint y: 71, endPoint x: 772, endPoint y: 87, distance: 195.4
click at [772, 87] on div "Factures Avoirs 92626 Actions Trier Statut" at bounding box center [674, 95] width 1240 height 88
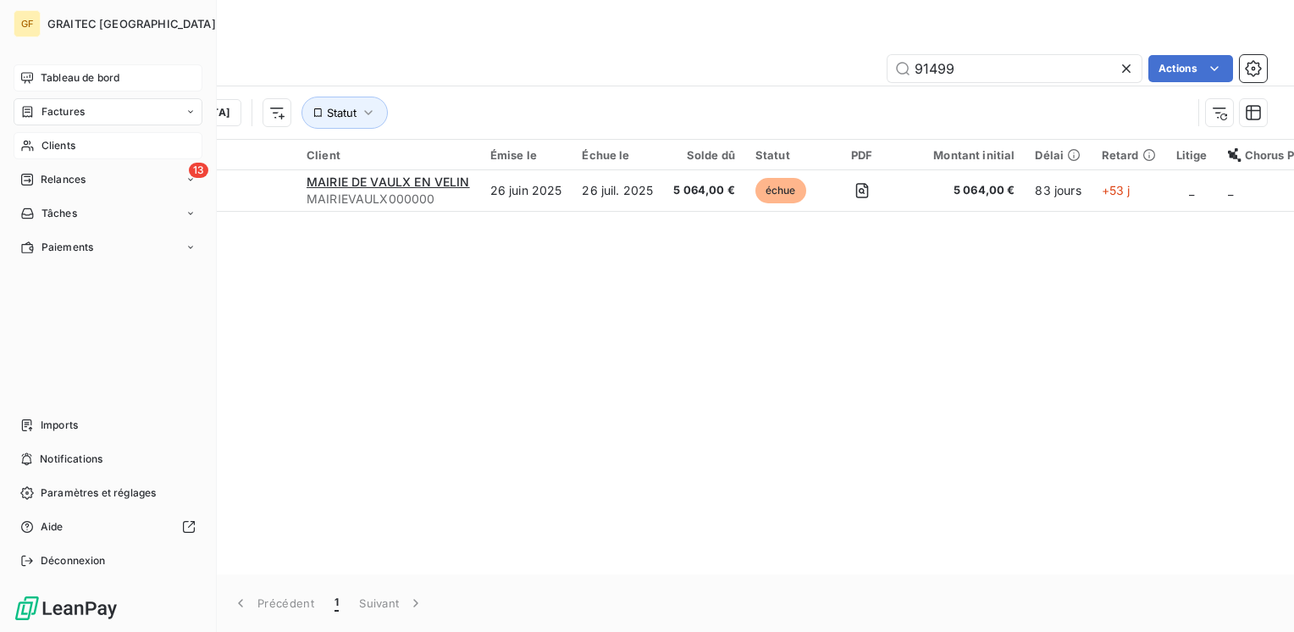
click at [70, 115] on span "Factures" at bounding box center [62, 111] width 43 height 15
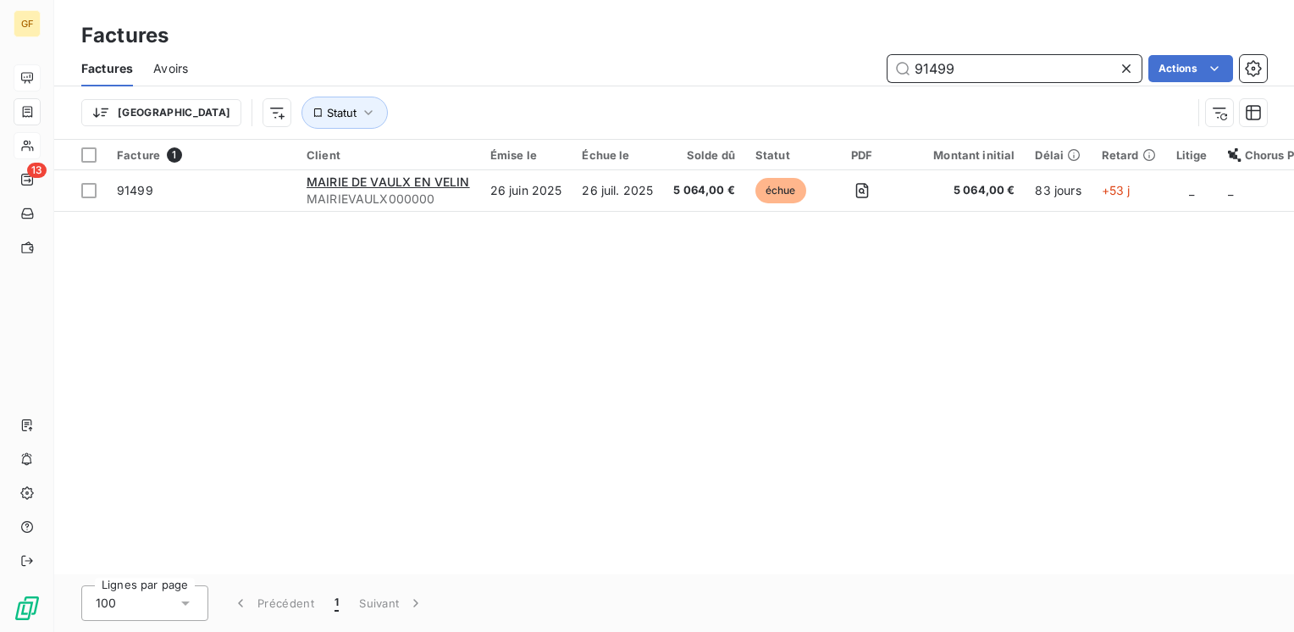
drag, startPoint x: 980, startPoint y: 76, endPoint x: 836, endPoint y: 107, distance: 148.0
click at [836, 107] on div "Factures Avoirs 91499 Actions Trier Statut" at bounding box center [674, 95] width 1240 height 88
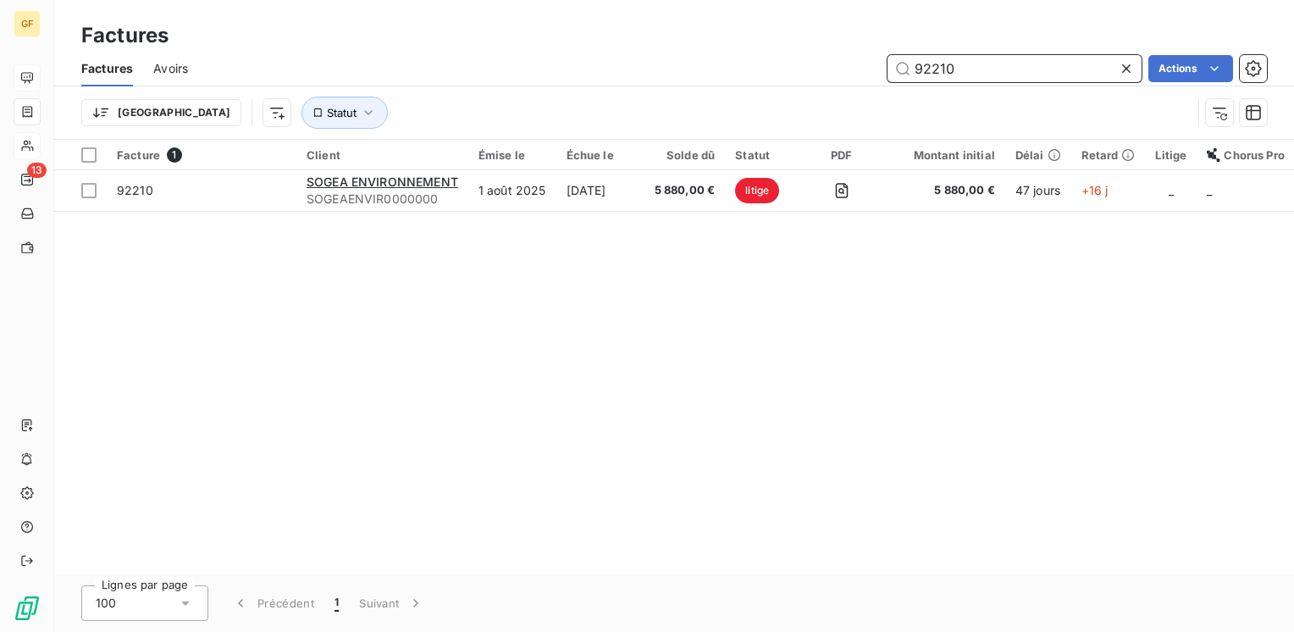
type input "92210"
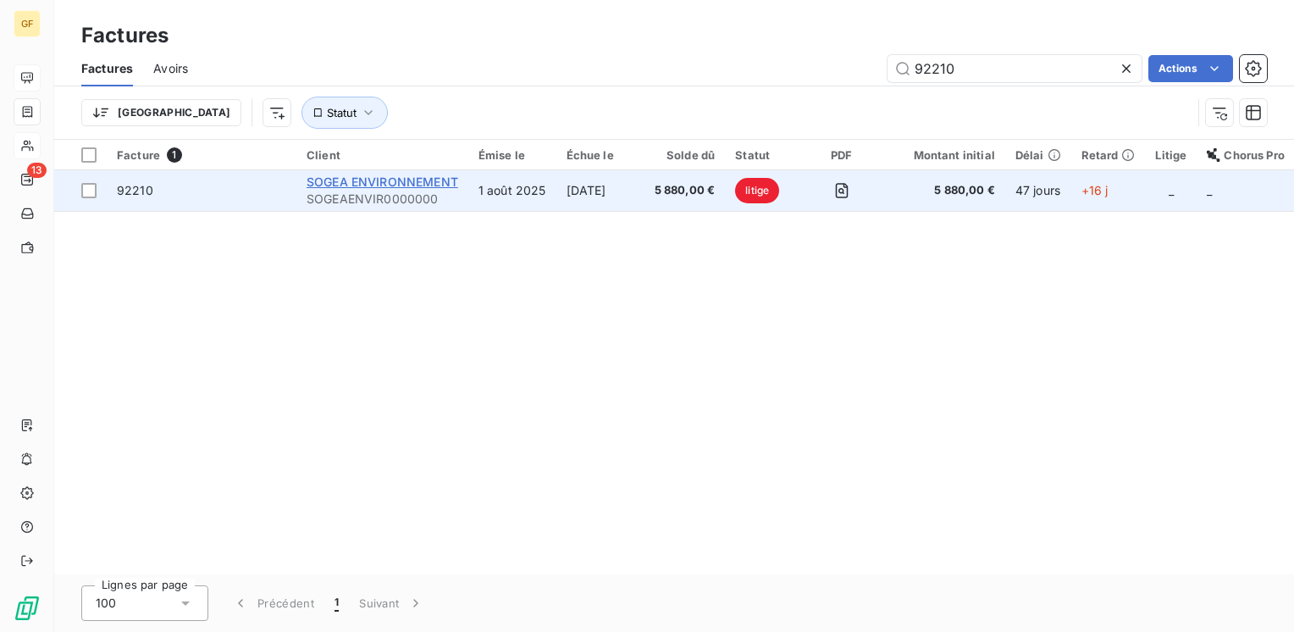
click at [417, 179] on span "SOGEA ENVIRONNEMENT" at bounding box center [383, 181] width 152 height 14
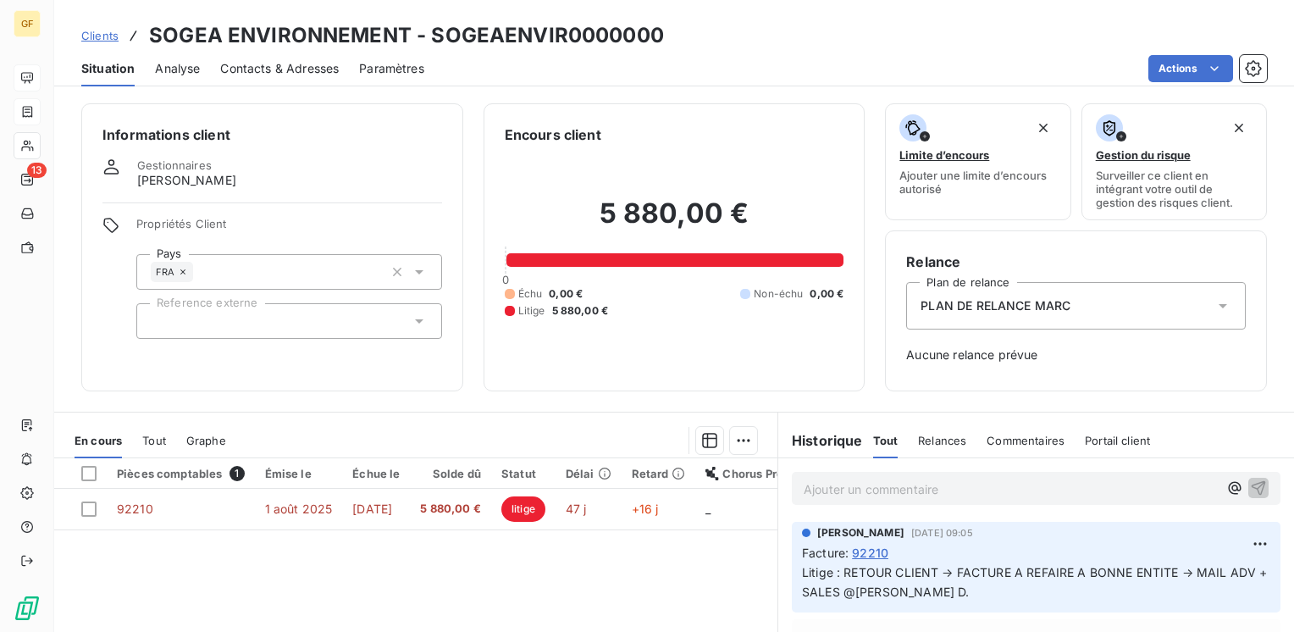
click at [828, 490] on p "Ajouter un commentaire ﻿" at bounding box center [1011, 488] width 414 height 21
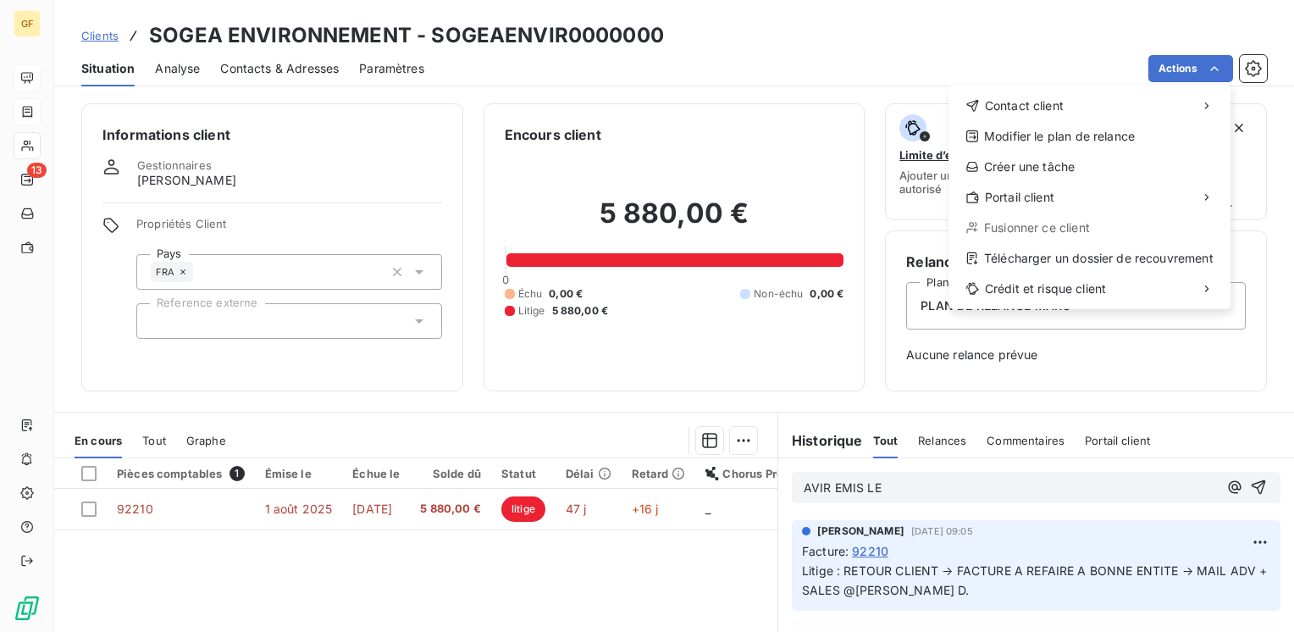
click at [661, 360] on html "GF 13 Clients SOGEA ENVIRONNEMENT - SOGEAENVIR0000000 Situation Analyse Contact…" at bounding box center [647, 316] width 1294 height 632
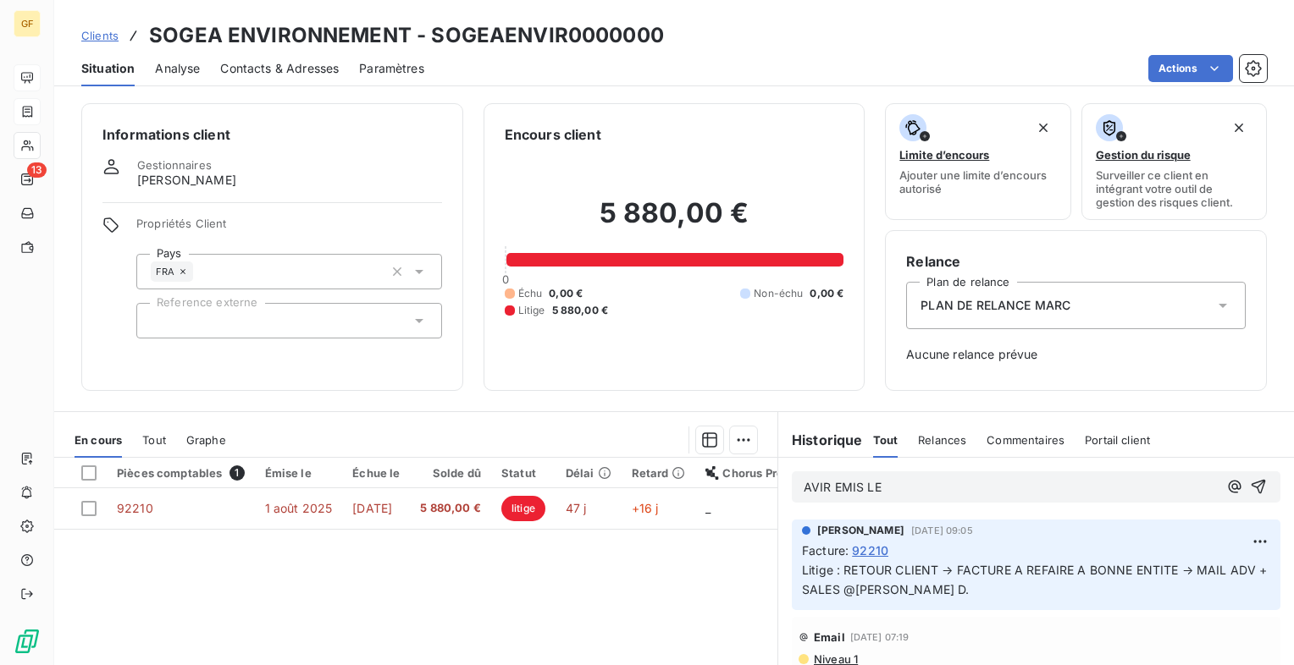
click at [809, 483] on span "AVIR EMIS LE" at bounding box center [843, 487] width 78 height 14
click at [931, 490] on p "AVOIR EMIS LE" at bounding box center [1011, 487] width 414 height 19
drag, startPoint x: 938, startPoint y: 486, endPoint x: 759, endPoint y: 480, distance: 179.6
click at [759, 480] on div "En cours Tout Graphe Pièces comptables 1 Émise le Échue le Solde dû Statut Déla…" at bounding box center [674, 622] width 1240 height 423
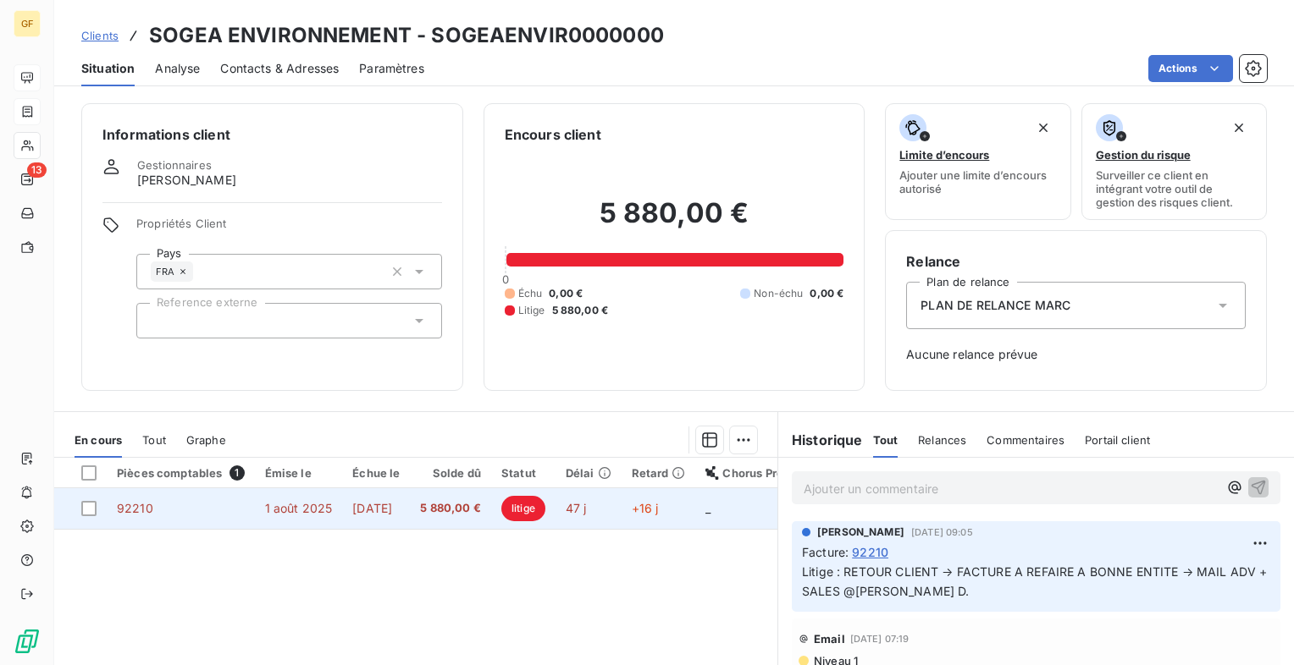
click at [458, 515] on span "5 880,00 €" at bounding box center [450, 508] width 61 height 17
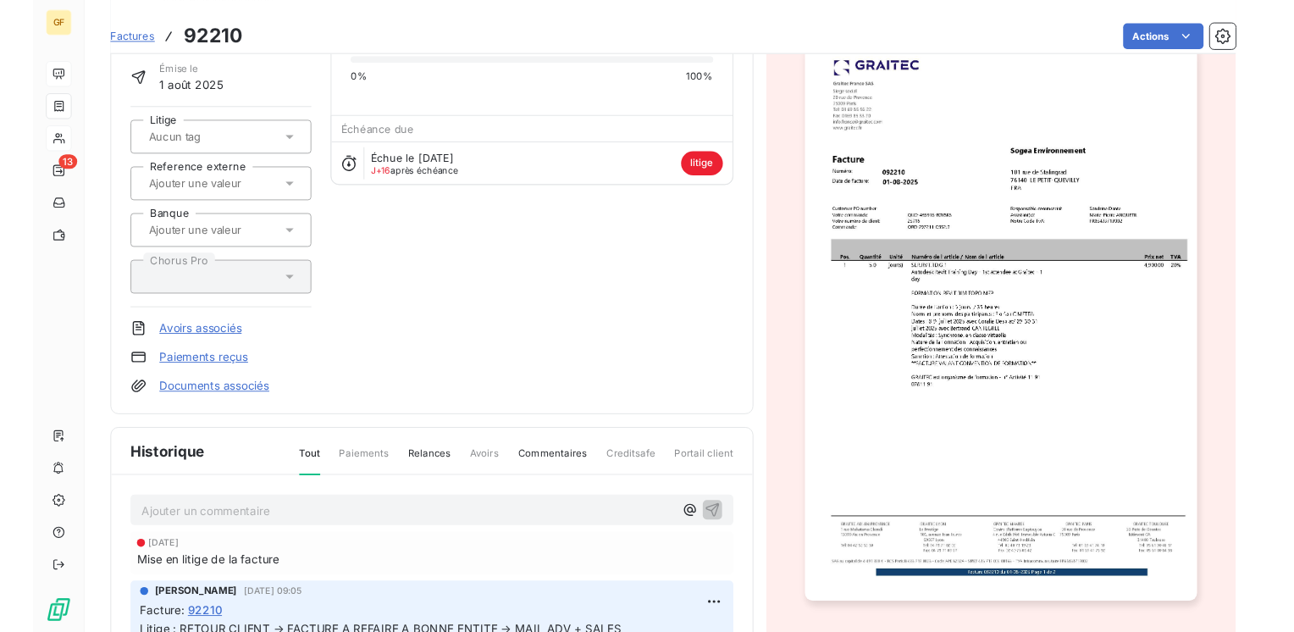
scroll to position [254, 0]
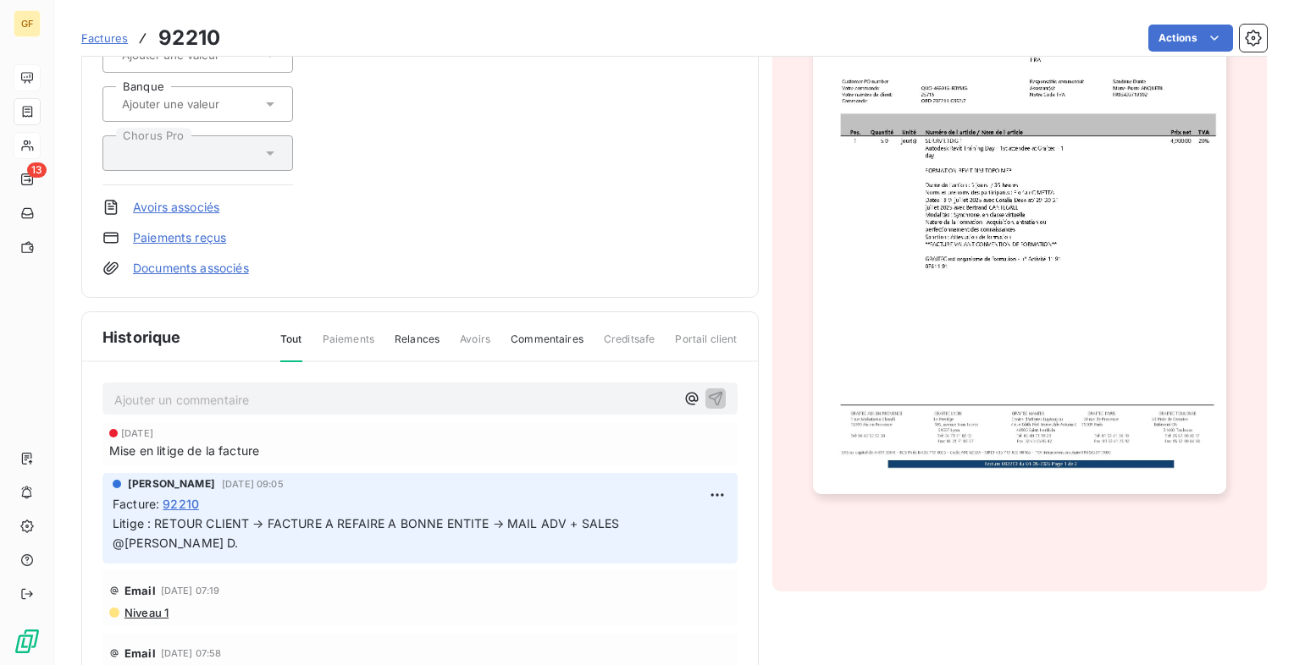
click at [210, 383] on div "Ajouter un commentaire ﻿" at bounding box center [419, 399] width 635 height 33
click at [216, 395] on p "Ajouter un commentaire ﻿" at bounding box center [394, 399] width 561 height 21
click at [170, 391] on span "AVOIR EMAIS LE 12/09" at bounding box center [180, 398] width 132 height 14
click at [707, 391] on icon "button" at bounding box center [715, 397] width 17 height 17
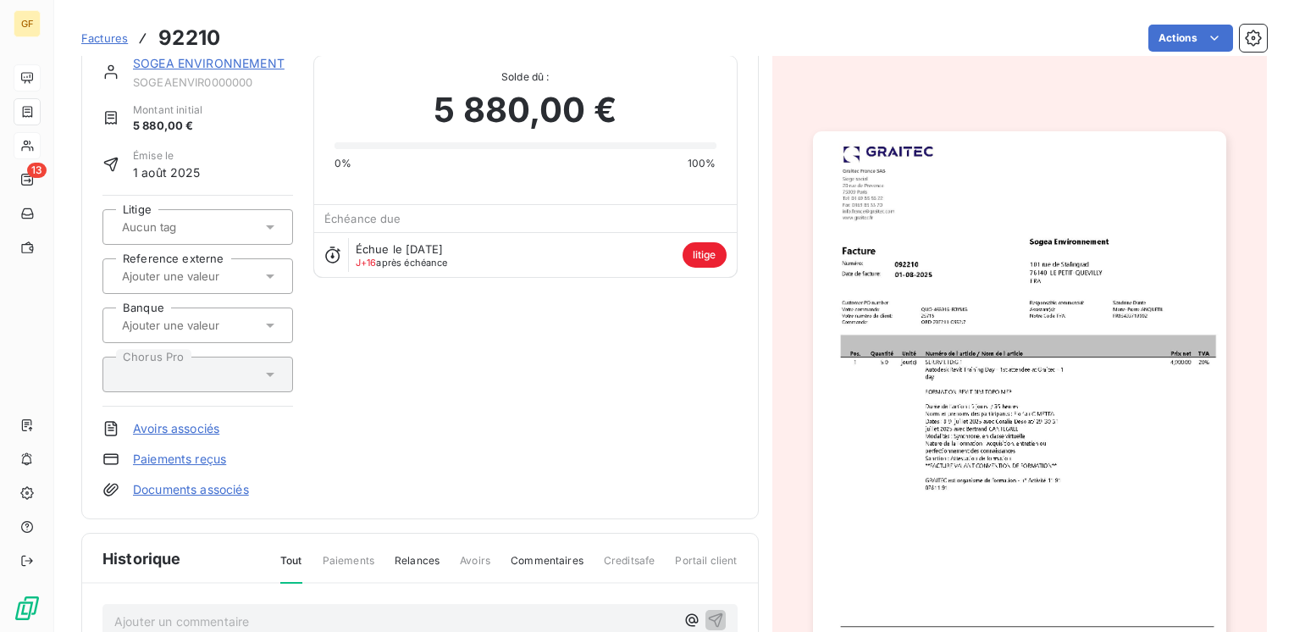
scroll to position [0, 0]
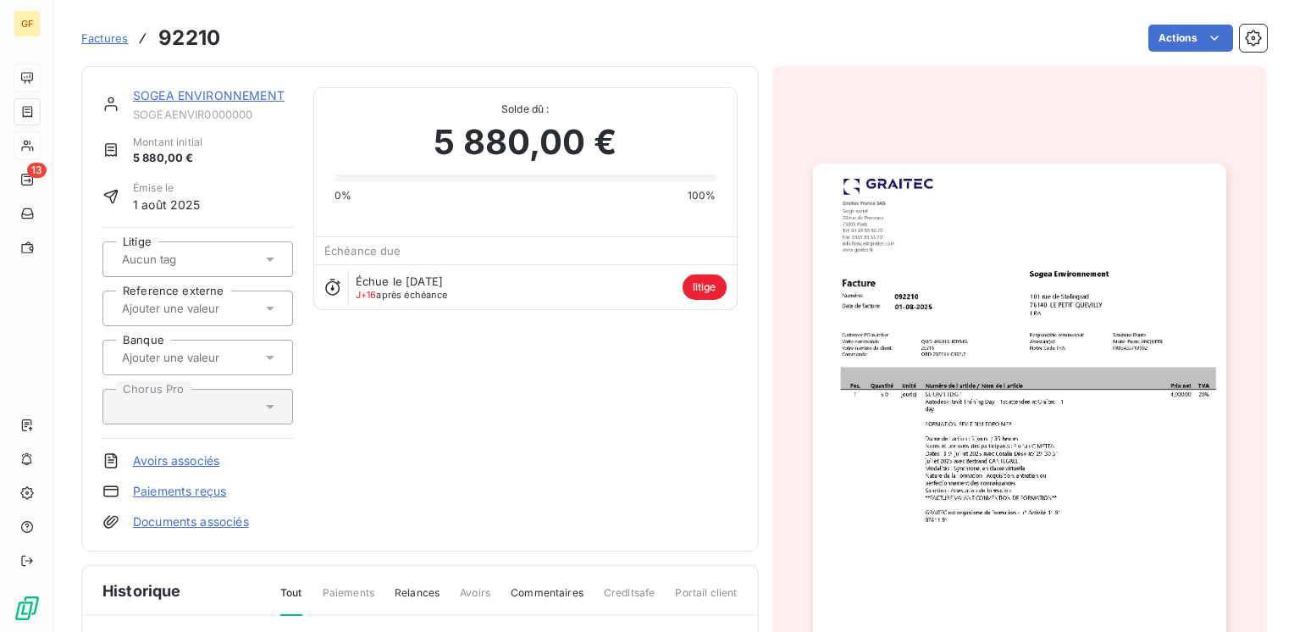
click at [225, 97] on link "SOGEA ENVIRONNEMENT" at bounding box center [209, 95] width 152 height 14
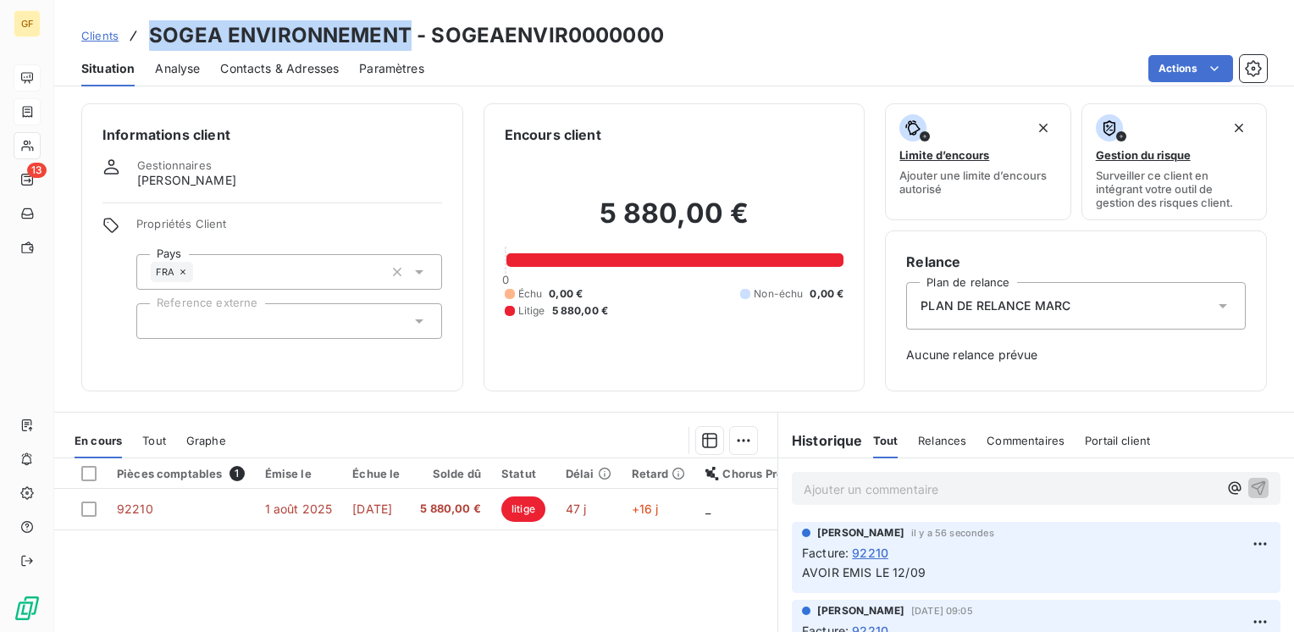
drag, startPoint x: 410, startPoint y: 32, endPoint x: 150, endPoint y: 34, distance: 259.9
click at [150, 34] on h3 "SOGEA ENVIRONNEMENT - SOGEAENVIR0000000" at bounding box center [406, 35] width 515 height 30
copy h3 "SOGEA ENVIRONNEMENT"
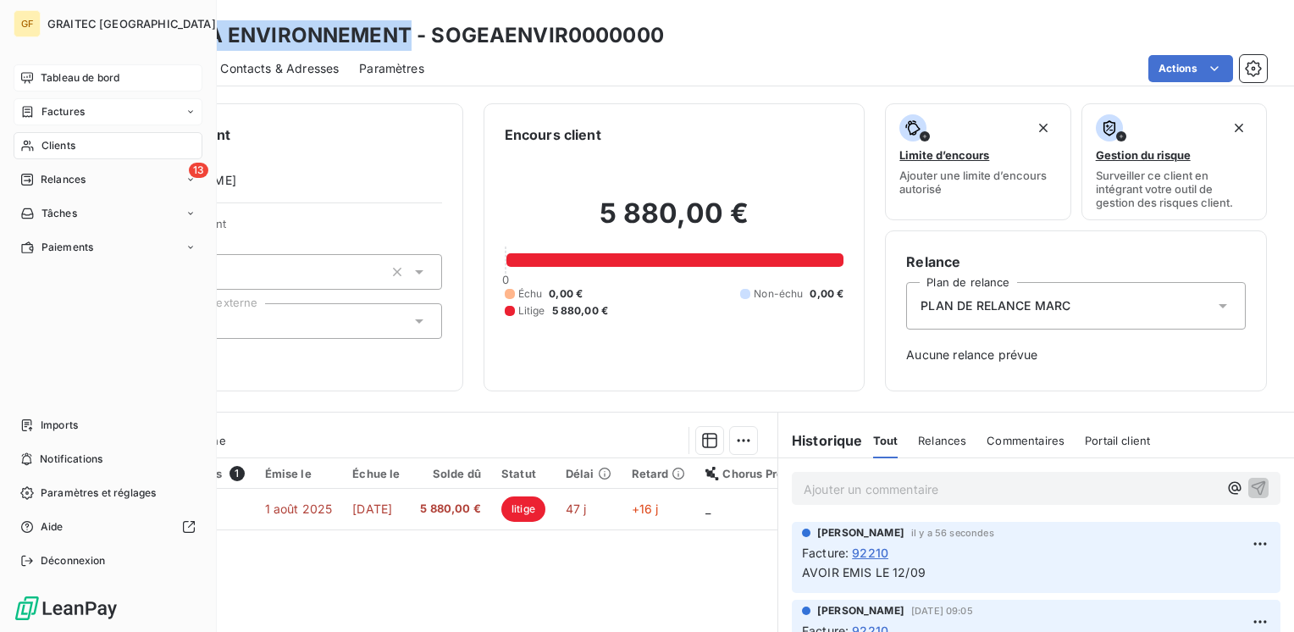
click at [73, 82] on span "Tableau de bord" at bounding box center [80, 77] width 79 height 15
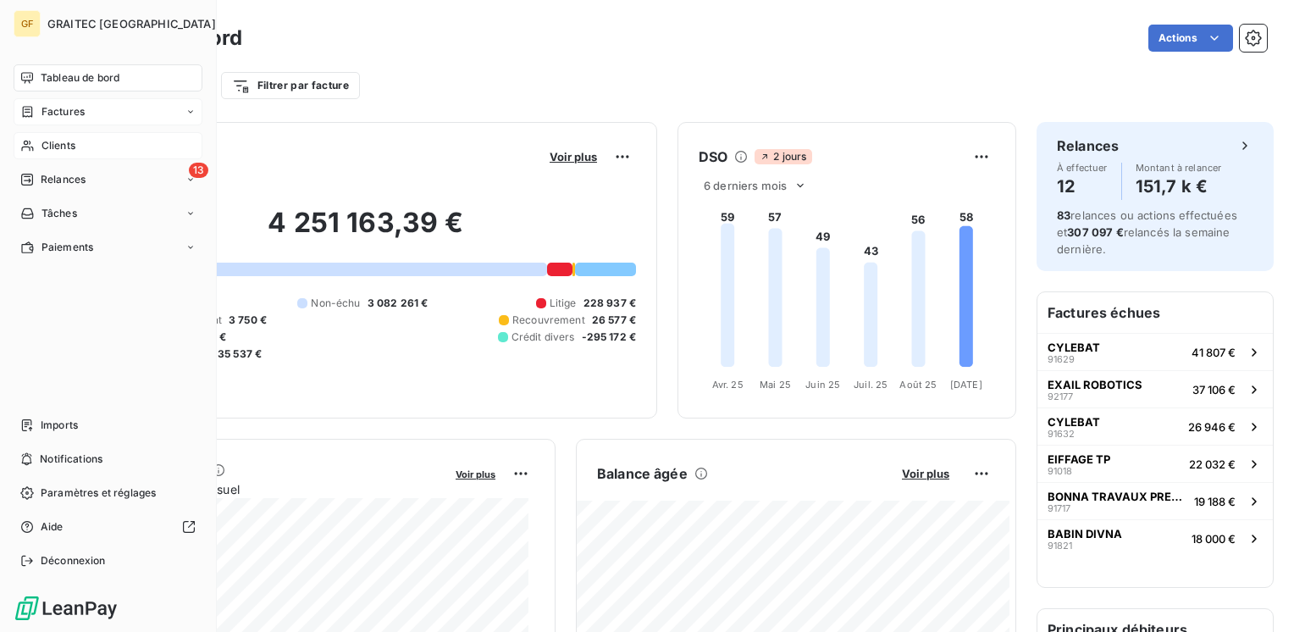
click at [63, 80] on span "Tableau de bord" at bounding box center [80, 77] width 79 height 15
click at [70, 110] on span "Factures" at bounding box center [62, 111] width 43 height 15
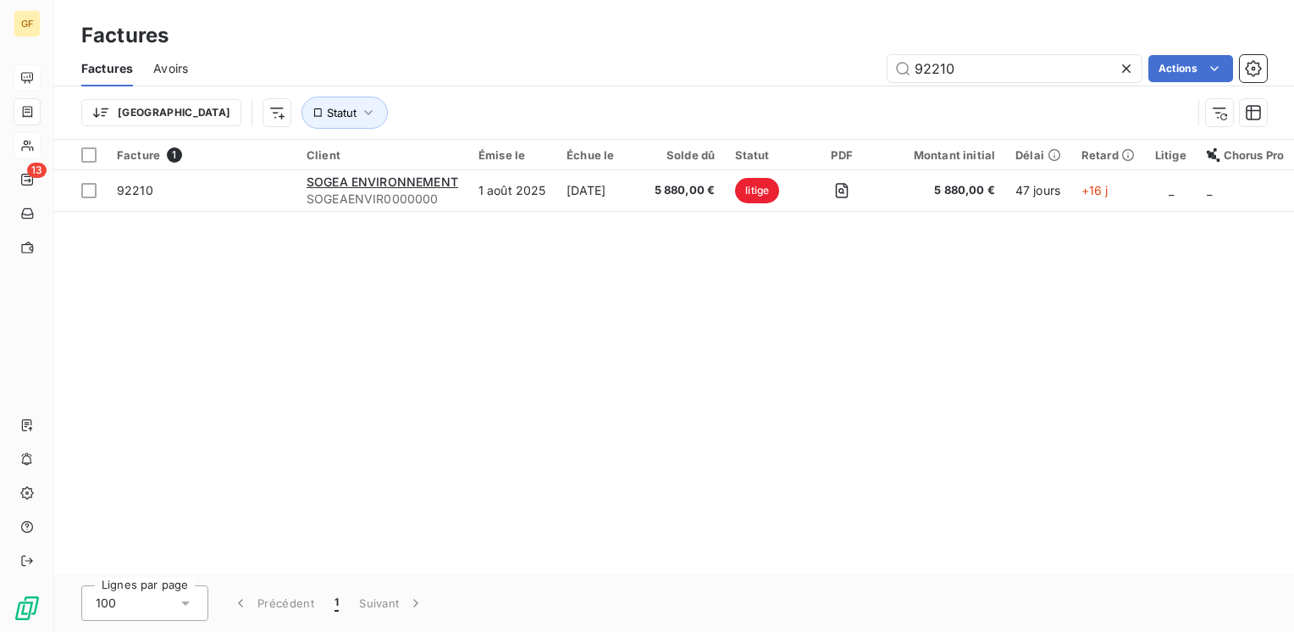
drag, startPoint x: 961, startPoint y: 58, endPoint x: 859, endPoint y: 82, distance: 104.3
click at [859, 82] on div "Factures Avoirs 92210 Actions" at bounding box center [674, 69] width 1240 height 36
type input "92454"
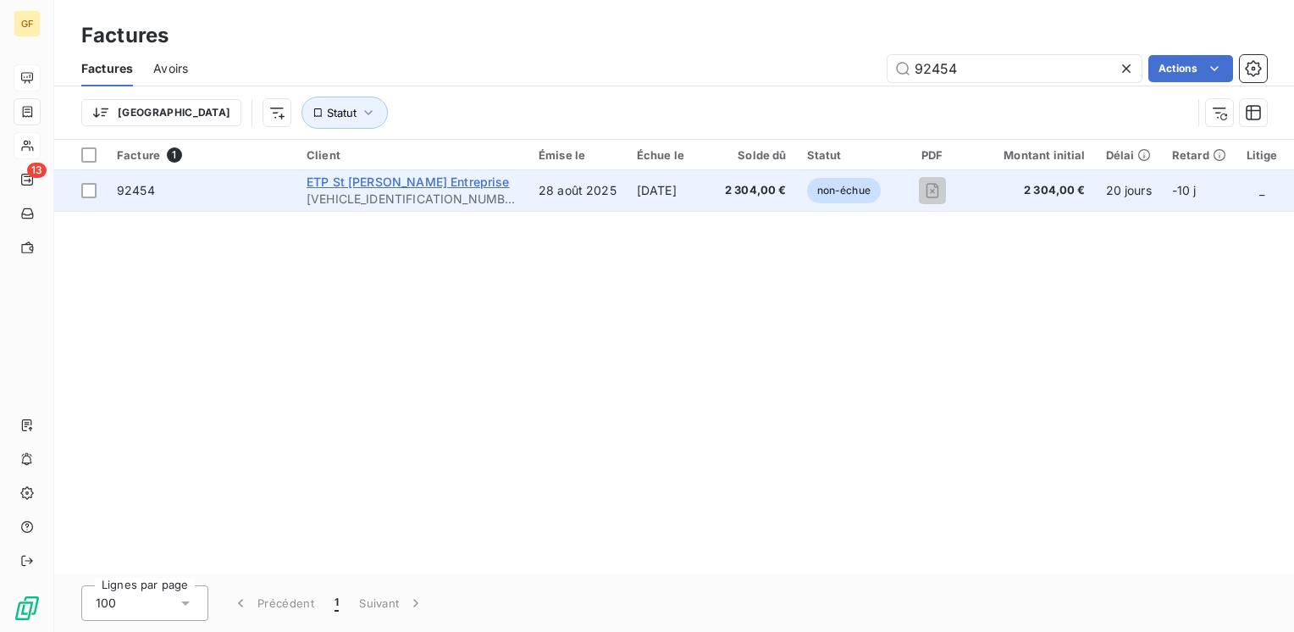
click at [373, 188] on span "ETP St [PERSON_NAME] Entreprise" at bounding box center [408, 181] width 203 height 14
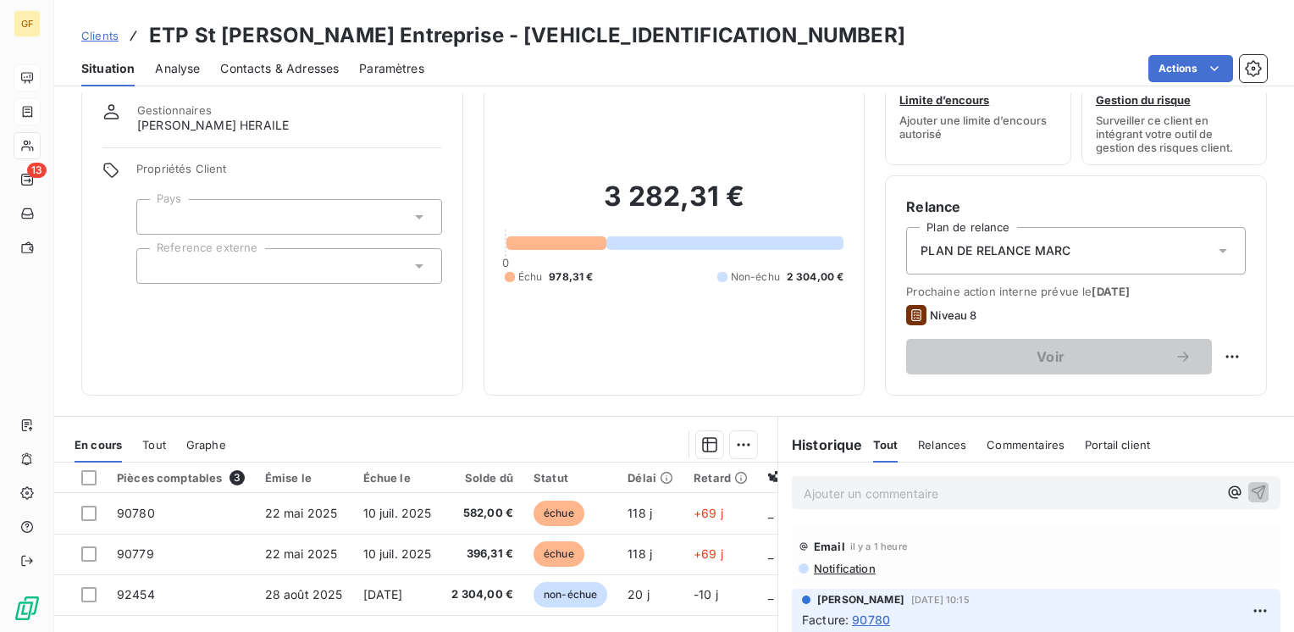
scroll to position [85, 0]
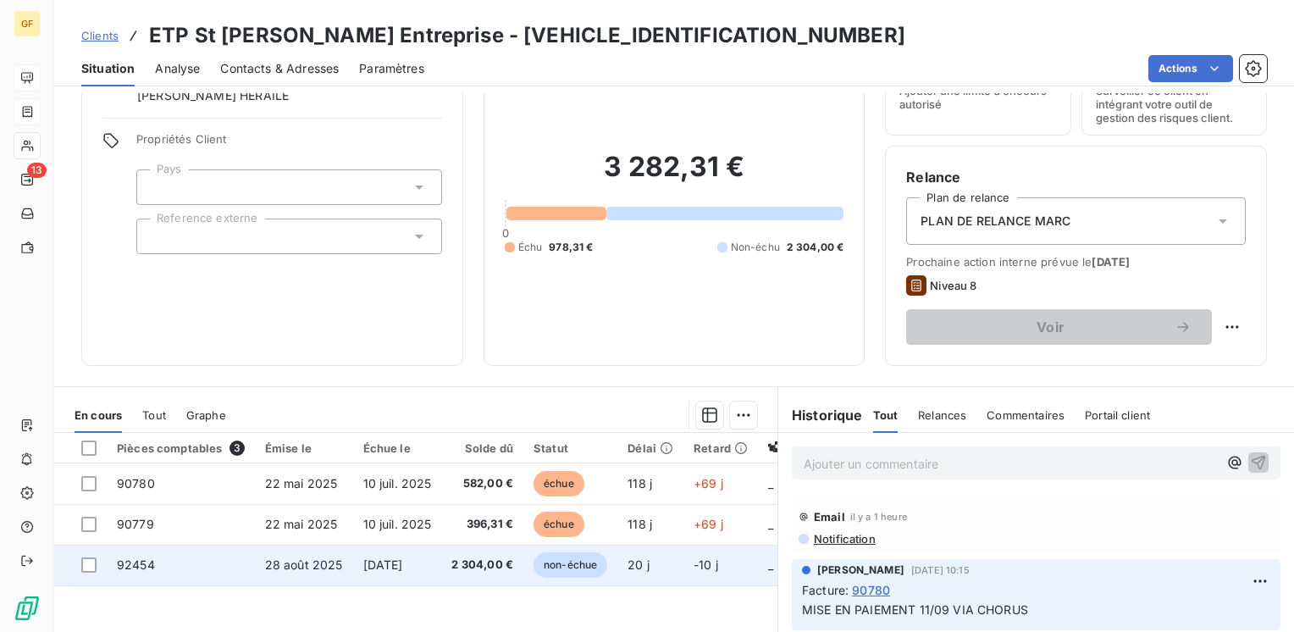
click at [442, 566] on td "[DATE]" at bounding box center [397, 564] width 89 height 41
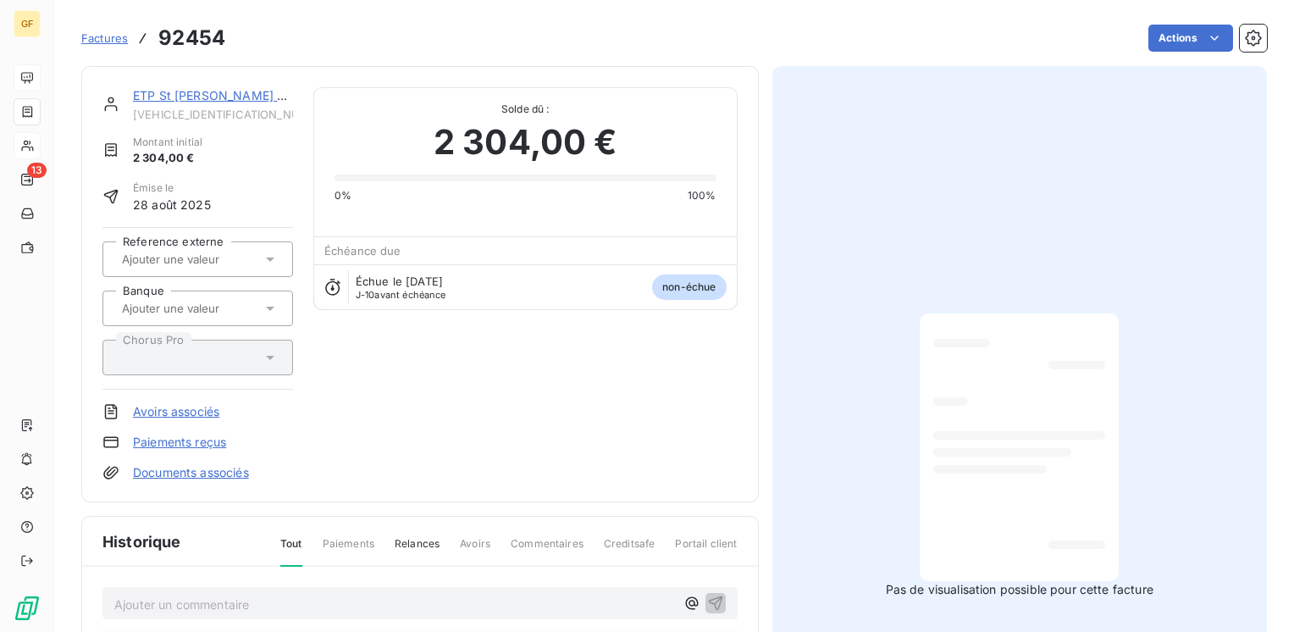
click at [203, 97] on link "ETP St [PERSON_NAME] Entreprise" at bounding box center [234, 95] width 202 height 14
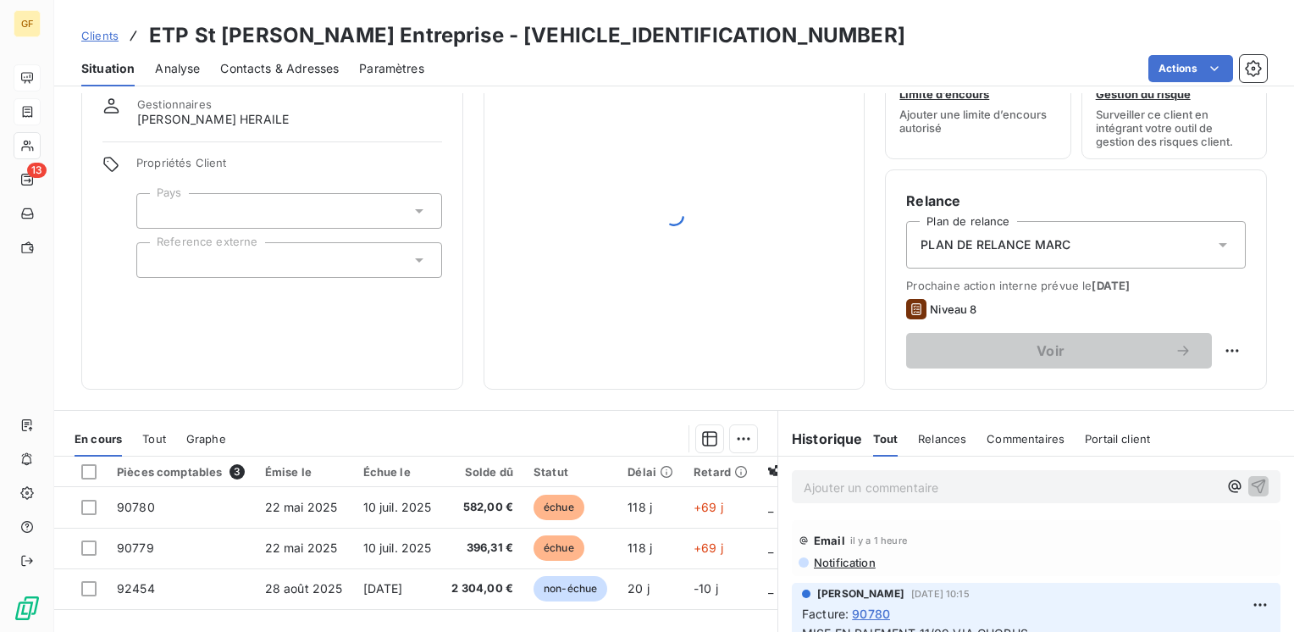
scroll to position [254, 0]
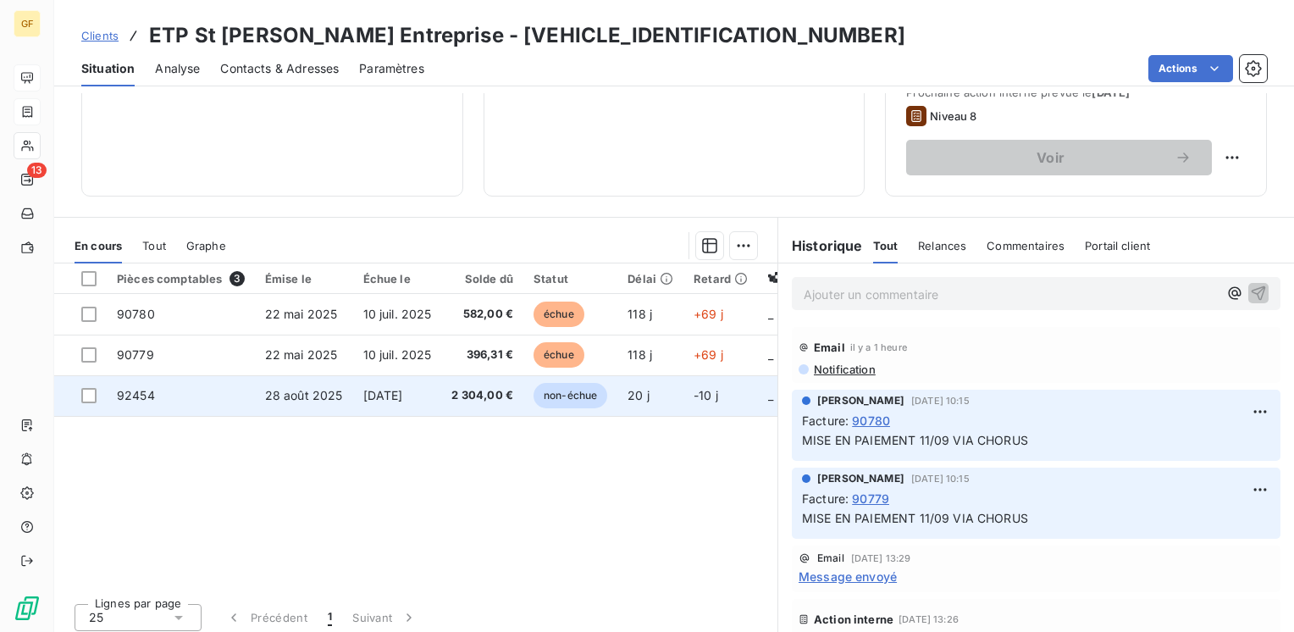
click at [452, 391] on td "2 304,00 €" at bounding box center [482, 395] width 82 height 41
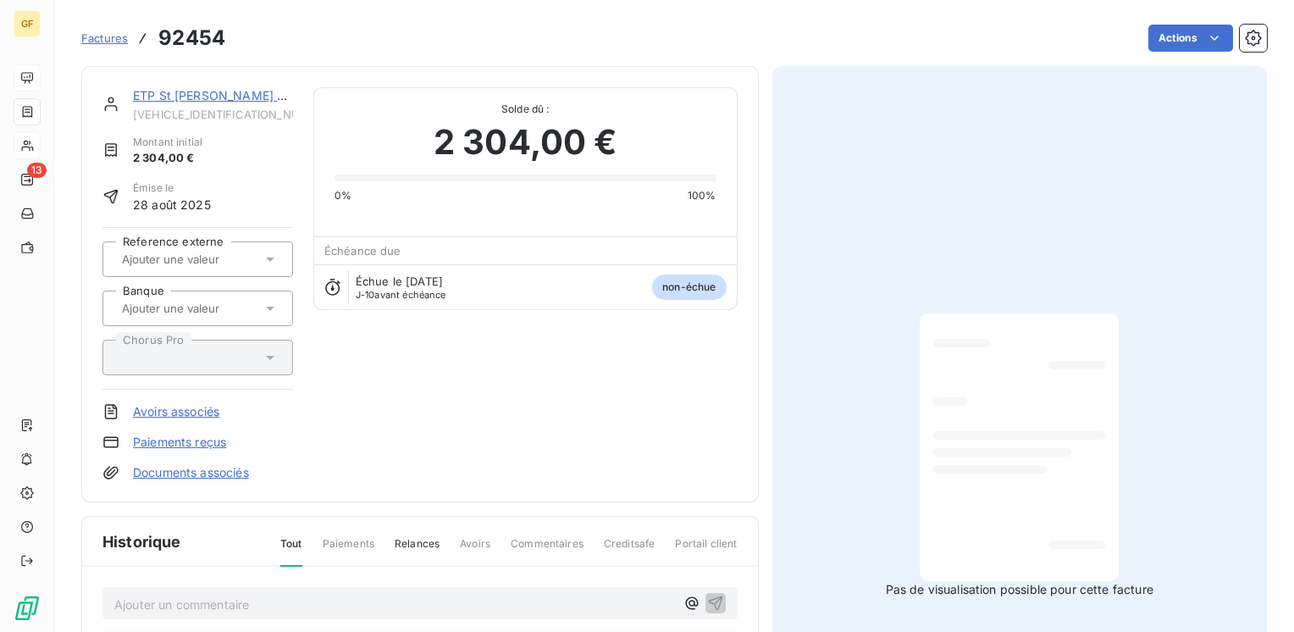
click at [235, 97] on link "ETP St [PERSON_NAME] Entreprise" at bounding box center [234, 95] width 202 height 14
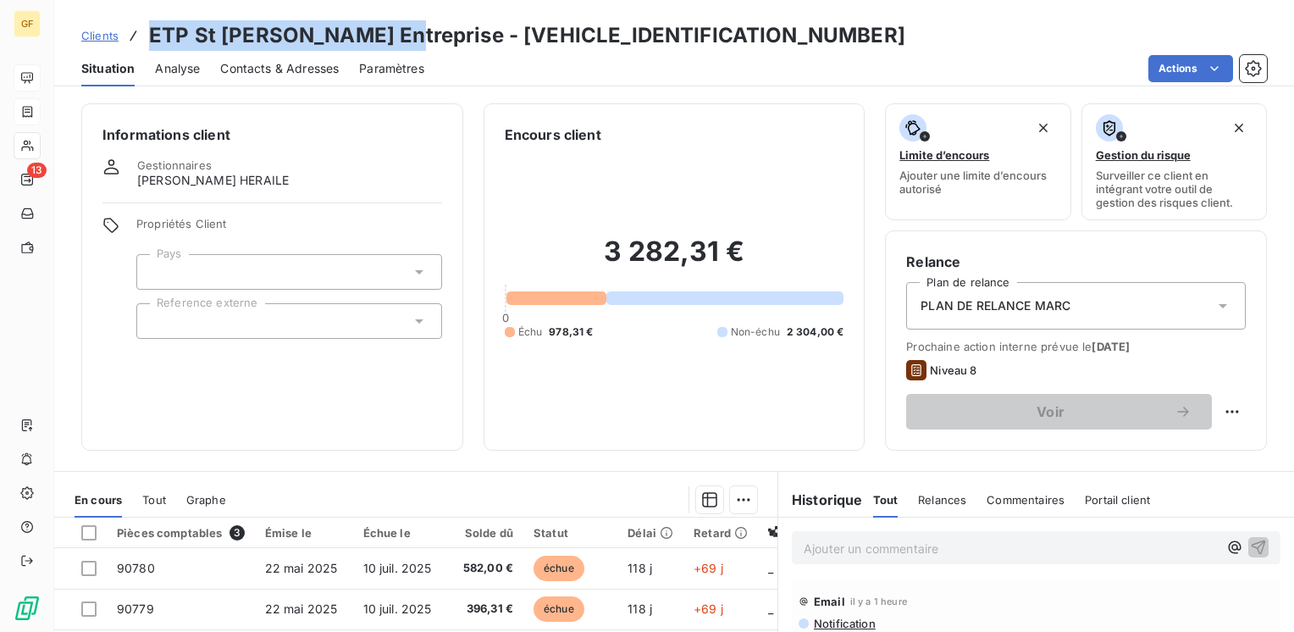
drag, startPoint x: 393, startPoint y: 34, endPoint x: 148, endPoint y: 44, distance: 244.9
click at [149, 44] on h3 "ETP St [PERSON_NAME] Entreprise - [VEHICLE_IDENTIFICATION_NUMBER]" at bounding box center [527, 35] width 756 height 30
copy h3 "ETP St [PERSON_NAME] Entreprise"
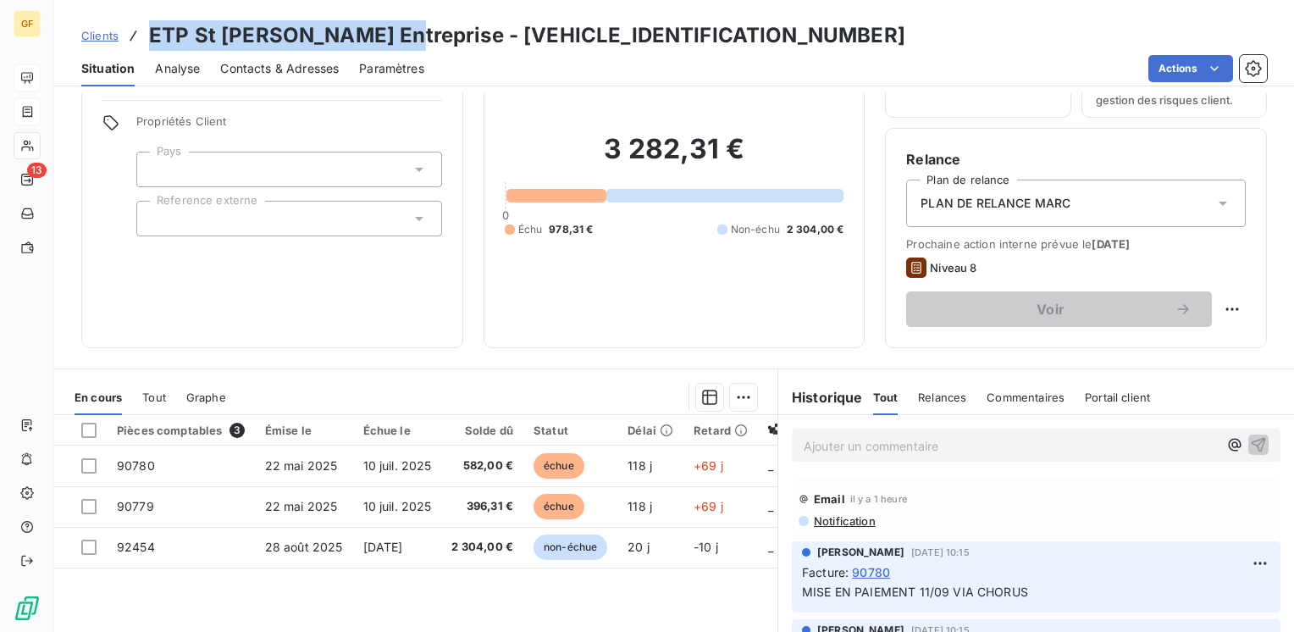
scroll to position [169, 0]
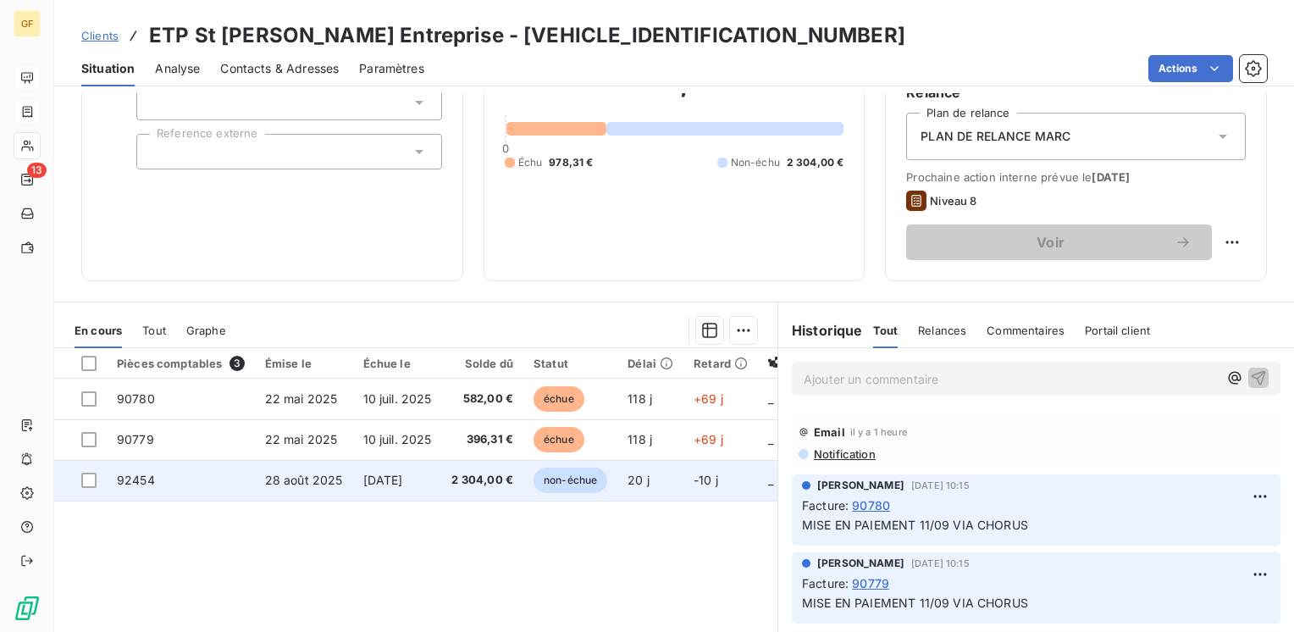
click at [559, 478] on span "non-échue" at bounding box center [570, 479] width 74 height 25
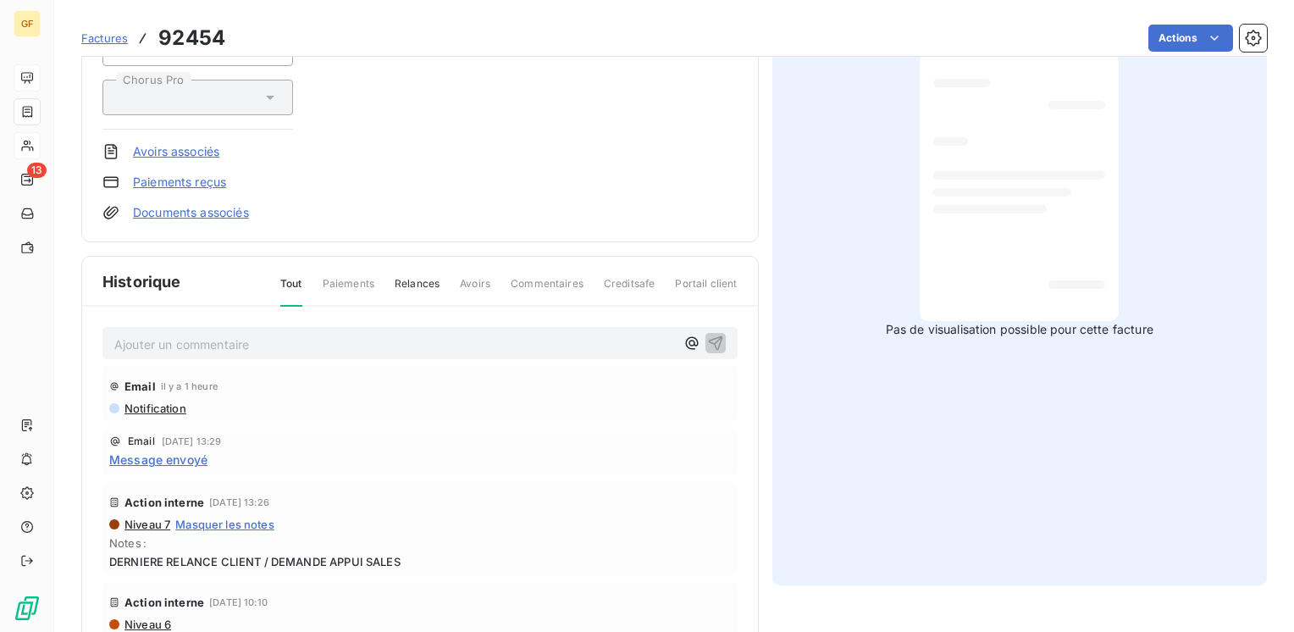
scroll to position [304, 0]
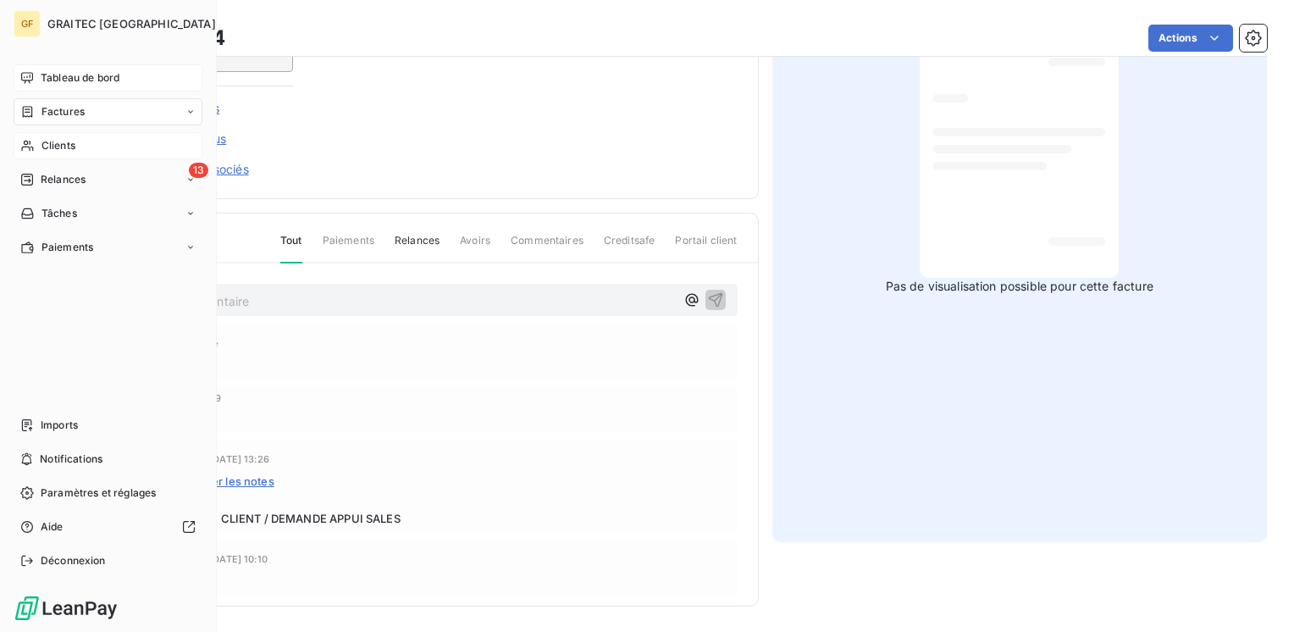
click at [84, 76] on span "Tableau de bord" at bounding box center [80, 77] width 79 height 15
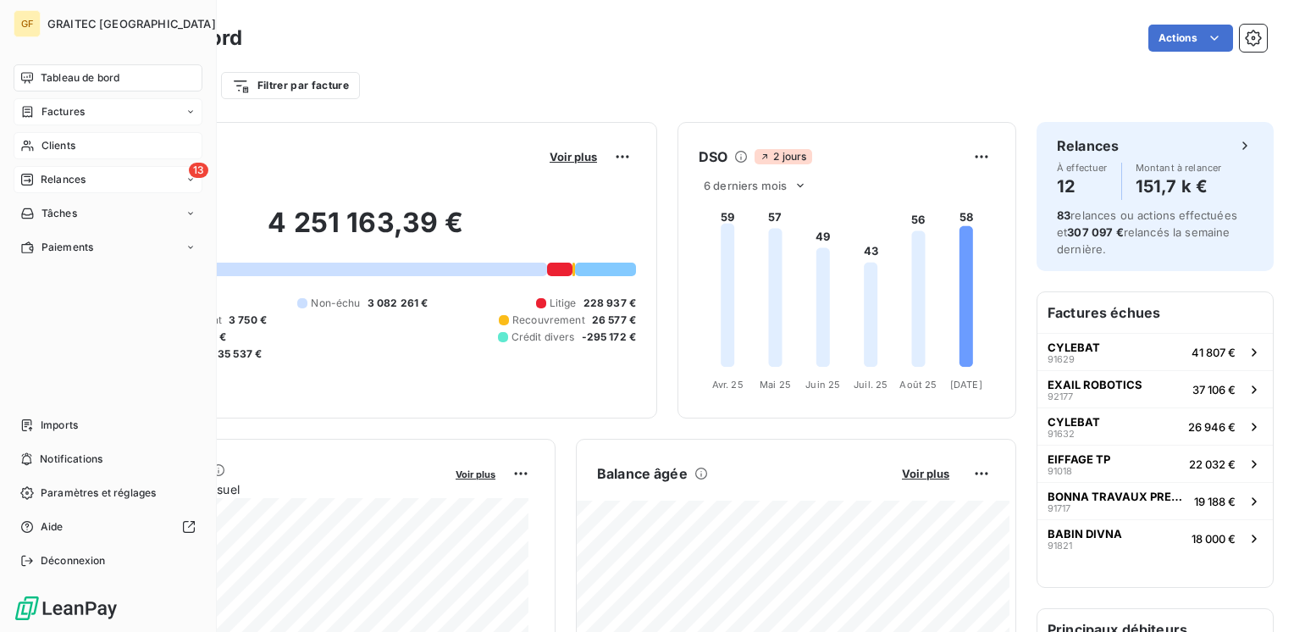
click at [61, 181] on span "Relances" at bounding box center [63, 179] width 45 height 15
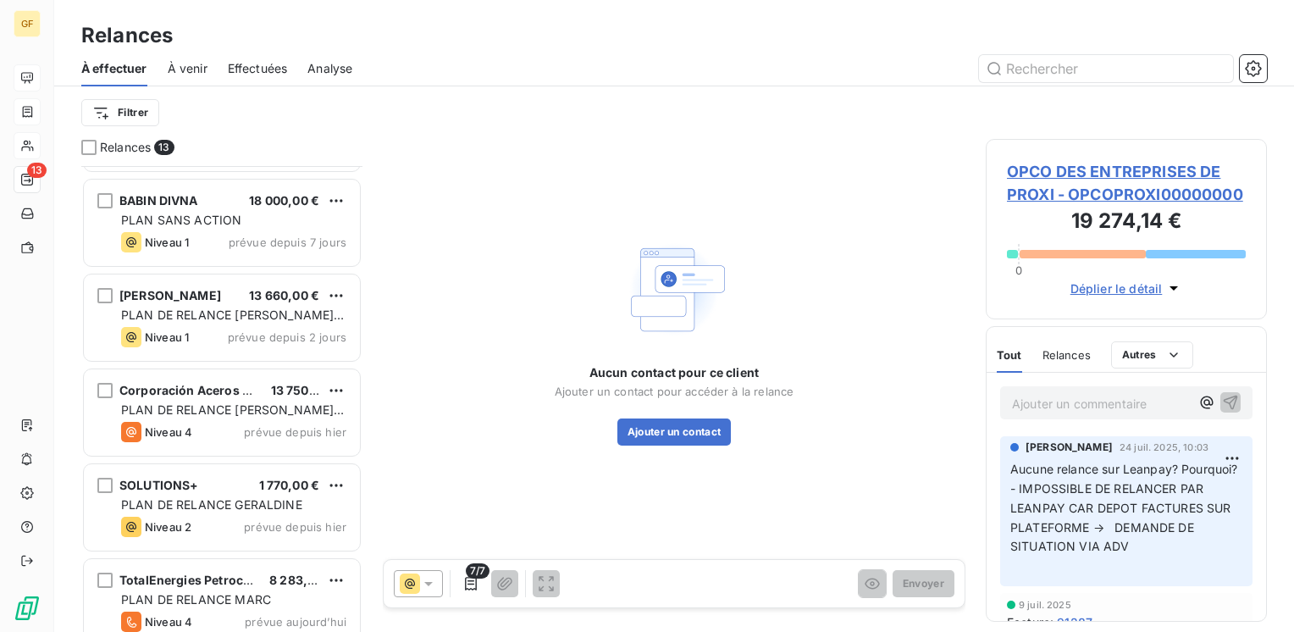
scroll to position [767, 0]
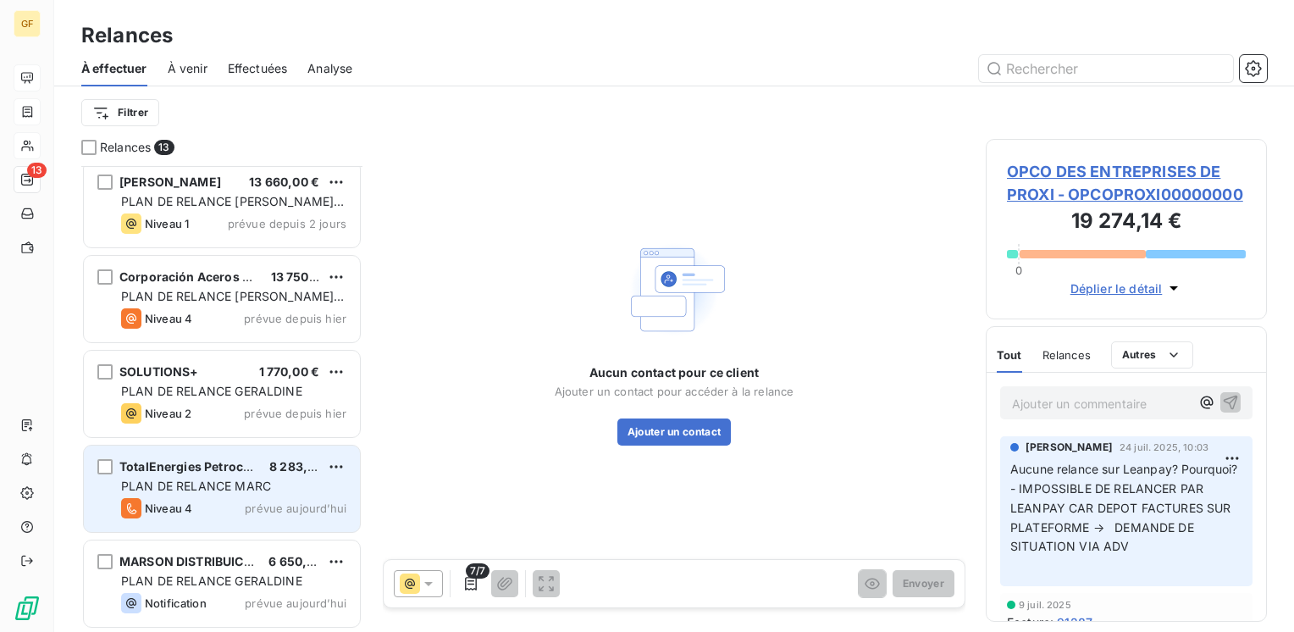
click at [228, 478] on span "PLAN DE RELANCE MARC" at bounding box center [196, 485] width 150 height 14
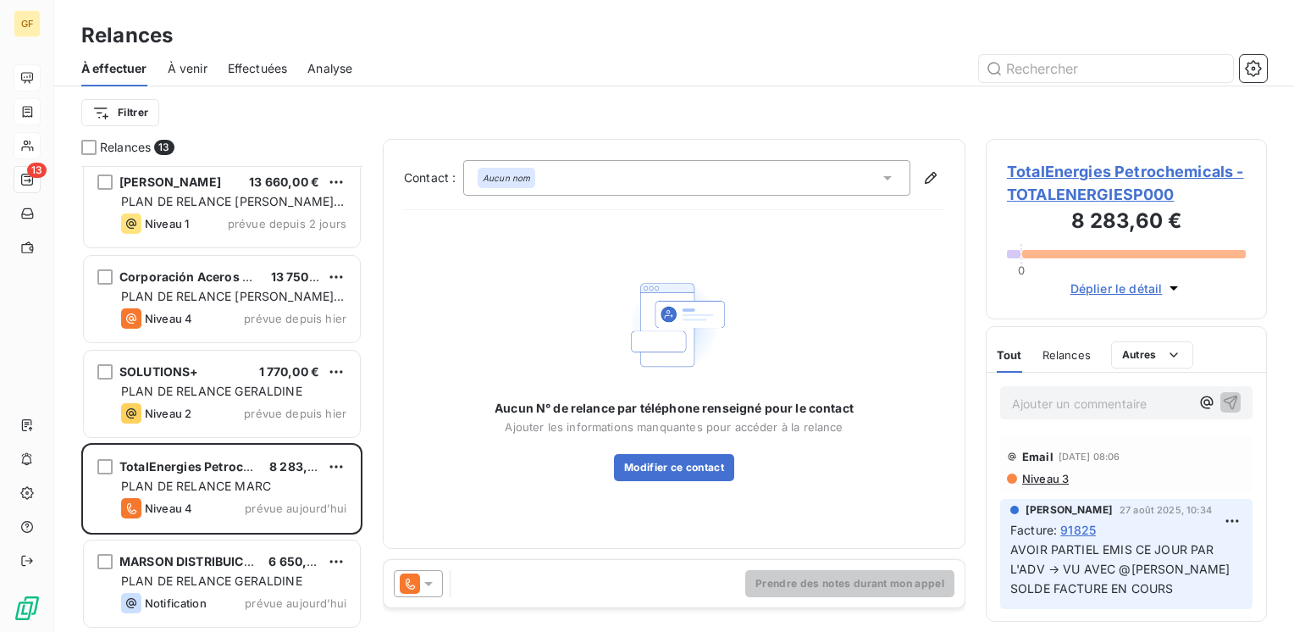
click at [1057, 171] on span "TotalEnergies Petrochemicals - TOTALENERGIESP000" at bounding box center [1126, 183] width 239 height 46
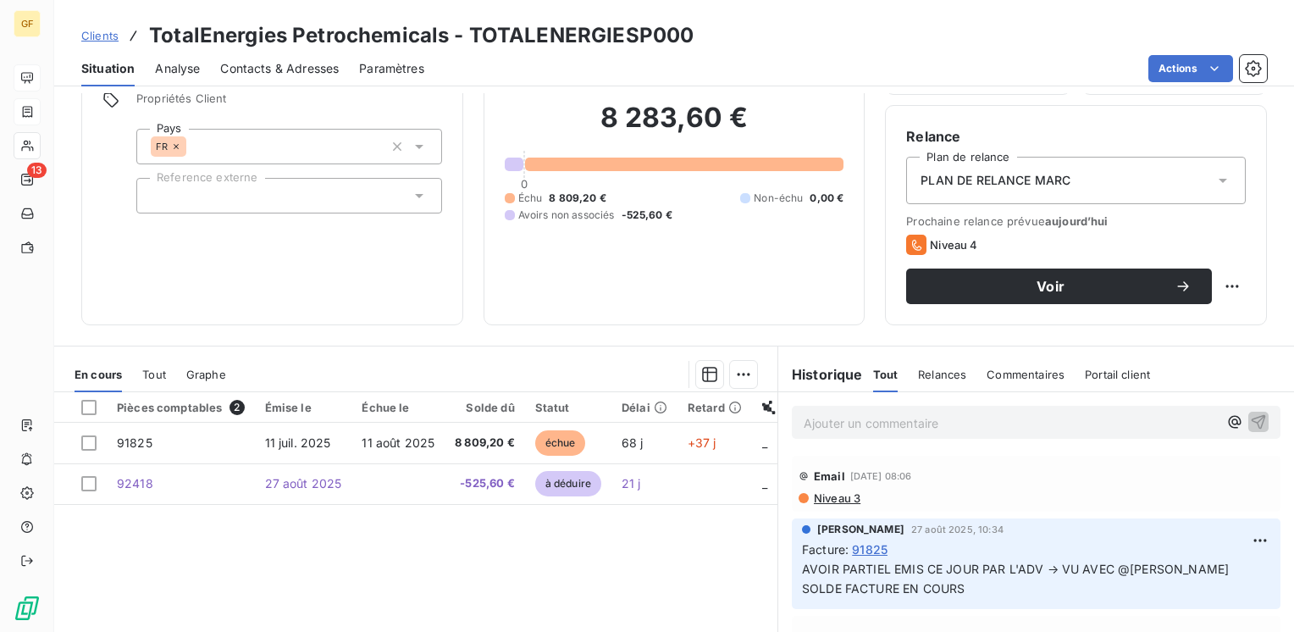
scroll to position [169, 0]
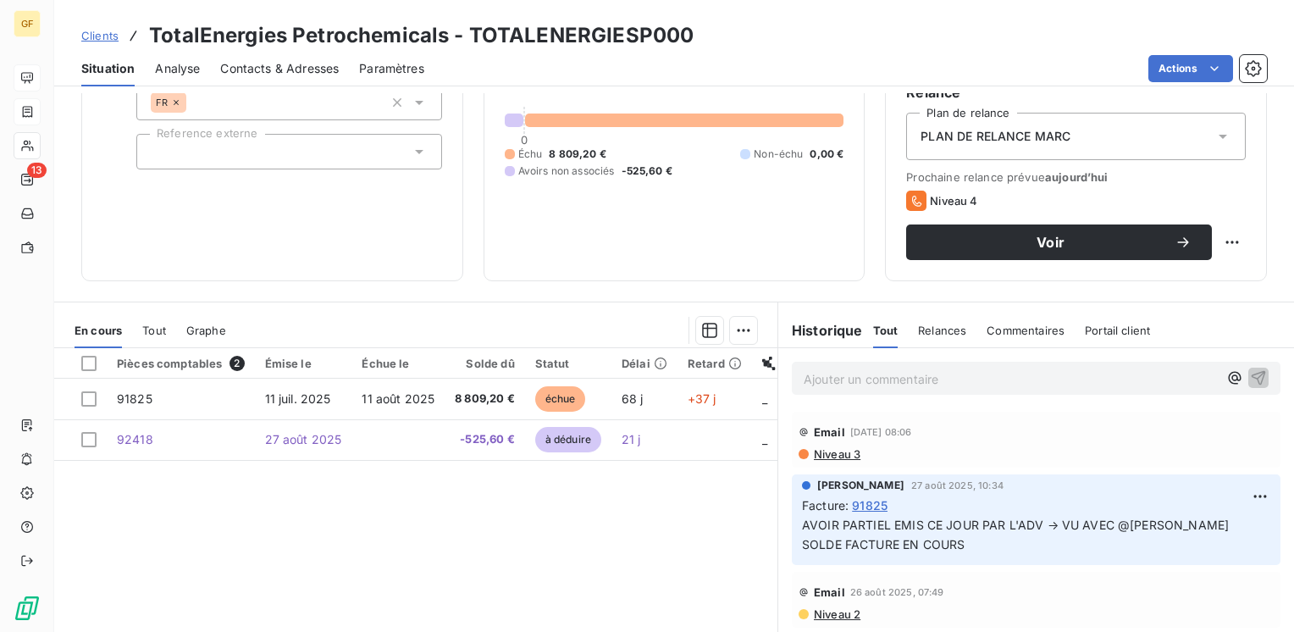
click at [817, 376] on p "Ajouter un commentaire ﻿" at bounding box center [1011, 378] width 414 height 21
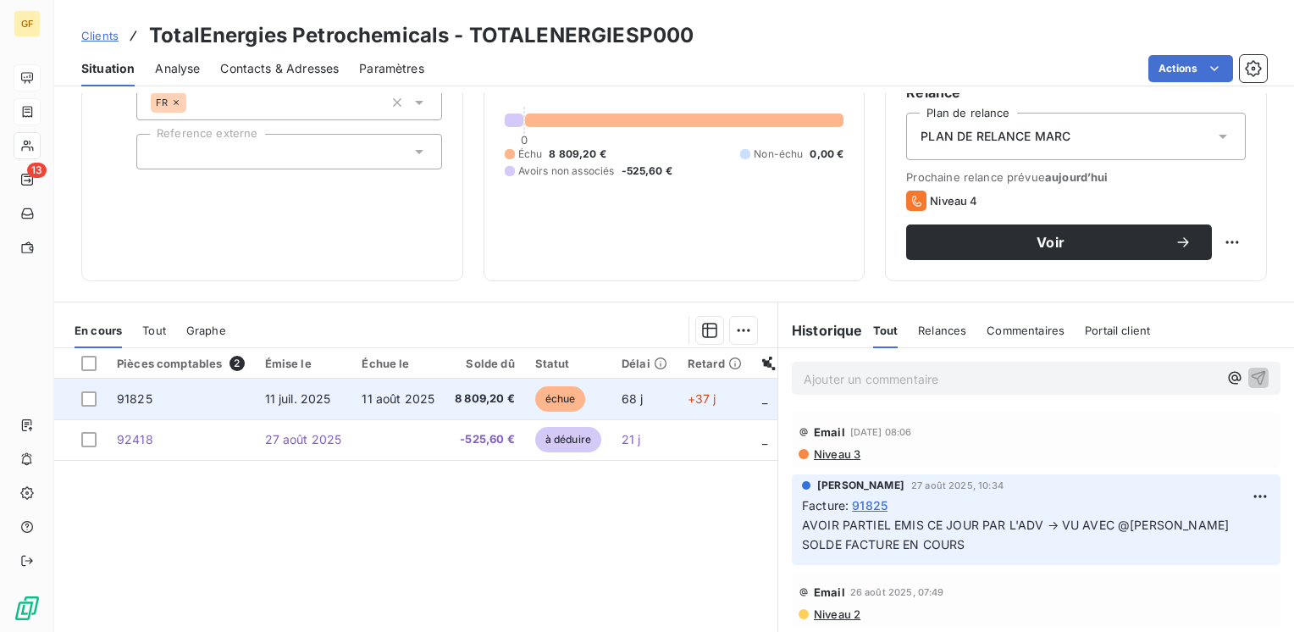
click at [492, 395] on span "8 809,20 €" at bounding box center [485, 398] width 60 height 17
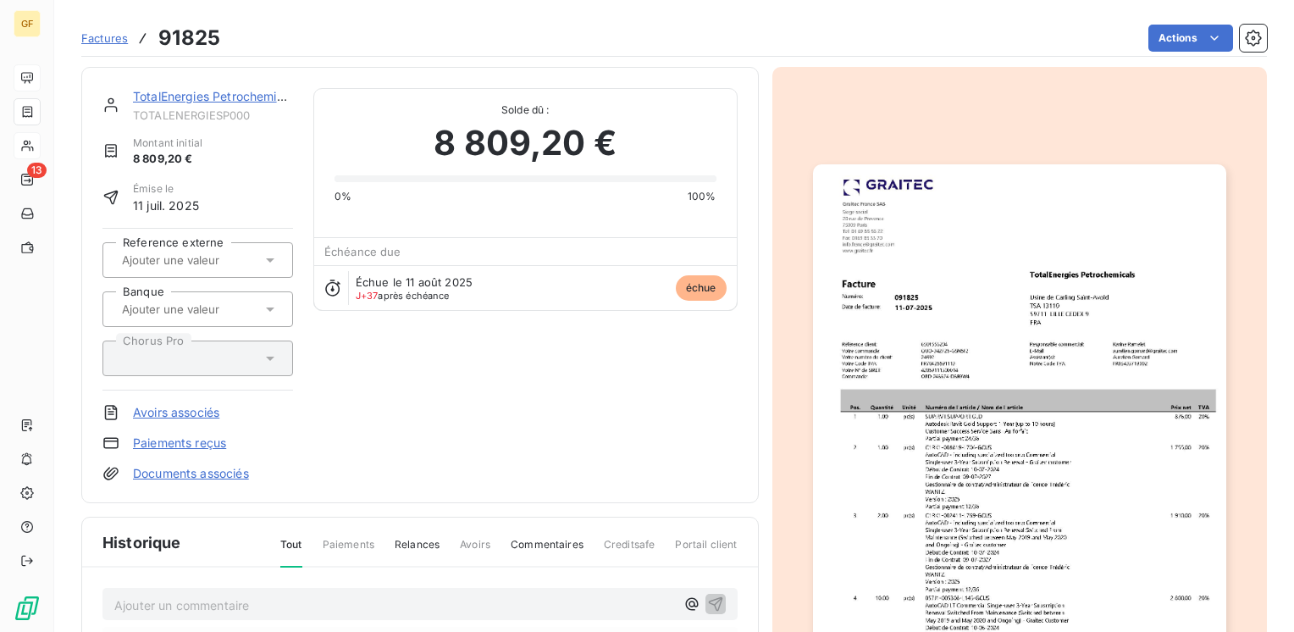
scroll to position [254, 0]
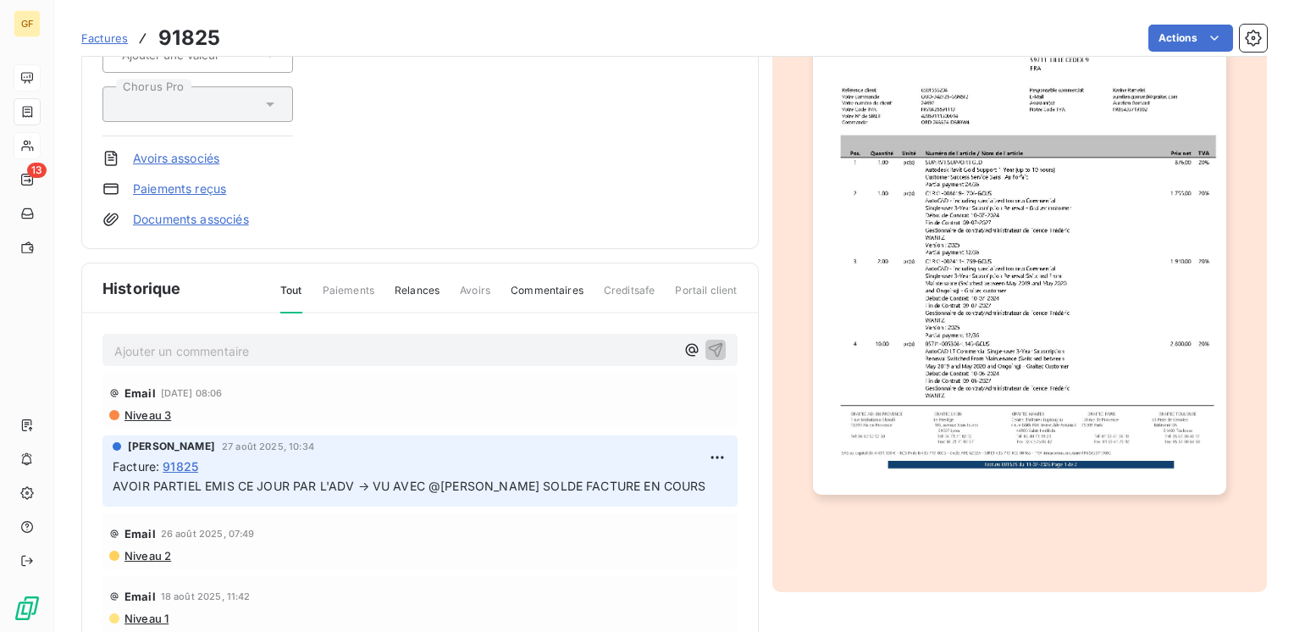
click at [173, 340] on p "Ajouter un commentaire ﻿" at bounding box center [394, 350] width 561 height 21
drag, startPoint x: 240, startPoint y: 334, endPoint x: 8, endPoint y: 365, distance: 234.8
click at [8, 365] on div "GF 13 Factures 91825 Actions TotalEnergies Petrochemicals TOTALENERGIESP000 Mon…" at bounding box center [647, 316] width 1294 height 632
drag, startPoint x: 175, startPoint y: 356, endPoint x: 60, endPoint y: 361, distance: 115.3
click at [60, 361] on section "Factures 91825 Actions TotalEnergies Petrochemicals TOTALENERGIESP000 Montant i…" at bounding box center [674, 316] width 1240 height 632
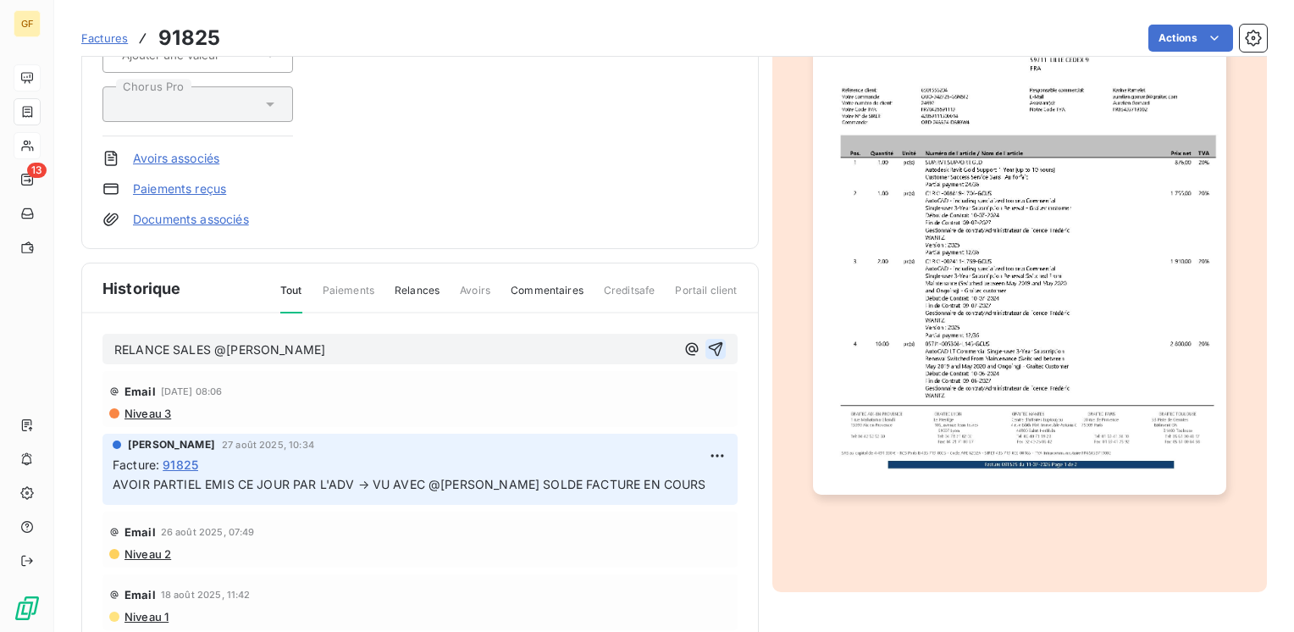
click at [708, 344] on icon "button" at bounding box center [715, 349] width 14 height 14
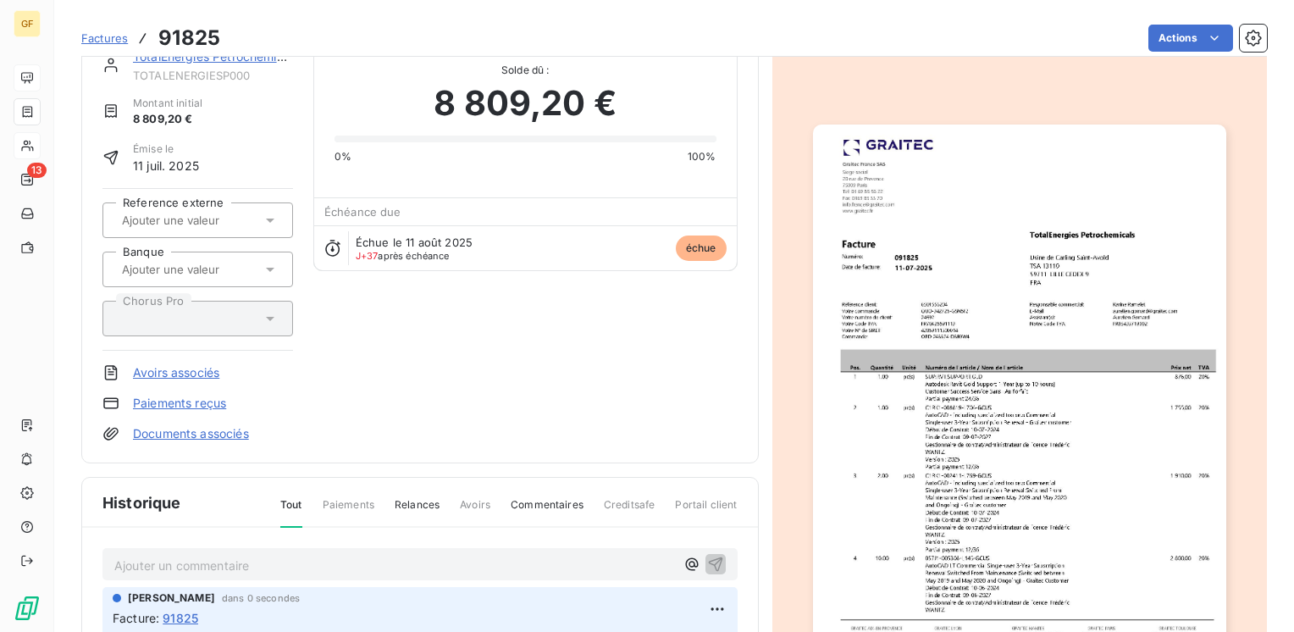
scroll to position [0, 0]
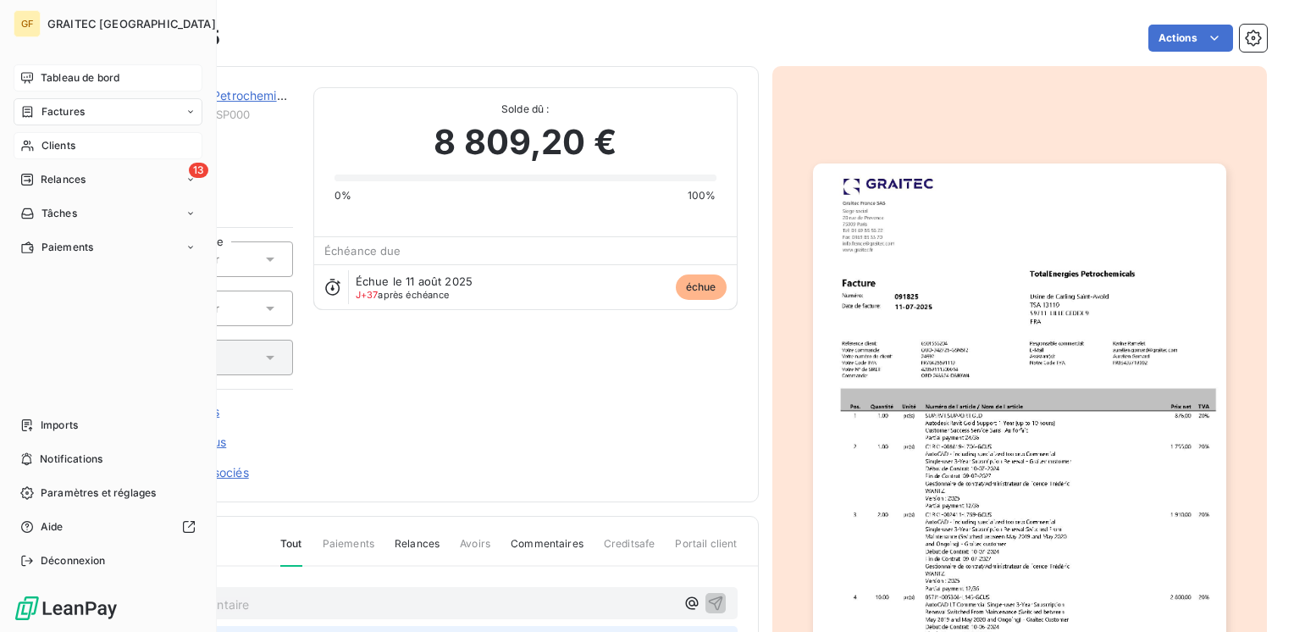
click at [65, 111] on span "Factures" at bounding box center [62, 111] width 43 height 15
click at [80, 75] on span "Tableau de bord" at bounding box center [80, 77] width 79 height 15
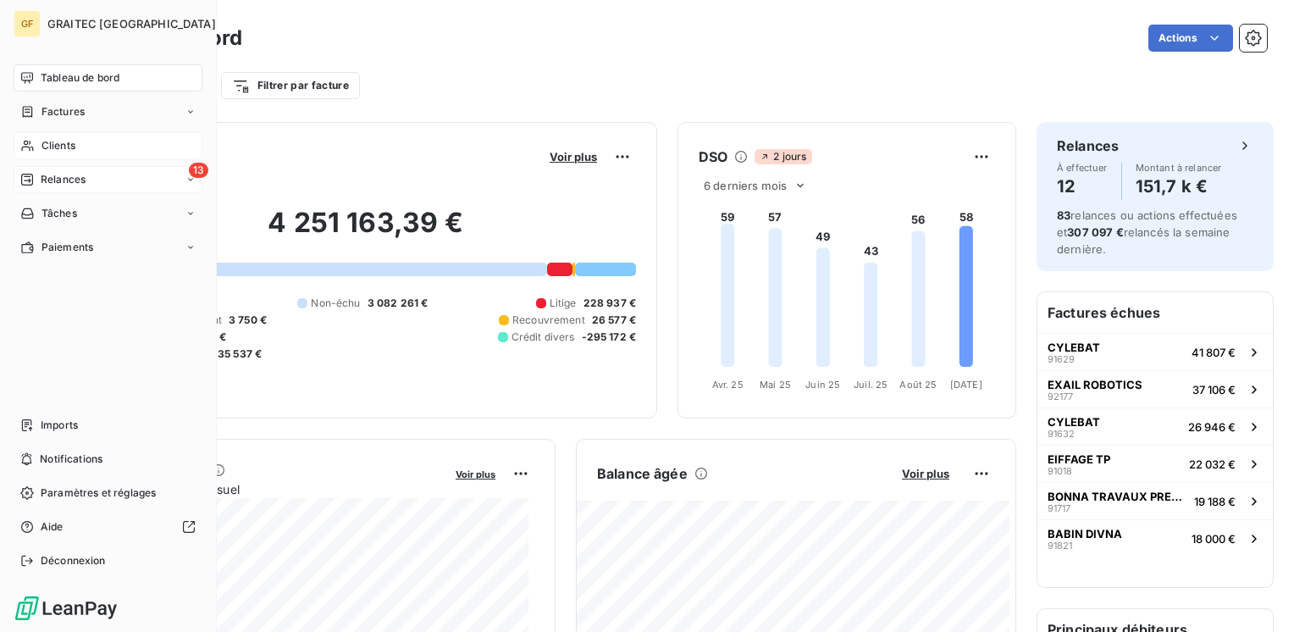
click at [75, 178] on span "Relances" at bounding box center [63, 179] width 45 height 15
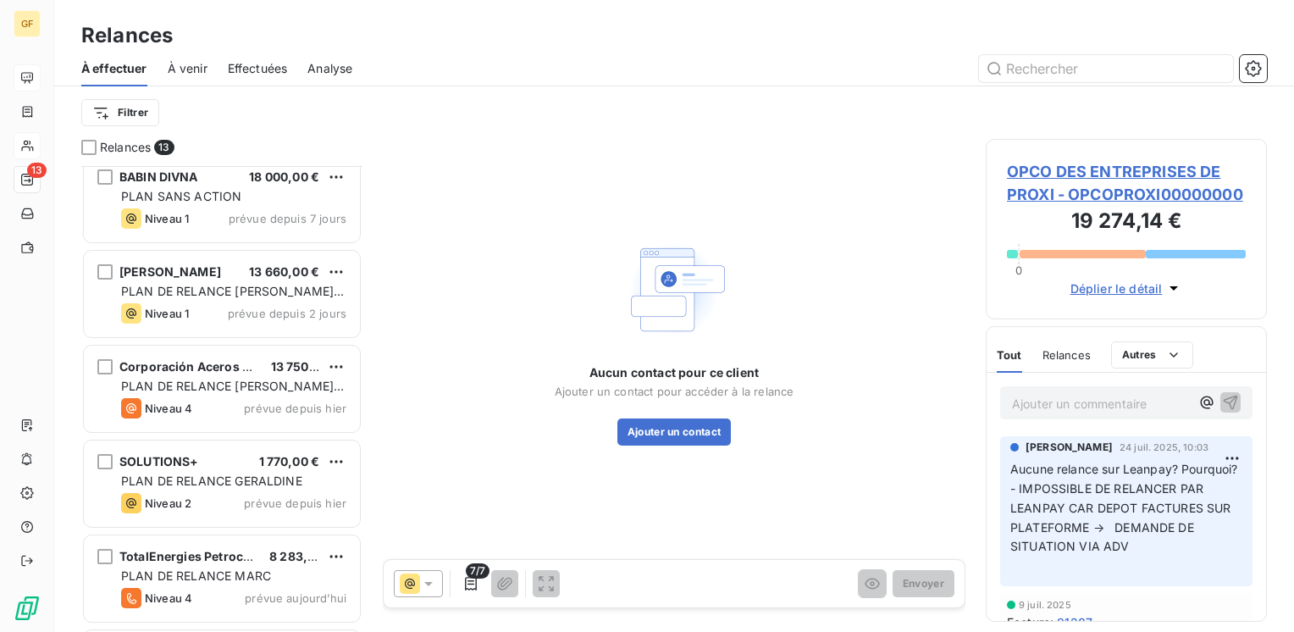
scroll to position [767, 0]
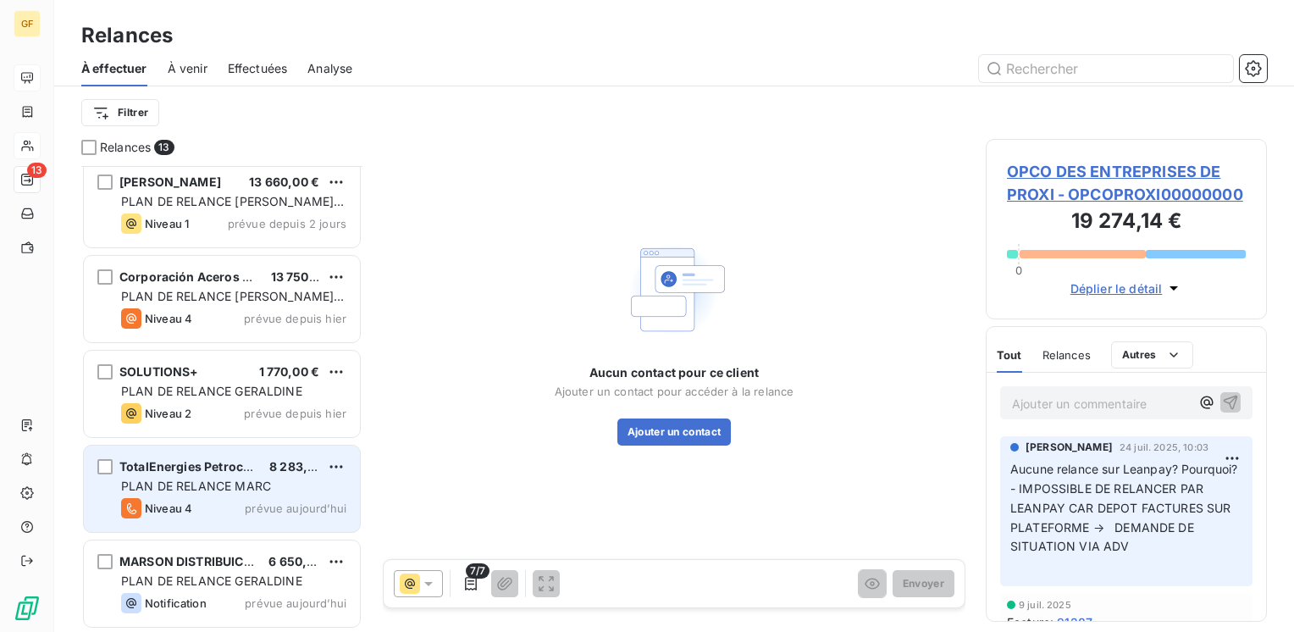
click at [239, 459] on span "TotalEnergies Petrochemicals" at bounding box center [207, 466] width 177 height 14
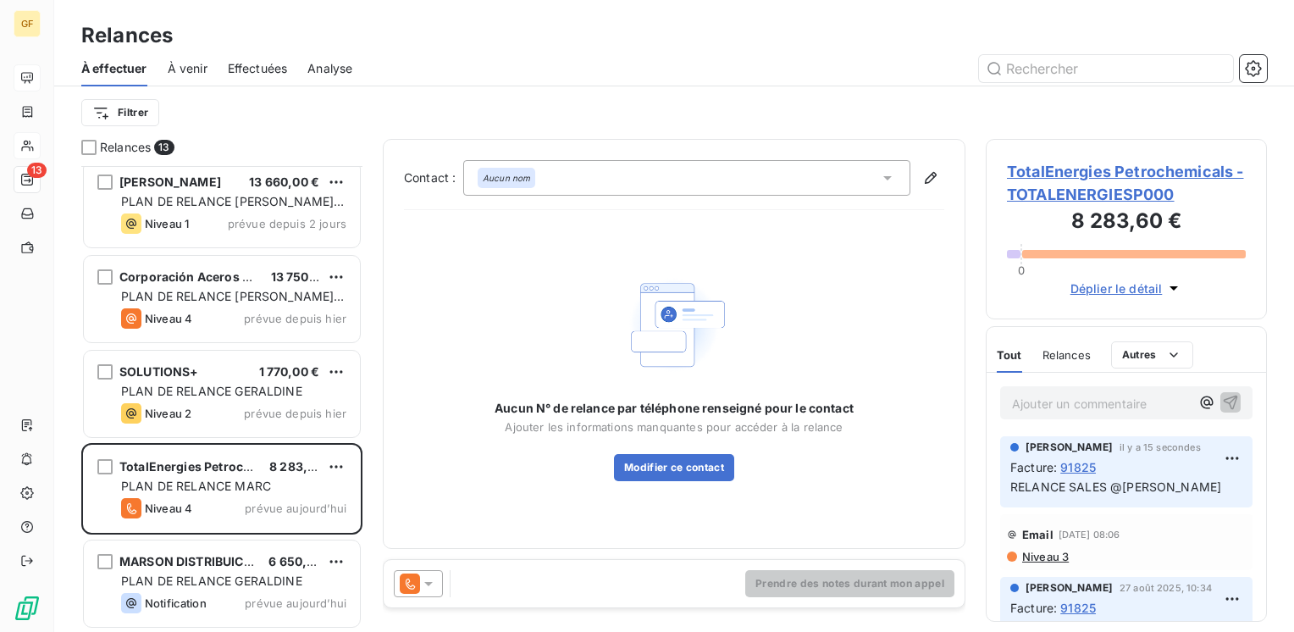
click at [1098, 167] on span "TotalEnergies Petrochemicals - TOTALENERGIESP000" at bounding box center [1126, 183] width 239 height 46
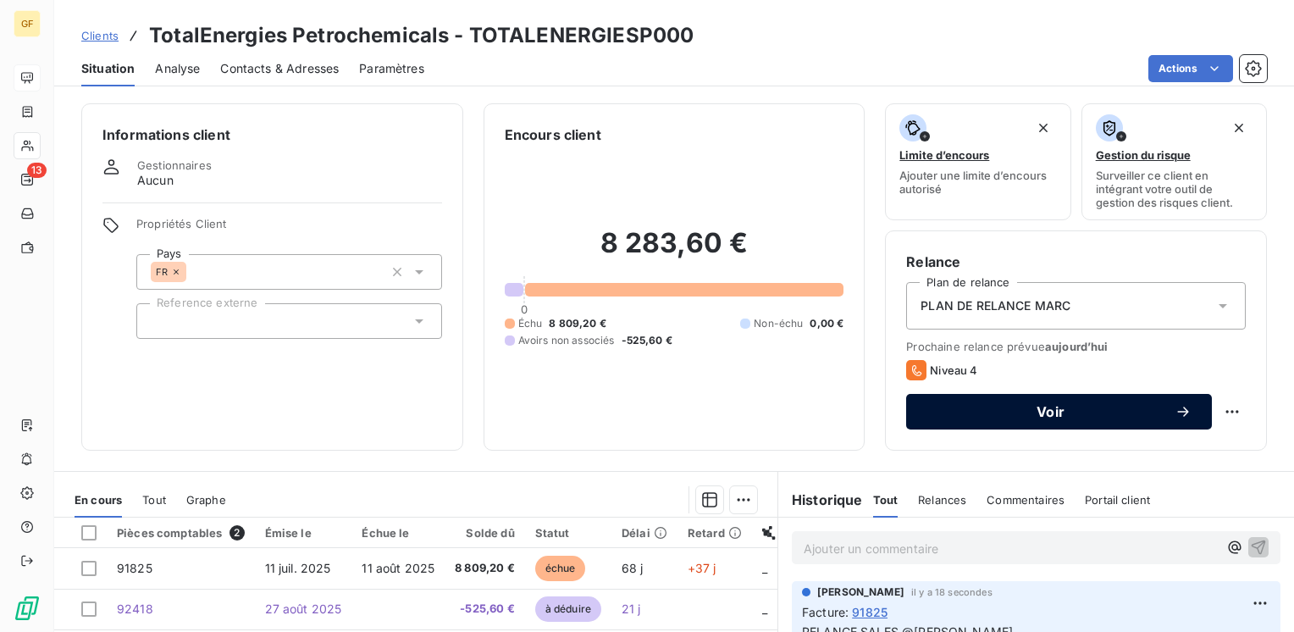
click at [1043, 408] on span "Voir" at bounding box center [1050, 412] width 248 height 14
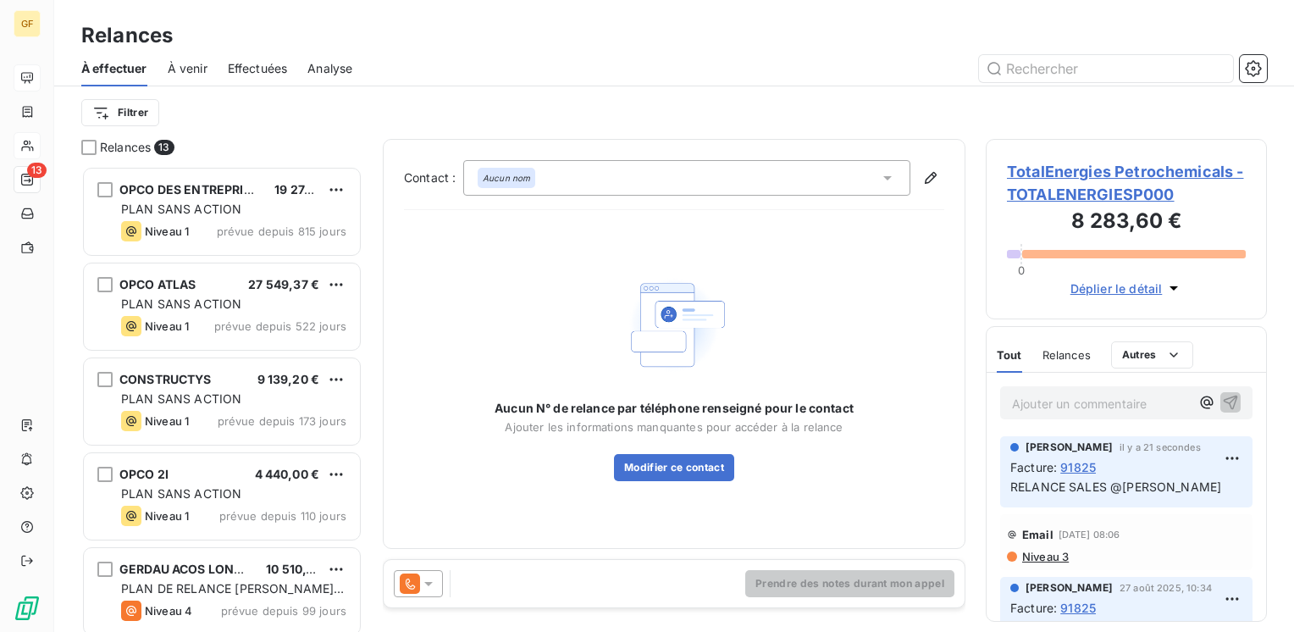
scroll to position [453, 268]
click at [593, 181] on div "Aucun nom" at bounding box center [686, 178] width 447 height 36
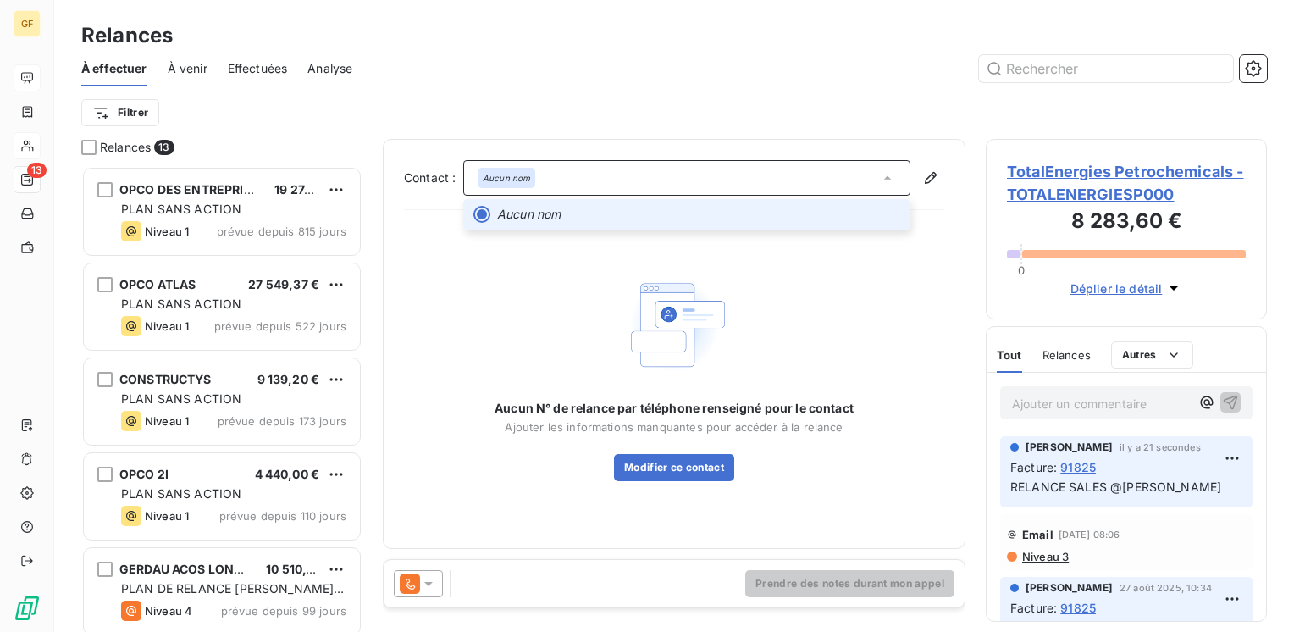
click at [593, 181] on div "Aucun nom" at bounding box center [686, 178] width 447 height 36
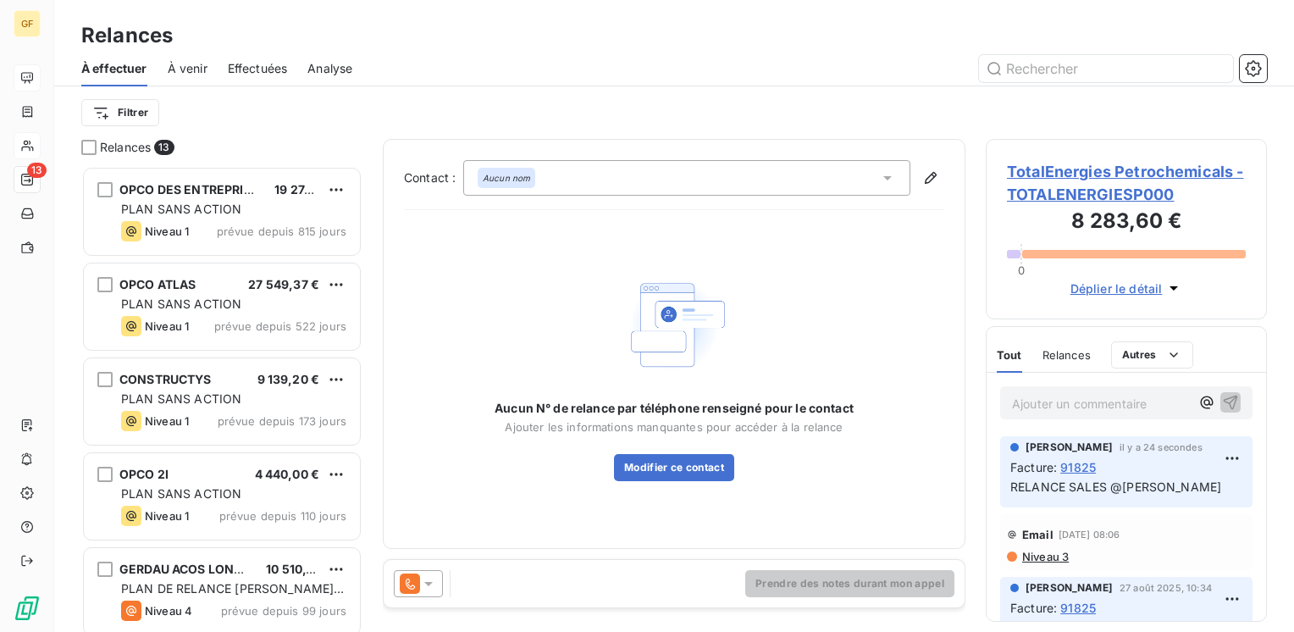
click at [1046, 174] on span "TotalEnergies Petrochemicals - TOTALENERGIESP000" at bounding box center [1126, 183] width 239 height 46
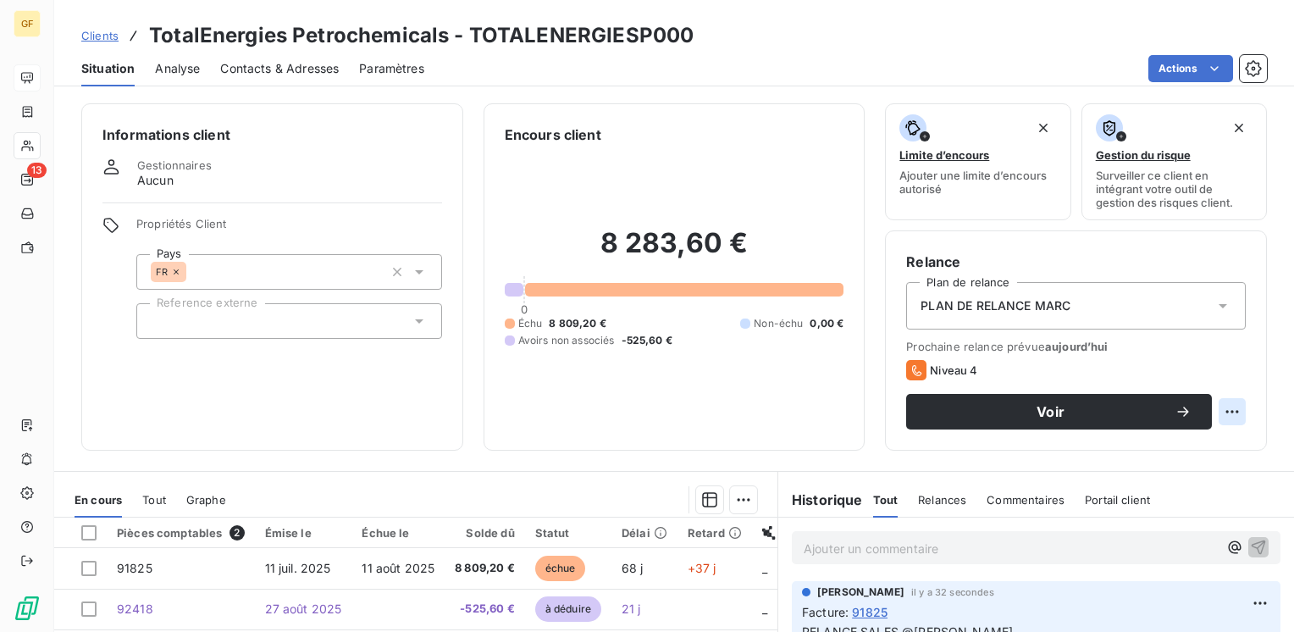
click at [1218, 411] on html "GF 13 Clients TotalEnergies Petrochemicals - TOTALENERGIESP000 Situation Analys…" at bounding box center [647, 316] width 1294 height 632
click at [1122, 445] on div "Replanifier cette action" at bounding box center [1150, 448] width 152 height 27
select select "8"
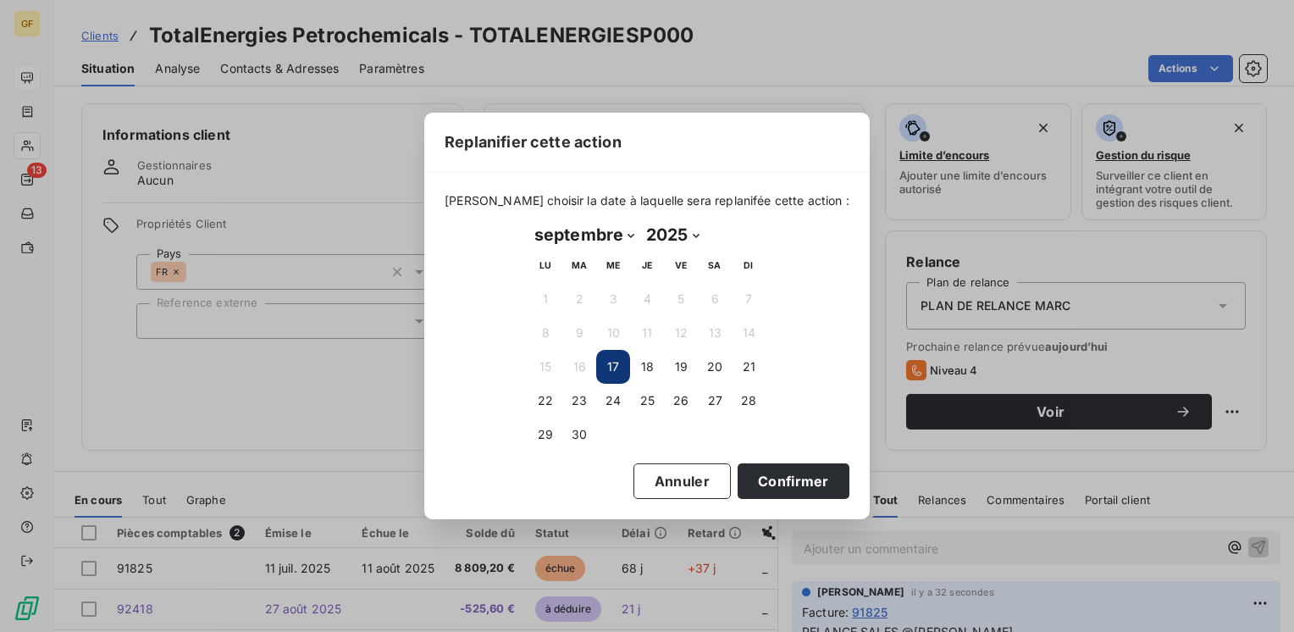
click at [616, 365] on button "17" at bounding box center [613, 367] width 34 height 34
click at [617, 367] on button "17" at bounding box center [613, 367] width 34 height 34
click at [972, 409] on div "Replanifier cette action Veuillez choisir la date à laquelle sera replanifée ce…" at bounding box center [647, 316] width 1294 height 632
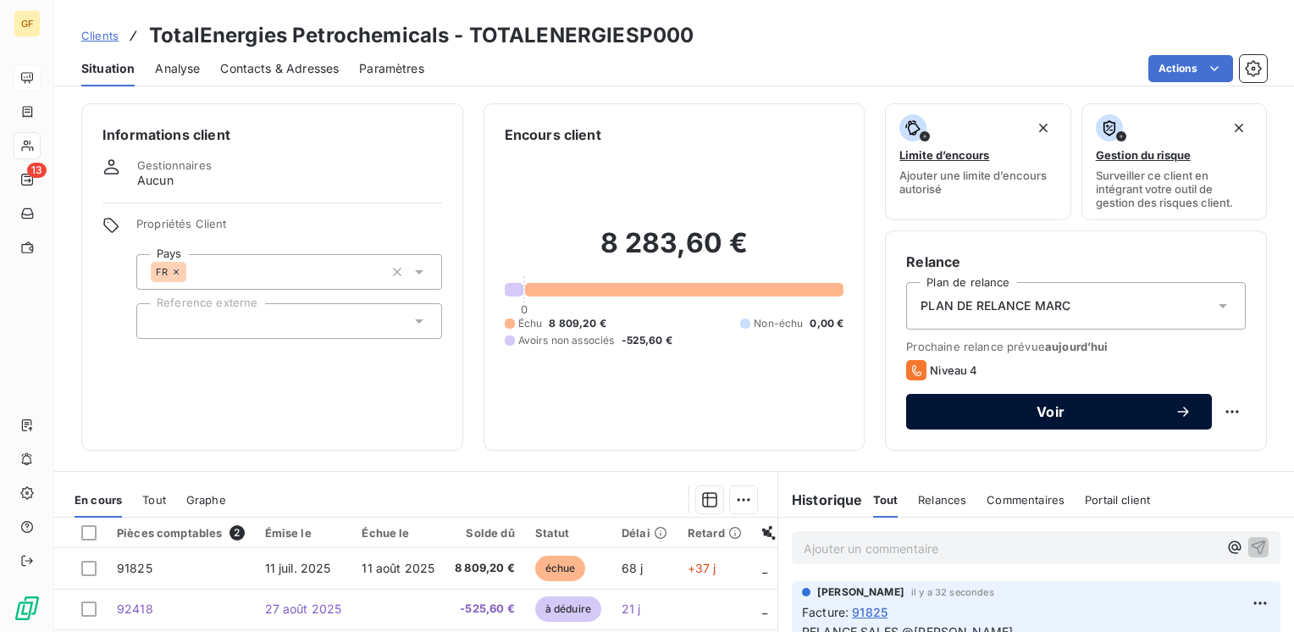
click at [1009, 406] on span "Voir" at bounding box center [1050, 412] width 248 height 14
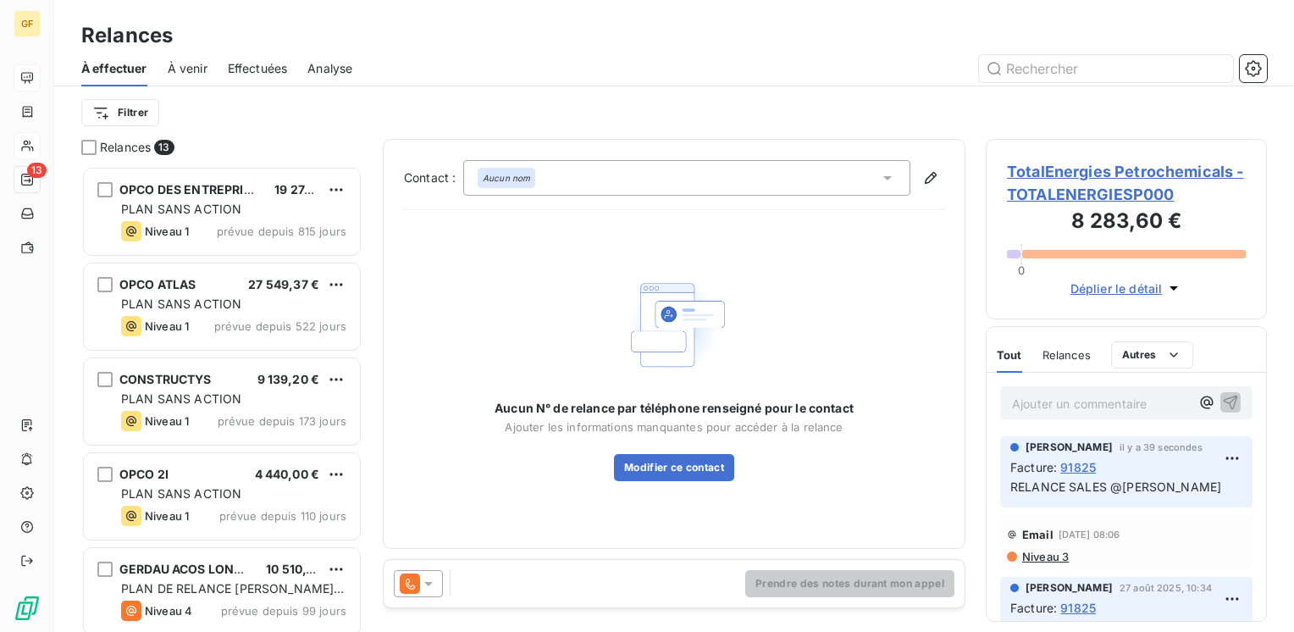
scroll to position [453, 268]
click at [435, 578] on icon at bounding box center [428, 583] width 17 height 17
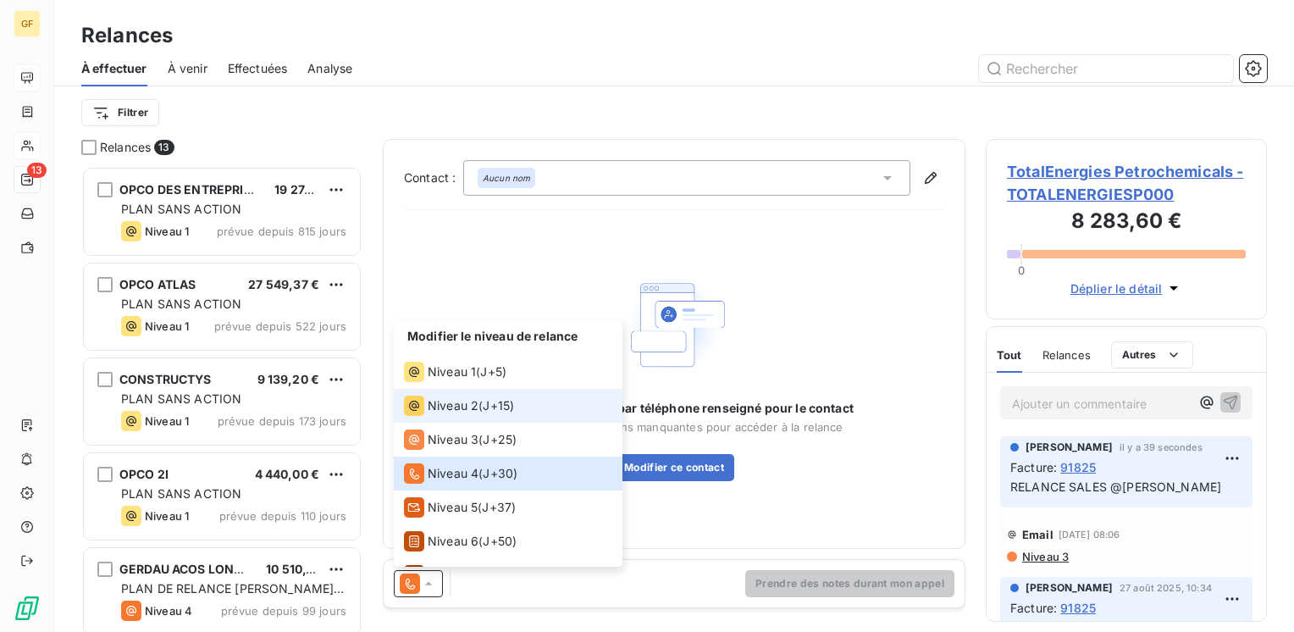
click at [467, 409] on span "Niveau 2" at bounding box center [453, 405] width 51 height 17
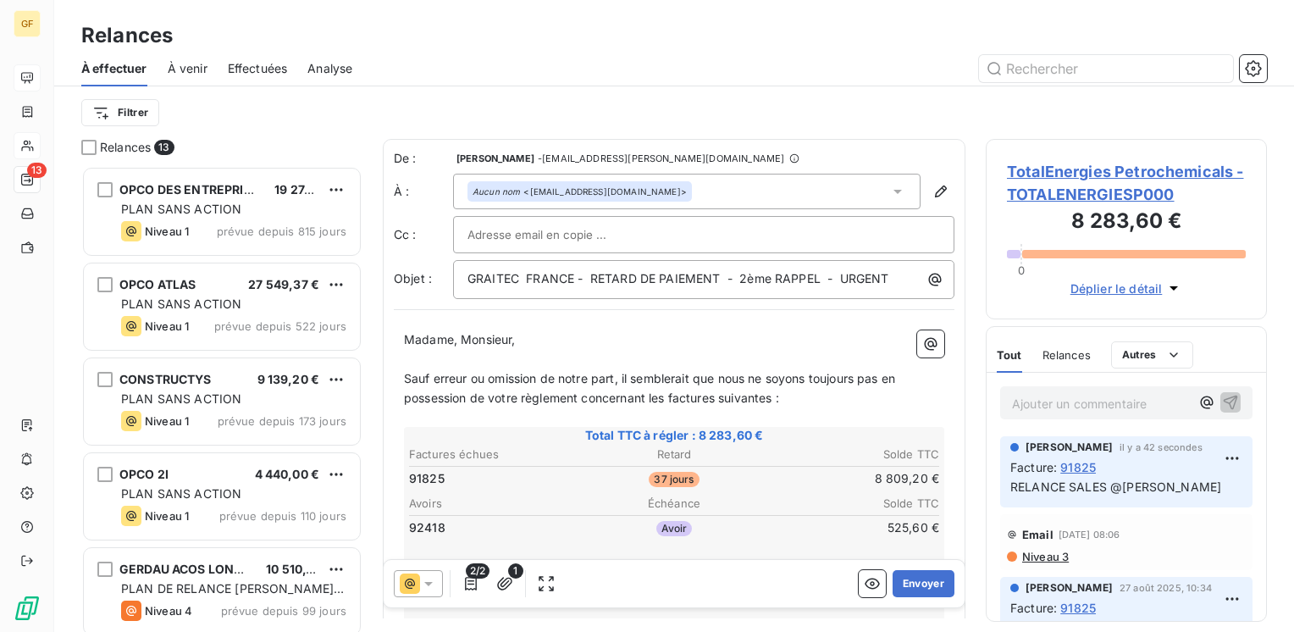
click at [1048, 171] on span "TotalEnergies Petrochemicals - TOTALENERGIESP000" at bounding box center [1126, 183] width 239 height 46
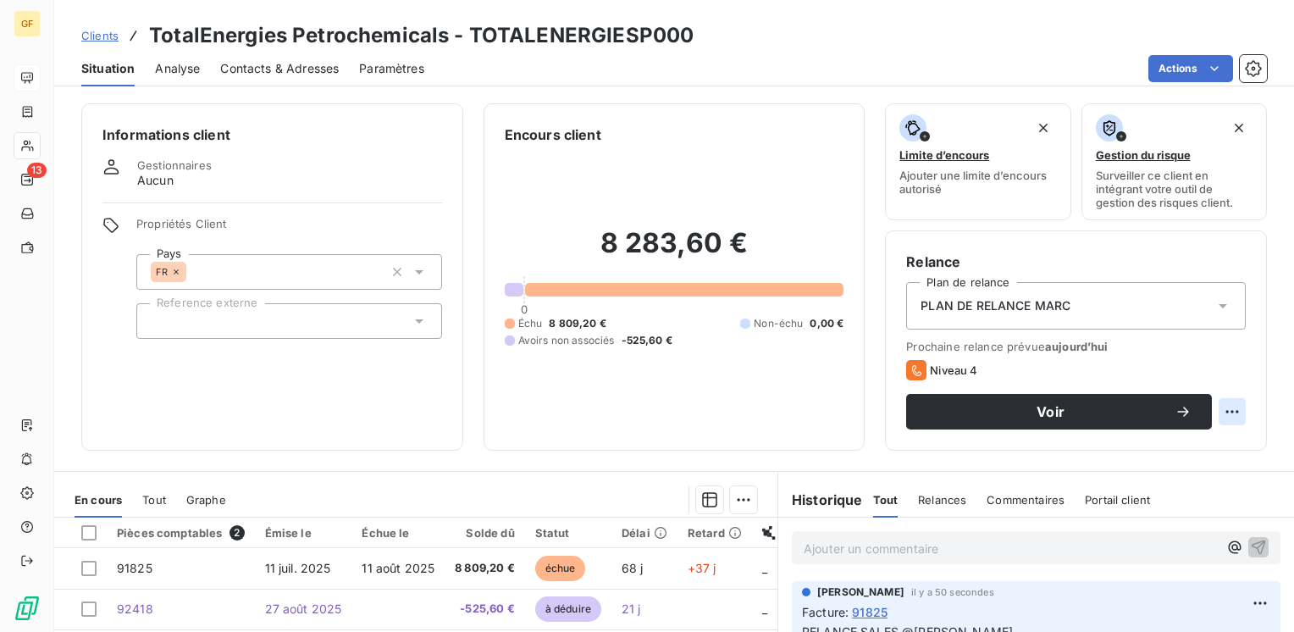
click at [1211, 408] on html "GF 13 Clients TotalEnergies Petrochemicals - TOTALENERGIESP000 Situation Analys…" at bounding box center [647, 316] width 1294 height 632
click at [49, 178] on html "GF 13 Clients TotalEnergies Petrochemicals - TOTALENERGIESP000 Situation Analys…" at bounding box center [647, 316] width 1294 height 632
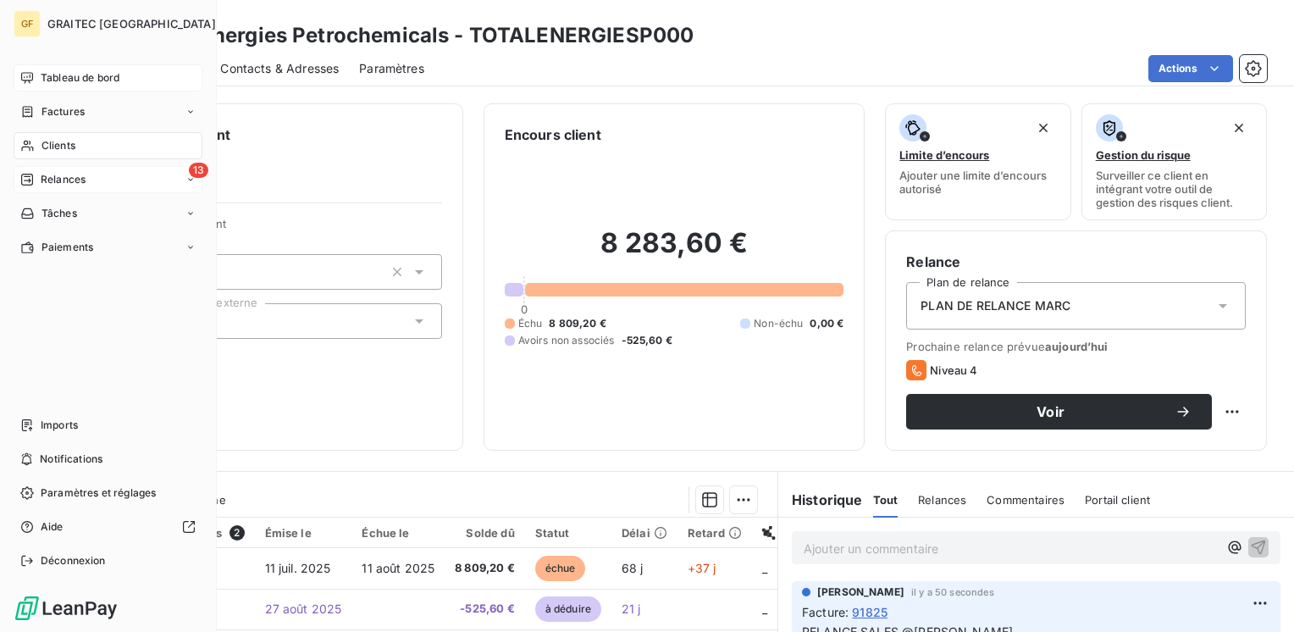
click at [50, 181] on span "Relances" at bounding box center [63, 179] width 45 height 15
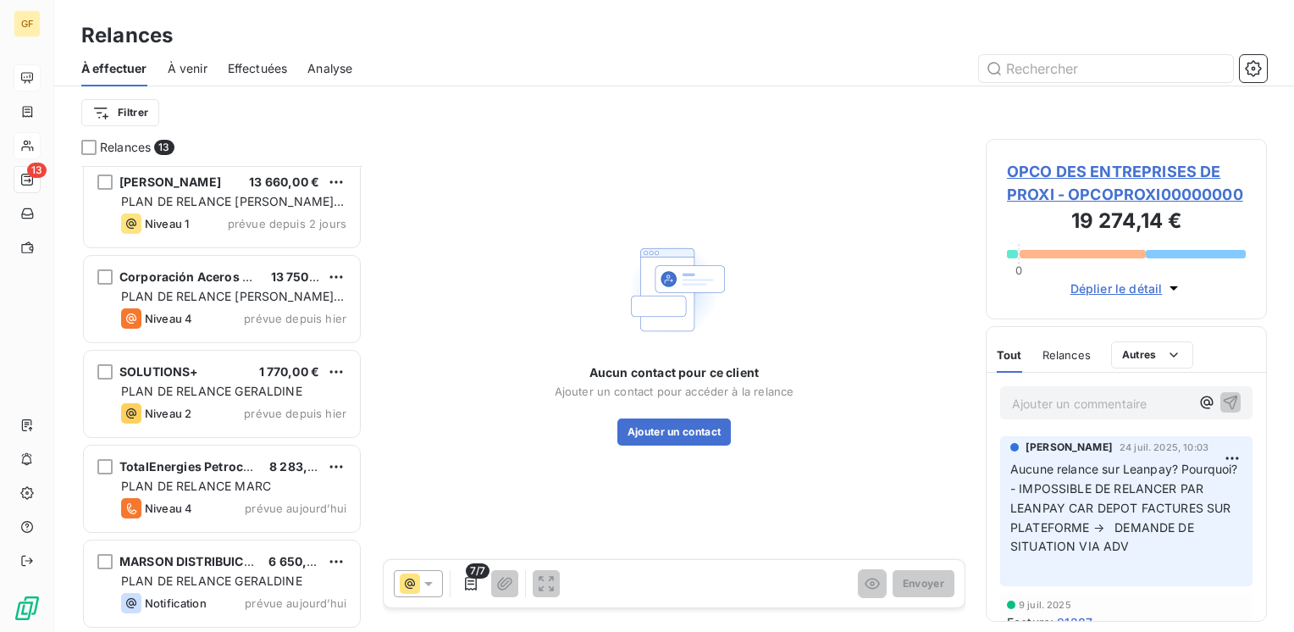
scroll to position [682, 0]
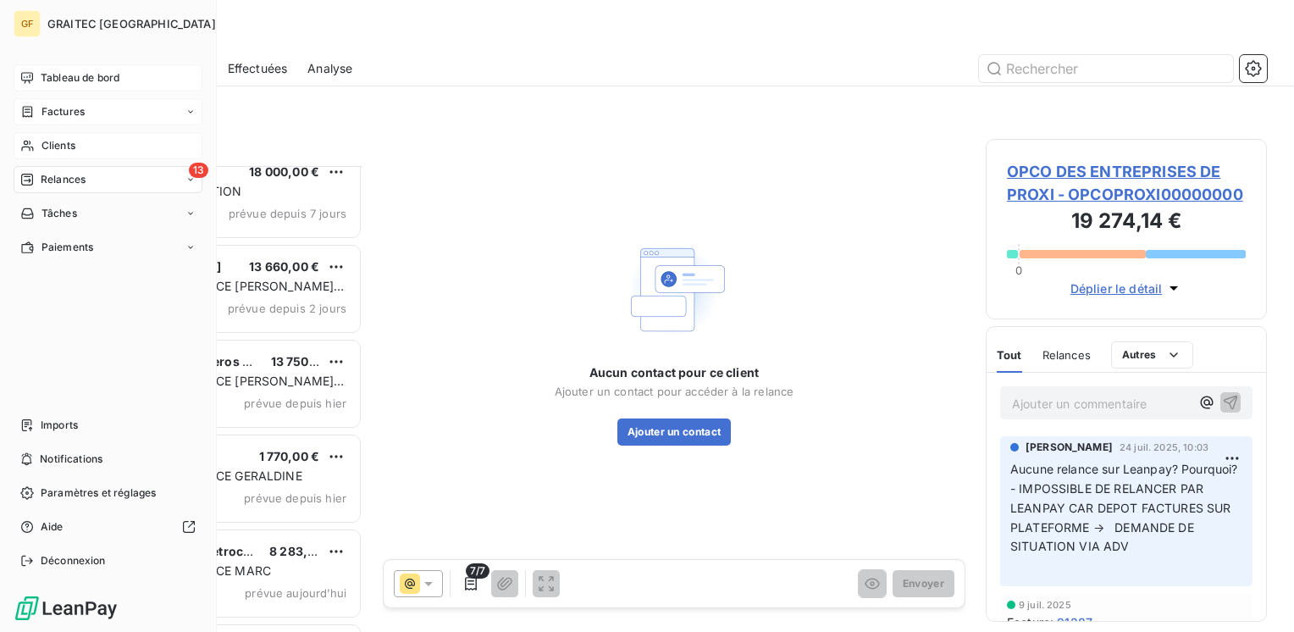
click at [60, 109] on span "Factures" at bounding box center [62, 111] width 43 height 15
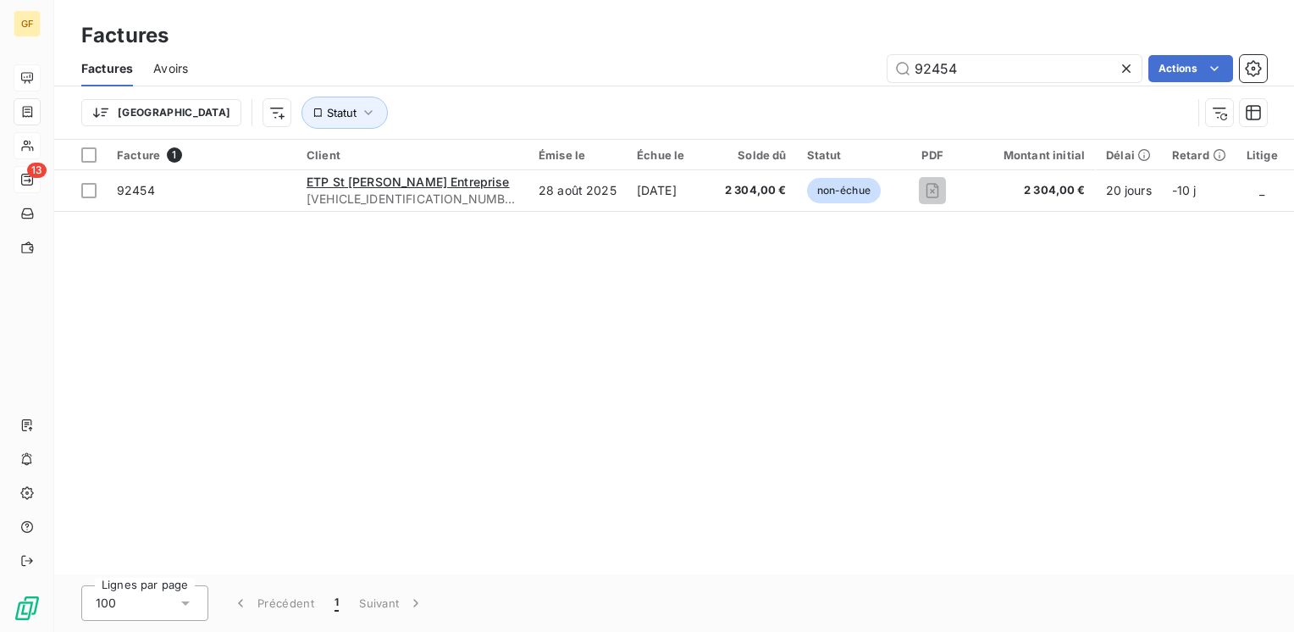
drag, startPoint x: 1008, startPoint y: 66, endPoint x: 814, endPoint y: 89, distance: 195.2
click at [814, 89] on div "Factures Avoirs 92454 Actions Trier Statut" at bounding box center [674, 95] width 1240 height 88
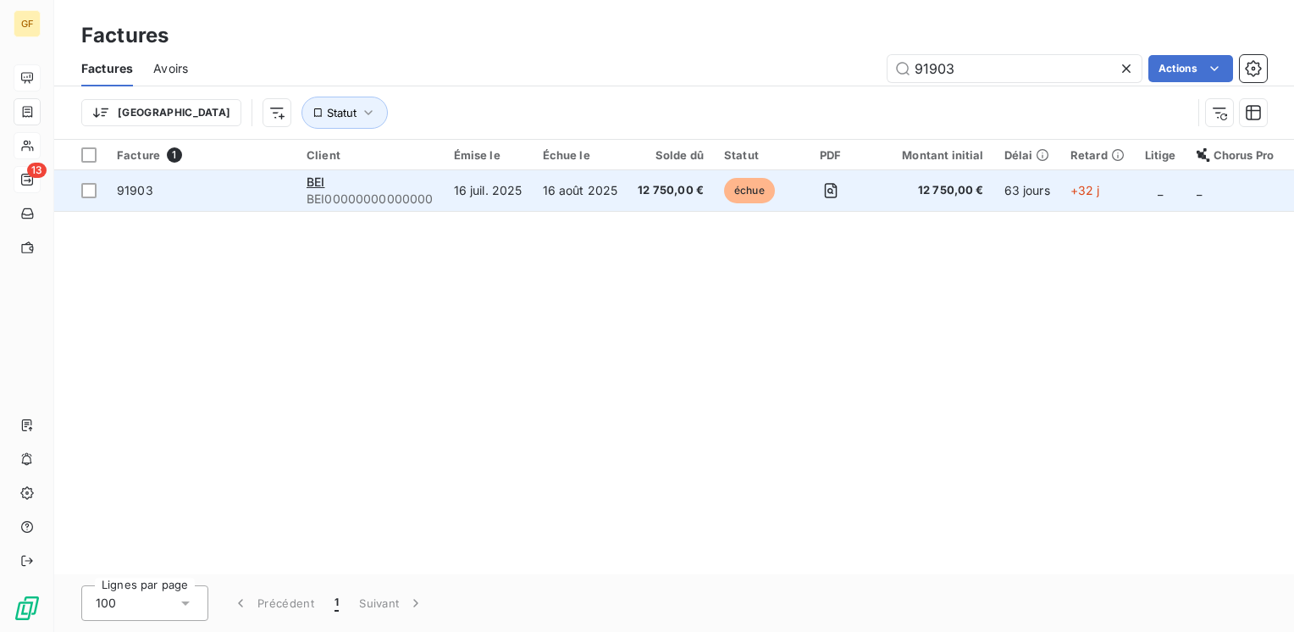
type input "91903"
click at [393, 181] on div "BEI" at bounding box center [370, 182] width 127 height 17
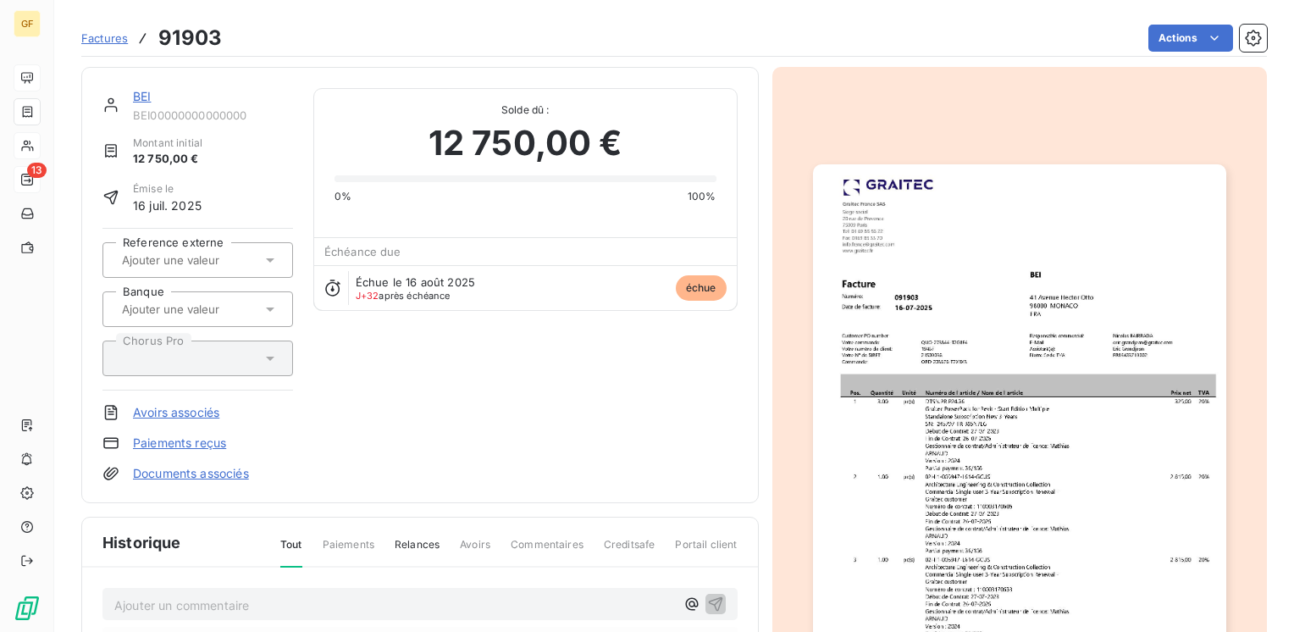
scroll to position [254, 0]
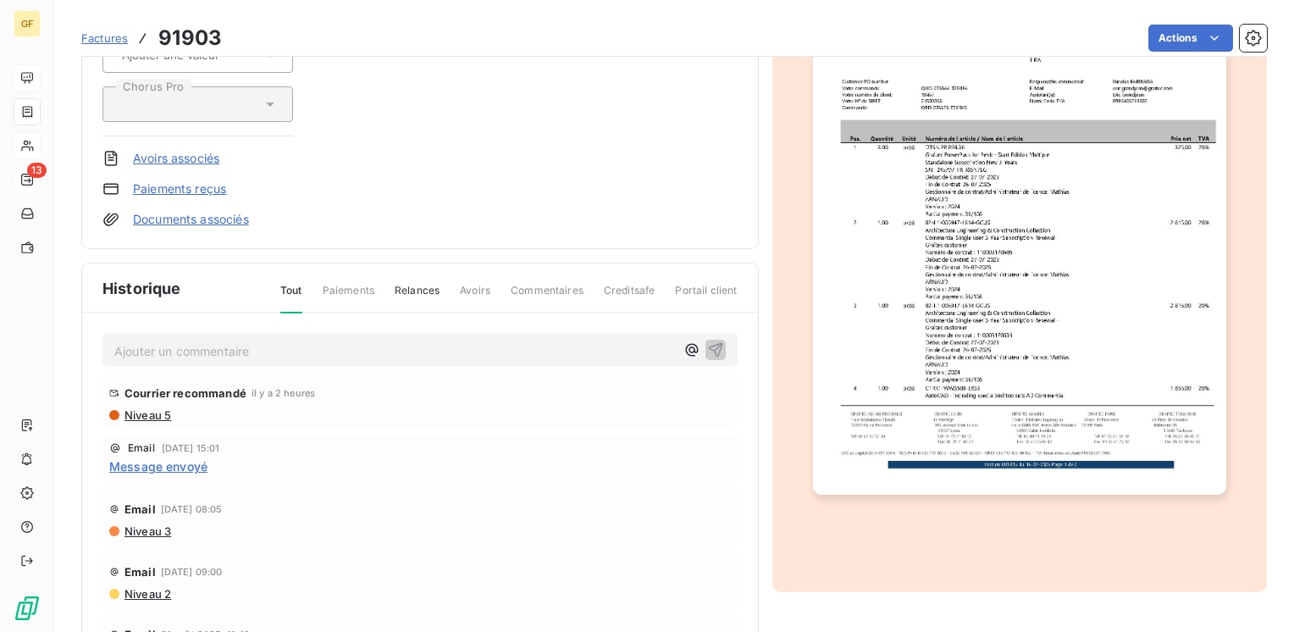
click at [191, 345] on p "Ajouter un commentaire ﻿" at bounding box center [394, 350] width 561 height 21
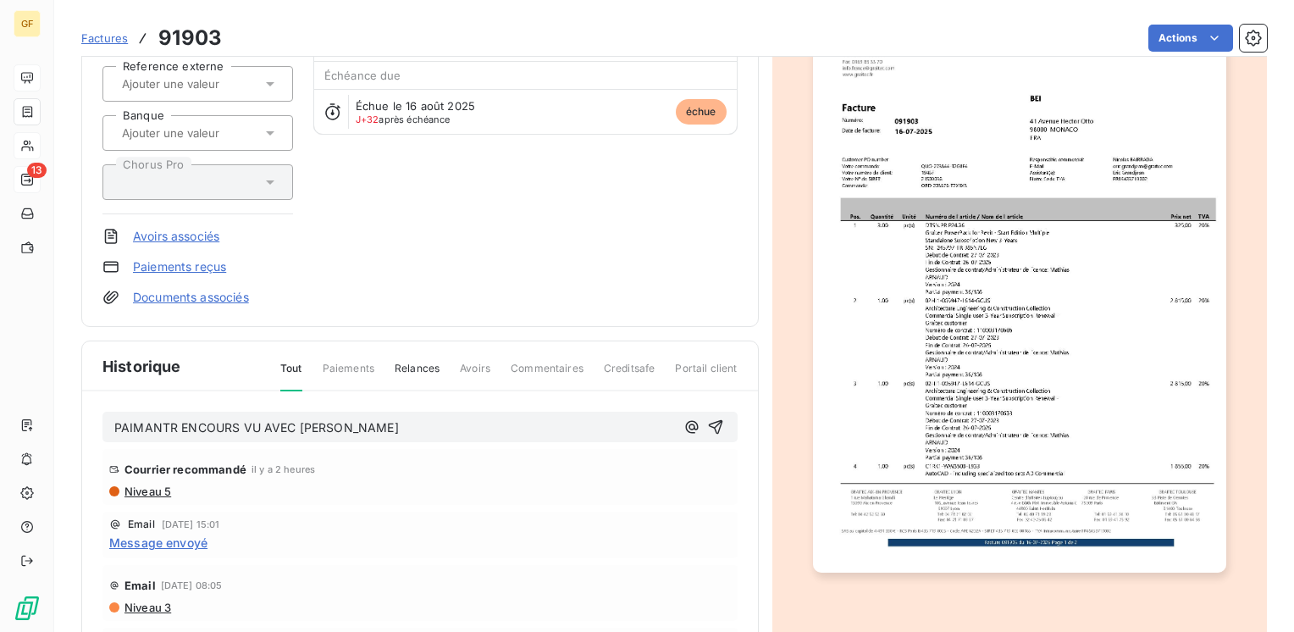
scroll to position [169, 0]
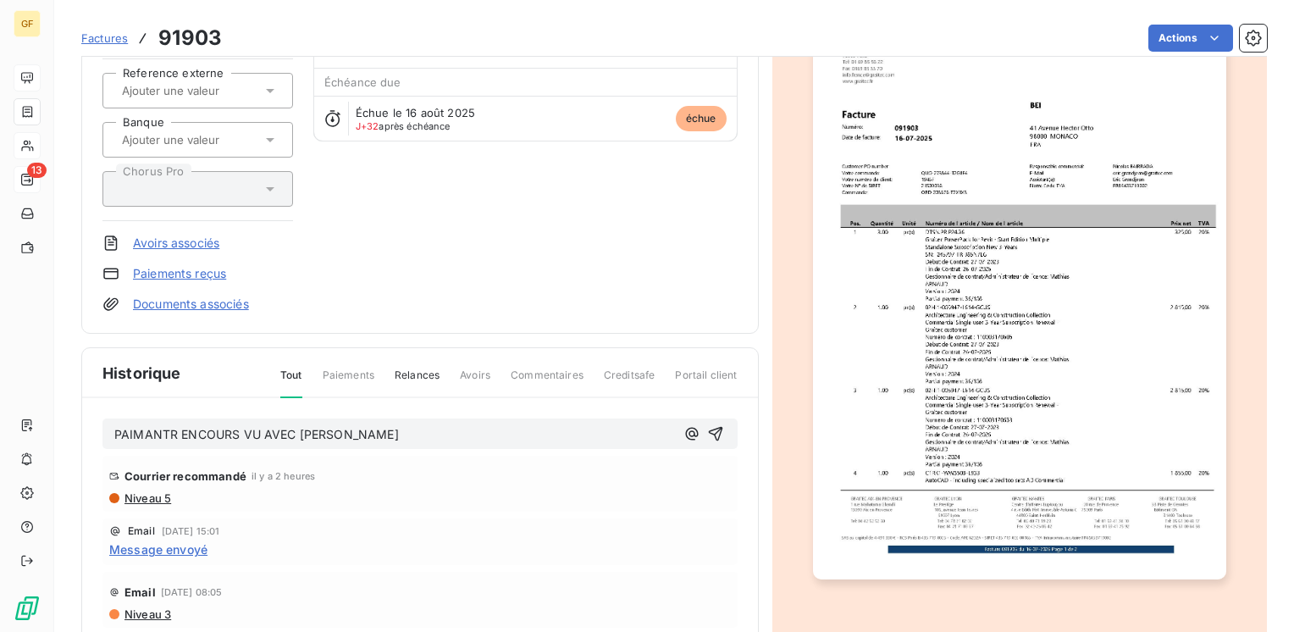
click at [199, 427] on span "PAIMANTR ENCOURS VU AVEC EMMANUELLE D." at bounding box center [256, 434] width 284 height 14
click at [130, 428] on span "PAIMANTR EN COURS VU AVEC EMMANUELLE D." at bounding box center [258, 434] width 288 height 14
click at [708, 431] on icon "button" at bounding box center [715, 434] width 14 height 14
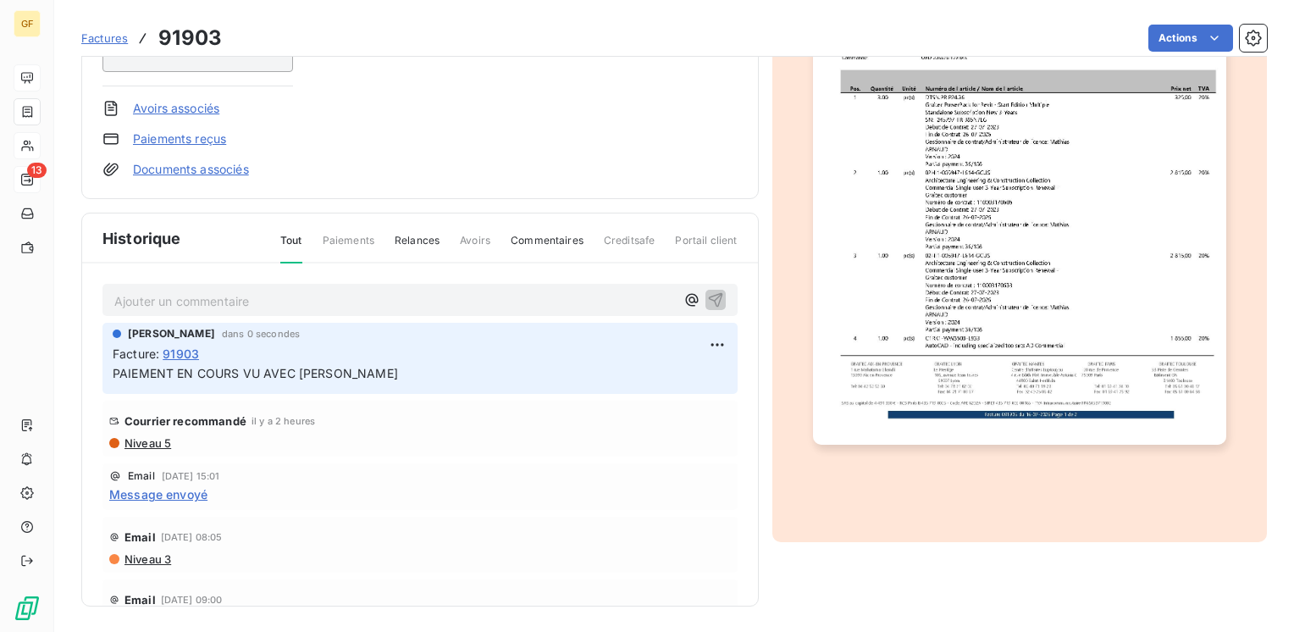
scroll to position [0, 0]
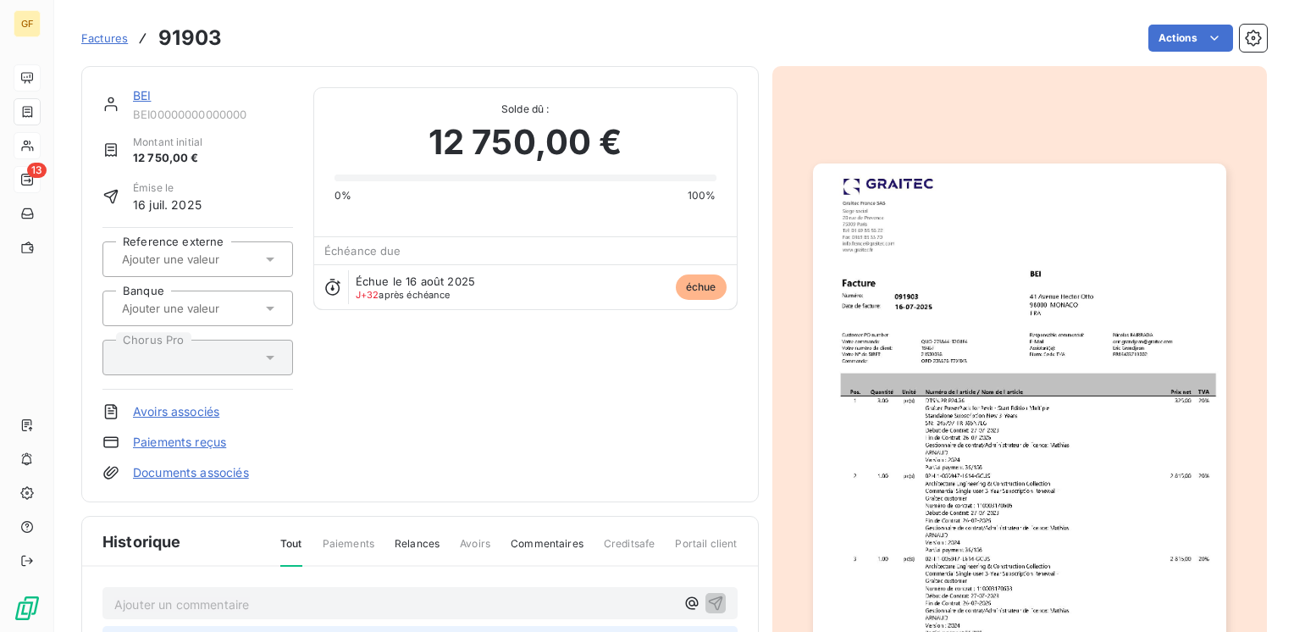
click at [141, 96] on link "BEI" at bounding box center [142, 95] width 18 height 14
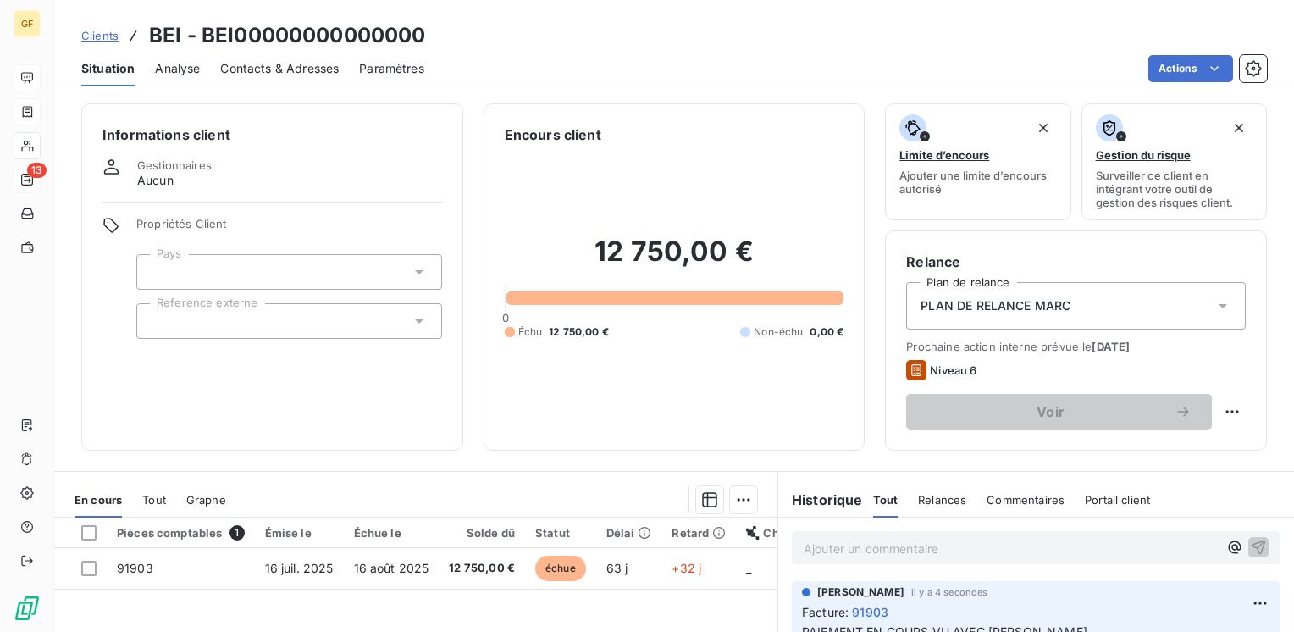
click at [271, 76] on div "Contacts & Adresses" at bounding box center [279, 69] width 119 height 36
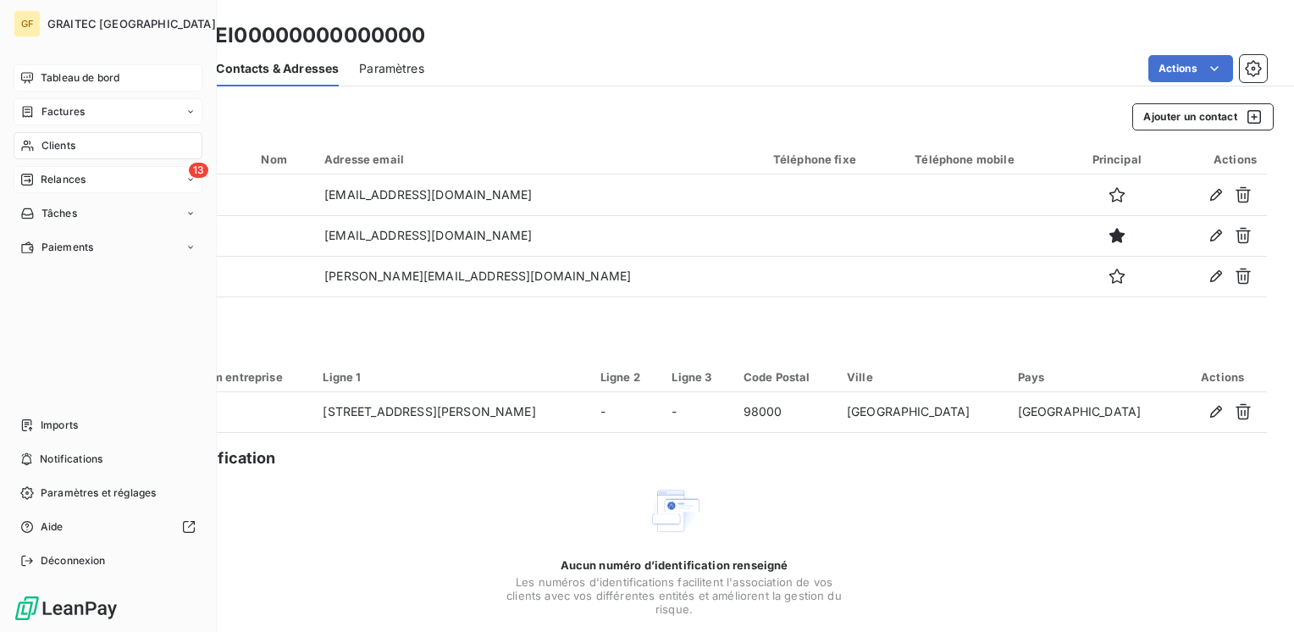
click at [67, 144] on span "Clients" at bounding box center [58, 145] width 34 height 15
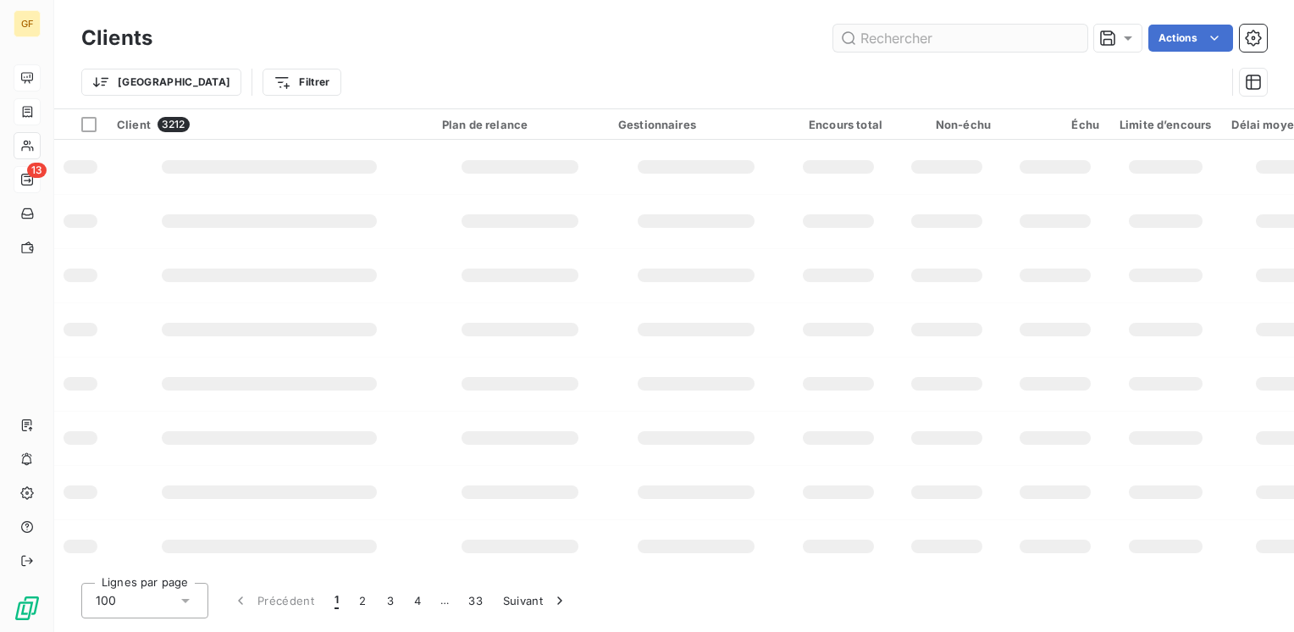
click at [938, 38] on input "text" at bounding box center [960, 38] width 254 height 27
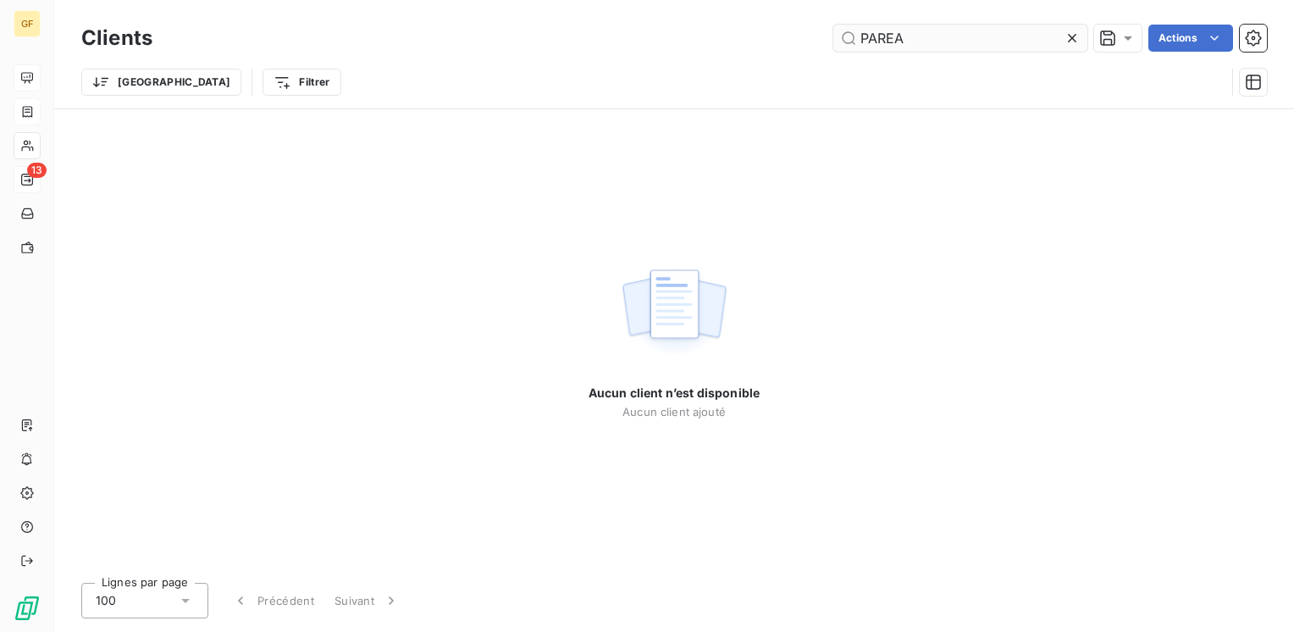
click at [867, 32] on input "PAREA" at bounding box center [960, 38] width 254 height 27
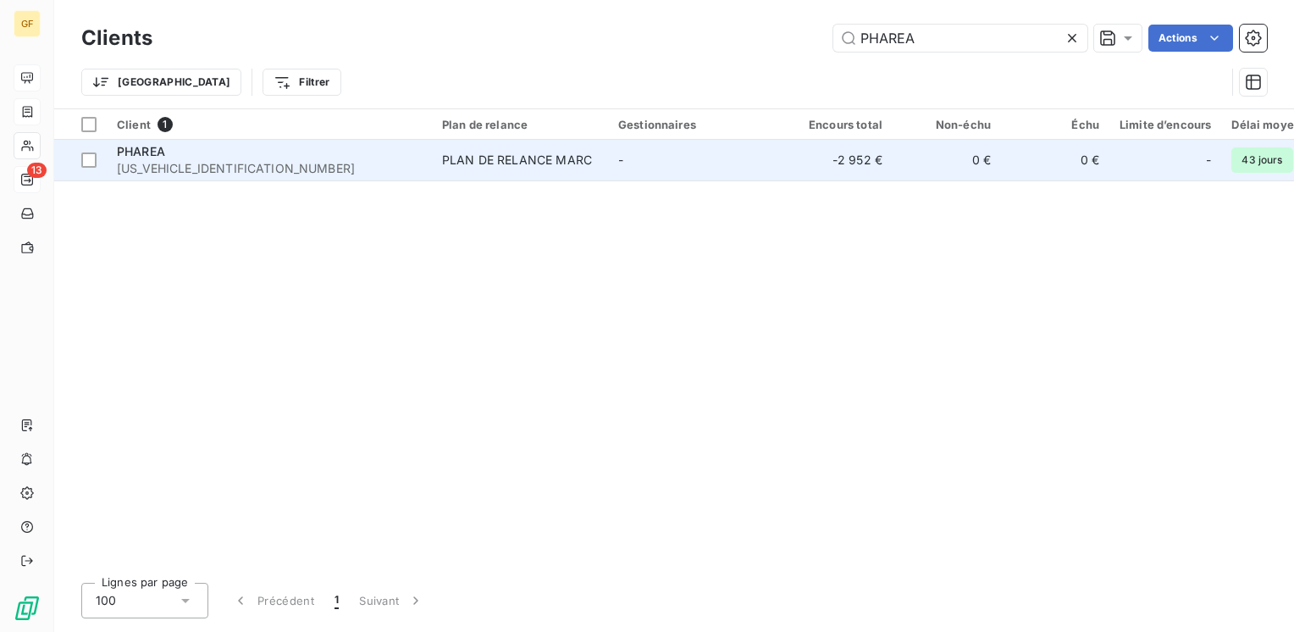
type input "PHAREA"
click at [247, 176] on span "[US_VEHICLE_IDENTIFICATION_NUMBER]" at bounding box center [269, 168] width 305 height 17
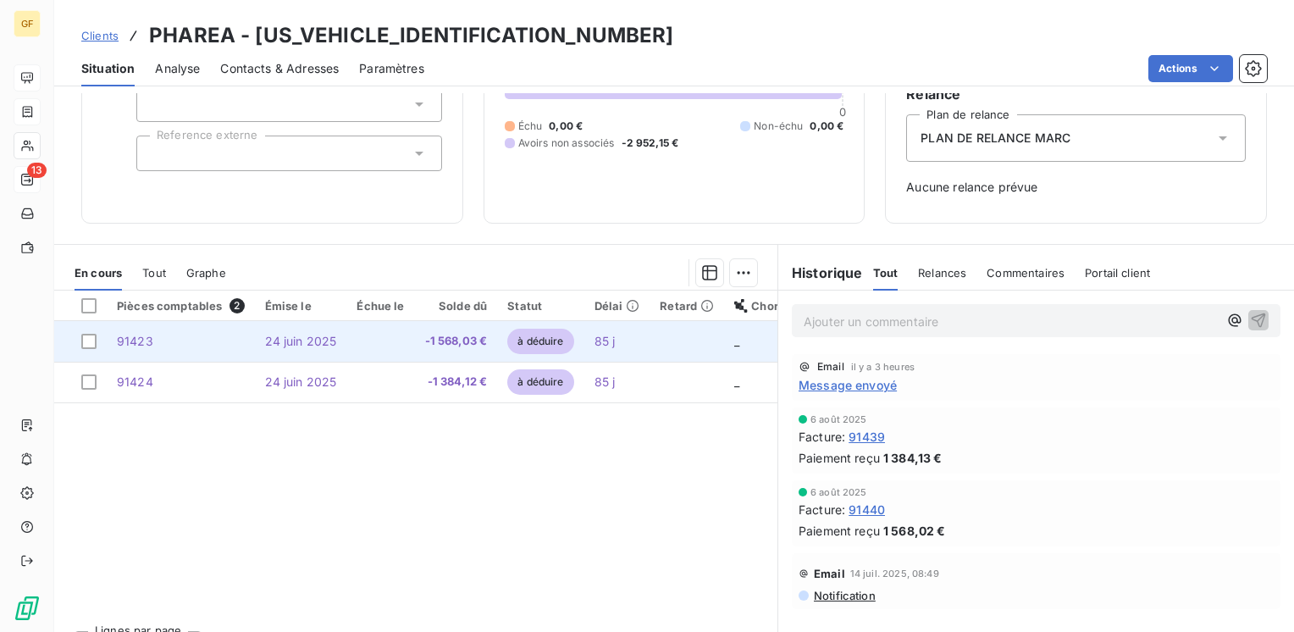
scroll to position [169, 0]
click at [369, 336] on td at bounding box center [380, 339] width 68 height 41
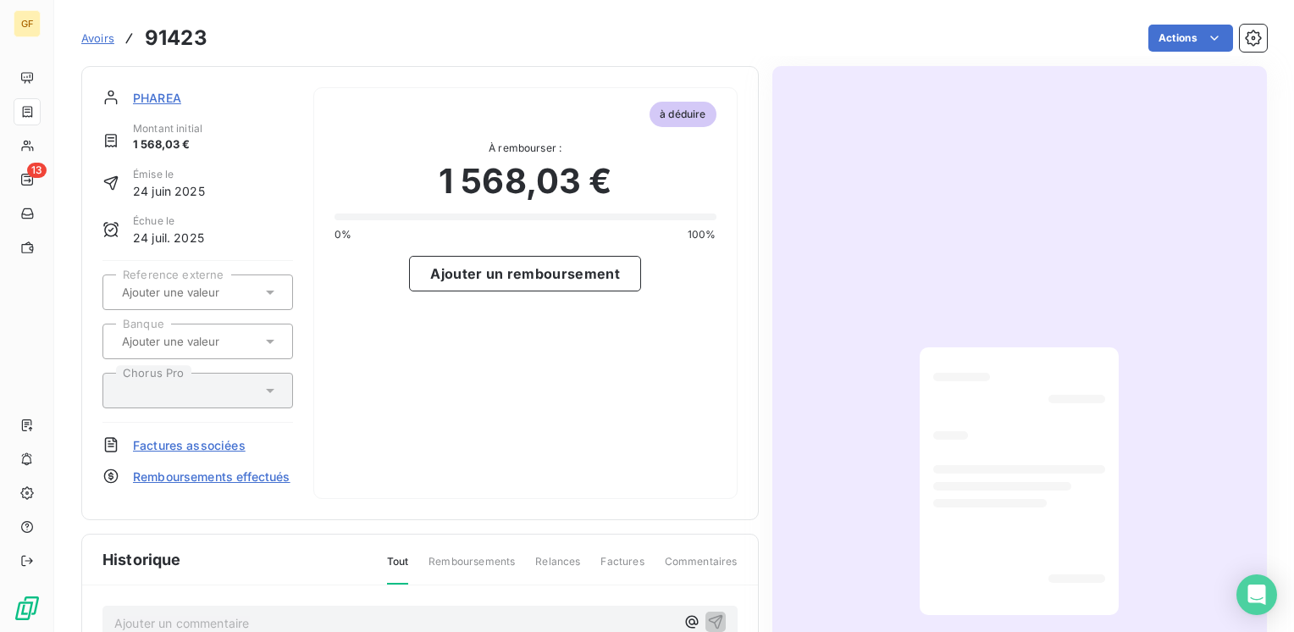
click at [174, 97] on span "PHAREA" at bounding box center [157, 98] width 48 height 18
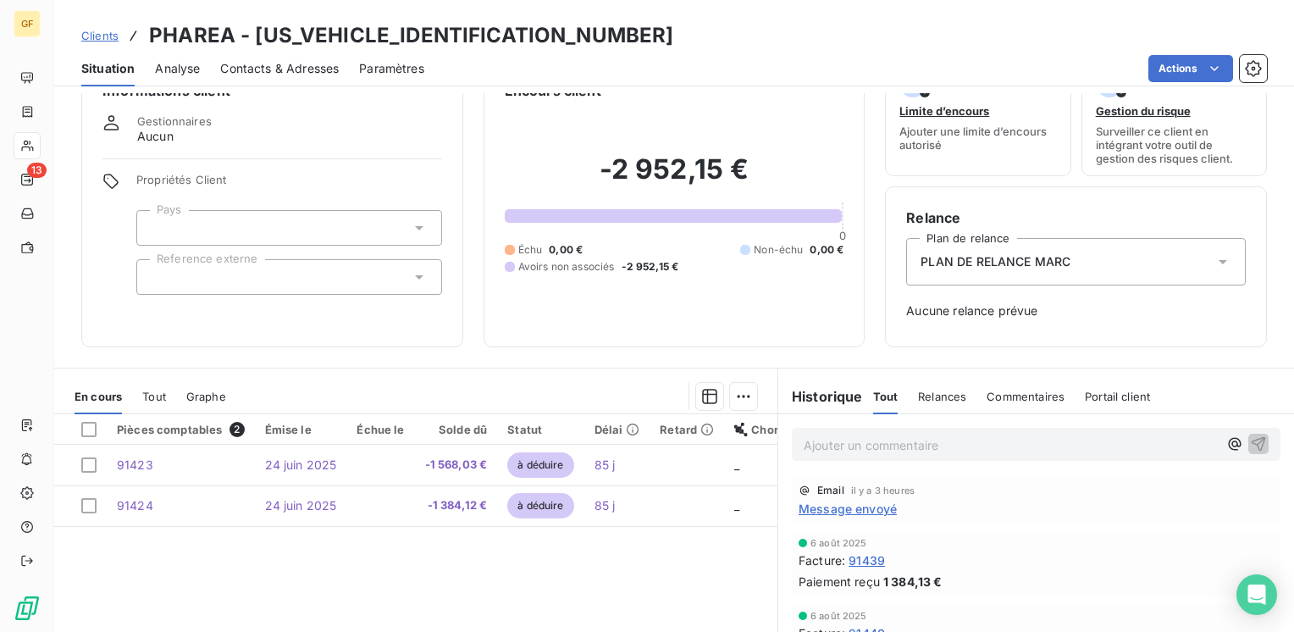
scroll to position [85, 0]
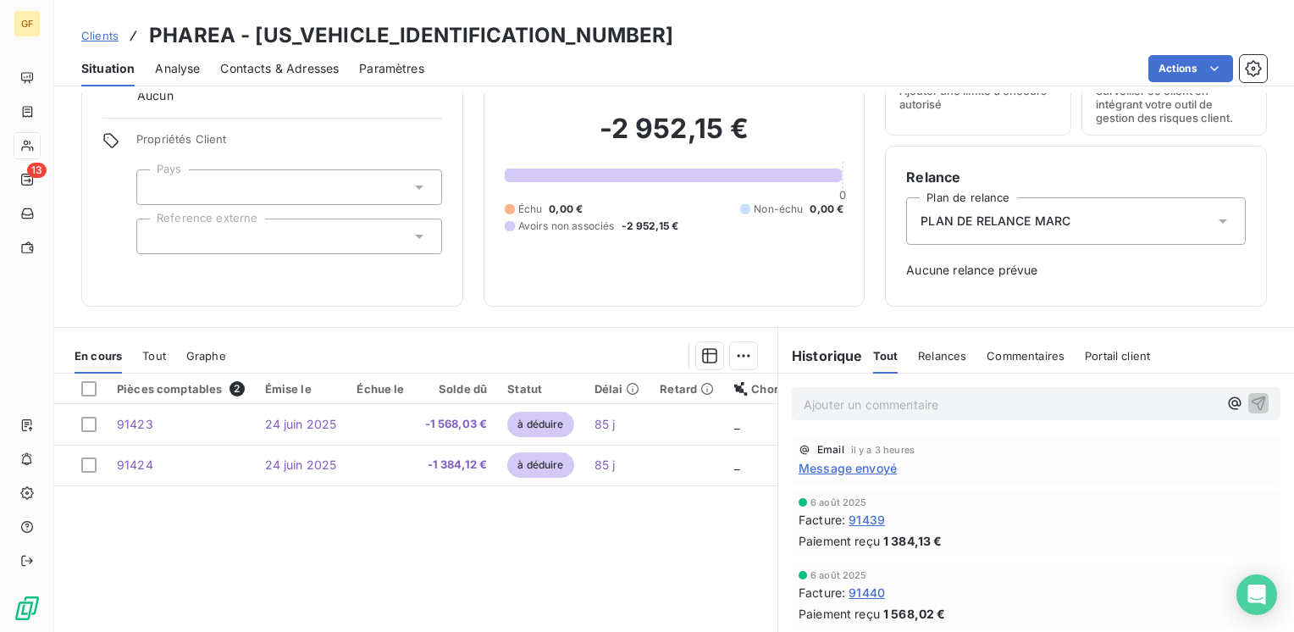
click at [174, 600] on div "Pièces comptables 2 Émise le Échue le Solde dû Statut Délai Retard Chorus Pro B…" at bounding box center [415, 536] width 723 height 326
click at [278, 68] on span "Contacts & Adresses" at bounding box center [279, 68] width 119 height 17
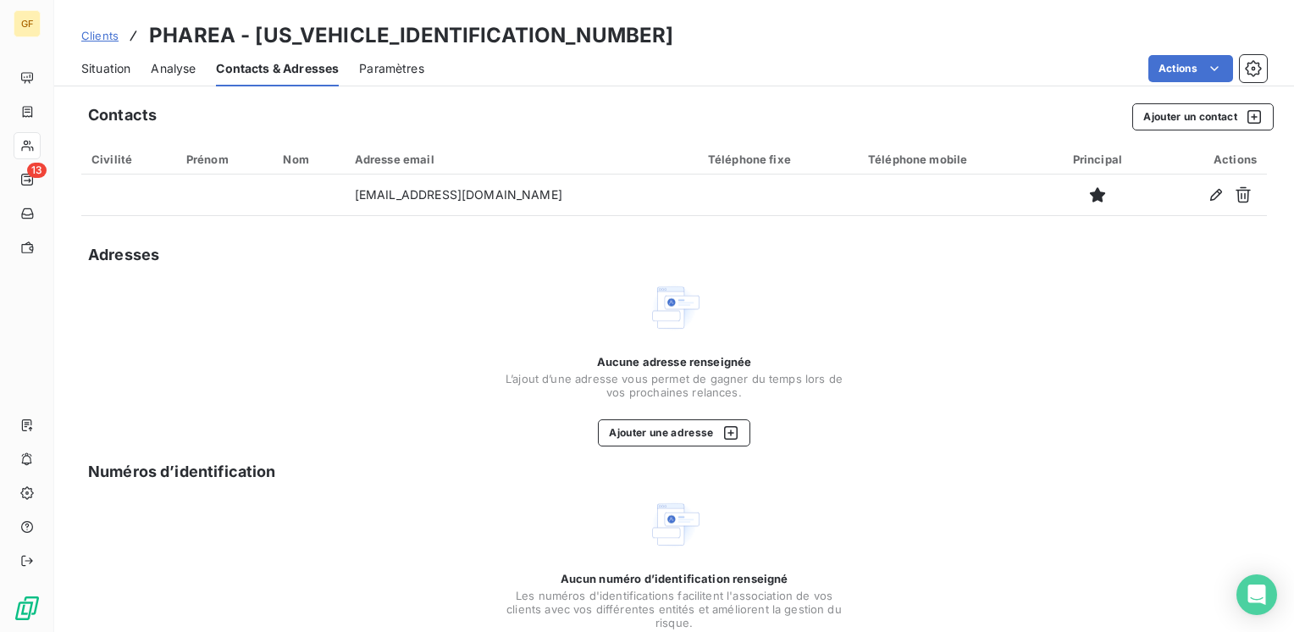
click at [113, 75] on span "Situation" at bounding box center [105, 68] width 49 height 17
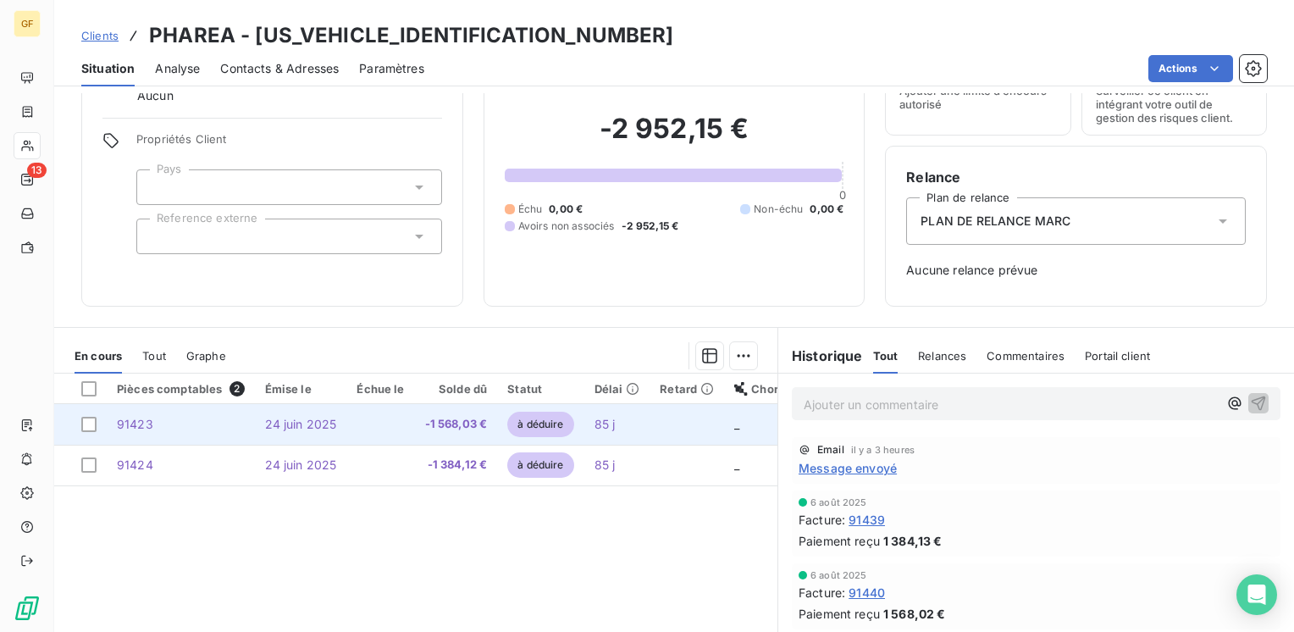
click at [421, 414] on td "-1 568,03 €" at bounding box center [456, 424] width 83 height 41
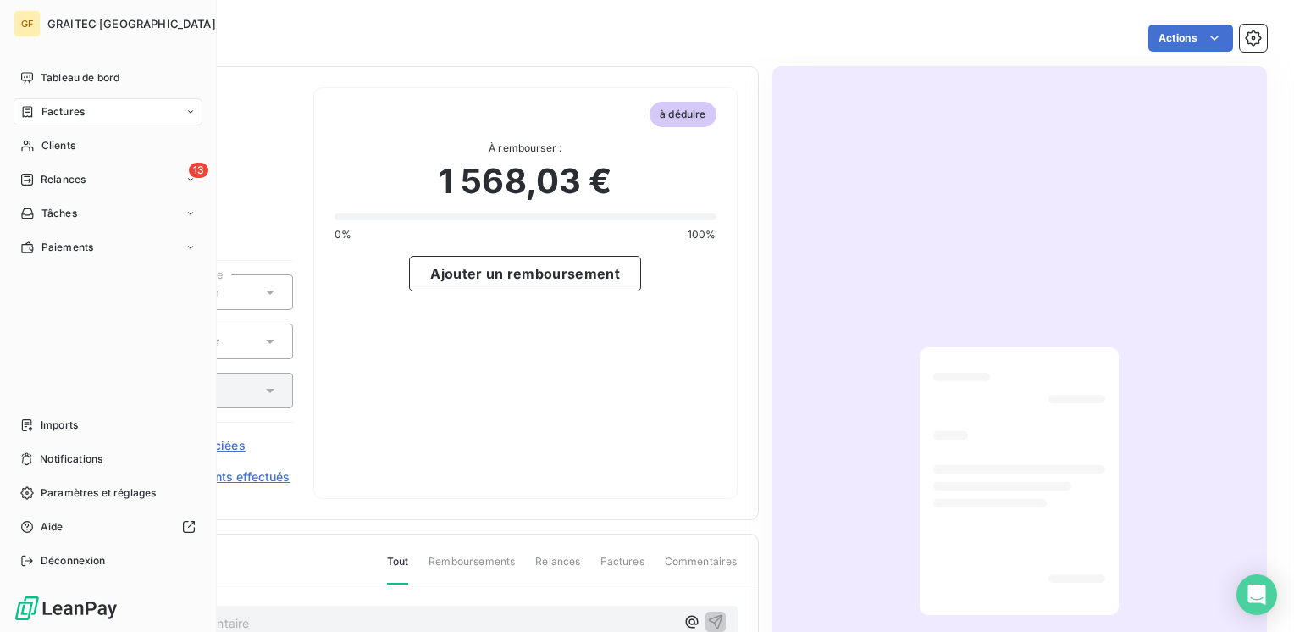
click at [58, 113] on span "Factures" at bounding box center [62, 111] width 43 height 15
click at [62, 110] on span "Factures" at bounding box center [62, 111] width 43 height 15
click at [66, 147] on span "Factures" at bounding box center [62, 145] width 43 height 15
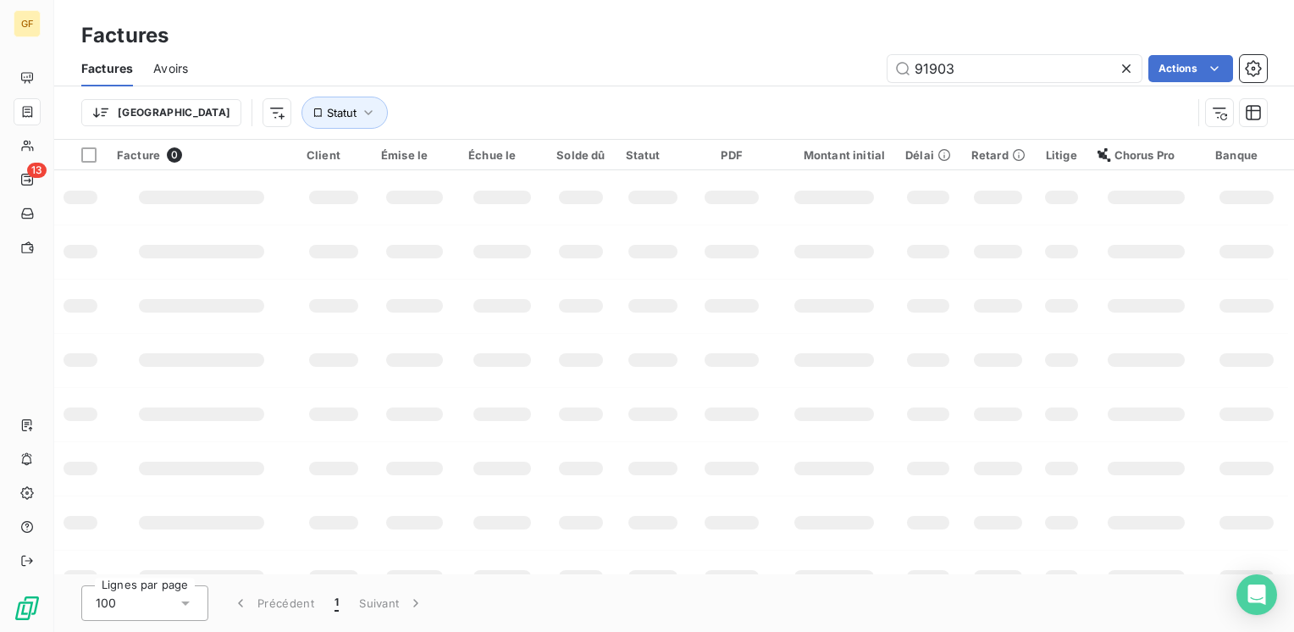
drag, startPoint x: 926, startPoint y: 71, endPoint x: 826, endPoint y: 79, distance: 100.2
click at [826, 78] on div "91903 Actions" at bounding box center [737, 68] width 1058 height 27
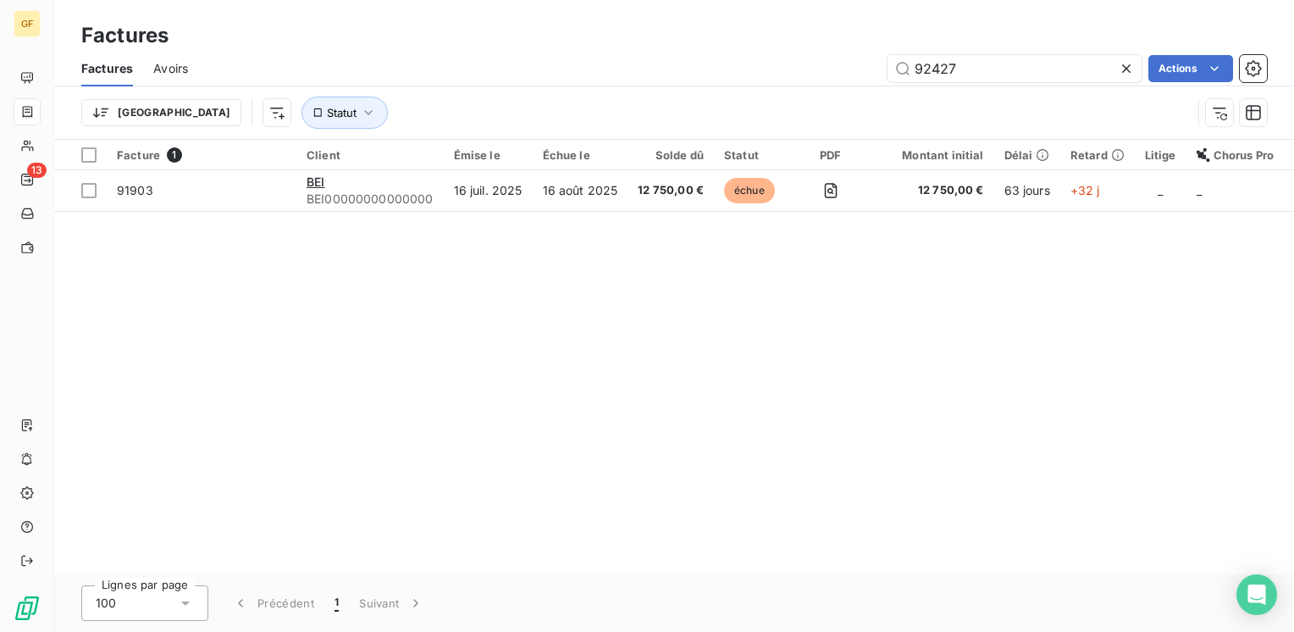
type input "92427"
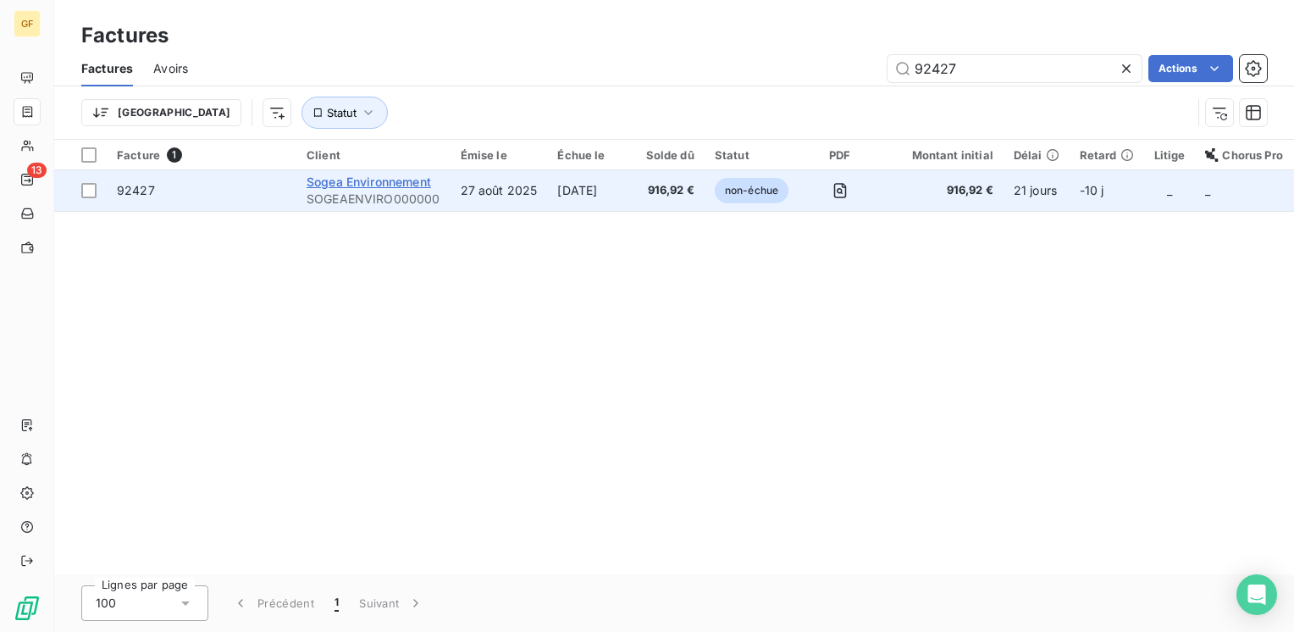
click at [411, 186] on span "Sogea Environnement" at bounding box center [369, 181] width 124 height 14
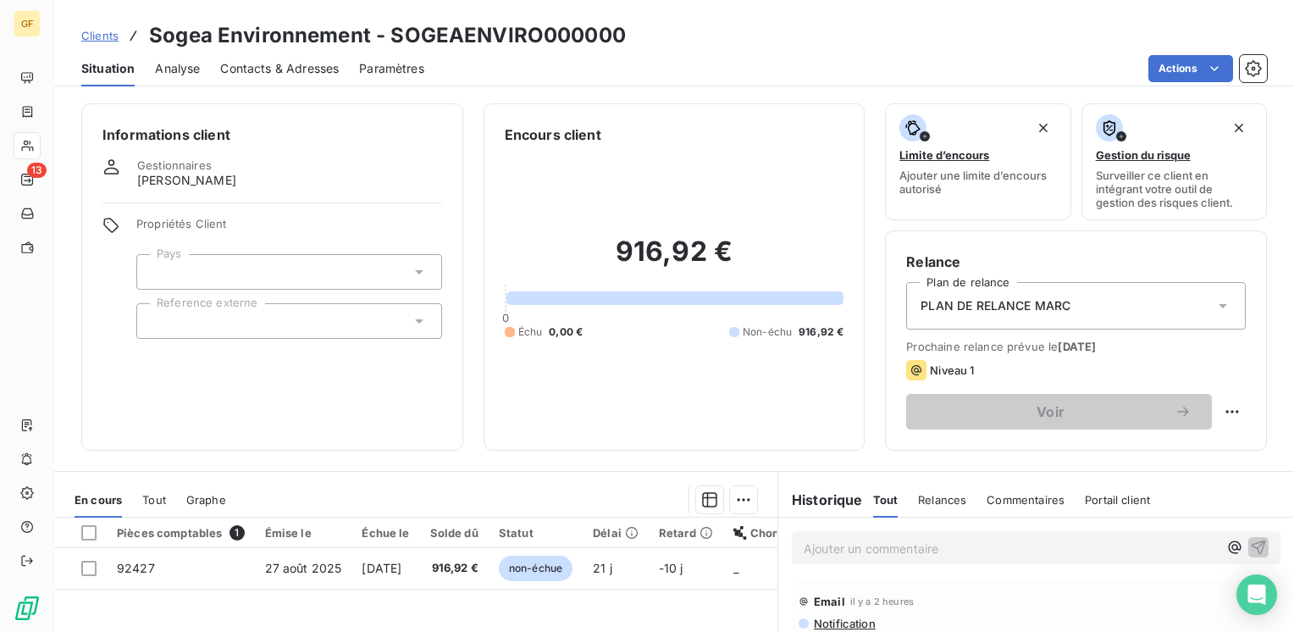
click at [237, 65] on span "Contacts & Adresses" at bounding box center [279, 68] width 119 height 17
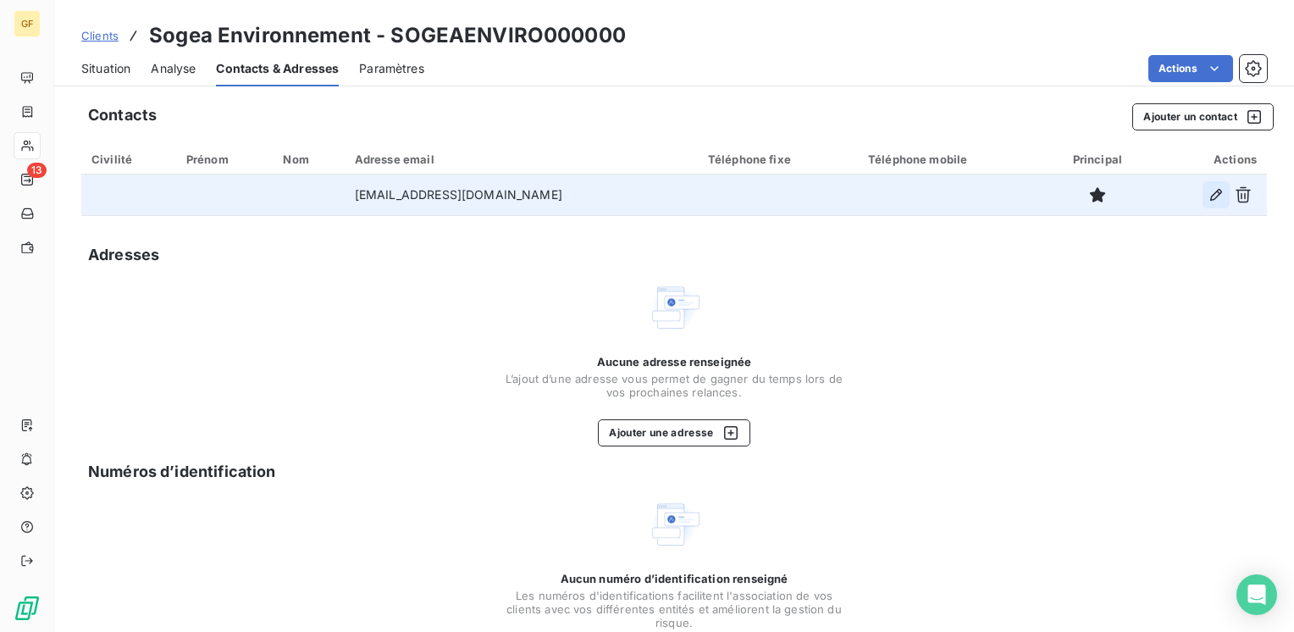
click at [1207, 192] on icon "button" at bounding box center [1215, 194] width 17 height 17
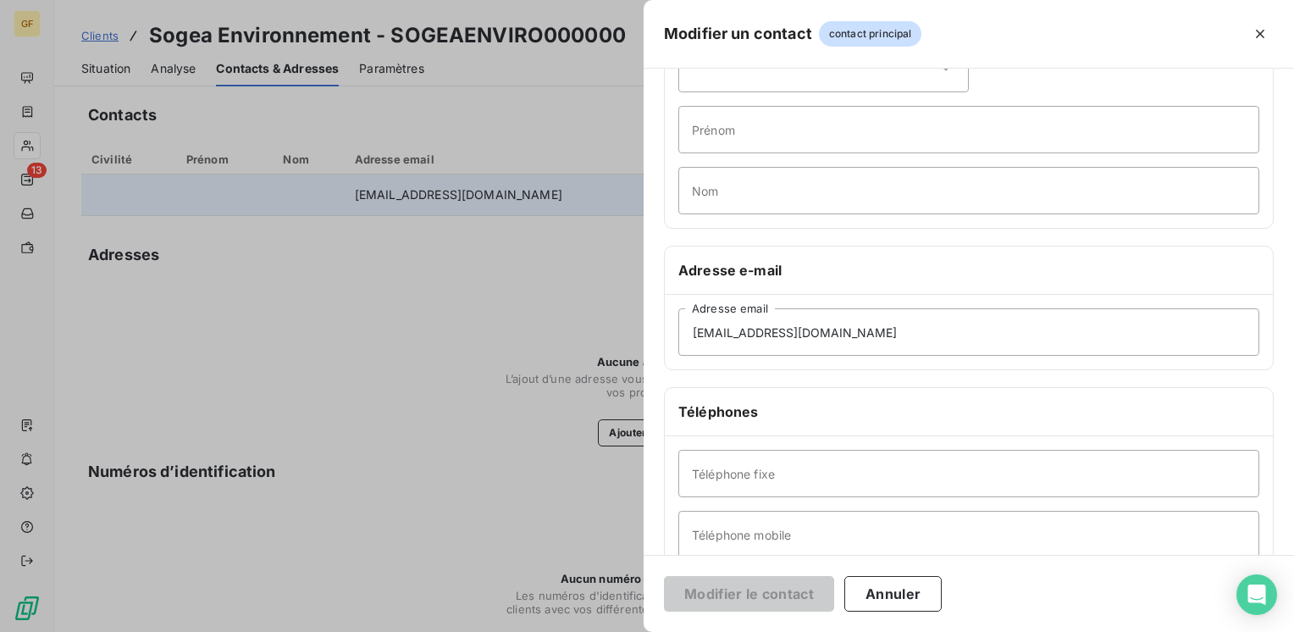
scroll to position [169, 0]
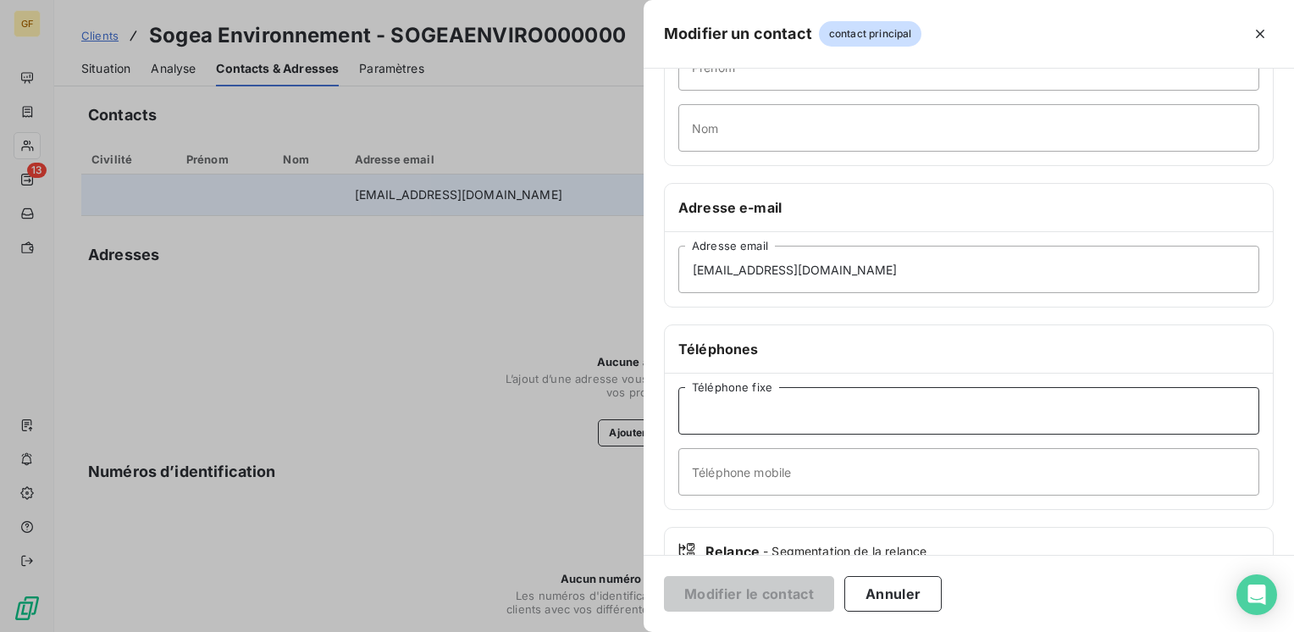
click at [708, 412] on input "Téléphone fixe" at bounding box center [968, 410] width 581 height 47
paste input "02 35 73 13 10"
type input "02 35 73 13 10"
click at [792, 583] on button "Modifier le contact" at bounding box center [749, 594] width 170 height 36
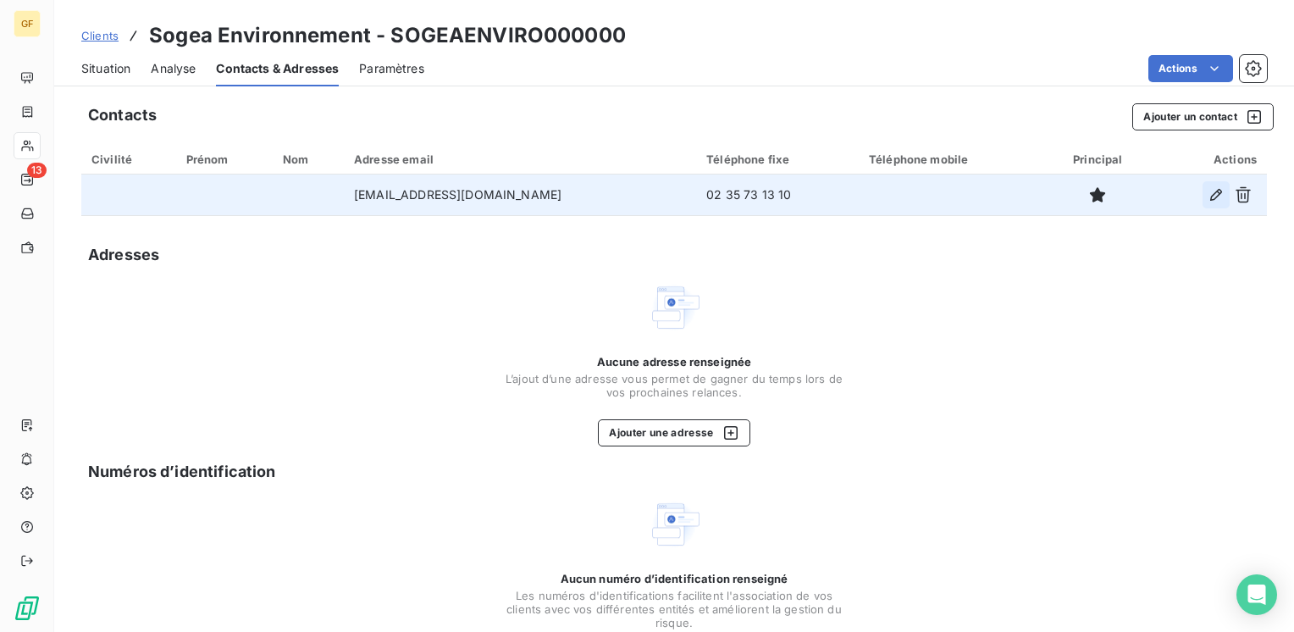
click at [1210, 193] on icon "button" at bounding box center [1216, 195] width 12 height 12
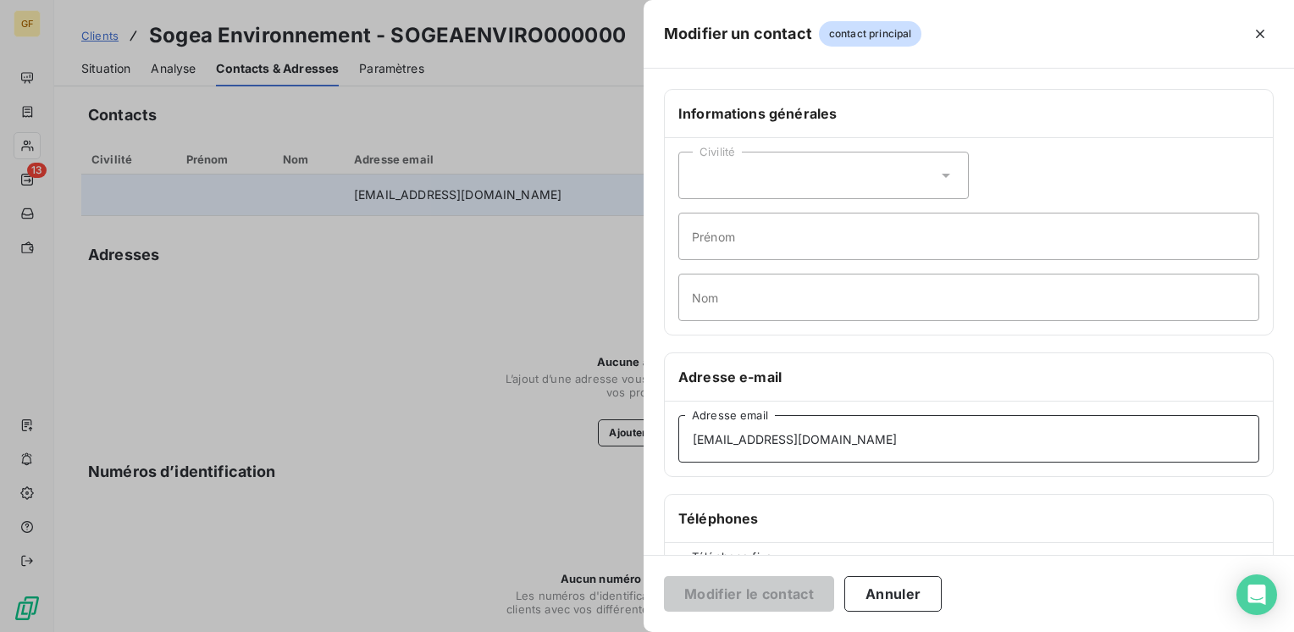
drag, startPoint x: 848, startPoint y: 438, endPoint x: 632, endPoint y: 439, distance: 216.8
click at [632, 631] on div "Modifier un contact contact principal Informations générales Civilité Prénom No…" at bounding box center [647, 632] width 1294 height 0
type input "vinci-construction.com"
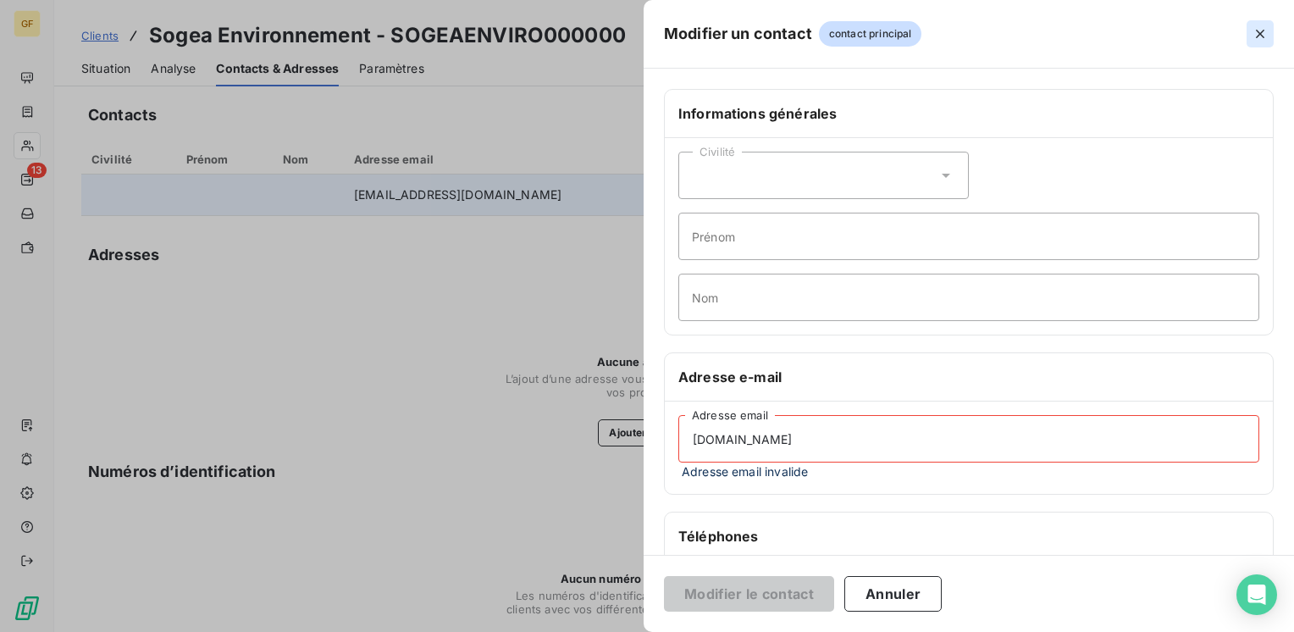
click at [1256, 30] on icon "button" at bounding box center [1260, 34] width 8 height 8
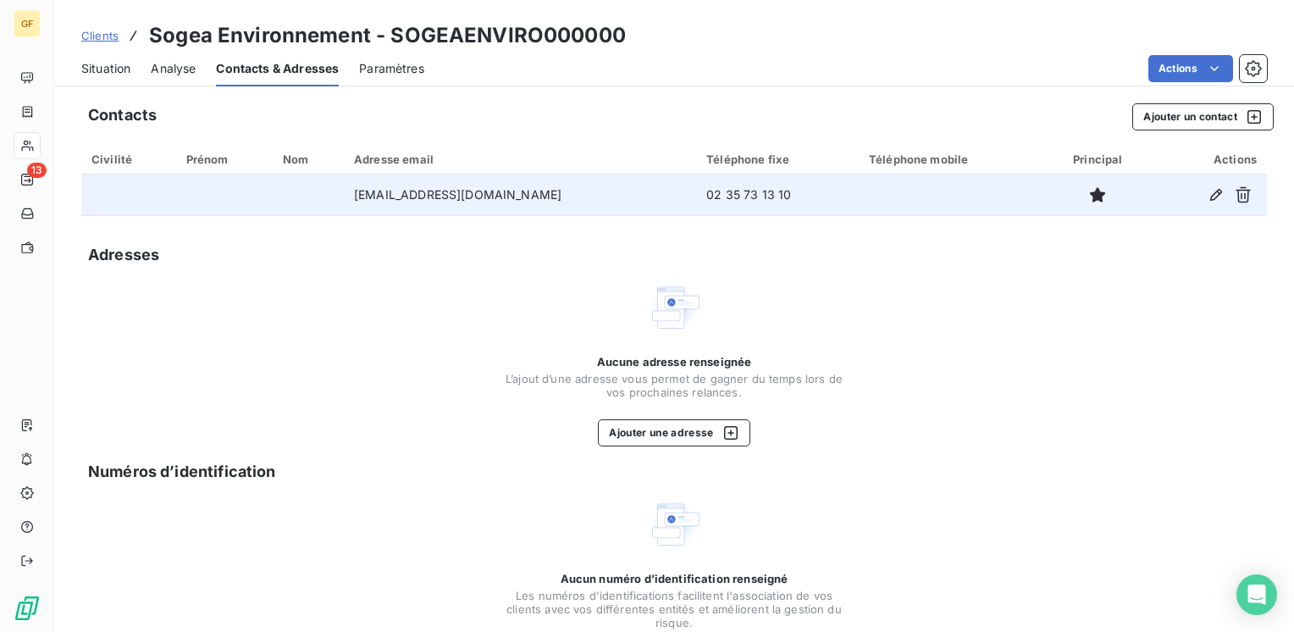
click at [110, 74] on span "Situation" at bounding box center [105, 68] width 49 height 17
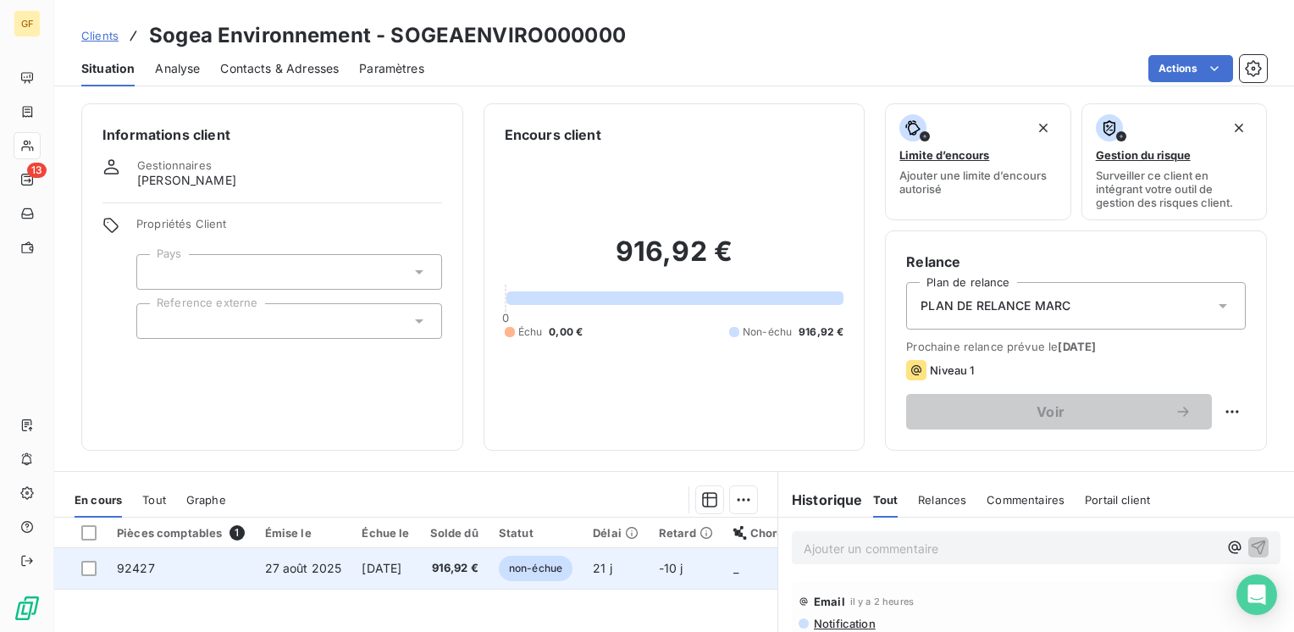
click at [401, 566] on span "[DATE]" at bounding box center [382, 568] width 40 height 14
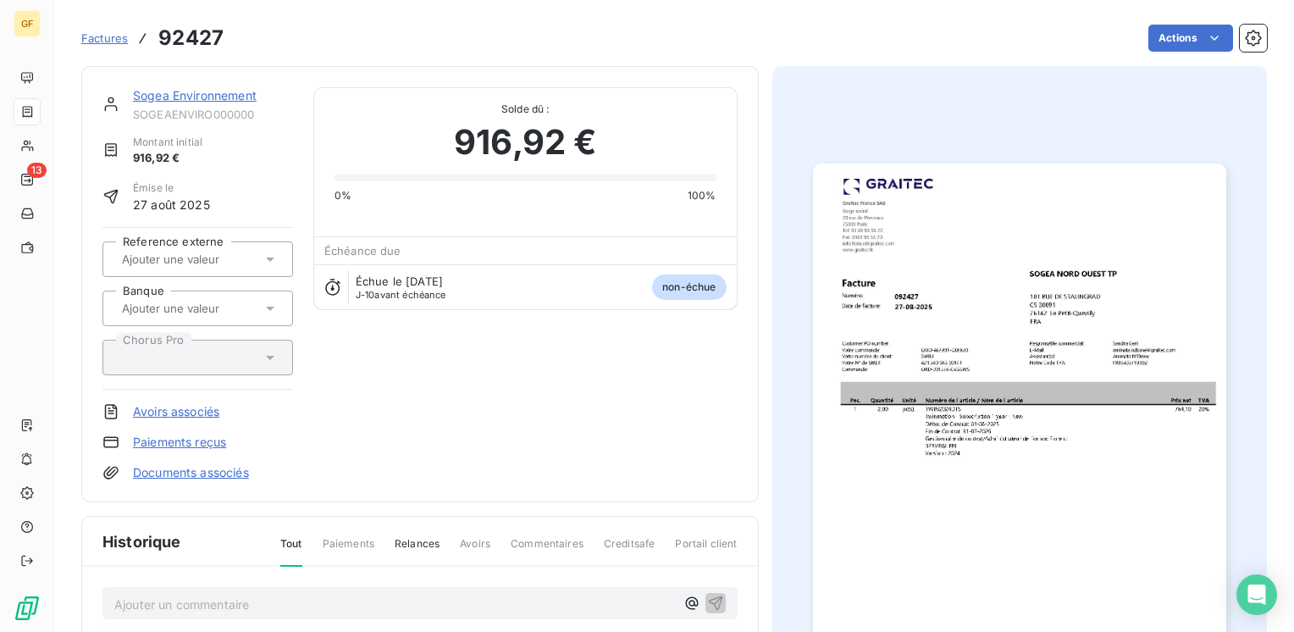
click at [942, 383] on img "button" at bounding box center [1019, 454] width 413 height 583
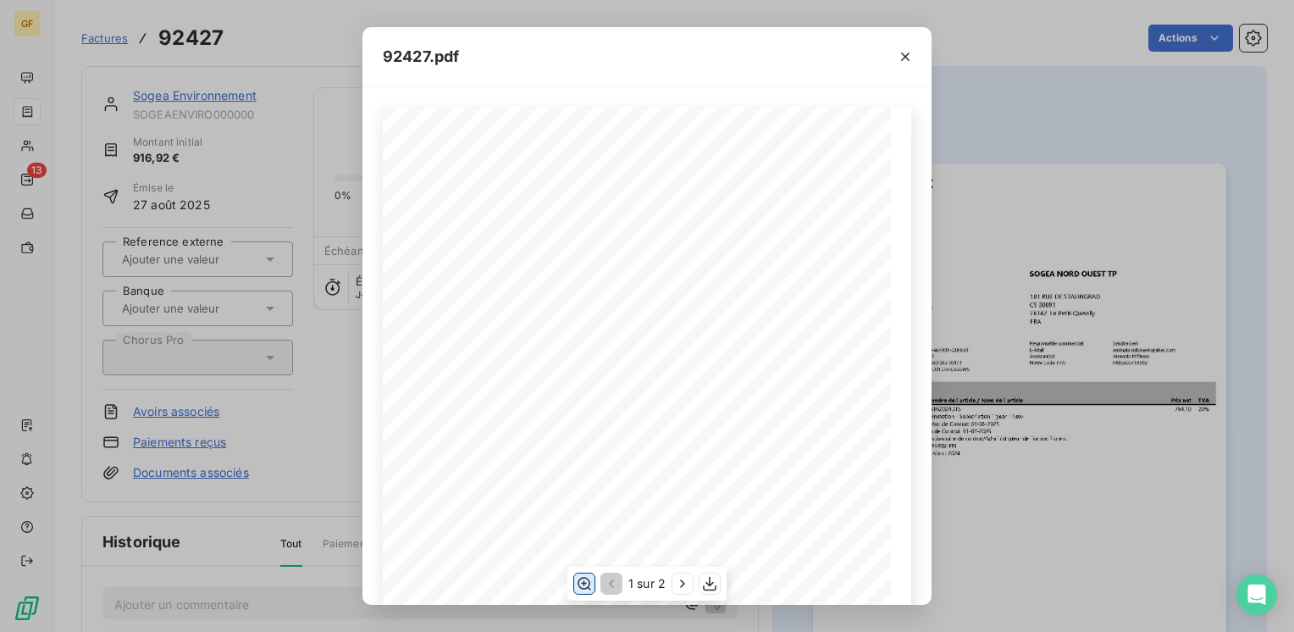
click at [585, 581] on icon "button" at bounding box center [584, 583] width 17 height 17
click at [585, 579] on icon "button" at bounding box center [584, 583] width 17 height 17
click at [592, 581] on icon "button" at bounding box center [584, 583] width 17 height 17
click at [905, 52] on icon "button" at bounding box center [905, 56] width 17 height 17
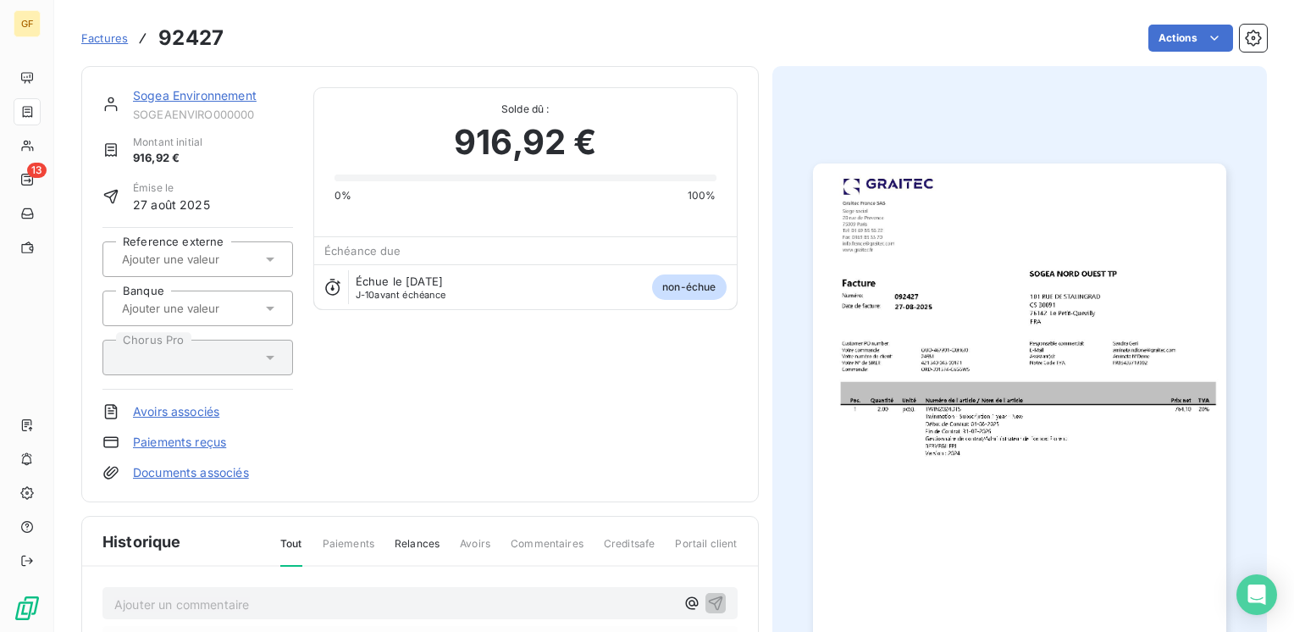
click at [167, 92] on link "Sogea Environnement" at bounding box center [195, 95] width 124 height 14
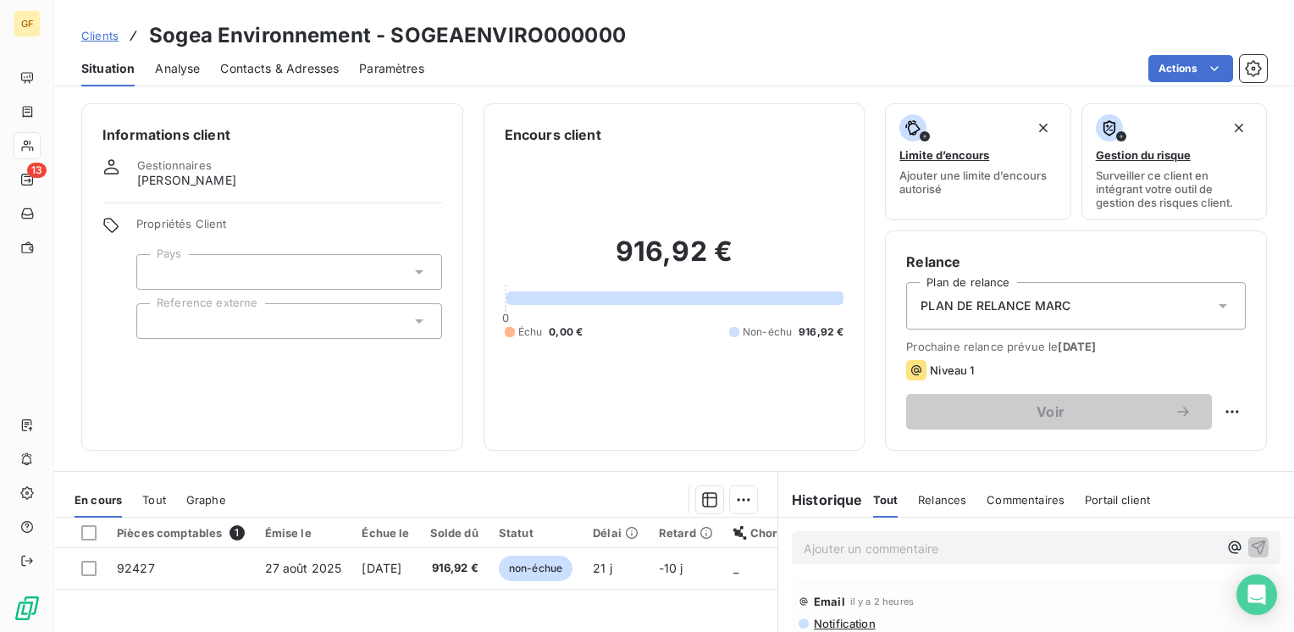
drag, startPoint x: 301, startPoint y: 67, endPoint x: 428, endPoint y: 81, distance: 127.8
click at [301, 66] on span "Contacts & Adresses" at bounding box center [279, 68] width 119 height 17
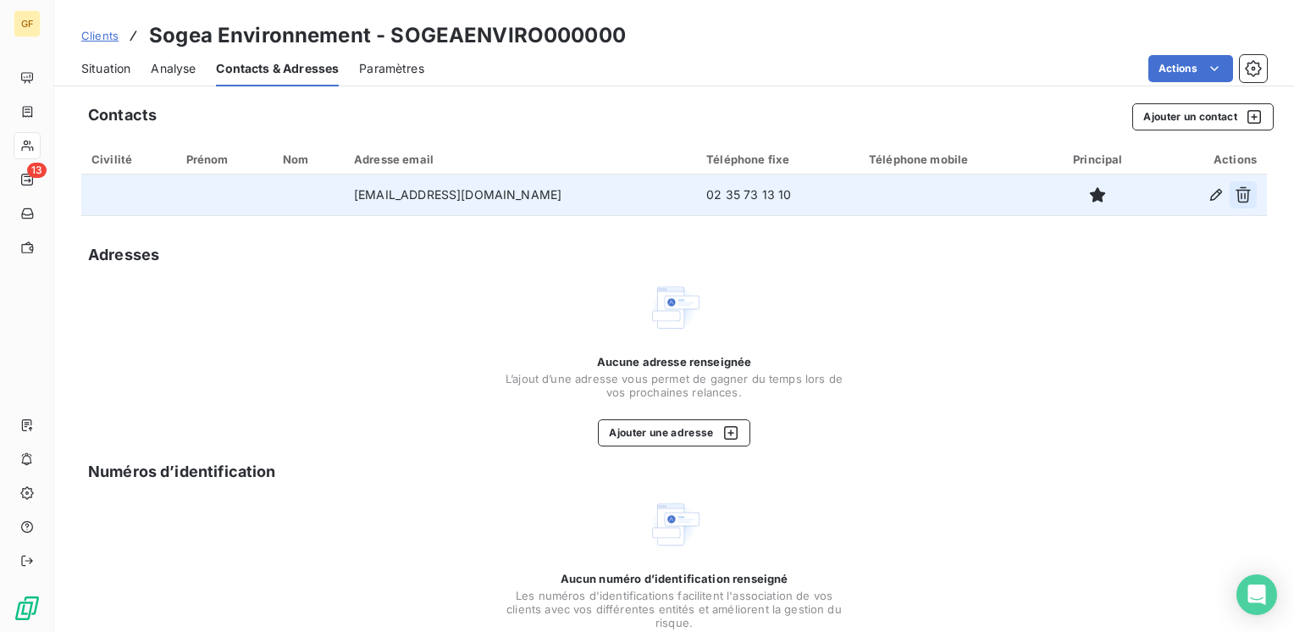
click at [1235, 190] on icon "button" at bounding box center [1242, 195] width 15 height 16
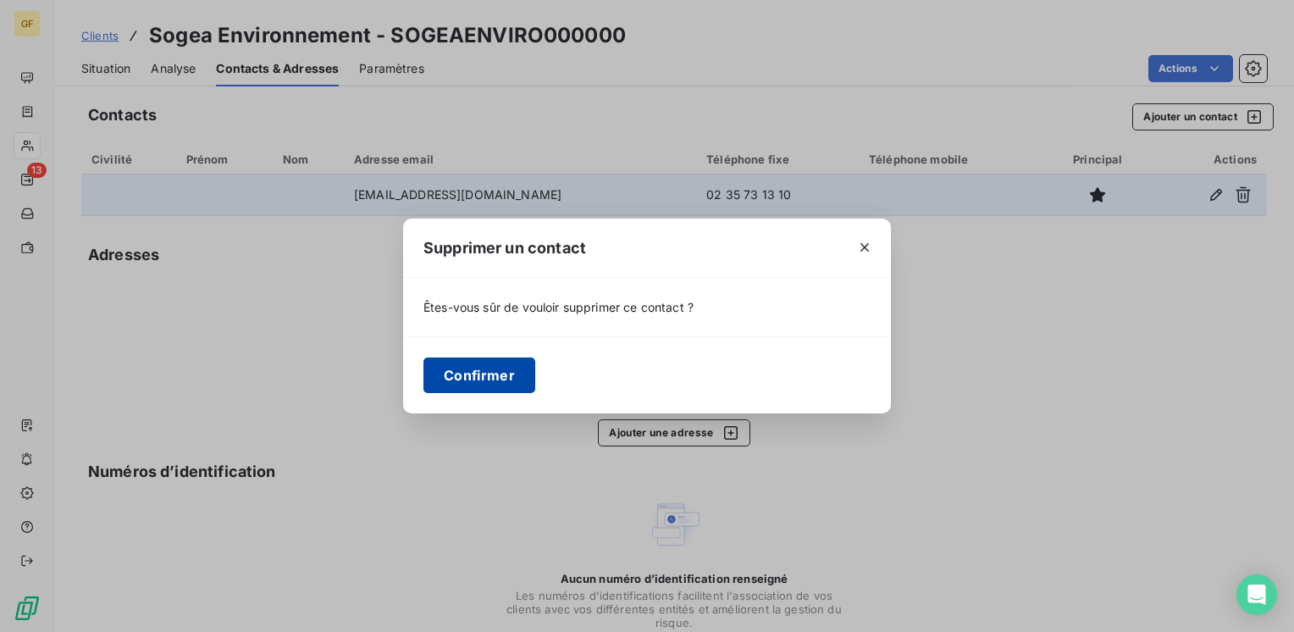
click at [472, 379] on button "Confirmer" at bounding box center [479, 375] width 112 height 36
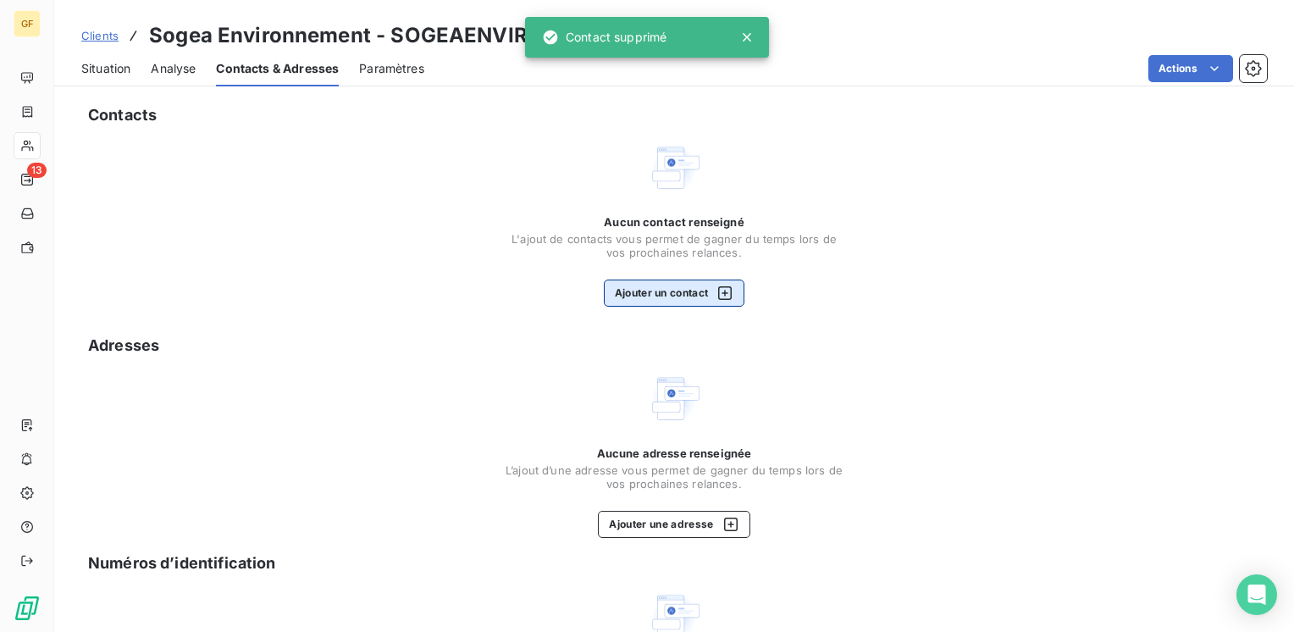
click at [689, 292] on button "Ajouter un contact" at bounding box center [674, 292] width 141 height 27
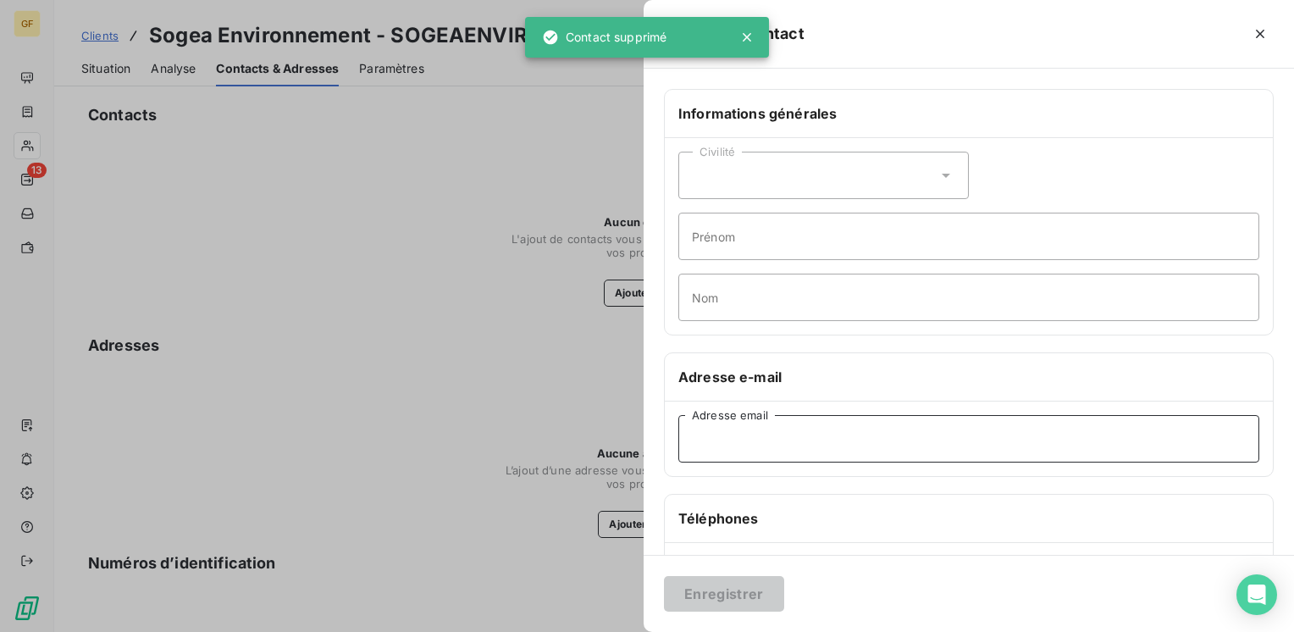
click at [727, 439] on input "Adresse email" at bounding box center [968, 438] width 581 height 47
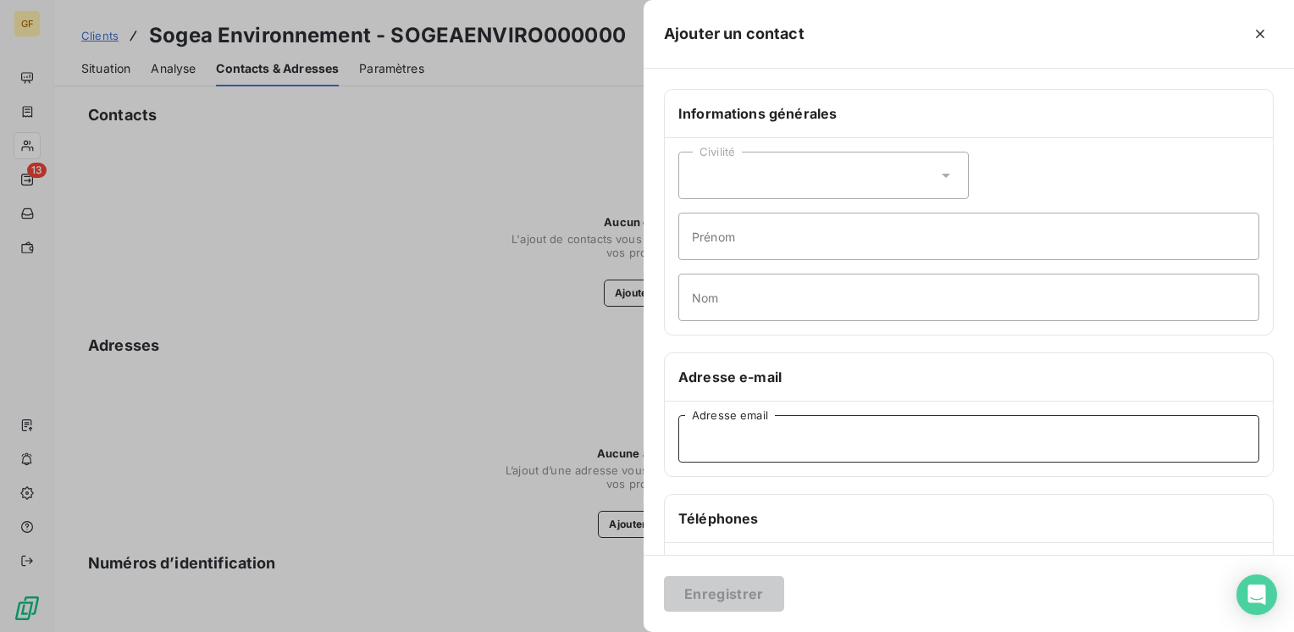
paste input "florent.berveglieri@vinci-construction.fr"
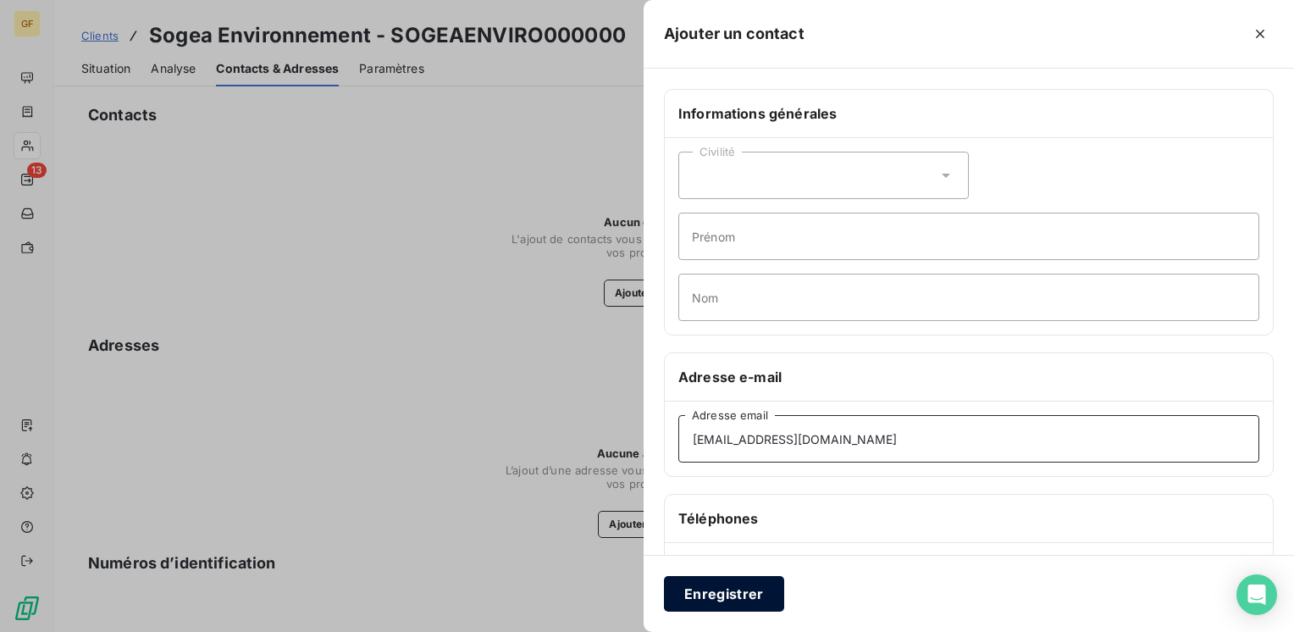
type input "florent.berveglieri@vinci-construction.fr"
click at [721, 582] on button "Enregistrer" at bounding box center [724, 594] width 120 height 36
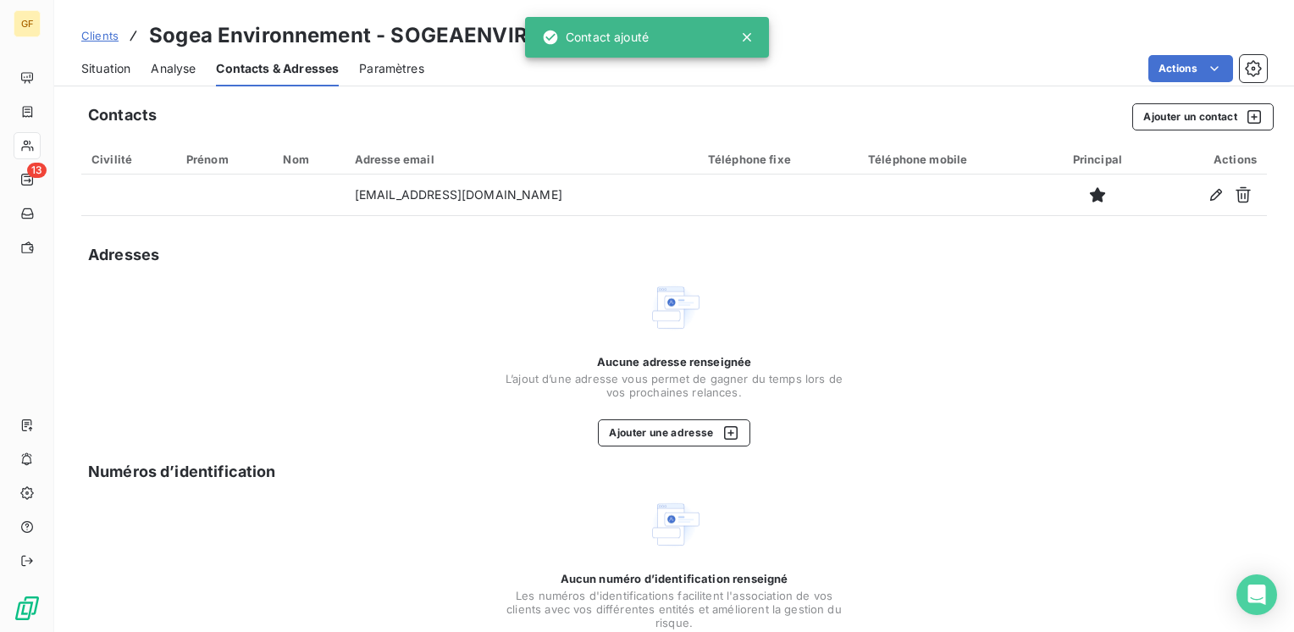
click at [102, 77] on div "Situation" at bounding box center [105, 69] width 49 height 36
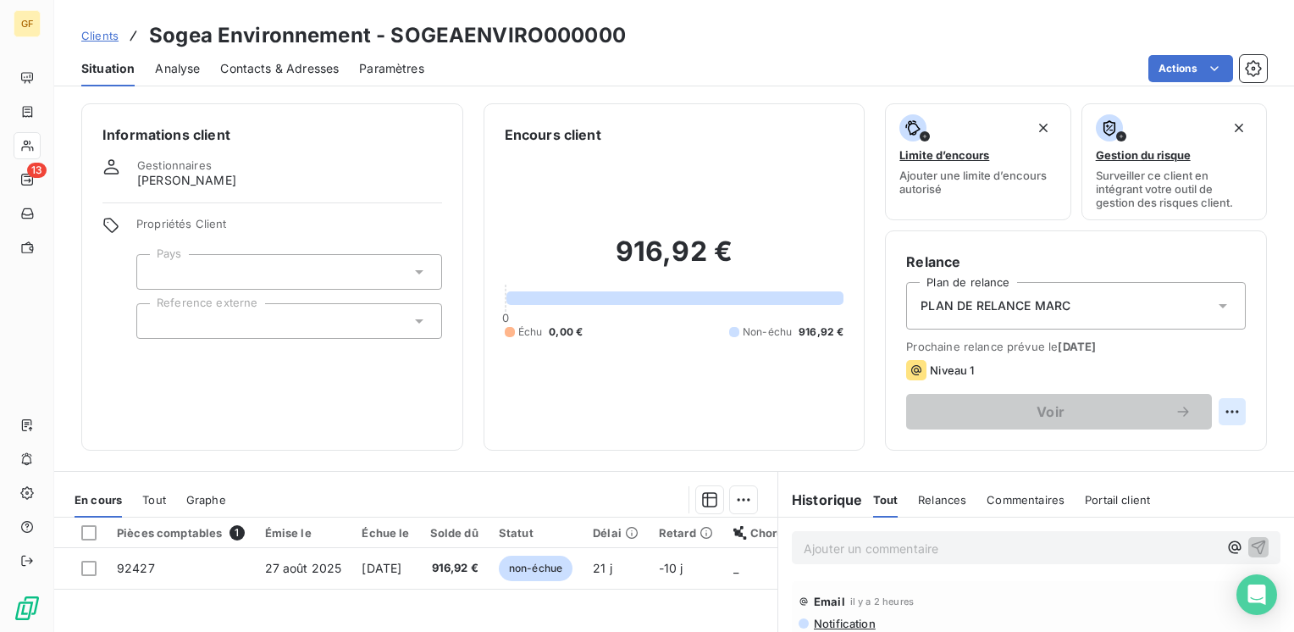
click at [1210, 411] on html "GF 13 Clients Sogea Environnement - SOGEAENVIRO000000 Situation Analyse Contact…" at bounding box center [647, 316] width 1294 height 632
click at [1152, 445] on div "Replanifier cette action" at bounding box center [1150, 448] width 152 height 27
select select "8"
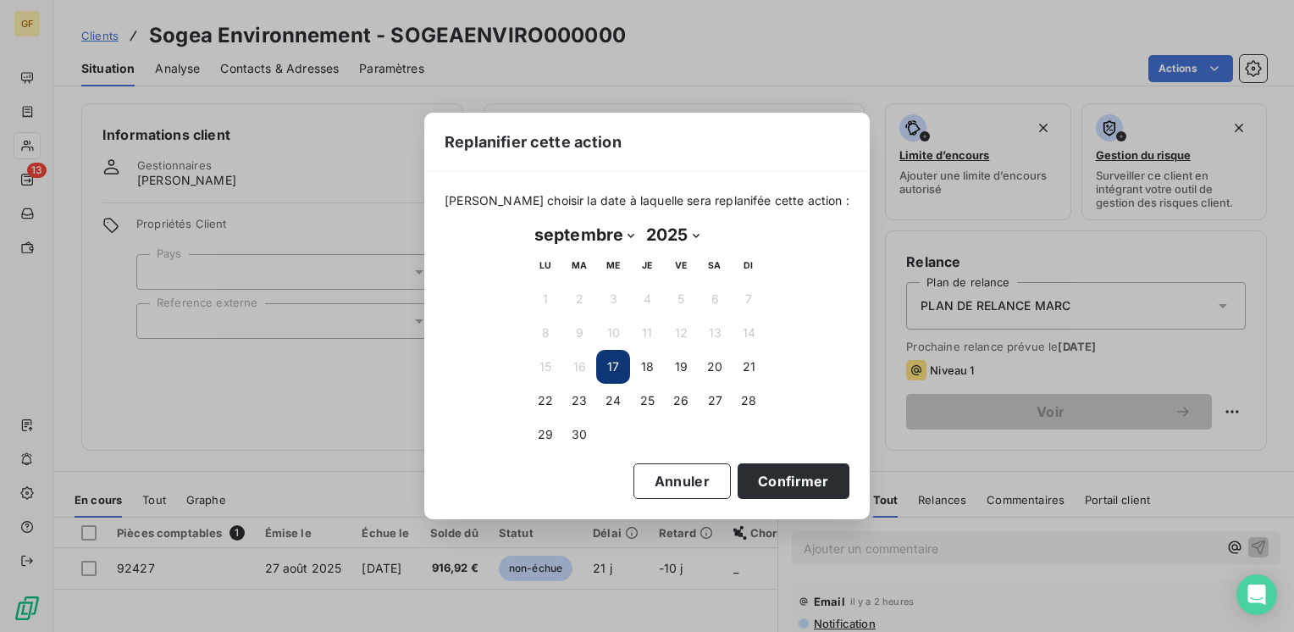
click at [621, 364] on button "17" at bounding box center [613, 367] width 34 height 34
click at [616, 364] on button "17" at bounding box center [613, 367] width 34 height 34
click at [761, 481] on button "Confirmer" at bounding box center [793, 481] width 112 height 36
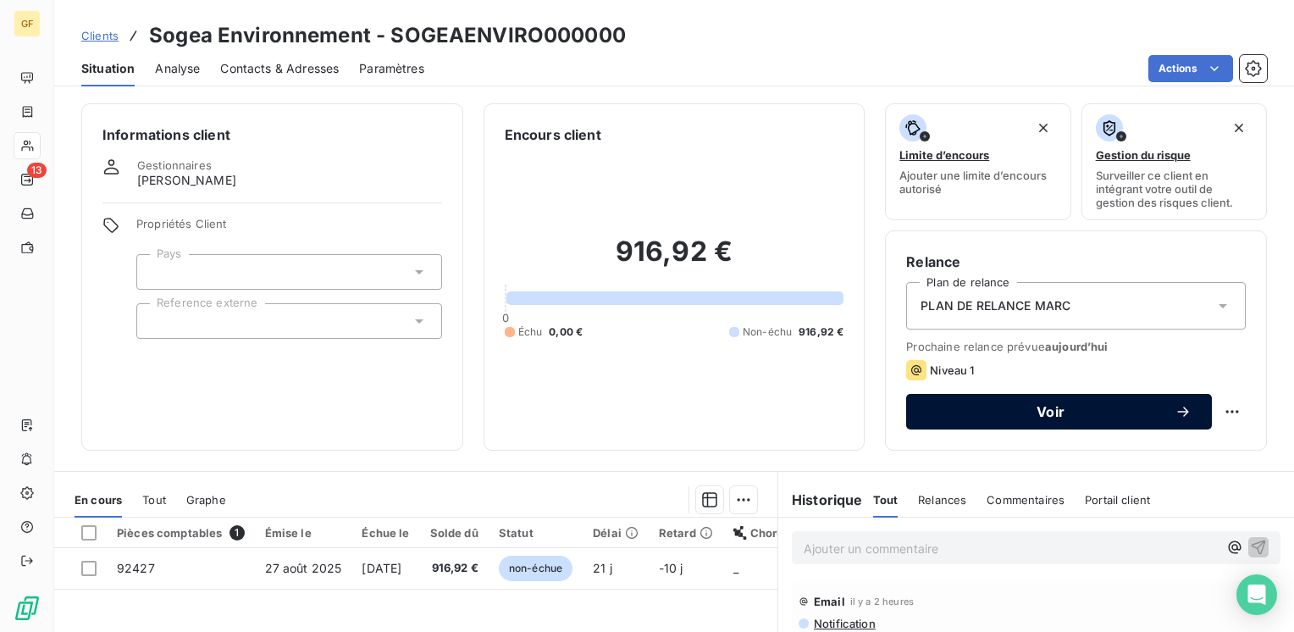
click at [1009, 413] on span "Voir" at bounding box center [1050, 412] width 248 height 14
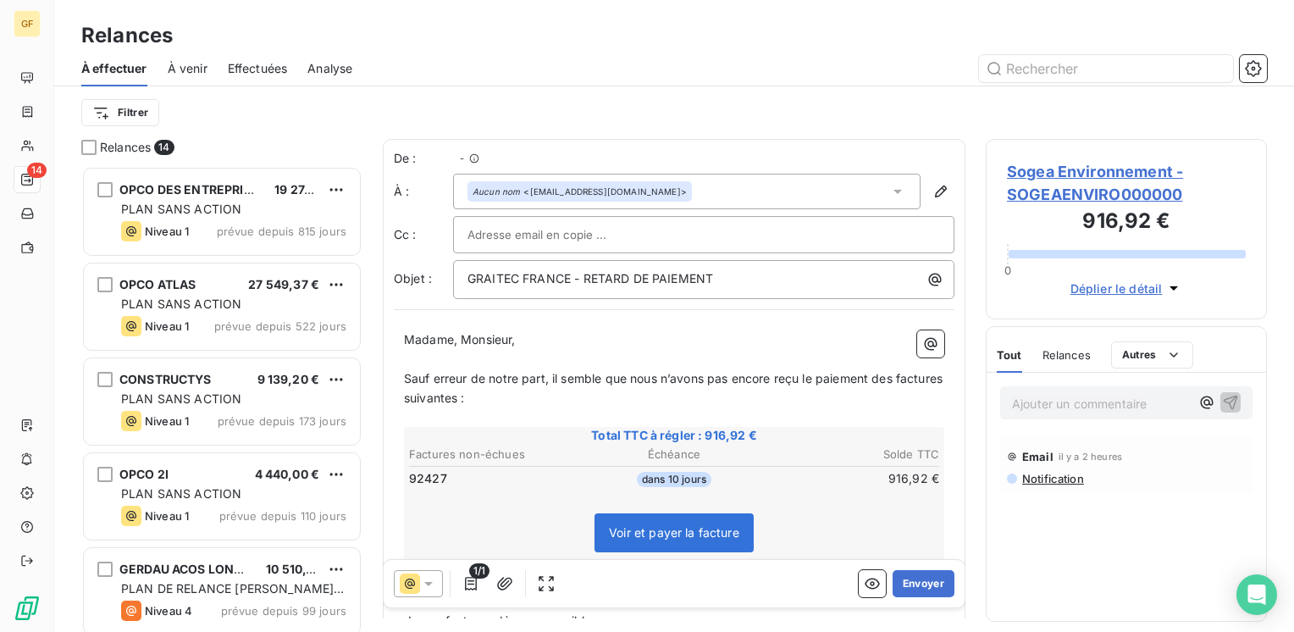
scroll to position [453, 268]
click at [1033, 179] on span "Sogea Environnement - SOGEAENVIRO000000" at bounding box center [1126, 183] width 239 height 46
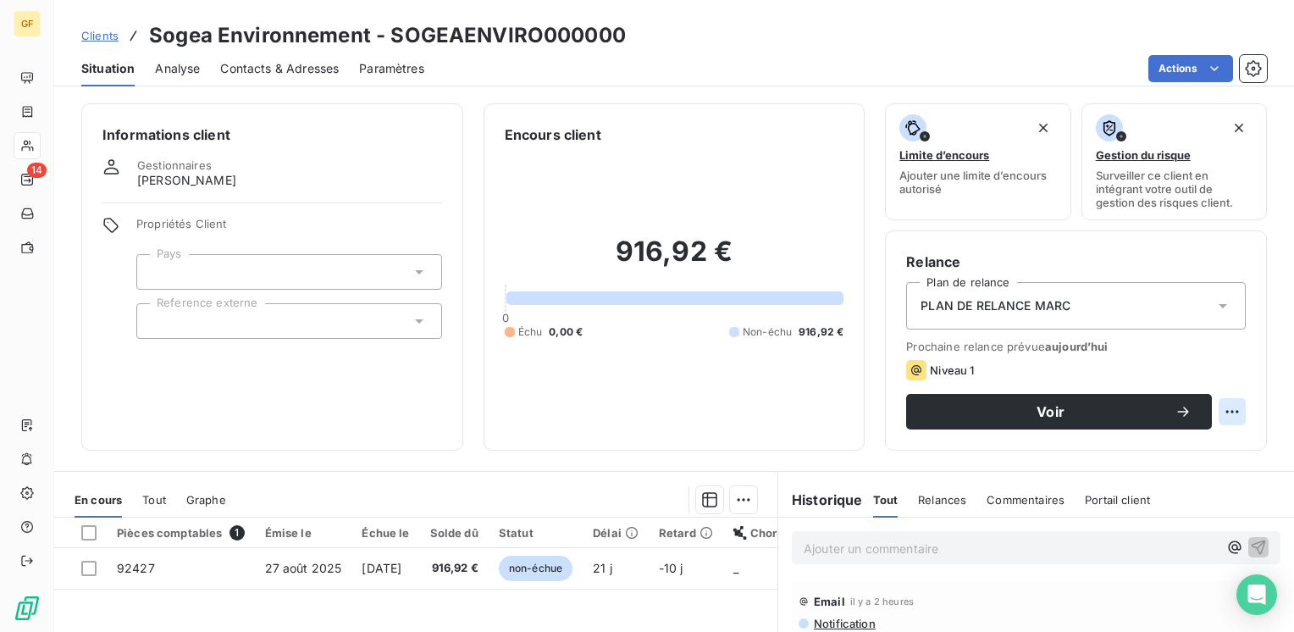
click at [1215, 415] on html "GF 14 Clients Sogea Environnement - SOGEAENVIRO000000 Situation Analyse Contact…" at bounding box center [647, 316] width 1294 height 632
click at [1158, 449] on div "Replanifier cette action" at bounding box center [1150, 448] width 152 height 27
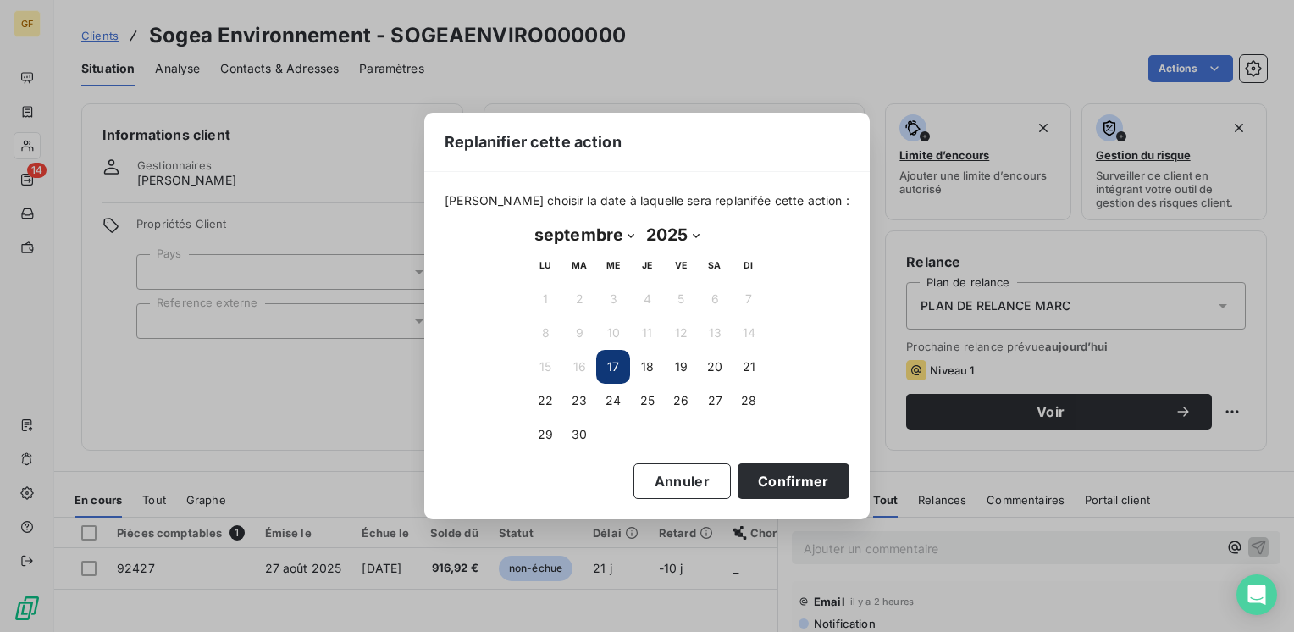
click at [627, 229] on select "janvier février mars avril mai juin juillet août septembre octobre novembre déc…" at bounding box center [584, 234] width 112 height 27
select select "9"
click at [528, 221] on select "janvier février mars avril mai juin juillet août septembre octobre novembre déc…" at bounding box center [584, 234] width 112 height 27
click at [674, 297] on button "3" at bounding box center [681, 299] width 34 height 34
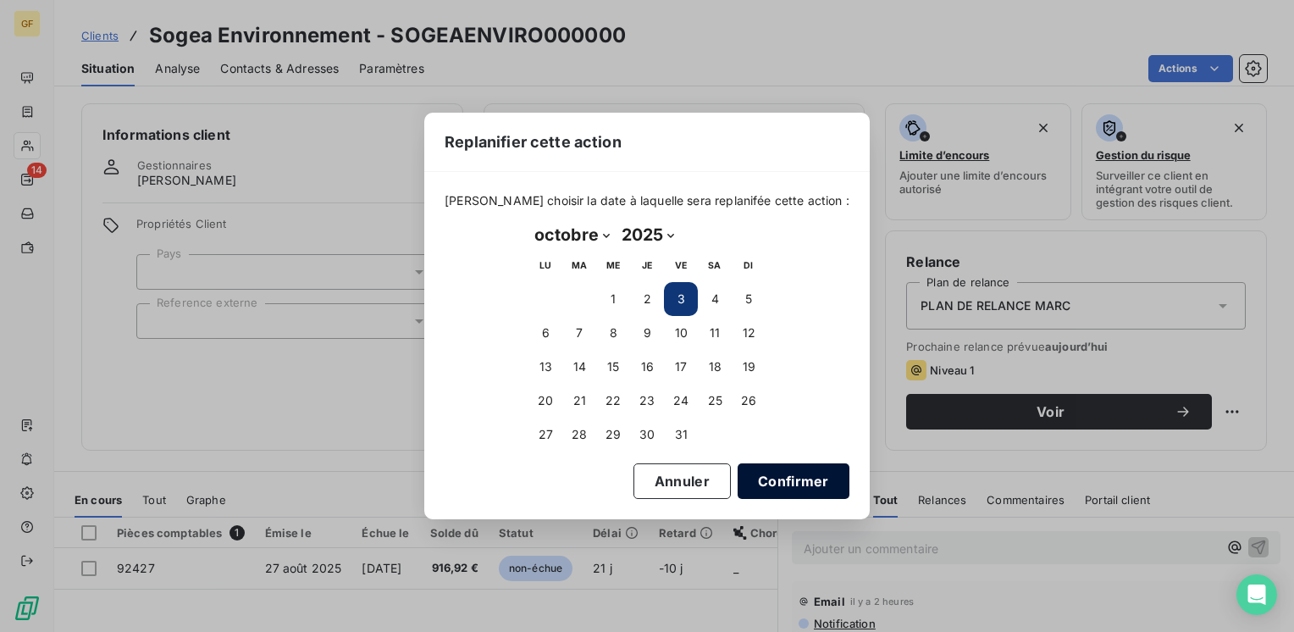
click at [749, 472] on button "Confirmer" at bounding box center [793, 481] width 112 height 36
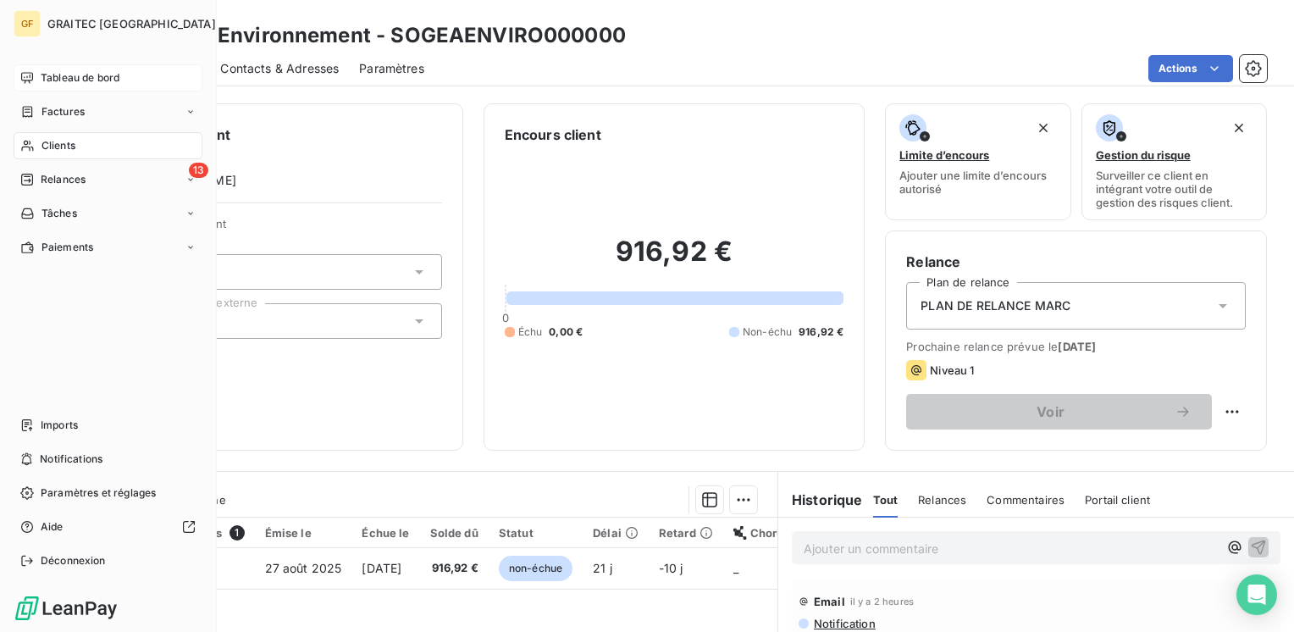
click at [69, 75] on span "Tableau de bord" at bounding box center [80, 77] width 79 height 15
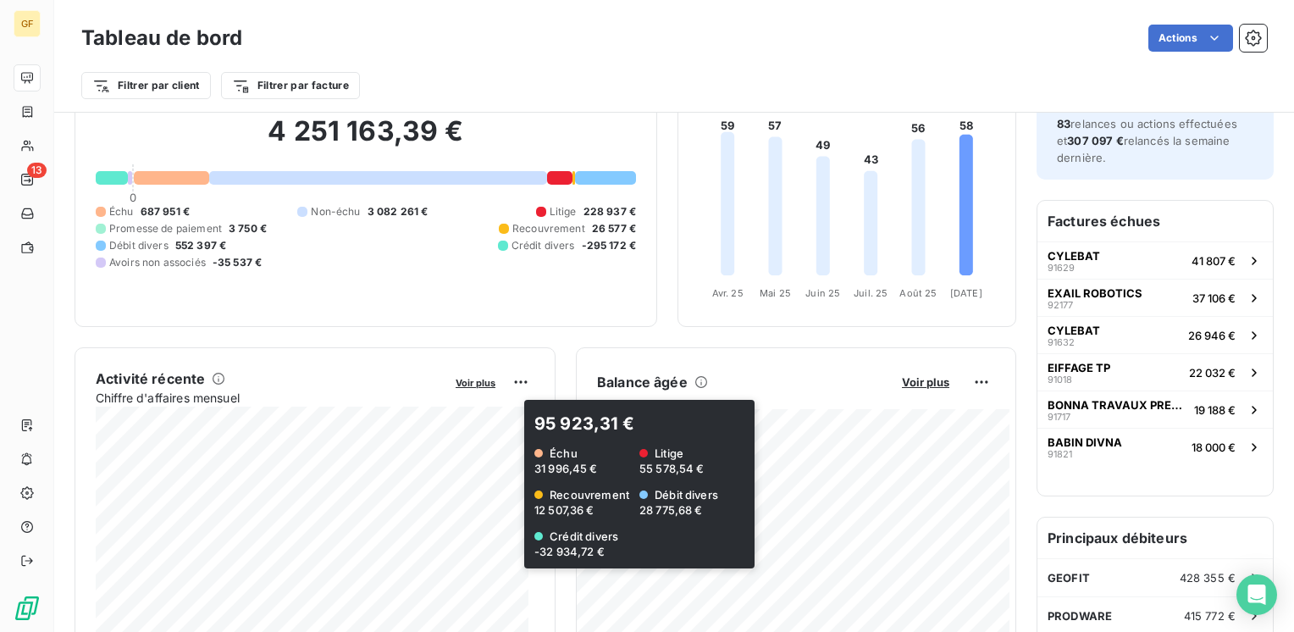
scroll to position [169, 0]
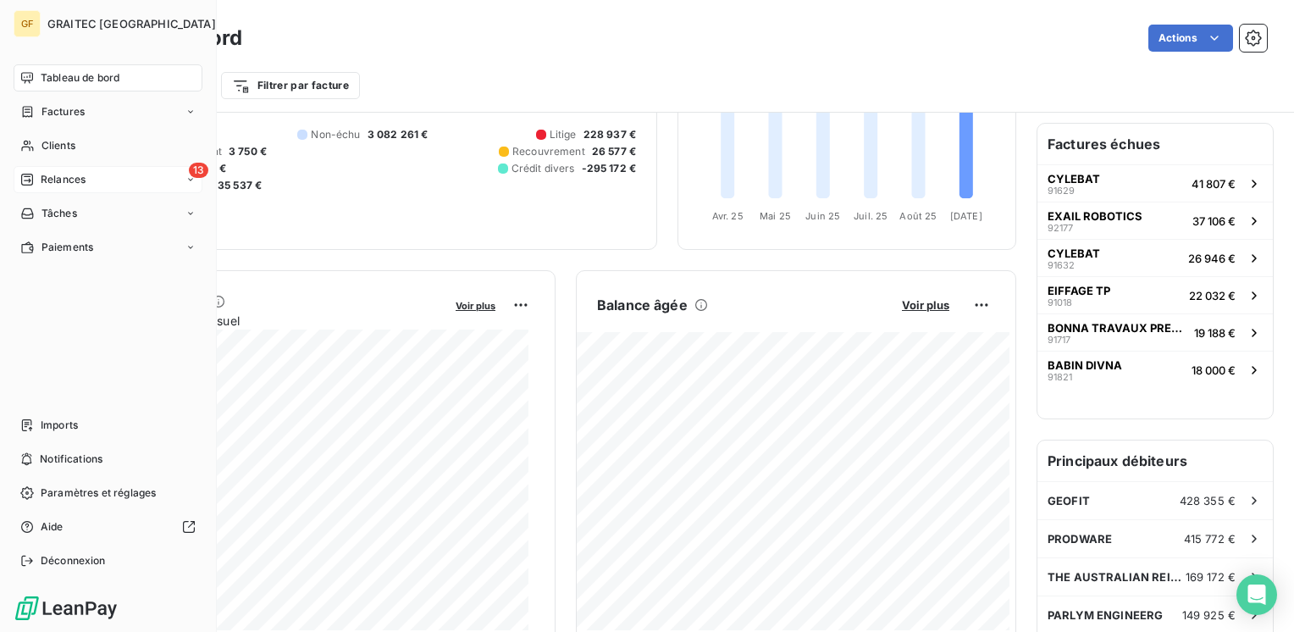
click at [90, 178] on div "13 Relances" at bounding box center [108, 179] width 189 height 27
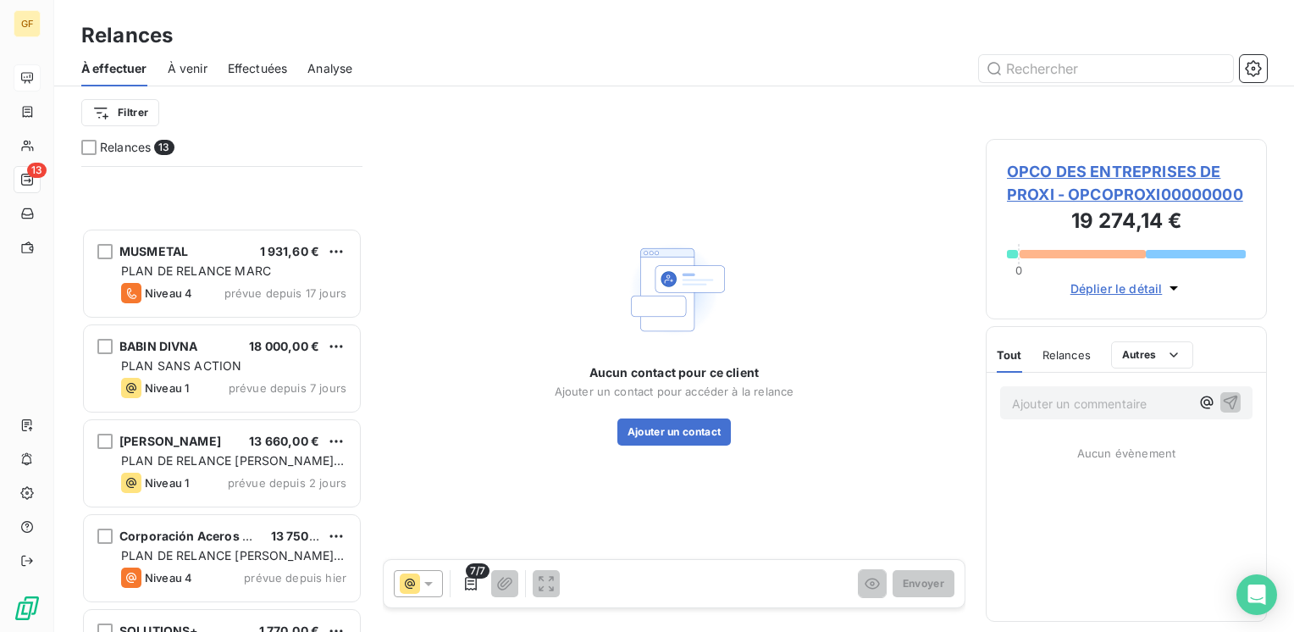
scroll to position [767, 0]
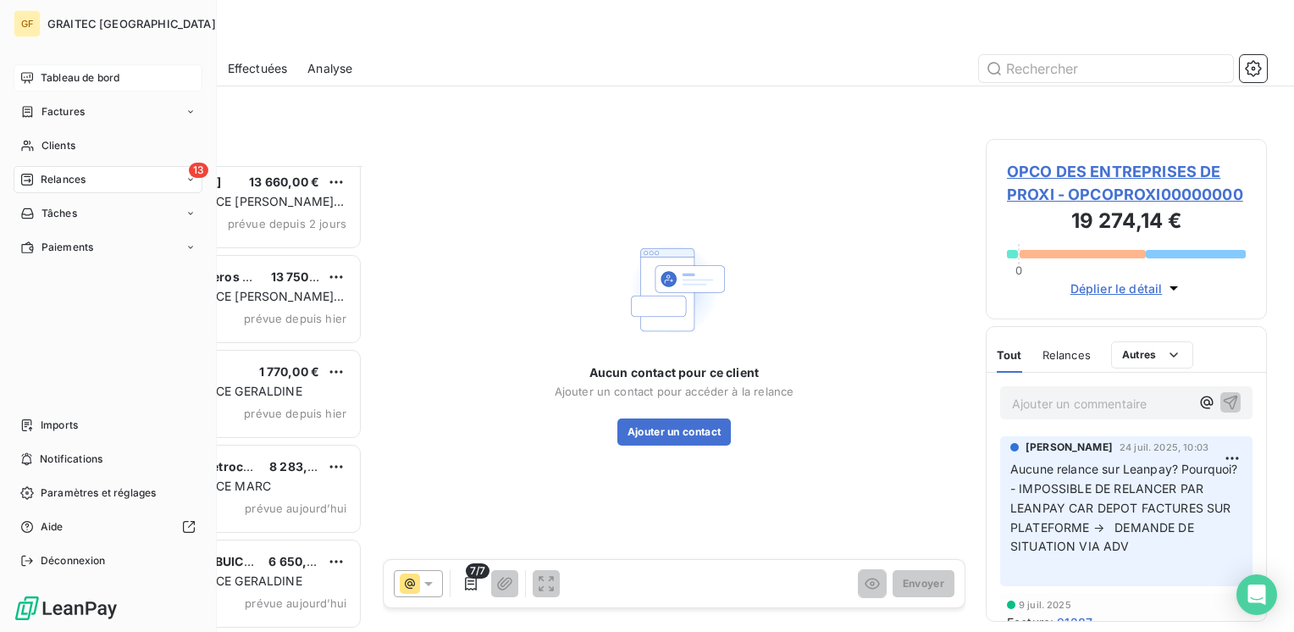
click at [57, 184] on span "Relances" at bounding box center [63, 179] width 45 height 15
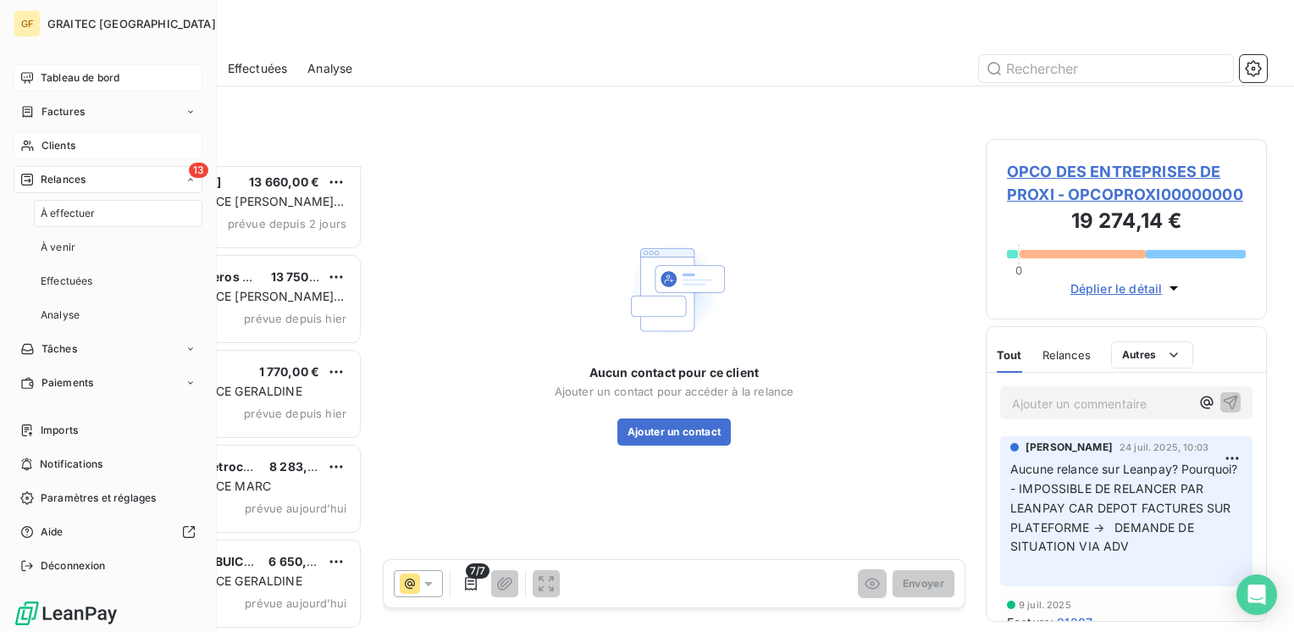
click at [66, 139] on span "Clients" at bounding box center [58, 145] width 34 height 15
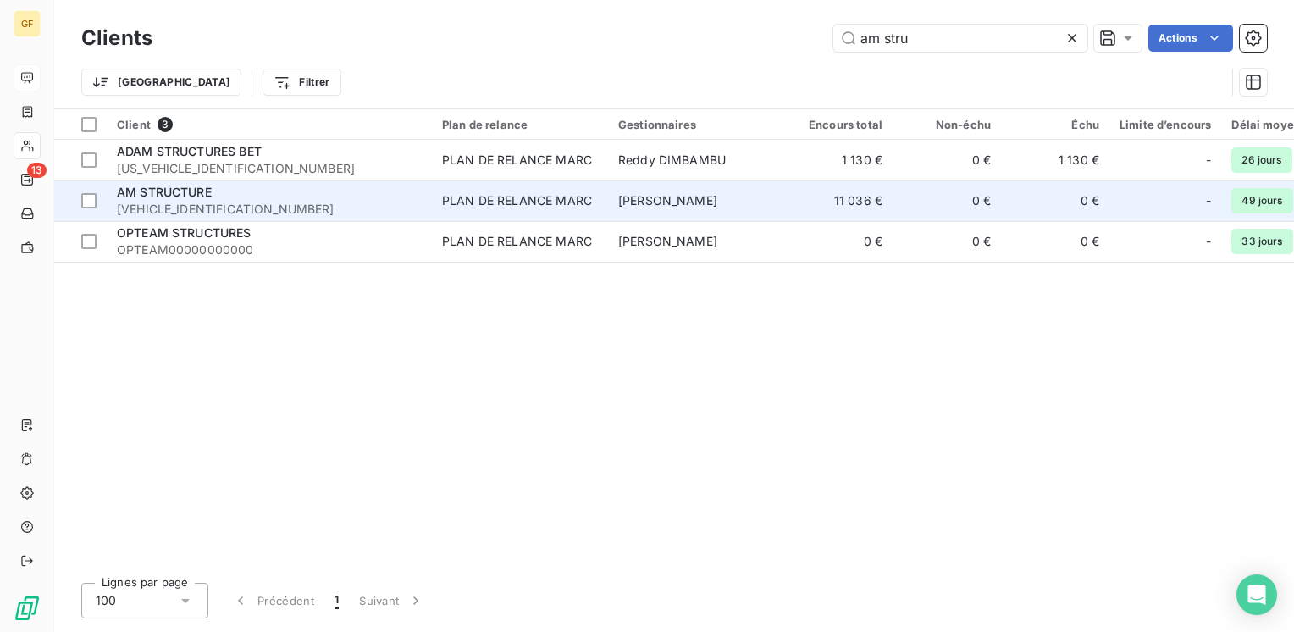
type input "am stru"
click at [214, 192] on div "AM STRUCTURE" at bounding box center [269, 192] width 305 height 17
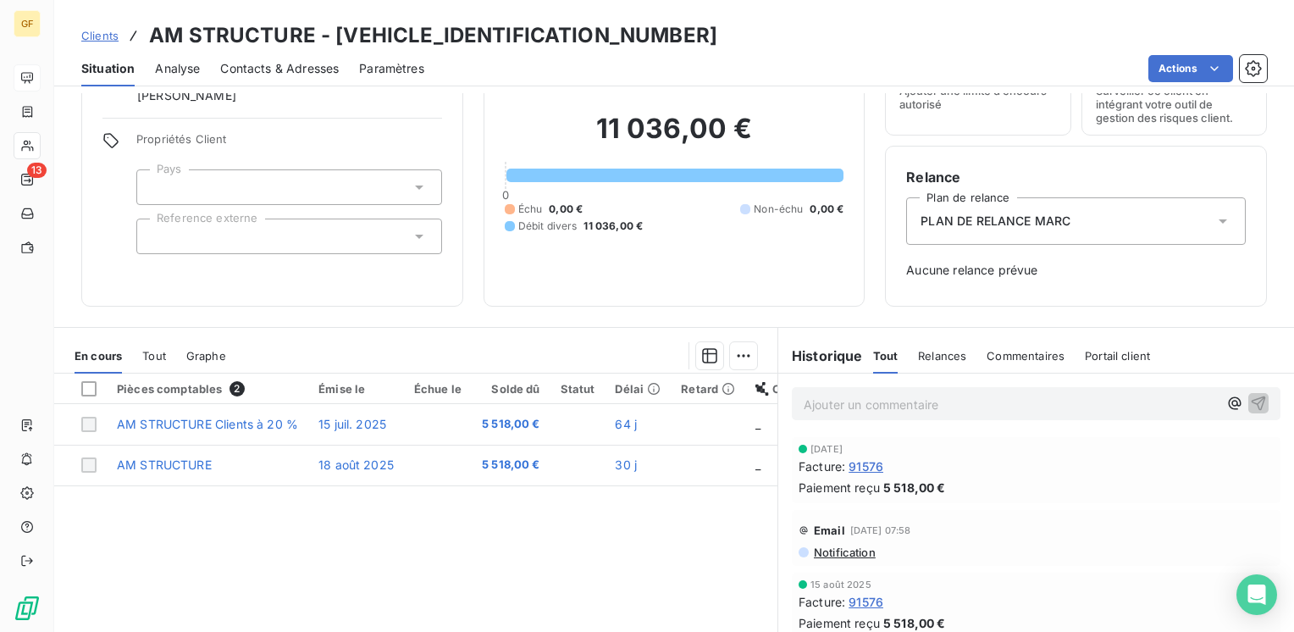
scroll to position [169, 0]
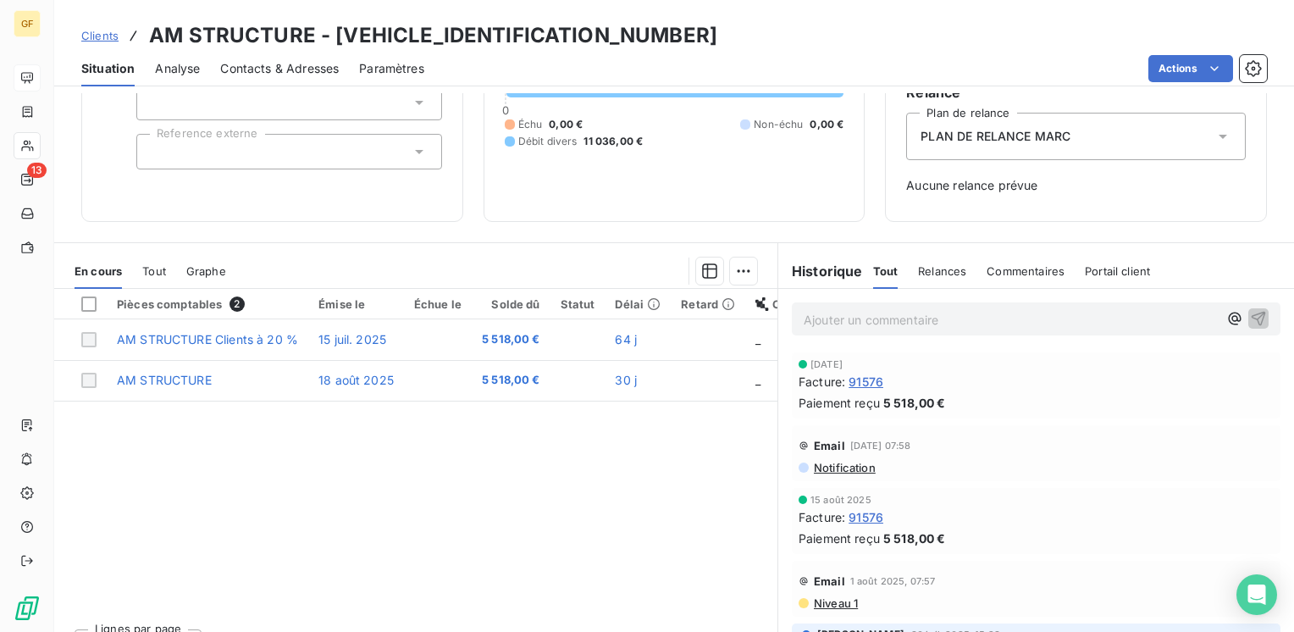
click at [298, 64] on span "Contacts & Adresses" at bounding box center [279, 68] width 119 height 17
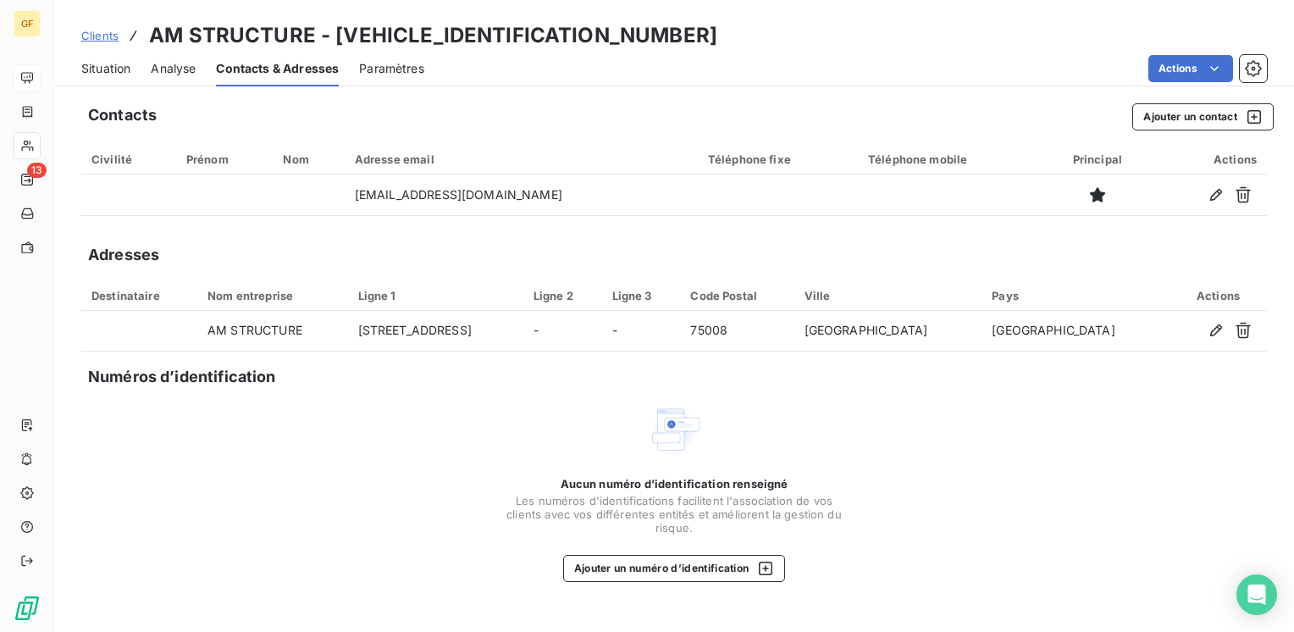
click at [98, 61] on span "Situation" at bounding box center [105, 68] width 49 height 17
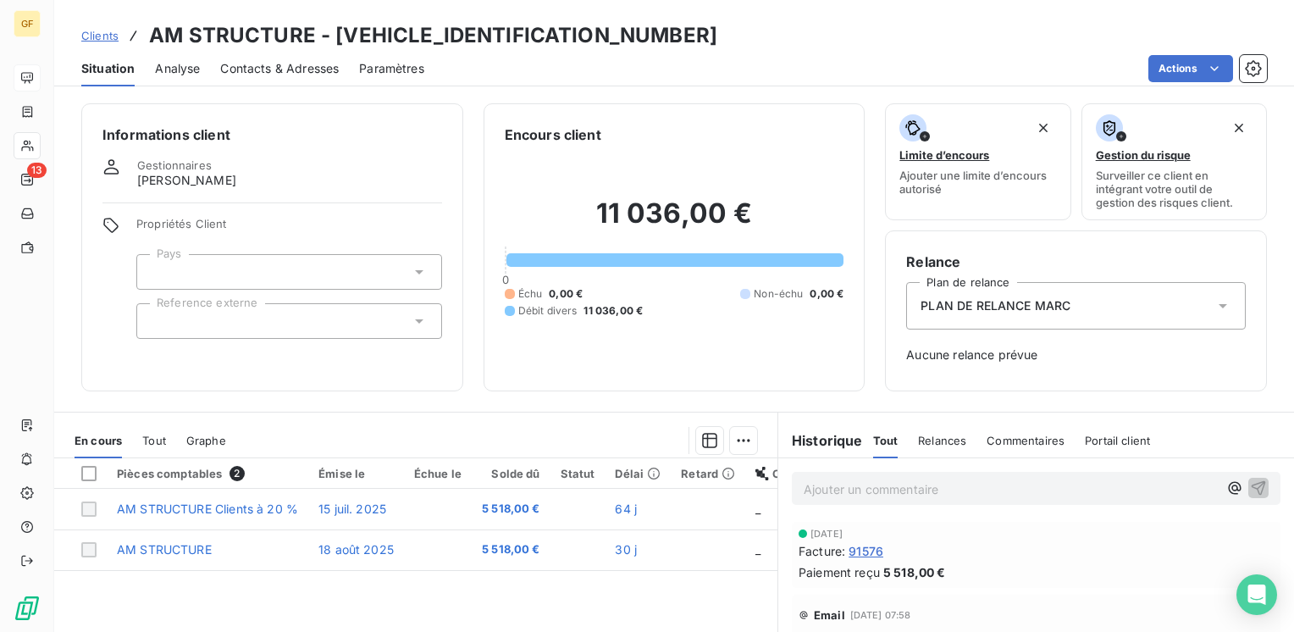
scroll to position [0, 0]
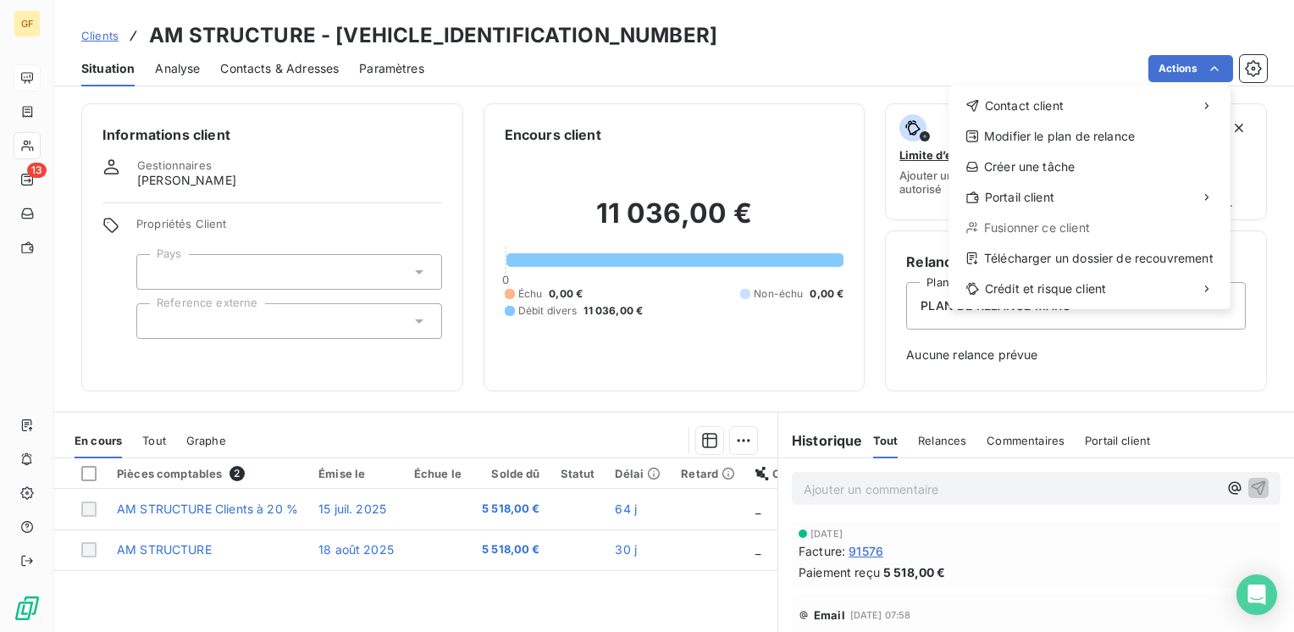
click at [372, 174] on html "GF 13 Clients AM STRUCTURE - AMSTRUCTURE000000 Situation Analyse Contacts & Adr…" at bounding box center [647, 316] width 1294 height 632
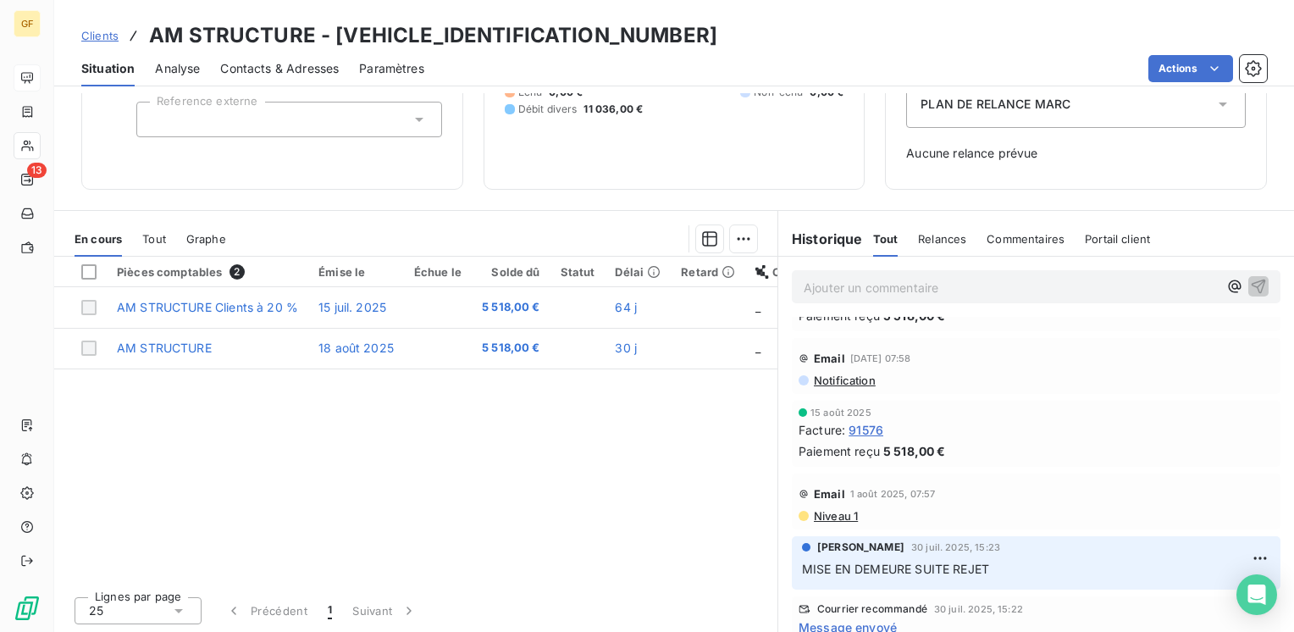
scroll to position [85, 0]
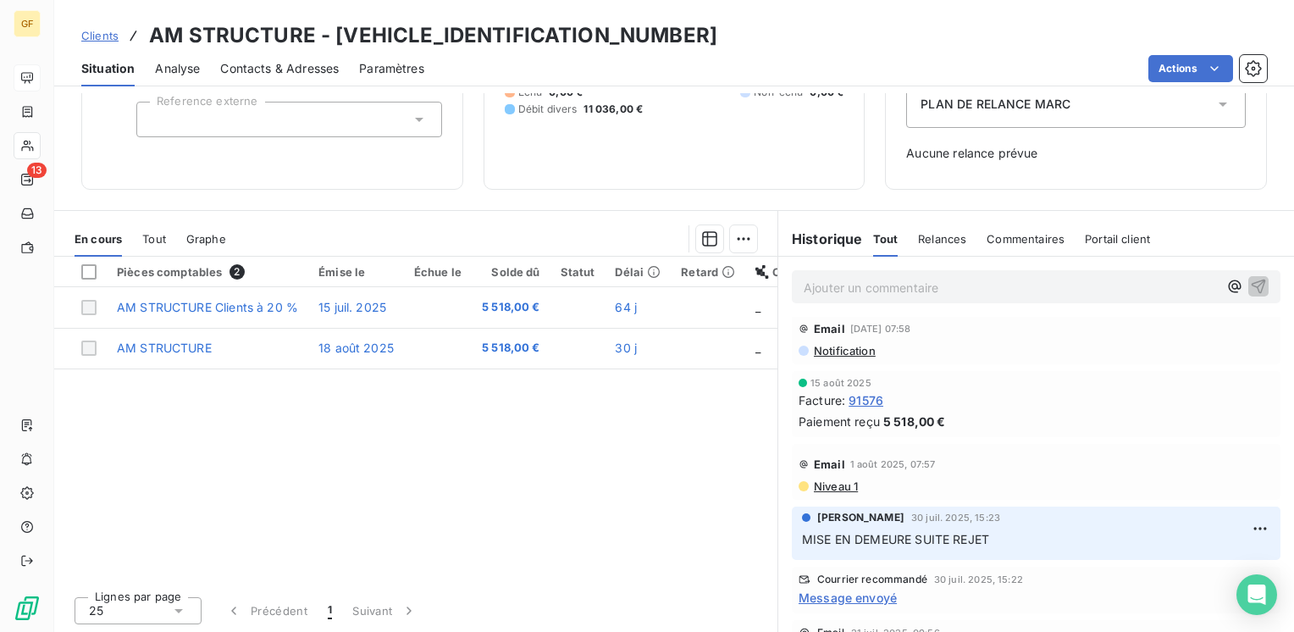
click at [867, 395] on span "91576" at bounding box center [865, 400] width 35 height 18
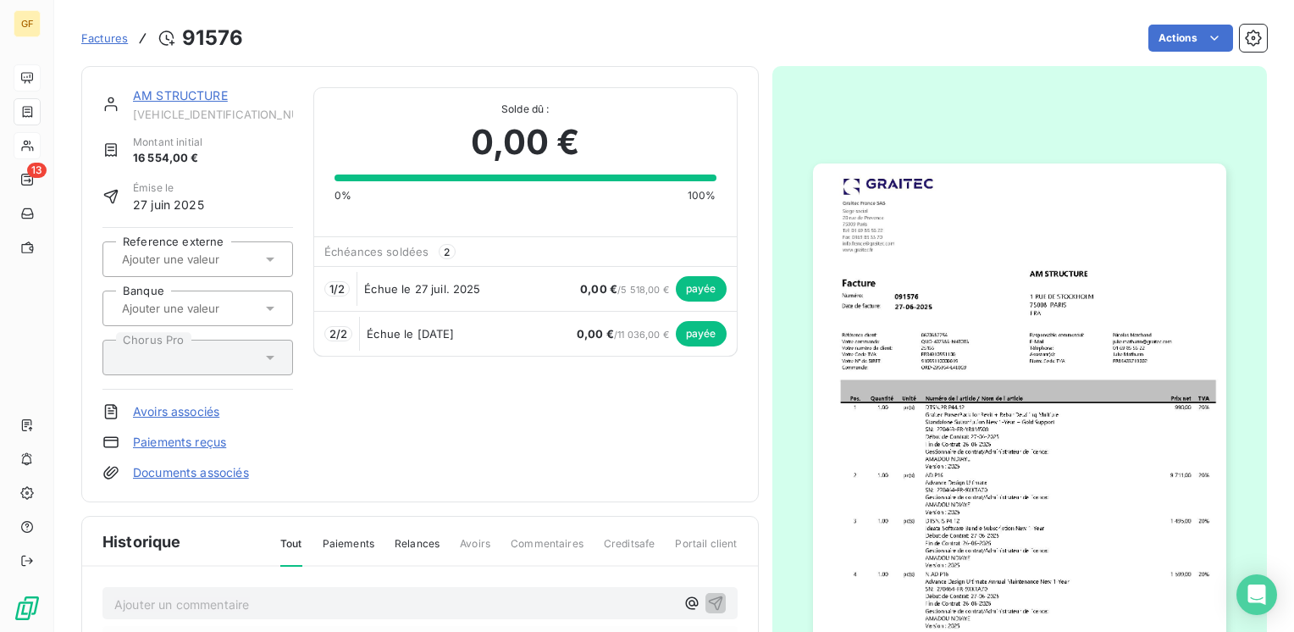
click at [208, 101] on link "AM STRUCTURE" at bounding box center [180, 95] width 95 height 14
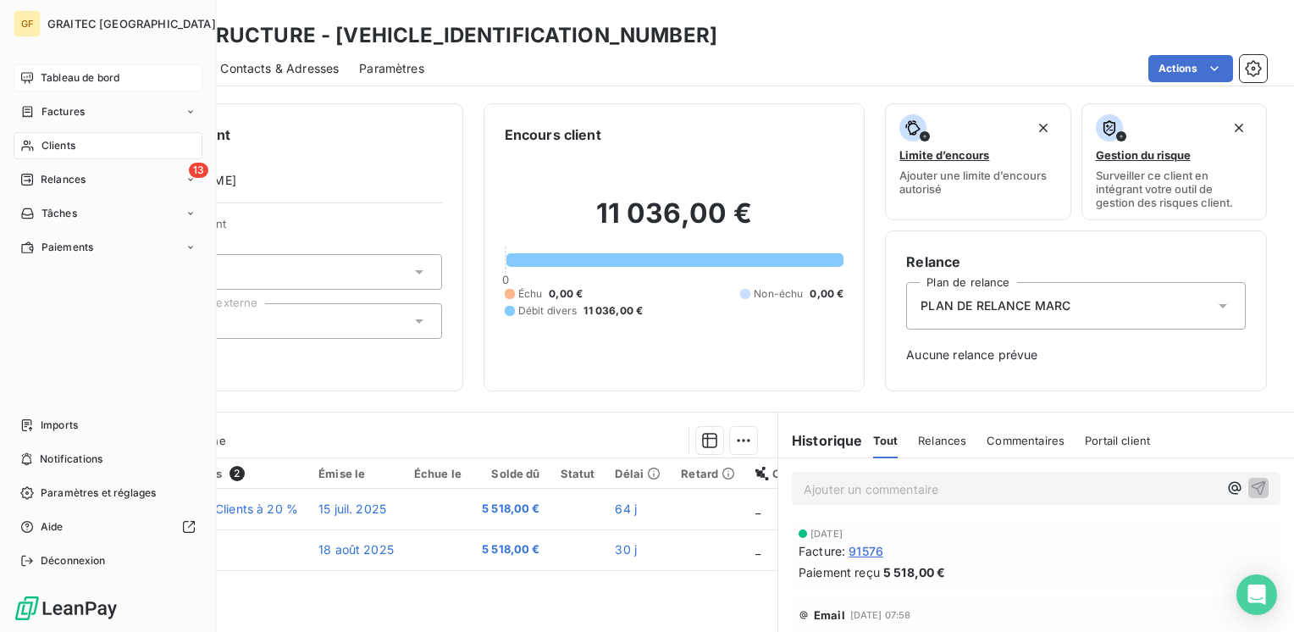
click at [75, 75] on span "Tableau de bord" at bounding box center [80, 77] width 79 height 15
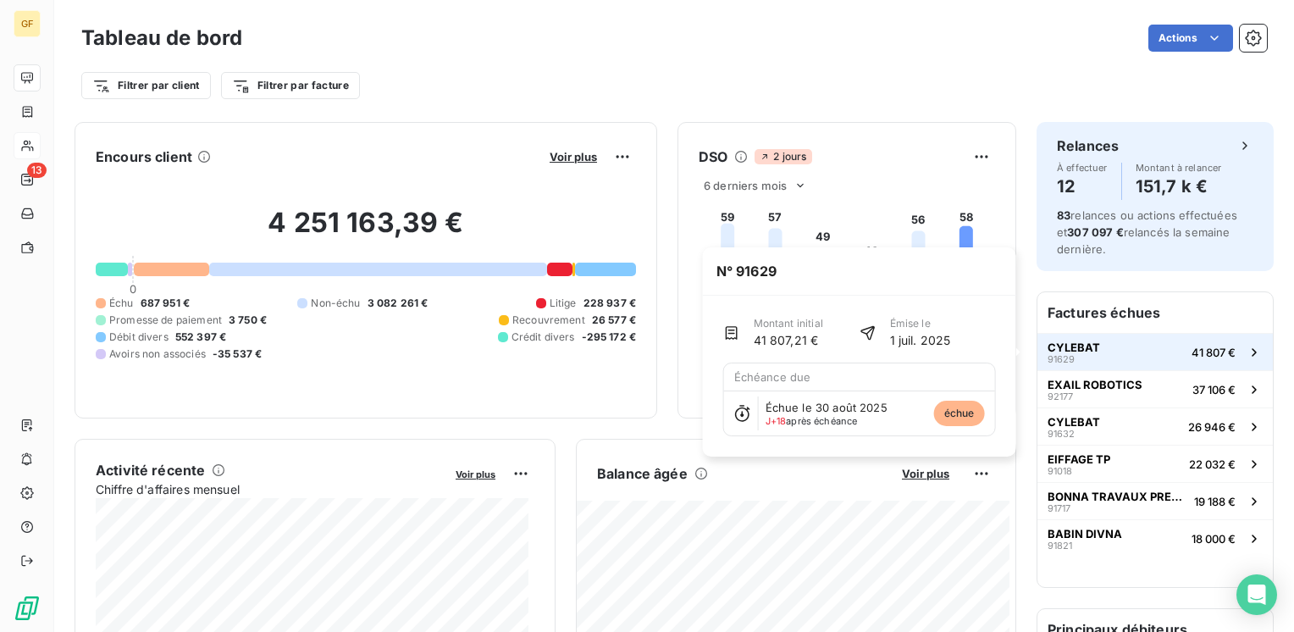
click at [1067, 344] on span "CYLEBAT" at bounding box center [1073, 347] width 52 height 14
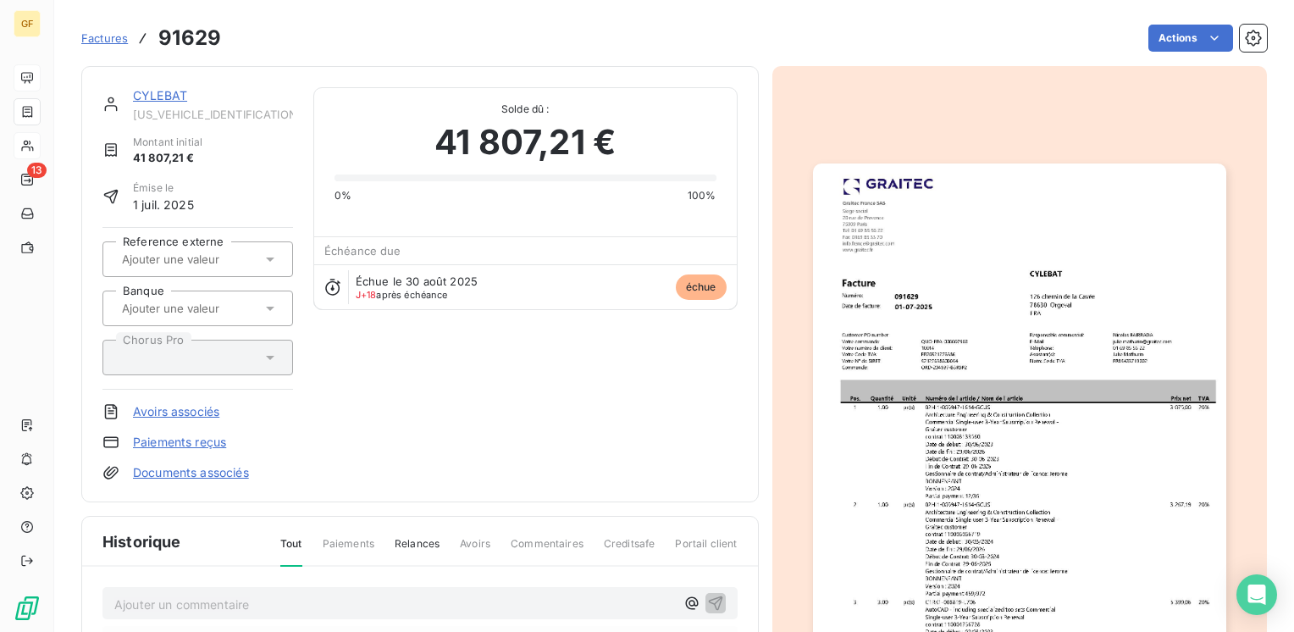
click at [163, 99] on link "CYLEBAT" at bounding box center [160, 95] width 54 height 14
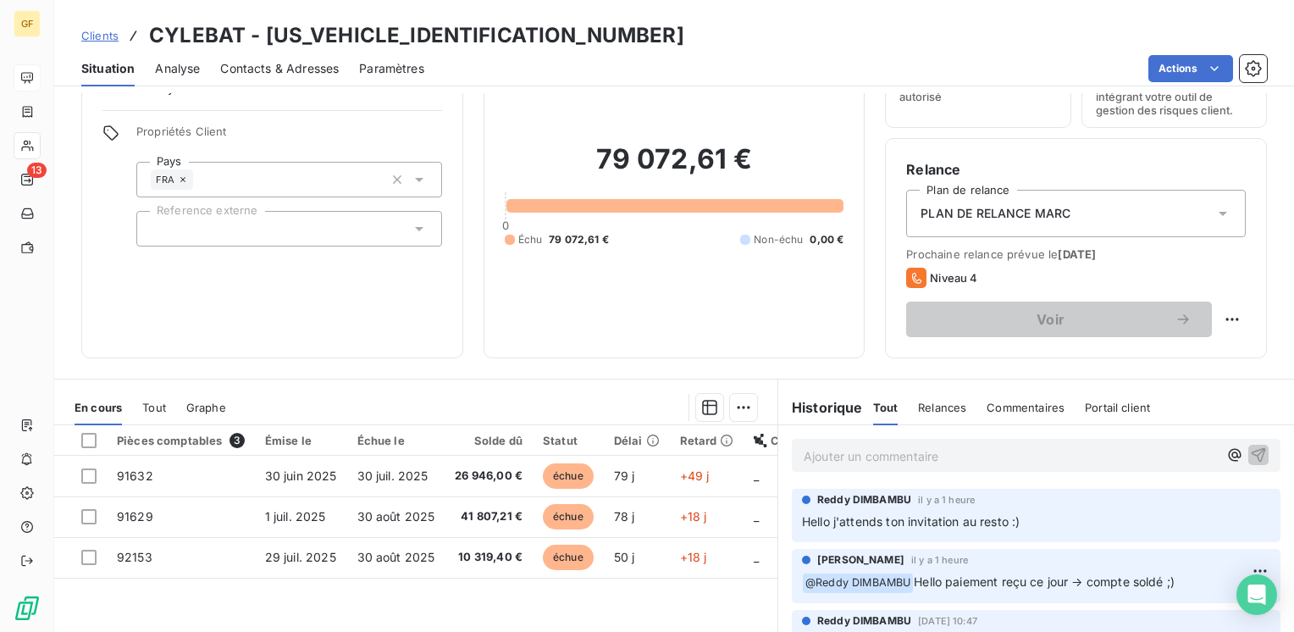
scroll to position [254, 0]
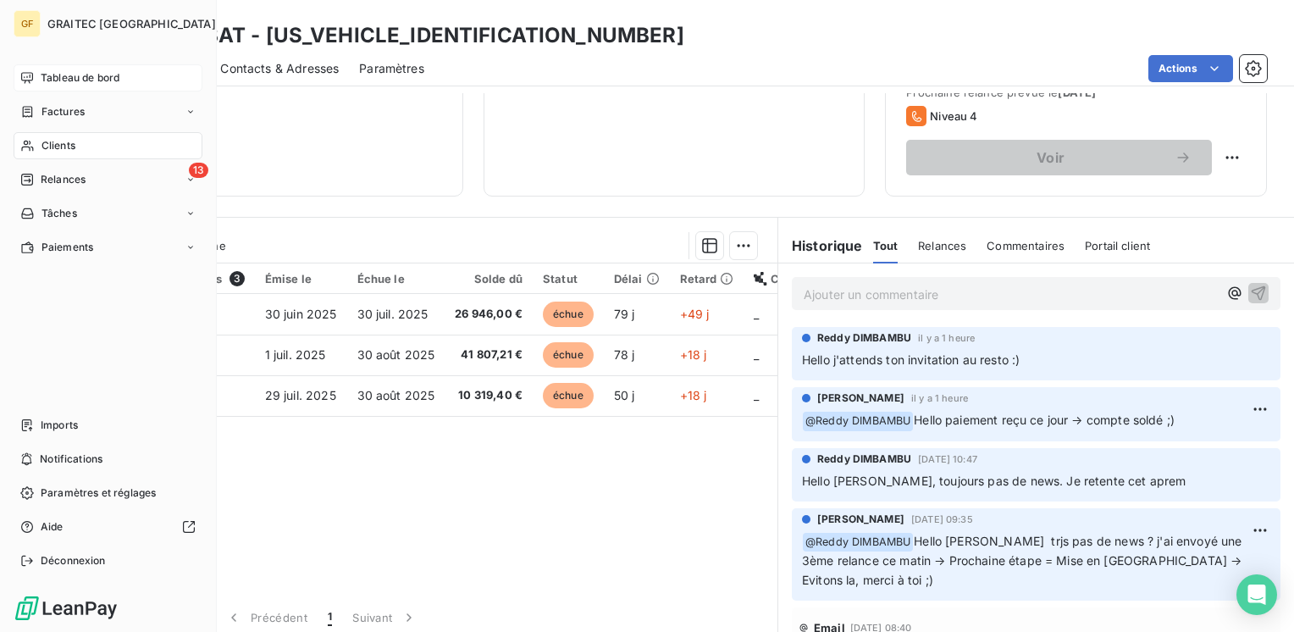
drag, startPoint x: 58, startPoint y: 80, endPoint x: 162, endPoint y: 81, distance: 103.3
click at [58, 80] on span "Tableau de bord" at bounding box center [80, 77] width 79 height 15
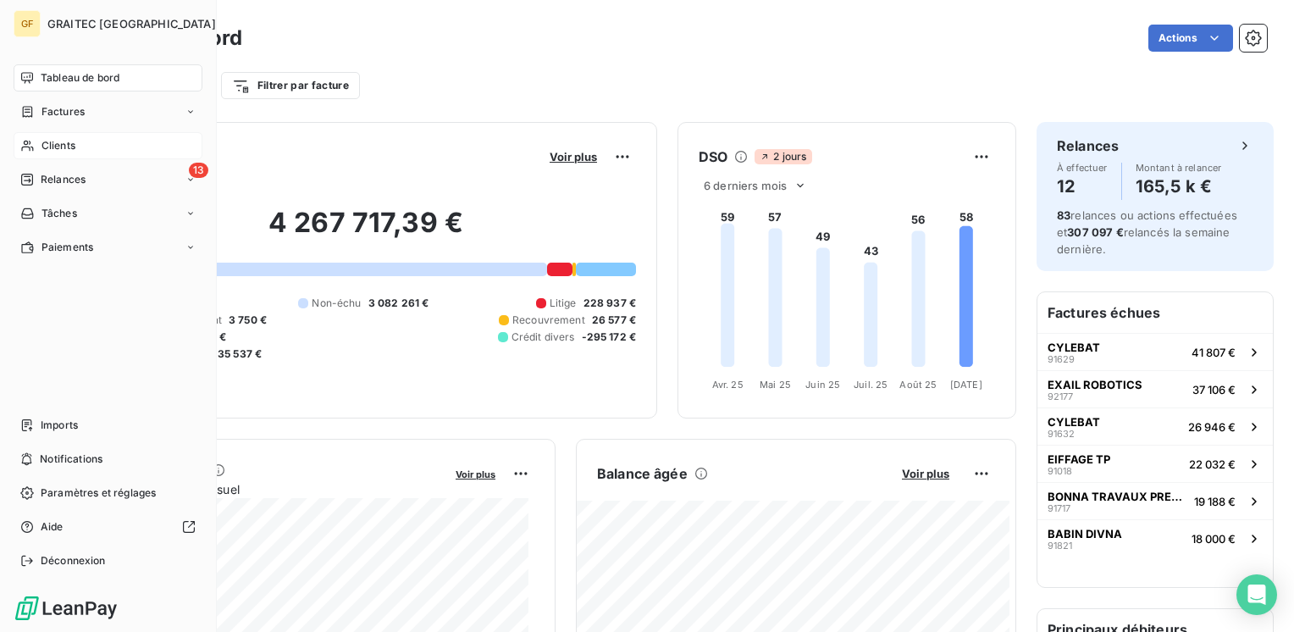
click at [56, 145] on span "Clients" at bounding box center [58, 145] width 34 height 15
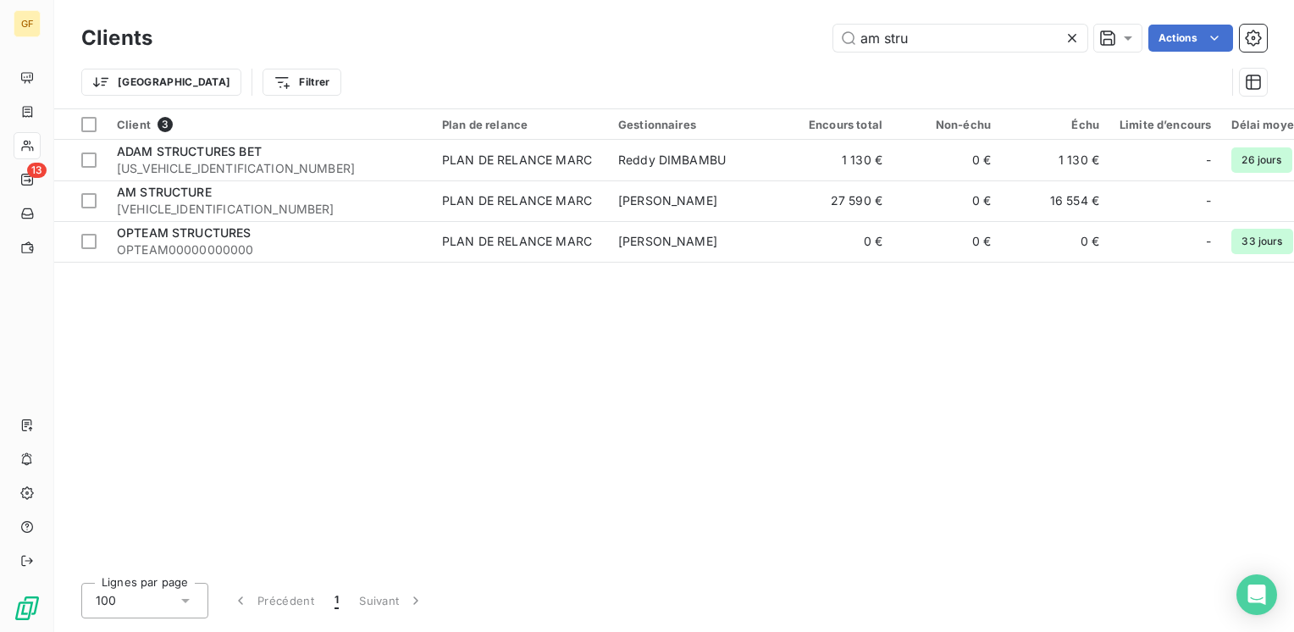
drag, startPoint x: 857, startPoint y: 39, endPoint x: 383, endPoint y: 86, distance: 476.4
click at [383, 86] on div "Clients am stru Actions Trier Filtrer" at bounding box center [673, 64] width 1185 height 88
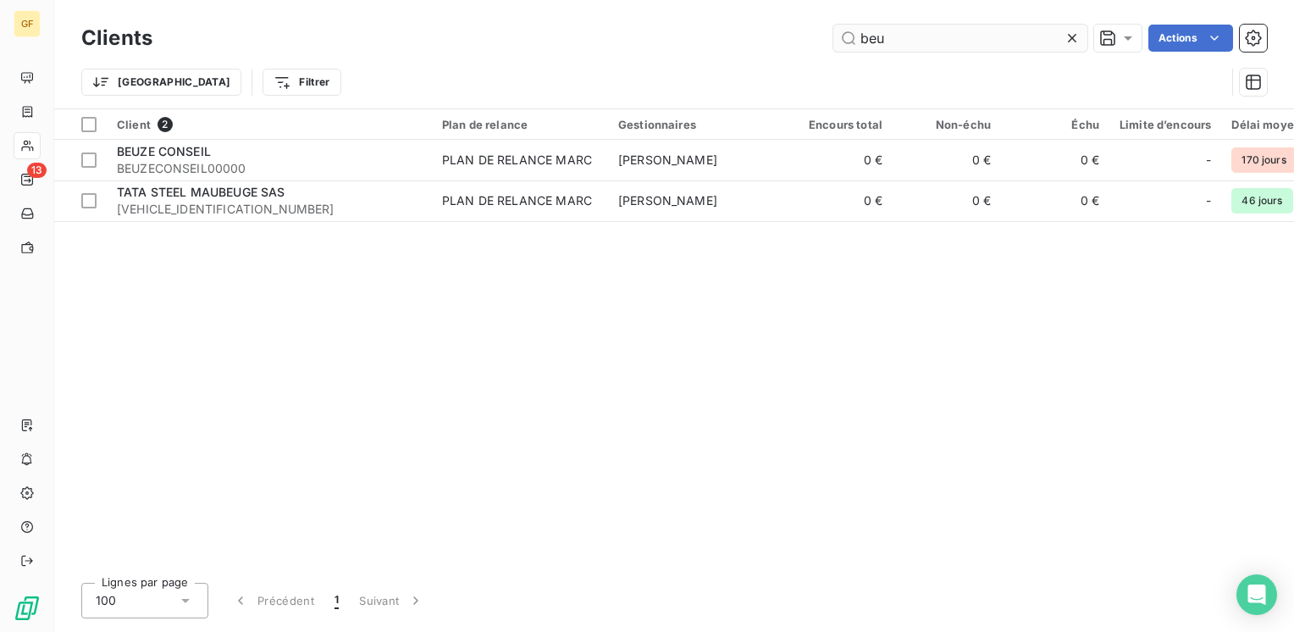
drag, startPoint x: 874, startPoint y: 39, endPoint x: 896, endPoint y: 35, distance: 22.4
click at [892, 36] on input "beu" at bounding box center [960, 38] width 254 height 27
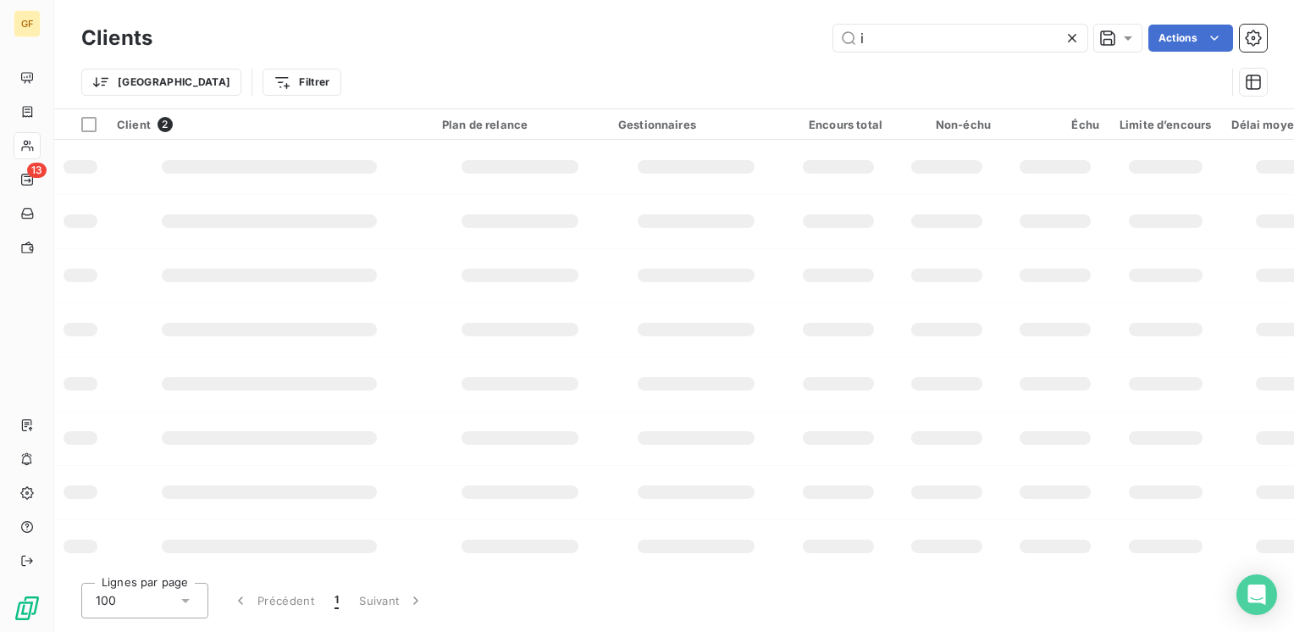
drag, startPoint x: 896, startPoint y: 40, endPoint x: 793, endPoint y: 51, distance: 103.9
click at [796, 48] on div "i Actions" at bounding box center [720, 38] width 1094 height 27
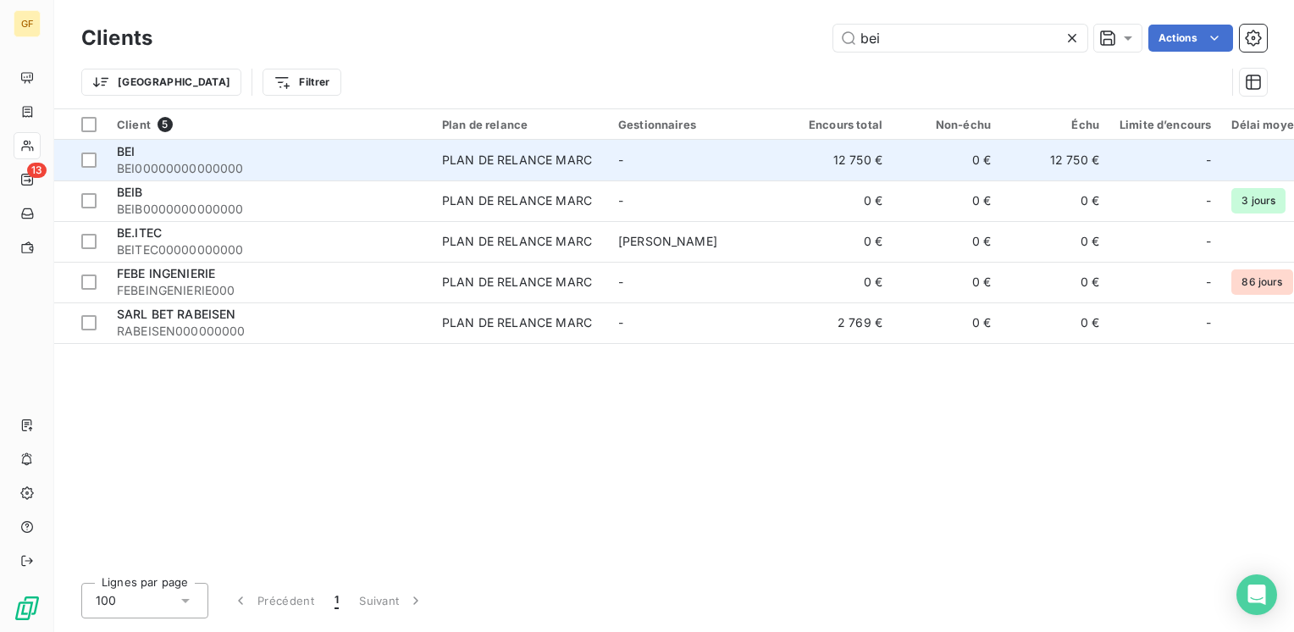
type input "bei"
click at [202, 164] on span "BEI00000000000000" at bounding box center [269, 168] width 305 height 17
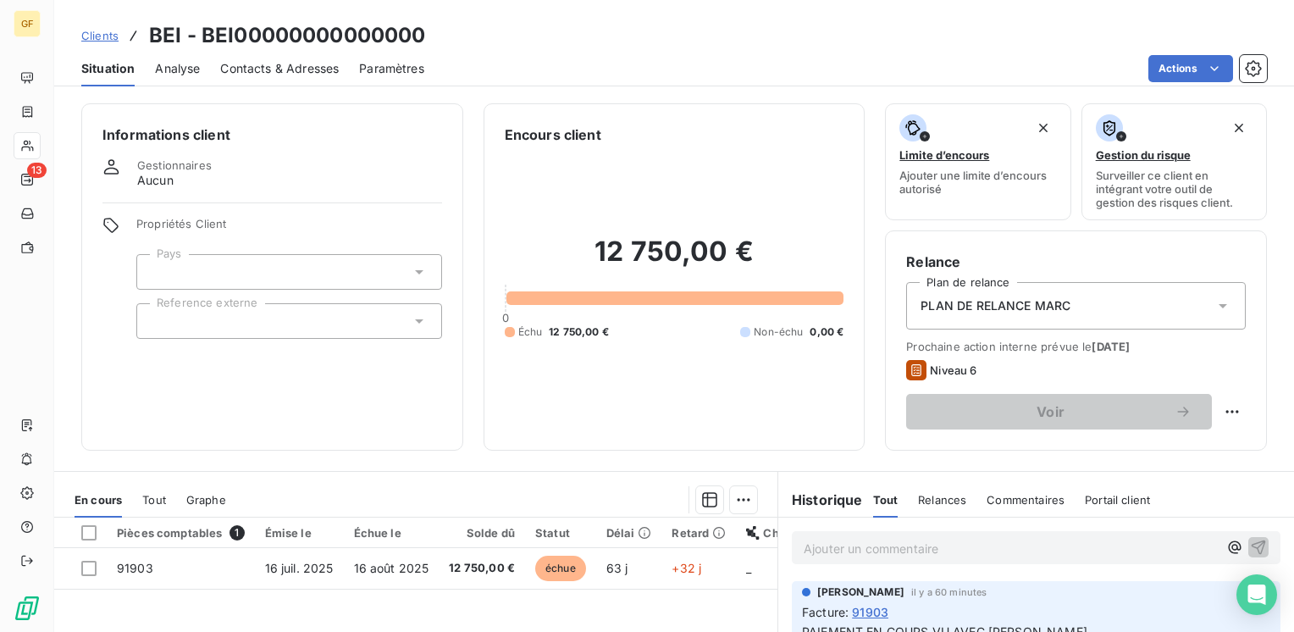
click at [301, 73] on span "Contacts & Adresses" at bounding box center [279, 68] width 119 height 17
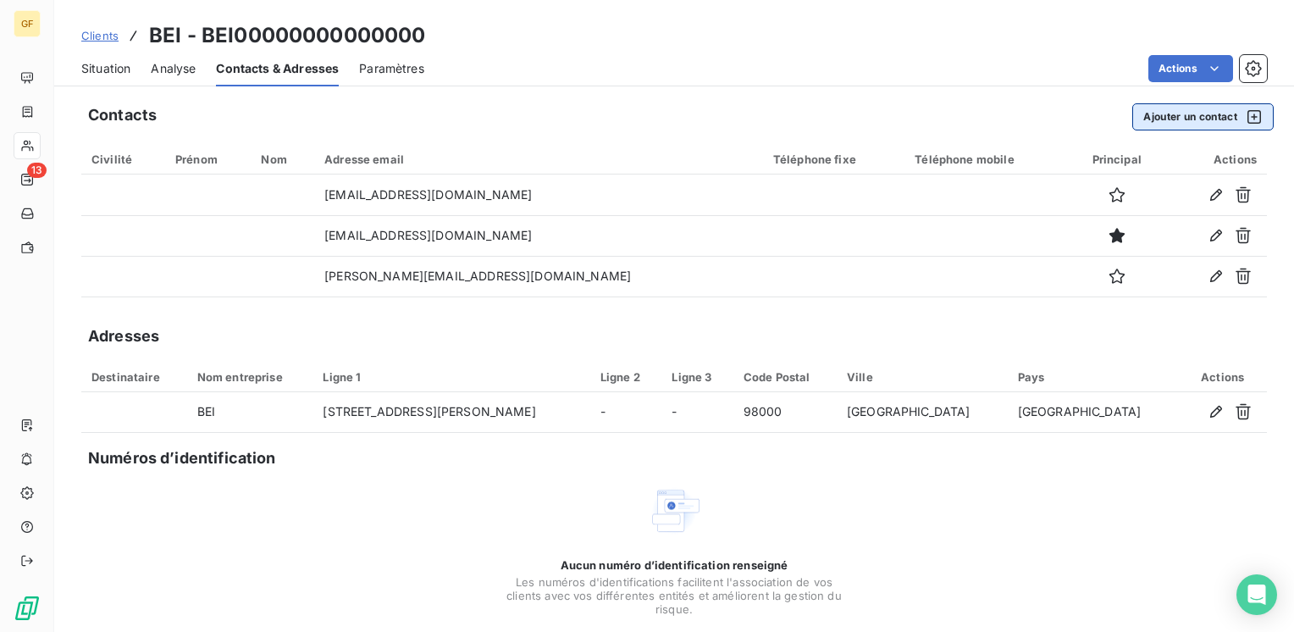
click at [1152, 120] on button "Ajouter un contact" at bounding box center [1202, 116] width 141 height 27
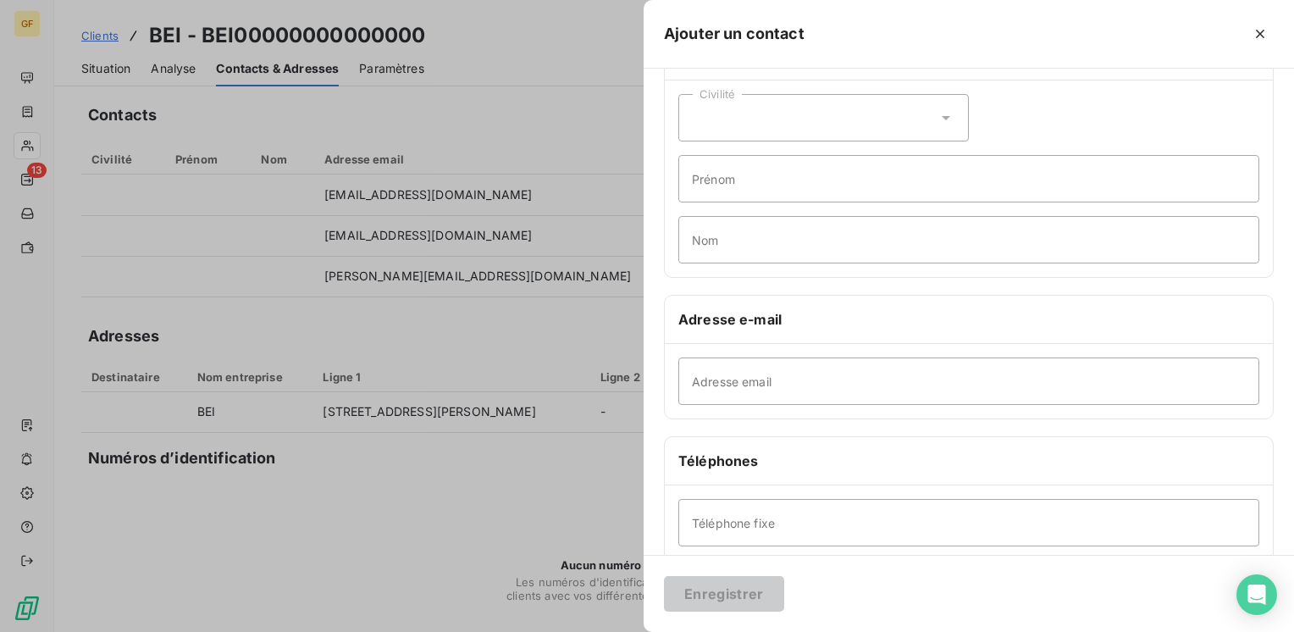
scroll to position [85, 0]
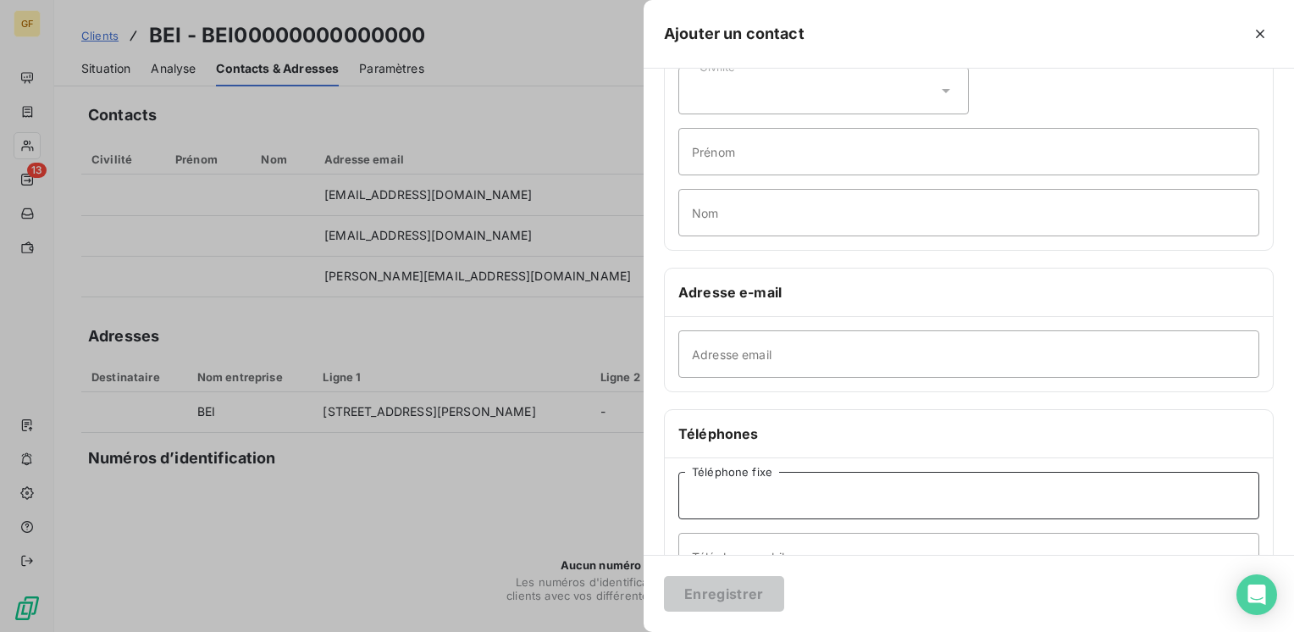
click at [721, 500] on input "Téléphone fixe" at bounding box center [968, 495] width 581 height 47
paste input "04 93 22 84 66"
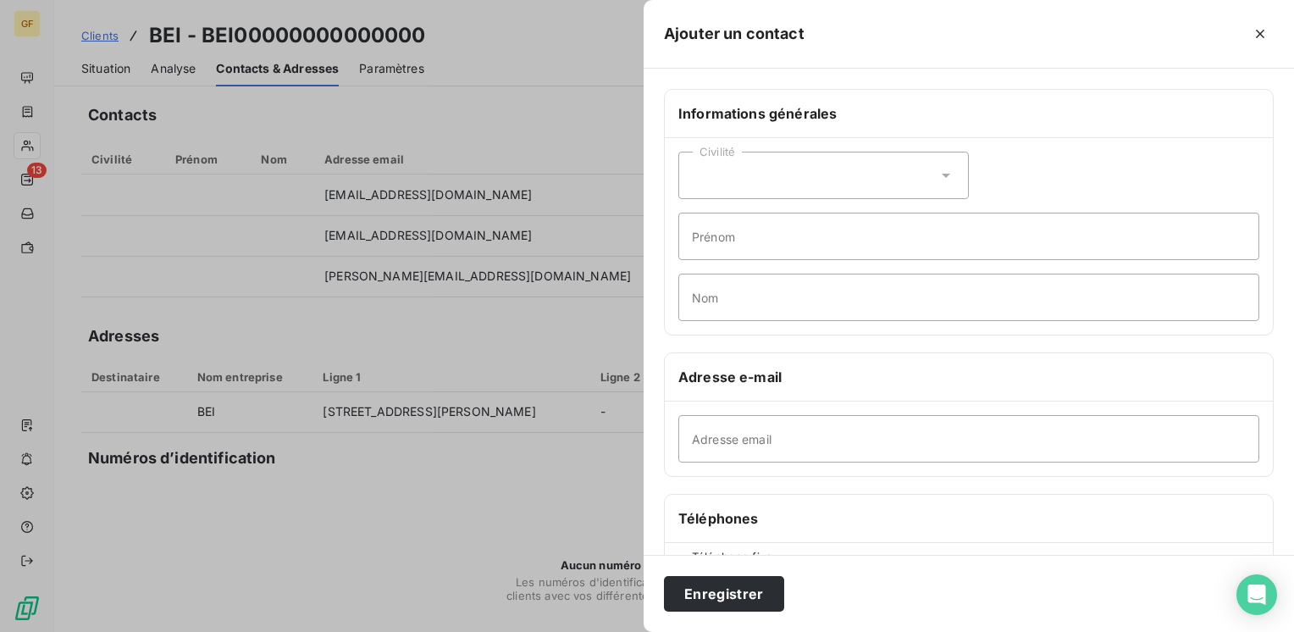
type input "04 93 22 84 66"
click at [715, 235] on input "Prénom" at bounding box center [968, 236] width 581 height 47
type input "Compta"
click at [727, 594] on button "Enregistrer" at bounding box center [724, 594] width 120 height 36
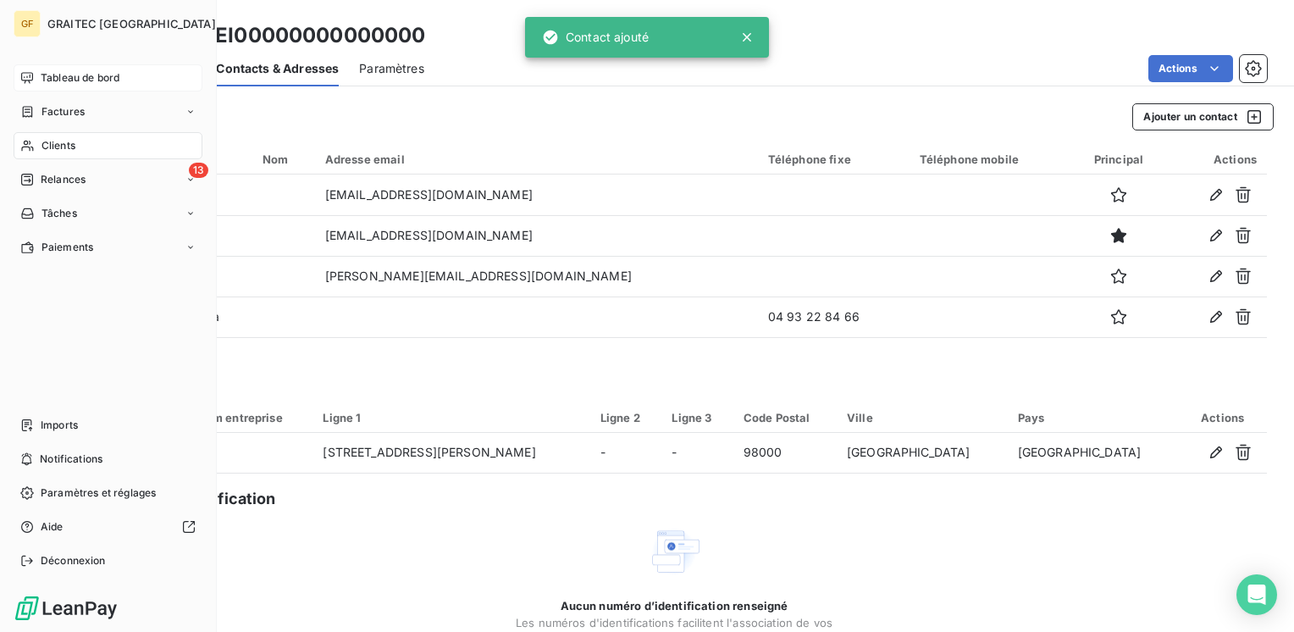
click at [43, 75] on span "Tableau de bord" at bounding box center [80, 77] width 79 height 15
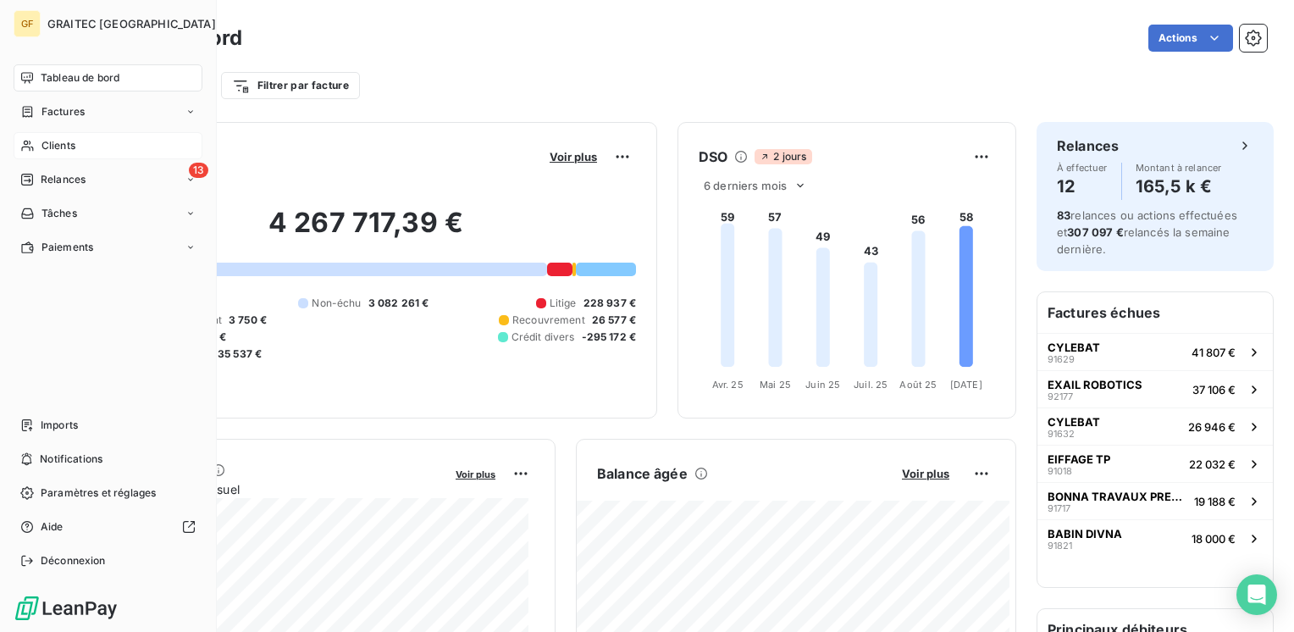
click at [68, 82] on span "Tableau de bord" at bounding box center [80, 77] width 79 height 15
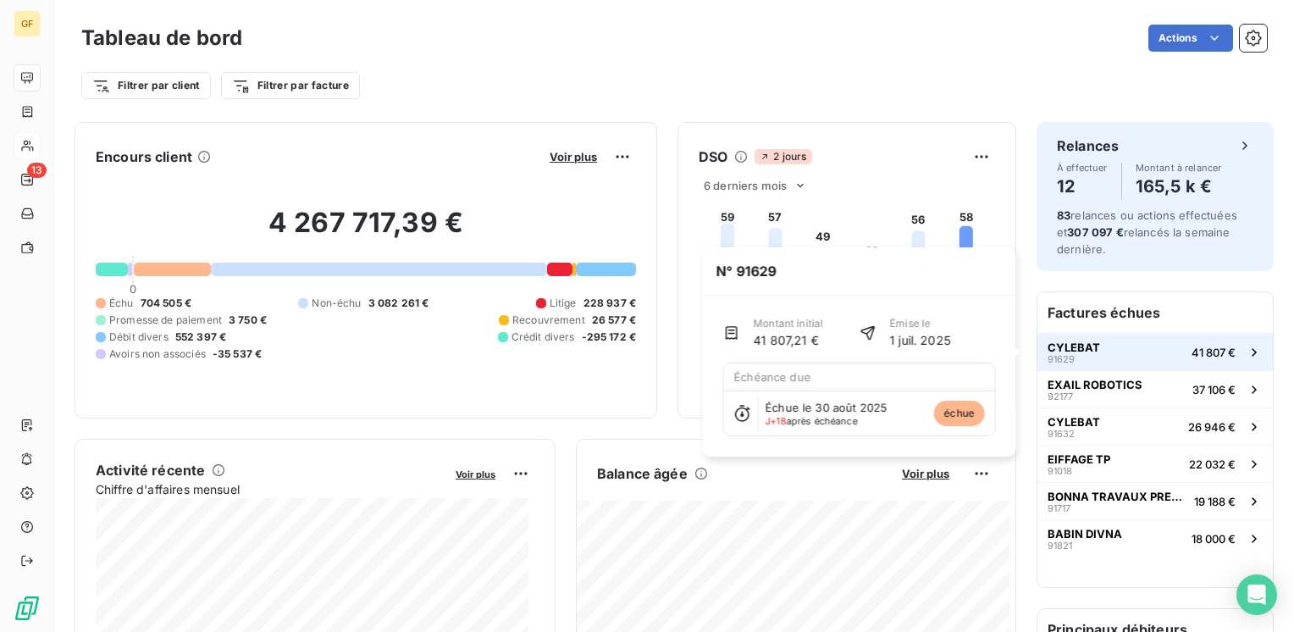
click at [1072, 343] on span "CYLEBAT" at bounding box center [1073, 347] width 52 height 14
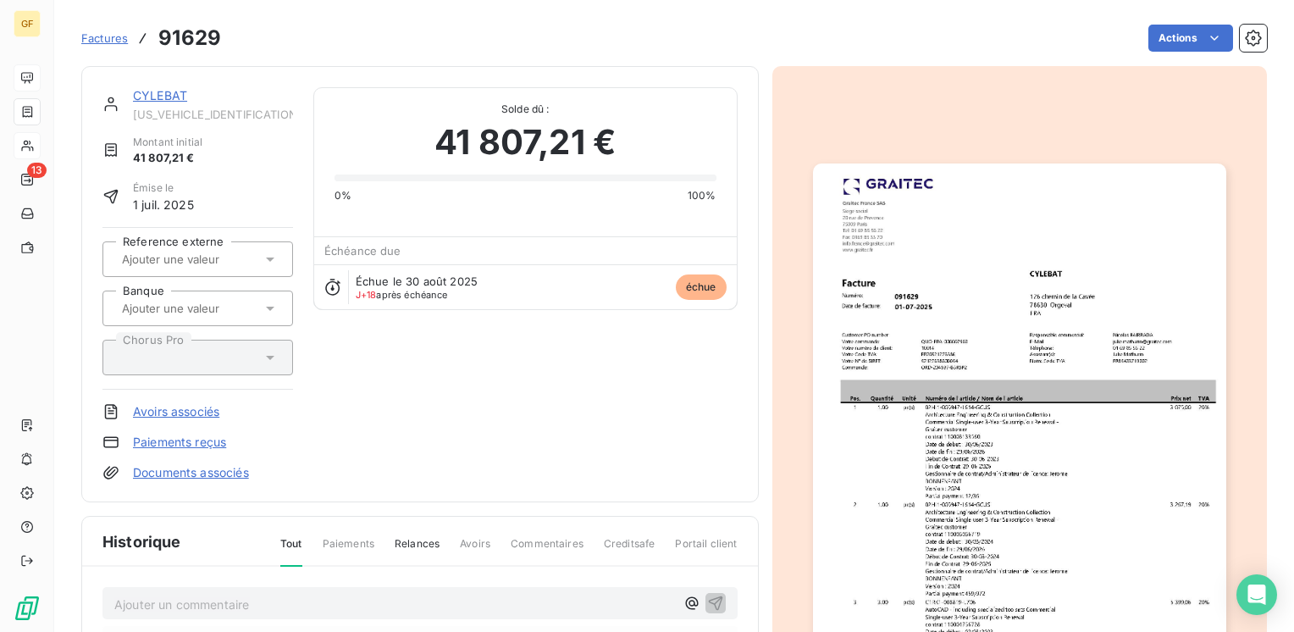
click at [179, 93] on link "CYLEBAT" at bounding box center [160, 95] width 54 height 14
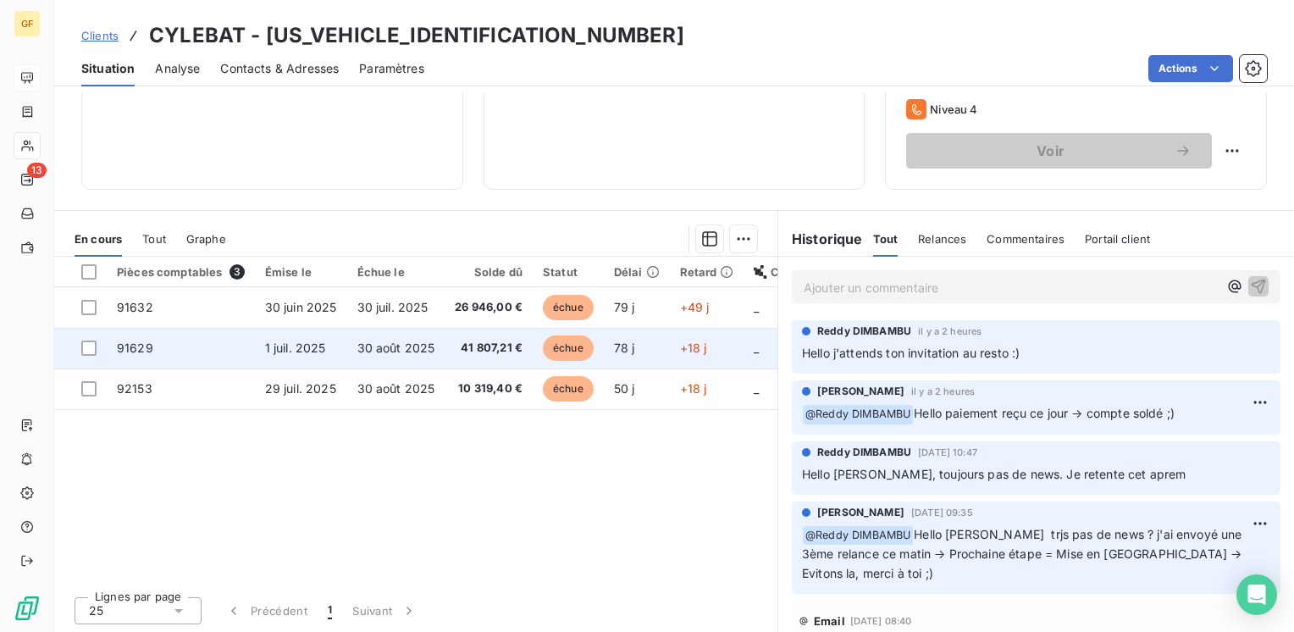
scroll to position [176, 0]
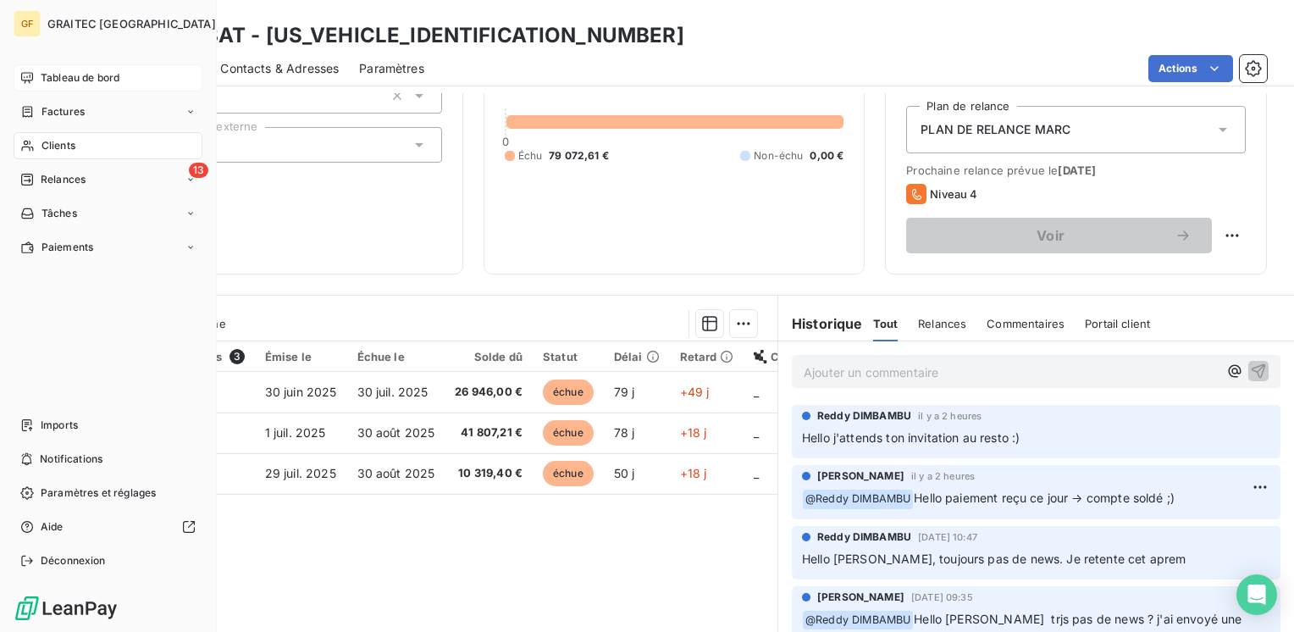
click at [77, 80] on span "Tableau de bord" at bounding box center [80, 77] width 79 height 15
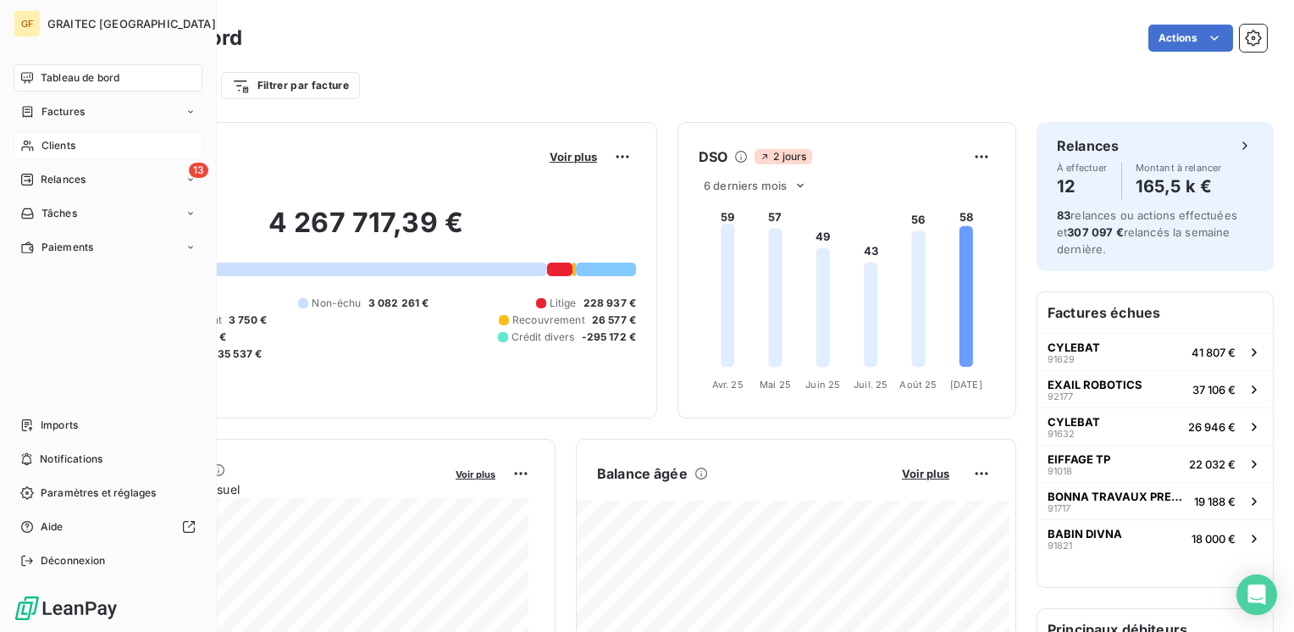
click at [60, 75] on span "Tableau de bord" at bounding box center [80, 77] width 79 height 15
click at [72, 67] on div "Tableau de bord" at bounding box center [108, 77] width 189 height 27
click at [74, 73] on span "Tableau de bord" at bounding box center [80, 77] width 79 height 15
click at [62, 113] on span "Factures" at bounding box center [62, 111] width 43 height 15
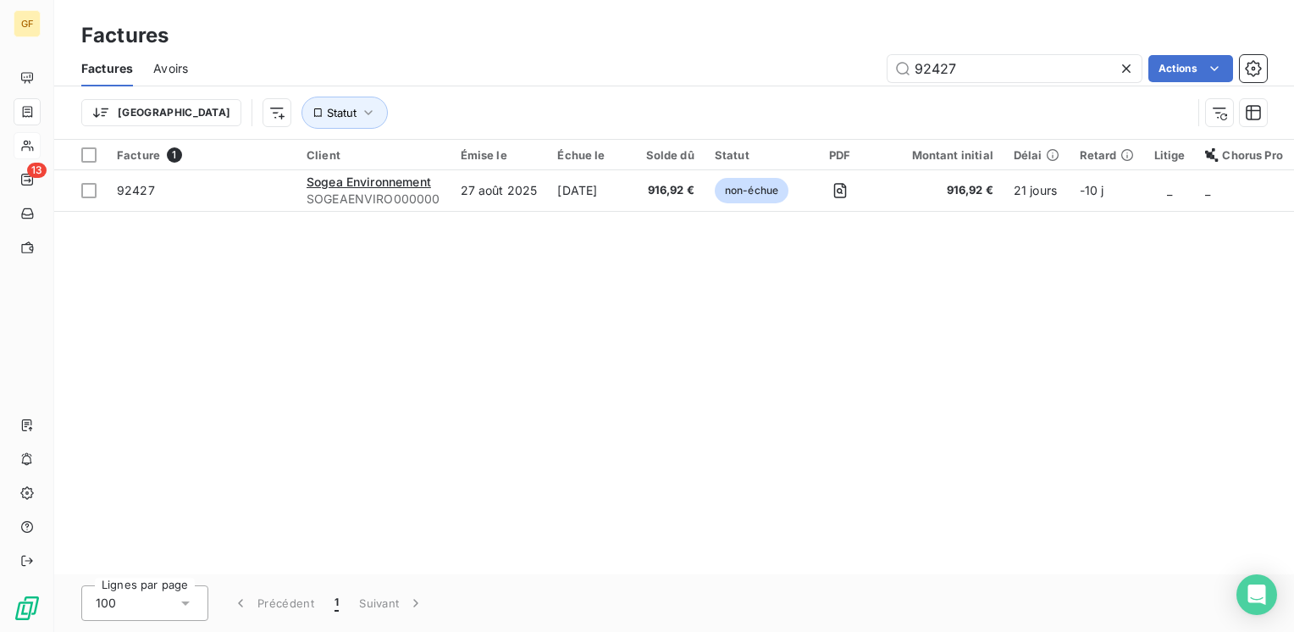
click at [1126, 67] on icon at bounding box center [1126, 68] width 8 height 8
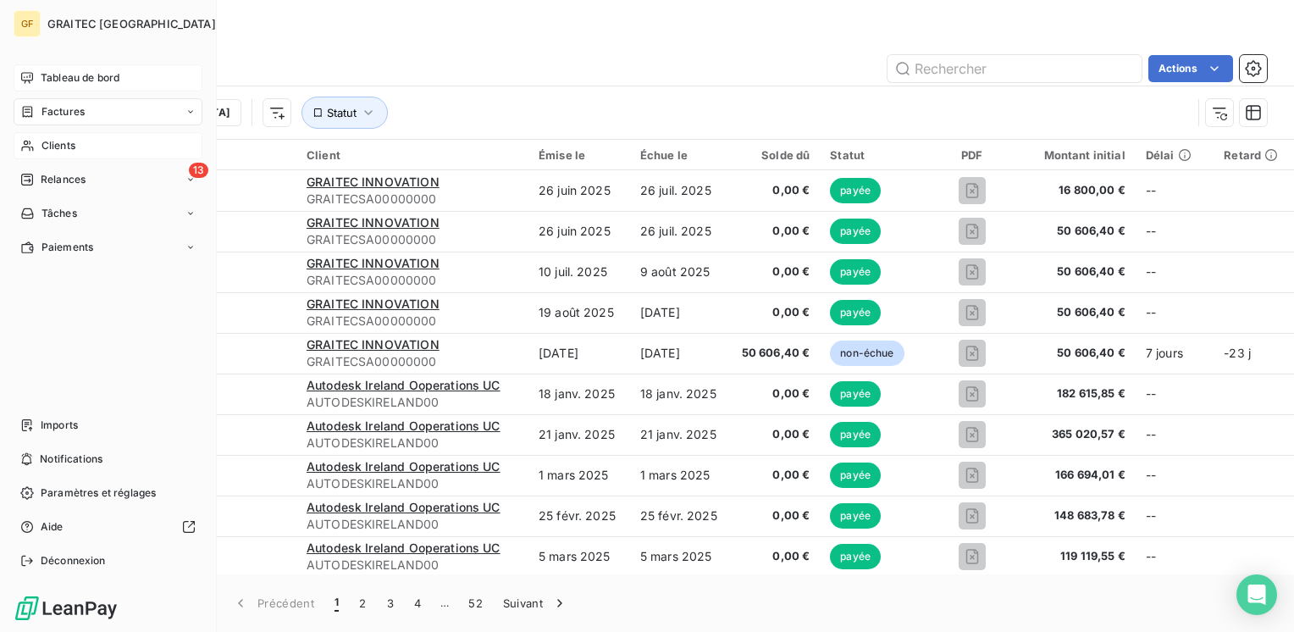
click at [68, 76] on span "Tableau de bord" at bounding box center [80, 77] width 79 height 15
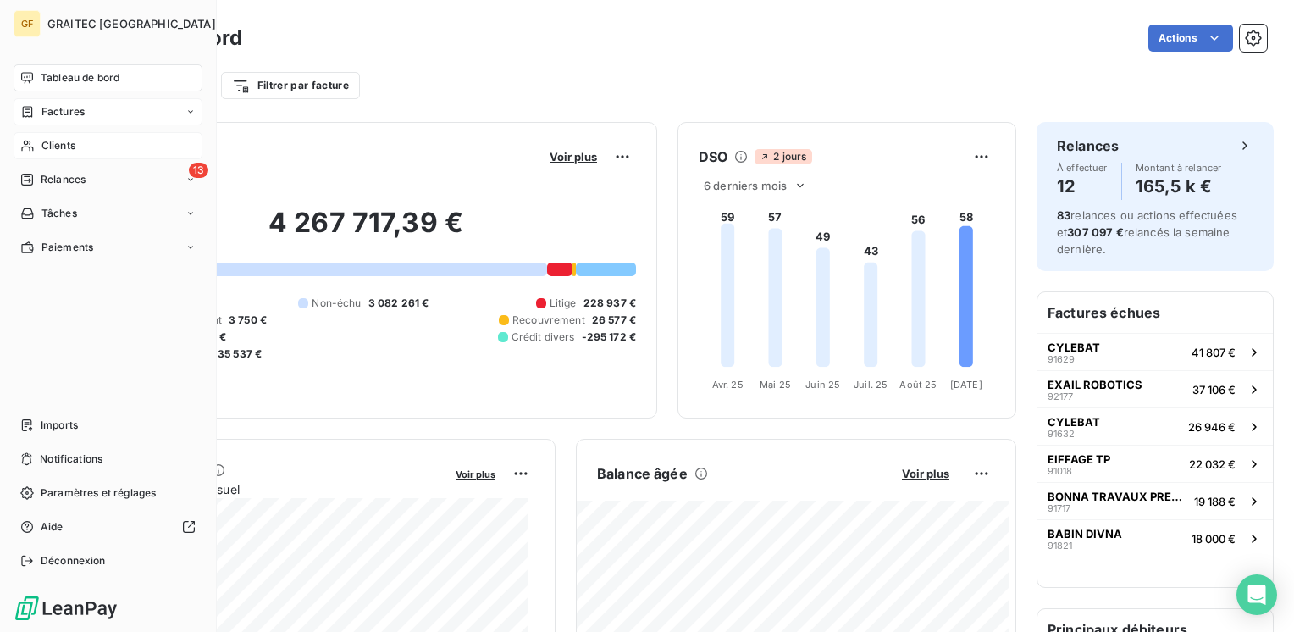
click at [48, 139] on span "Clients" at bounding box center [58, 145] width 34 height 15
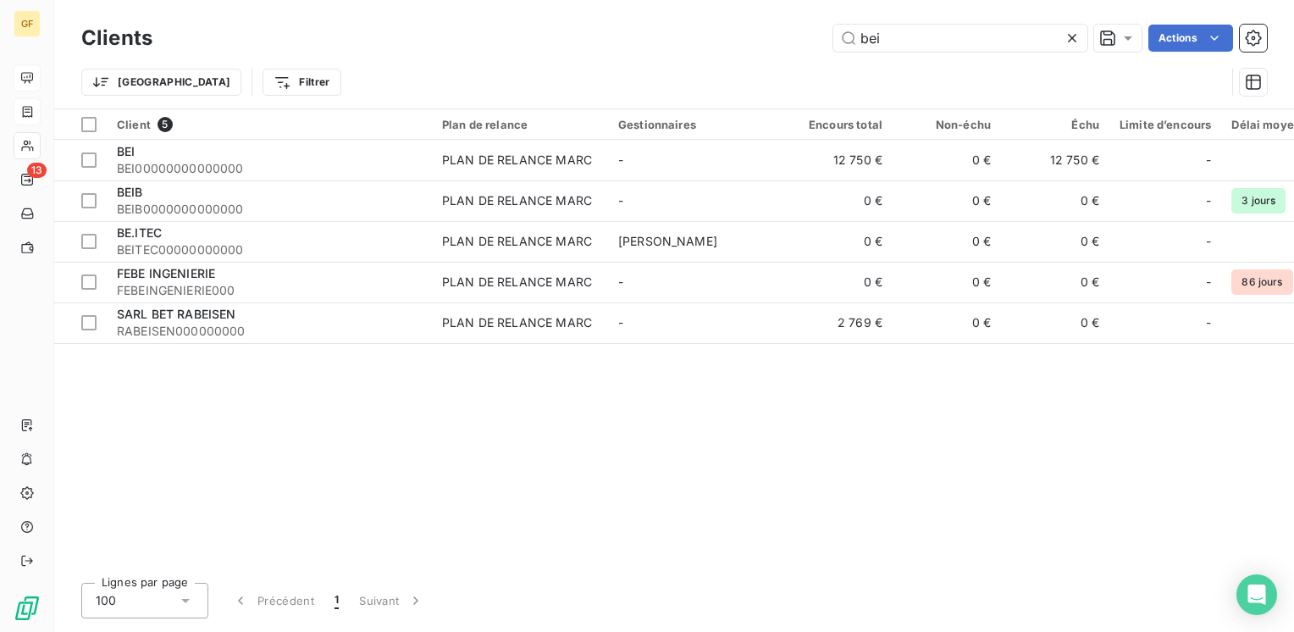
drag, startPoint x: 883, startPoint y: 43, endPoint x: 550, endPoint y: 51, distance: 333.7
click at [550, 52] on div "Clients bei Actions" at bounding box center [673, 38] width 1185 height 36
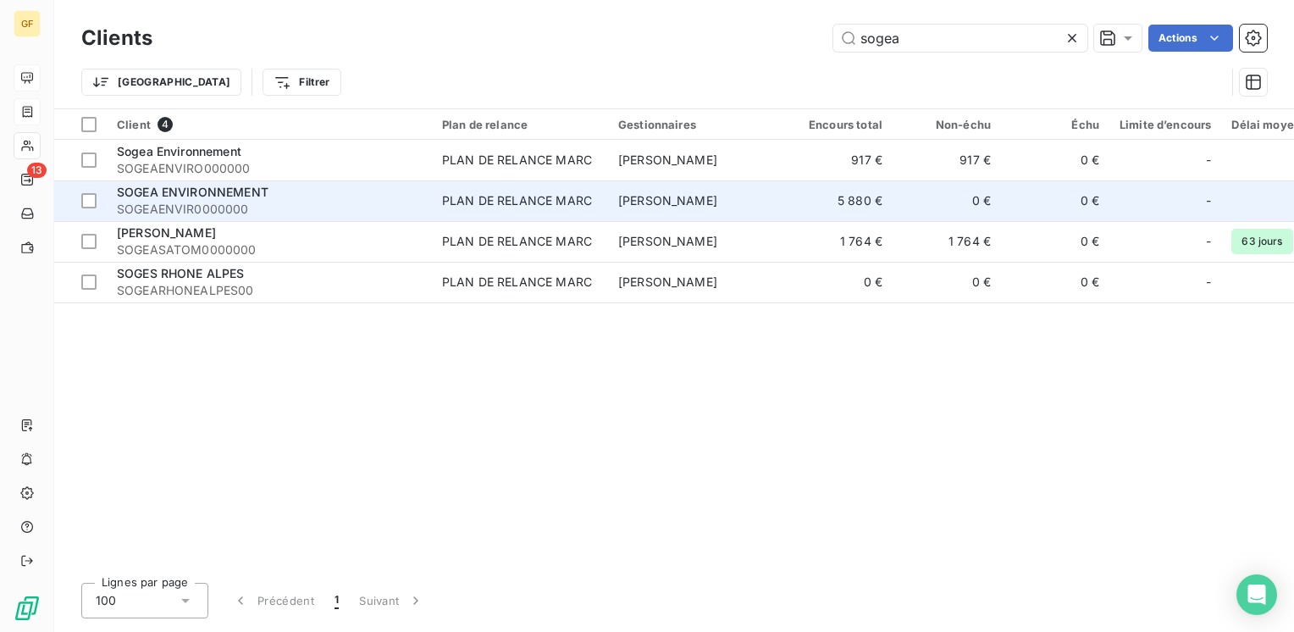
type input "sogea"
click at [488, 200] on div "PLAN DE RELANCE MARC" at bounding box center [517, 200] width 150 height 17
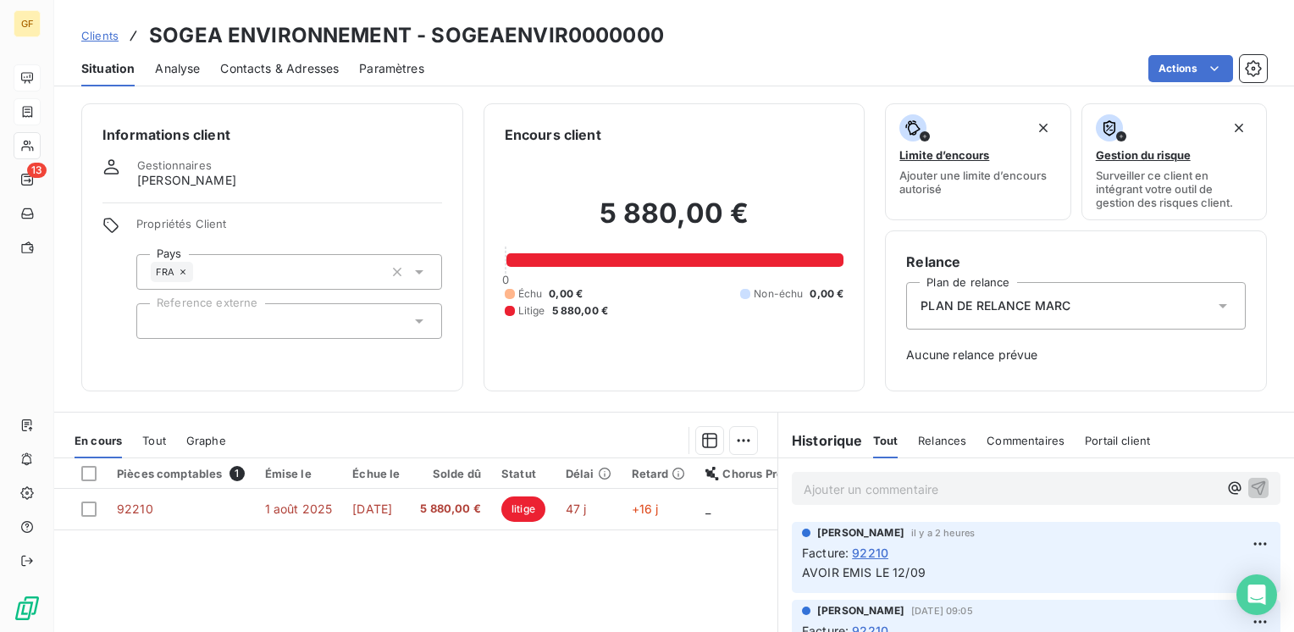
click at [107, 75] on span "Situation" at bounding box center [107, 68] width 53 height 17
click at [185, 69] on span "Analyse" at bounding box center [177, 68] width 45 height 17
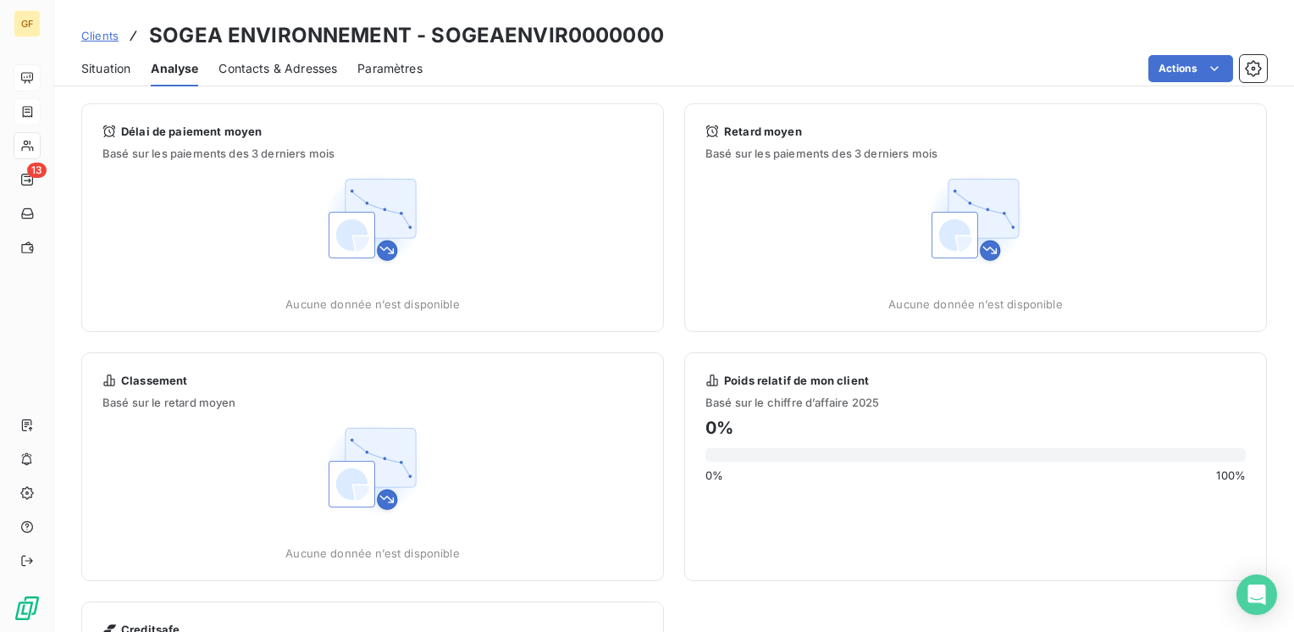
click at [91, 73] on span "Situation" at bounding box center [105, 68] width 49 height 17
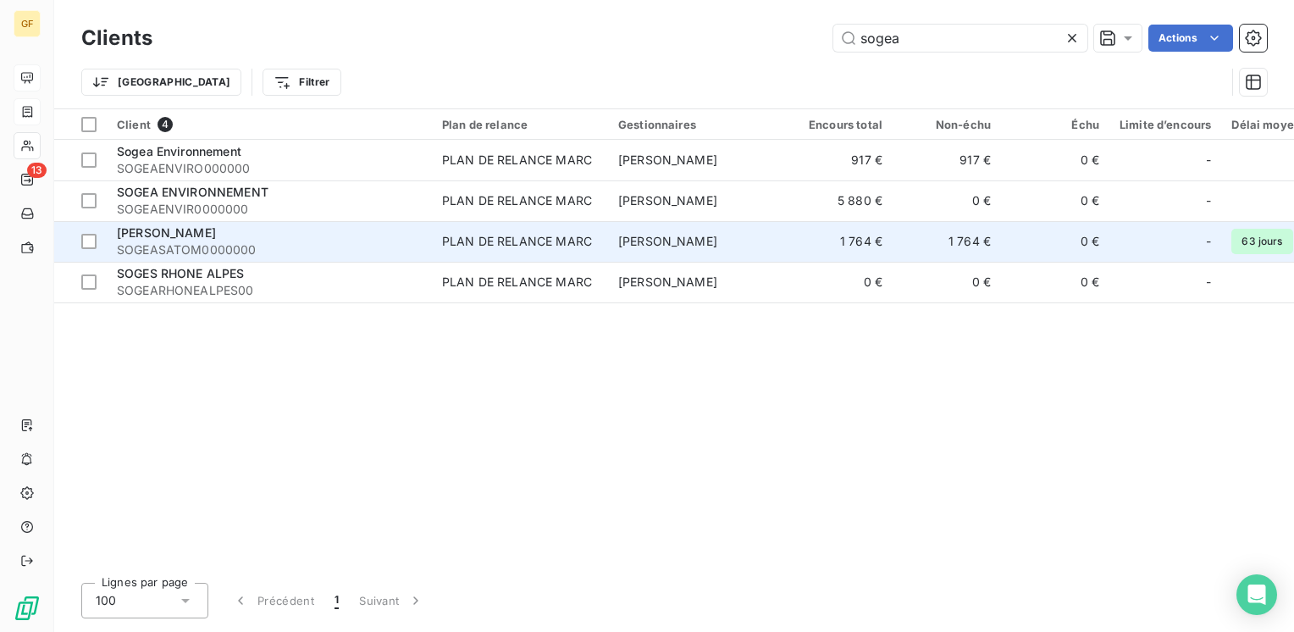
click at [198, 239] on span "SOGEA SATOM" at bounding box center [166, 232] width 99 height 14
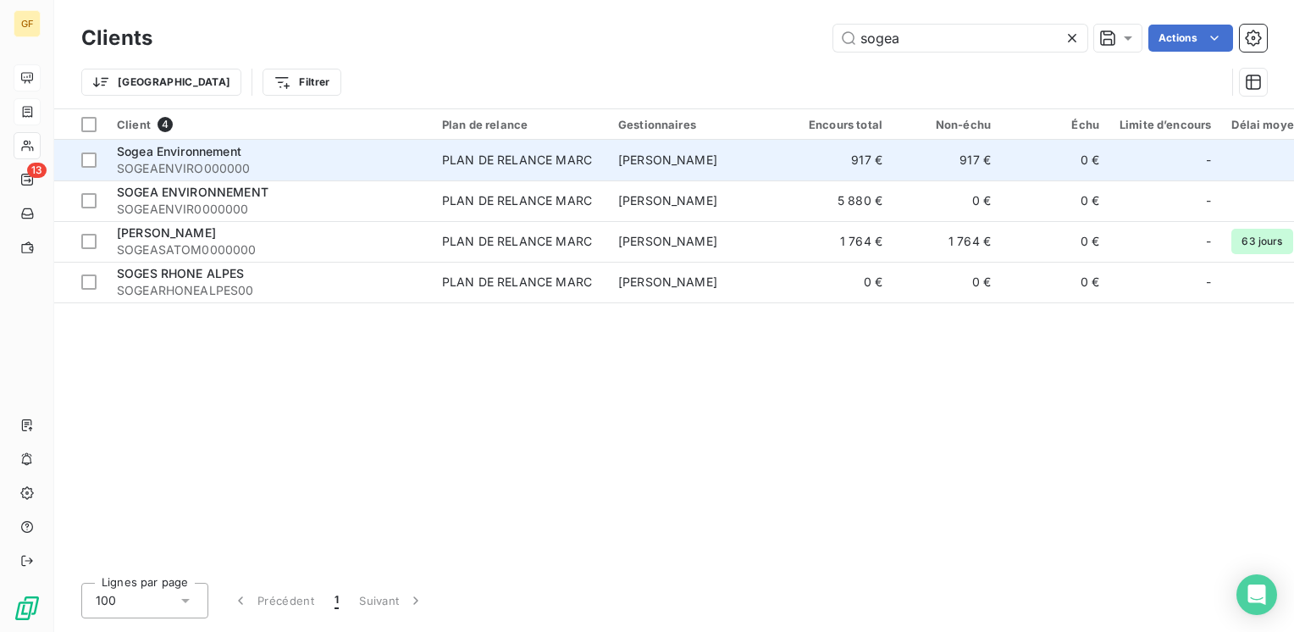
click at [237, 152] on span "Sogea Environnement" at bounding box center [179, 151] width 124 height 14
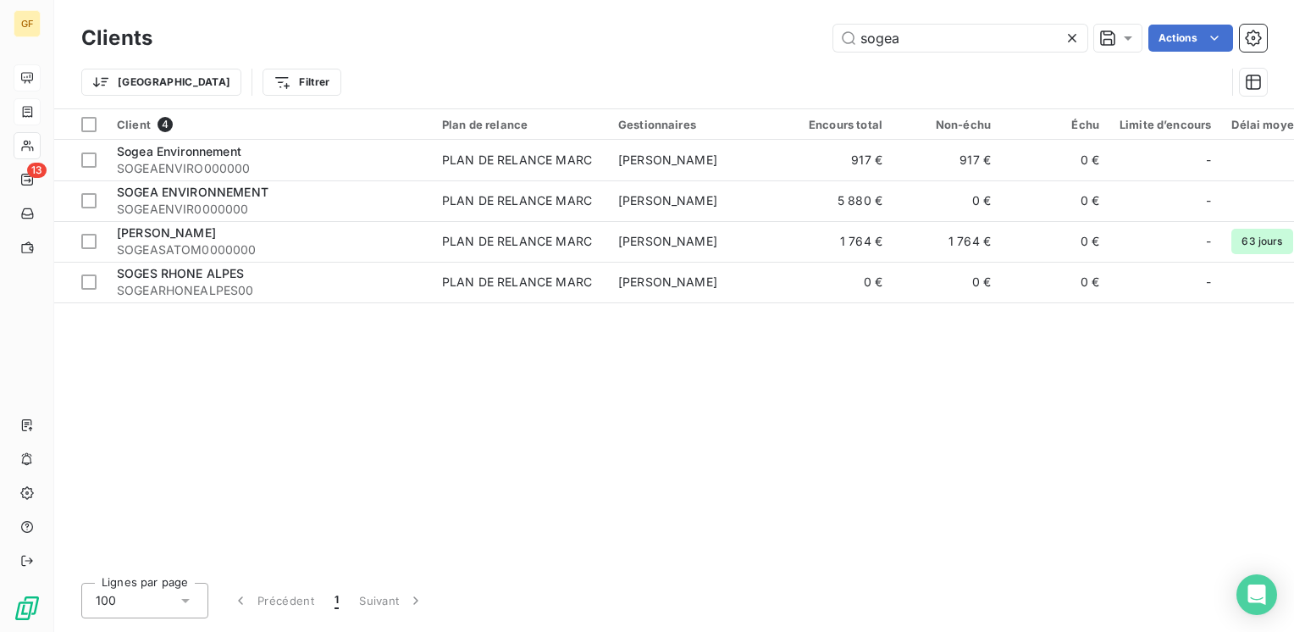
click at [1074, 36] on icon at bounding box center [1071, 38] width 17 height 17
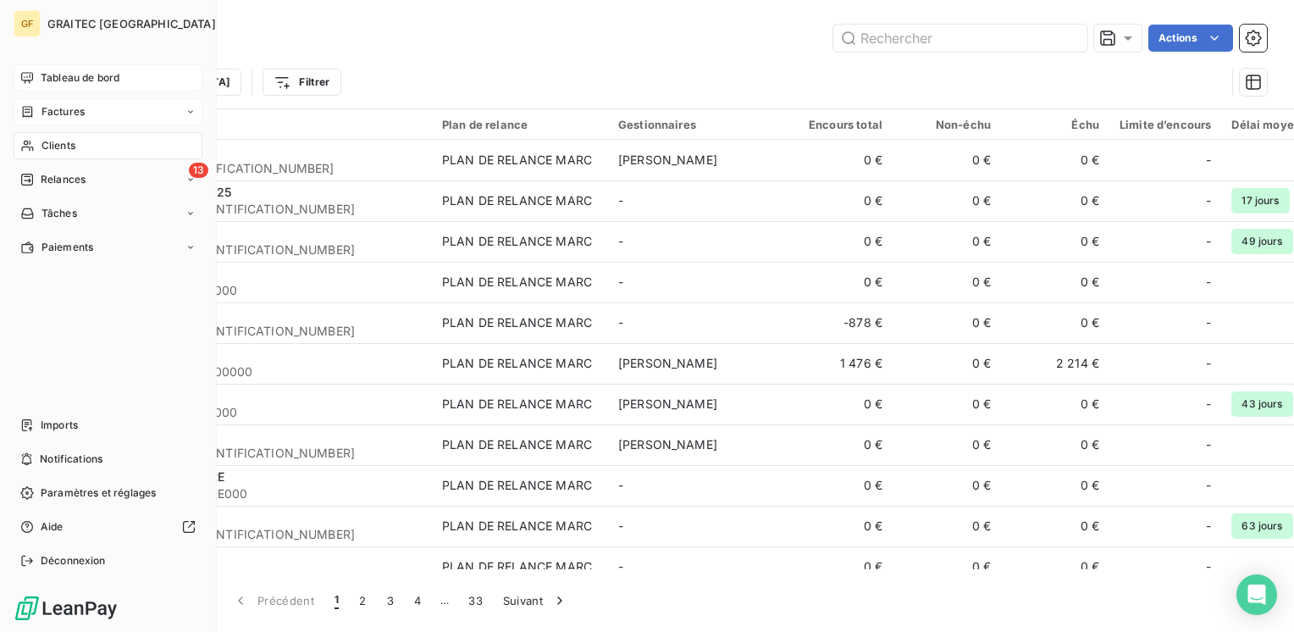
click at [64, 85] on span "Tableau de bord" at bounding box center [80, 77] width 79 height 15
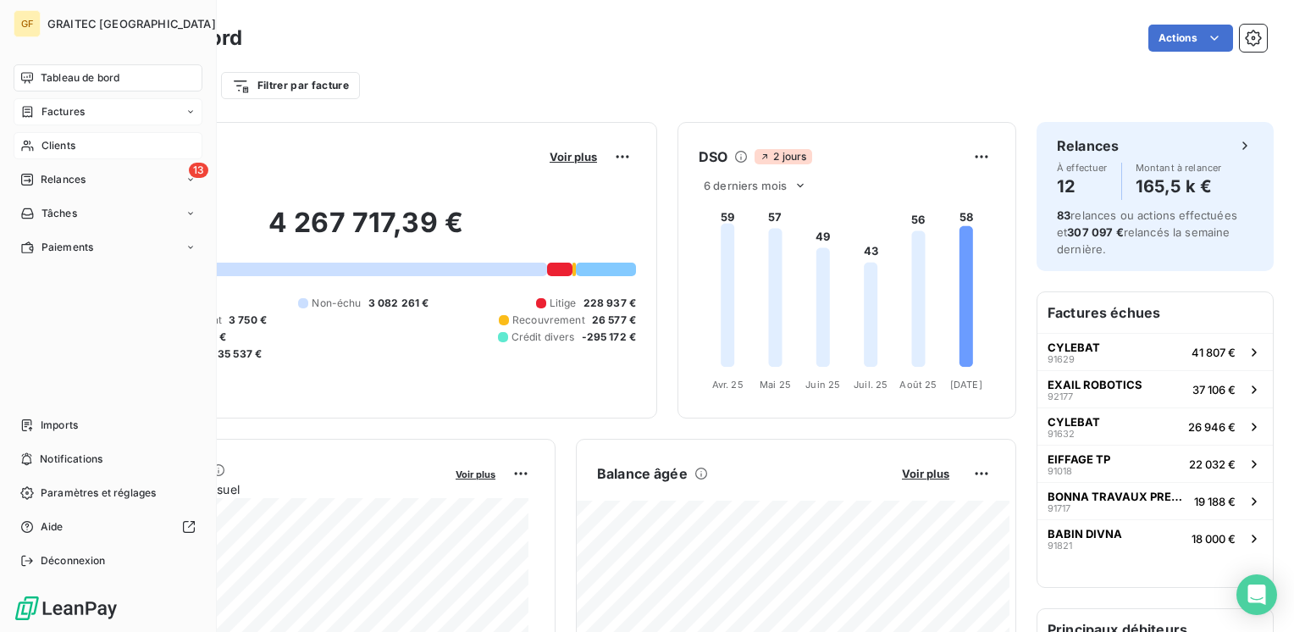
click at [55, 145] on span "Clients" at bounding box center [58, 145] width 34 height 15
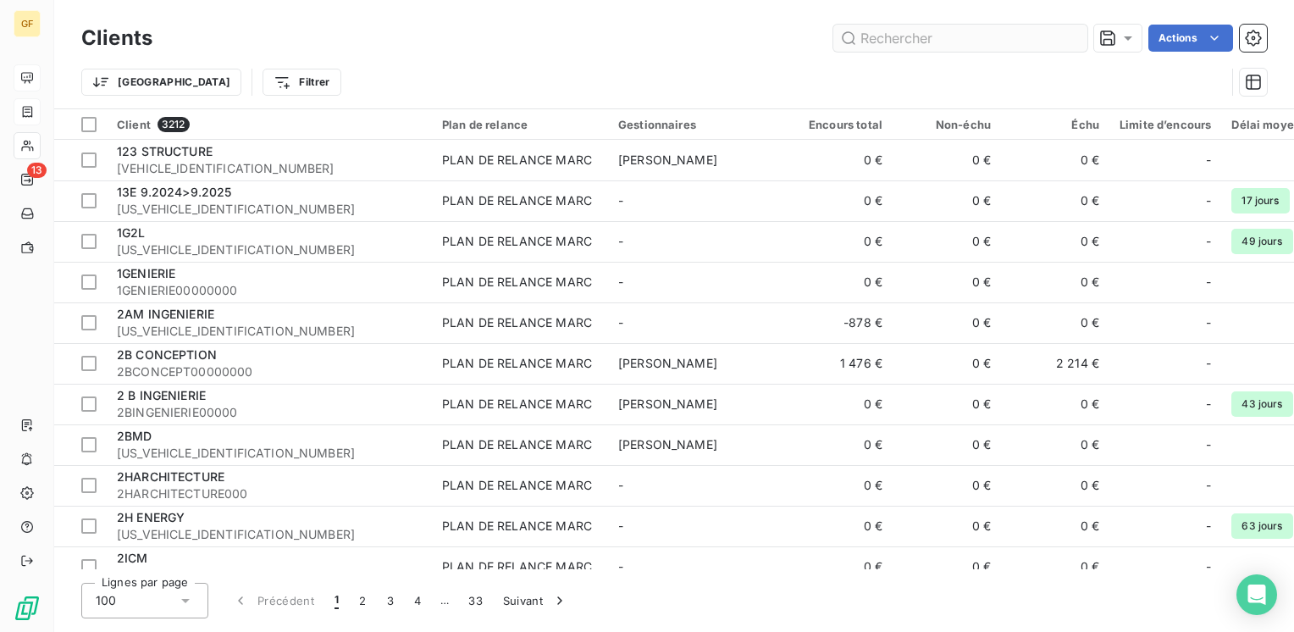
click at [914, 42] on input "text" at bounding box center [960, 38] width 254 height 27
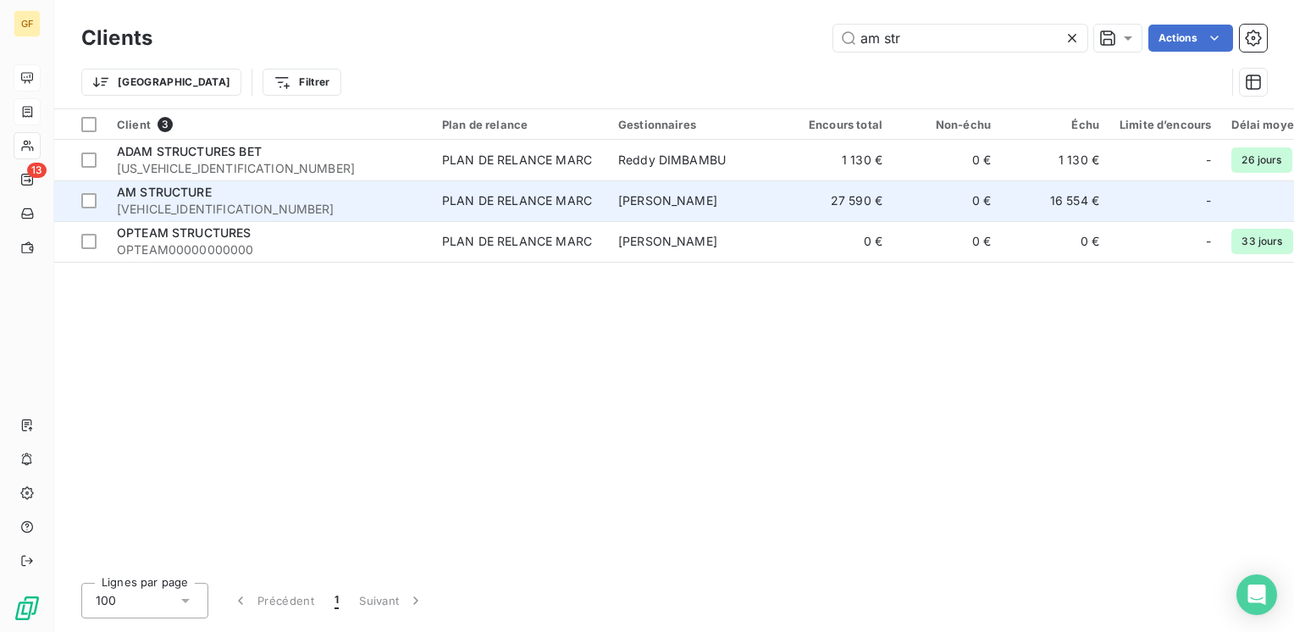
type input "am str"
click at [207, 192] on span "AM STRUCTURE" at bounding box center [164, 192] width 95 height 14
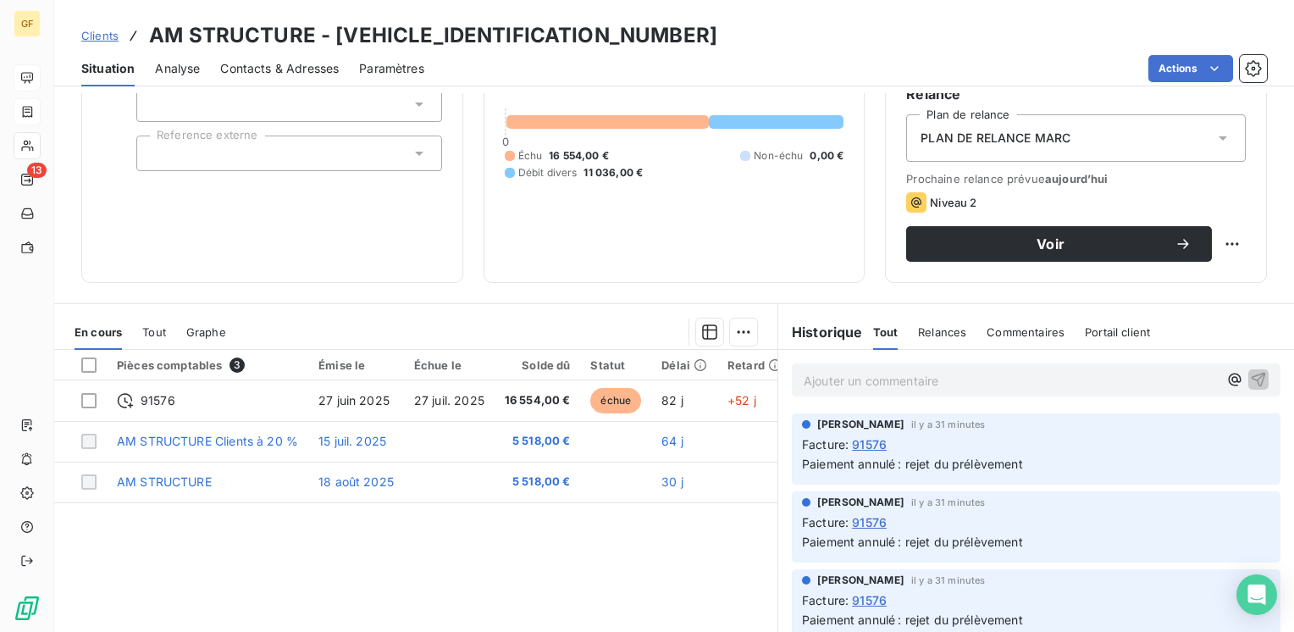
scroll to position [169, 0]
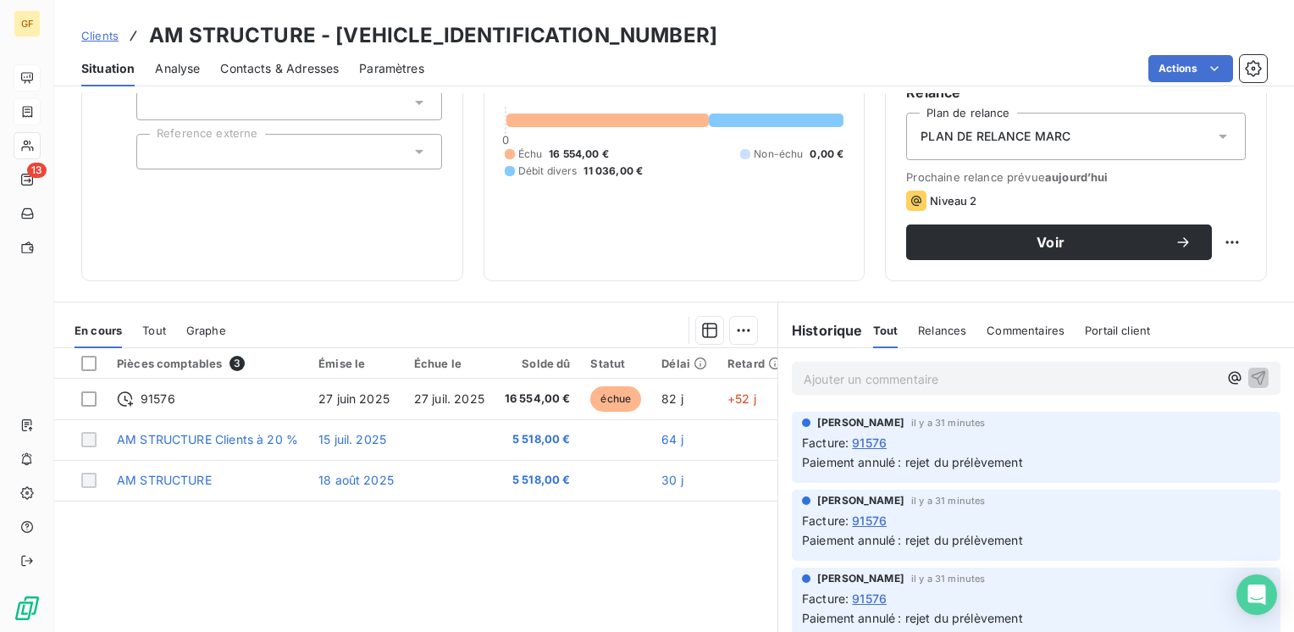
click at [873, 436] on span "91576" at bounding box center [869, 443] width 35 height 18
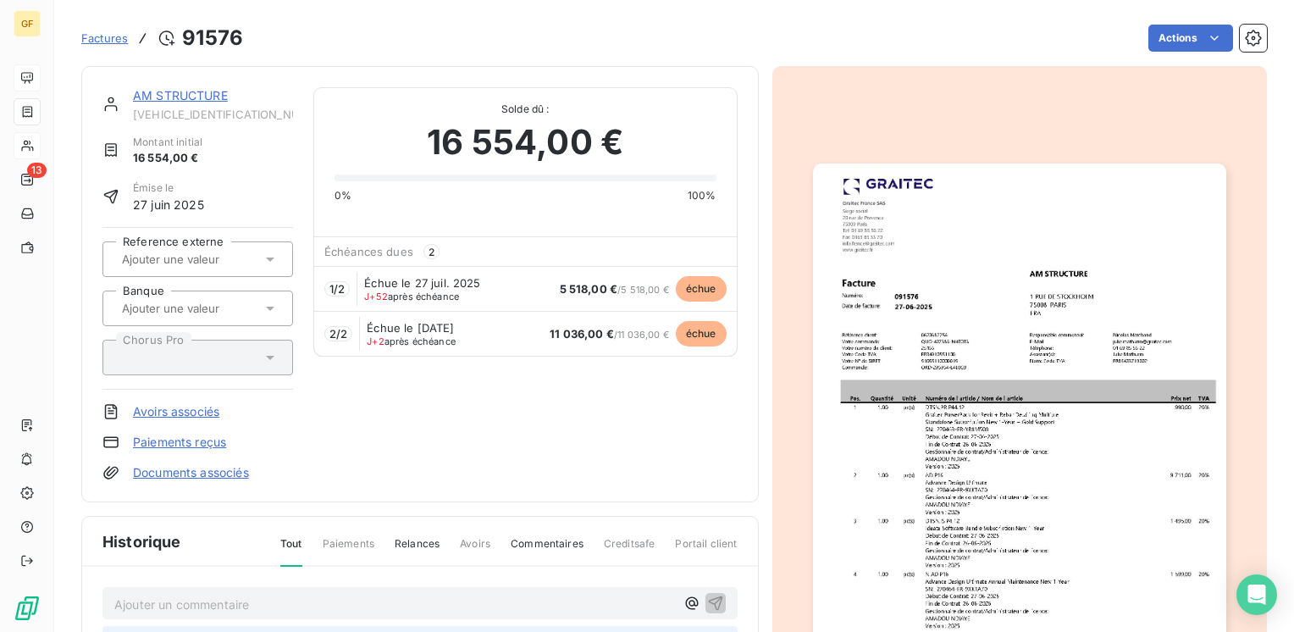
click at [188, 90] on link "AM STRUCTURE" at bounding box center [180, 95] width 95 height 14
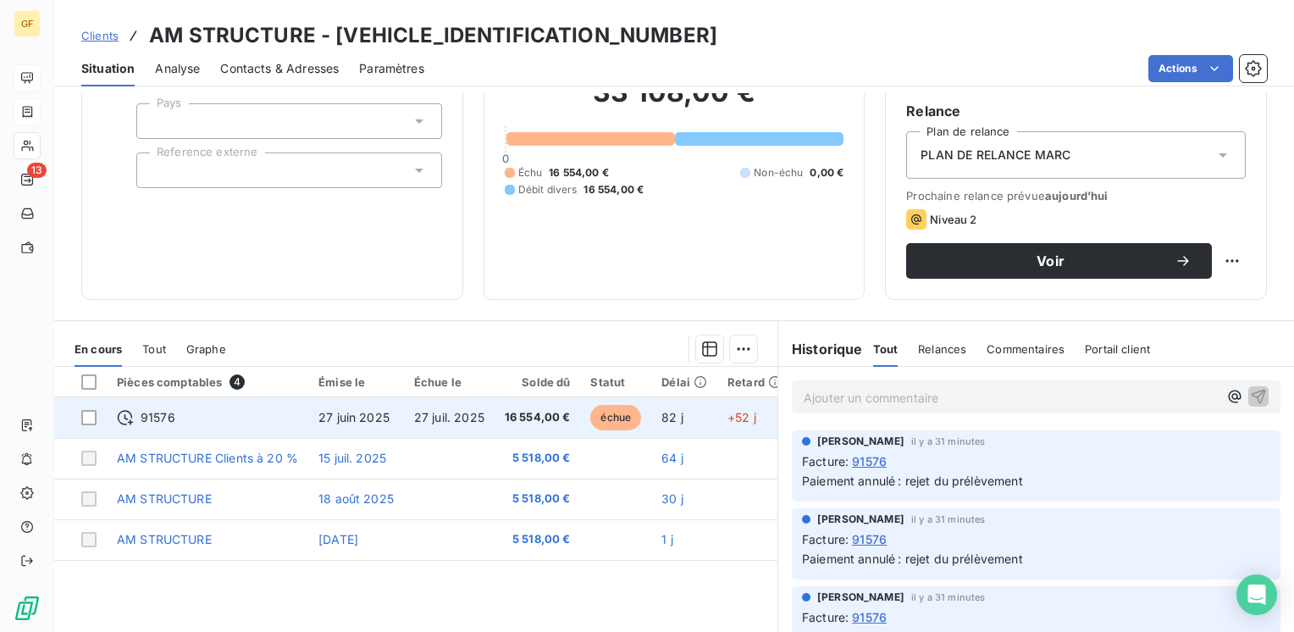
scroll to position [169, 0]
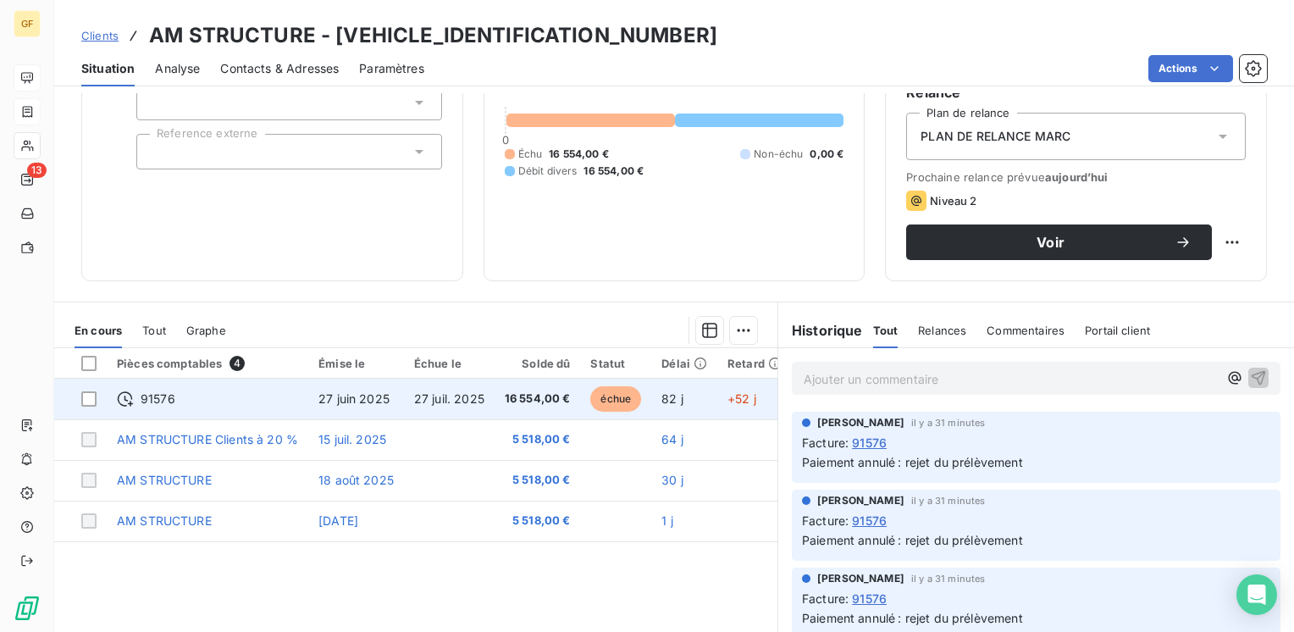
click at [504, 401] on td "16 554,00 €" at bounding box center [537, 398] width 86 height 41
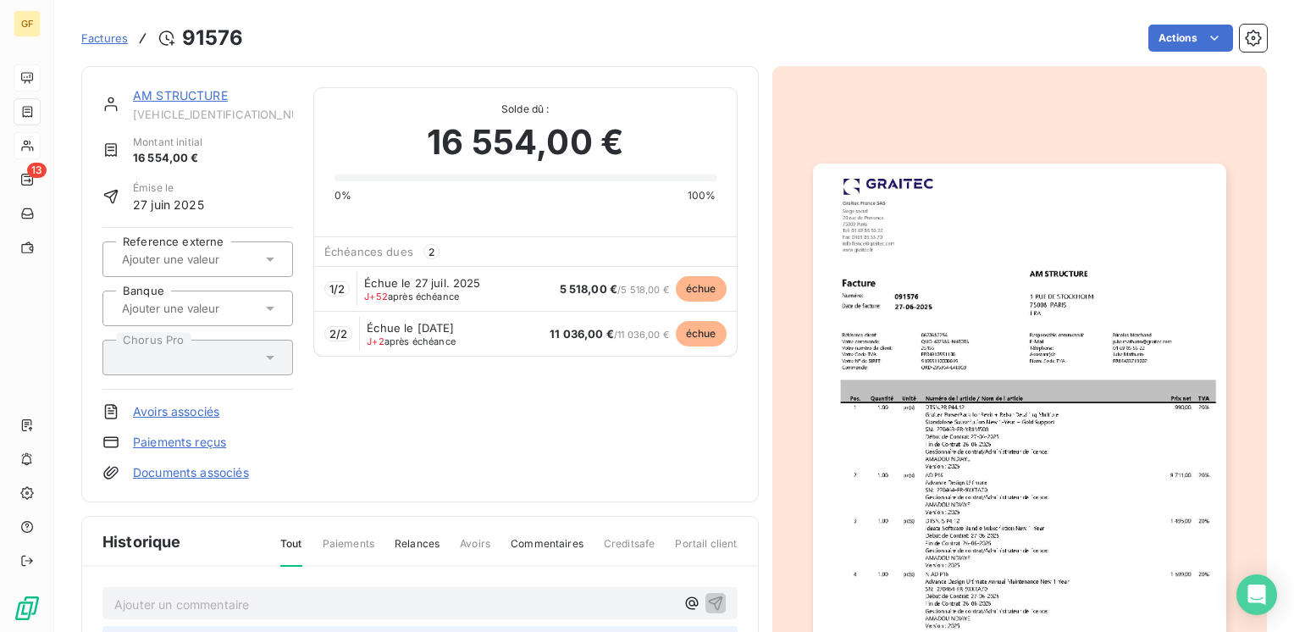
click at [217, 102] on link "AM STRUCTURE" at bounding box center [180, 95] width 95 height 14
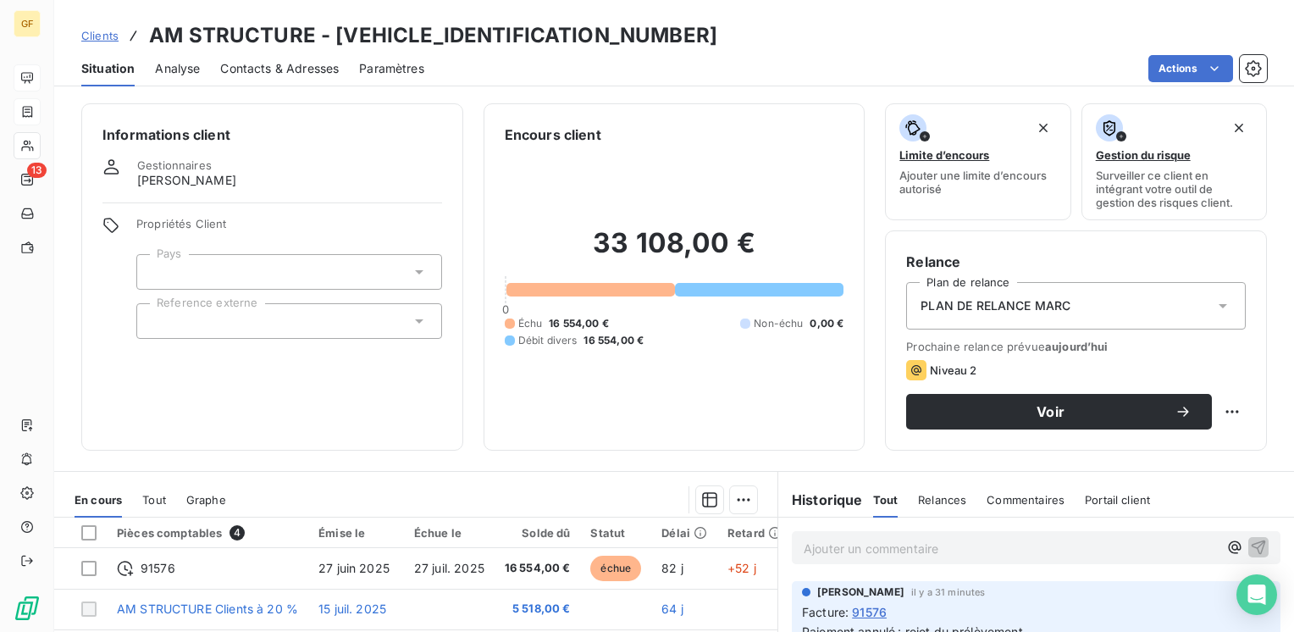
click at [108, 39] on span "Clients" at bounding box center [99, 36] width 37 height 14
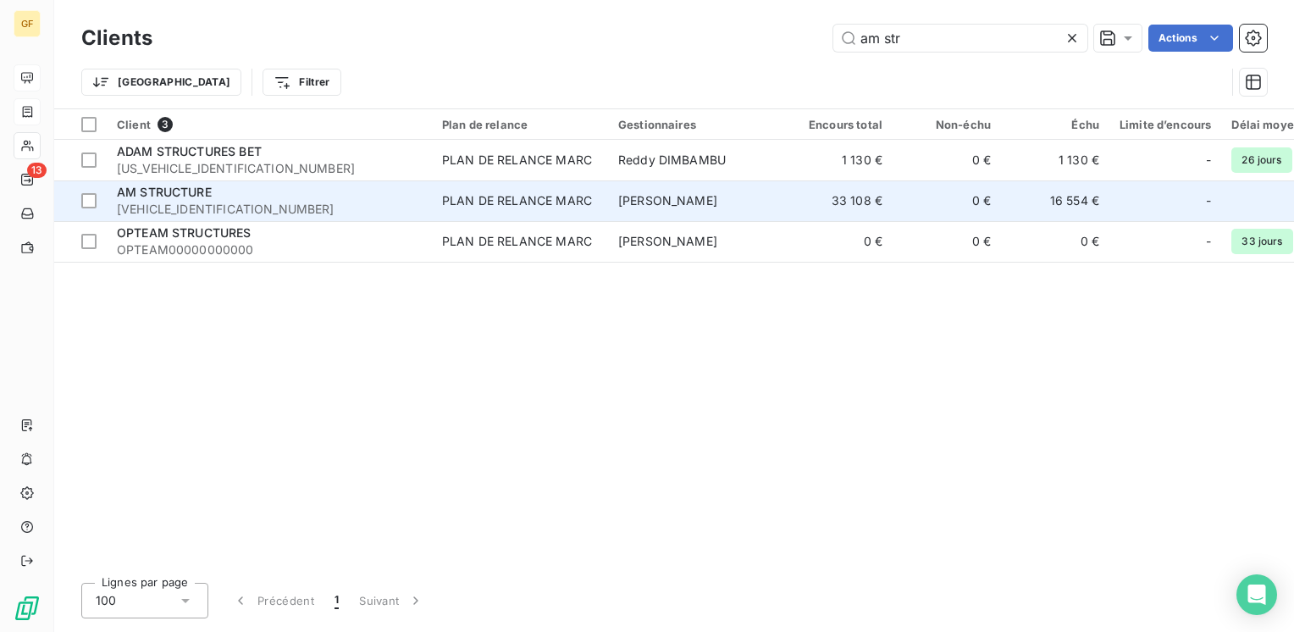
click at [886, 195] on td "33 108 €" at bounding box center [838, 200] width 108 height 41
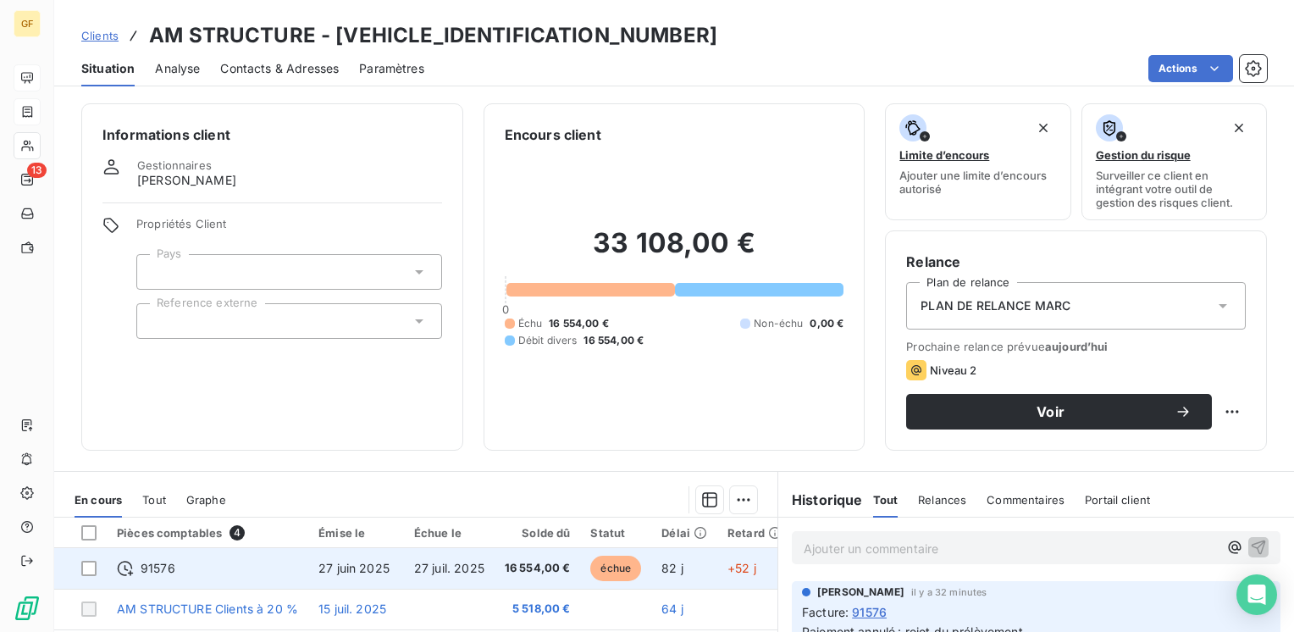
click at [400, 561] on td "27 juin 2025" at bounding box center [356, 568] width 96 height 41
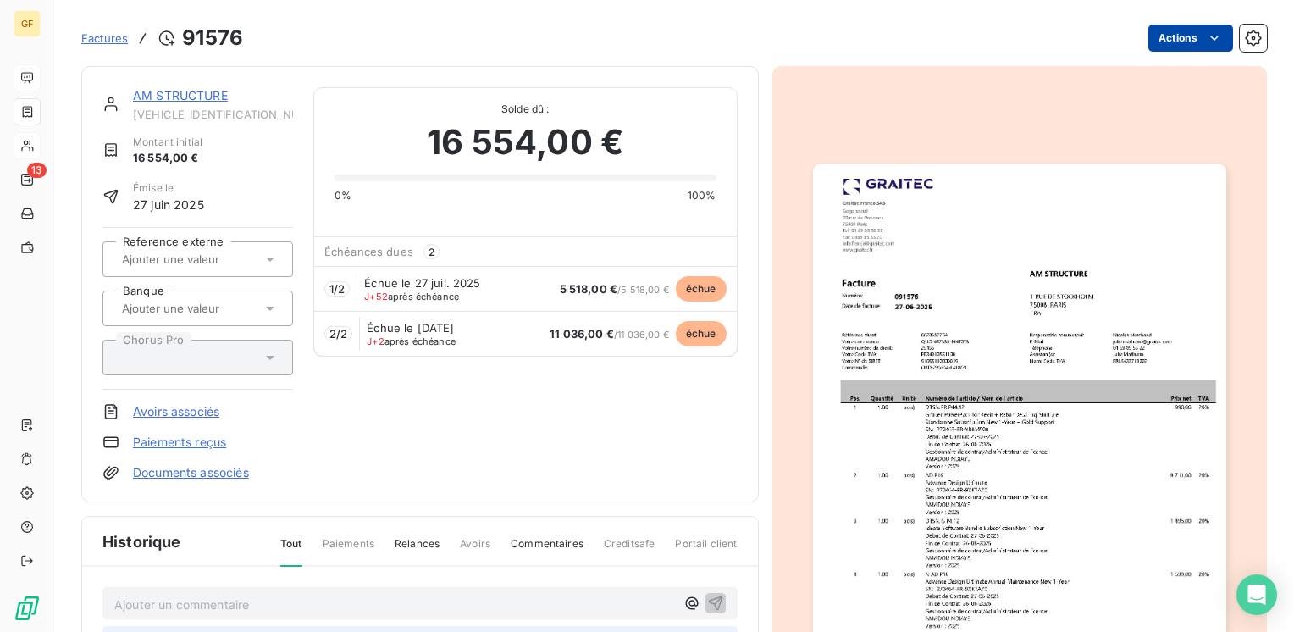
click at [1182, 40] on html "GF 13 Factures 91576 Actions AM STRUCTURE AMSTRUCTURE000000 Montant initial 16 …" at bounding box center [647, 316] width 1294 height 632
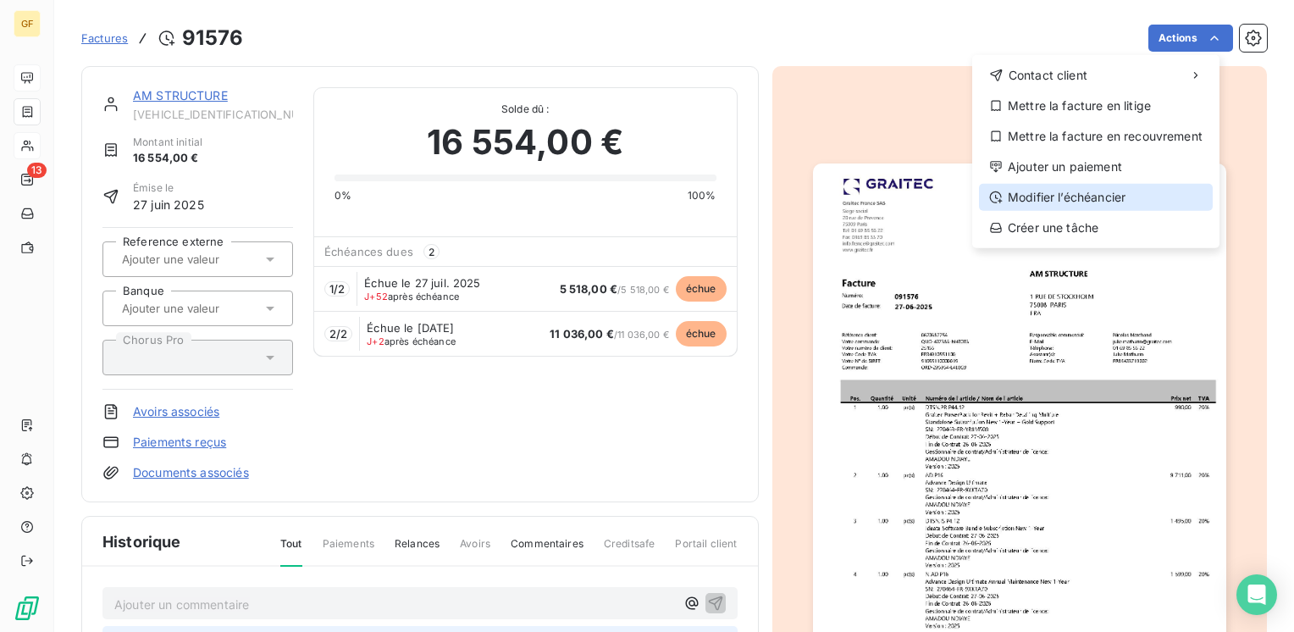
click at [1075, 198] on div "Modifier l’échéancier" at bounding box center [1096, 197] width 234 height 27
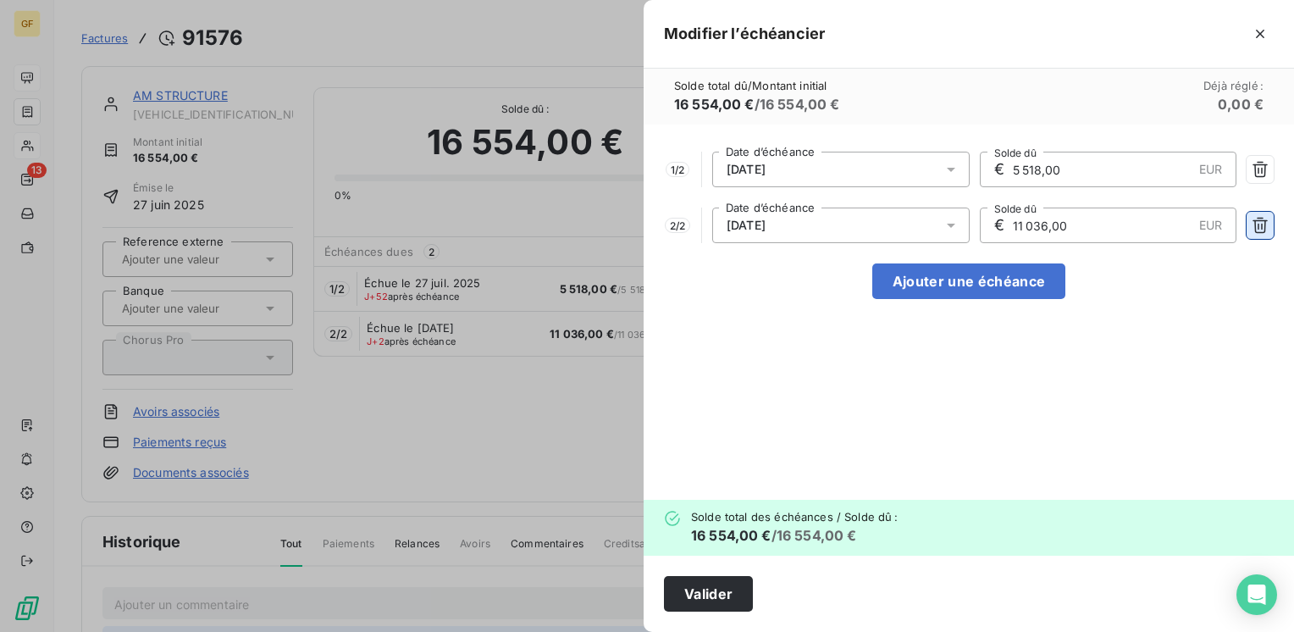
click at [1264, 230] on icon "button" at bounding box center [1259, 226] width 15 height 16
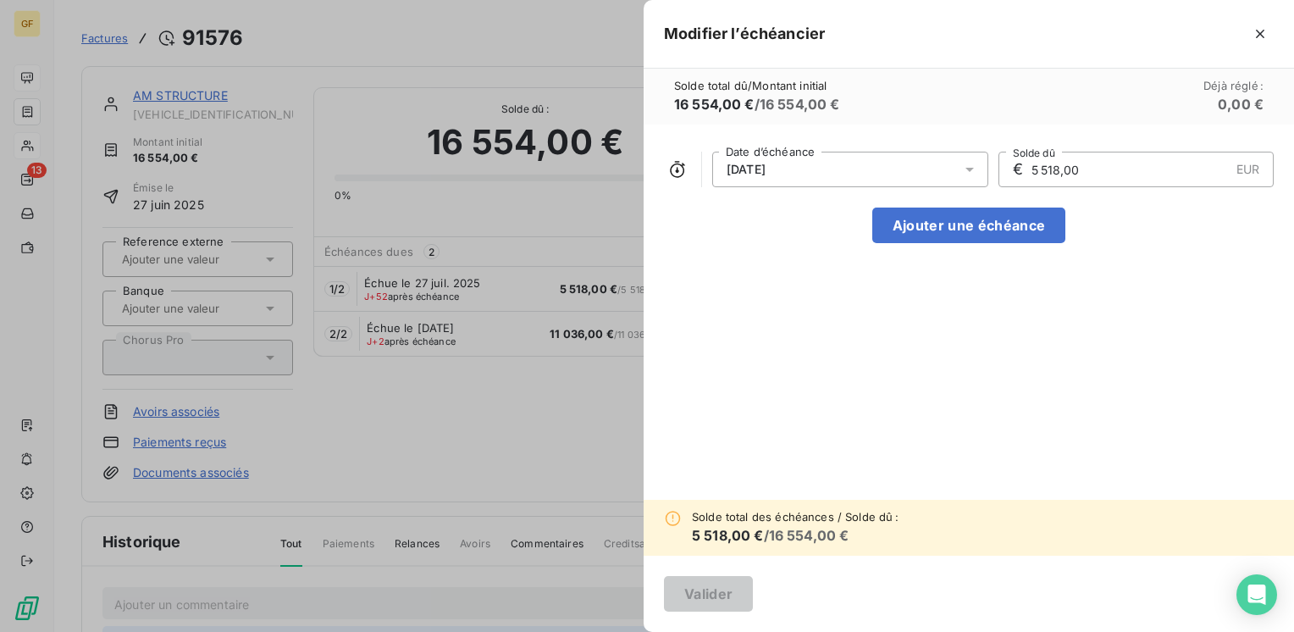
drag, startPoint x: 1084, startPoint y: 164, endPoint x: 981, endPoint y: 171, distance: 102.7
click at [981, 171] on div "27/07/2025 Date d’échéance € 5 518,00 EUR Solde dû" at bounding box center [969, 170] width 610 height 36
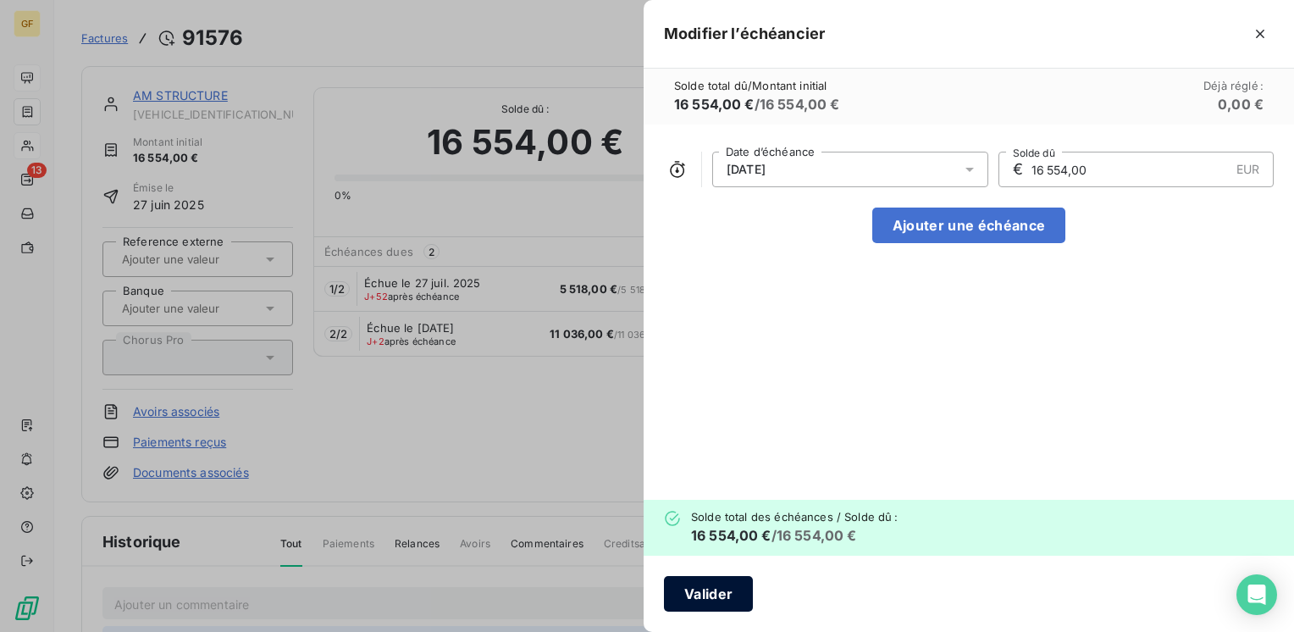
type input "16 554,00"
click at [721, 588] on button "Valider" at bounding box center [708, 594] width 89 height 36
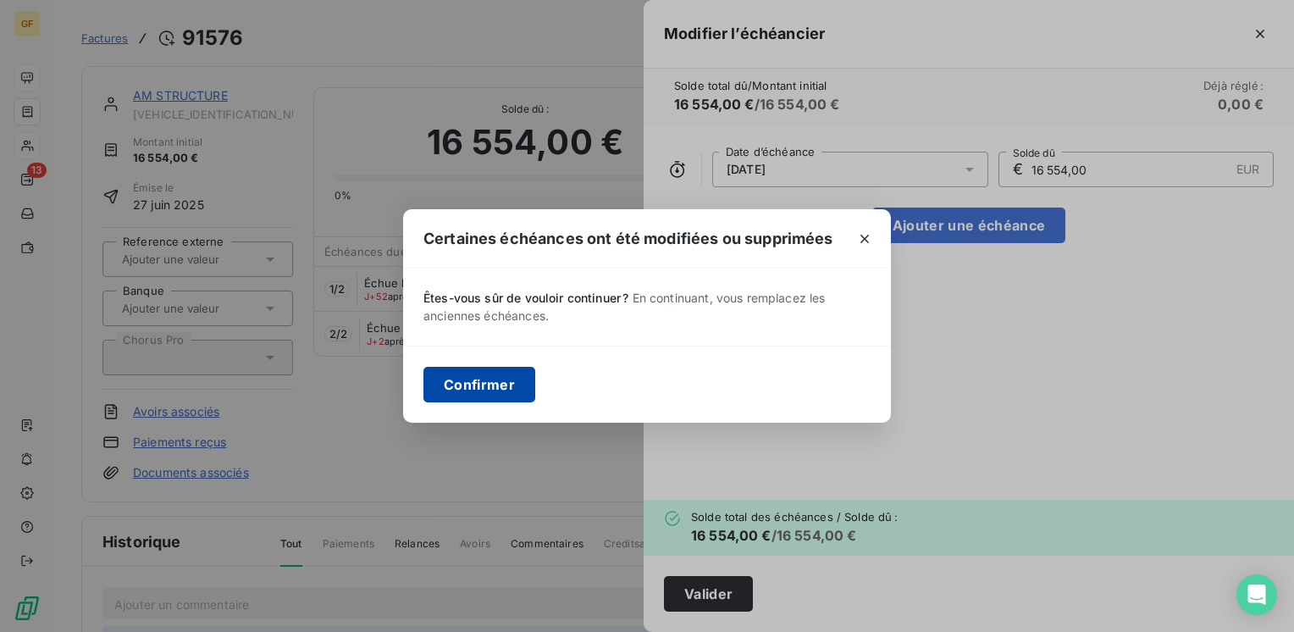
click at [489, 373] on button "Confirmer" at bounding box center [479, 385] width 112 height 36
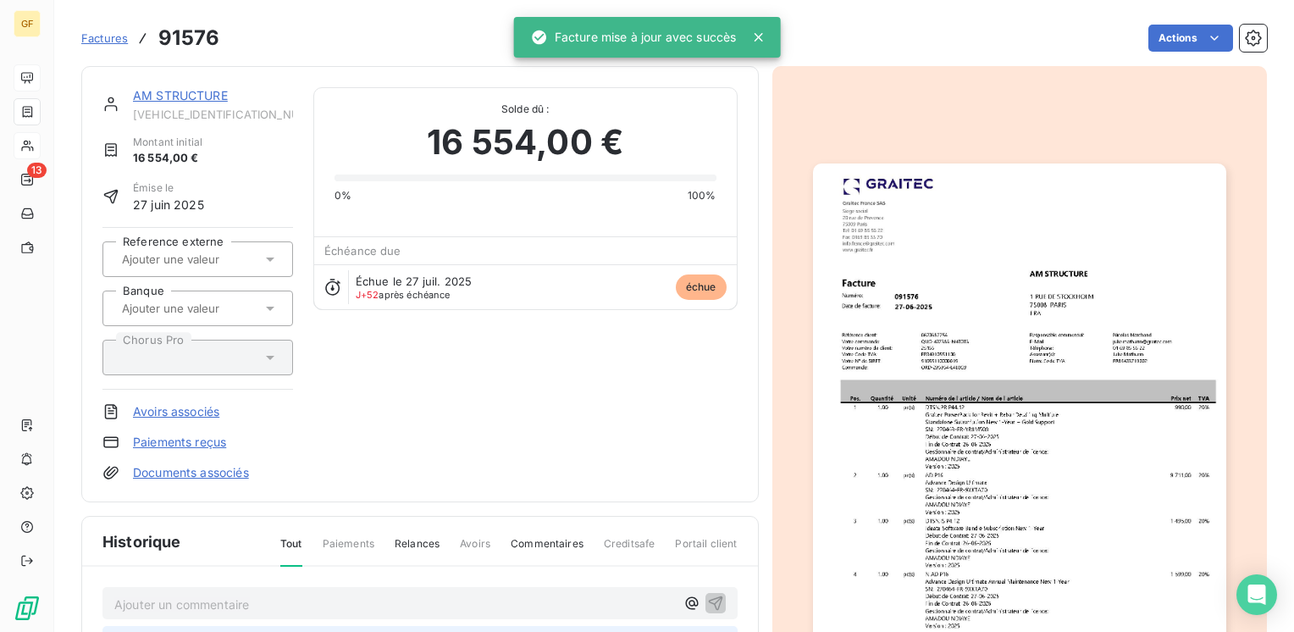
click at [193, 99] on link "AM STRUCTURE" at bounding box center [180, 95] width 95 height 14
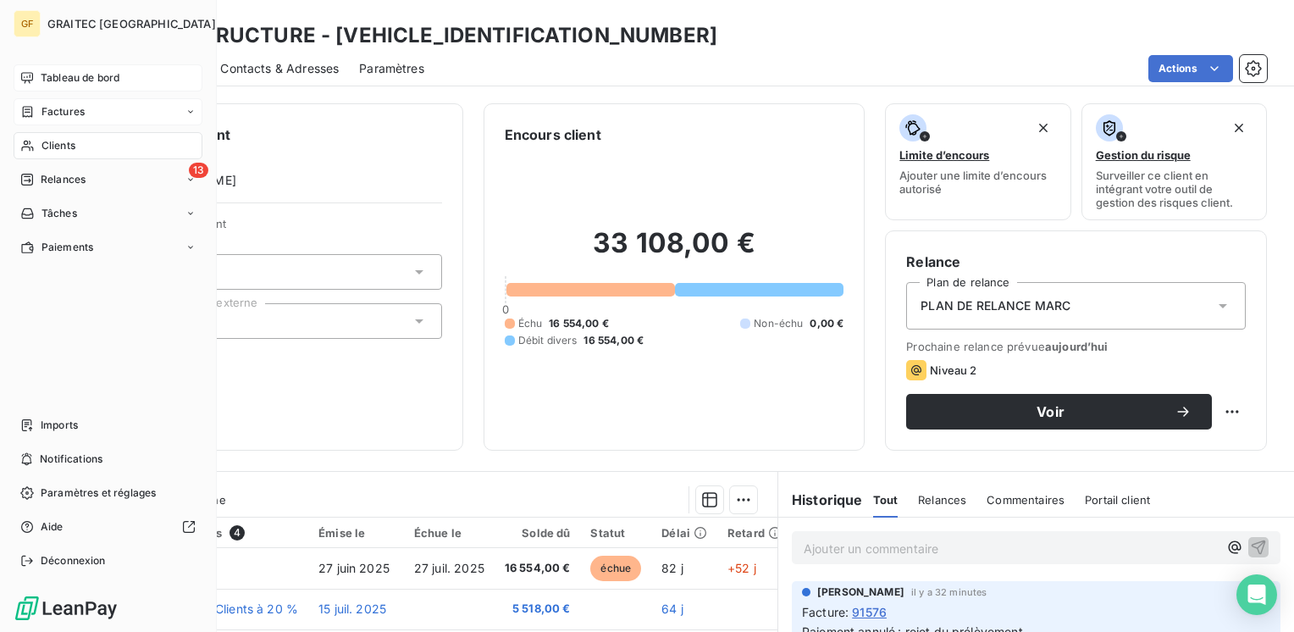
click at [43, 141] on span "Clients" at bounding box center [58, 145] width 34 height 15
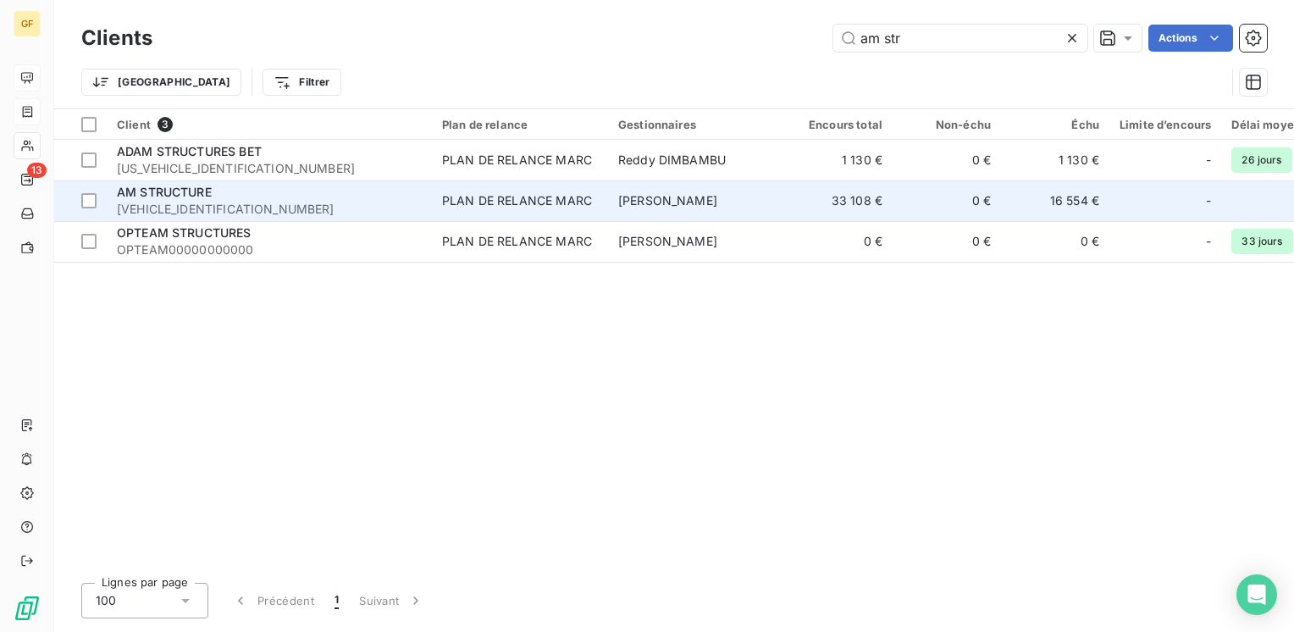
click at [202, 195] on span "AM STRUCTURE" at bounding box center [164, 192] width 95 height 14
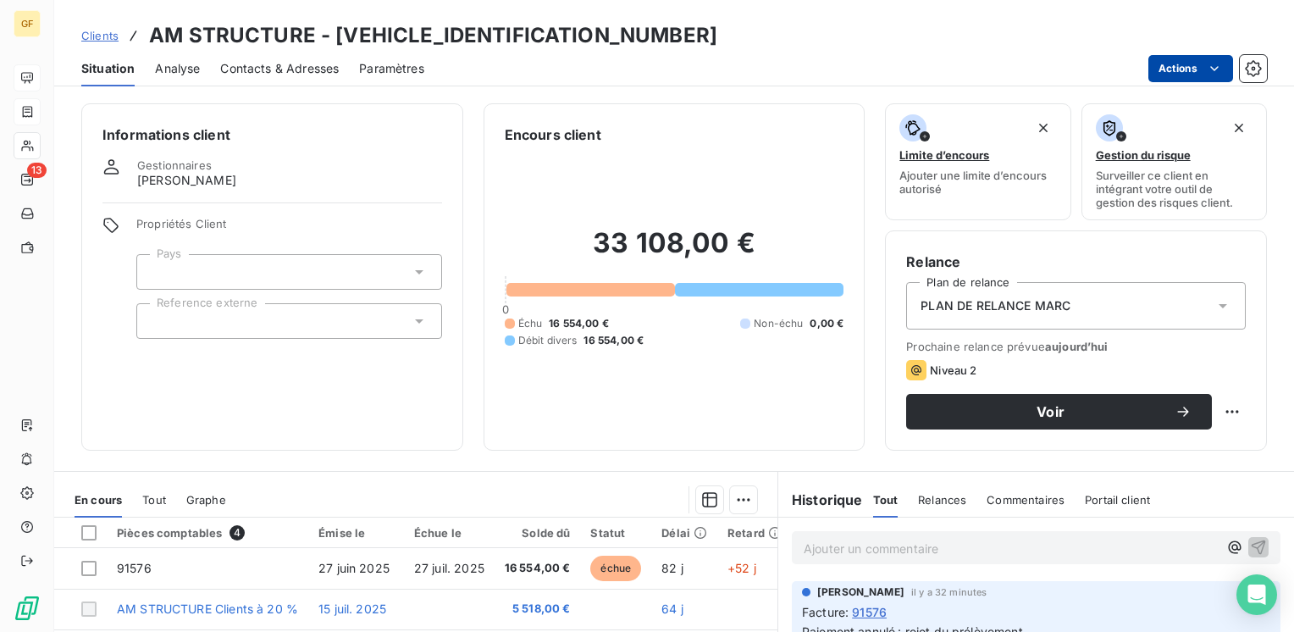
click at [1181, 65] on html "GF 13 Clients AM STRUCTURE - AMSTRUCTURE000000 Situation Analyse Contacts & Adr…" at bounding box center [647, 316] width 1294 height 632
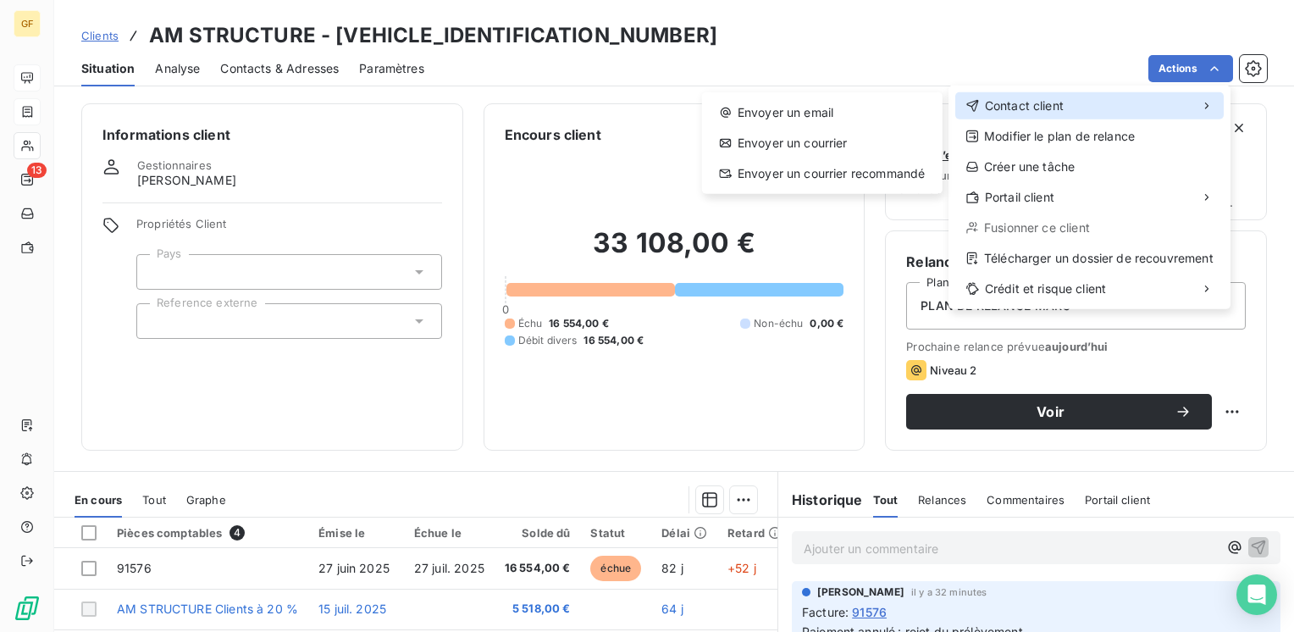
drag, startPoint x: 1153, startPoint y: 112, endPoint x: 992, endPoint y: 107, distance: 161.0
click at [1125, 110] on div "Contact client" at bounding box center [1089, 105] width 268 height 27
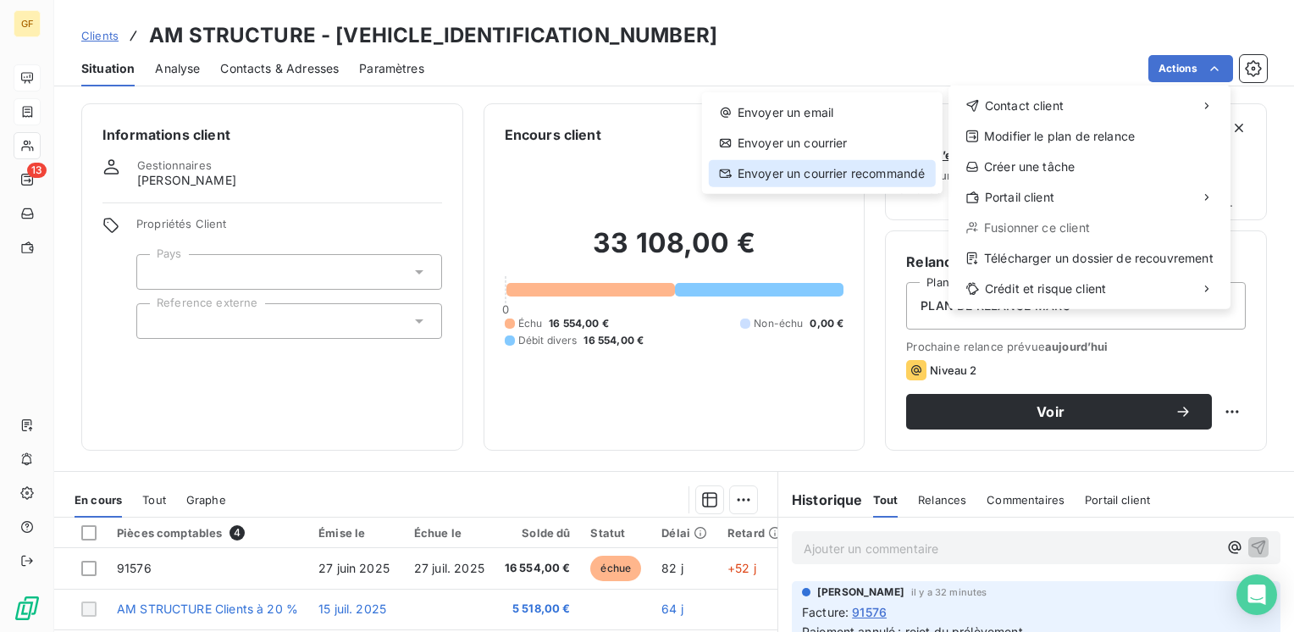
click at [820, 168] on div "Envoyer un courrier recommandé" at bounding box center [822, 173] width 227 height 27
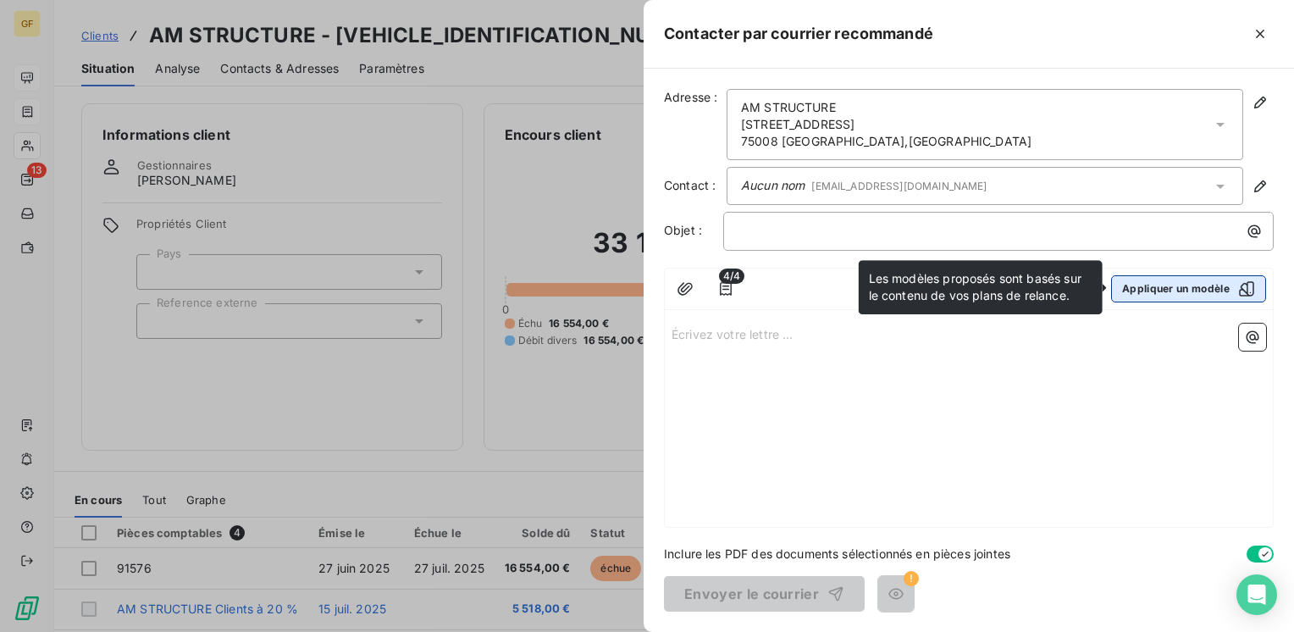
click at [1177, 290] on button "Appliquer un modèle" at bounding box center [1188, 288] width 155 height 27
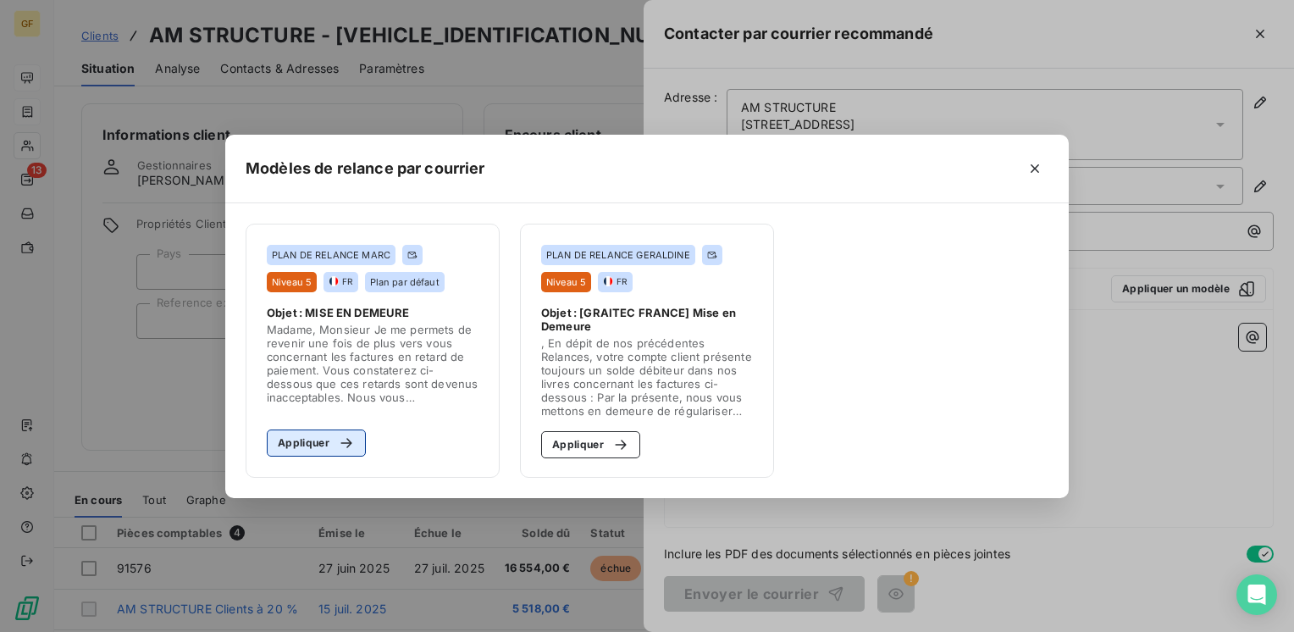
click at [291, 440] on button "Appliquer" at bounding box center [316, 442] width 99 height 27
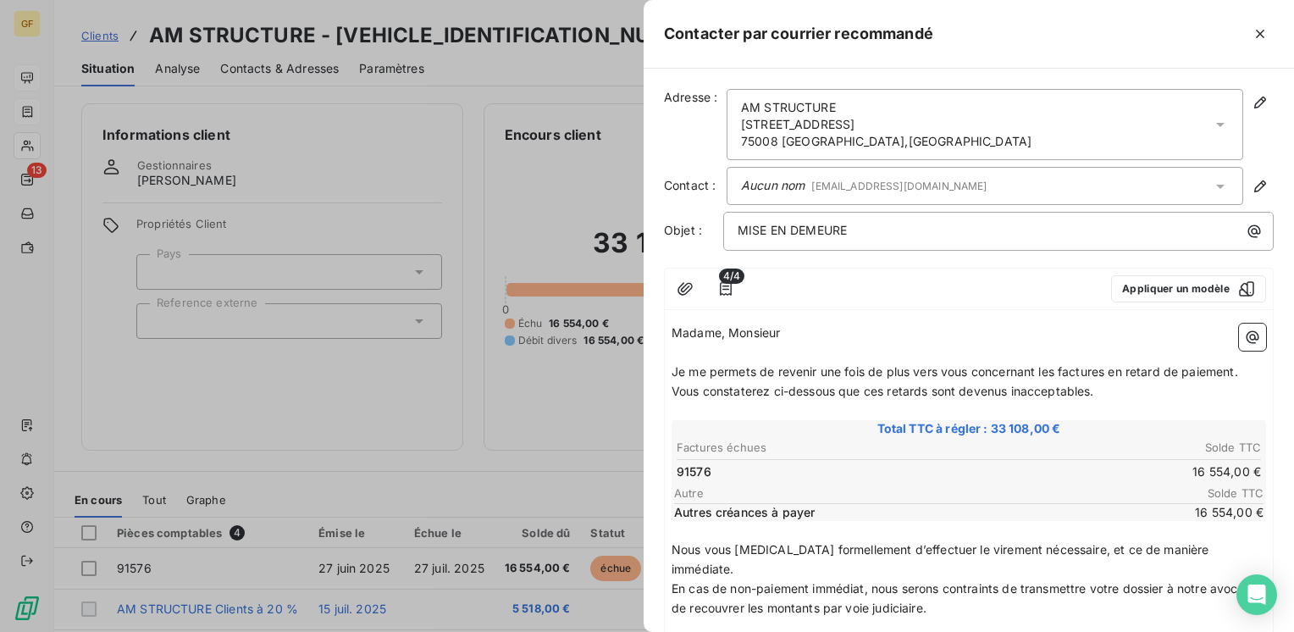
click at [948, 425] on span "Total TTC à régler : 33 108,00 €" at bounding box center [968, 428] width 589 height 17
click at [1260, 33] on icon "button" at bounding box center [1260, 34] width 8 height 8
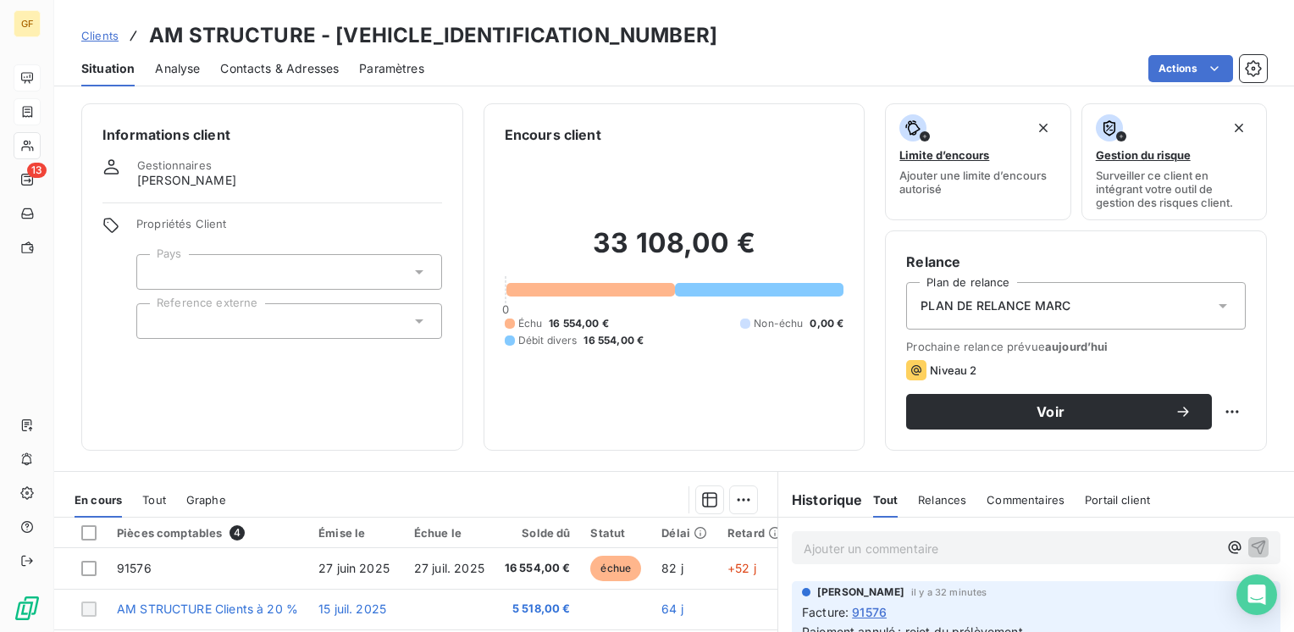
click at [828, 551] on p "Ajouter un commentaire ﻿" at bounding box center [1011, 548] width 414 height 21
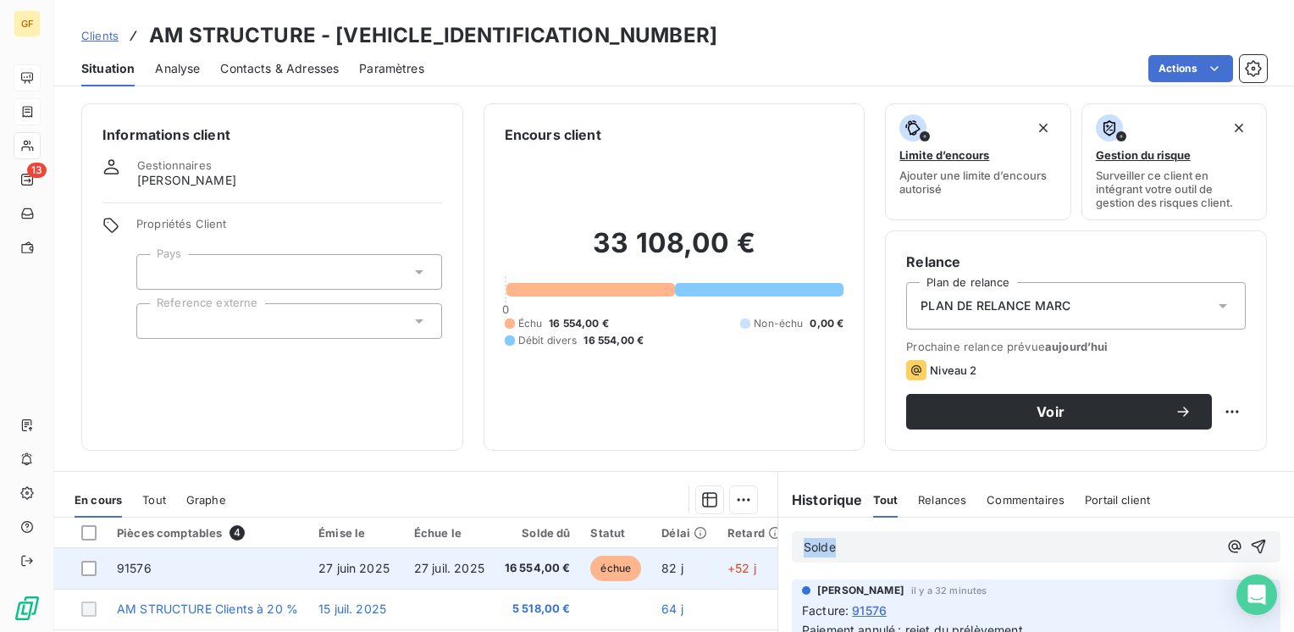
drag, startPoint x: 825, startPoint y: 547, endPoint x: 725, endPoint y: 549, distance: 99.9
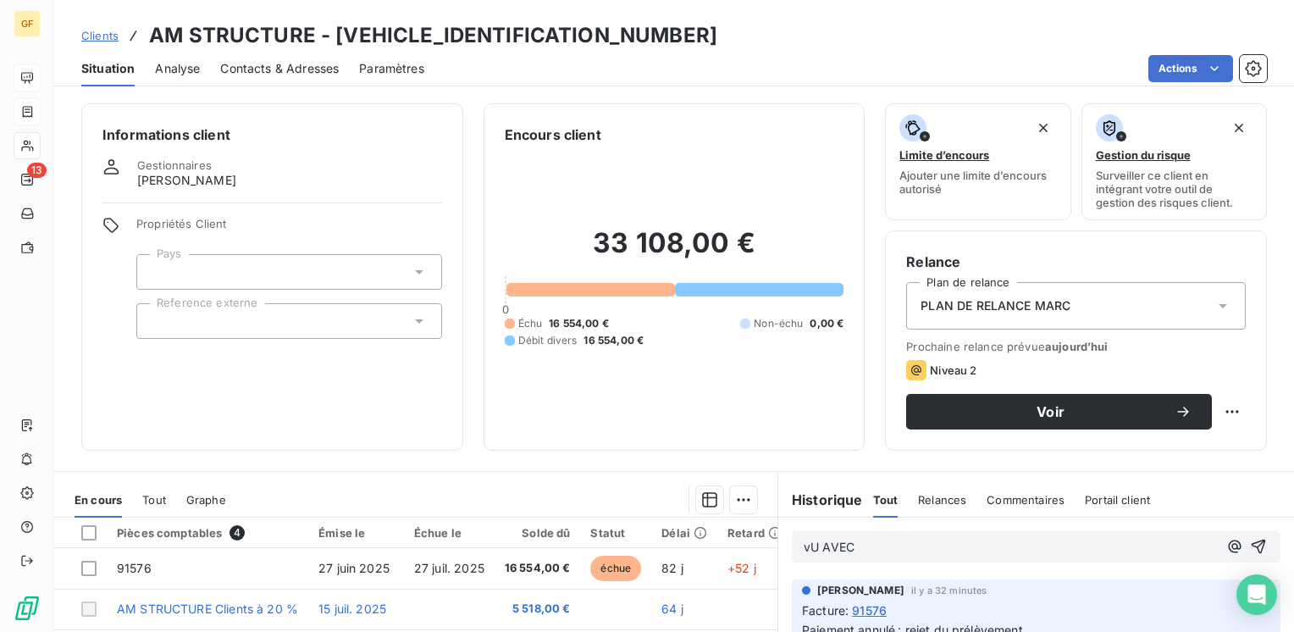
click at [804, 541] on span "vU AVEC" at bounding box center [829, 546] width 51 height 14
click at [982, 545] on span "VU AVEC SALES @NICOLAS M. ☻6 DOIT VOIR AVEC CLIENT" at bounding box center [994, 546] width 380 height 14
click at [979, 545] on span "VU AVEC SALES @NICOLAS M. ☻6 ☻6 DOIT VOIR AVEC CLIENT" at bounding box center [1006, 546] width 404 height 14
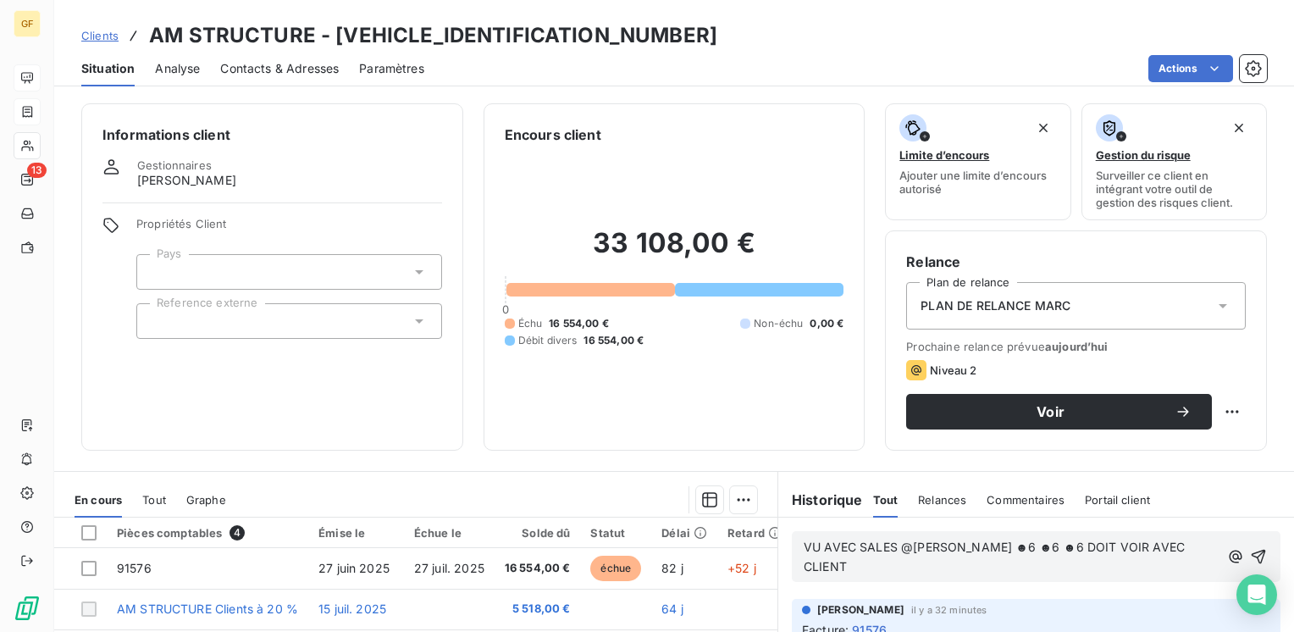
click at [979, 545] on span "VU AVEC SALES @NICOLAS M. ☻6 ☻6 ☻6 DOIT VOIR AVEC CLIENT" at bounding box center [996, 556] width 384 height 34
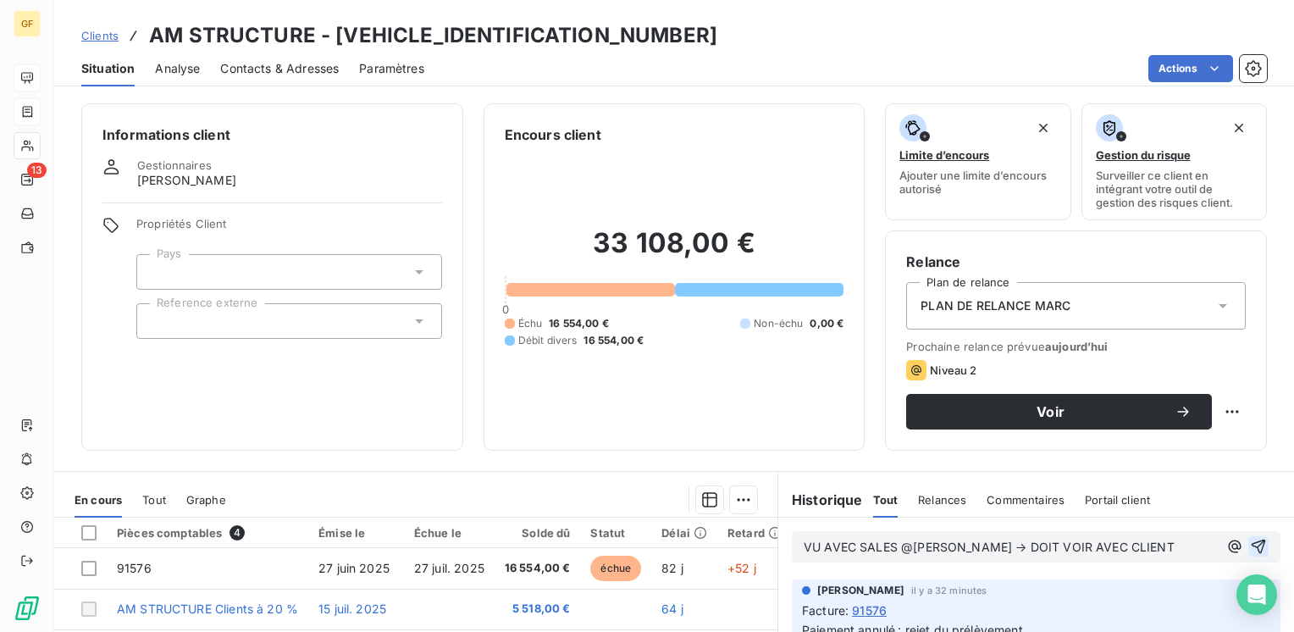
click at [1251, 543] on icon "button" at bounding box center [1258, 546] width 14 height 14
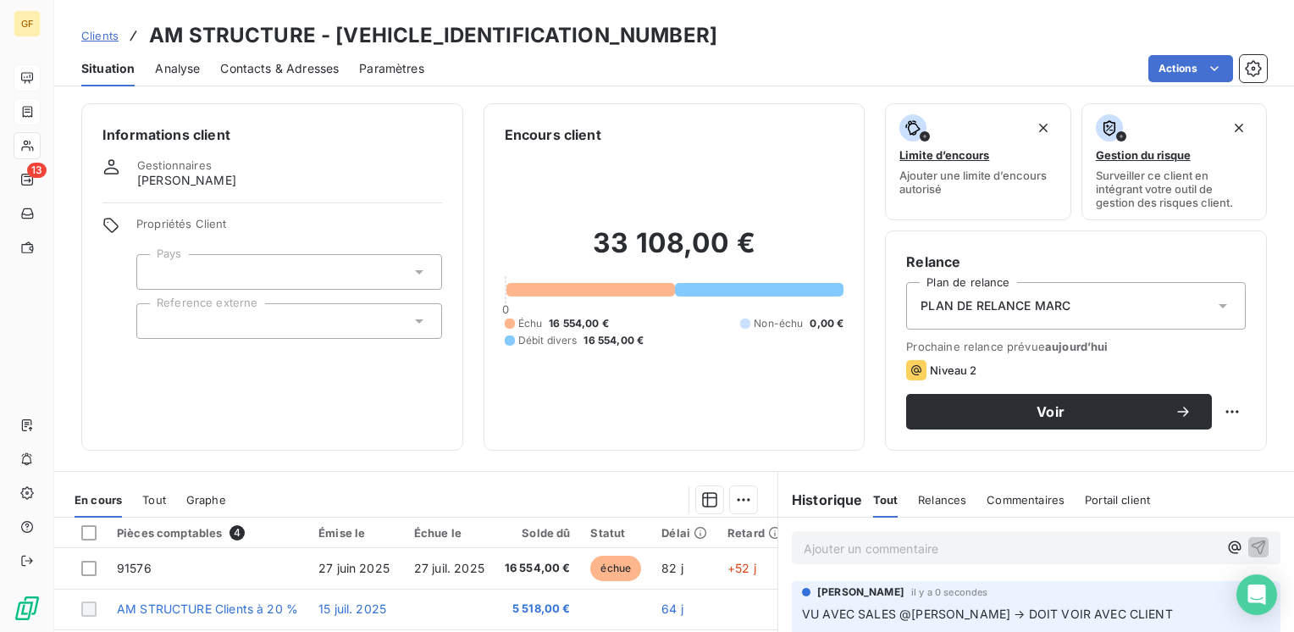
click at [831, 550] on p "Ajouter un commentaire ﻿" at bounding box center [1011, 548] width 414 height 21
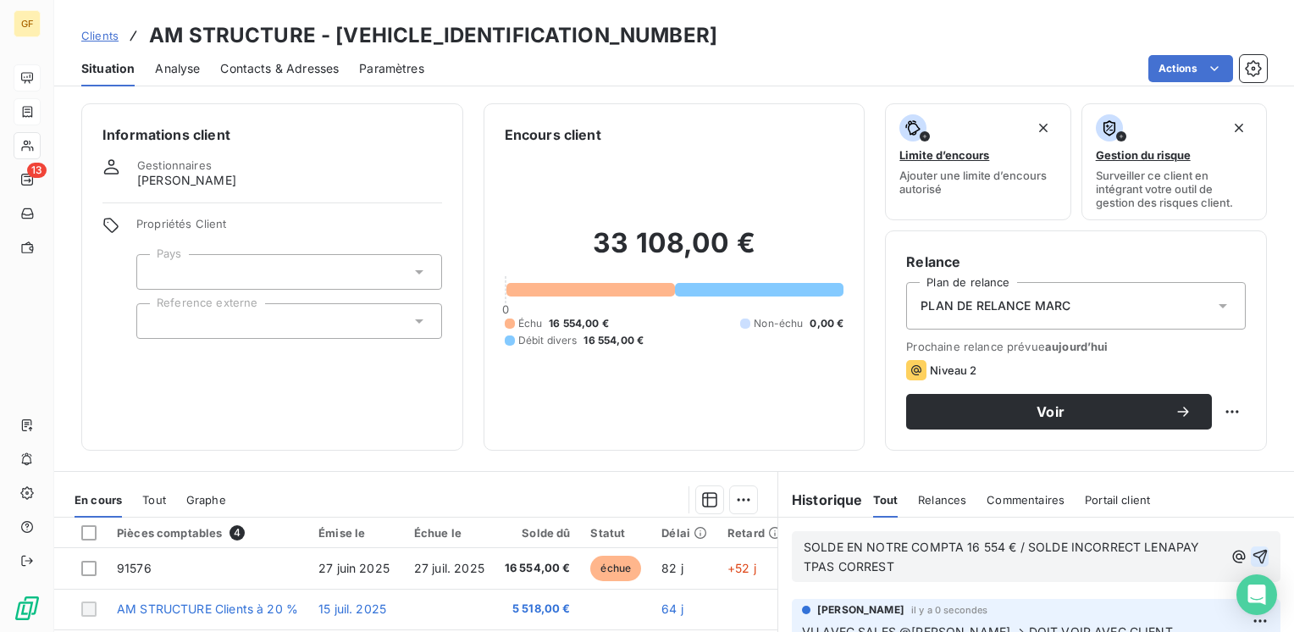
click at [1148, 541] on span "SOLDE EN NOTRE COMPTA 16 554 € / SOLDE INCORRECT LENAPAY TPAS CORREST" at bounding box center [1004, 556] width 400 height 34
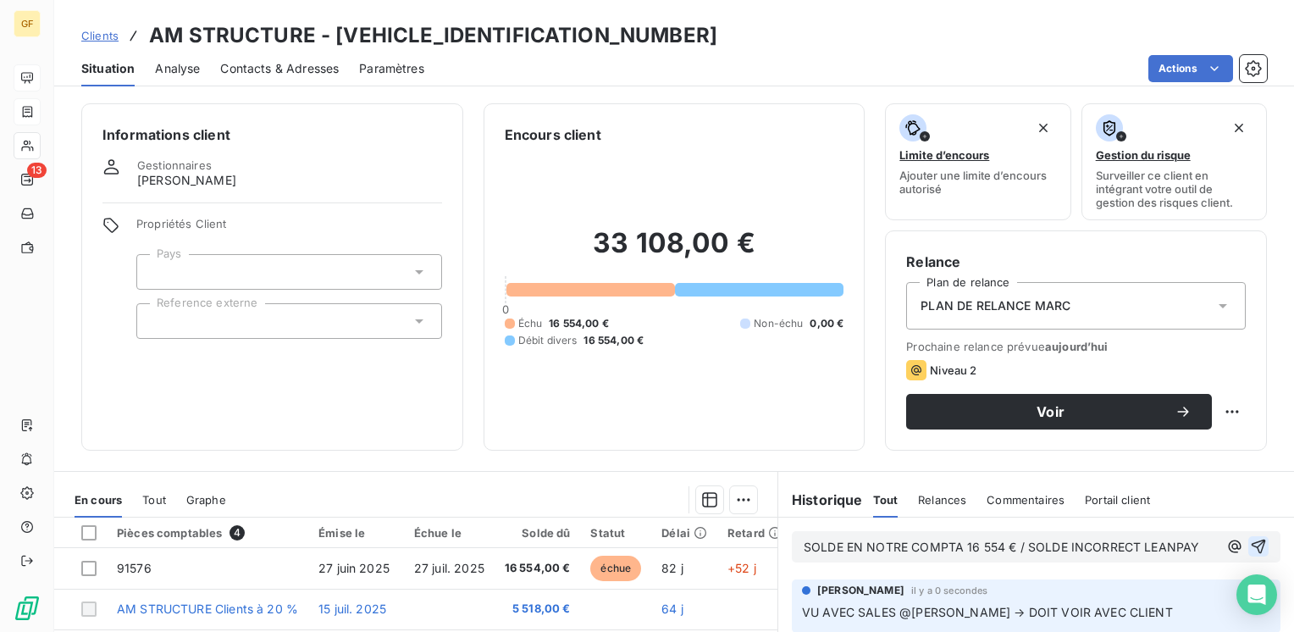
click at [1250, 544] on icon "button" at bounding box center [1258, 546] width 17 height 17
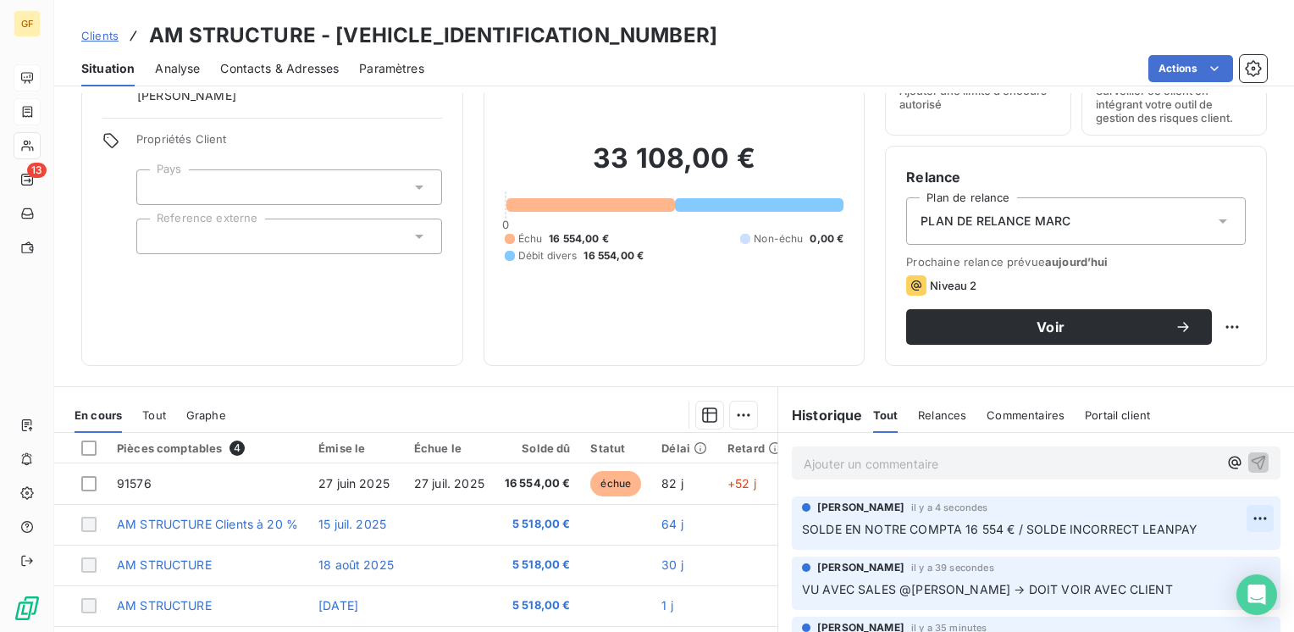
click at [1233, 515] on html "GF 13 Clients AM STRUCTURE - AMSTRUCTURE000000 Situation Analyse Contacts & Adr…" at bounding box center [647, 316] width 1294 height 632
click at [1189, 557] on div "Editer" at bounding box center [1193, 554] width 95 height 27
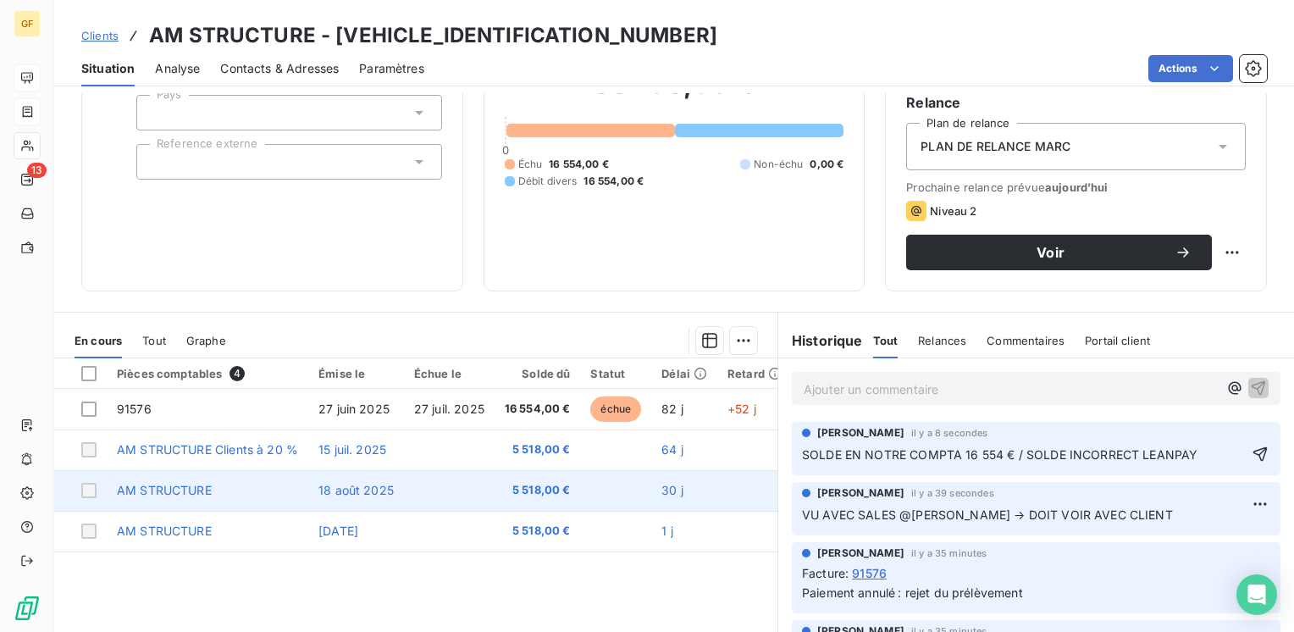
scroll to position [169, 0]
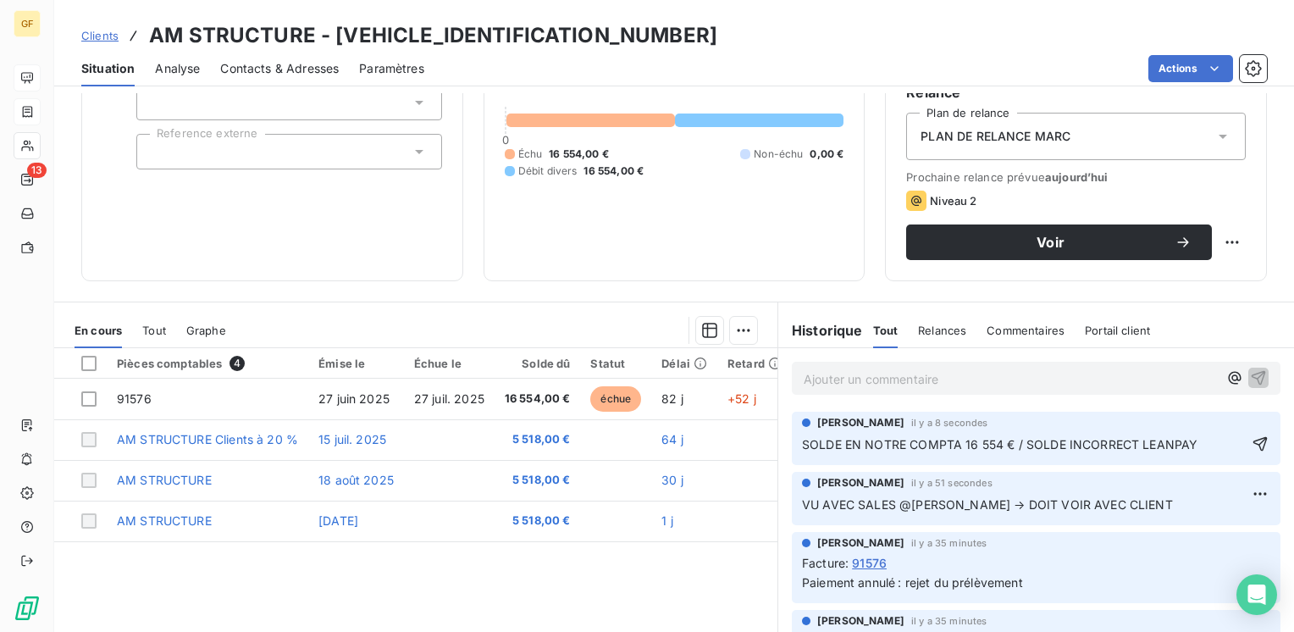
click at [802, 440] on span "SOLDE EN NOTRE COMPTA 16 554 € / SOLDE INCORRECT LEANPAY" at bounding box center [999, 444] width 395 height 14
click at [1226, 378] on icon "button" at bounding box center [1234, 377] width 17 height 17
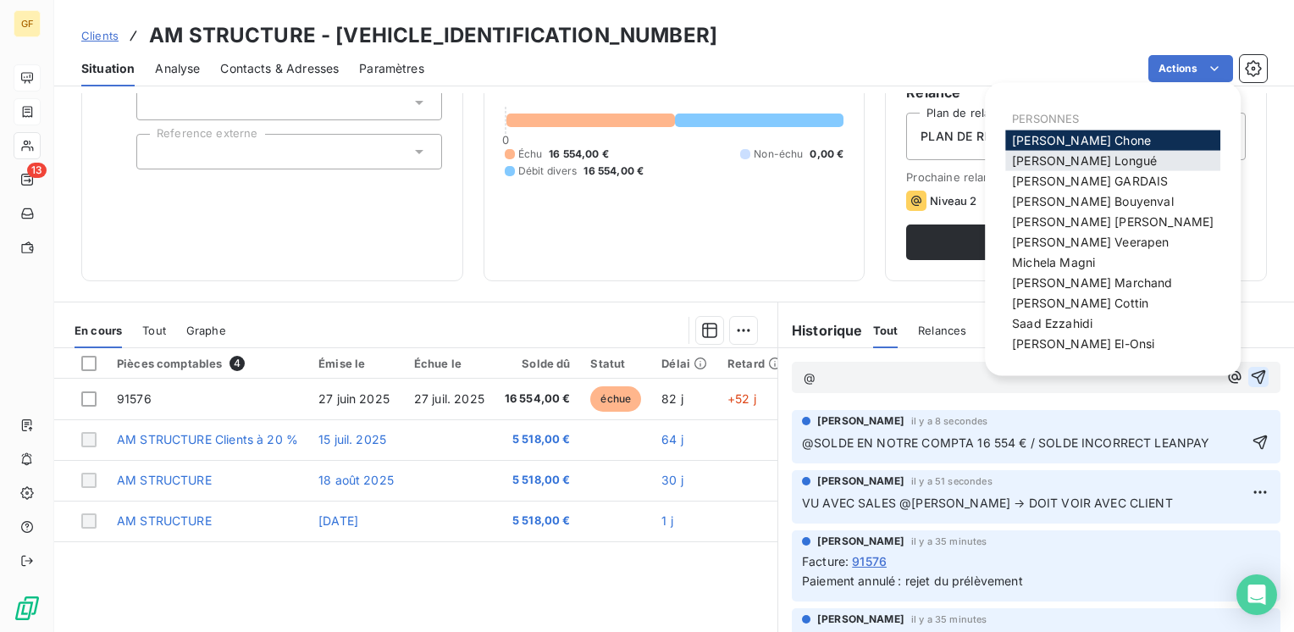
click at [1051, 162] on span "Camille Longué" at bounding box center [1084, 160] width 145 height 14
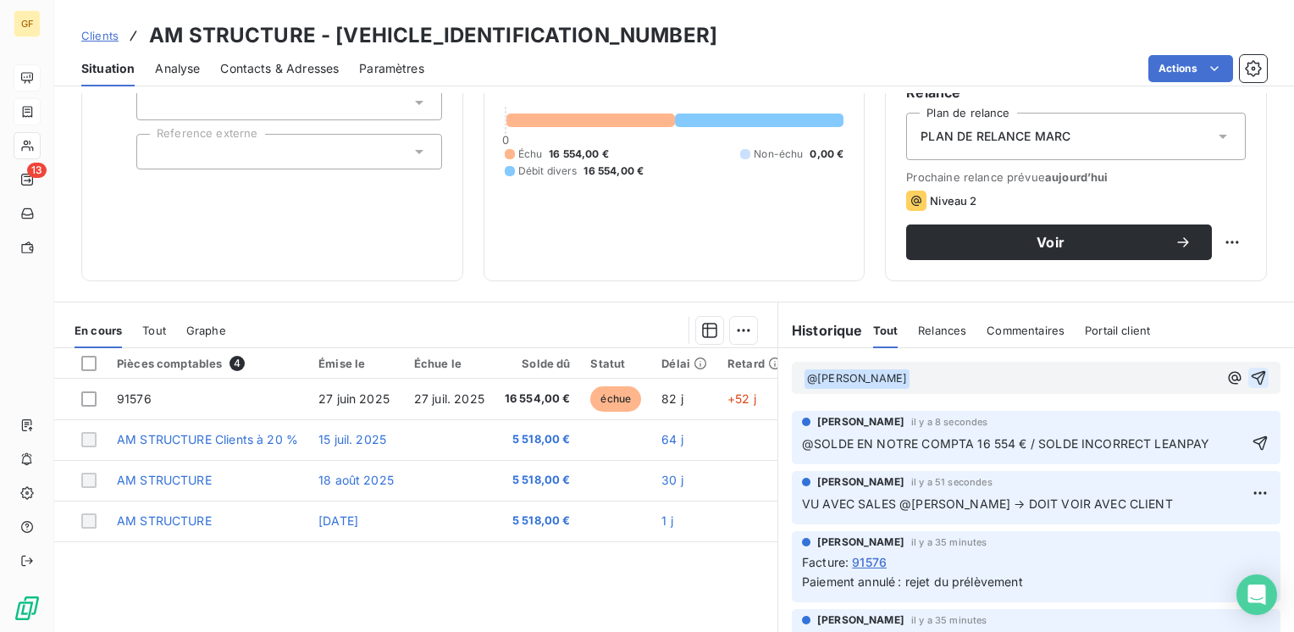
drag, startPoint x: 1208, startPoint y: 441, endPoint x: 786, endPoint y: 458, distance: 422.8
click at [792, 458] on div "Marc Santoro il y a 8 secondes @SOLDE EN NOTRE COMPTA 16 554 € / SOLDE INCORREC…" at bounding box center [1036, 437] width 489 height 53
copy span "@SOLDE EN NOTRE COMPTA 16 554 € / SOLDE INCORRECT LEANPAY"
click at [1253, 443] on icon "button" at bounding box center [1260, 443] width 14 height 14
click at [1234, 427] on html "GF 13 Clients AM STRUCTURE - AMSTRUCTURE000000 Situation Analyse Contacts & Adr…" at bounding box center [647, 316] width 1294 height 632
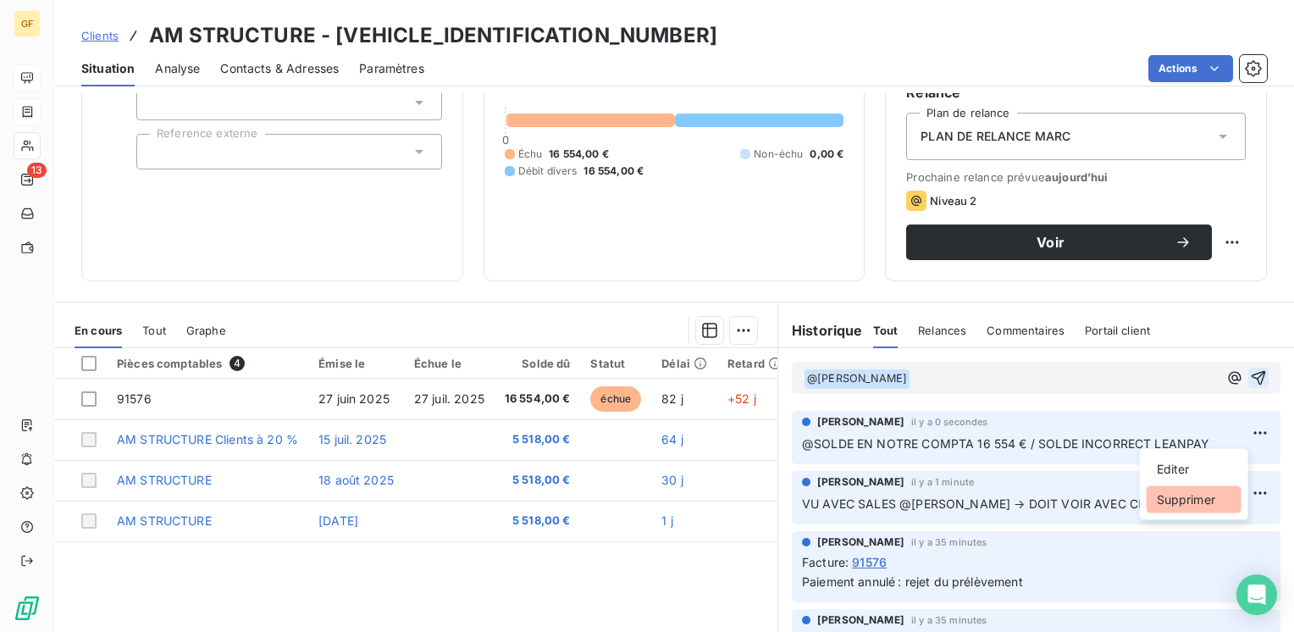
click at [1185, 493] on div "Supprimer" at bounding box center [1193, 499] width 95 height 27
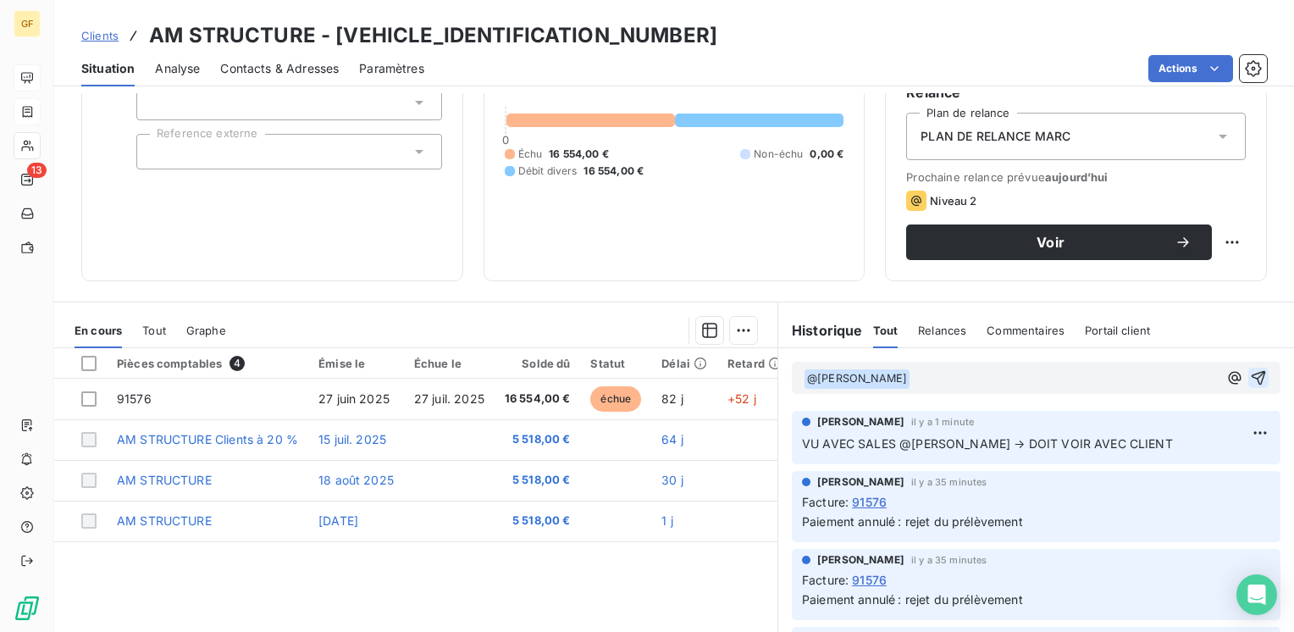
click at [932, 383] on p "﻿ @ Camille Longué ﻿ ﻿" at bounding box center [1011, 378] width 414 height 20
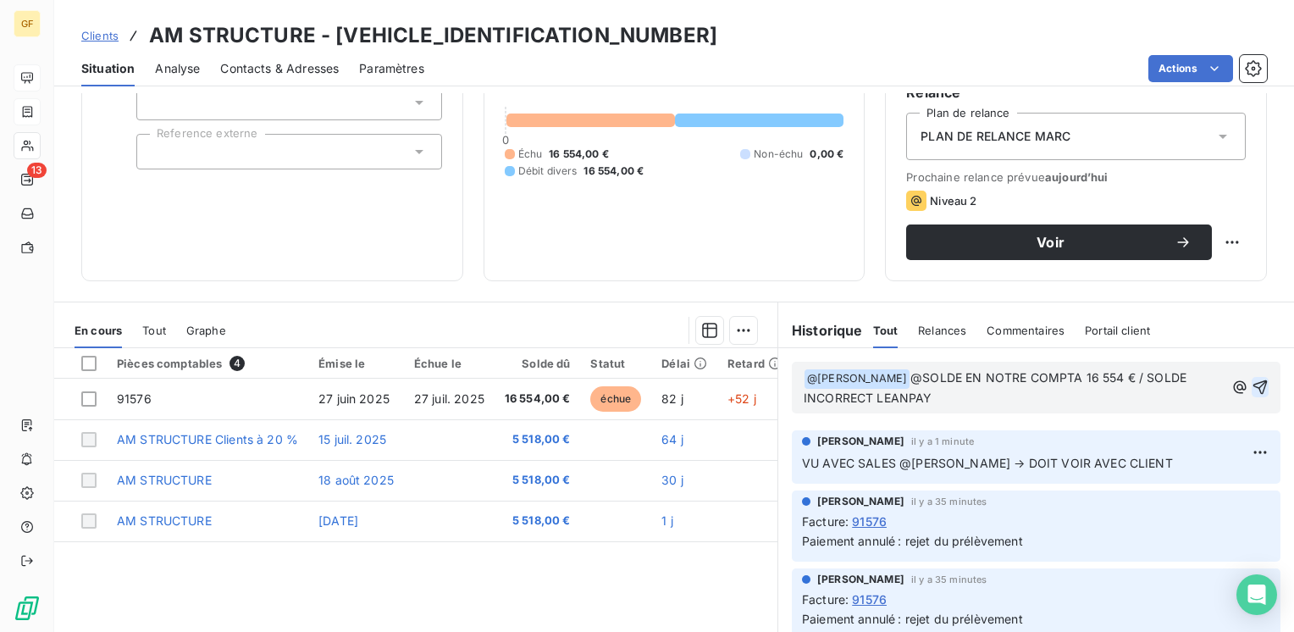
click at [892, 374] on span "@SOLDE EN NOTRE COMPTA 16 554 € / SOLDE INCORRECT LEANPAY" at bounding box center [997, 387] width 386 height 35
click at [908, 375] on span "@SARAHSOLDE EN NOTRE COMPTA 16 554 € / SOLDE INCORRECT LEANPAY" at bounding box center [996, 387] width 384 height 35
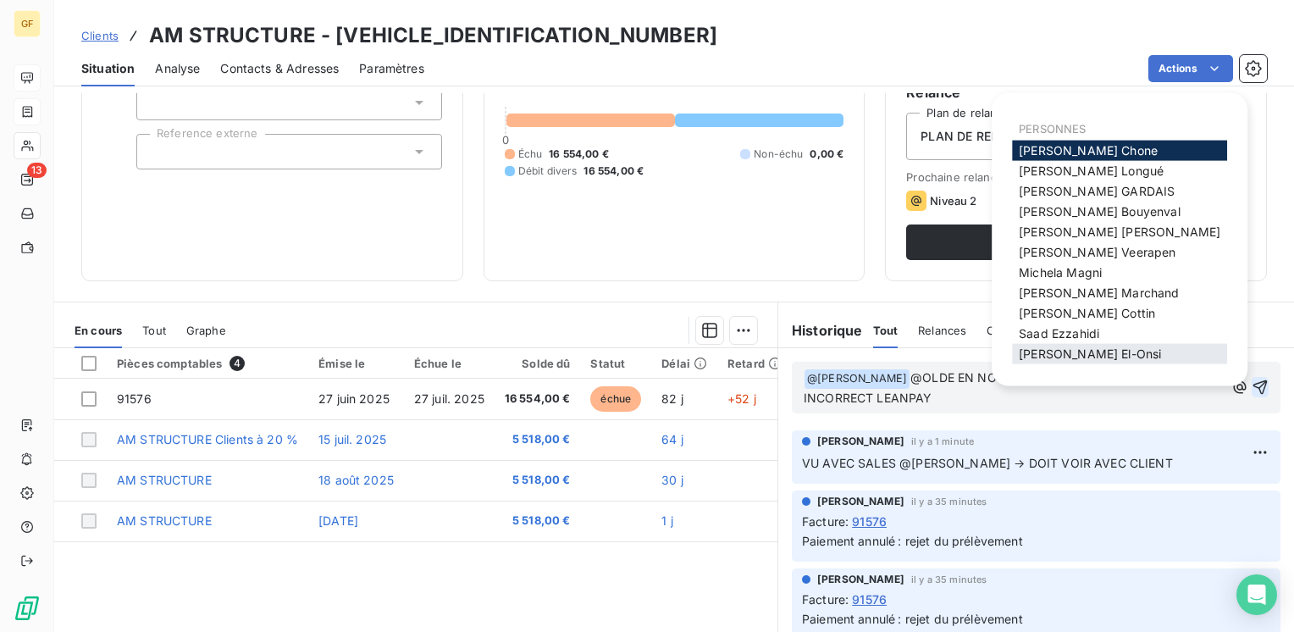
click at [1052, 347] on span "Sarah El-Onsi" at bounding box center [1090, 353] width 142 height 14
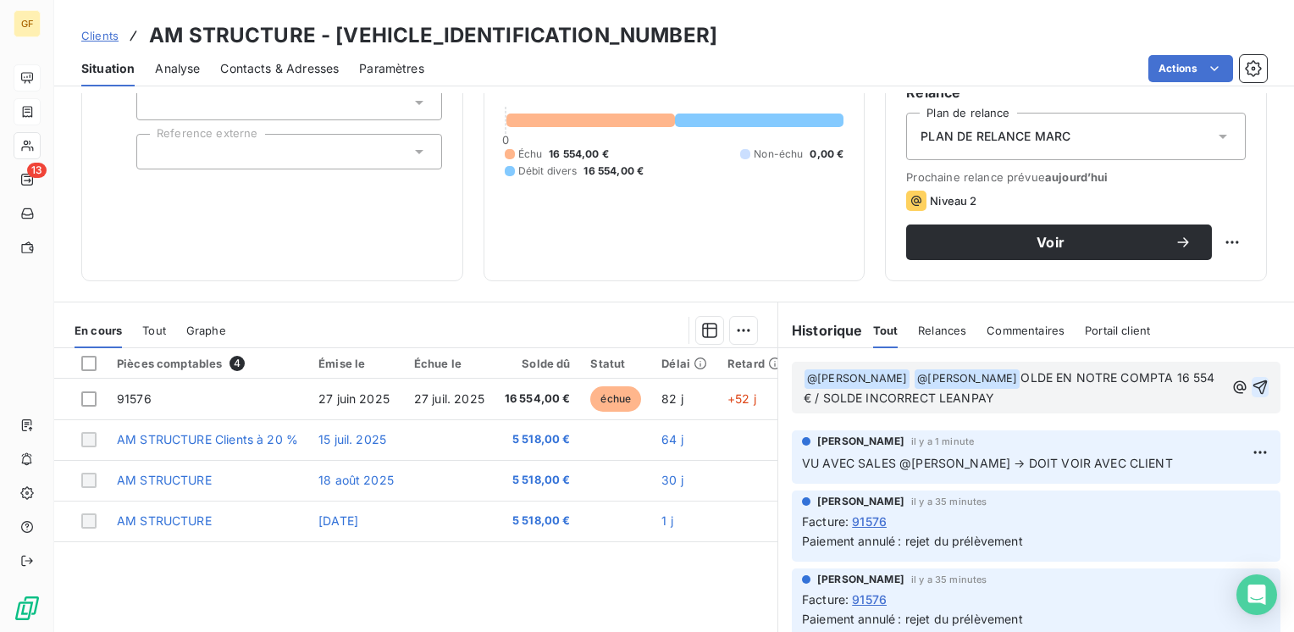
click at [986, 375] on span "OLDE EN NOTRE COMPTA 16 554 € / SOLDE INCORRECT LEANPAY" at bounding box center [1011, 387] width 415 height 35
drag, startPoint x: 985, startPoint y: 375, endPoint x: 993, endPoint y: 373, distance: 8.8
click at [986, 374] on span "OLDE EN NOTRE COMPTA 16 554 € / SOLDE INCORRECT LEANPAY" at bounding box center [1011, 387] width 415 height 35
click at [986, 373] on span "☻6OLDE EN NOTRE COMPTA 16 554 € / SOLDE INCORRECT LEANPAY" at bounding box center [1009, 387] width 410 height 35
click at [1157, 374] on span "→SOLDE EN NOTRE COMPTA 16 554 € / SOLDE INCORRECT LEANPAY" at bounding box center [1008, 387] width 408 height 35
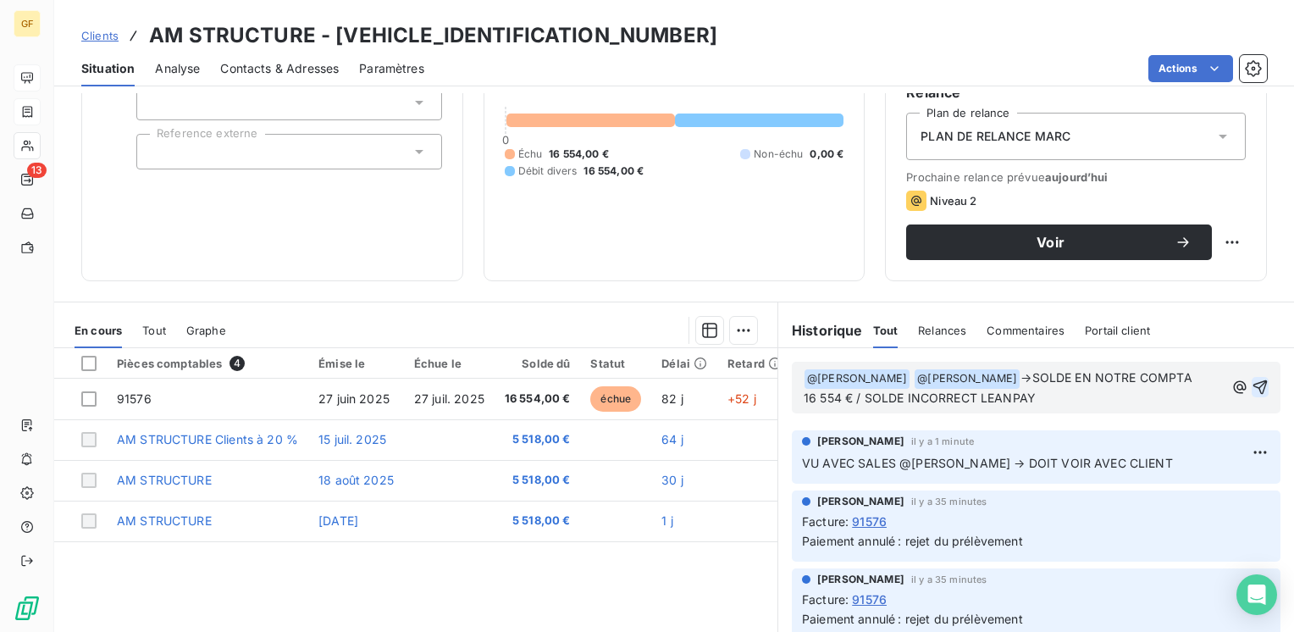
click at [1135, 457] on span "VU AVEC SALES @NICOLAS M. → DOIT VOIR AVEC CLIENT" at bounding box center [987, 463] width 371 height 14
click at [1221, 446] on html "GF 13 Clients AM STRUCTURE - AMSTRUCTURE000000 Situation Analyse Contacts & Adr…" at bounding box center [647, 316] width 1294 height 632
click at [1162, 480] on div "Editer" at bounding box center [1193, 488] width 95 height 27
click at [1156, 462] on span "VU AVEC SALES @NICOLAS M. → DOIT VOIR AVEC CLIENT → re" at bounding box center [1002, 463] width 400 height 14
click at [1142, 456] on span "VU AVEC SALES @NICOLAS M. → DOIT VOIR AVEC CLIENT → doitre" at bounding box center [1013, 463] width 422 height 14
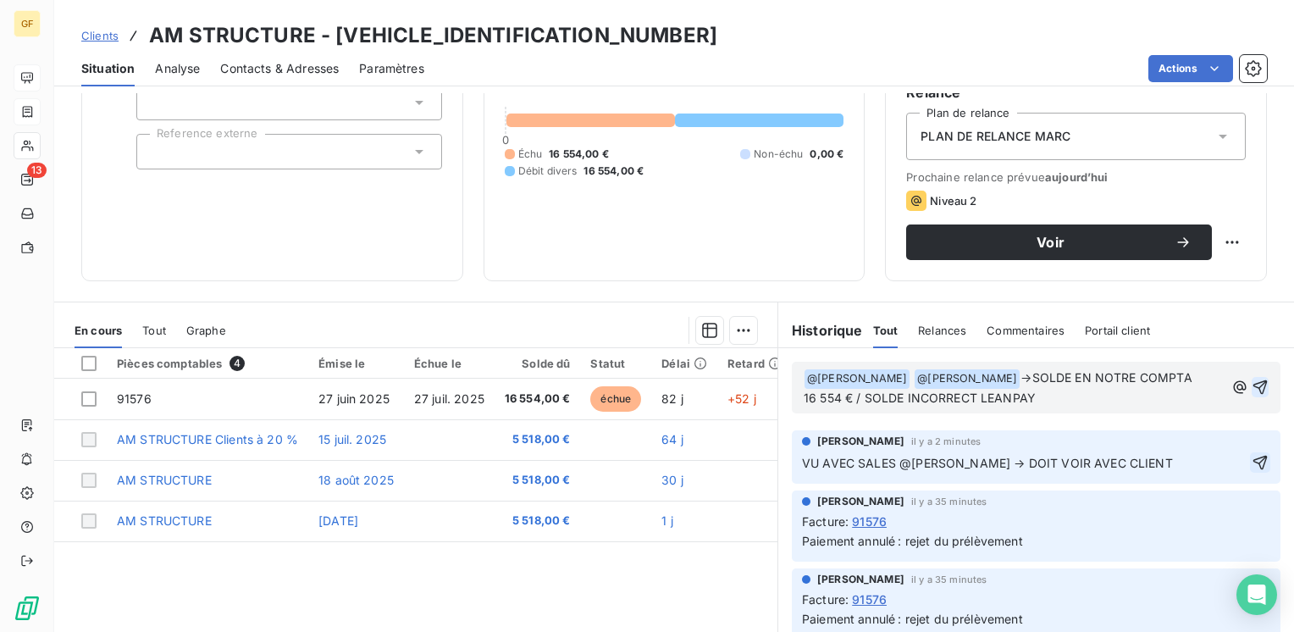
click at [1251, 459] on icon "button" at bounding box center [1259, 462] width 17 height 17
click at [1001, 373] on span "→SOLDE EN NOTRE COMPTA 16 554 € / SOLDE INCORRECT LEANPAY" at bounding box center [1014, 387] width 420 height 35
click at [1045, 389] on p "﻿ @ Camille Longué ﻿ @ Sarah El-Onsi ﻿ → SOLDE EN NOTRE COMPTA 16 554 € / SOLDE…" at bounding box center [1014, 388] width 421 height 40
click at [972, 393] on span "→ SOLDE EN NOTRE COMPTA 16 554 € / SOLDE INCORRECT LEANPAY" at bounding box center [1015, 387] width 423 height 35
click at [1253, 386] on icon "button" at bounding box center [1260, 387] width 14 height 14
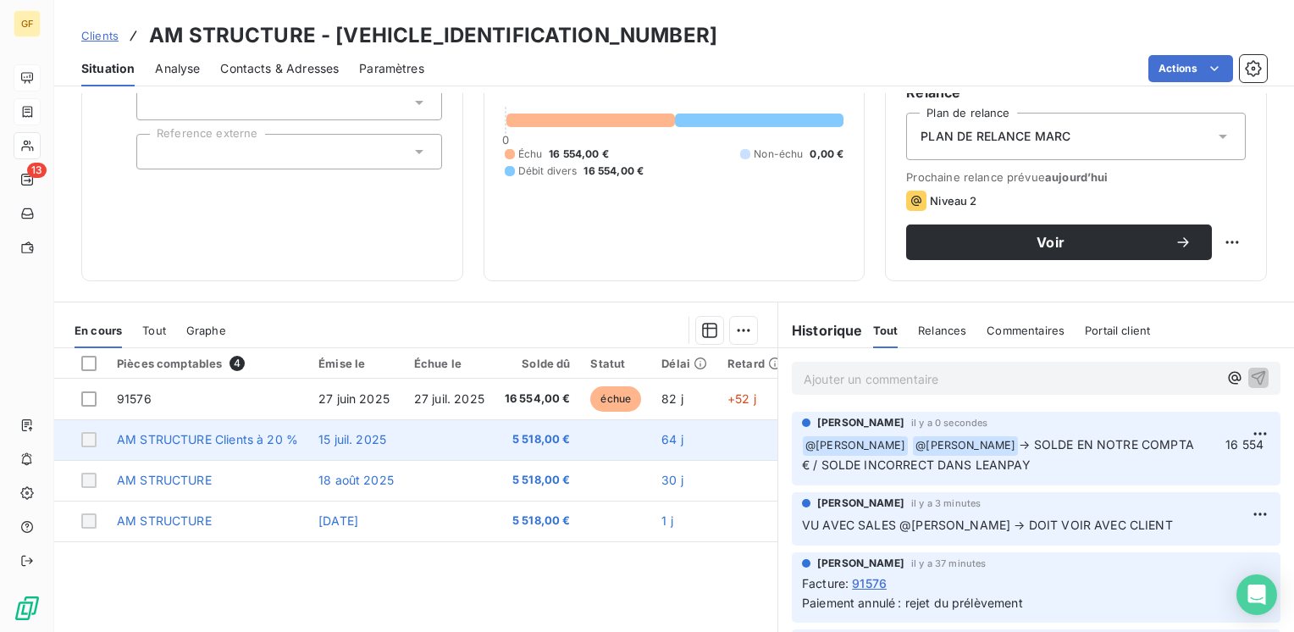
scroll to position [0, 0]
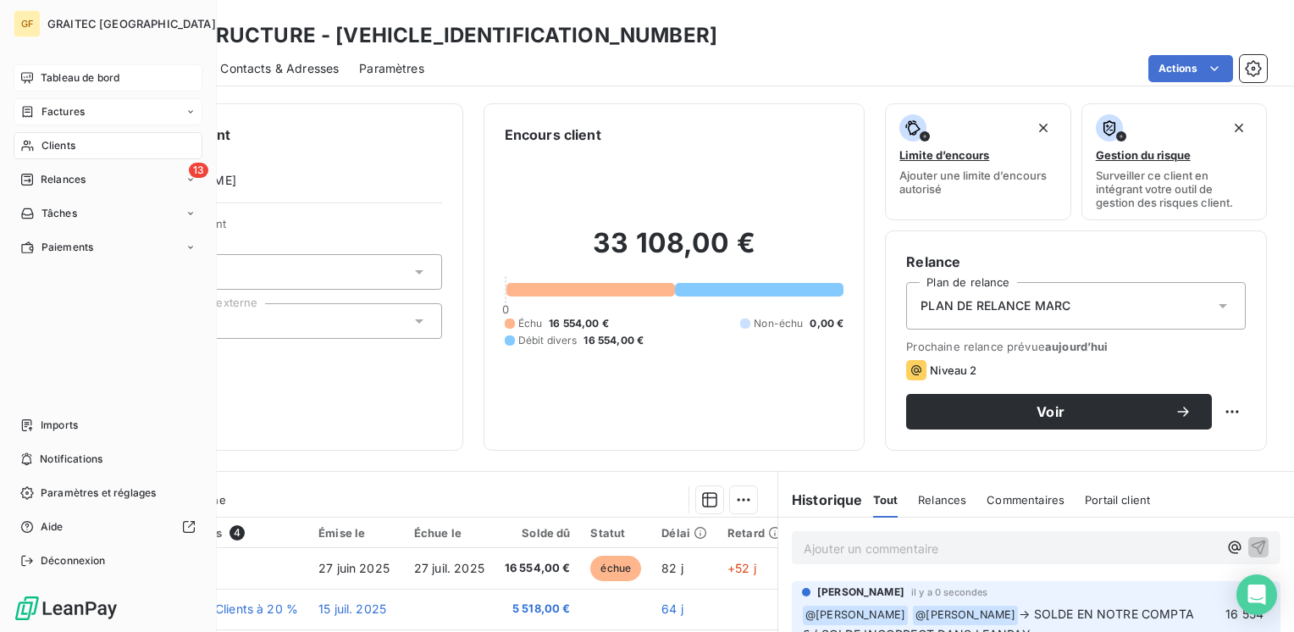
click at [73, 76] on span "Tableau de bord" at bounding box center [80, 77] width 79 height 15
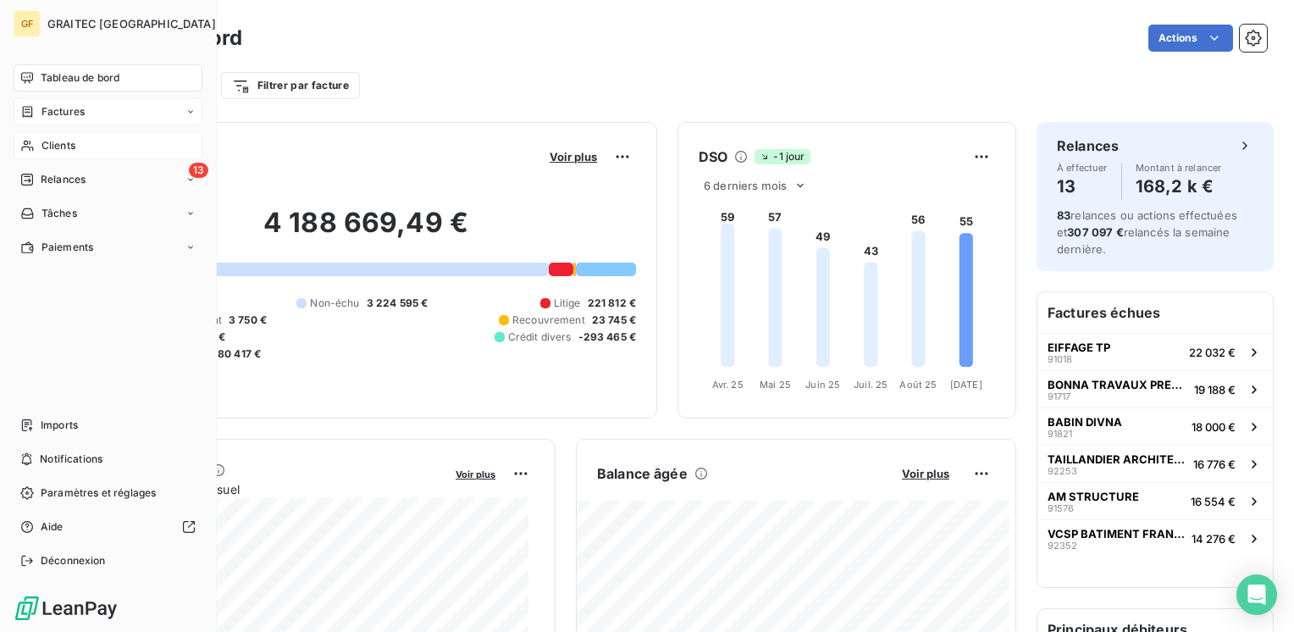
click at [47, 141] on span "Clients" at bounding box center [58, 145] width 34 height 15
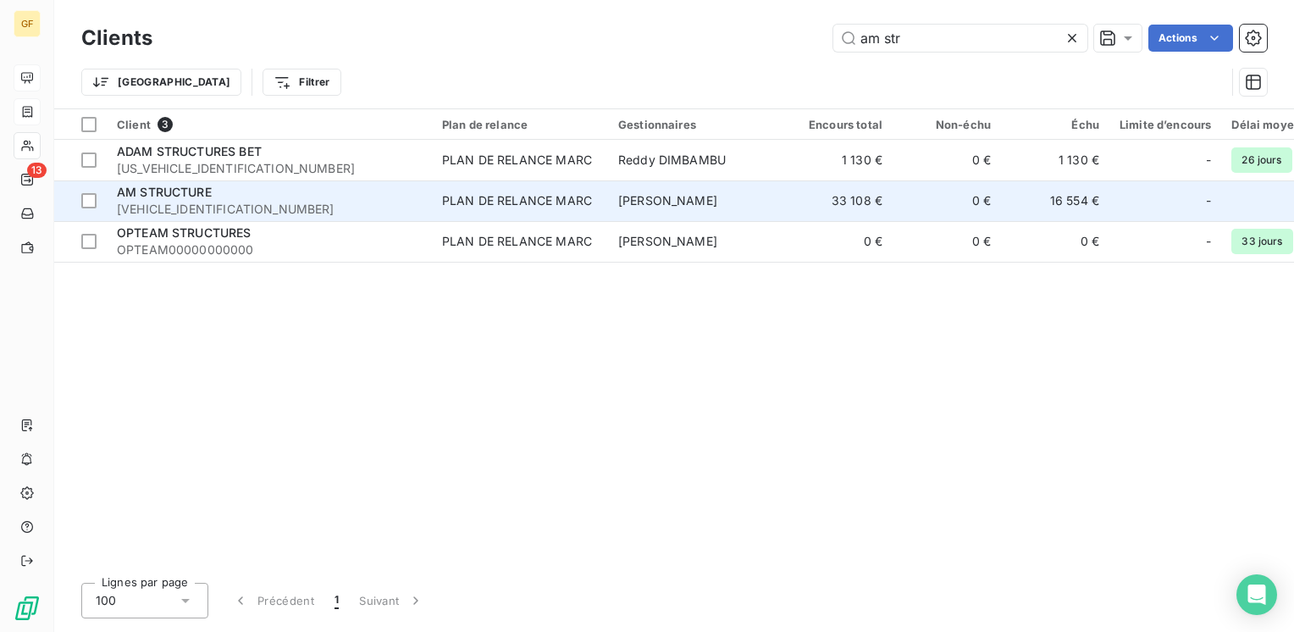
click at [278, 204] on span "AMSTRUCTURE000000" at bounding box center [269, 209] width 305 height 17
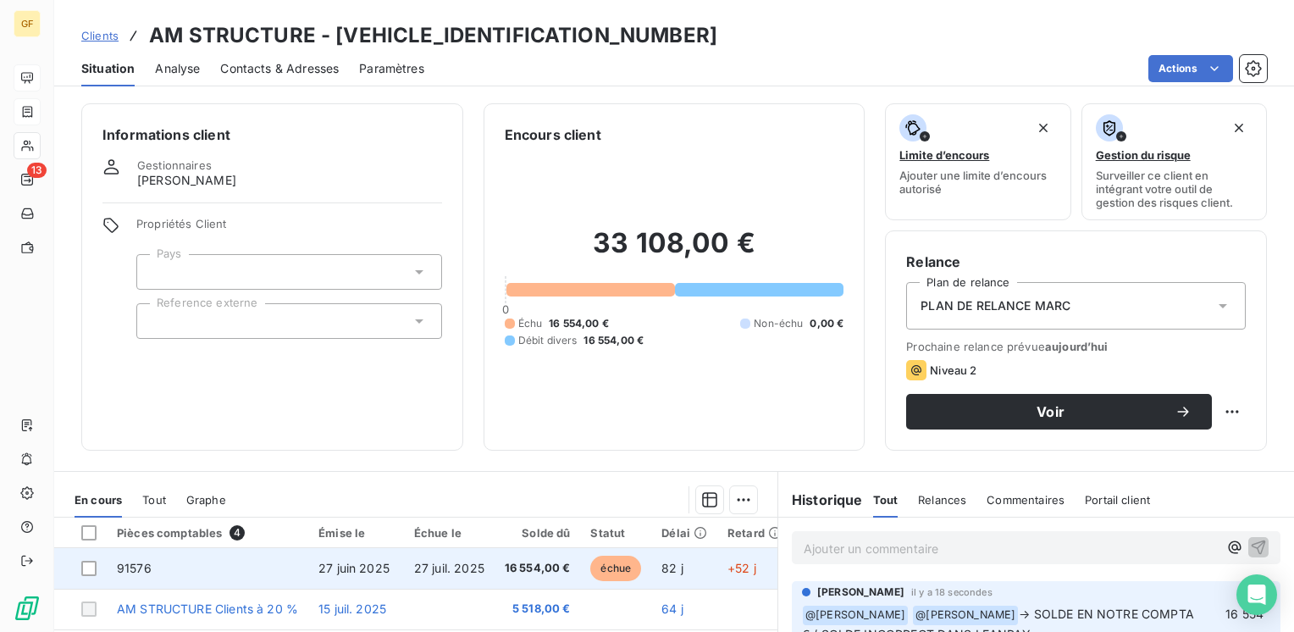
click at [400, 569] on td "27 juin 2025" at bounding box center [356, 568] width 96 height 41
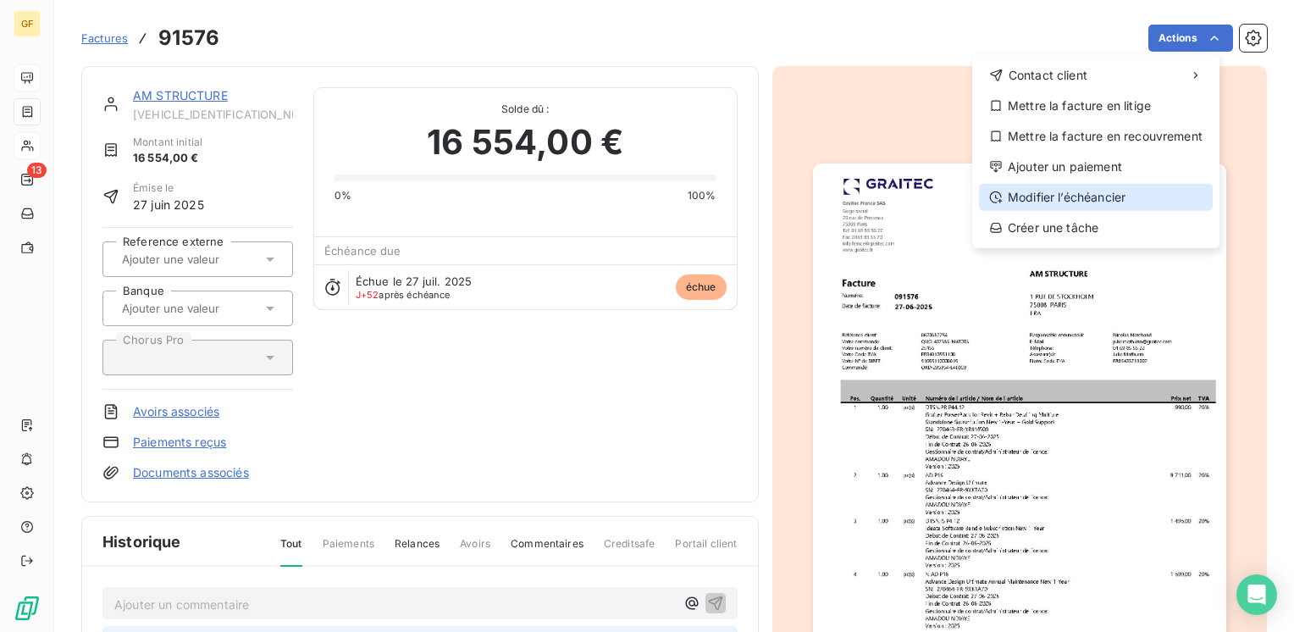
click at [1054, 194] on div "Modifier l’échéancier" at bounding box center [1096, 197] width 234 height 27
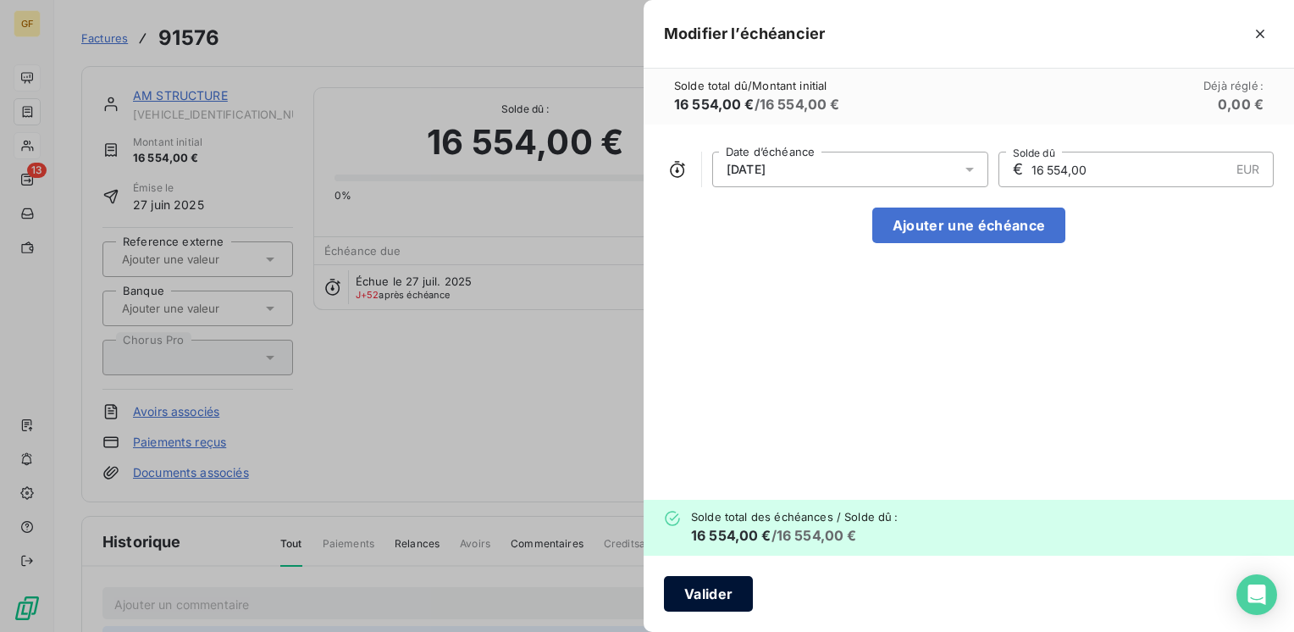
click at [715, 588] on button "Valider" at bounding box center [708, 594] width 89 height 36
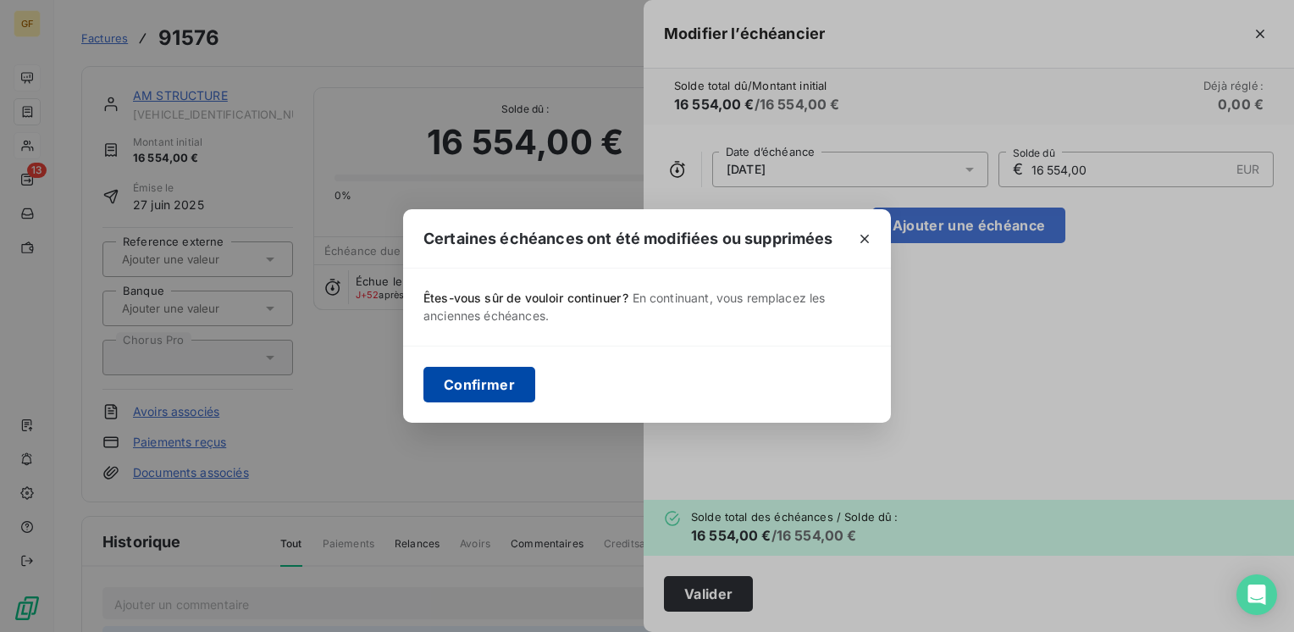
click at [454, 395] on button "Confirmer" at bounding box center [479, 385] width 112 height 36
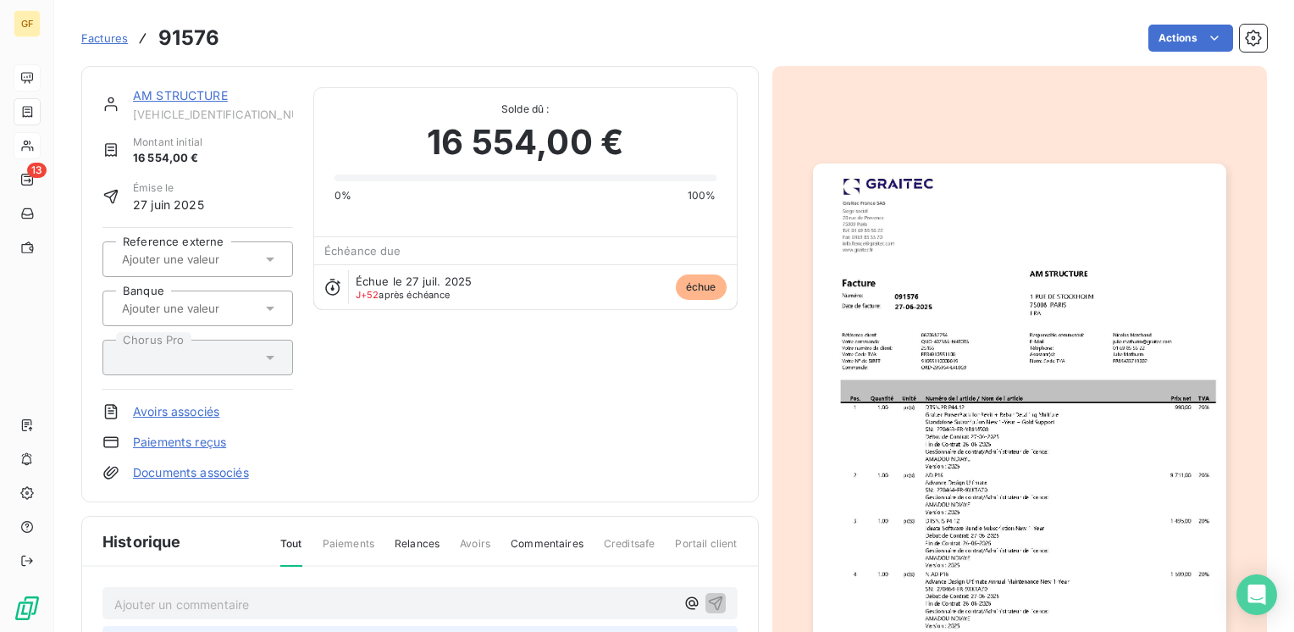
click at [194, 94] on link "AM STRUCTURE" at bounding box center [180, 95] width 95 height 14
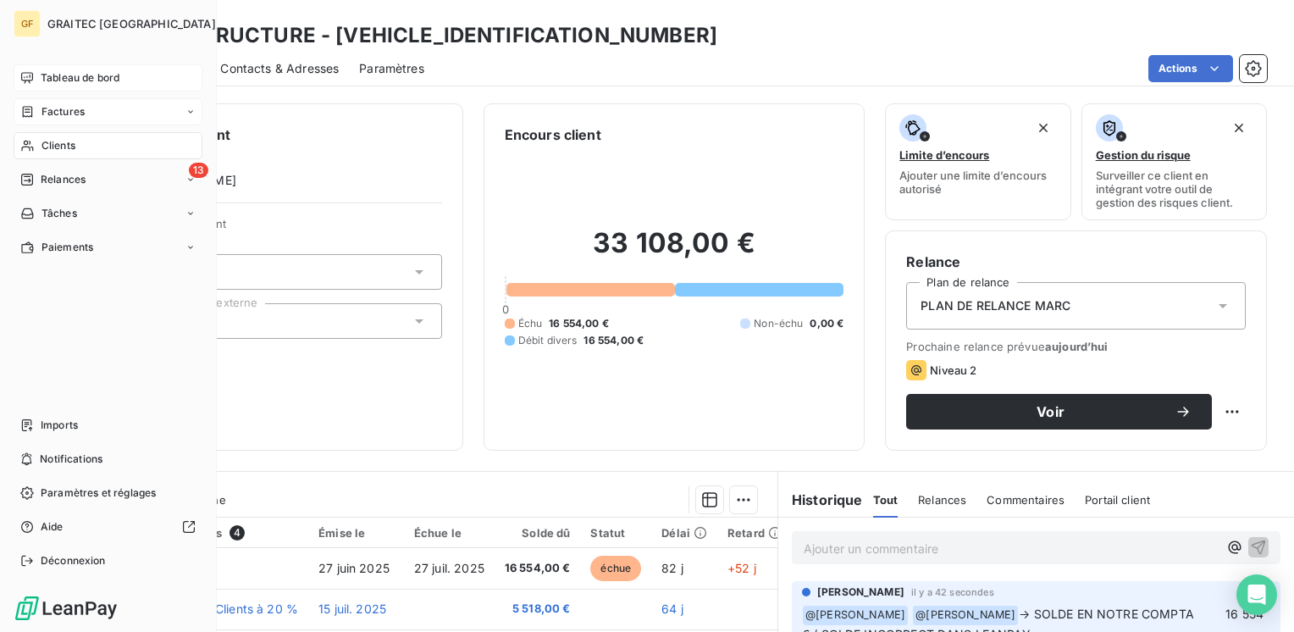
click at [76, 79] on span "Tableau de bord" at bounding box center [80, 77] width 79 height 15
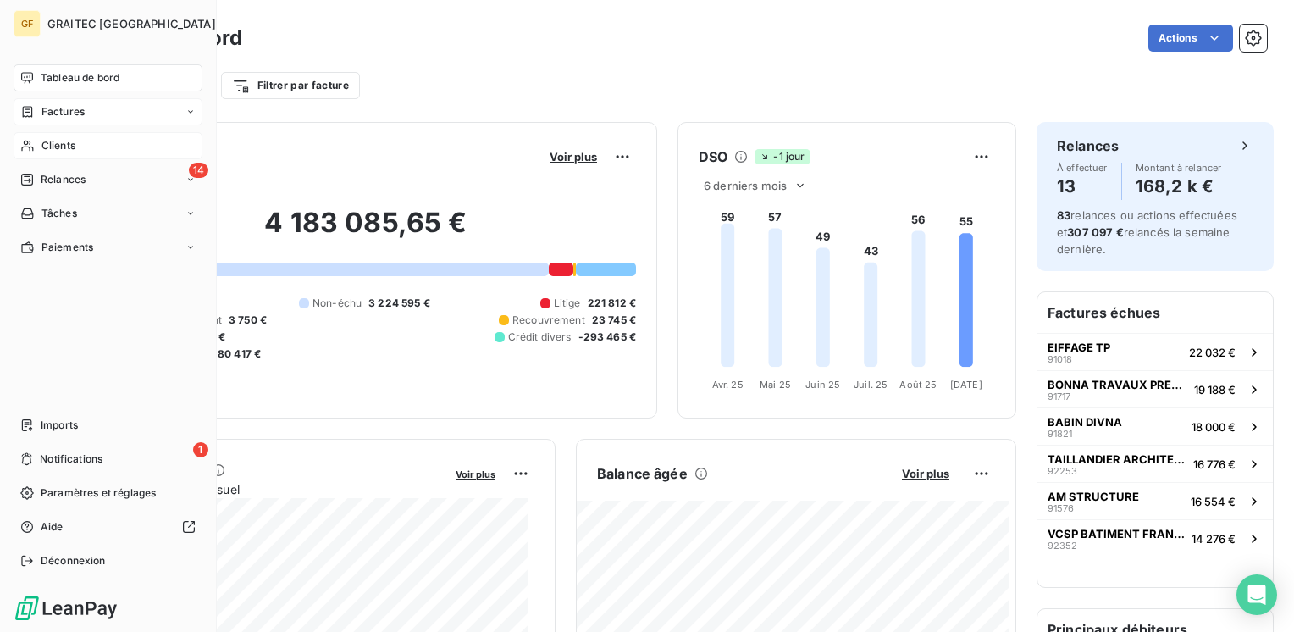
click at [73, 107] on span "Factures" at bounding box center [62, 111] width 43 height 15
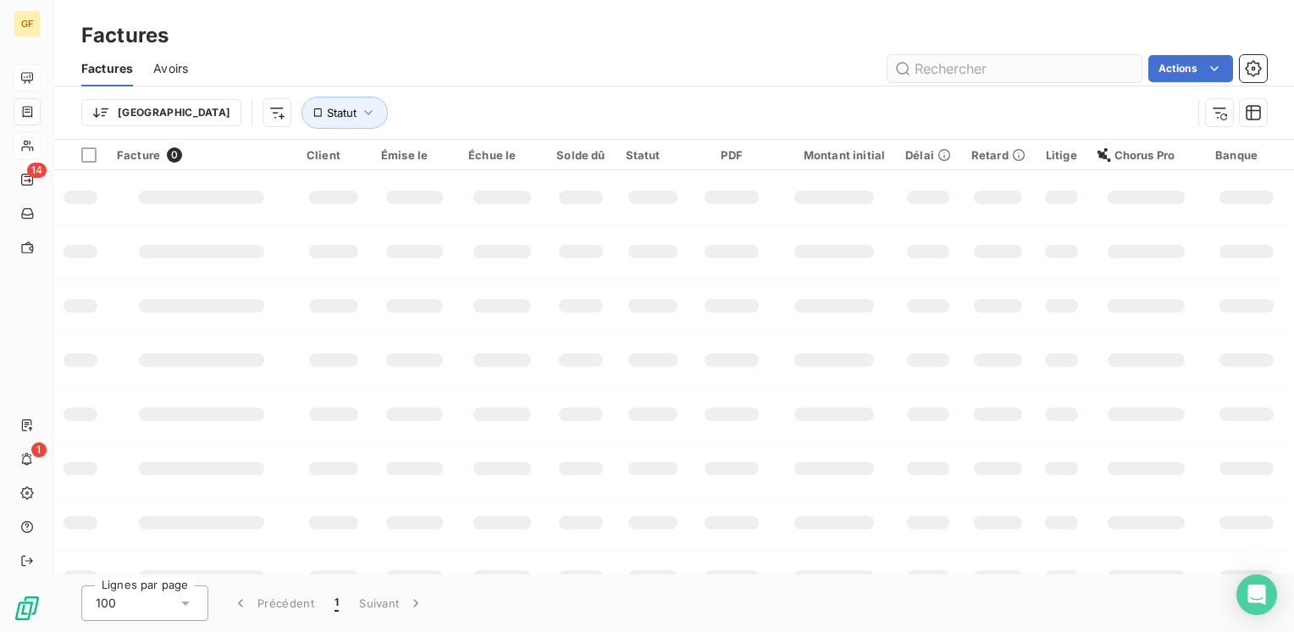
click at [983, 67] on input "text" at bounding box center [1014, 68] width 254 height 27
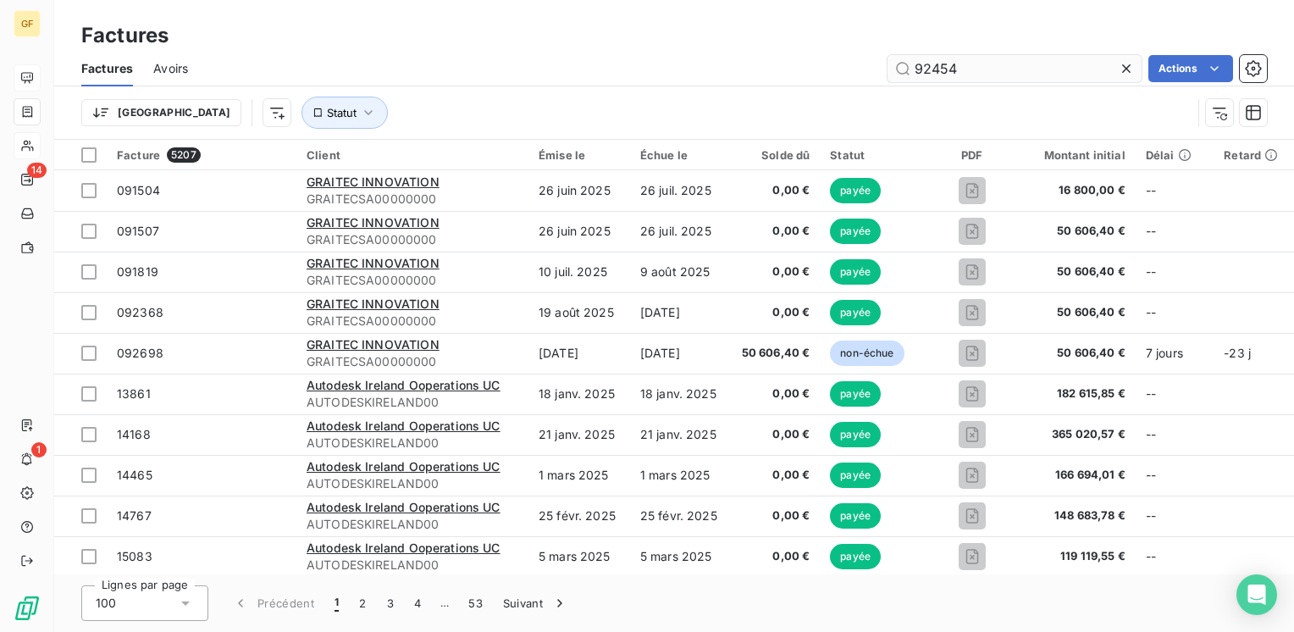
type input "92454"
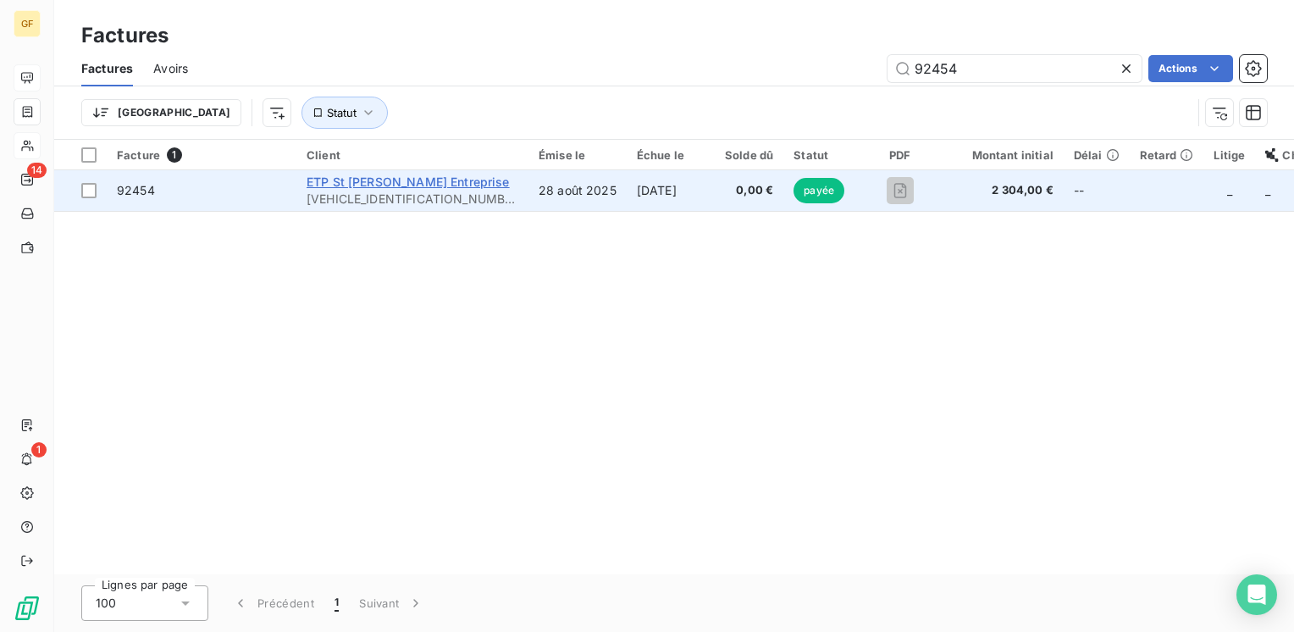
click at [345, 185] on span "ETP St [PERSON_NAME] Entreprise" at bounding box center [408, 181] width 203 height 14
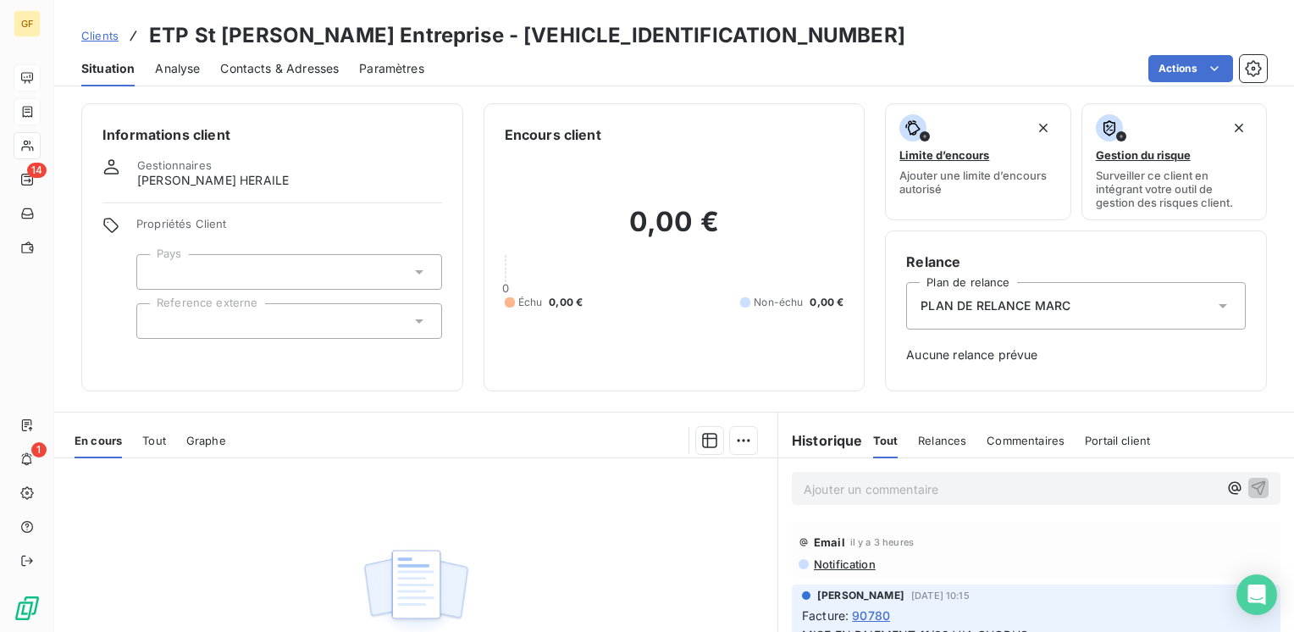
click at [300, 64] on span "Contacts & Adresses" at bounding box center [279, 68] width 119 height 17
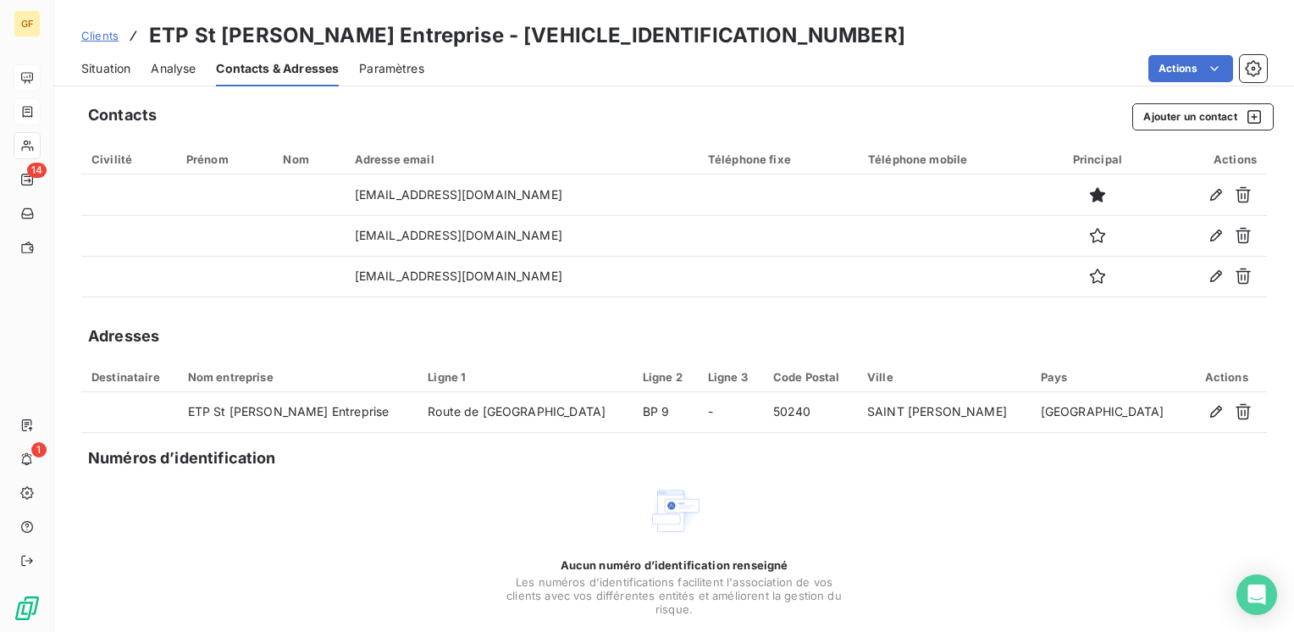
click at [103, 68] on span "Situation" at bounding box center [105, 68] width 49 height 17
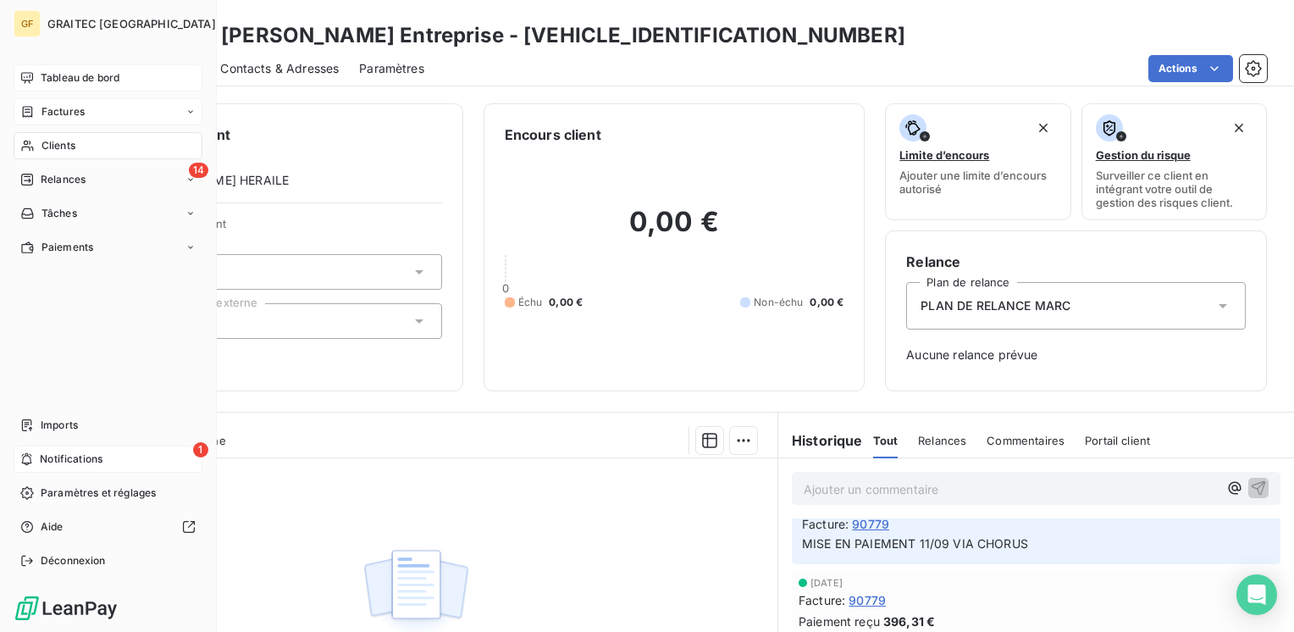
click at [53, 456] on span "Notifications" at bounding box center [71, 458] width 63 height 15
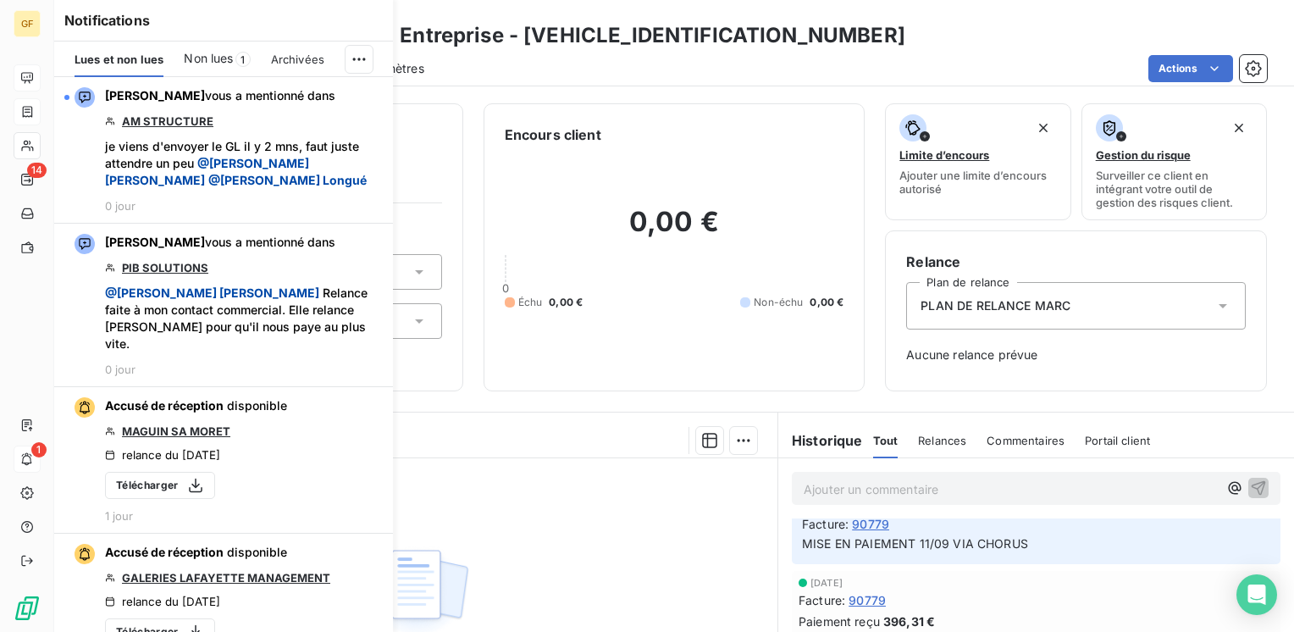
click at [215, 63] on span "Non lues" at bounding box center [208, 58] width 49 height 17
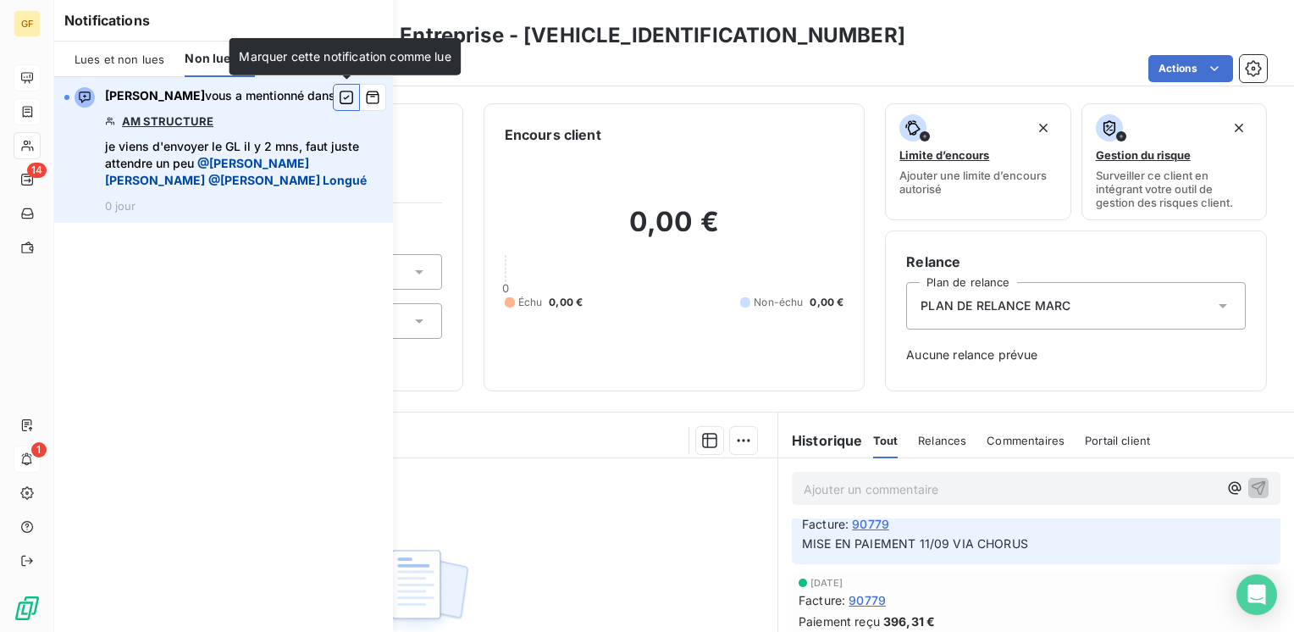
click at [346, 97] on icon "button" at bounding box center [347, 98] width 14 height 14
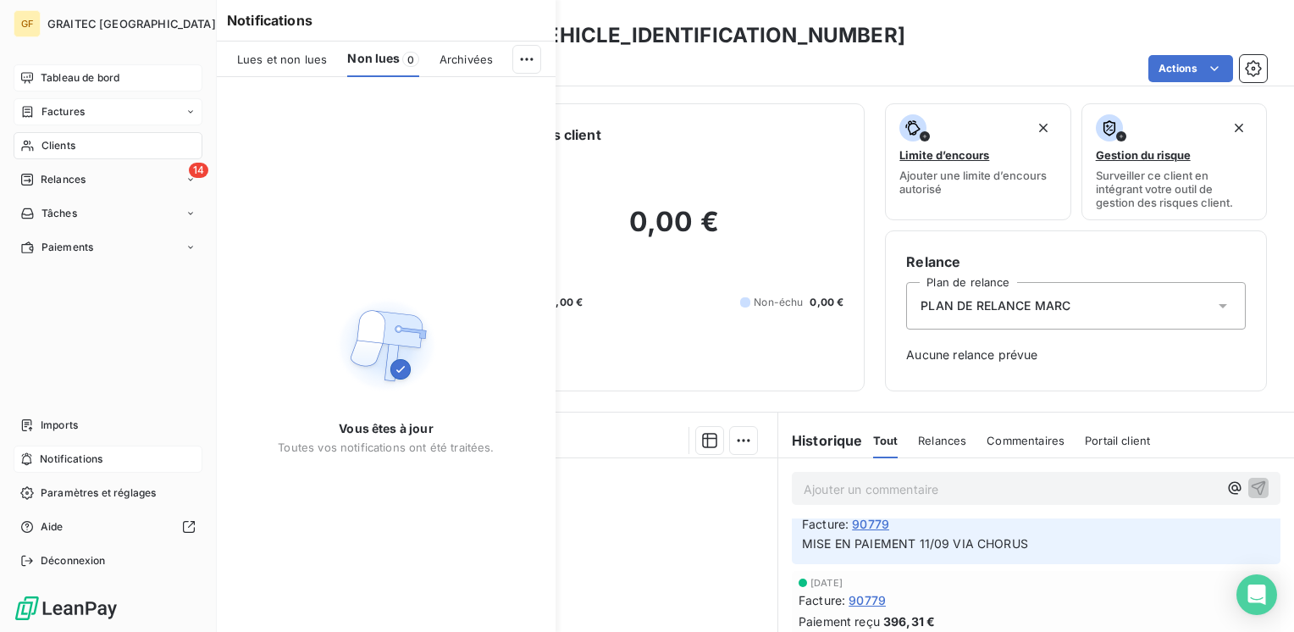
click at [54, 71] on span "Tableau de bord" at bounding box center [80, 77] width 79 height 15
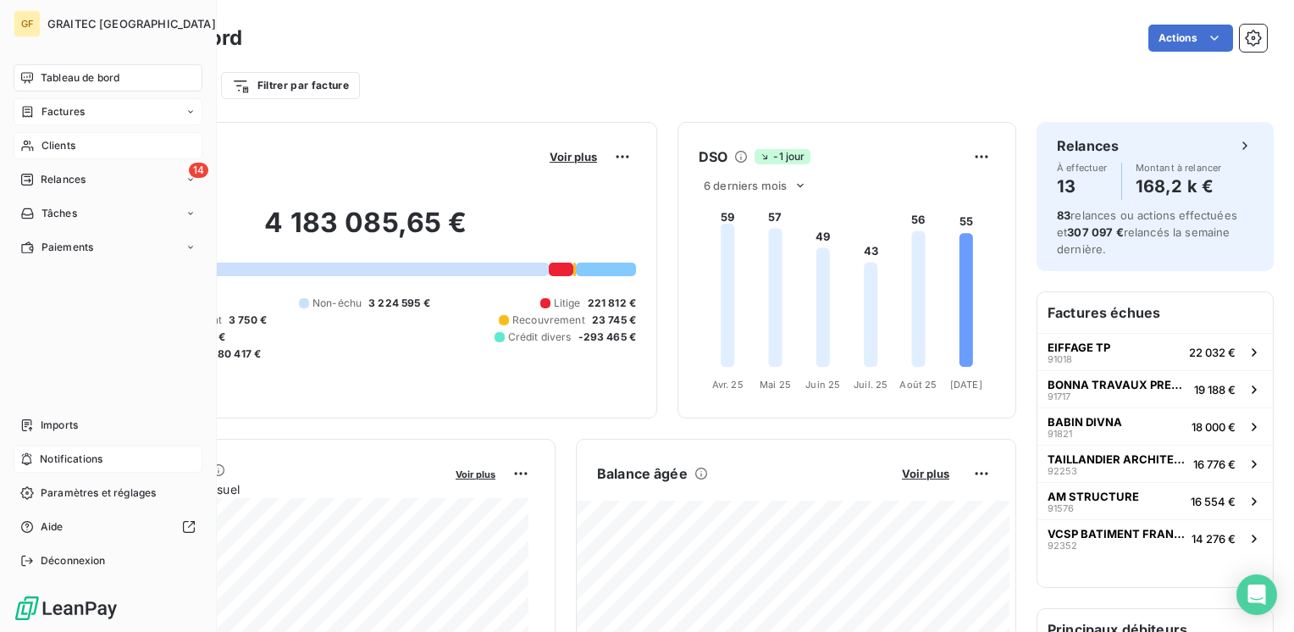
click at [51, 84] on span "Tableau de bord" at bounding box center [80, 77] width 79 height 15
click at [88, 75] on span "Tableau de bord" at bounding box center [80, 77] width 79 height 15
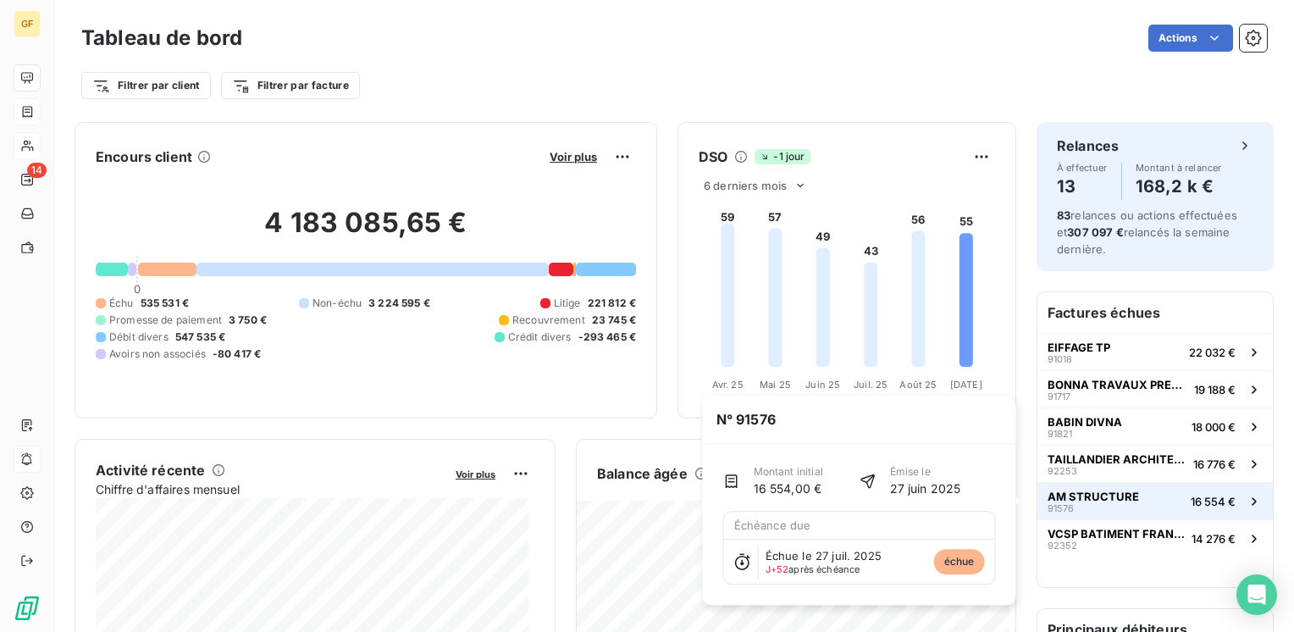
click at [1149, 494] on button "AM STRUCTURE 91576 16 554 €" at bounding box center [1154, 500] width 235 height 37
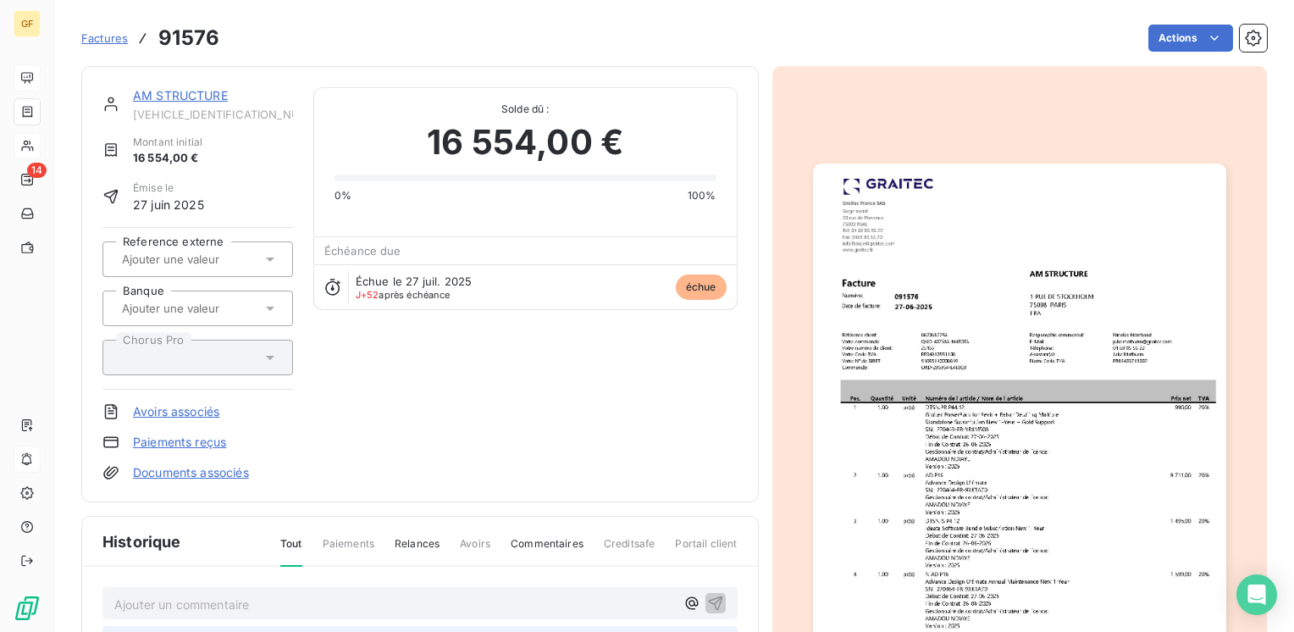
click at [168, 97] on link "AM STRUCTURE" at bounding box center [180, 95] width 95 height 14
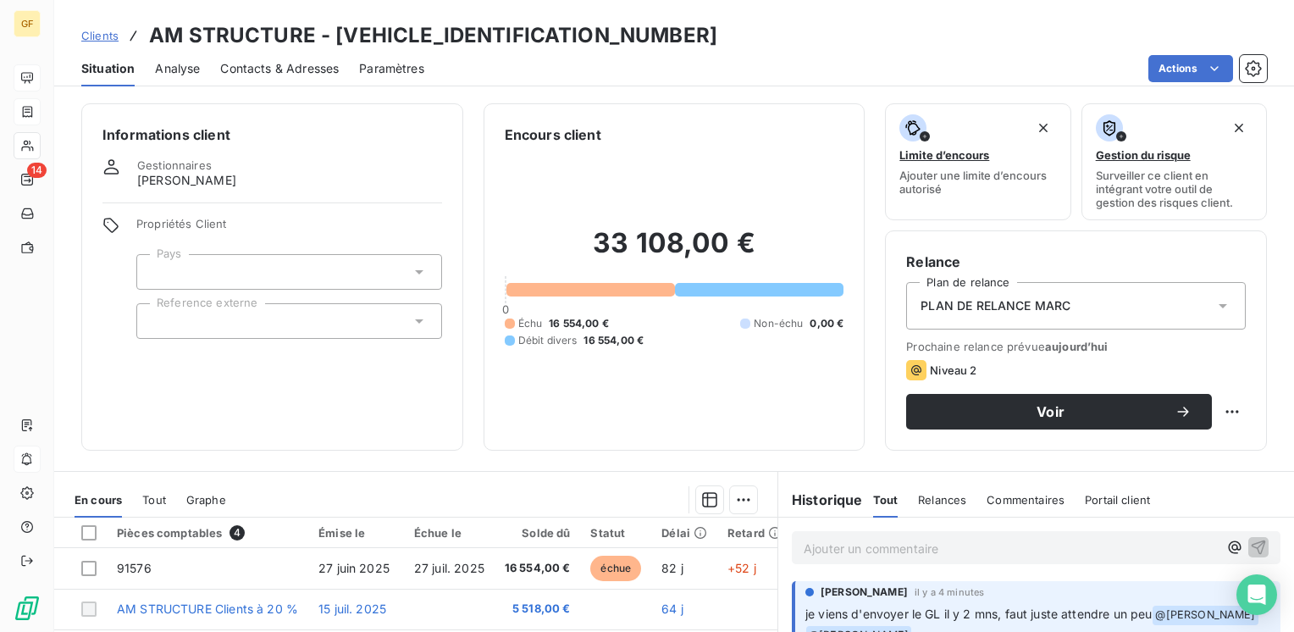
click at [273, 64] on span "Contacts & Adresses" at bounding box center [279, 68] width 119 height 17
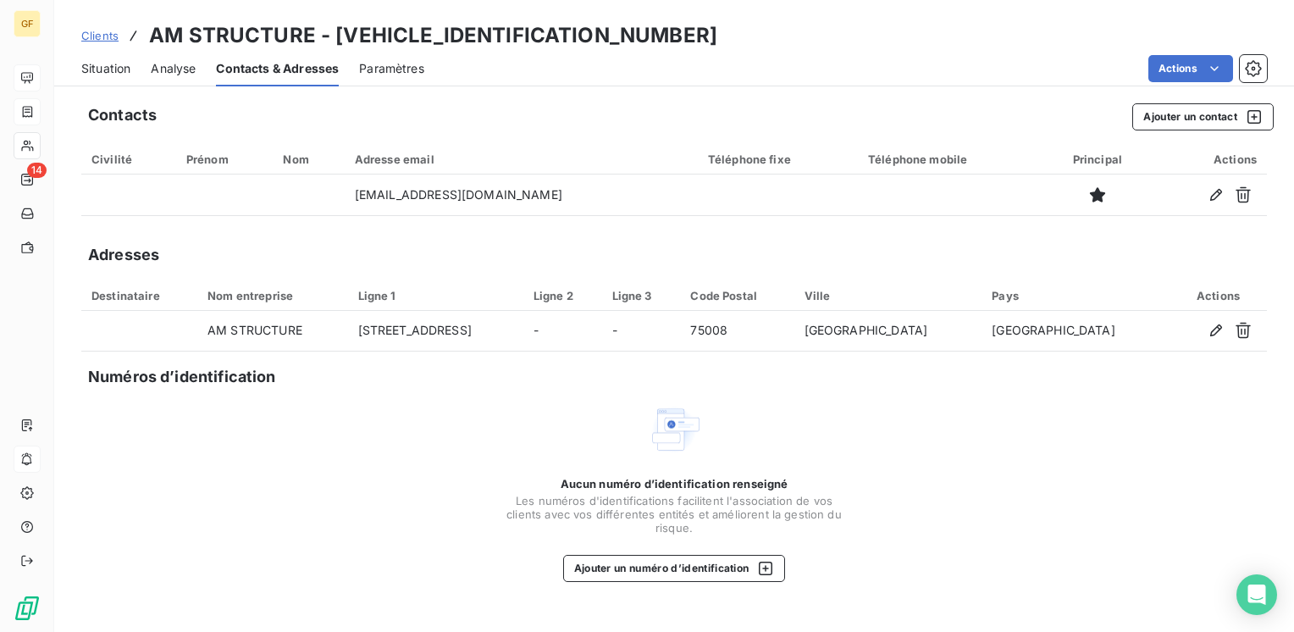
click at [113, 67] on span "Situation" at bounding box center [105, 68] width 49 height 17
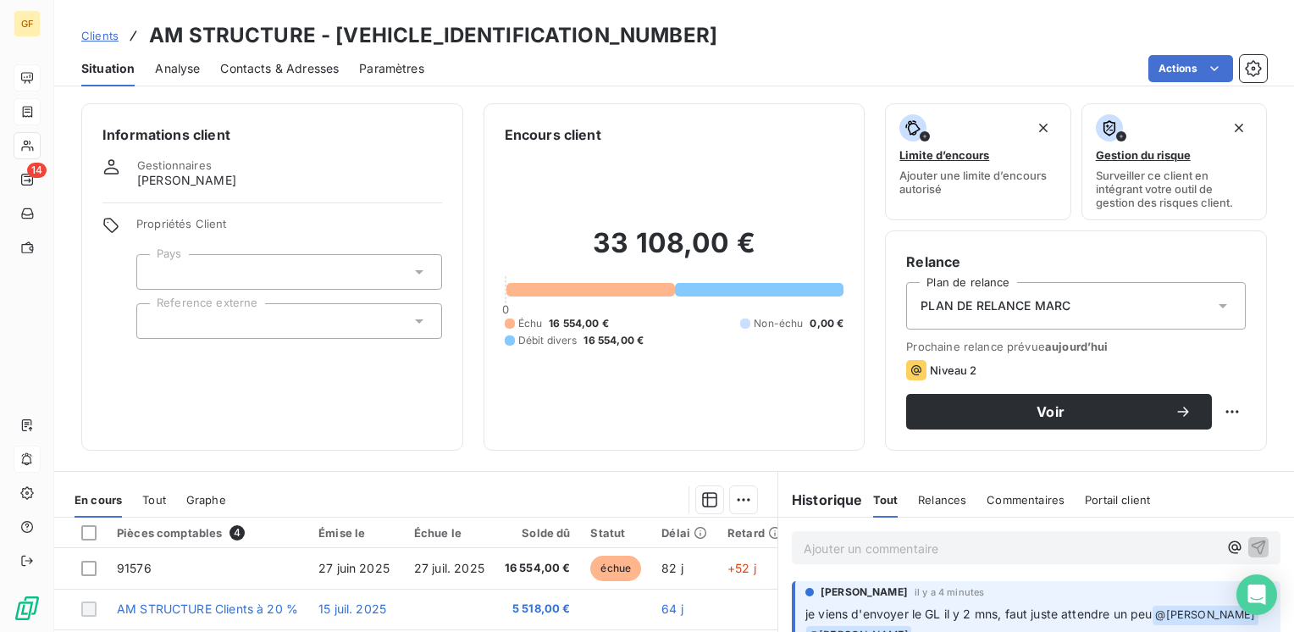
click at [1208, 53] on div "Situation Analyse Contacts & Adresses Paramètres Actions" at bounding box center [674, 69] width 1240 height 36
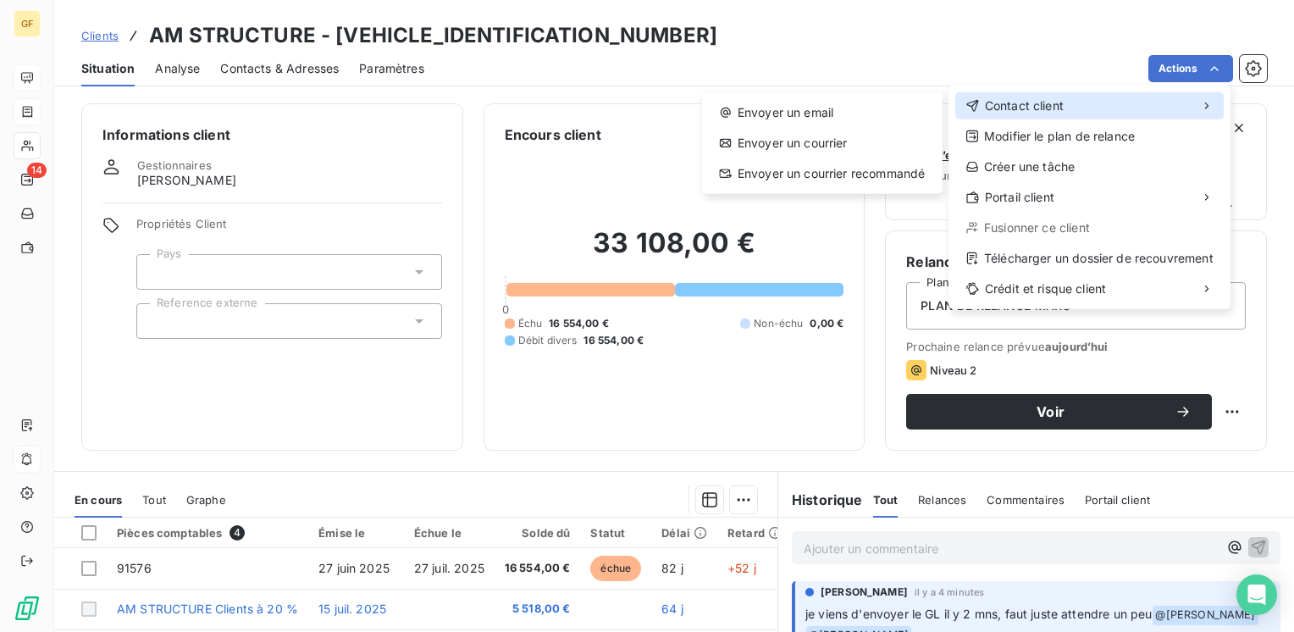
click at [1160, 110] on div "Contact client" at bounding box center [1089, 105] width 268 height 27
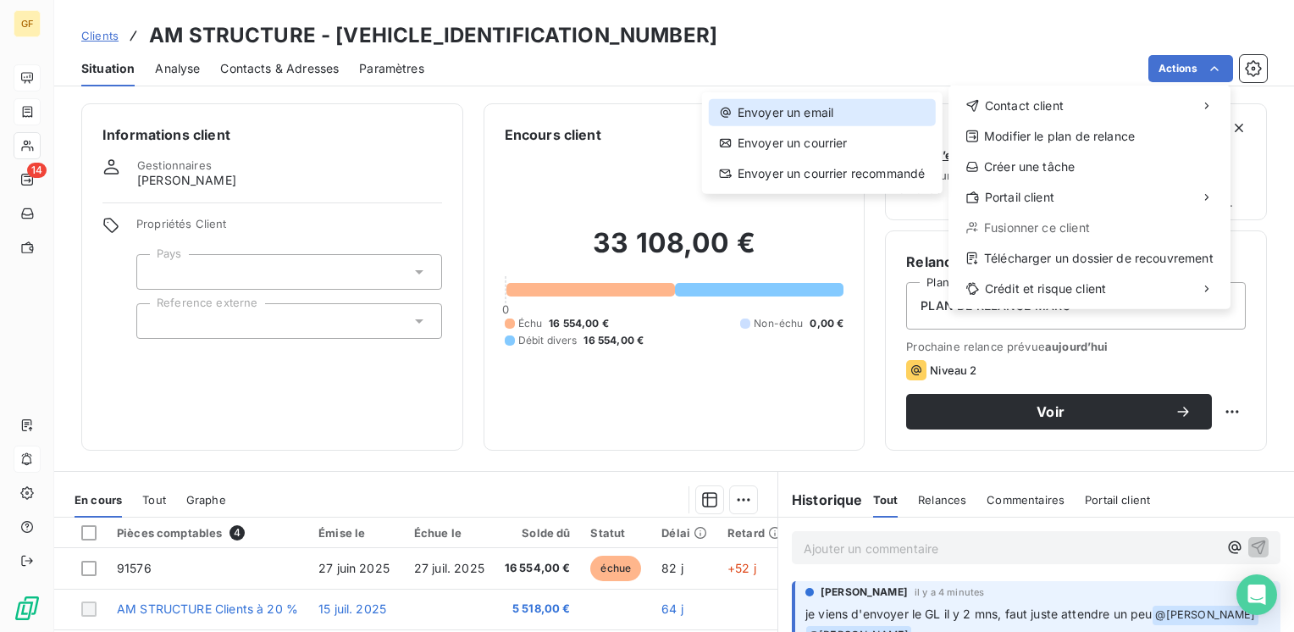
click at [852, 116] on div "Envoyer un email" at bounding box center [822, 112] width 227 height 27
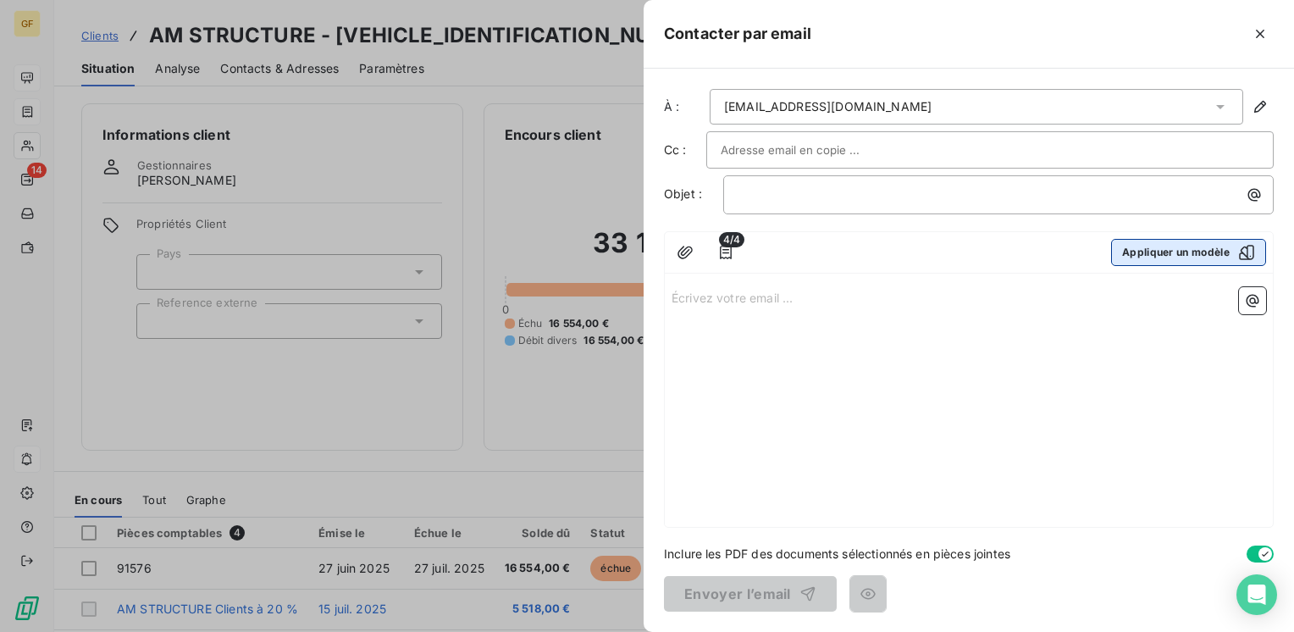
click at [1229, 257] on div "button" at bounding box center [1241, 252] width 25 height 17
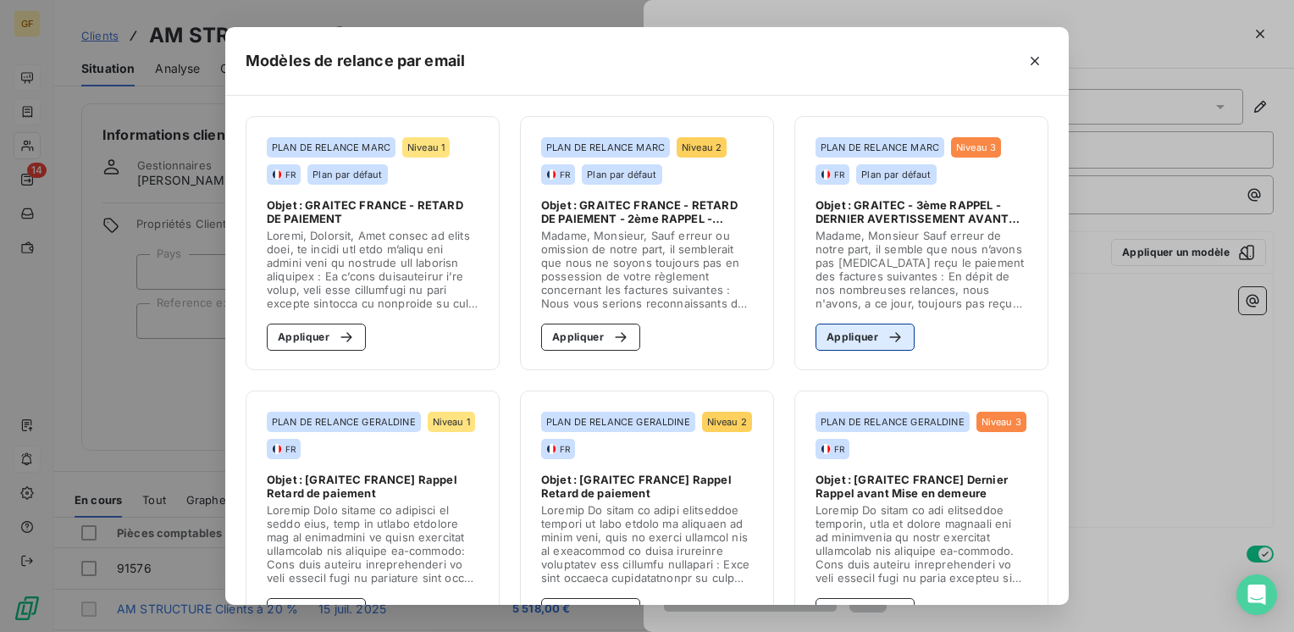
click at [886, 329] on icon "button" at bounding box center [894, 337] width 17 height 17
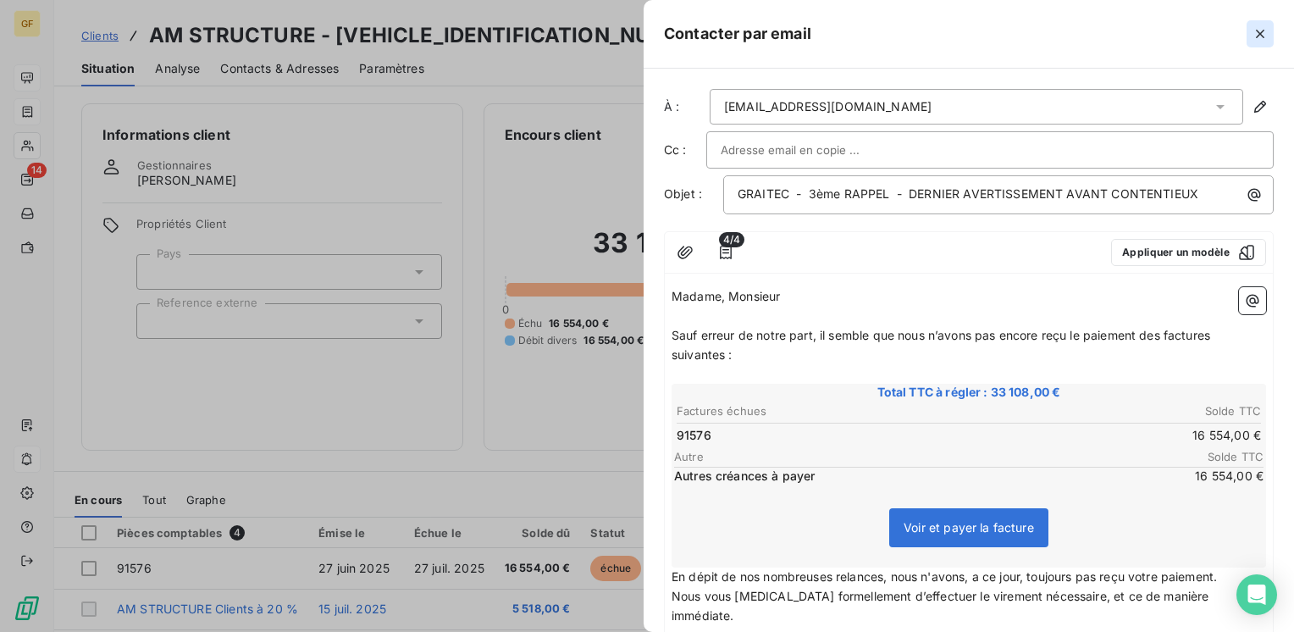
click at [1254, 38] on icon "button" at bounding box center [1259, 33] width 17 height 17
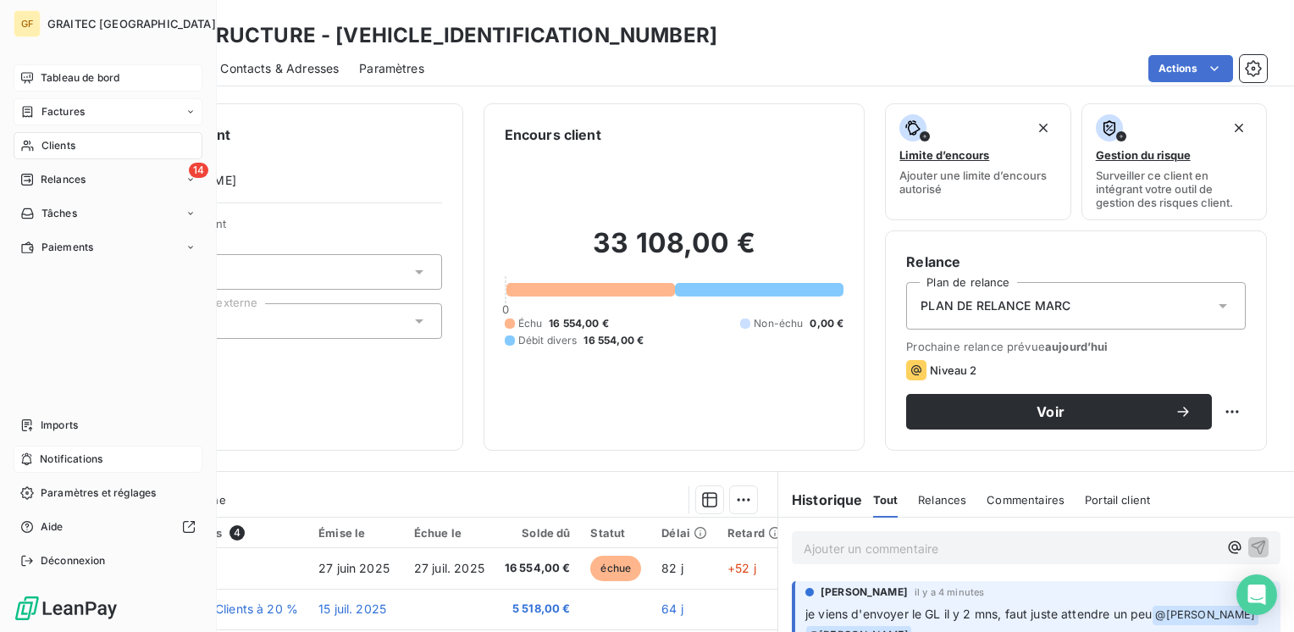
drag, startPoint x: 47, startPoint y: 75, endPoint x: 89, endPoint y: 72, distance: 41.6
click at [47, 75] on span "Tableau de bord" at bounding box center [80, 77] width 79 height 15
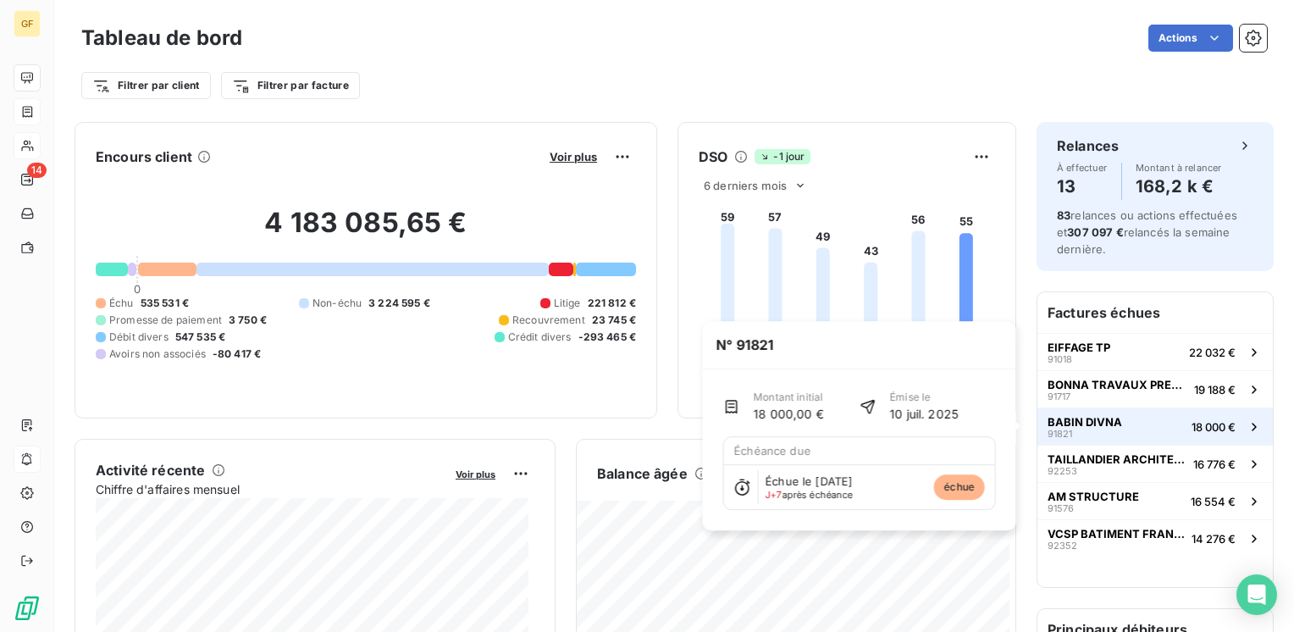
click at [1119, 417] on button "BABIN DIVNA 91821 18 000 €" at bounding box center [1154, 425] width 235 height 37
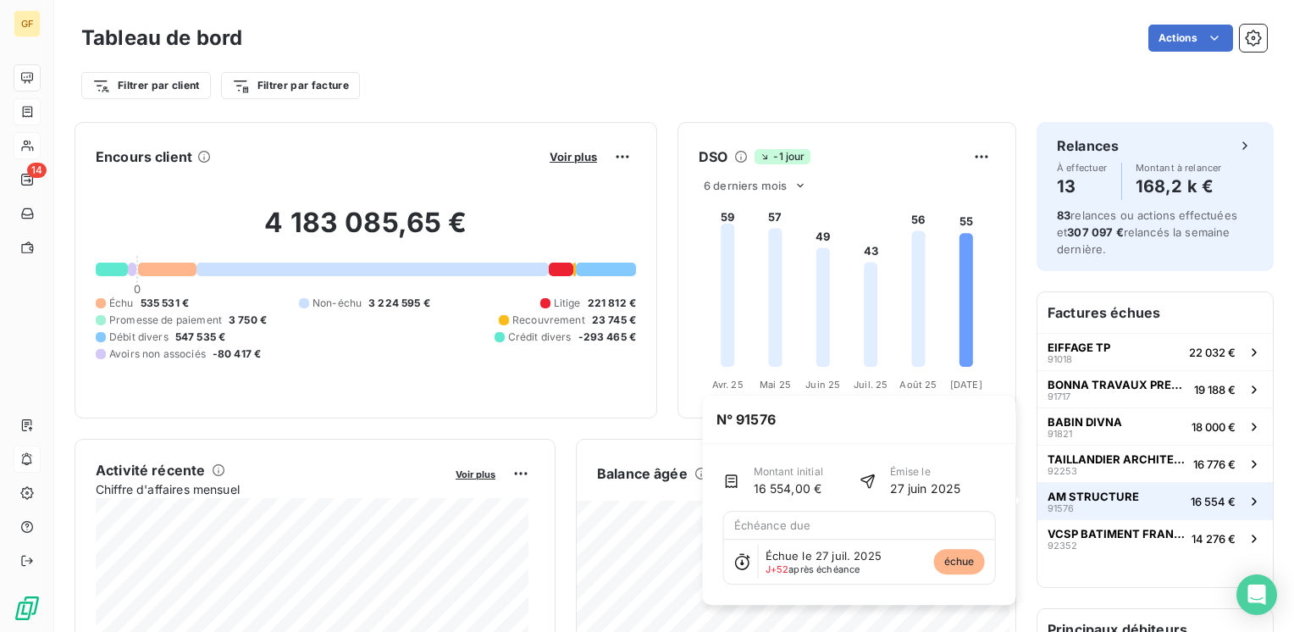
click at [1097, 496] on span "AM STRUCTURE" at bounding box center [1092, 496] width 91 height 14
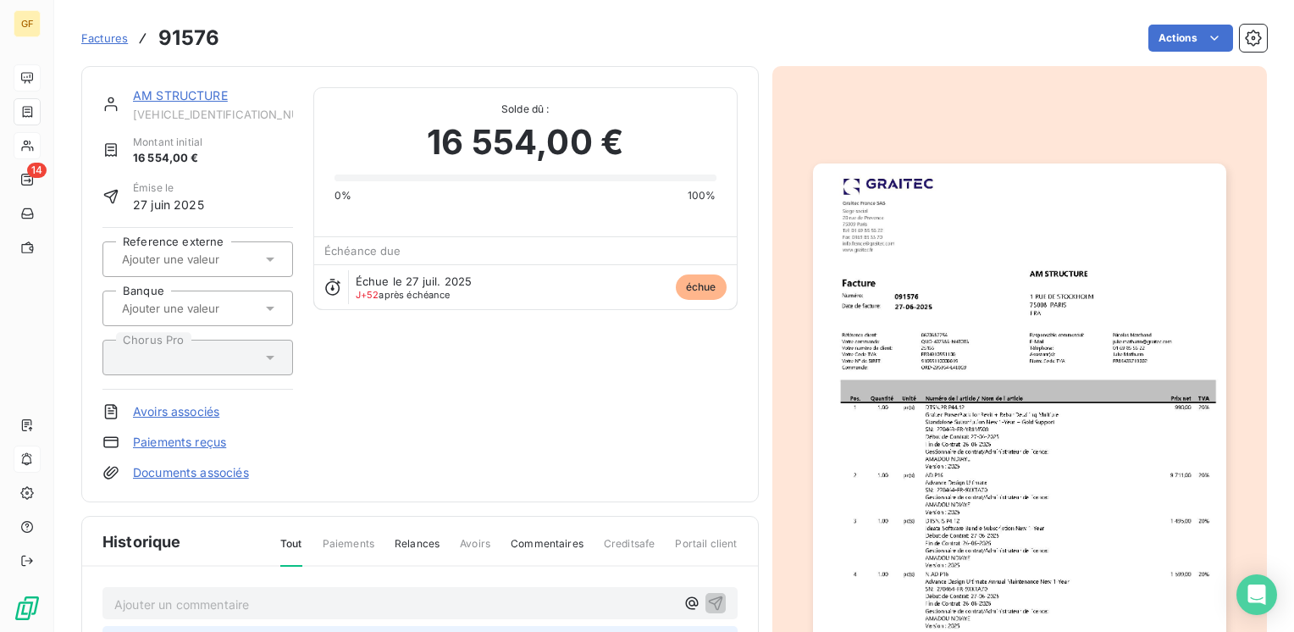
click at [196, 96] on link "AM STRUCTURE" at bounding box center [180, 95] width 95 height 14
click at [197, 102] on link "AM STRUCTURE" at bounding box center [180, 95] width 95 height 14
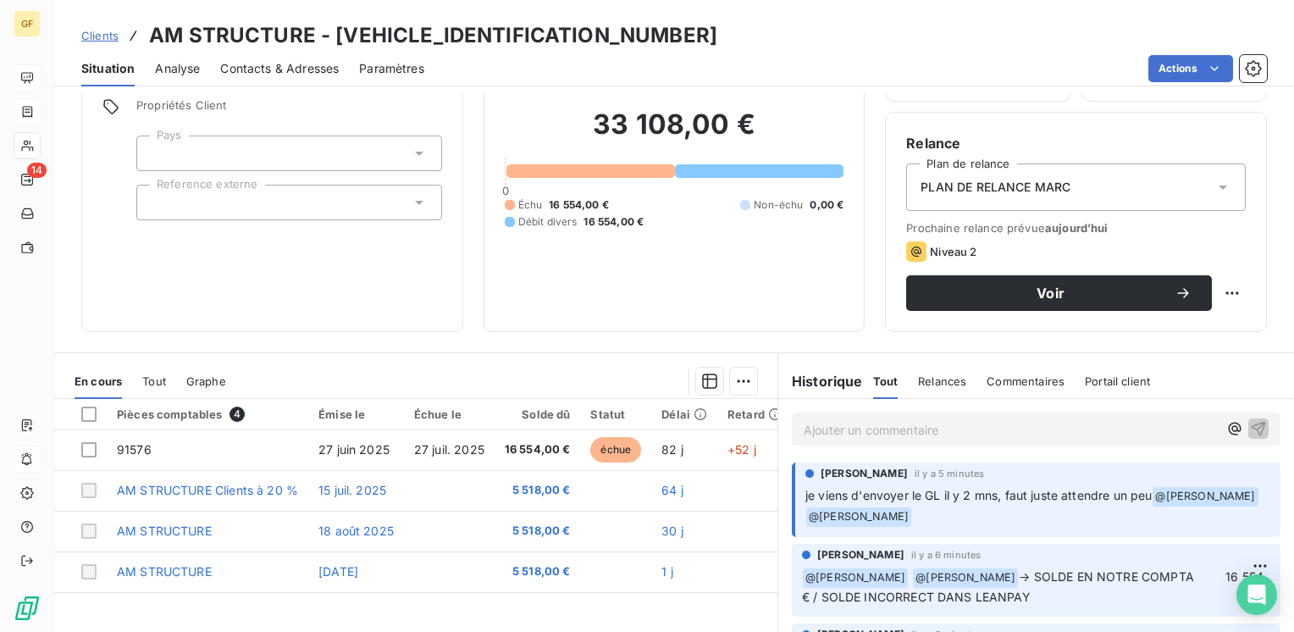
scroll to position [102, 0]
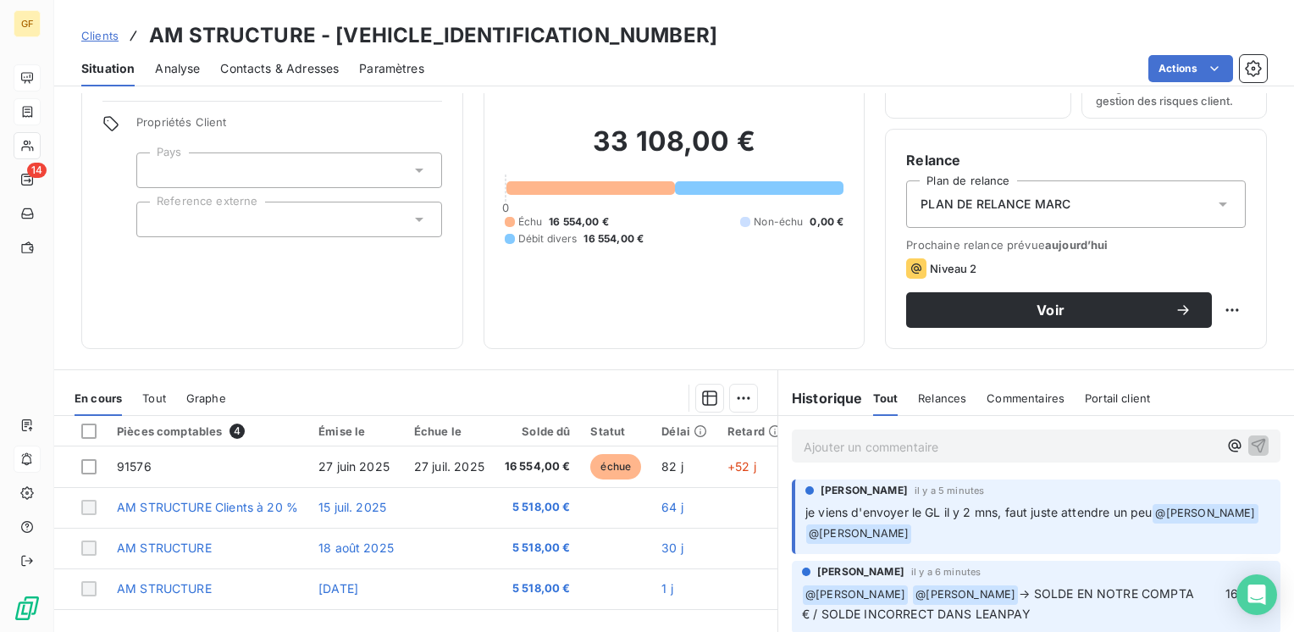
click at [182, 63] on span "Analyse" at bounding box center [177, 68] width 45 height 17
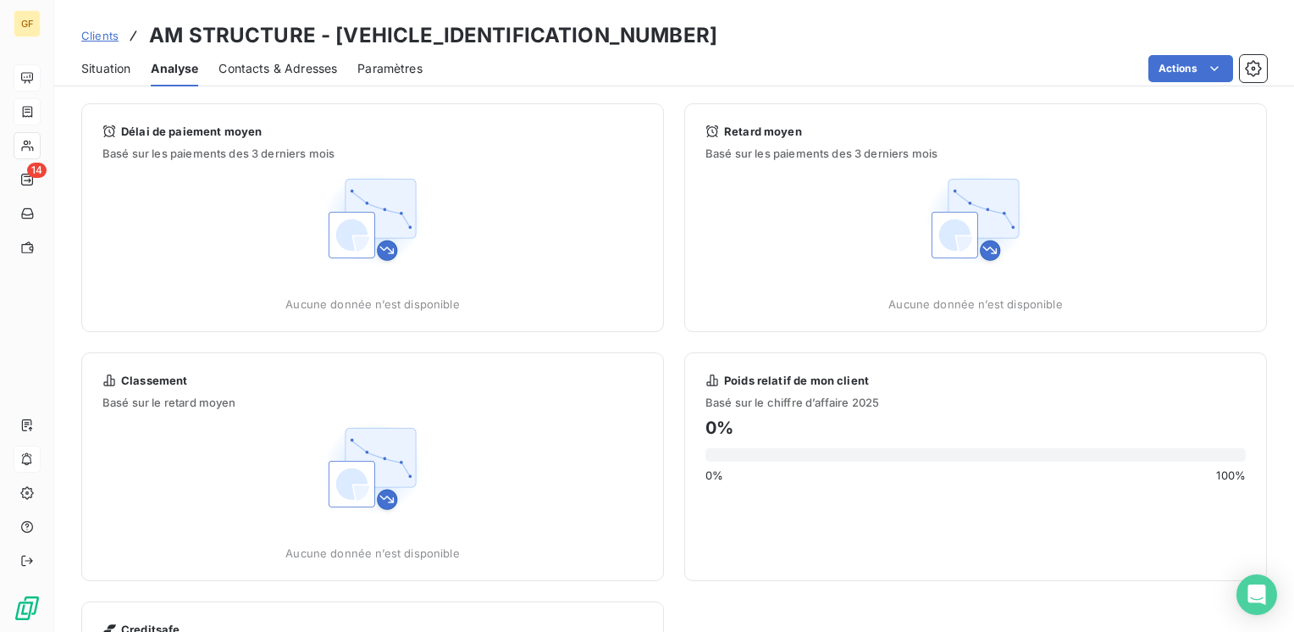
click at [112, 72] on span "Situation" at bounding box center [105, 68] width 49 height 17
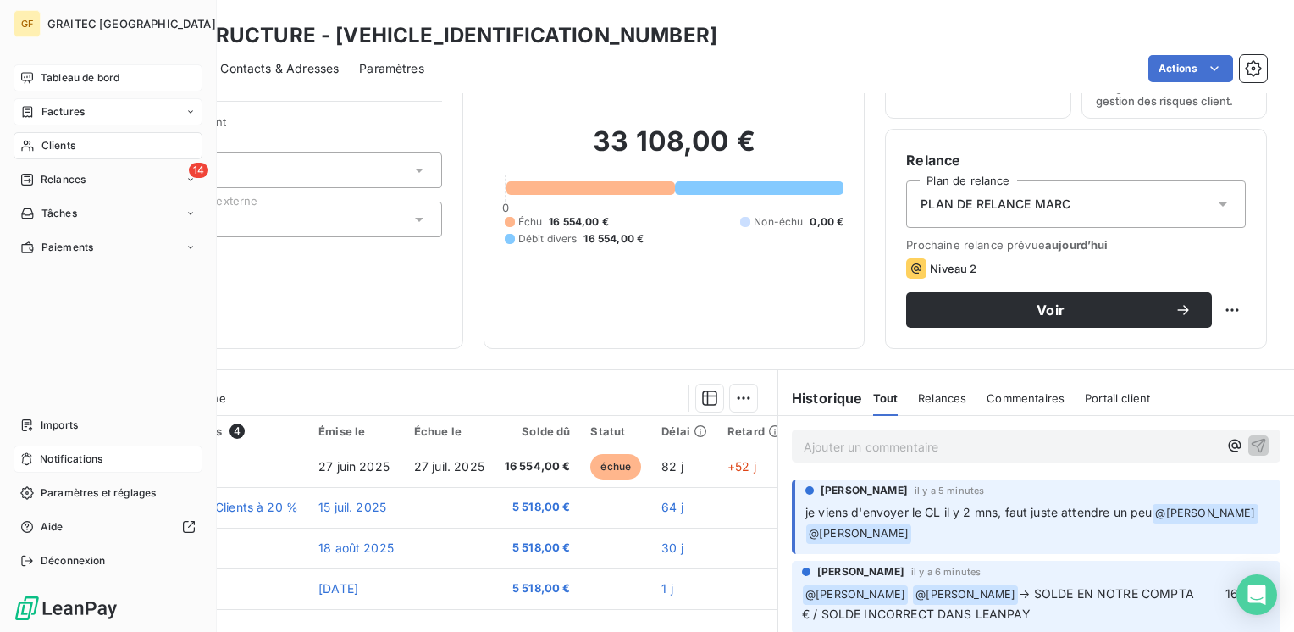
click at [62, 71] on span "Tableau de bord" at bounding box center [80, 77] width 79 height 15
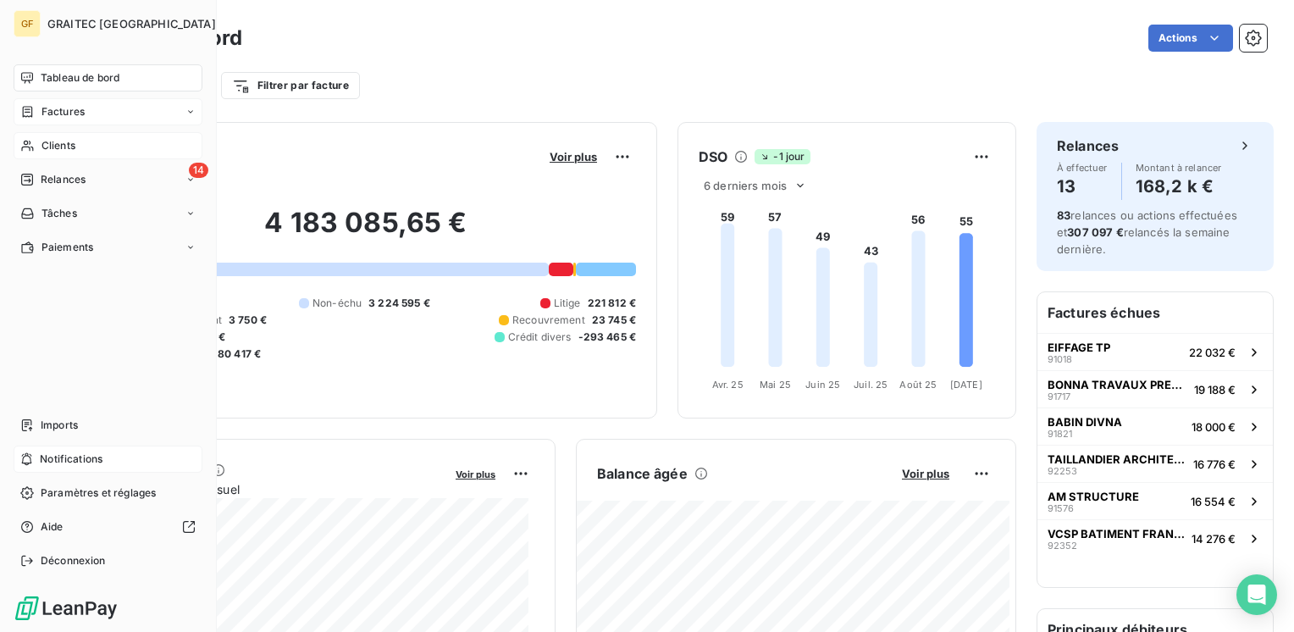
click at [57, 138] on span "Clients" at bounding box center [58, 145] width 34 height 15
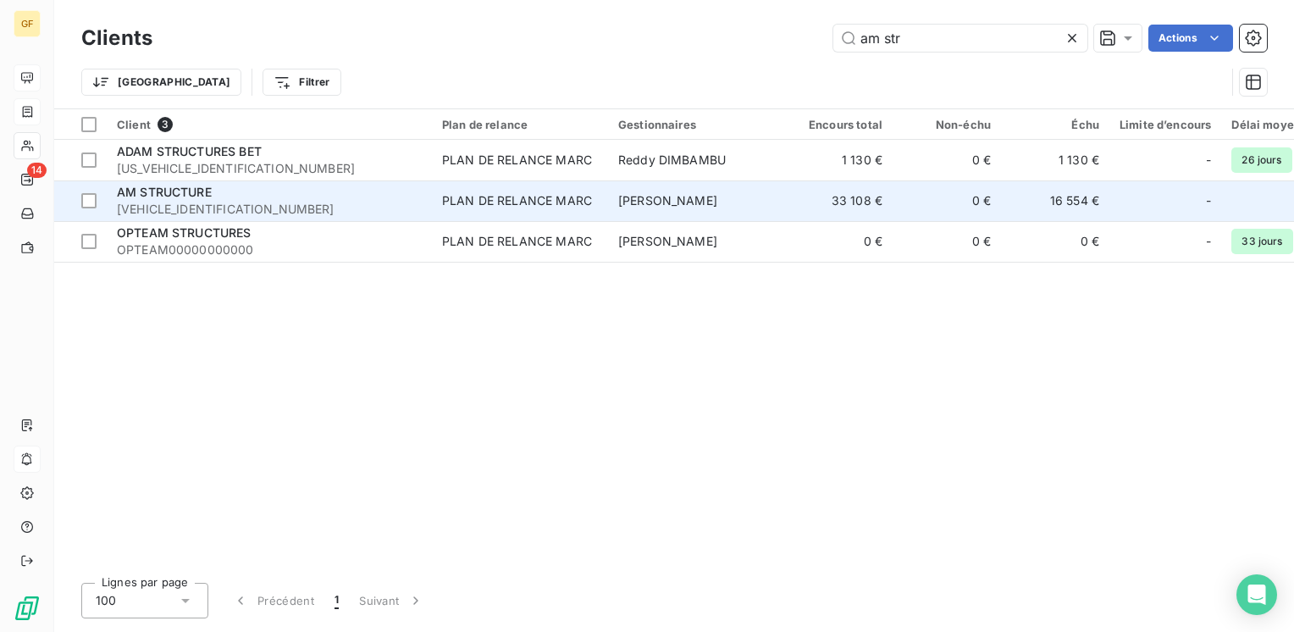
click at [175, 185] on span "AM STRUCTURE" at bounding box center [164, 192] width 95 height 14
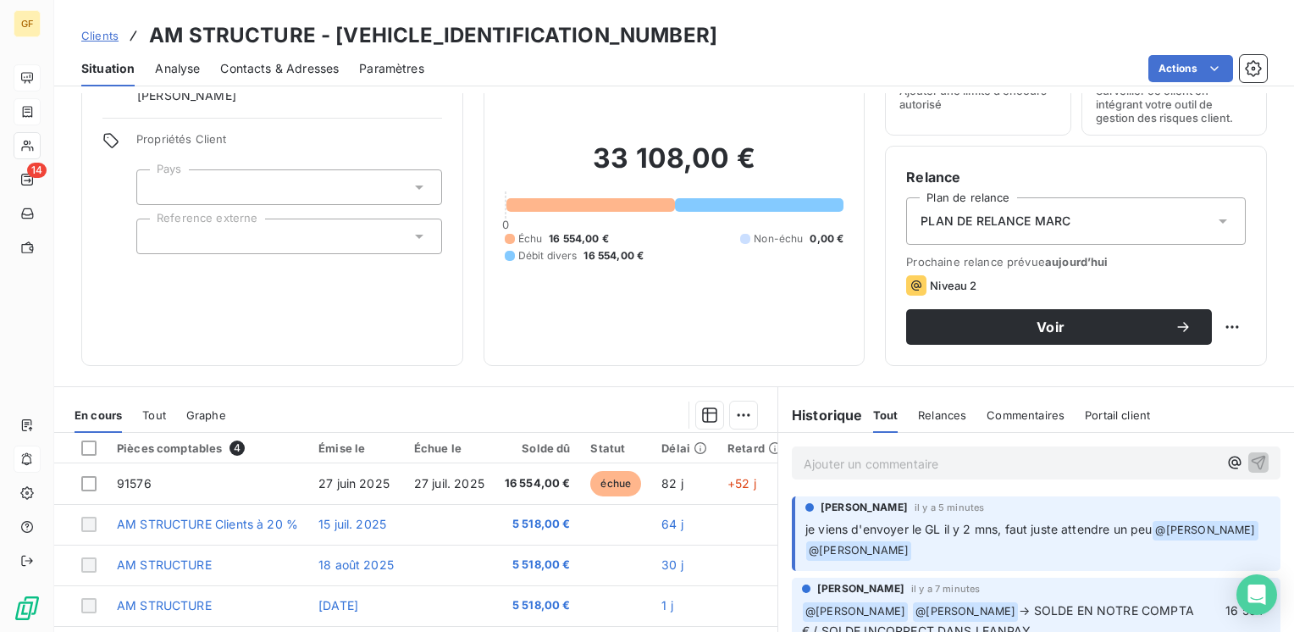
scroll to position [119, 0]
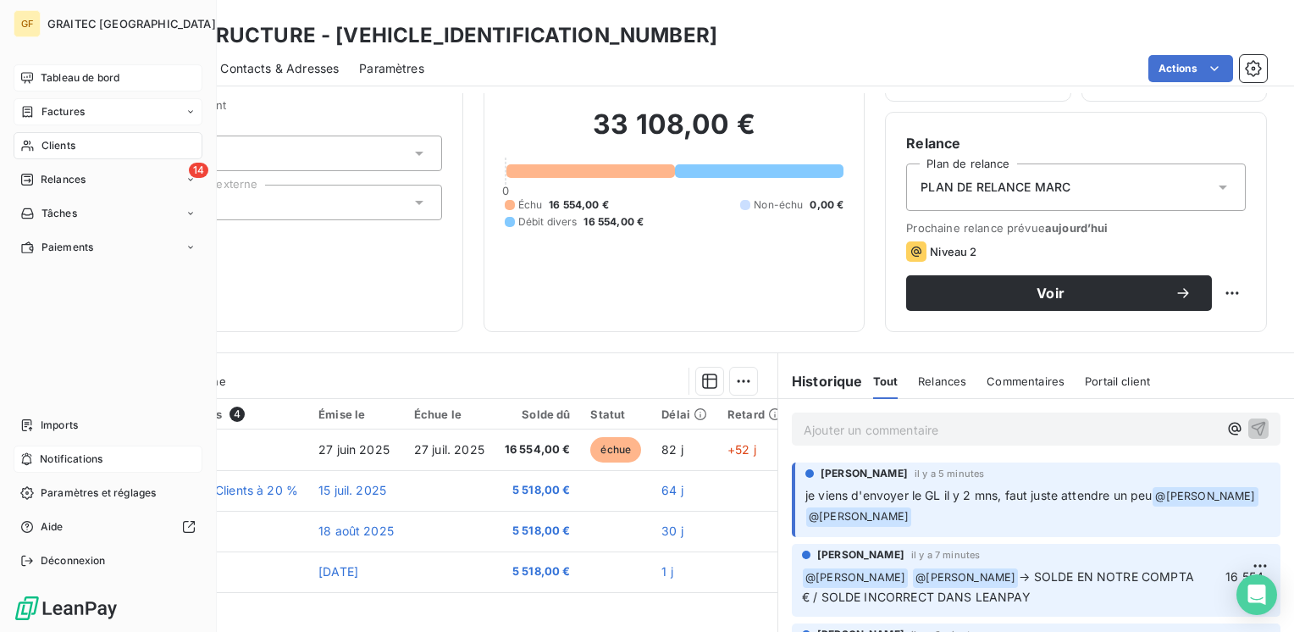
click at [44, 76] on span "Tableau de bord" at bounding box center [80, 77] width 79 height 15
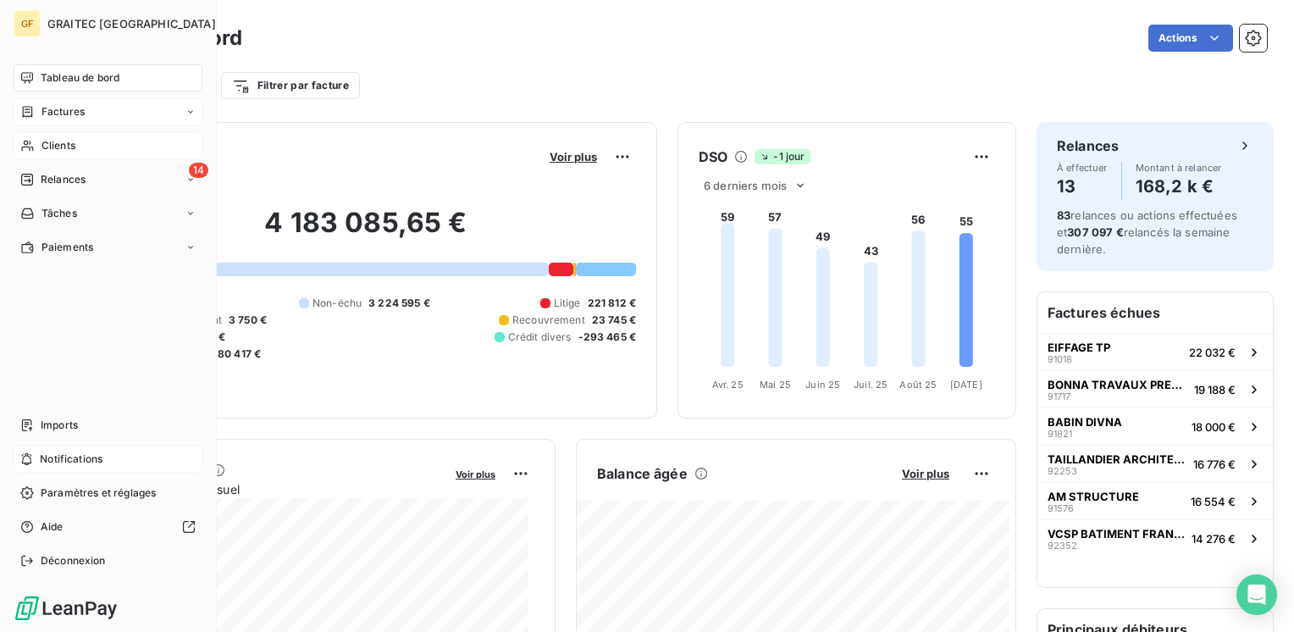
click at [58, 135] on div "Clients" at bounding box center [108, 145] width 189 height 27
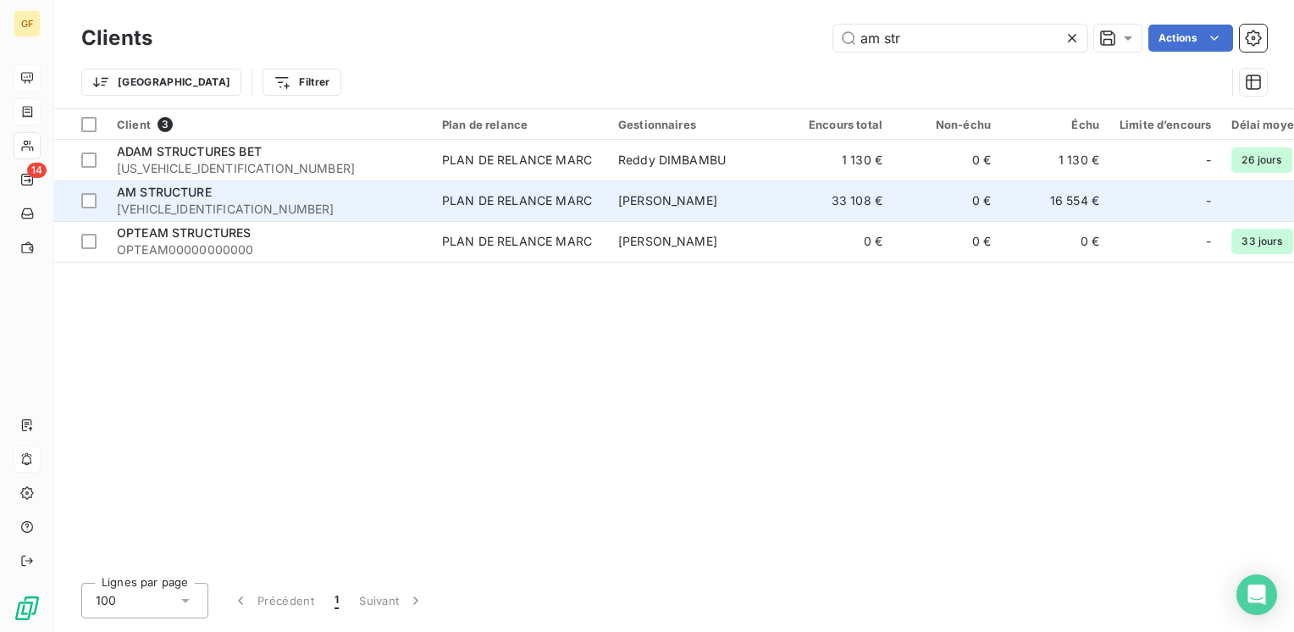
click at [688, 198] on span "[PERSON_NAME]" at bounding box center [667, 200] width 99 height 14
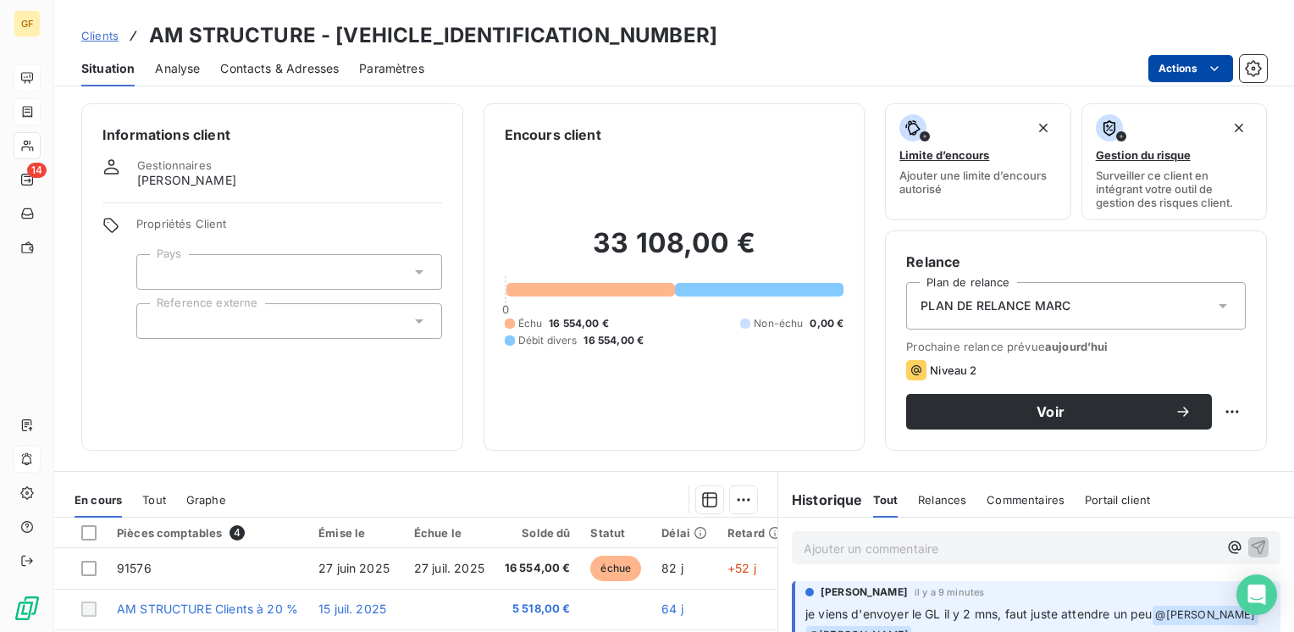
click at [1193, 56] on html "GF 14 Clients AM STRUCTURE - AMSTRUCTURE000000 Situation Analyse Contacts & Adr…" at bounding box center [647, 316] width 1294 height 632
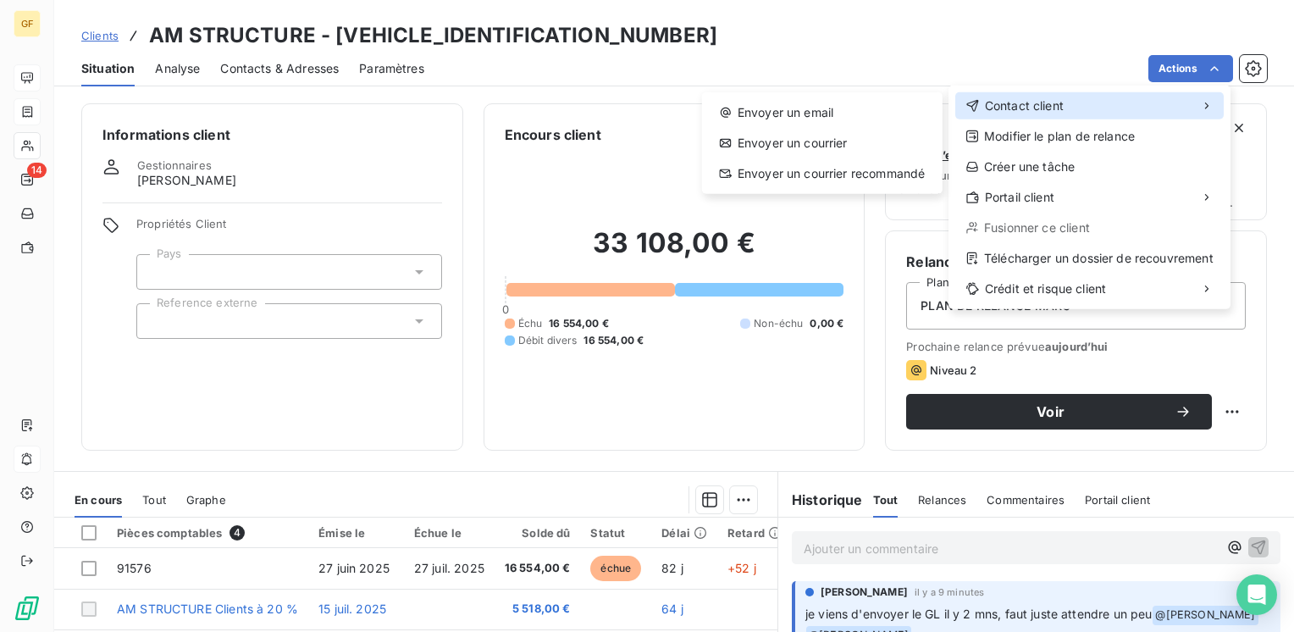
click at [1036, 106] on span "Contact client" at bounding box center [1024, 105] width 79 height 17
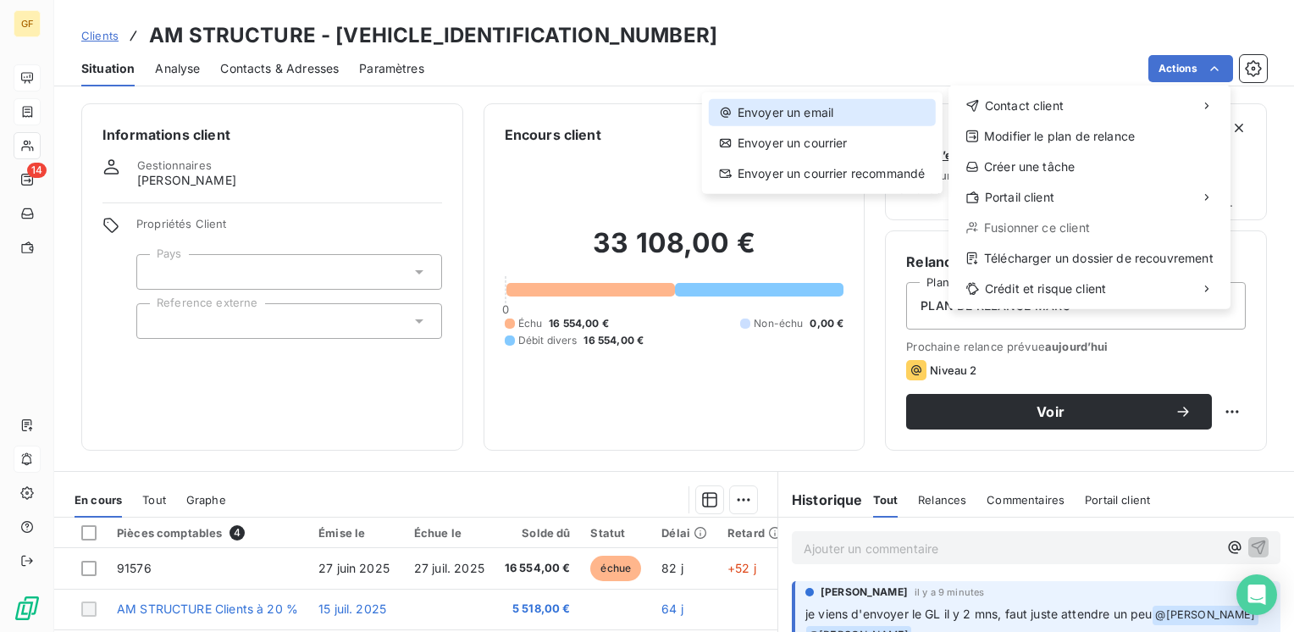
click at [790, 110] on div "Envoyer un email" at bounding box center [822, 112] width 227 height 27
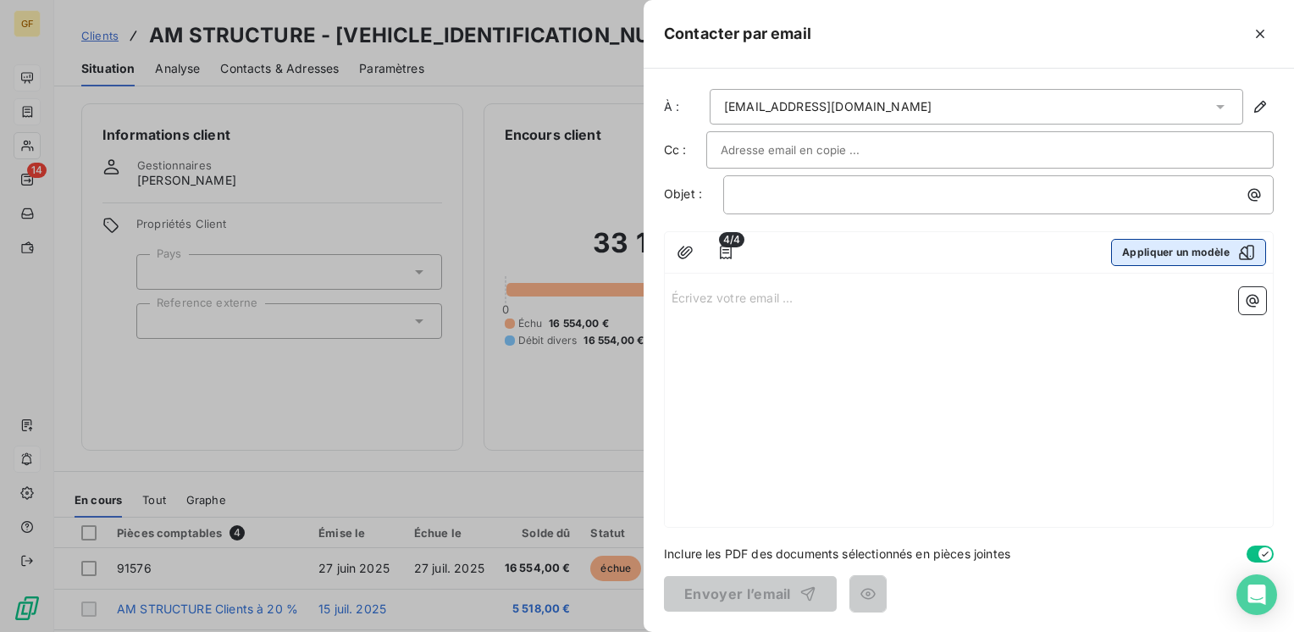
click at [1181, 245] on button "Appliquer un modèle" at bounding box center [1188, 252] width 155 height 27
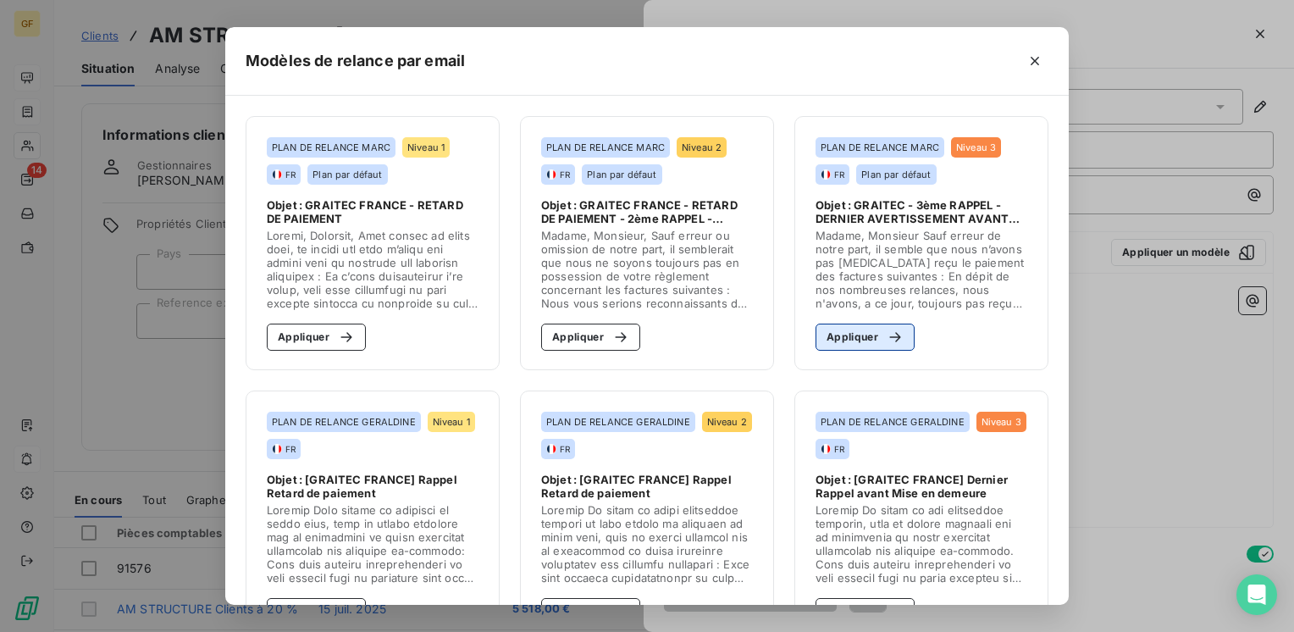
click at [855, 334] on button "Appliquer" at bounding box center [864, 336] width 99 height 27
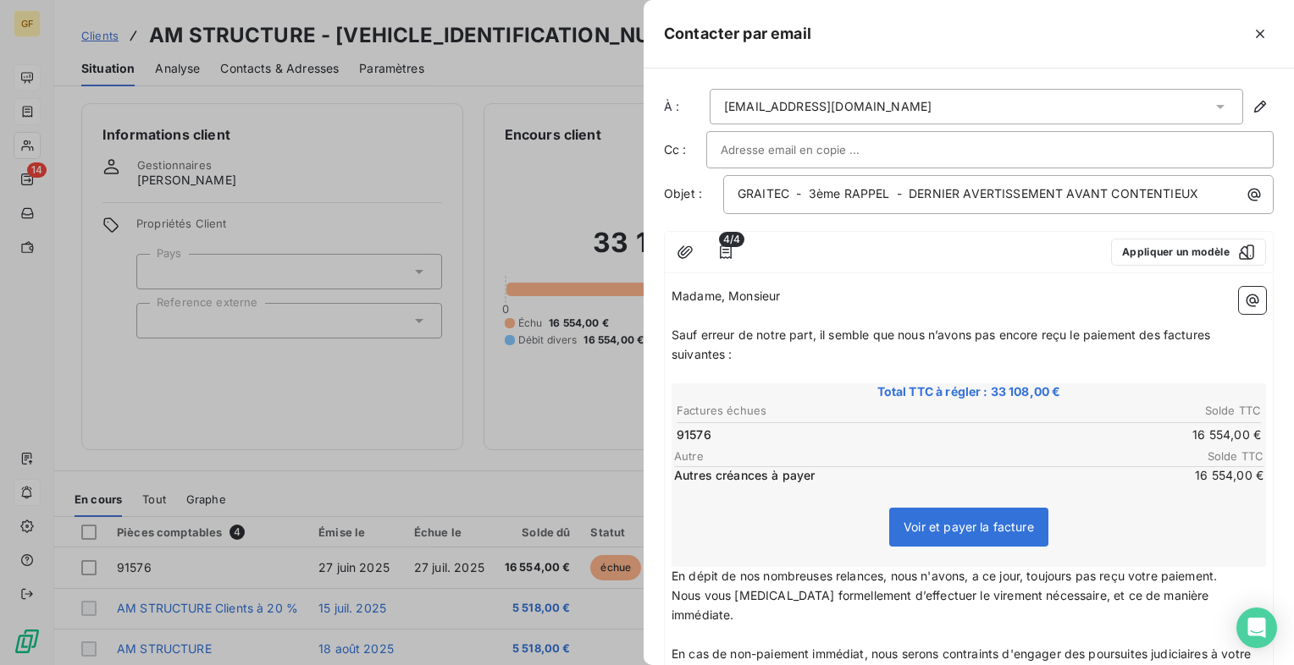
click at [897, 30] on div at bounding box center [1042, 33] width 462 height 27
drag, startPoint x: 607, startPoint y: 60, endPoint x: 616, endPoint y: 72, distance: 14.6
click at [607, 60] on div at bounding box center [647, 332] width 1294 height 665
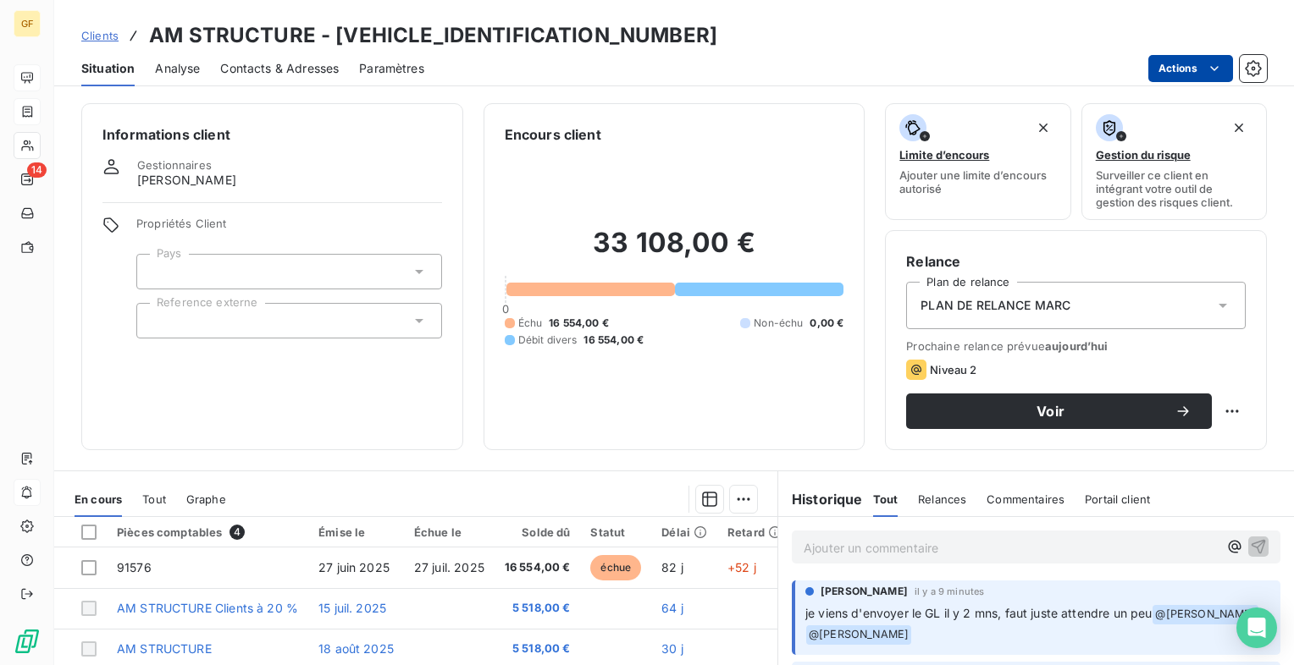
click at [1223, 64] on html "GF 14 Clients AM STRUCTURE - AMSTRUCTURE000000 Situation Analyse Contacts & Adr…" at bounding box center [647, 332] width 1294 height 665
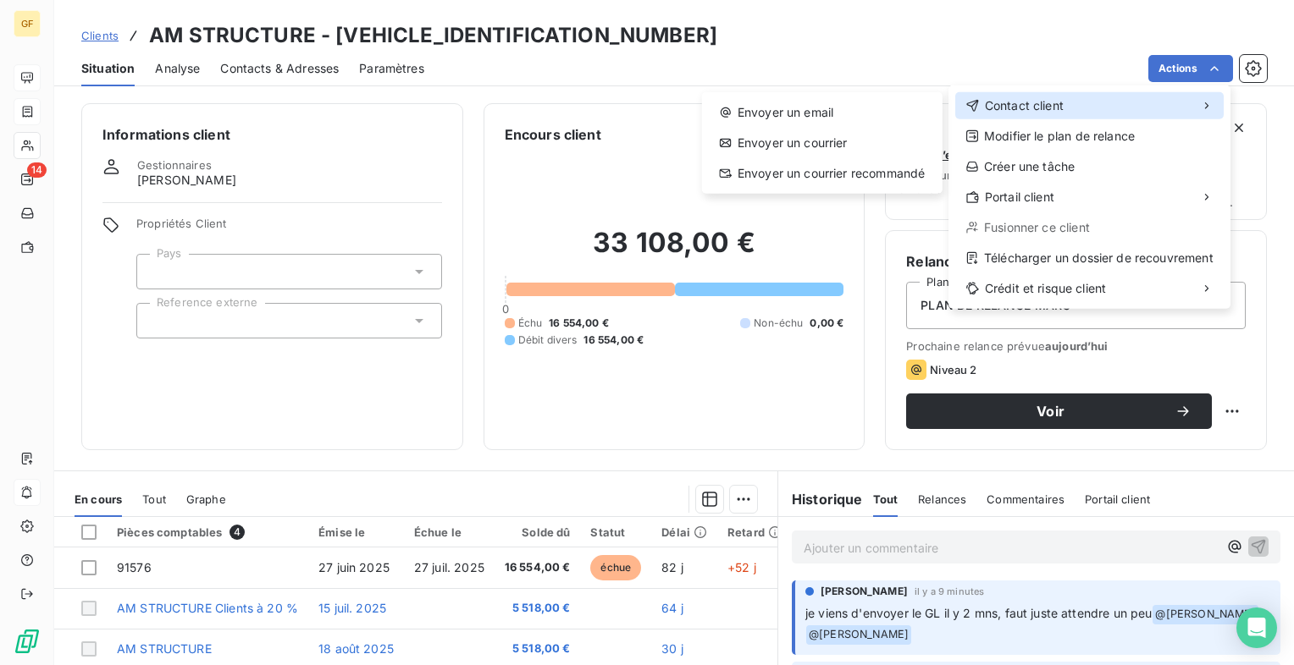
click at [1084, 101] on div "Contact client" at bounding box center [1089, 105] width 268 height 27
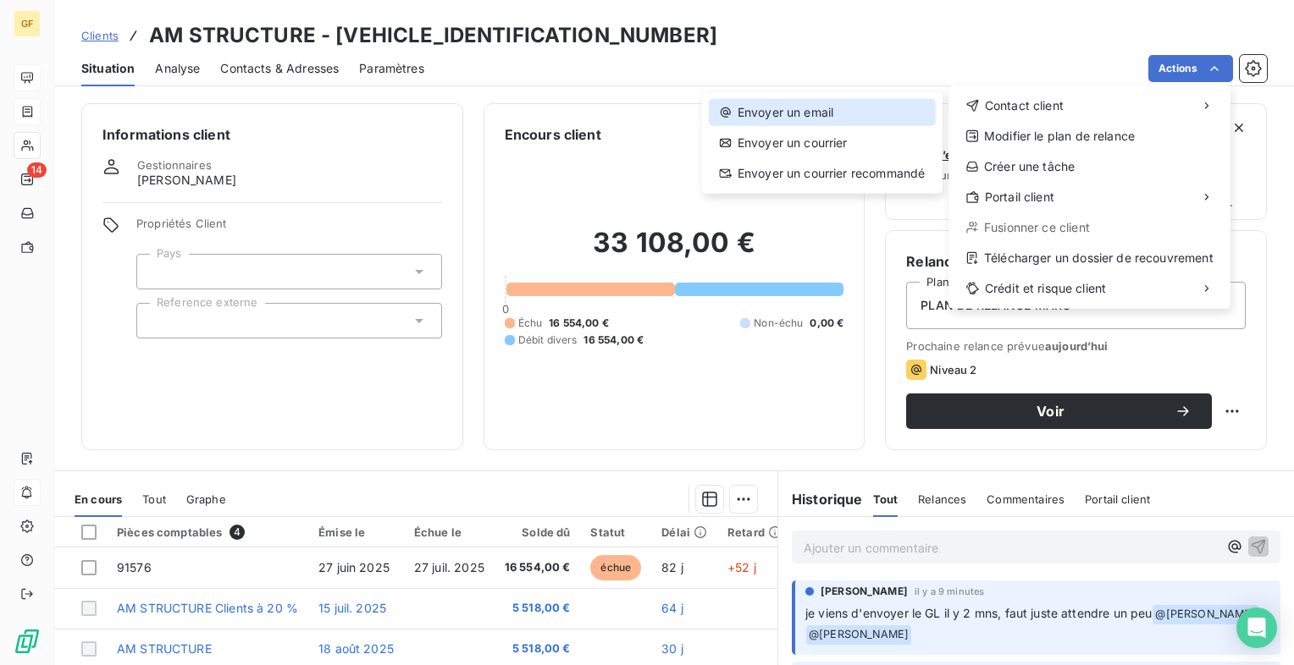
click at [796, 107] on div "Envoyer un email" at bounding box center [822, 112] width 227 height 27
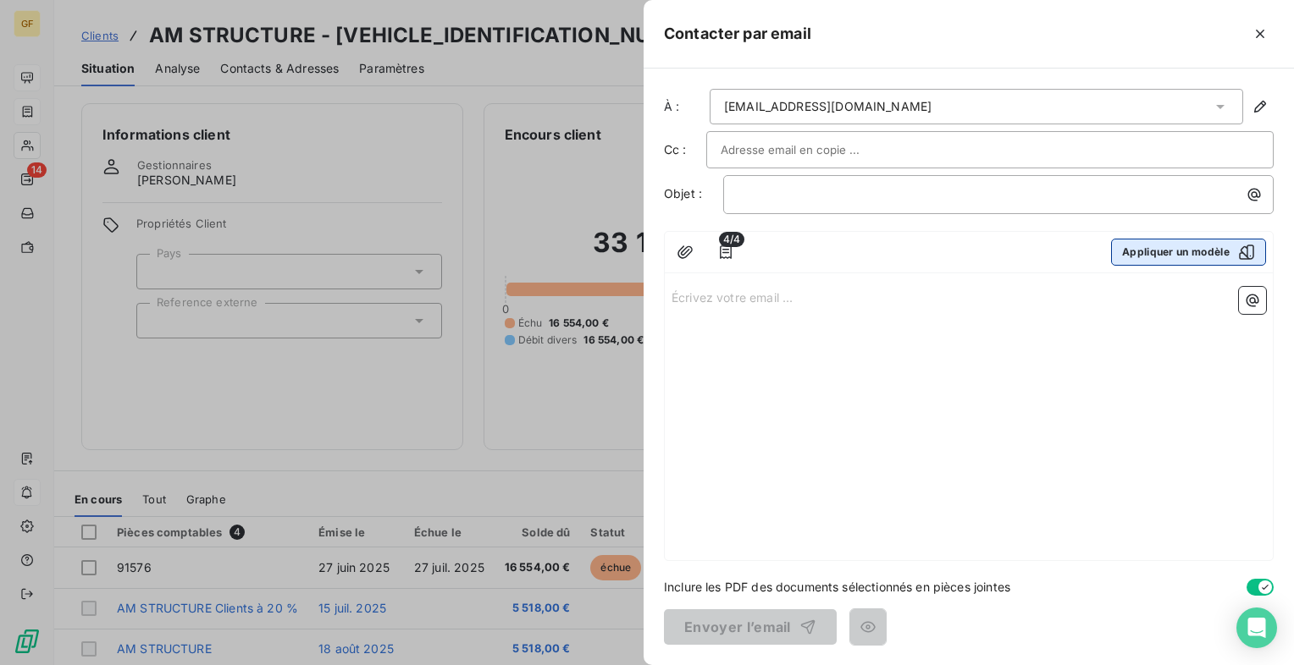
click at [1197, 257] on button "Appliquer un modèle" at bounding box center [1188, 252] width 155 height 27
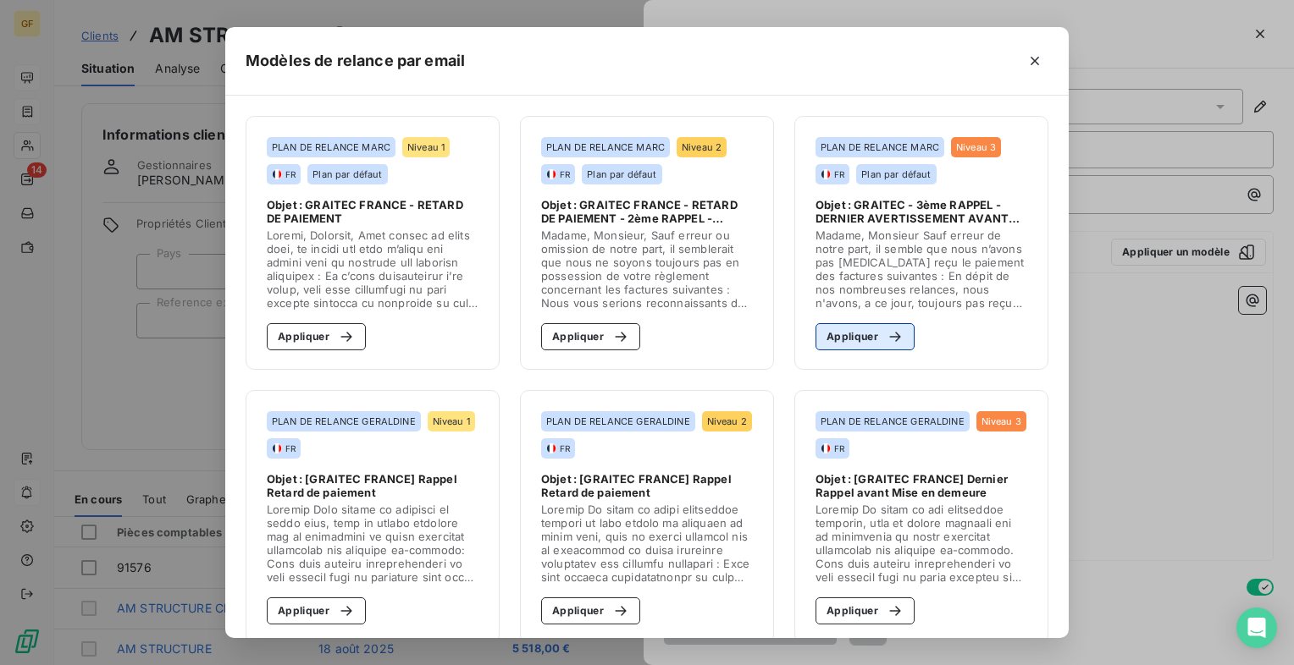
click at [857, 337] on button "Appliquer" at bounding box center [864, 336] width 99 height 27
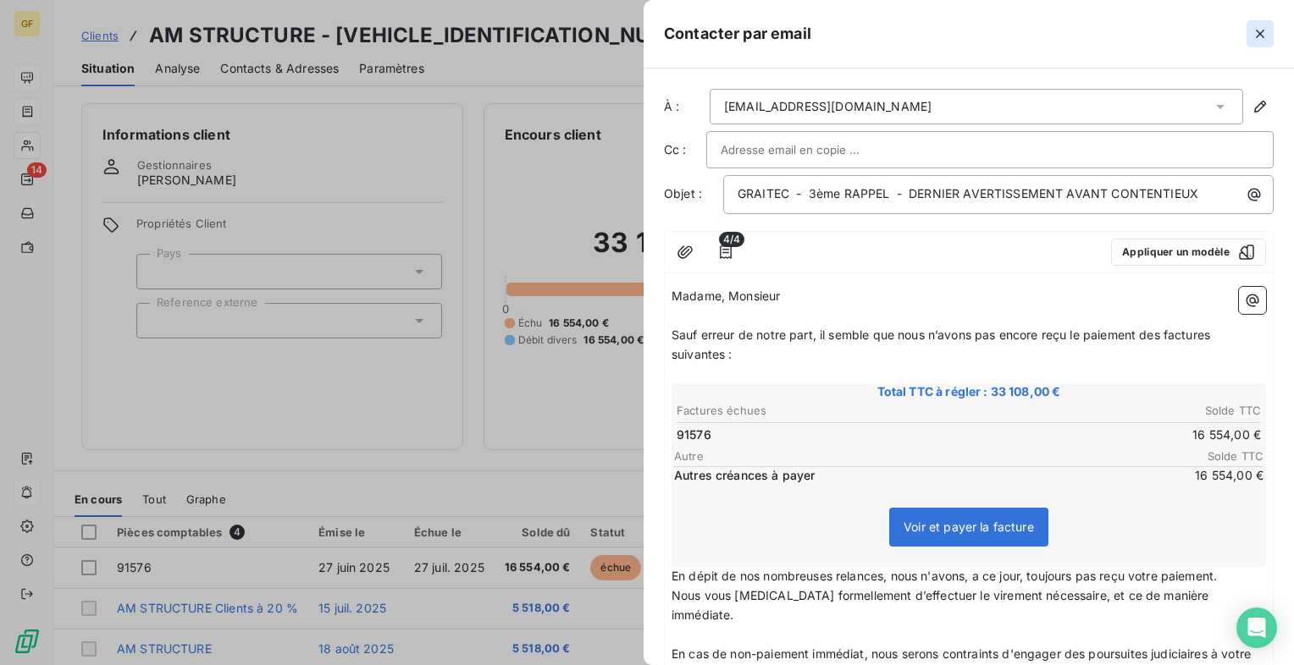
drag, startPoint x: 1263, startPoint y: 31, endPoint x: 688, endPoint y: 48, distance: 575.2
click at [1263, 30] on icon "button" at bounding box center [1259, 33] width 17 height 17
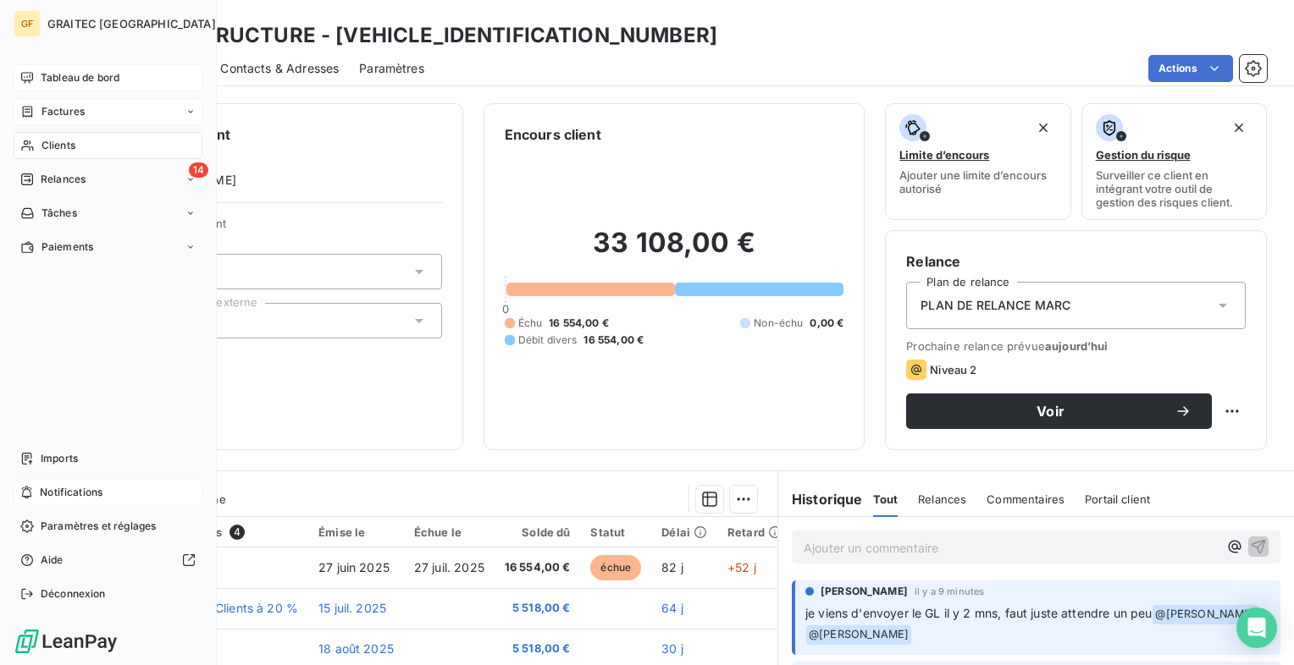
click at [55, 143] on span "Clients" at bounding box center [58, 145] width 34 height 15
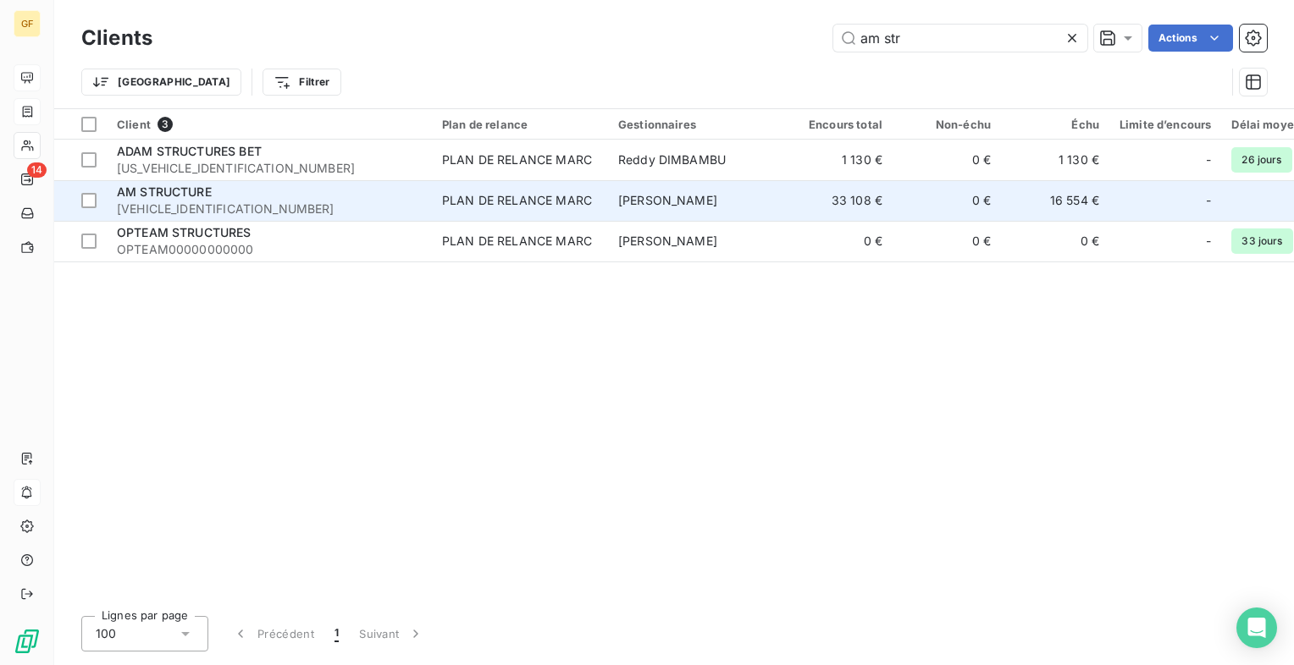
click at [167, 182] on td "AM STRUCTURE AMSTRUCTURE000000" at bounding box center [269, 200] width 325 height 41
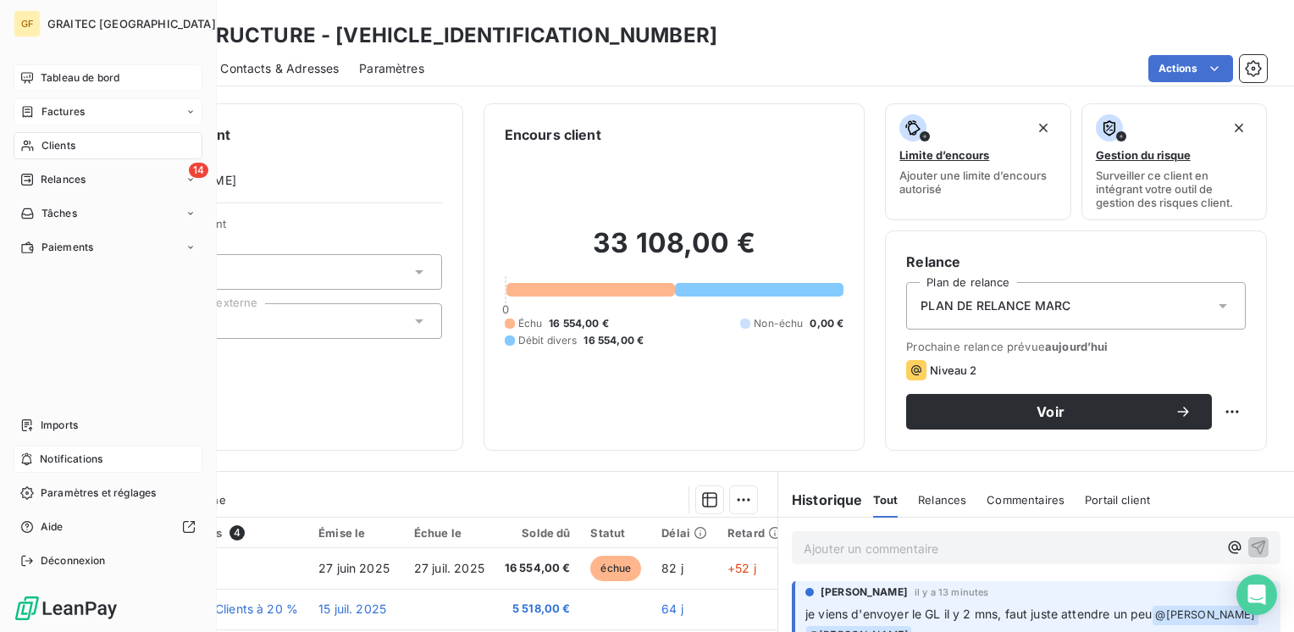
click at [61, 146] on span "Clients" at bounding box center [58, 145] width 34 height 15
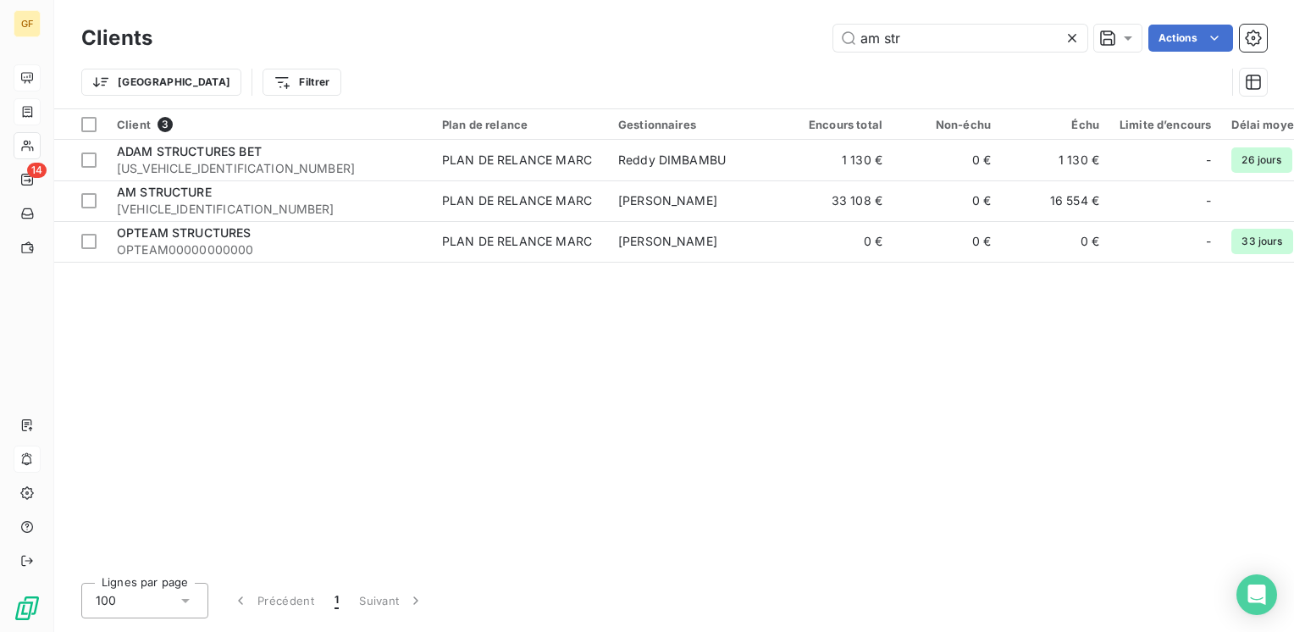
drag, startPoint x: 952, startPoint y: 41, endPoint x: 701, endPoint y: 71, distance: 252.4
click at [701, 71] on div "Clients am str Actions Trier Filtrer" at bounding box center [673, 64] width 1185 height 88
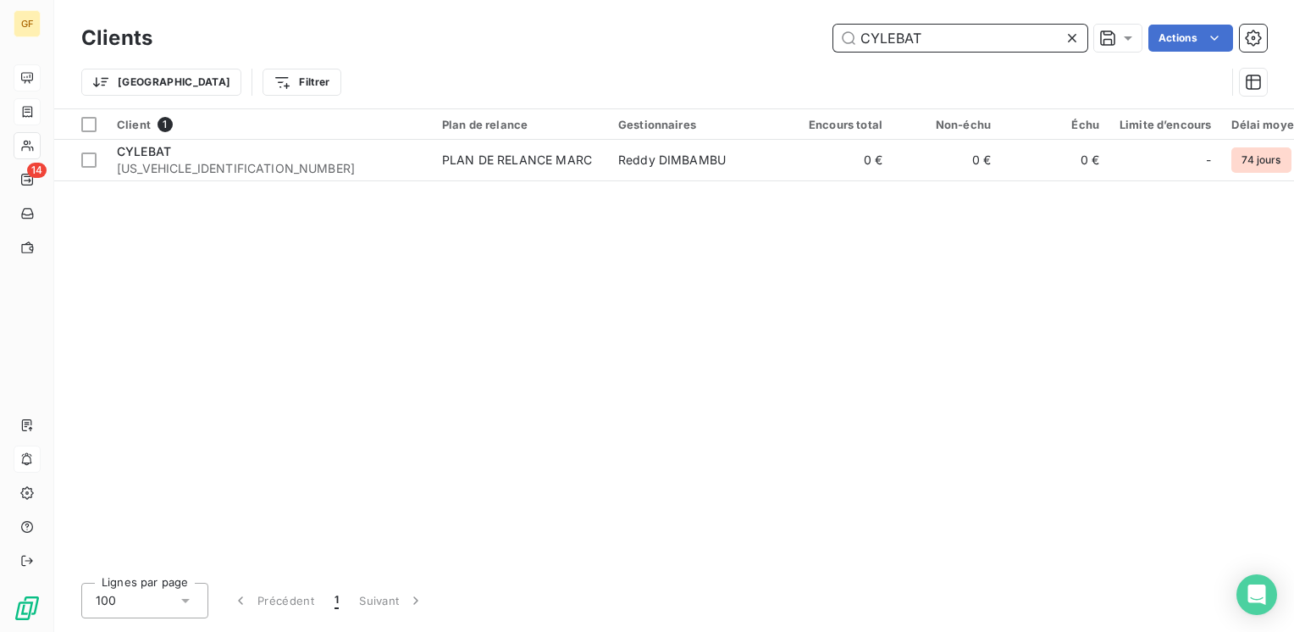
drag, startPoint x: 915, startPoint y: 39, endPoint x: 677, endPoint y: 60, distance: 239.7
click at [677, 60] on div "Clients CYLEBAT Actions Trier Filtrer" at bounding box center [673, 64] width 1185 height 88
paste input "MAIRIE DE VAULX EN VELIN"
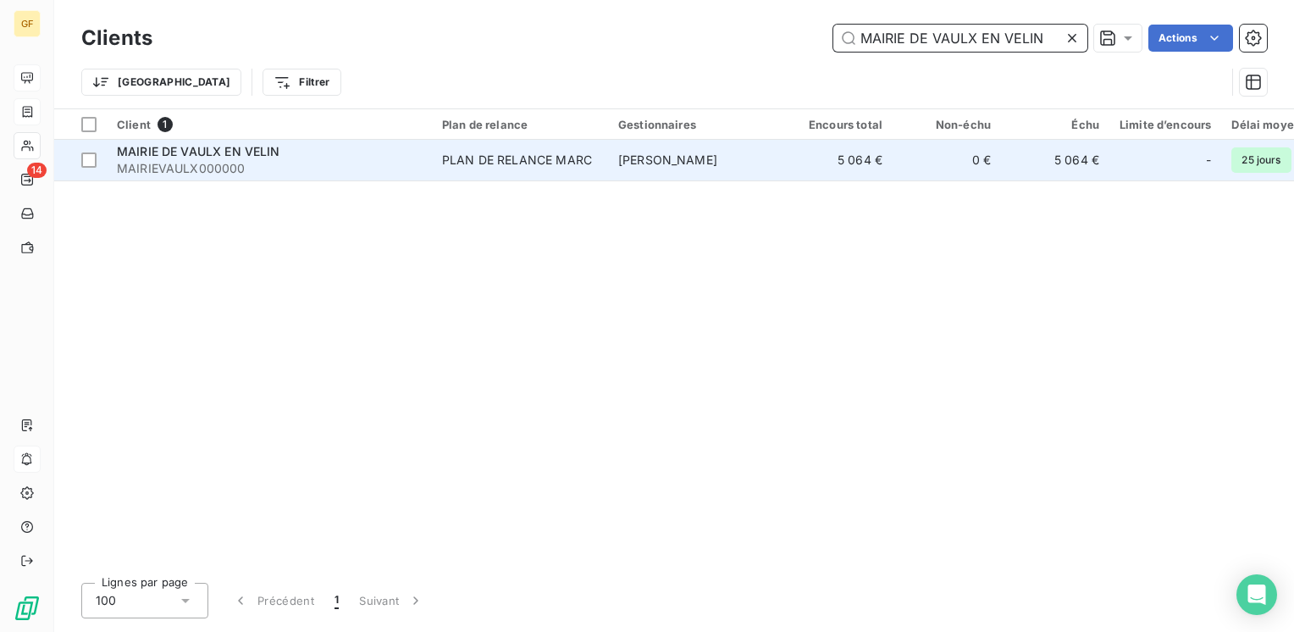
type input "MAIRIE DE VAULX EN VELIN"
click at [498, 158] on div "PLAN DE RELANCE MARC" at bounding box center [517, 160] width 150 height 17
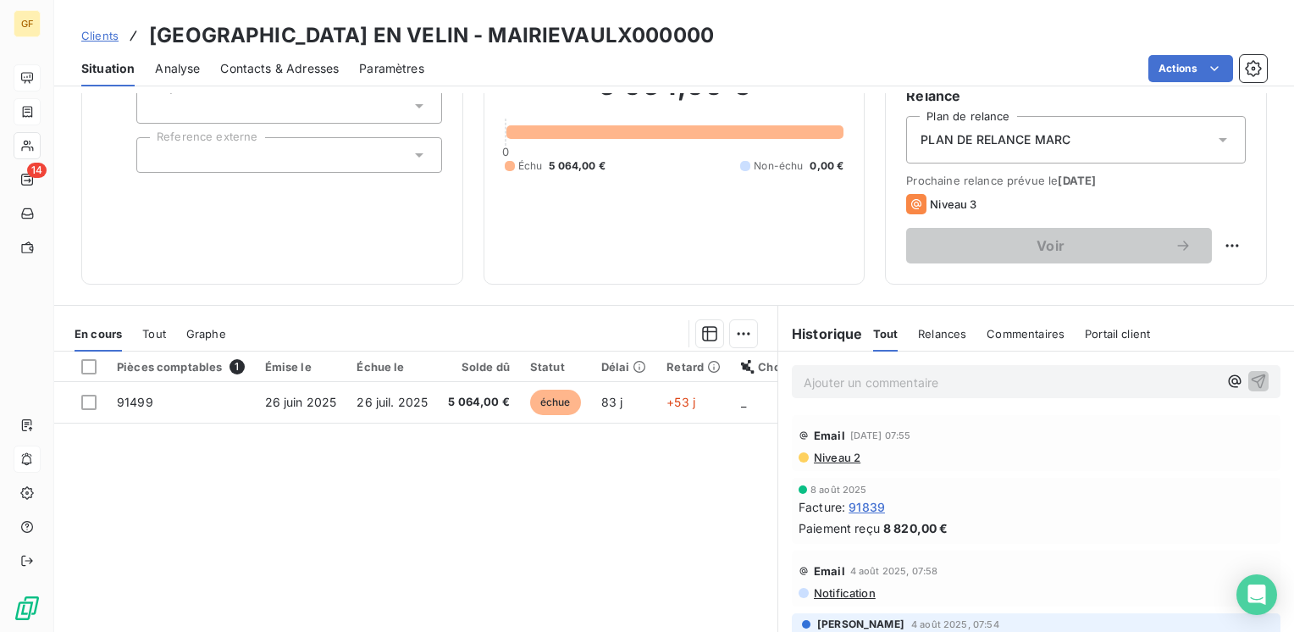
scroll to position [169, 0]
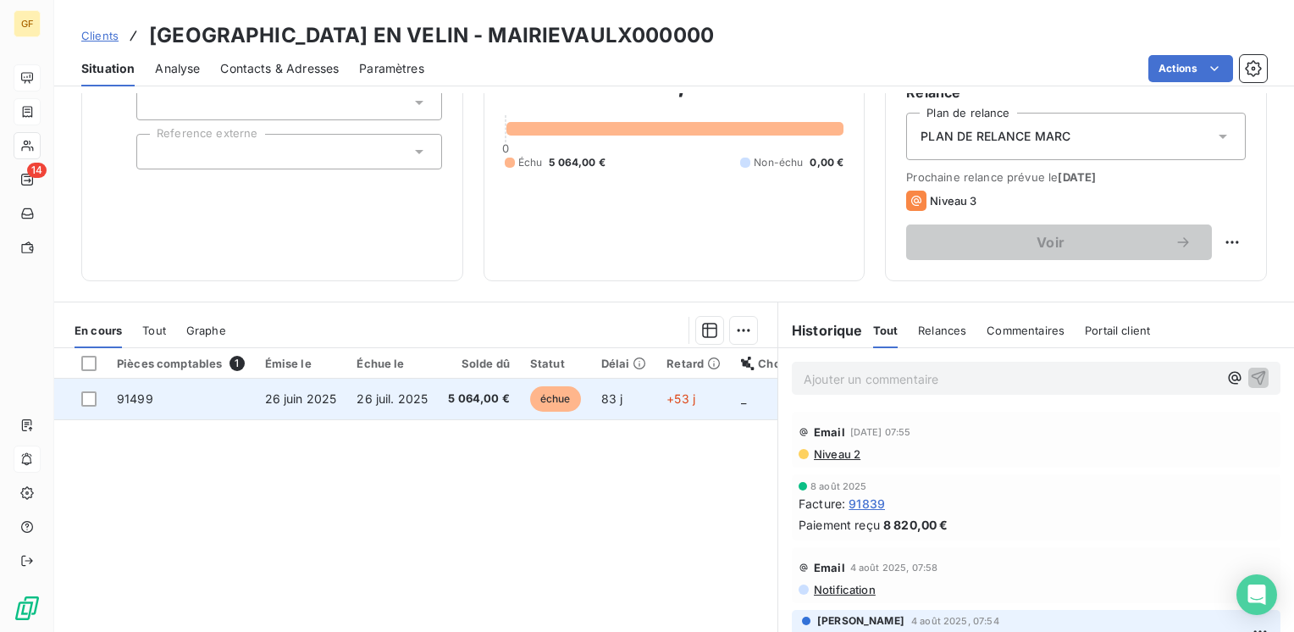
click at [458, 385] on td "5 064,00 €" at bounding box center [479, 398] width 82 height 41
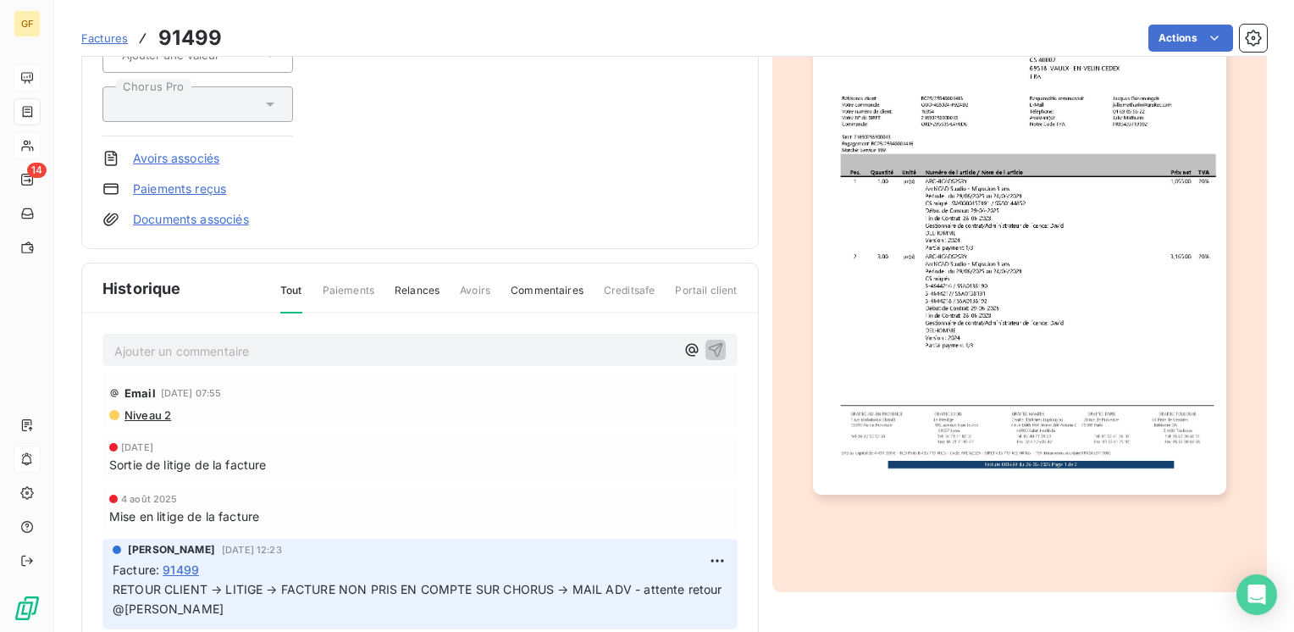
click at [202, 345] on p "Ajouter un commentaire ﻿" at bounding box center [394, 350] width 561 height 21
click at [707, 345] on icon "button" at bounding box center [715, 348] width 17 height 17
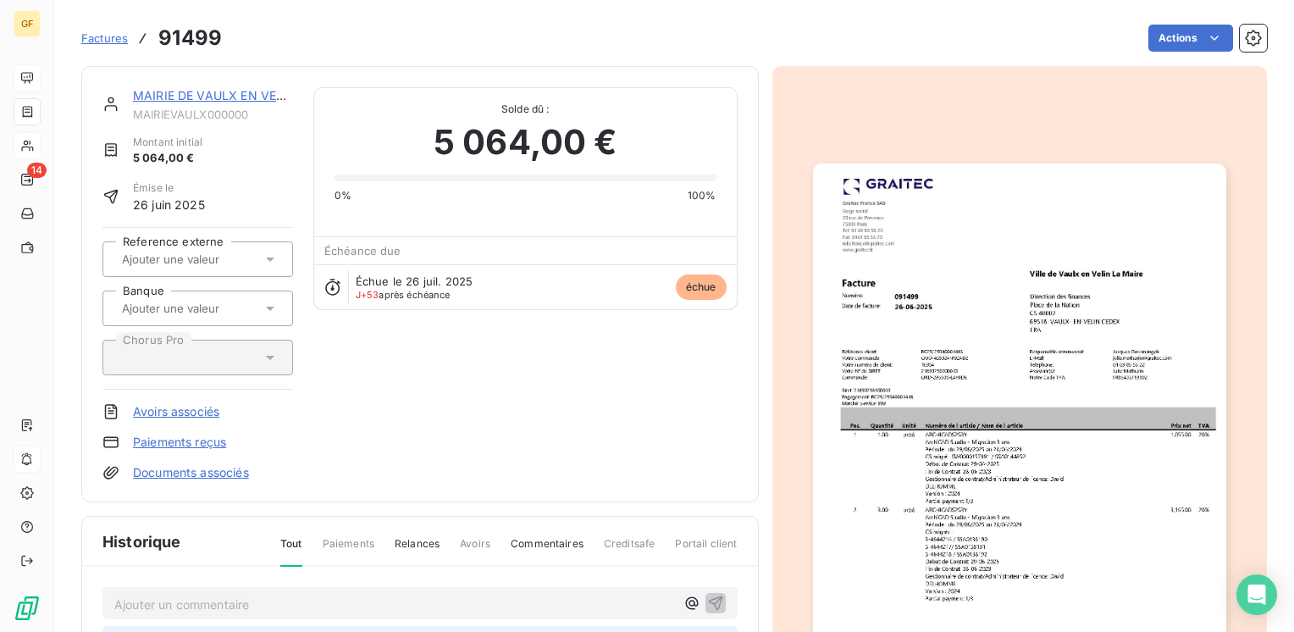
click at [167, 93] on link "MAIRIE DE VAULX EN VELIN" at bounding box center [214, 95] width 163 height 14
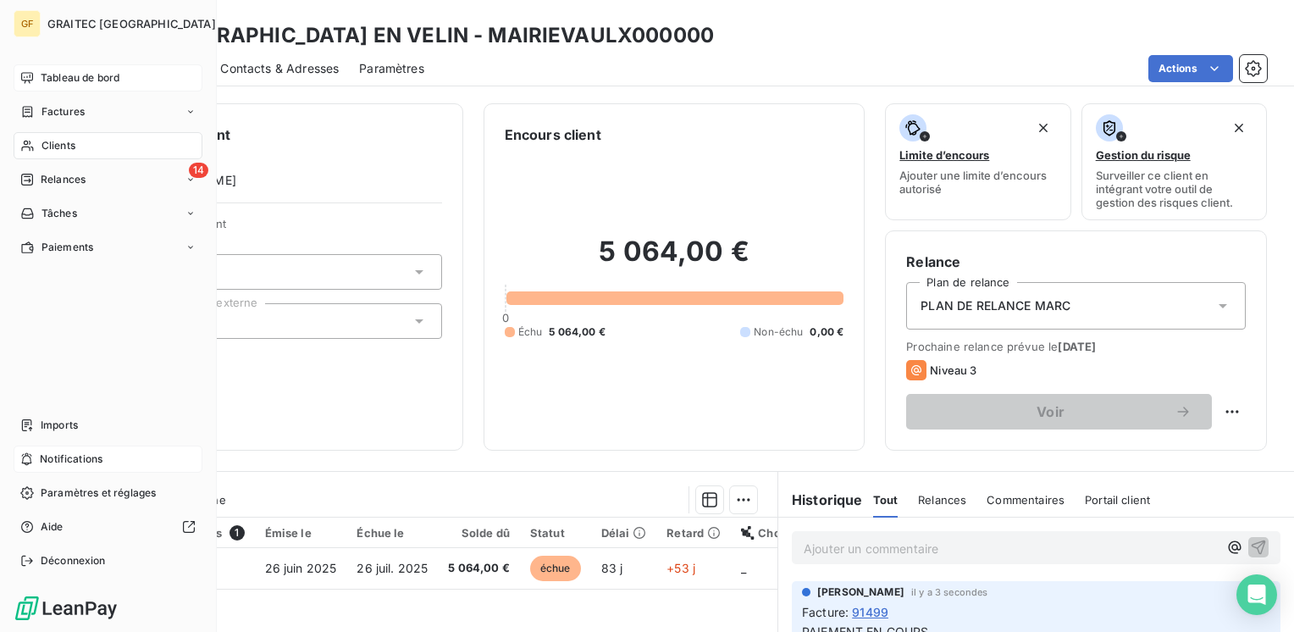
click at [50, 145] on span "Clients" at bounding box center [58, 145] width 34 height 15
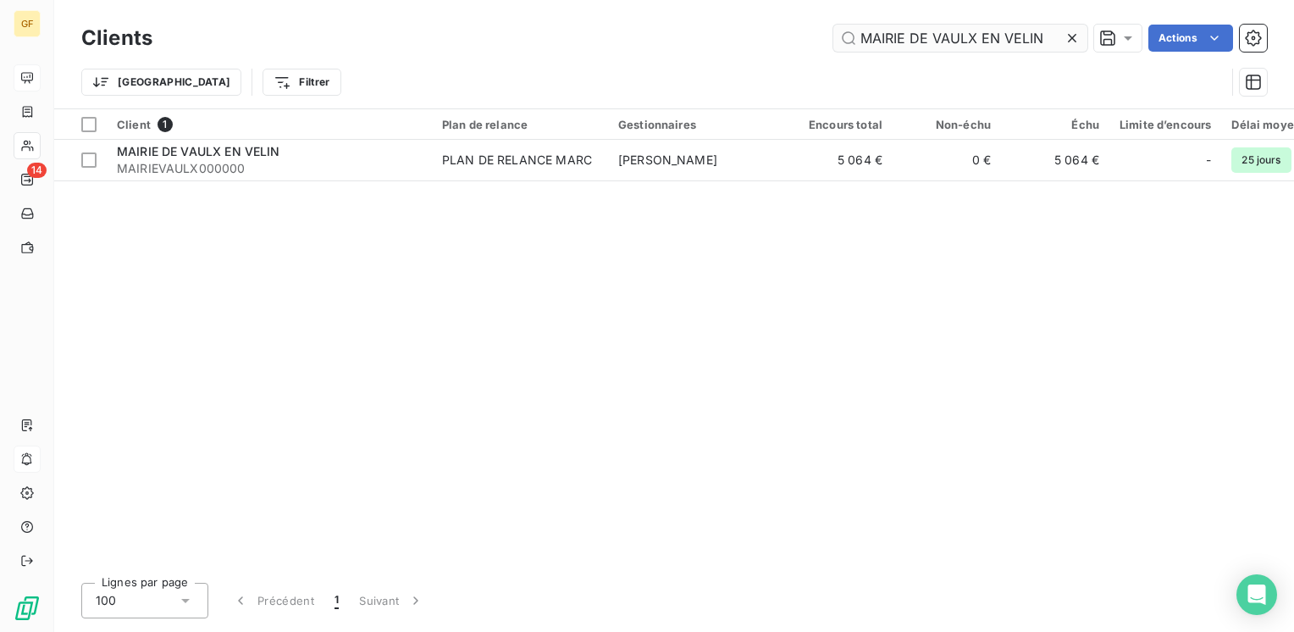
click at [1070, 36] on icon at bounding box center [1072, 38] width 8 height 8
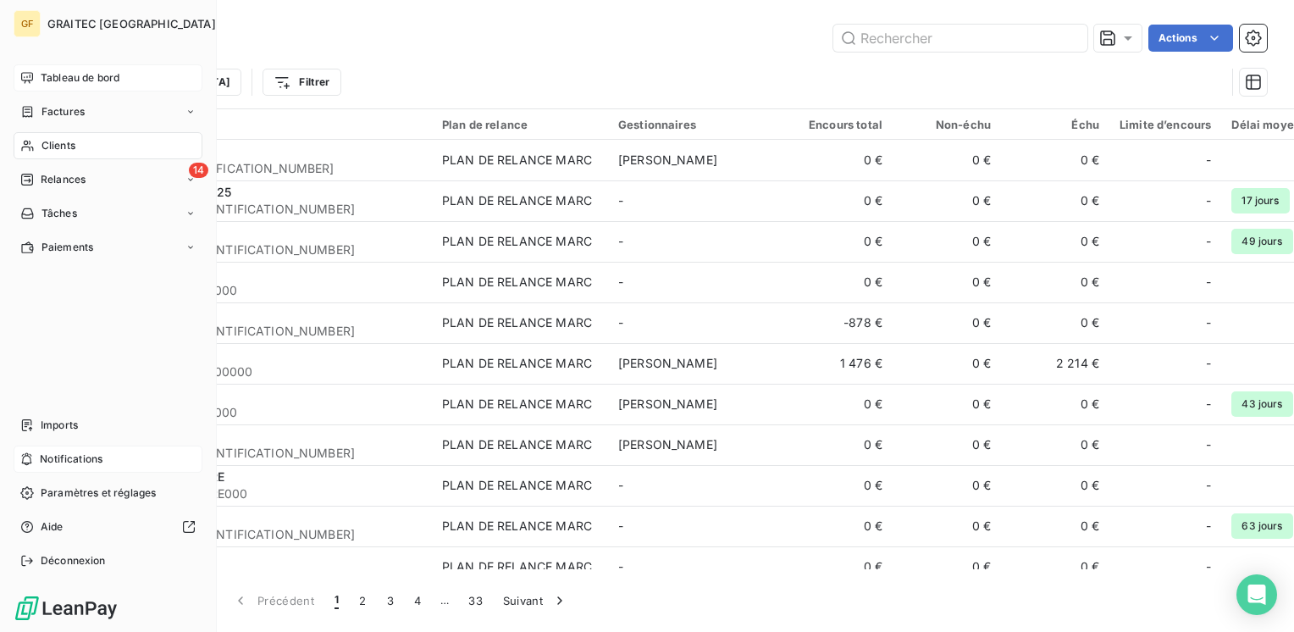
click at [61, 80] on span "Tableau de bord" at bounding box center [80, 77] width 79 height 15
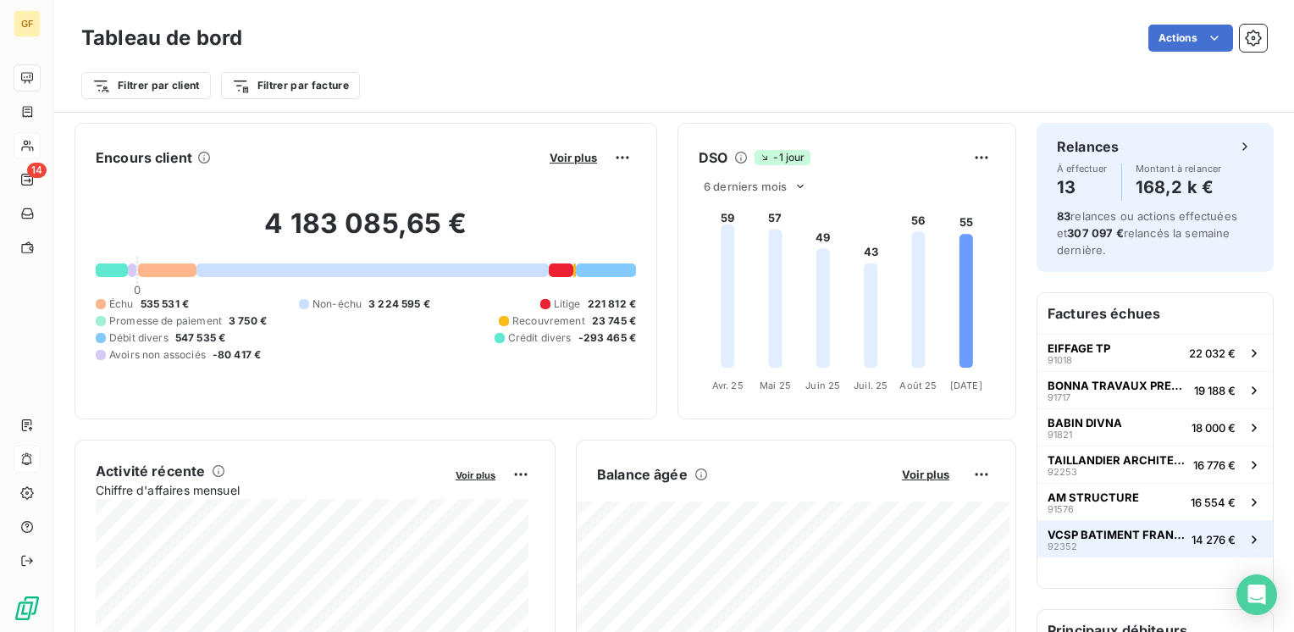
scroll to position [85, 0]
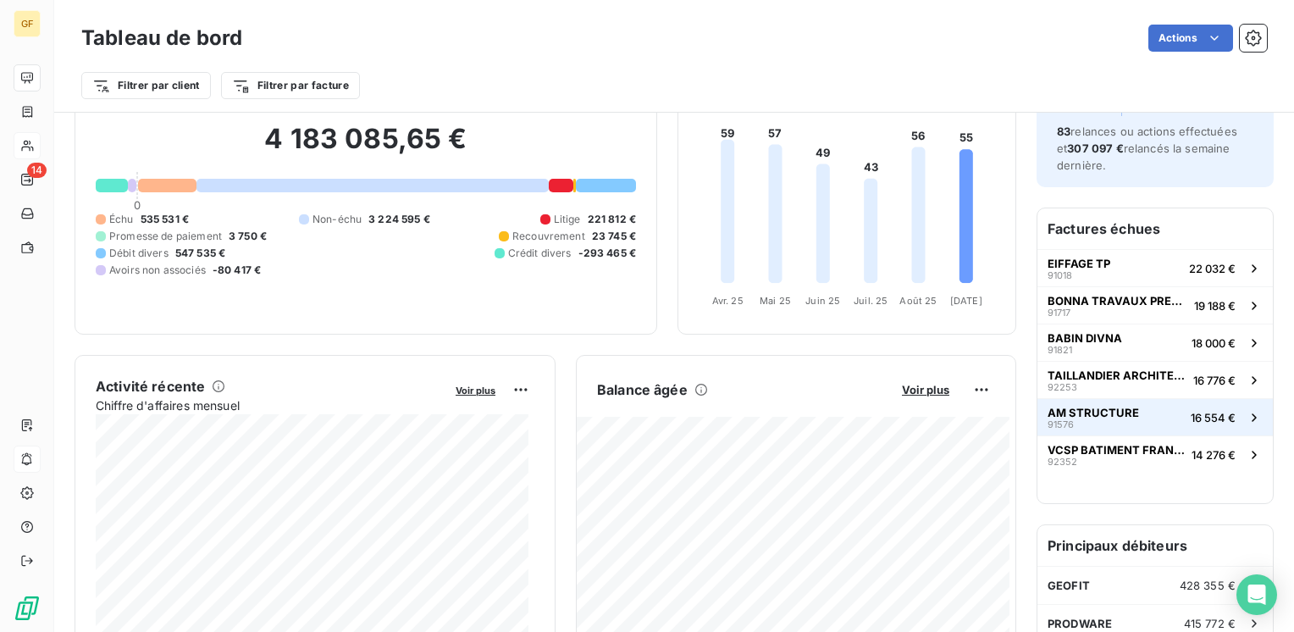
click at [1111, 410] on span "AM STRUCTURE" at bounding box center [1092, 413] width 91 height 14
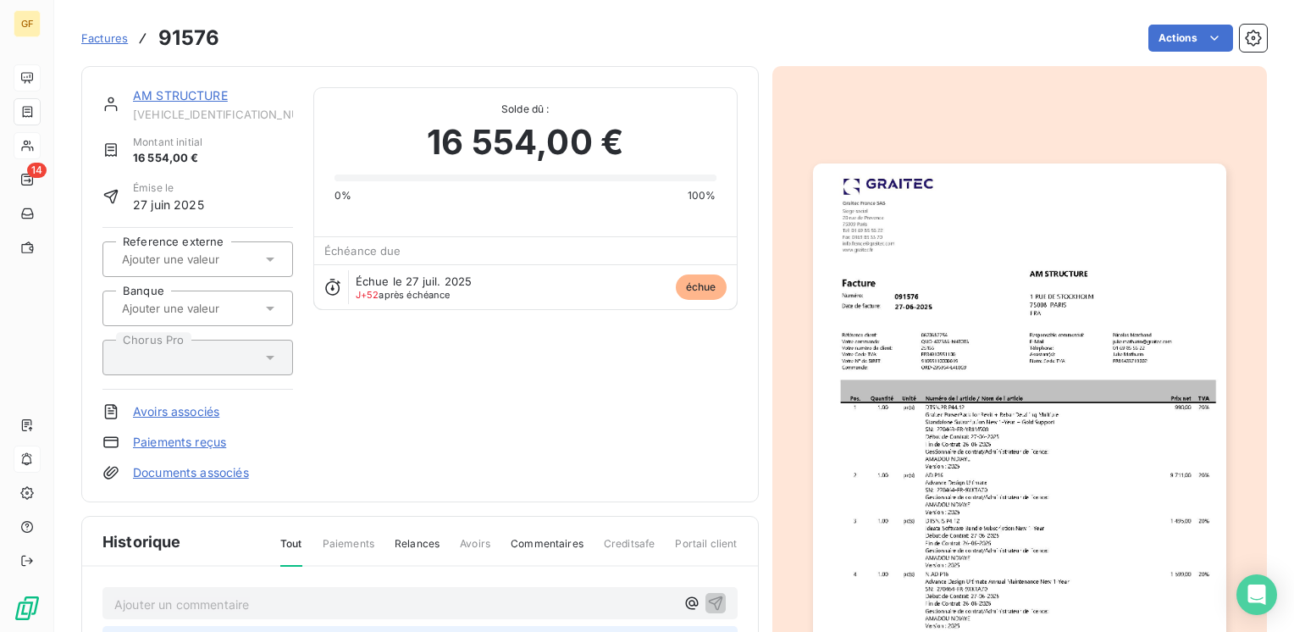
click at [209, 101] on link "AM STRUCTURE" at bounding box center [180, 95] width 95 height 14
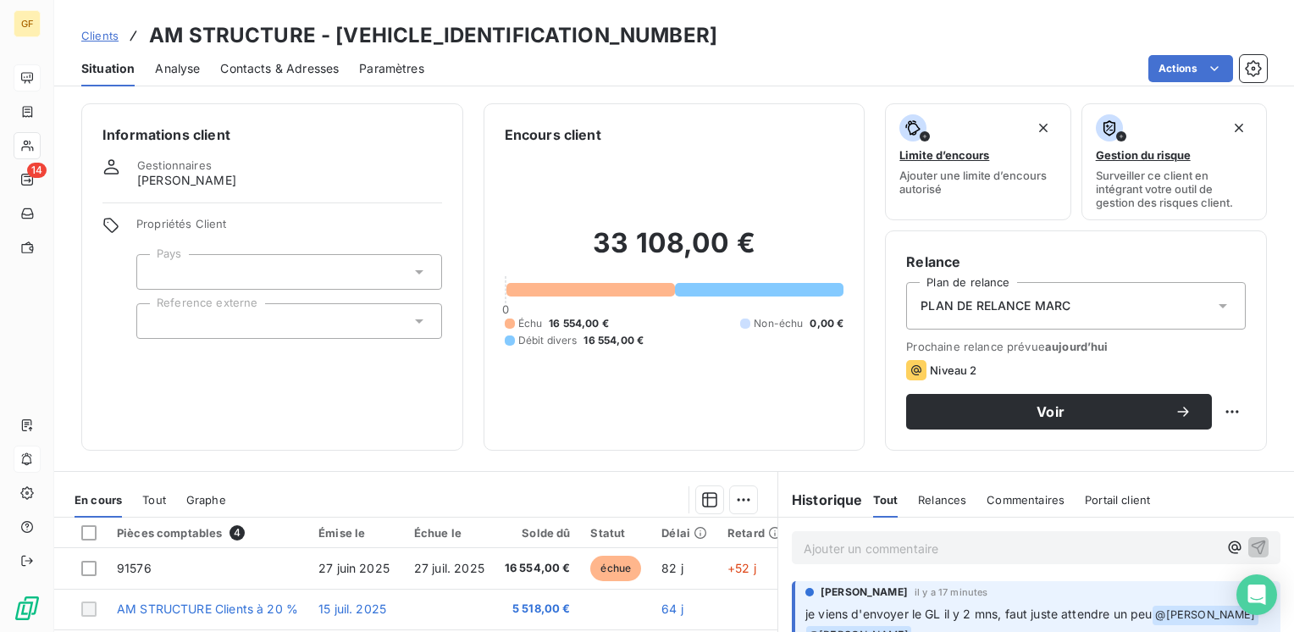
click at [110, 36] on span "Clients" at bounding box center [99, 36] width 37 height 14
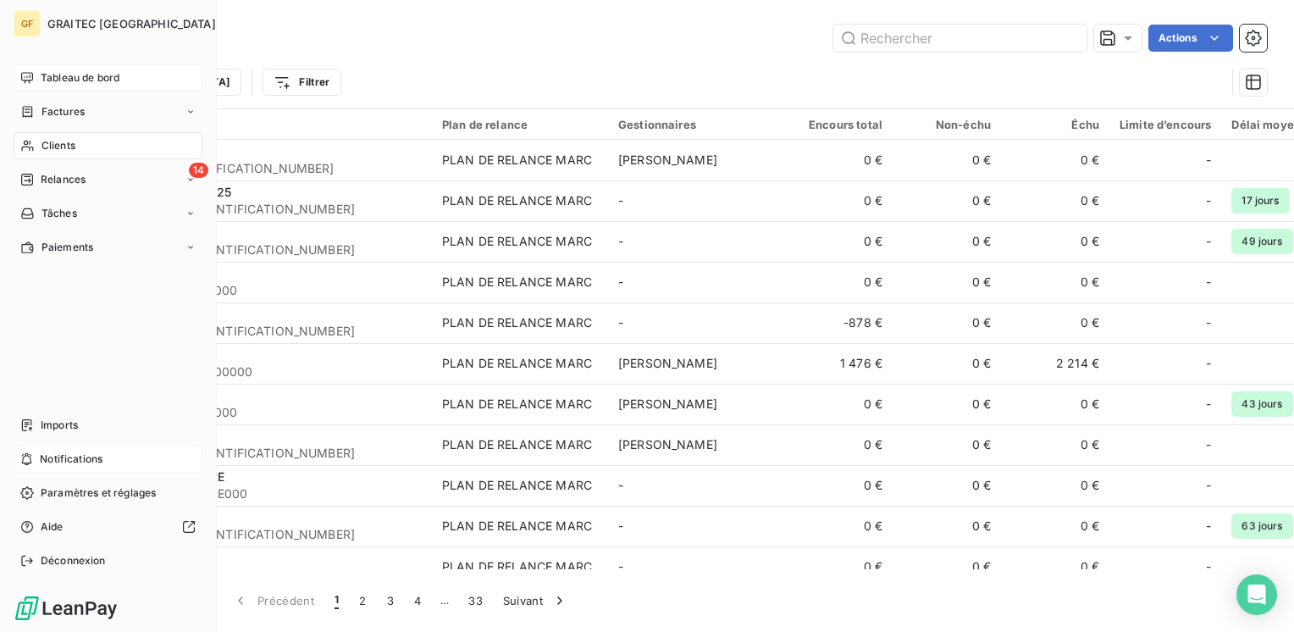
click at [71, 70] on span "Tableau de bord" at bounding box center [80, 77] width 79 height 15
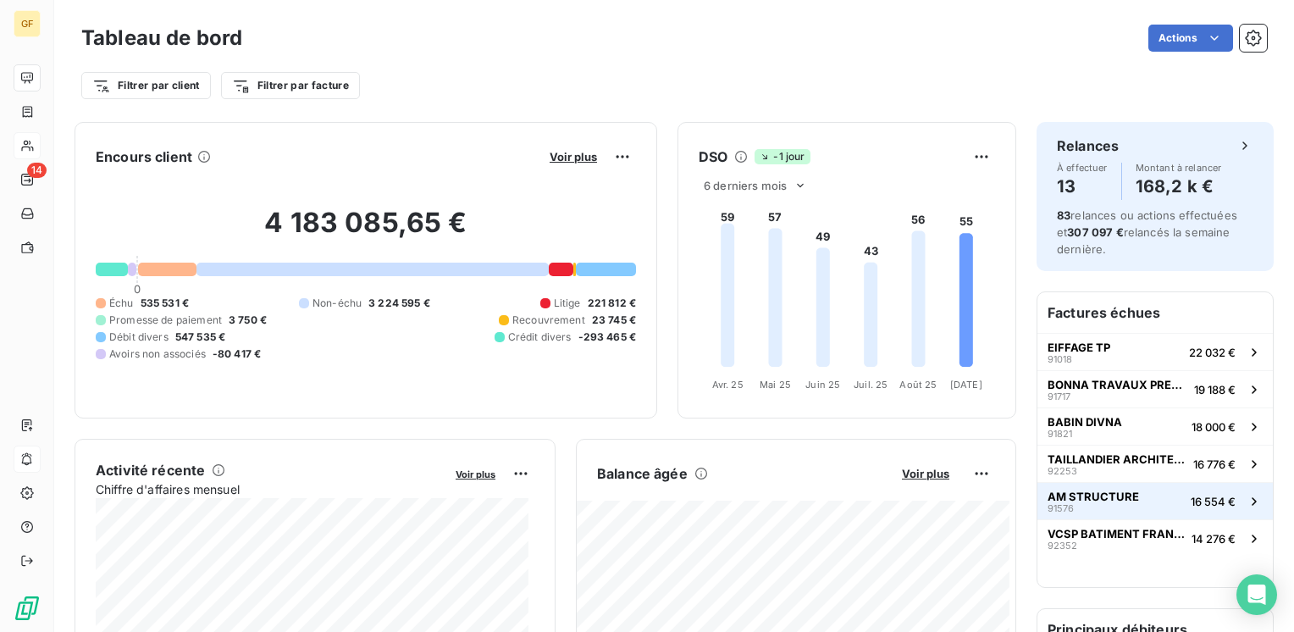
click at [1088, 498] on span "AM STRUCTURE" at bounding box center [1092, 496] width 91 height 14
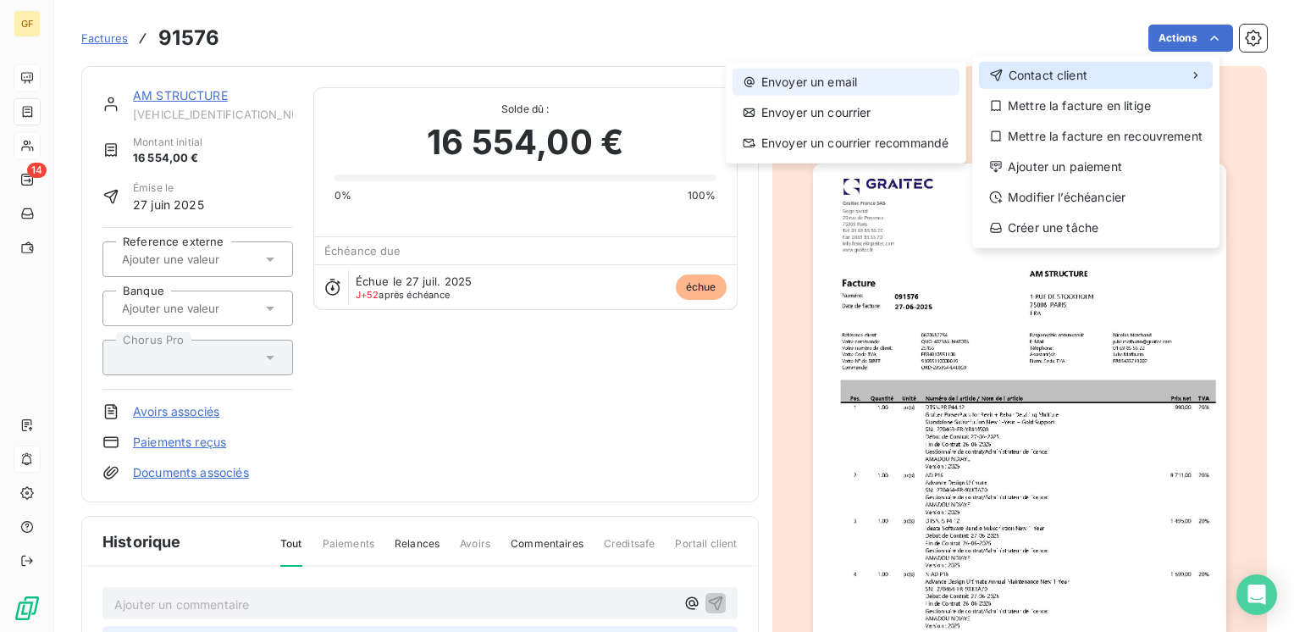
drag, startPoint x: 1107, startPoint y: 83, endPoint x: 894, endPoint y: 82, distance: 212.5
click at [1106, 83] on div "Contact client" at bounding box center [1096, 75] width 234 height 27
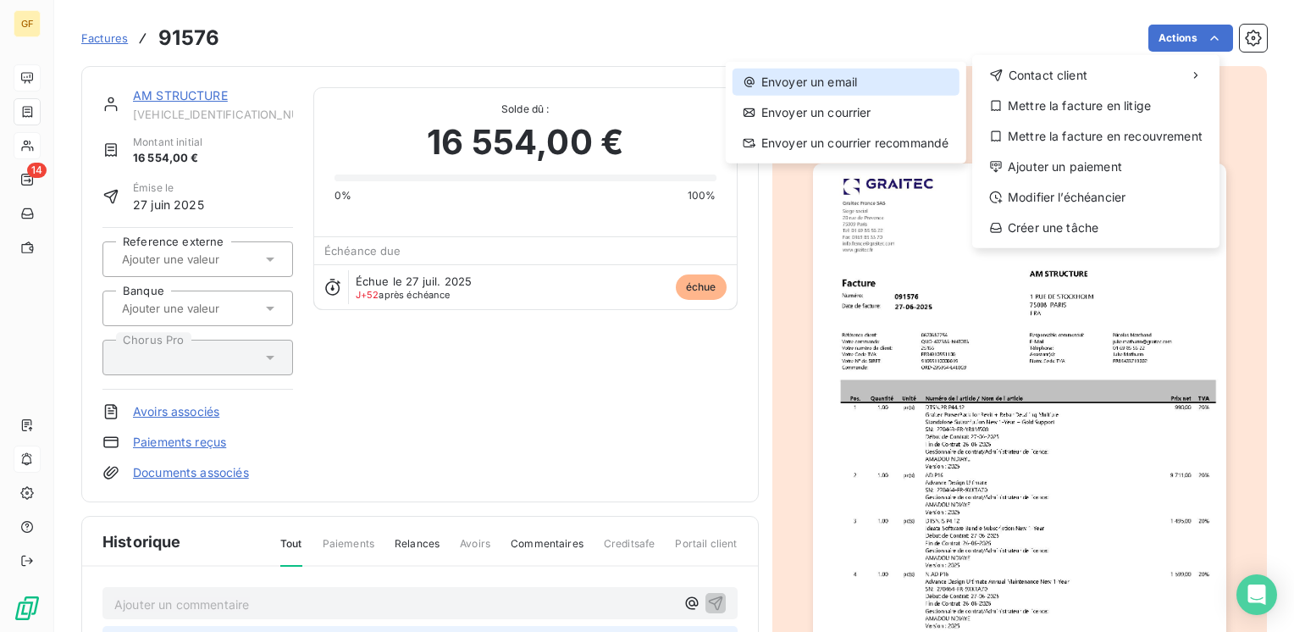
click at [881, 86] on div "Envoyer un email" at bounding box center [845, 82] width 227 height 27
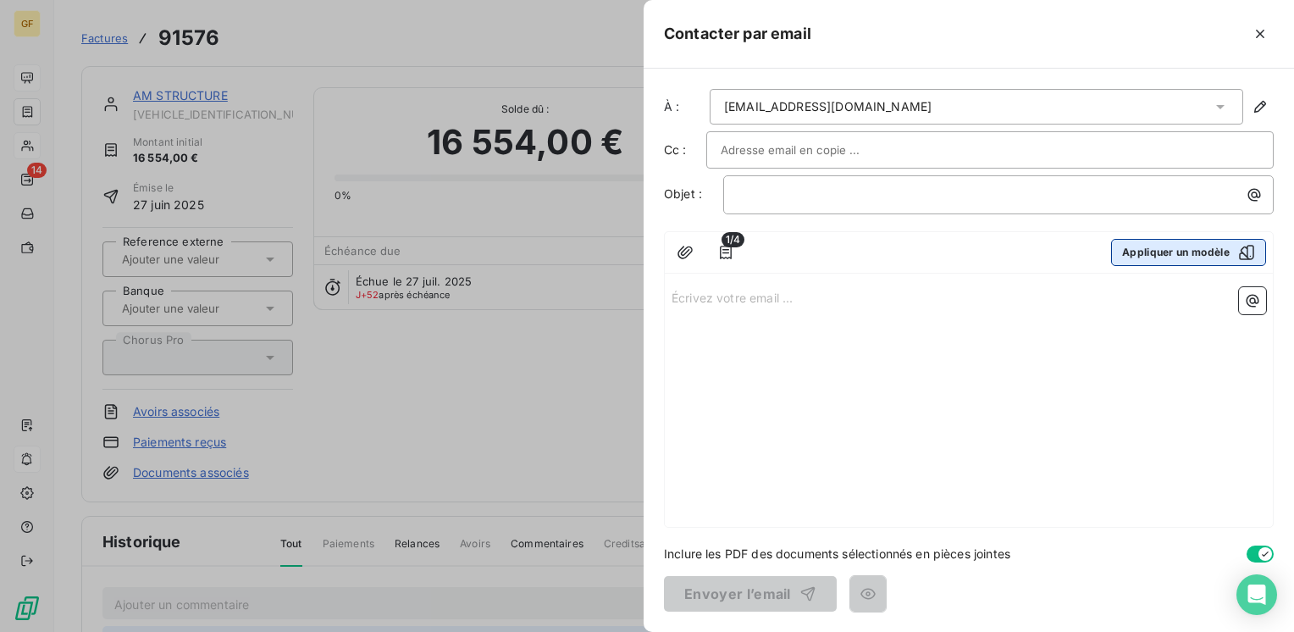
click at [1152, 257] on button "Appliquer un modèle" at bounding box center [1188, 252] width 155 height 27
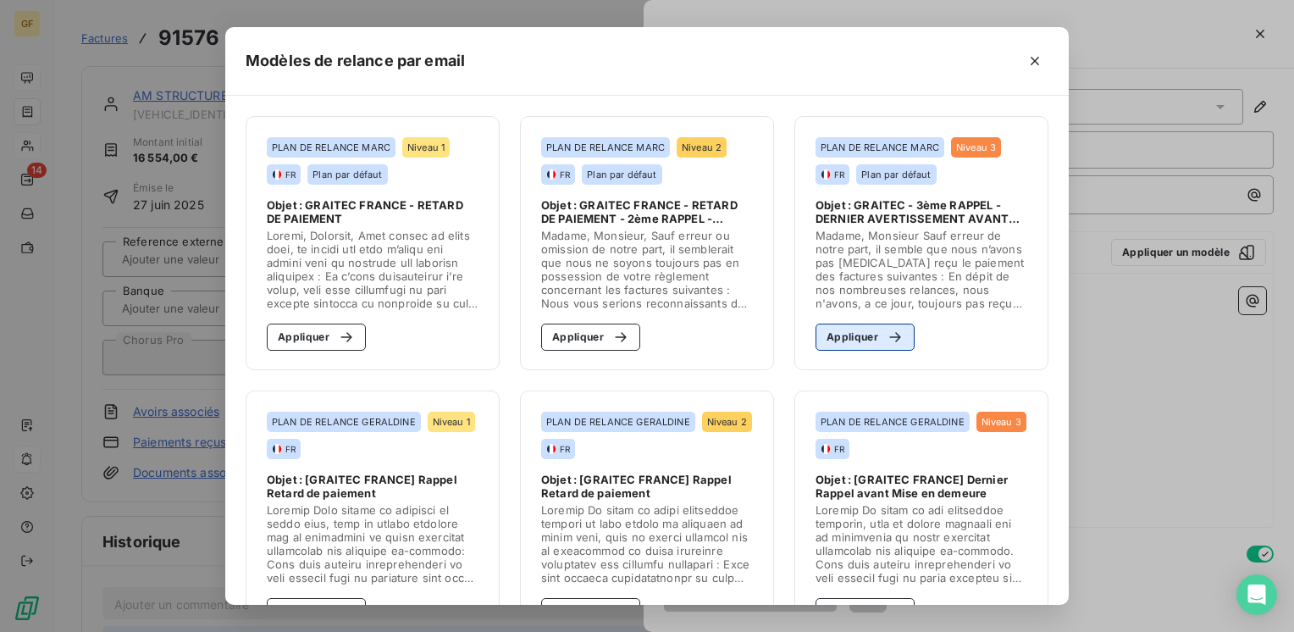
click at [830, 338] on button "Appliquer" at bounding box center [864, 336] width 99 height 27
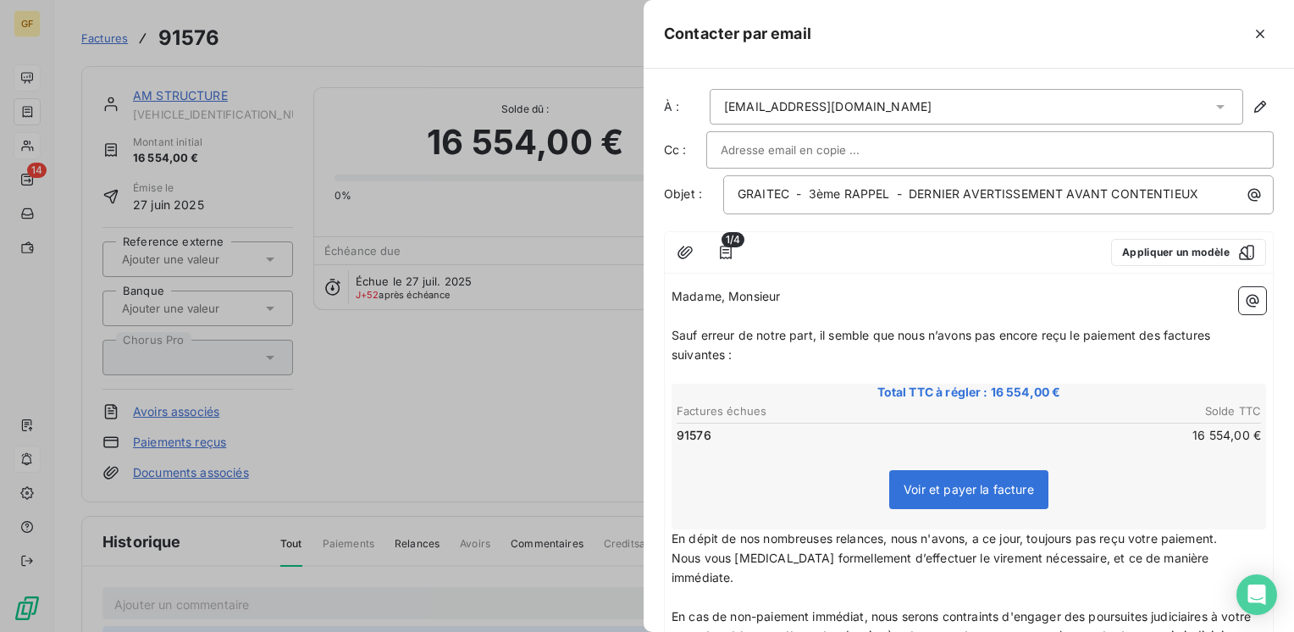
click at [803, 262] on div at bounding box center [925, 252] width 345 height 27
click at [1262, 35] on icon "button" at bounding box center [1259, 33] width 17 height 17
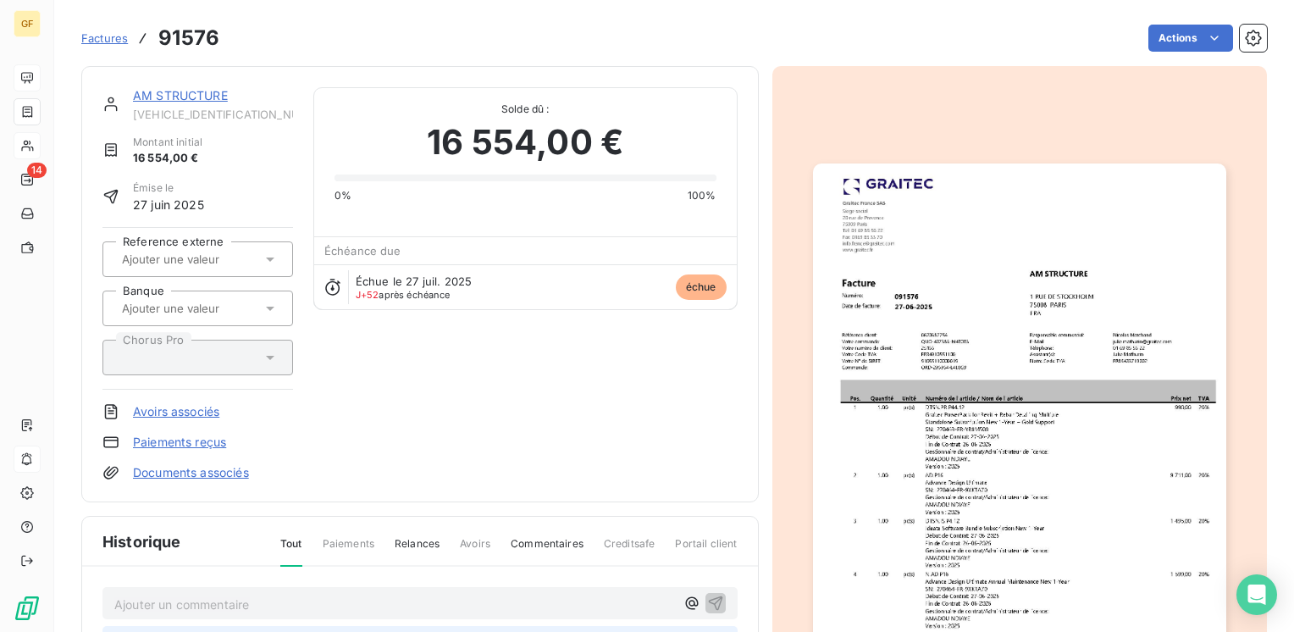
click at [203, 93] on link "AM STRUCTURE" at bounding box center [180, 95] width 95 height 14
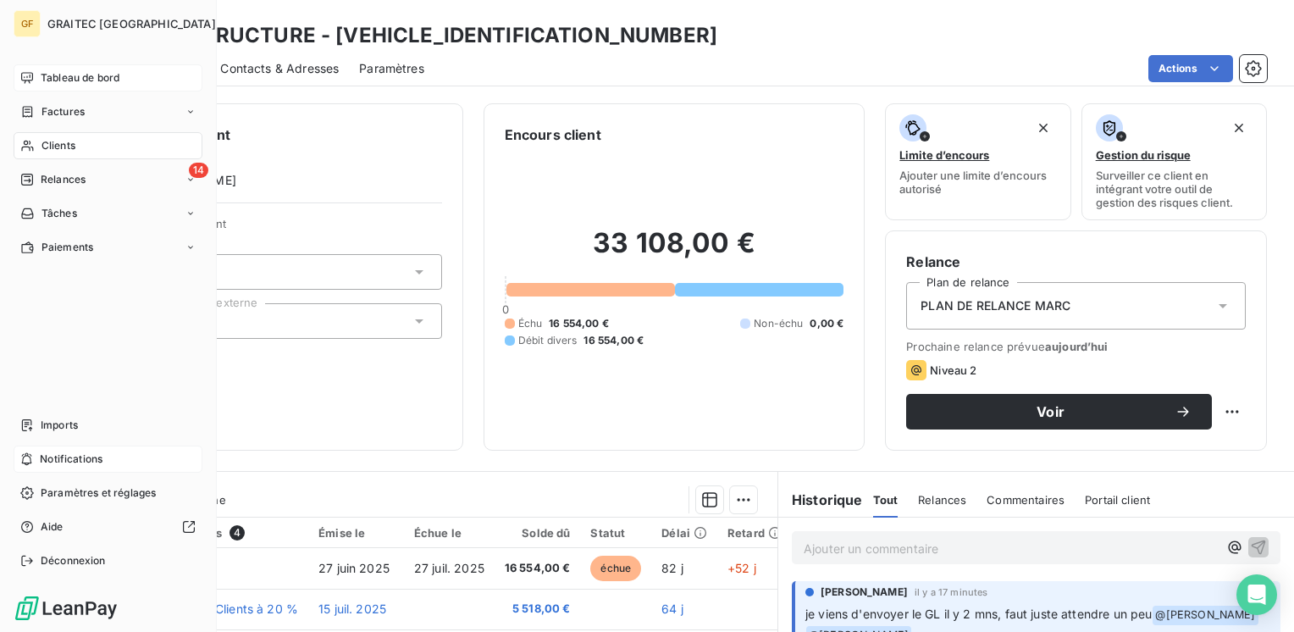
click at [47, 75] on span "Tableau de bord" at bounding box center [80, 77] width 79 height 15
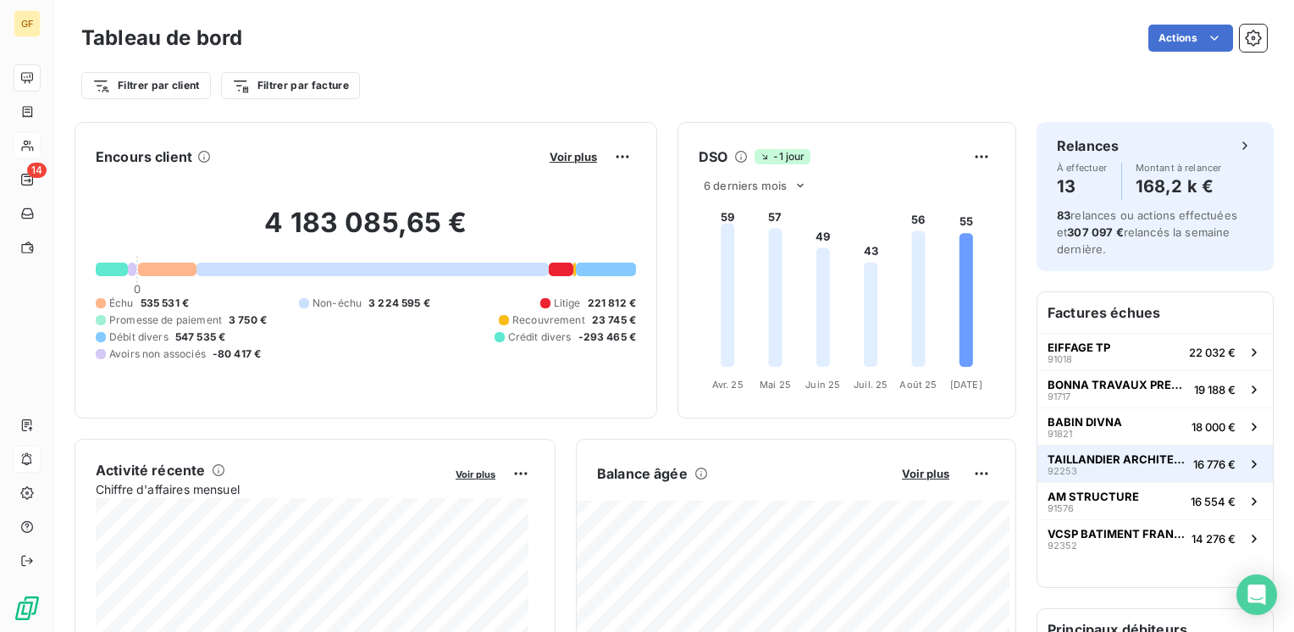
click at [1084, 459] on span "TAILLANDIER ARCHITECTES ASSOCIES" at bounding box center [1116, 459] width 139 height 14
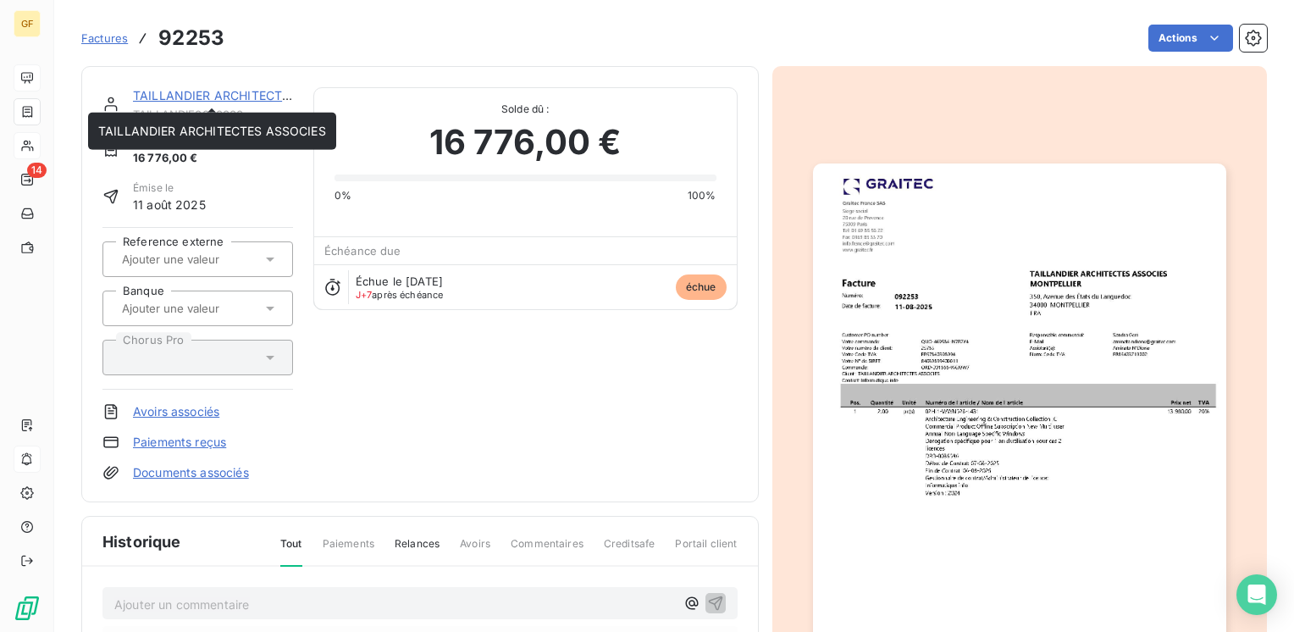
click at [245, 97] on link "TAILLANDIER ARCHITECTES ASSOCIES" at bounding box center [247, 95] width 228 height 14
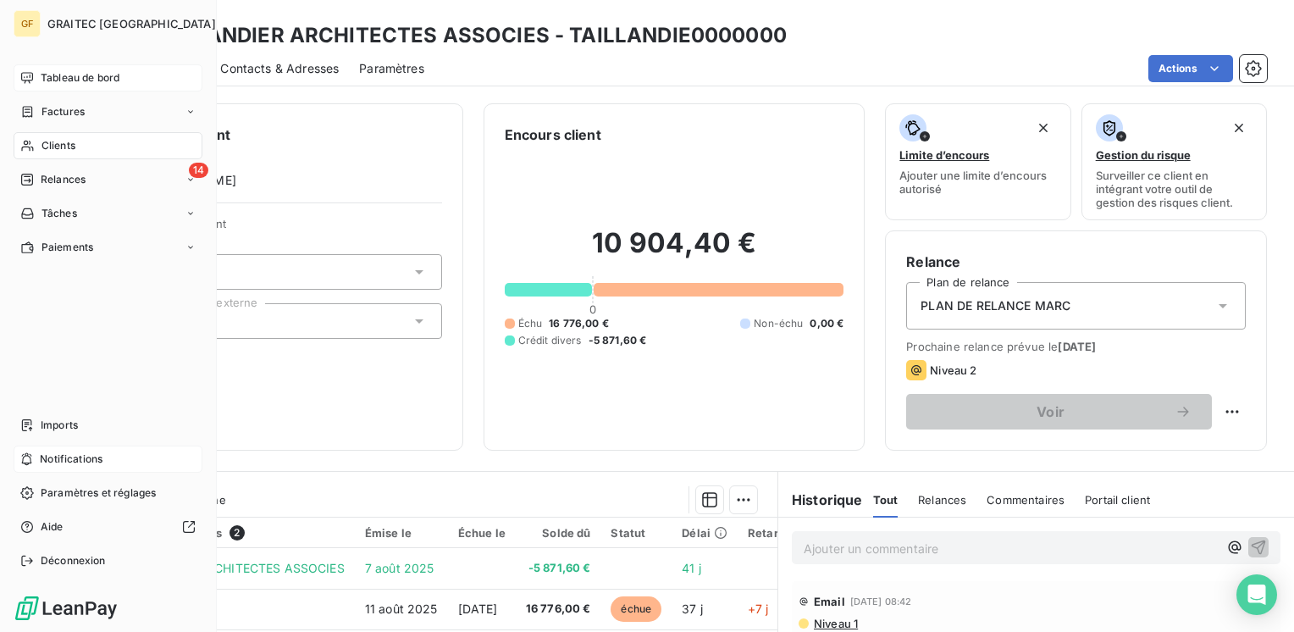
click at [72, 80] on span "Tableau de bord" at bounding box center [80, 77] width 79 height 15
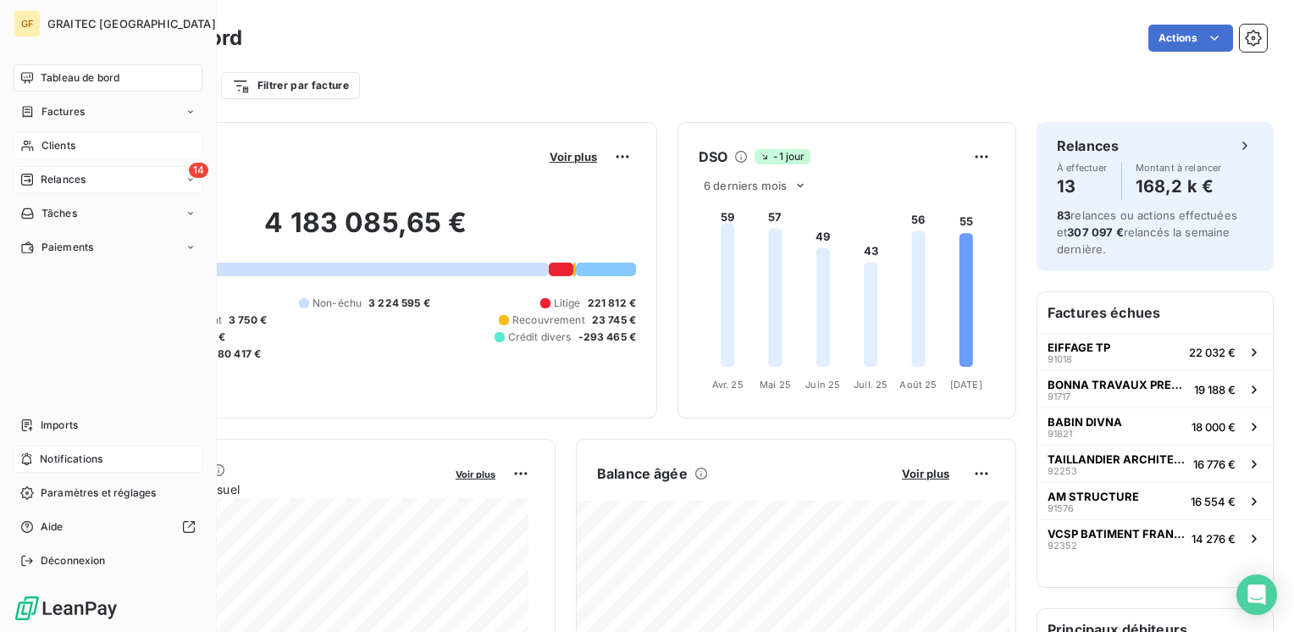
click at [46, 176] on span "Relances" at bounding box center [63, 179] width 45 height 15
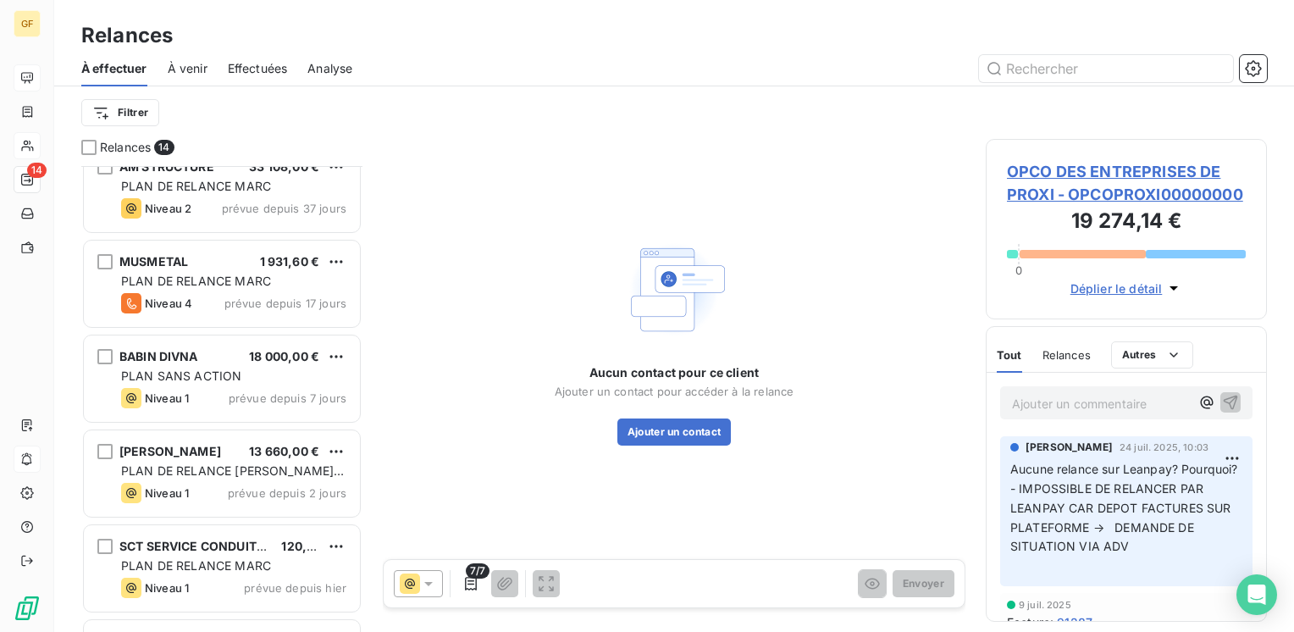
scroll to position [862, 0]
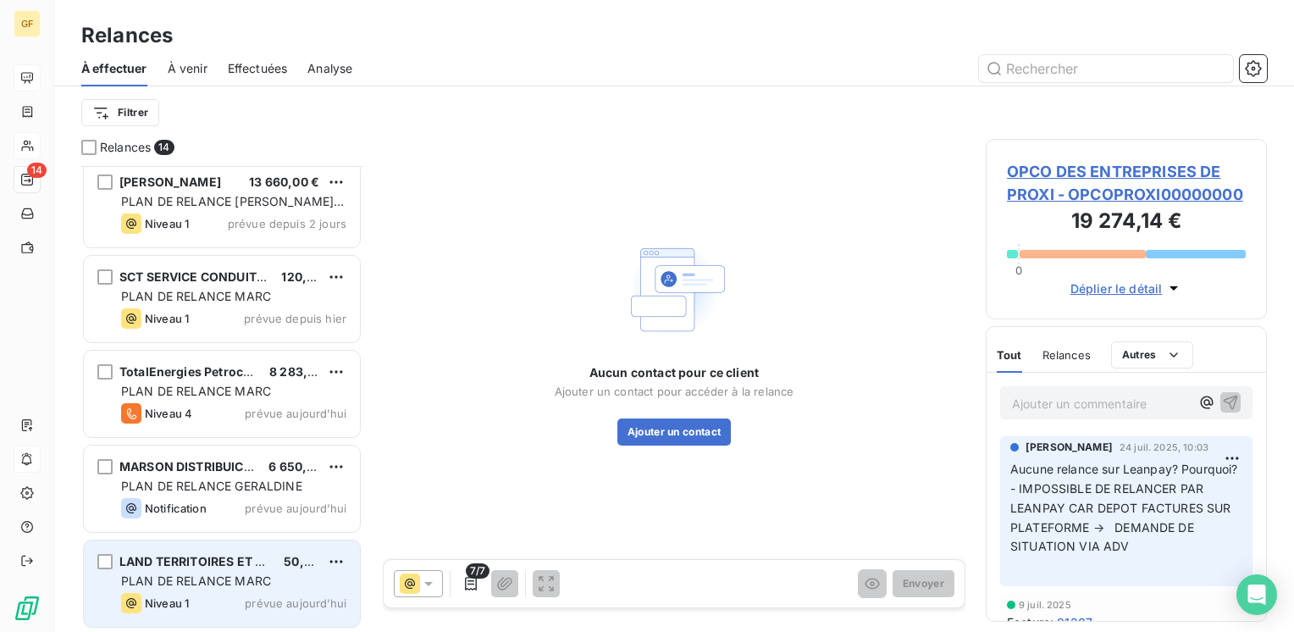
click at [240, 578] on span "PLAN DE RELANCE MARC" at bounding box center [196, 580] width 150 height 14
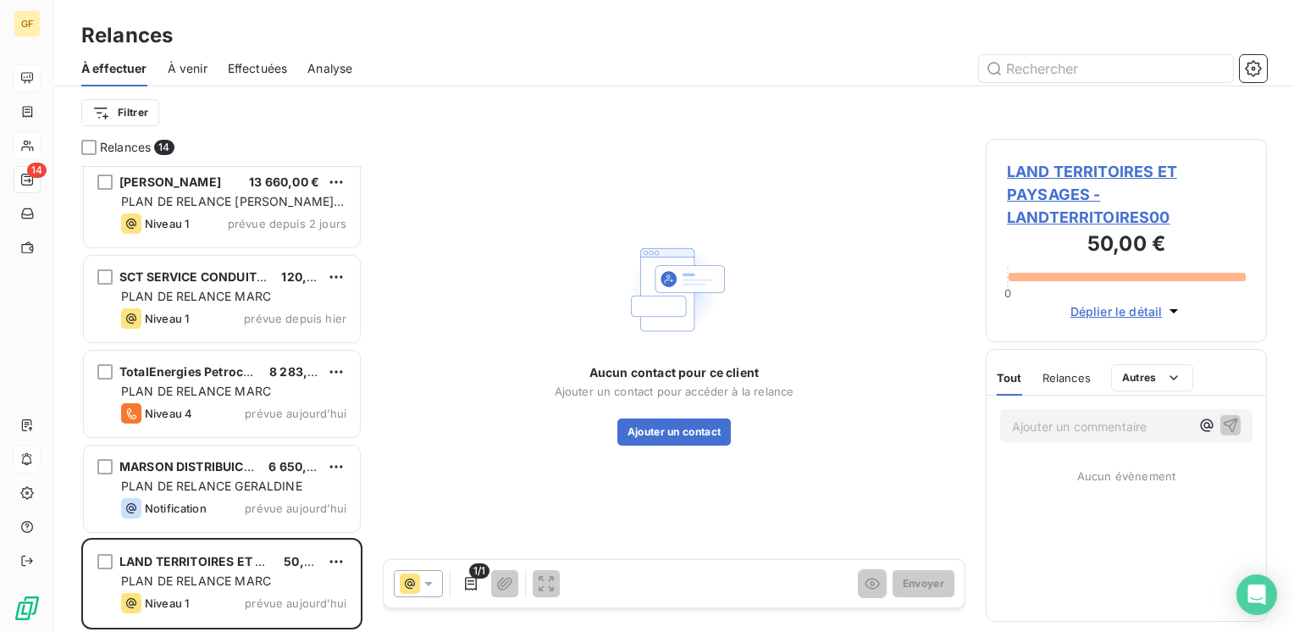
click at [1036, 172] on span "LAND TERRITOIRES ET PAYSAGES - LANDTERRITOIRES00" at bounding box center [1126, 194] width 239 height 69
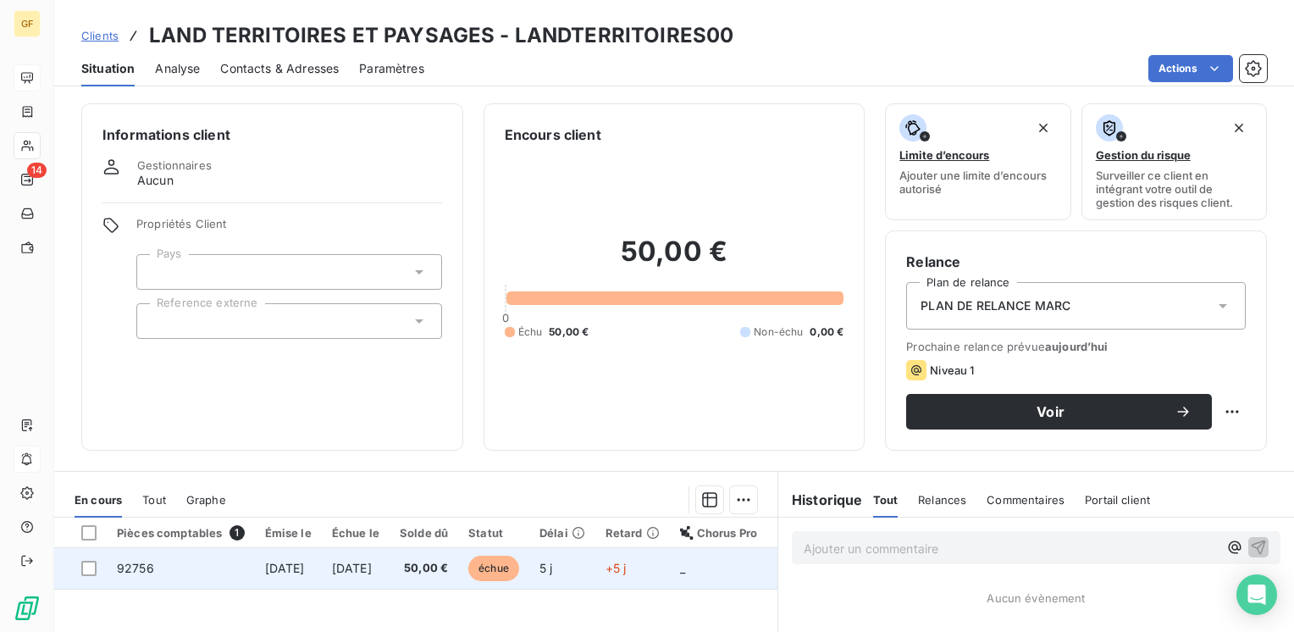
click at [389, 559] on td "[DATE]" at bounding box center [356, 568] width 68 height 41
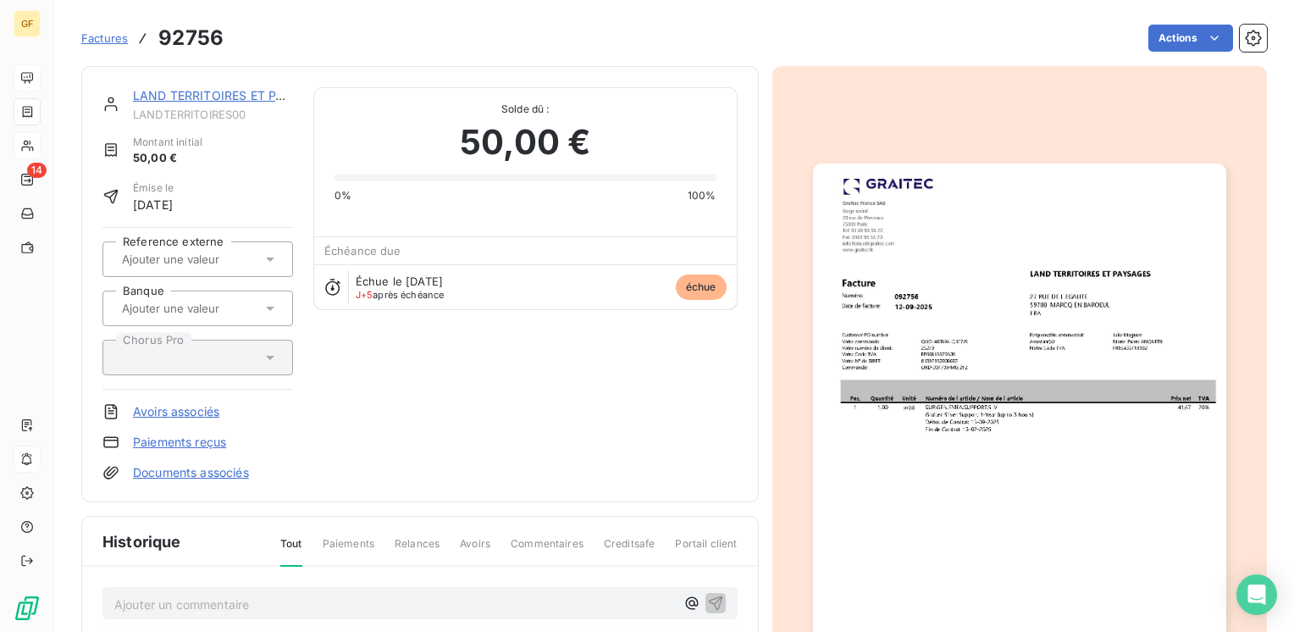
click at [920, 333] on img "button" at bounding box center [1019, 454] width 413 height 583
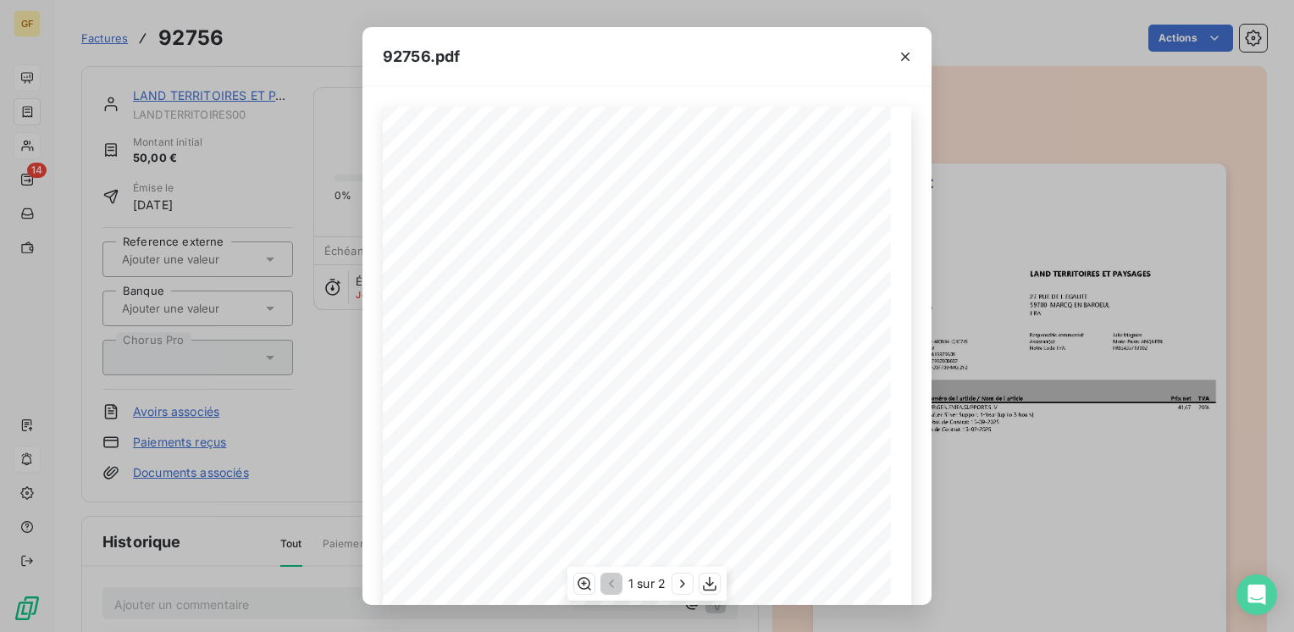
scroll to position [240, 0]
drag, startPoint x: 687, startPoint y: 581, endPoint x: 689, endPoint y: 549, distance: 32.3
click at [688, 581] on icon "button" at bounding box center [682, 583] width 17 height 17
click at [909, 53] on icon "button" at bounding box center [905, 56] width 17 height 17
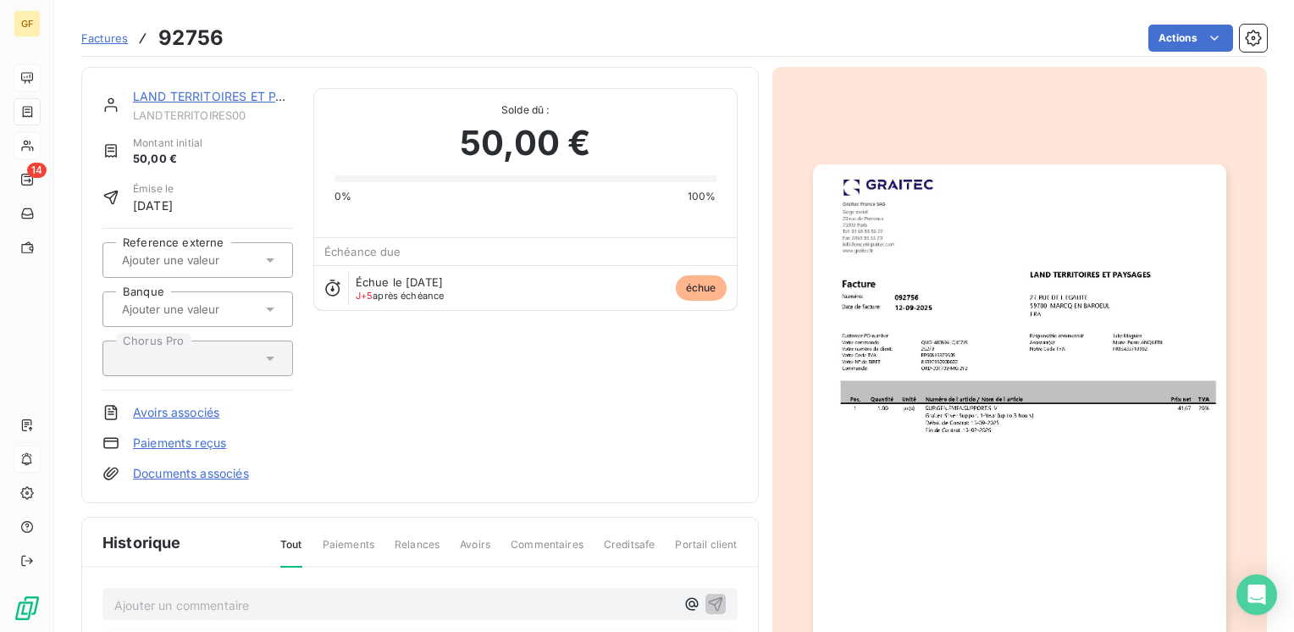
scroll to position [169, 0]
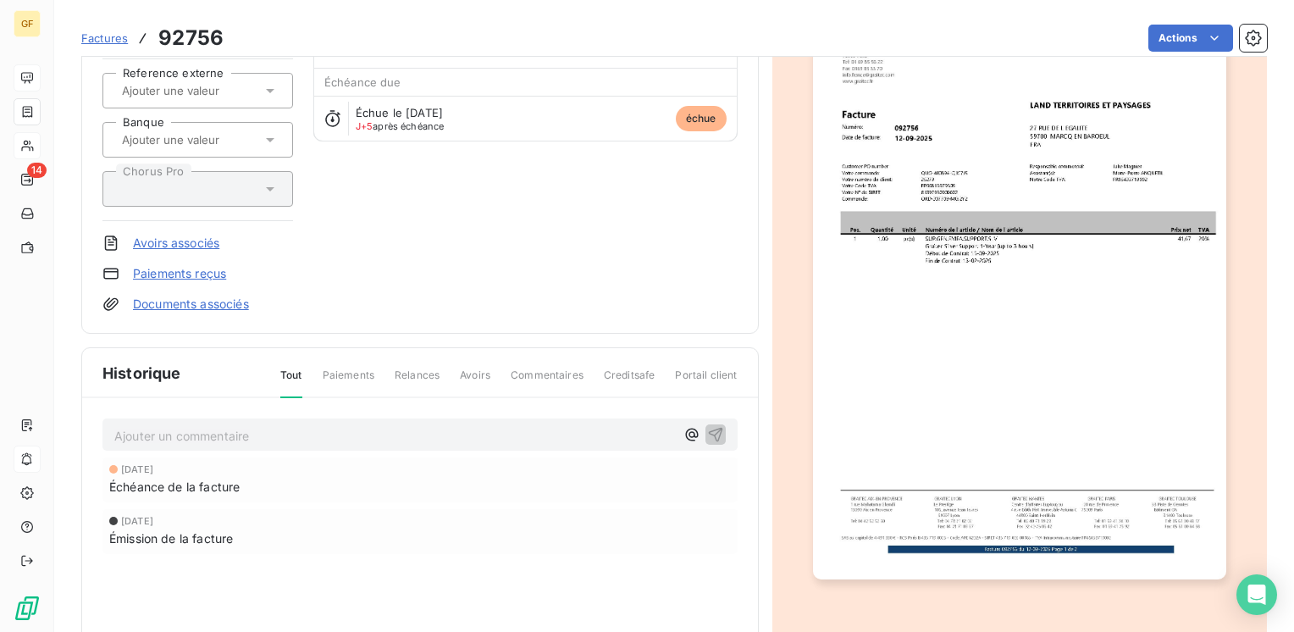
click at [275, 436] on p "Ajouter un commentaire ﻿" at bounding box center [394, 435] width 561 height 21
click at [711, 432] on icon "button" at bounding box center [715, 433] width 17 height 17
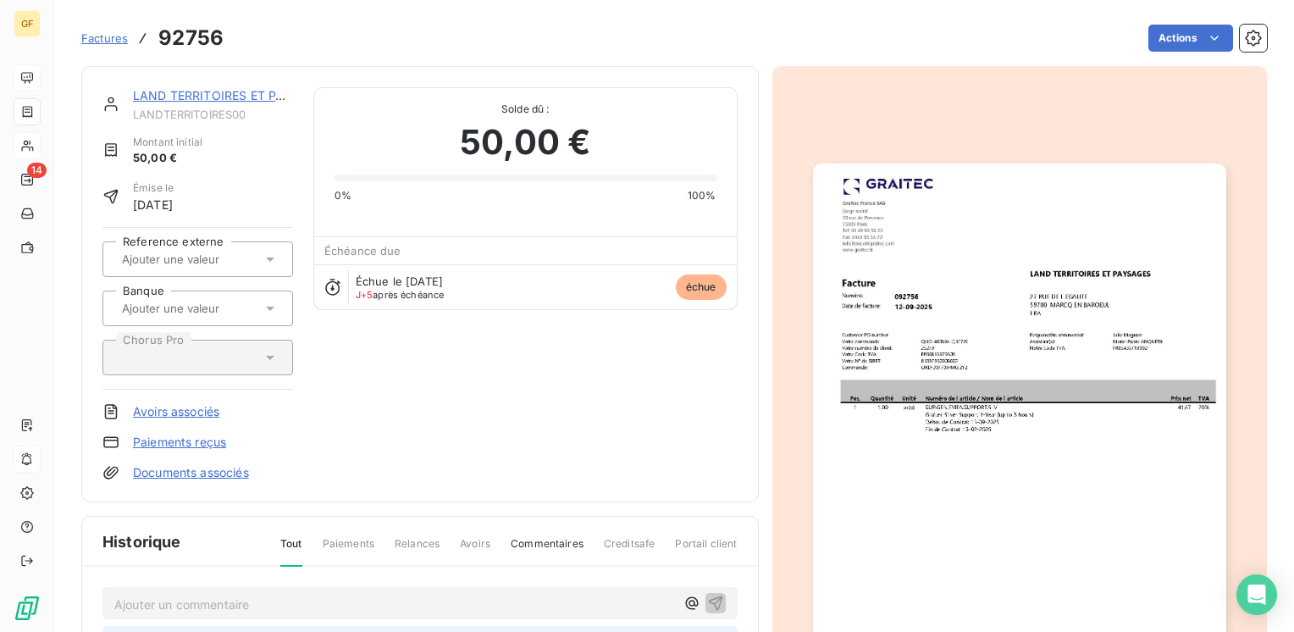
scroll to position [0, 0]
click at [1189, 42] on html "GF 14 Factures 92756 Actions LAND TERRITOIRES ET PAYSAGES LANDTERRITOIRES00 Mon…" at bounding box center [647, 316] width 1294 height 632
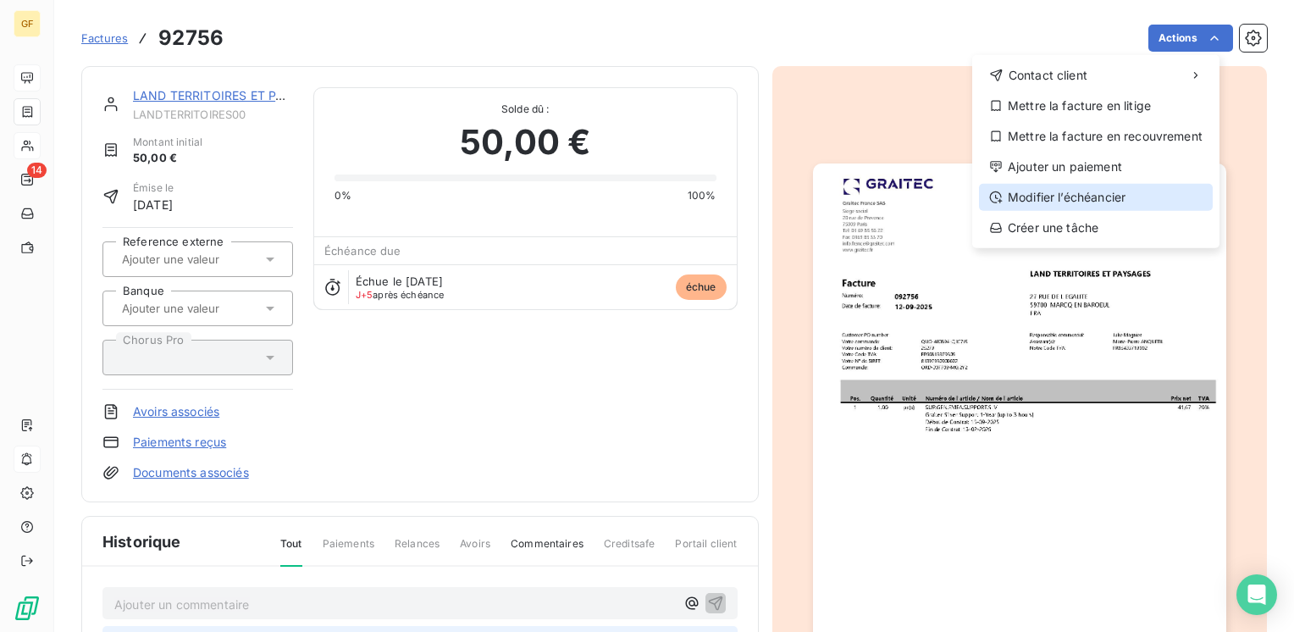
click at [1063, 199] on div "Modifier l’échéancier" at bounding box center [1096, 197] width 234 height 27
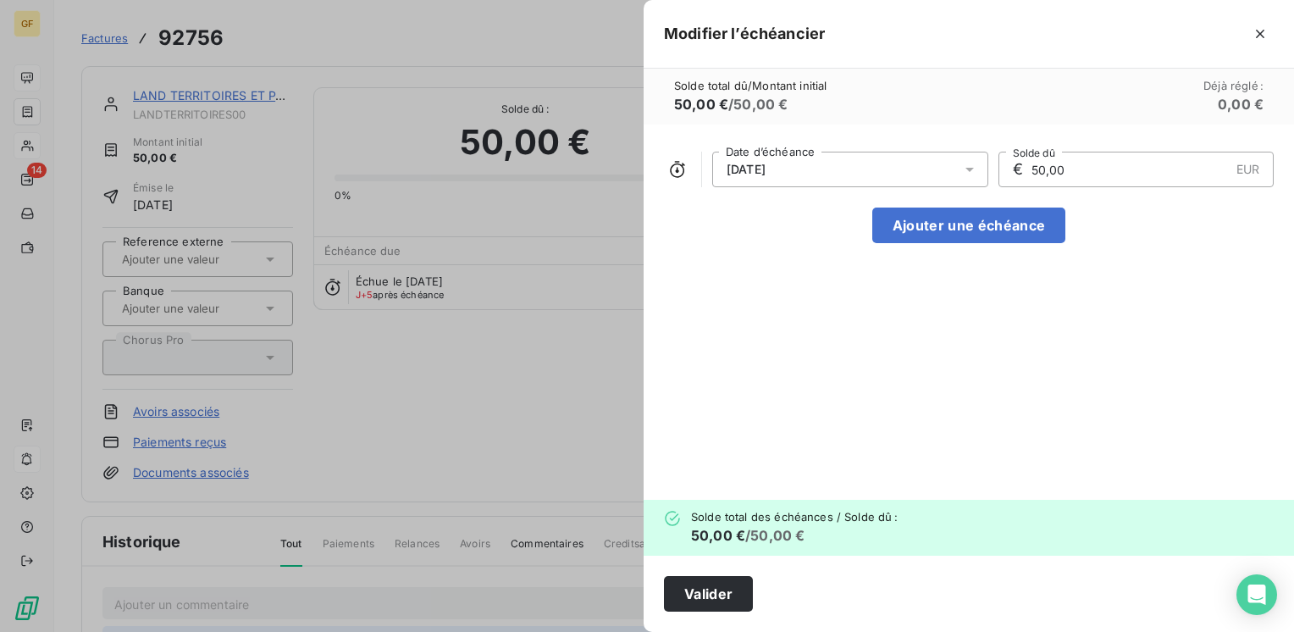
click at [967, 168] on icon at bounding box center [969, 170] width 8 height 4
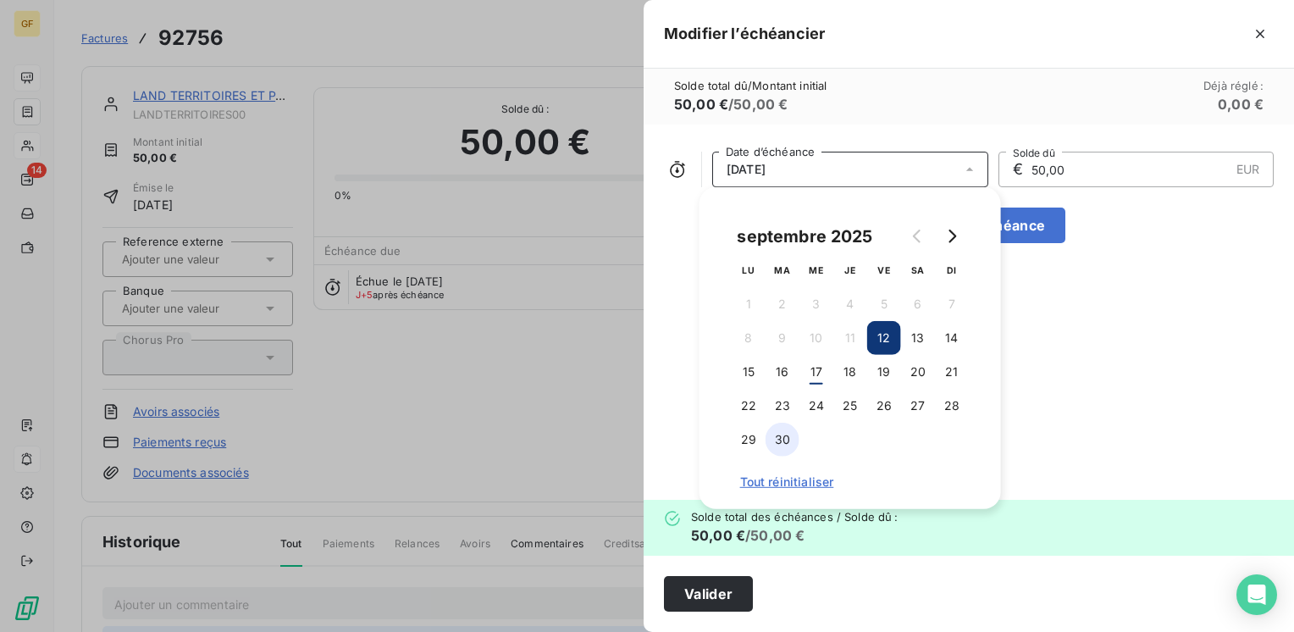
click at [790, 437] on button "30" at bounding box center [782, 439] width 34 height 34
click at [731, 594] on button "Valider" at bounding box center [708, 594] width 89 height 36
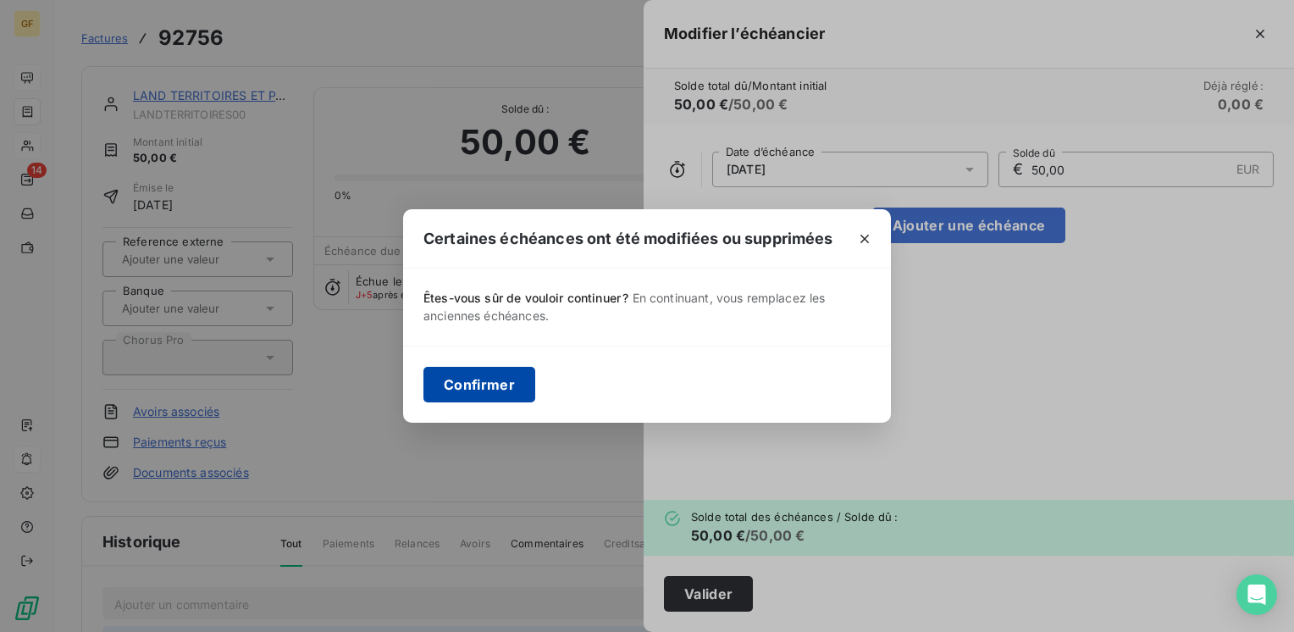
click at [503, 398] on button "Confirmer" at bounding box center [479, 385] width 112 height 36
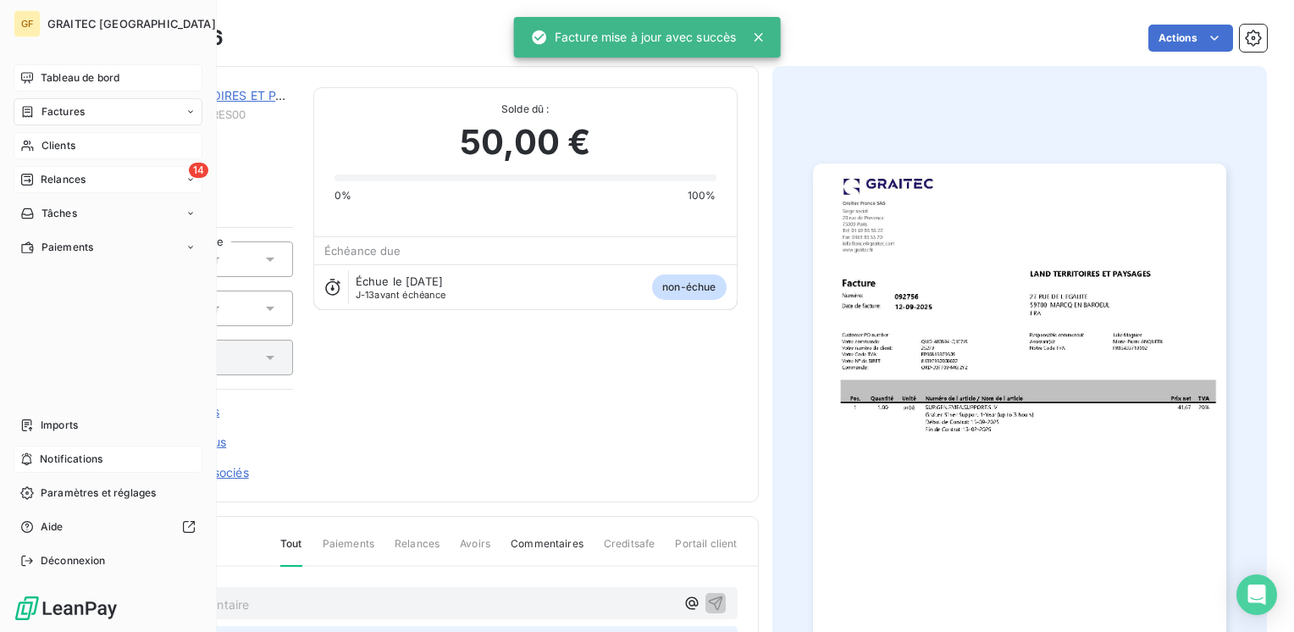
click at [52, 174] on span "Relances" at bounding box center [63, 179] width 45 height 15
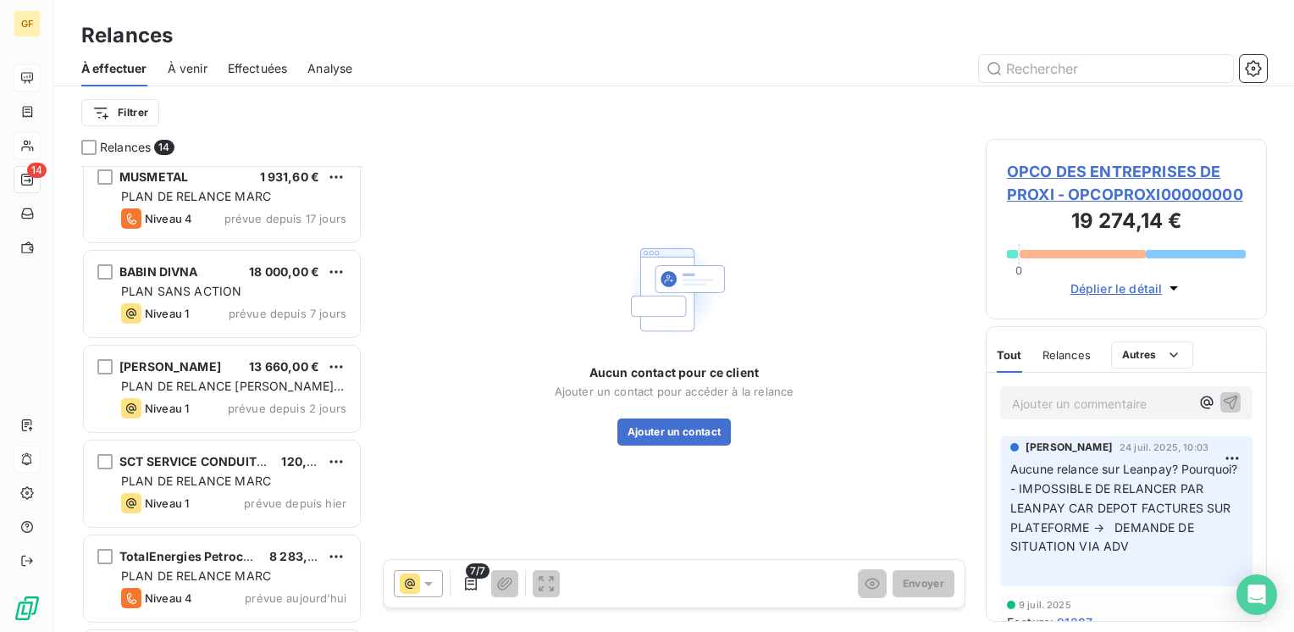
scroll to position [862, 0]
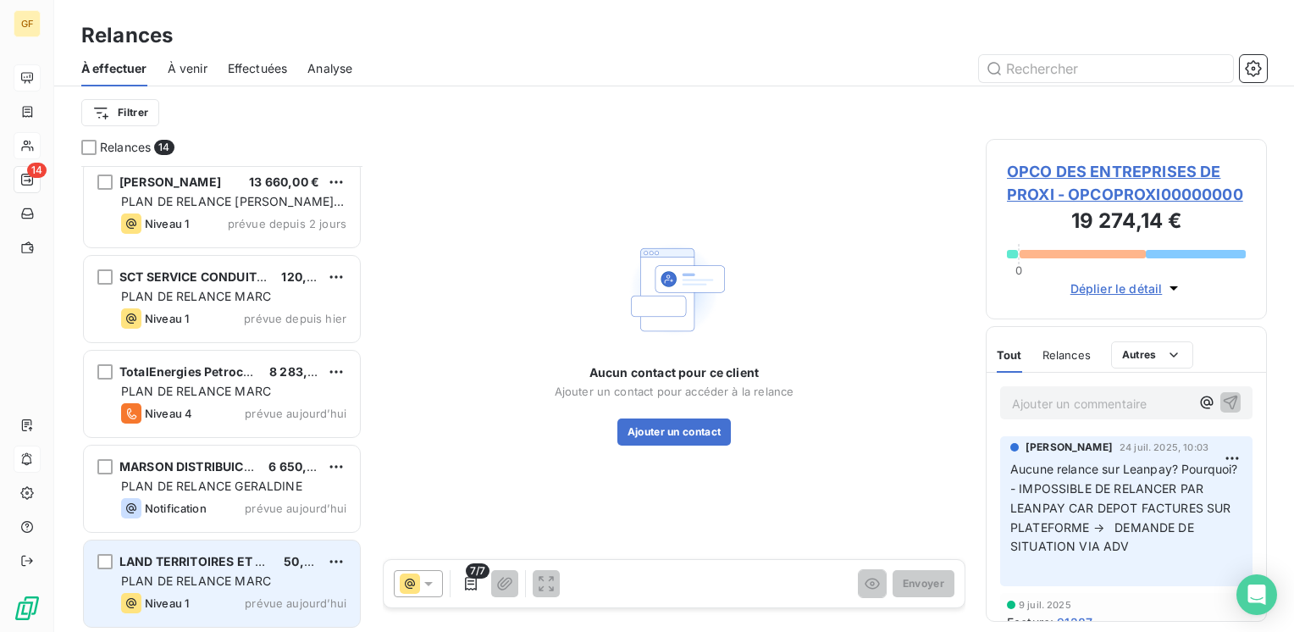
click at [242, 566] on span "LAND TERRITOIRES ET PAYSAGES" at bounding box center [218, 561] width 199 height 14
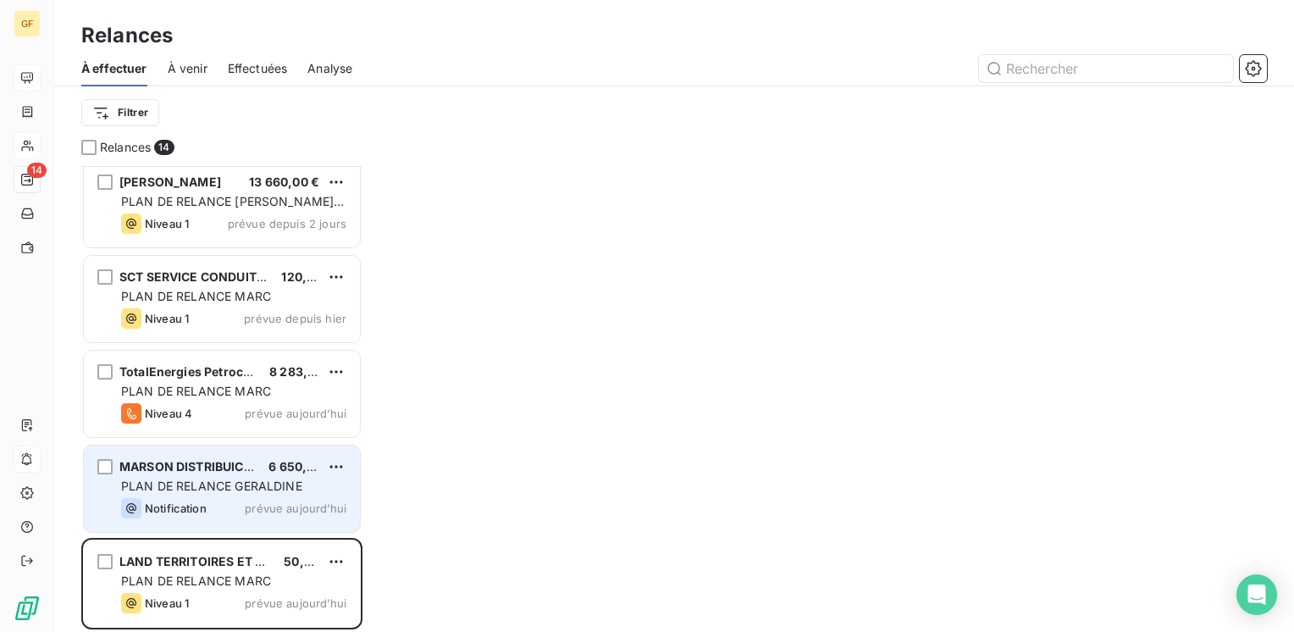
click at [242, 505] on div "Notification prévue aujourd’hui" at bounding box center [233, 508] width 225 height 20
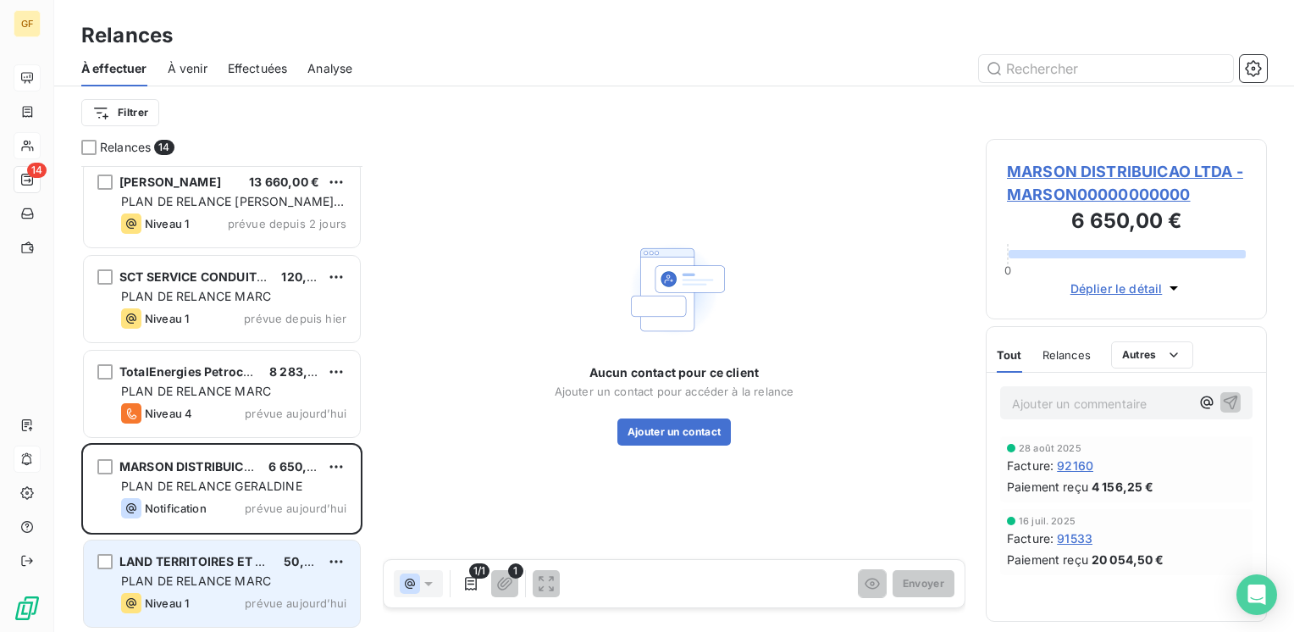
click at [206, 593] on div "Niveau 1 prévue aujourd’hui" at bounding box center [233, 603] width 225 height 20
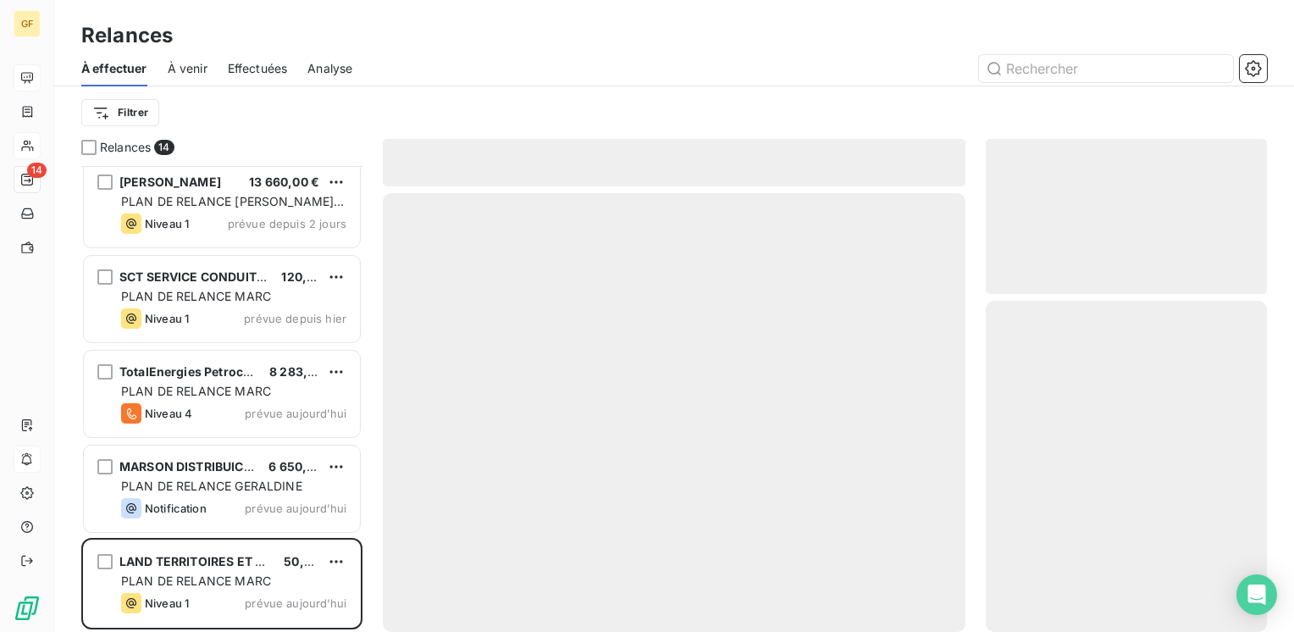
click at [200, 68] on span "À venir" at bounding box center [188, 68] width 40 height 17
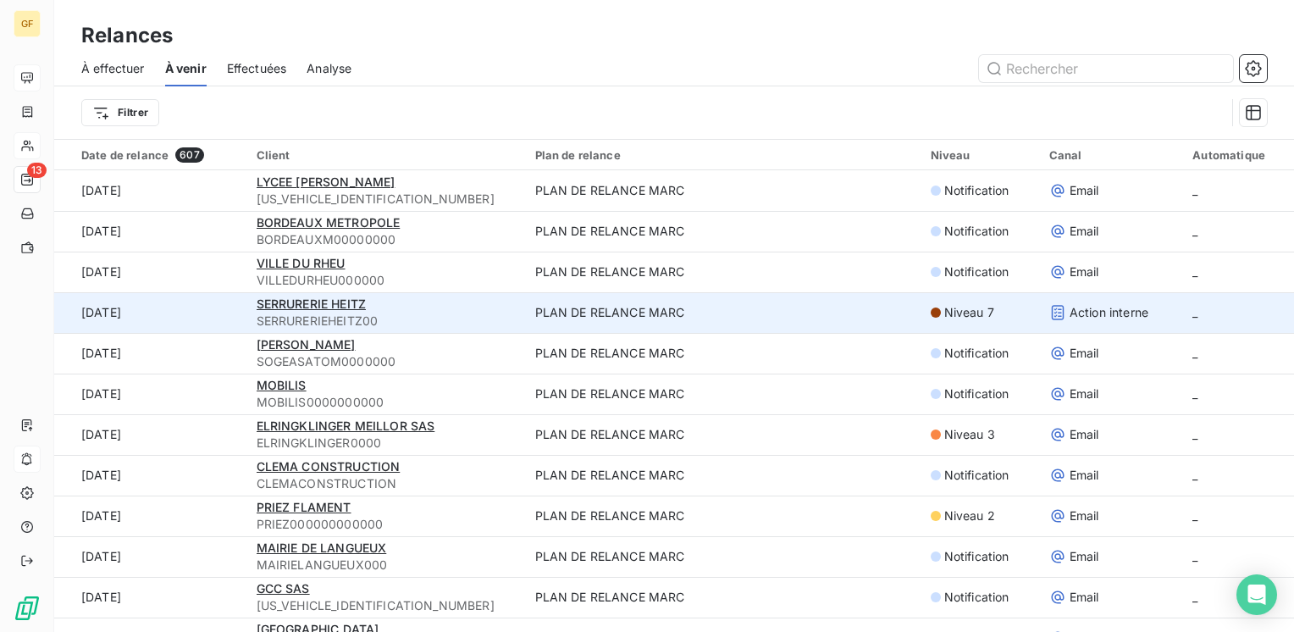
click at [301, 293] on td "SERRURERIE HEITZ SERRURERIEHEITZ00" at bounding box center [385, 312] width 279 height 41
click at [301, 298] on span "SERRURERIE HEITZ" at bounding box center [311, 303] width 109 height 14
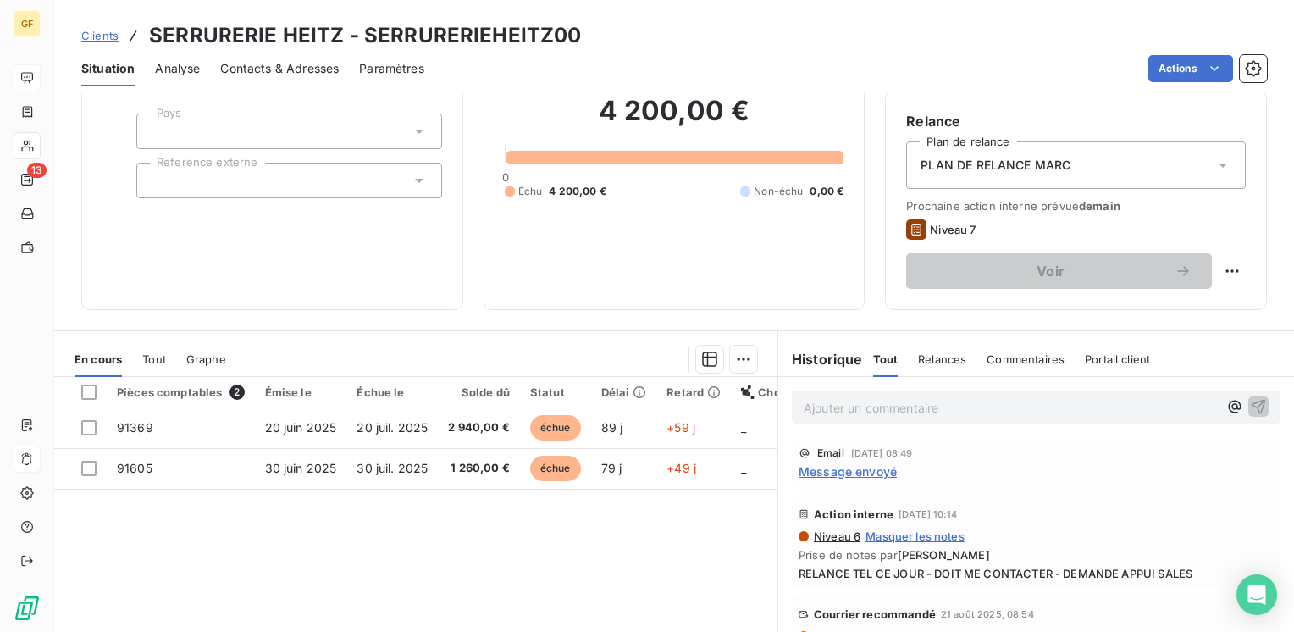
scroll to position [169, 0]
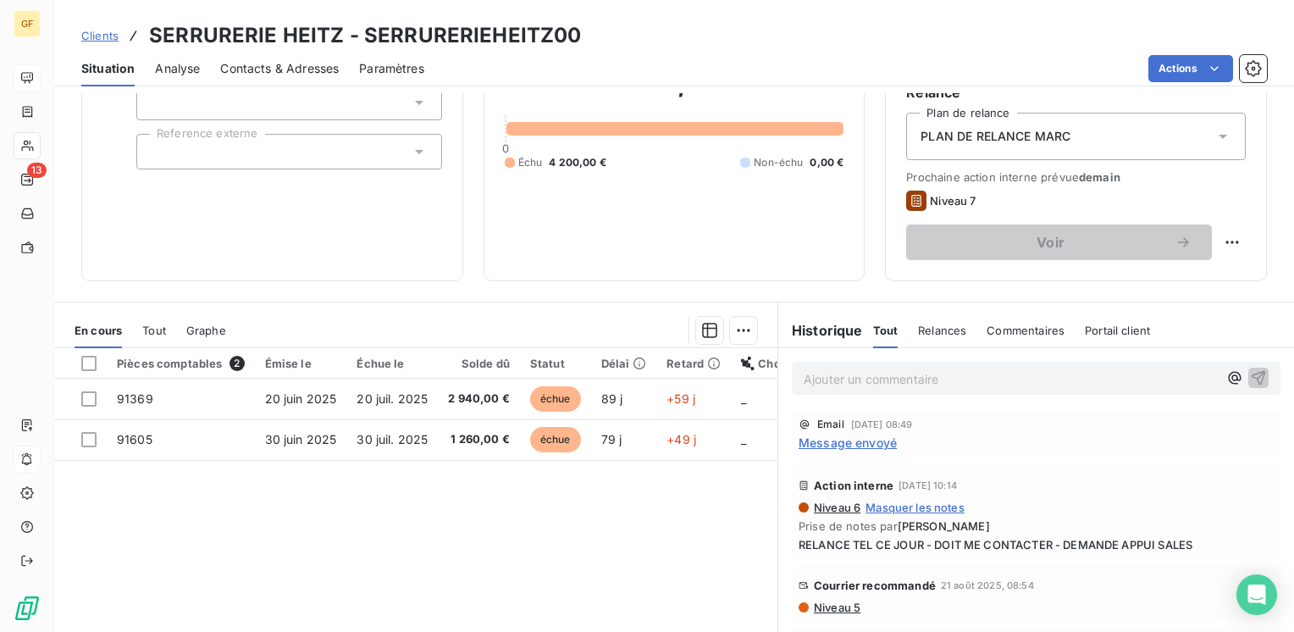
click at [833, 437] on span "Message envoyé" at bounding box center [847, 443] width 98 height 18
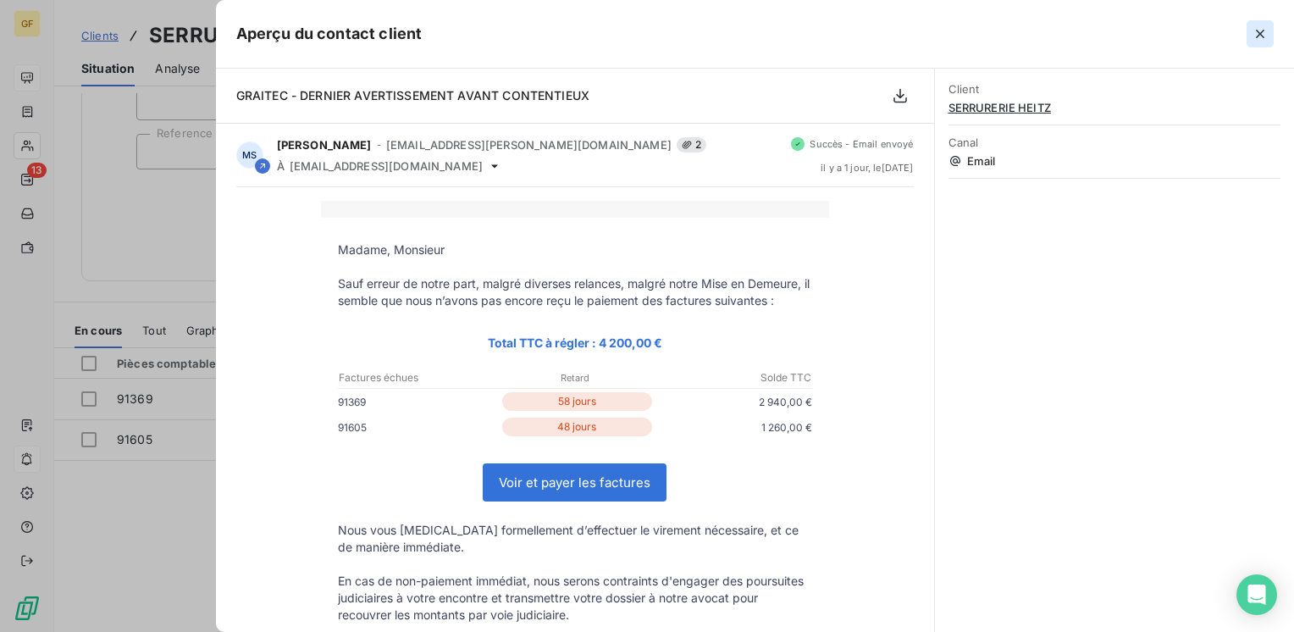
click at [1257, 31] on icon "button" at bounding box center [1260, 34] width 8 height 8
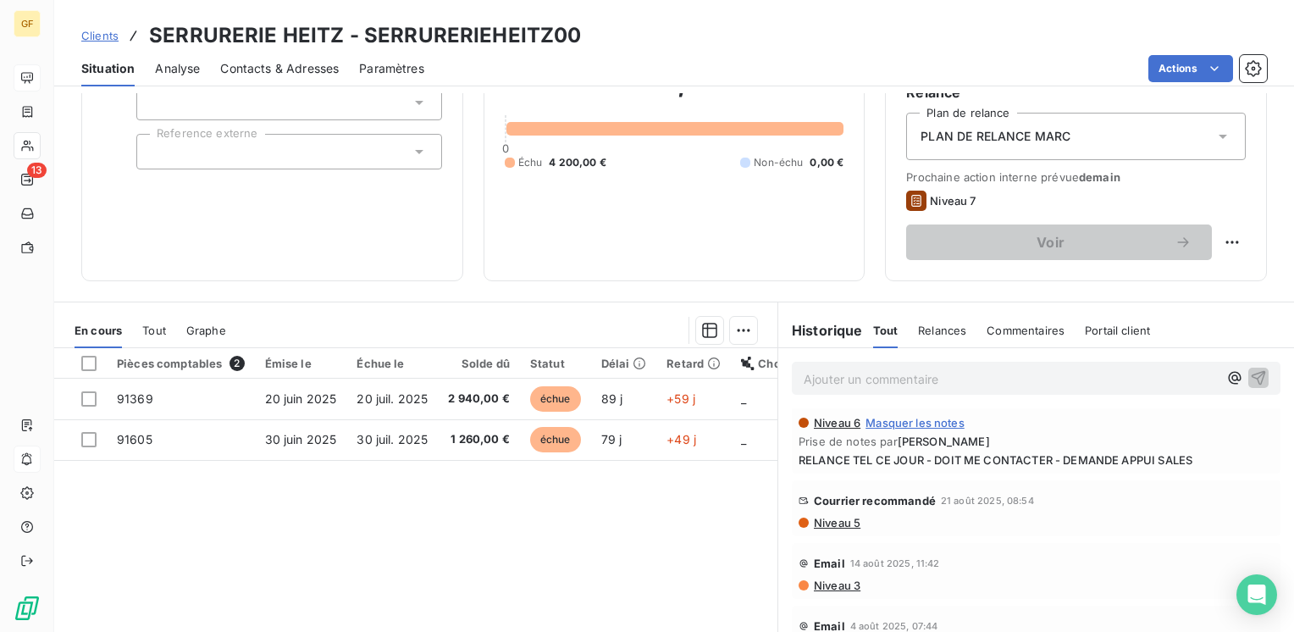
scroll to position [0, 0]
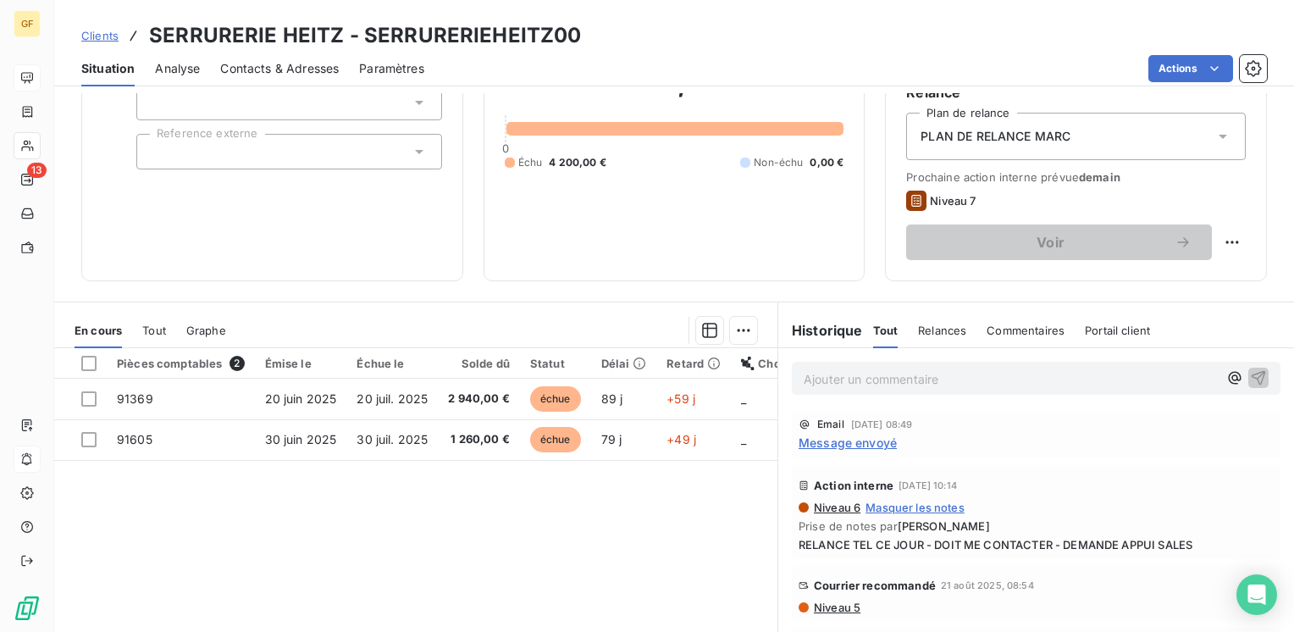
click at [853, 439] on span "Message envoyé" at bounding box center [847, 443] width 98 height 18
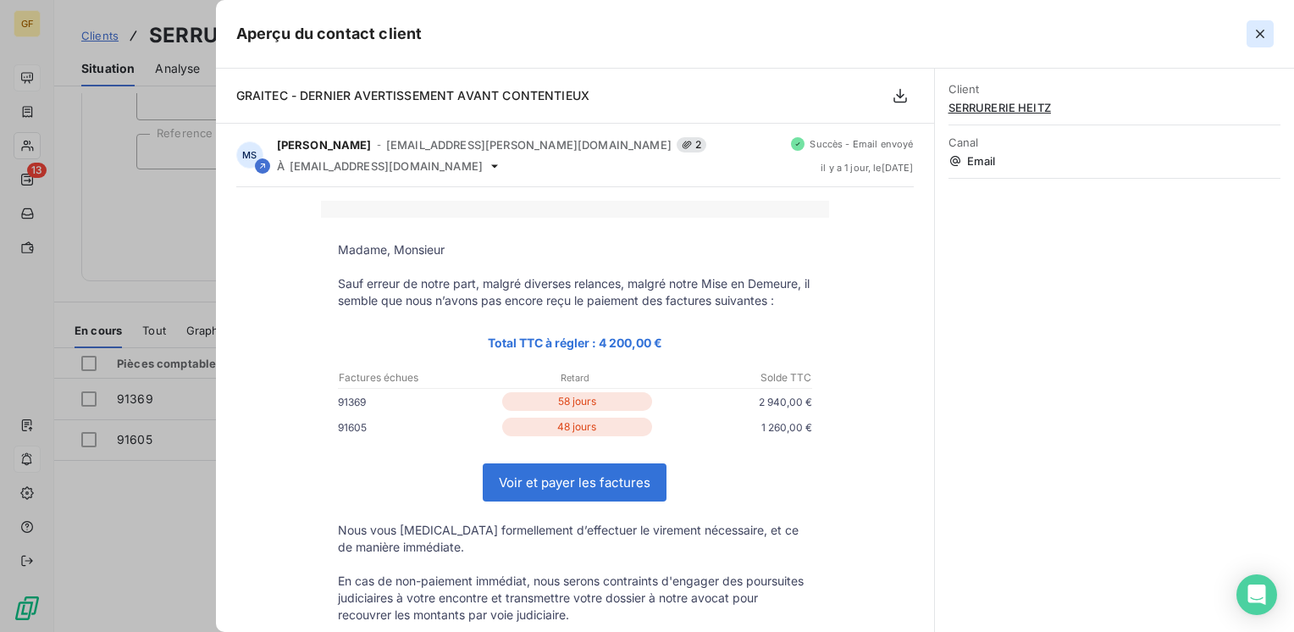
click at [1266, 30] on icon "button" at bounding box center [1259, 33] width 17 height 17
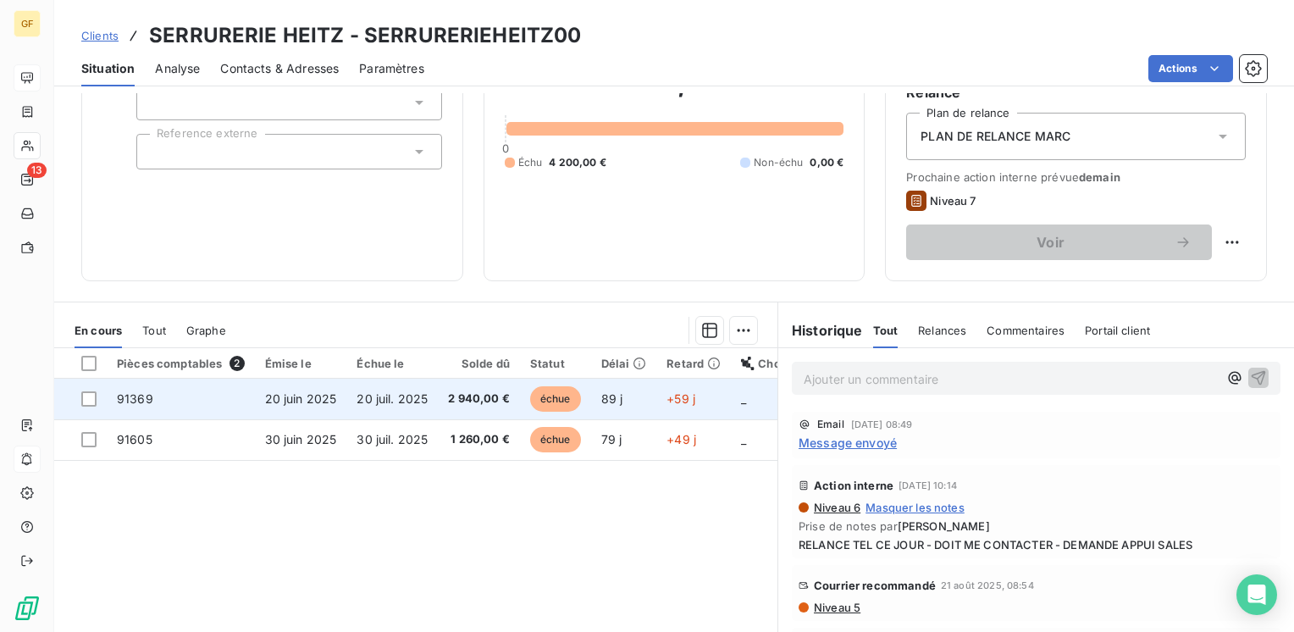
click at [443, 392] on td "2 940,00 €" at bounding box center [479, 398] width 82 height 41
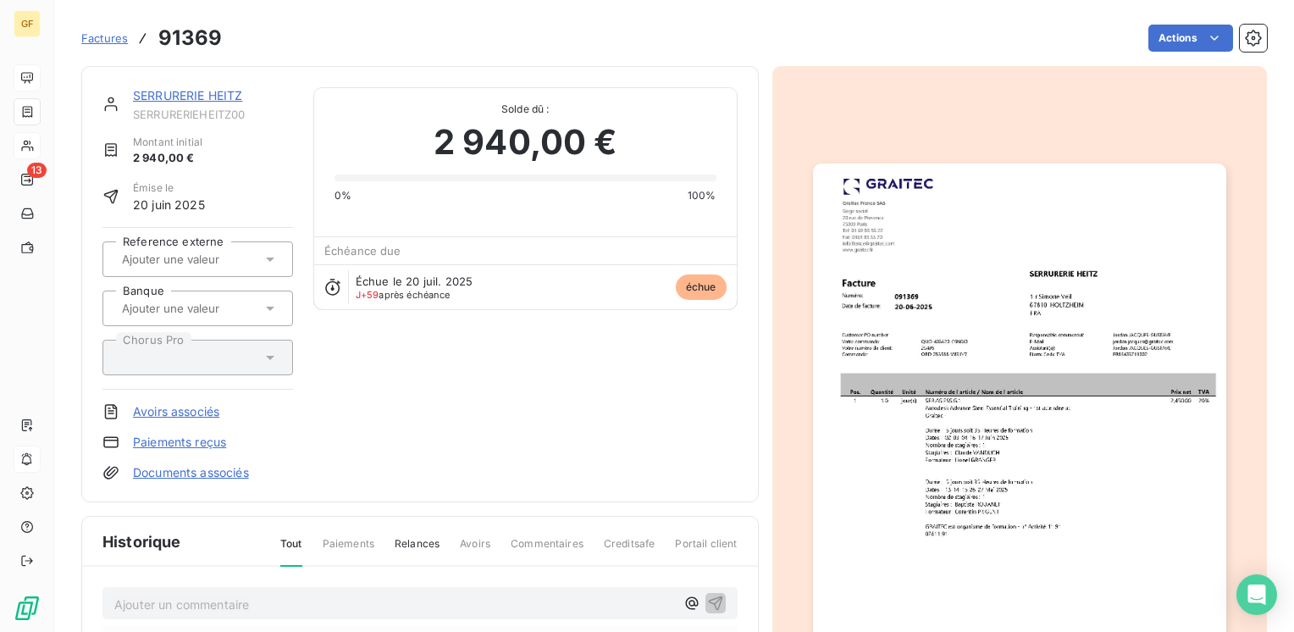
click at [974, 329] on img "button" at bounding box center [1019, 454] width 413 height 583
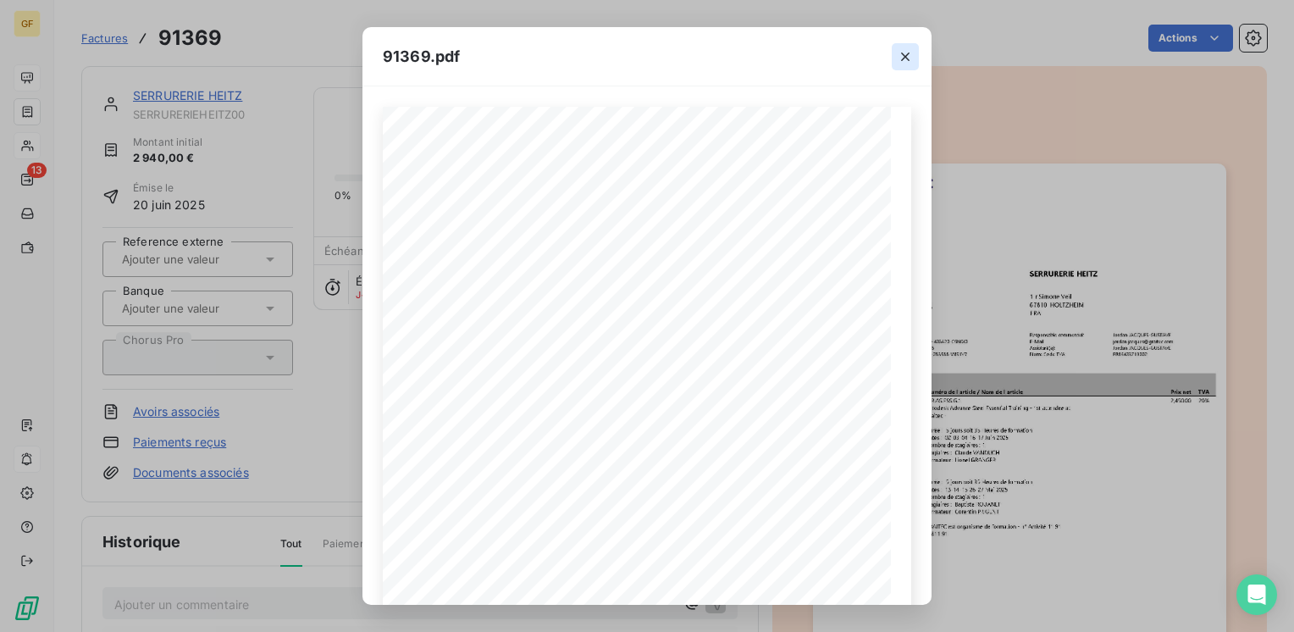
click at [908, 52] on icon "button" at bounding box center [905, 56] width 8 height 8
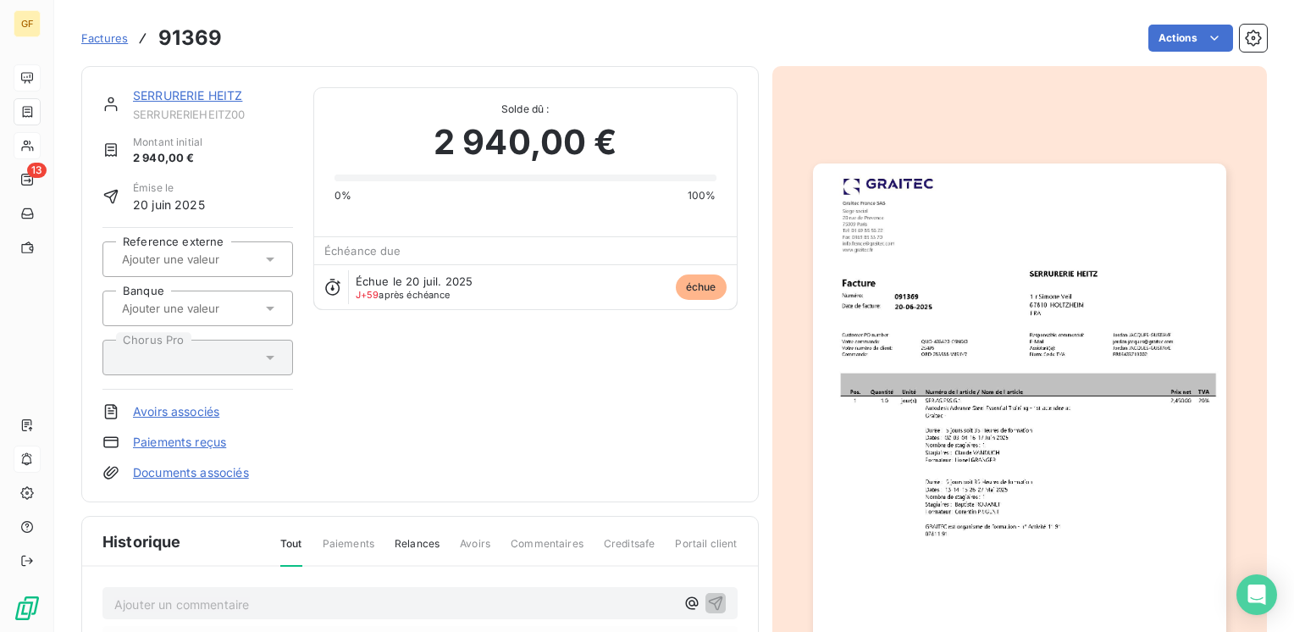
click at [218, 92] on link "SERRURERIE HEITZ" at bounding box center [187, 95] width 109 height 14
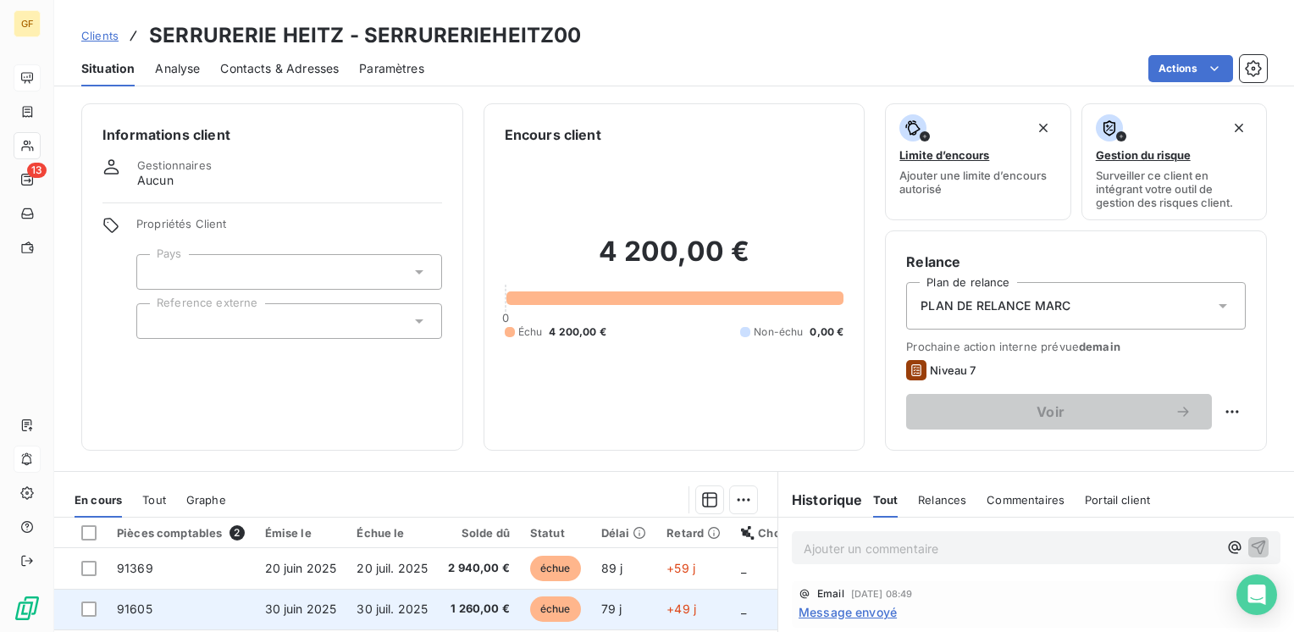
click at [483, 600] on span "1 260,00 €" at bounding box center [479, 608] width 62 height 17
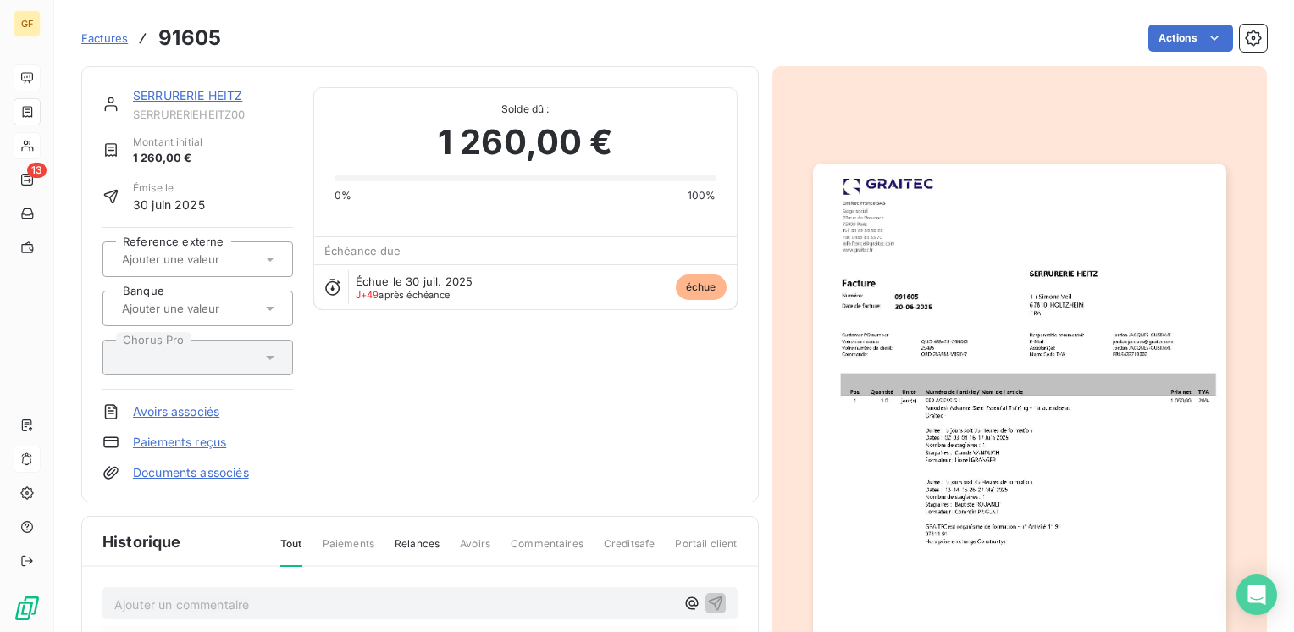
click at [964, 373] on img "button" at bounding box center [1019, 454] width 413 height 583
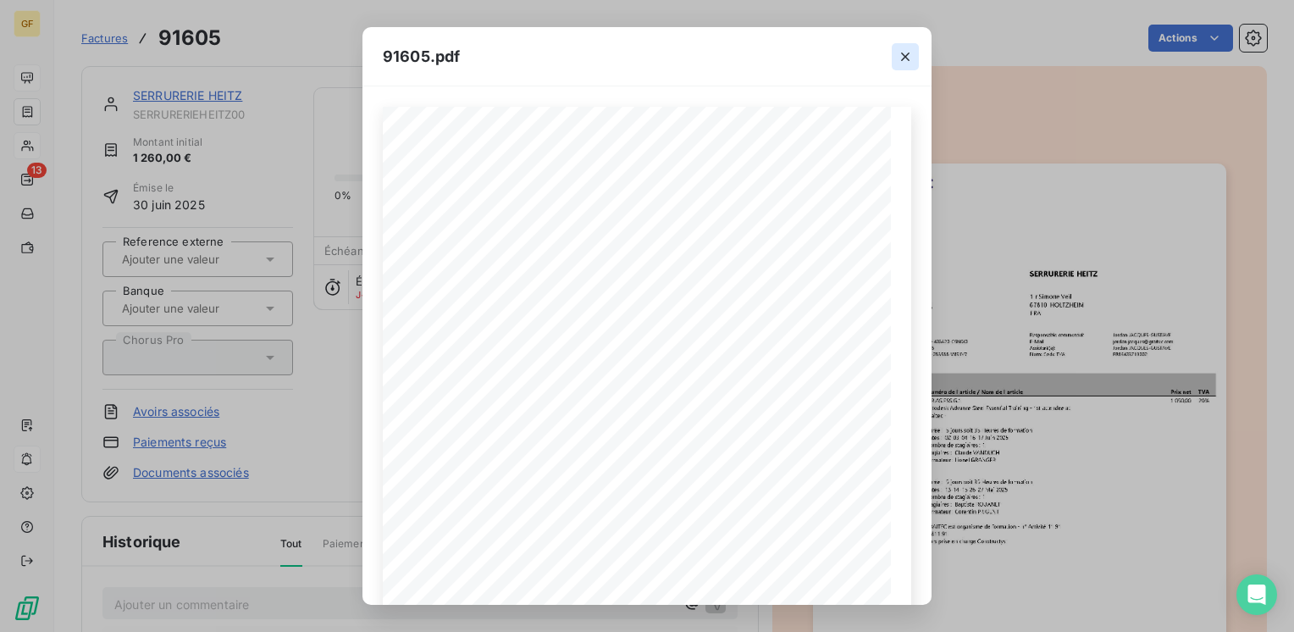
click at [910, 55] on icon "button" at bounding box center [905, 56] width 17 height 17
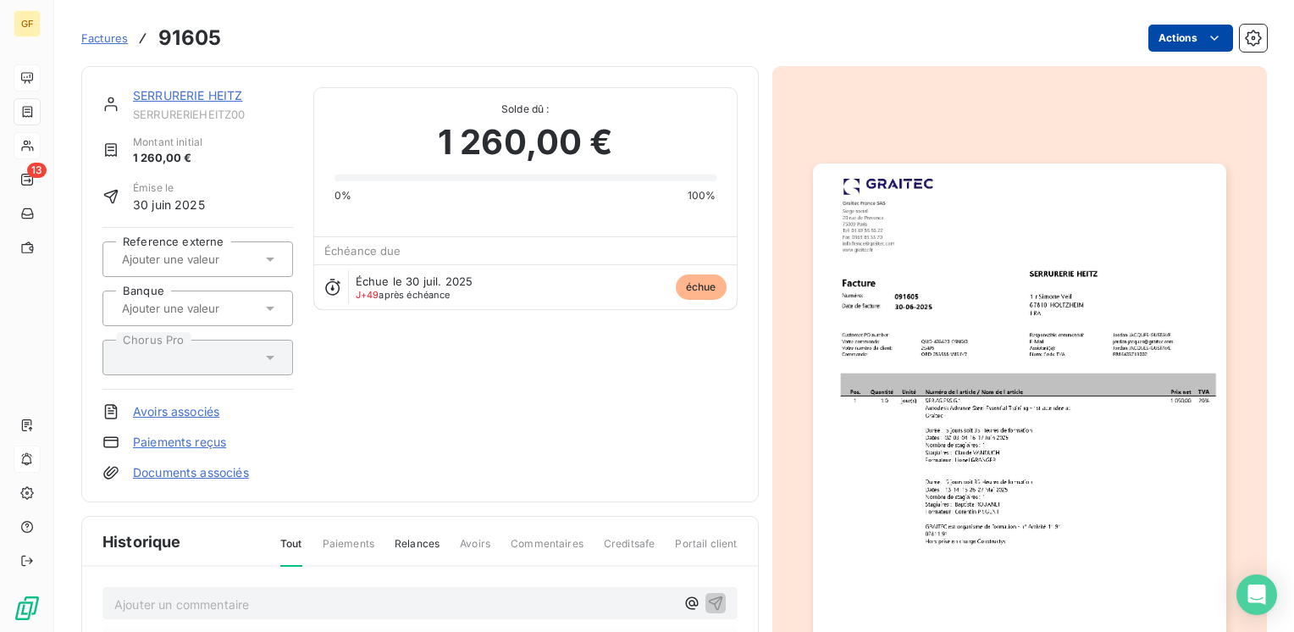
click at [1179, 40] on html "GF 13 Factures 91605 Actions SERRURERIE HEITZ SERRURERIEHEITZ00 Montant initial…" at bounding box center [647, 316] width 1294 height 632
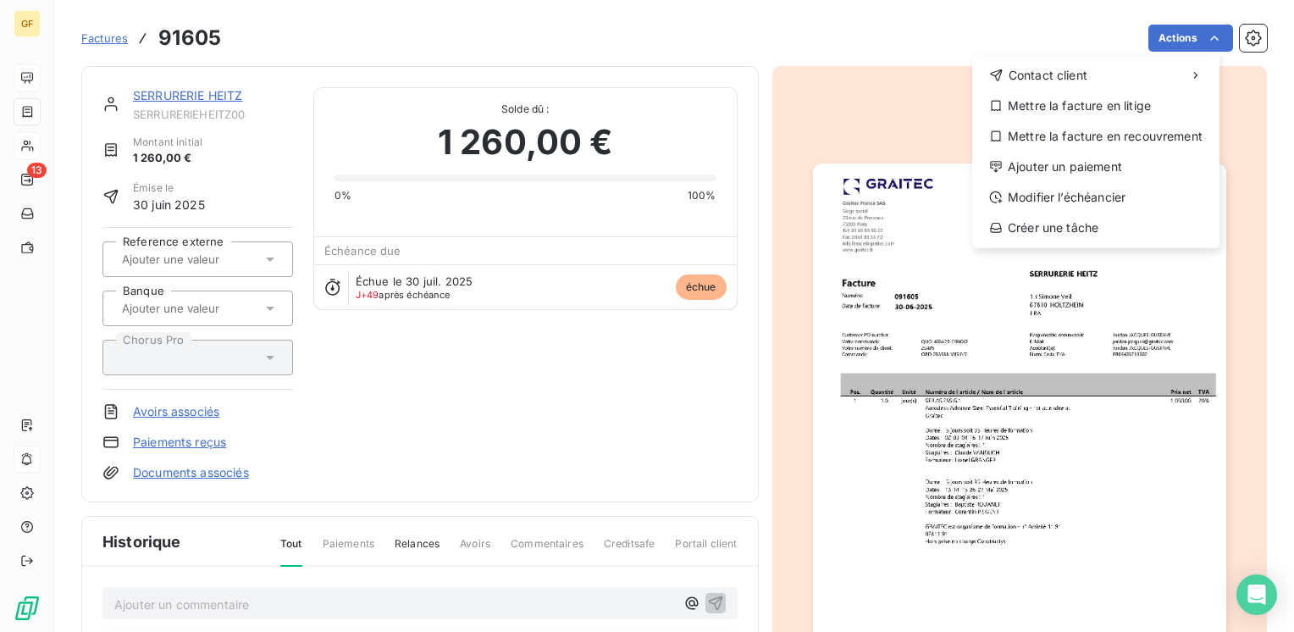
drag, startPoint x: 638, startPoint y: 439, endPoint x: 602, endPoint y: 395, distance: 57.8
click at [638, 439] on html "GF 13 Factures 91605 Actions Contact client Mettre la facture en litige Mettre …" at bounding box center [647, 316] width 1294 height 632
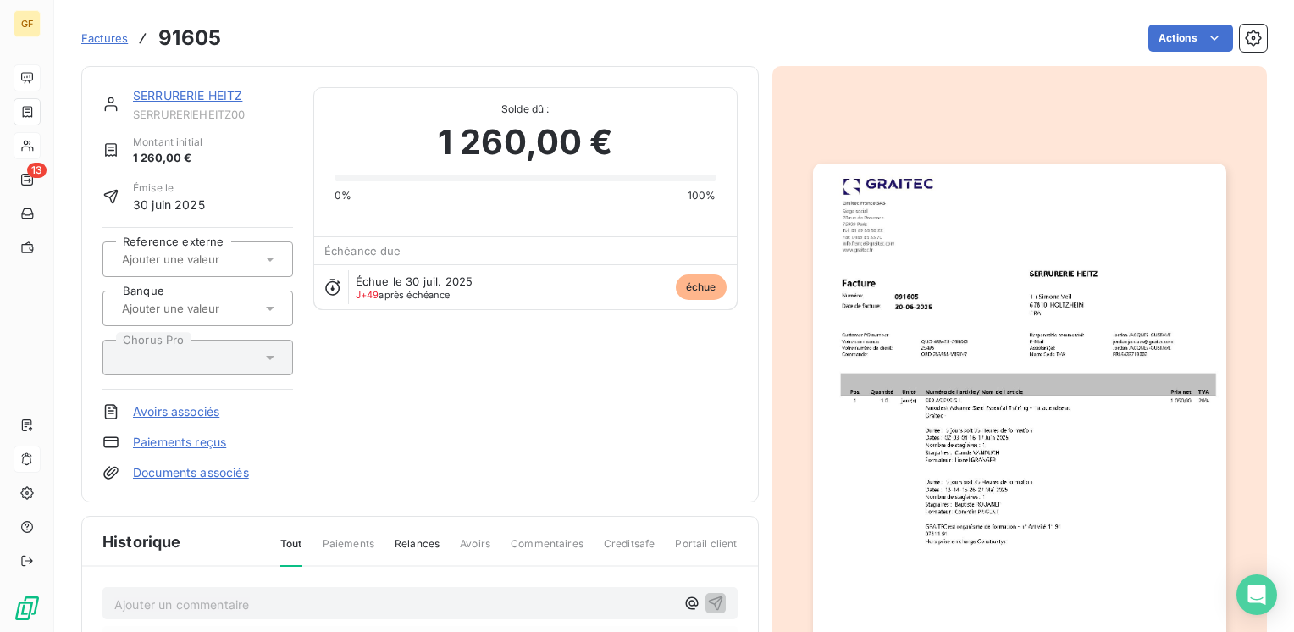
click at [201, 91] on link "SERRURERIE HEITZ" at bounding box center [187, 95] width 109 height 14
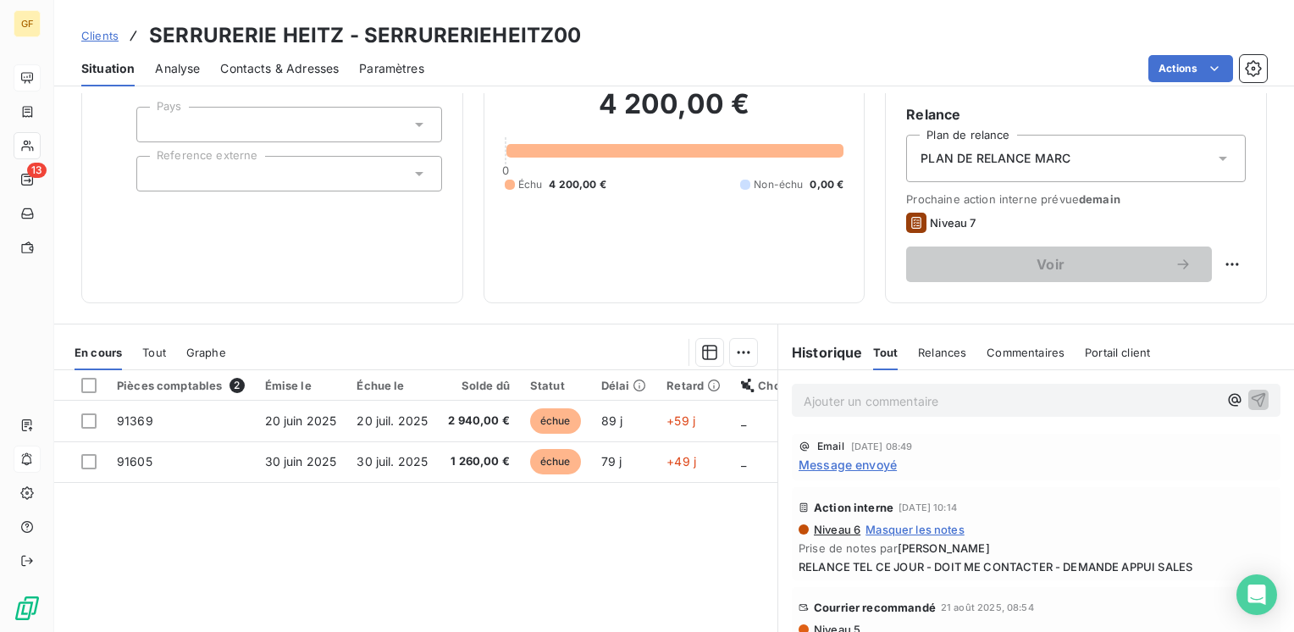
scroll to position [169, 0]
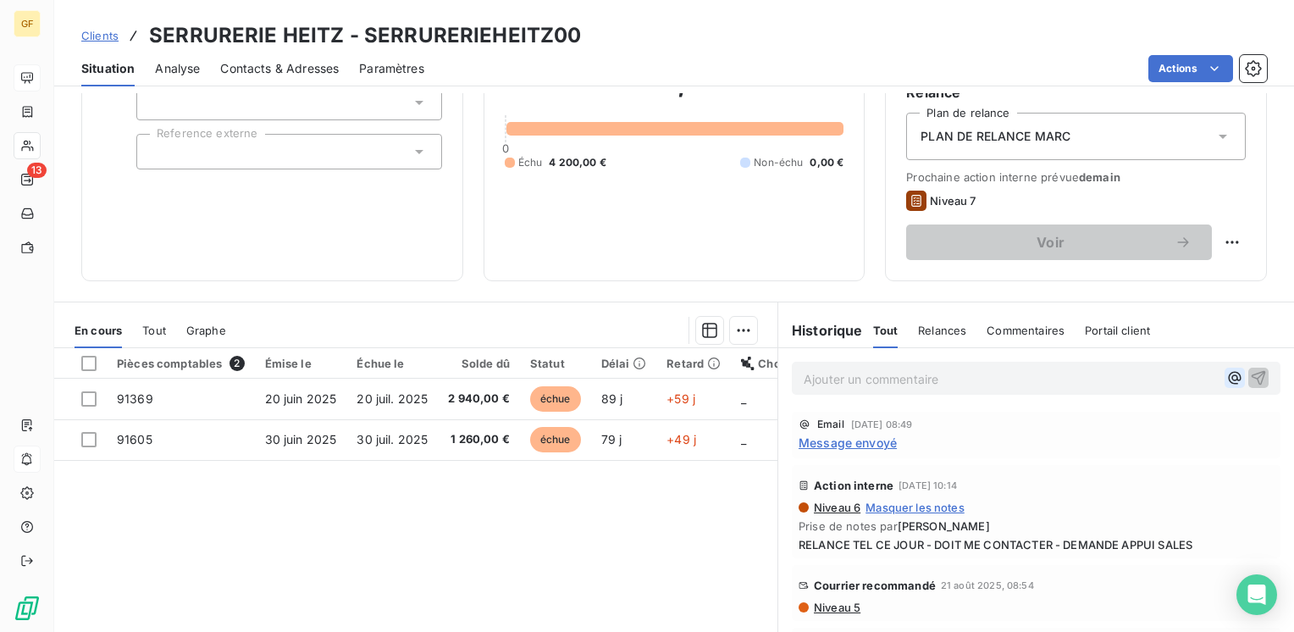
click at [1226, 384] on icon "button" at bounding box center [1234, 377] width 17 height 17
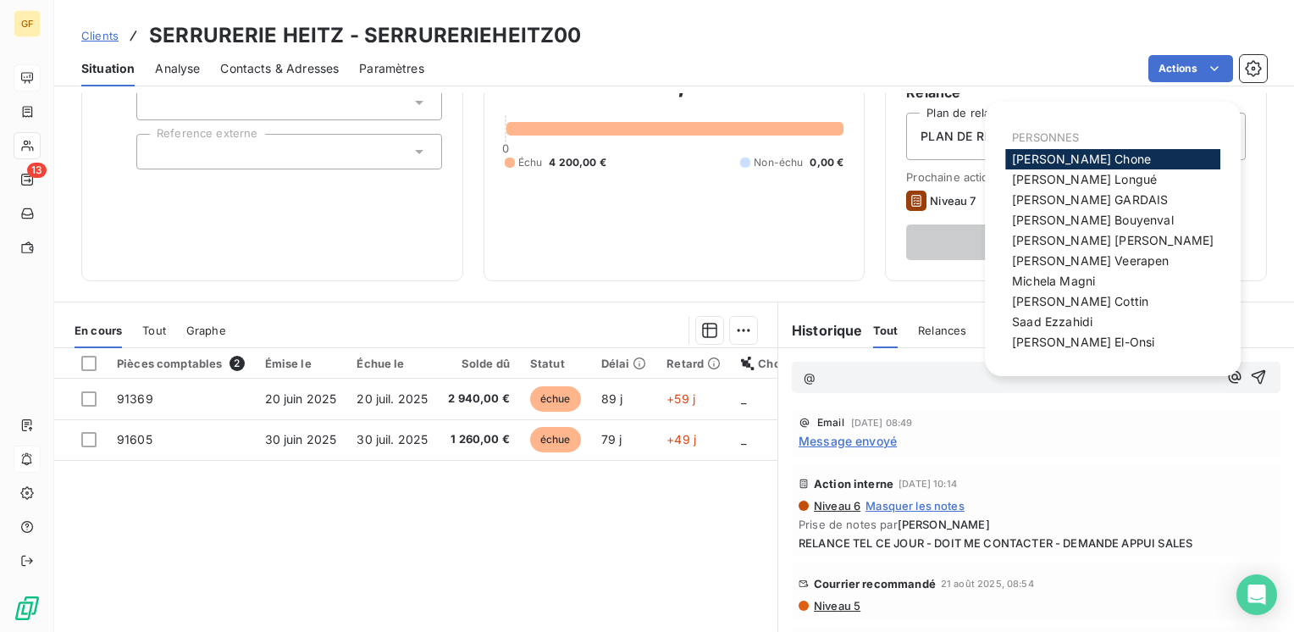
click at [284, 198] on div "Informations client Gestionnaires Aucun Propriétés Client Pays Reference externe" at bounding box center [272, 107] width 382 height 347
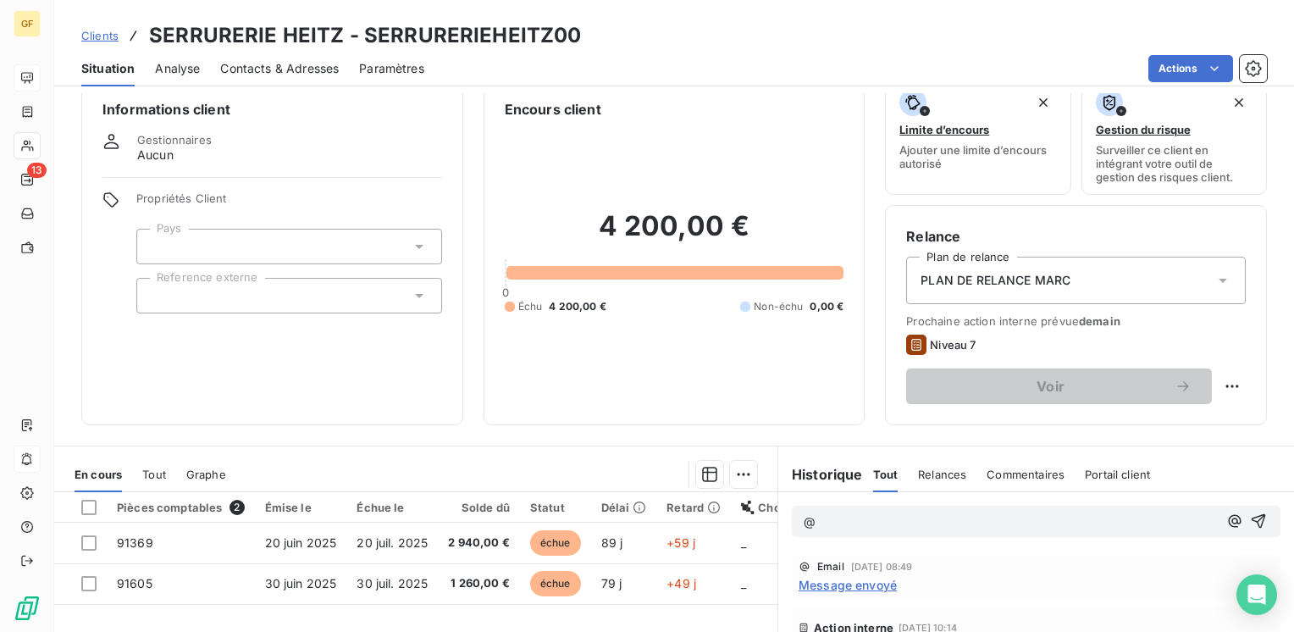
scroll to position [0, 0]
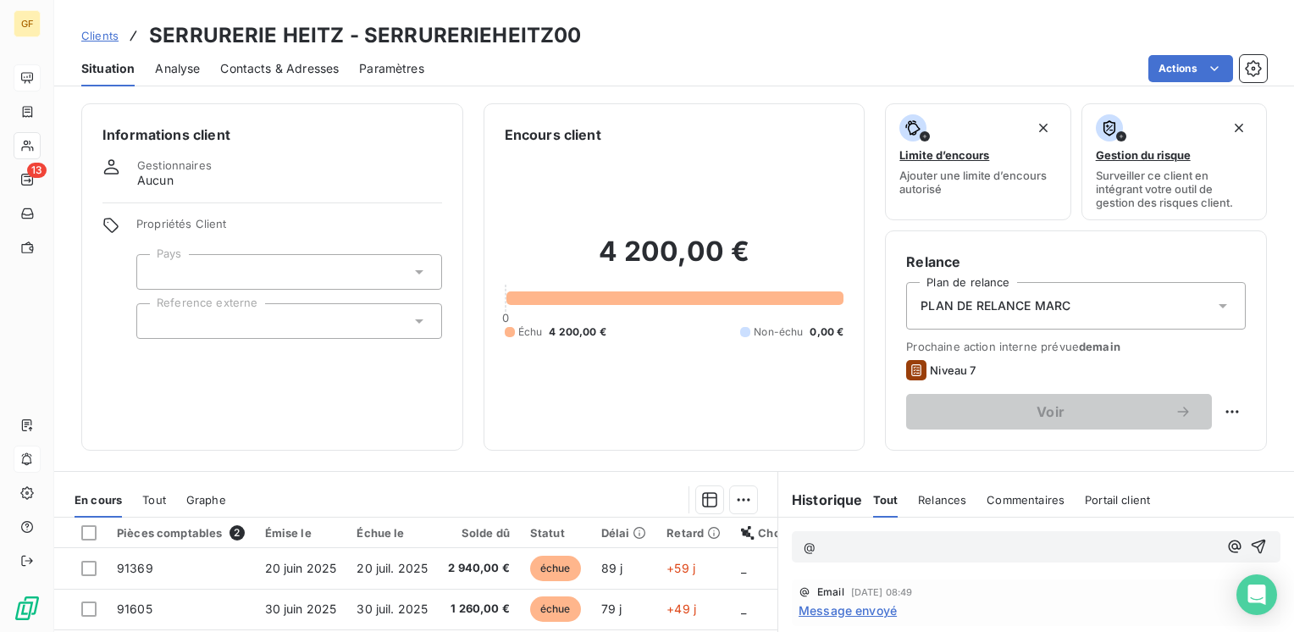
click at [200, 185] on div "Gestionnaires Aucun" at bounding box center [174, 173] width 75 height 30
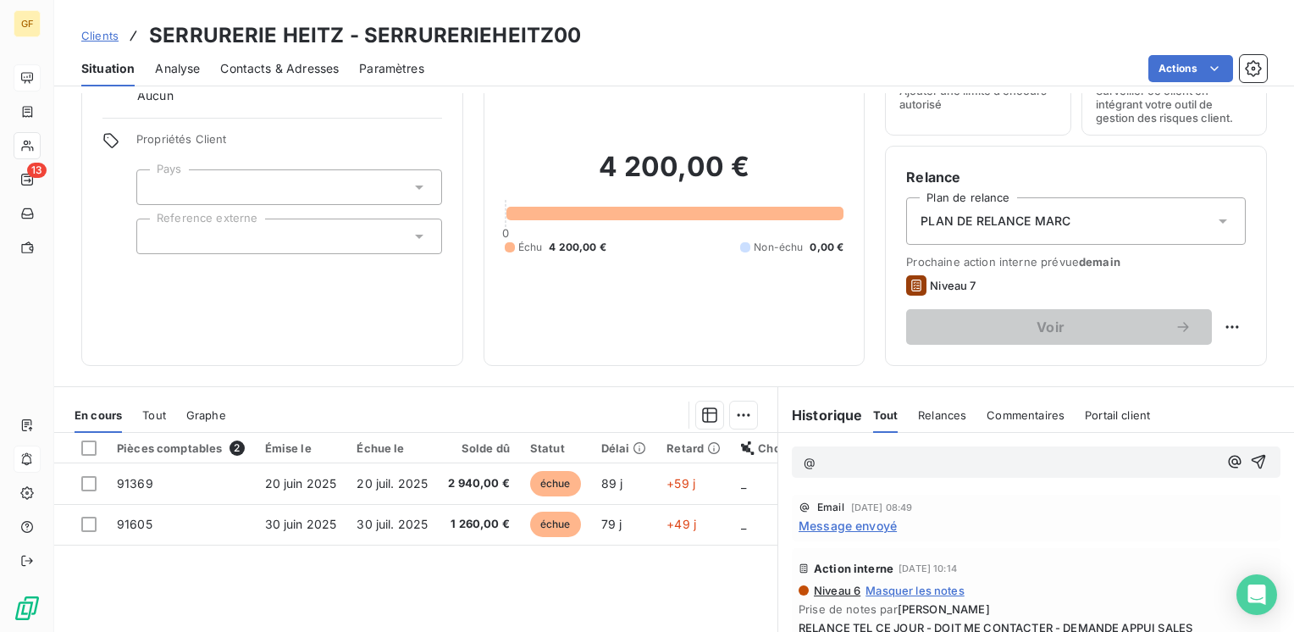
scroll to position [119, 0]
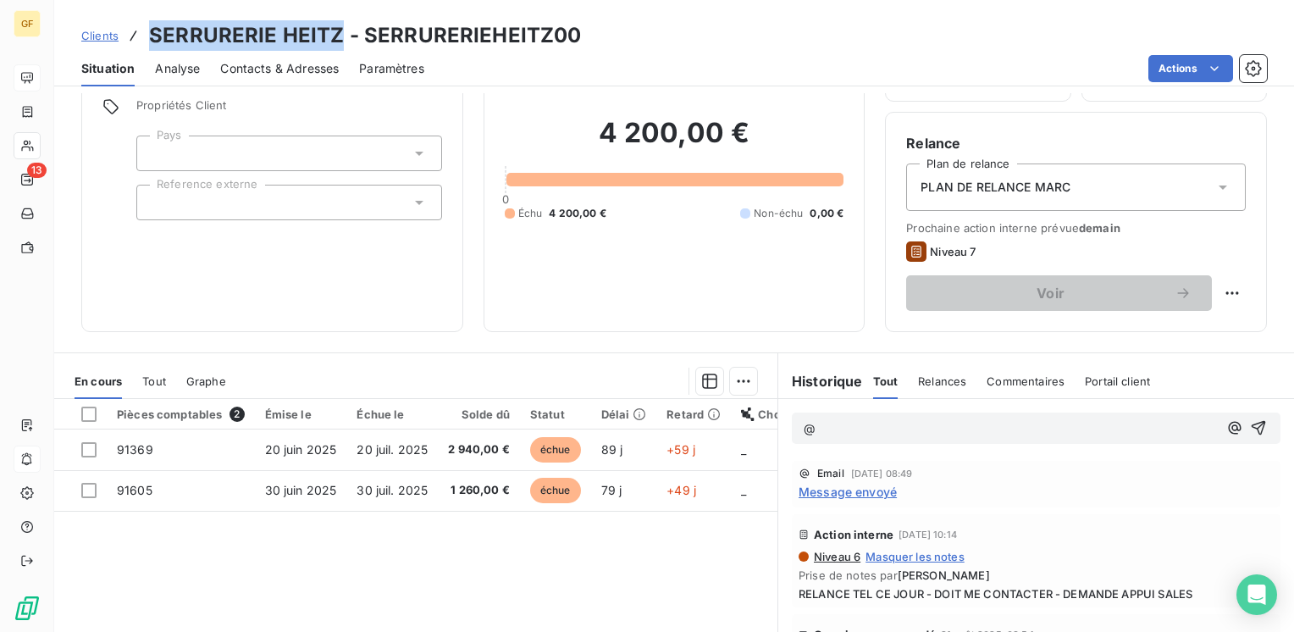
drag, startPoint x: 339, startPoint y: 36, endPoint x: 143, endPoint y: 49, distance: 196.1
click at [143, 49] on div "Clients SERRURERIE HEITZ - SERRURERIEHEITZ00" at bounding box center [331, 35] width 500 height 30
copy h3 "SERRURERIE HEITZ"
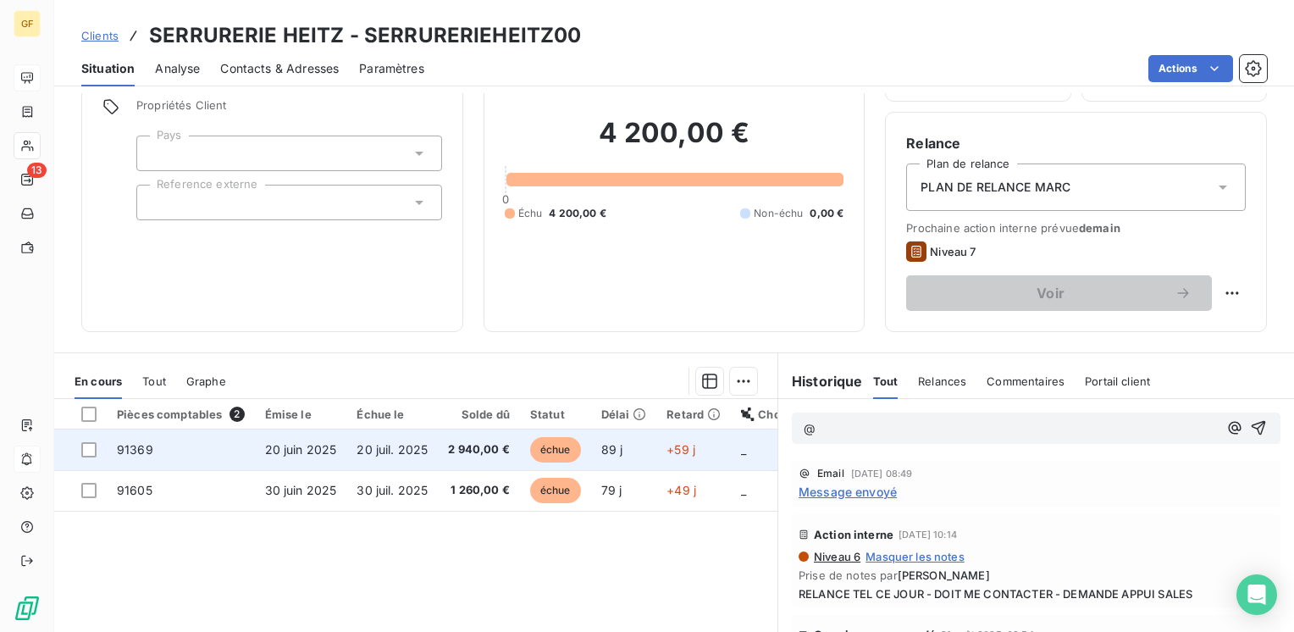
click at [422, 454] on span "20 juil. 2025" at bounding box center [391, 449] width 71 height 14
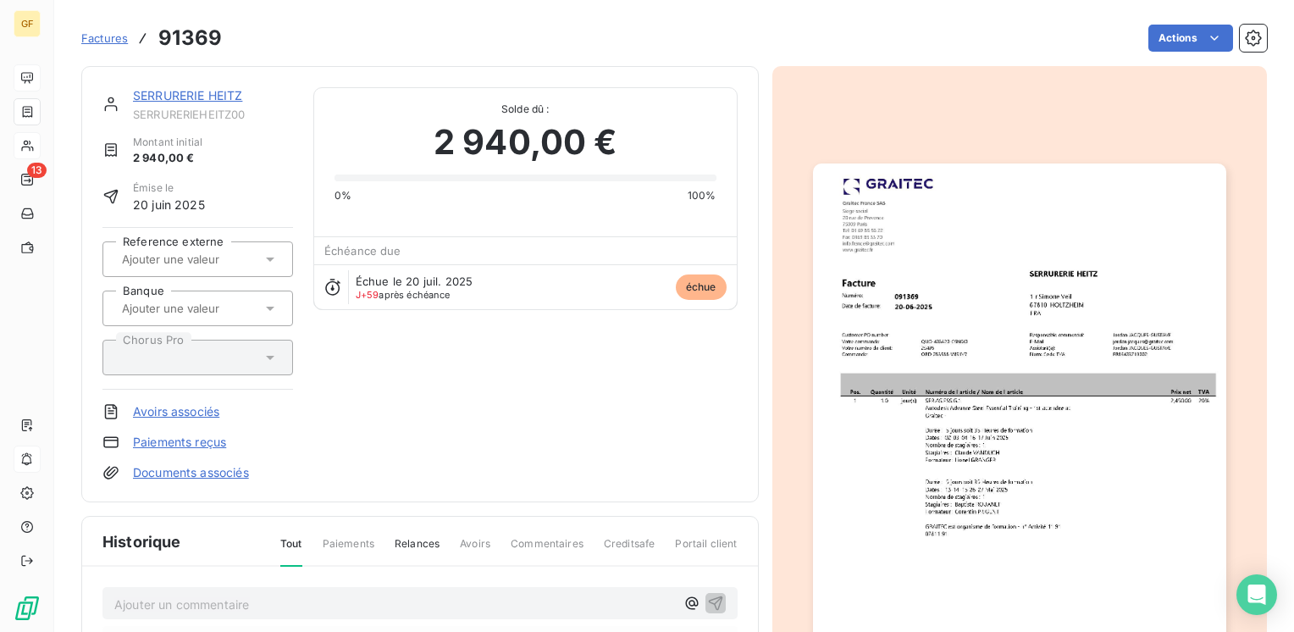
click at [898, 452] on img "button" at bounding box center [1019, 454] width 413 height 583
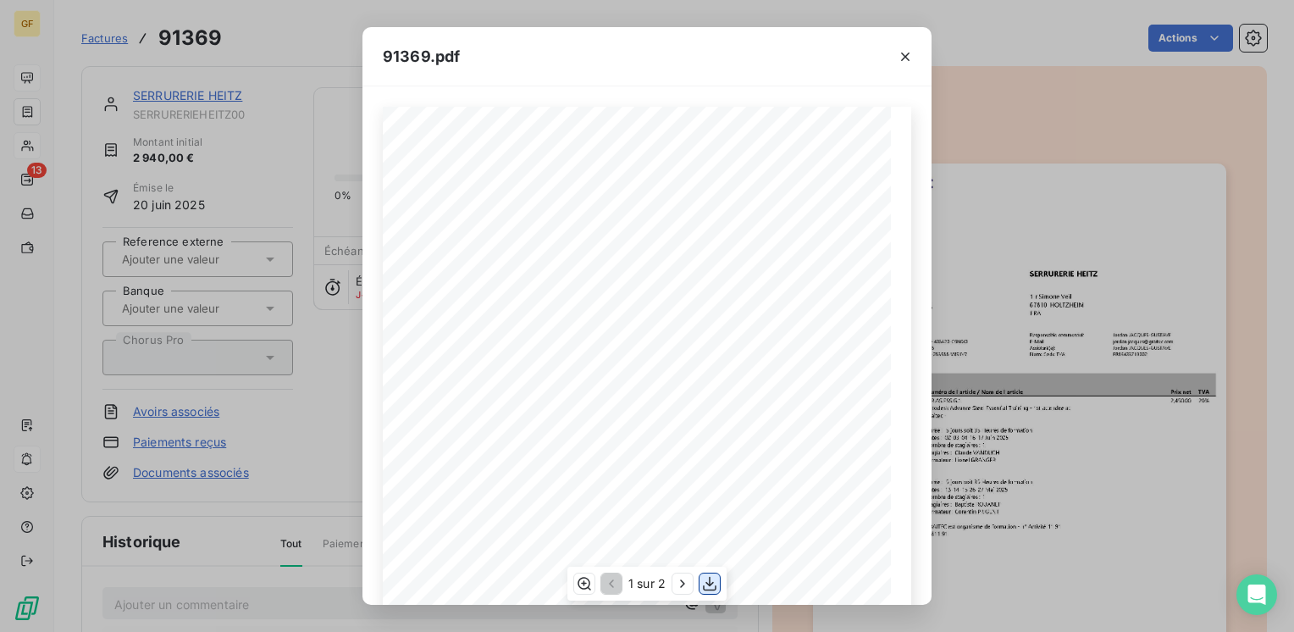
click at [709, 583] on icon "button" at bounding box center [710, 583] width 14 height 14
click at [909, 59] on icon "button" at bounding box center [905, 56] width 17 height 17
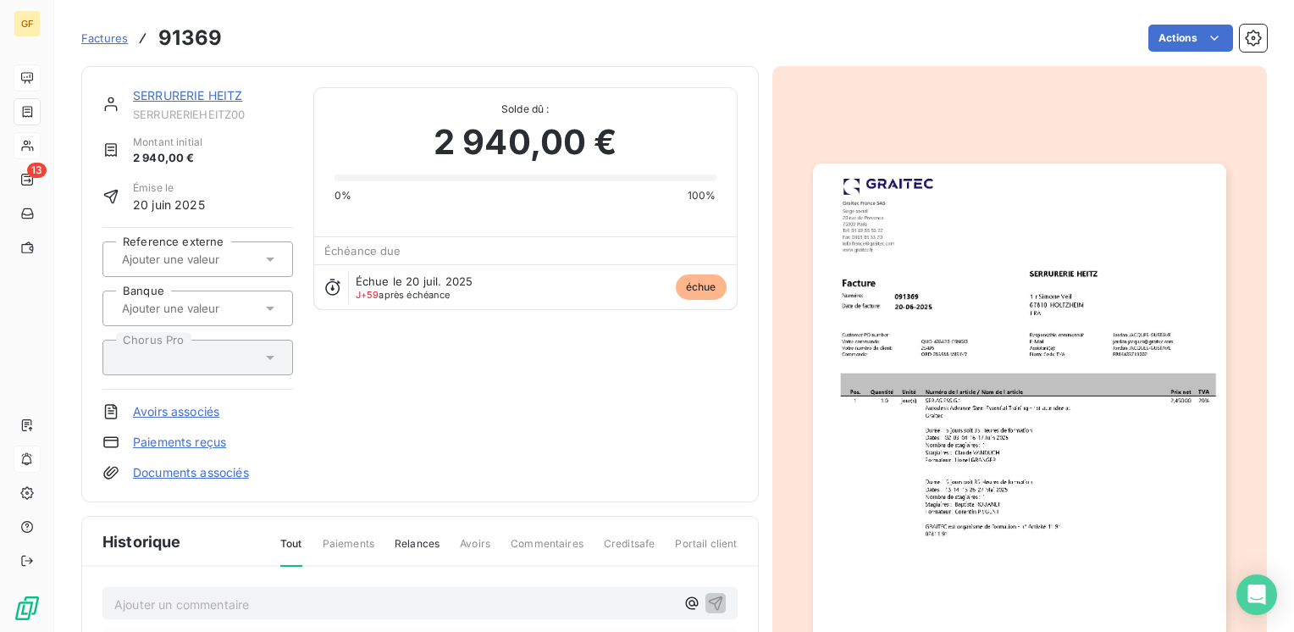
click at [172, 95] on link "SERRURERIE HEITZ" at bounding box center [187, 95] width 109 height 14
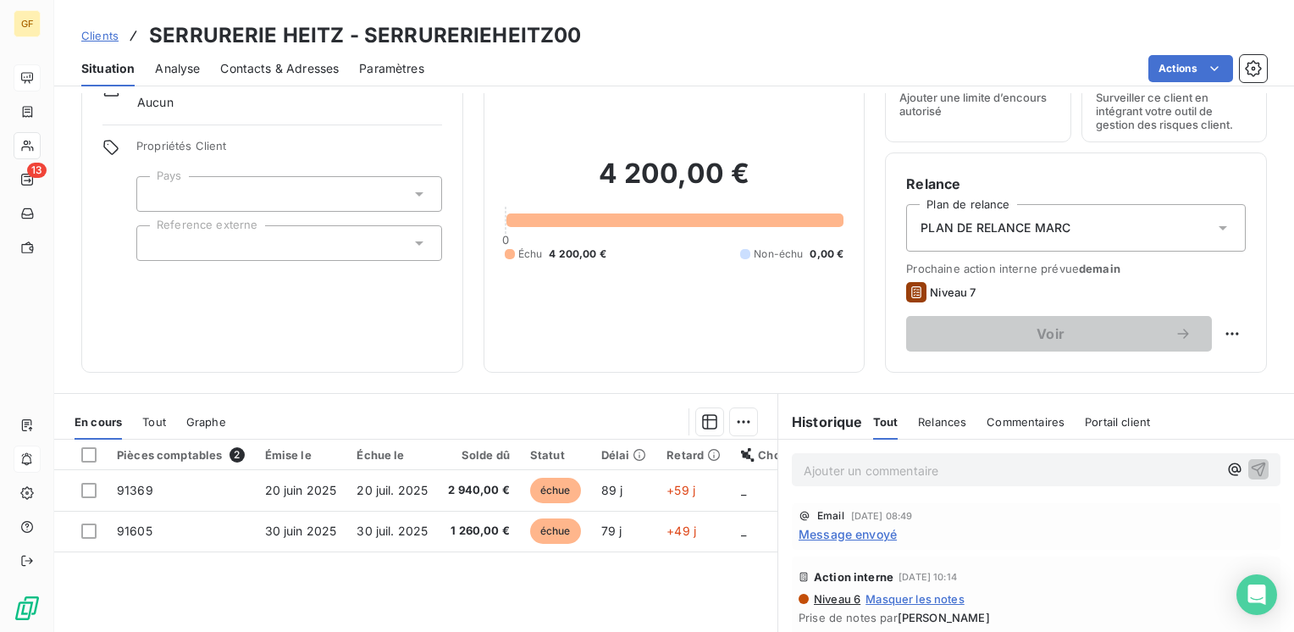
scroll to position [169, 0]
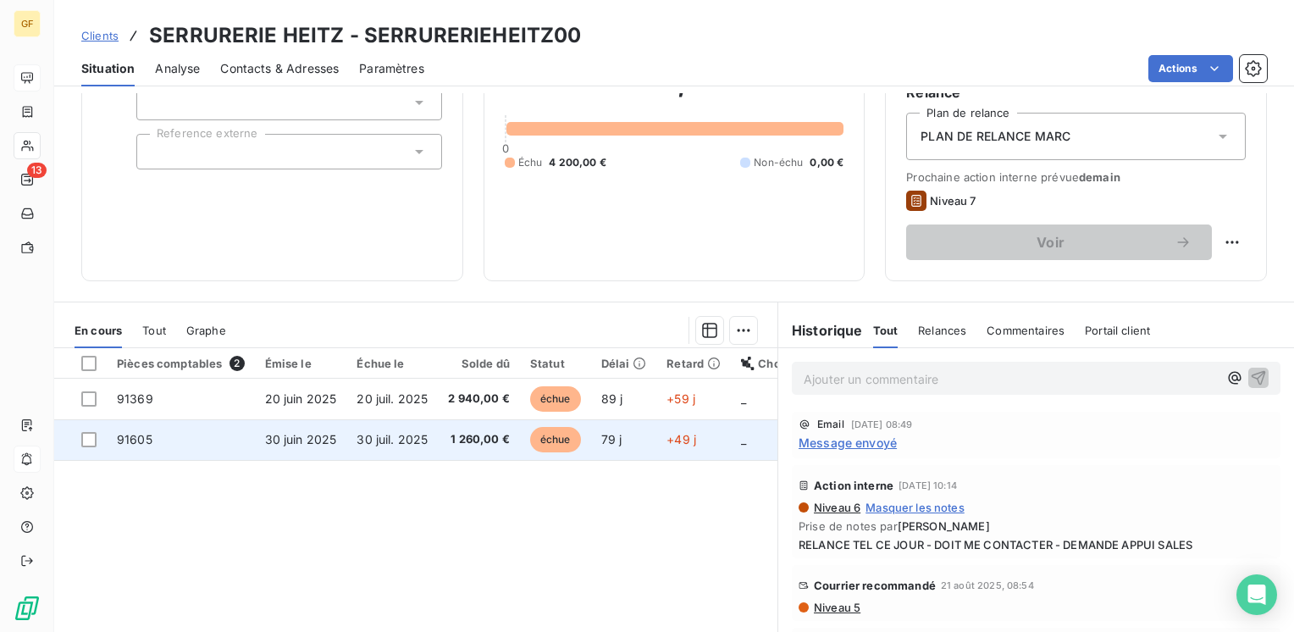
click at [375, 432] on span "30 juil. 2025" at bounding box center [391, 439] width 71 height 14
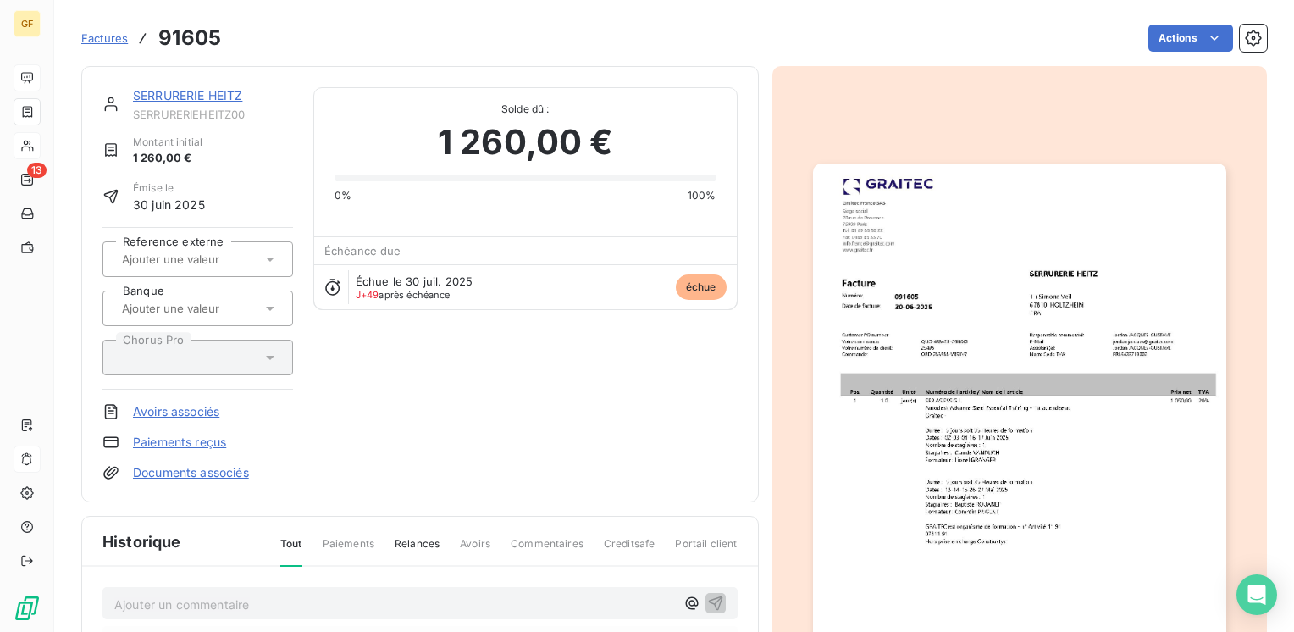
click at [991, 318] on img "button" at bounding box center [1019, 454] width 413 height 583
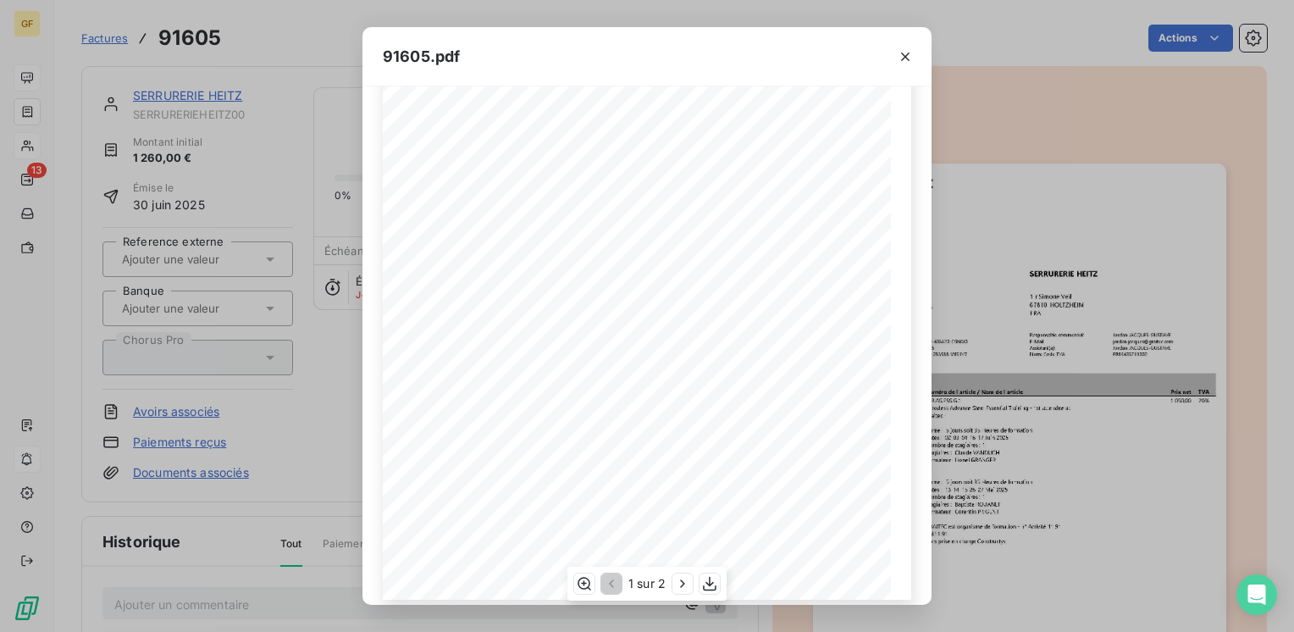
scroll to position [240, 0]
click at [709, 573] on button "button" at bounding box center [709, 583] width 20 height 20
click at [911, 52] on icon "button" at bounding box center [905, 56] width 17 height 17
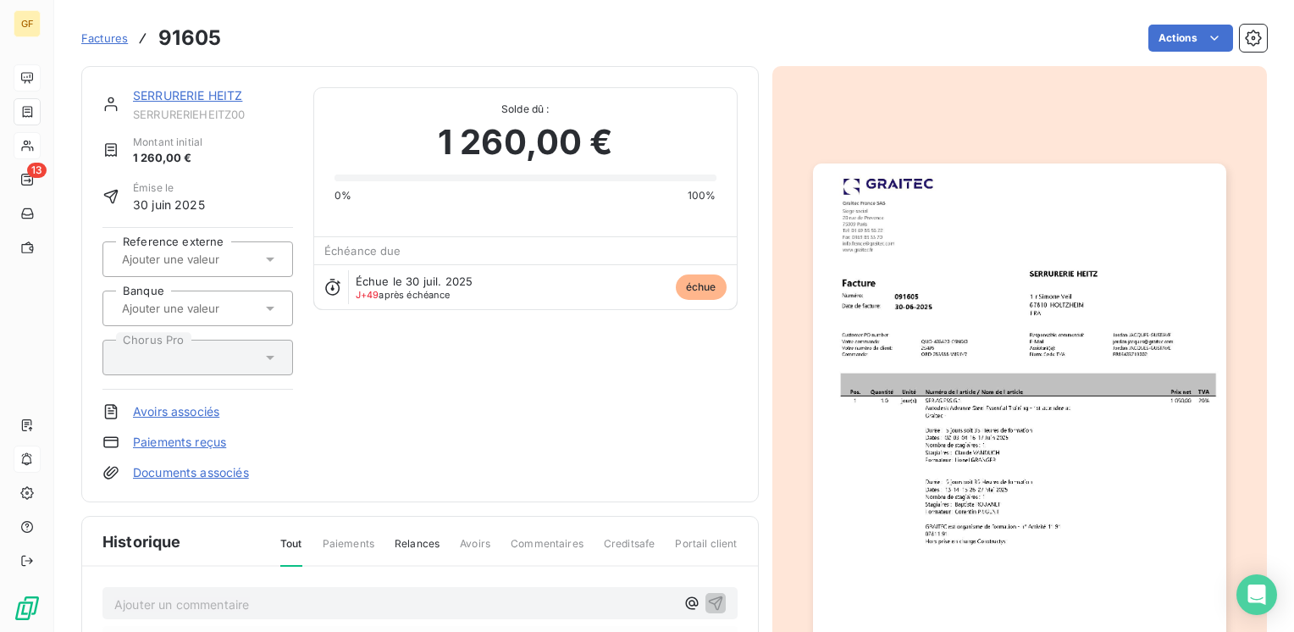
click at [190, 98] on link "SERRURERIE HEITZ" at bounding box center [187, 95] width 109 height 14
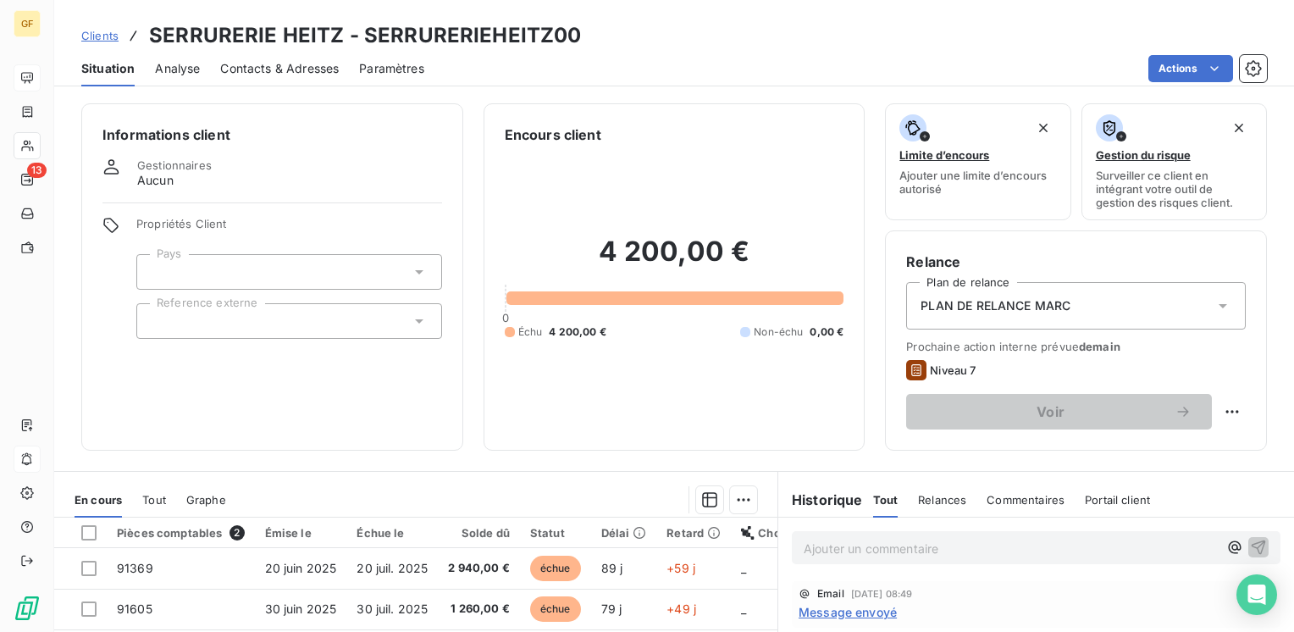
click at [823, 540] on p "Ajouter un commentaire ﻿" at bounding box center [1011, 548] width 414 height 21
click at [1250, 544] on icon "button" at bounding box center [1258, 546] width 17 height 17
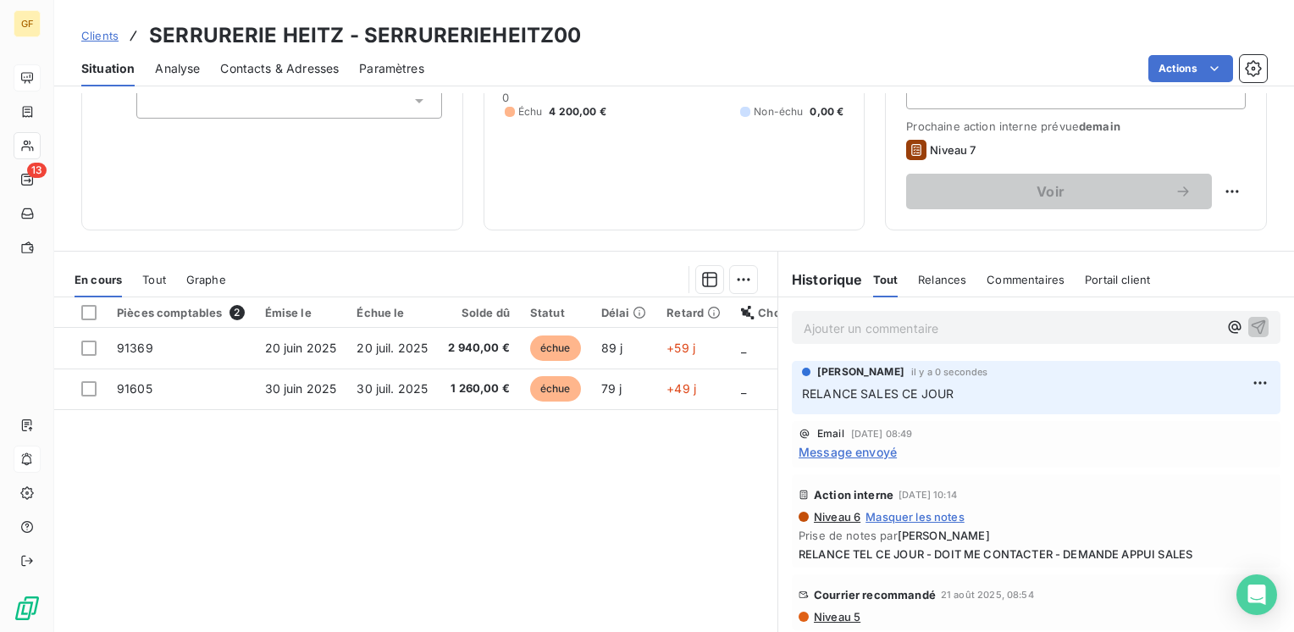
scroll to position [254, 0]
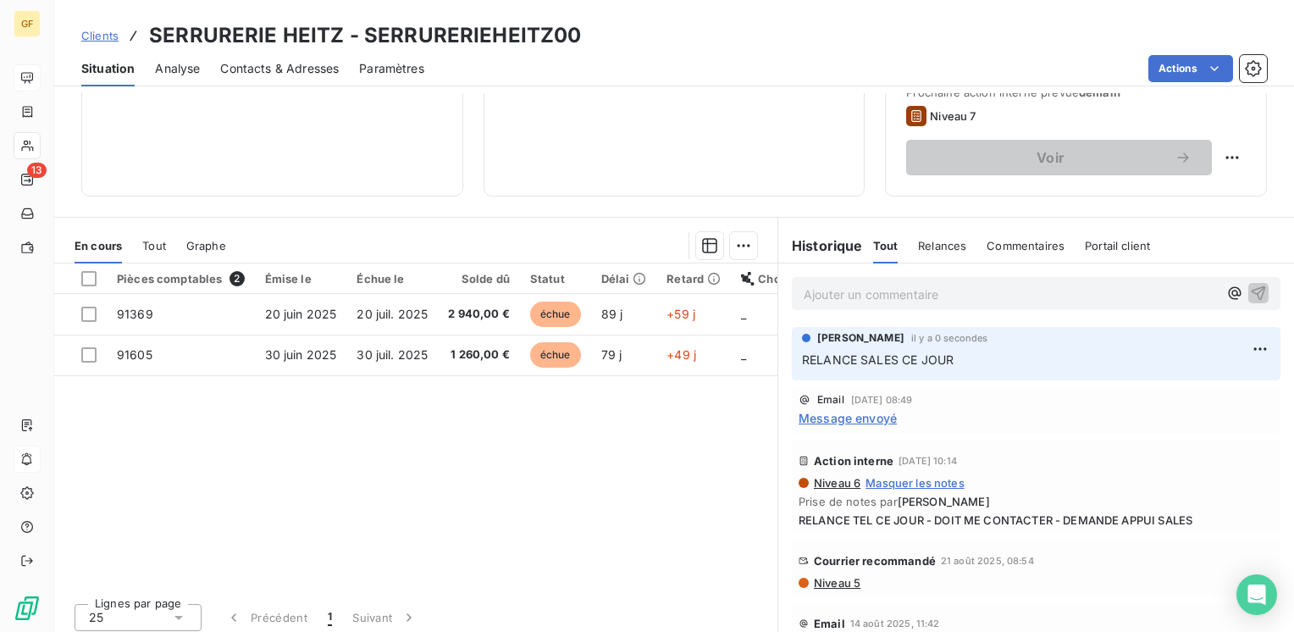
click at [864, 417] on span "Message envoyé" at bounding box center [847, 418] width 98 height 18
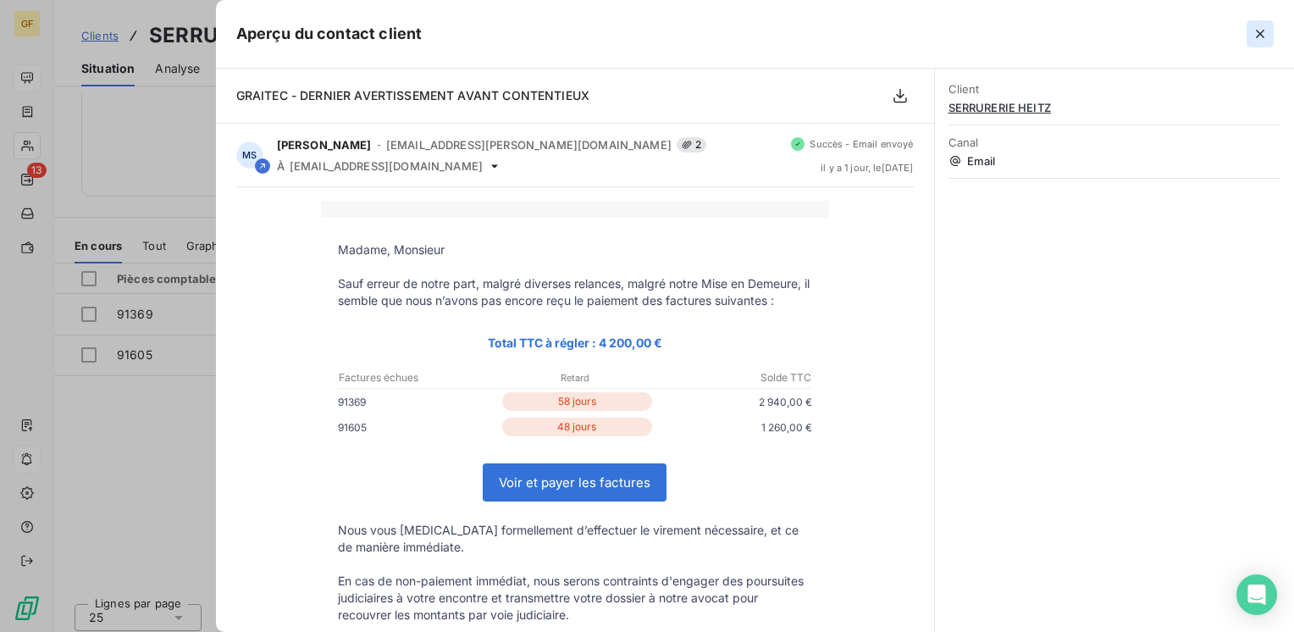
click at [1261, 34] on icon "button" at bounding box center [1259, 33] width 17 height 17
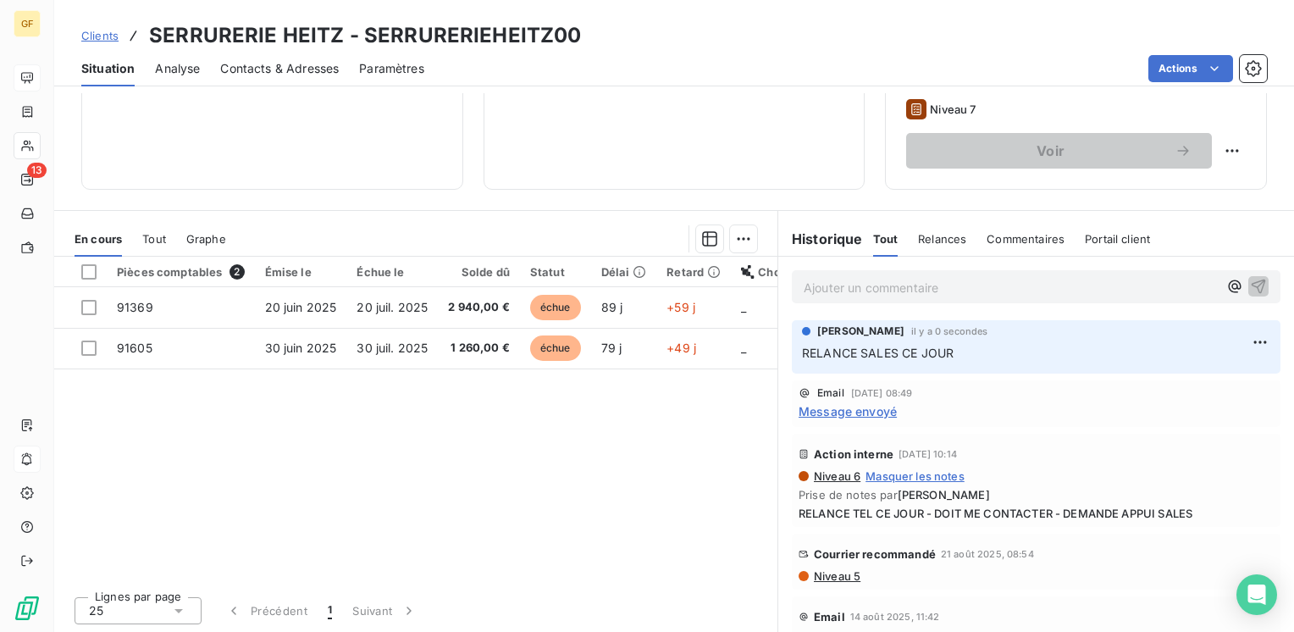
scroll to position [0, 0]
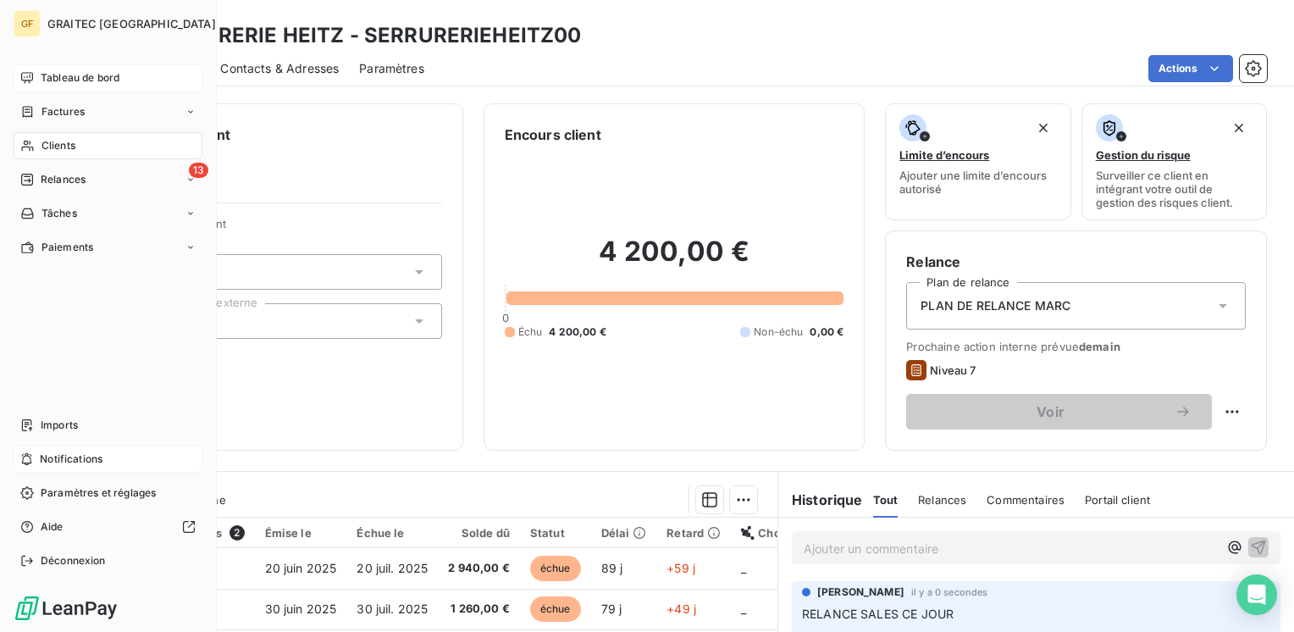
click at [85, 75] on span "Tableau de bord" at bounding box center [80, 77] width 79 height 15
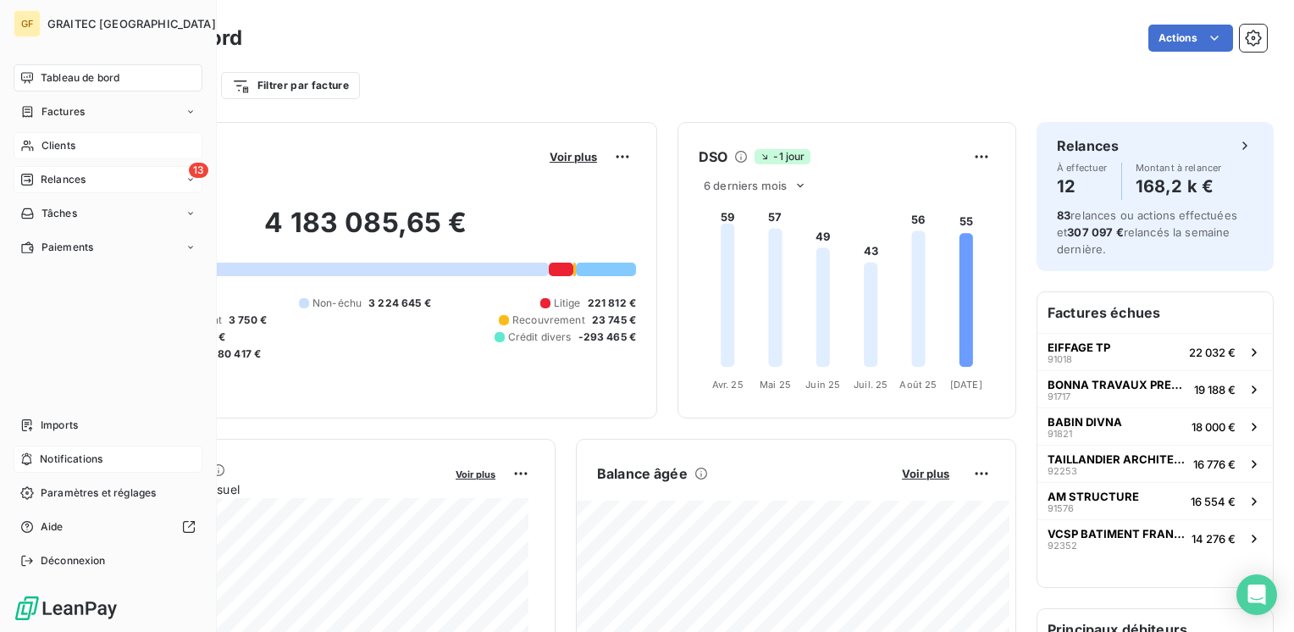
click at [51, 186] on span "Relances" at bounding box center [63, 179] width 45 height 15
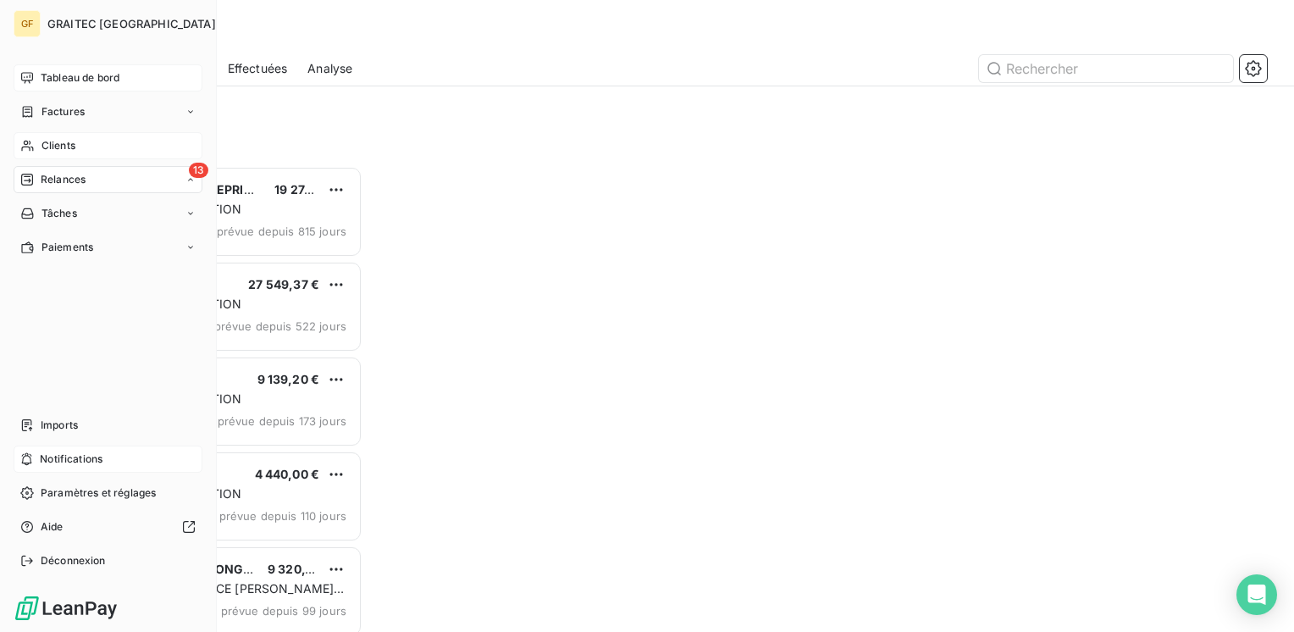
scroll to position [453, 268]
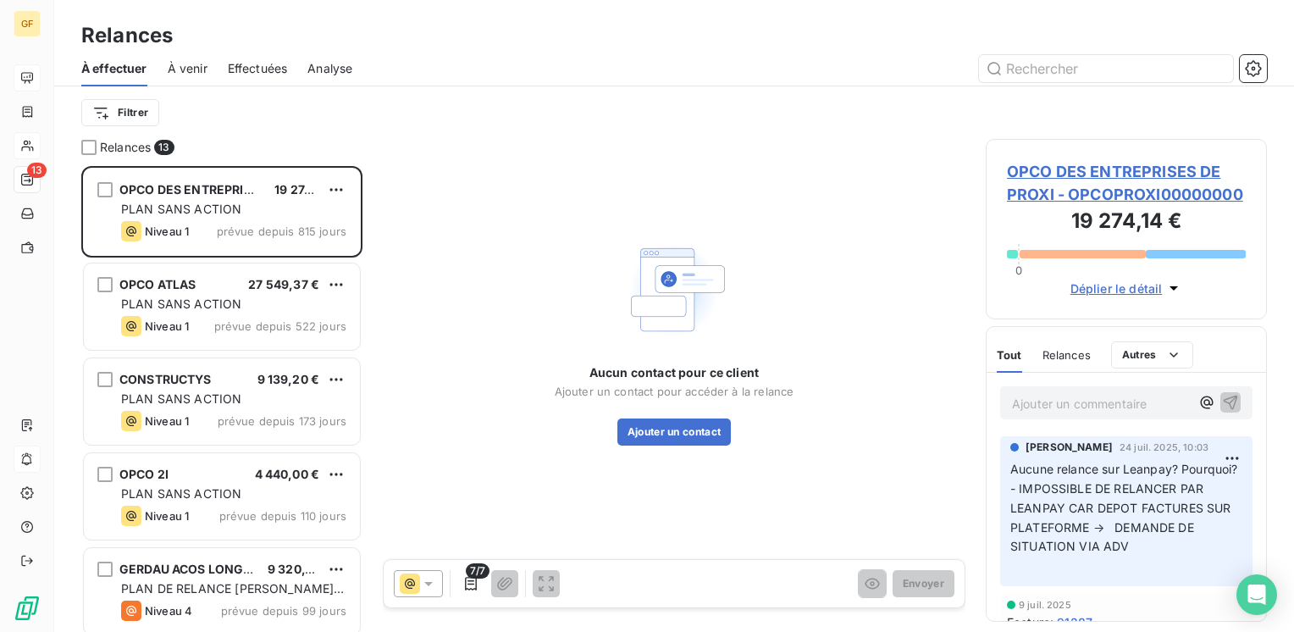
click at [494, 210] on div "Aucun contact pour ce client Ajouter un contact pour accéder à la relance Ajout…" at bounding box center [674, 340] width 583 height 403
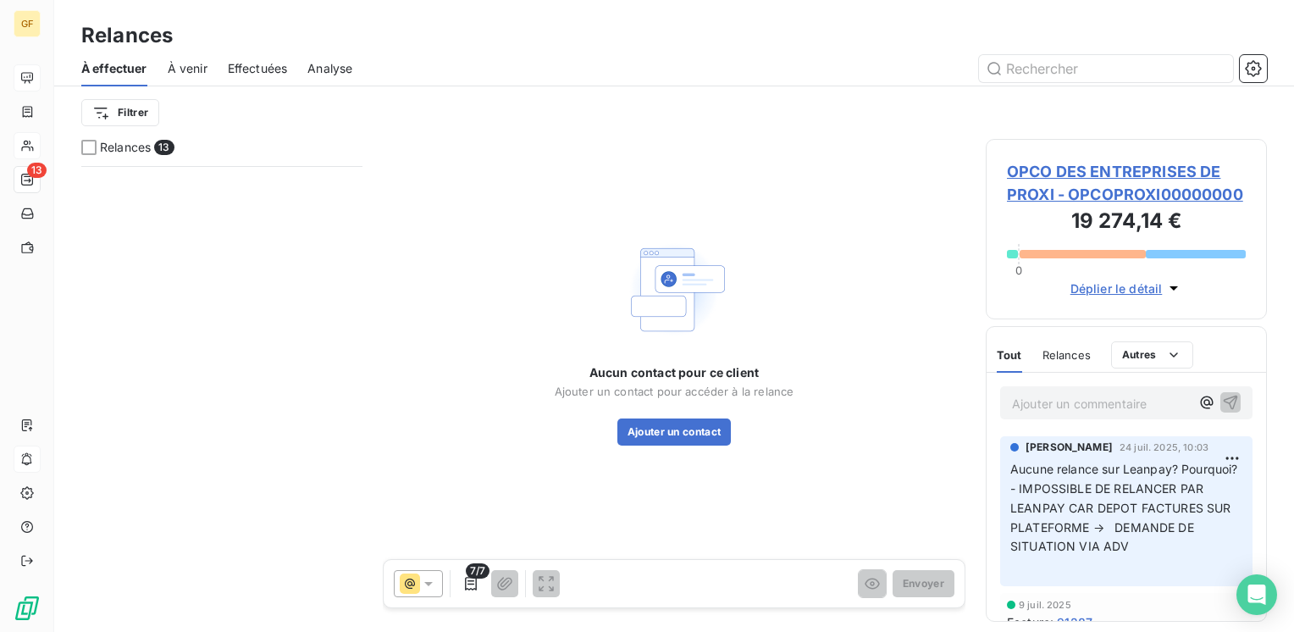
scroll to position [767, 0]
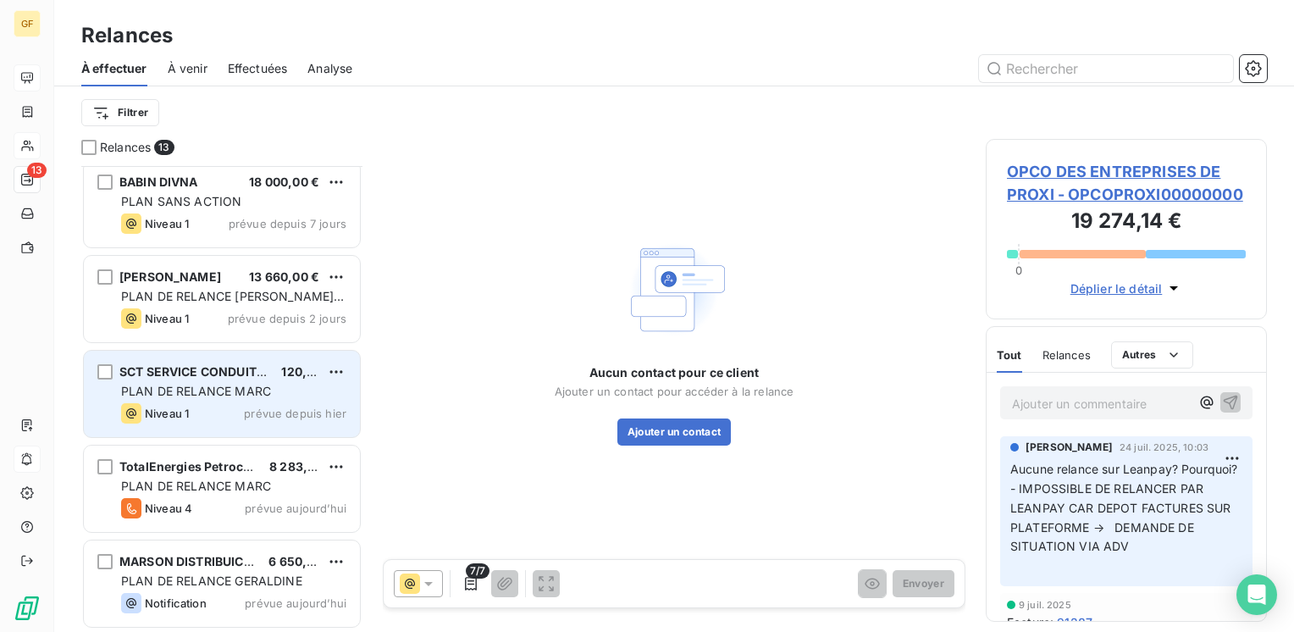
click at [218, 391] on span "PLAN DE RELANCE MARC" at bounding box center [196, 391] width 150 height 14
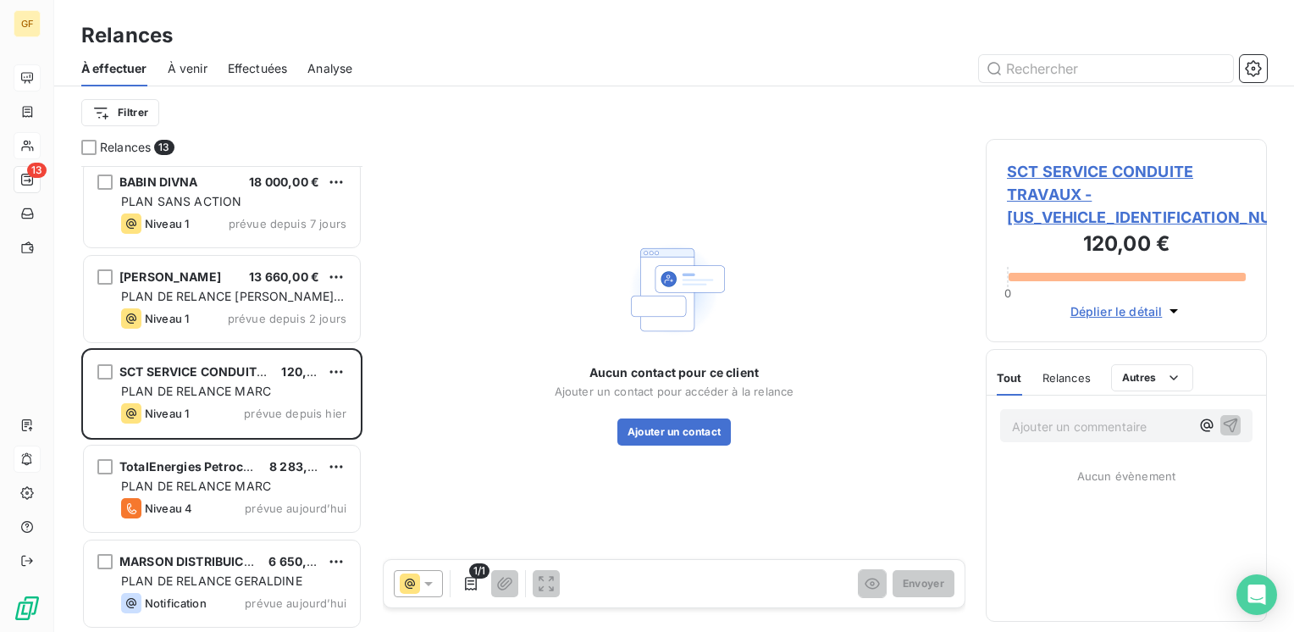
click at [1063, 168] on span "SCT SERVICE CONDUITE TRAVAUX - SCT00000000000000" at bounding box center [1126, 194] width 239 height 69
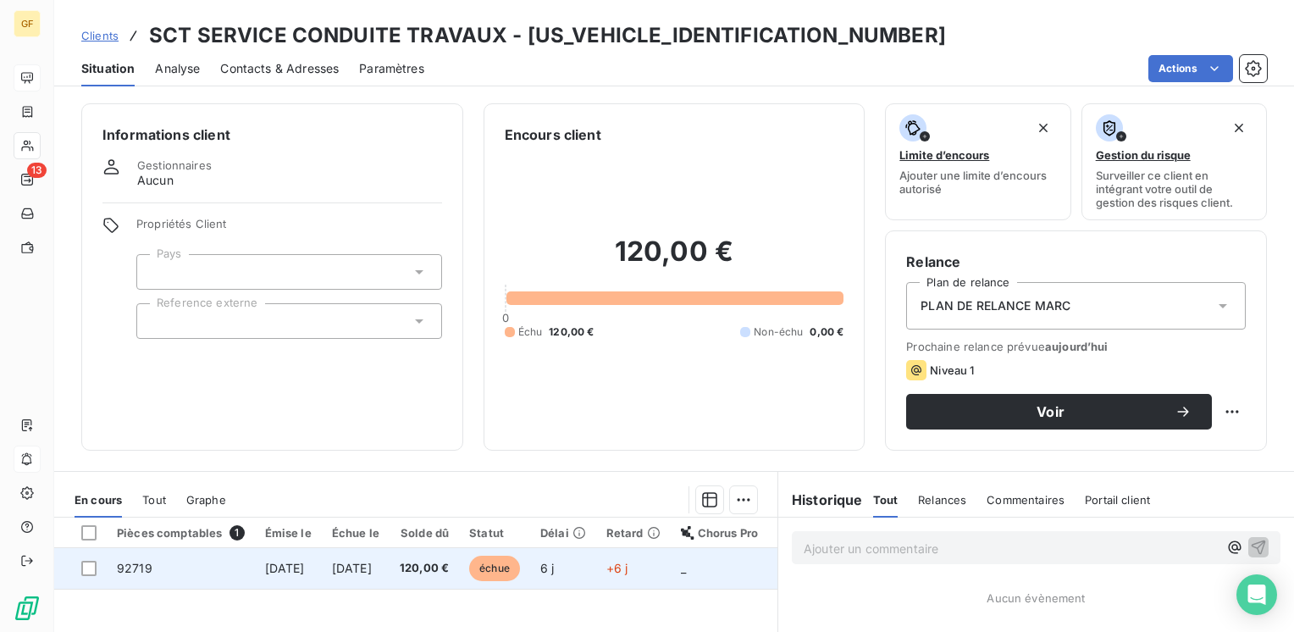
click at [449, 567] on span "120,00 €" at bounding box center [424, 568] width 49 height 17
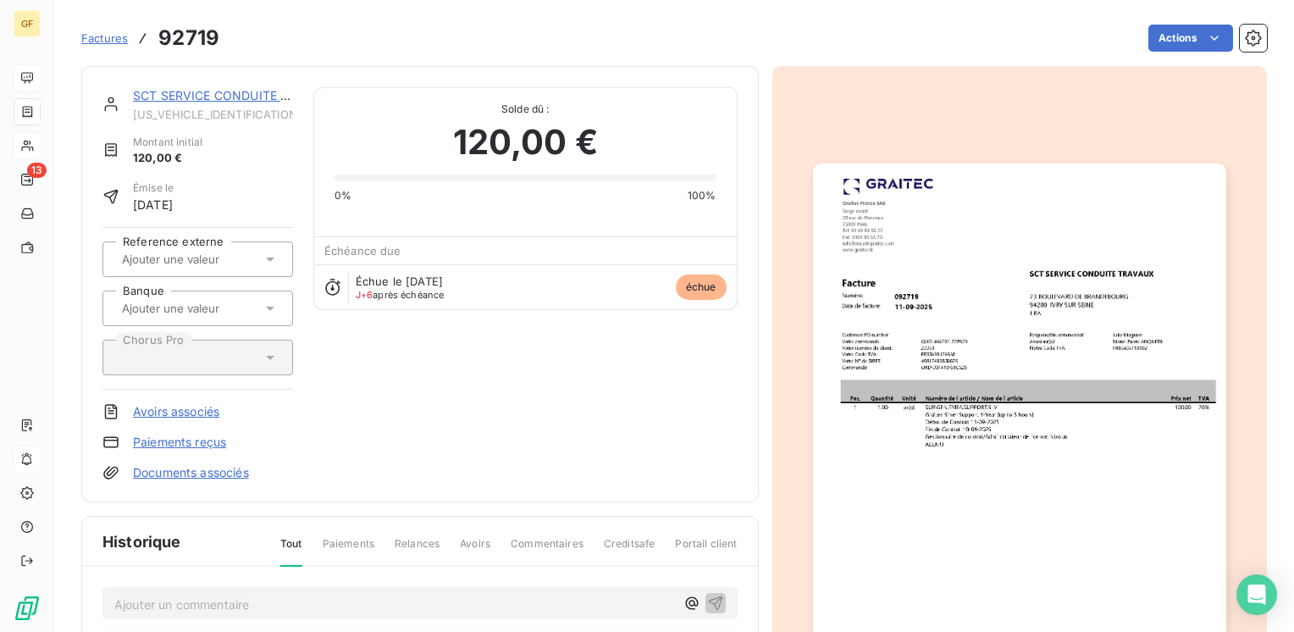
click at [947, 319] on img "button" at bounding box center [1019, 454] width 413 height 583
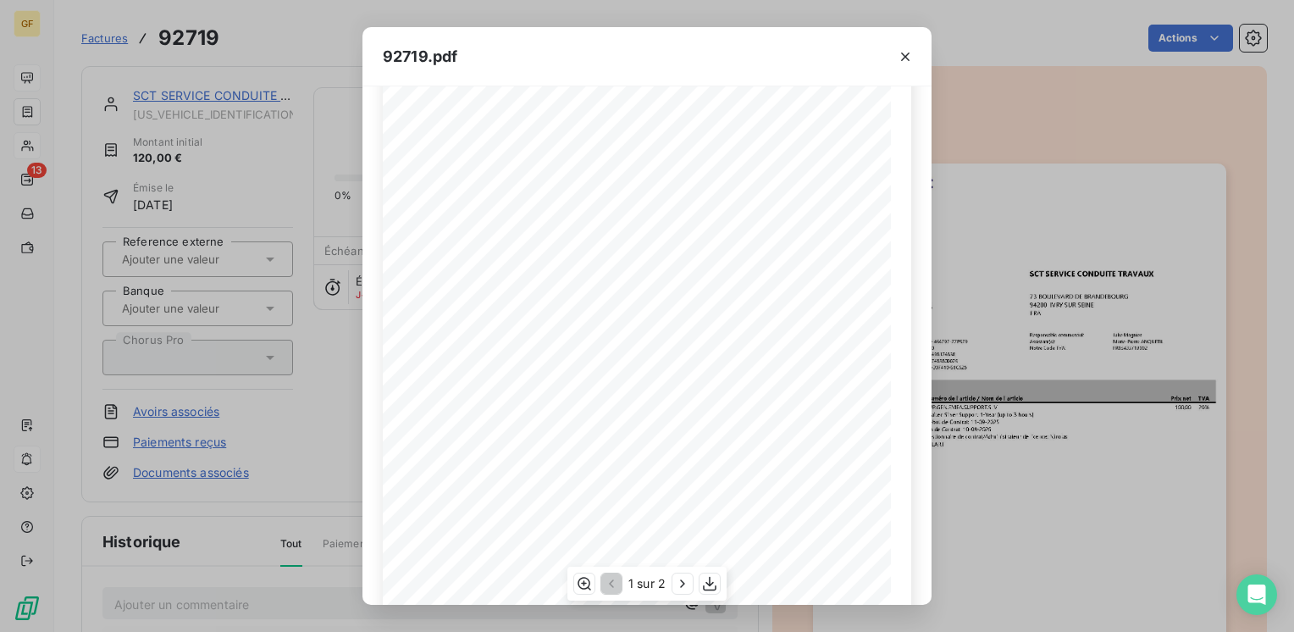
scroll to position [240, 0]
click at [676, 579] on div "1 sur 2" at bounding box center [646, 583] width 159 height 34
click at [679, 583] on icon "button" at bounding box center [682, 583] width 17 height 17
click at [907, 52] on icon "button" at bounding box center [905, 56] width 17 height 17
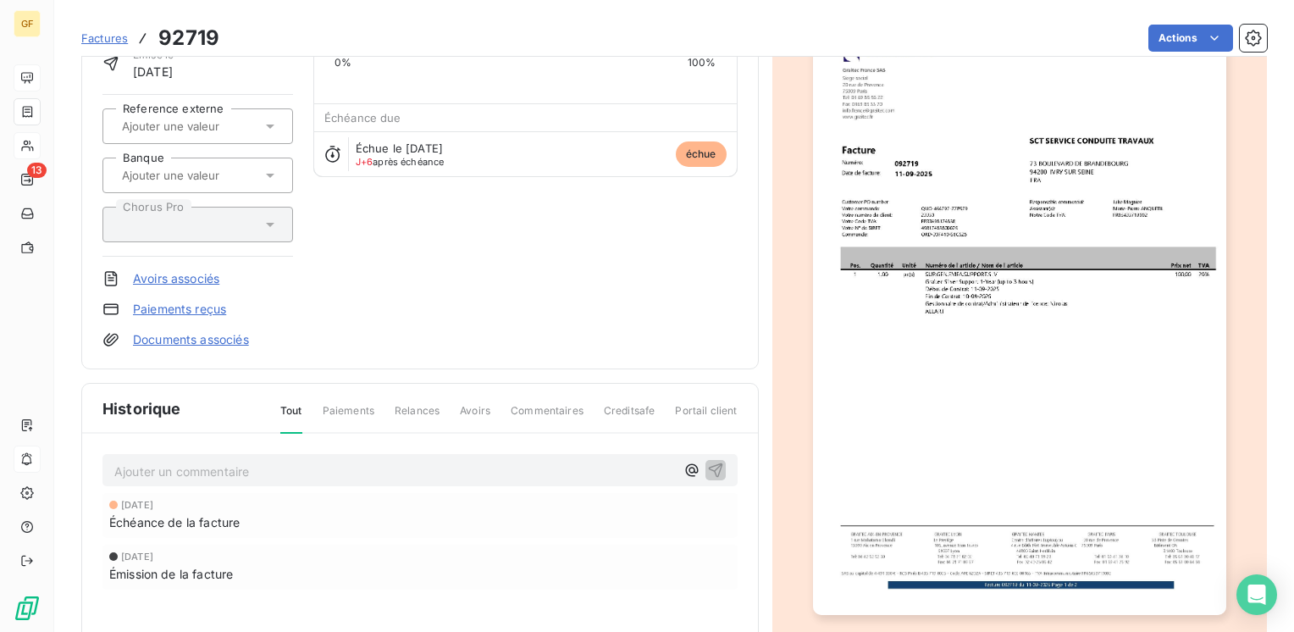
scroll to position [254, 0]
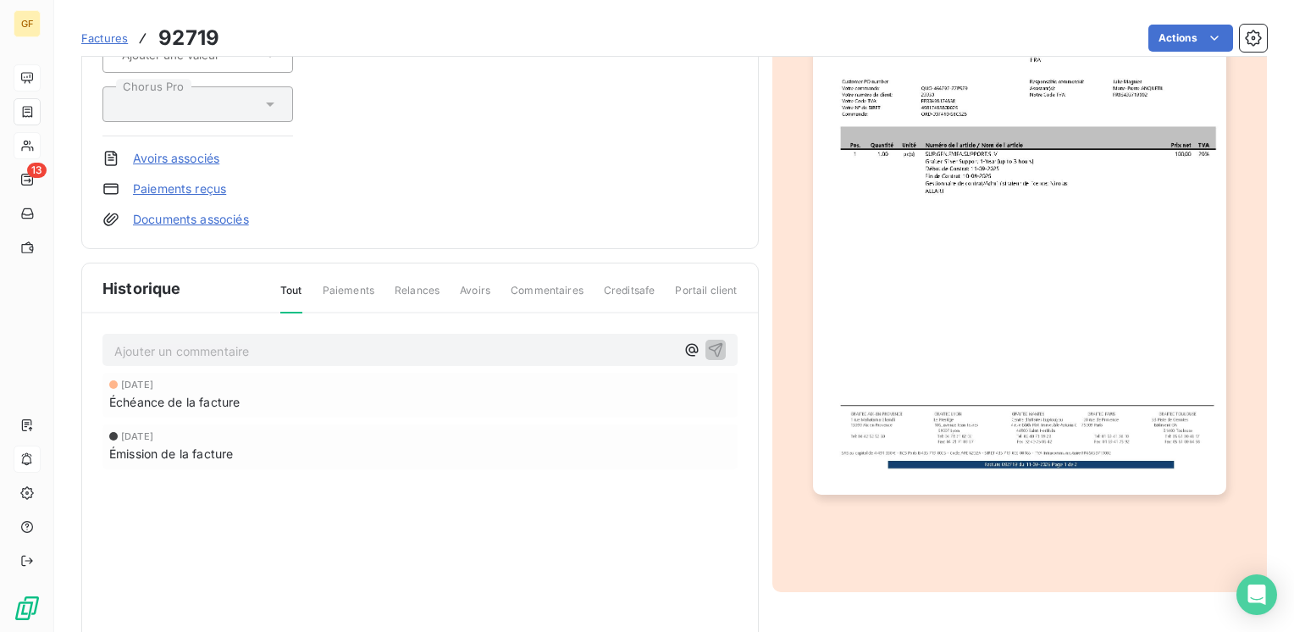
click at [220, 344] on p "Ajouter un commentaire ﻿" at bounding box center [394, 350] width 561 height 21
click at [716, 351] on icon "button" at bounding box center [715, 348] width 17 height 17
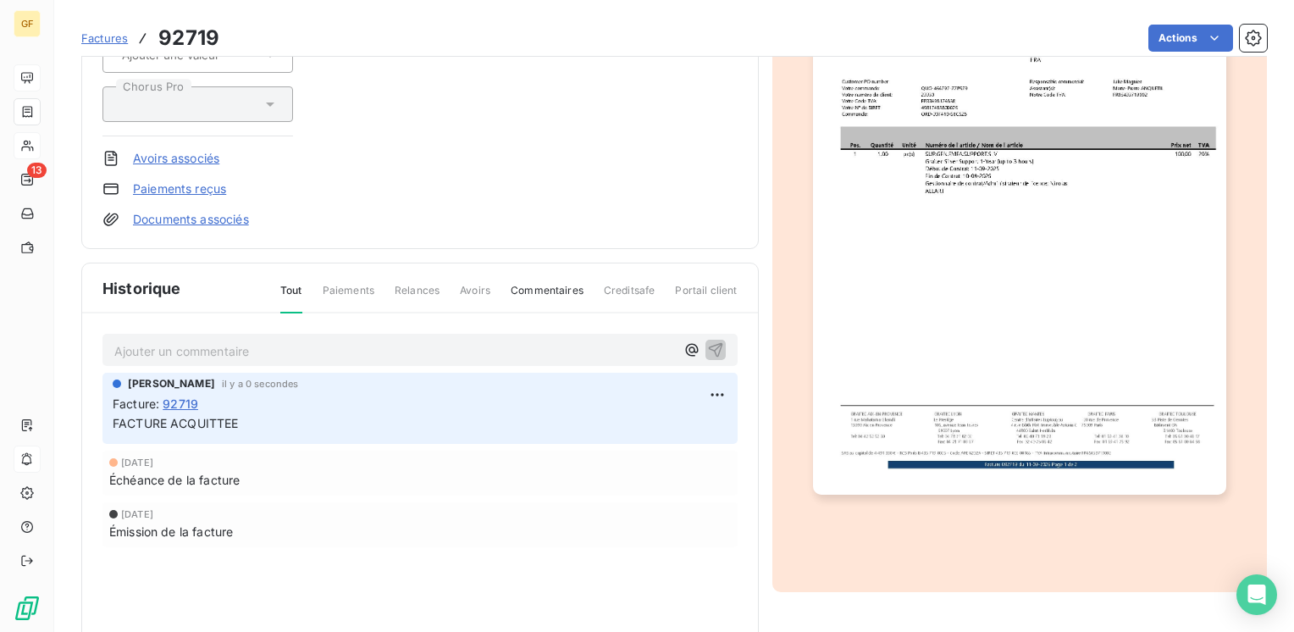
scroll to position [0, 0]
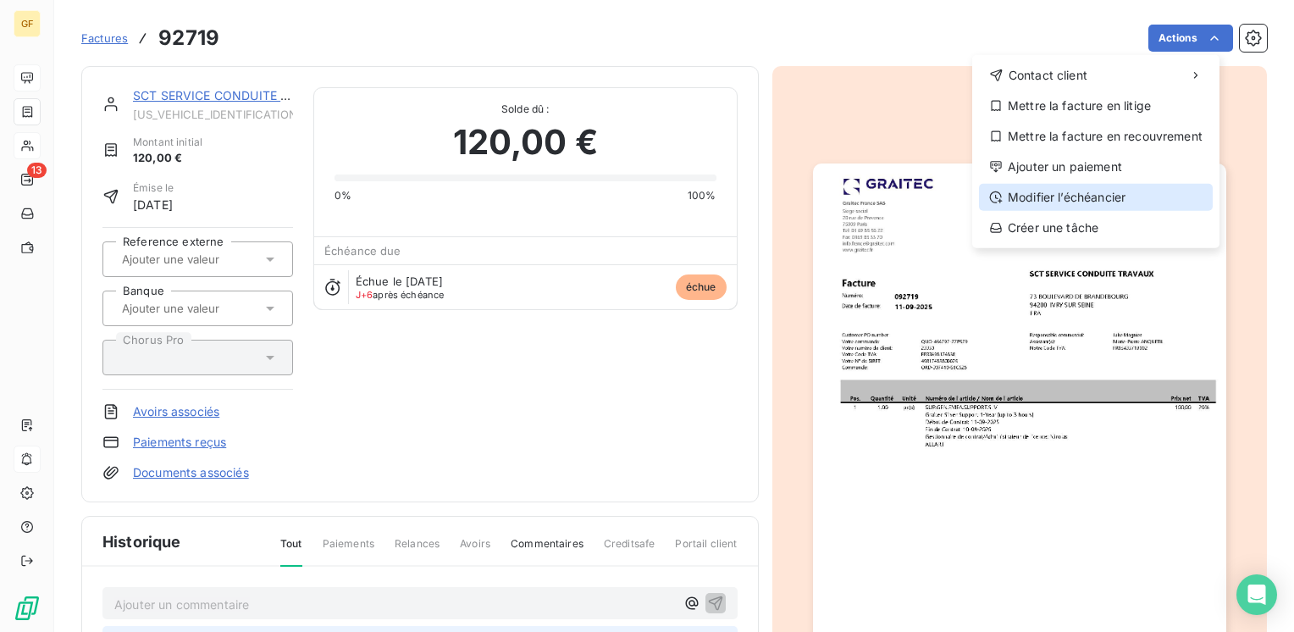
click at [1080, 191] on div "Modifier l’échéancier" at bounding box center [1096, 197] width 234 height 27
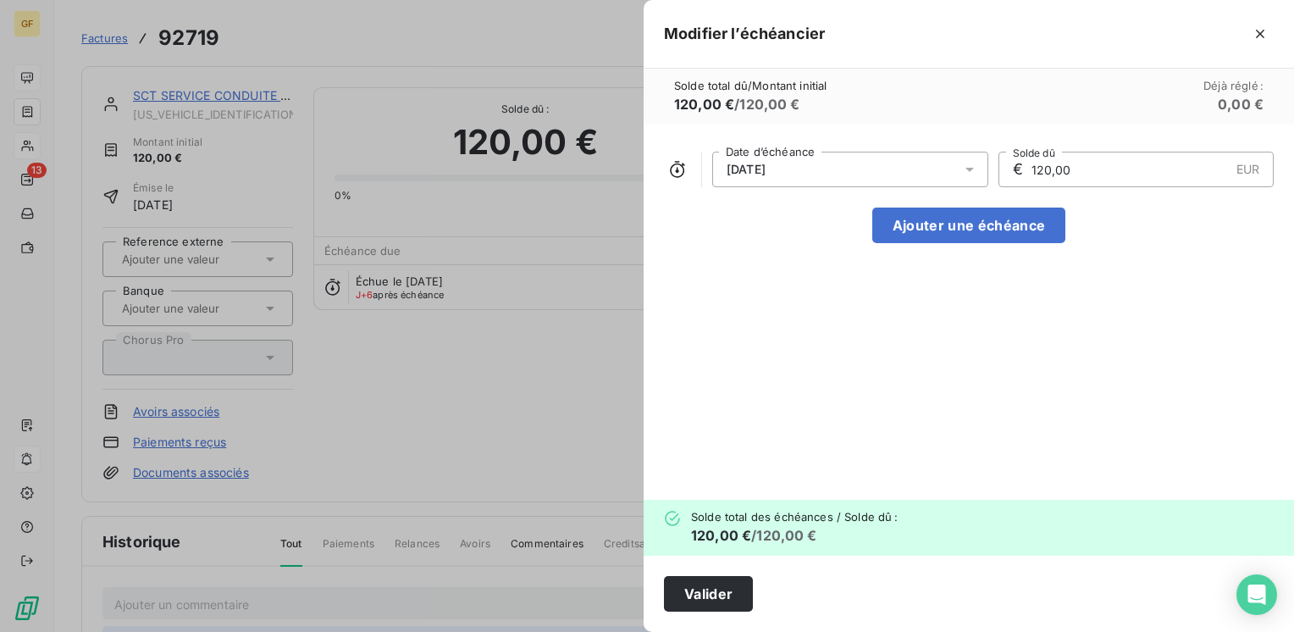
click at [969, 167] on icon at bounding box center [969, 169] width 17 height 17
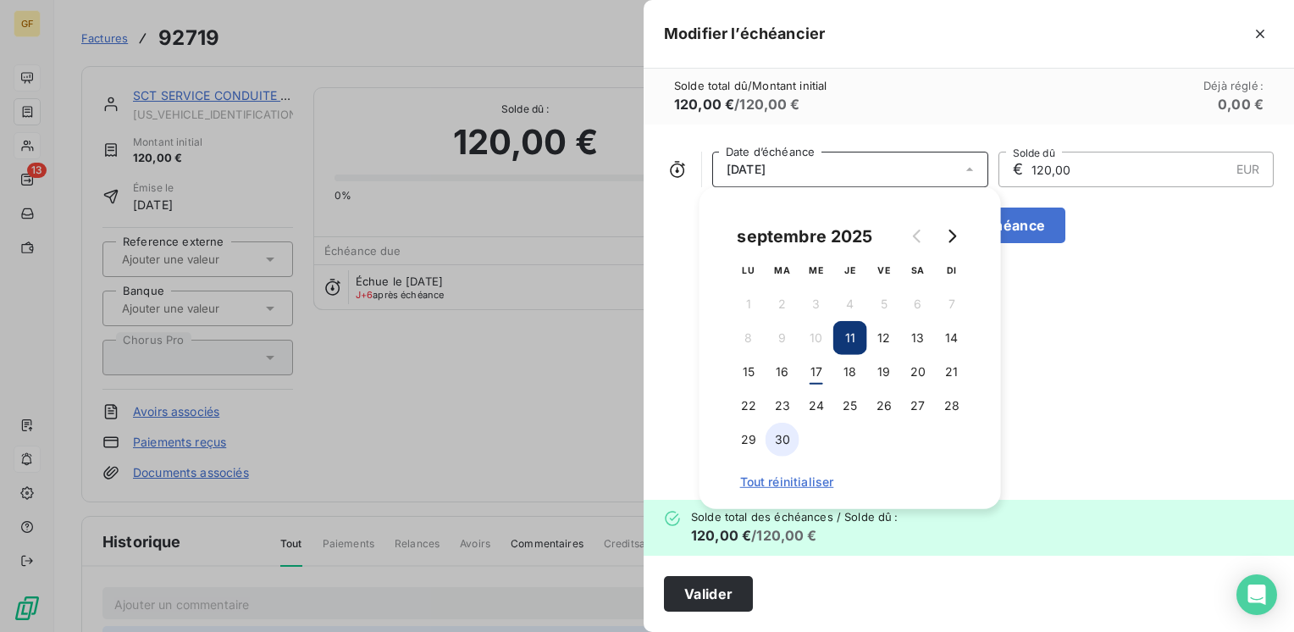
click at [786, 438] on button "30" at bounding box center [782, 439] width 34 height 34
click at [700, 605] on button "Valider" at bounding box center [708, 594] width 89 height 36
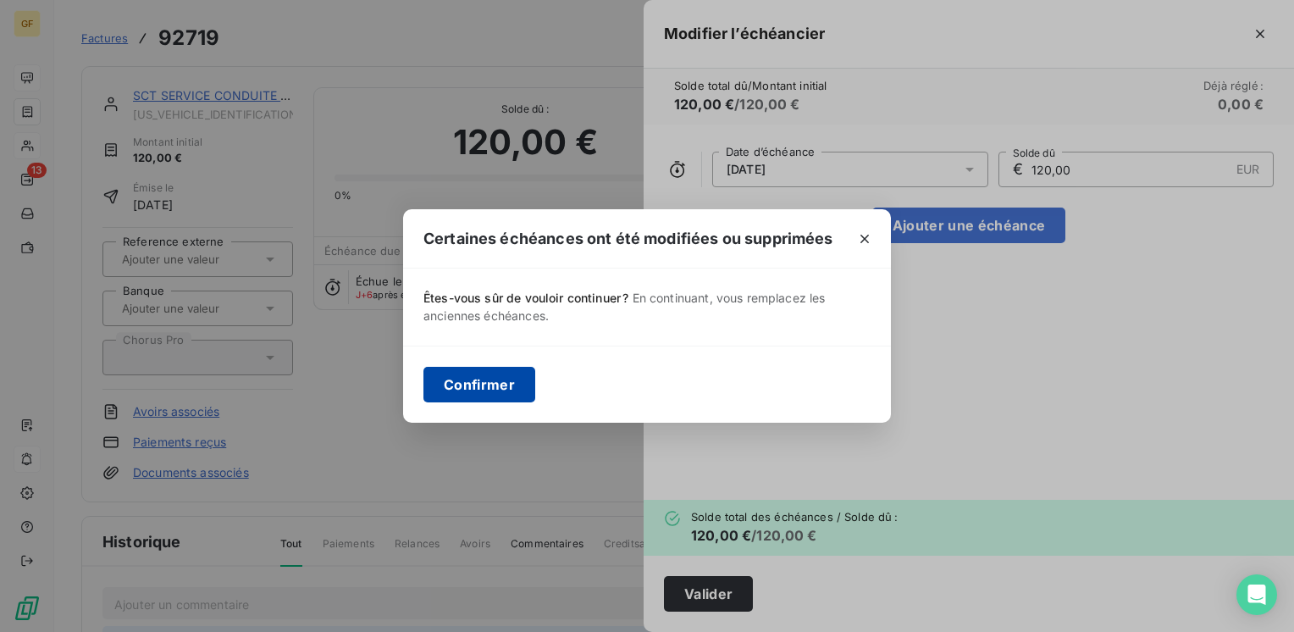
click at [479, 382] on button "Confirmer" at bounding box center [479, 385] width 112 height 36
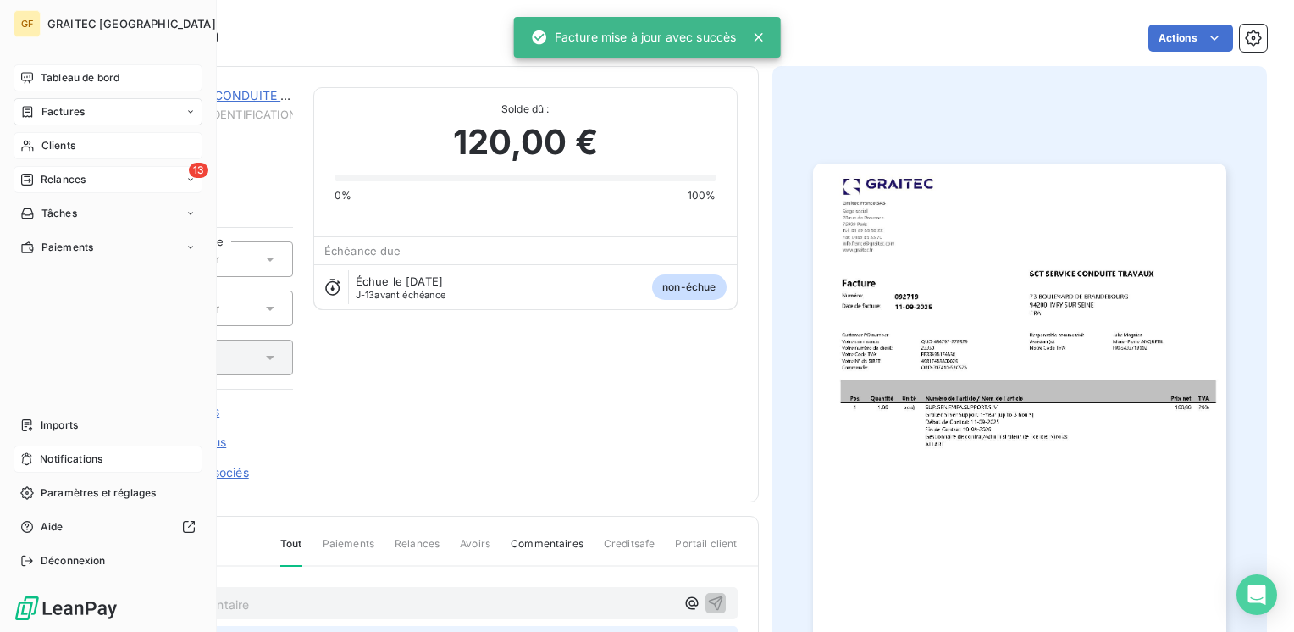
click at [37, 175] on div "Relances" at bounding box center [52, 179] width 65 height 15
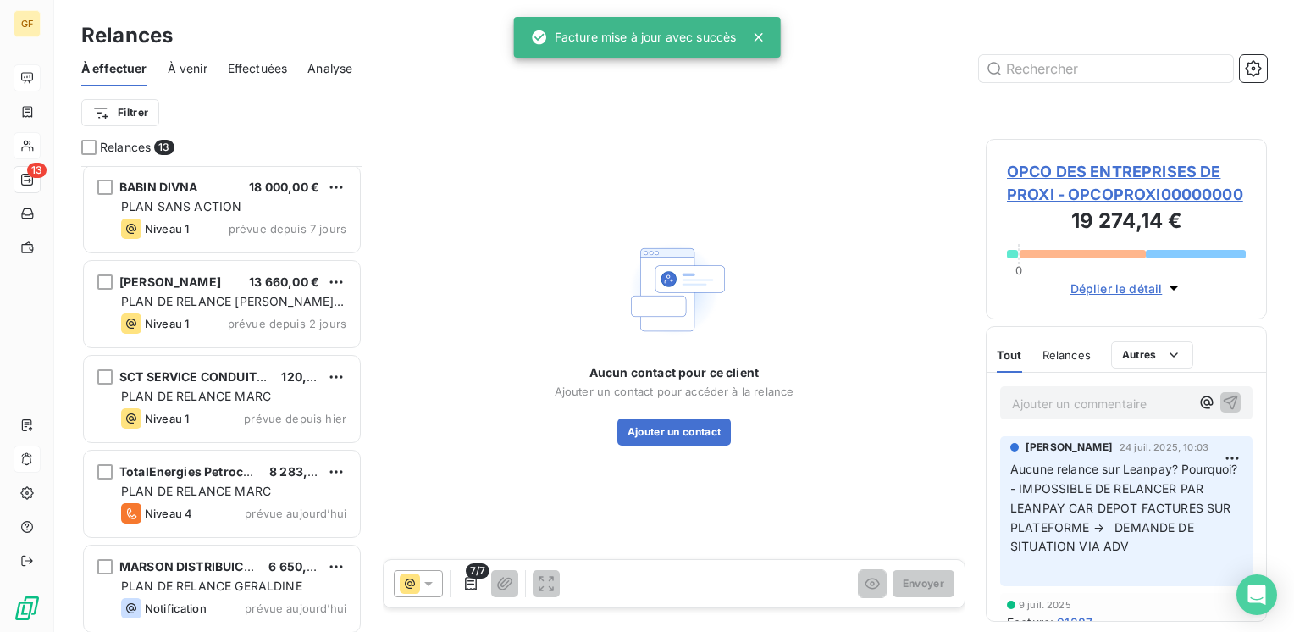
scroll to position [767, 0]
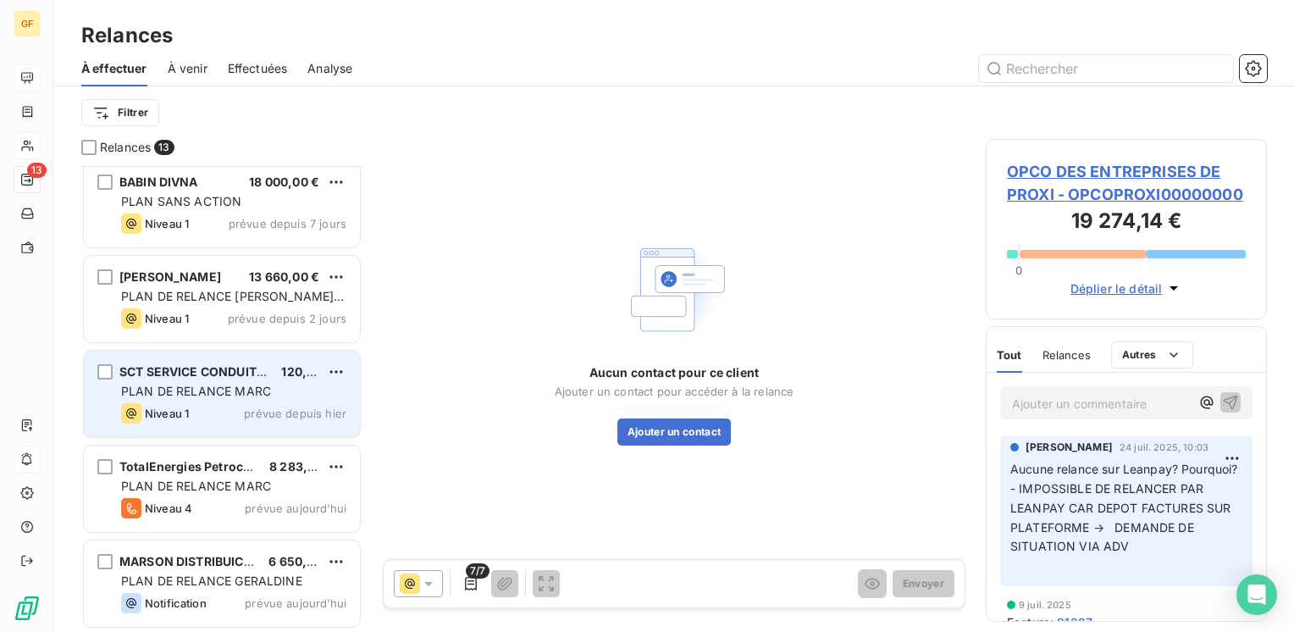
click at [251, 380] on div "SCT SERVICE CONDUITE TRAVAUX 120,00 € PLAN DE RELANCE MARC Niveau 1 prévue depu…" at bounding box center [222, 394] width 276 height 86
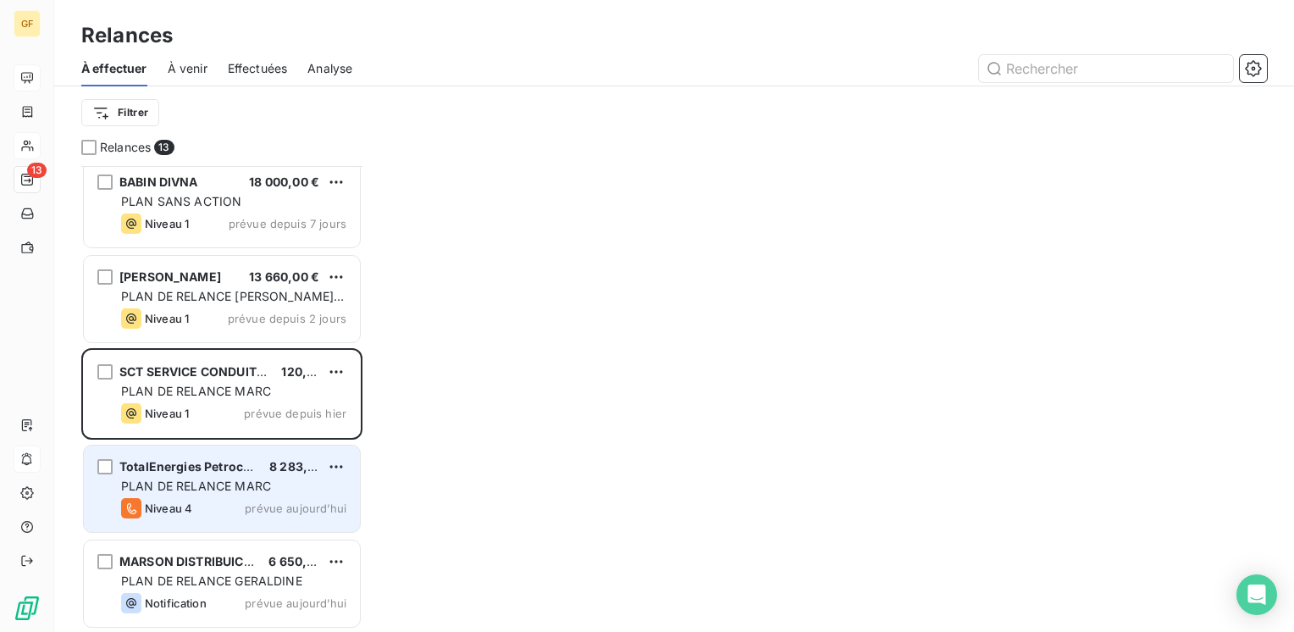
click at [278, 478] on div "PLAN DE RELANCE MARC" at bounding box center [233, 486] width 225 height 17
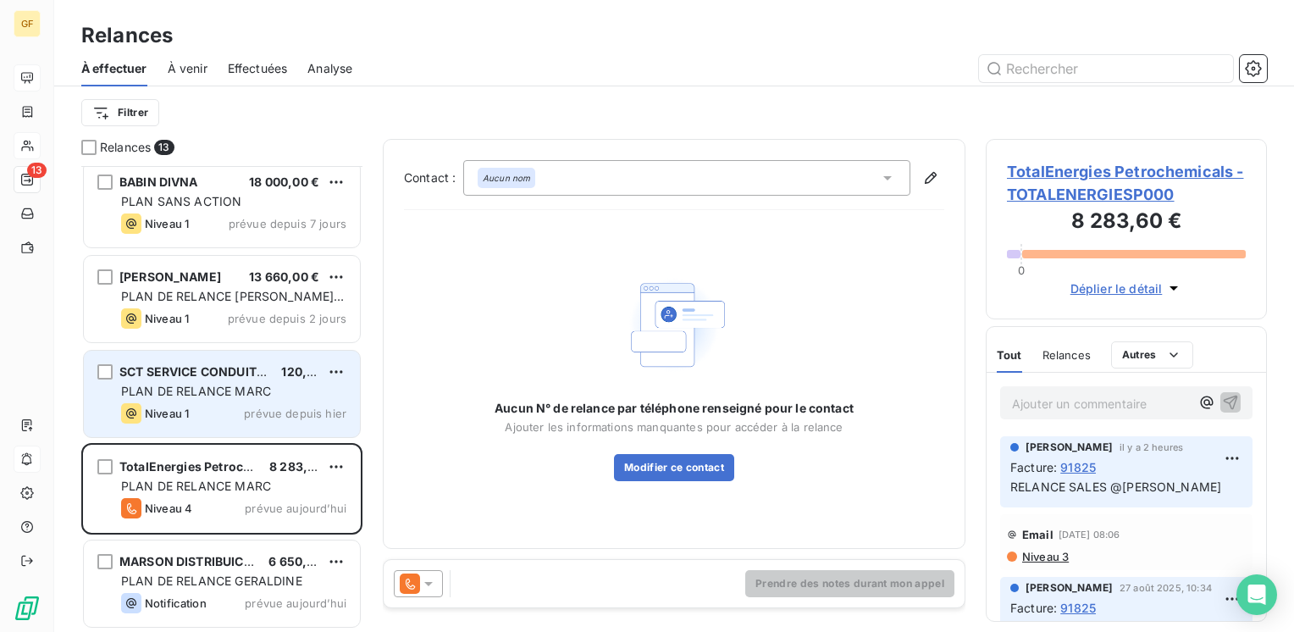
click at [249, 392] on span "PLAN DE RELANCE MARC" at bounding box center [196, 391] width 150 height 14
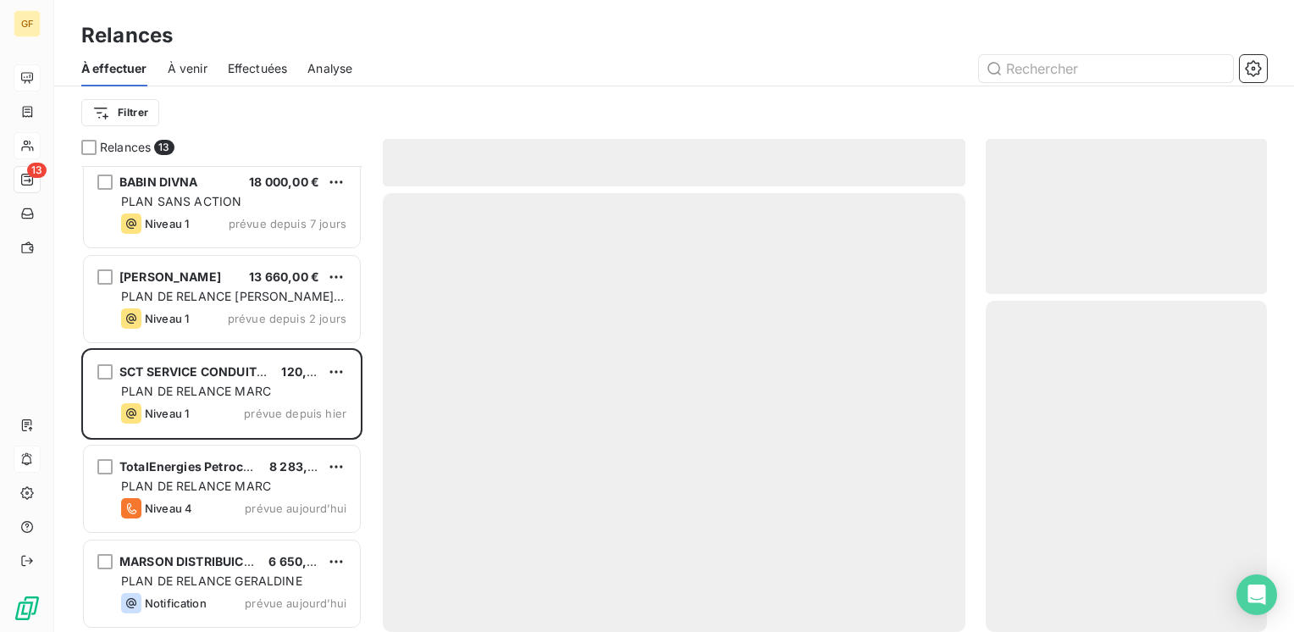
click at [251, 66] on span "Effectuées" at bounding box center [258, 68] width 60 height 17
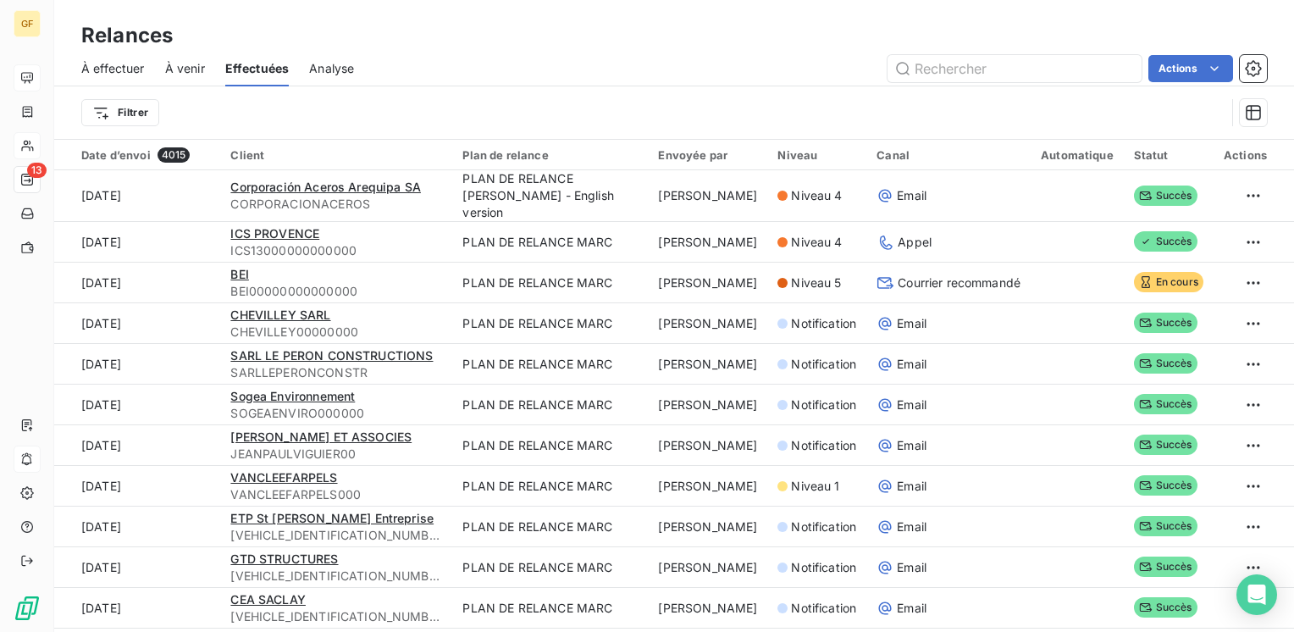
click at [185, 70] on span "À venir" at bounding box center [185, 68] width 40 height 17
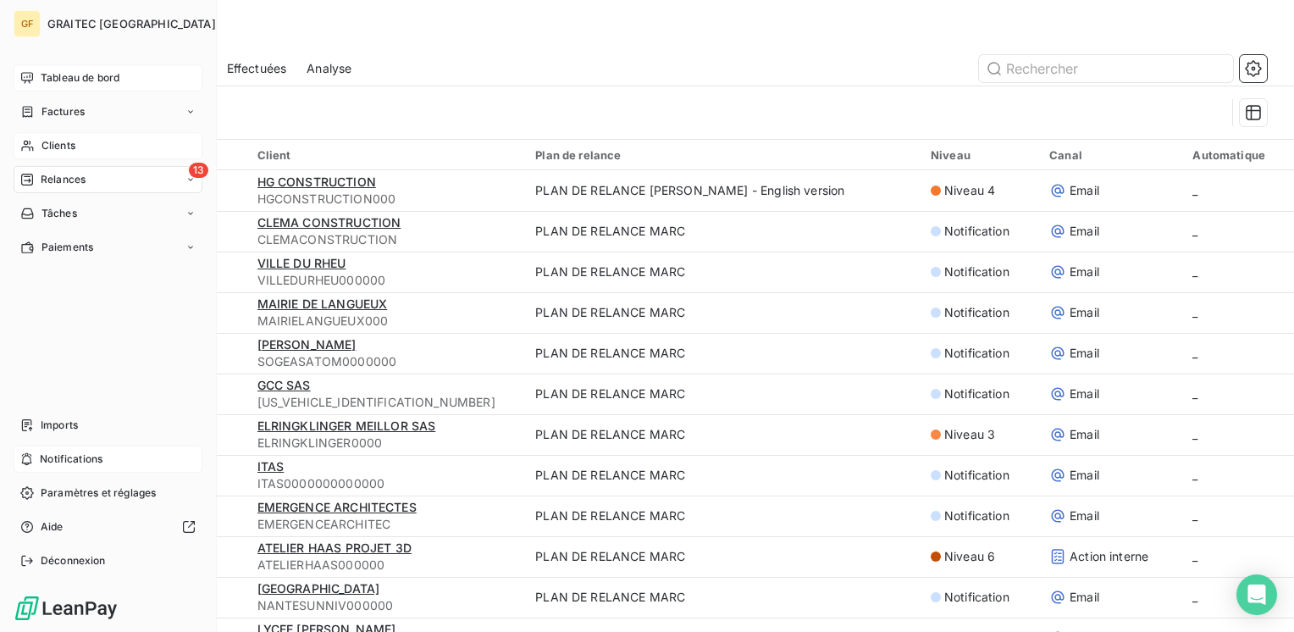
click at [69, 174] on span "Relances" at bounding box center [63, 179] width 45 height 15
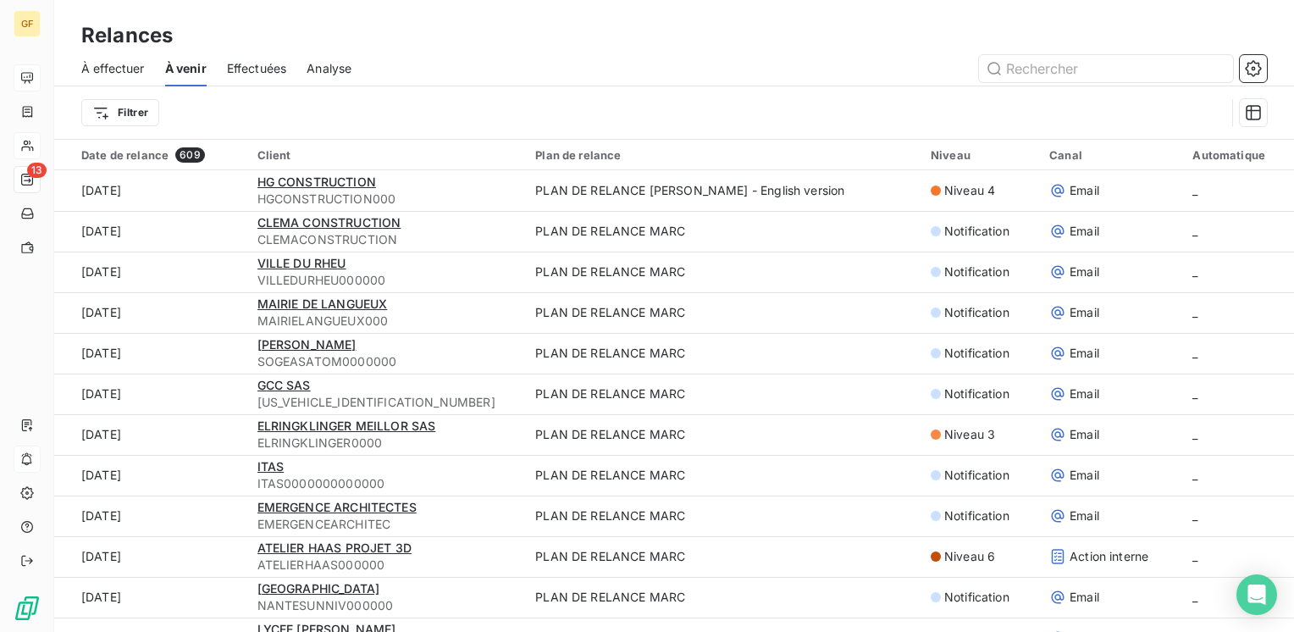
scroll to position [762, 0]
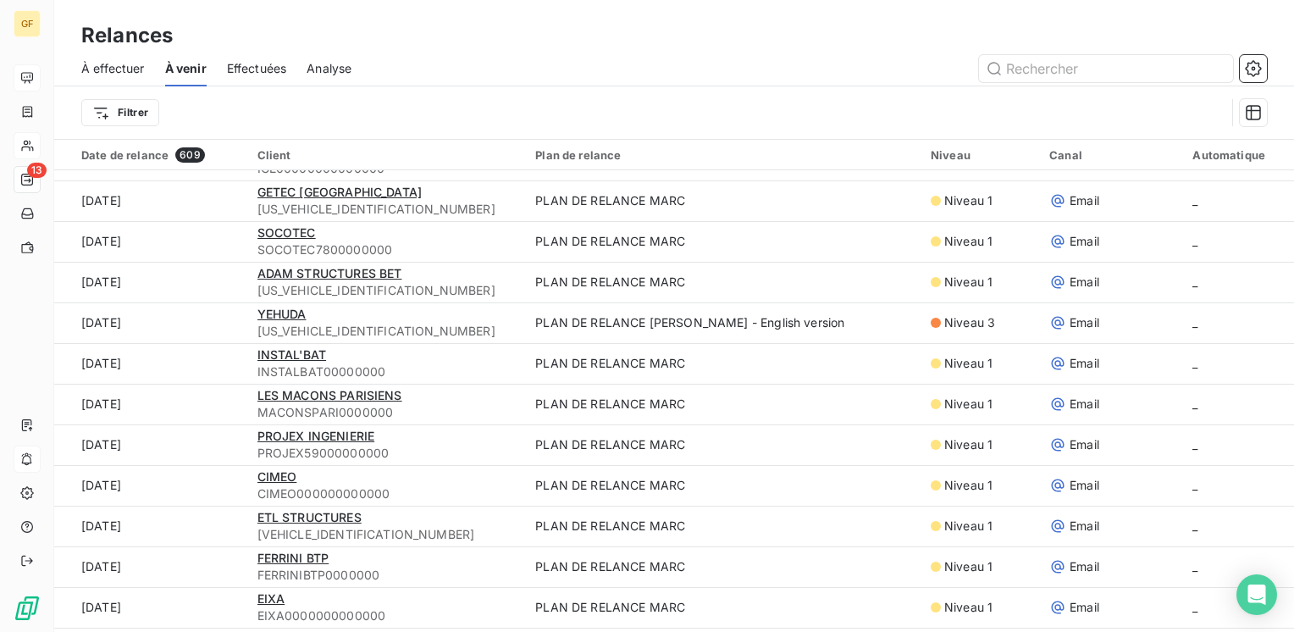
click at [111, 72] on span "À effectuer" at bounding box center [113, 68] width 64 height 17
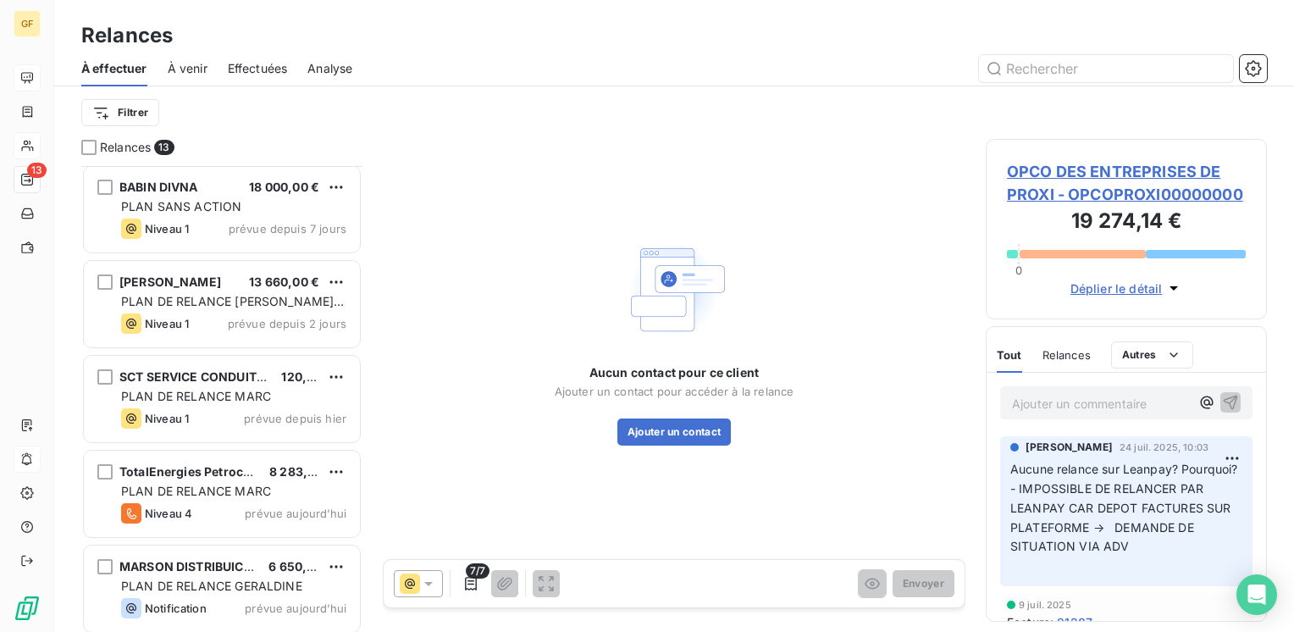
scroll to position [767, 0]
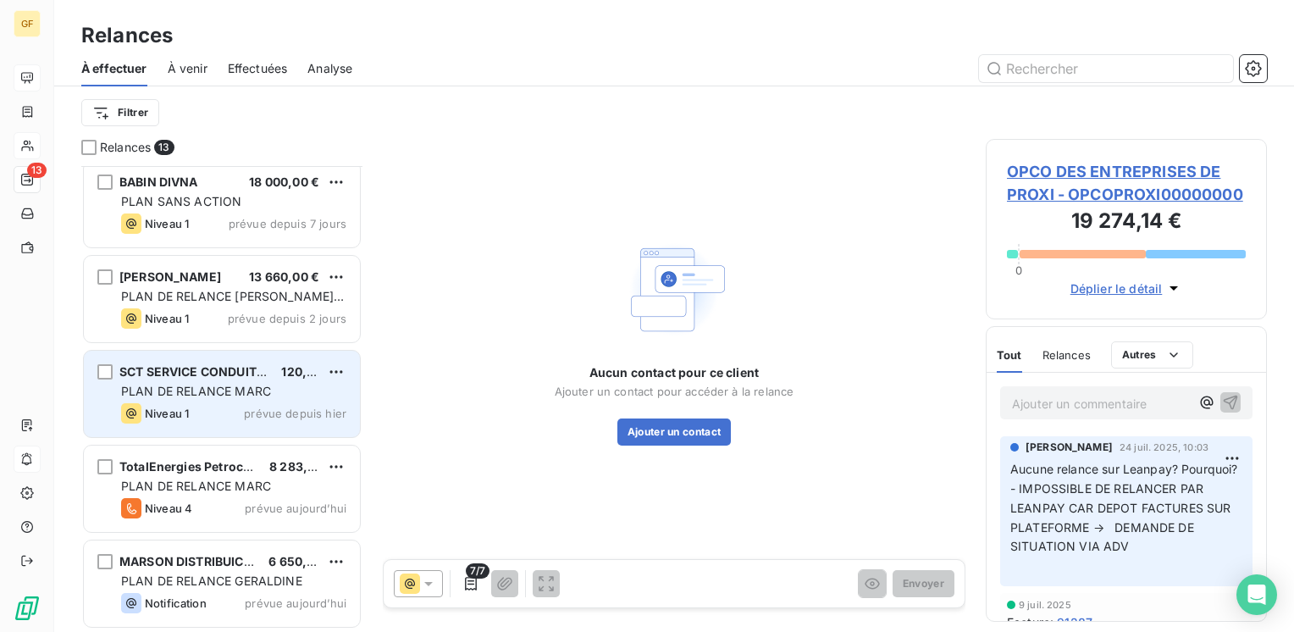
click at [251, 392] on span "PLAN DE RELANCE MARC" at bounding box center [196, 391] width 150 height 14
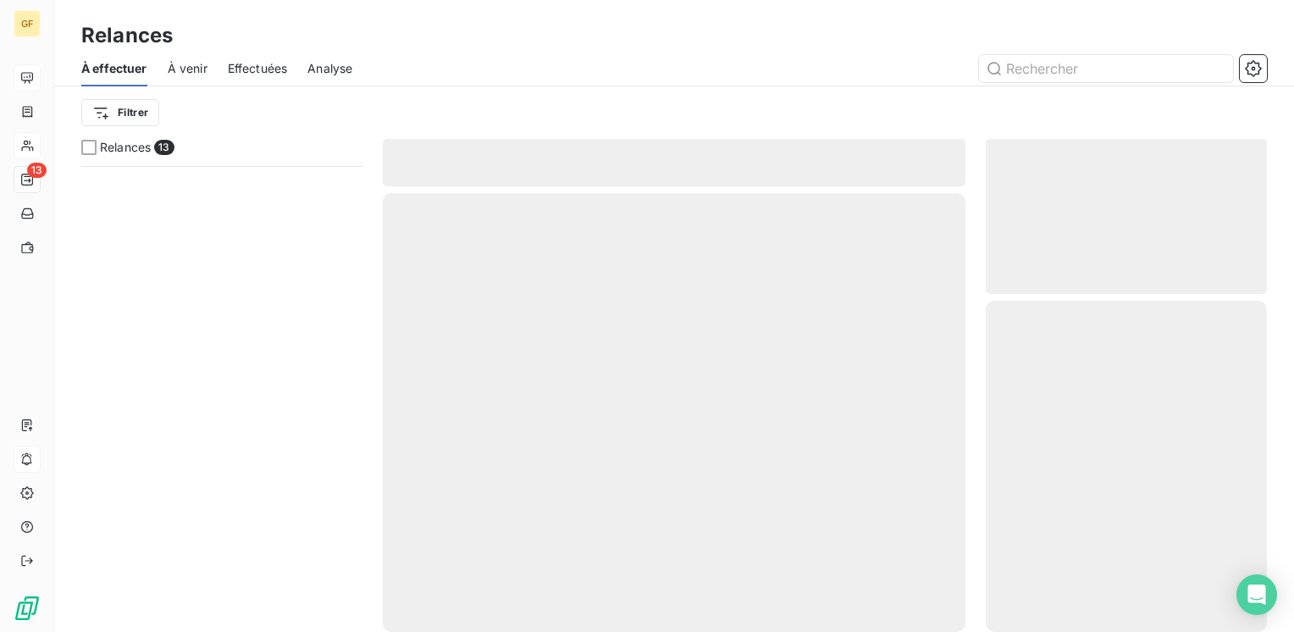
scroll to position [174, 0]
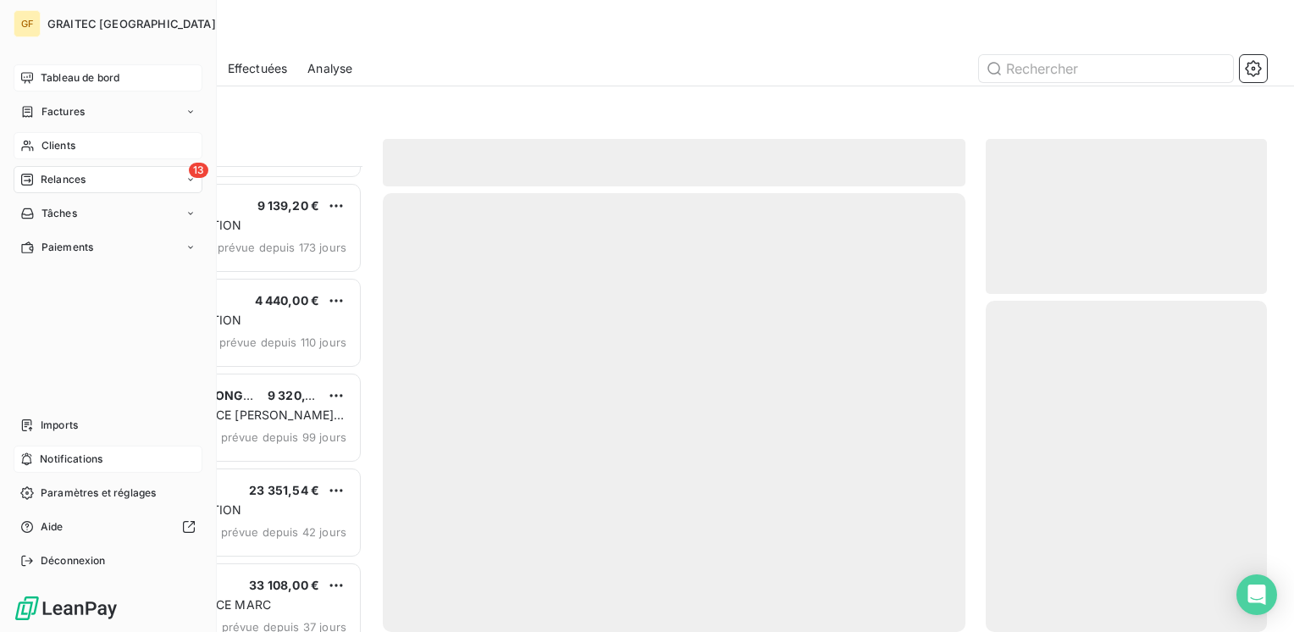
click at [41, 79] on span "Tableau de bord" at bounding box center [80, 77] width 79 height 15
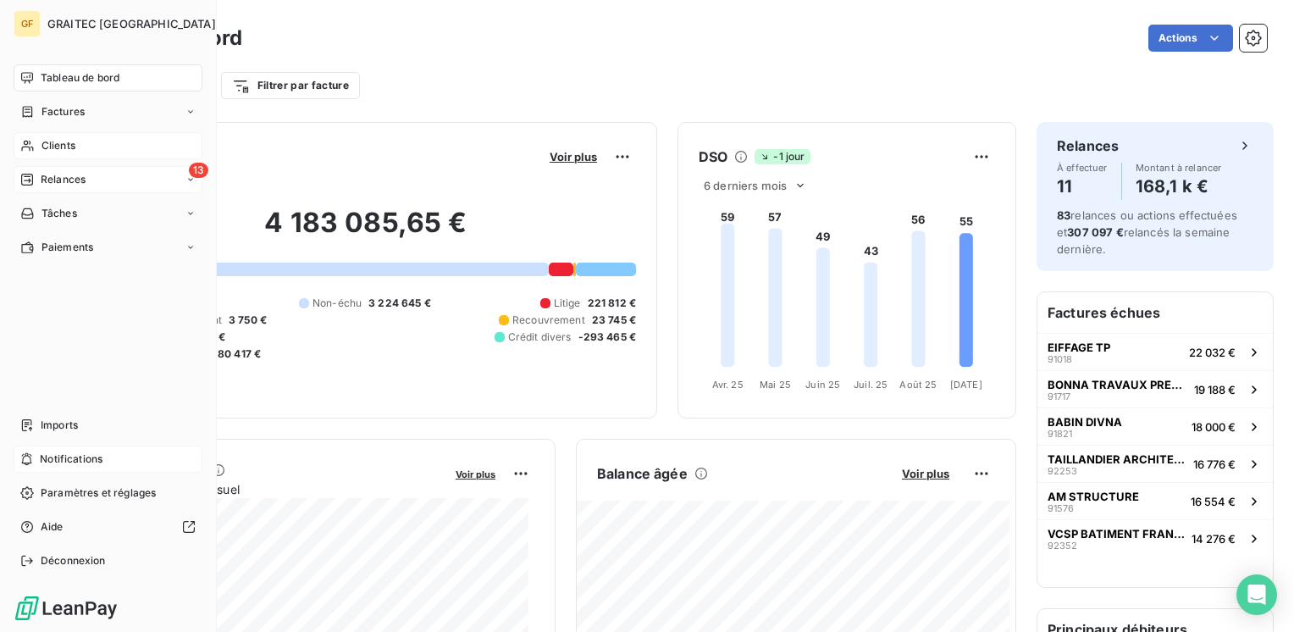
click at [59, 148] on span "Clients" at bounding box center [58, 145] width 34 height 15
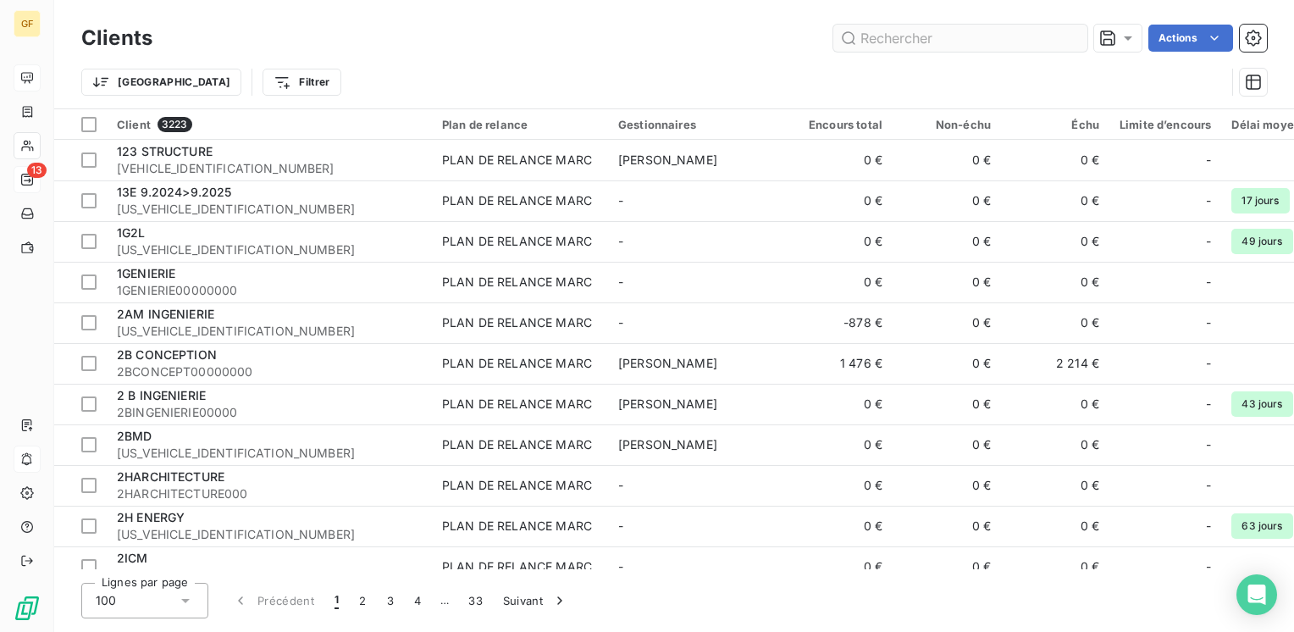
click at [925, 40] on input "text" at bounding box center [960, 38] width 254 height 27
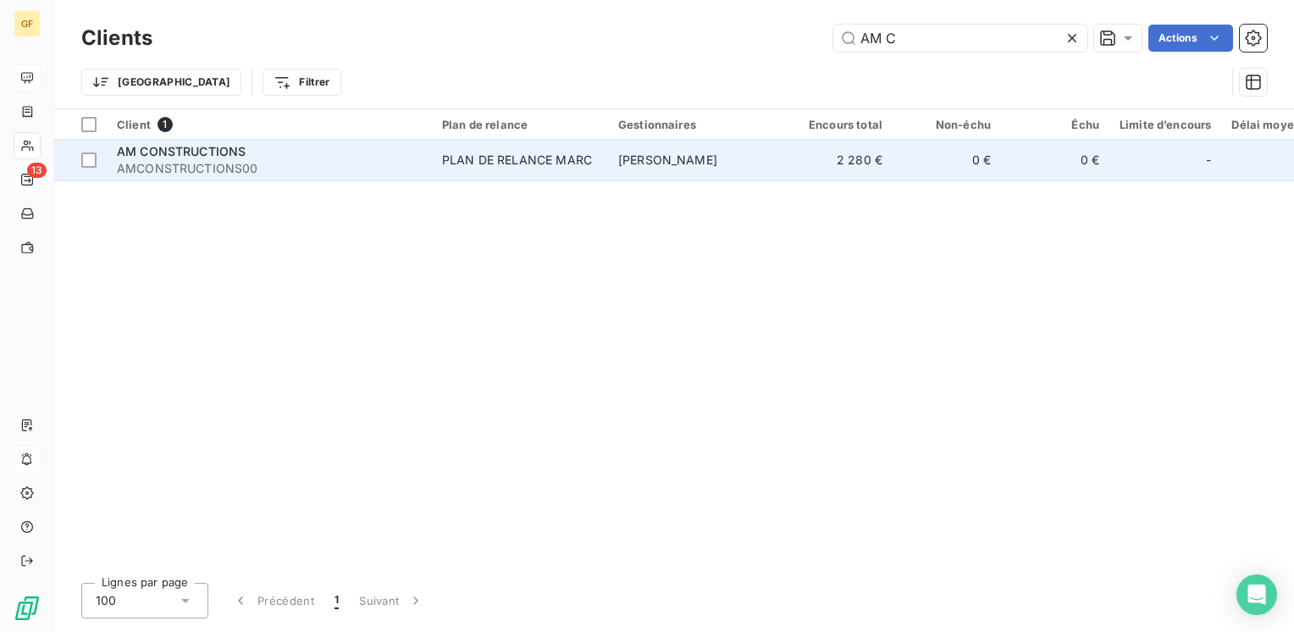
type input "AM C"
click at [255, 154] on div "AM CONSTRUCTIONS" at bounding box center [269, 151] width 305 height 17
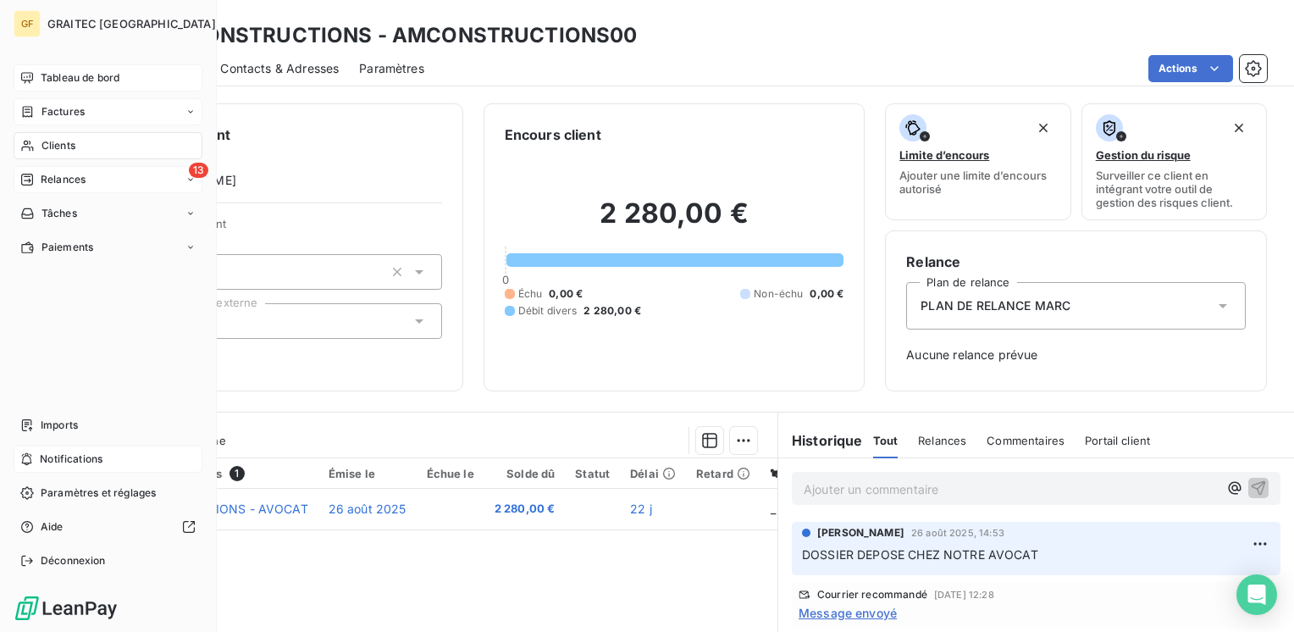
click at [48, 112] on span "Factures" at bounding box center [62, 111] width 43 height 15
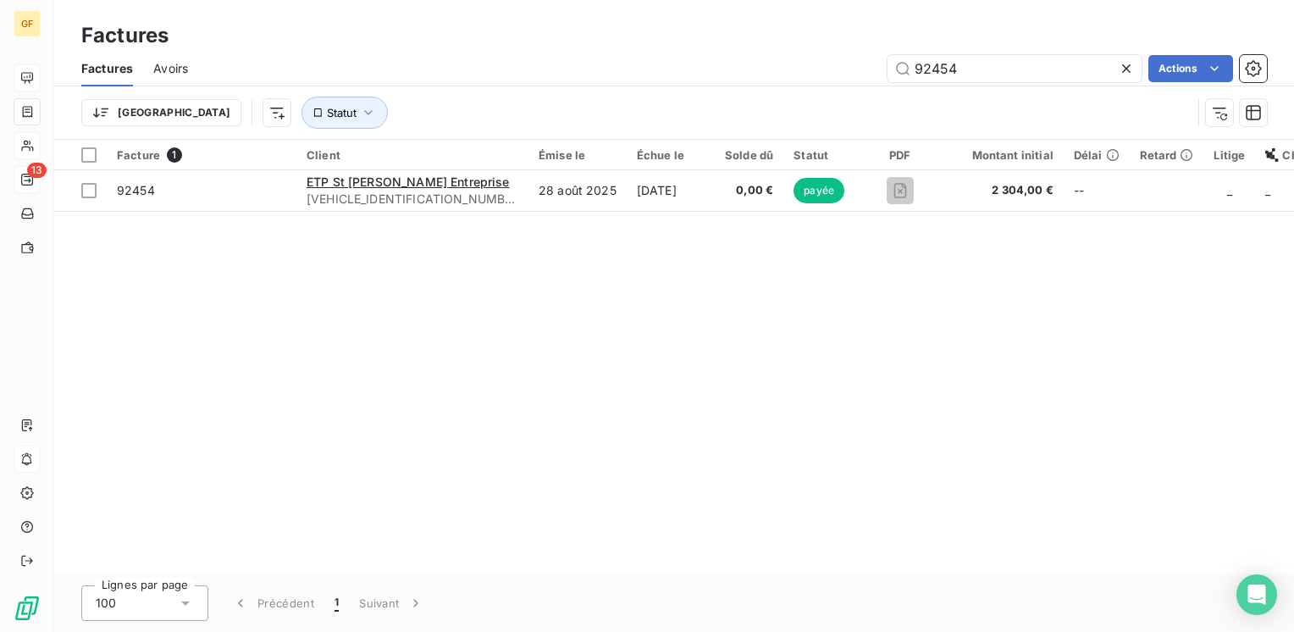
click at [1128, 69] on icon at bounding box center [1126, 68] width 17 height 17
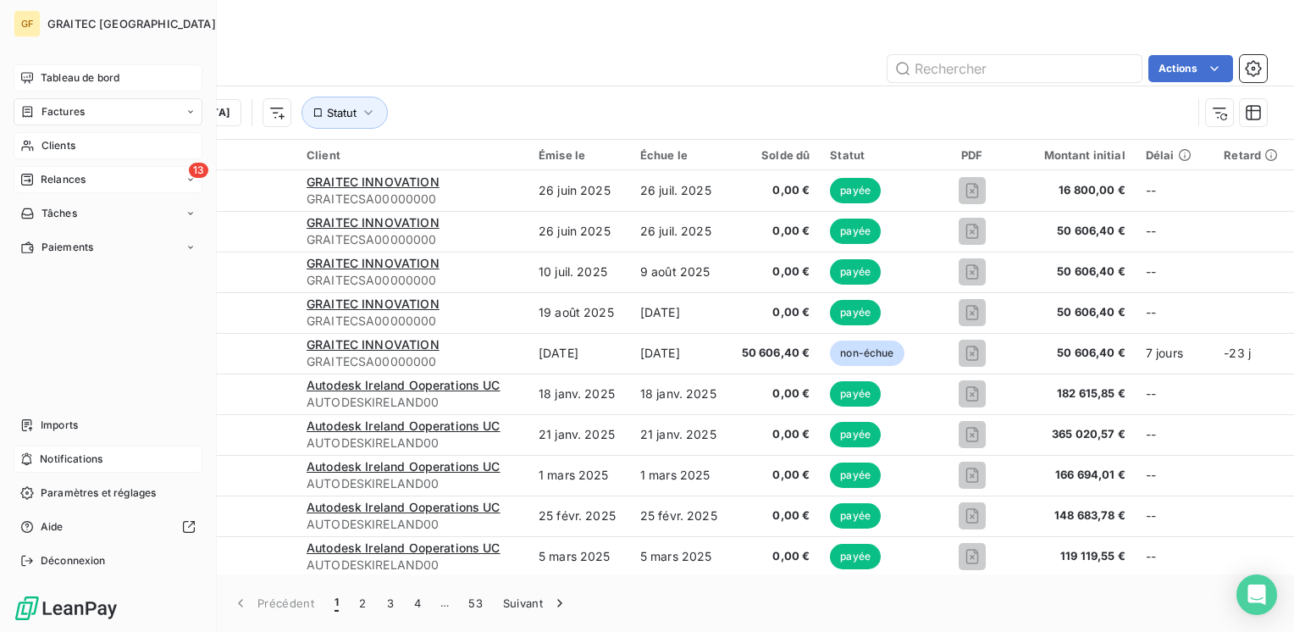
click at [53, 141] on span "Clients" at bounding box center [58, 145] width 34 height 15
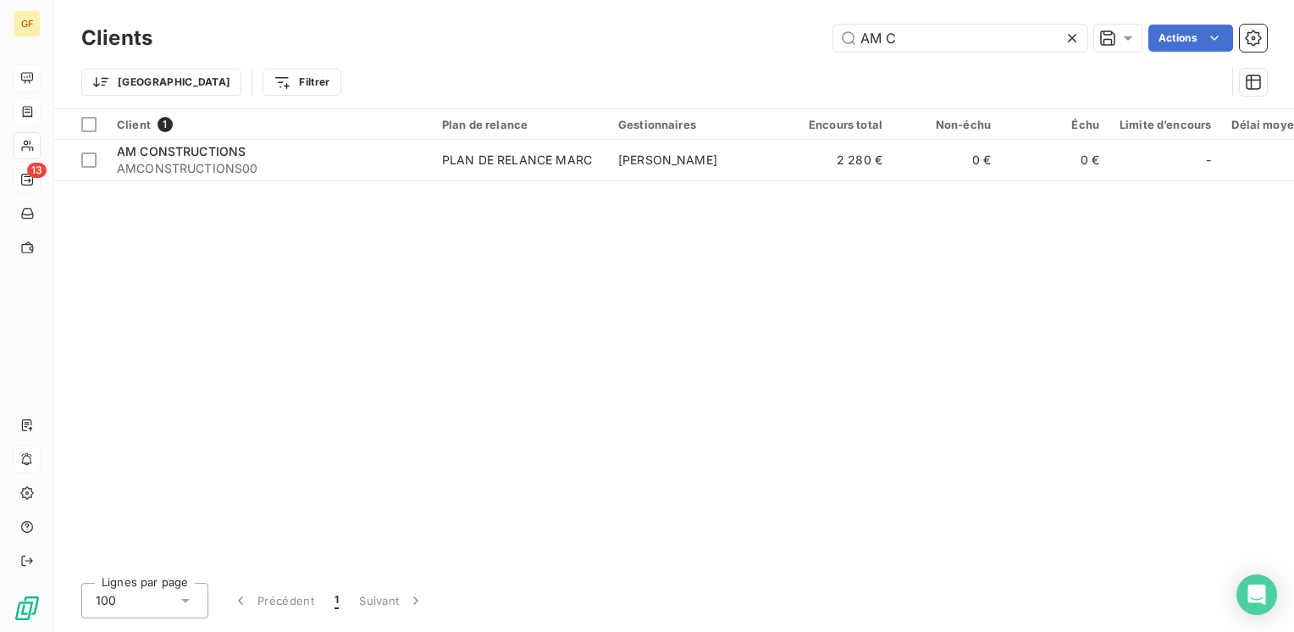
drag, startPoint x: 886, startPoint y: 30, endPoint x: 968, endPoint y: 23, distance: 82.5
click at [960, 23] on div "Clients AM C Actions" at bounding box center [673, 38] width 1185 height 36
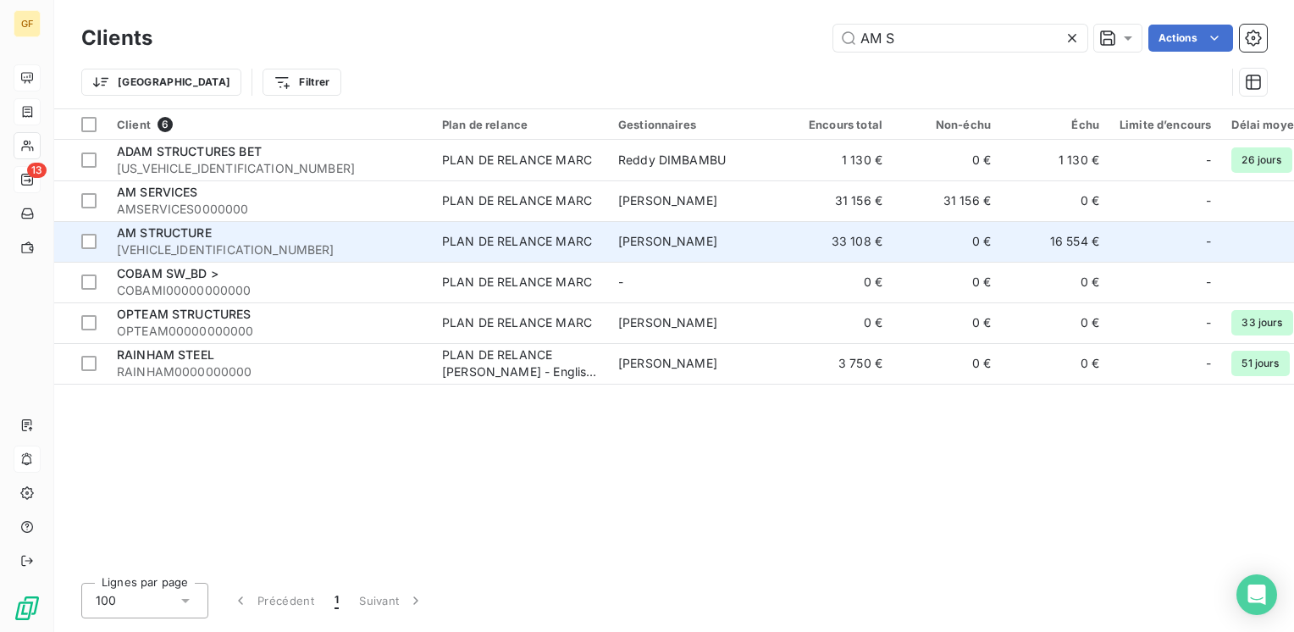
type input "AM S"
click at [279, 232] on div "AM STRUCTURE" at bounding box center [269, 232] width 305 height 17
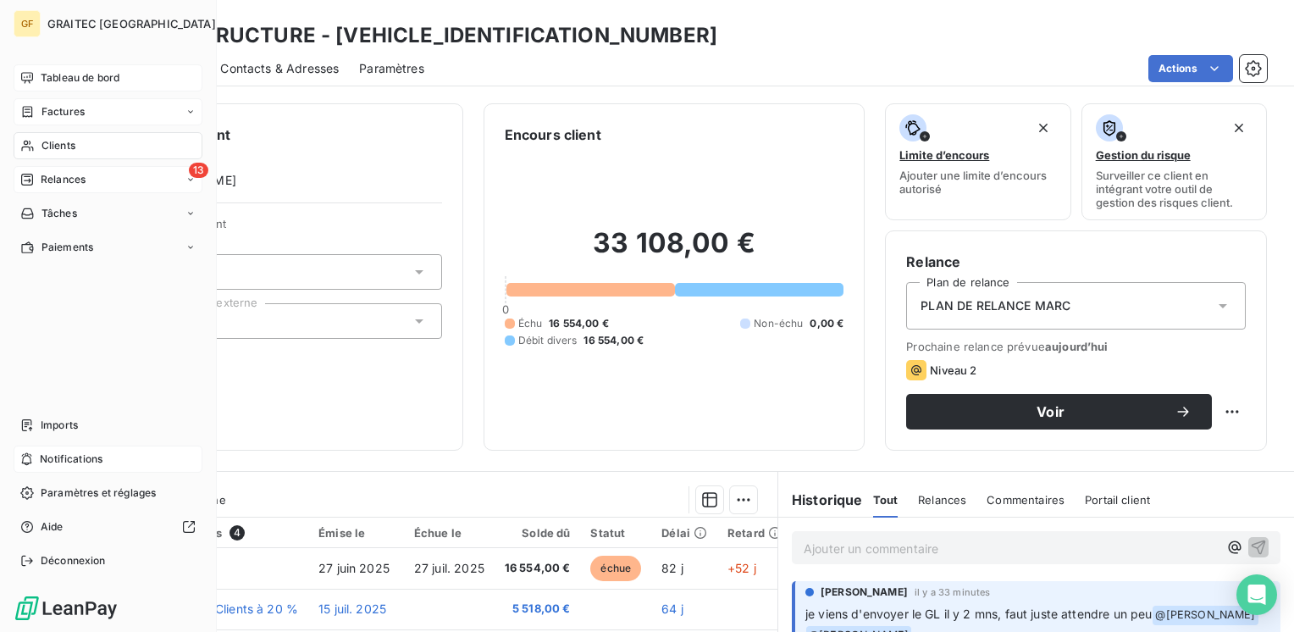
click at [50, 73] on span "Tableau de bord" at bounding box center [80, 77] width 79 height 15
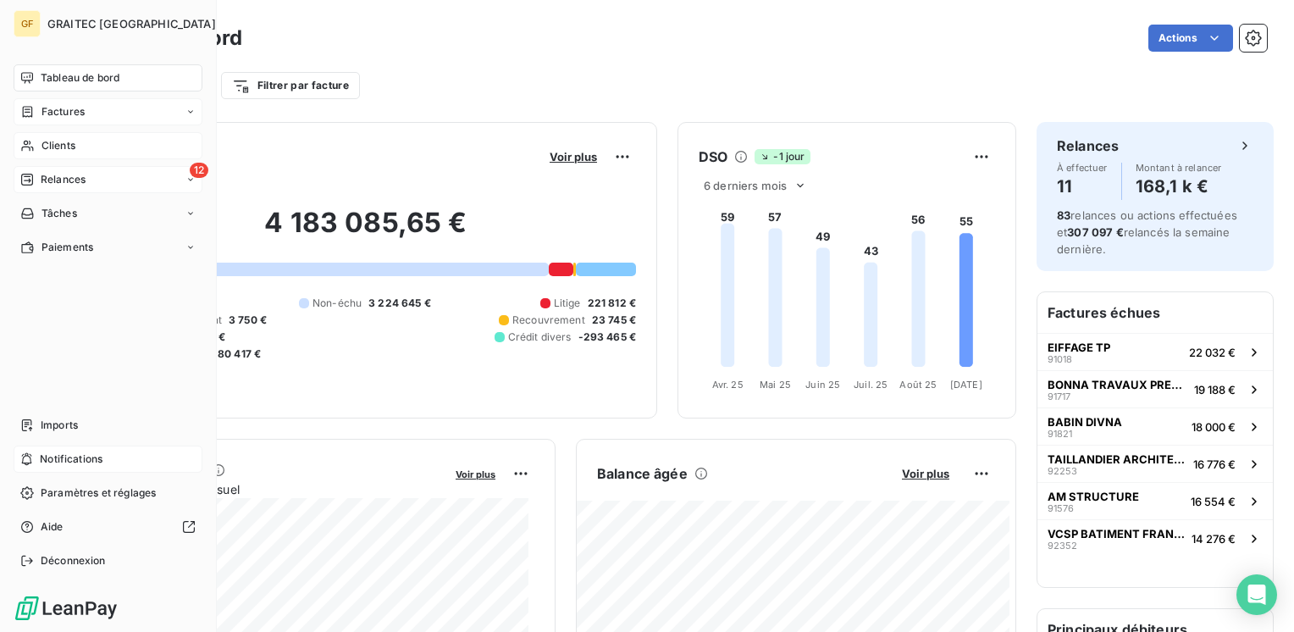
click at [65, 117] on span "Factures" at bounding box center [62, 111] width 43 height 15
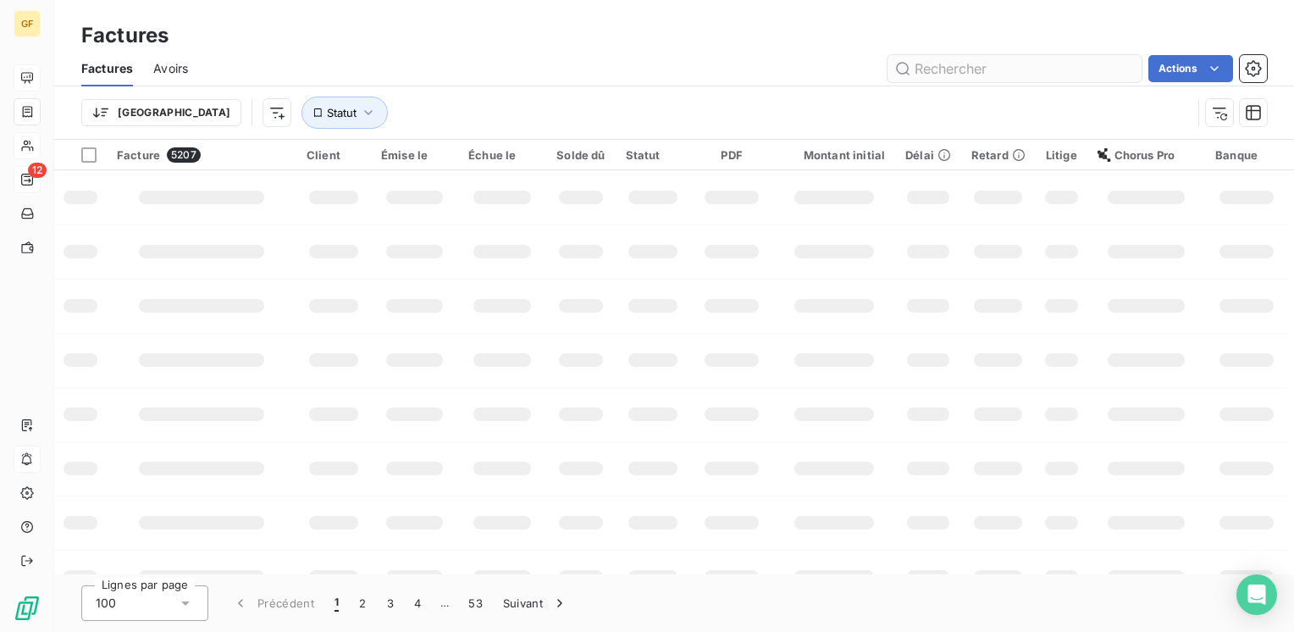
click at [940, 71] on input "text" at bounding box center [1014, 68] width 254 height 27
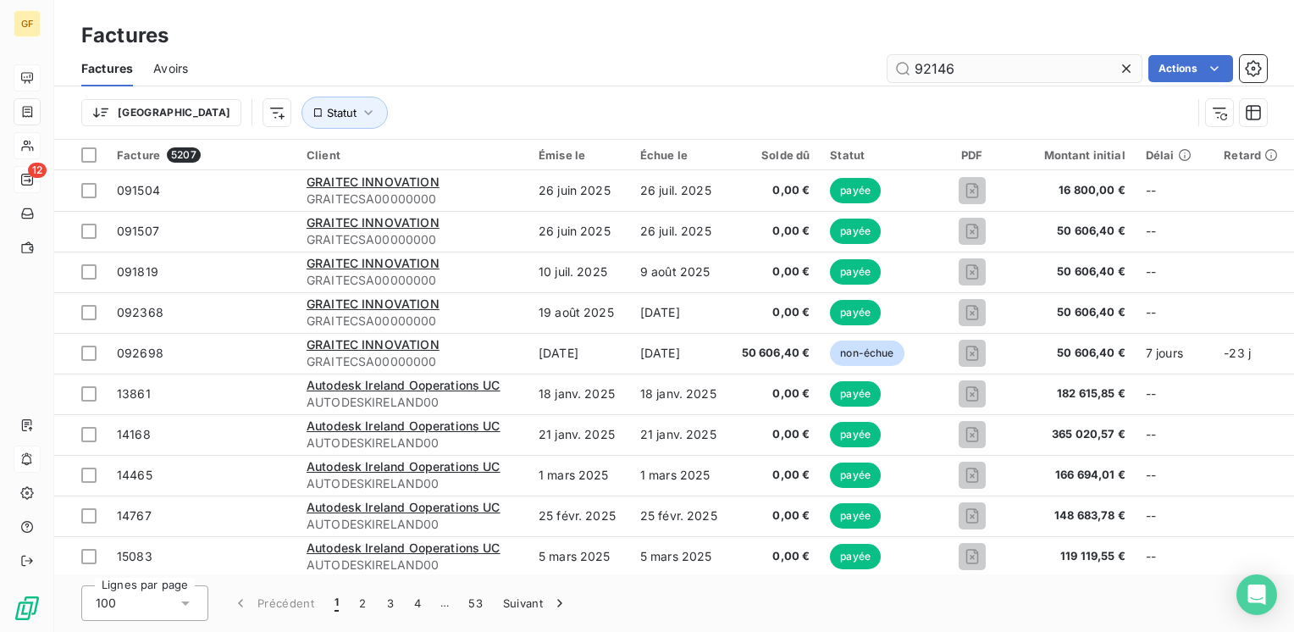
type input "92146"
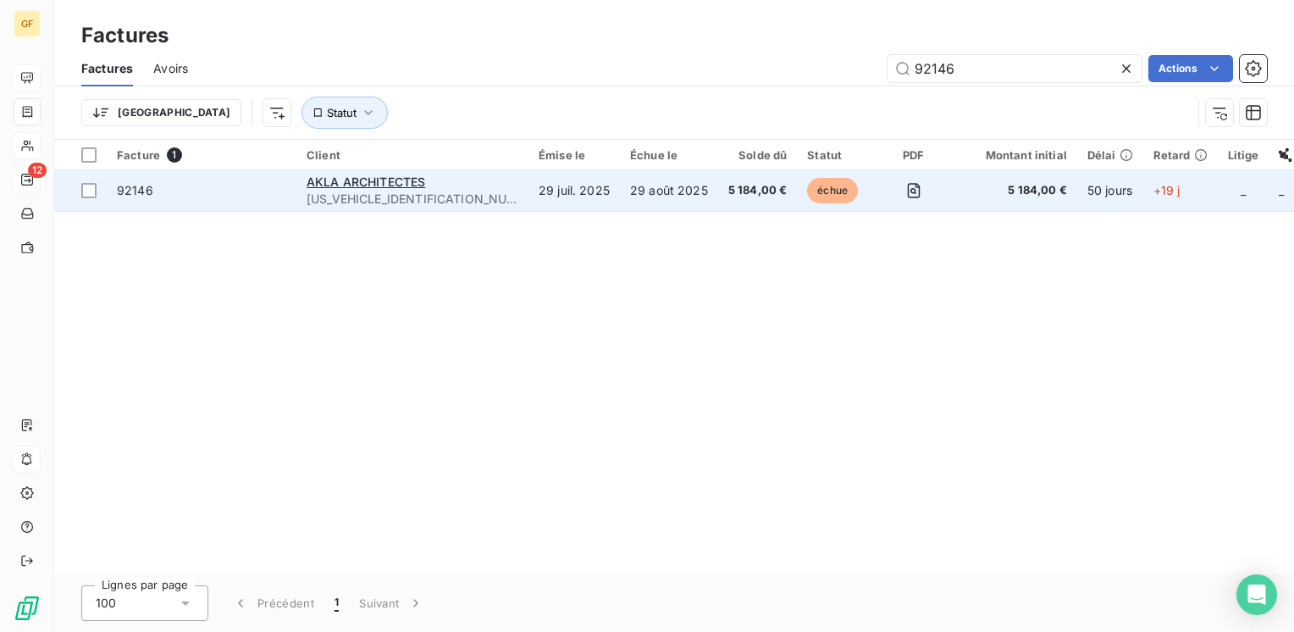
click at [393, 174] on div "AKLA ARCHITECTES" at bounding box center [413, 182] width 212 height 17
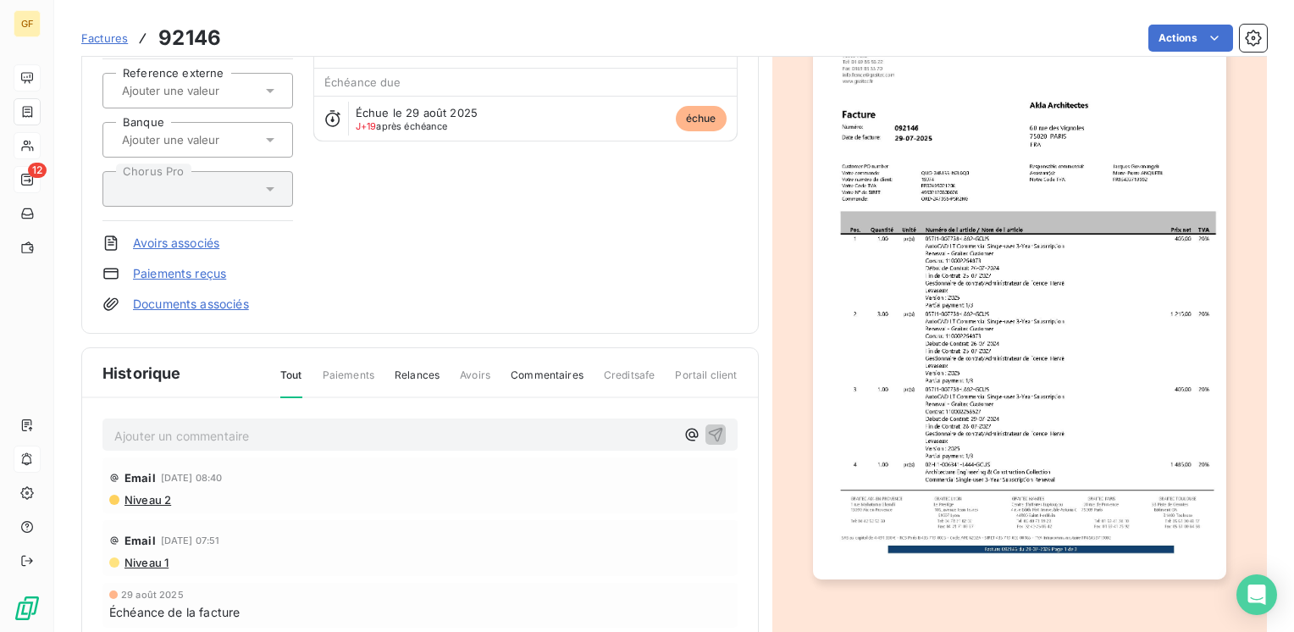
scroll to position [254, 0]
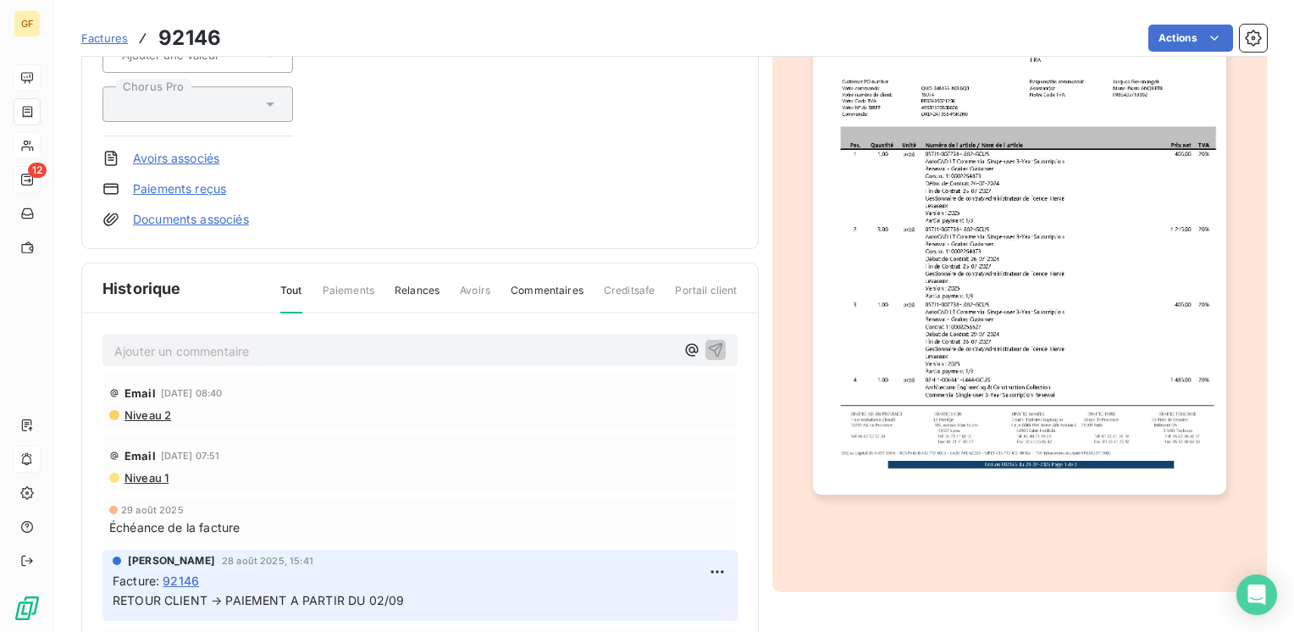
click at [275, 334] on div "Ajouter un commentaire ﻿" at bounding box center [419, 350] width 635 height 33
click at [265, 351] on p "Ajouter un commentaire ﻿" at bounding box center [394, 350] width 561 height 21
click at [115, 342] on span "PAIEMENT EMIS CE JOUR" at bounding box center [188, 349] width 149 height 14
click at [708, 342] on icon "button" at bounding box center [715, 349] width 14 height 14
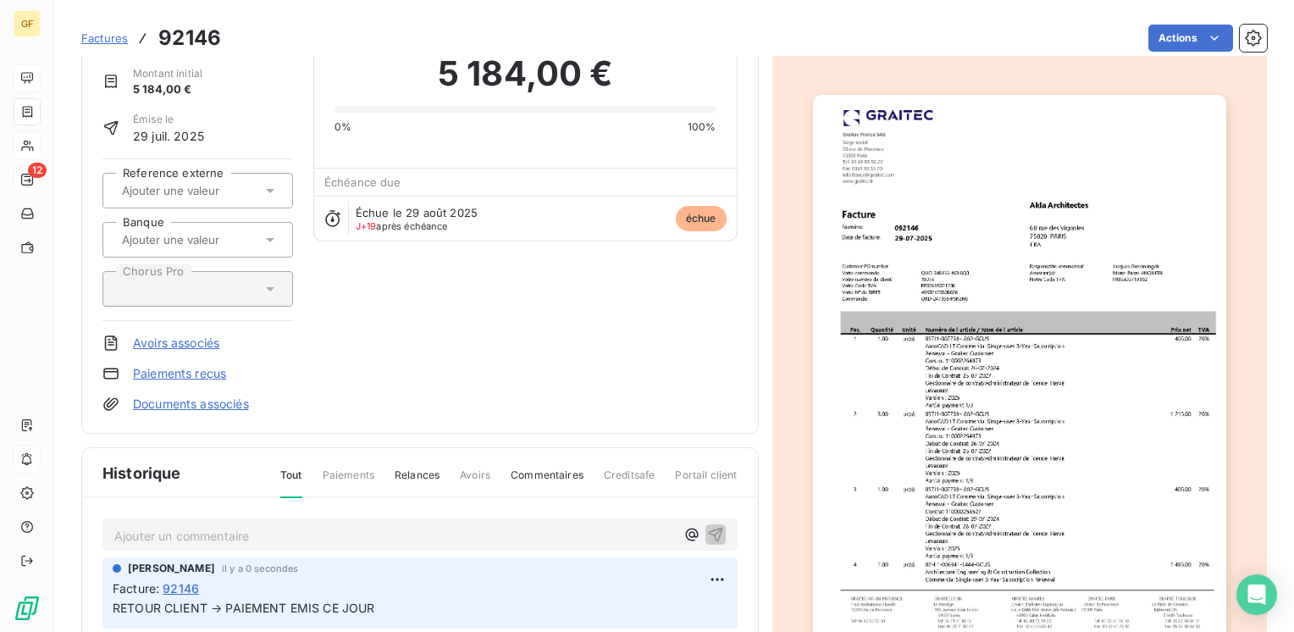
scroll to position [0, 0]
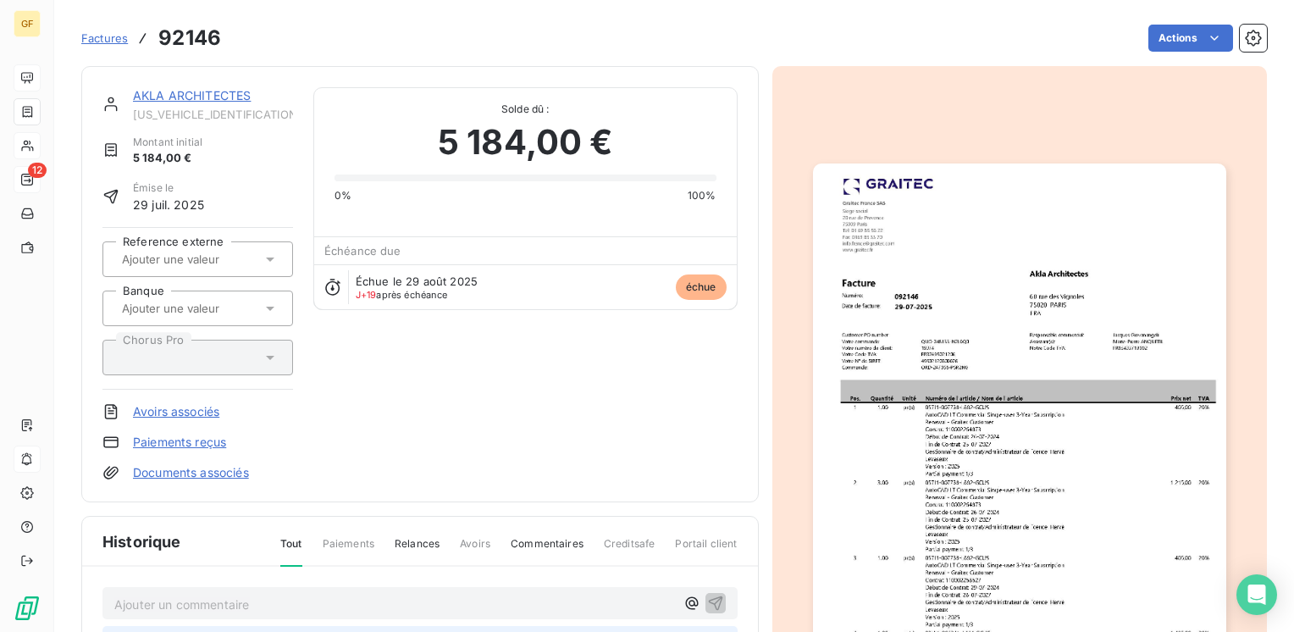
click at [190, 94] on link "AKLA ARCHITECTES" at bounding box center [192, 95] width 118 height 14
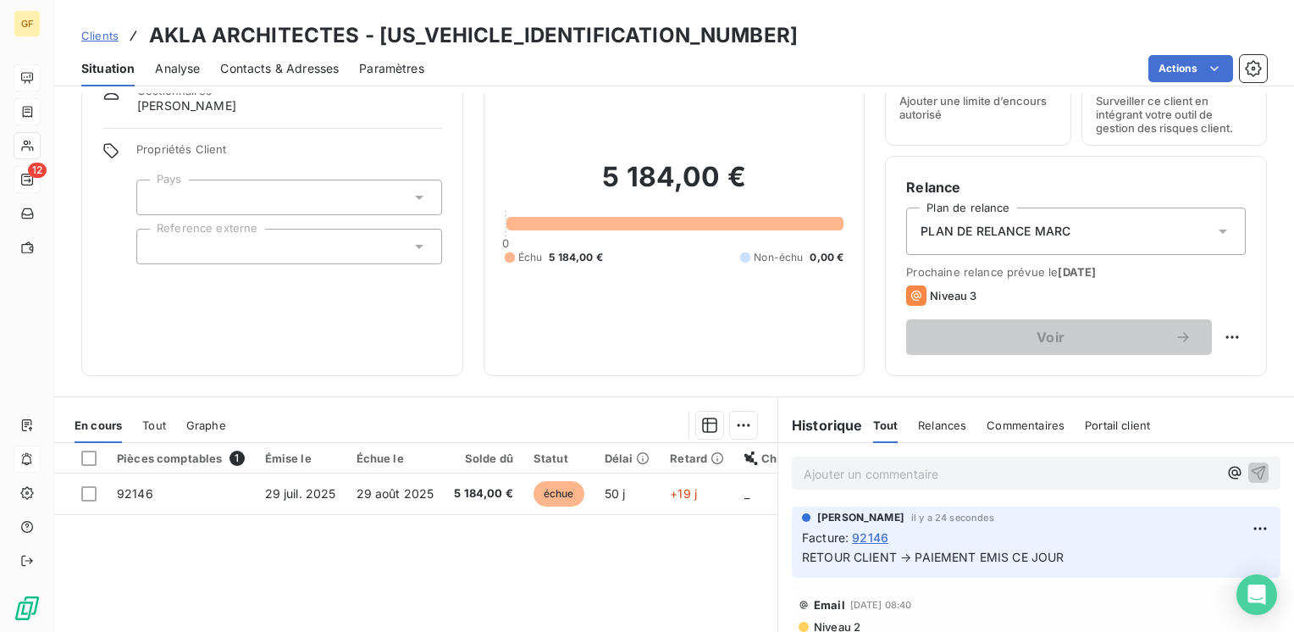
scroll to position [169, 0]
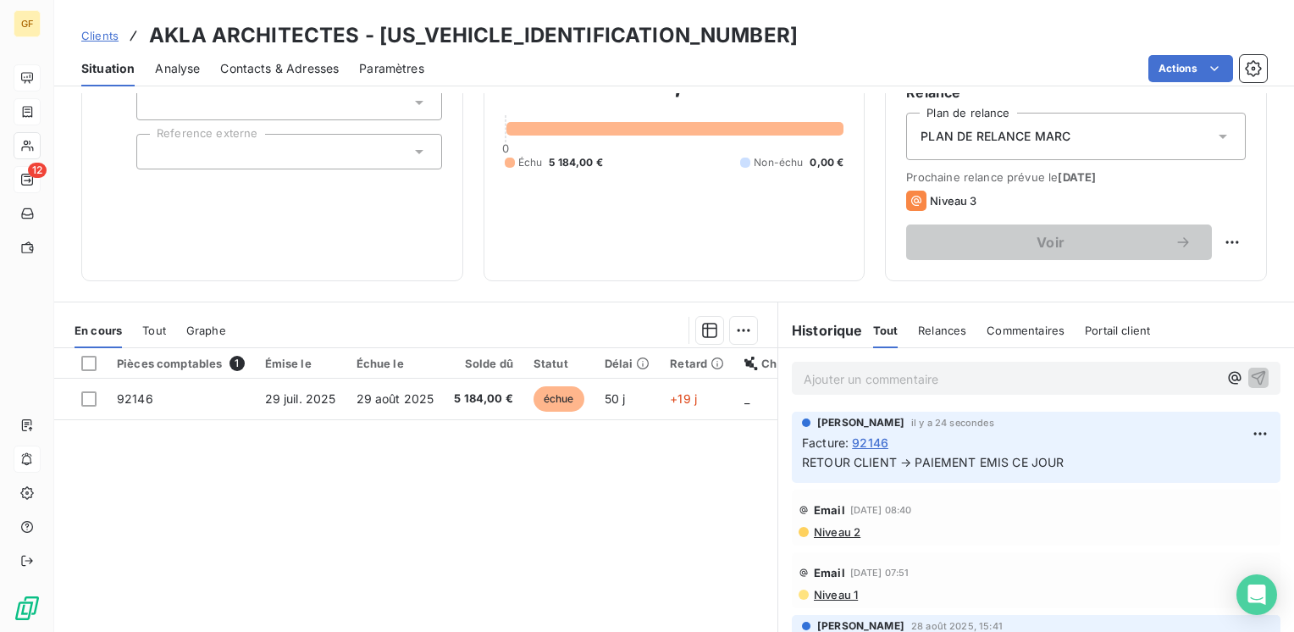
click at [1217, 246] on html "GF 12 Clients AKLA ARCHITECTES - AKLA0000000000000 Situation Analyse Contacts &…" at bounding box center [647, 316] width 1294 height 632
click at [1146, 280] on div "Replanifier cette action" at bounding box center [1150, 279] width 152 height 27
select select "8"
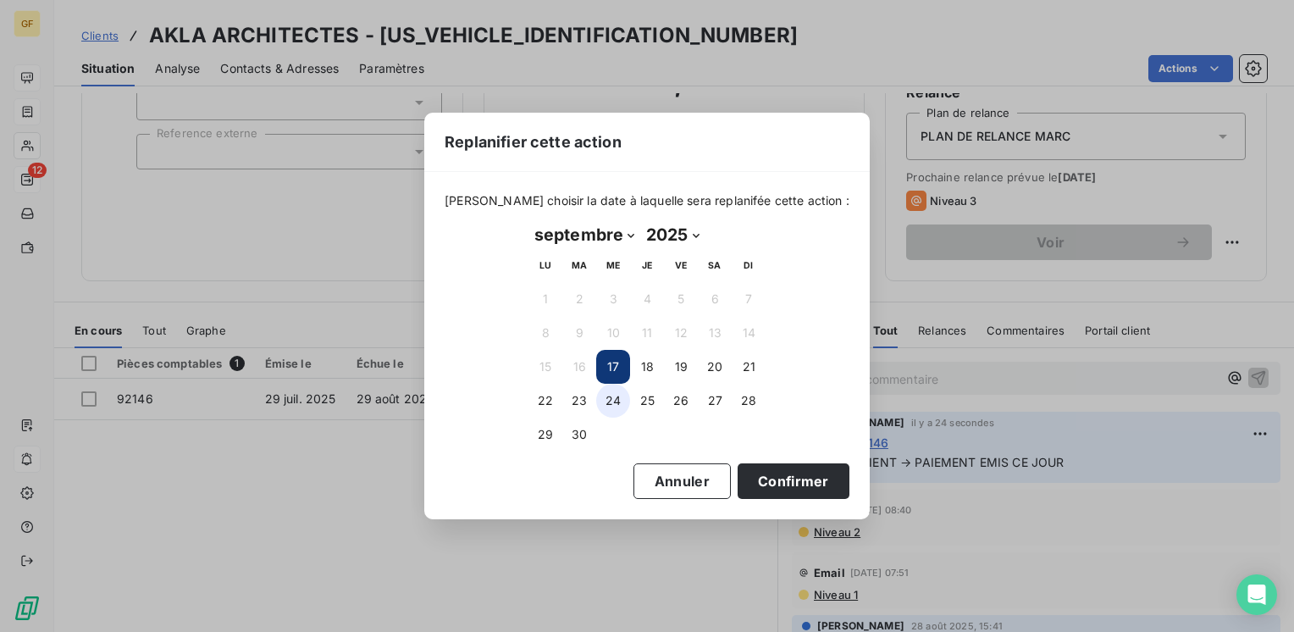
click at [619, 398] on button "24" at bounding box center [613, 401] width 34 height 34
click at [804, 483] on button "Confirmer" at bounding box center [793, 481] width 112 height 36
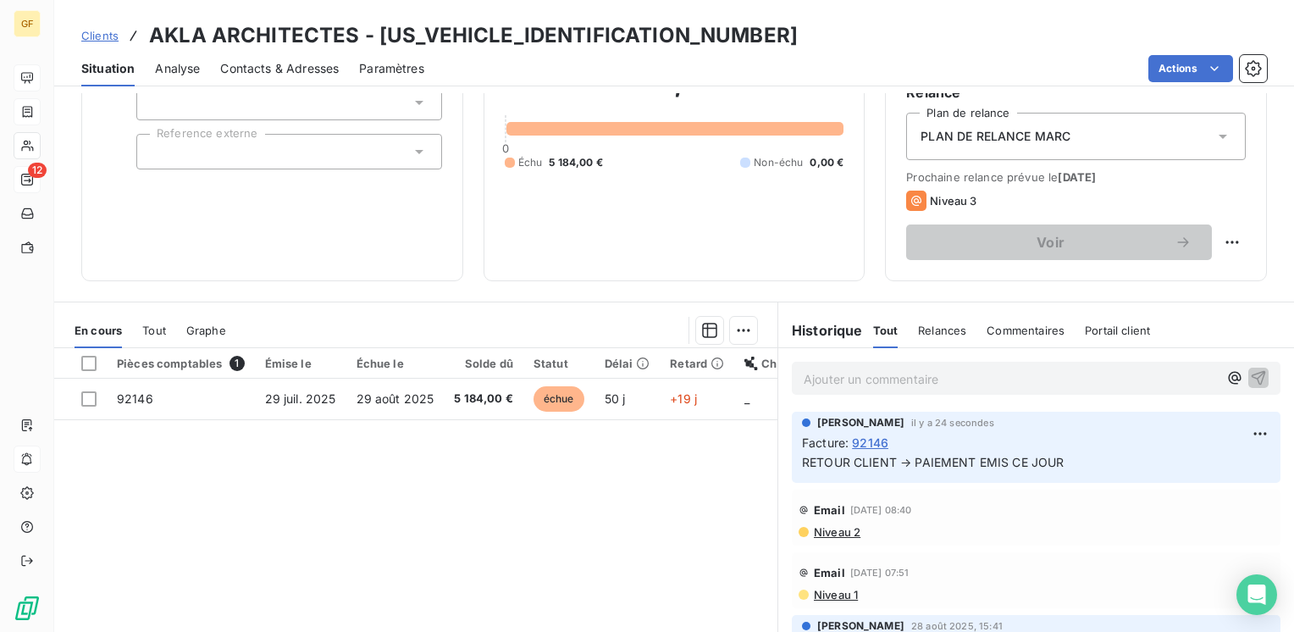
scroll to position [0, 0]
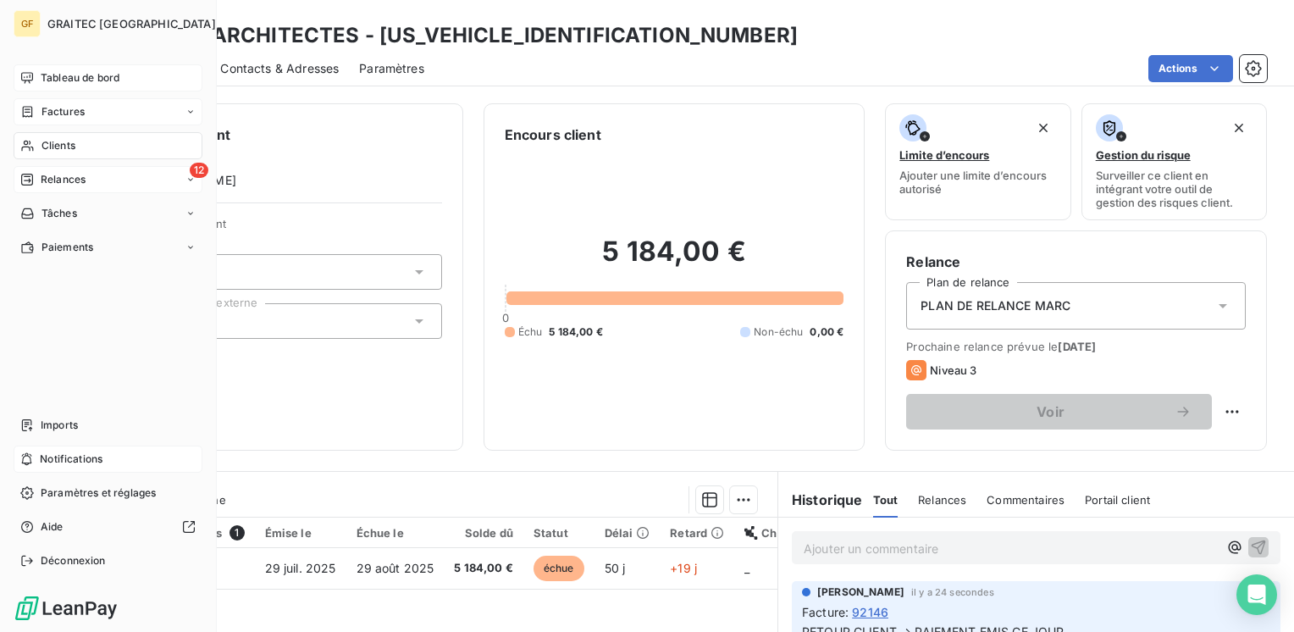
click at [68, 87] on div "Tableau de bord" at bounding box center [108, 77] width 189 height 27
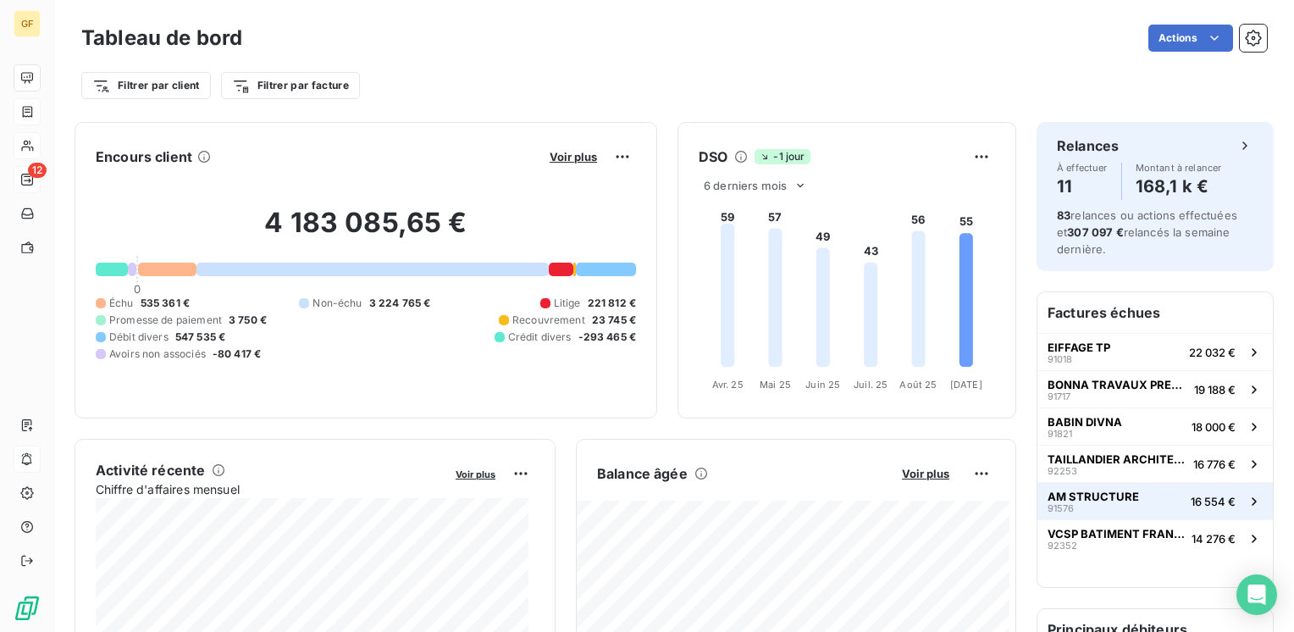
click at [1043, 485] on button "AM STRUCTURE 91576 16 554 €" at bounding box center [1154, 500] width 235 height 37
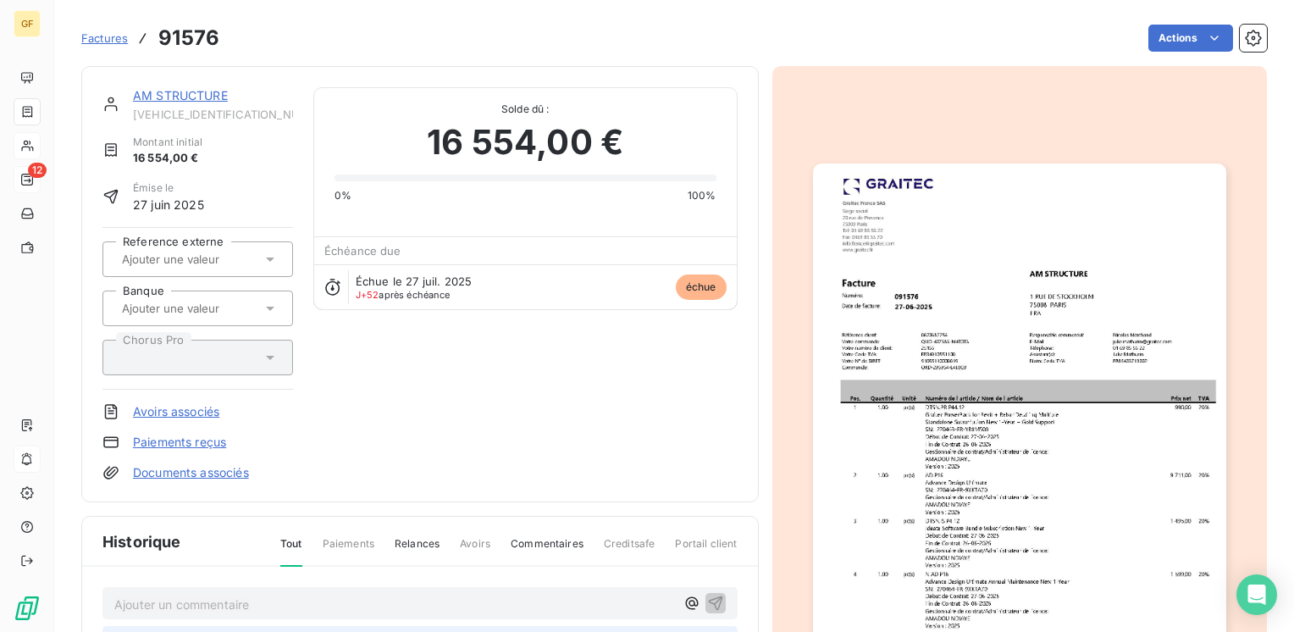
click at [169, 89] on link "AM STRUCTURE" at bounding box center [180, 95] width 95 height 14
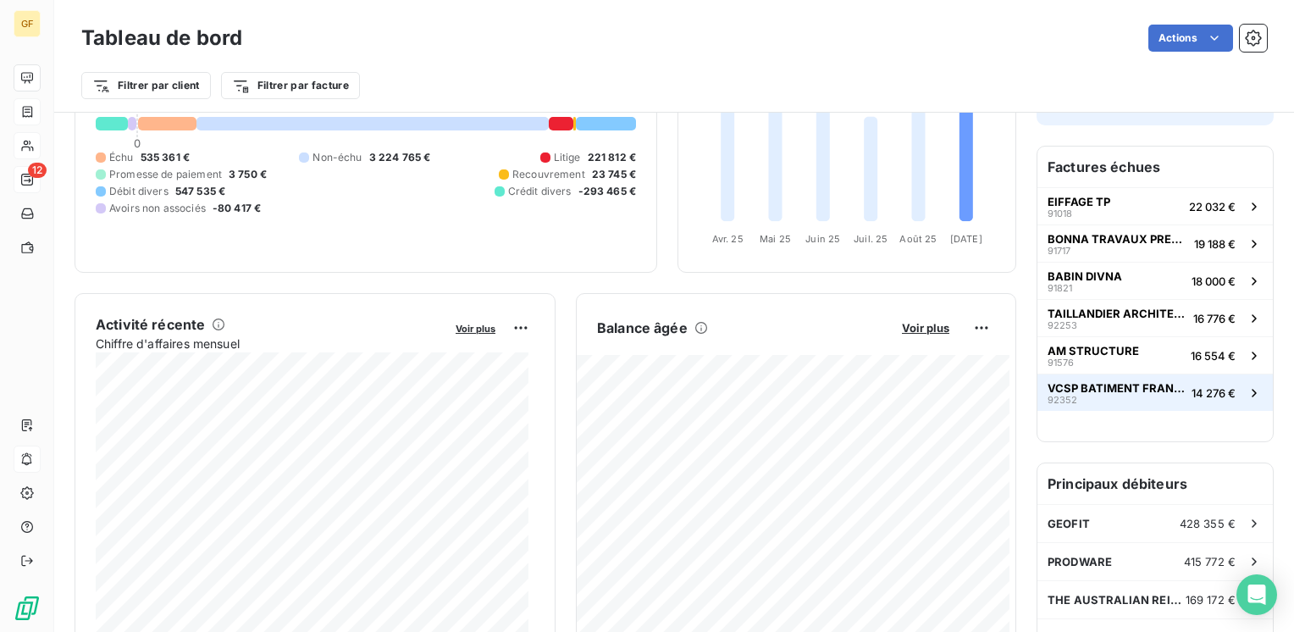
scroll to position [254, 0]
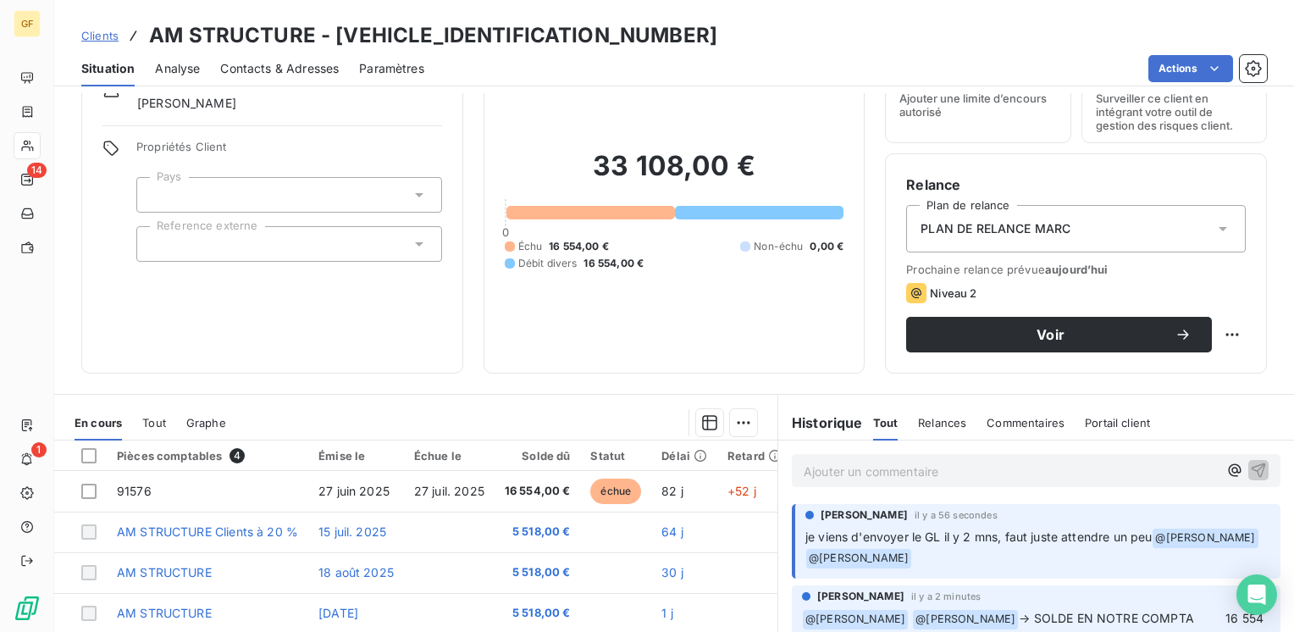
scroll to position [85, 0]
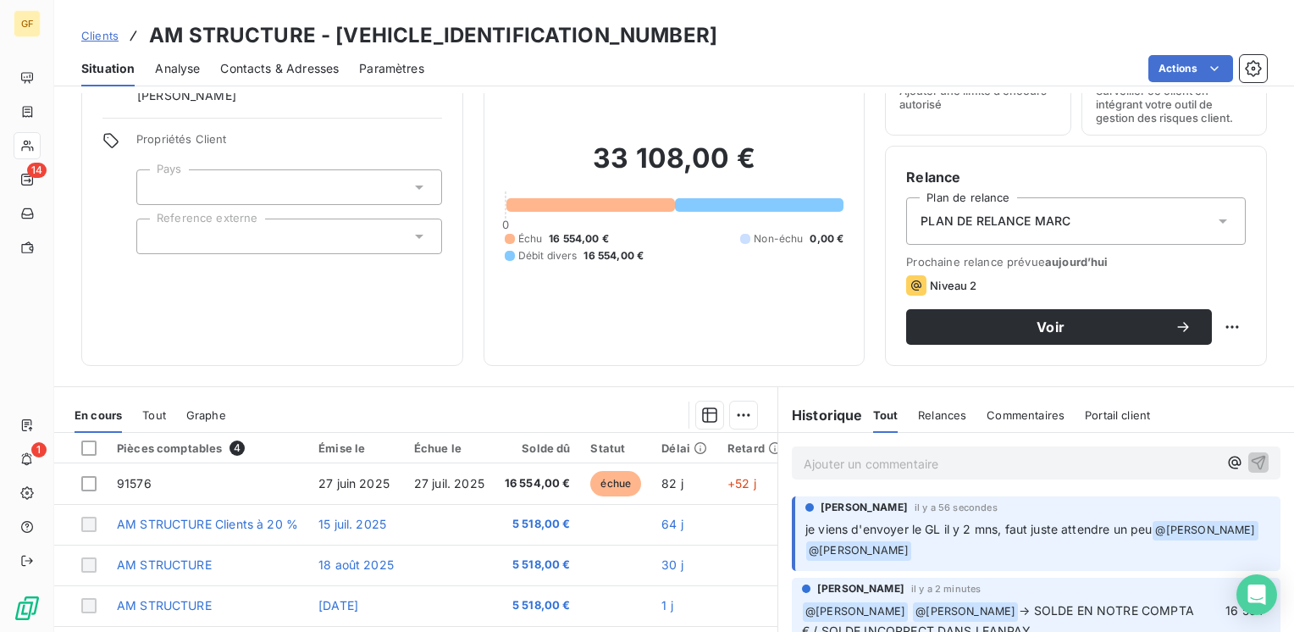
click at [855, 468] on p "Ajouter un commentaire ﻿" at bounding box center [1011, 463] width 414 height 21
